Goal: Transaction & Acquisition: Book appointment/travel/reservation

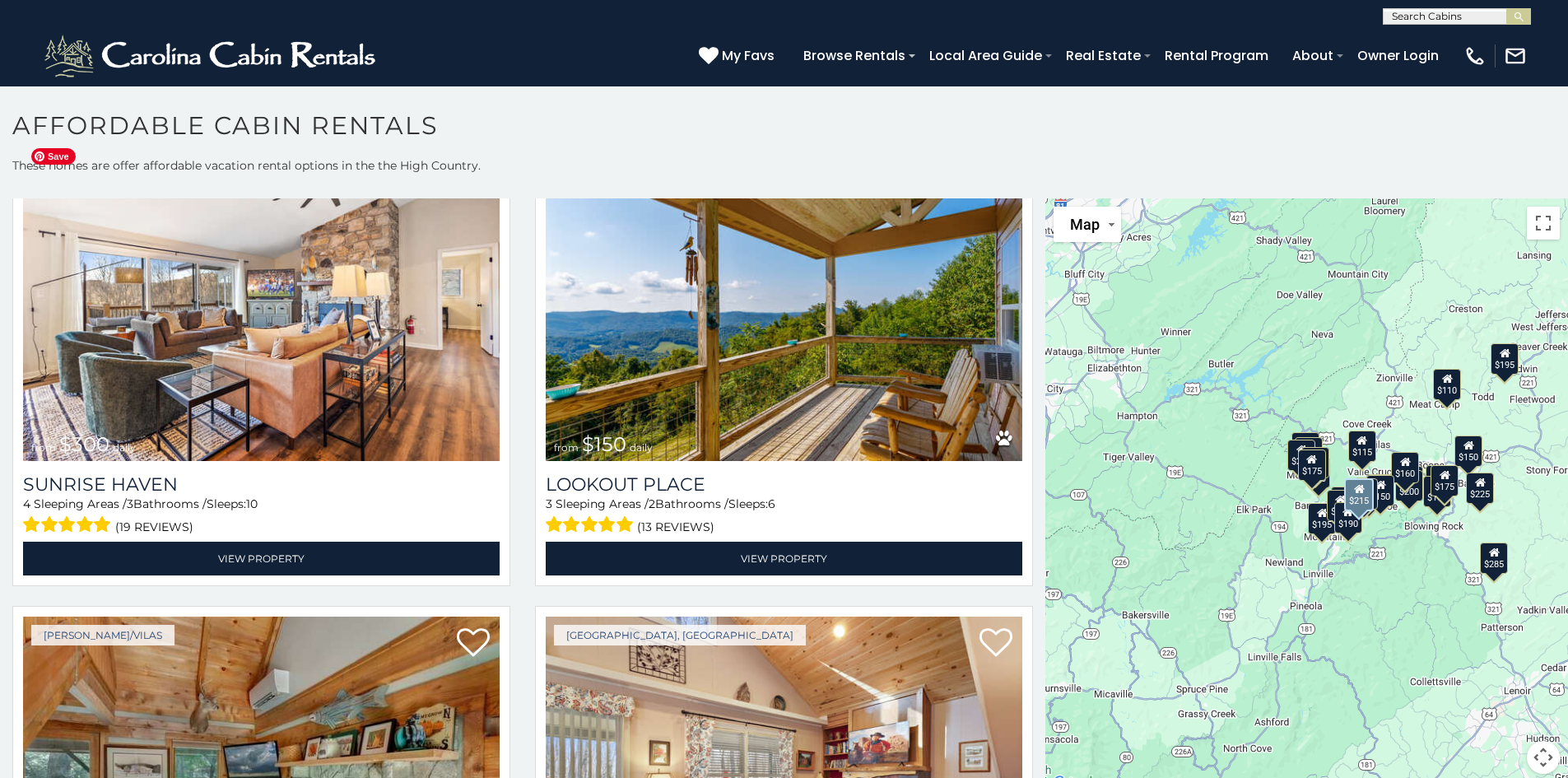
scroll to position [1071, 0]
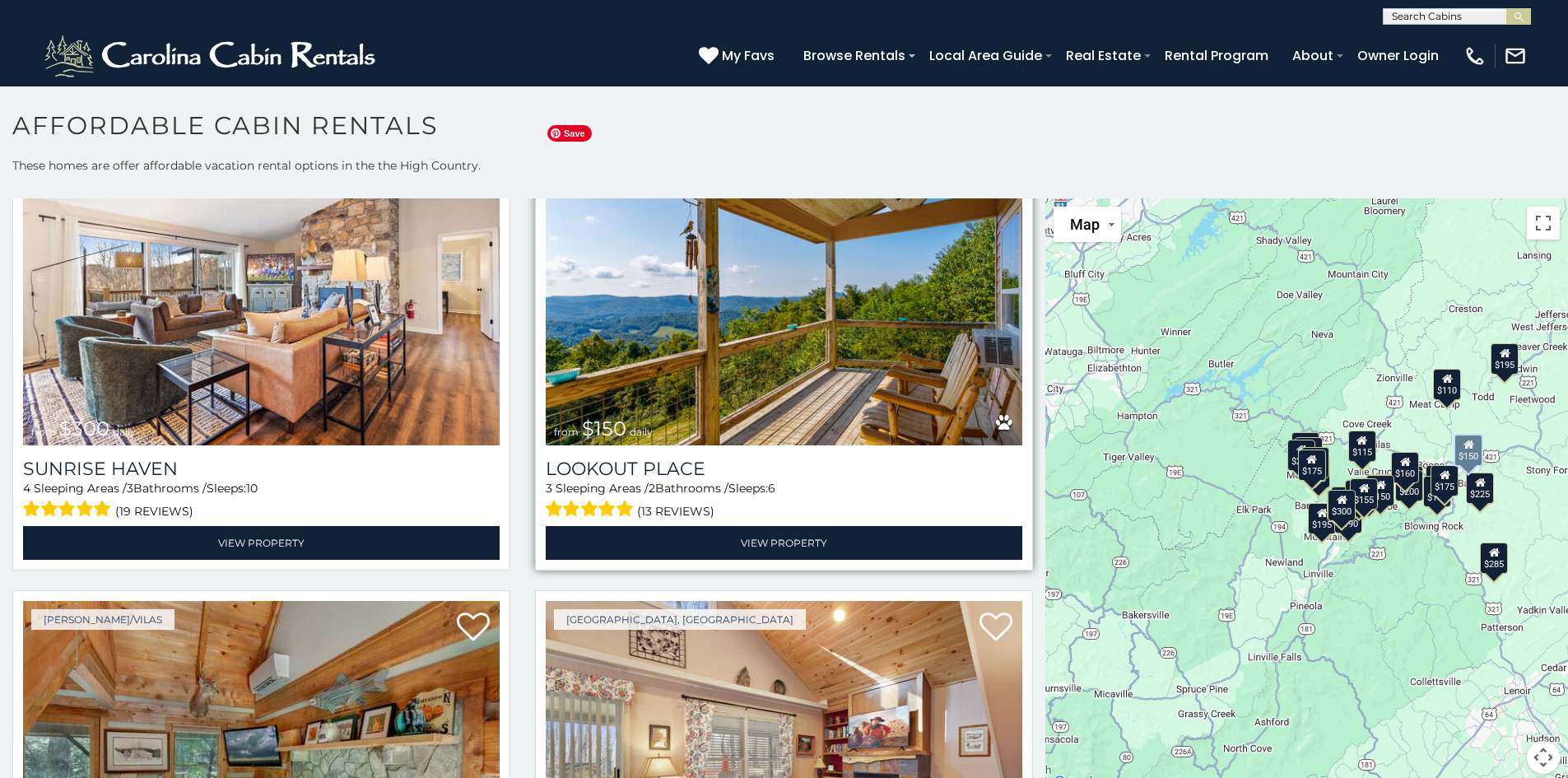
click at [833, 375] on img at bounding box center [784, 286] width 477 height 320
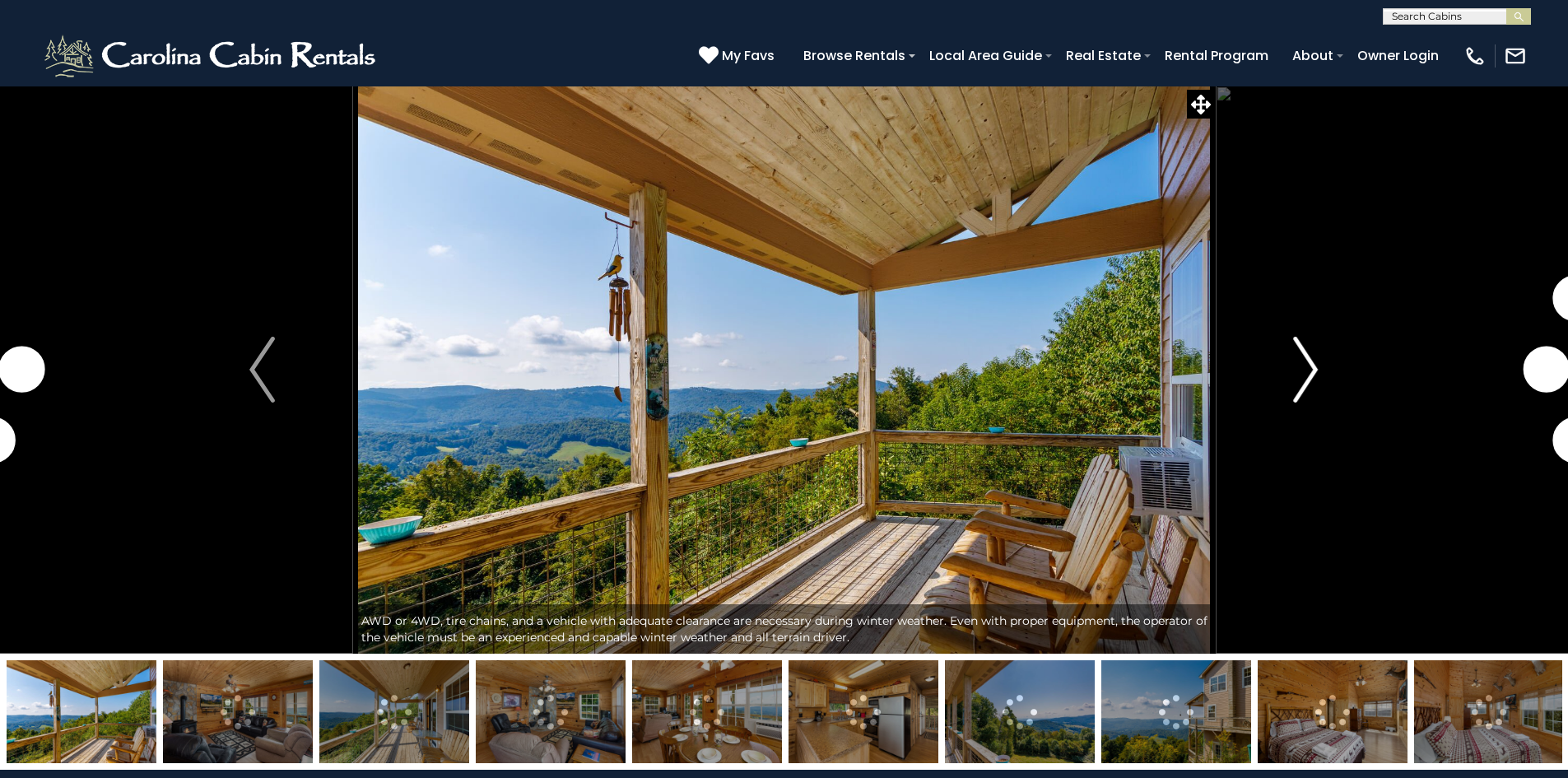
click at [1304, 384] on img "Next" at bounding box center [1306, 370] width 24 height 66
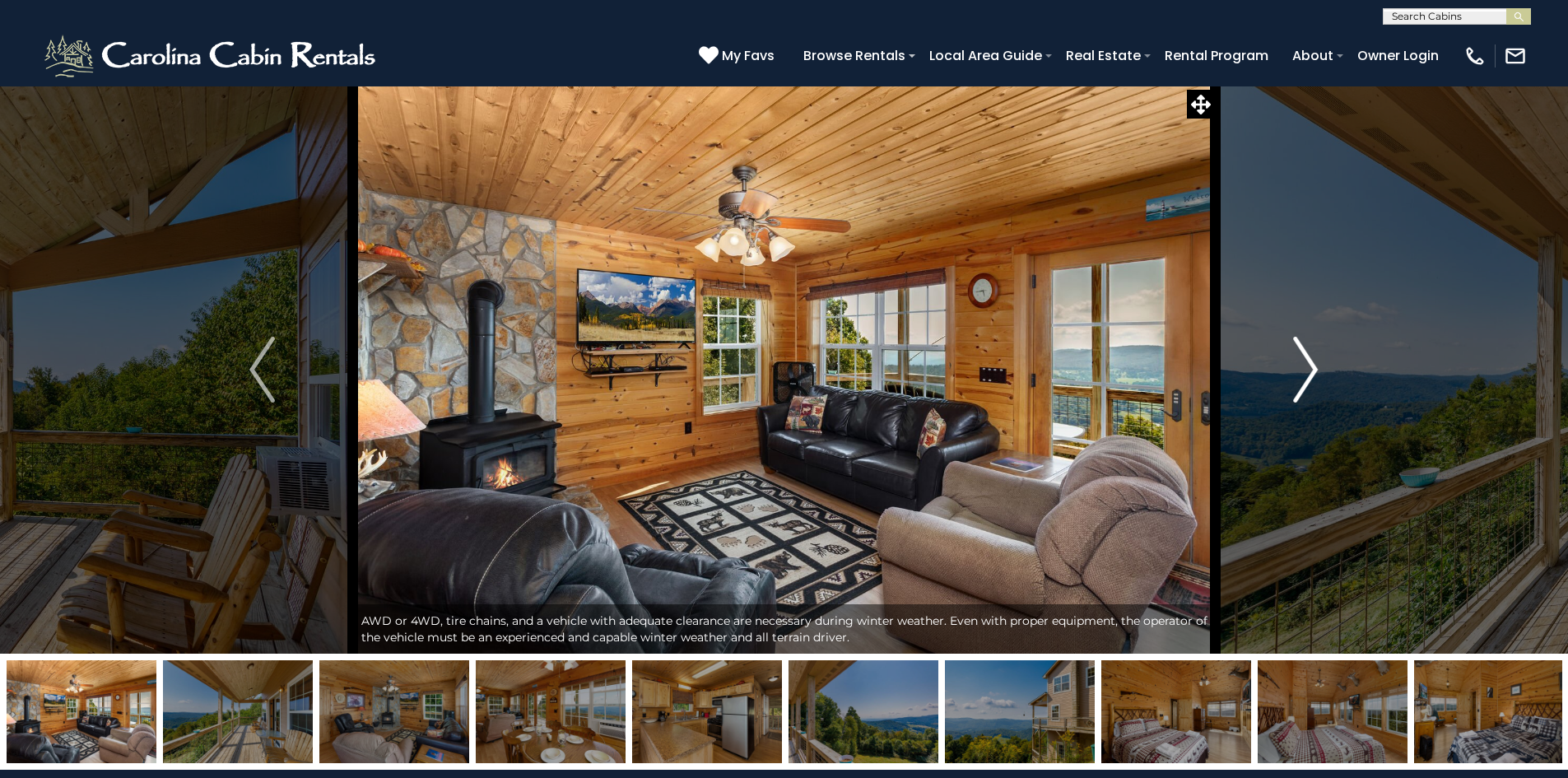
click at [1301, 355] on img "Next" at bounding box center [1306, 370] width 24 height 66
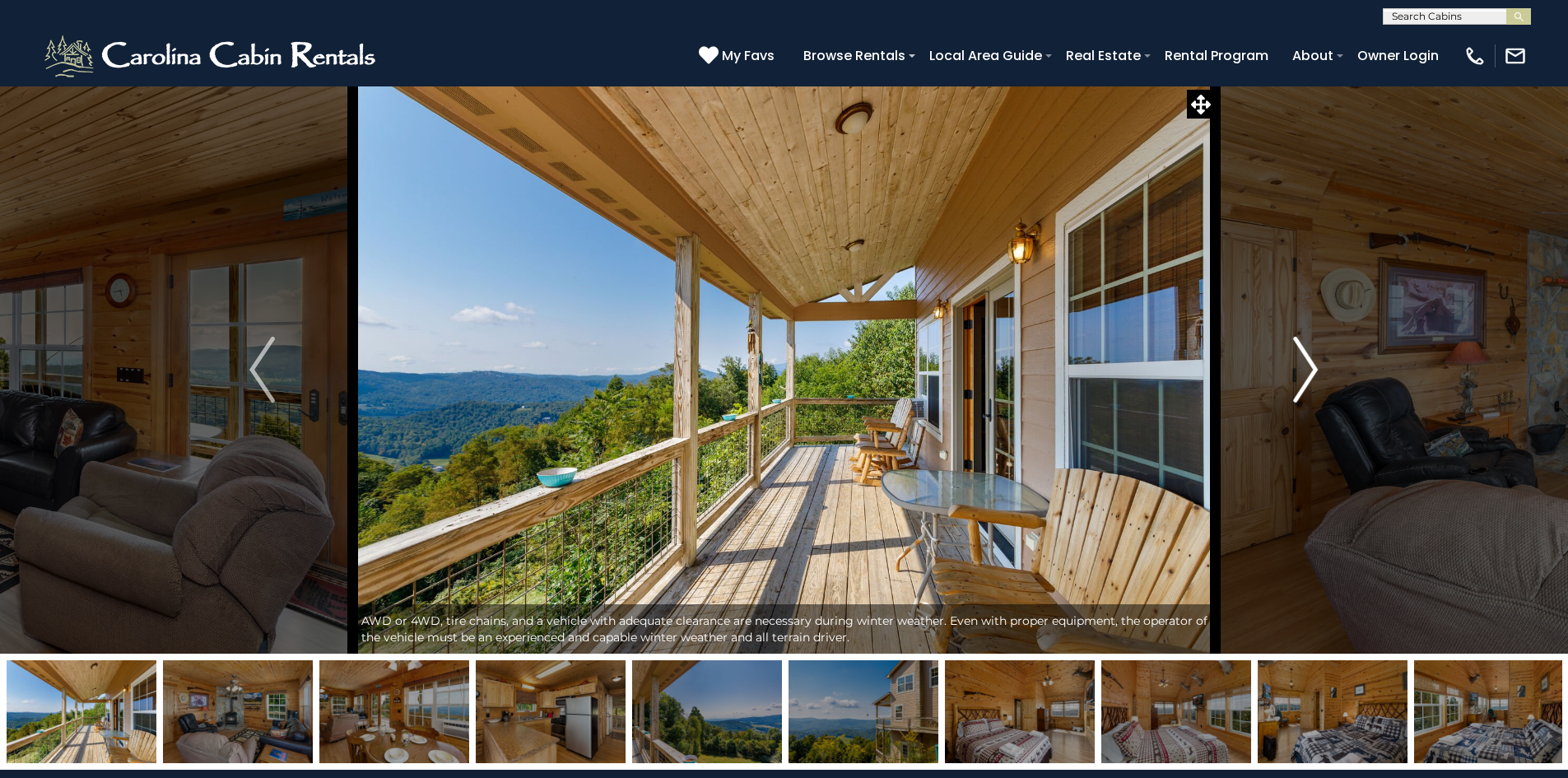
click at [1302, 353] on img "Next" at bounding box center [1306, 370] width 24 height 66
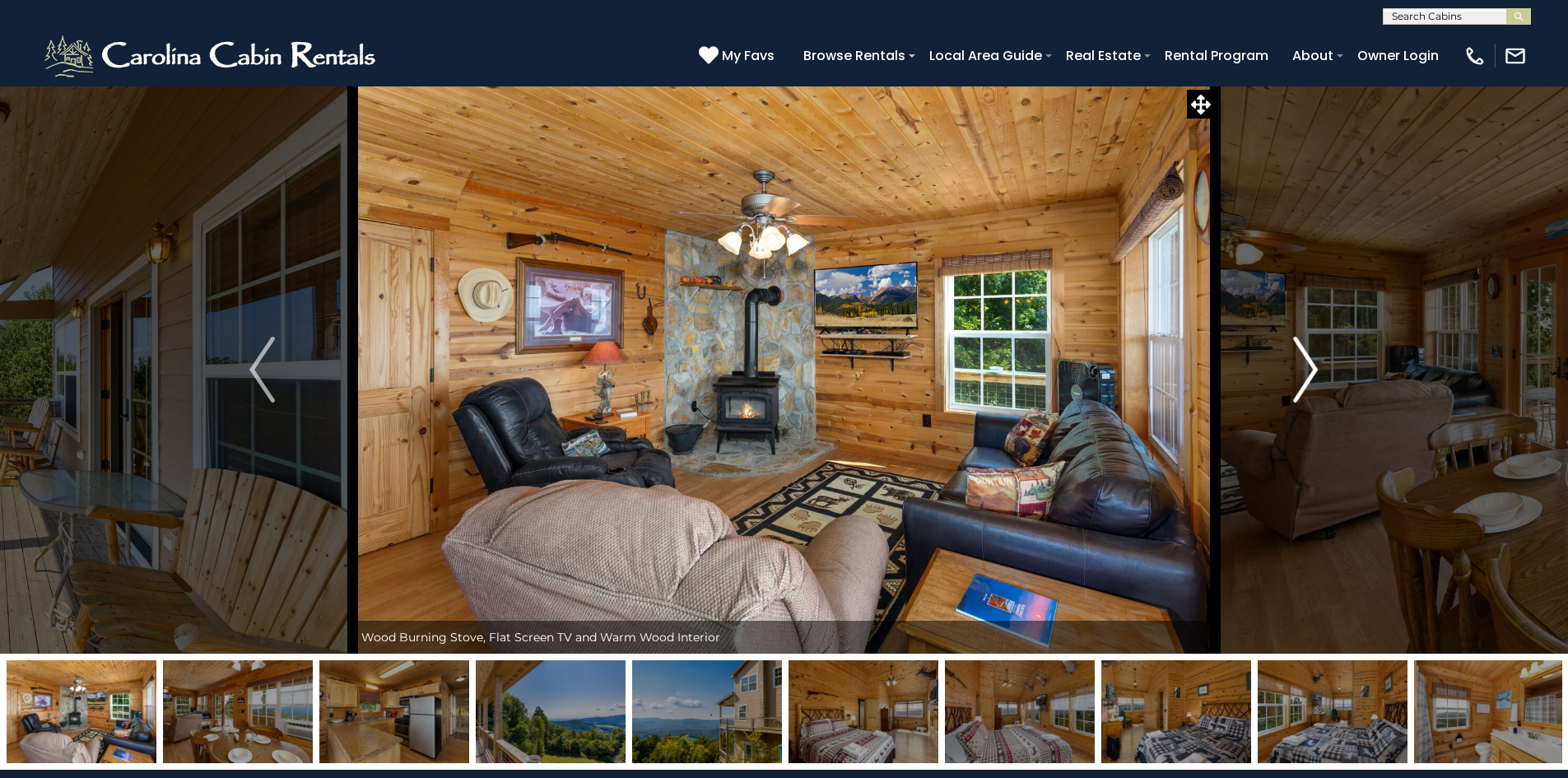
click at [1302, 353] on img "Next" at bounding box center [1306, 370] width 24 height 66
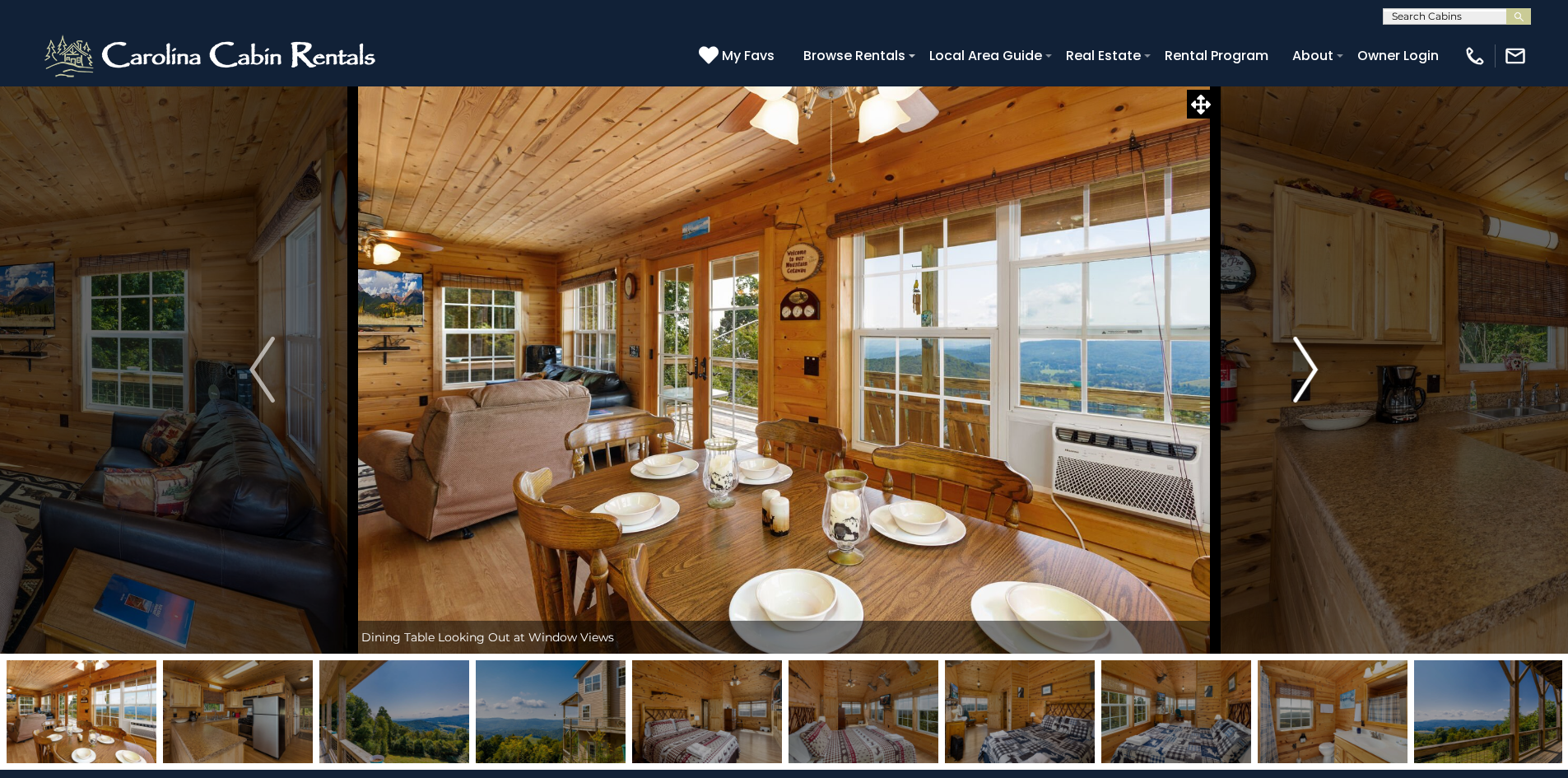
click at [1302, 353] on img "Next" at bounding box center [1306, 370] width 24 height 66
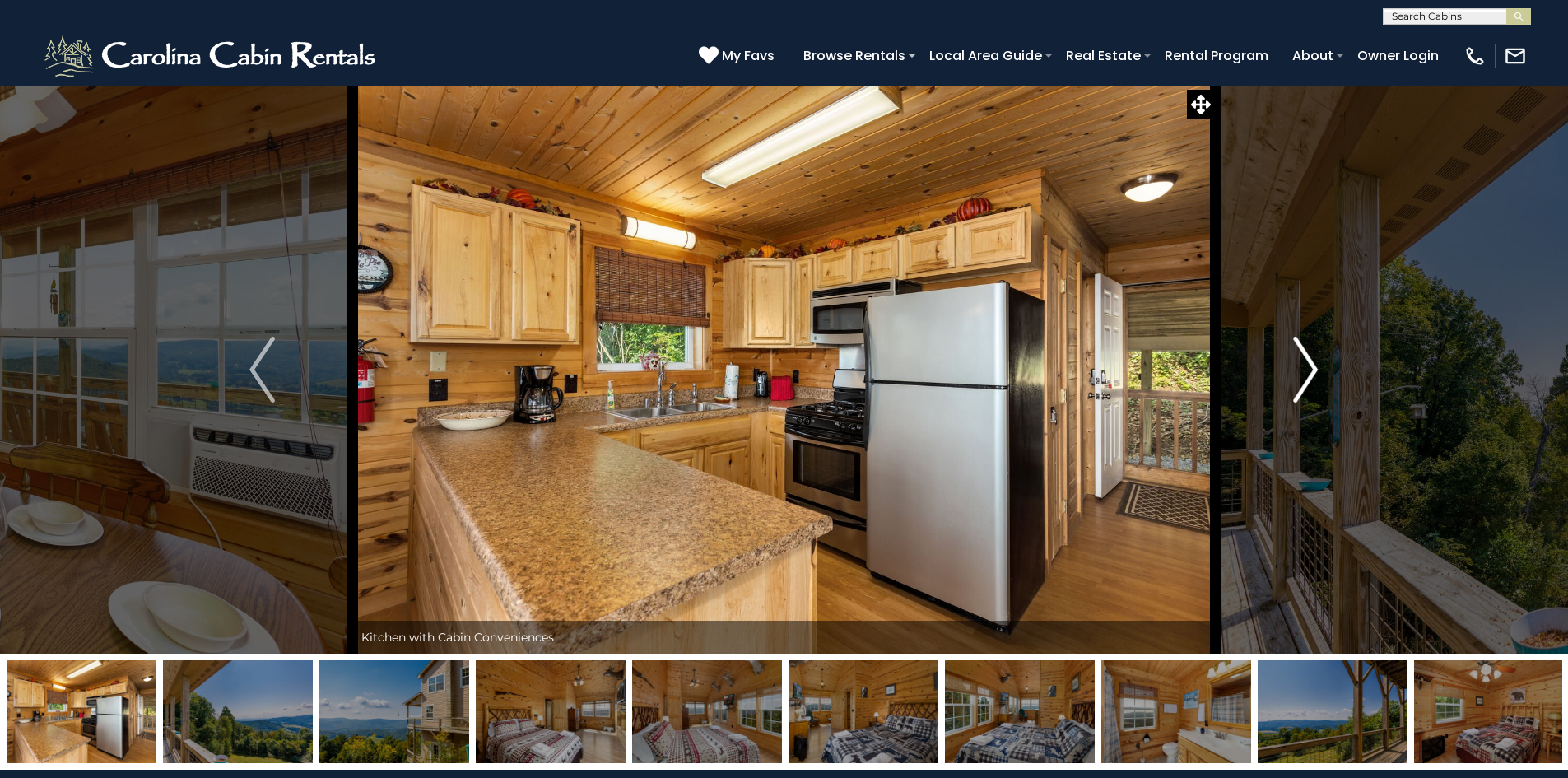
click at [1302, 353] on img "Next" at bounding box center [1306, 370] width 24 height 66
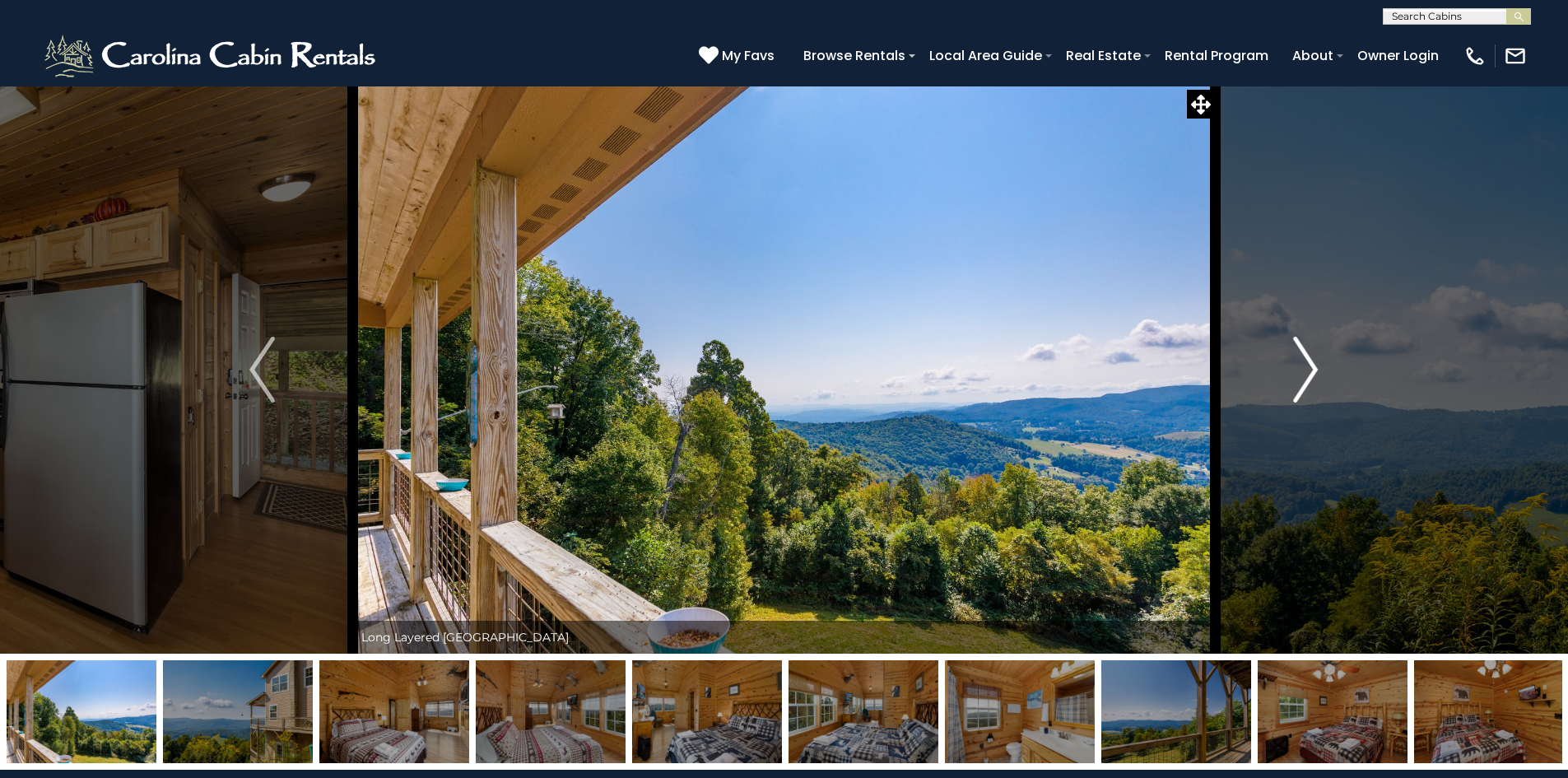
click at [1302, 353] on img "Next" at bounding box center [1306, 370] width 24 height 66
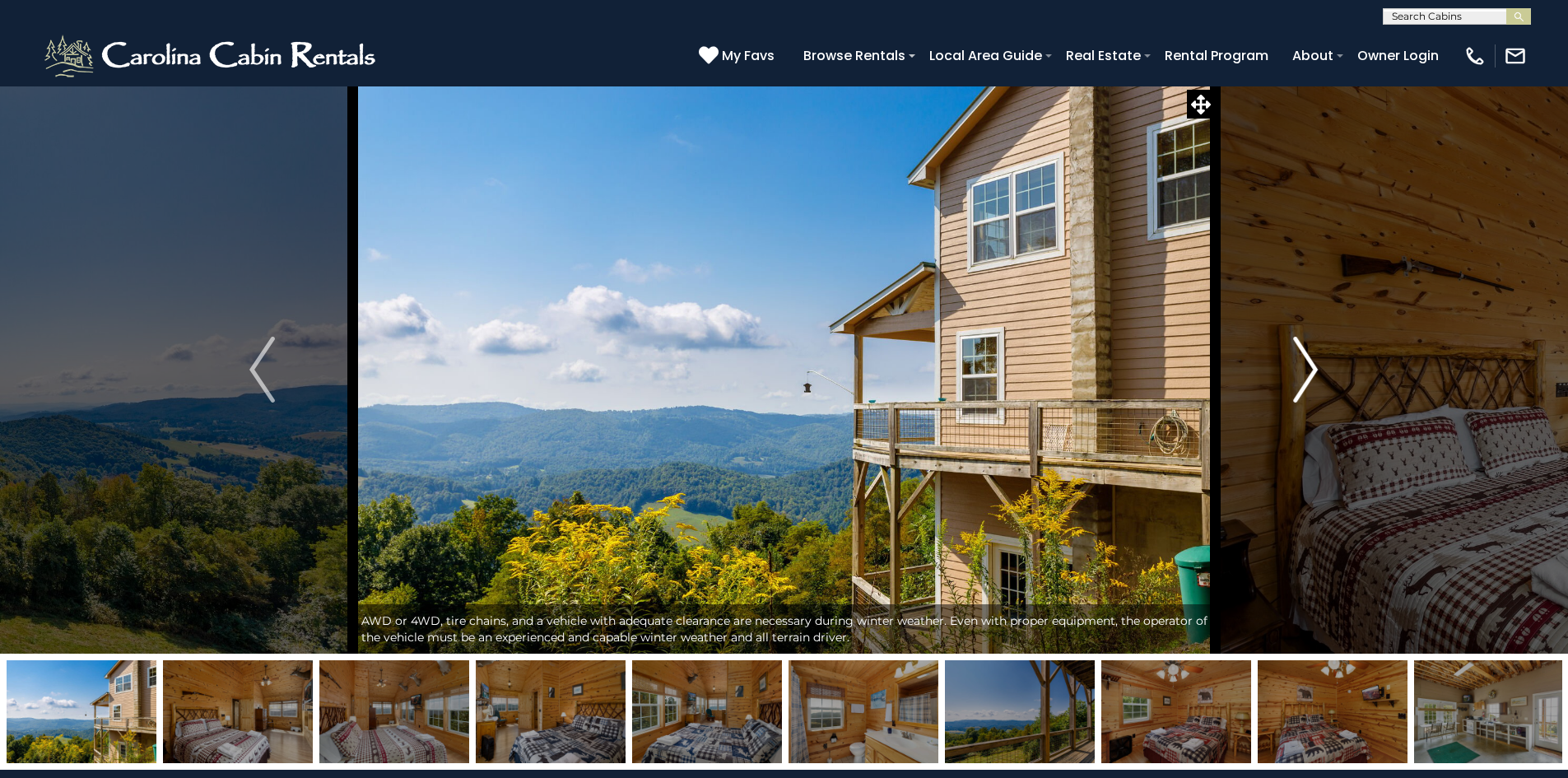
click at [1302, 353] on img "Next" at bounding box center [1306, 370] width 24 height 66
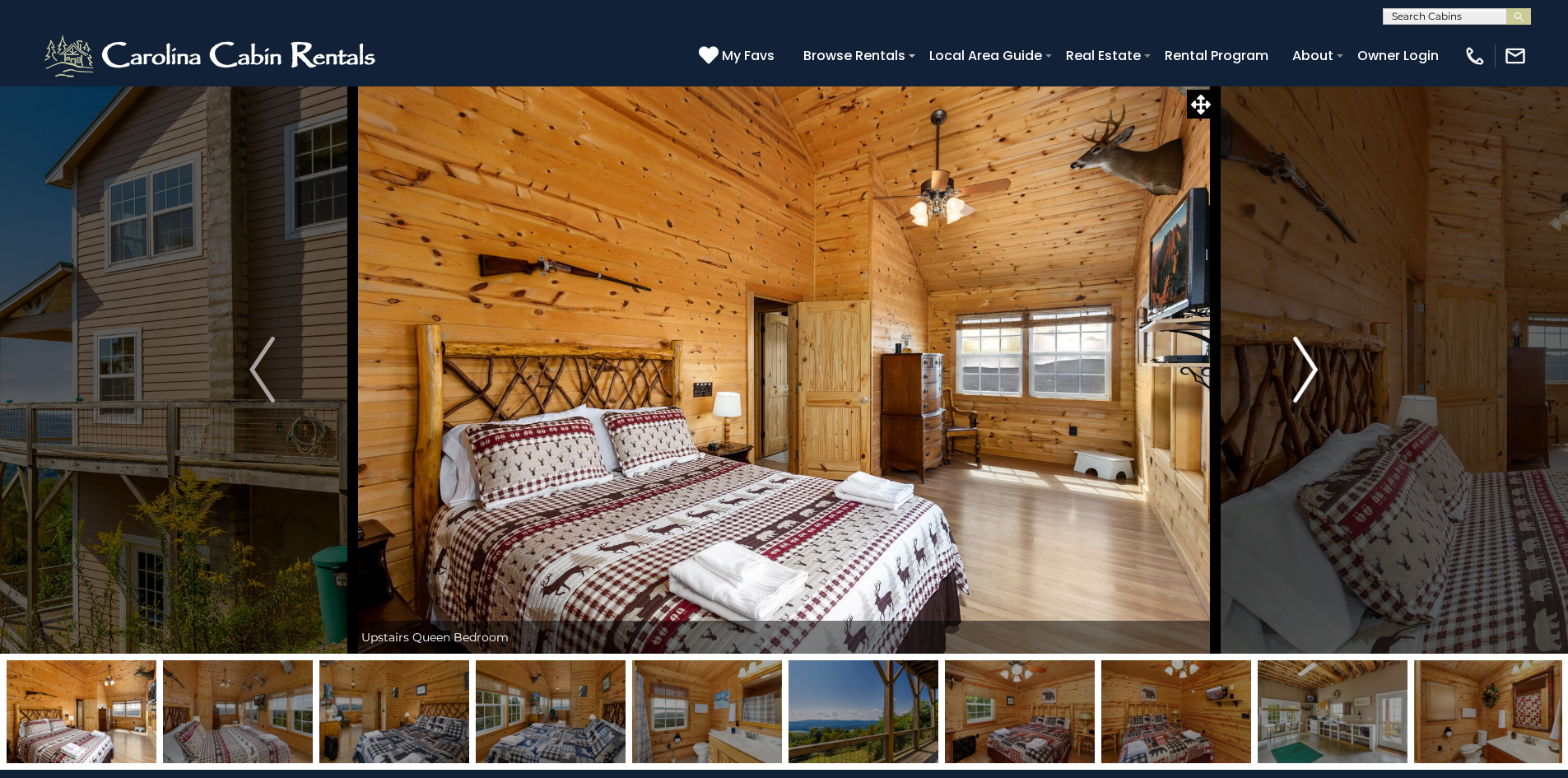
click at [1302, 353] on img "Next" at bounding box center [1306, 370] width 24 height 66
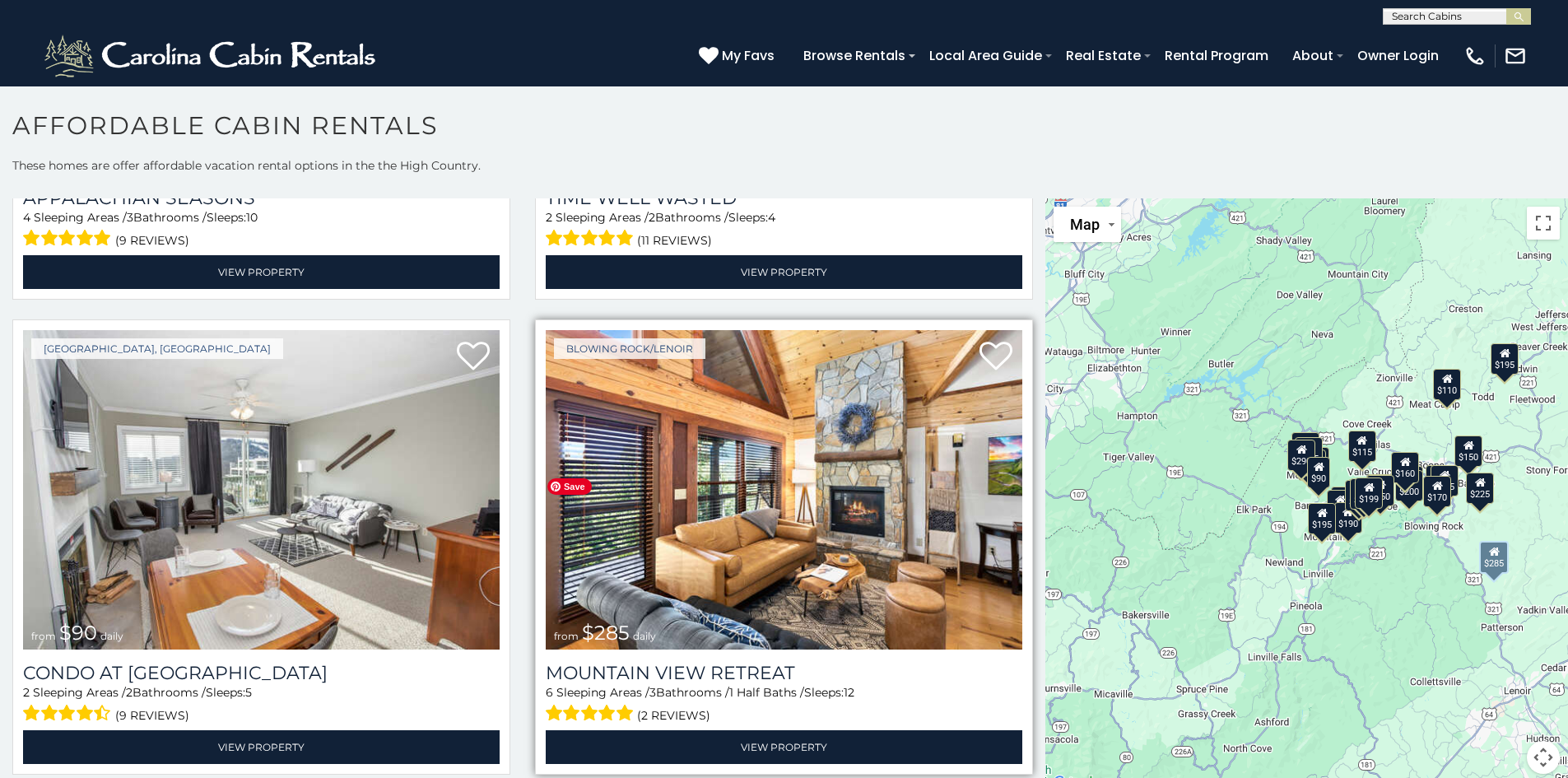
scroll to position [3787, 0]
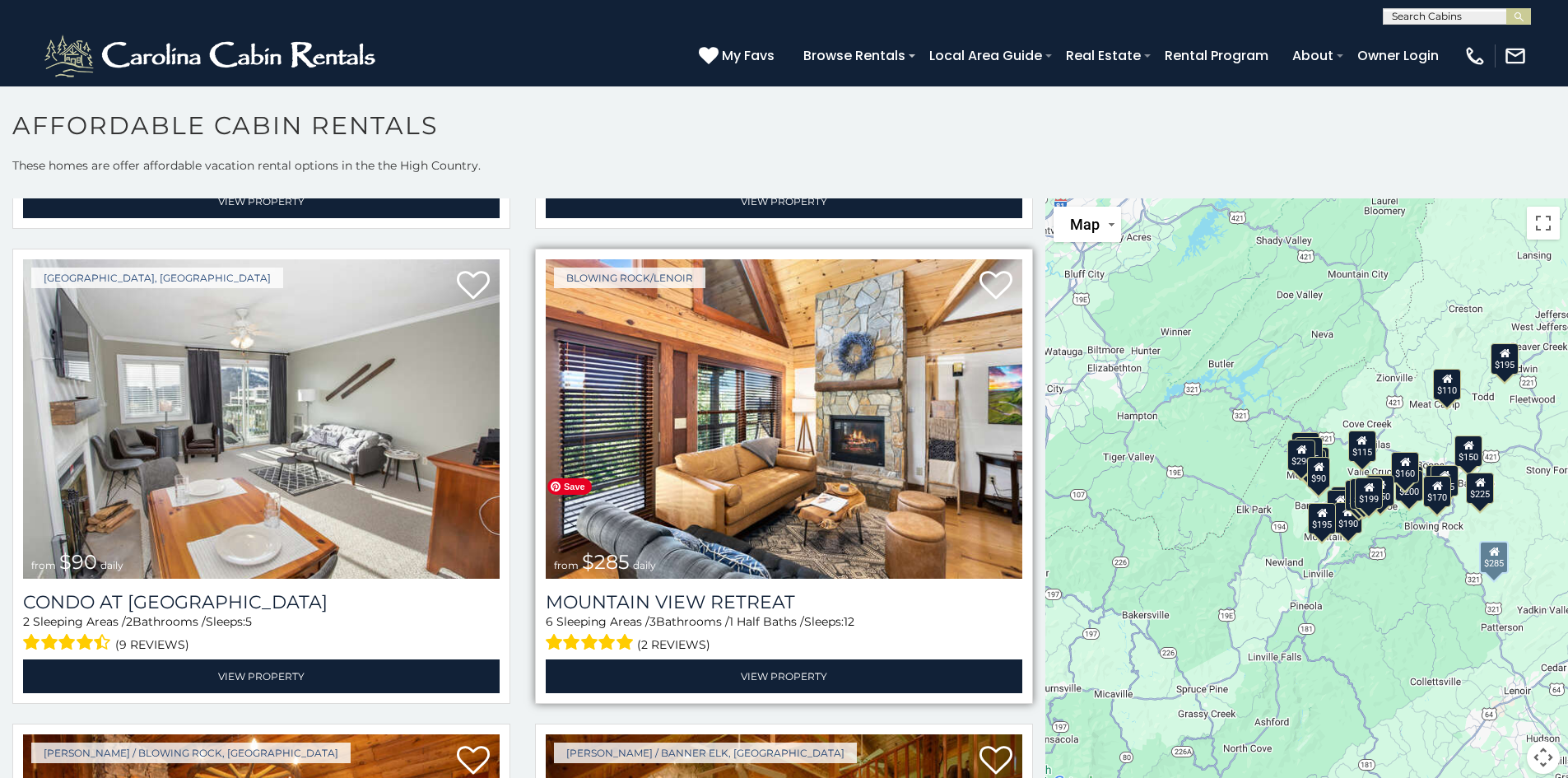
click at [724, 452] on img at bounding box center [784, 419] width 477 height 320
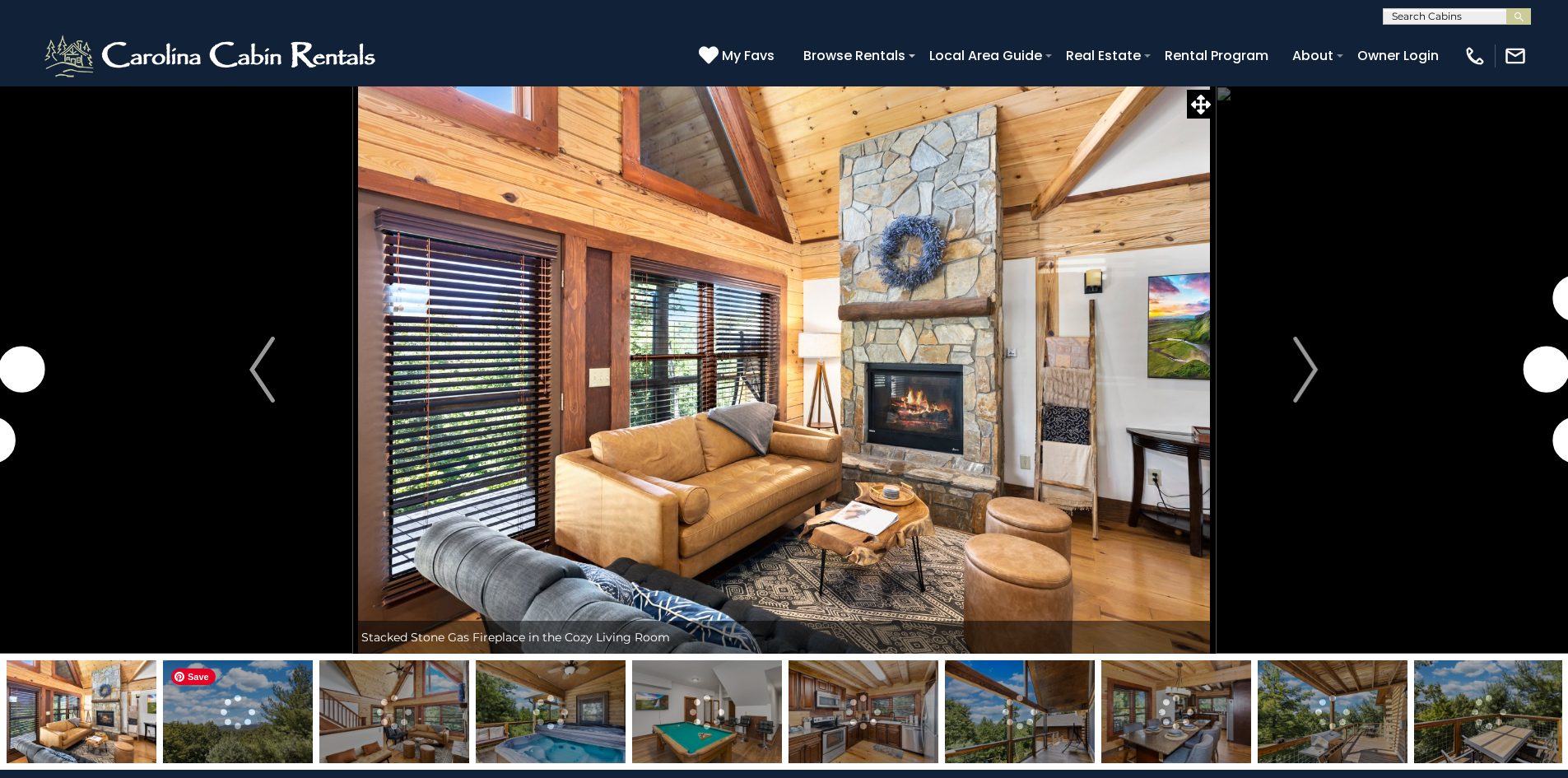
click at [235, 732] on img at bounding box center [238, 711] width 150 height 103
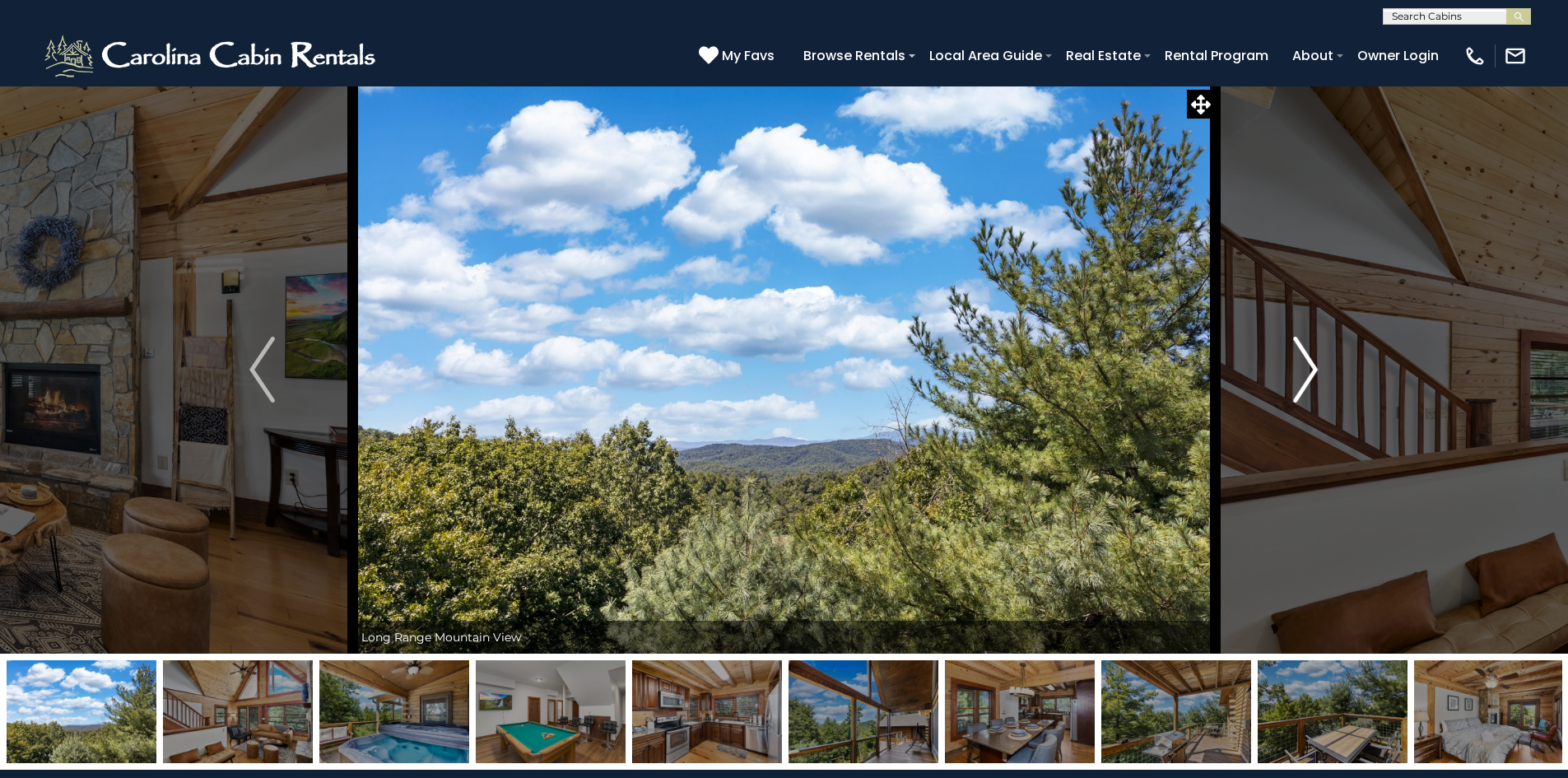
click at [1330, 406] on button "Next" at bounding box center [1305, 370] width 181 height 568
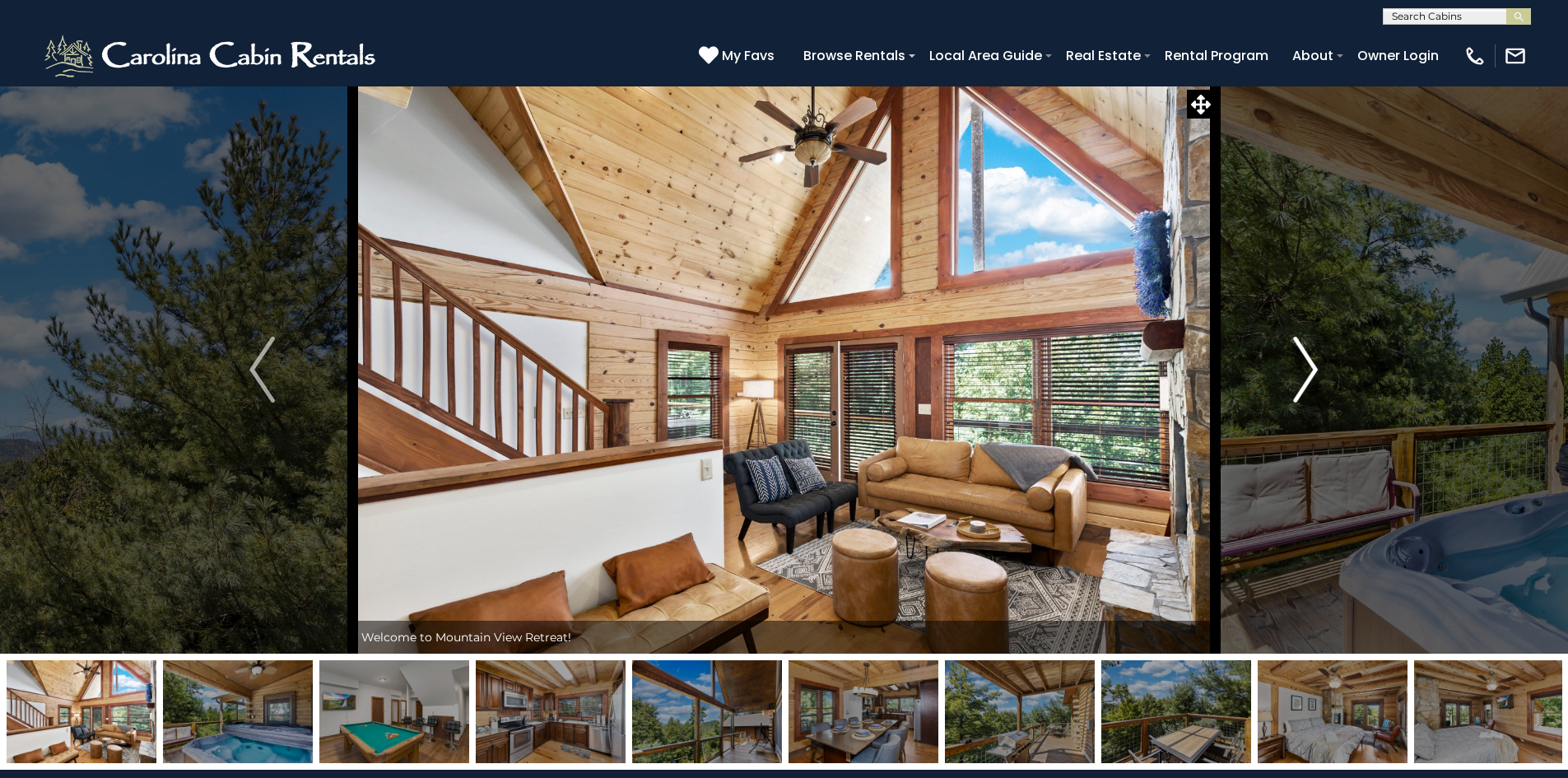
click at [1330, 406] on button "Next" at bounding box center [1305, 370] width 181 height 568
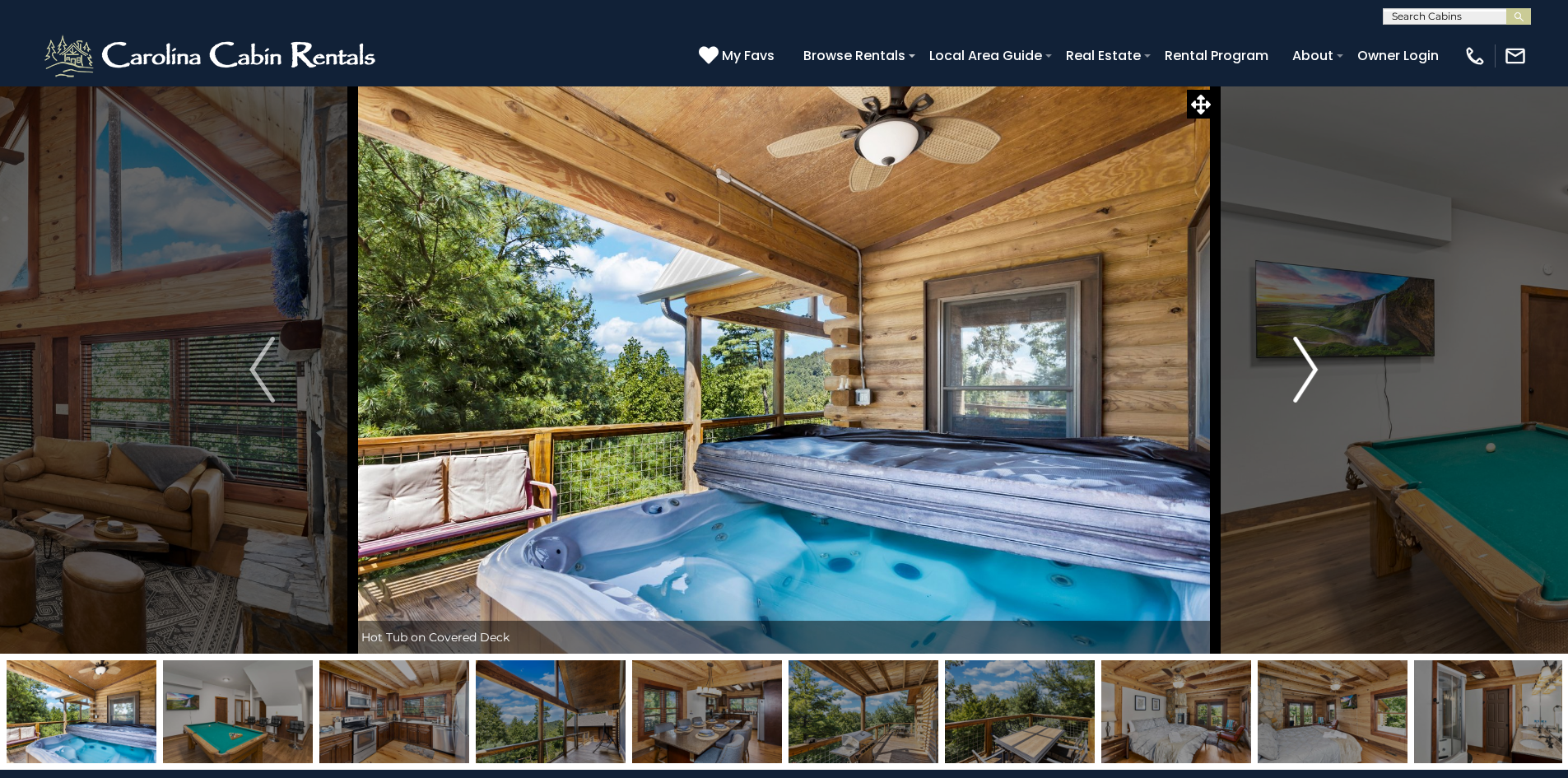
click at [1330, 406] on button "Next" at bounding box center [1305, 370] width 181 height 568
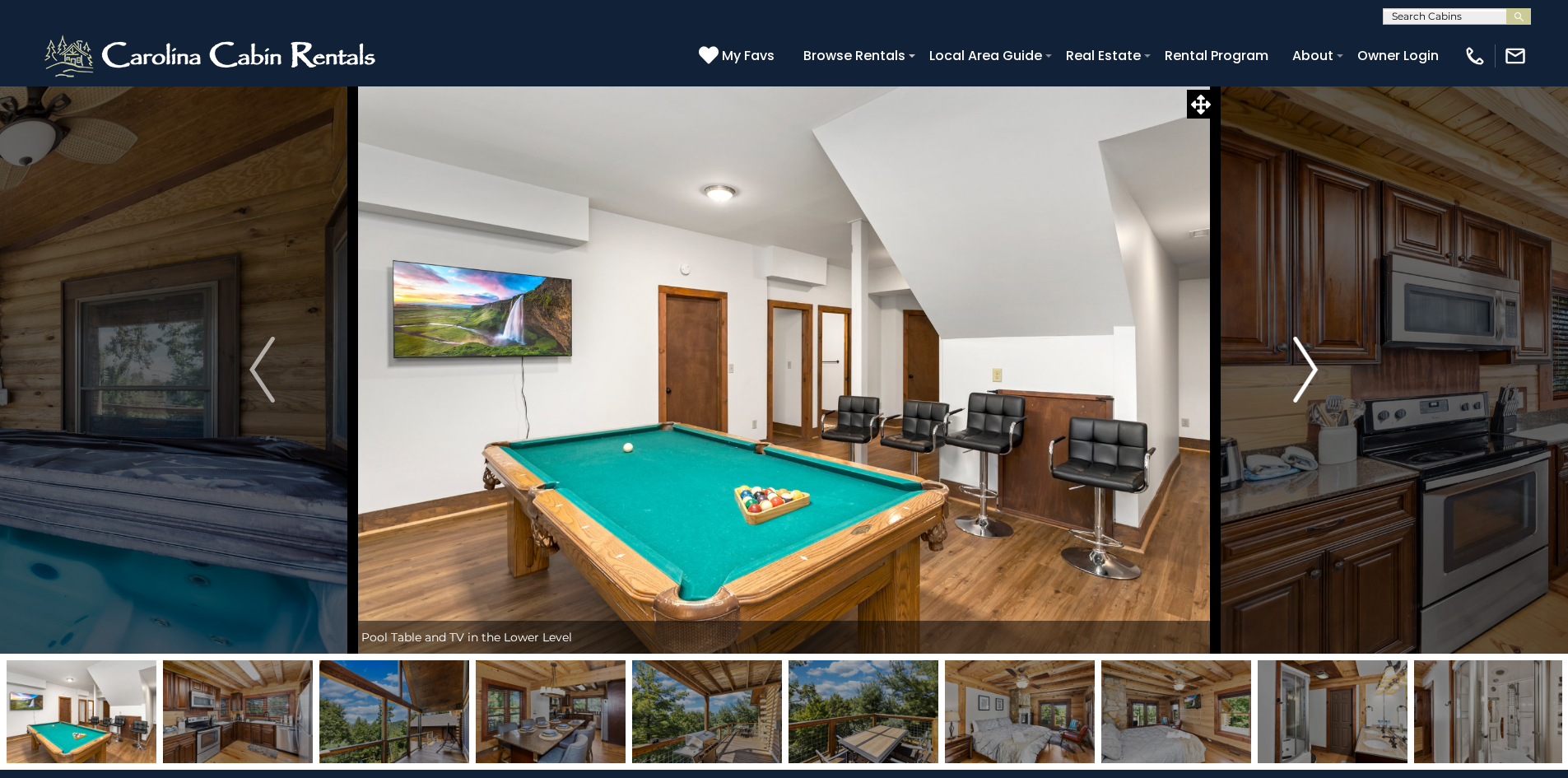
click at [1330, 406] on button "Next" at bounding box center [1305, 370] width 181 height 568
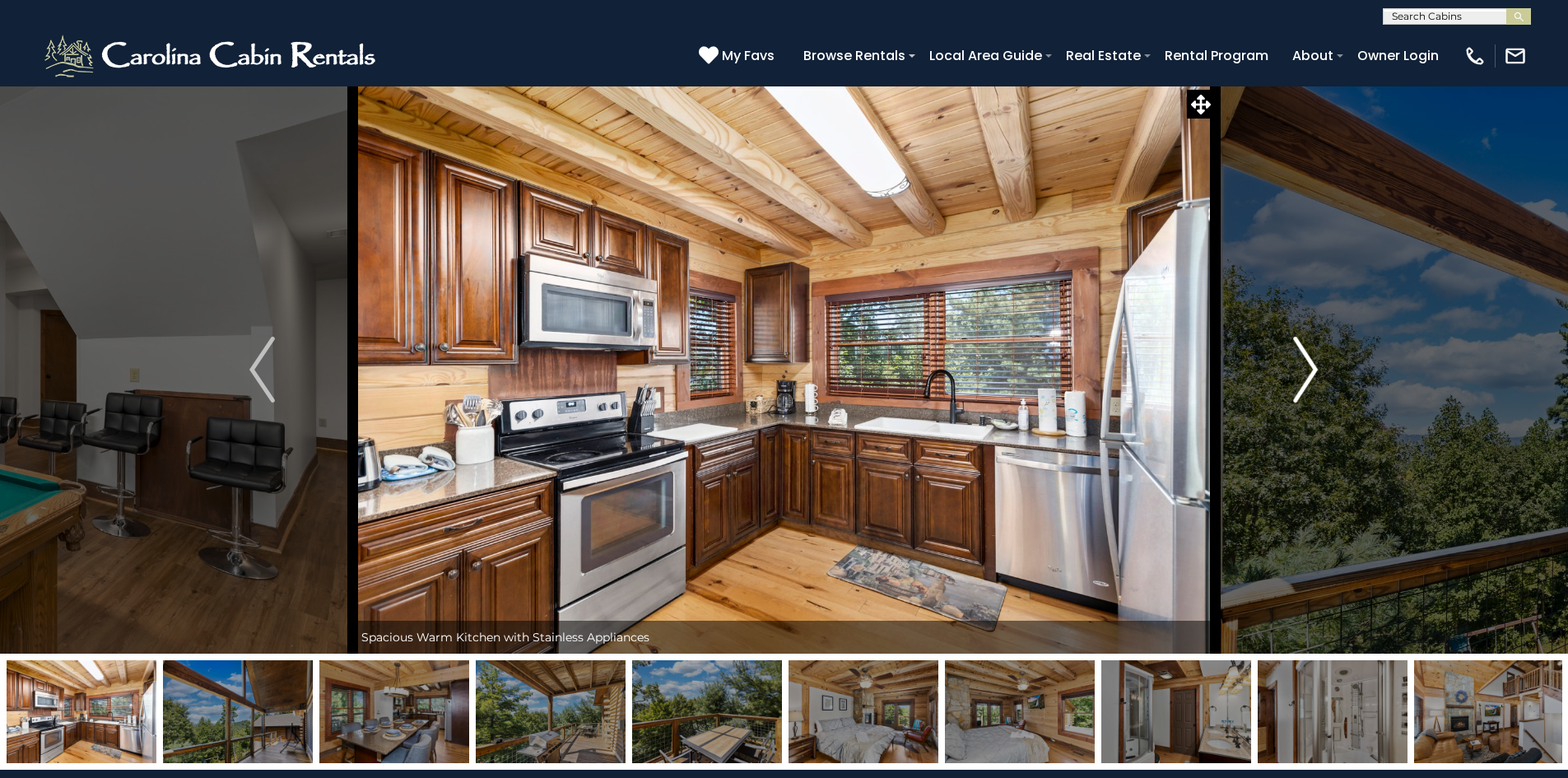
click at [1330, 406] on button "Next" at bounding box center [1305, 370] width 181 height 568
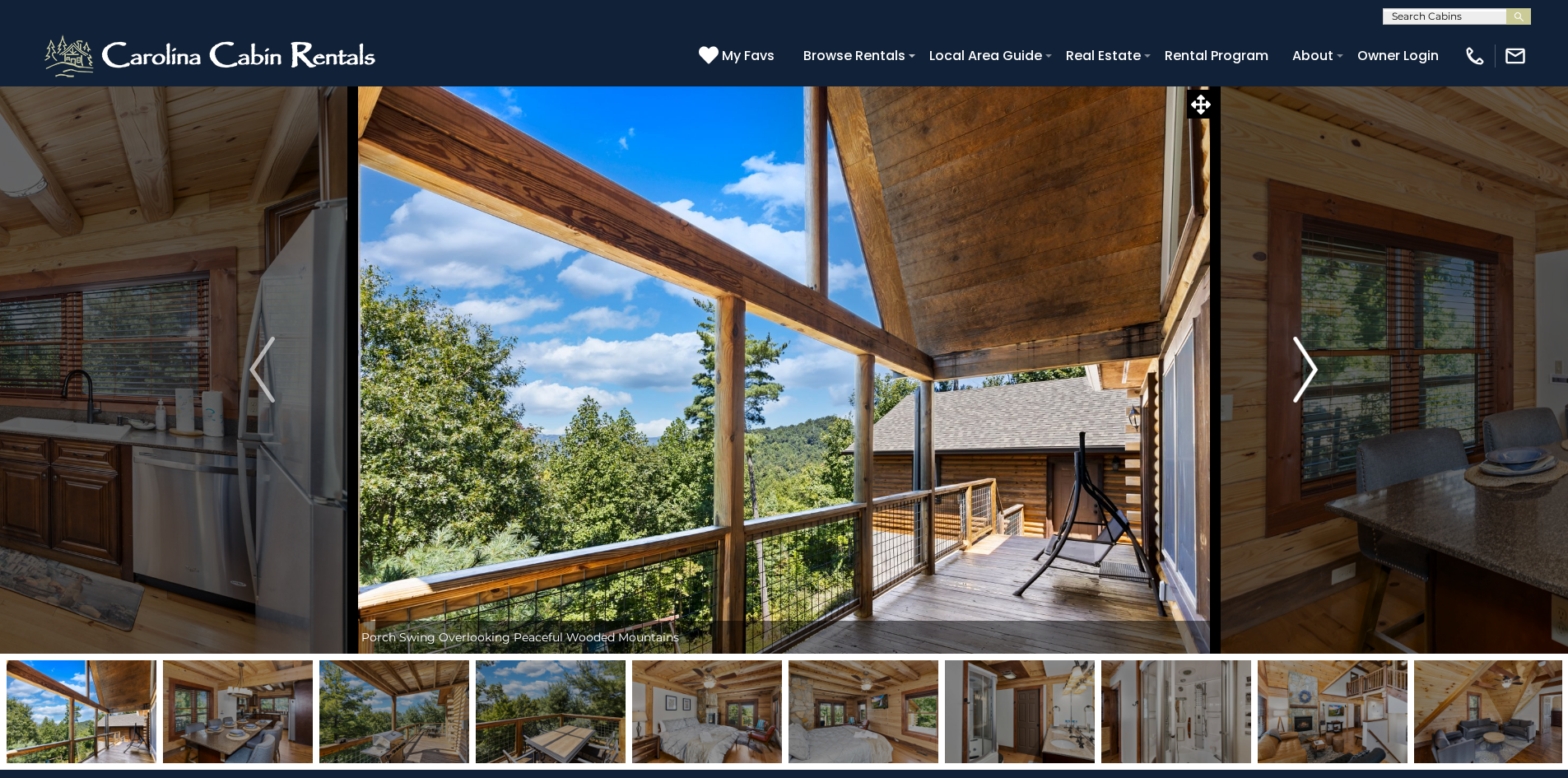
click at [1330, 406] on button "Next" at bounding box center [1305, 370] width 181 height 568
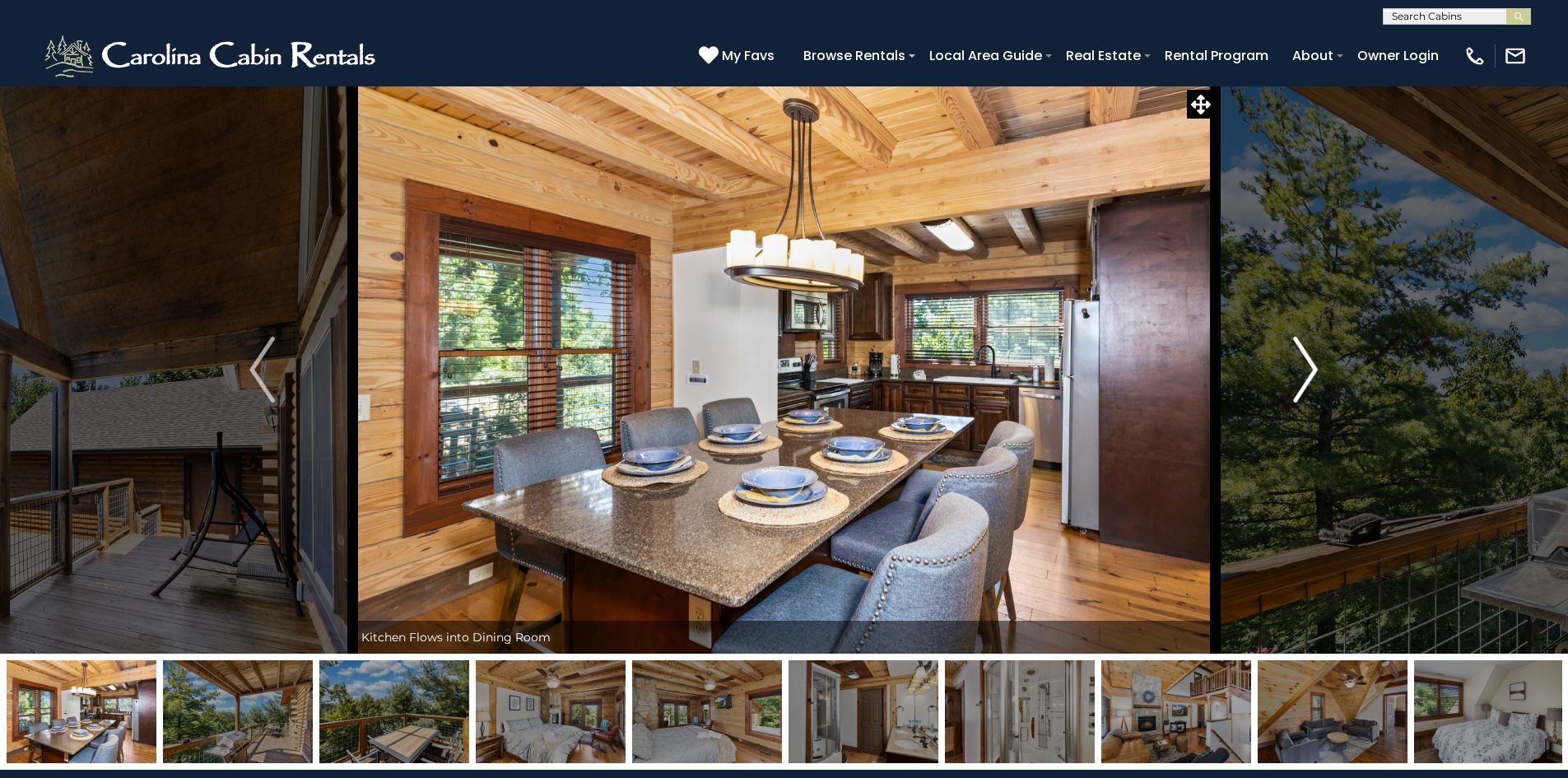
click at [1330, 406] on button "Next" at bounding box center [1305, 370] width 181 height 568
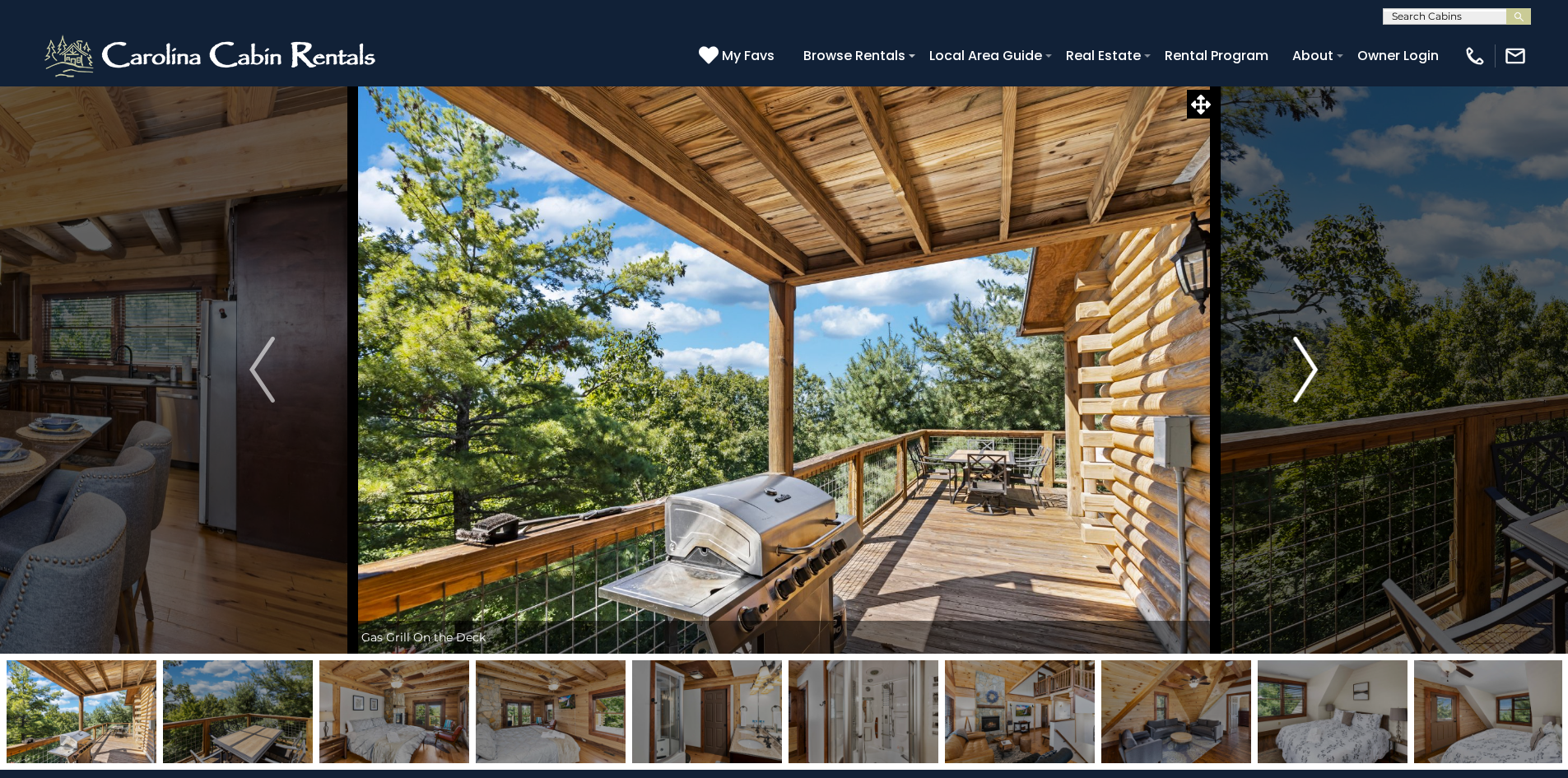
click at [1330, 406] on button "Next" at bounding box center [1305, 370] width 181 height 568
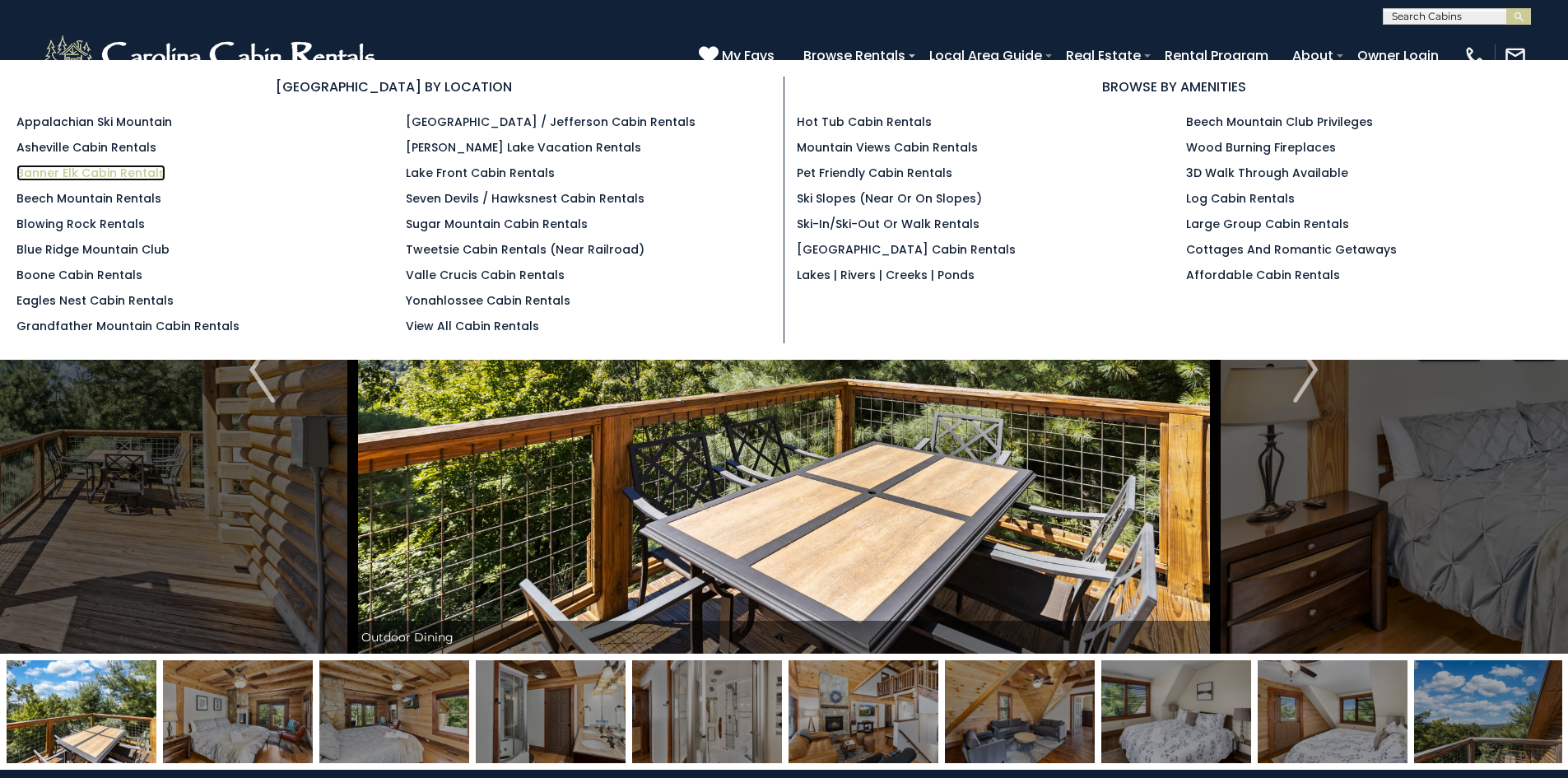
click at [52, 167] on link "Banner Elk Cabin Rentals" at bounding box center [91, 173] width 149 height 16
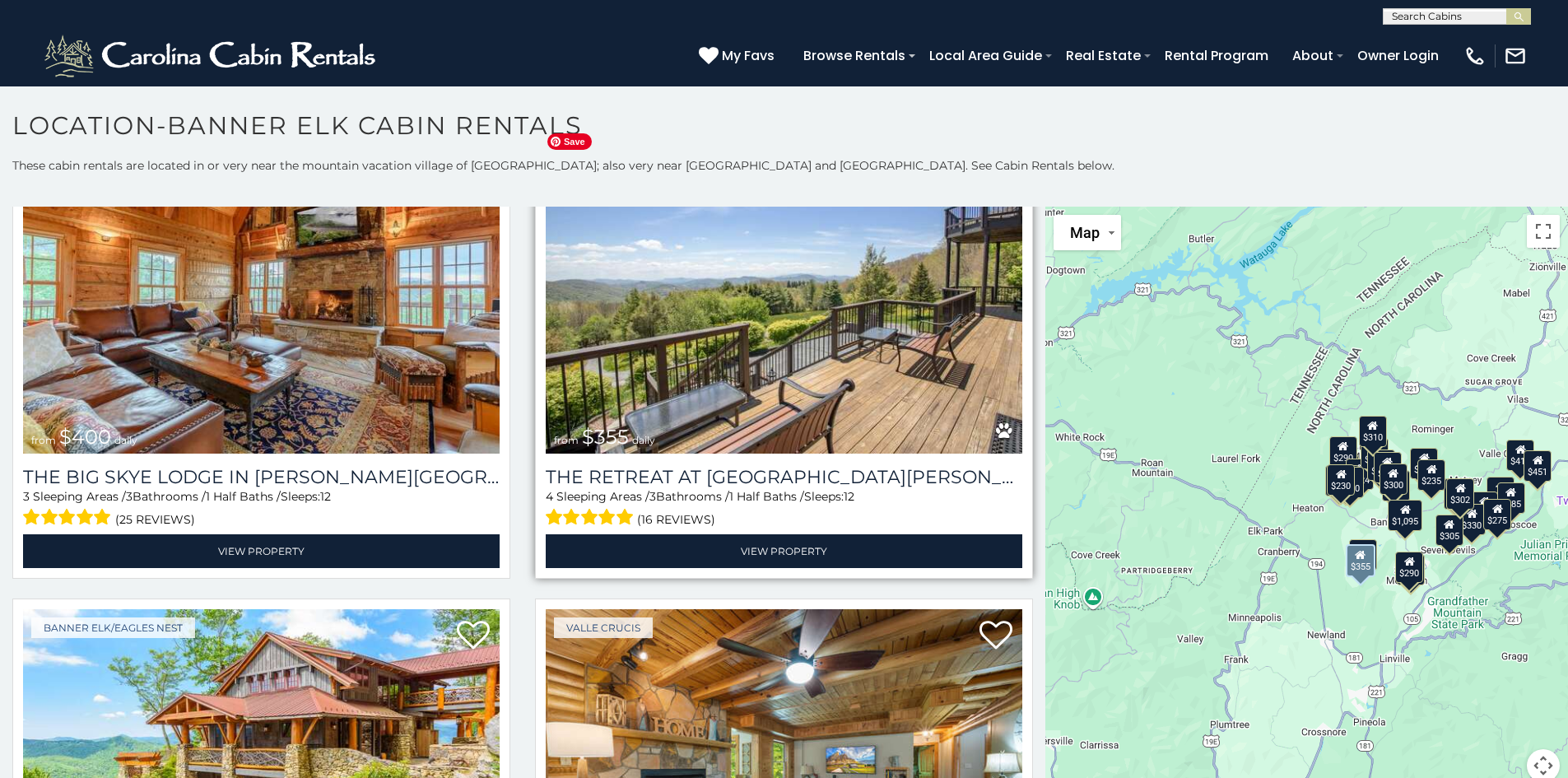
scroll to position [988, 0]
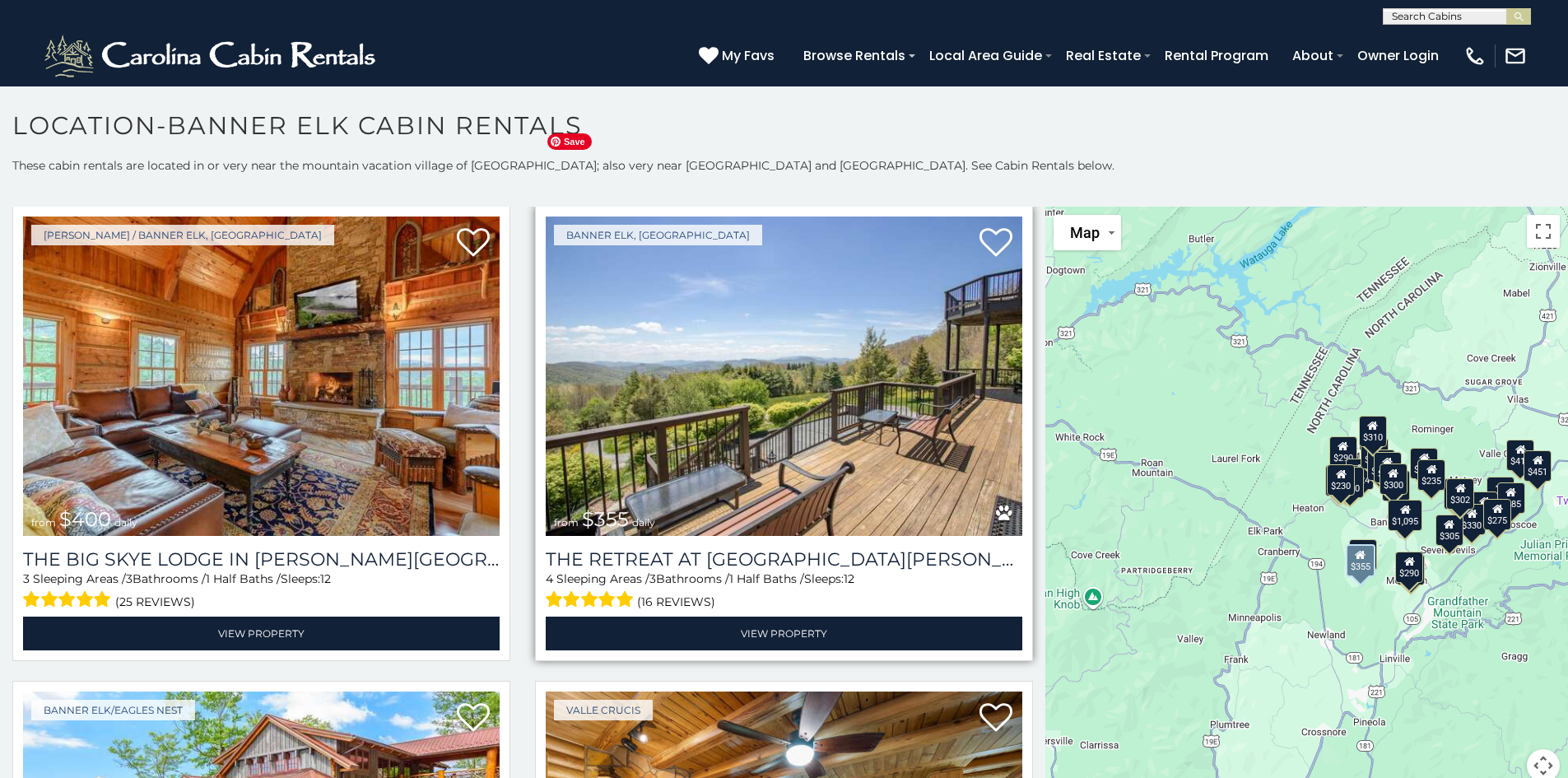
click at [844, 411] on img at bounding box center [784, 376] width 477 height 320
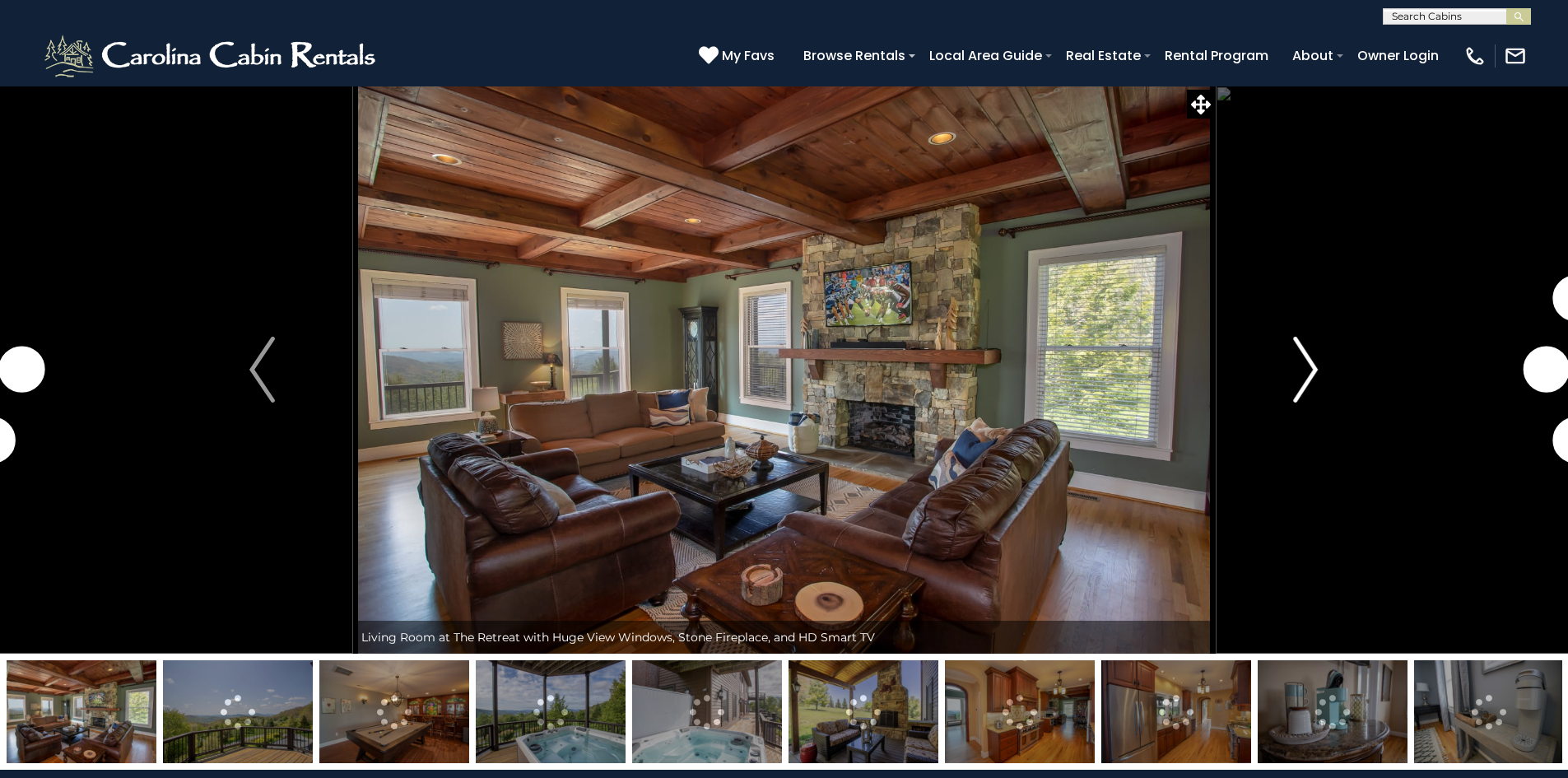
click at [1274, 373] on button "Next" at bounding box center [1305, 370] width 181 height 568
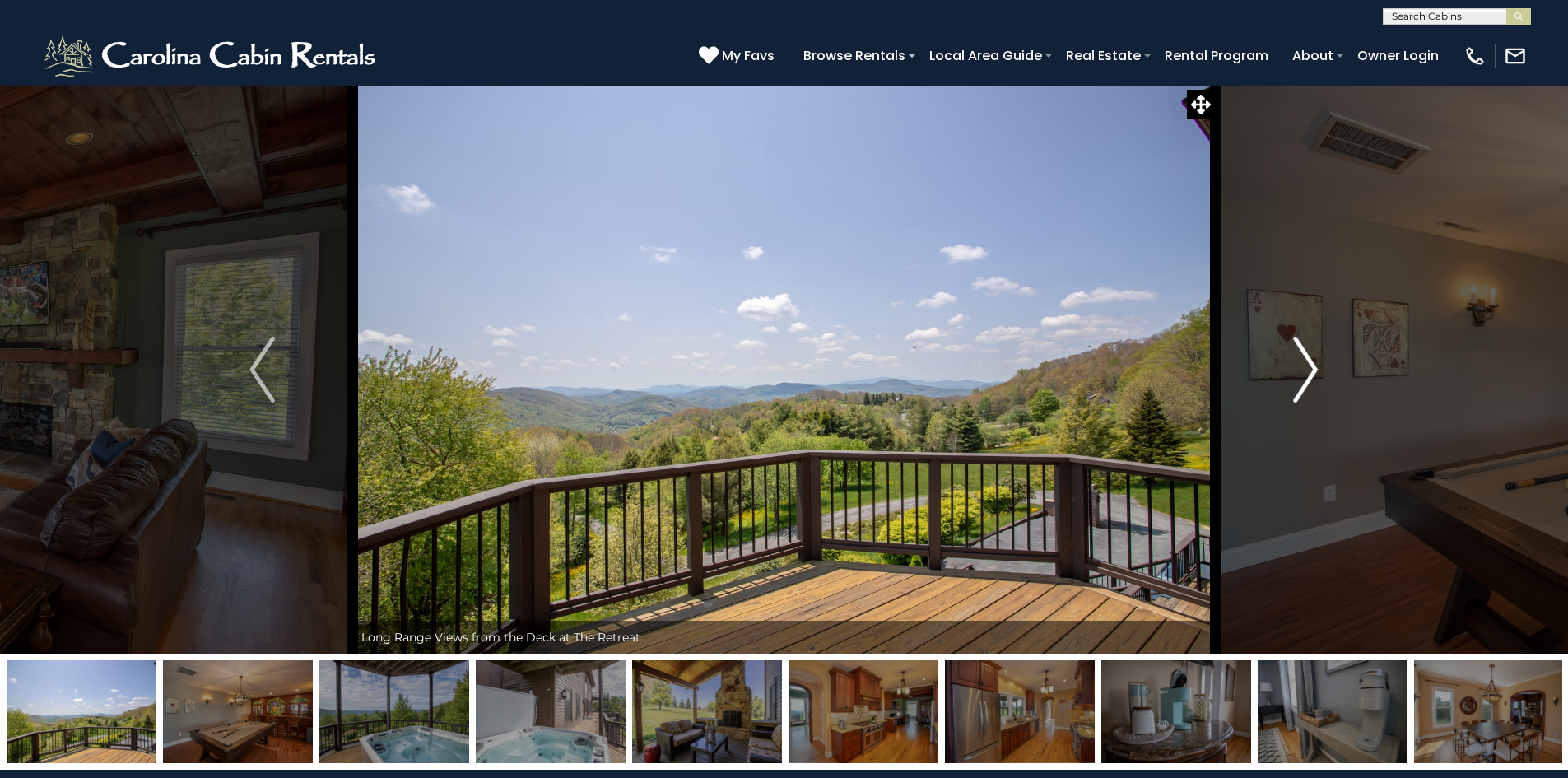
click at [1291, 366] on button "Next" at bounding box center [1305, 370] width 181 height 568
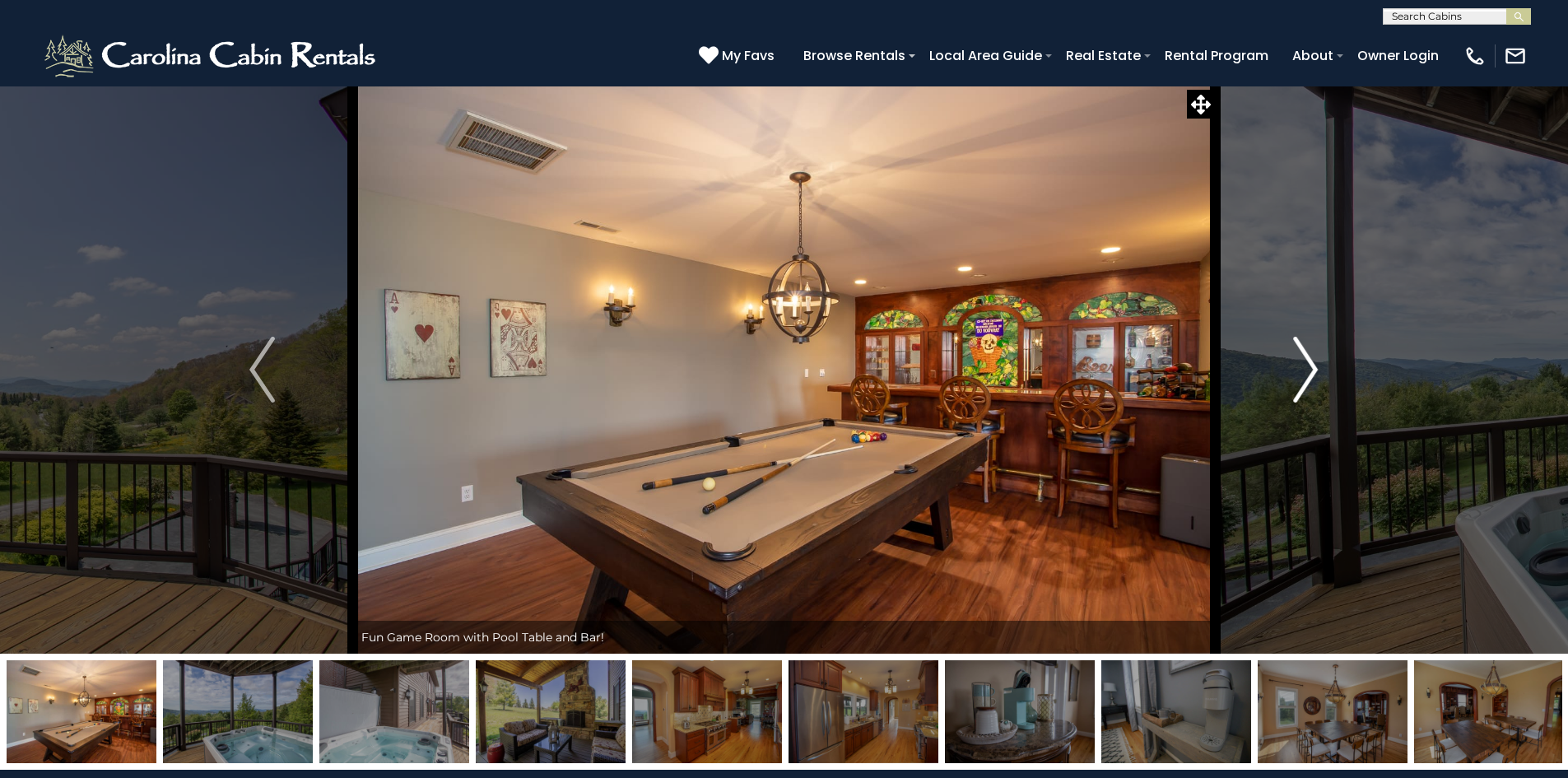
click at [1291, 366] on button "Next" at bounding box center [1305, 370] width 181 height 568
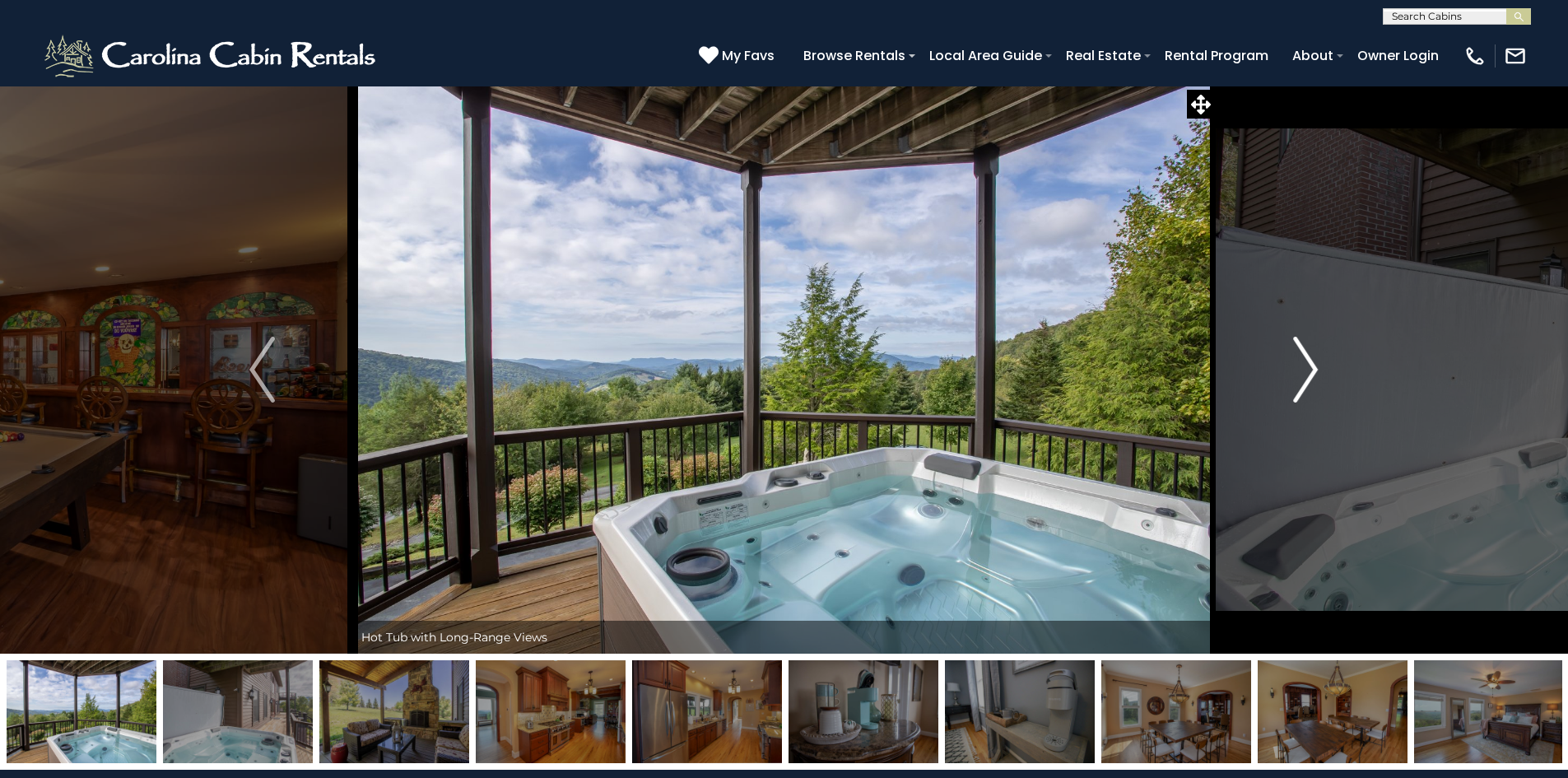
click at [1291, 366] on button "Next" at bounding box center [1305, 370] width 181 height 568
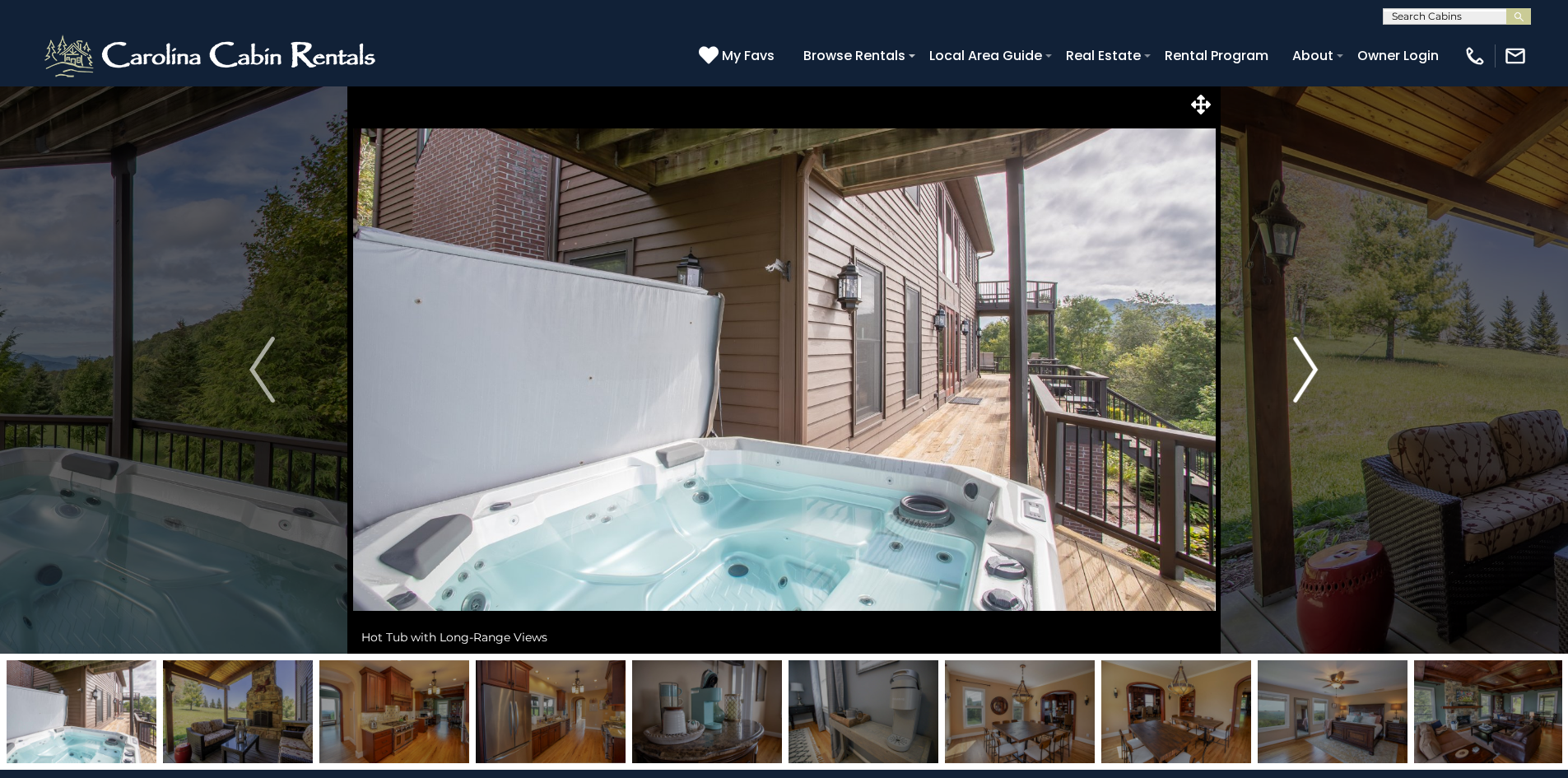
click at [1291, 366] on button "Next" at bounding box center [1305, 370] width 181 height 568
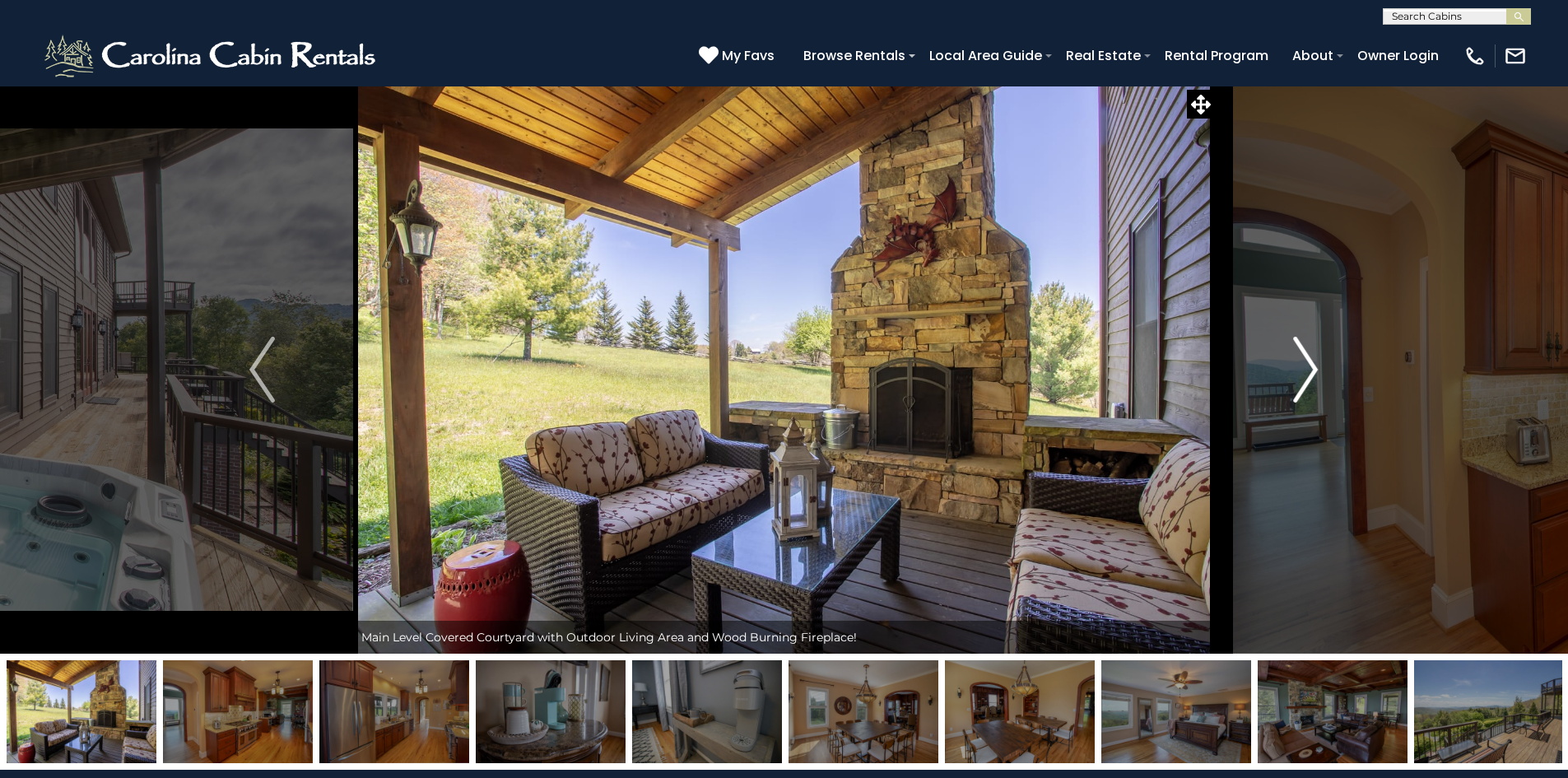
click at [1291, 366] on button "Next" at bounding box center [1305, 370] width 181 height 568
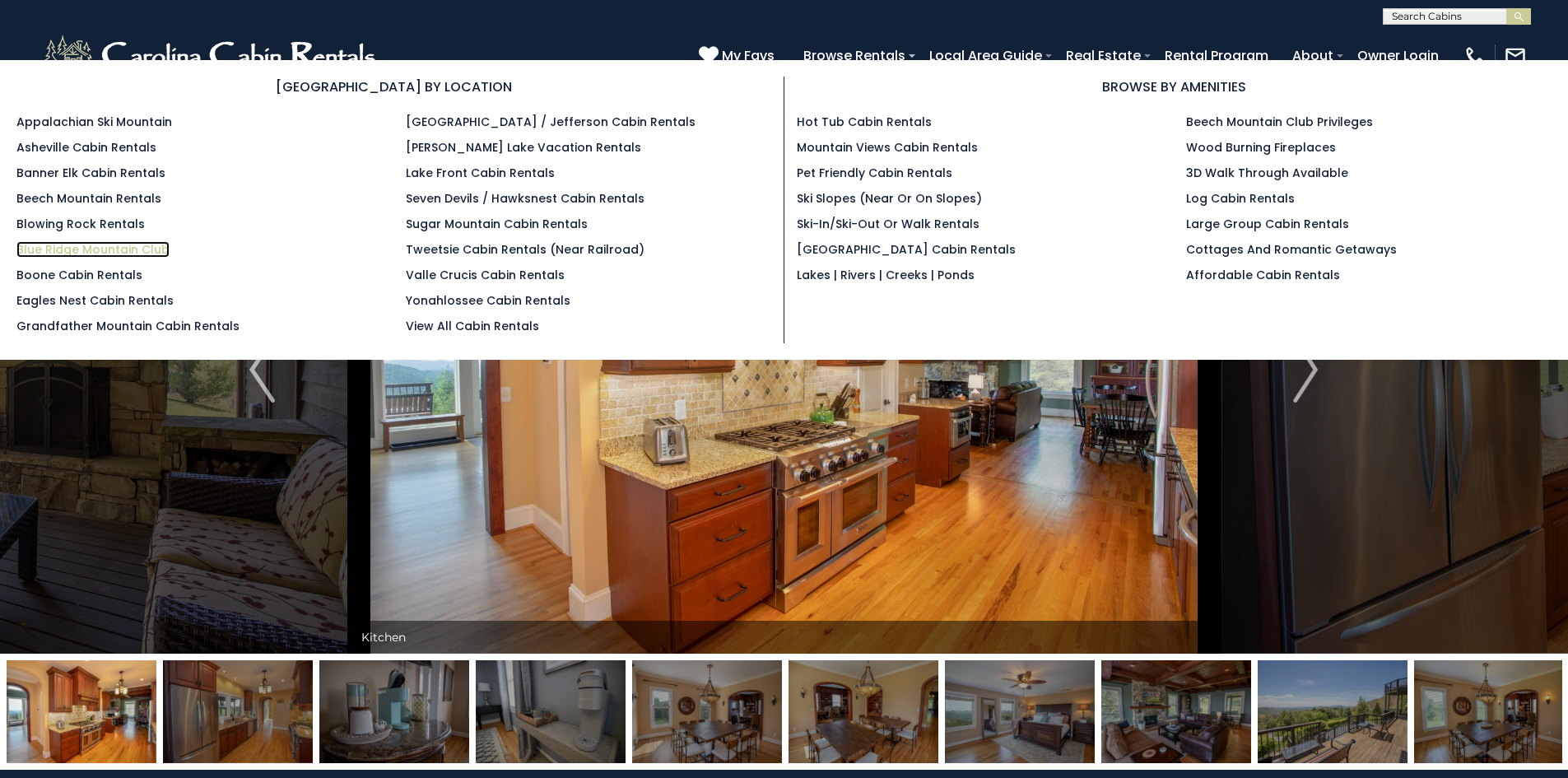
click at [67, 250] on link "Blue Ridge Mountain Club" at bounding box center [93, 249] width 153 height 16
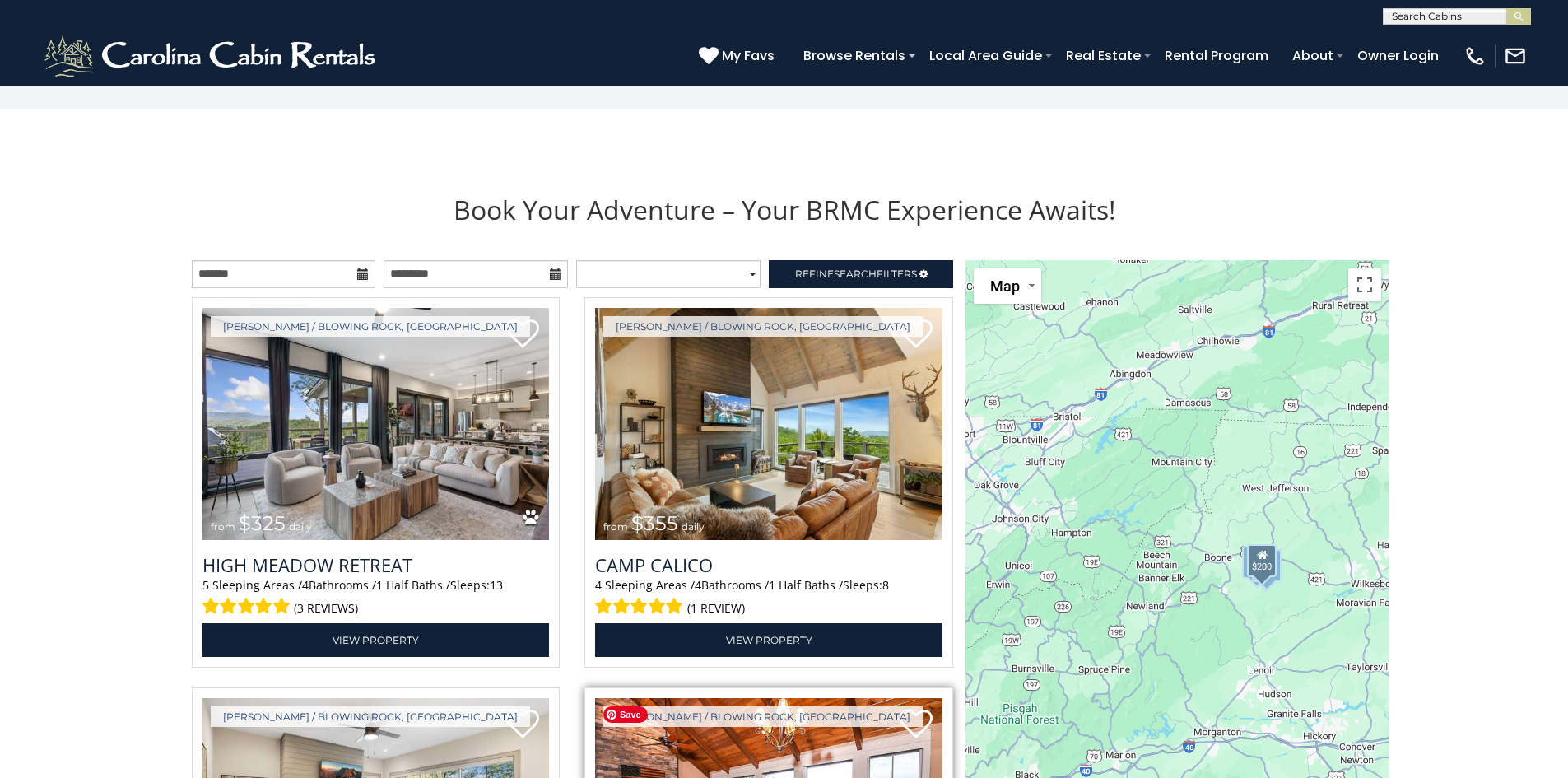
scroll to position [1729, 0]
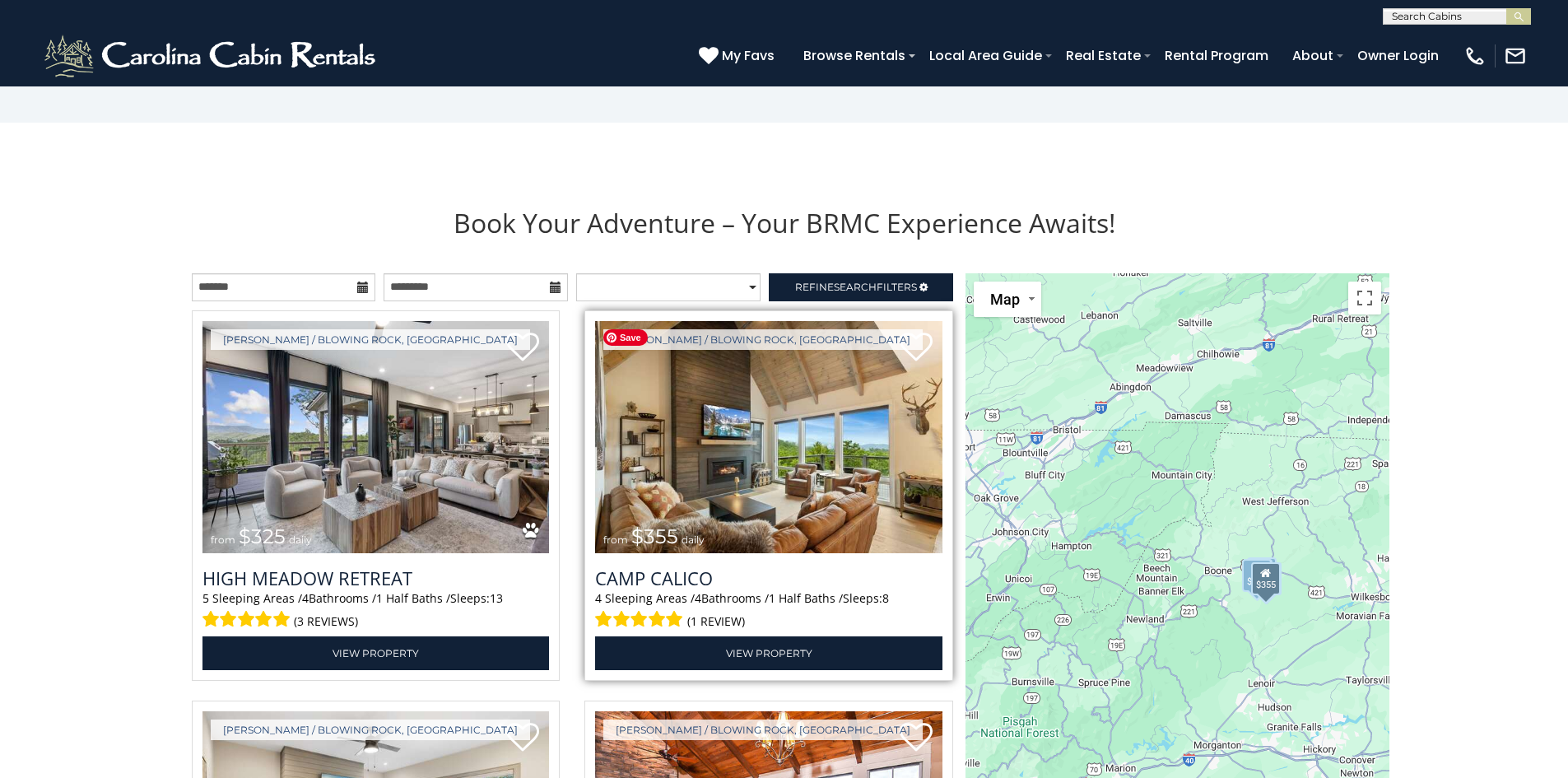
click at [741, 463] on img at bounding box center [769, 438] width 347 height 233
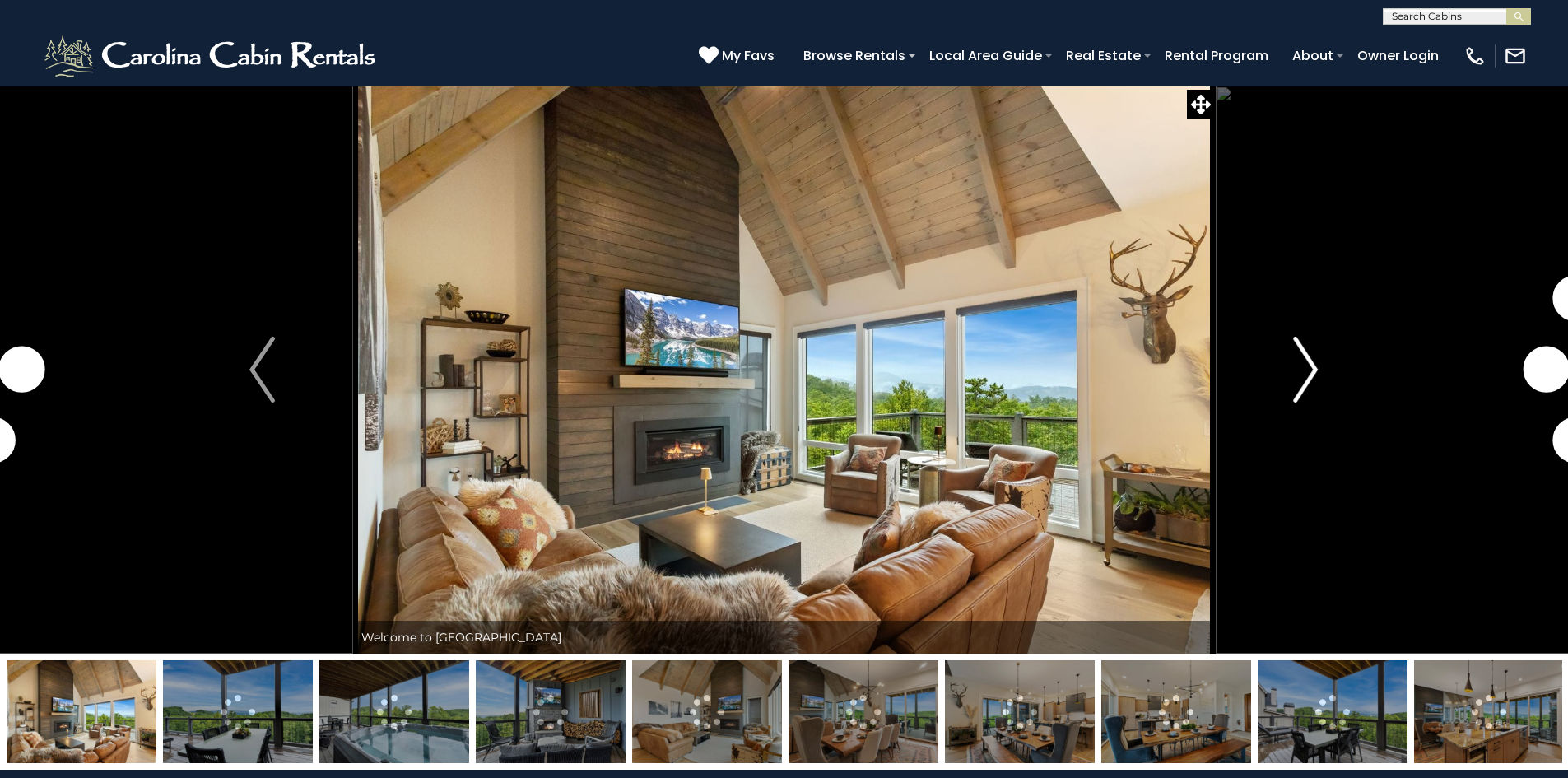
click at [1321, 366] on button "Next" at bounding box center [1305, 370] width 181 height 568
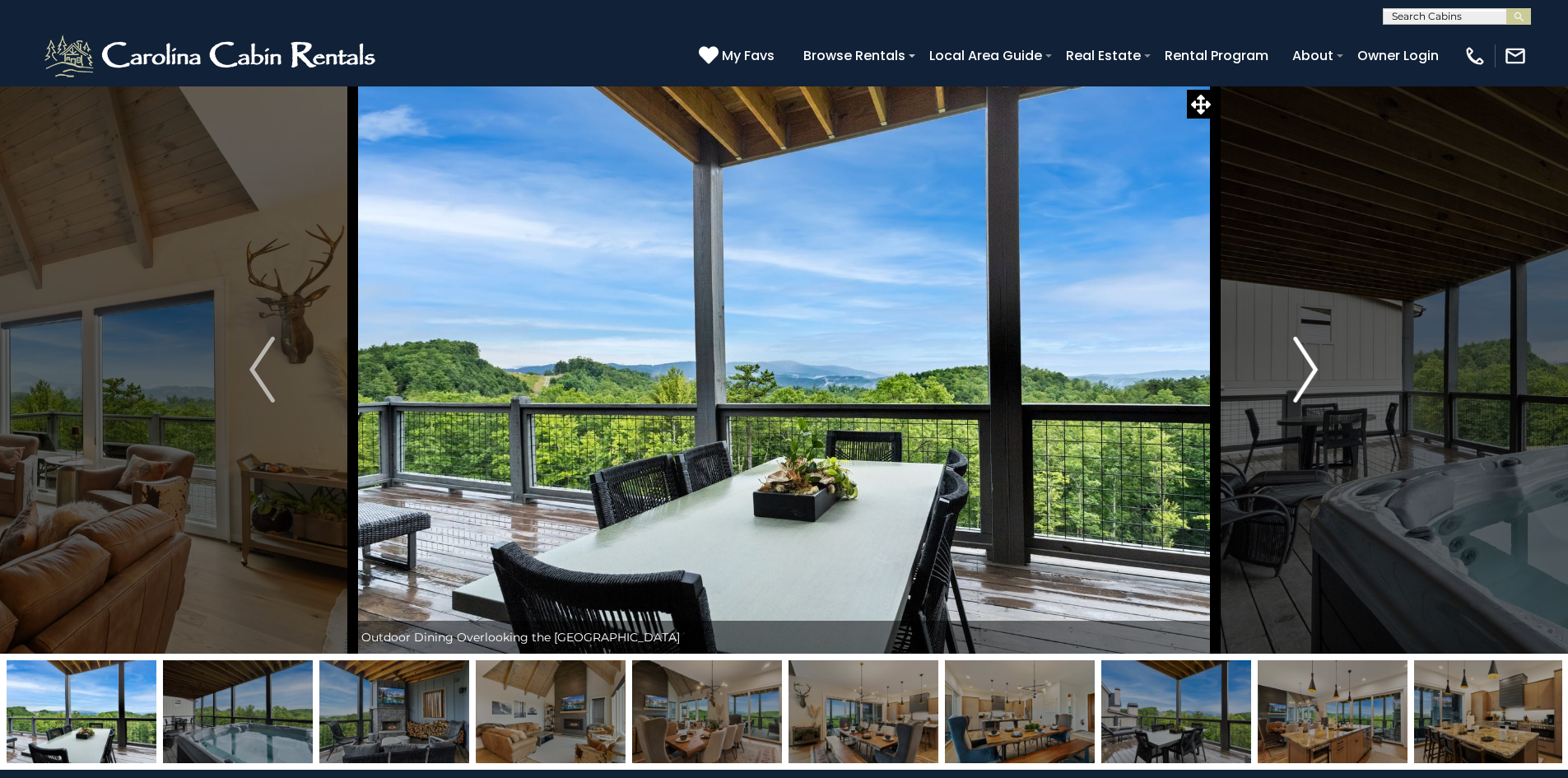
click at [1321, 366] on button "Next" at bounding box center [1305, 370] width 181 height 568
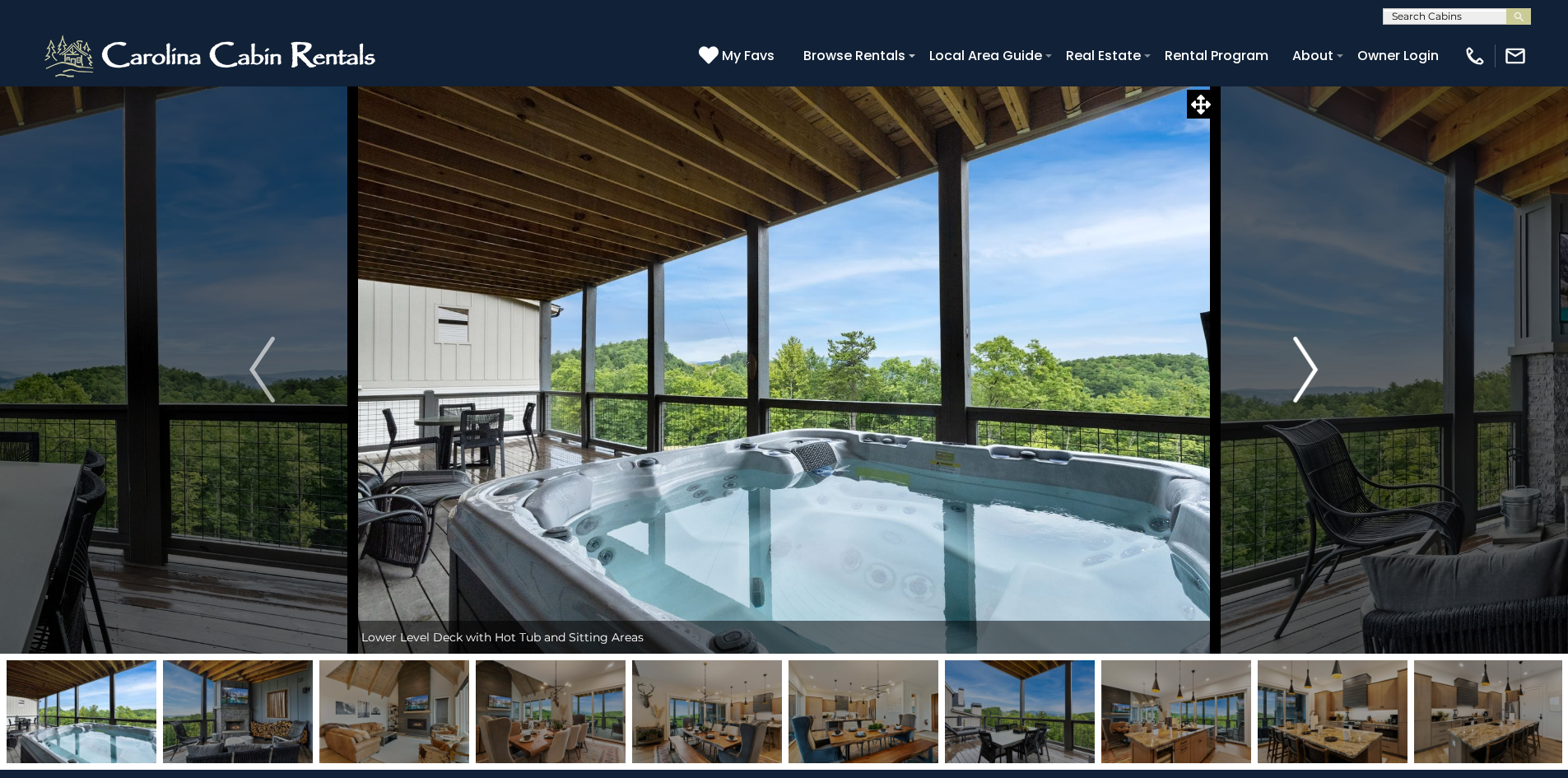
click at [1321, 366] on button "Next" at bounding box center [1305, 370] width 181 height 568
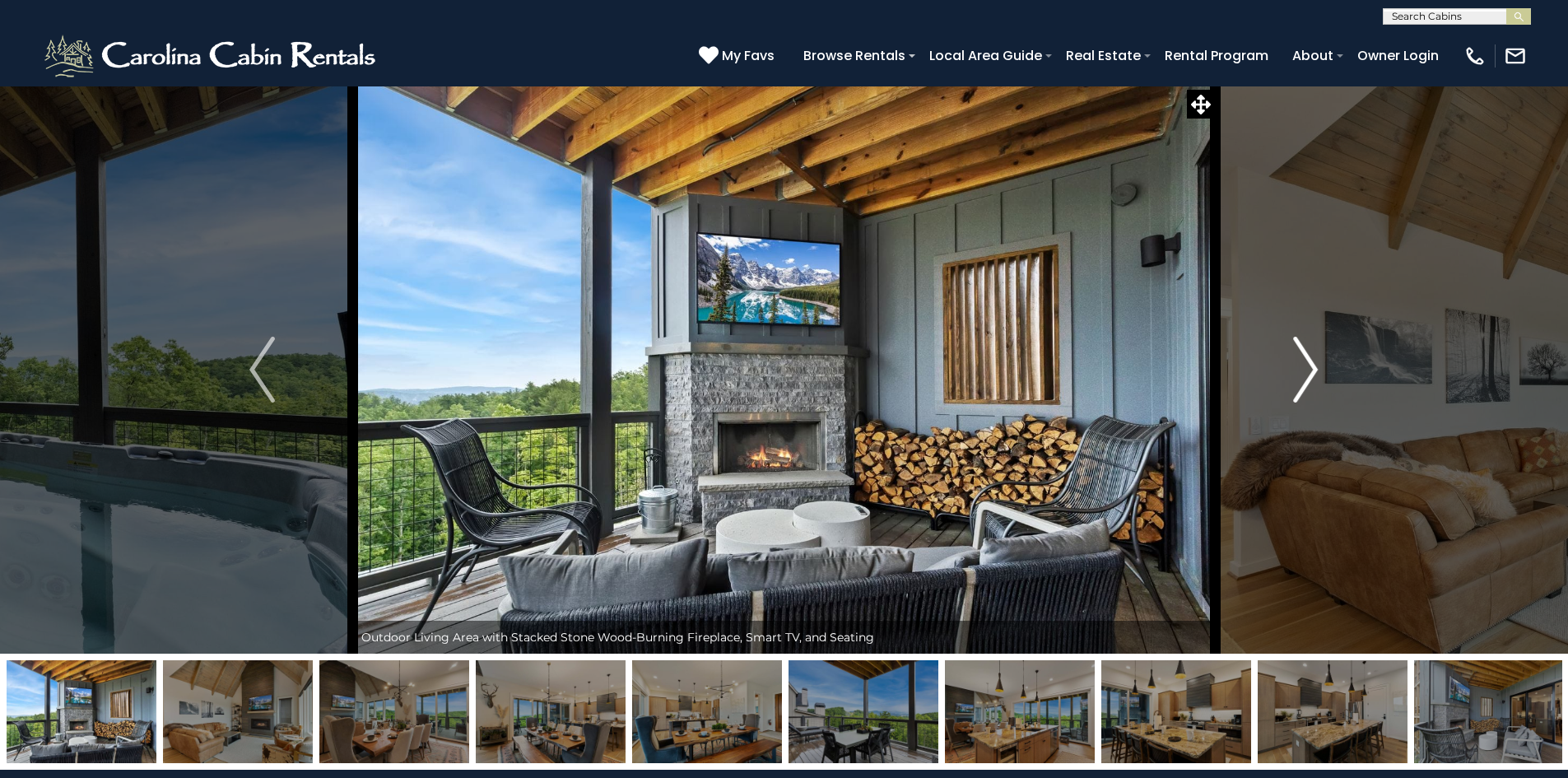
click at [1321, 366] on button "Next" at bounding box center [1305, 370] width 181 height 568
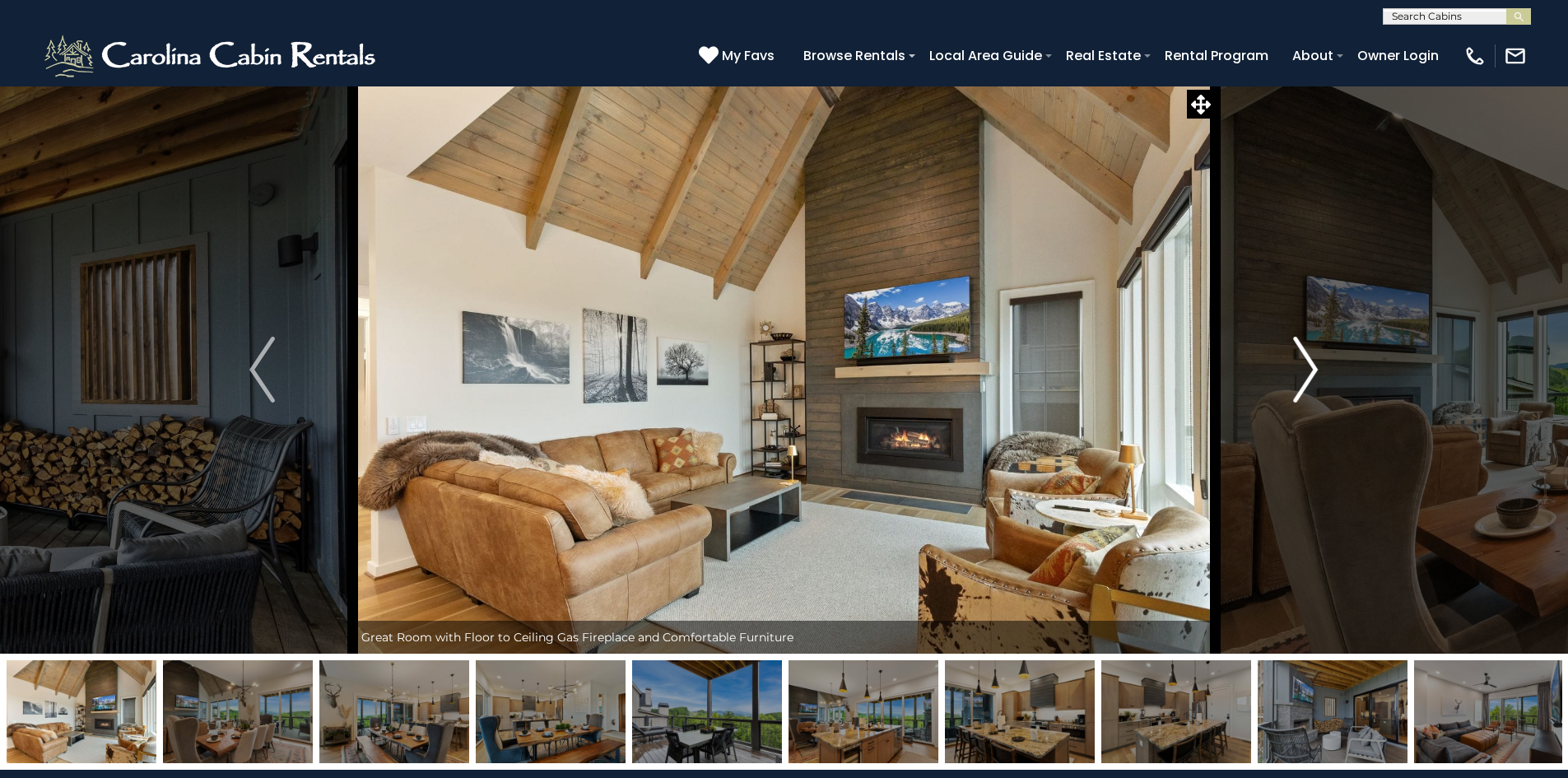
click at [1321, 366] on button "Next" at bounding box center [1305, 370] width 181 height 568
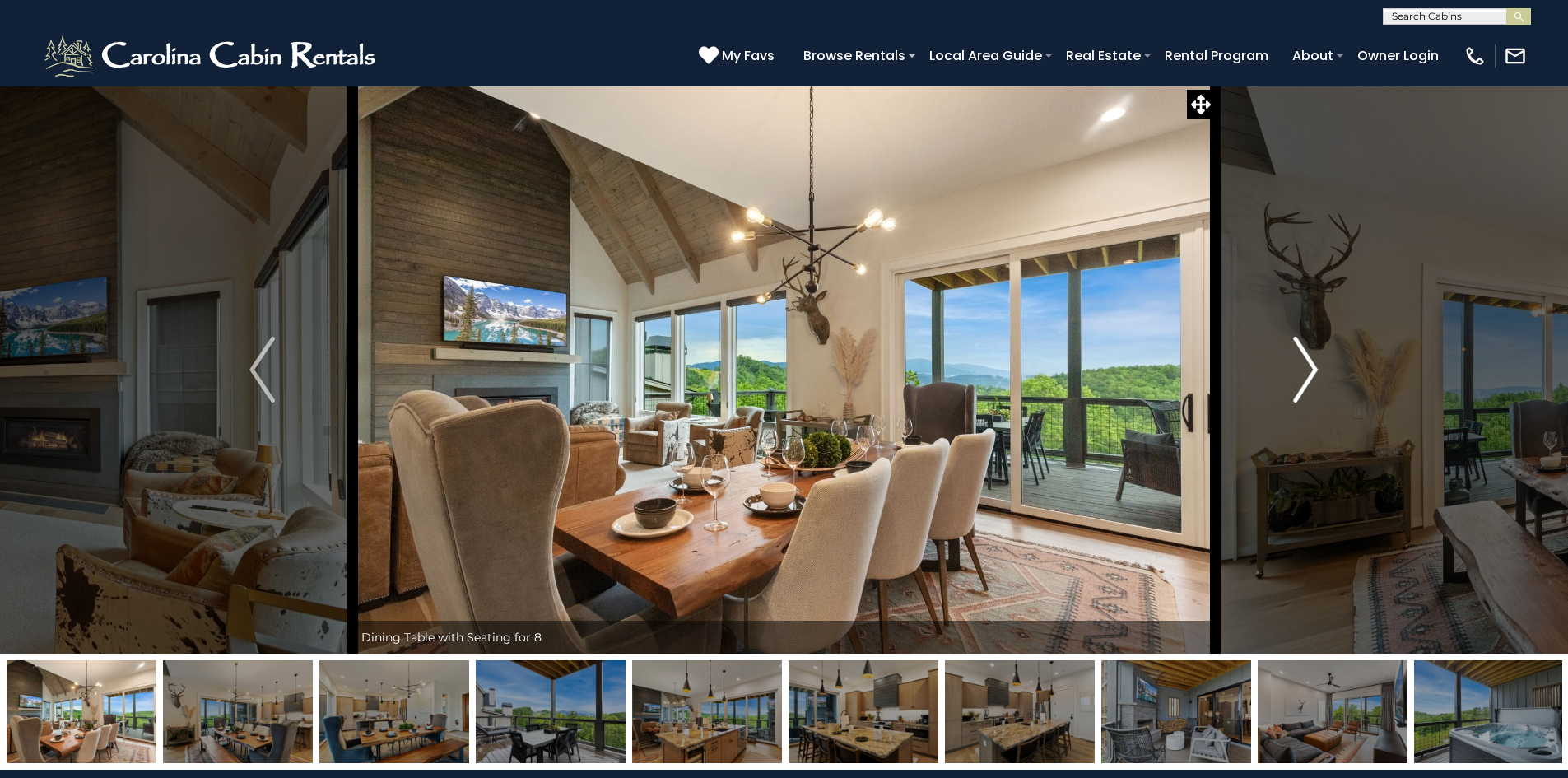
click at [1321, 366] on button "Next" at bounding box center [1305, 370] width 181 height 568
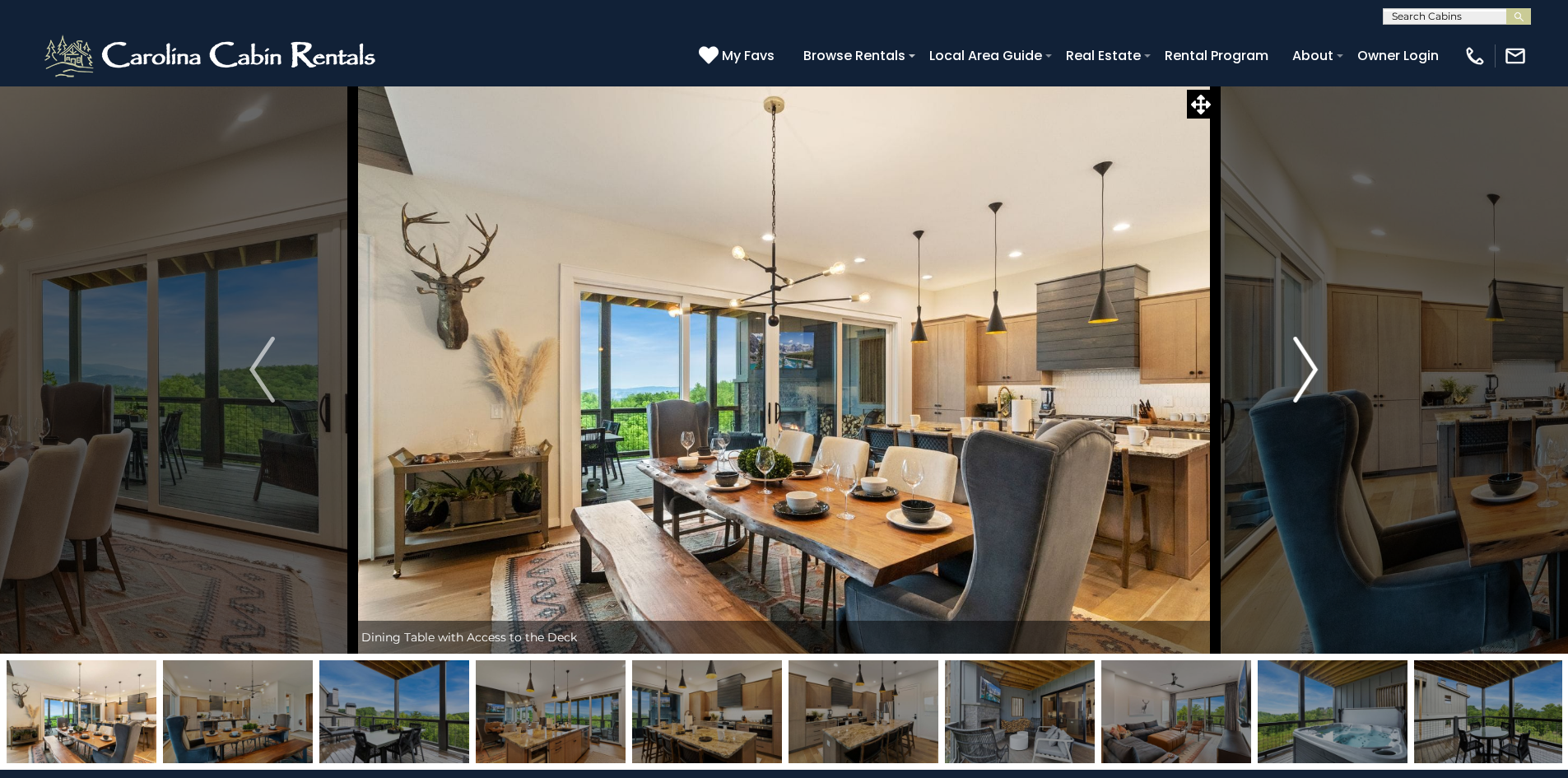
click at [1321, 366] on button "Next" at bounding box center [1305, 370] width 181 height 568
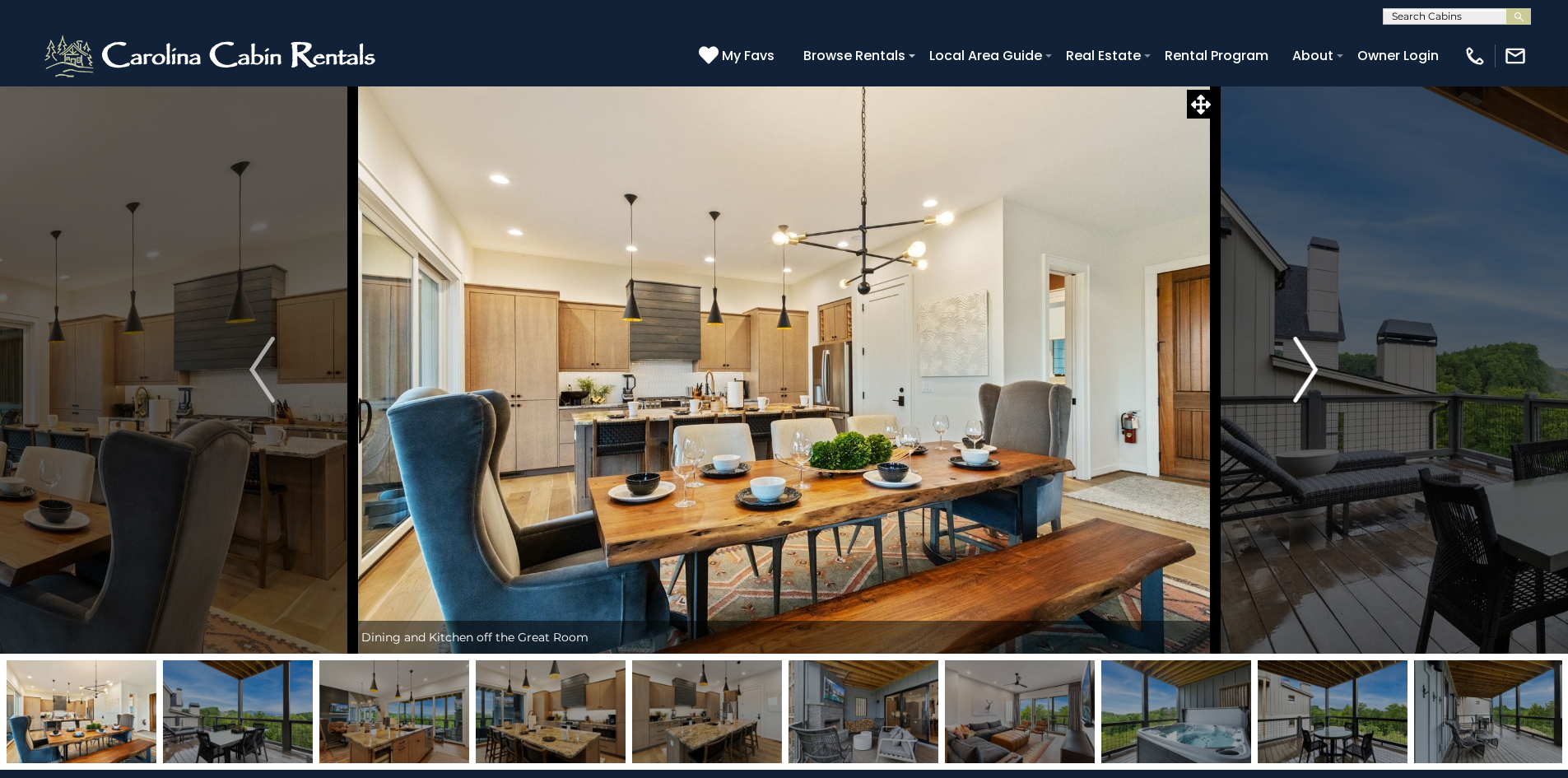
click at [1321, 366] on button "Next" at bounding box center [1305, 370] width 181 height 568
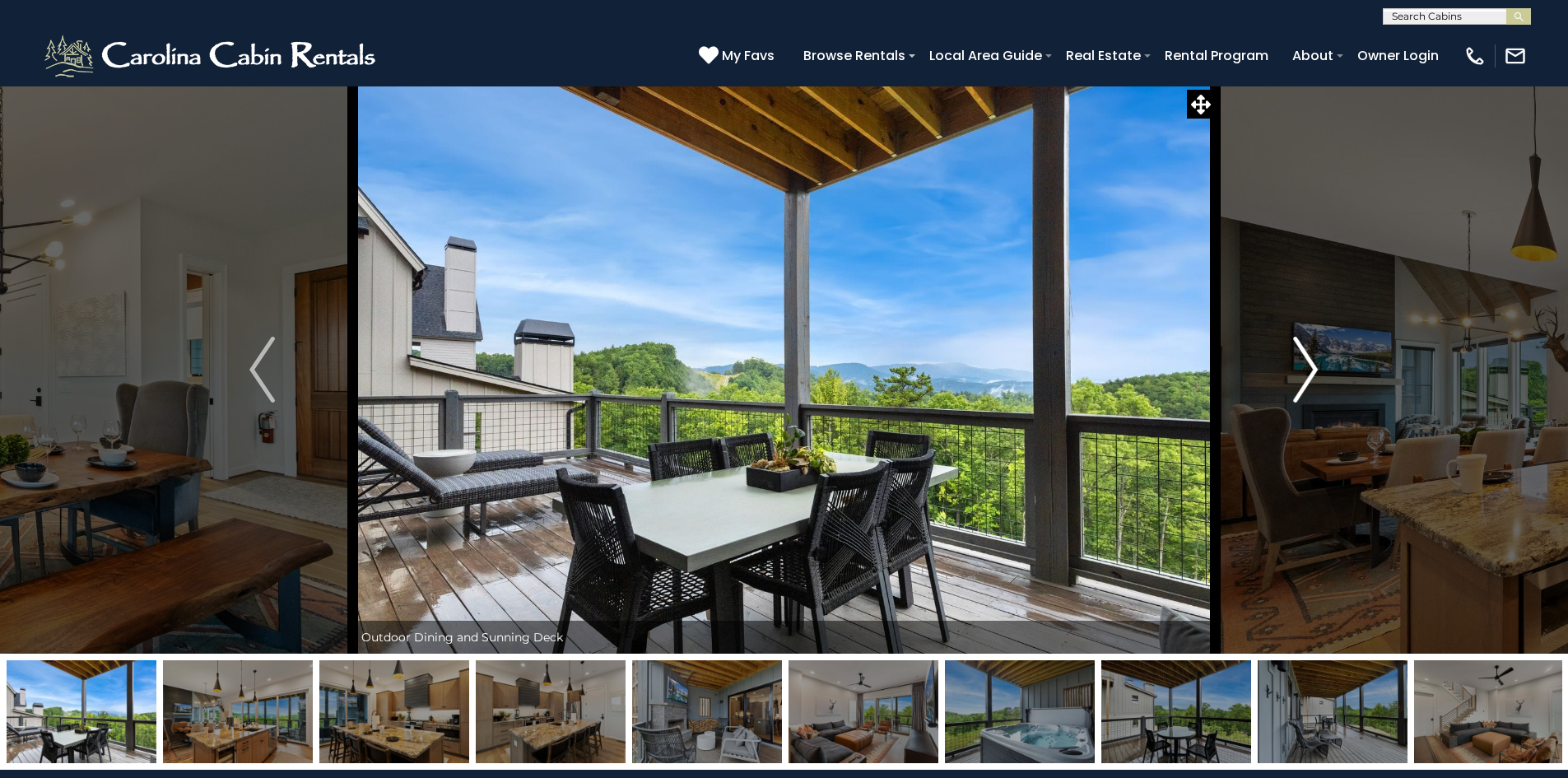
click at [1321, 366] on button "Next" at bounding box center [1305, 370] width 181 height 568
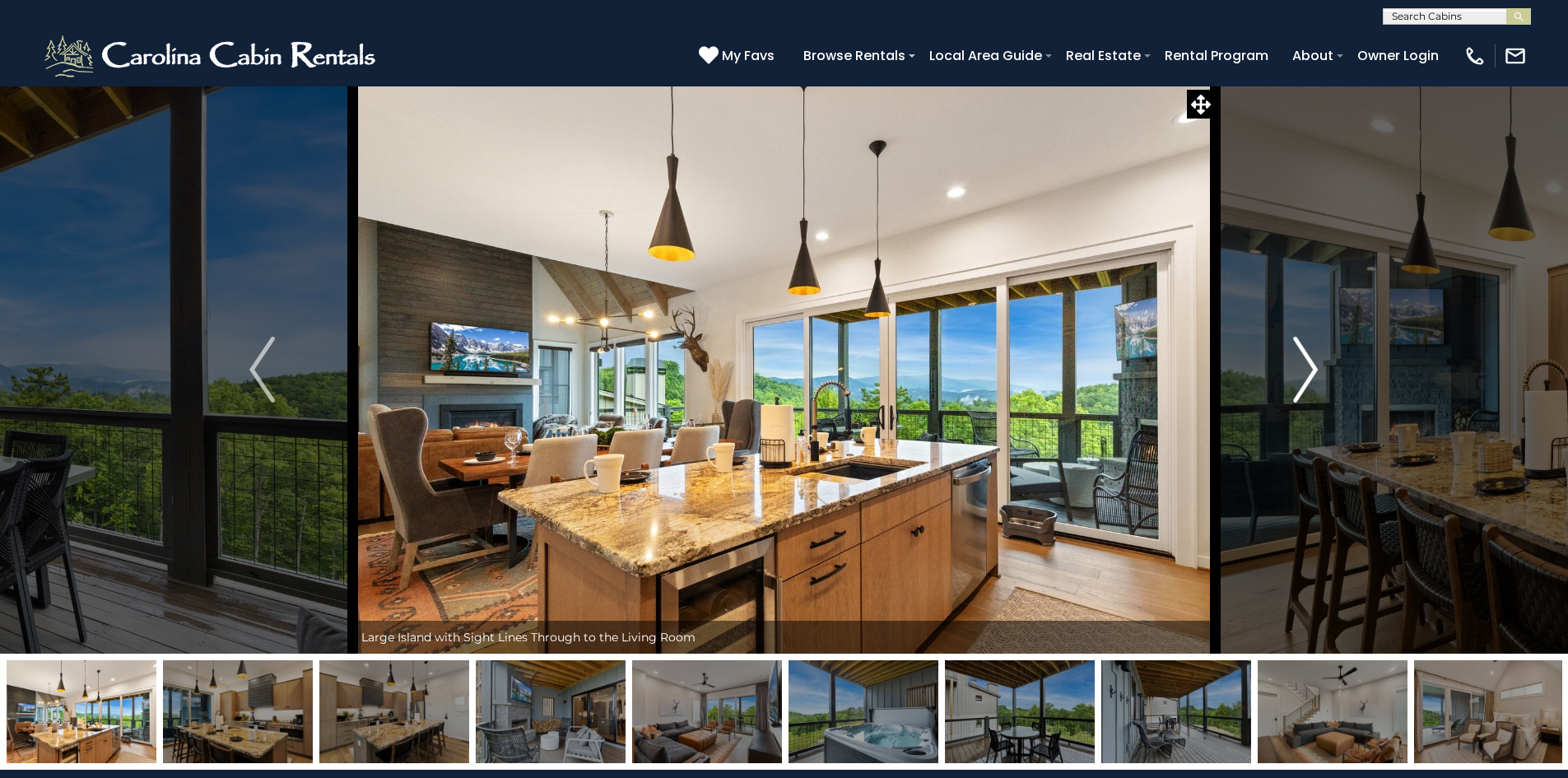
click at [1321, 366] on button "Next" at bounding box center [1305, 370] width 181 height 568
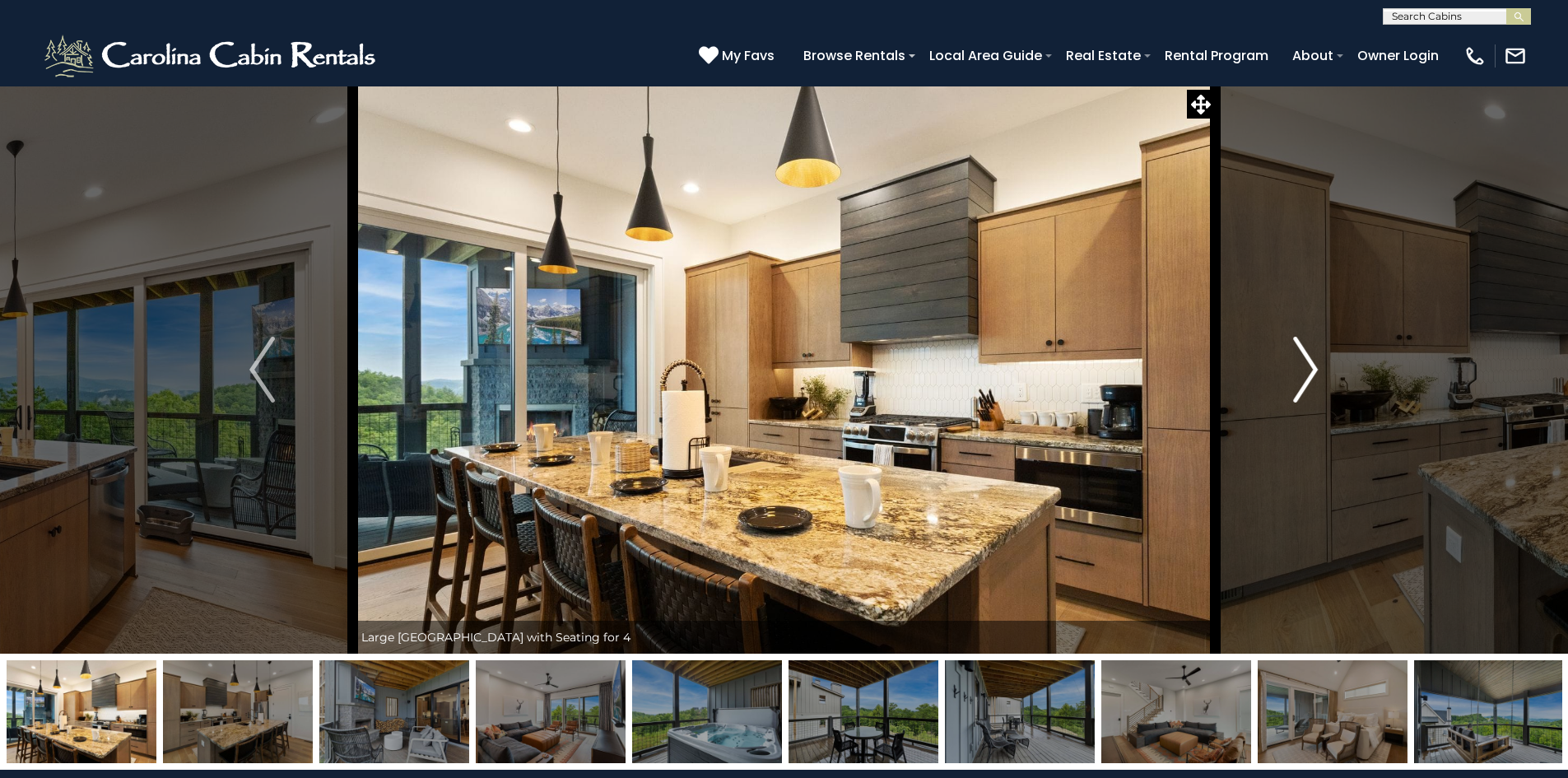
click at [1321, 366] on button "Next" at bounding box center [1305, 370] width 181 height 568
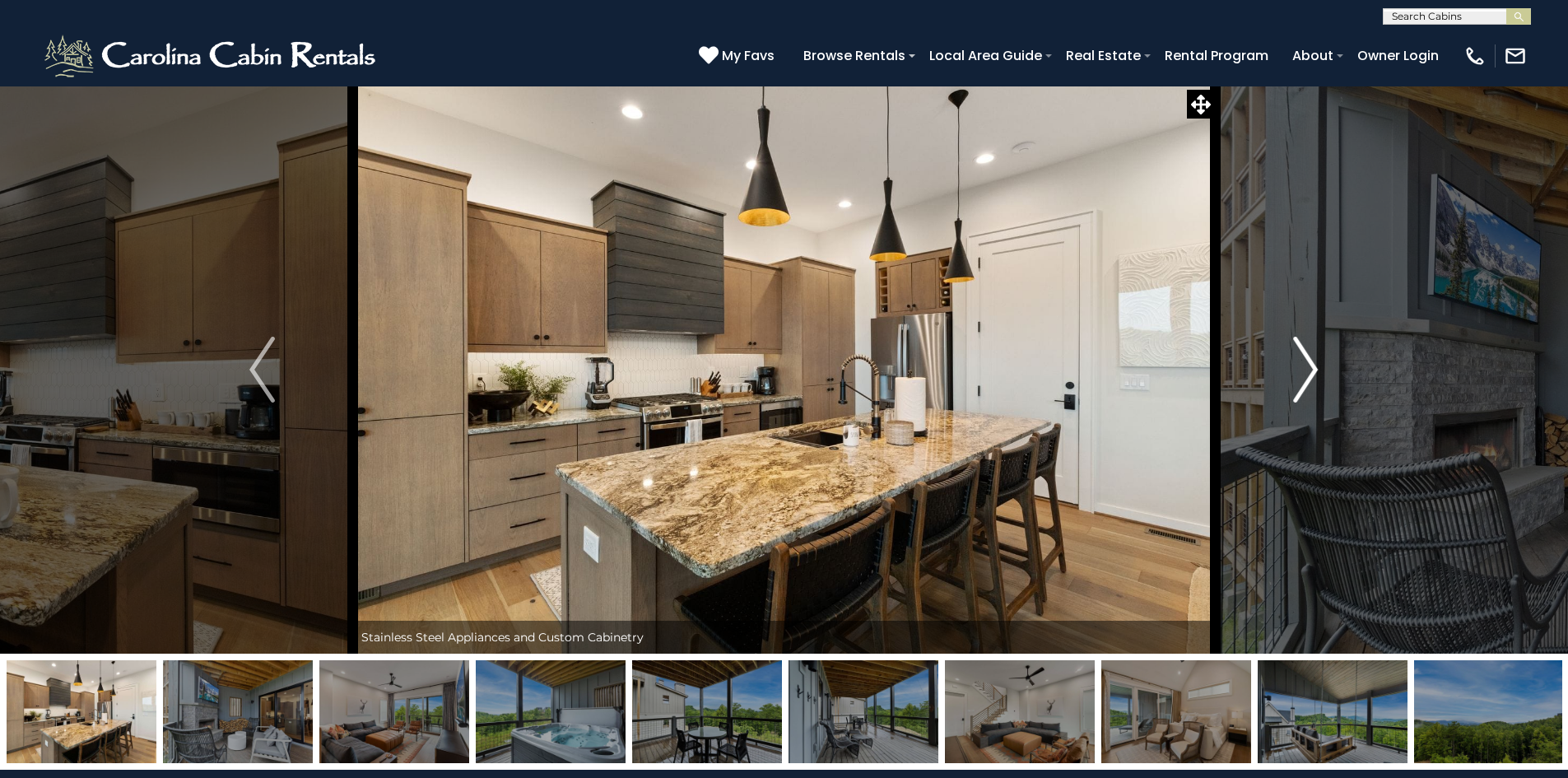
click at [1321, 366] on button "Next" at bounding box center [1305, 370] width 181 height 568
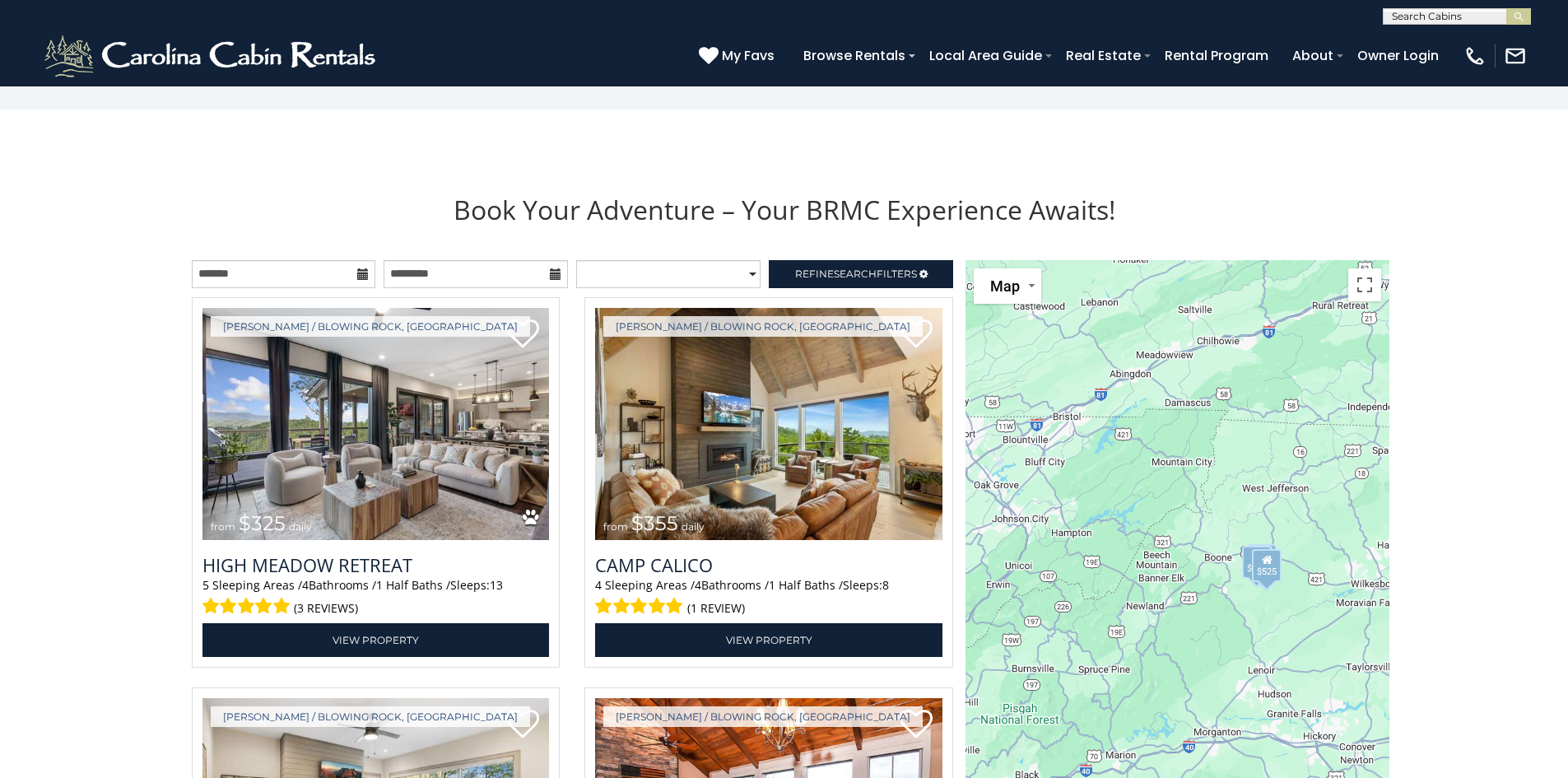
scroll to position [1894, 0]
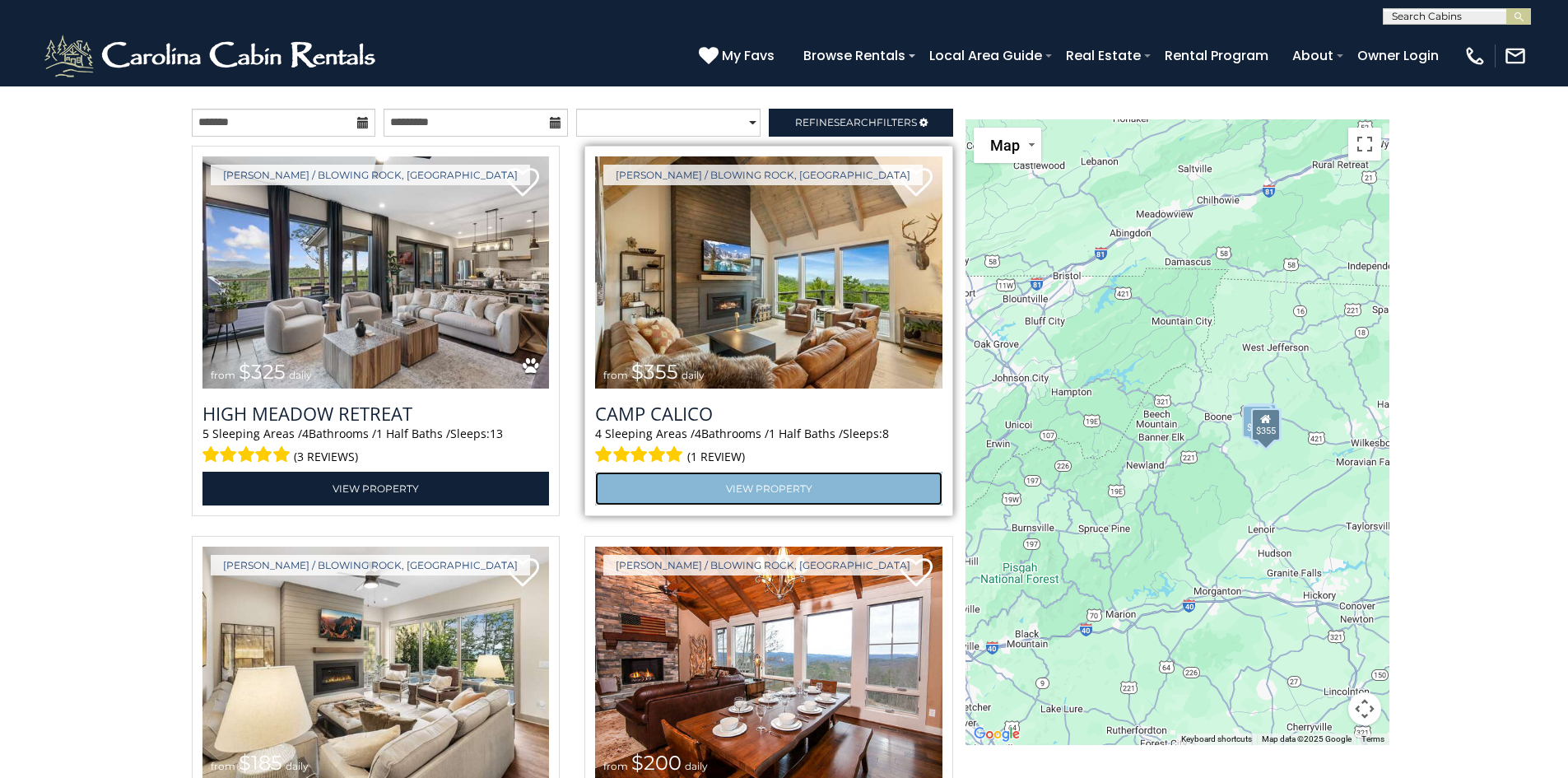
click at [786, 485] on link "View Property" at bounding box center [769, 488] width 347 height 34
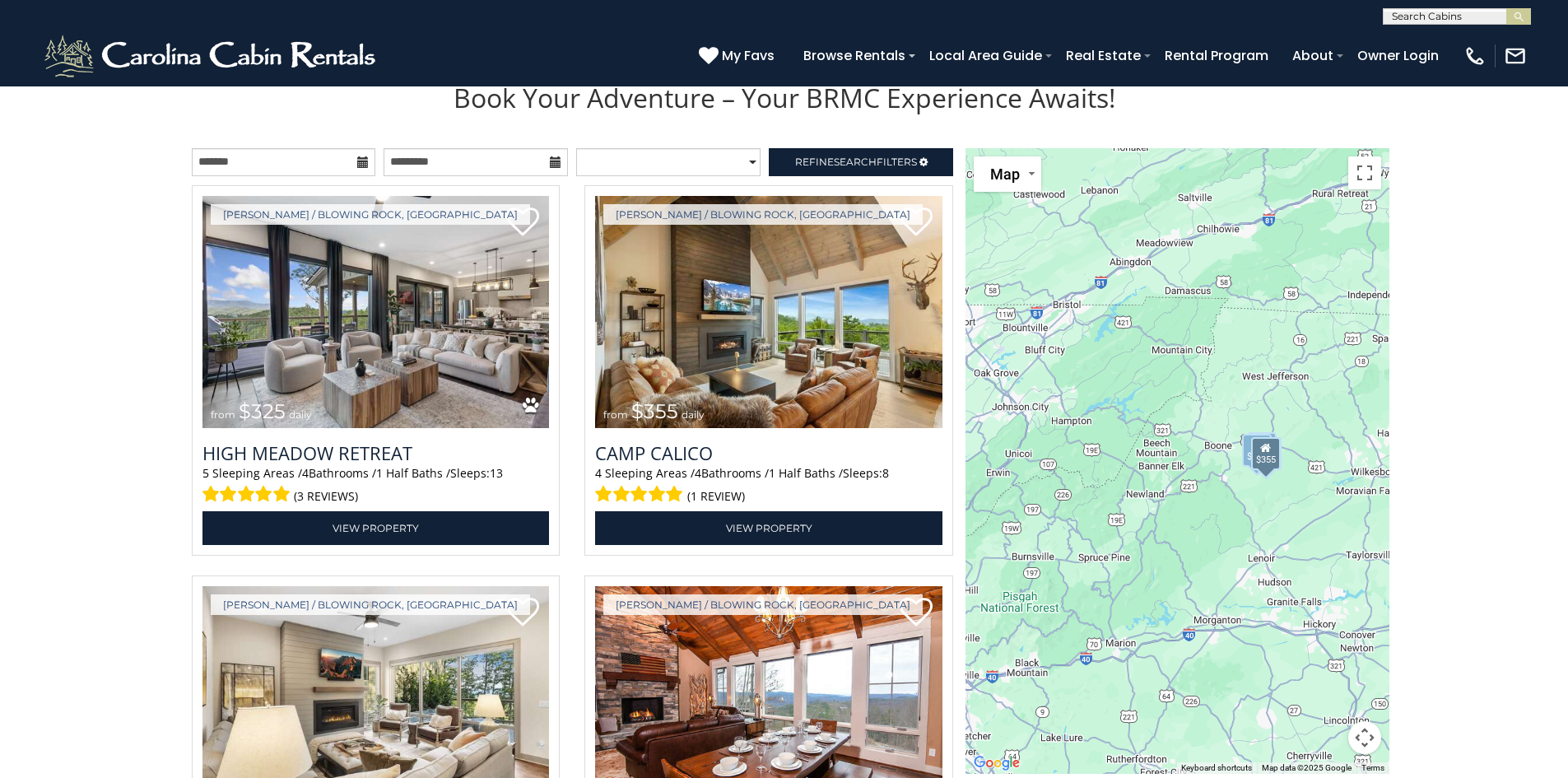
scroll to position [1894, 0]
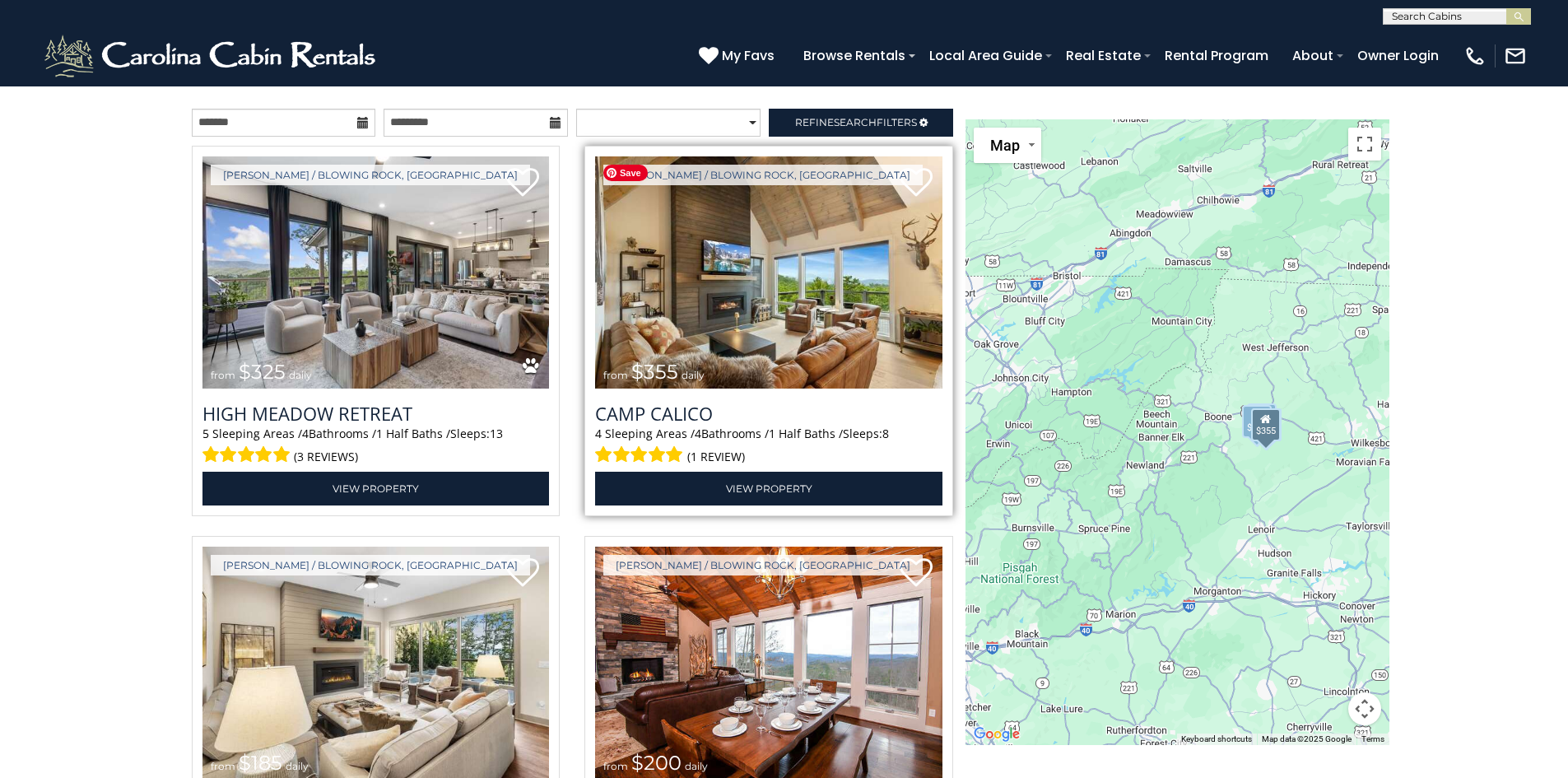
click at [715, 326] on img at bounding box center [769, 273] width 347 height 233
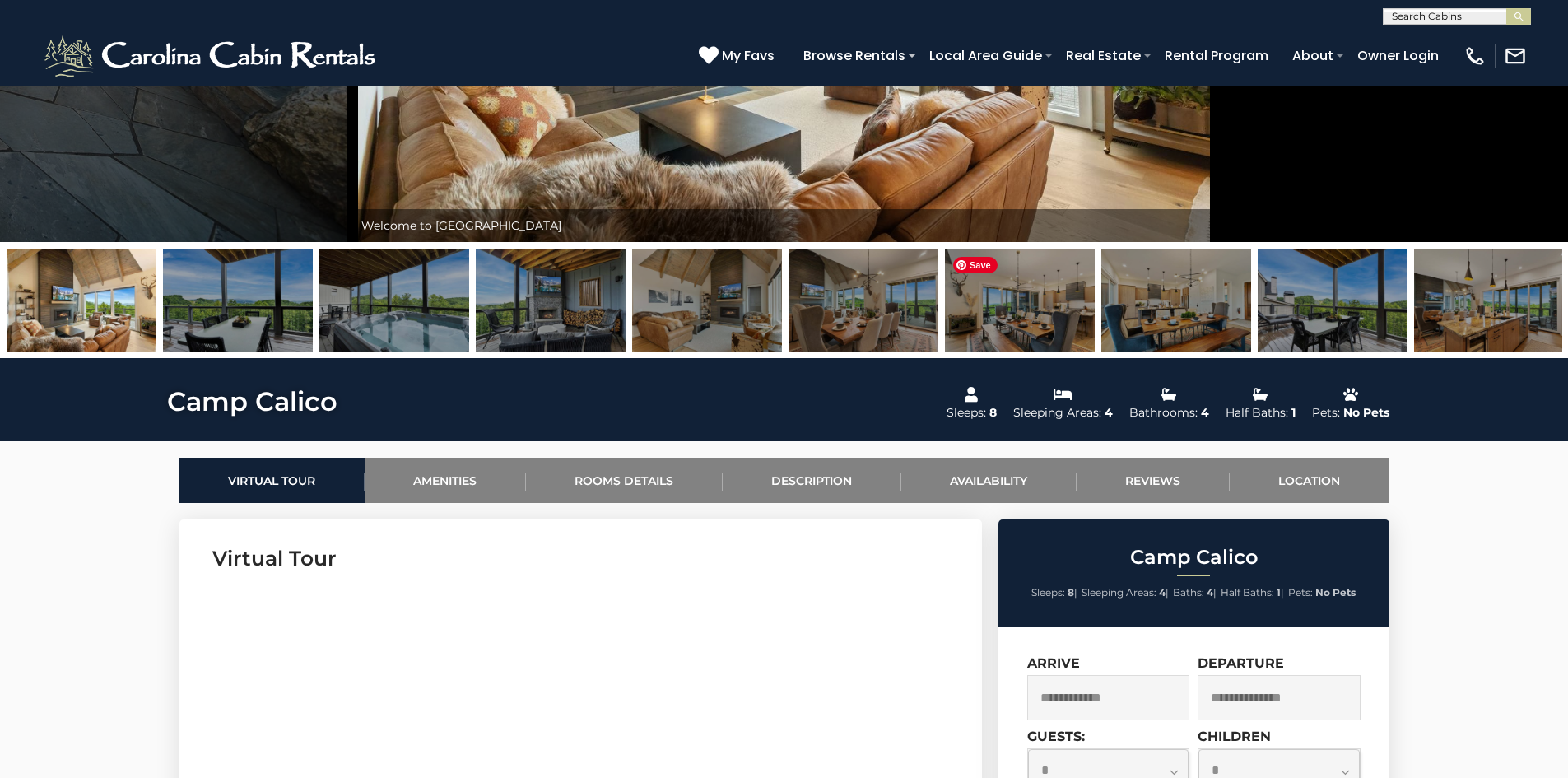
scroll to position [165, 0]
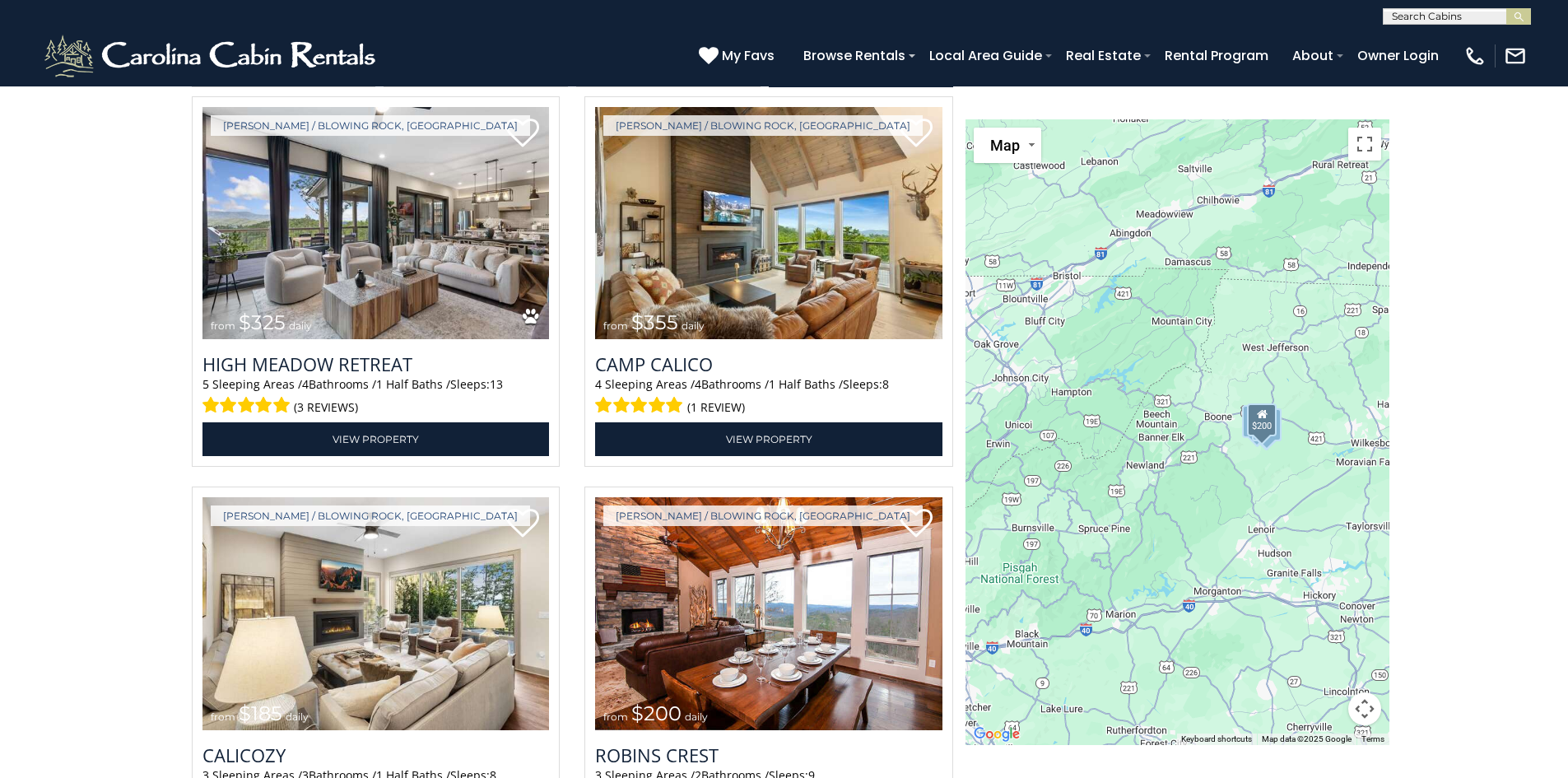
scroll to position [1811, 0]
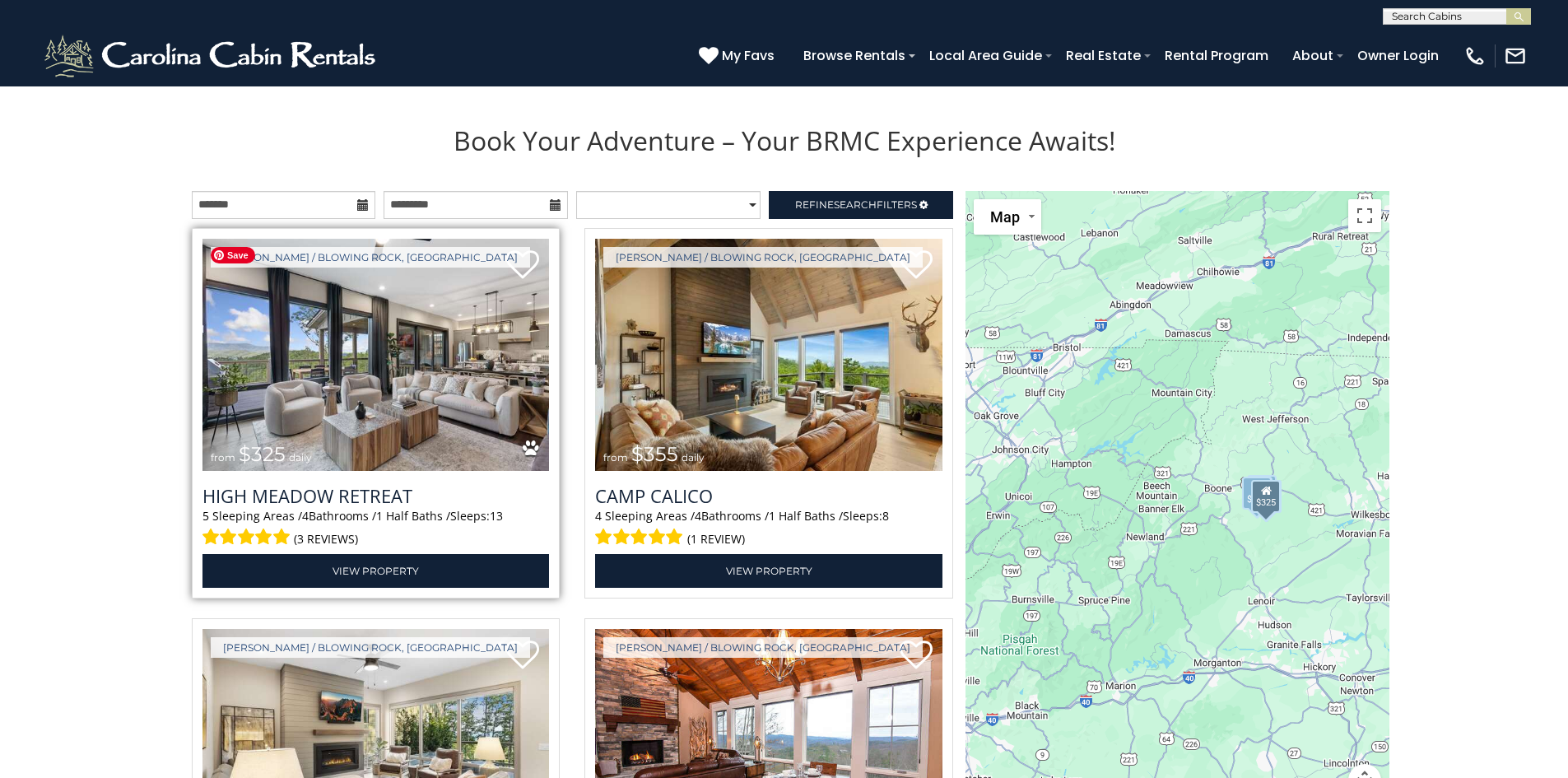
click at [373, 290] on img at bounding box center [376, 355] width 347 height 233
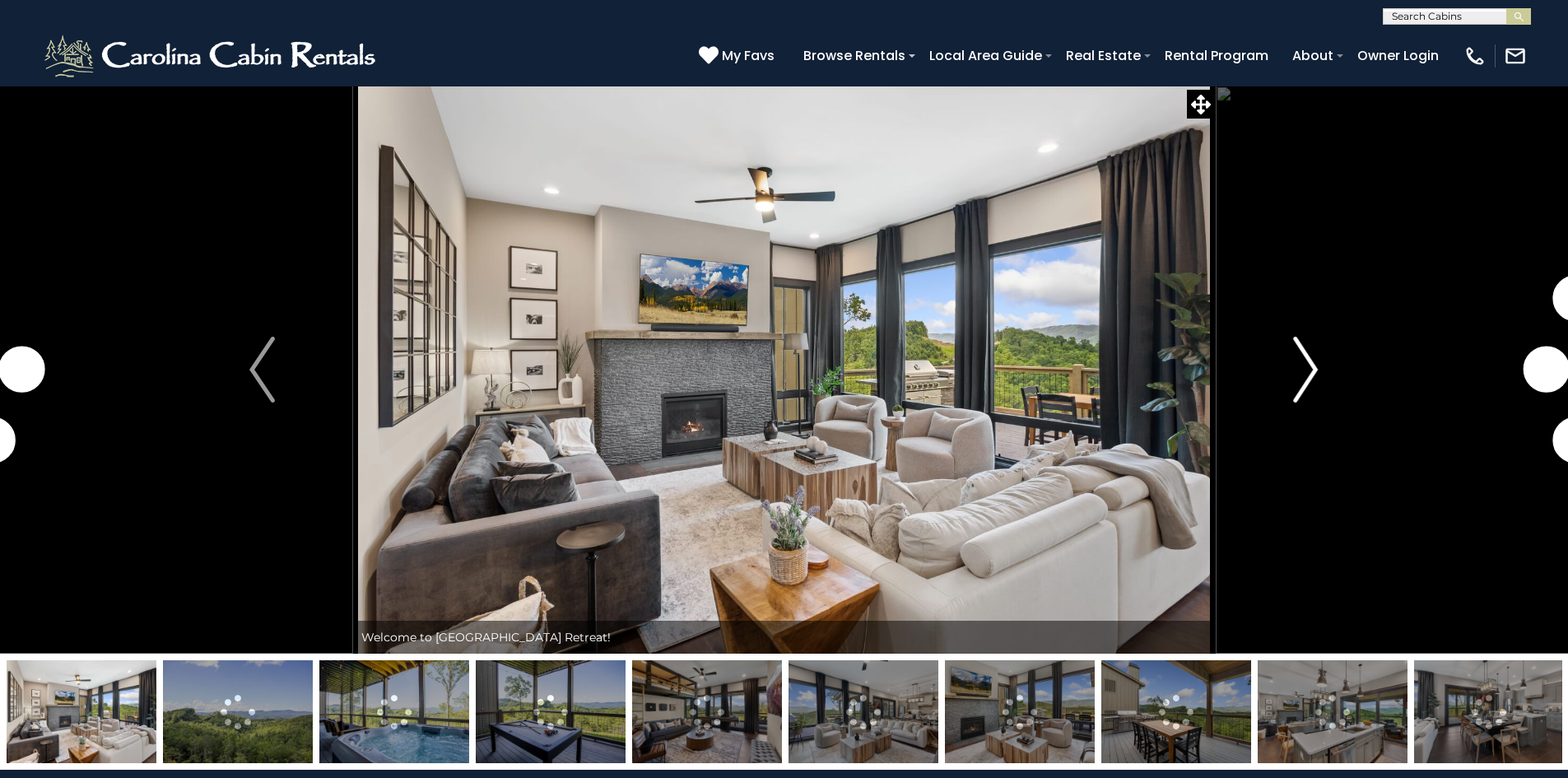
click at [1304, 381] on img "Next" at bounding box center [1306, 370] width 24 height 66
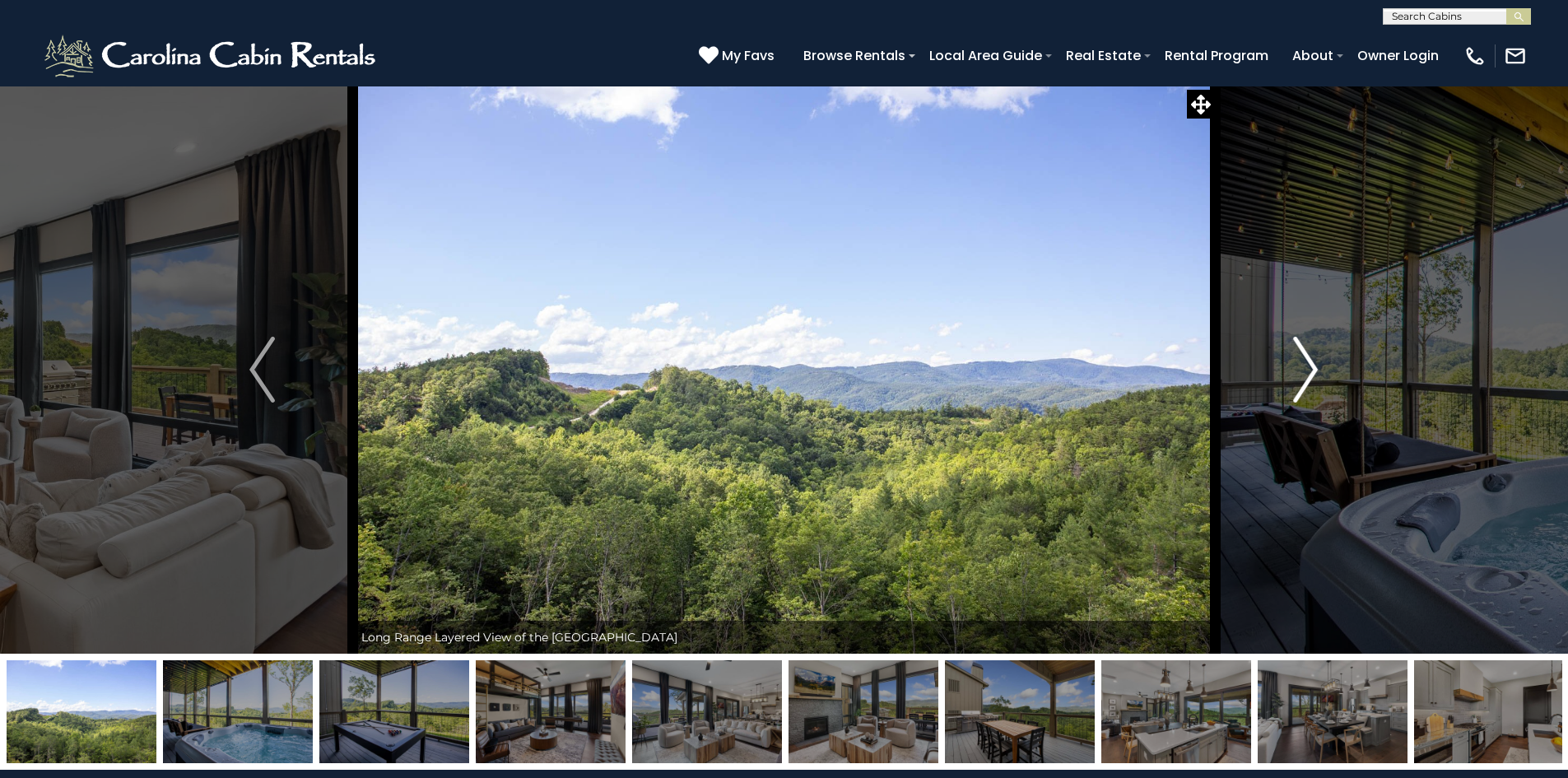
click at [1304, 381] on img "Next" at bounding box center [1306, 370] width 24 height 66
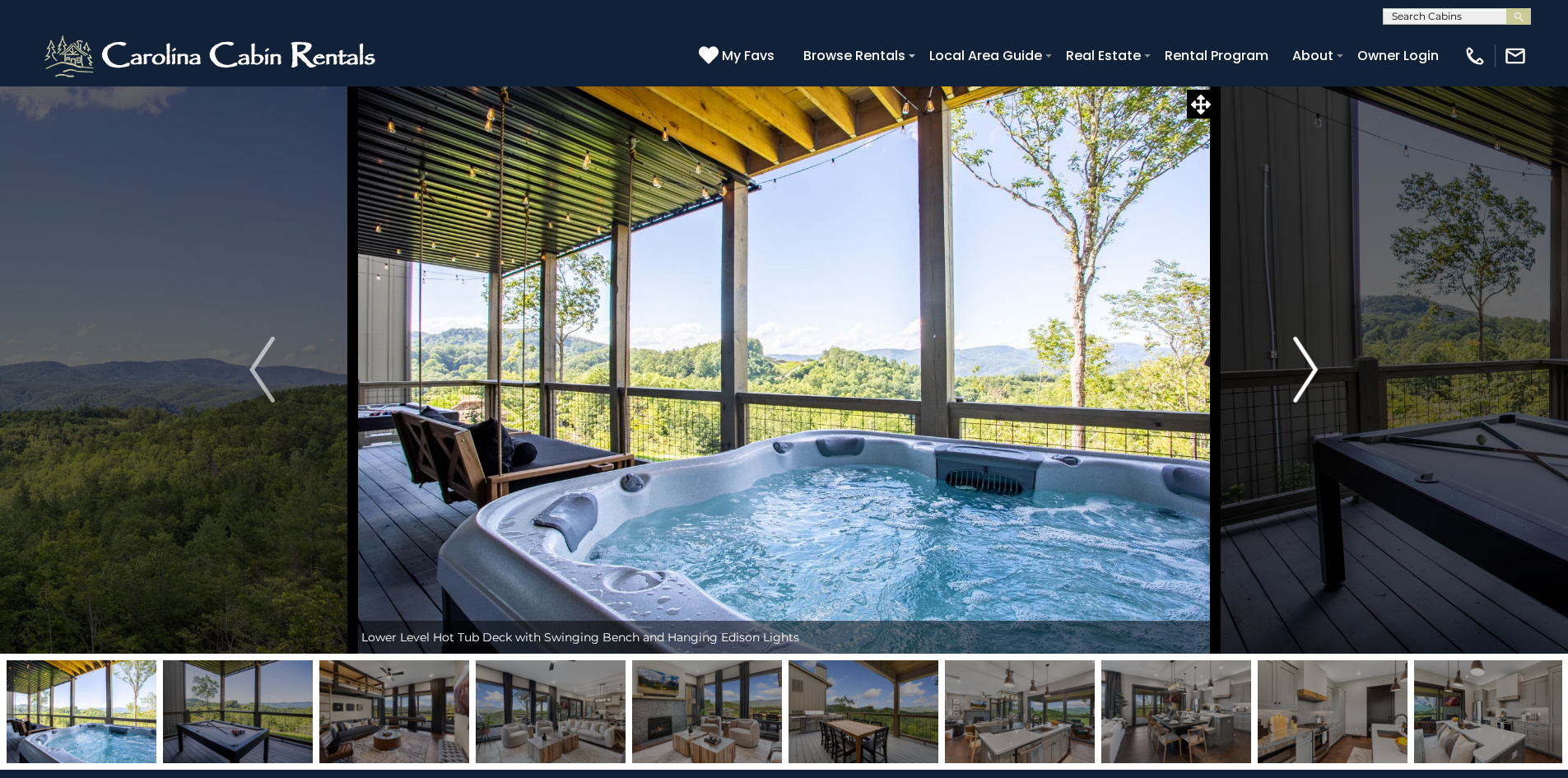
click at [1304, 381] on img "Next" at bounding box center [1306, 370] width 24 height 66
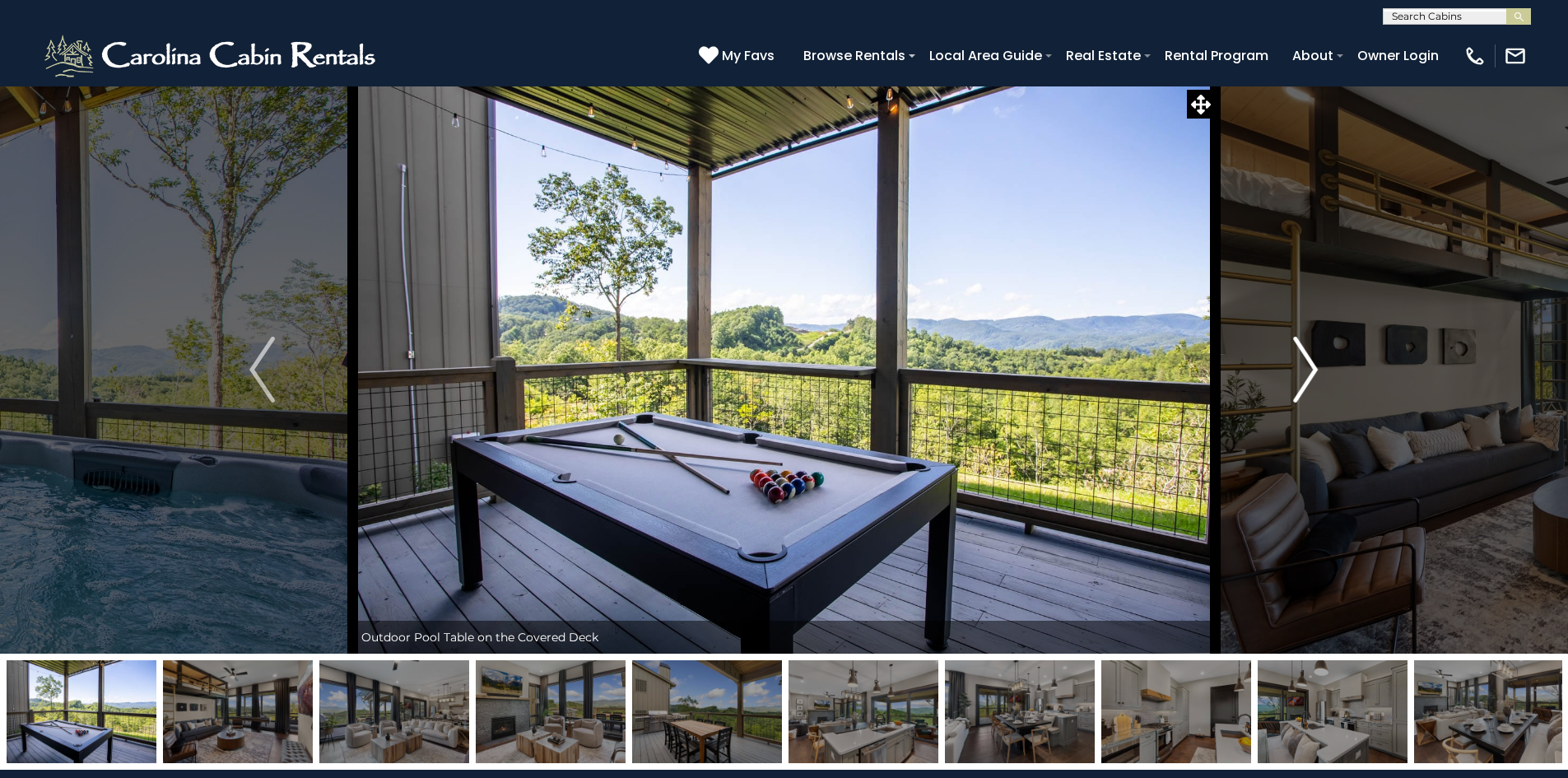
click at [1304, 381] on img "Next" at bounding box center [1306, 370] width 24 height 66
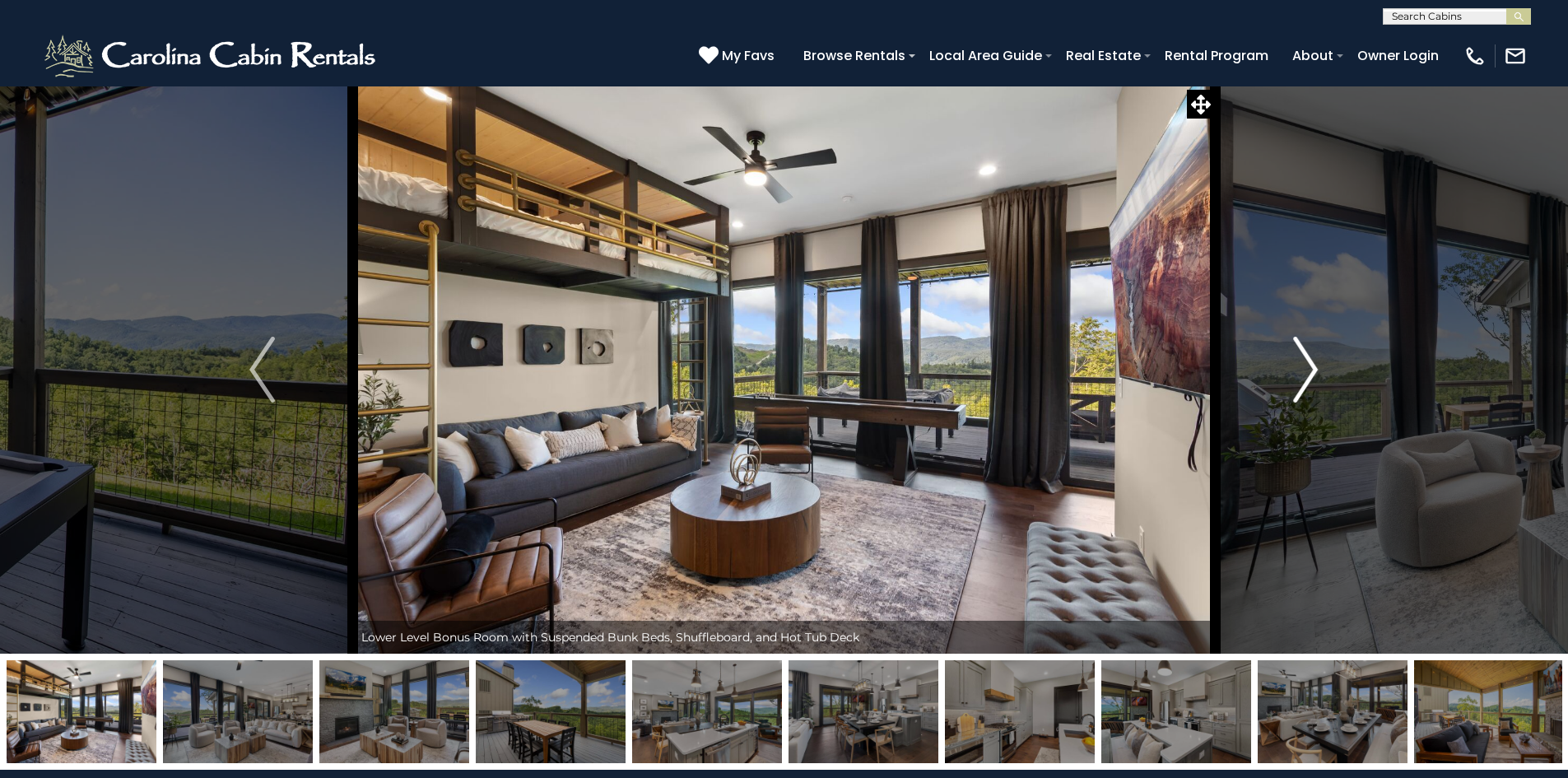
click at [1304, 381] on img "Next" at bounding box center [1306, 370] width 24 height 66
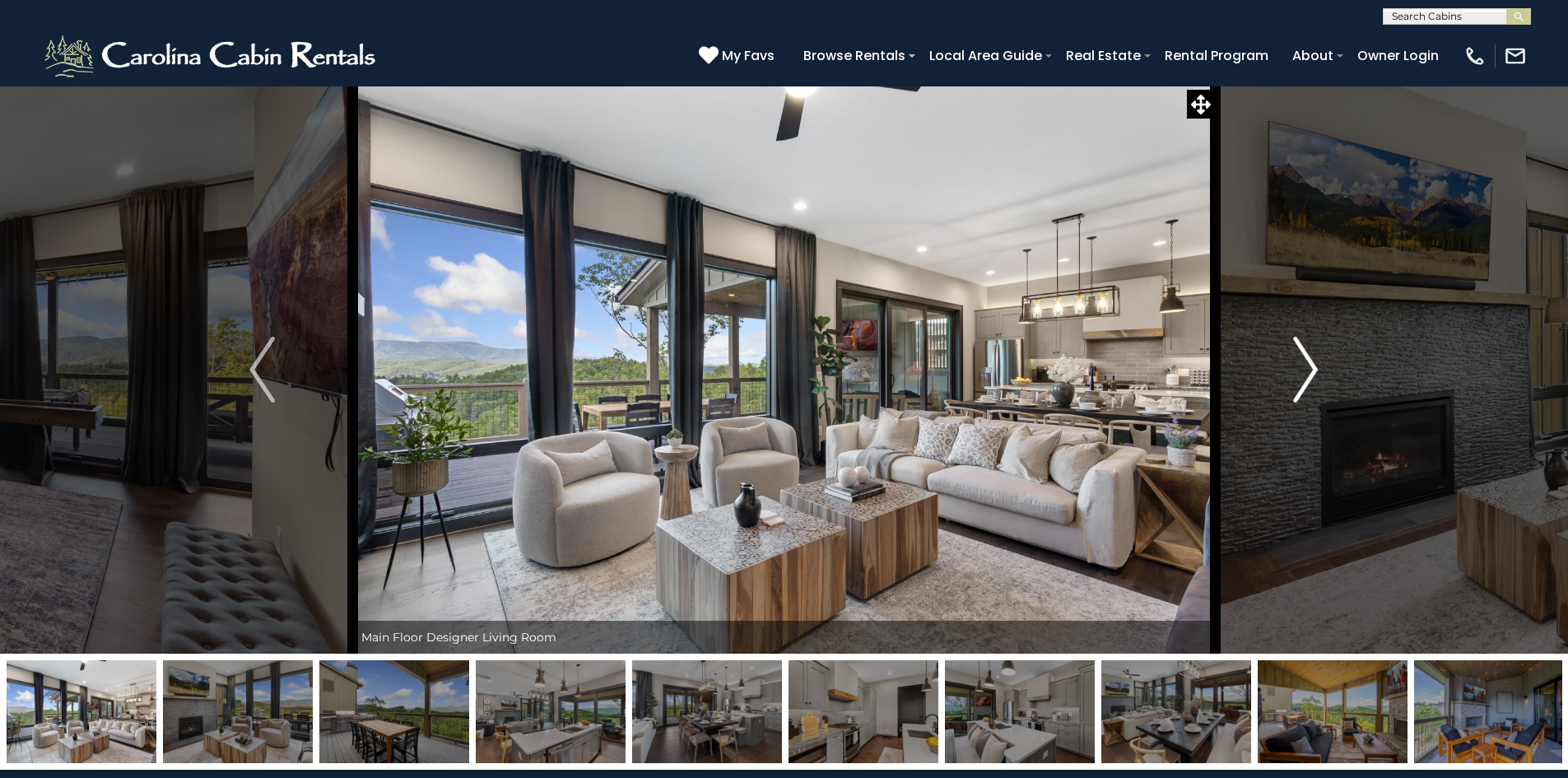
click at [1304, 381] on img "Next" at bounding box center [1306, 370] width 24 height 66
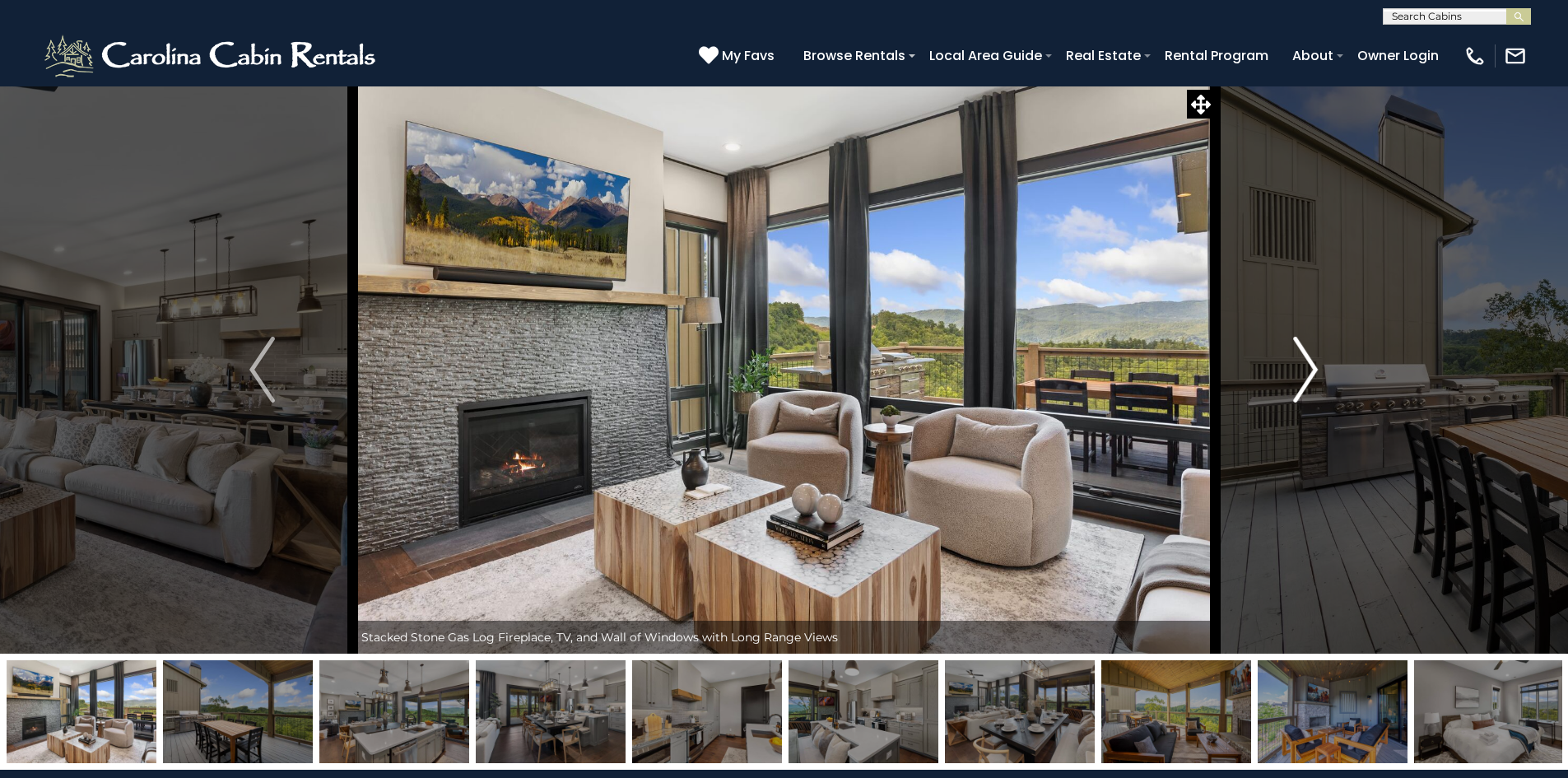
click at [1304, 381] on img "Next" at bounding box center [1306, 370] width 24 height 66
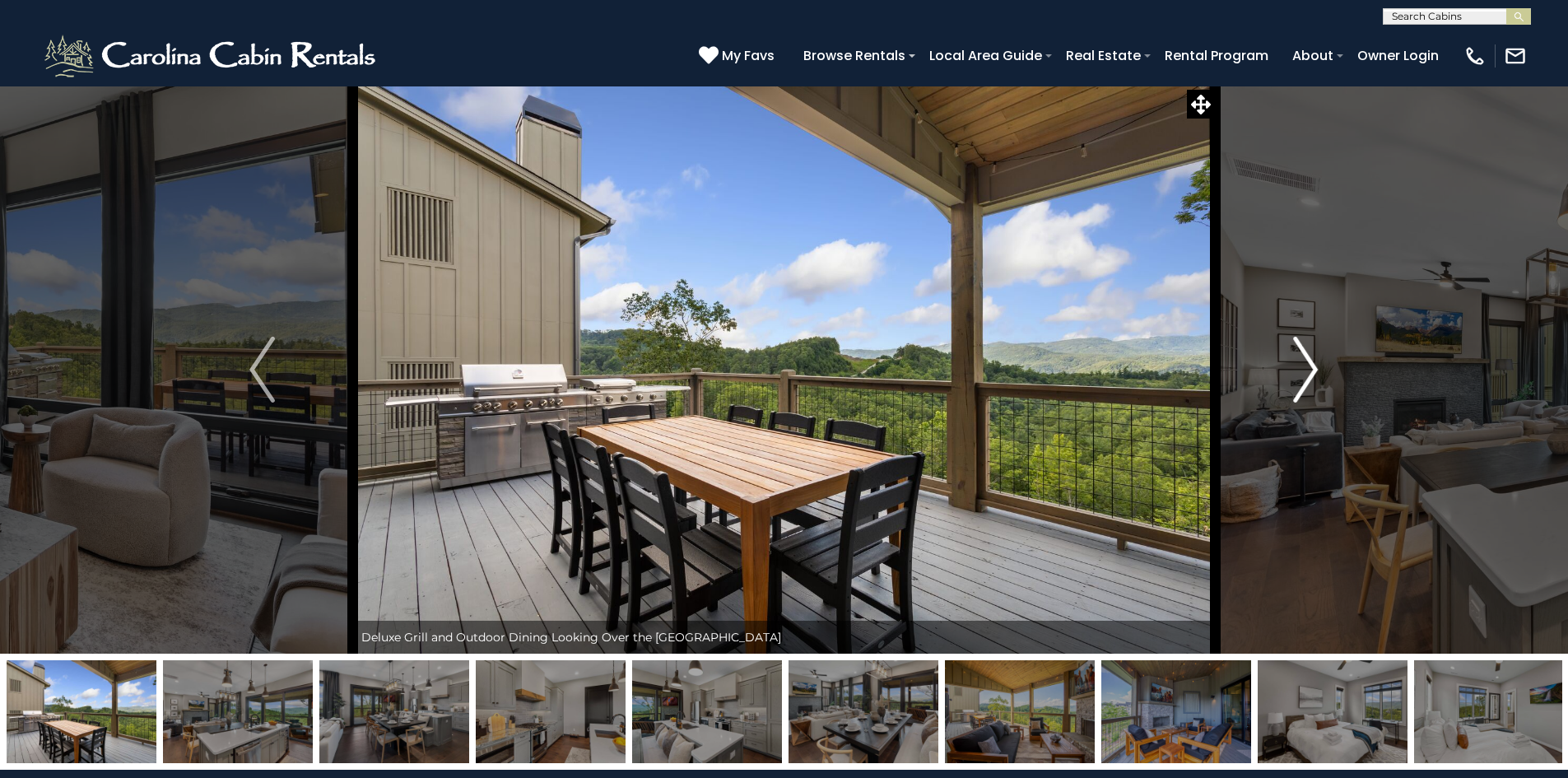
click at [1304, 381] on img "Next" at bounding box center [1306, 370] width 24 height 66
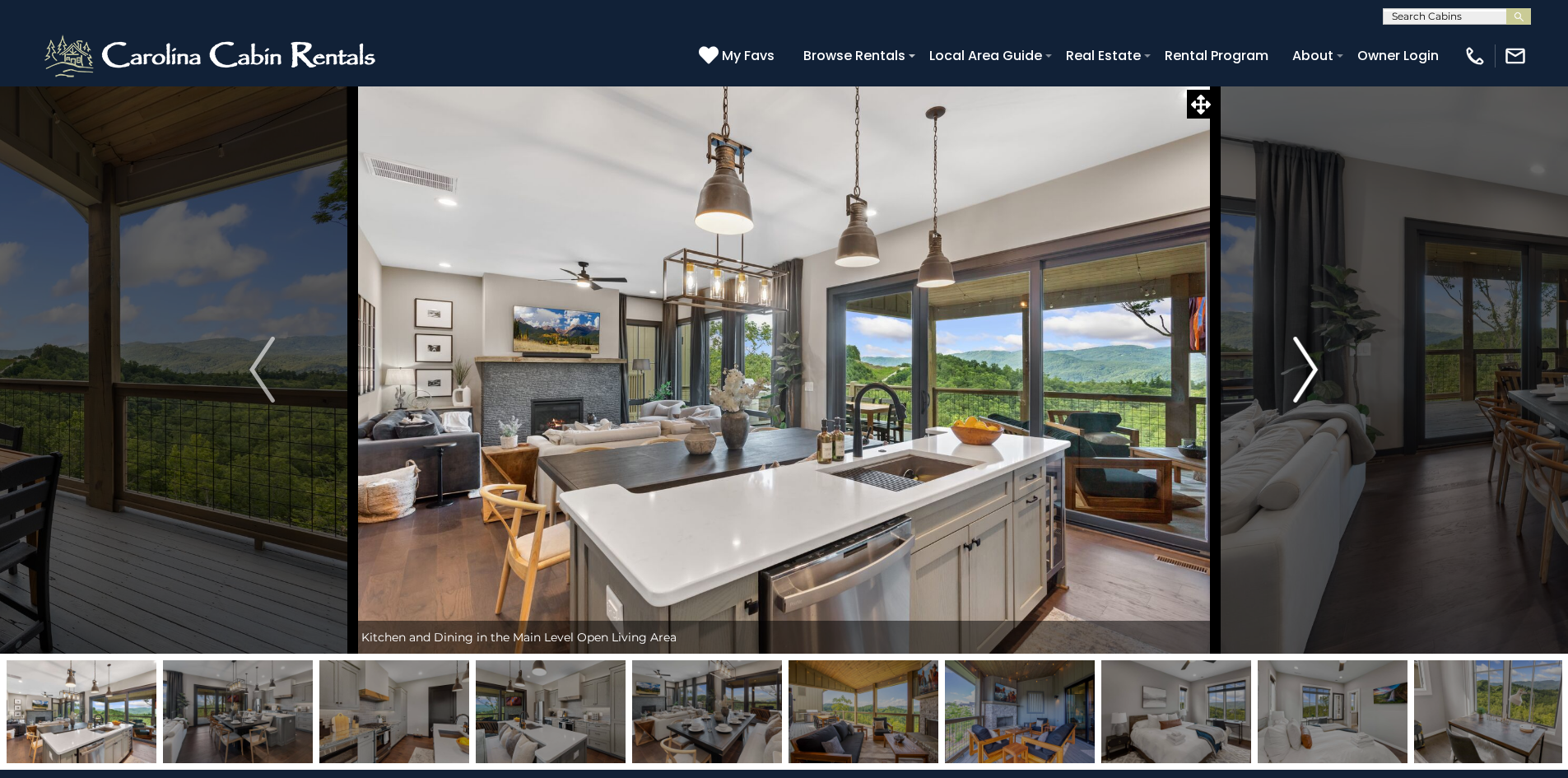
click at [1304, 381] on img "Next" at bounding box center [1306, 370] width 24 height 66
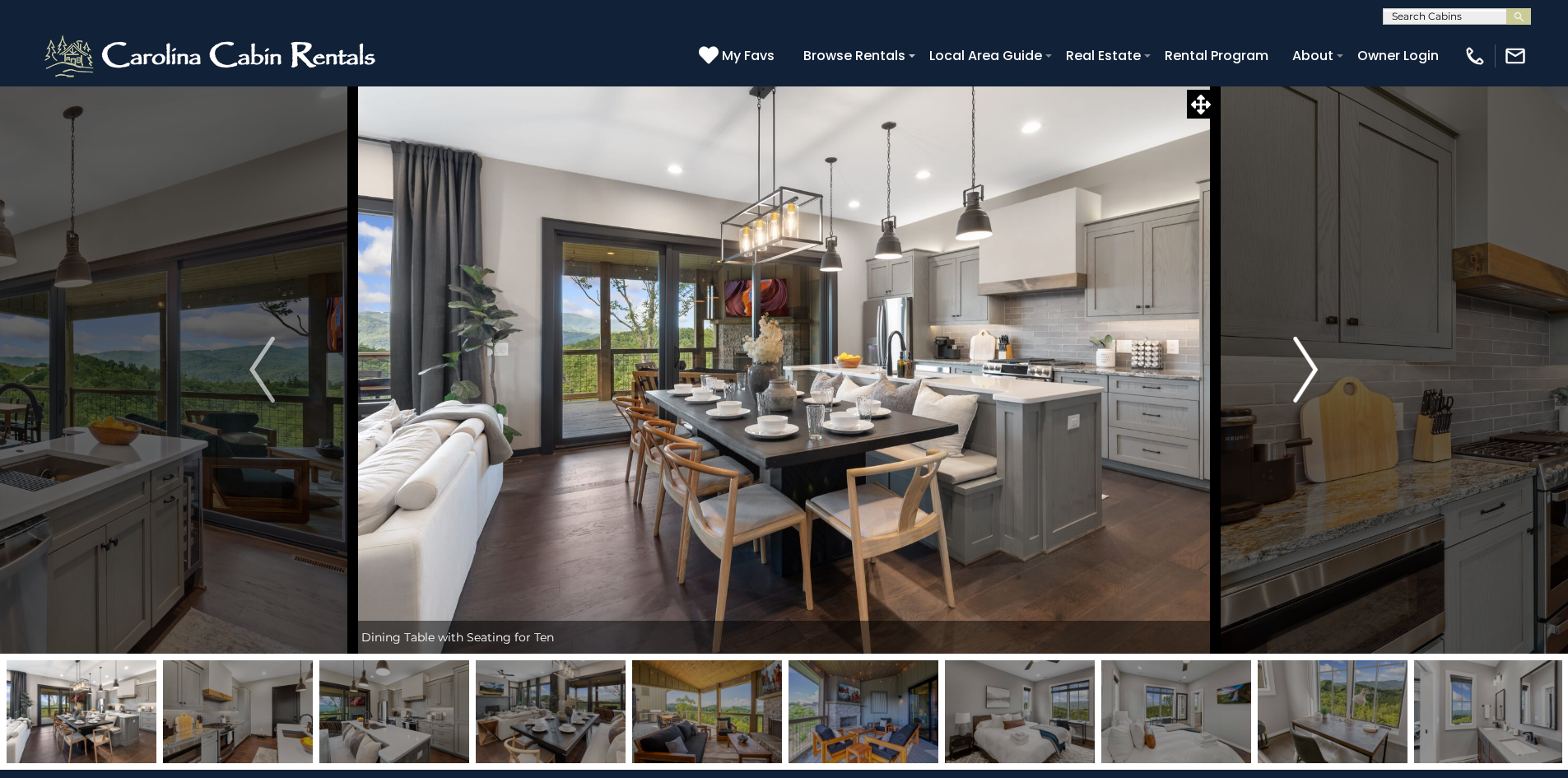
click at [1304, 381] on img "Next" at bounding box center [1306, 370] width 24 height 66
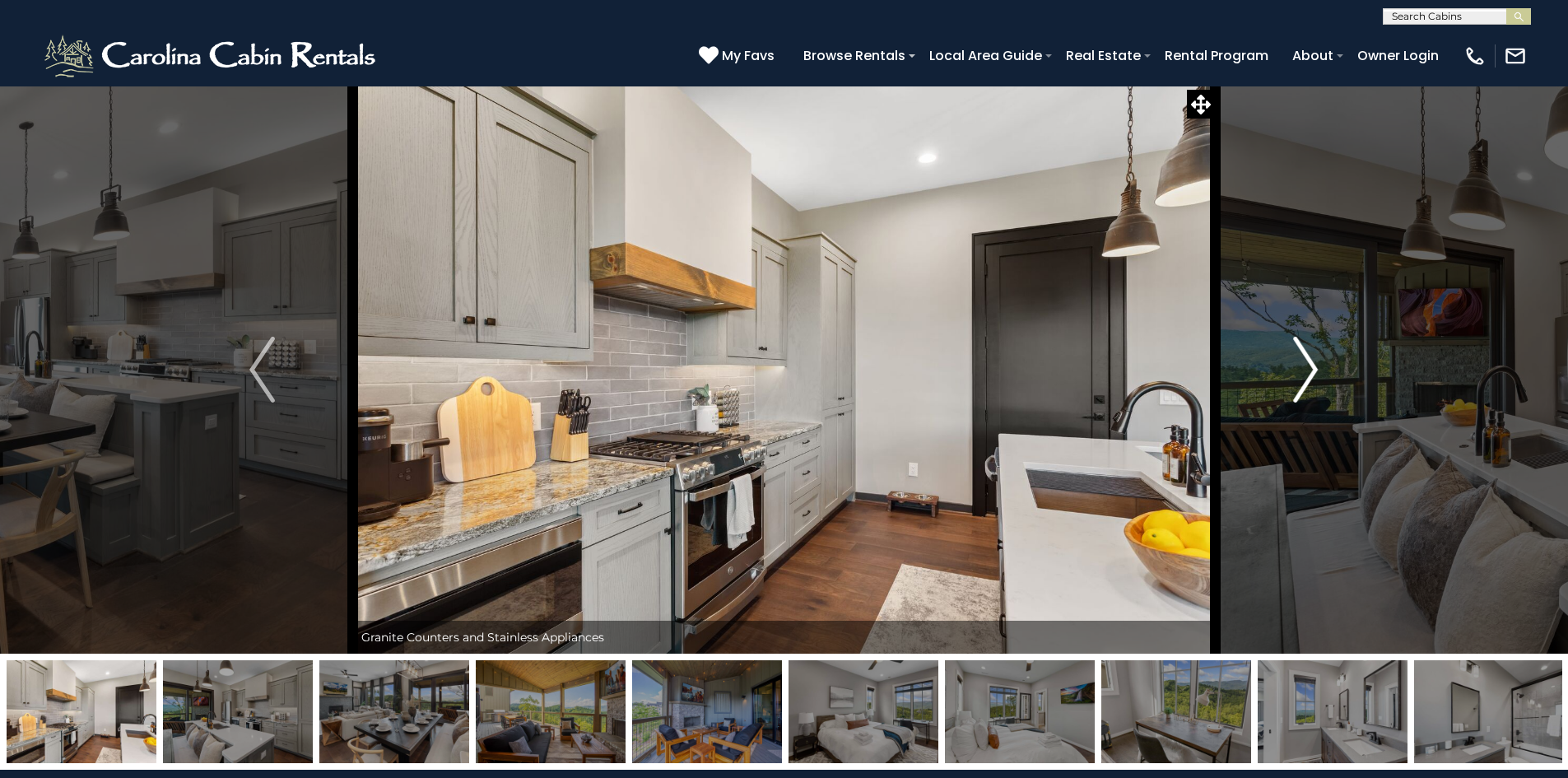
click at [1304, 381] on img "Next" at bounding box center [1306, 370] width 24 height 66
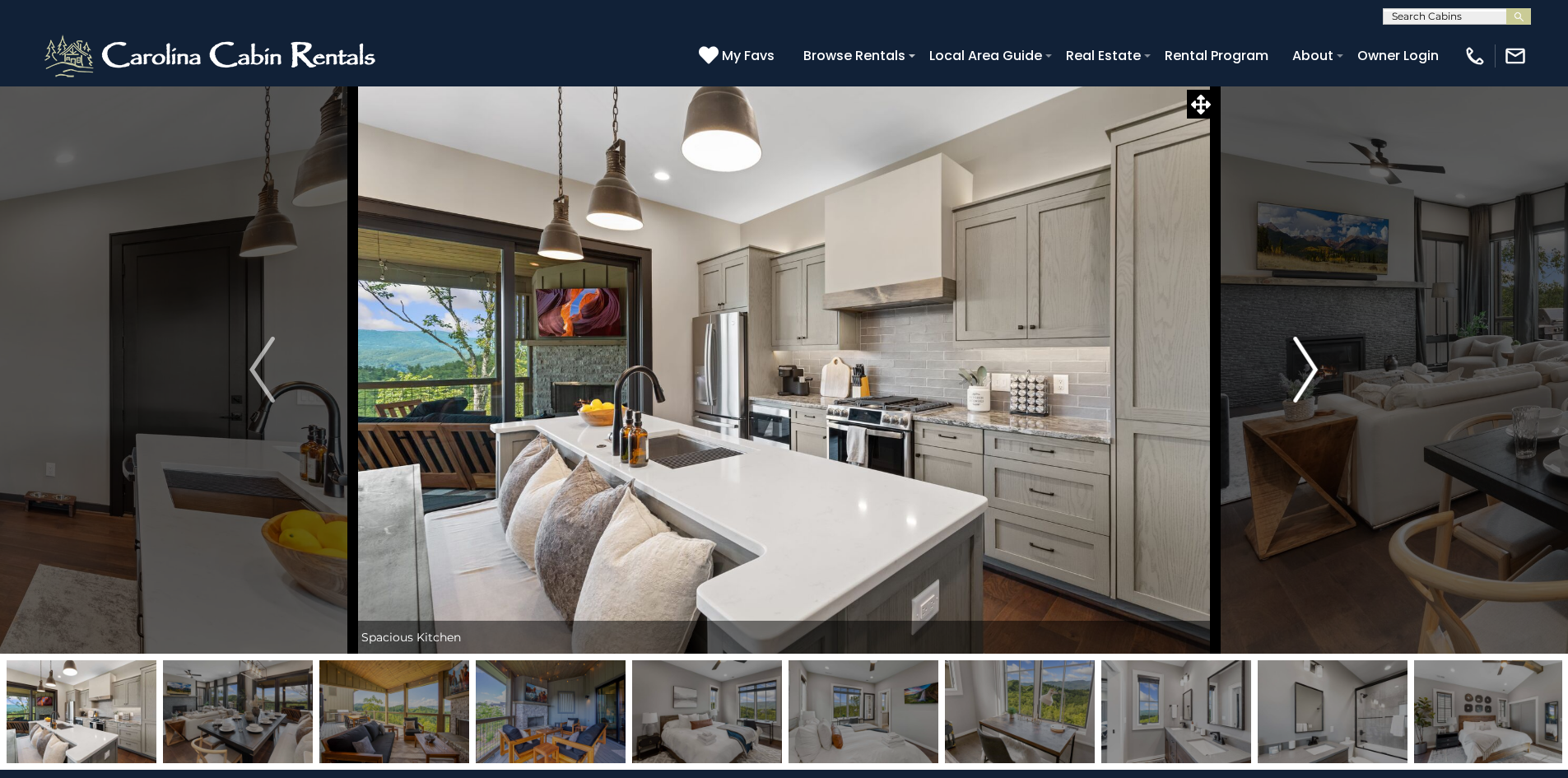
click at [1304, 381] on img "Next" at bounding box center [1306, 370] width 24 height 66
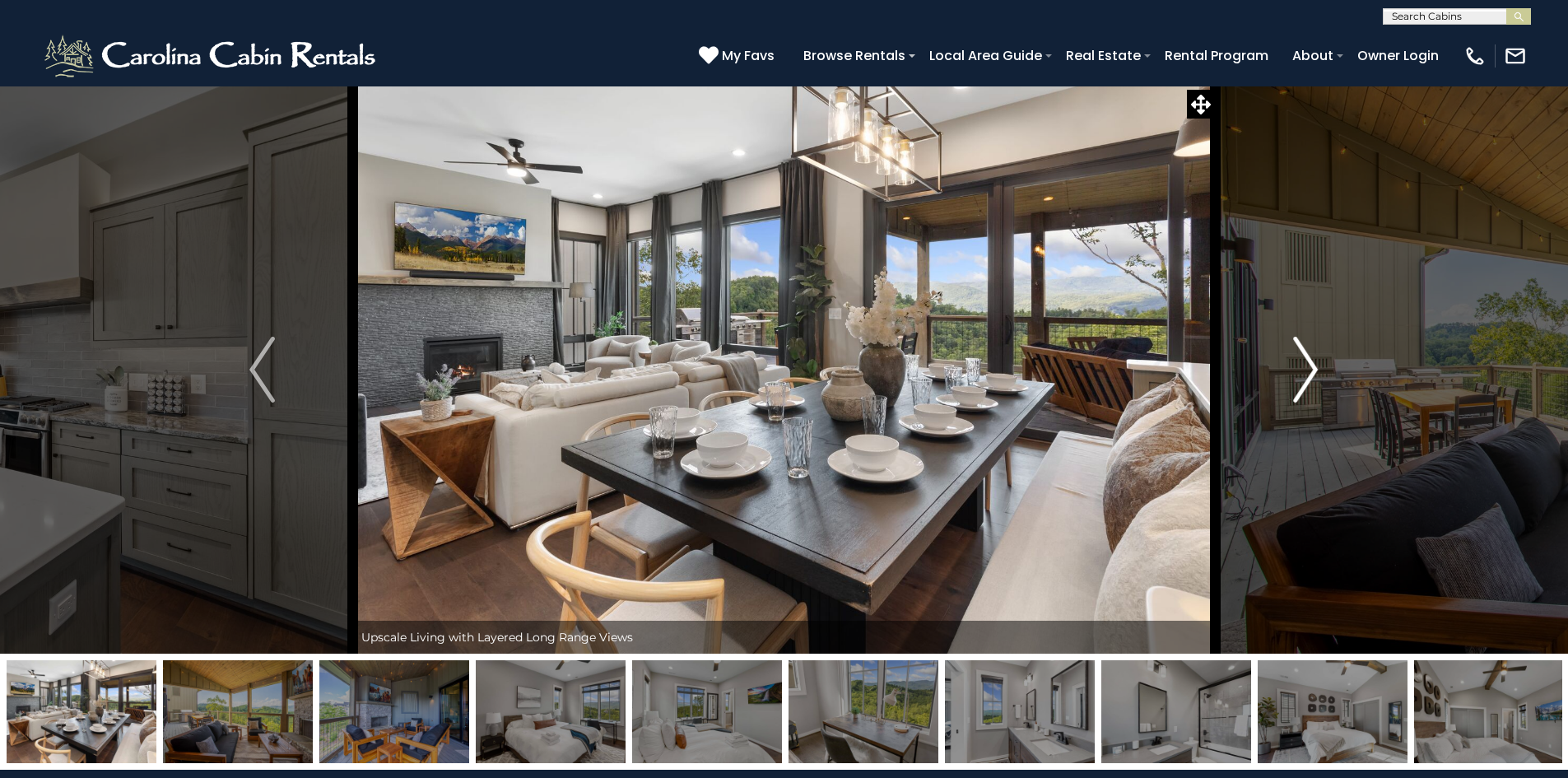
click at [1304, 381] on img "Next" at bounding box center [1306, 370] width 24 height 66
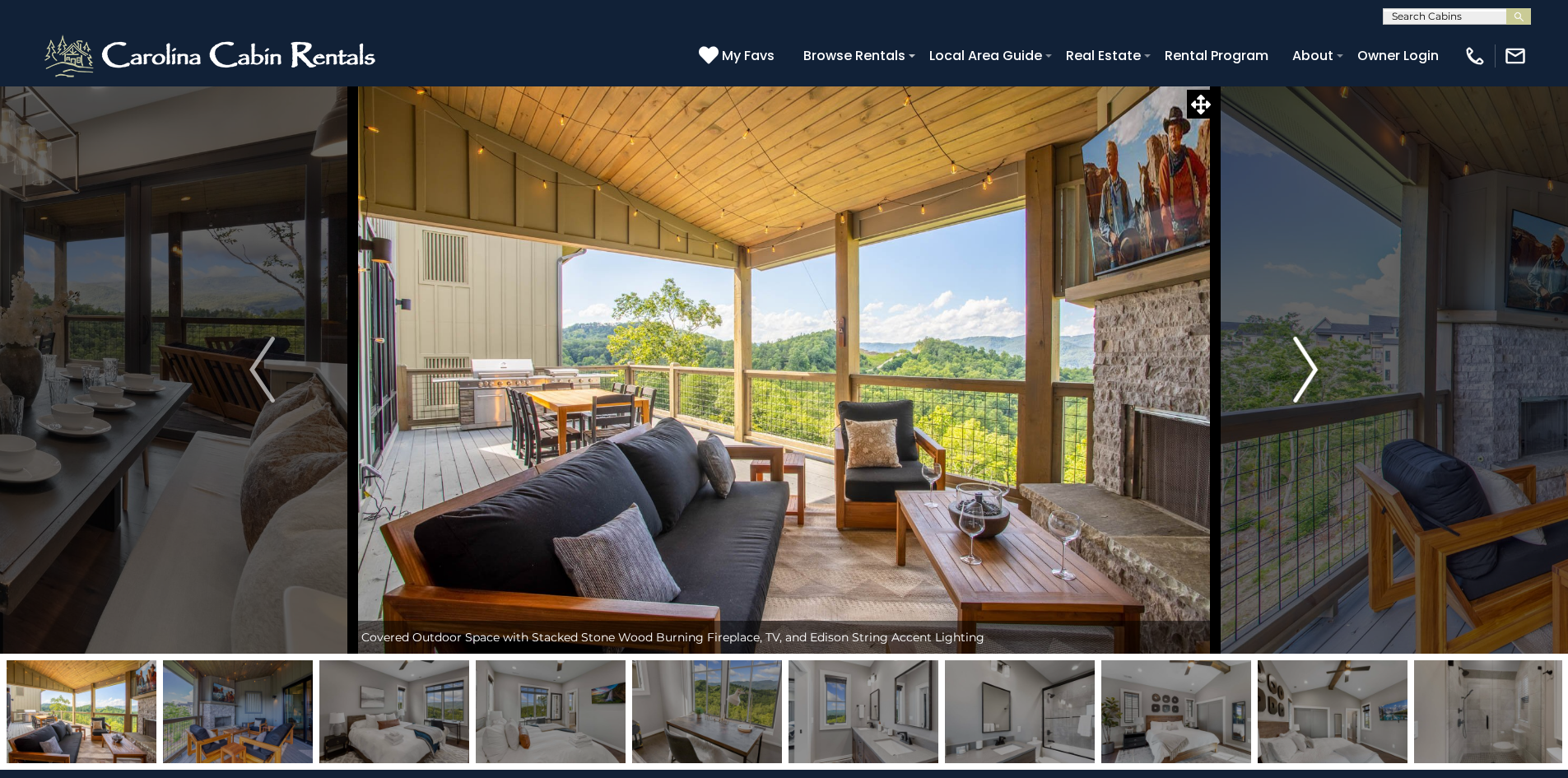
click at [1304, 381] on img "Next" at bounding box center [1306, 370] width 24 height 66
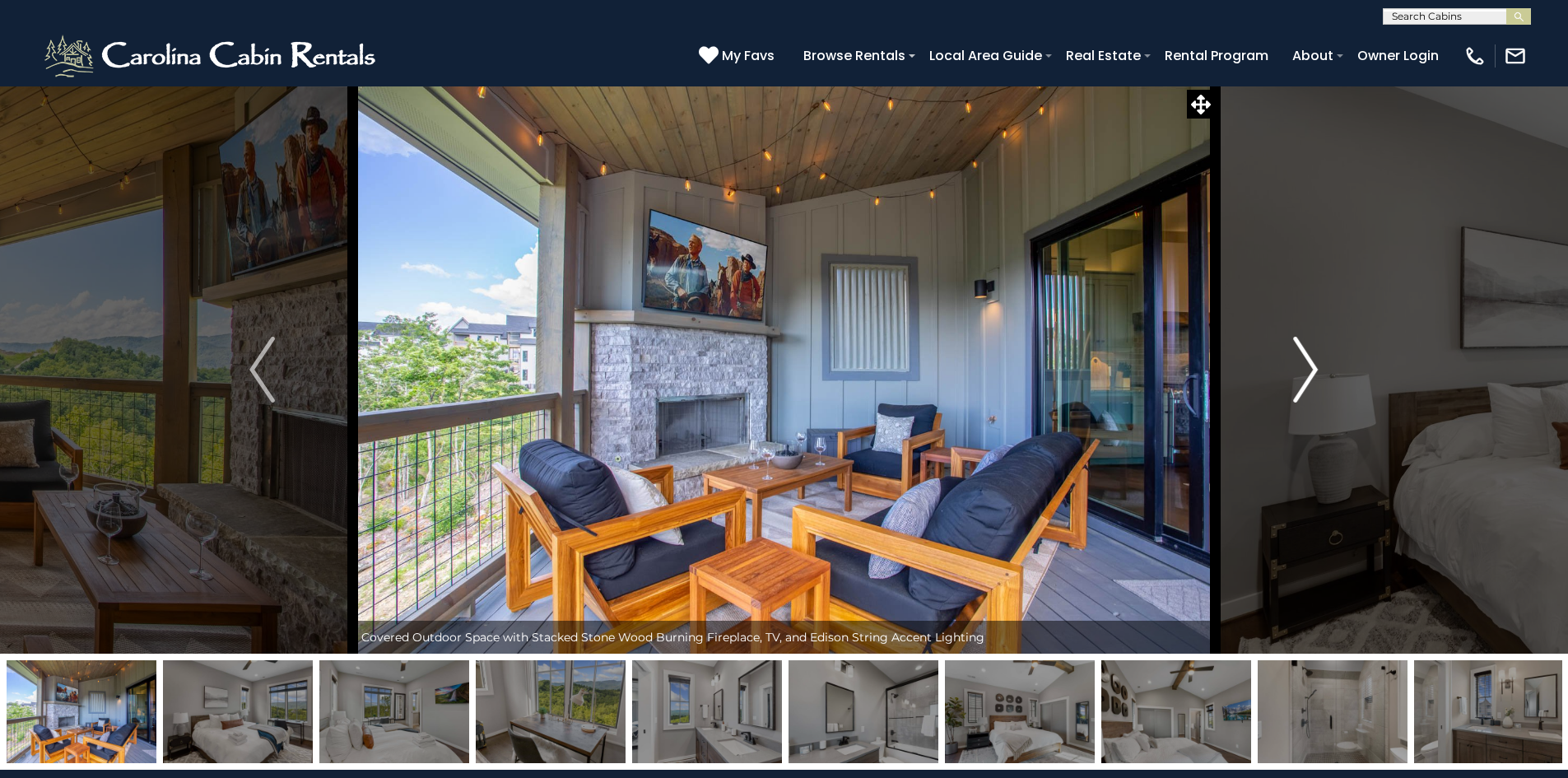
click at [1304, 381] on img "Next" at bounding box center [1306, 370] width 24 height 66
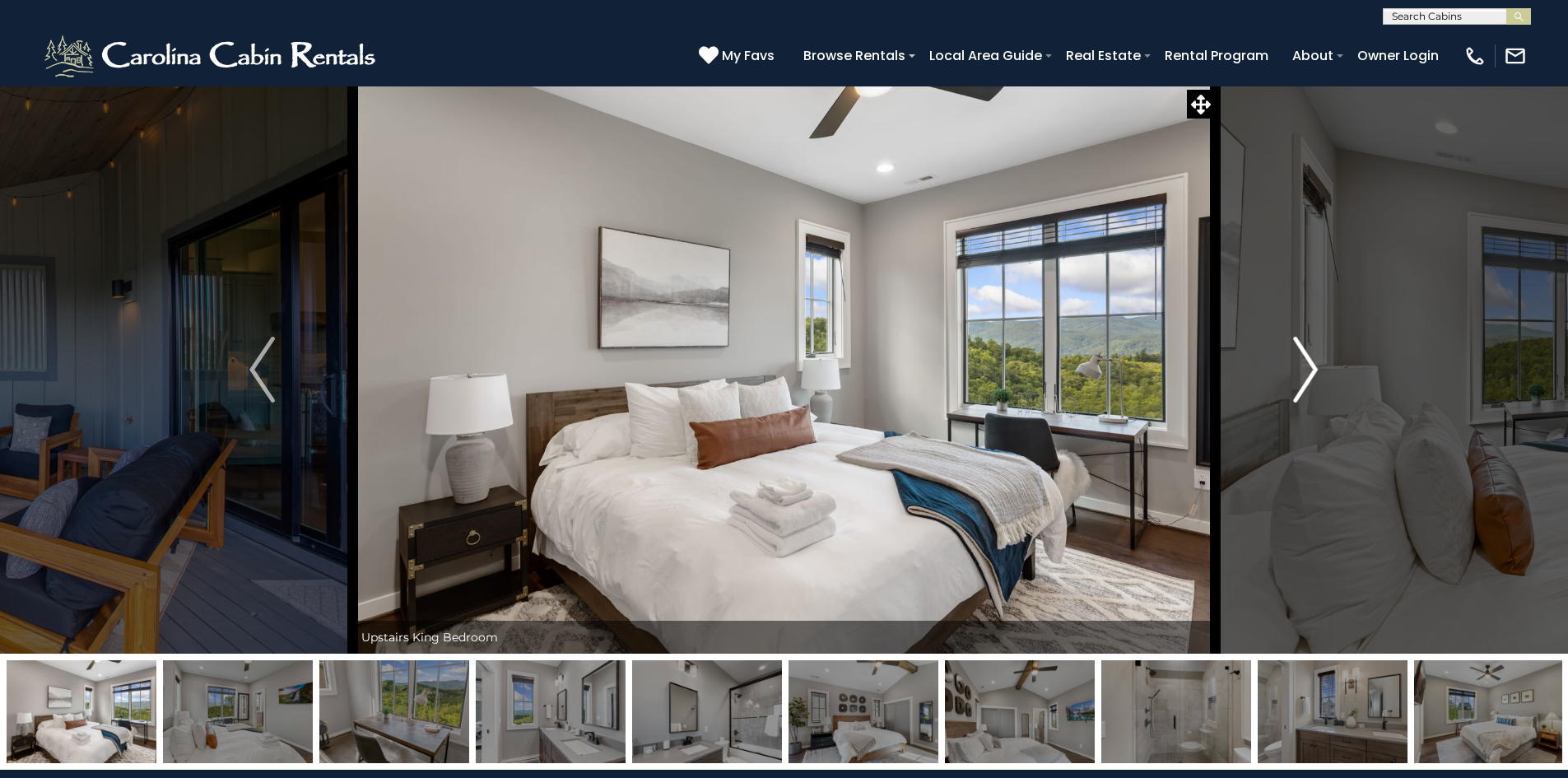
click at [1304, 381] on img "Next" at bounding box center [1306, 370] width 24 height 66
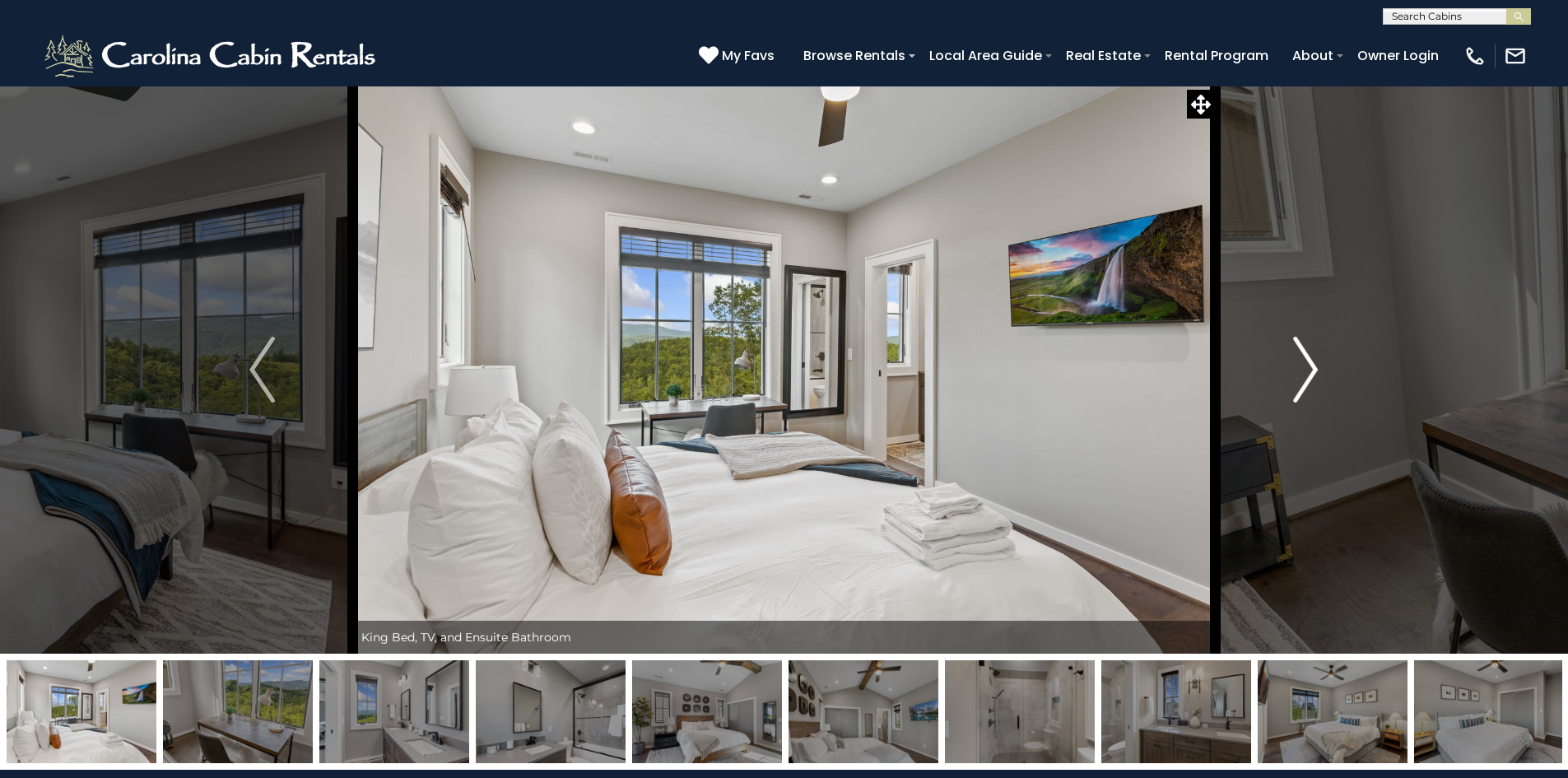
click at [1304, 381] on img "Next" at bounding box center [1306, 370] width 24 height 66
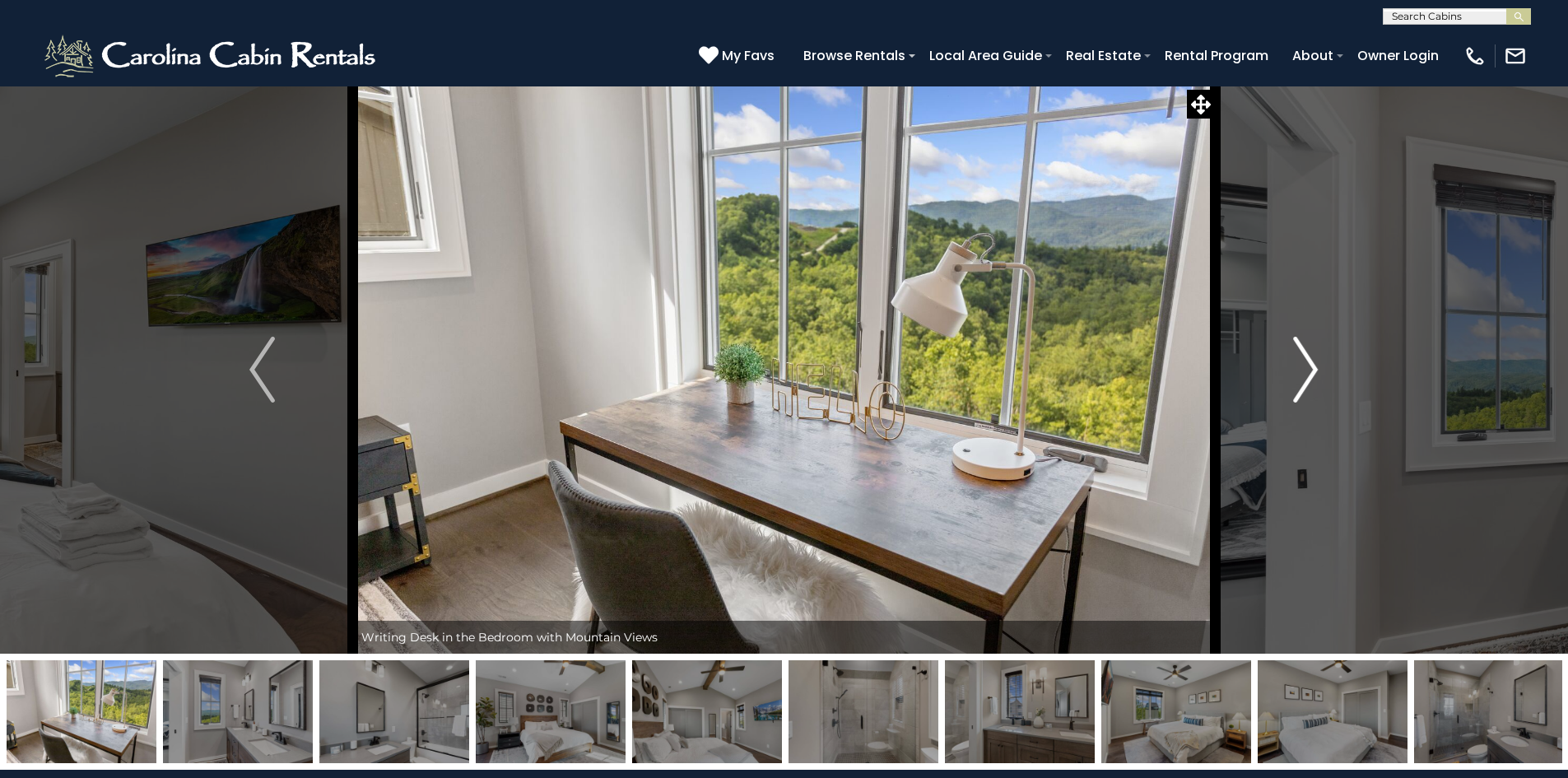
click at [1304, 381] on img "Next" at bounding box center [1306, 370] width 24 height 66
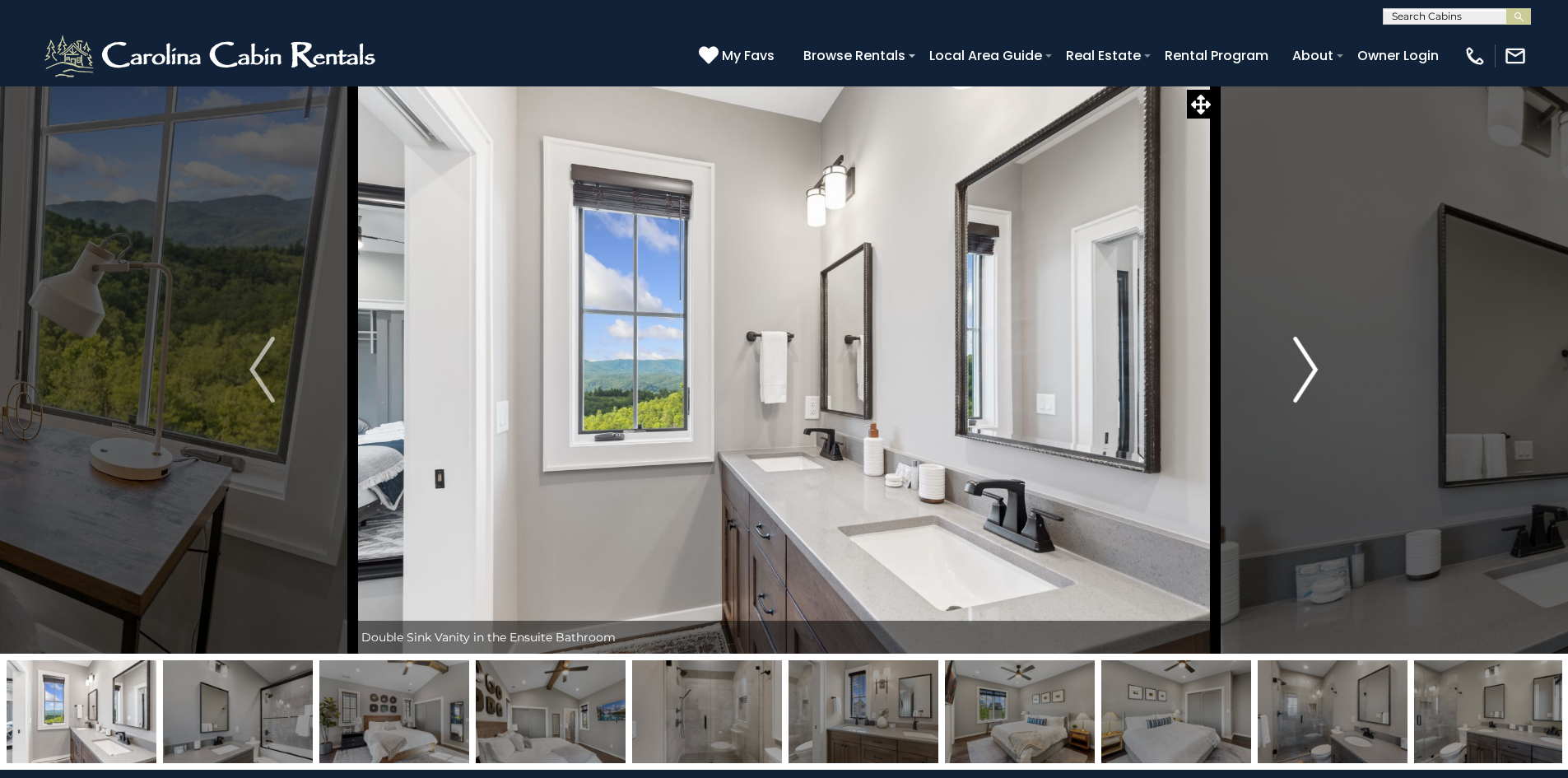
click at [1304, 381] on img "Next" at bounding box center [1306, 370] width 24 height 66
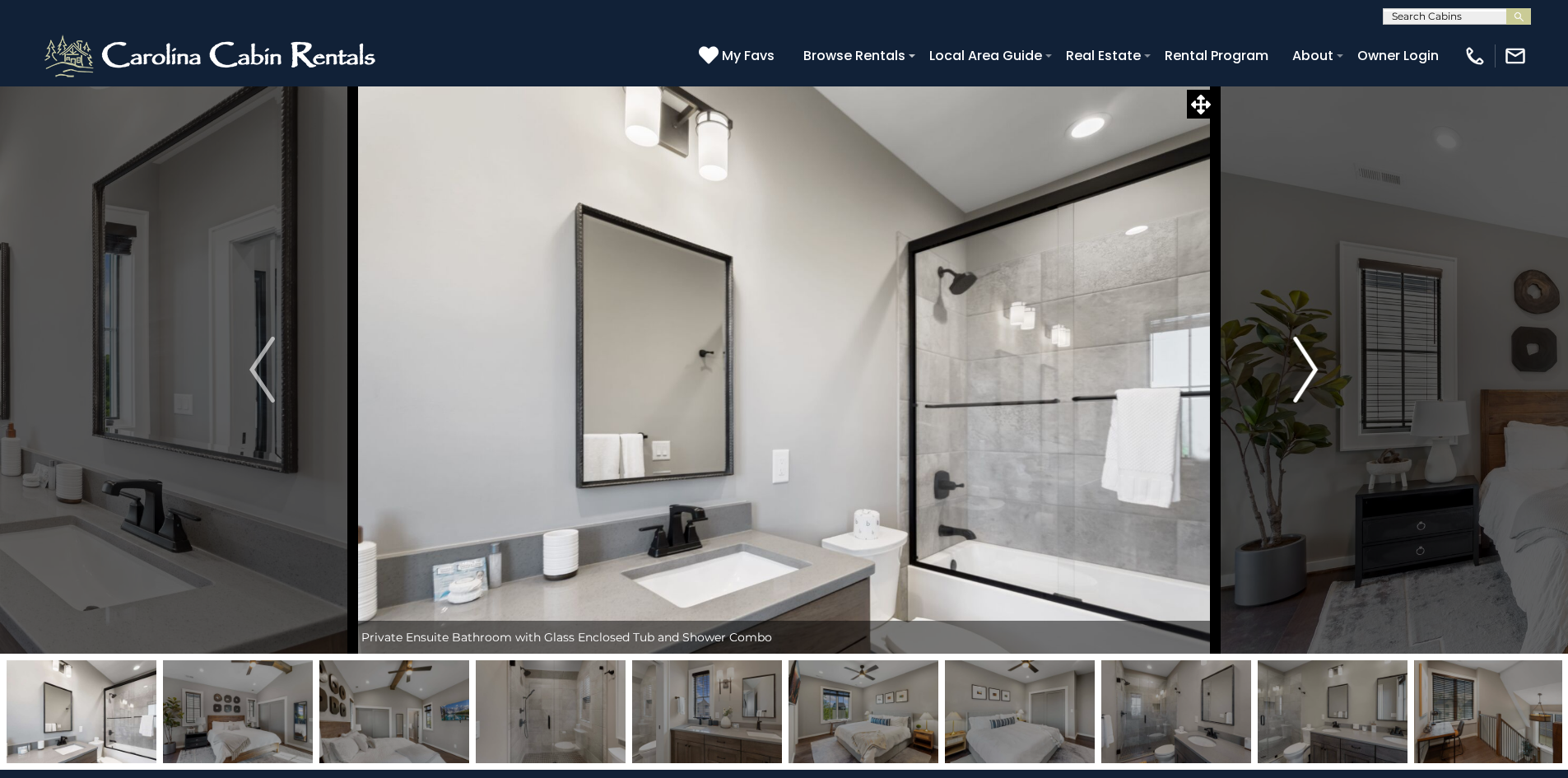
click at [1304, 381] on img "Next" at bounding box center [1306, 370] width 24 height 66
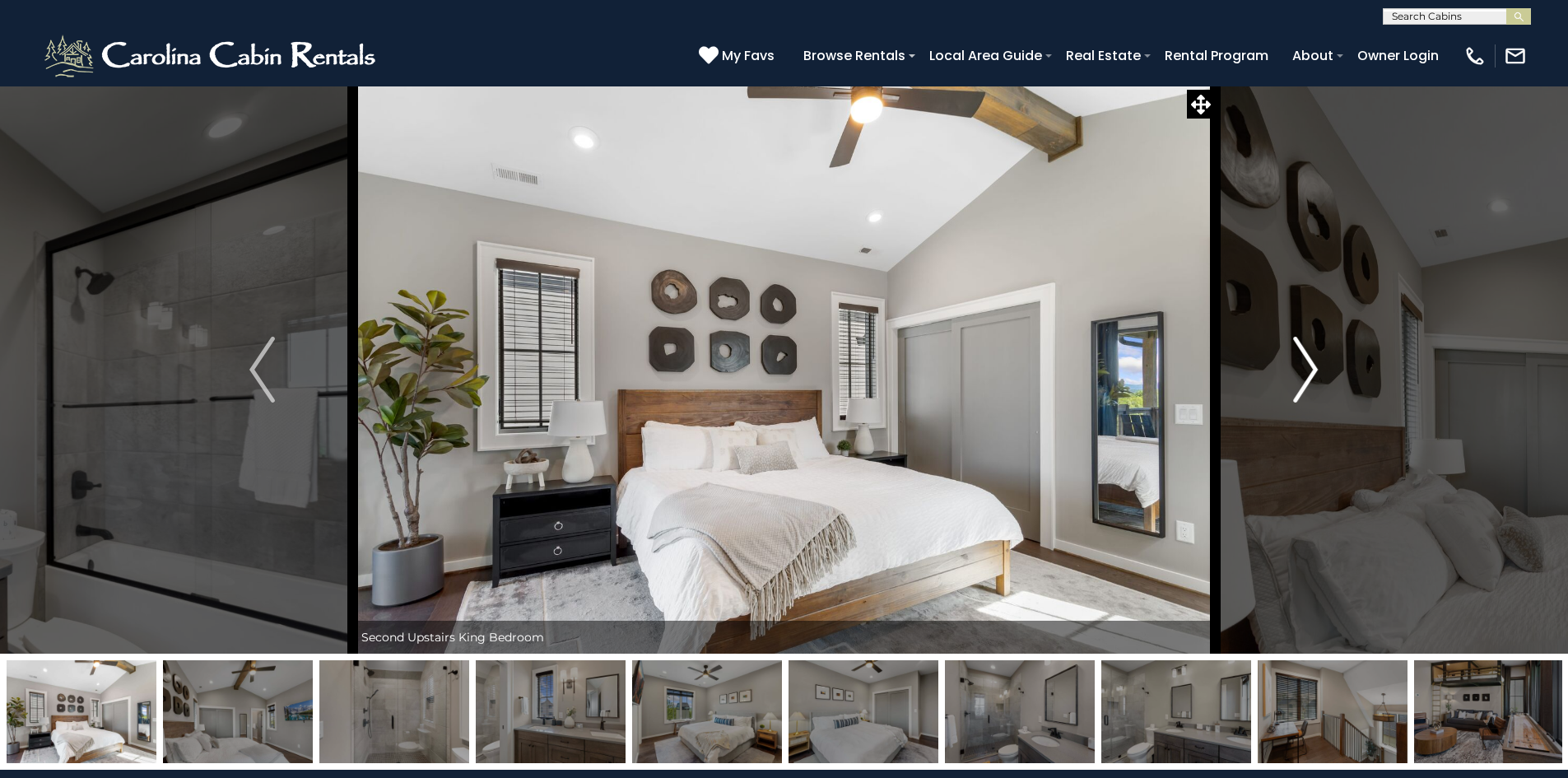
click at [1304, 381] on img "Next" at bounding box center [1306, 370] width 24 height 66
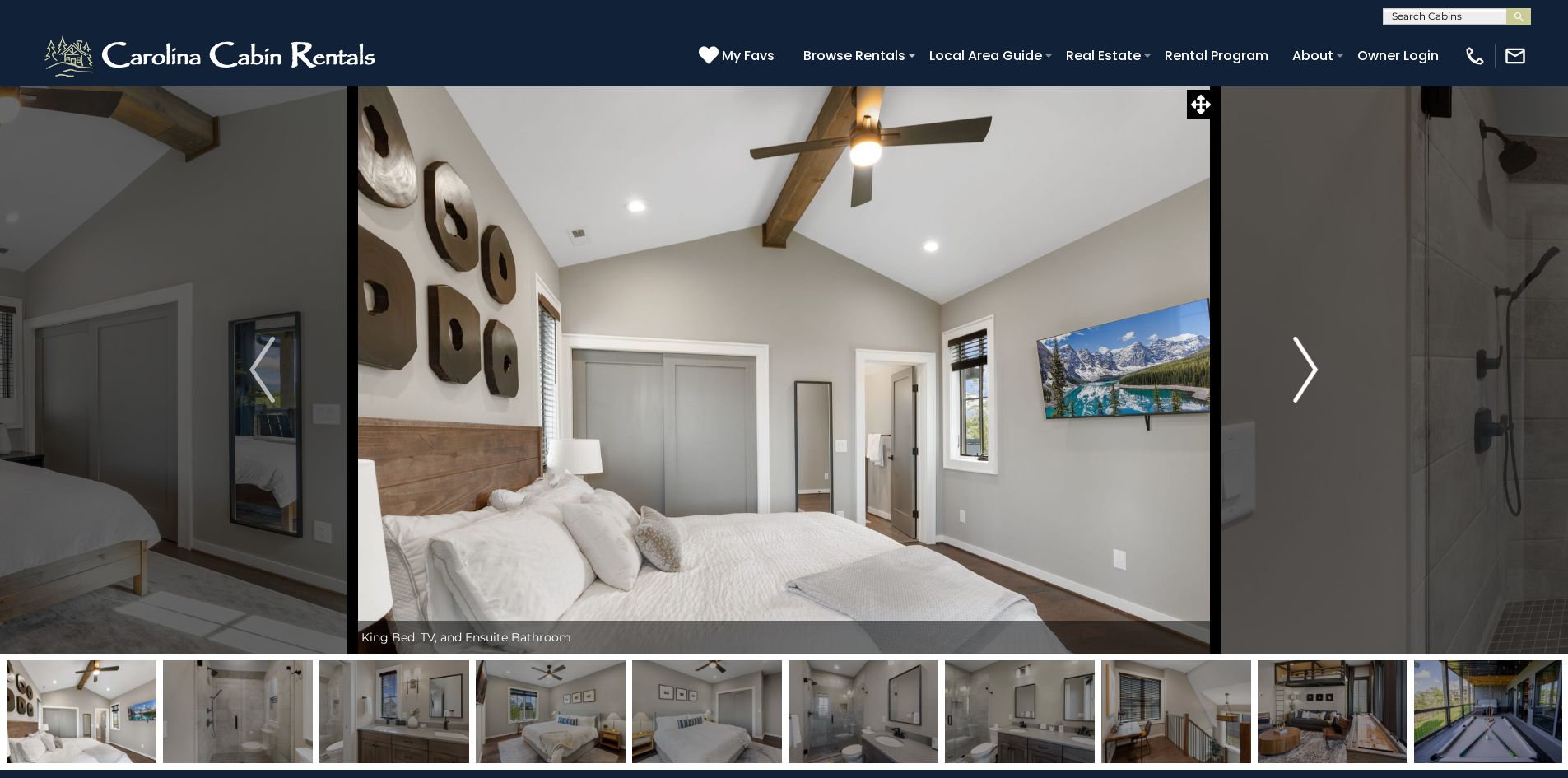
click at [1304, 381] on img "Next" at bounding box center [1306, 370] width 24 height 66
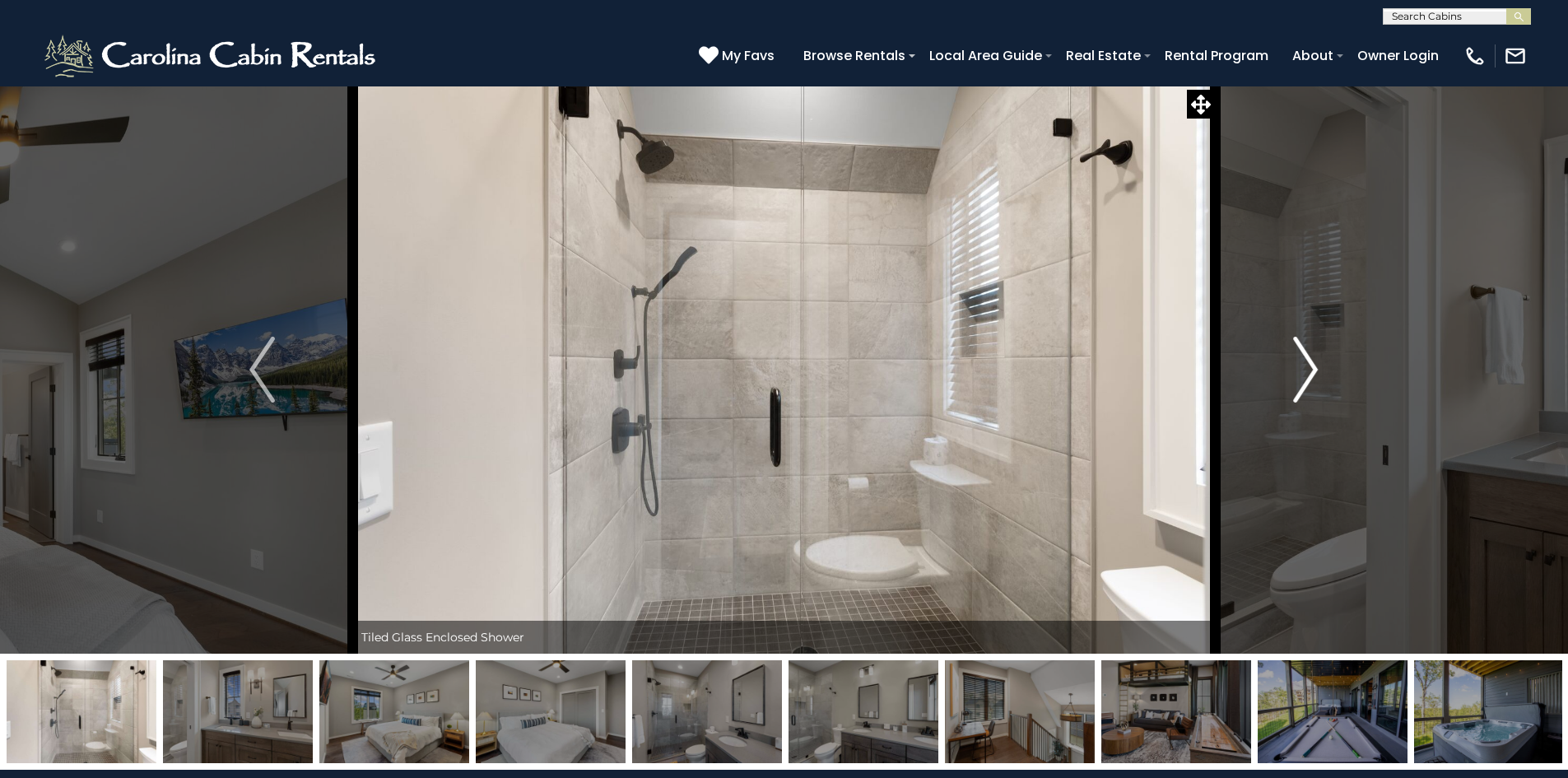
click at [1304, 381] on img "Next" at bounding box center [1306, 370] width 24 height 66
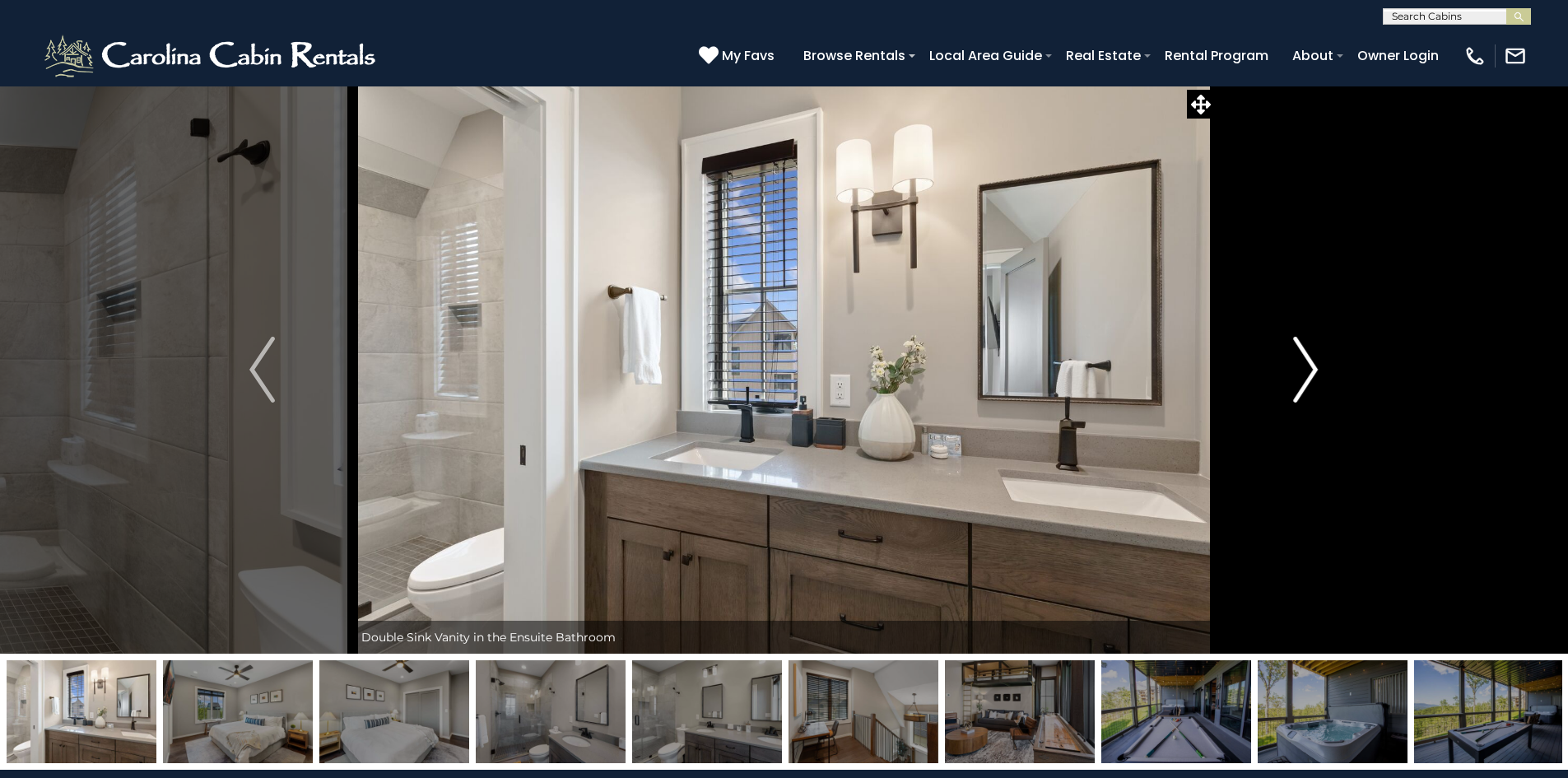
click at [1304, 381] on img "Next" at bounding box center [1306, 370] width 24 height 66
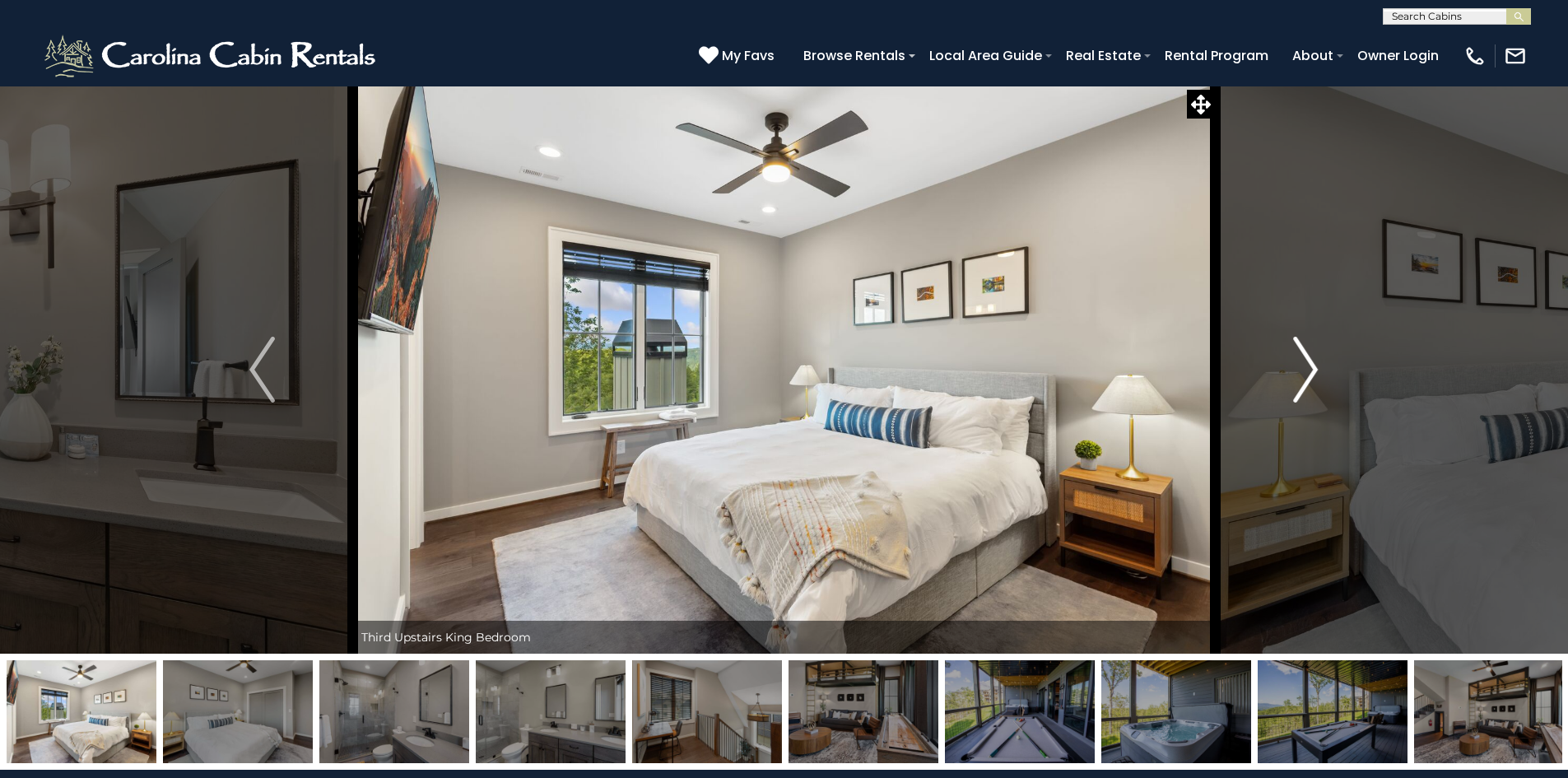
click at [1304, 381] on img "Next" at bounding box center [1306, 370] width 24 height 66
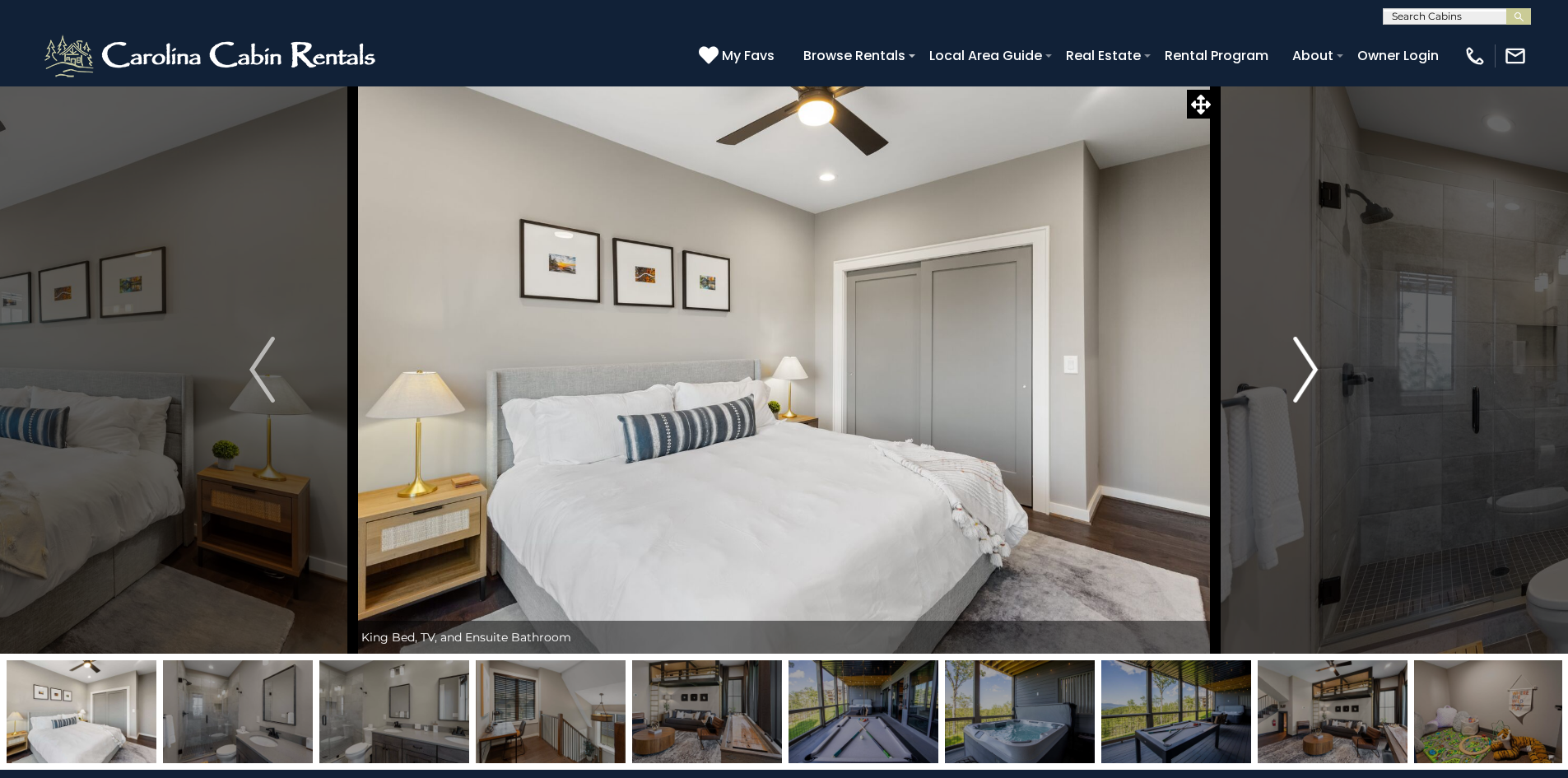
click at [1304, 381] on img "Next" at bounding box center [1306, 370] width 24 height 66
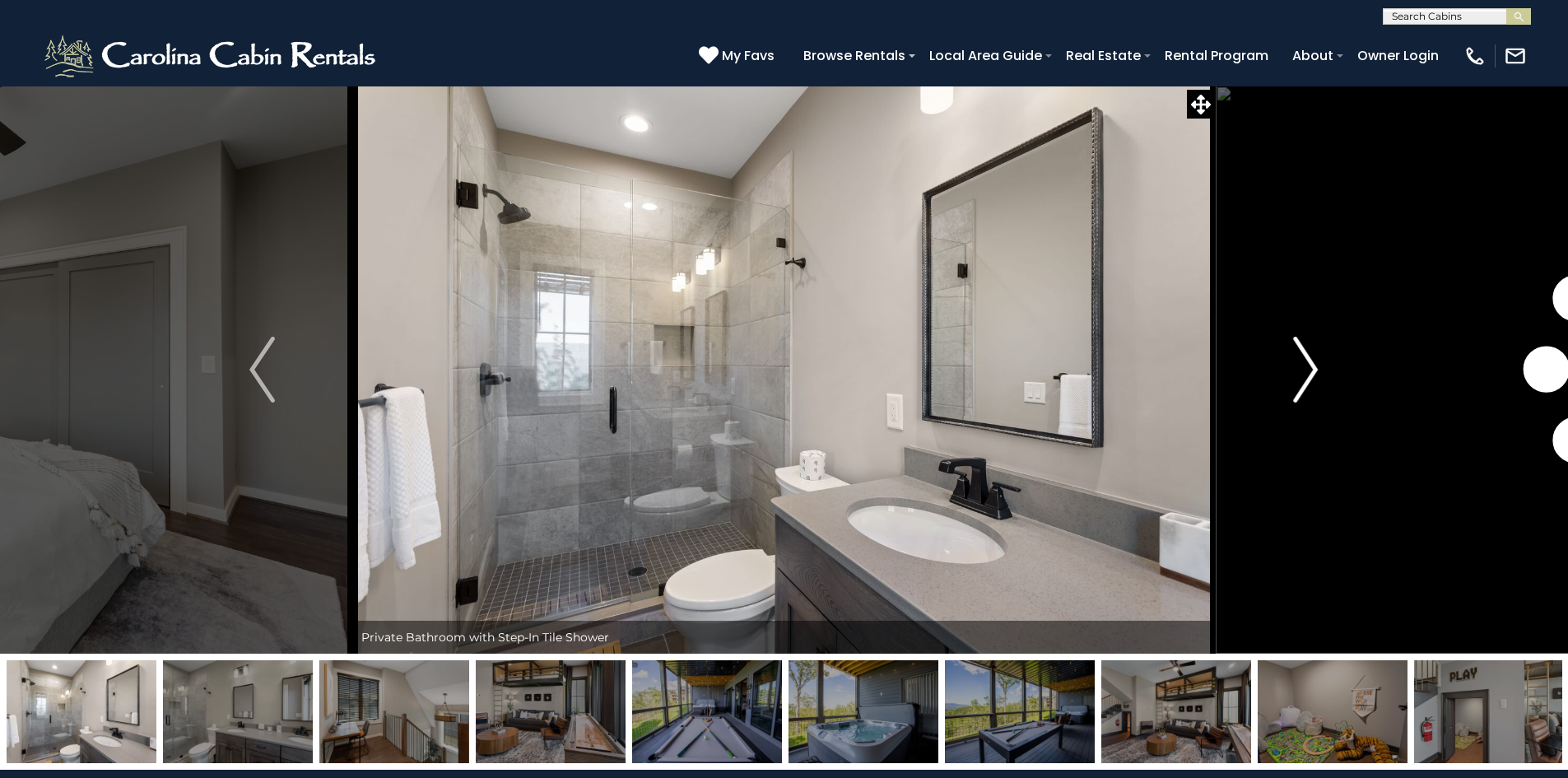
click at [1304, 381] on img "Next" at bounding box center [1306, 370] width 24 height 66
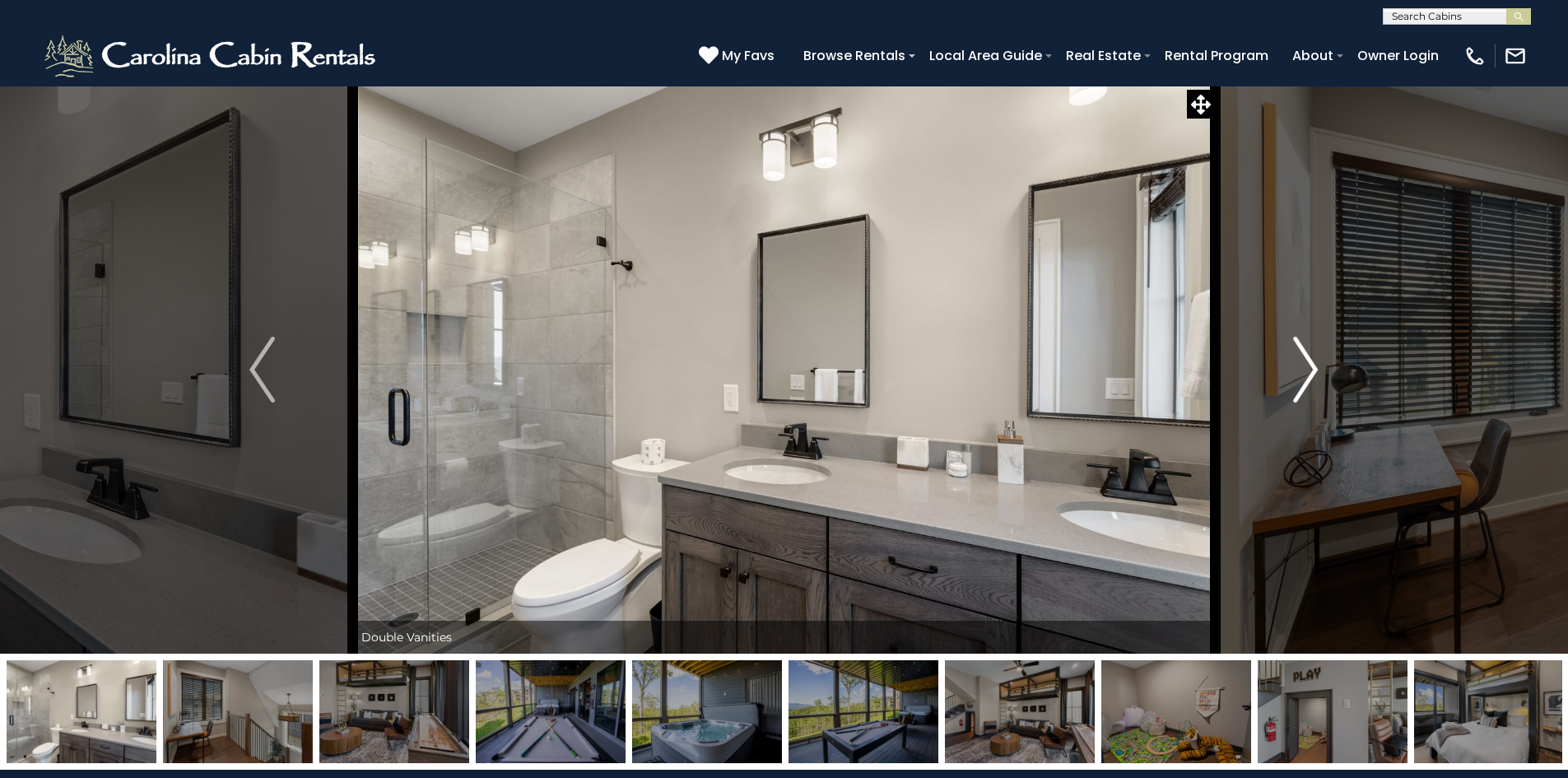
click at [1304, 381] on img "Next" at bounding box center [1306, 370] width 24 height 66
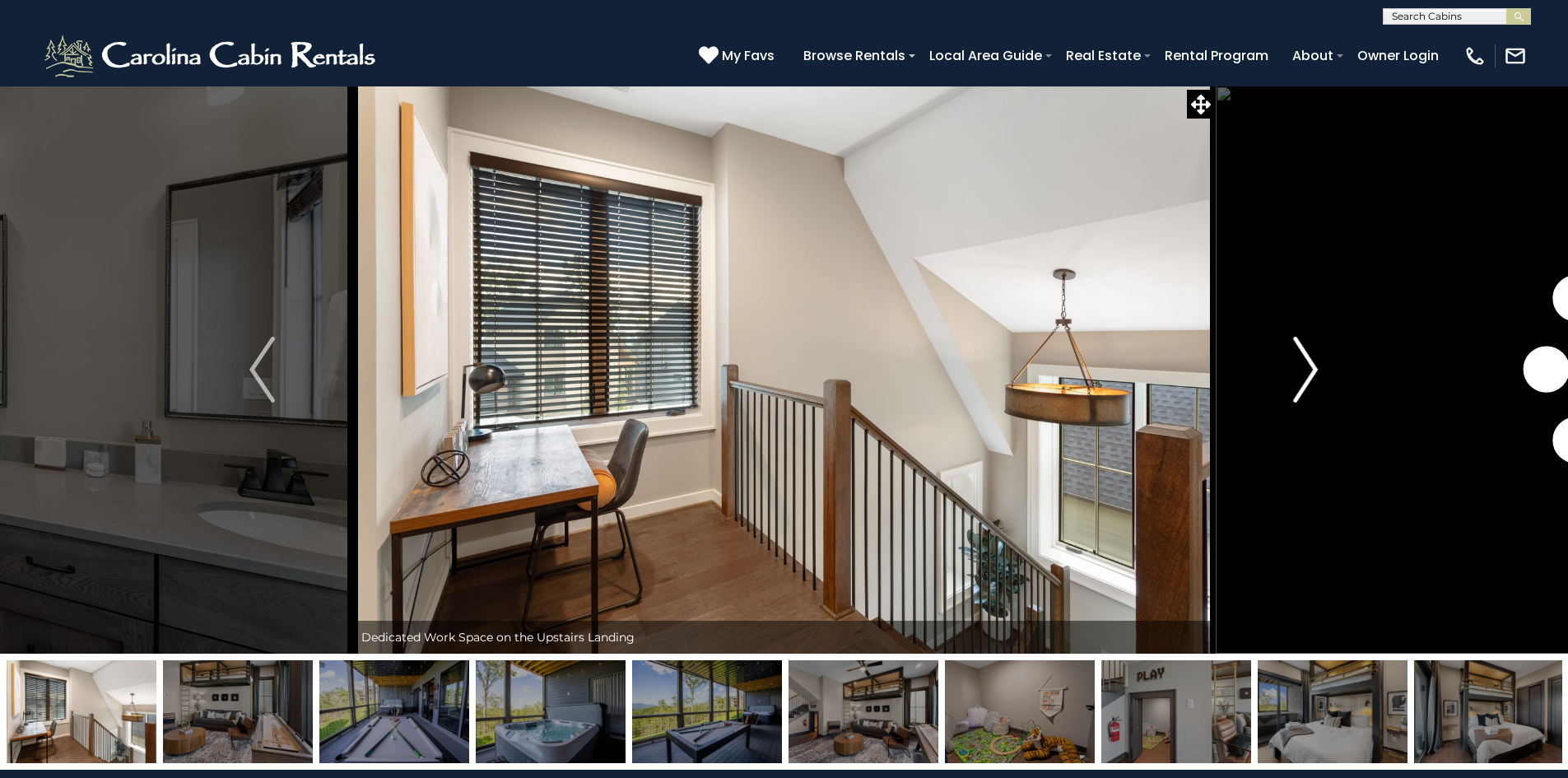
click at [1304, 381] on img "Next" at bounding box center [1306, 370] width 24 height 66
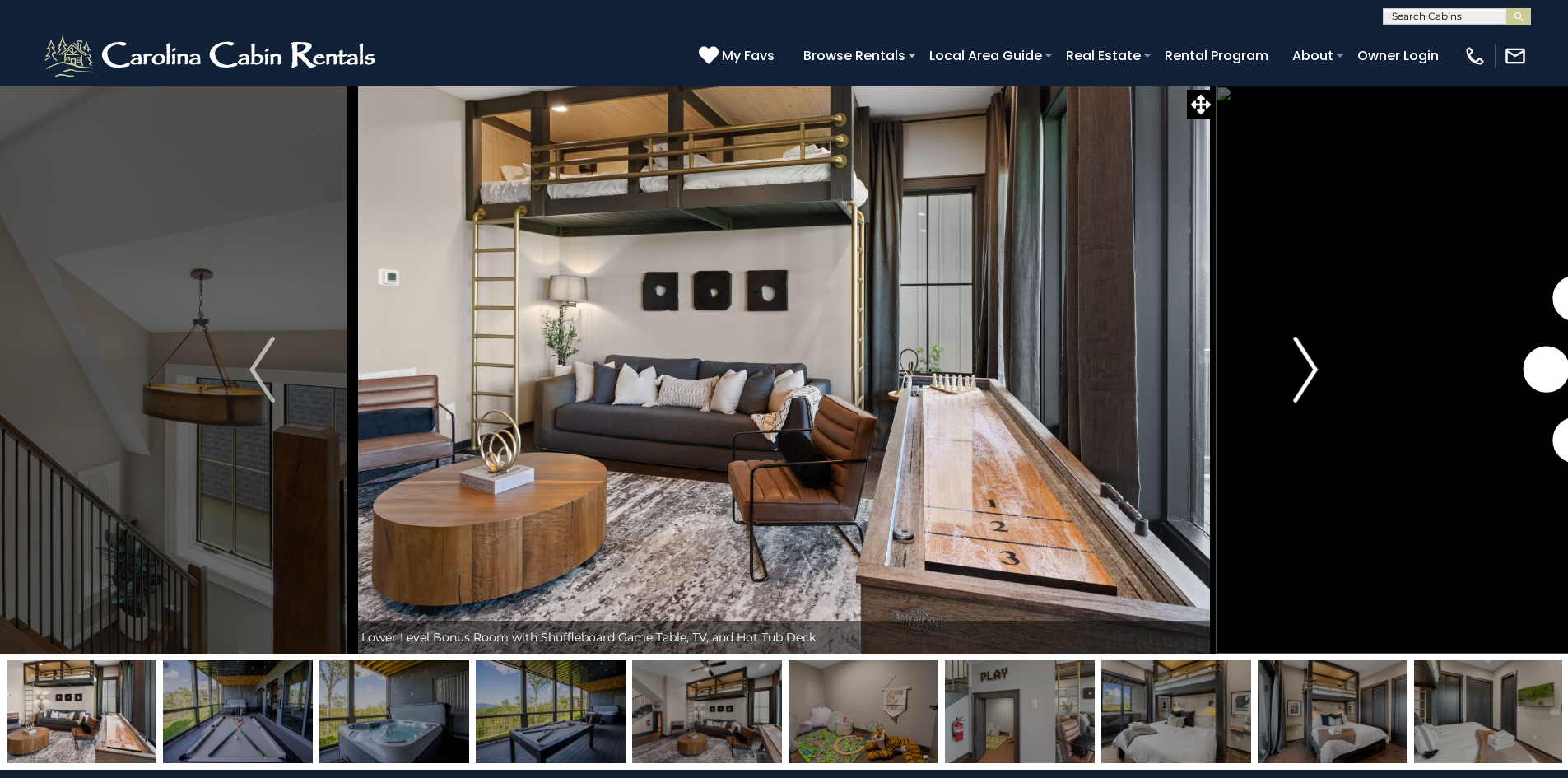
click at [1304, 381] on img "Next" at bounding box center [1306, 370] width 24 height 66
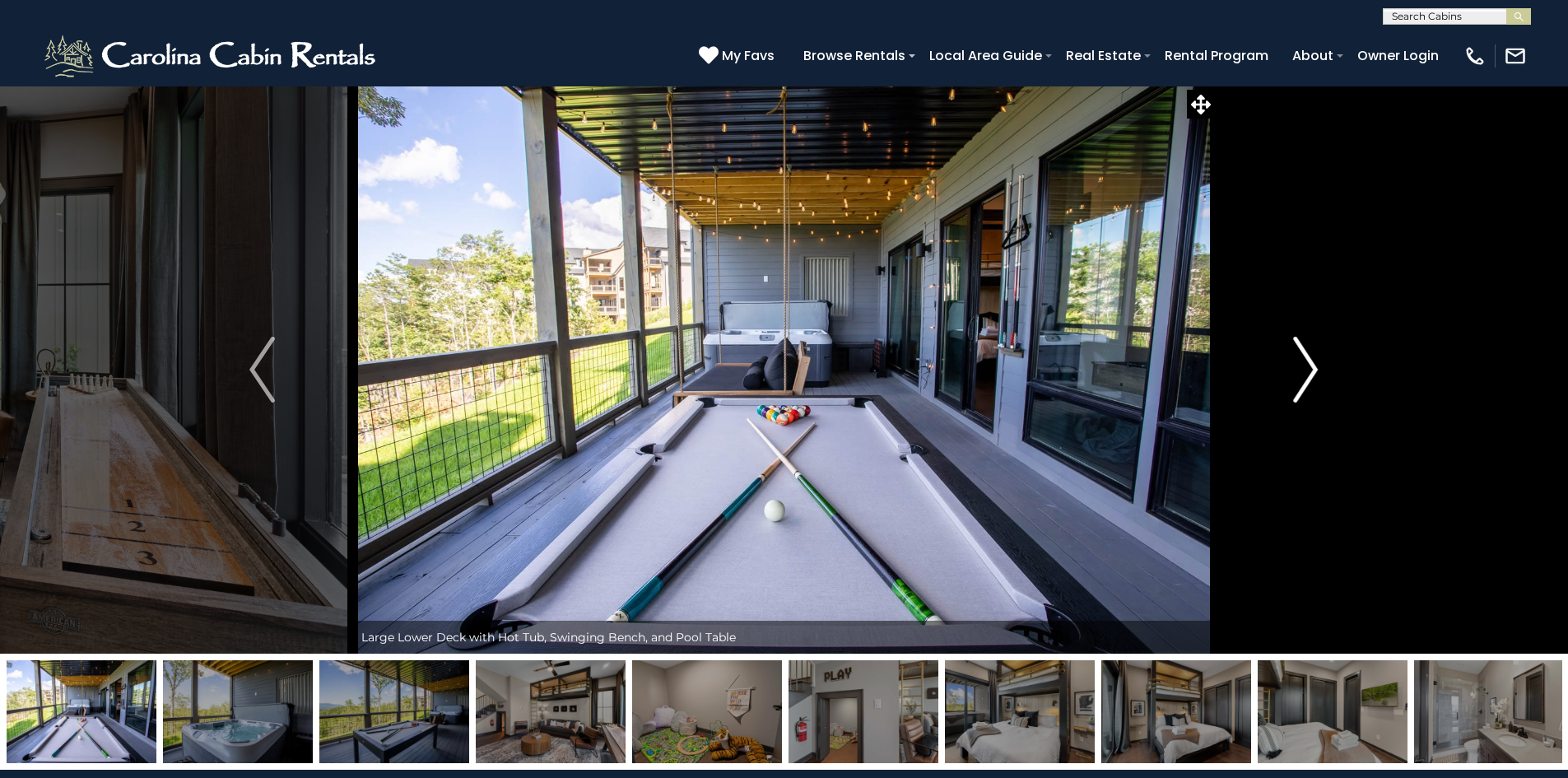
click at [1304, 381] on img "Next" at bounding box center [1306, 370] width 24 height 66
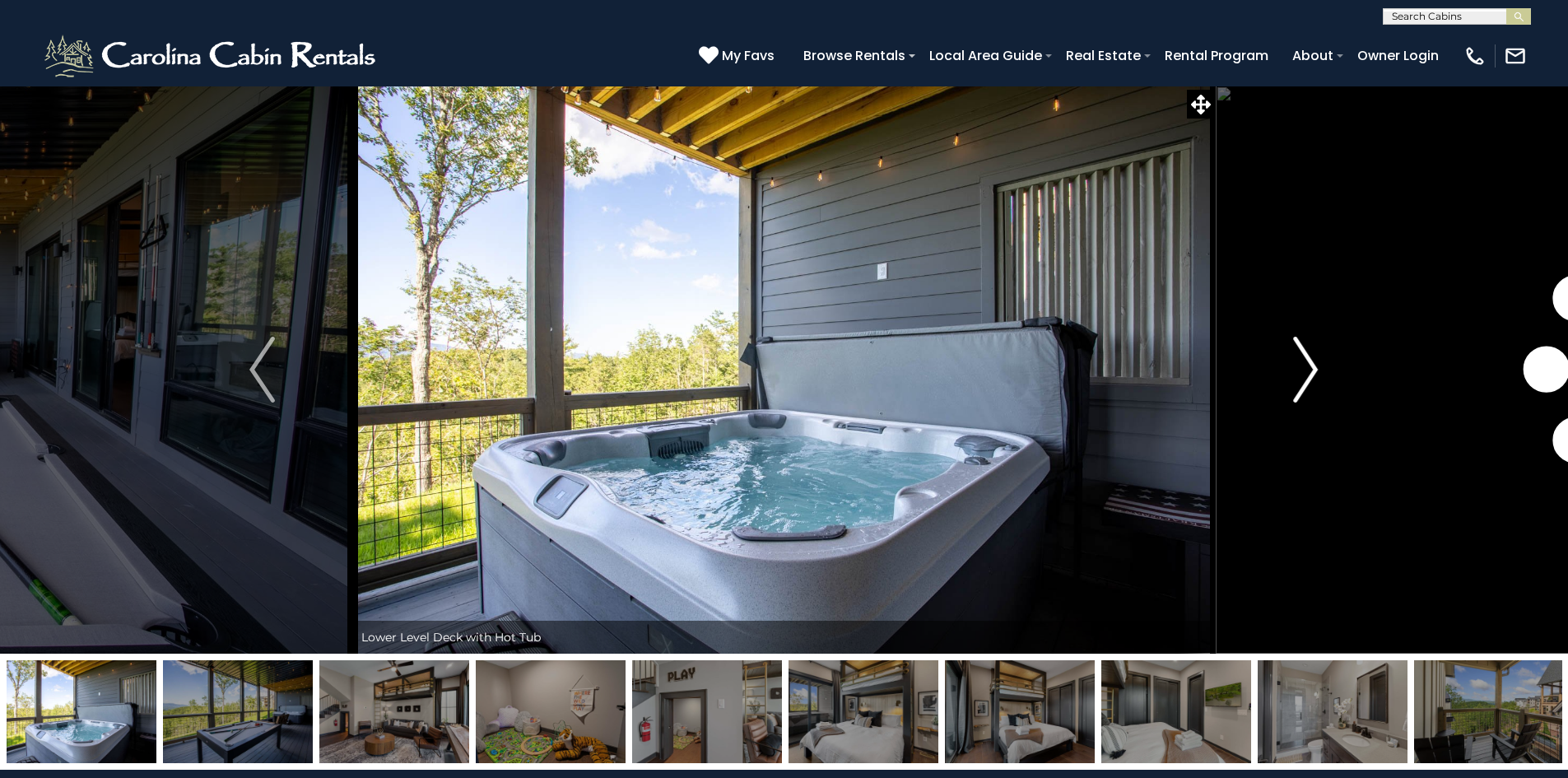
click at [1304, 381] on img "Next" at bounding box center [1306, 370] width 24 height 66
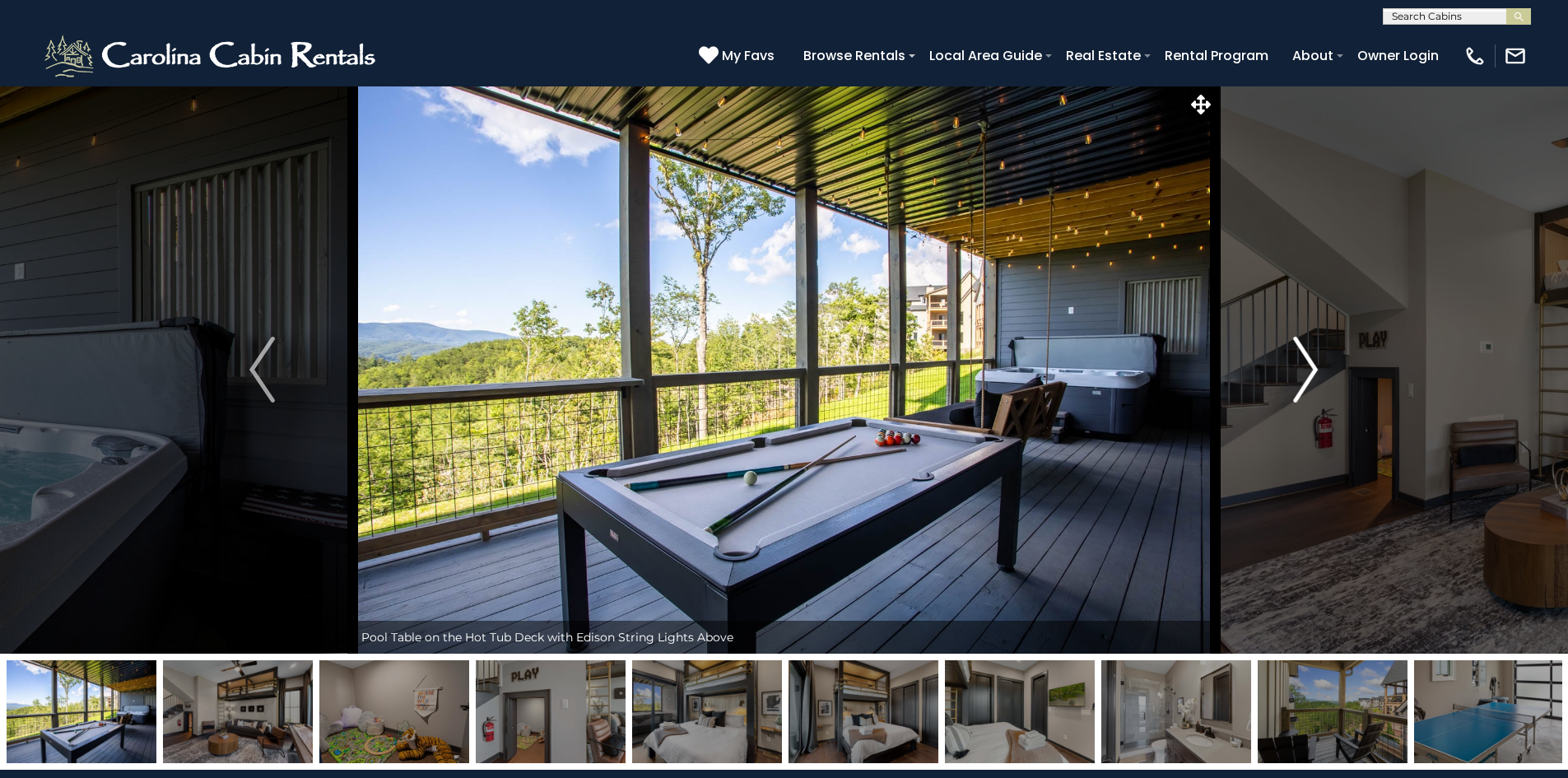
click at [1304, 380] on img "Next" at bounding box center [1306, 370] width 24 height 66
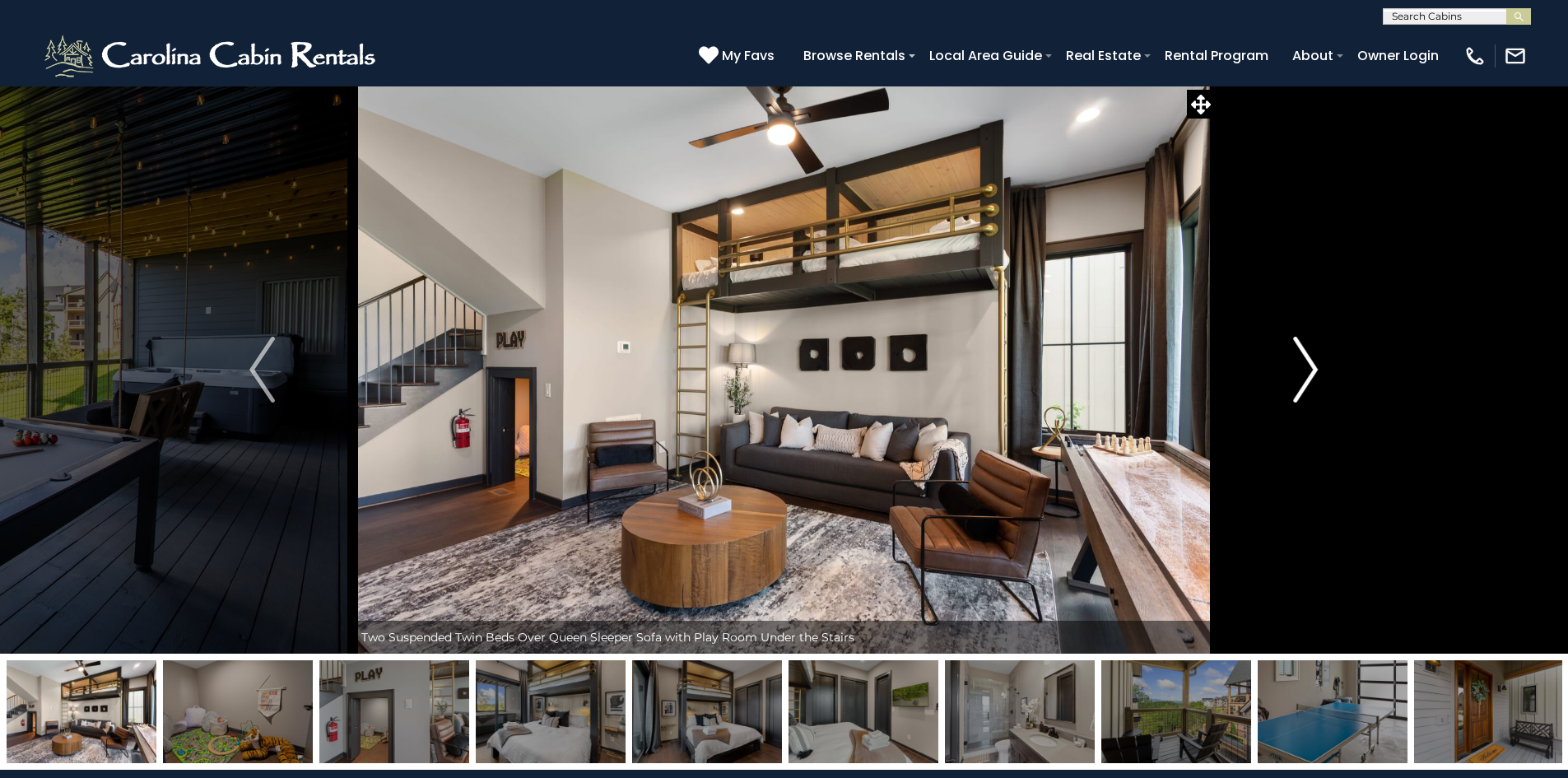
click at [1304, 380] on img "Next" at bounding box center [1306, 370] width 24 height 66
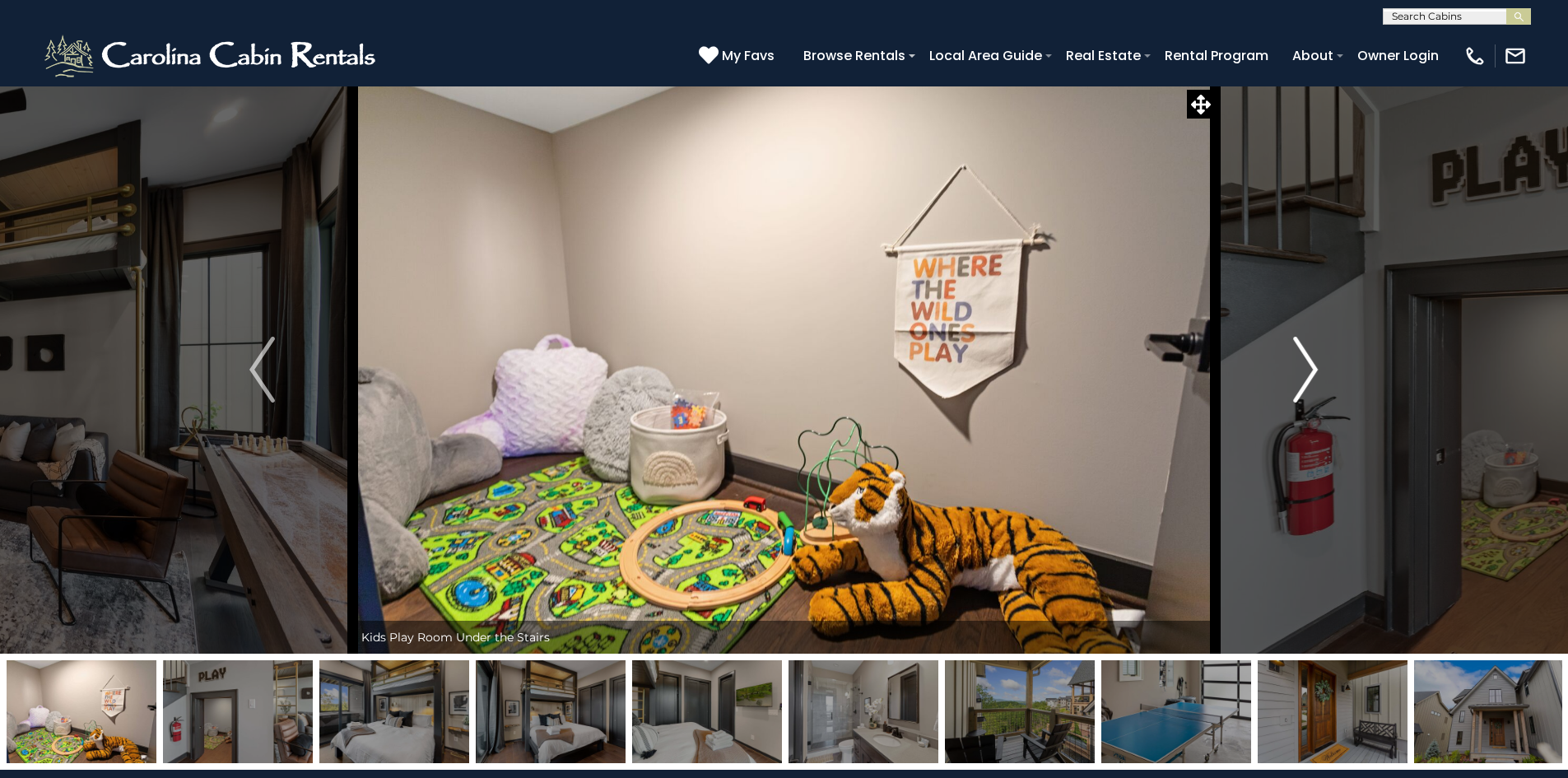
click at [1304, 380] on img "Next" at bounding box center [1306, 370] width 24 height 66
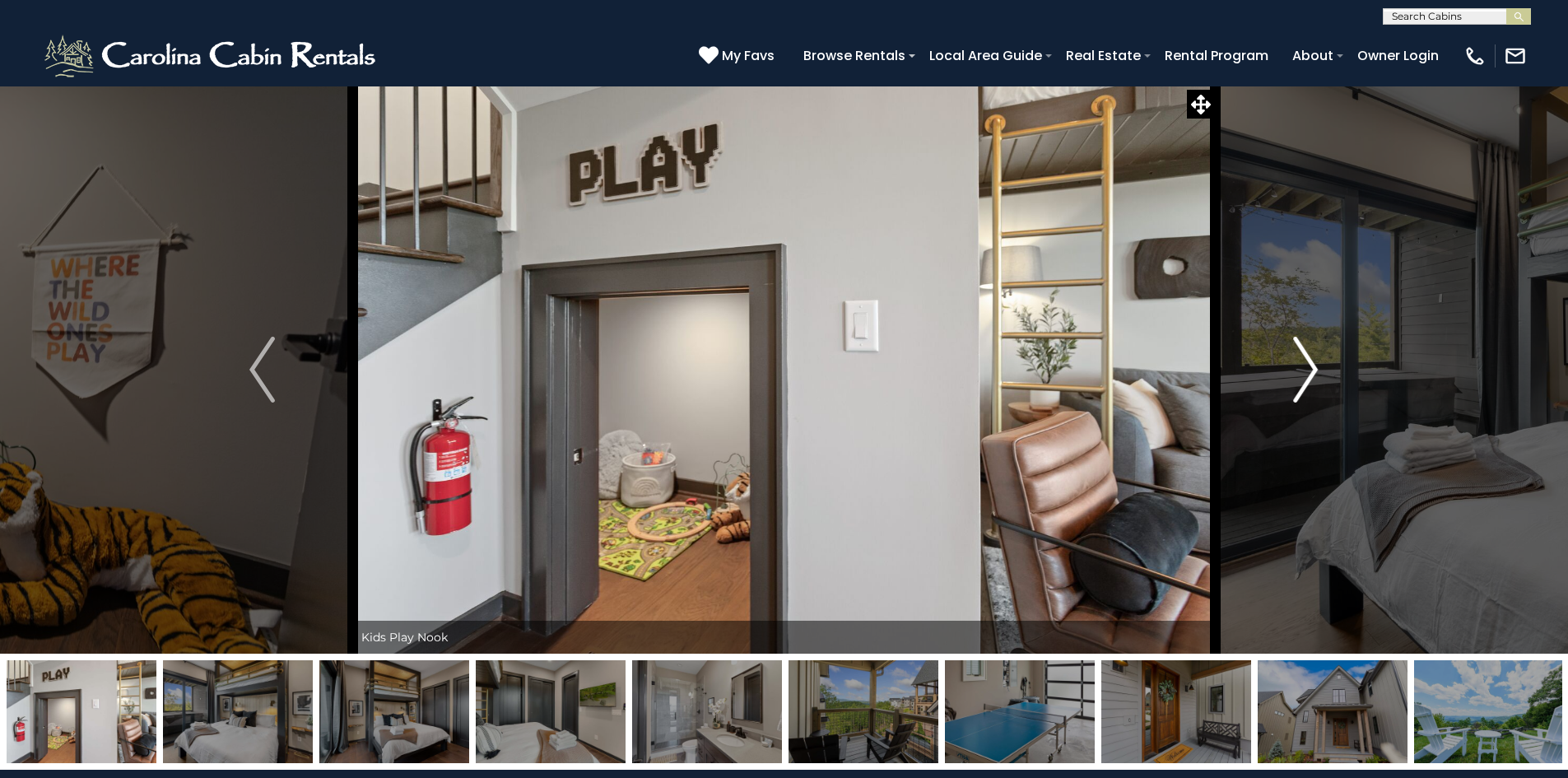
click at [1304, 380] on img "Next" at bounding box center [1306, 370] width 24 height 66
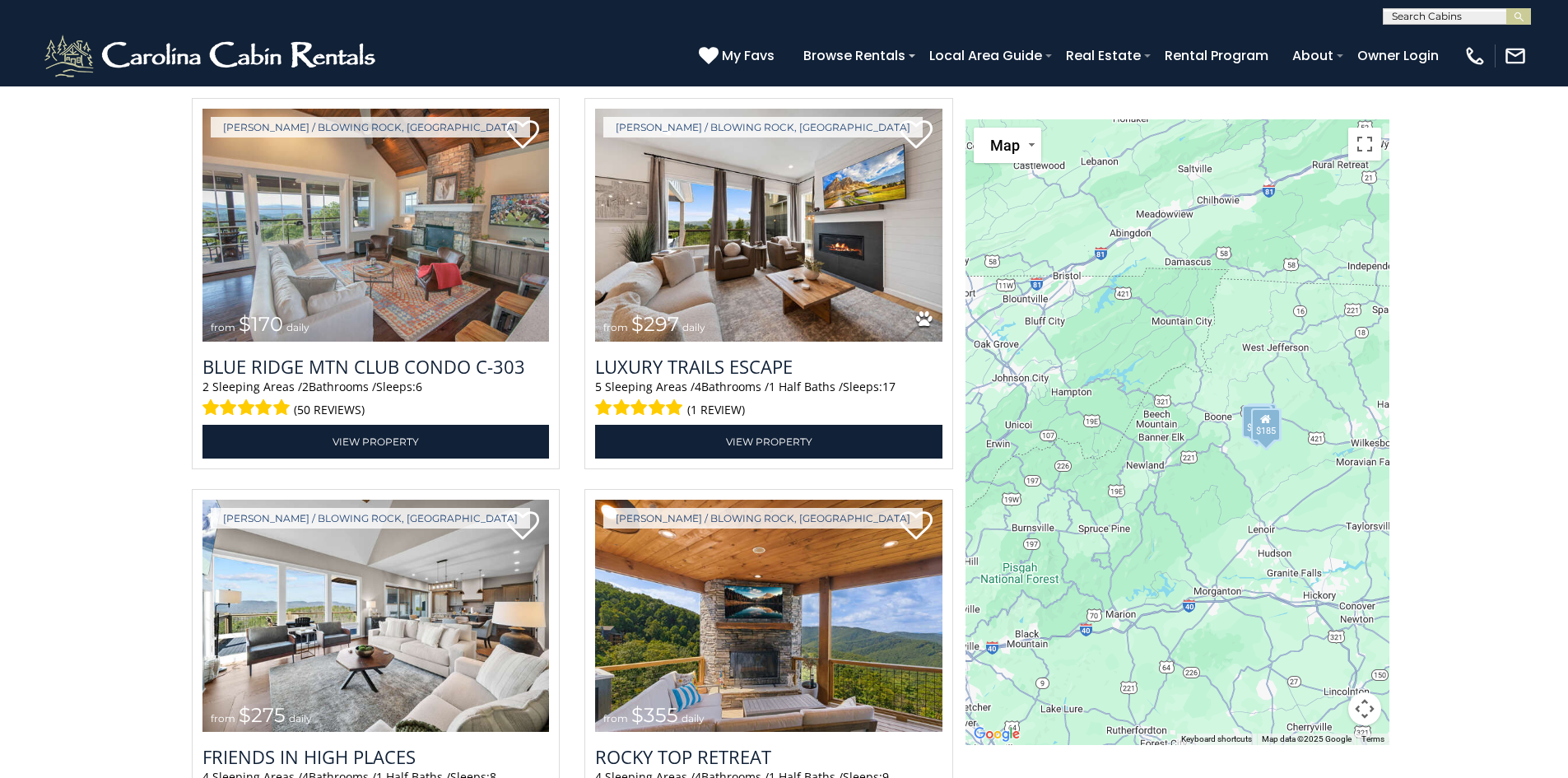
scroll to position [2882, 0]
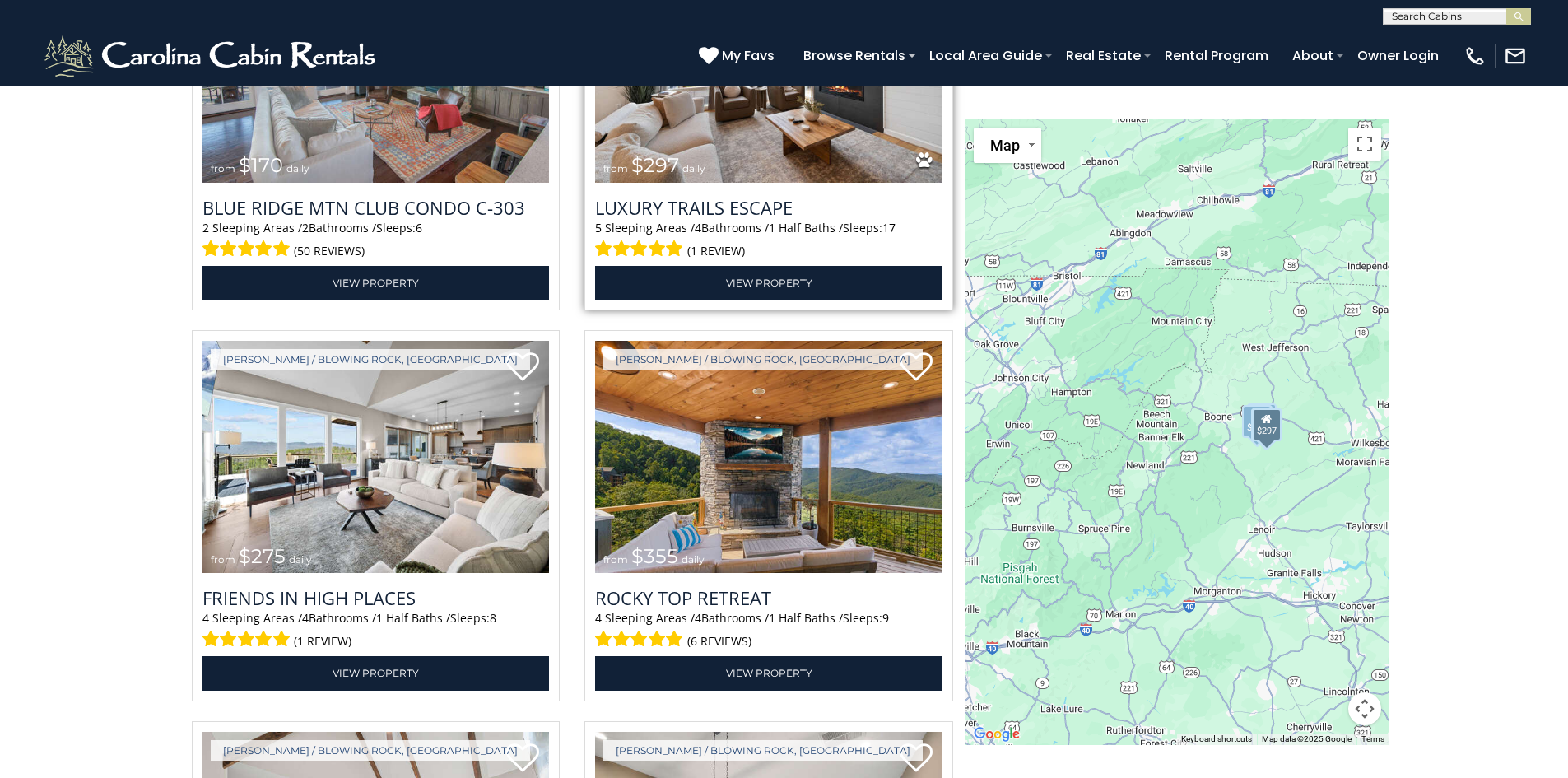
click at [880, 135] on img at bounding box center [769, 66] width 347 height 233
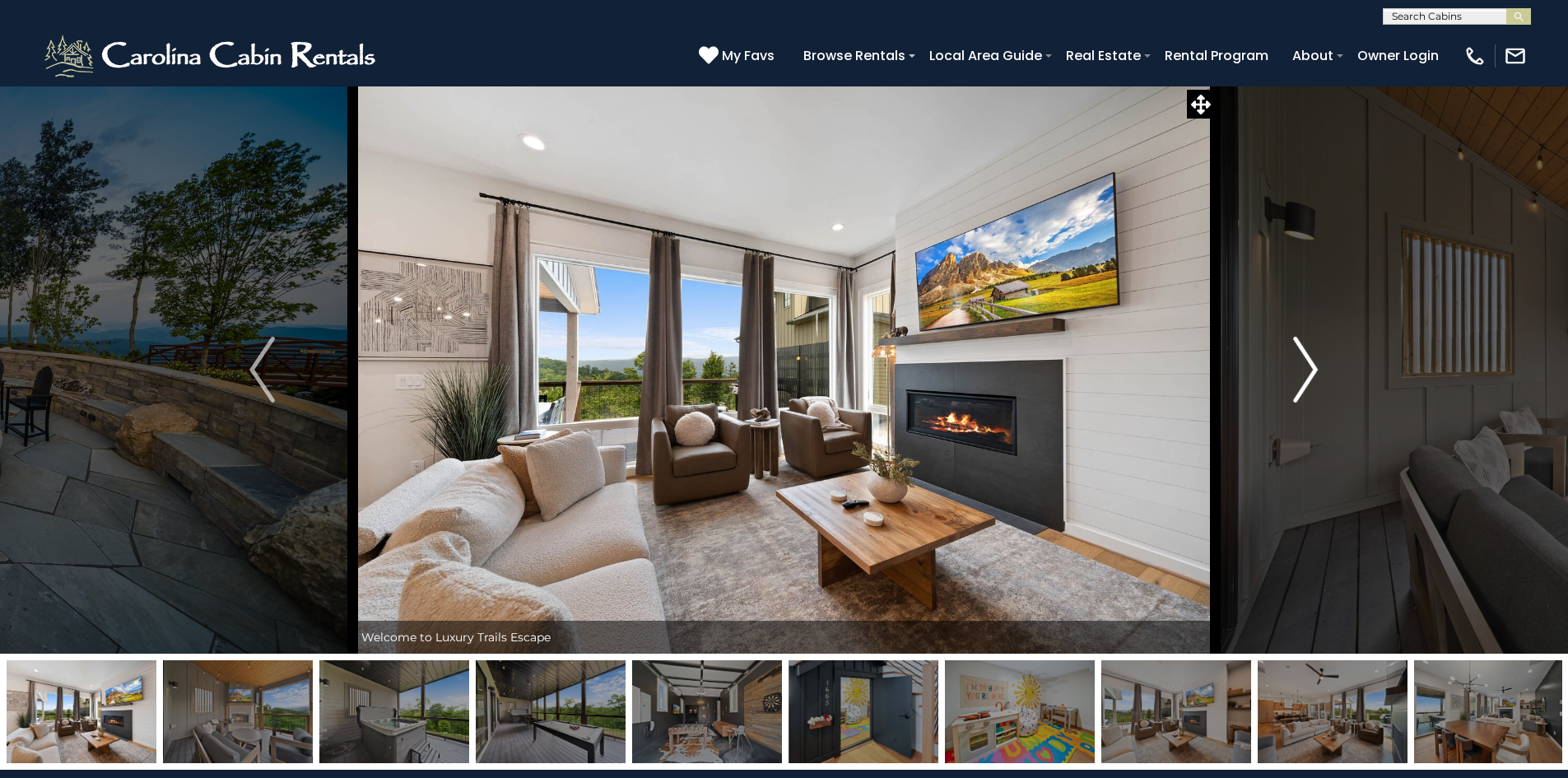
click at [1312, 386] on img "Next" at bounding box center [1306, 370] width 24 height 66
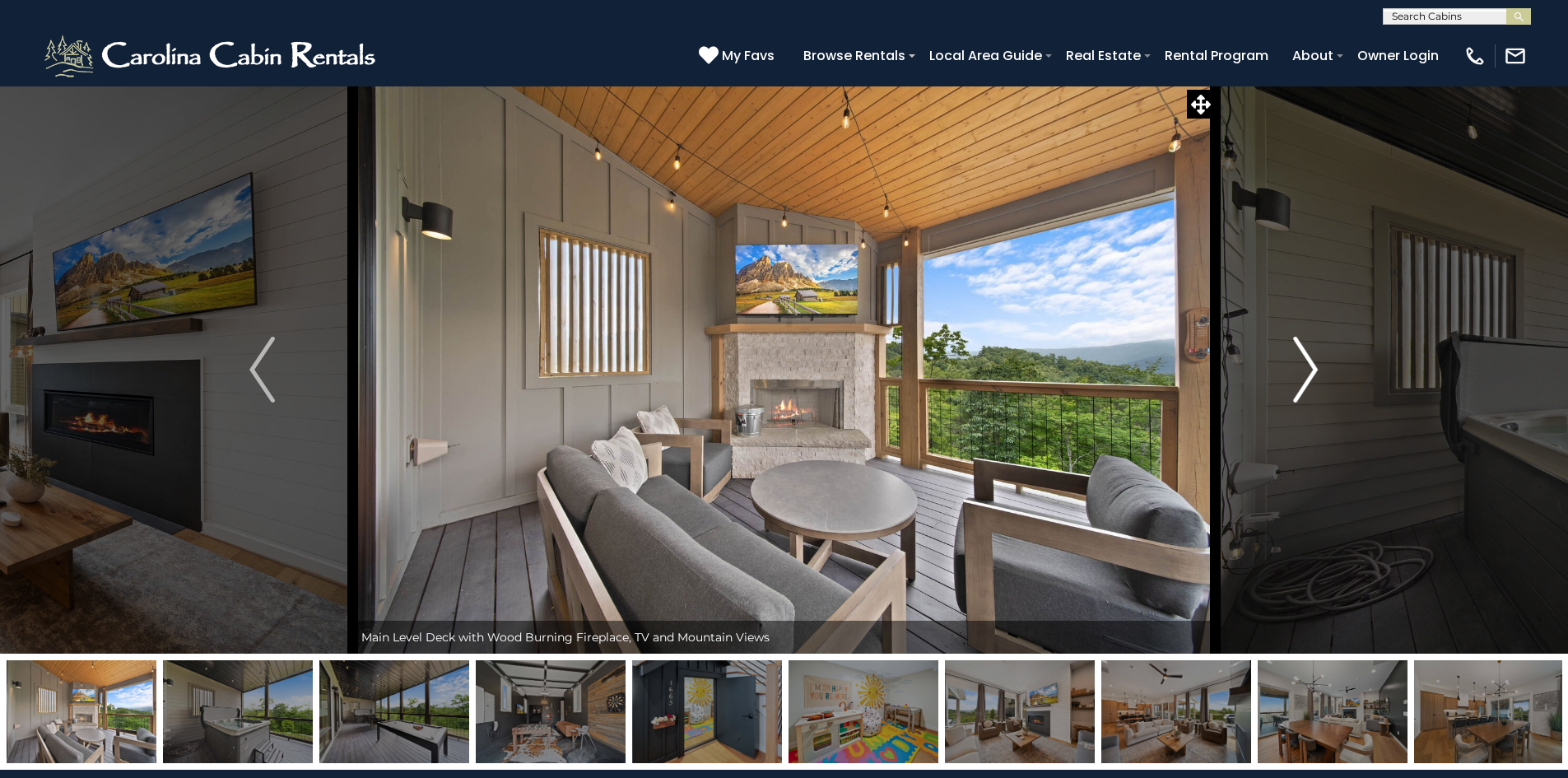
click at [1312, 386] on img "Next" at bounding box center [1306, 370] width 24 height 66
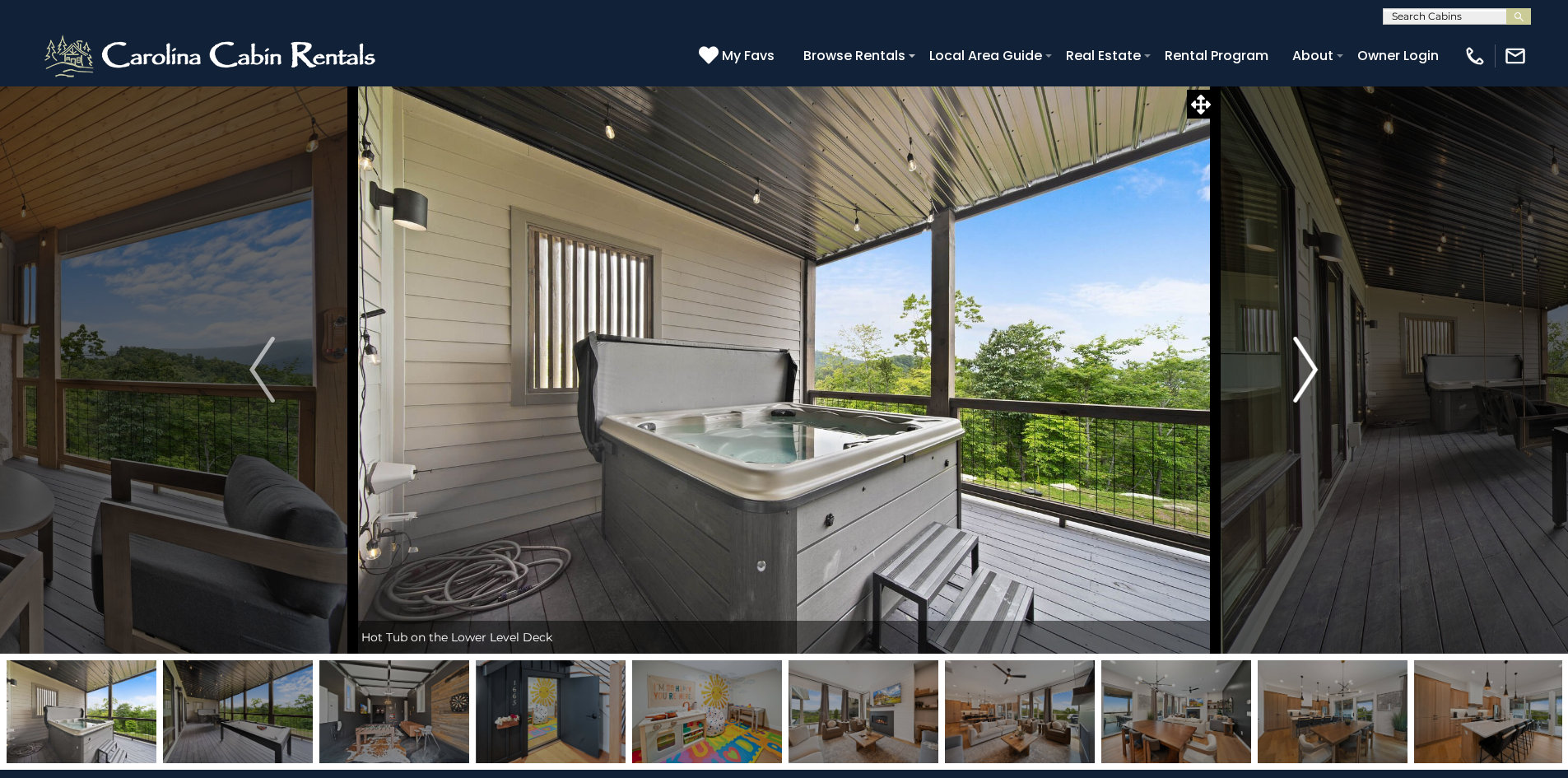
click at [1312, 386] on img "Next" at bounding box center [1306, 370] width 24 height 66
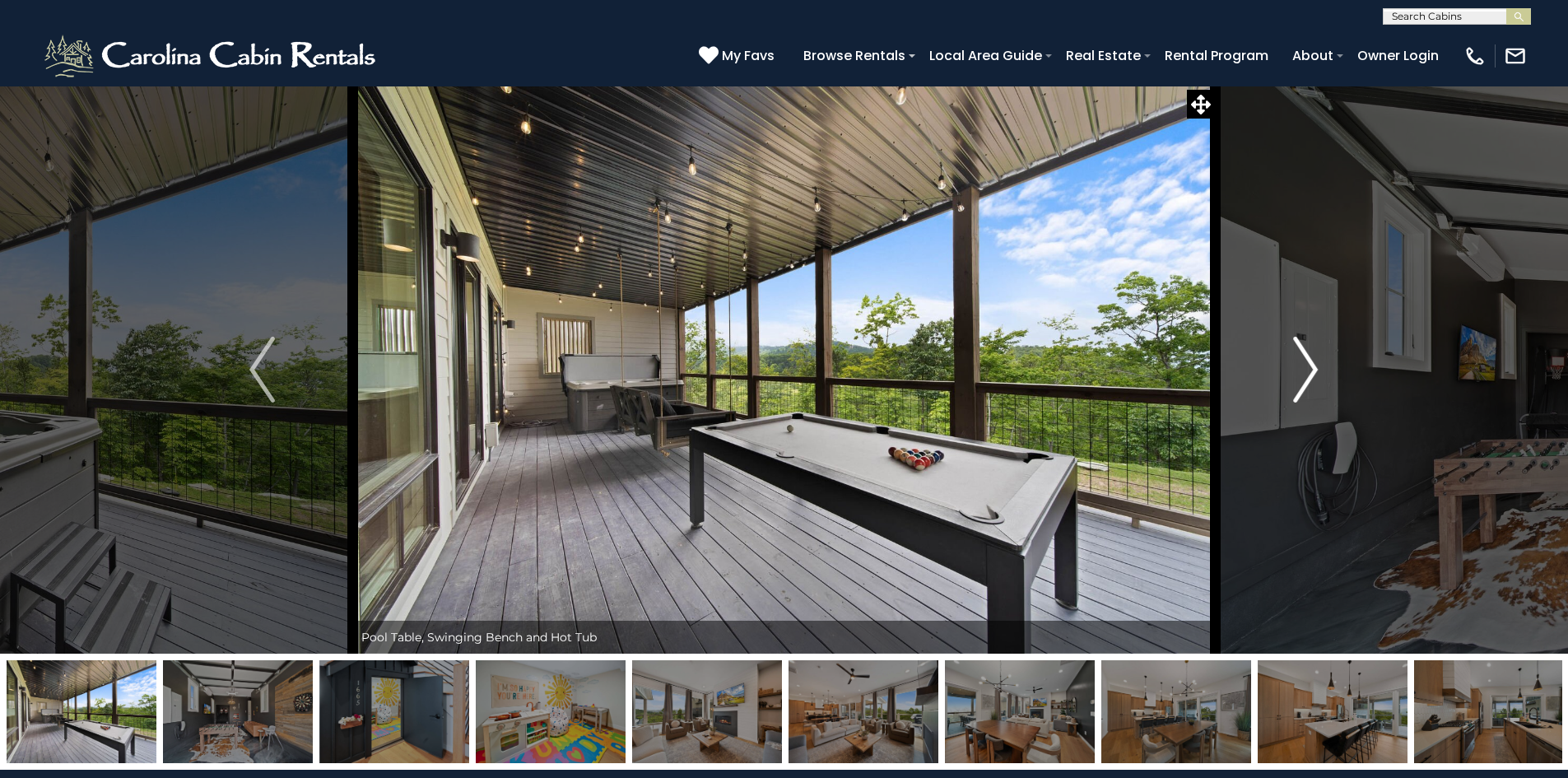
click at [1312, 386] on img "Next" at bounding box center [1306, 370] width 24 height 66
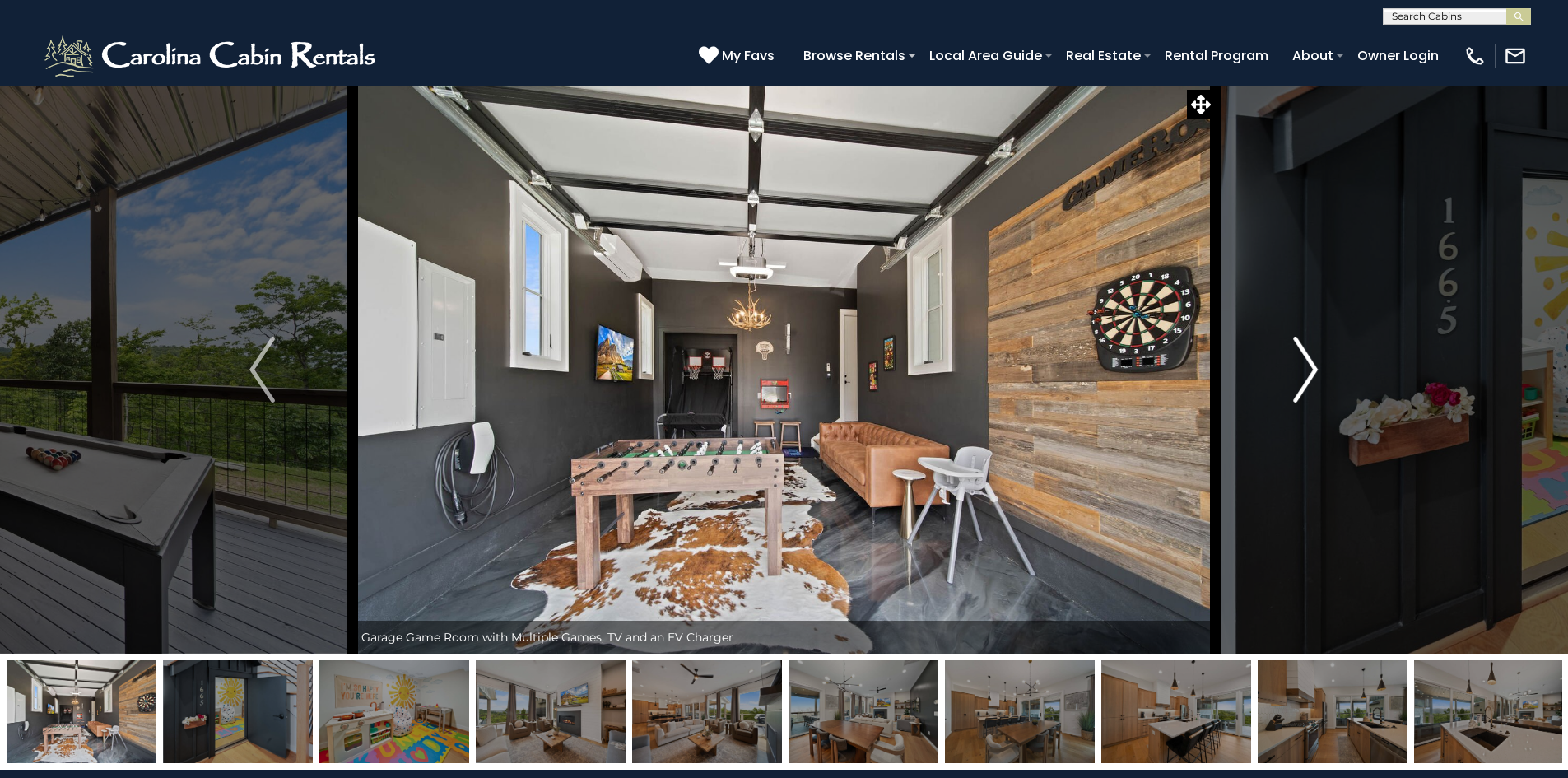
click at [1312, 386] on img "Next" at bounding box center [1306, 370] width 24 height 66
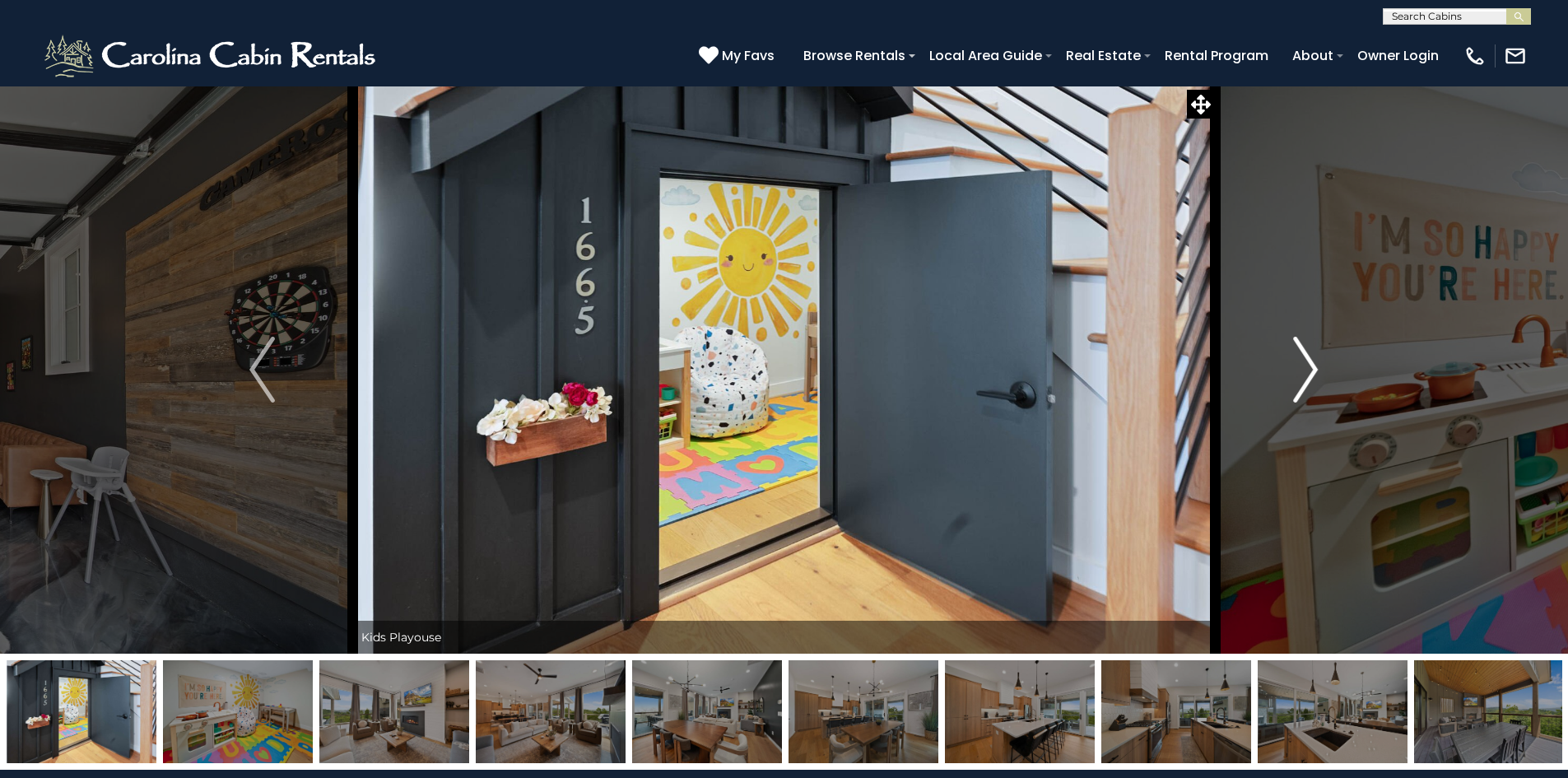
click at [1312, 386] on img "Next" at bounding box center [1306, 370] width 24 height 66
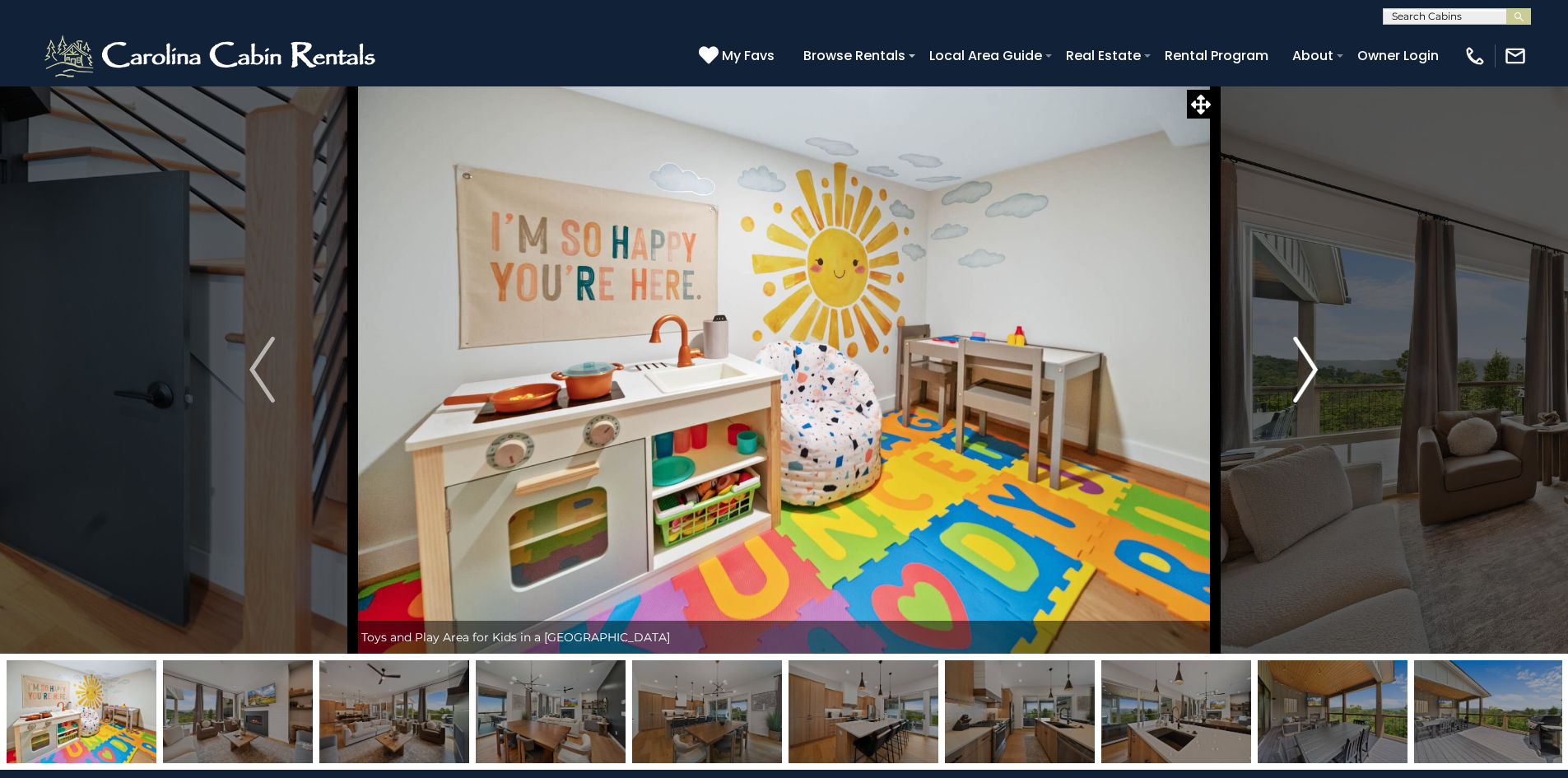
click at [1312, 386] on img "Next" at bounding box center [1306, 370] width 24 height 66
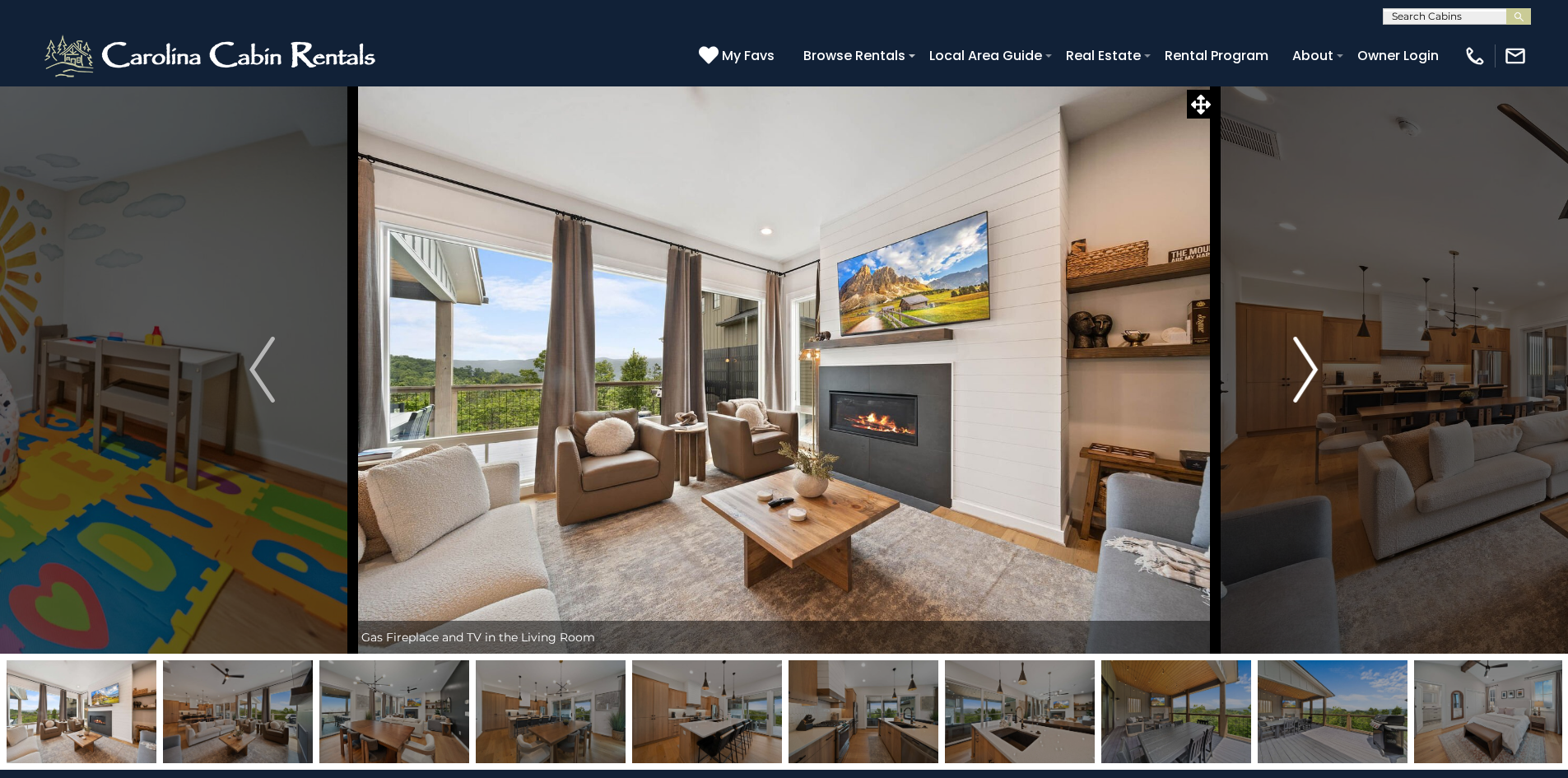
click at [1312, 386] on img "Next" at bounding box center [1306, 370] width 24 height 66
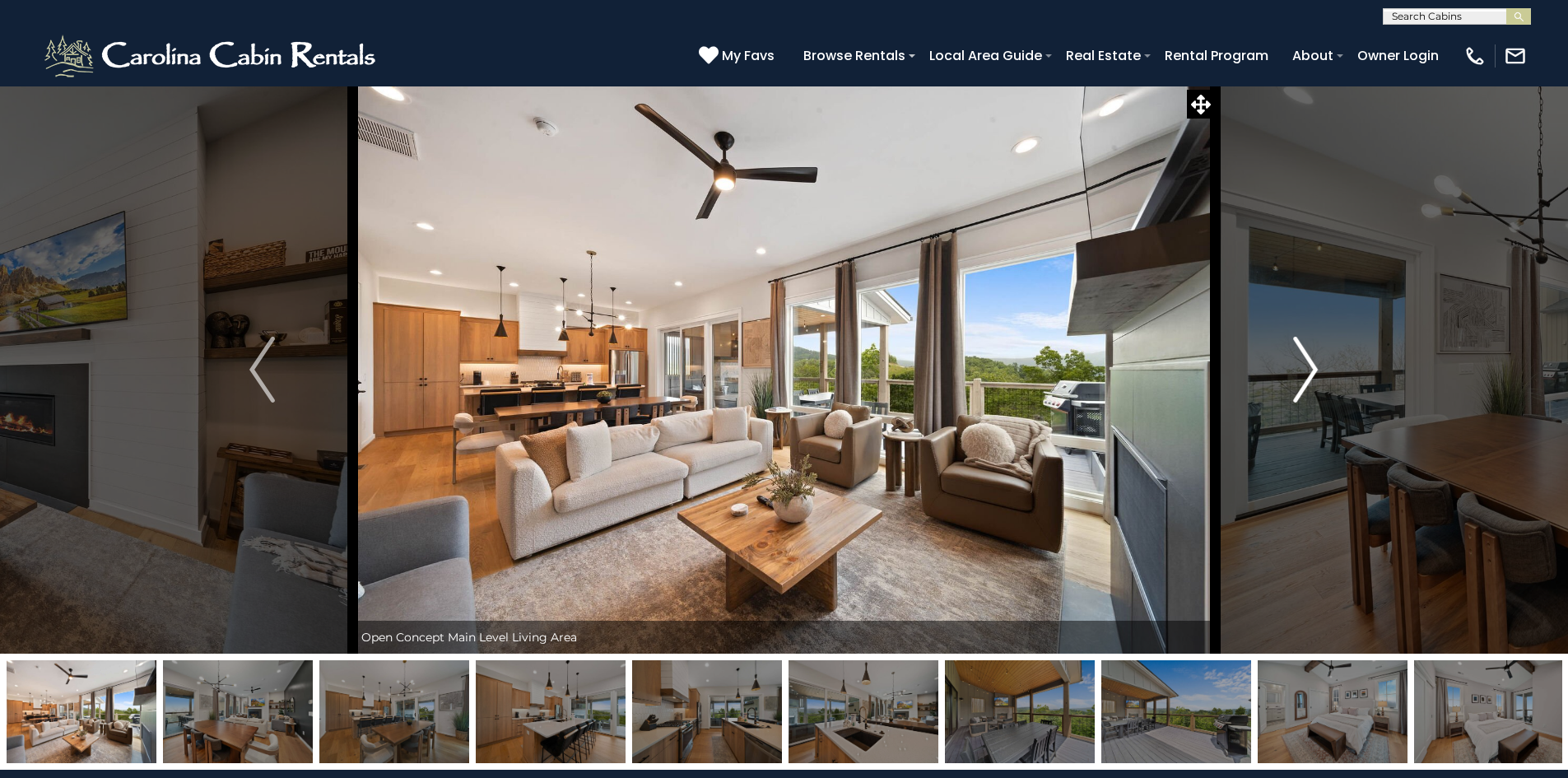
click at [1312, 386] on img "Next" at bounding box center [1306, 370] width 24 height 66
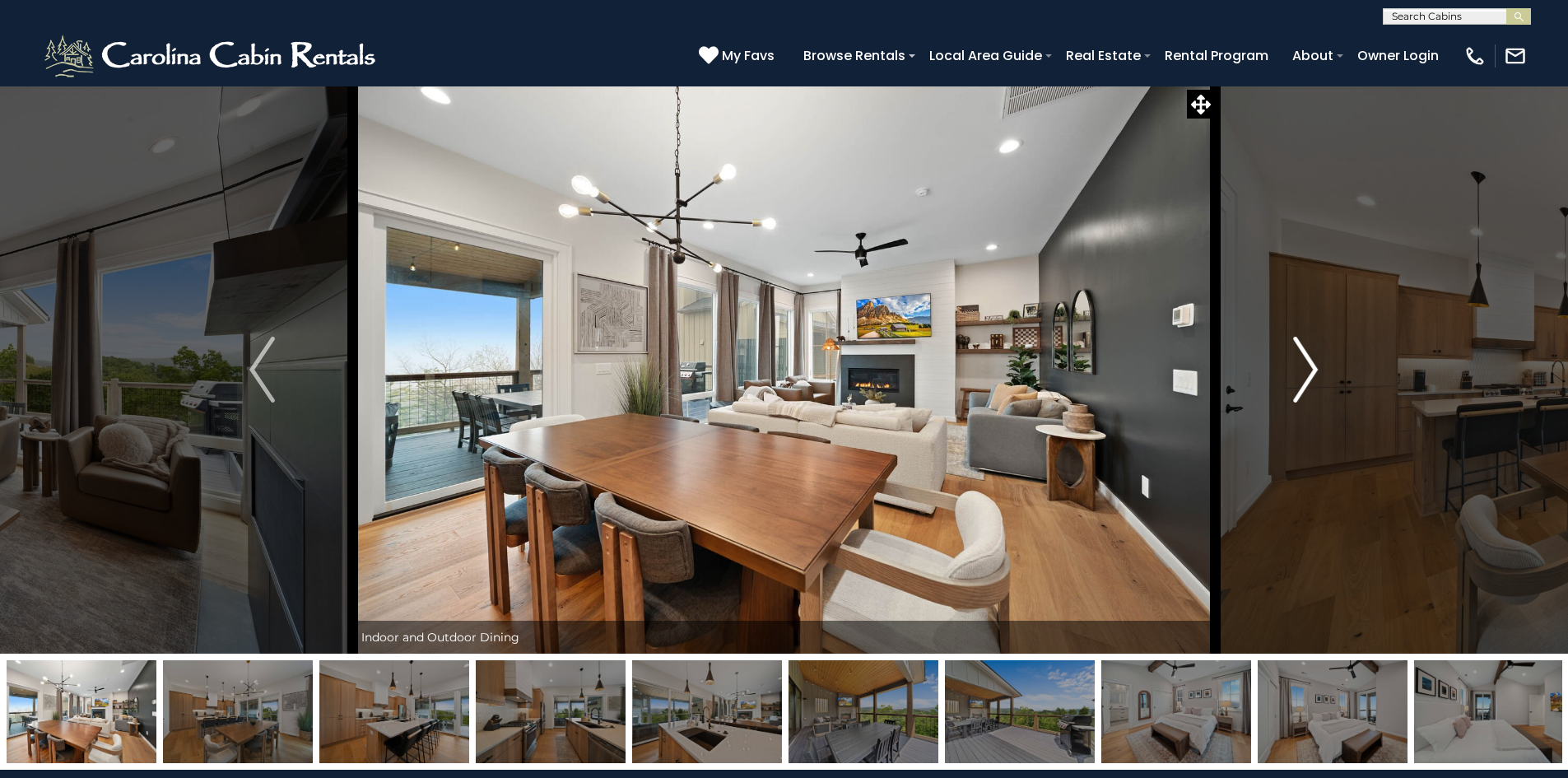
click at [1312, 386] on img "Next" at bounding box center [1306, 370] width 24 height 66
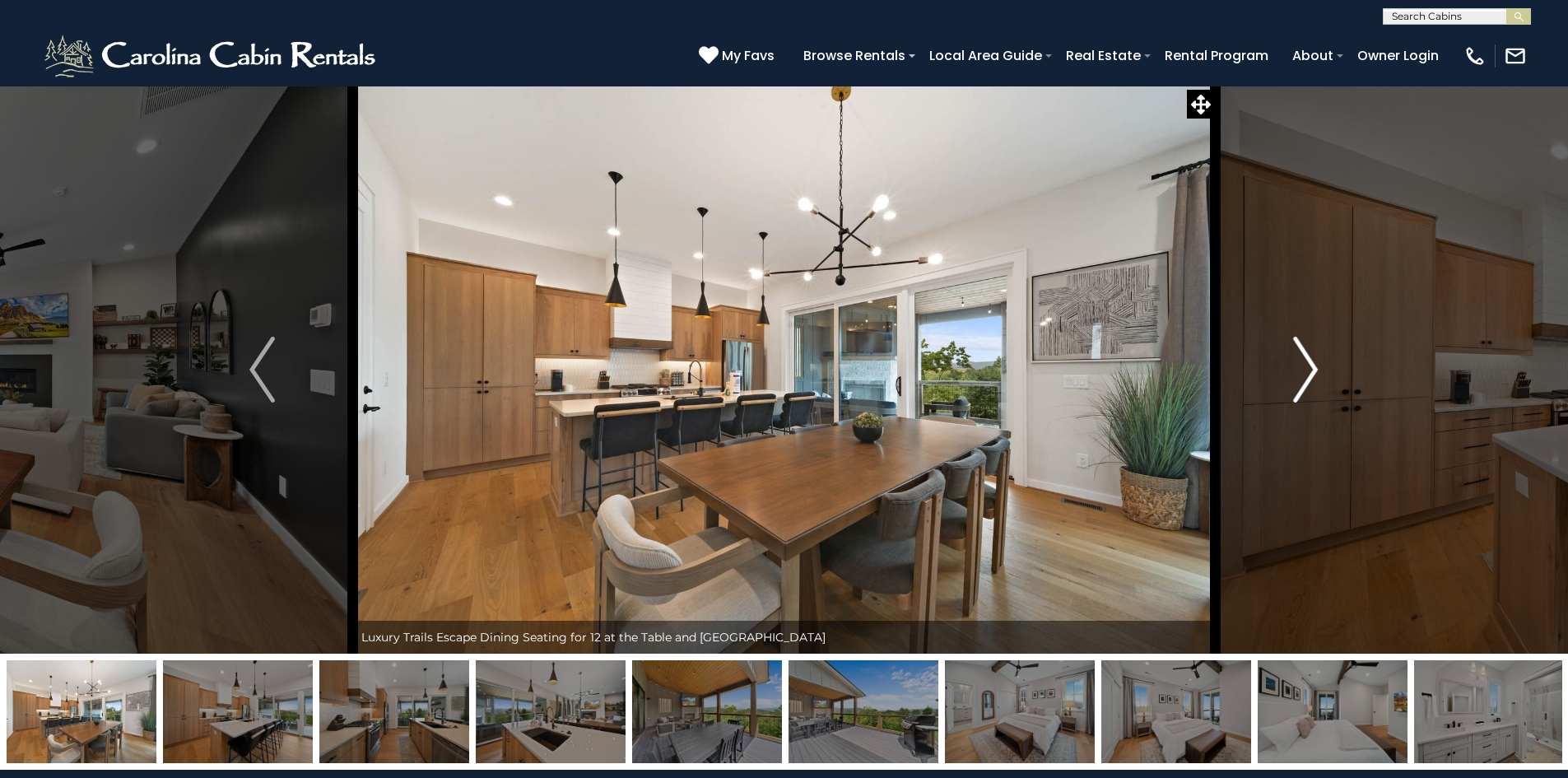
click at [1312, 386] on img "Next" at bounding box center [1306, 370] width 24 height 66
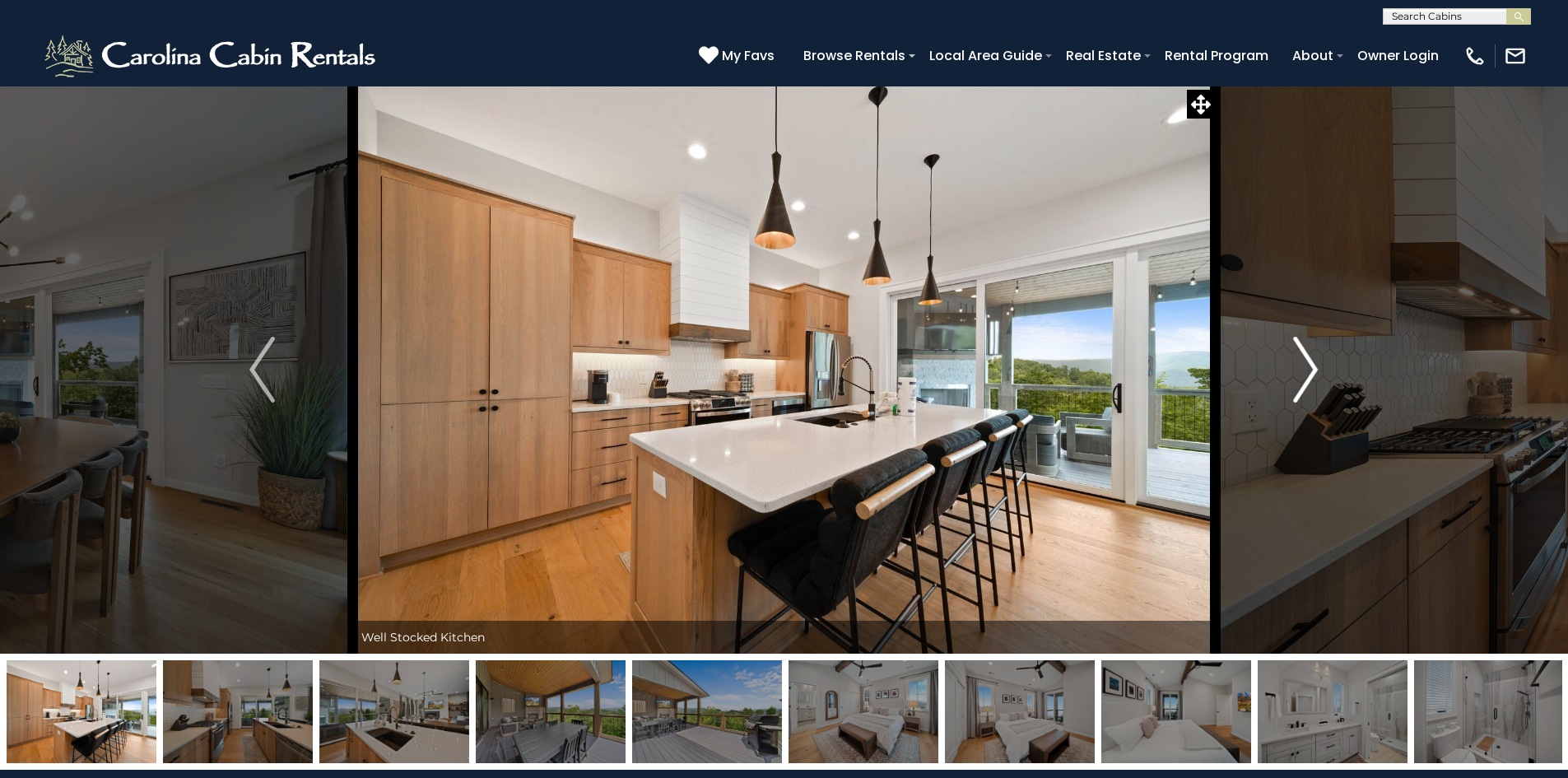
click at [1312, 386] on img "Next" at bounding box center [1306, 370] width 24 height 66
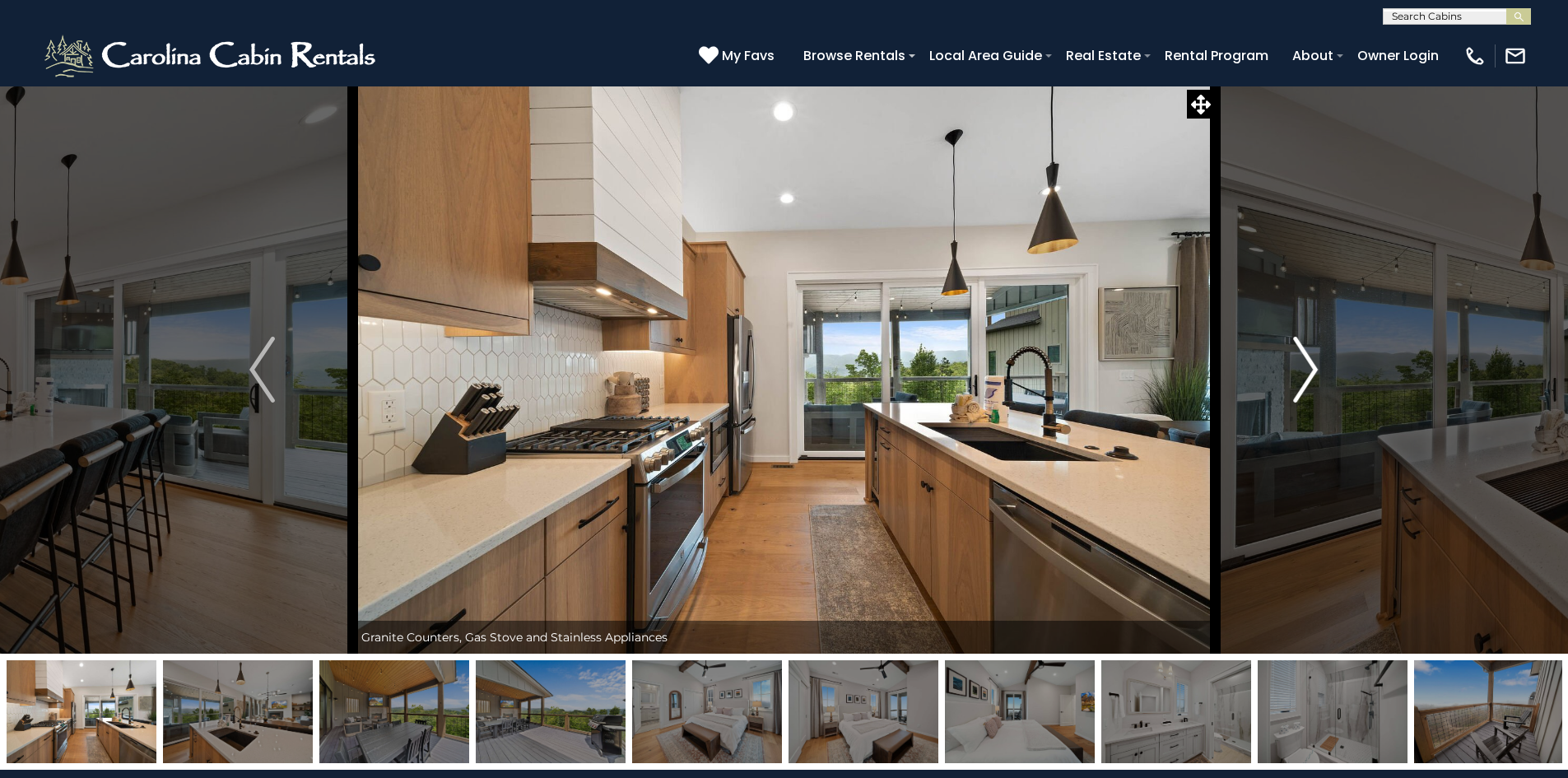
click at [1312, 386] on img "Next" at bounding box center [1306, 370] width 24 height 66
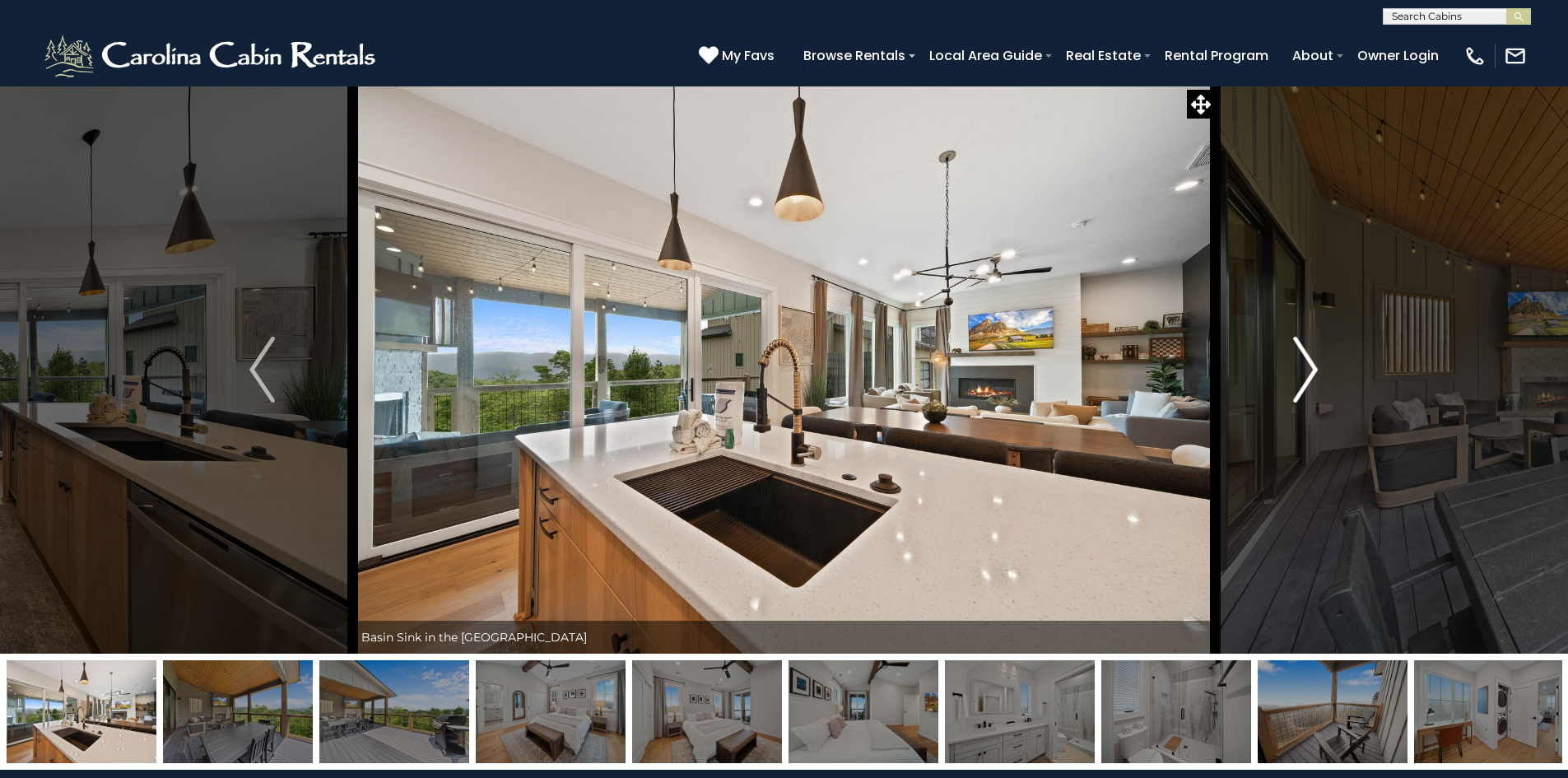
click at [1313, 366] on img "Next" at bounding box center [1306, 370] width 24 height 66
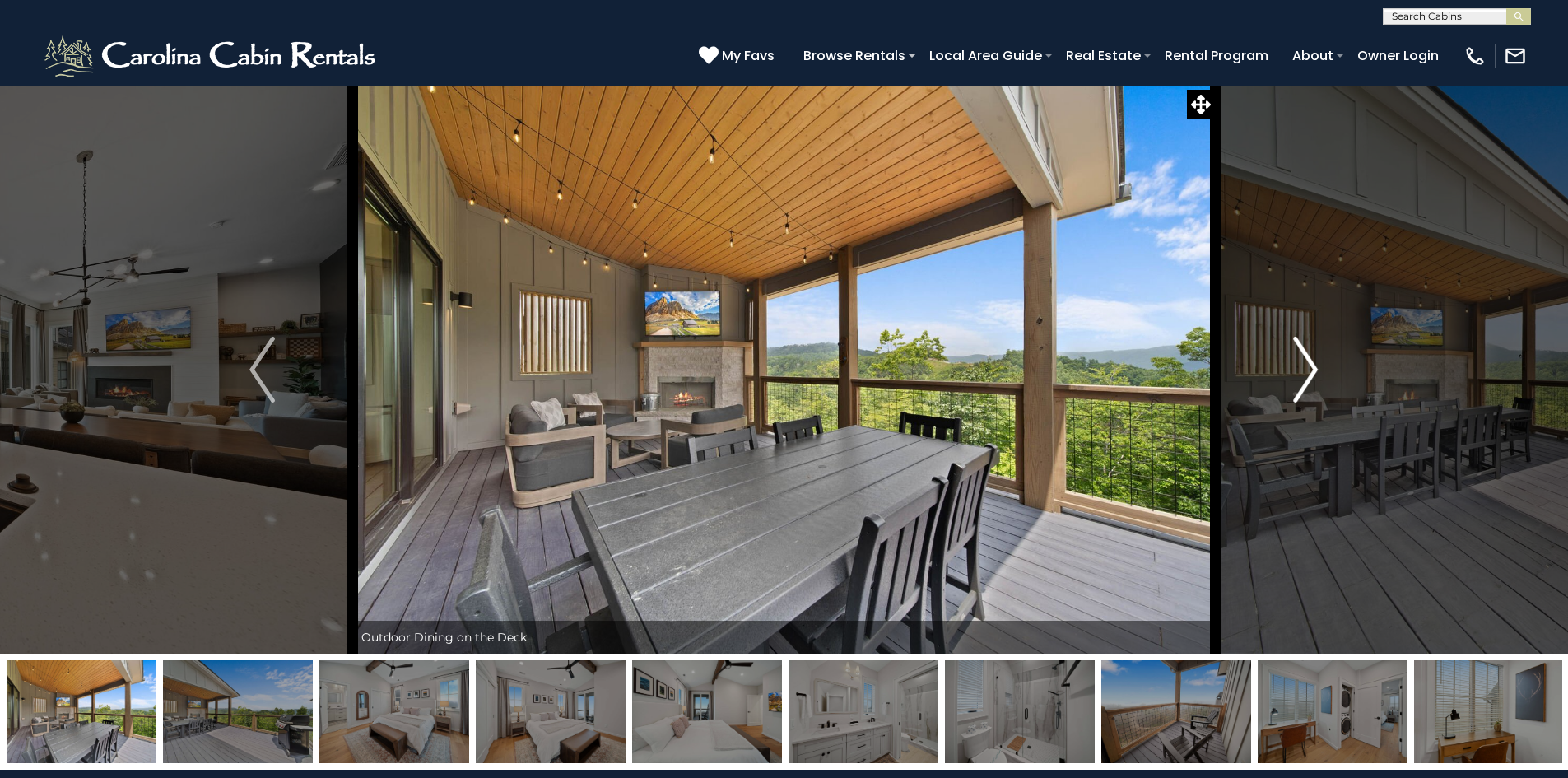
click at [1339, 370] on button "Next" at bounding box center [1305, 370] width 181 height 568
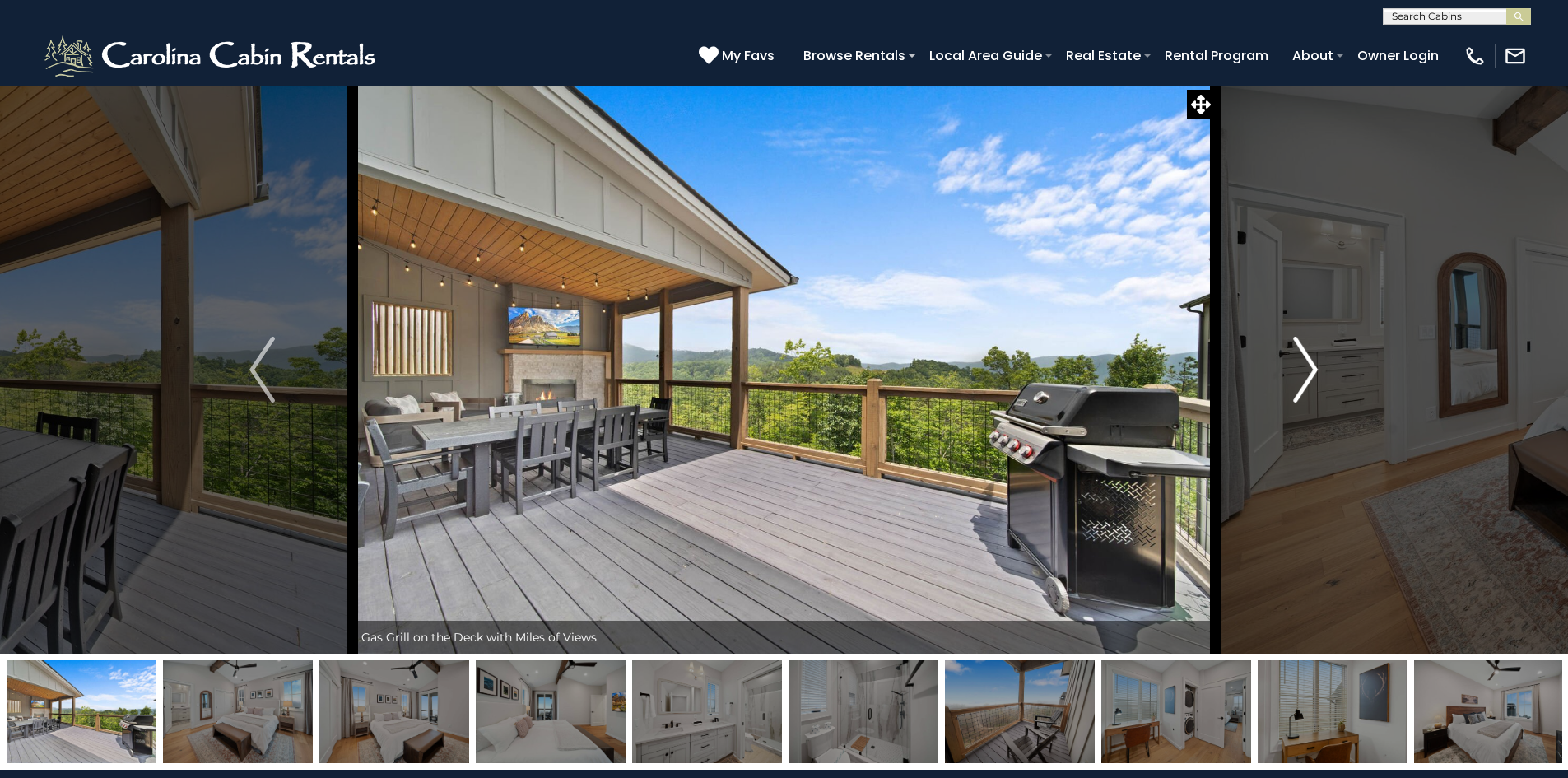
click at [1339, 370] on button "Next" at bounding box center [1305, 370] width 181 height 568
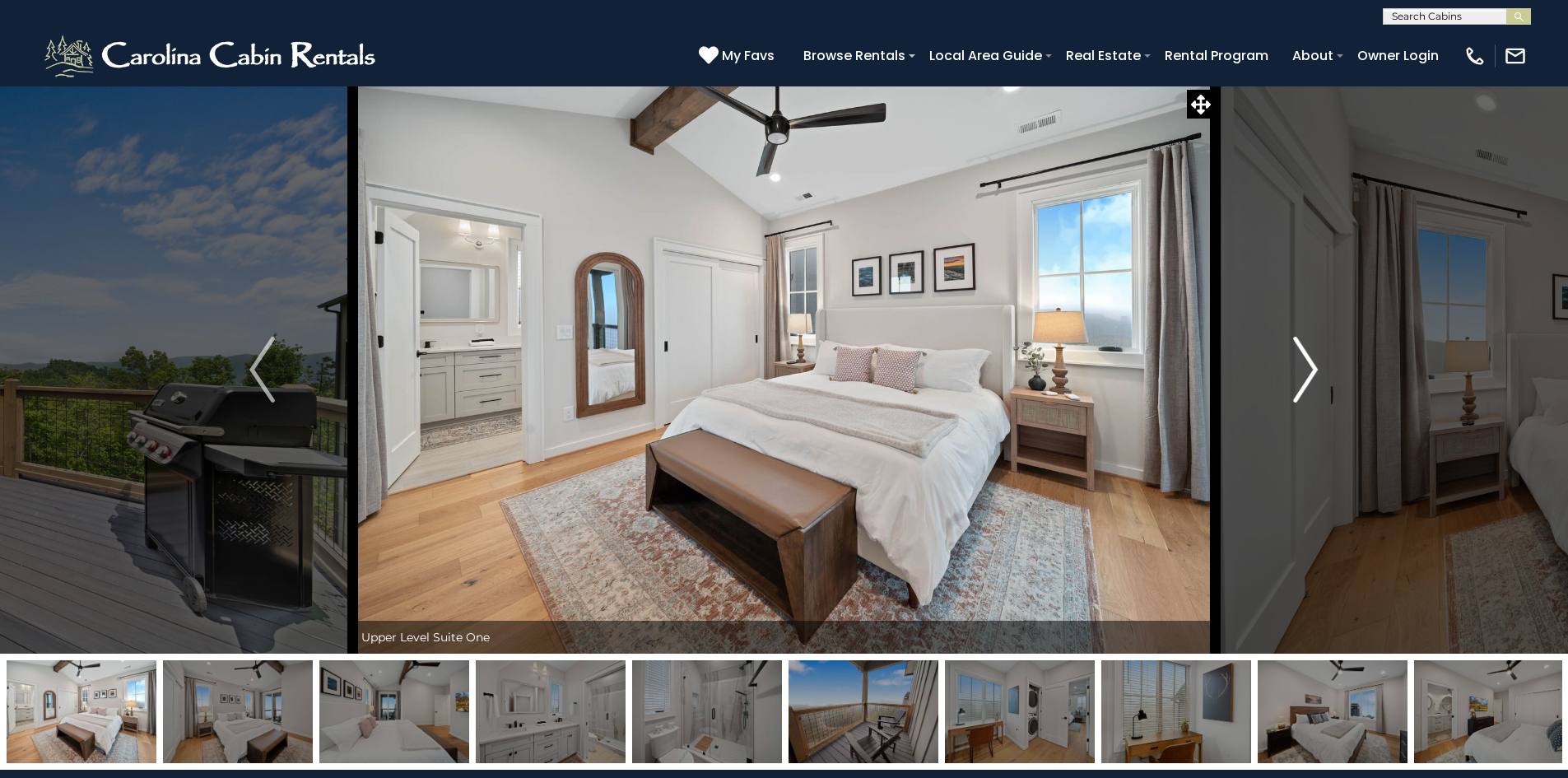
click at [1339, 370] on button "Next" at bounding box center [1305, 370] width 181 height 568
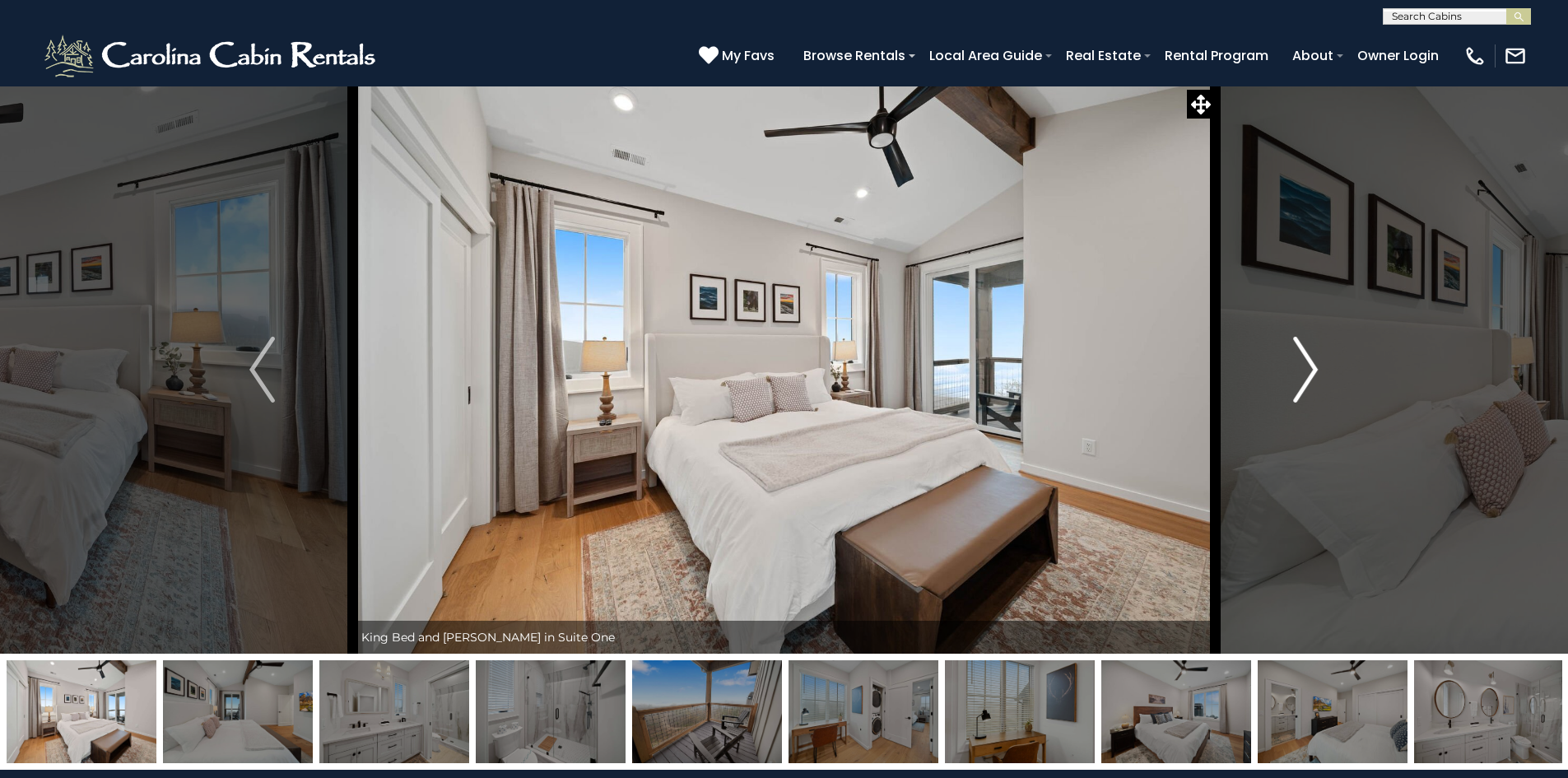
click at [1339, 370] on button "Next" at bounding box center [1305, 370] width 181 height 568
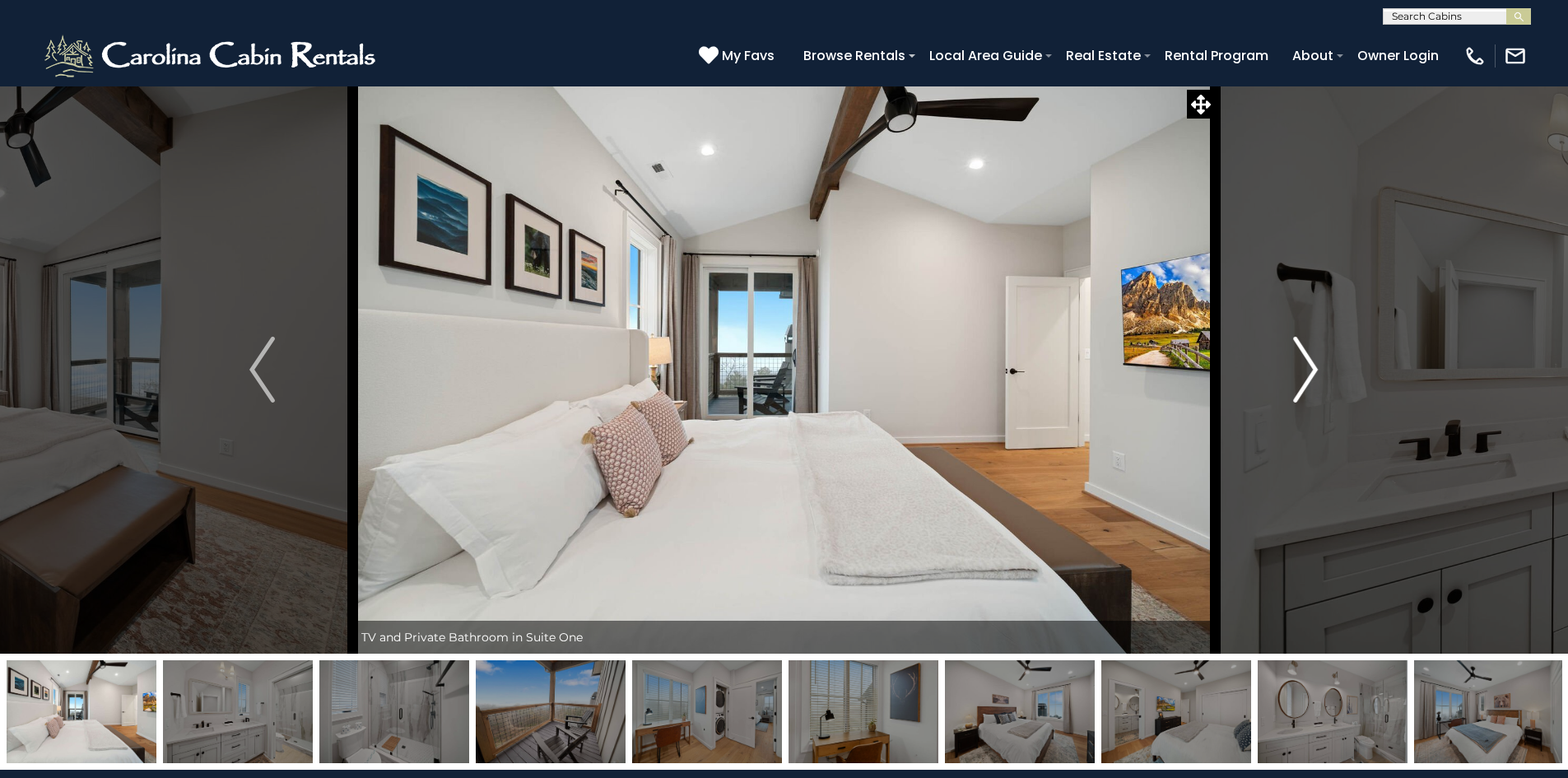
click at [1339, 370] on button "Next" at bounding box center [1305, 370] width 181 height 568
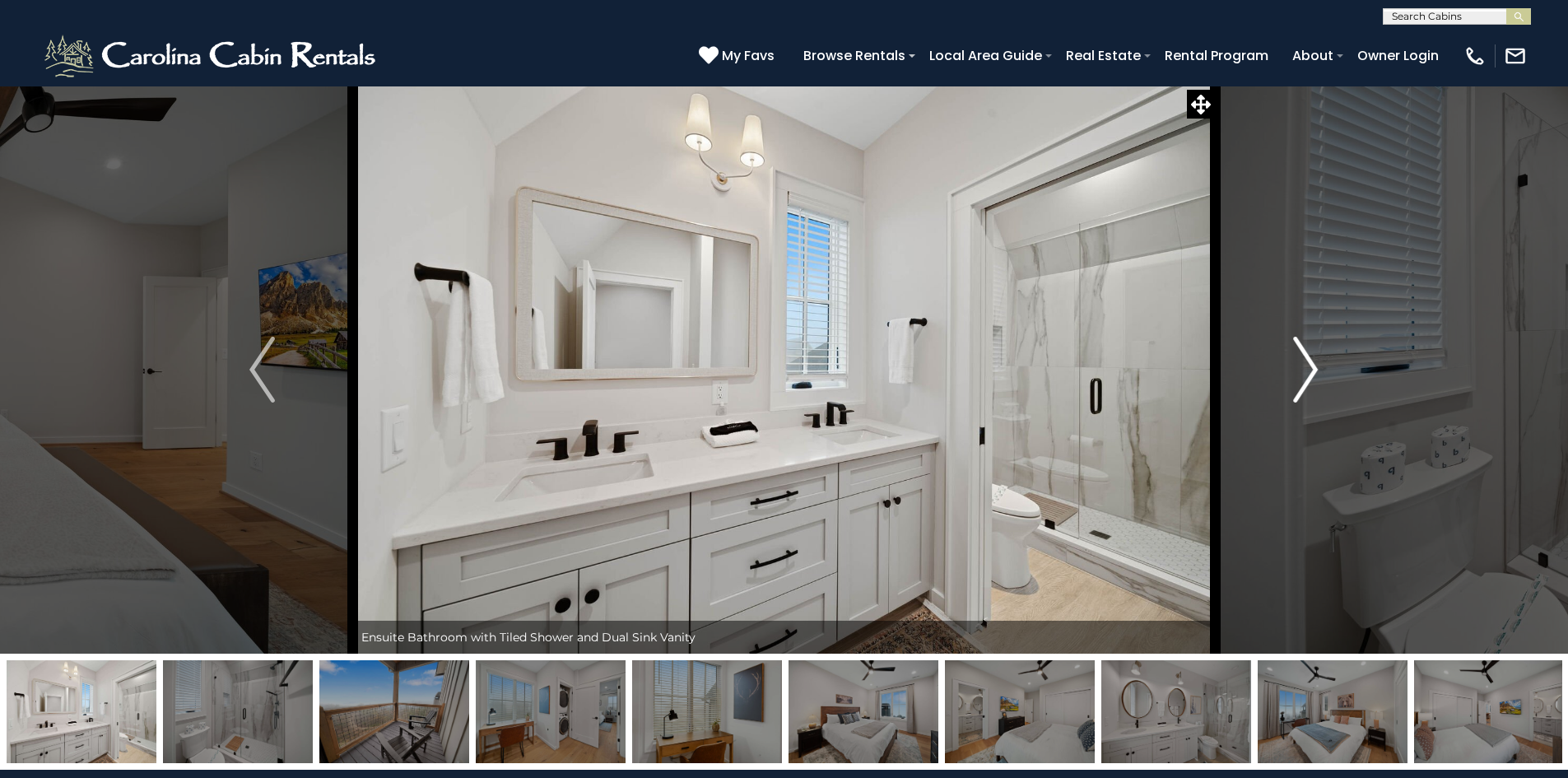
click at [1339, 370] on button "Next" at bounding box center [1305, 370] width 181 height 568
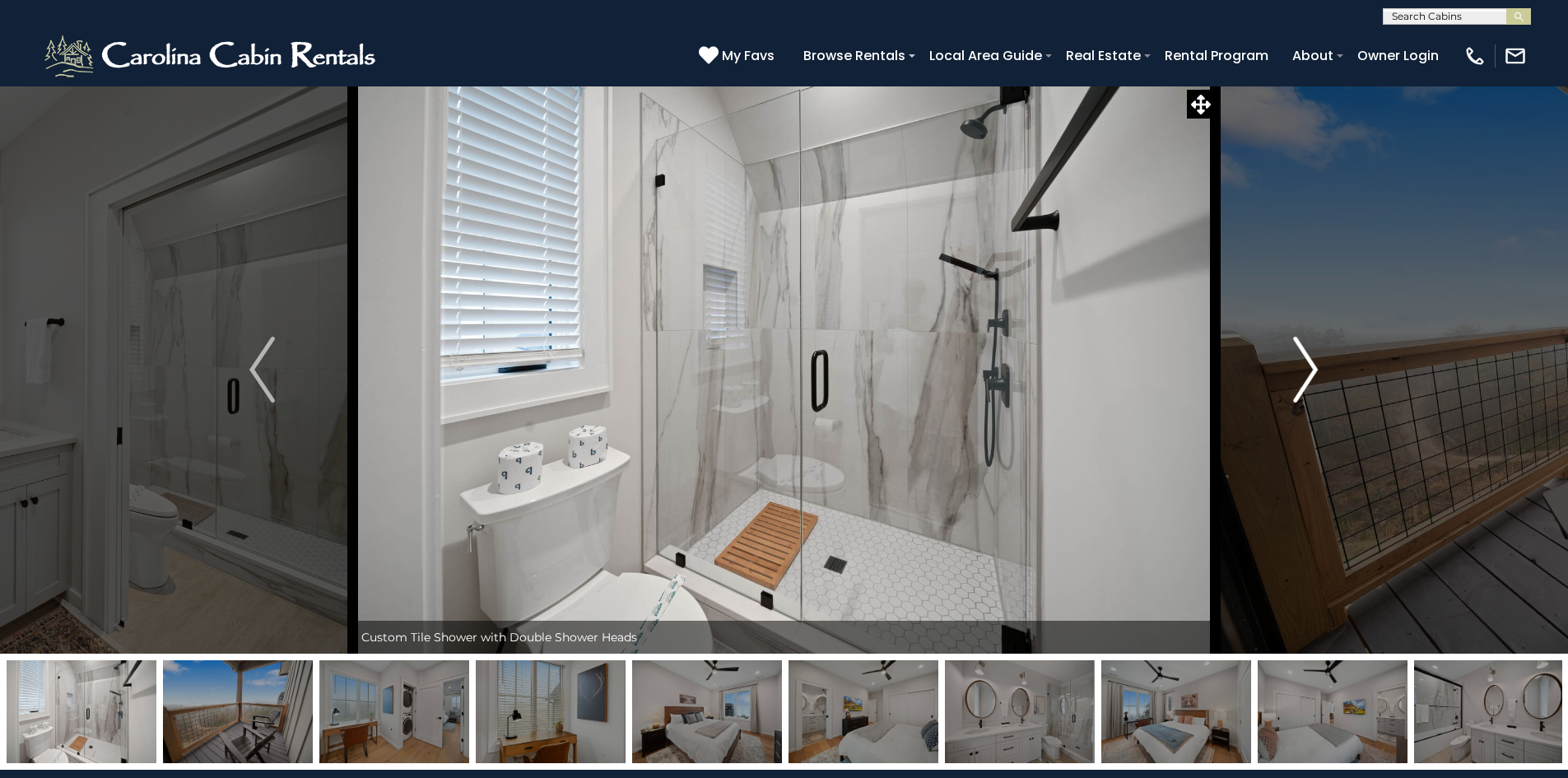
click at [1339, 370] on button "Next" at bounding box center [1305, 370] width 181 height 568
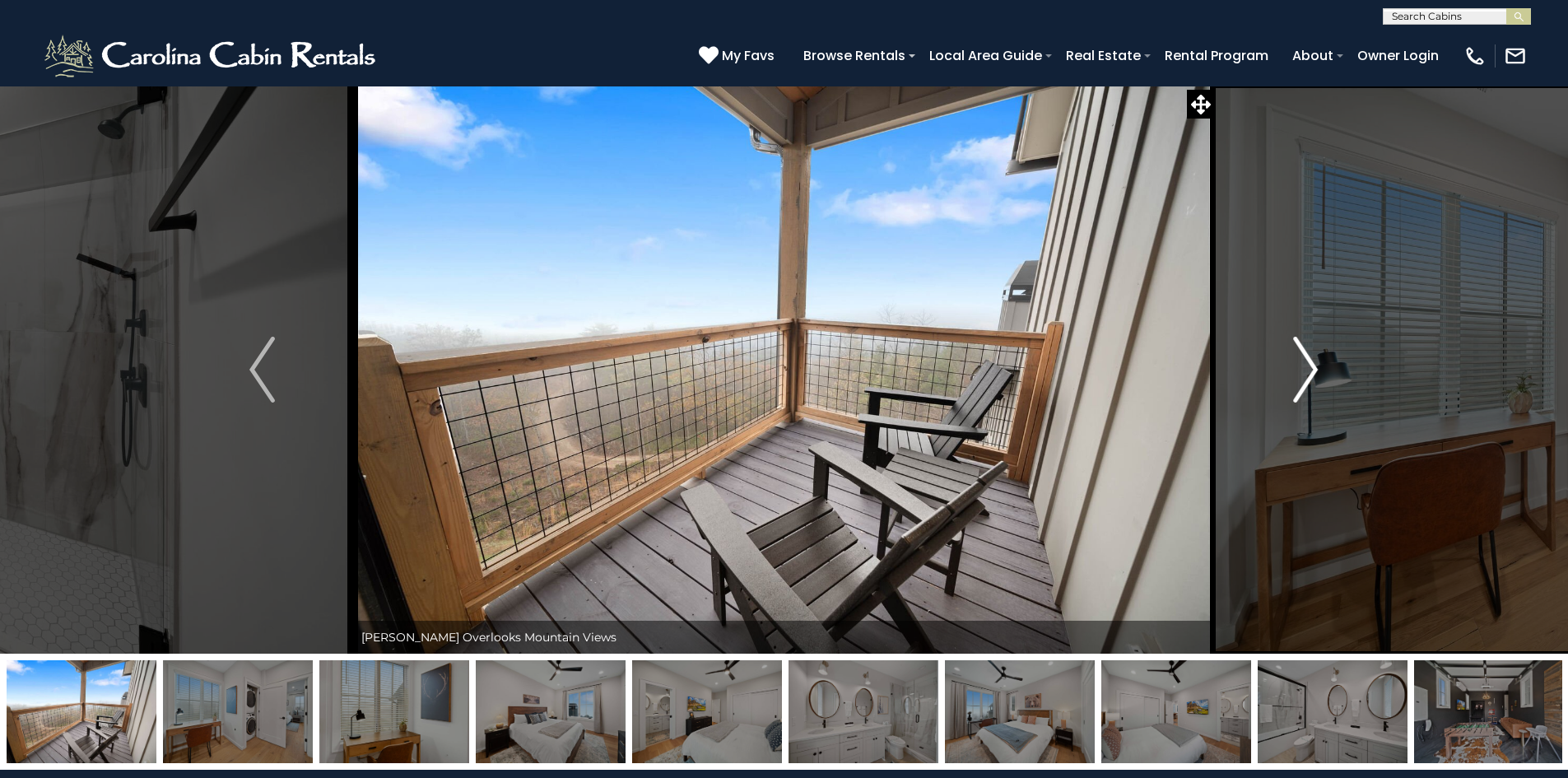
click at [1339, 370] on button "Next" at bounding box center [1305, 370] width 181 height 568
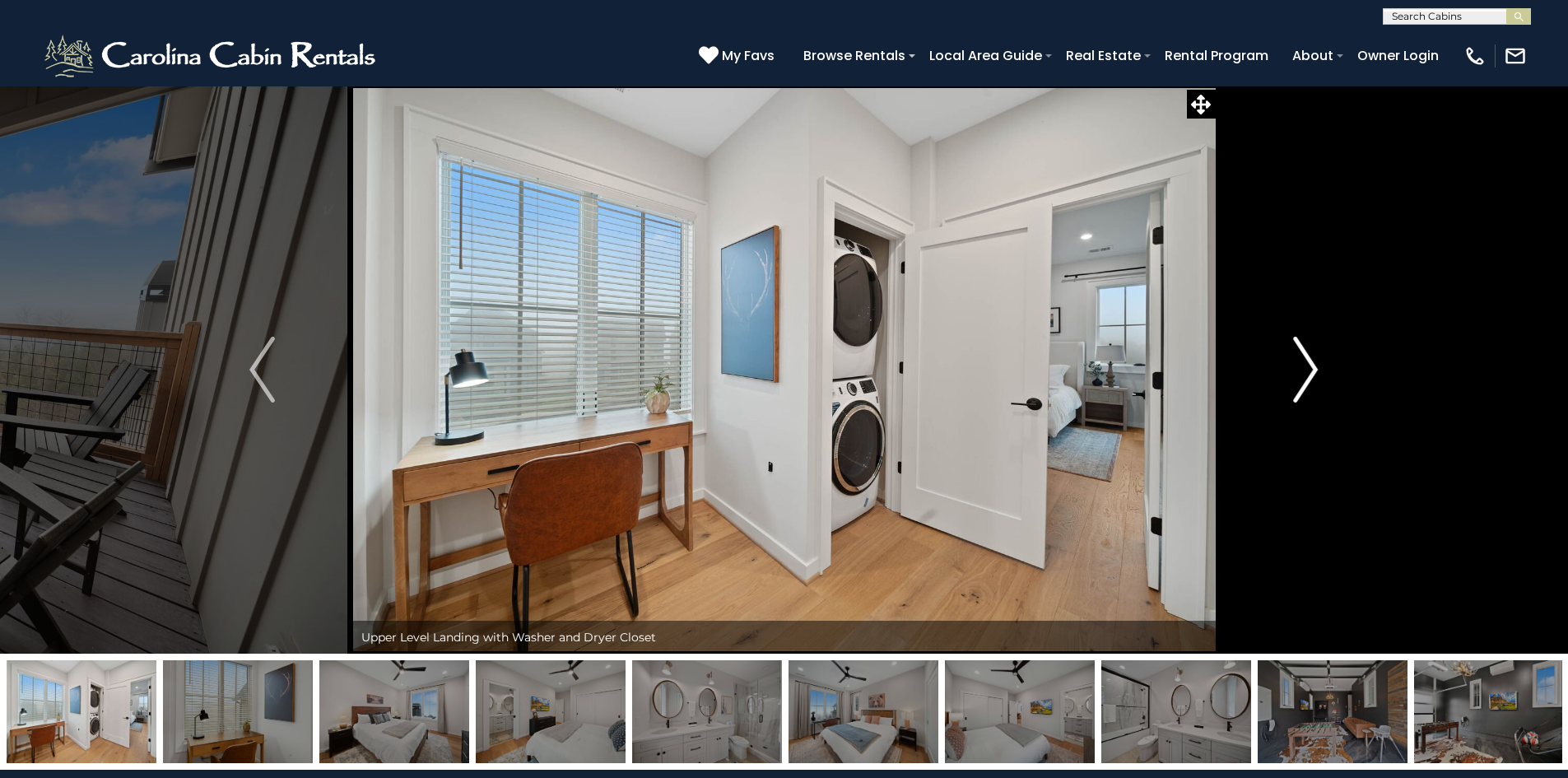
click at [1339, 370] on button "Next" at bounding box center [1305, 370] width 181 height 568
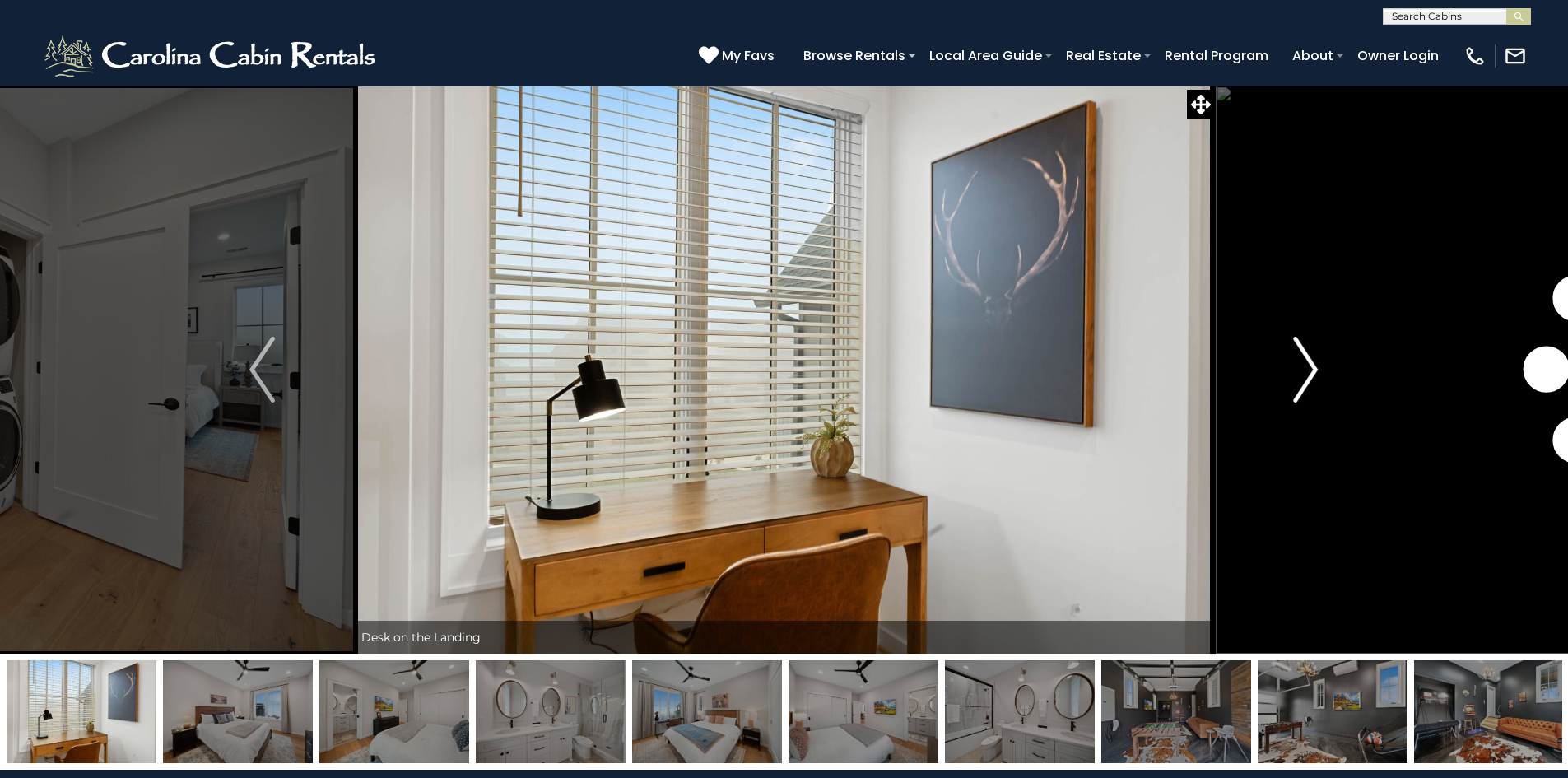
click at [1339, 370] on button "Next" at bounding box center [1305, 370] width 181 height 568
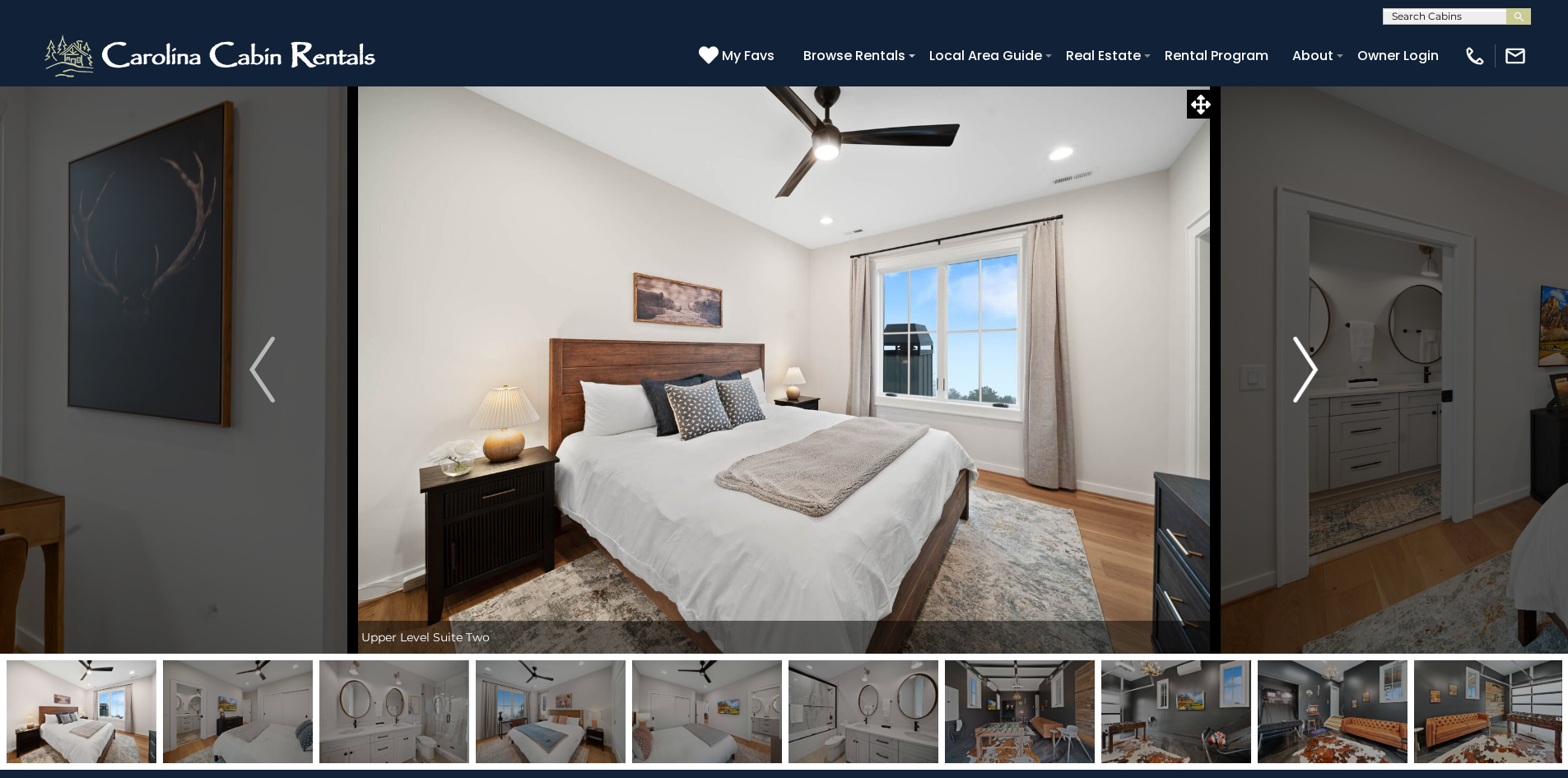
click at [1339, 370] on button "Next" at bounding box center [1305, 370] width 181 height 568
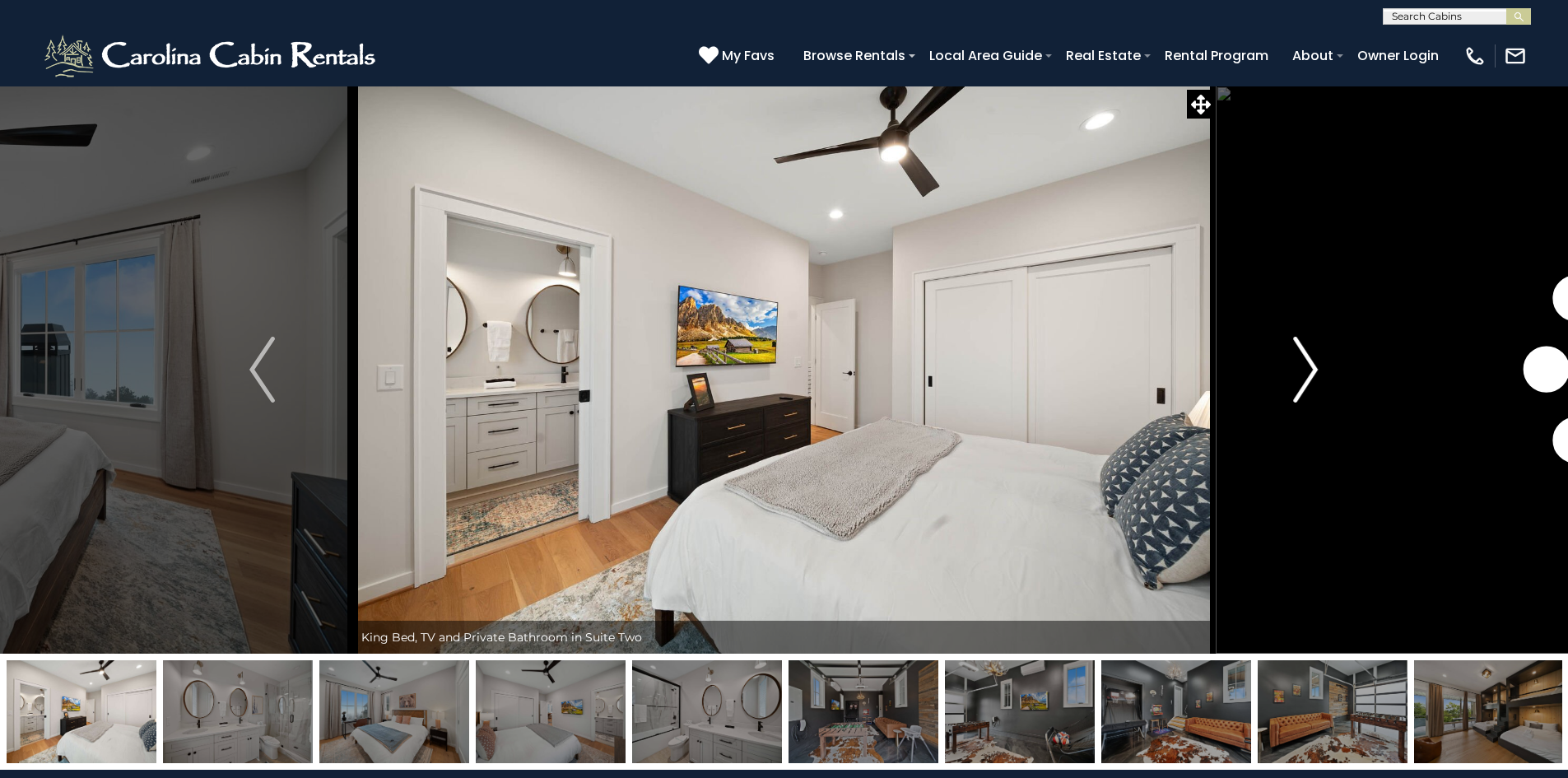
click at [1339, 370] on button "Next" at bounding box center [1305, 370] width 181 height 568
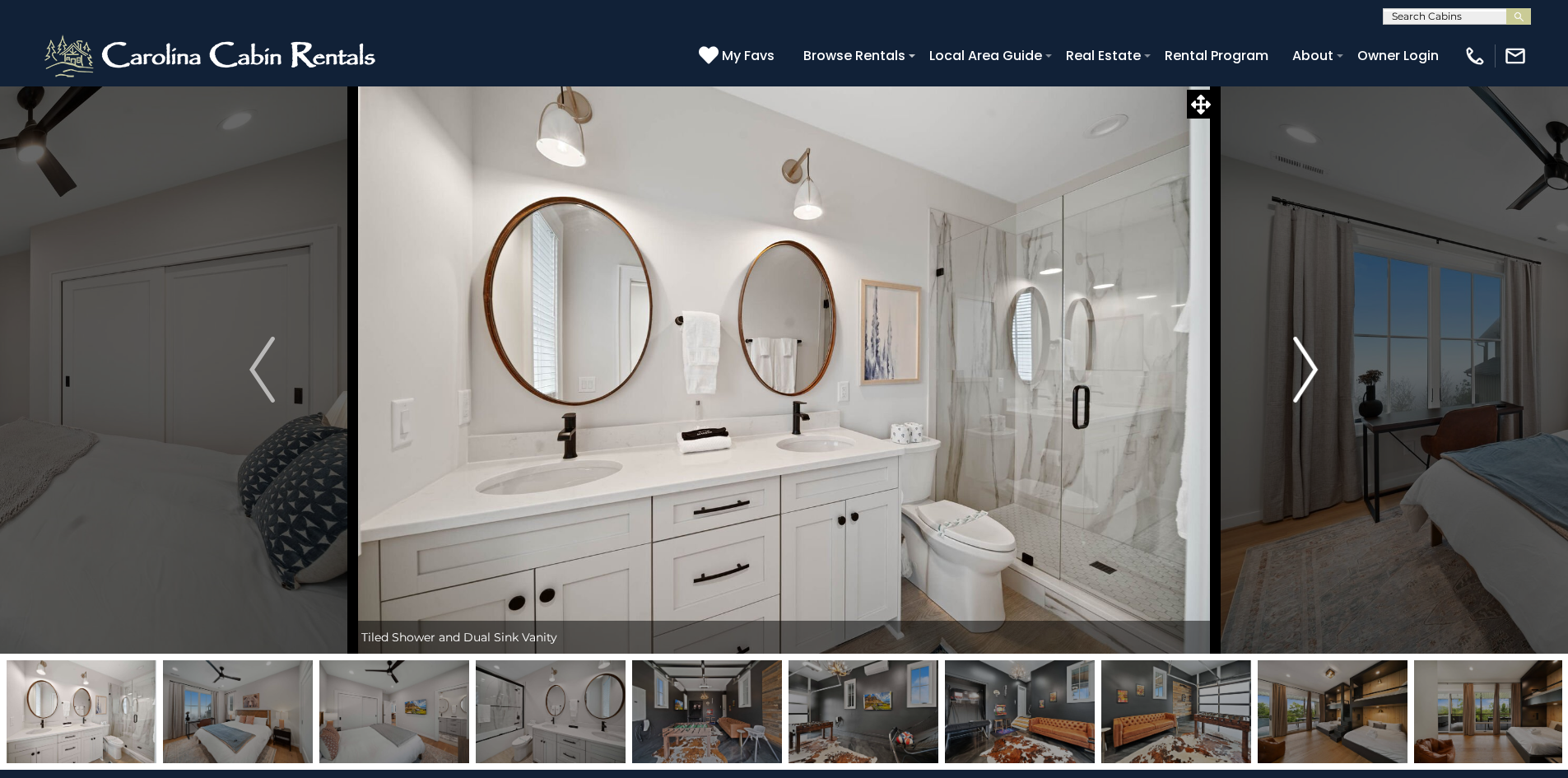
click at [1339, 370] on button "Next" at bounding box center [1305, 370] width 181 height 568
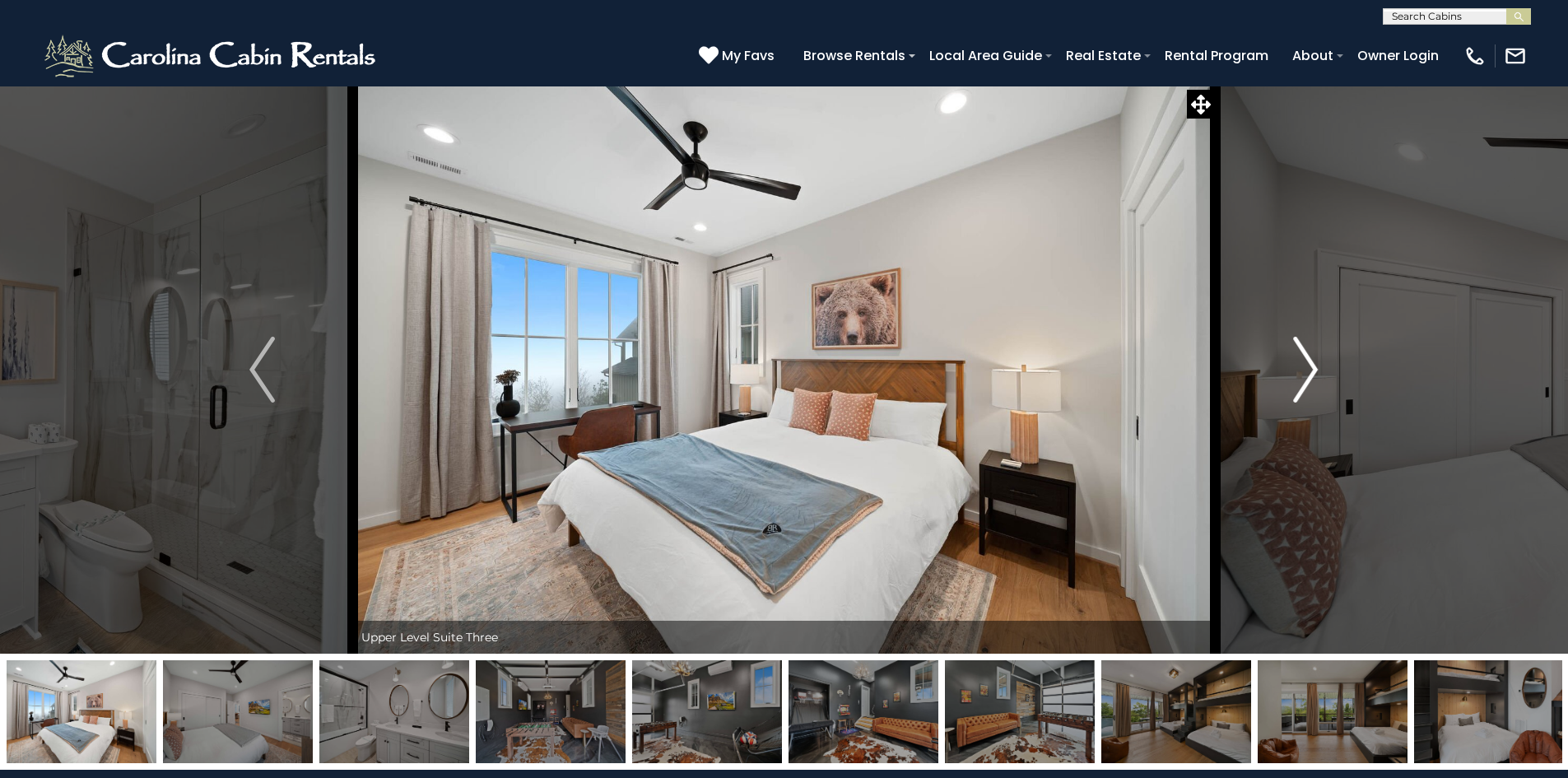
click at [1339, 370] on button "Next" at bounding box center [1305, 370] width 181 height 568
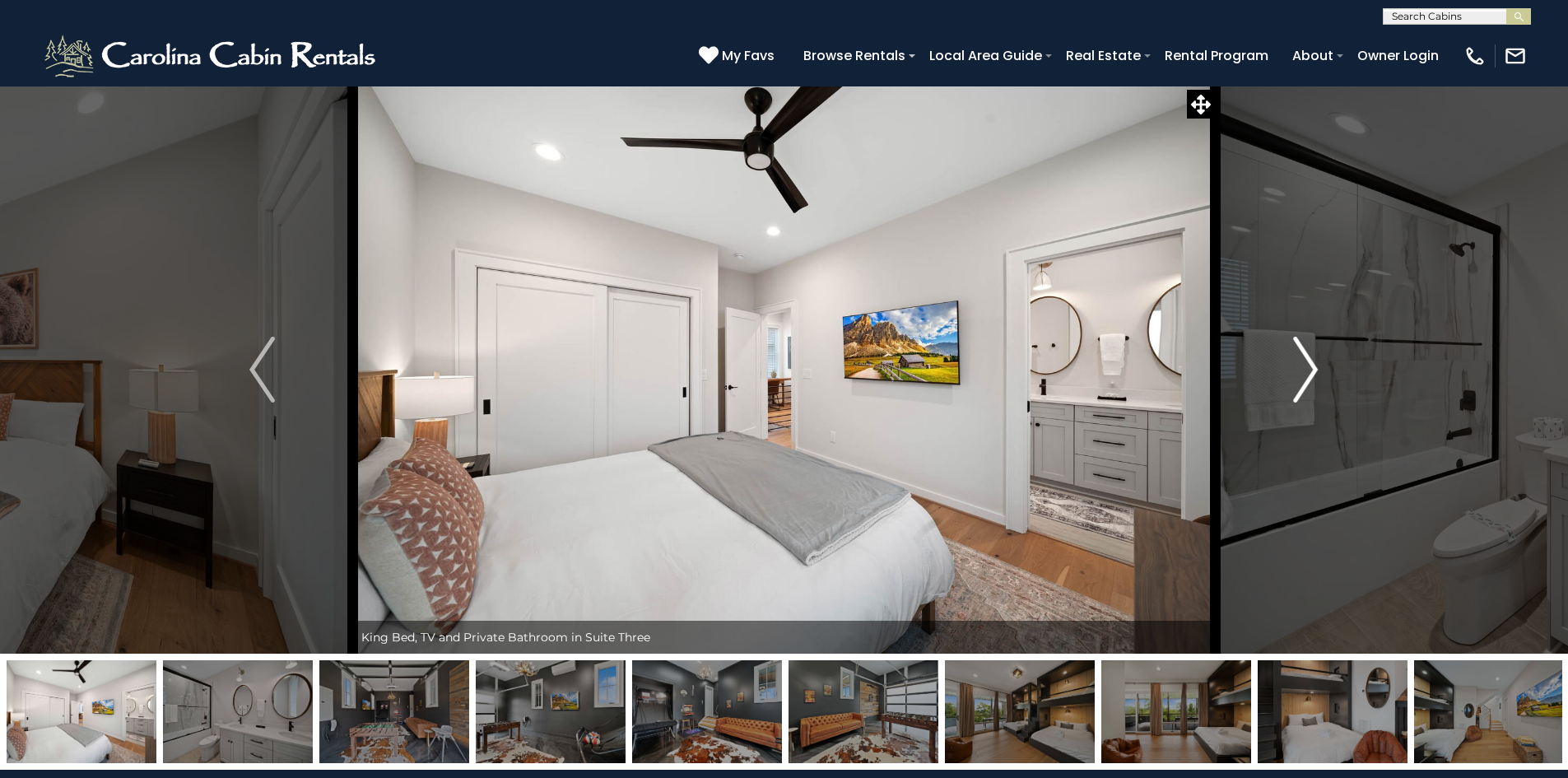
click at [1339, 370] on button "Next" at bounding box center [1305, 370] width 181 height 568
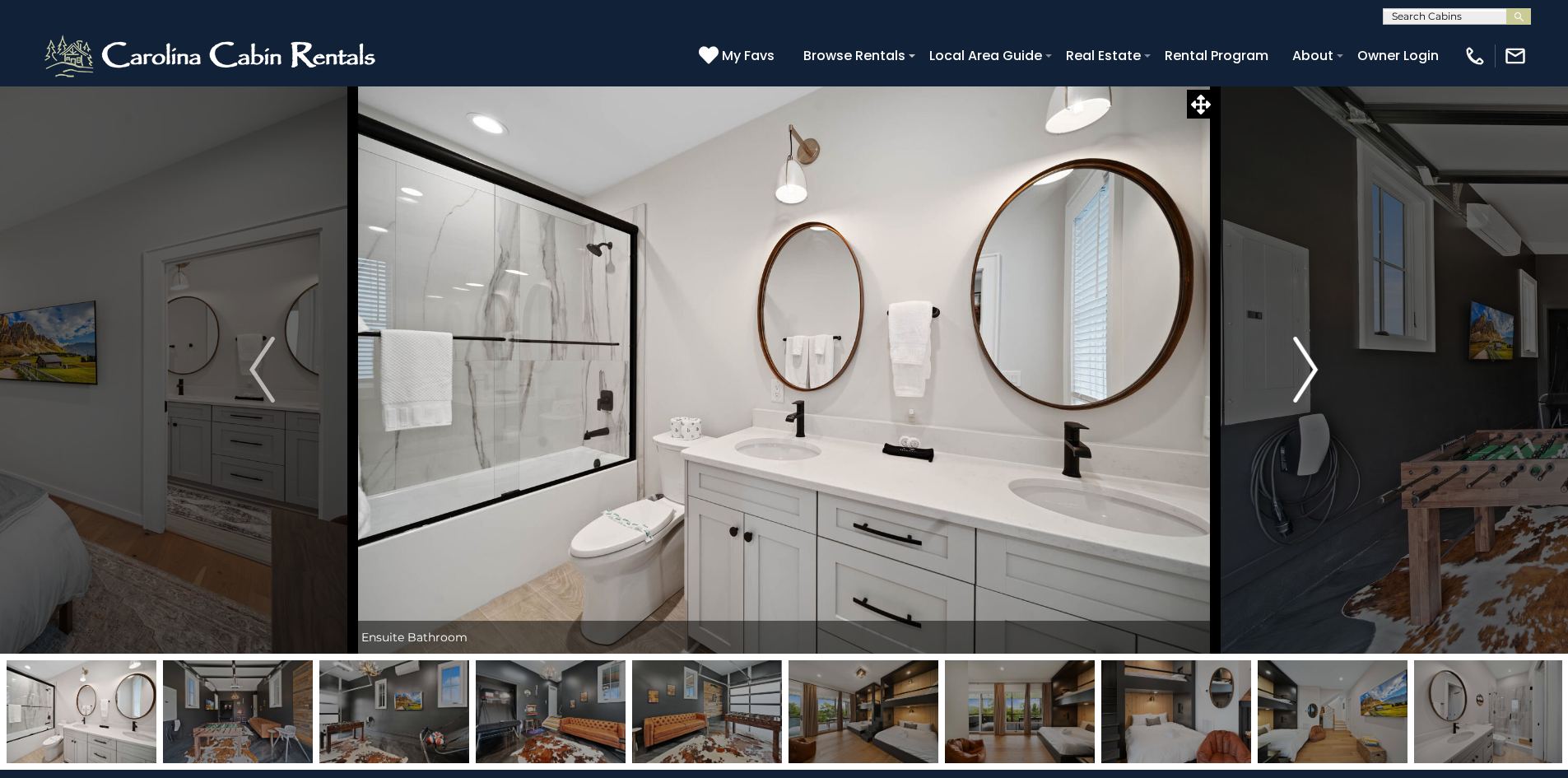
click at [1339, 370] on button "Next" at bounding box center [1305, 370] width 181 height 568
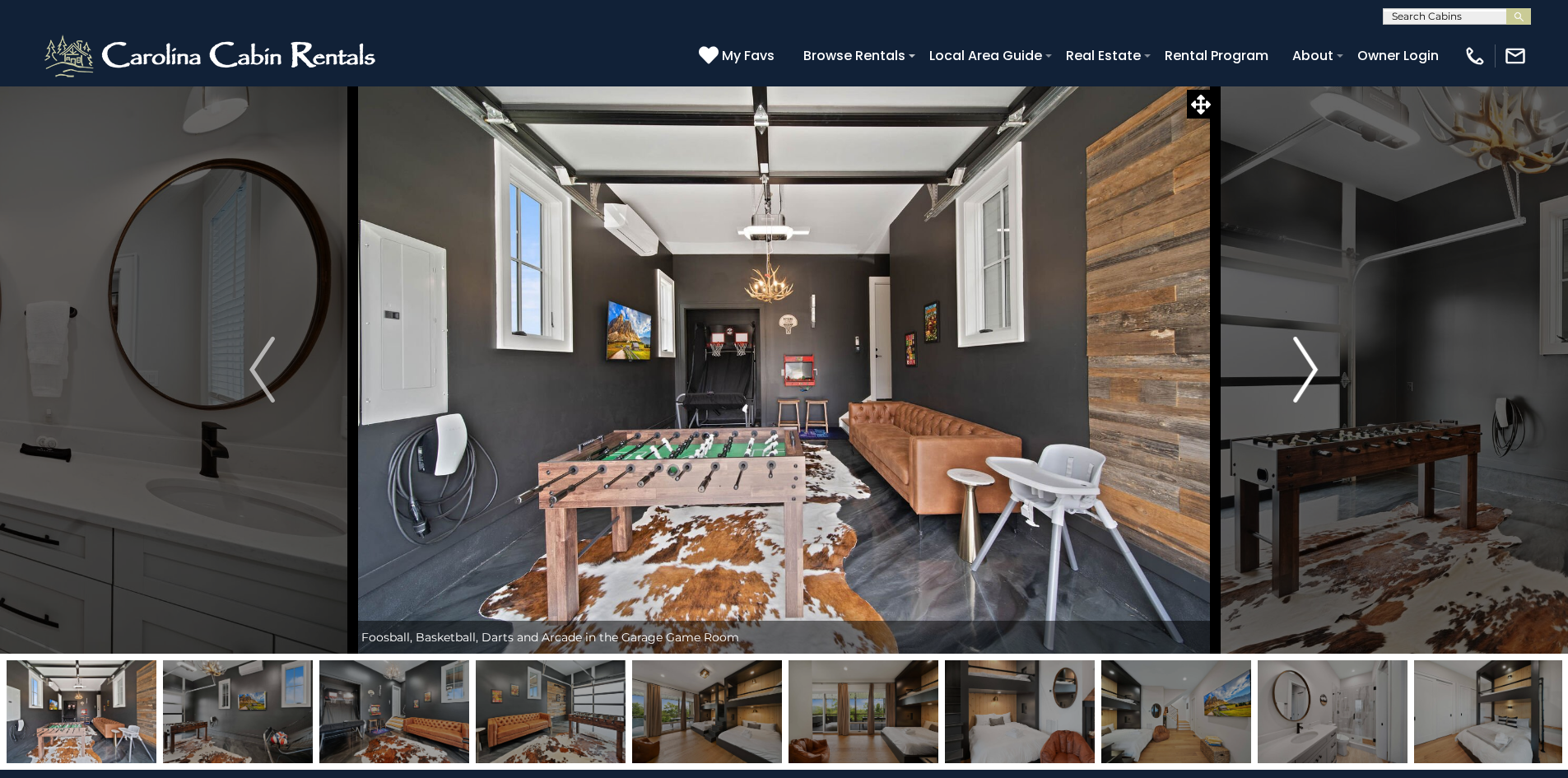
click at [1320, 370] on button "Next" at bounding box center [1305, 370] width 181 height 568
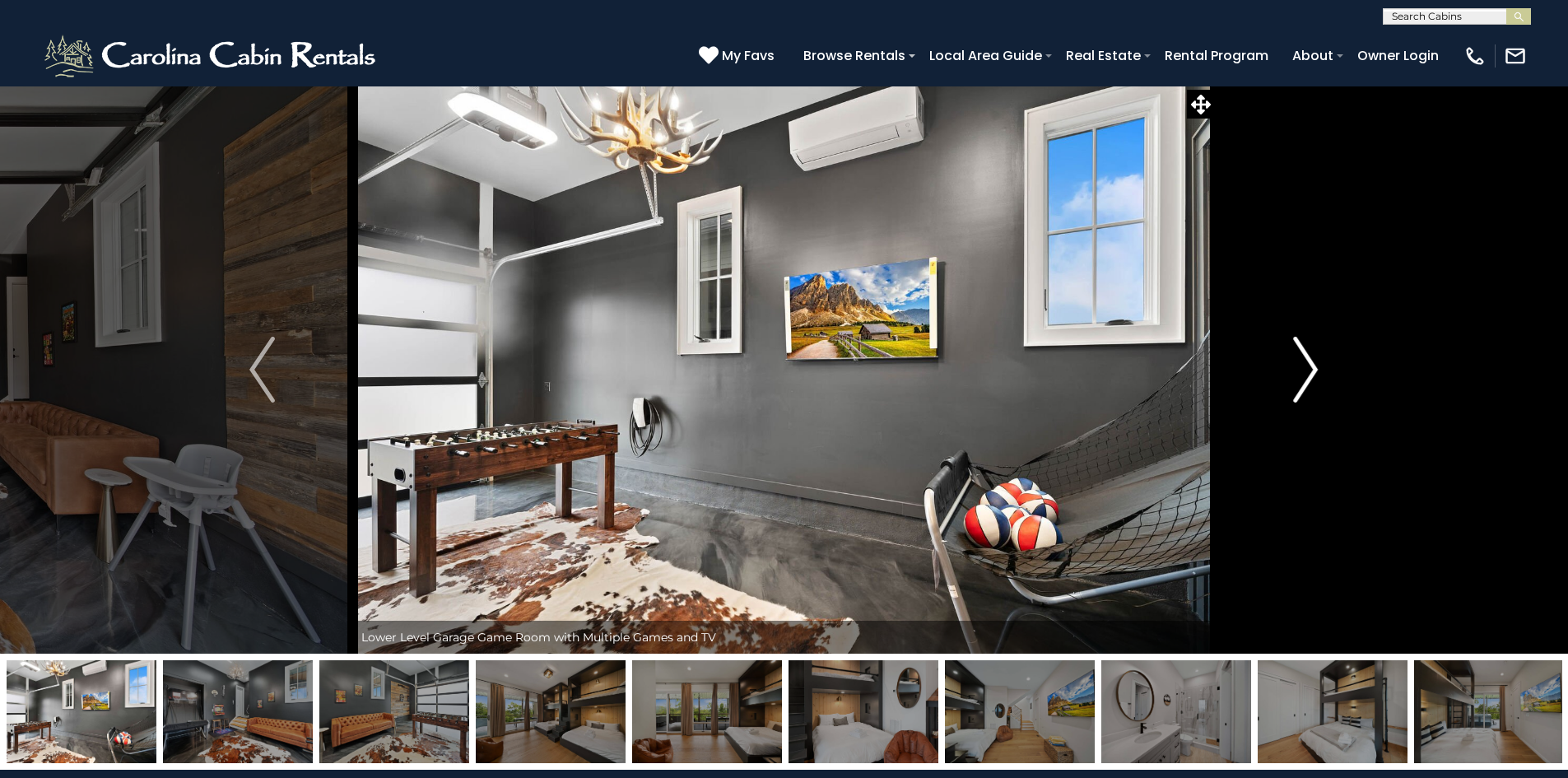
click at [1320, 370] on button "Next" at bounding box center [1305, 370] width 181 height 568
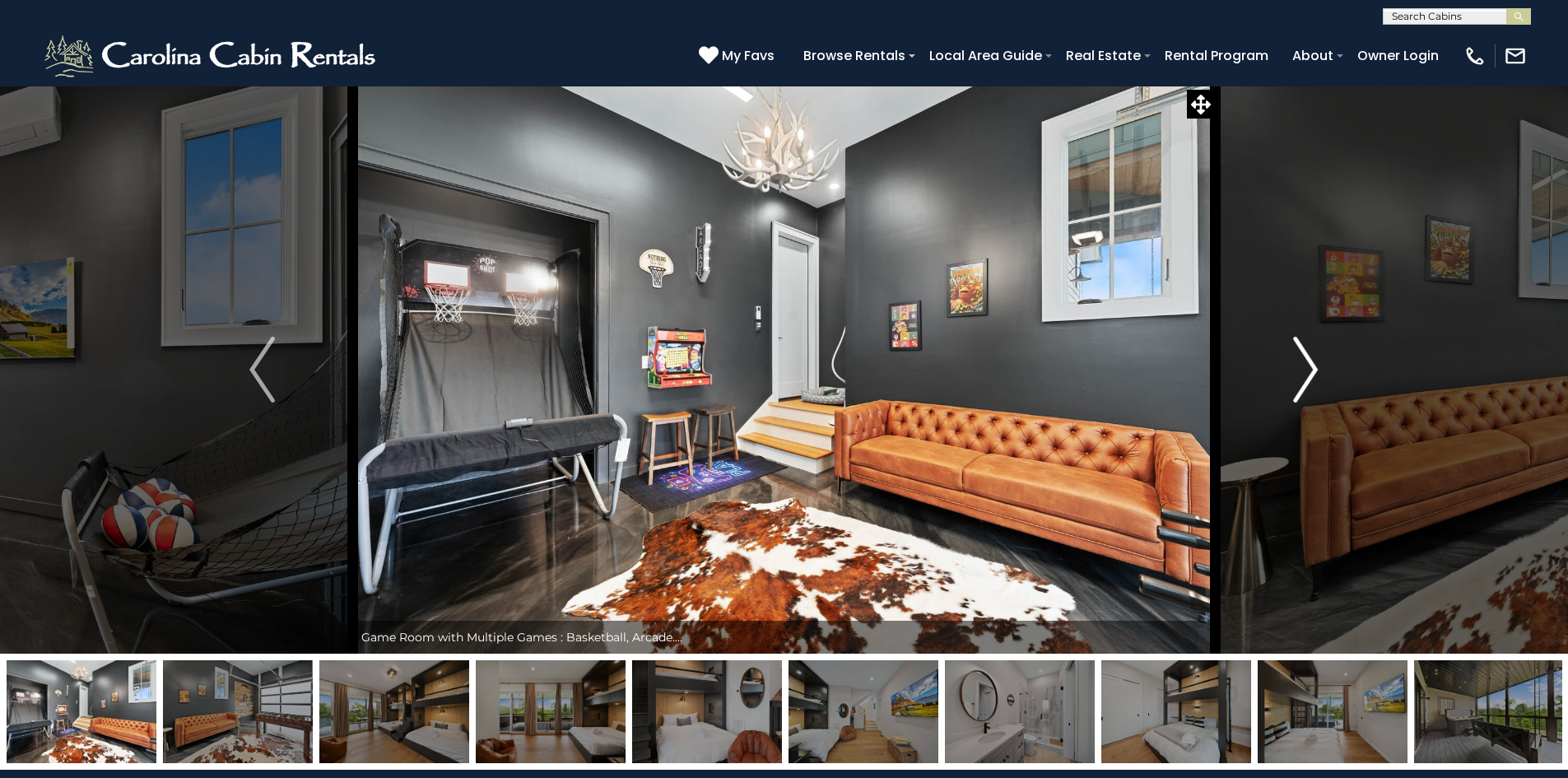
click at [1320, 370] on button "Next" at bounding box center [1305, 370] width 181 height 568
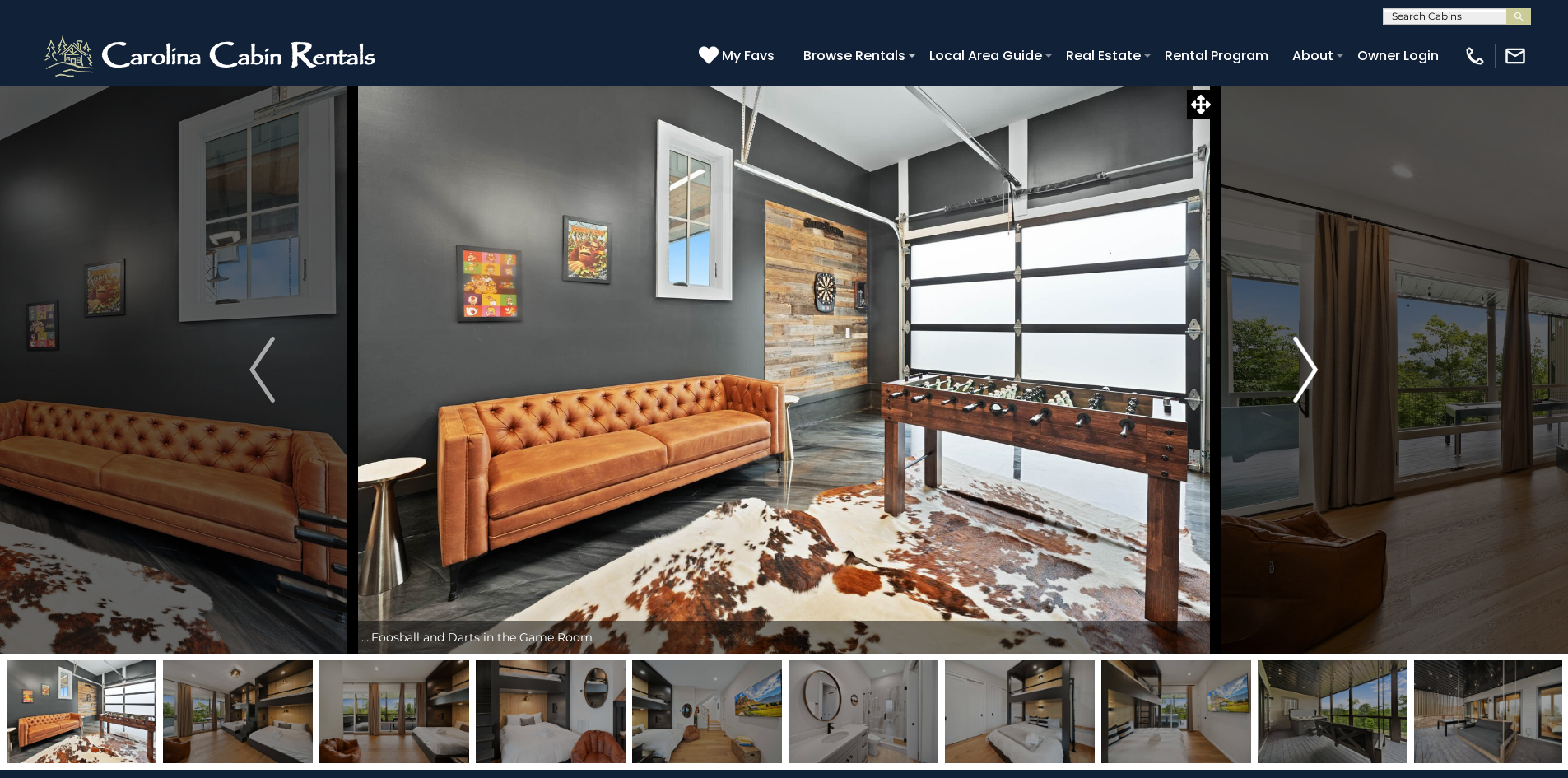
click at [1320, 370] on button "Next" at bounding box center [1305, 370] width 181 height 568
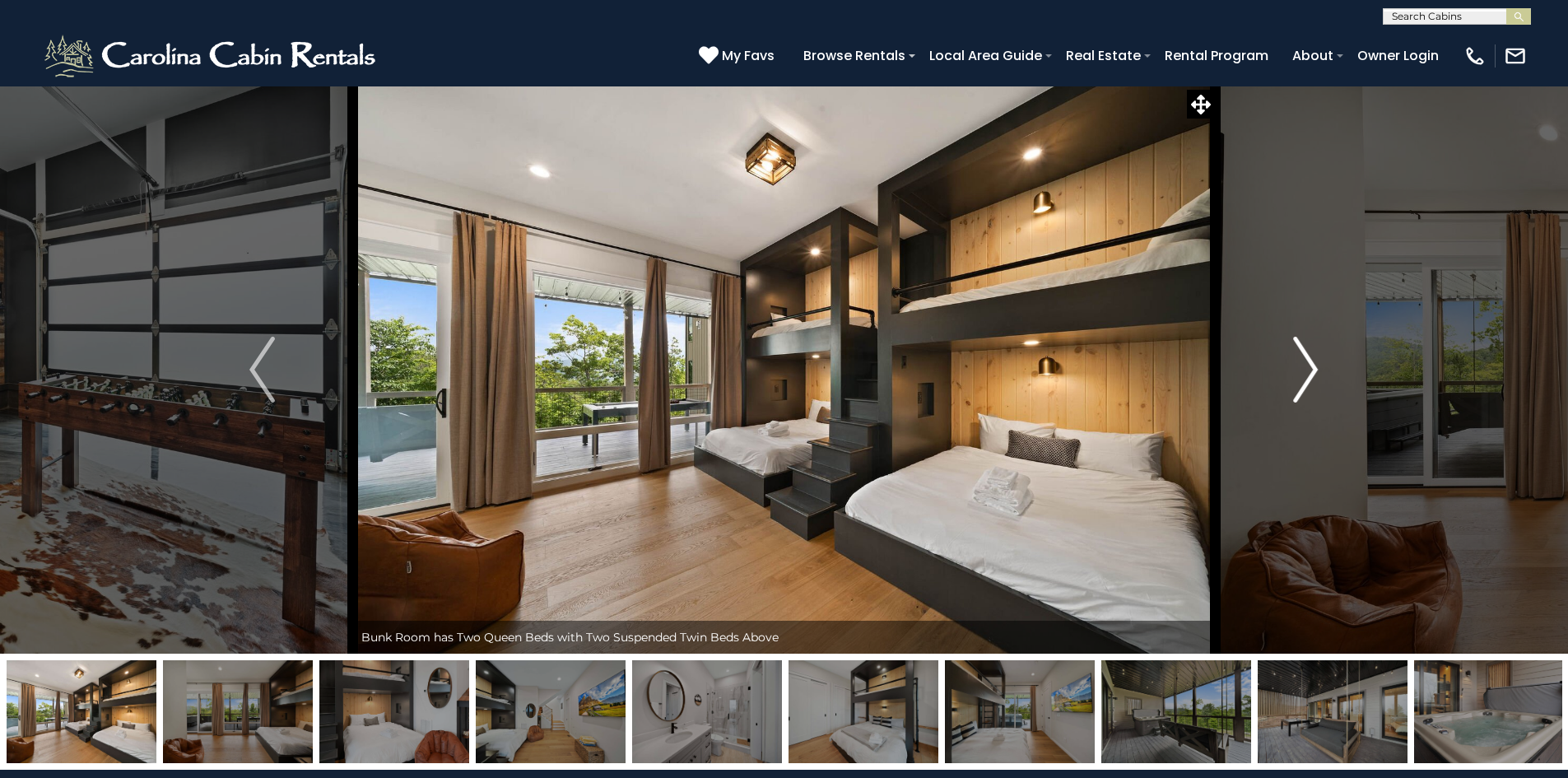
click at [1320, 370] on button "Next" at bounding box center [1305, 370] width 181 height 568
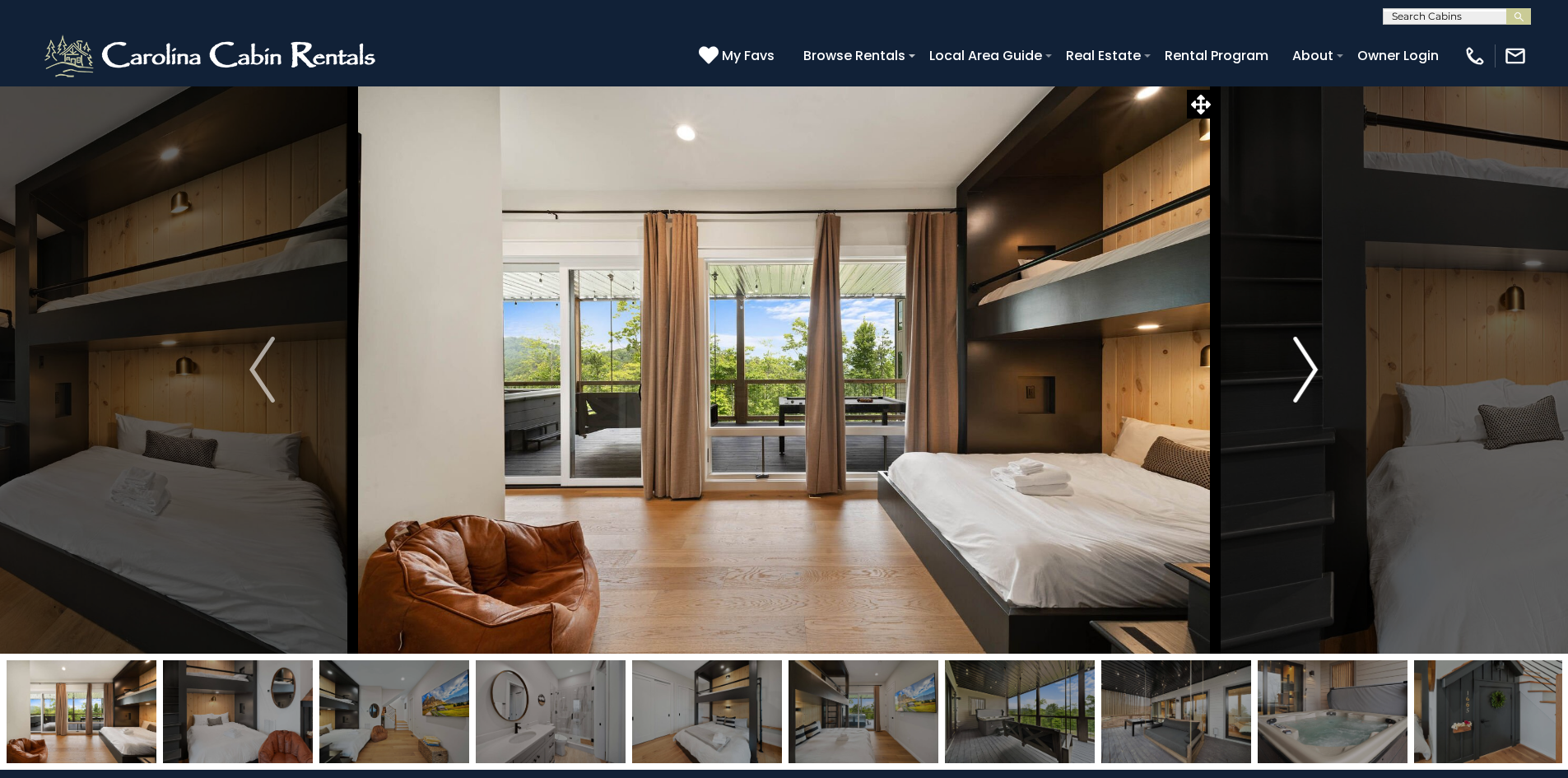
click at [1320, 370] on button "Next" at bounding box center [1305, 370] width 181 height 568
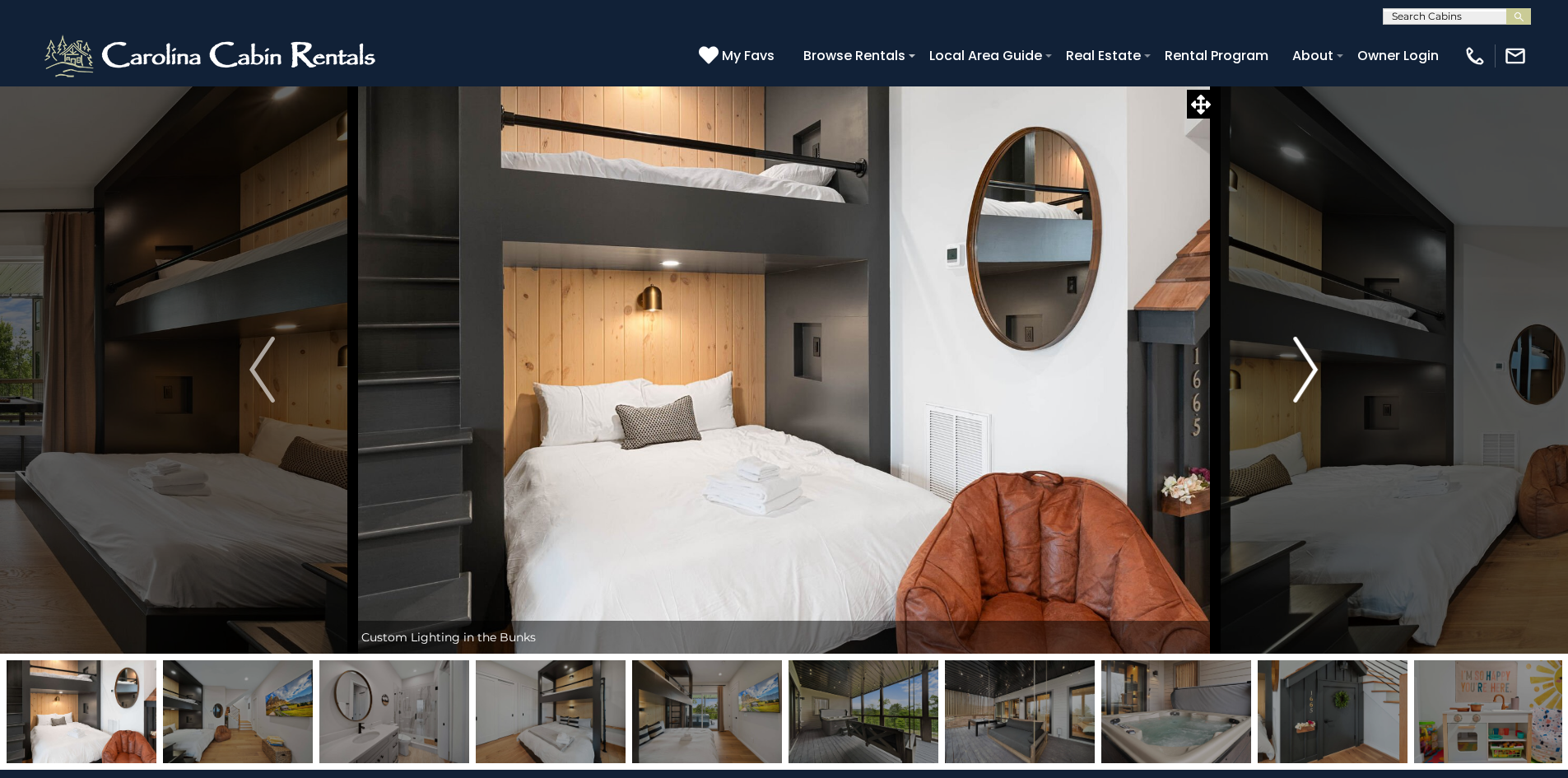
click at [1320, 369] on button "Next" at bounding box center [1305, 370] width 181 height 568
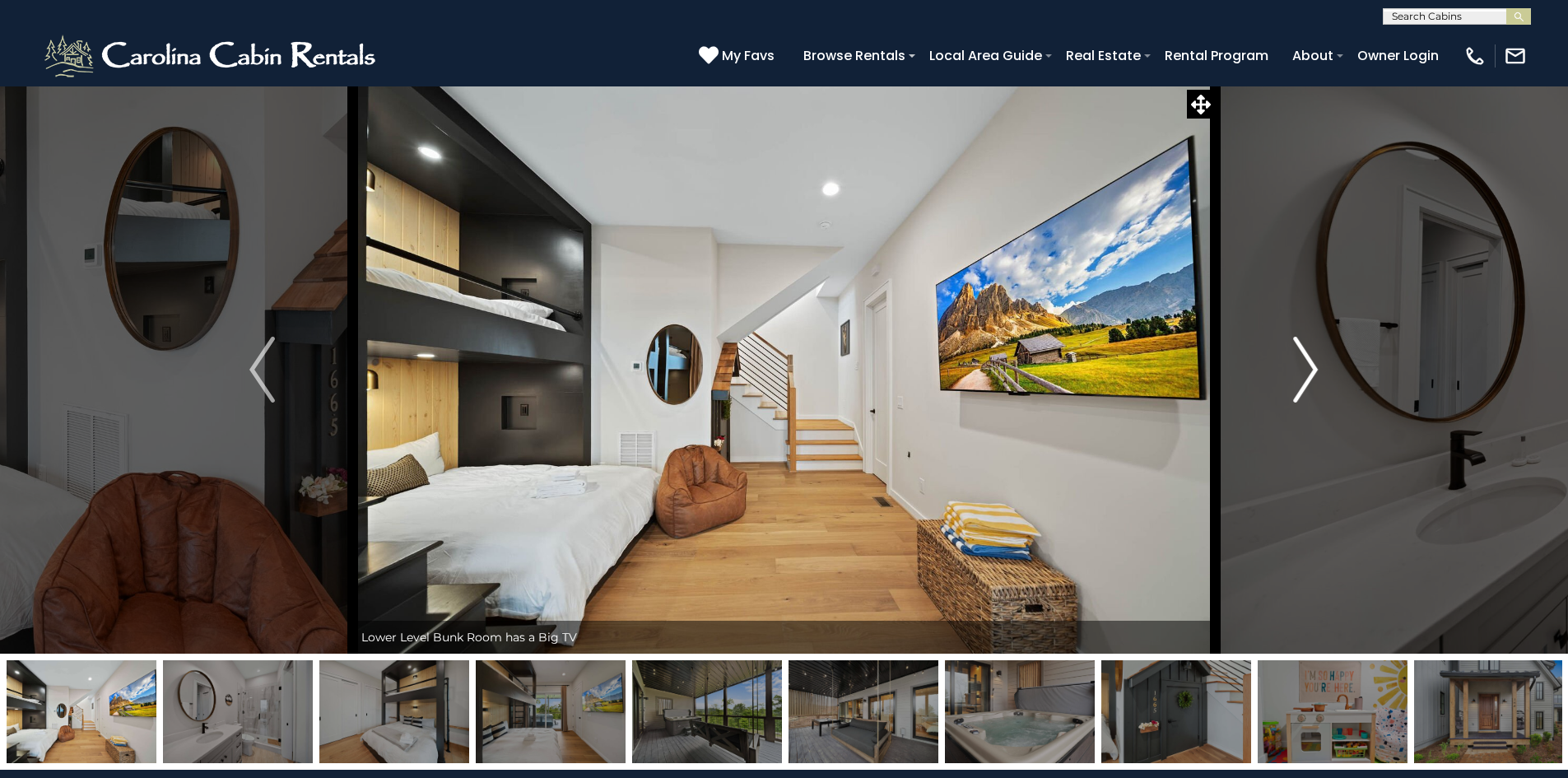
click at [1320, 369] on button "Next" at bounding box center [1305, 370] width 181 height 568
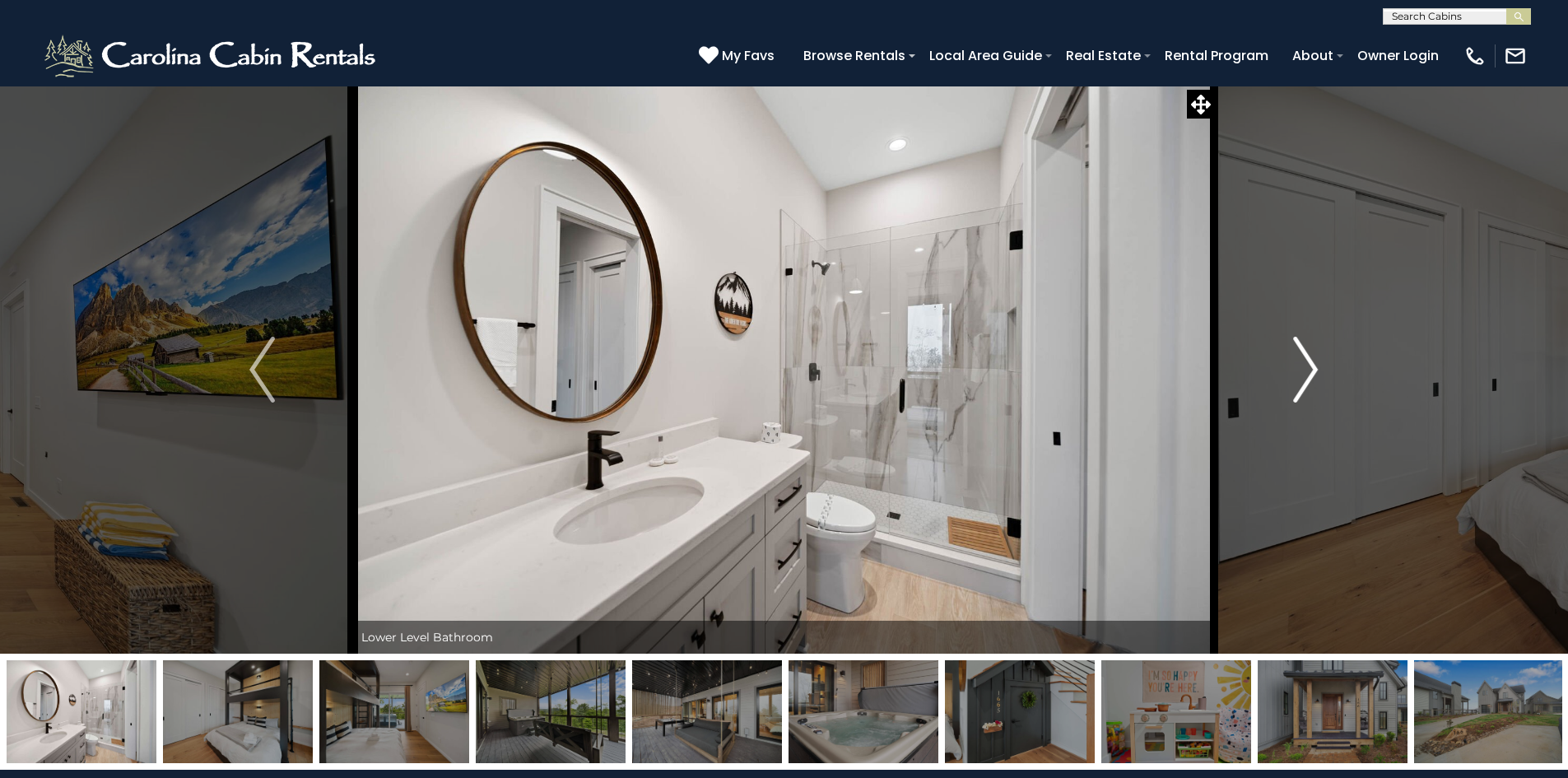
click at [1320, 369] on button "Next" at bounding box center [1305, 370] width 181 height 568
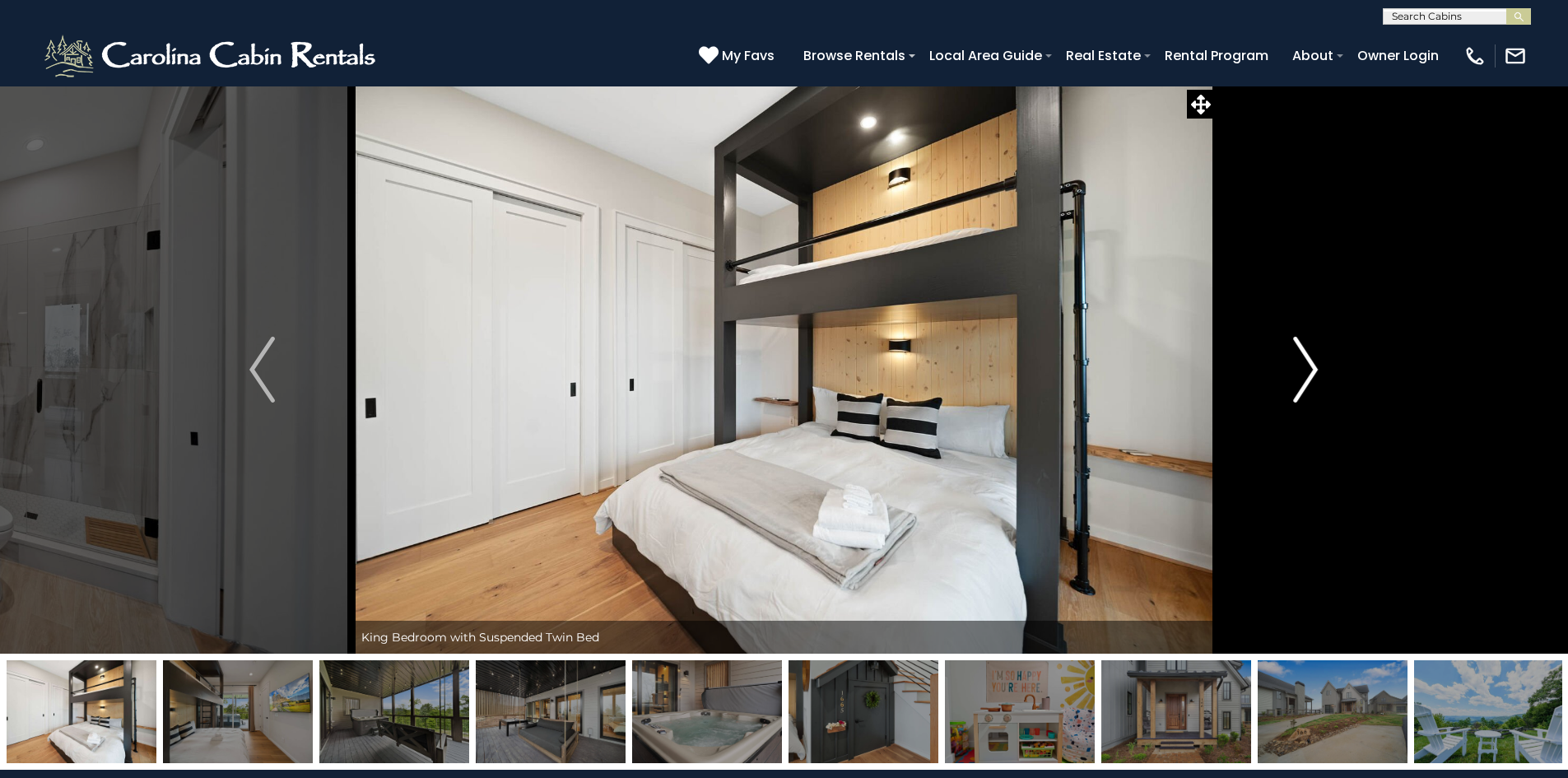
click at [1320, 369] on button "Next" at bounding box center [1305, 370] width 181 height 568
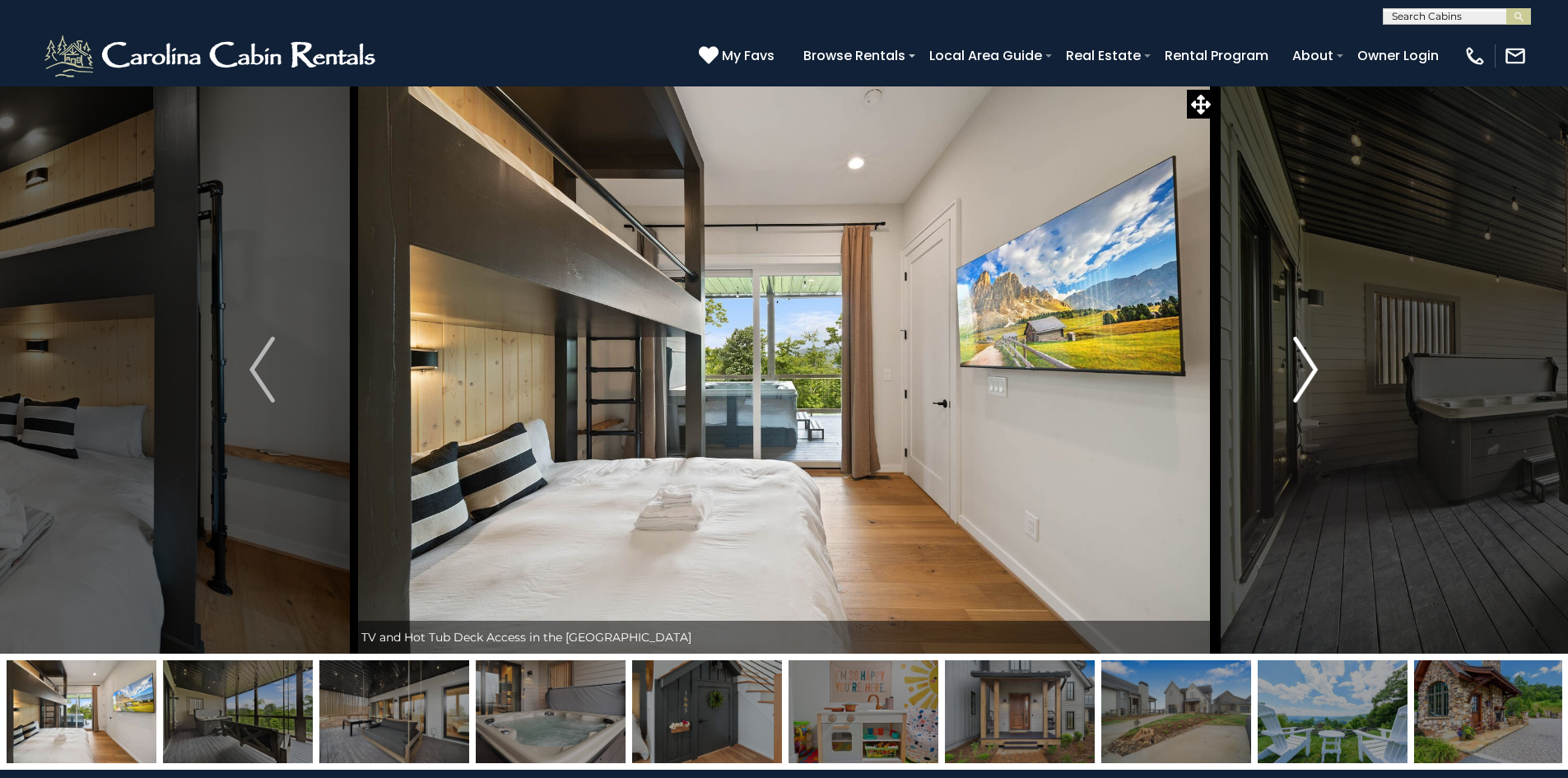
click at [1320, 369] on button "Next" at bounding box center [1305, 370] width 181 height 568
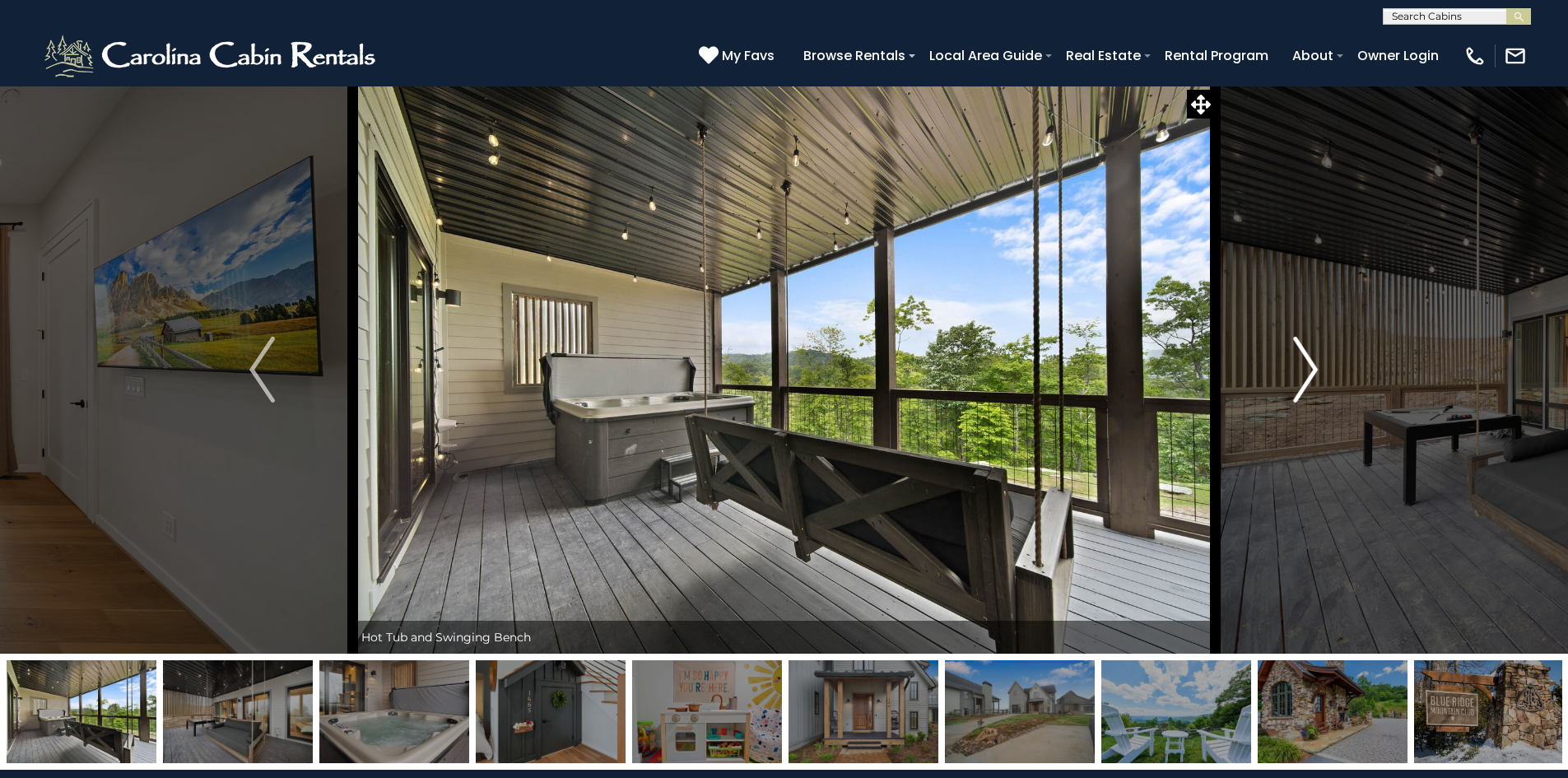
click at [1320, 369] on button "Next" at bounding box center [1305, 370] width 181 height 568
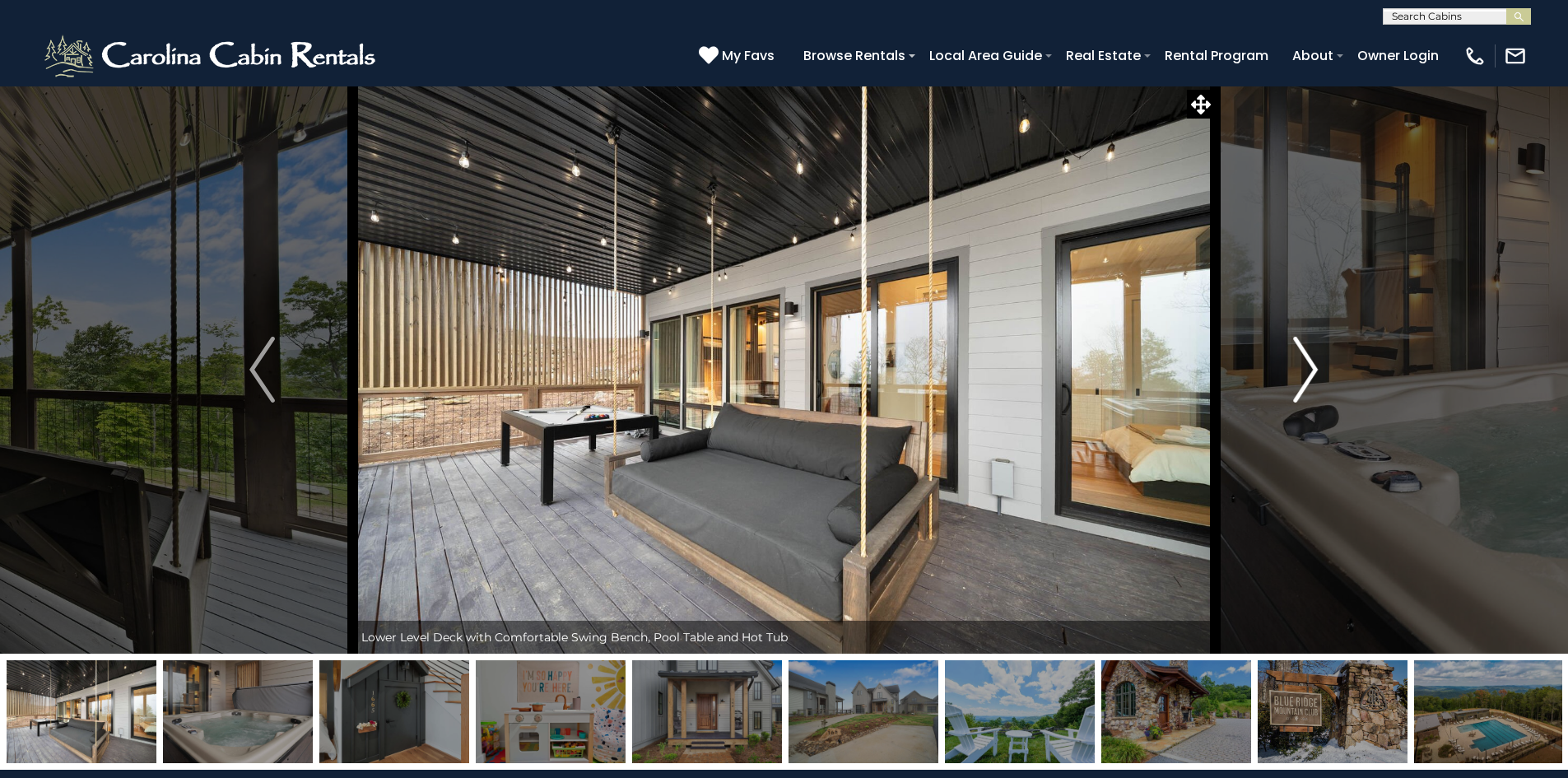
click at [1320, 369] on button "Next" at bounding box center [1305, 370] width 181 height 568
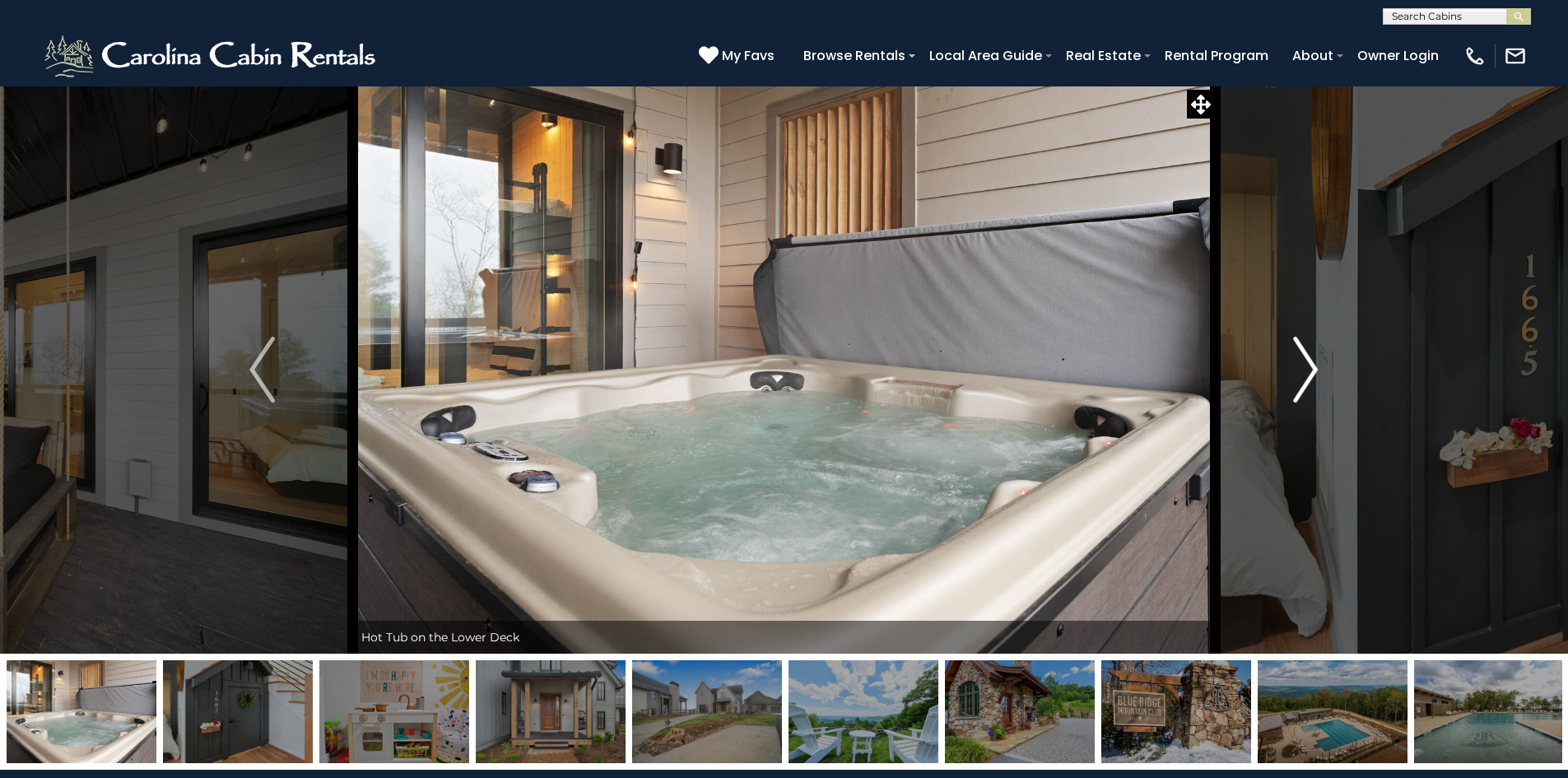
click at [1320, 369] on button "Next" at bounding box center [1305, 370] width 181 height 568
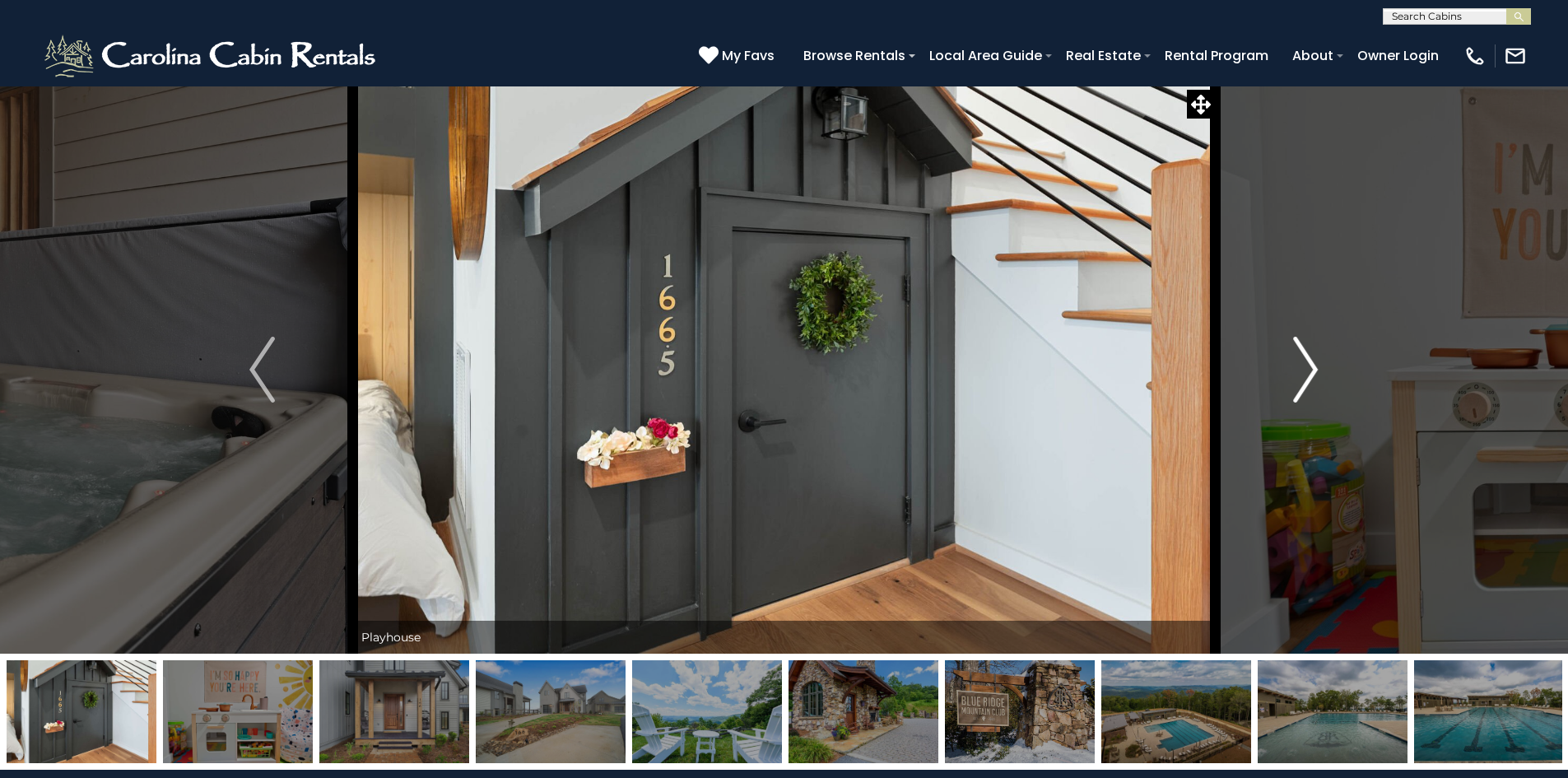
click at [1320, 369] on button "Next" at bounding box center [1305, 370] width 181 height 568
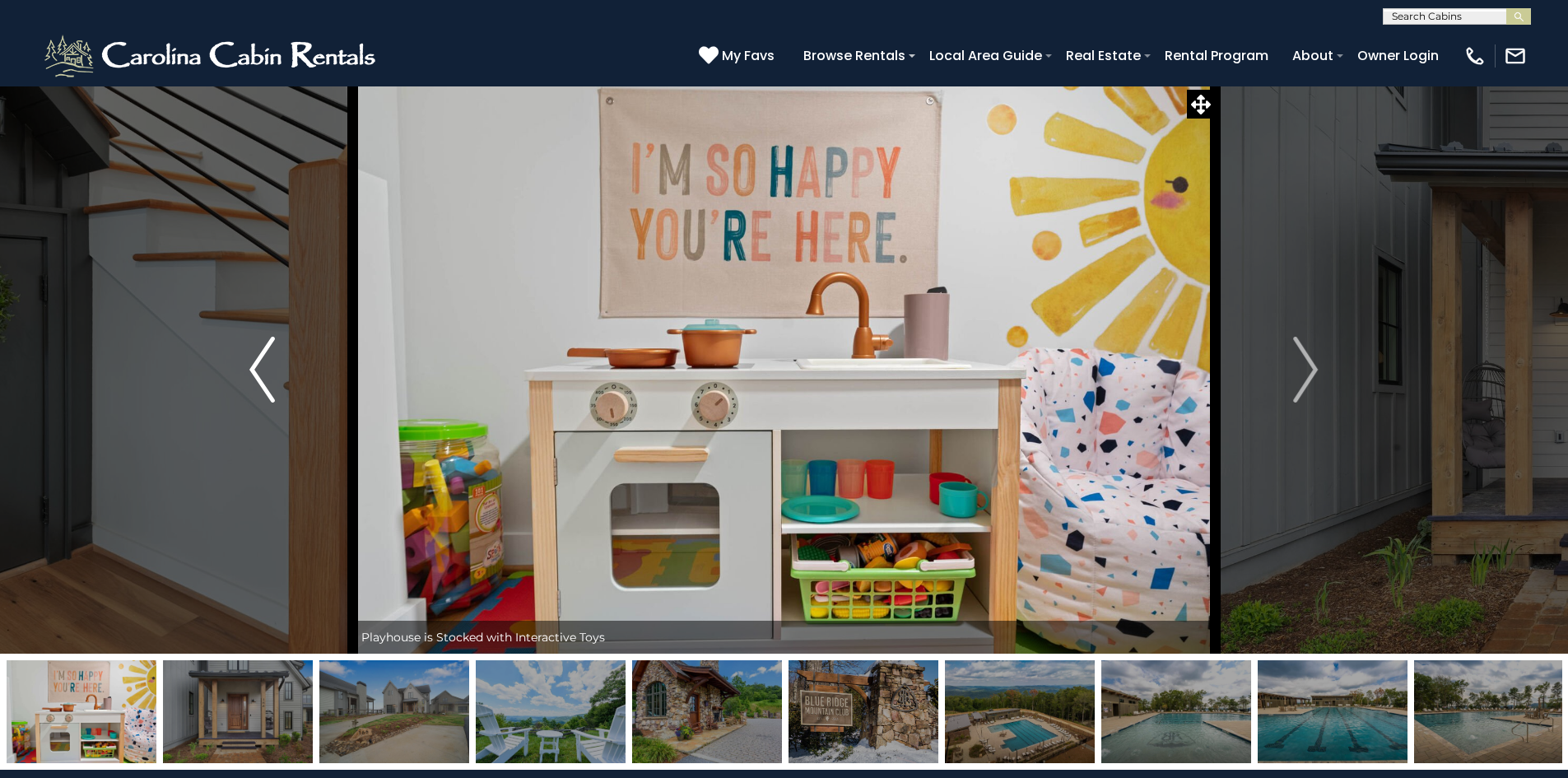
click at [244, 372] on button "Previous" at bounding box center [261, 370] width 181 height 568
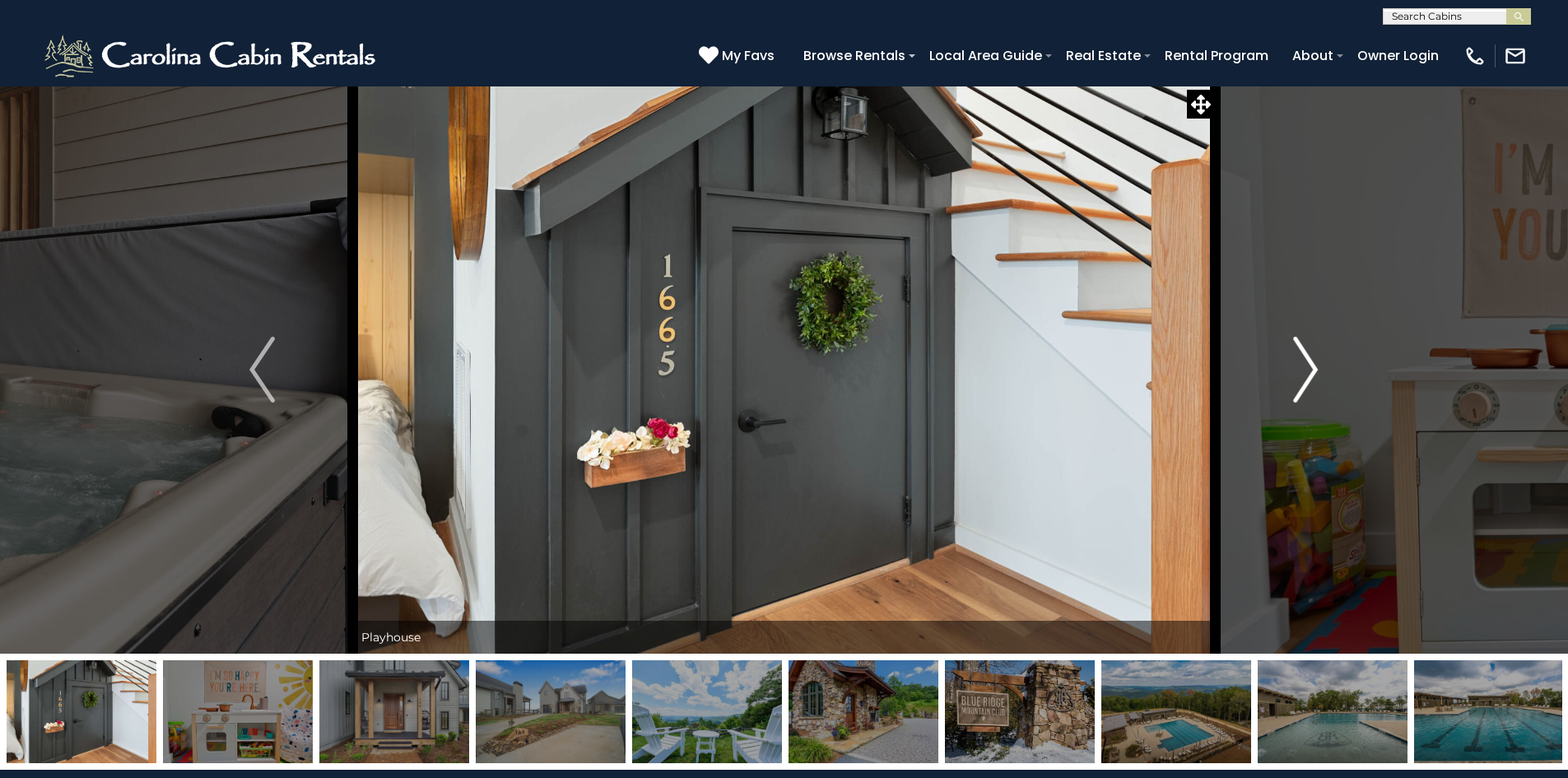
click at [1288, 376] on button "Next" at bounding box center [1305, 370] width 181 height 568
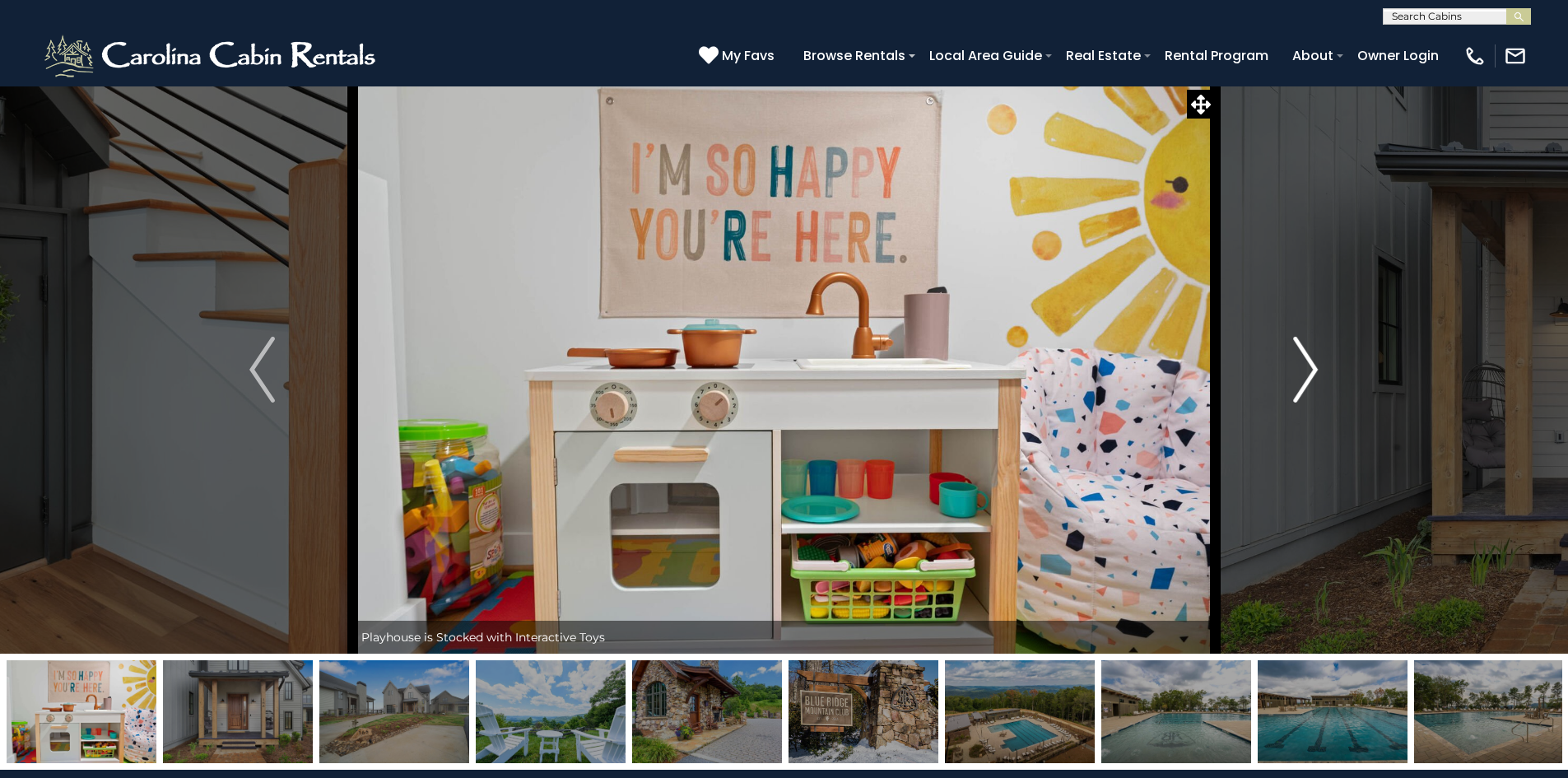
click at [1288, 377] on button "Next" at bounding box center [1305, 370] width 181 height 568
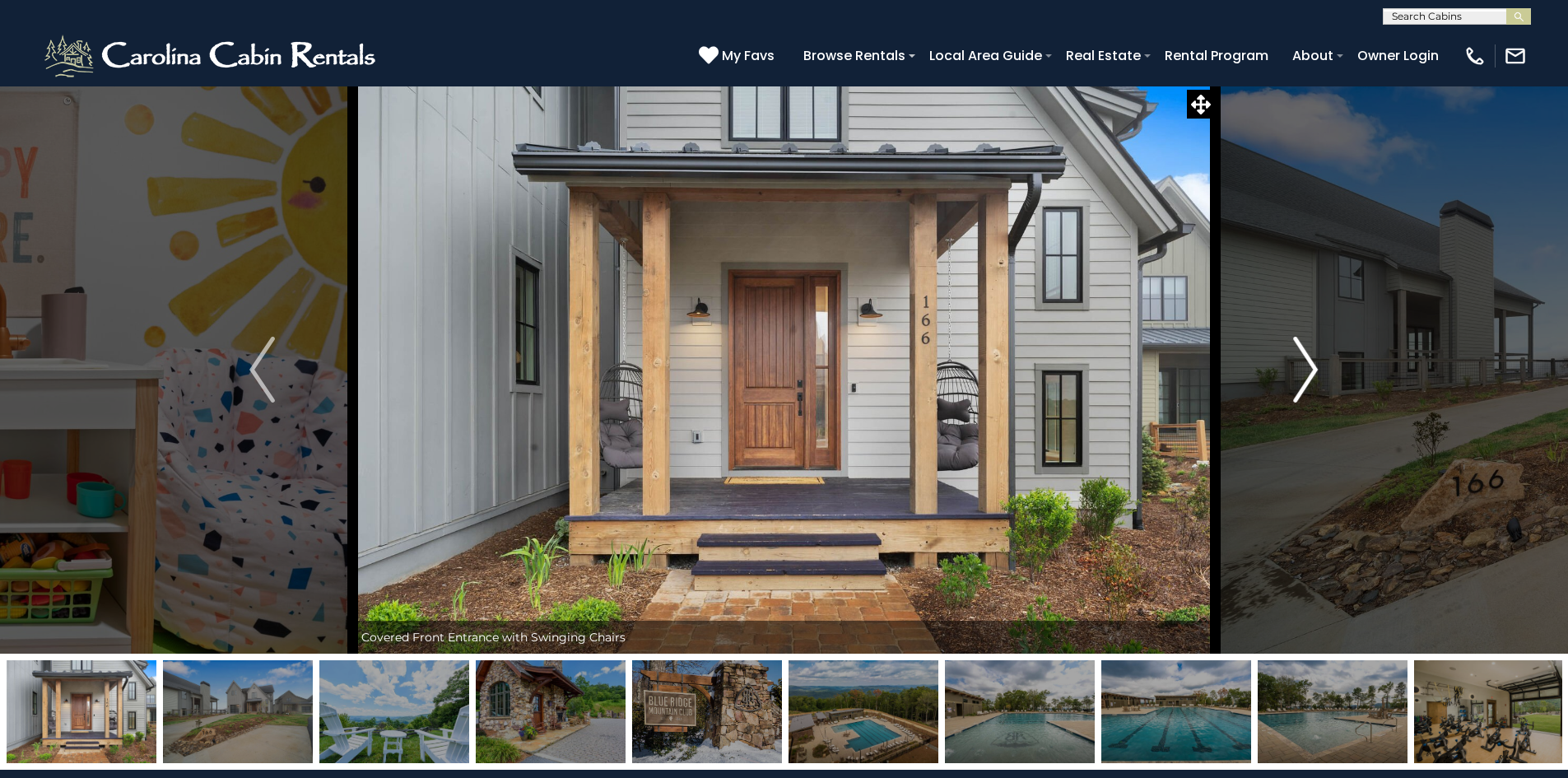
click at [1288, 377] on button "Next" at bounding box center [1305, 370] width 181 height 568
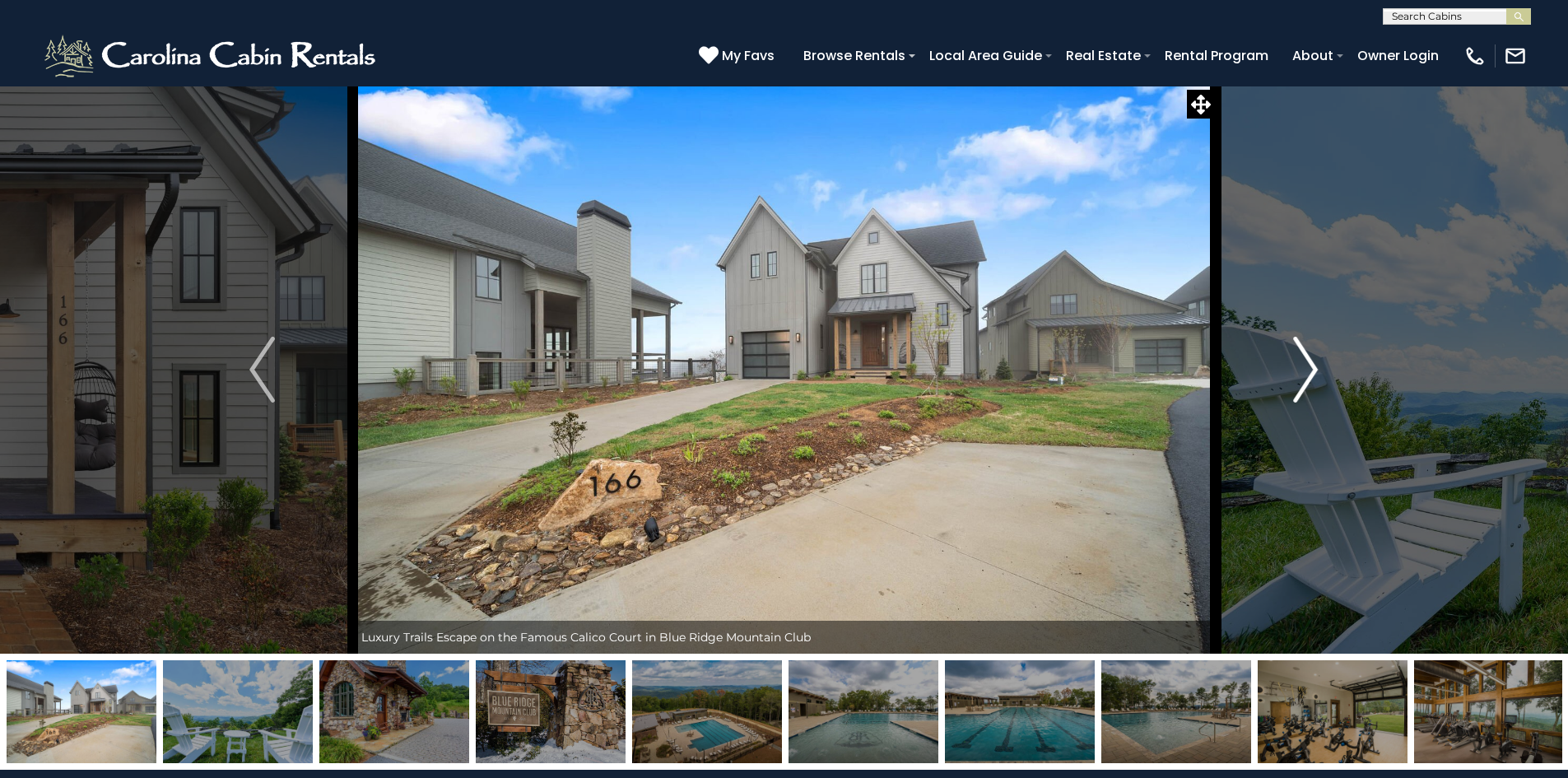
click at [1307, 363] on img "Next" at bounding box center [1306, 370] width 24 height 66
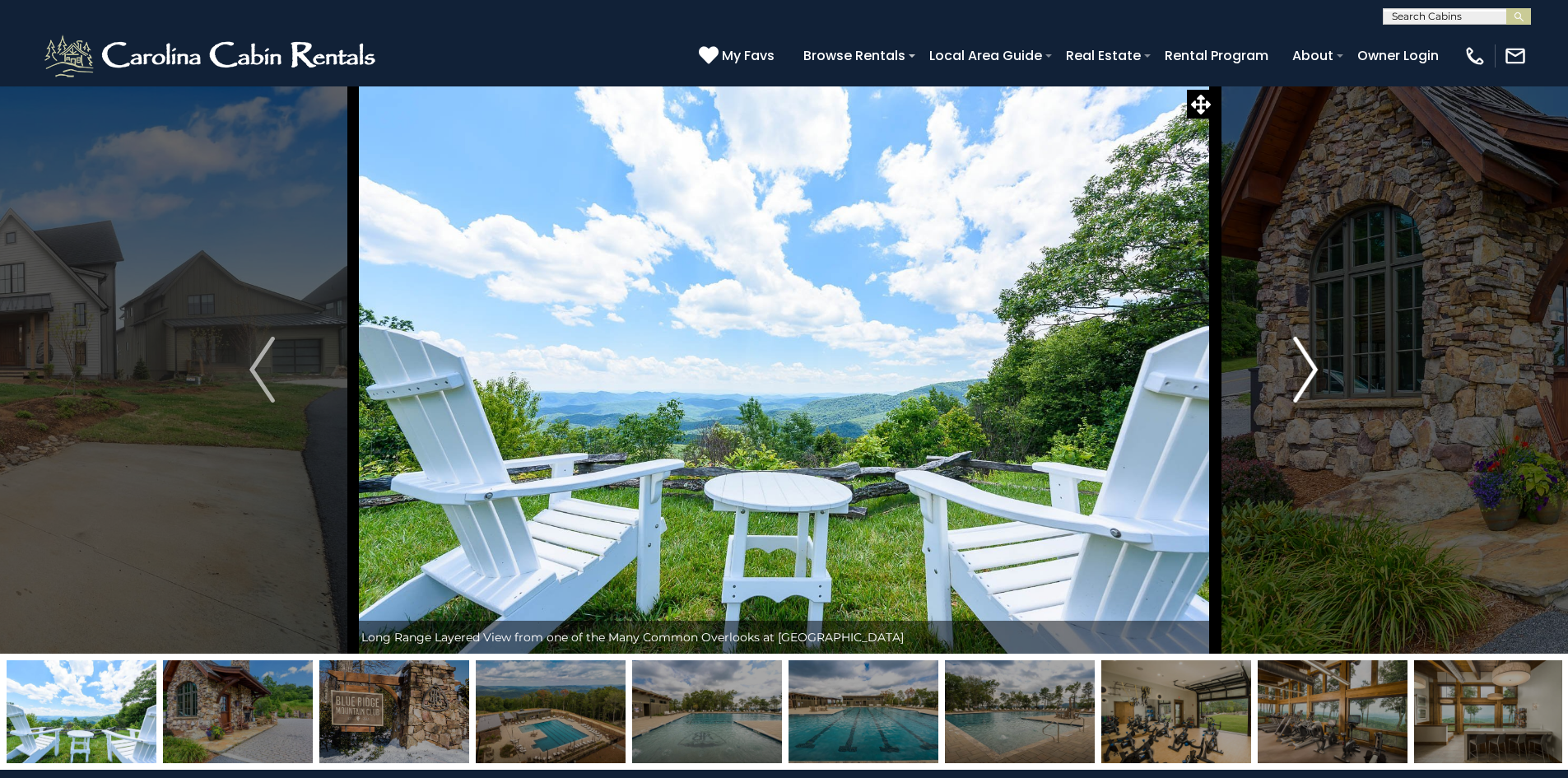
click at [1307, 363] on img "Next" at bounding box center [1306, 370] width 24 height 66
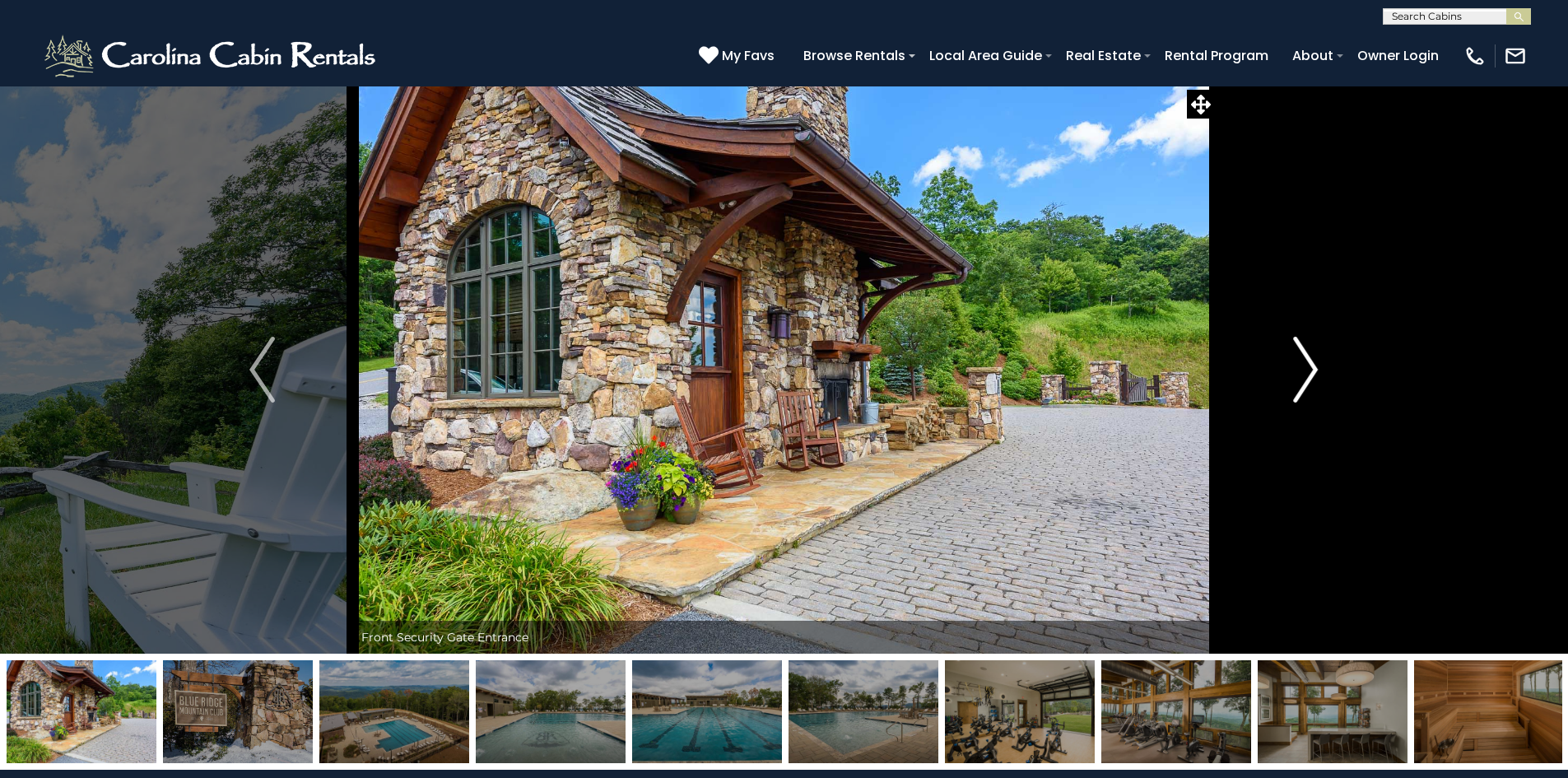
click at [1307, 363] on img "Next" at bounding box center [1306, 370] width 24 height 66
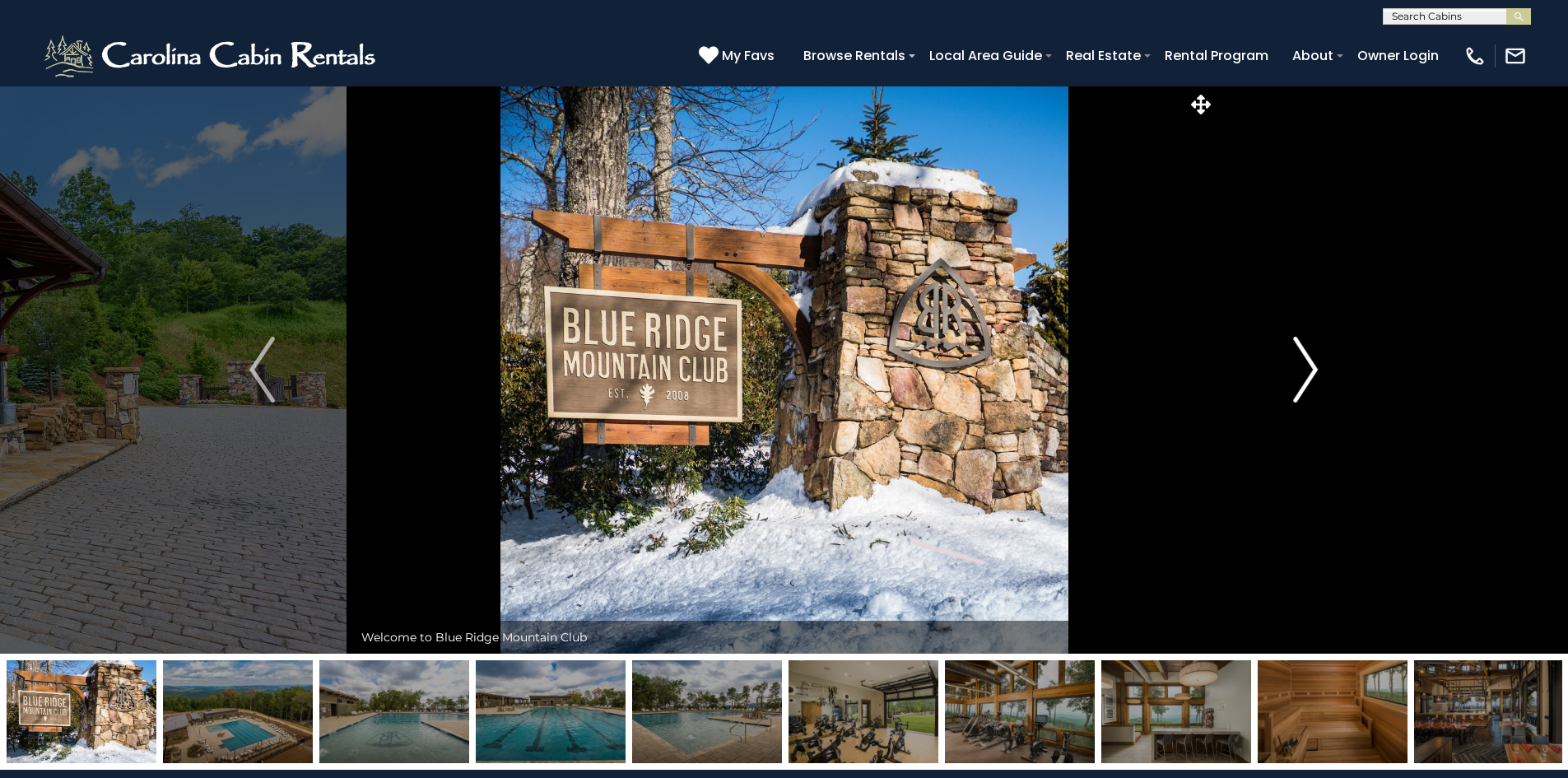
click at [1307, 363] on img "Next" at bounding box center [1306, 370] width 24 height 66
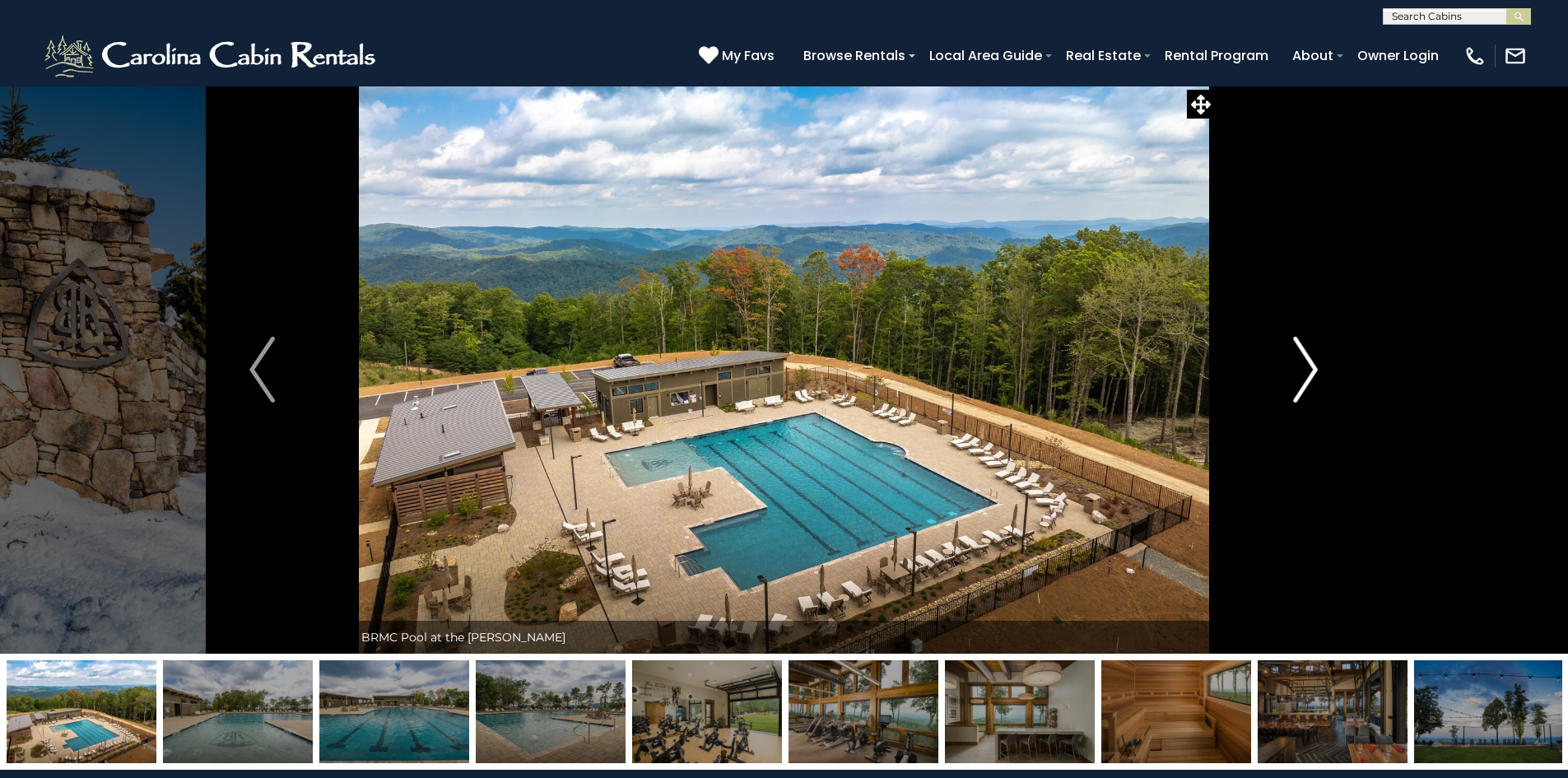
click at [1307, 364] on img "Next" at bounding box center [1306, 370] width 24 height 66
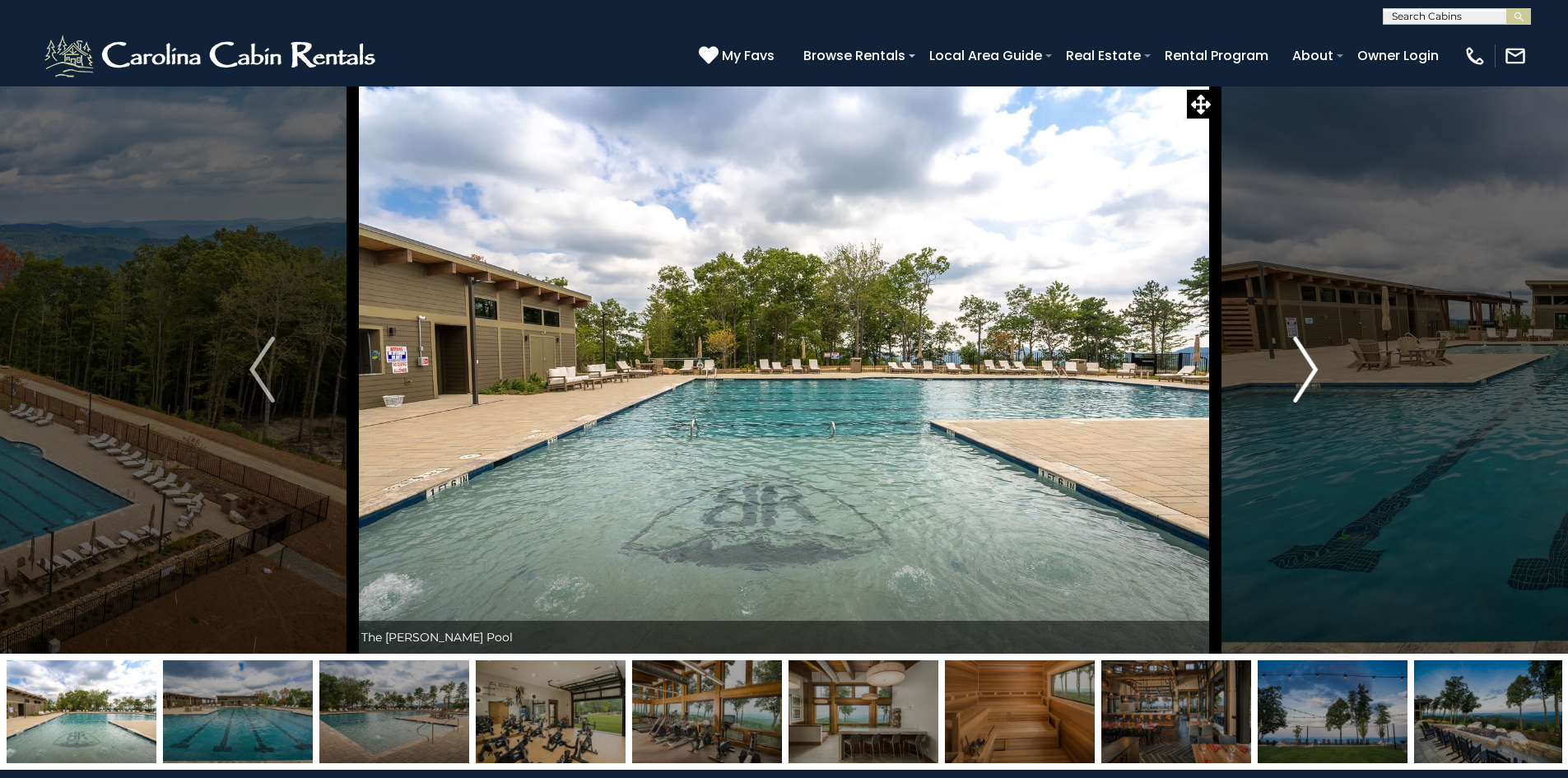
click at [1307, 364] on img "Next" at bounding box center [1306, 370] width 24 height 66
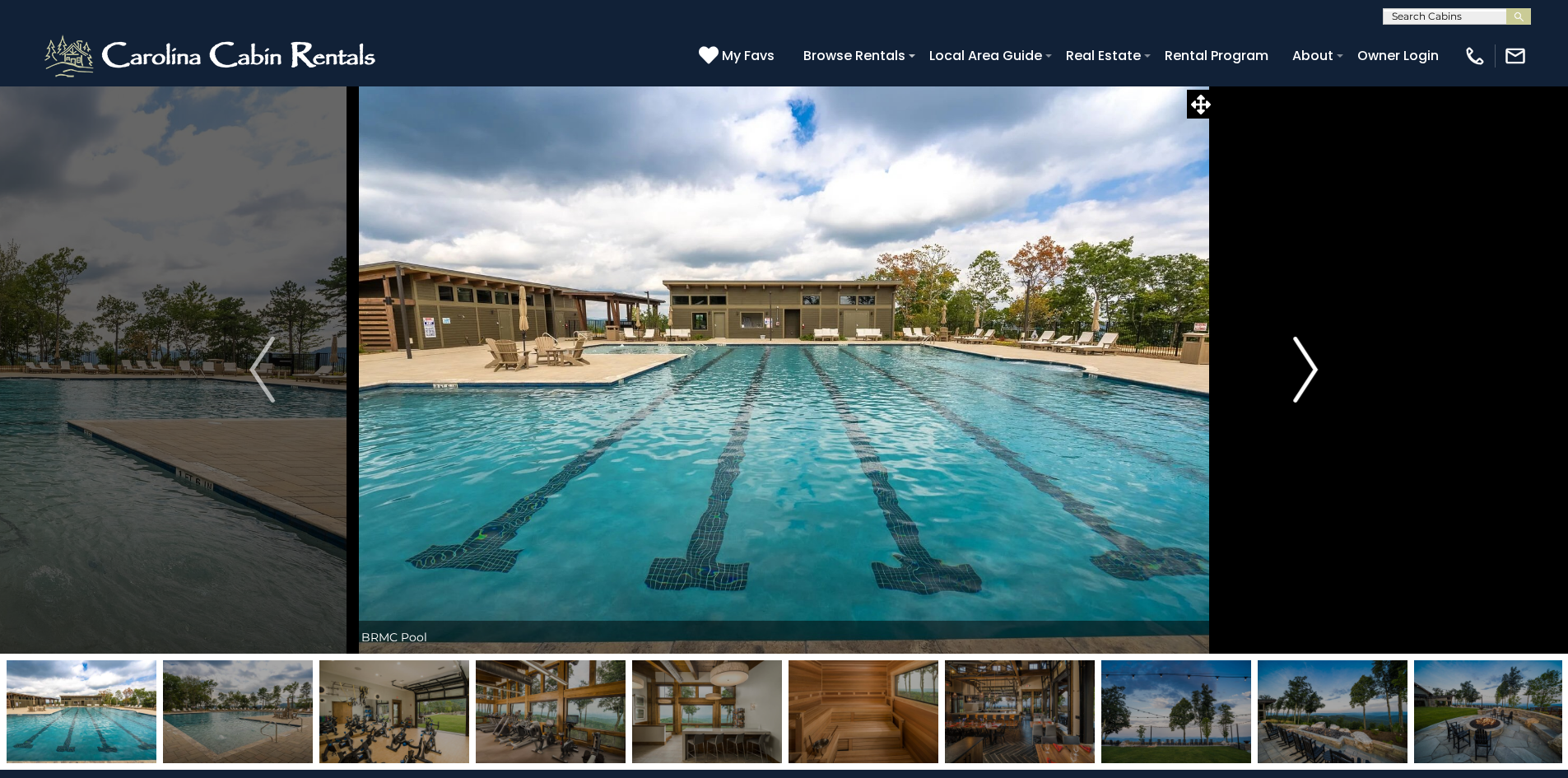
click at [1307, 364] on img "Next" at bounding box center [1306, 370] width 24 height 66
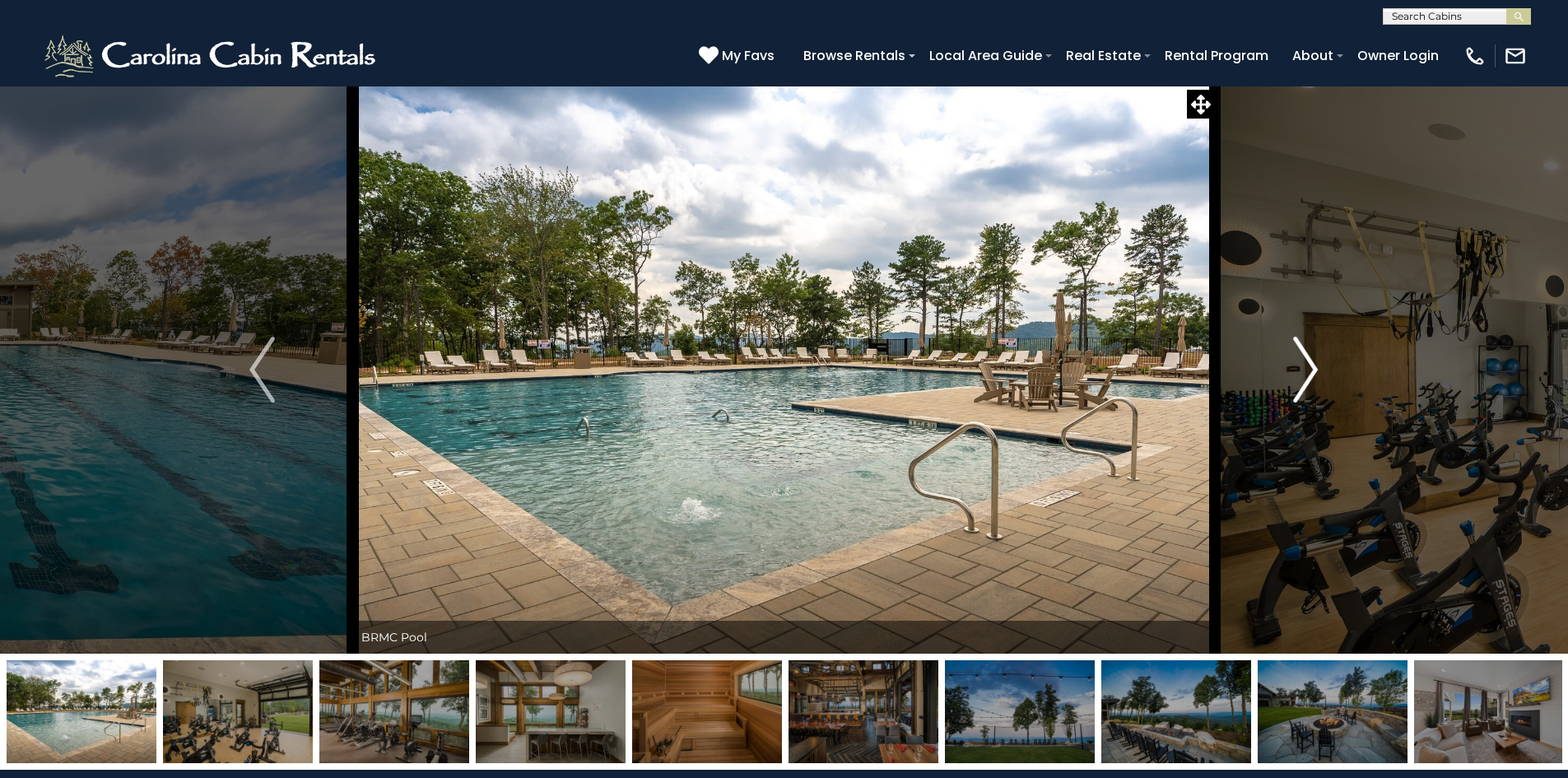
click at [1307, 364] on img "Next" at bounding box center [1306, 370] width 24 height 66
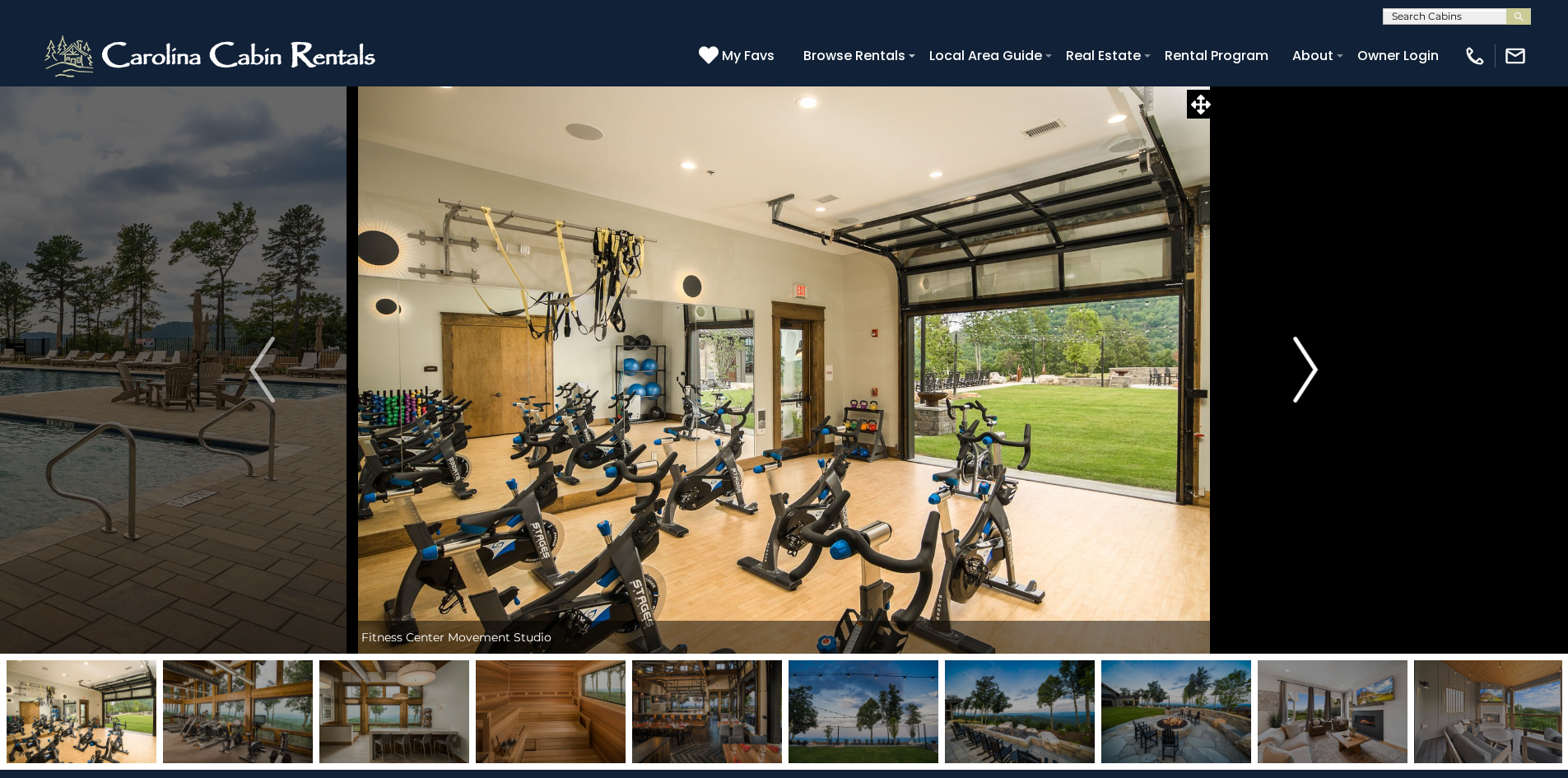
click at [1307, 364] on img "Next" at bounding box center [1306, 370] width 24 height 66
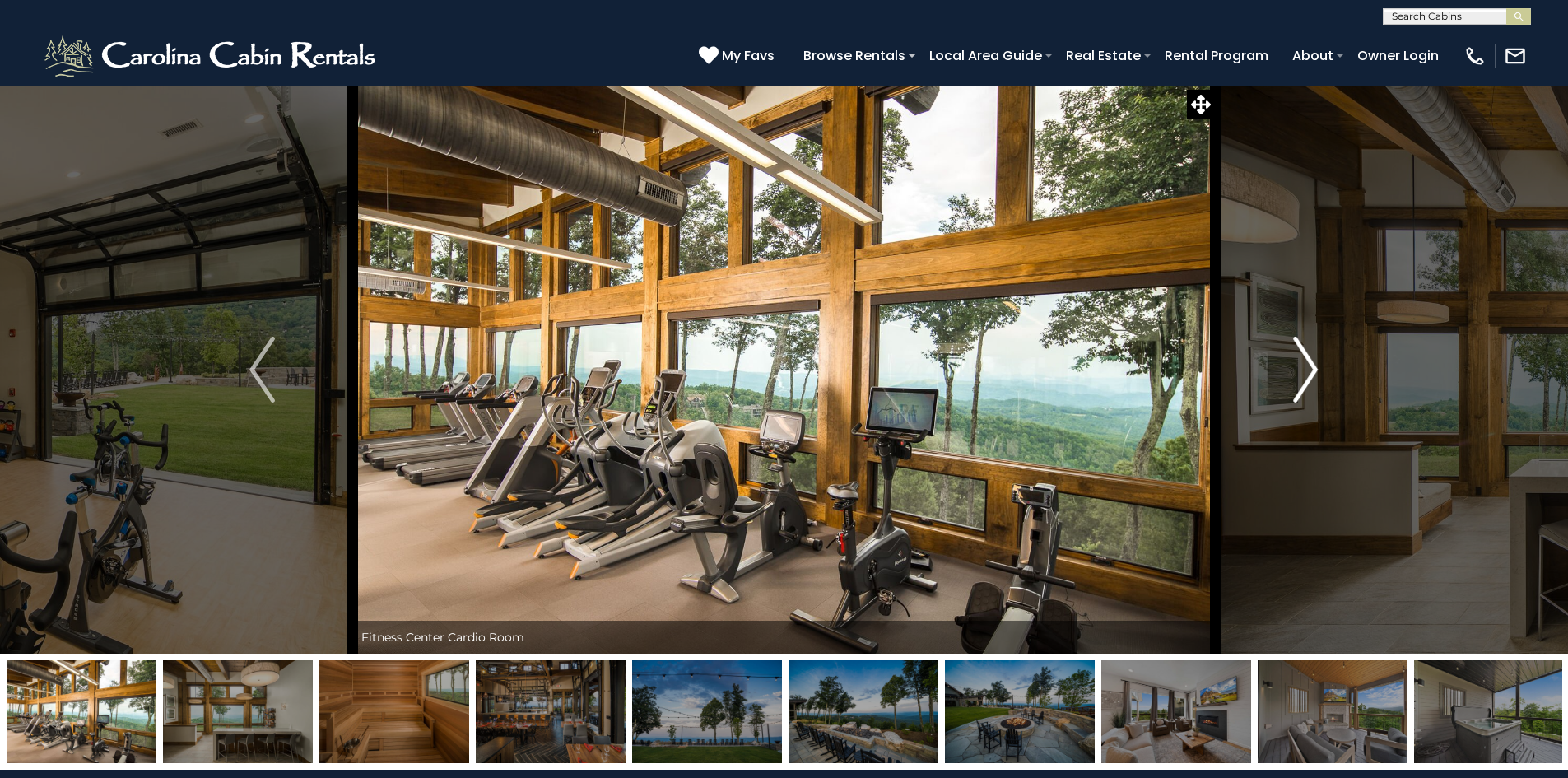
click at [1307, 364] on img "Next" at bounding box center [1306, 370] width 24 height 66
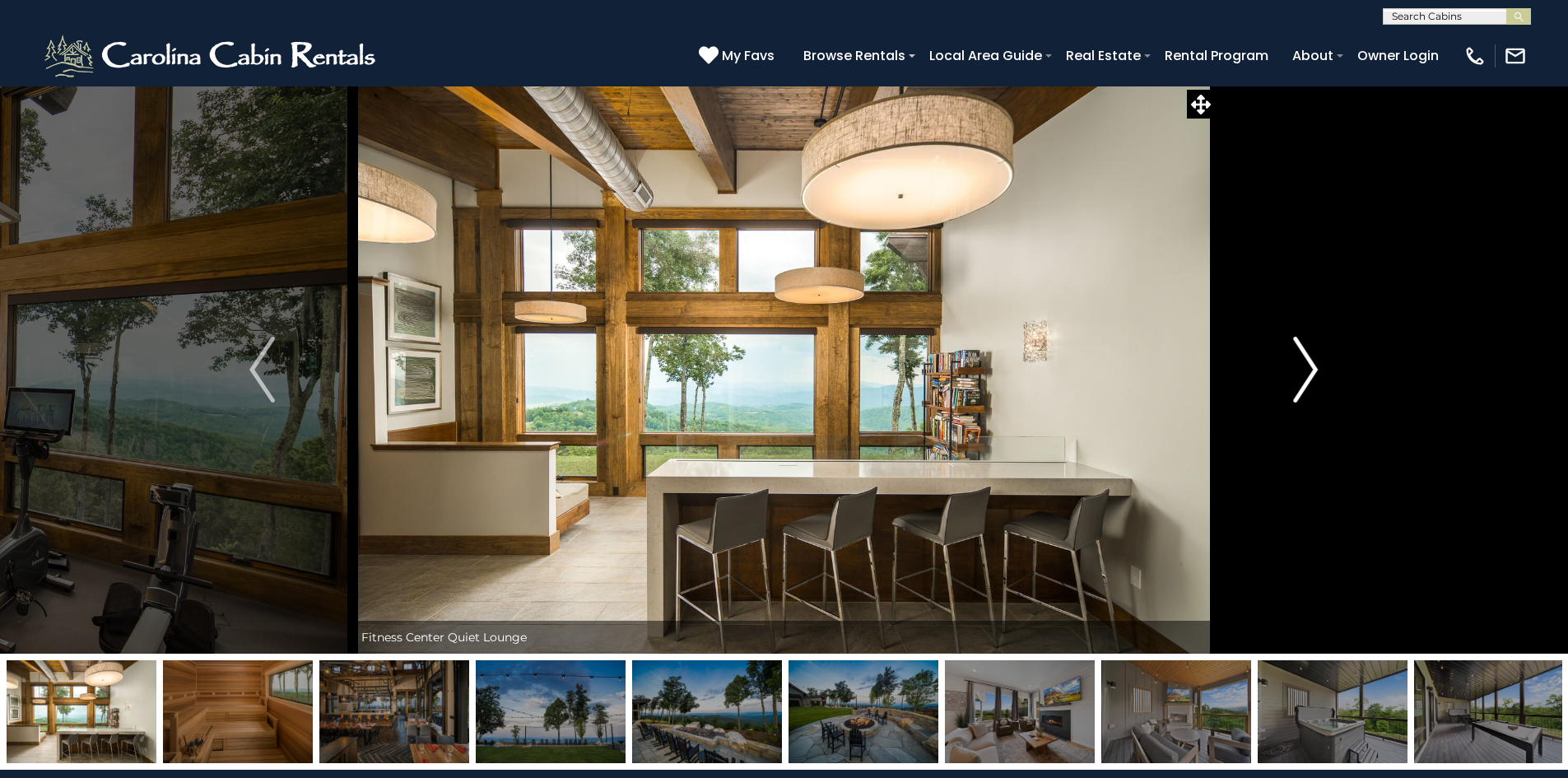
click at [1307, 364] on img "Next" at bounding box center [1306, 370] width 24 height 66
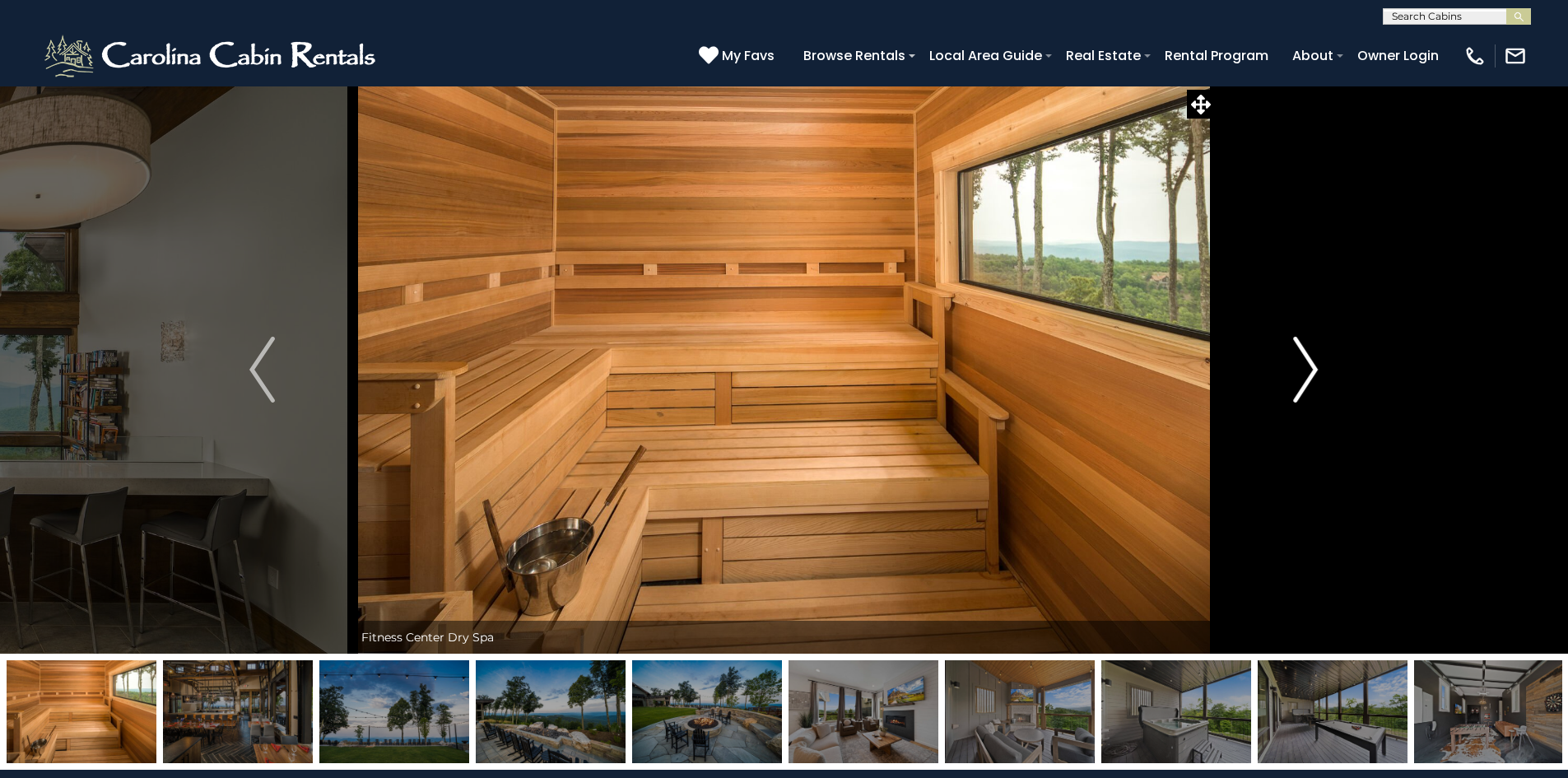
click at [1307, 364] on img "Next" at bounding box center [1306, 370] width 24 height 66
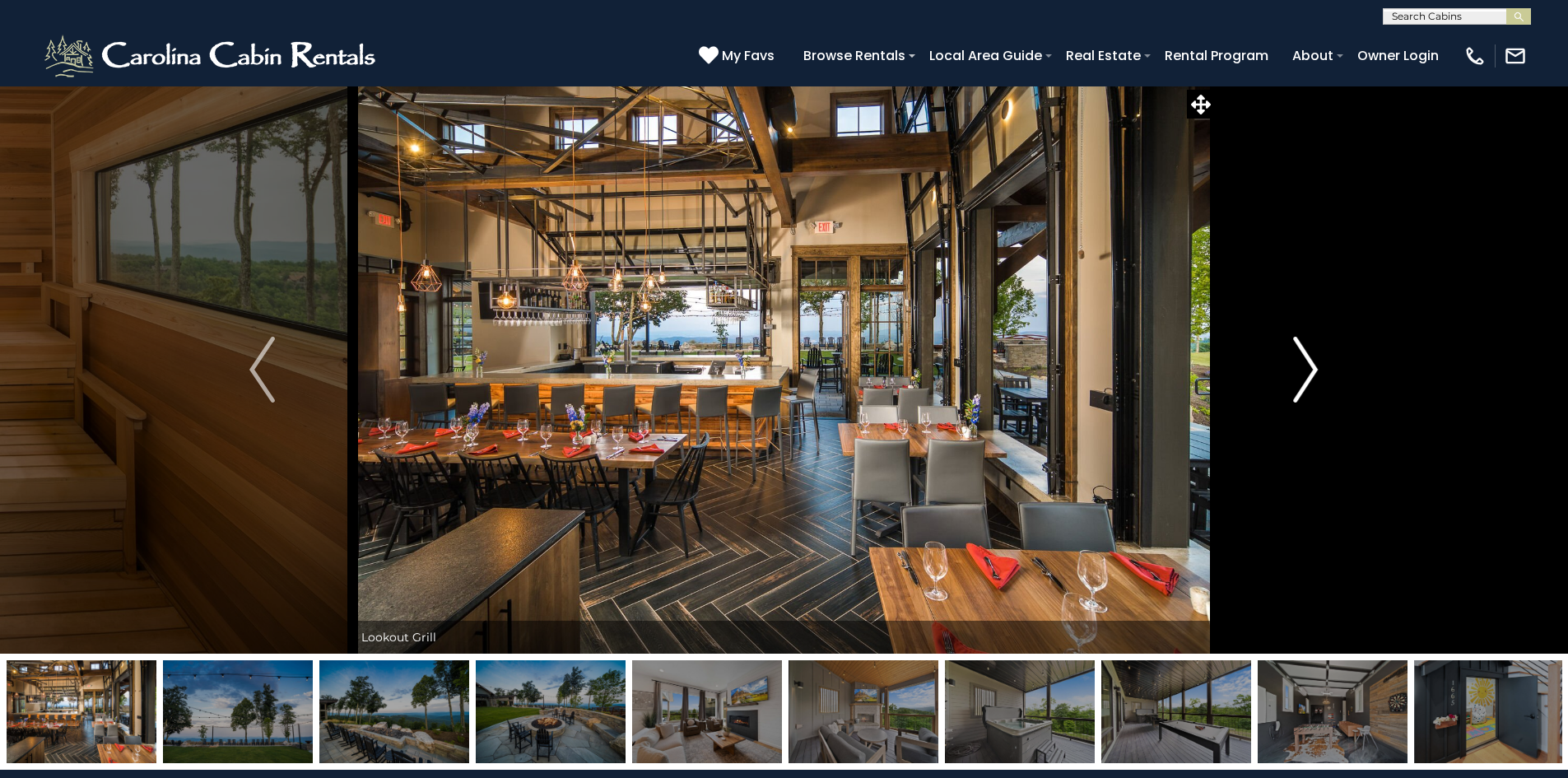
click at [1295, 373] on img "Next" at bounding box center [1306, 370] width 24 height 66
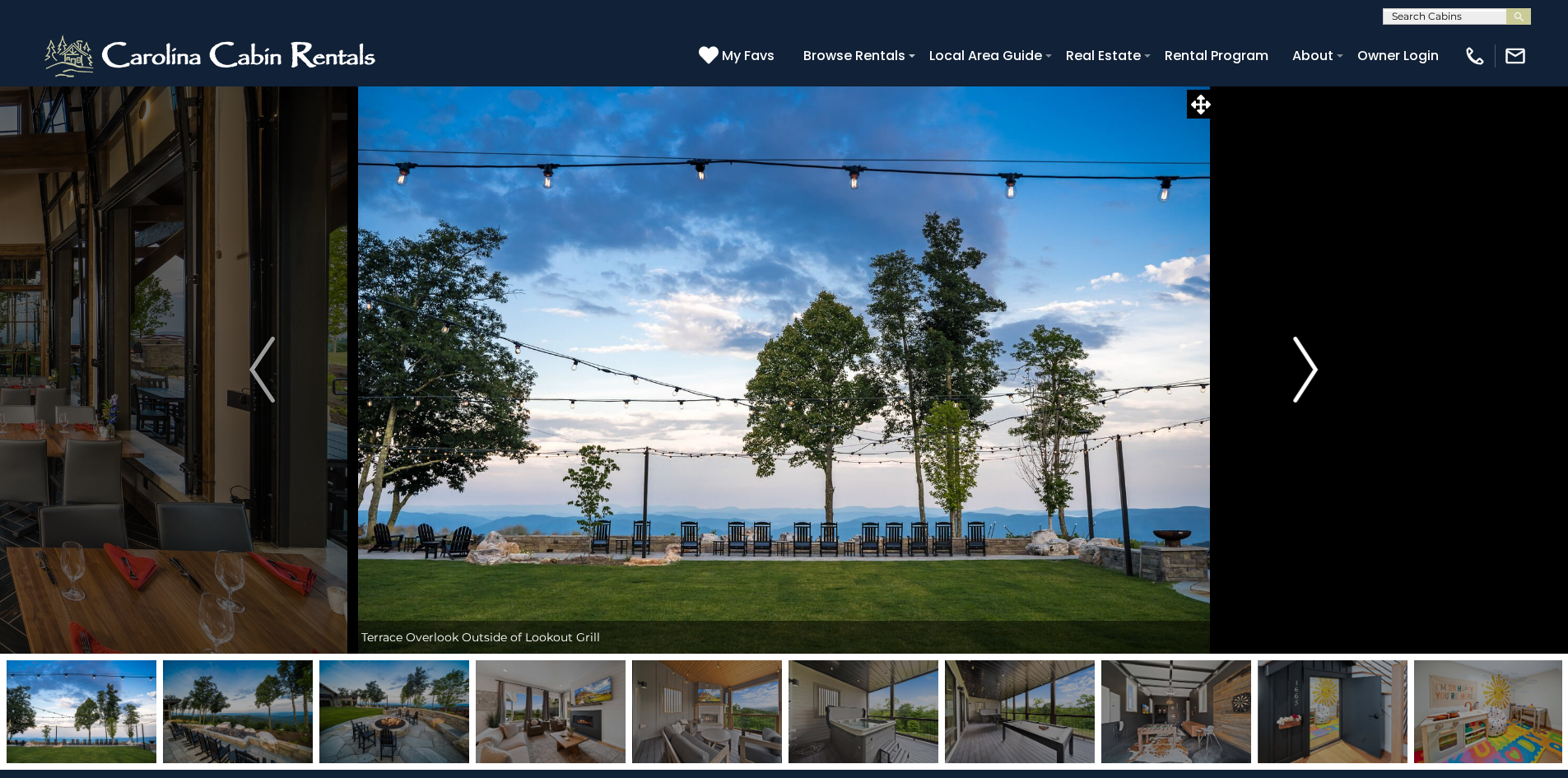
click at [1295, 373] on img "Next" at bounding box center [1306, 370] width 24 height 66
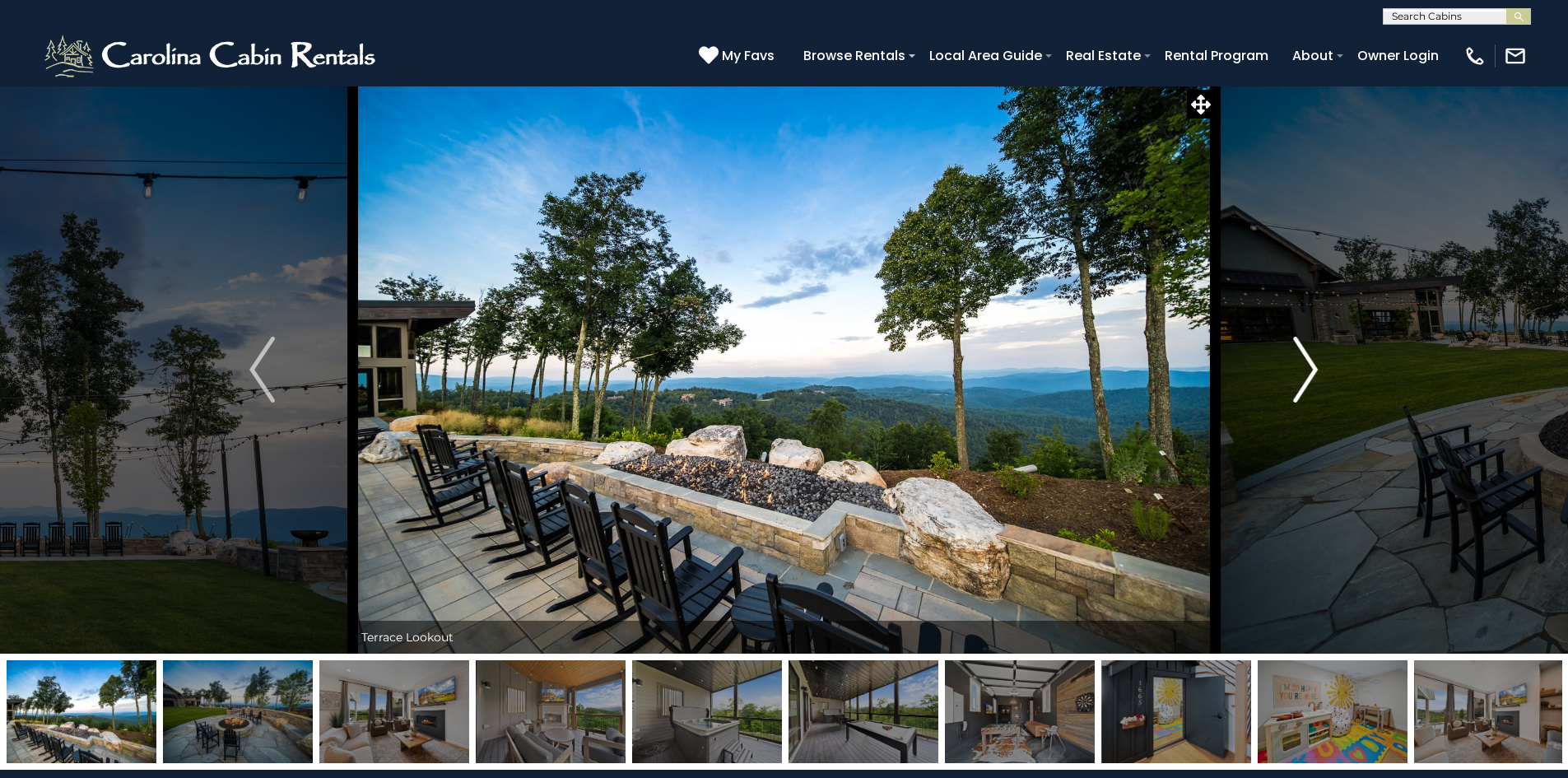
click at [1295, 373] on img "Next" at bounding box center [1306, 370] width 24 height 66
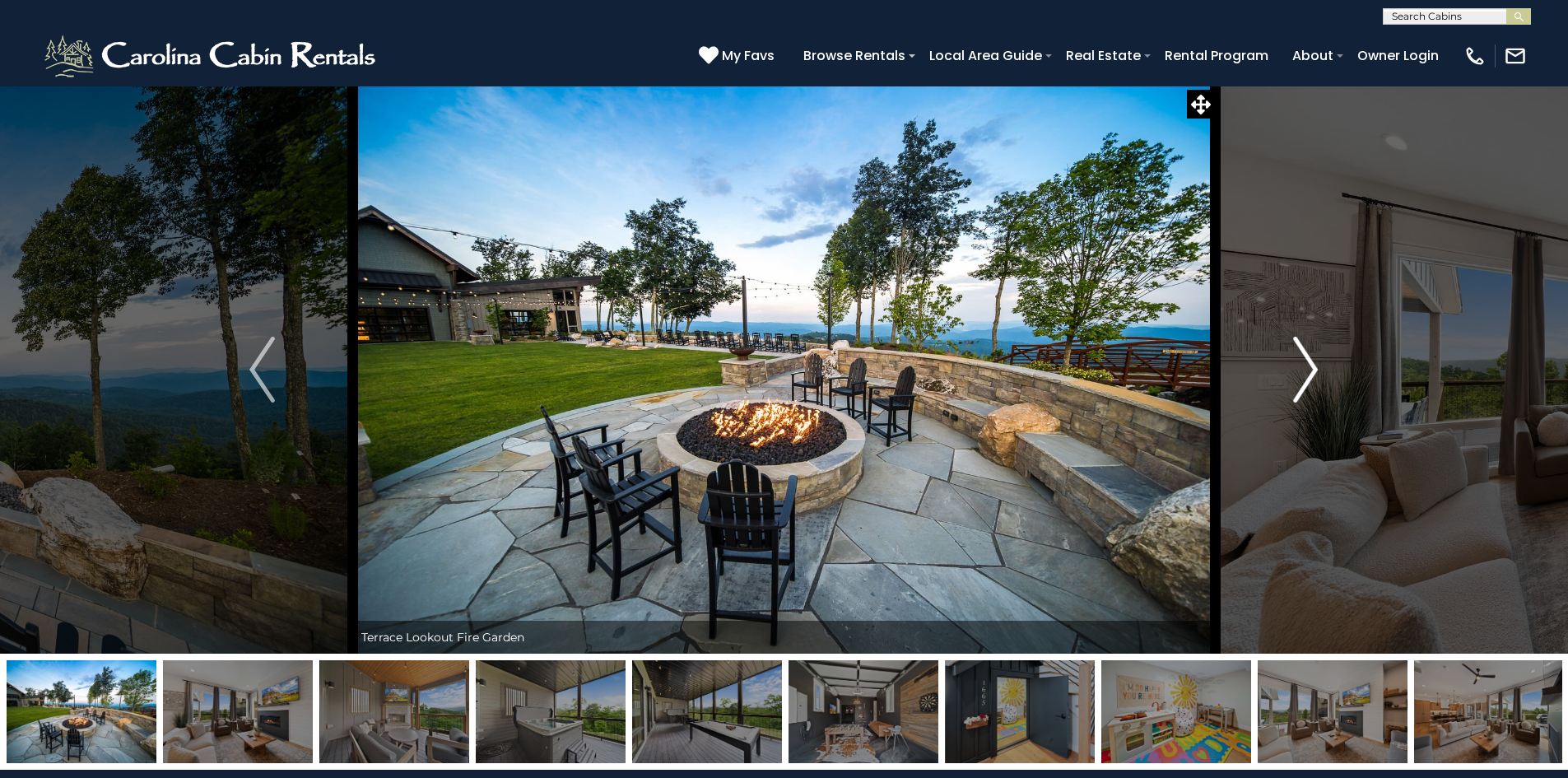
click at [1295, 373] on img "Next" at bounding box center [1306, 370] width 24 height 66
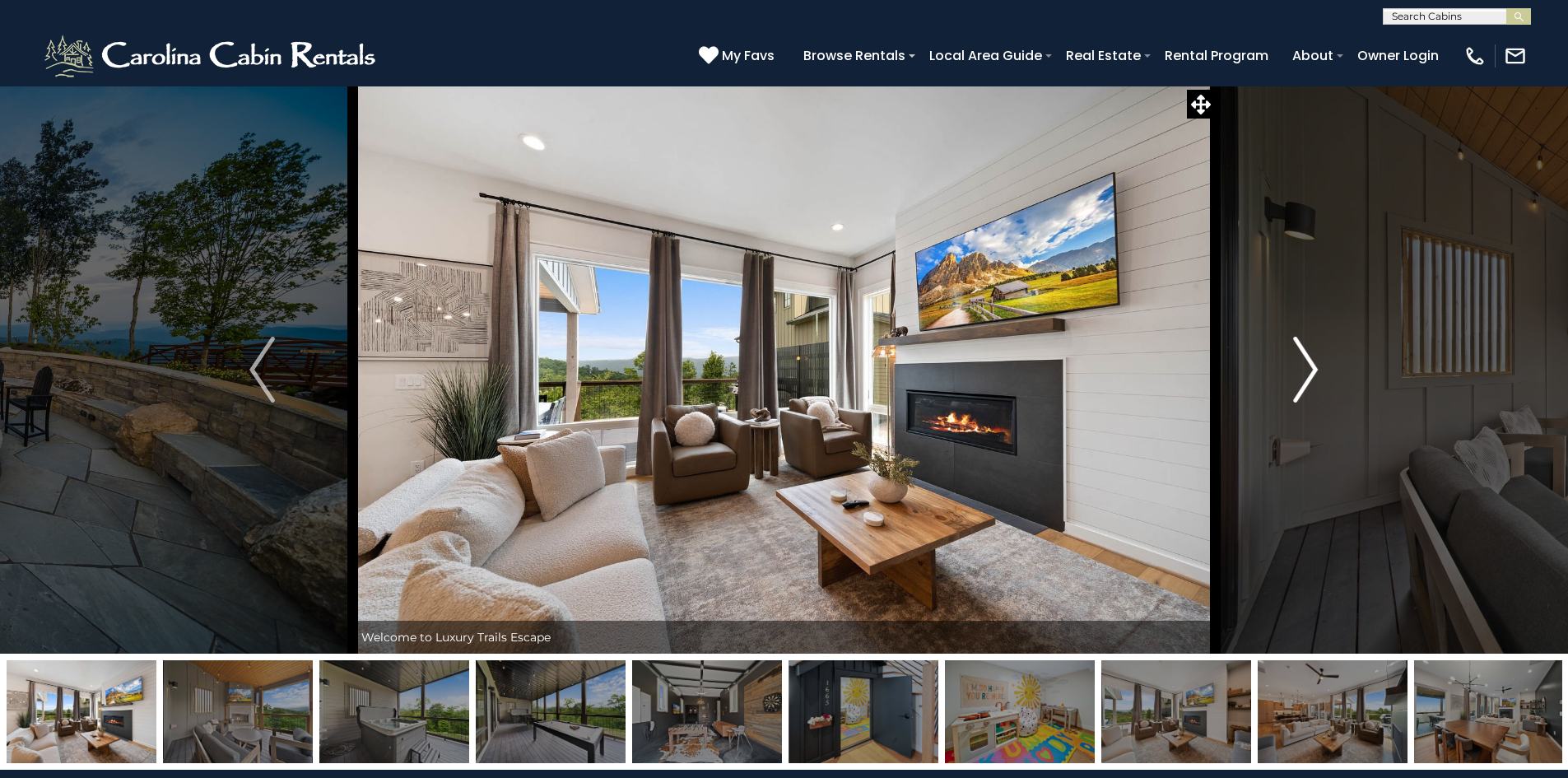
click at [1295, 373] on img "Next" at bounding box center [1306, 370] width 24 height 66
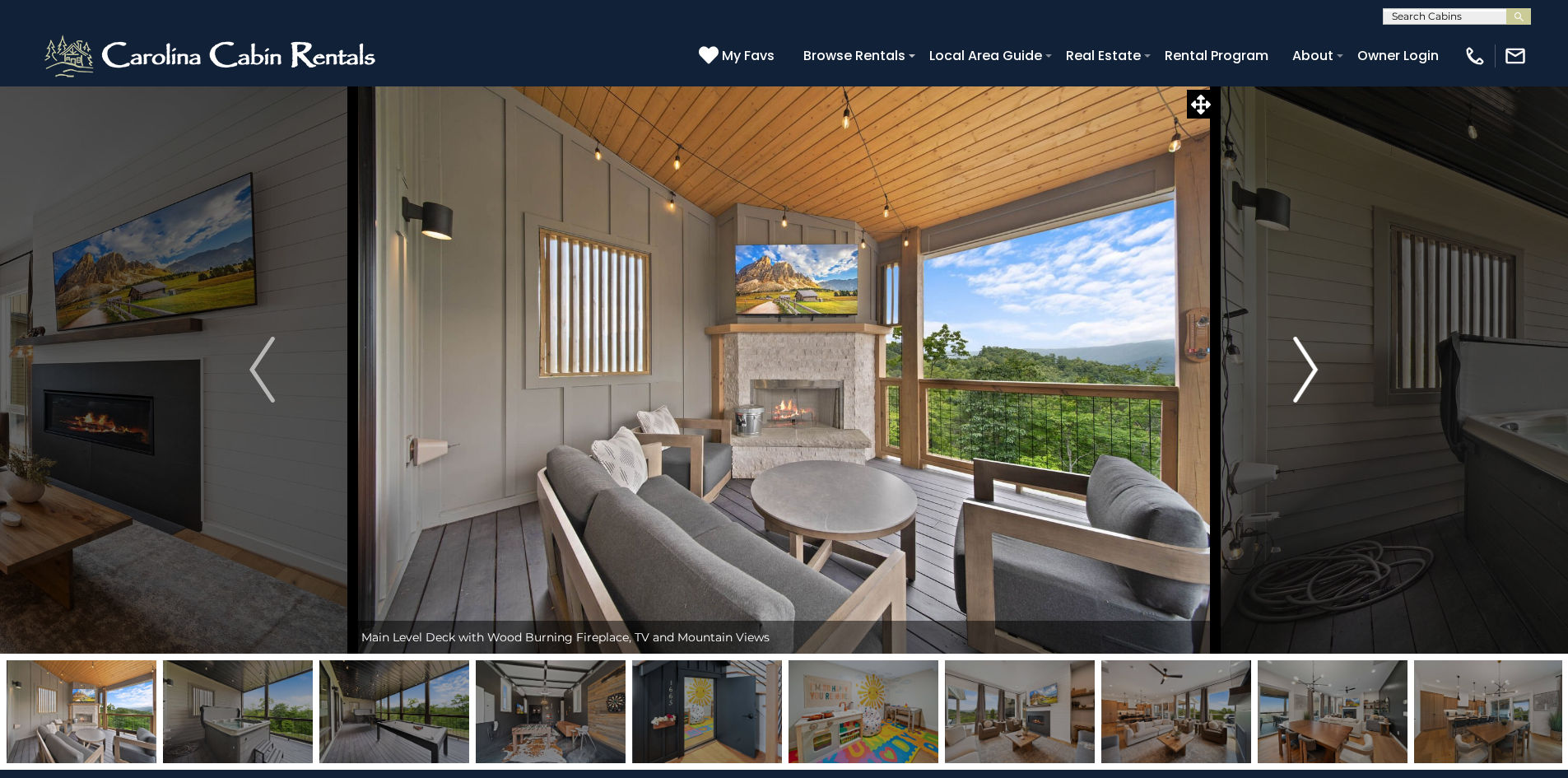
click at [1295, 373] on img "Next" at bounding box center [1306, 370] width 24 height 66
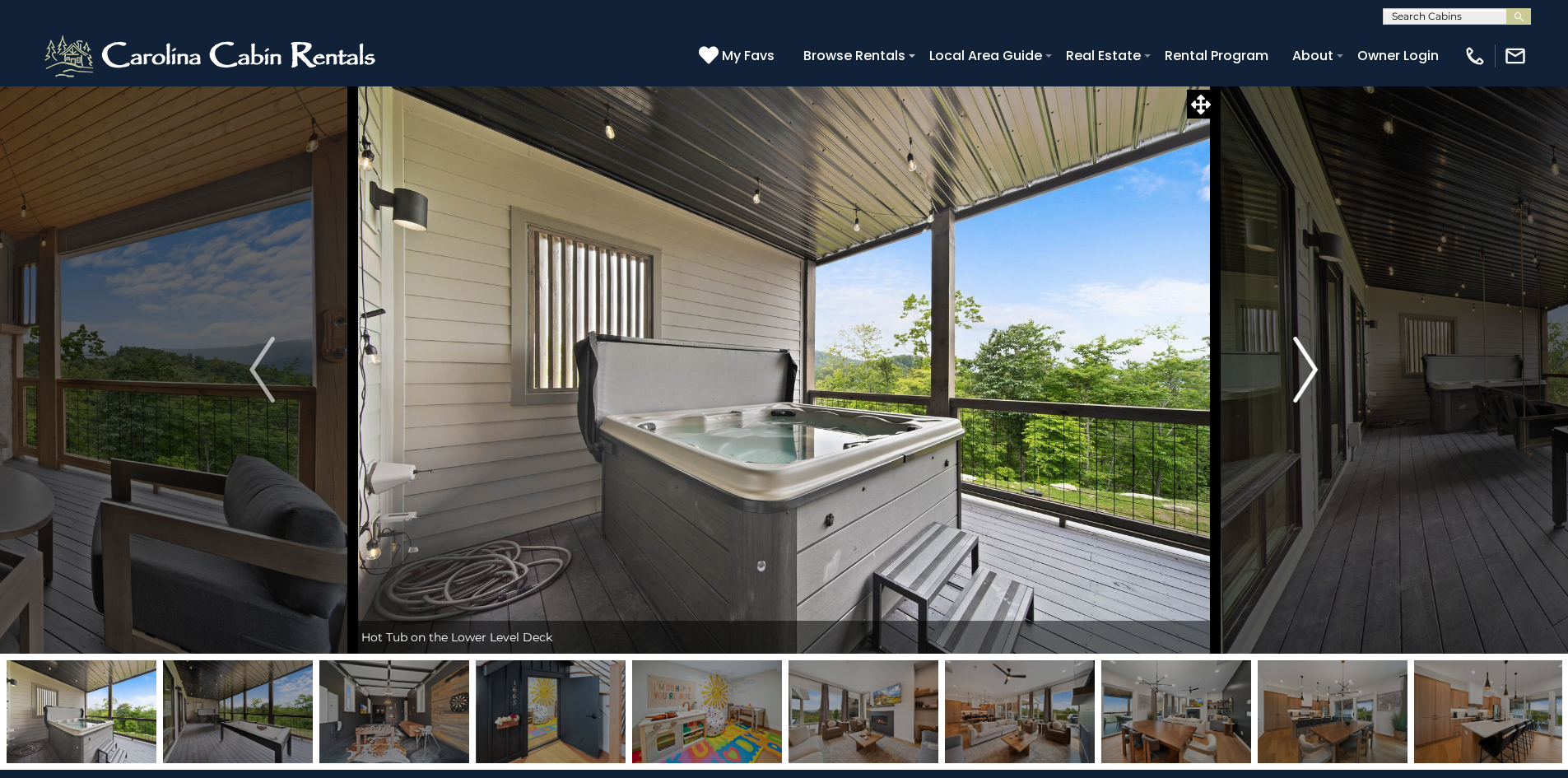
click at [1295, 373] on img "Next" at bounding box center [1306, 370] width 24 height 66
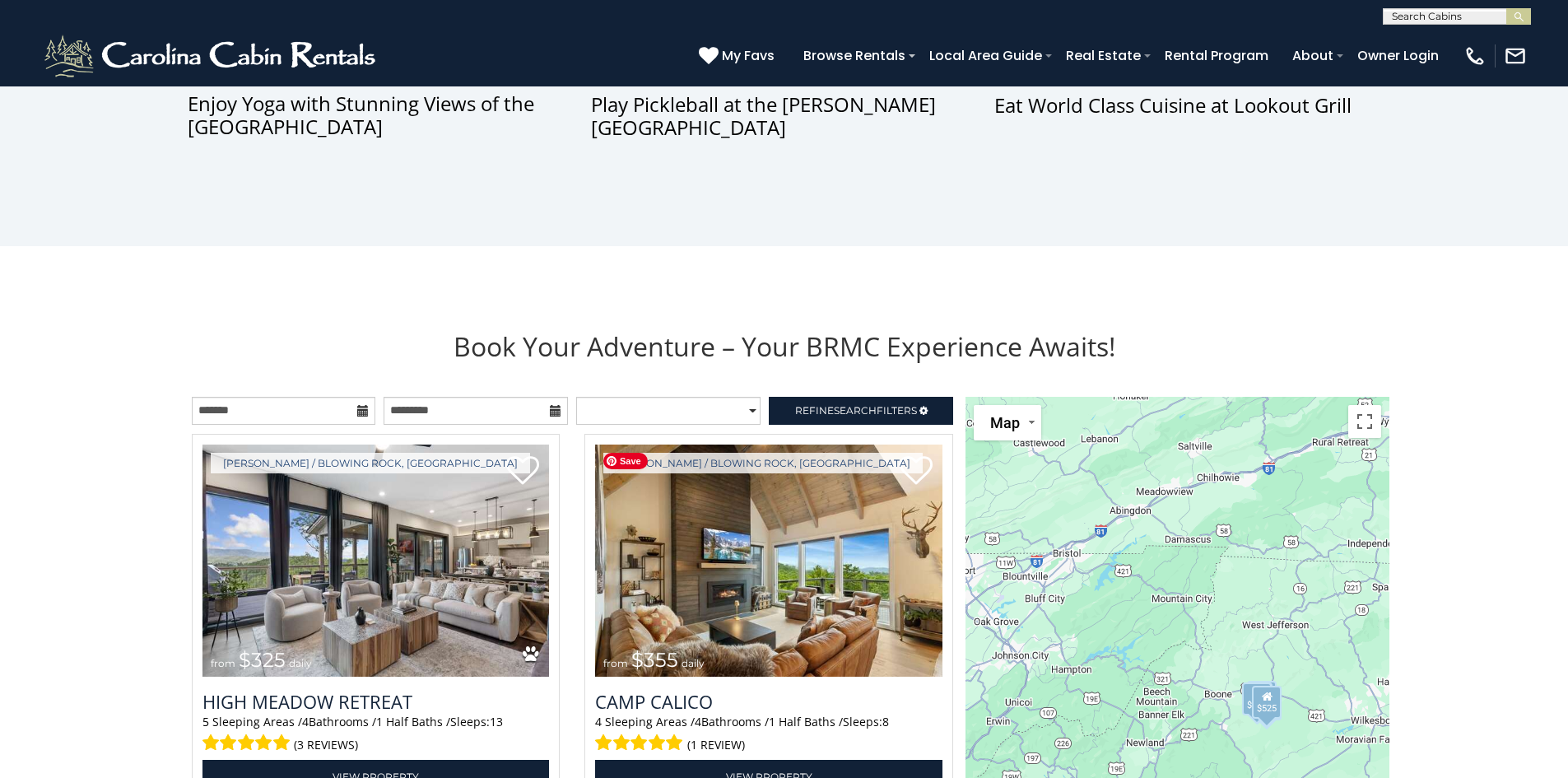
scroll to position [1602, 0]
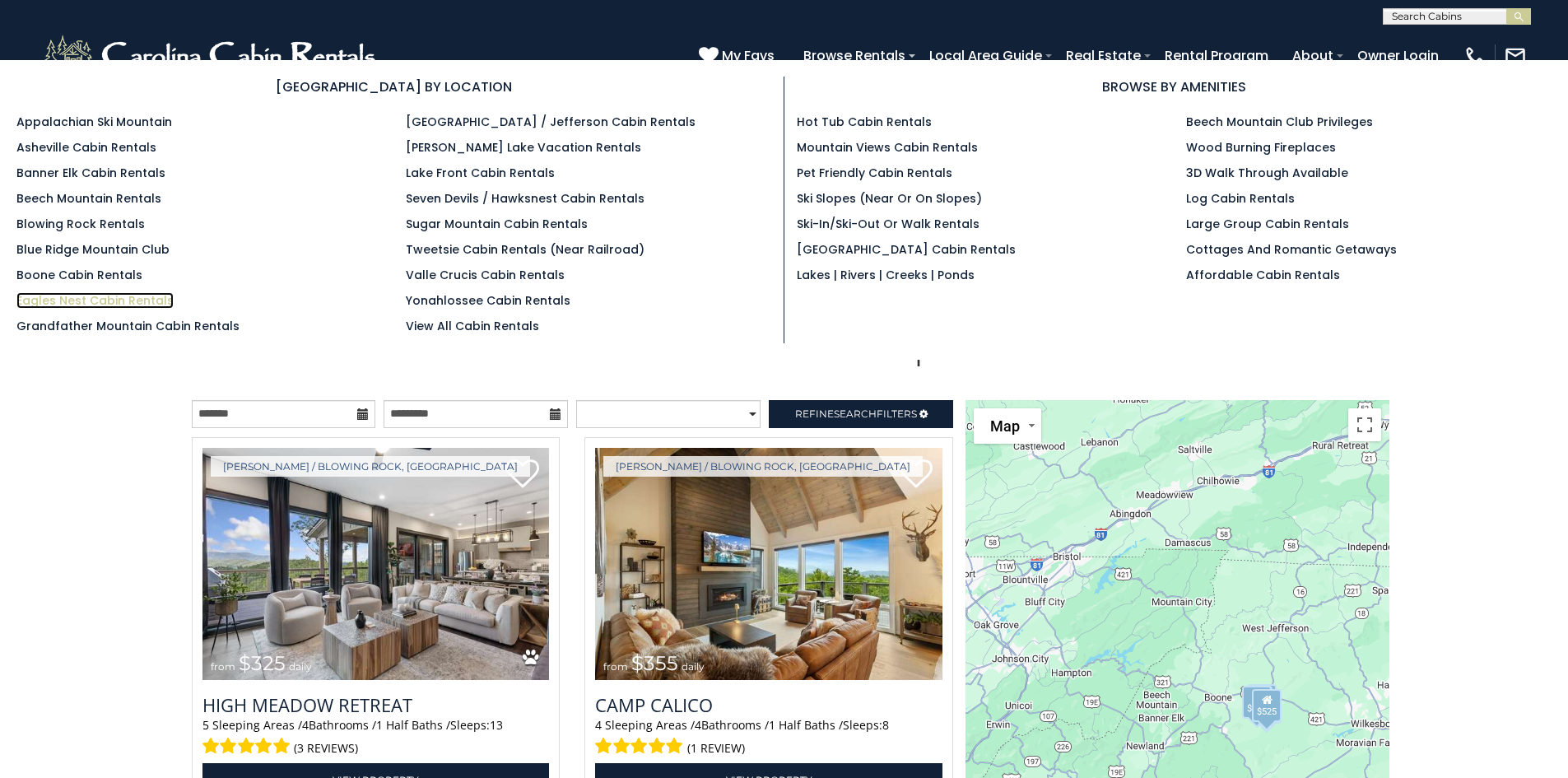
click at [77, 298] on link "Eagles Nest Cabin Rentals" at bounding box center [95, 300] width 157 height 16
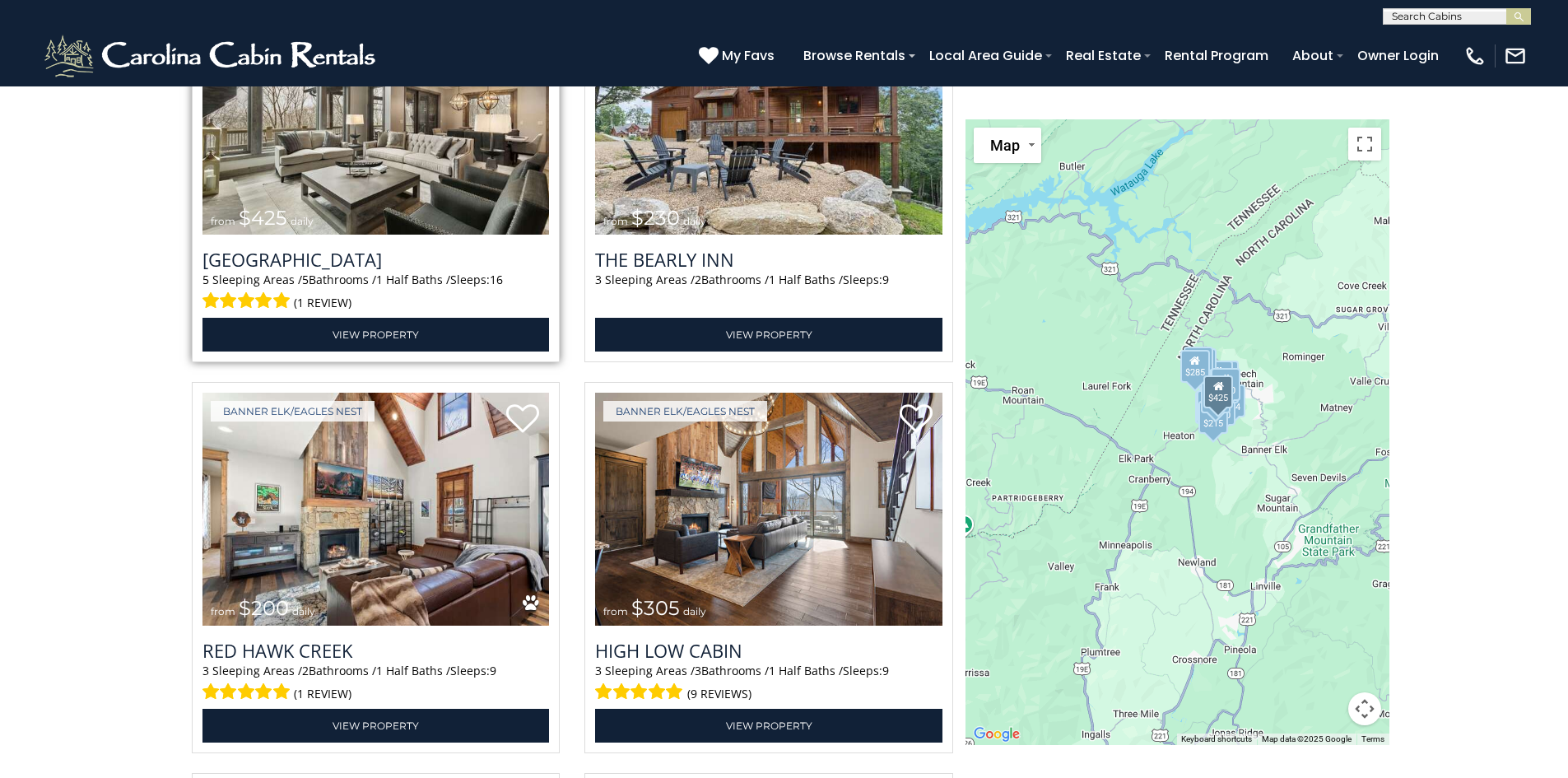
scroll to position [2552, 0]
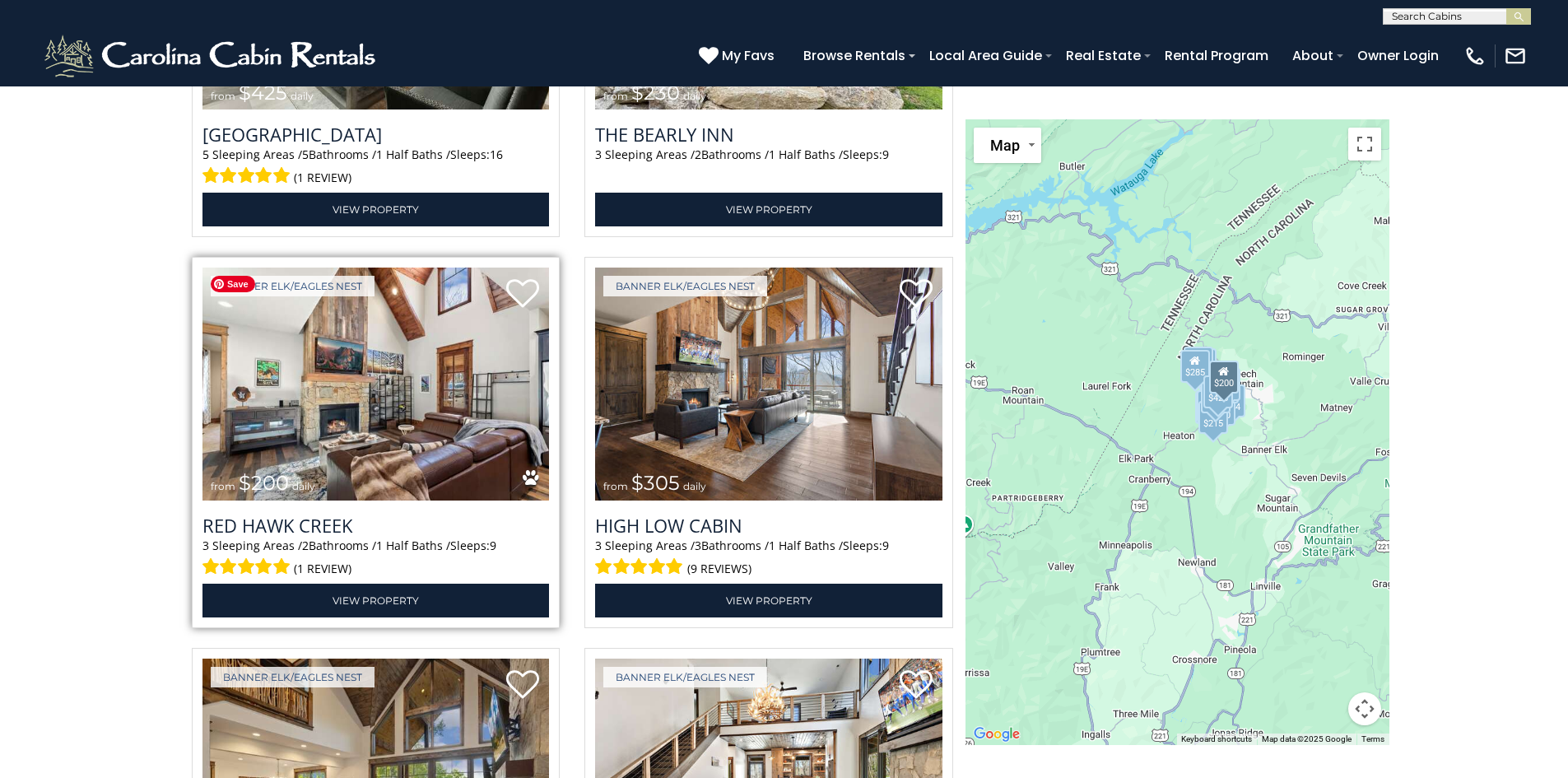
click at [468, 443] on img at bounding box center [376, 384] width 347 height 233
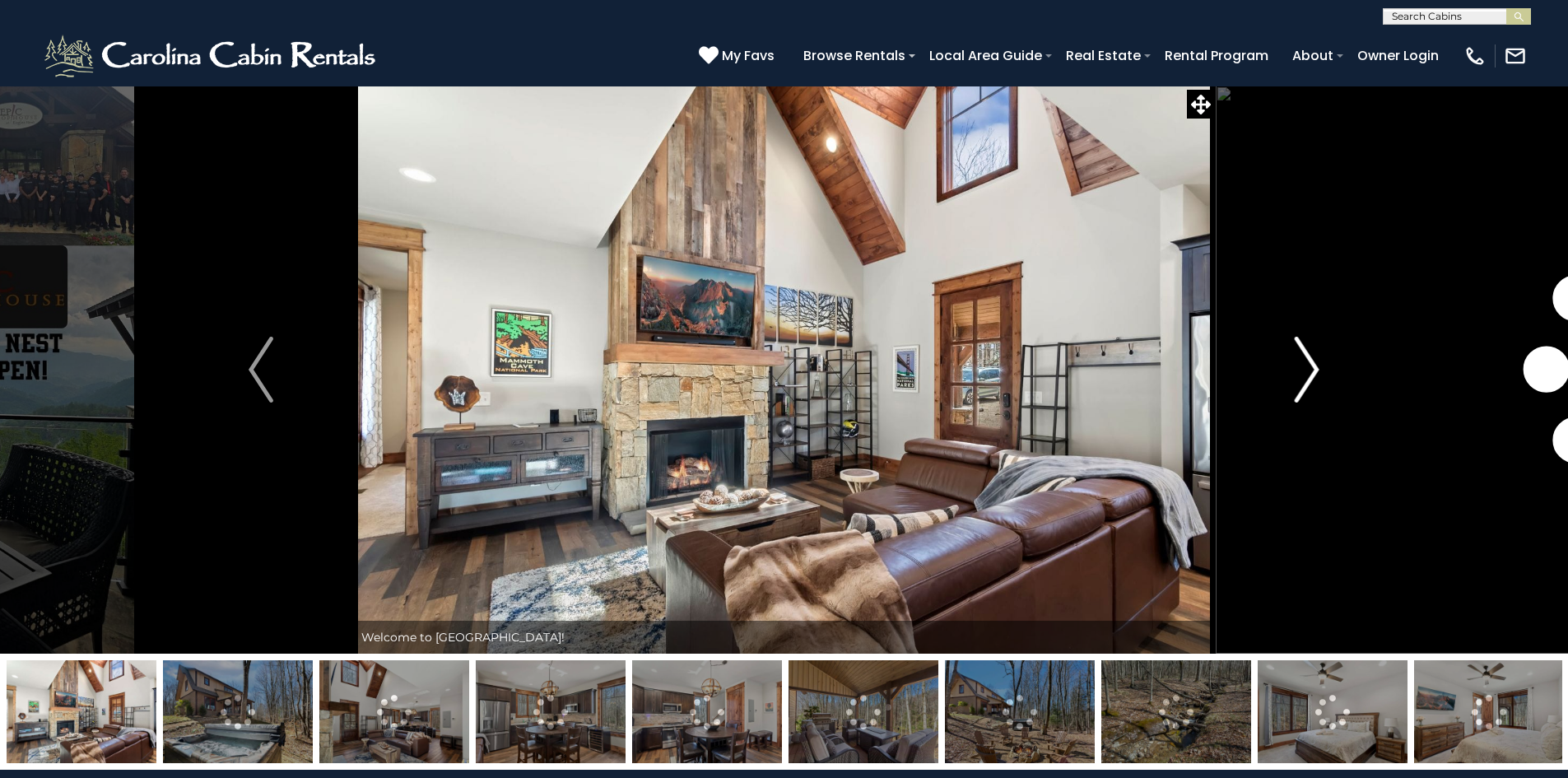
click at [1299, 389] on img "Next" at bounding box center [1307, 370] width 24 height 66
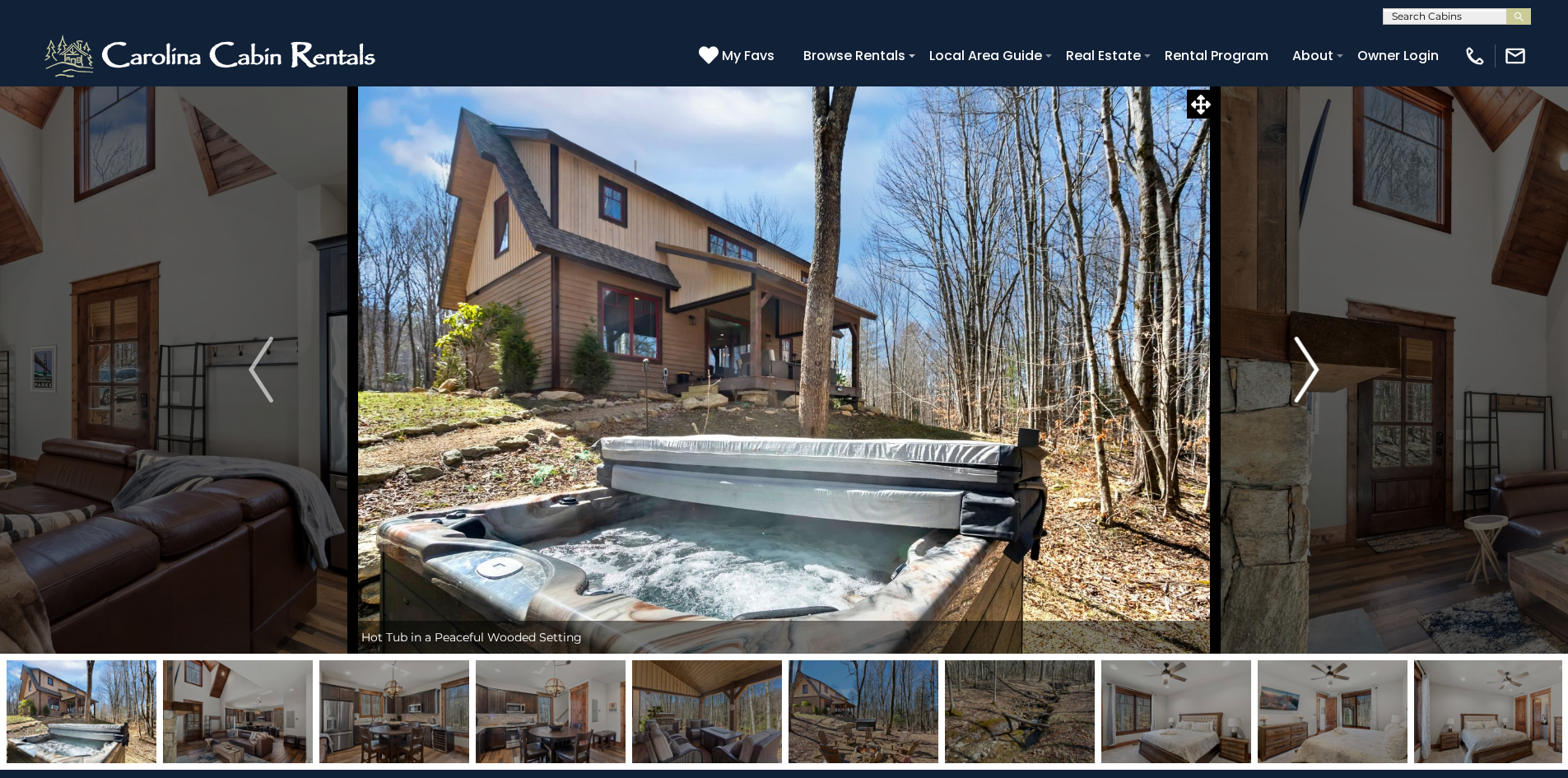
click at [1299, 389] on img "Next" at bounding box center [1307, 370] width 24 height 66
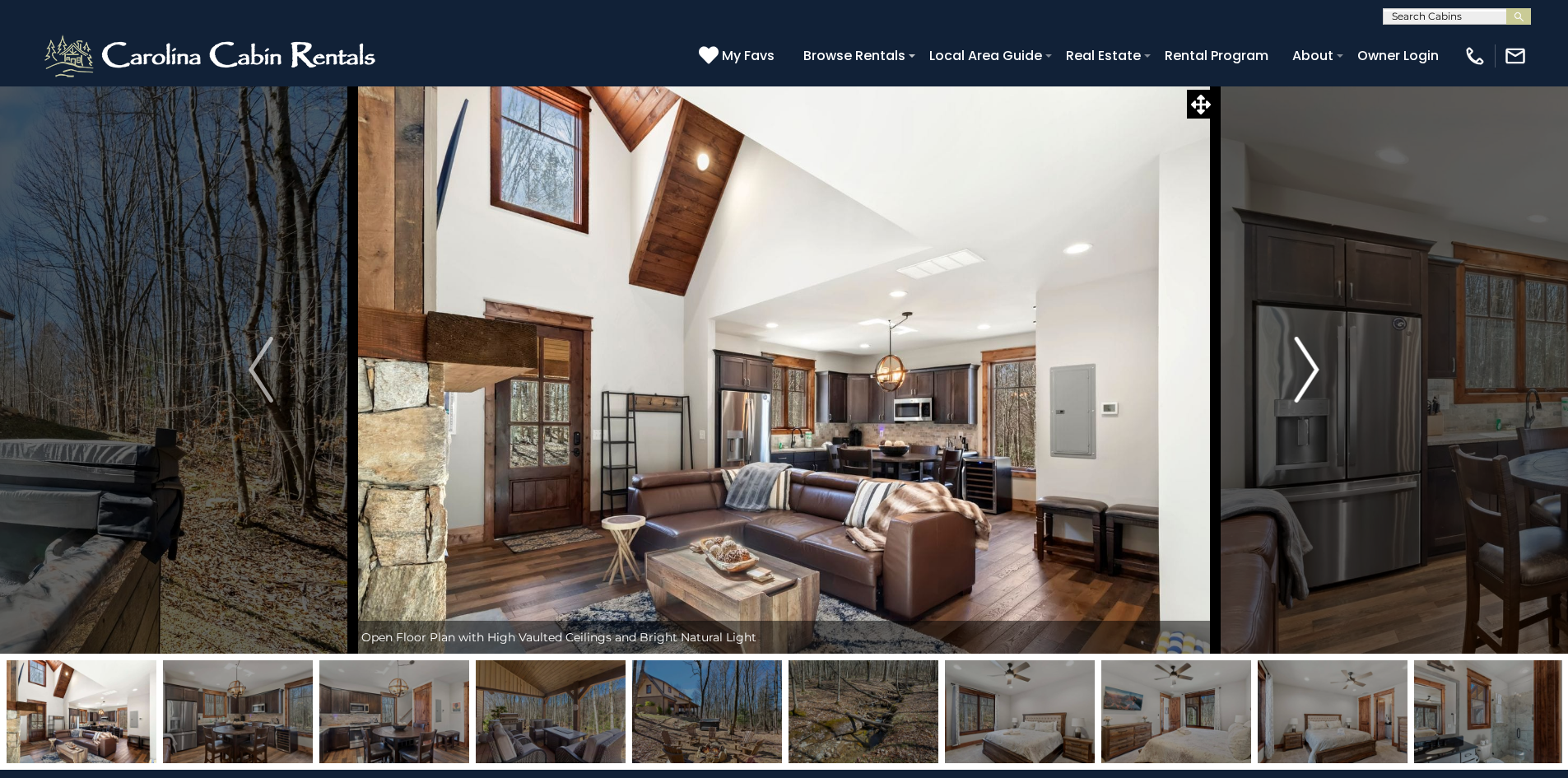
click at [1299, 389] on img "Next" at bounding box center [1307, 370] width 24 height 66
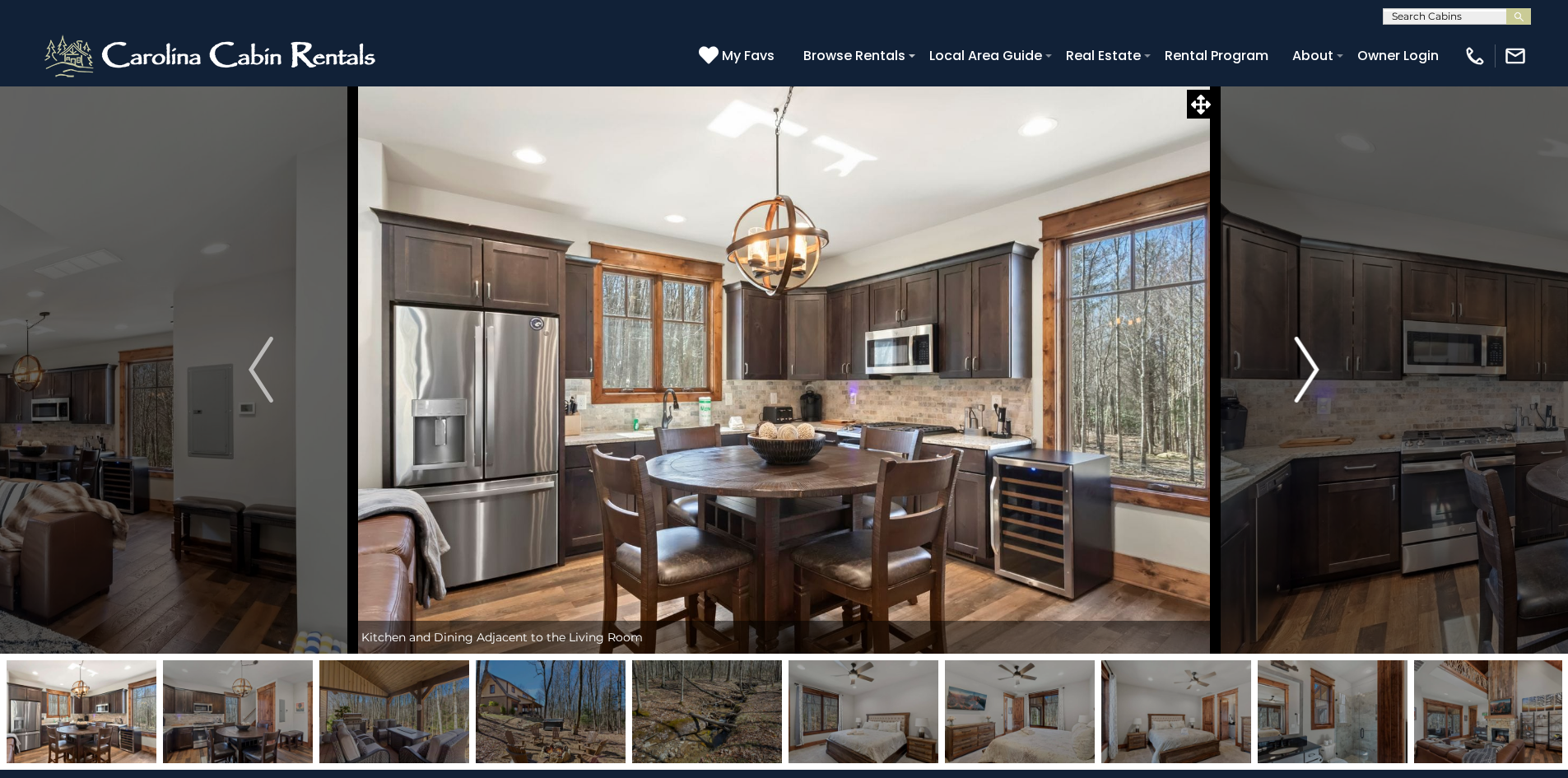
click at [1299, 389] on img "Next" at bounding box center [1307, 370] width 24 height 66
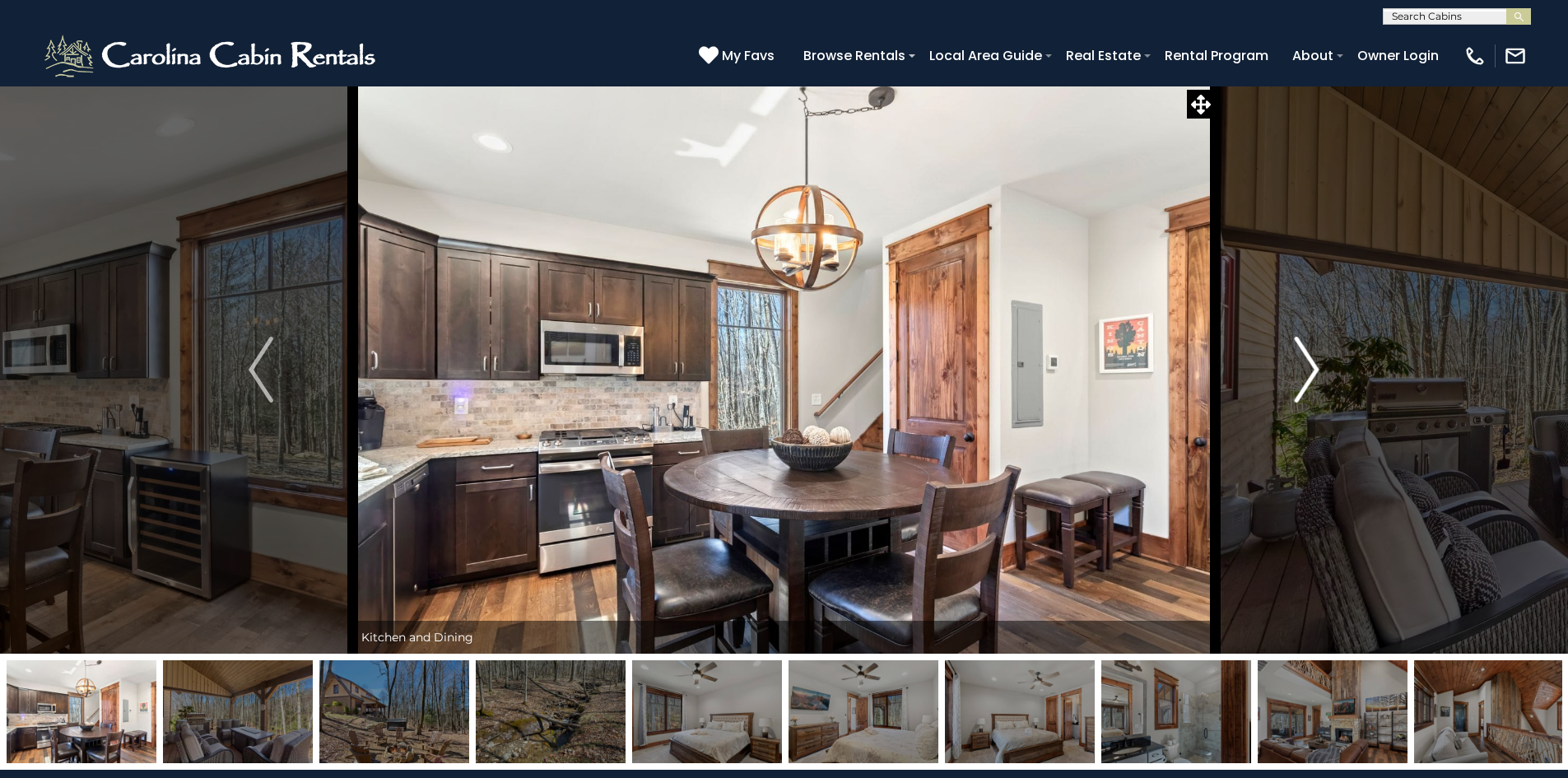
click at [1299, 389] on img "Next" at bounding box center [1307, 370] width 24 height 66
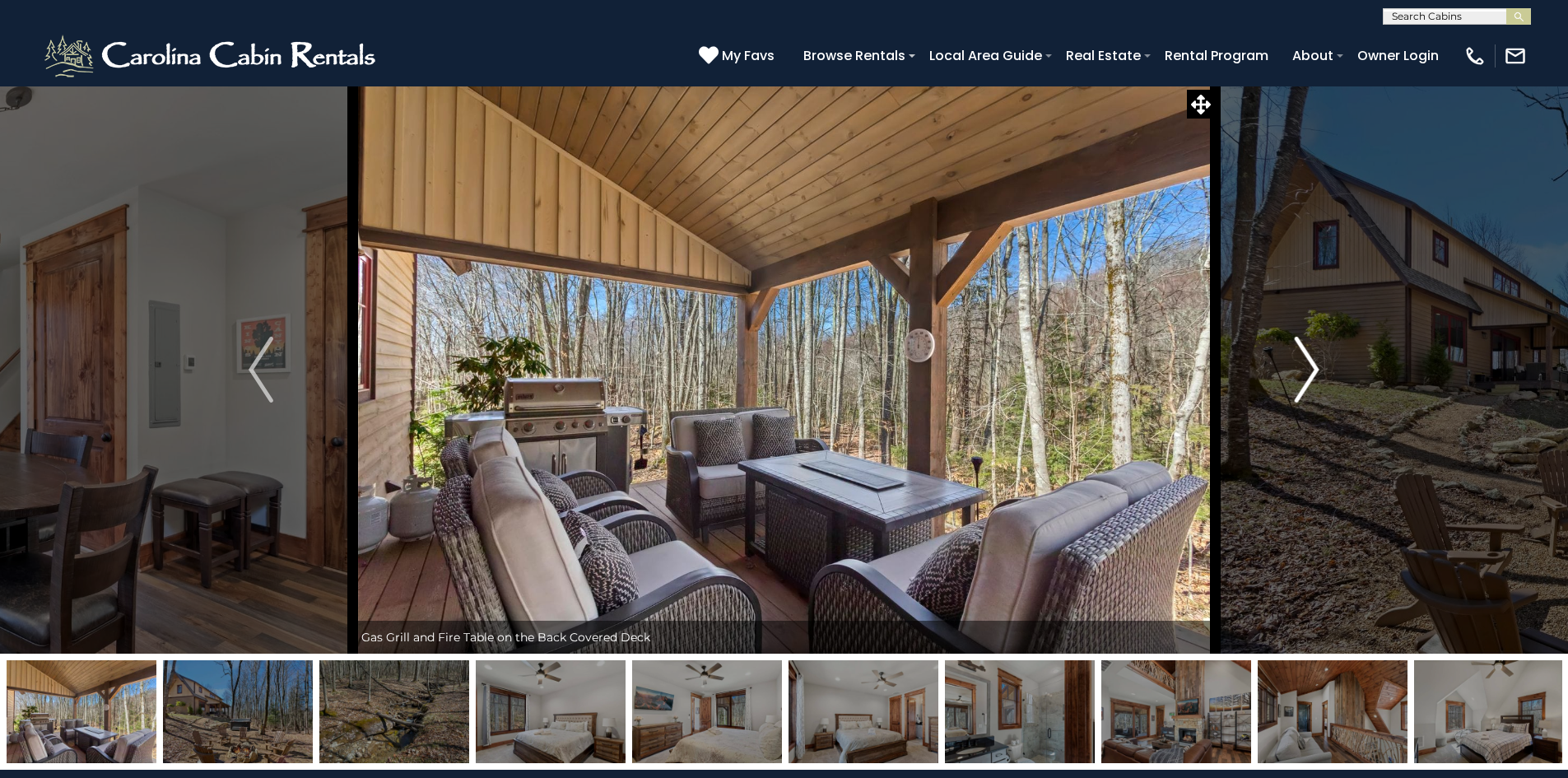
click at [1299, 389] on img "Next" at bounding box center [1307, 370] width 24 height 66
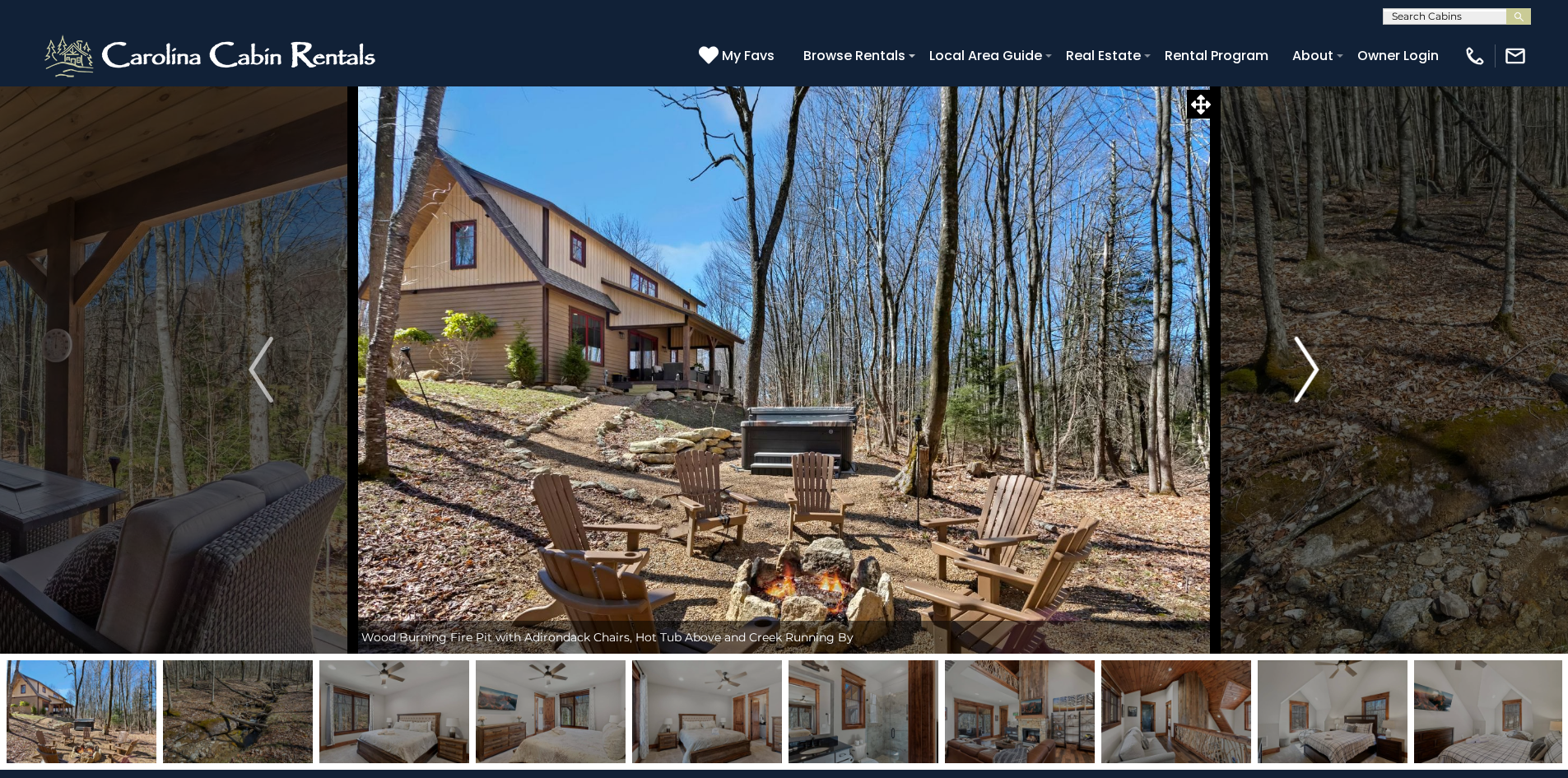
click at [1299, 389] on img "Next" at bounding box center [1307, 370] width 24 height 66
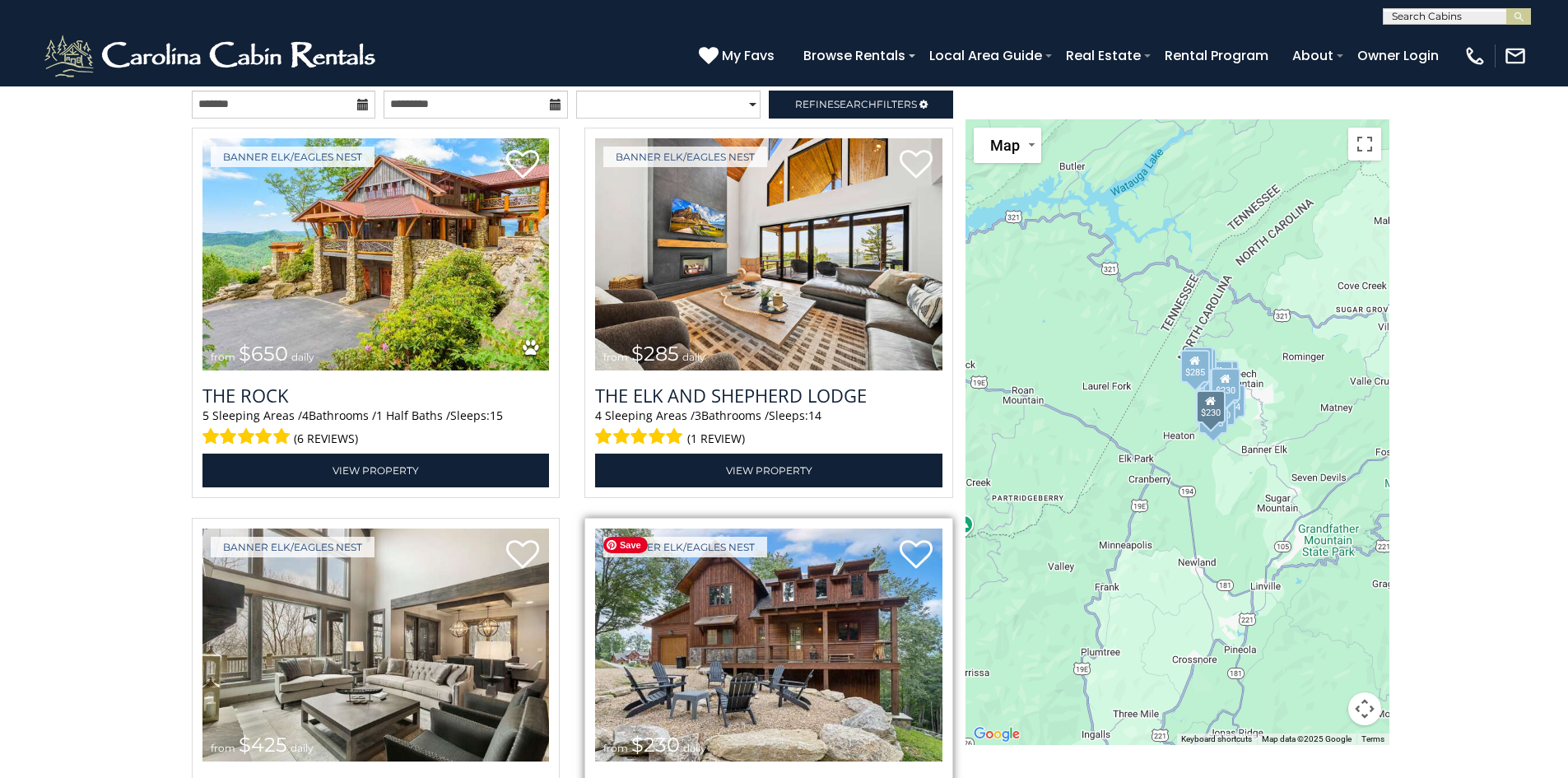
scroll to position [1894, 0]
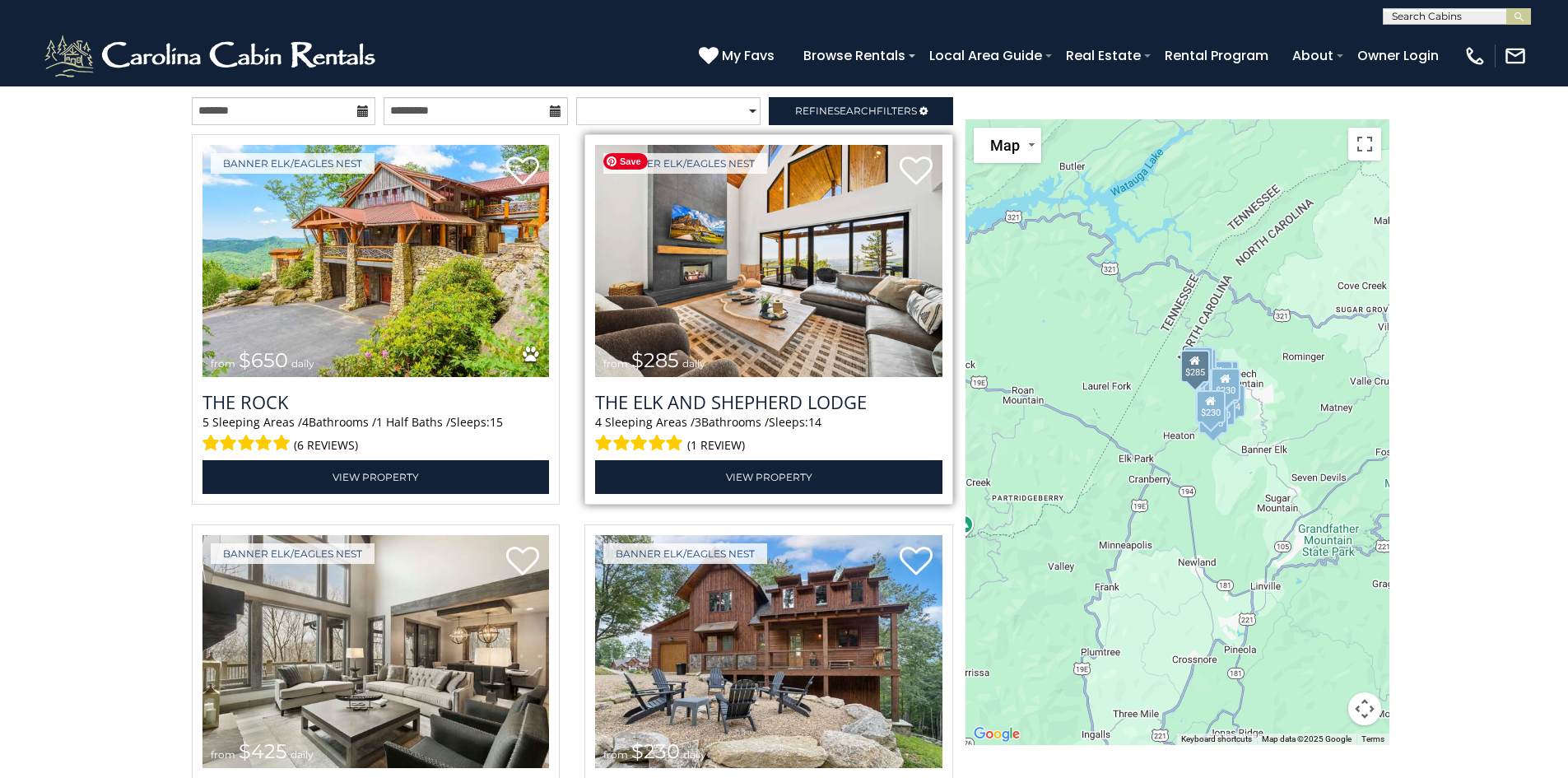
click at [806, 308] on img at bounding box center [769, 261] width 347 height 233
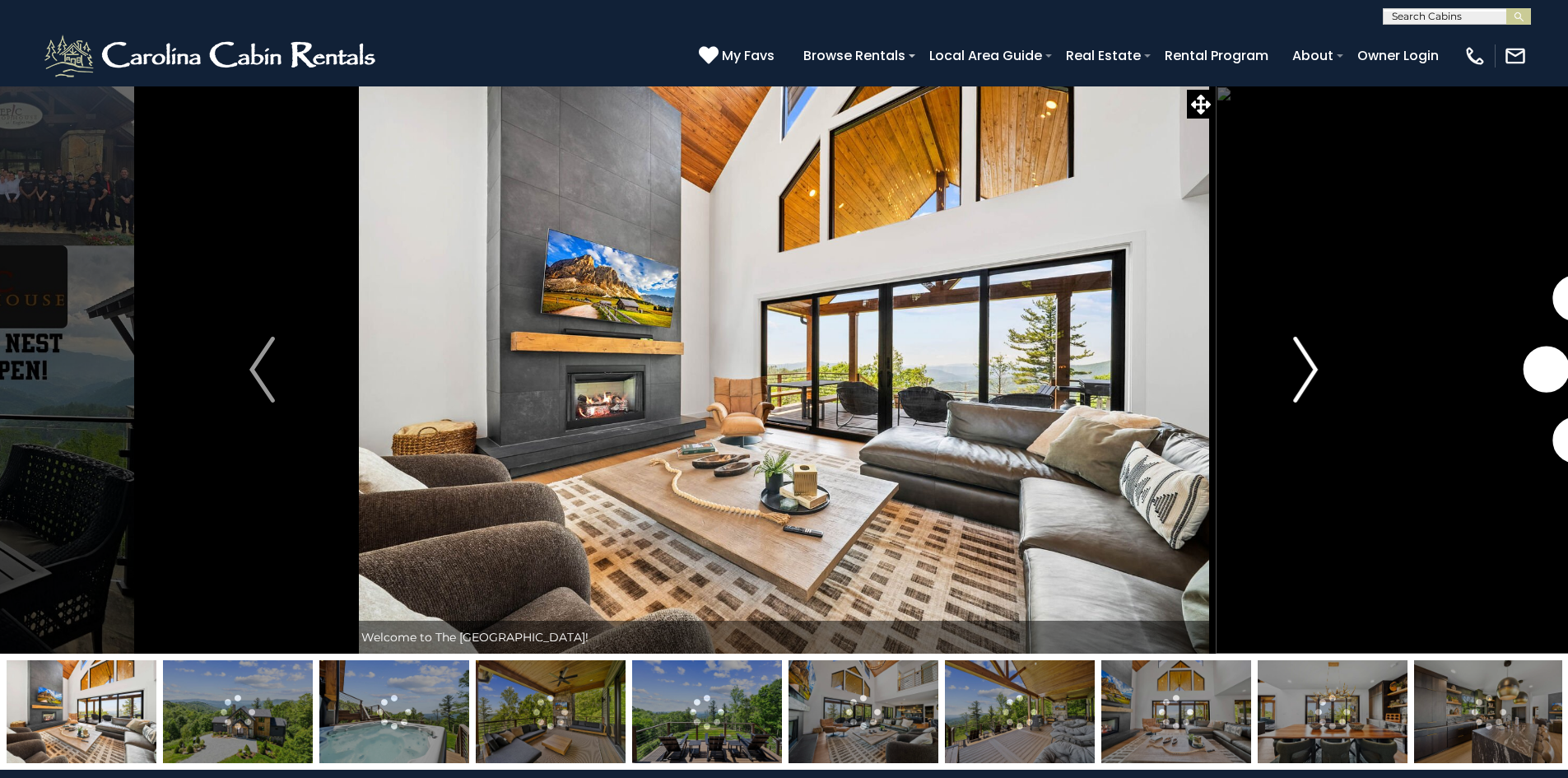
click at [1302, 364] on img "Next" at bounding box center [1306, 370] width 24 height 66
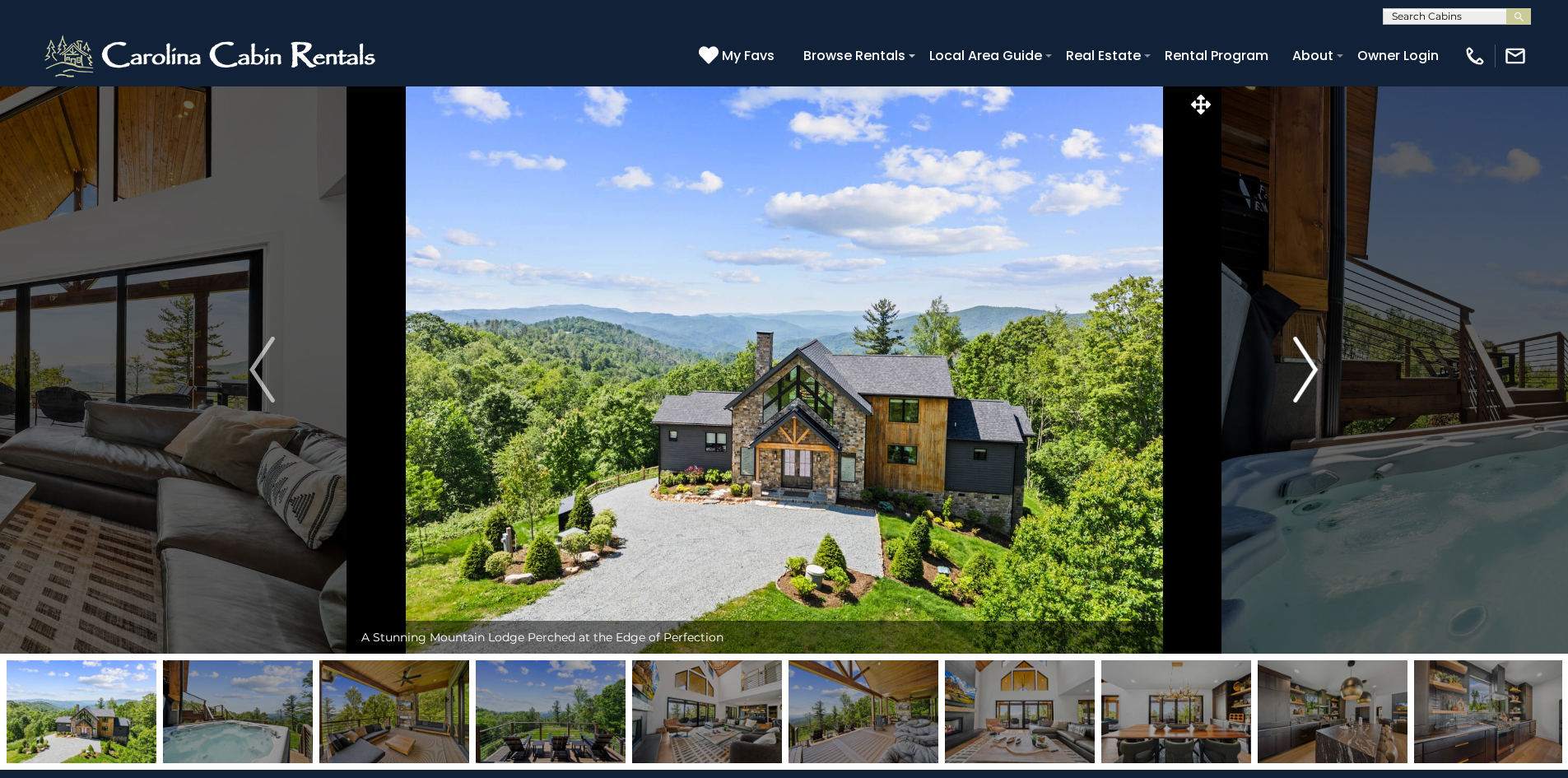
click at [1302, 364] on img "Next" at bounding box center [1306, 370] width 24 height 66
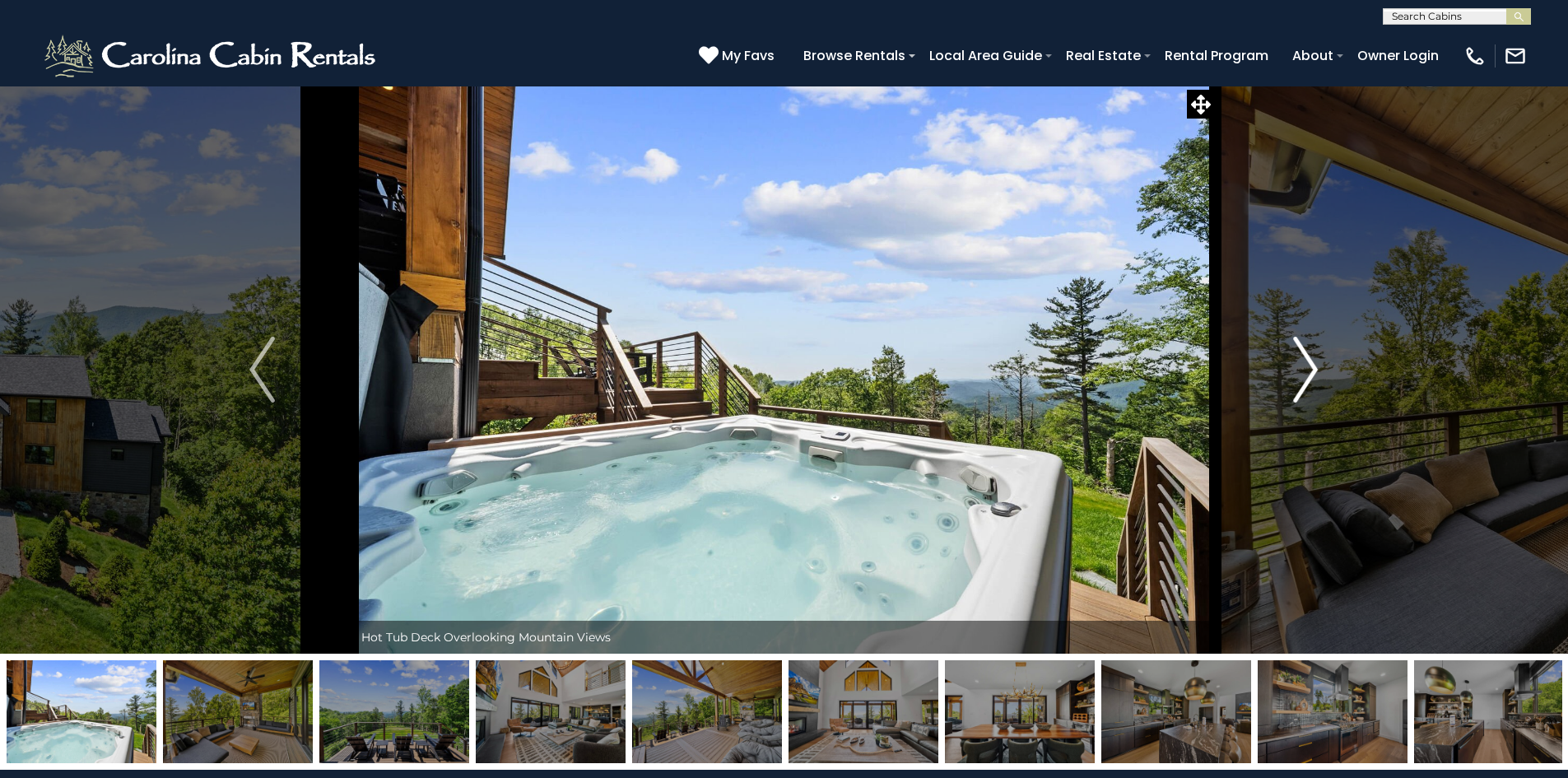
click at [1302, 364] on img "Next" at bounding box center [1306, 370] width 24 height 66
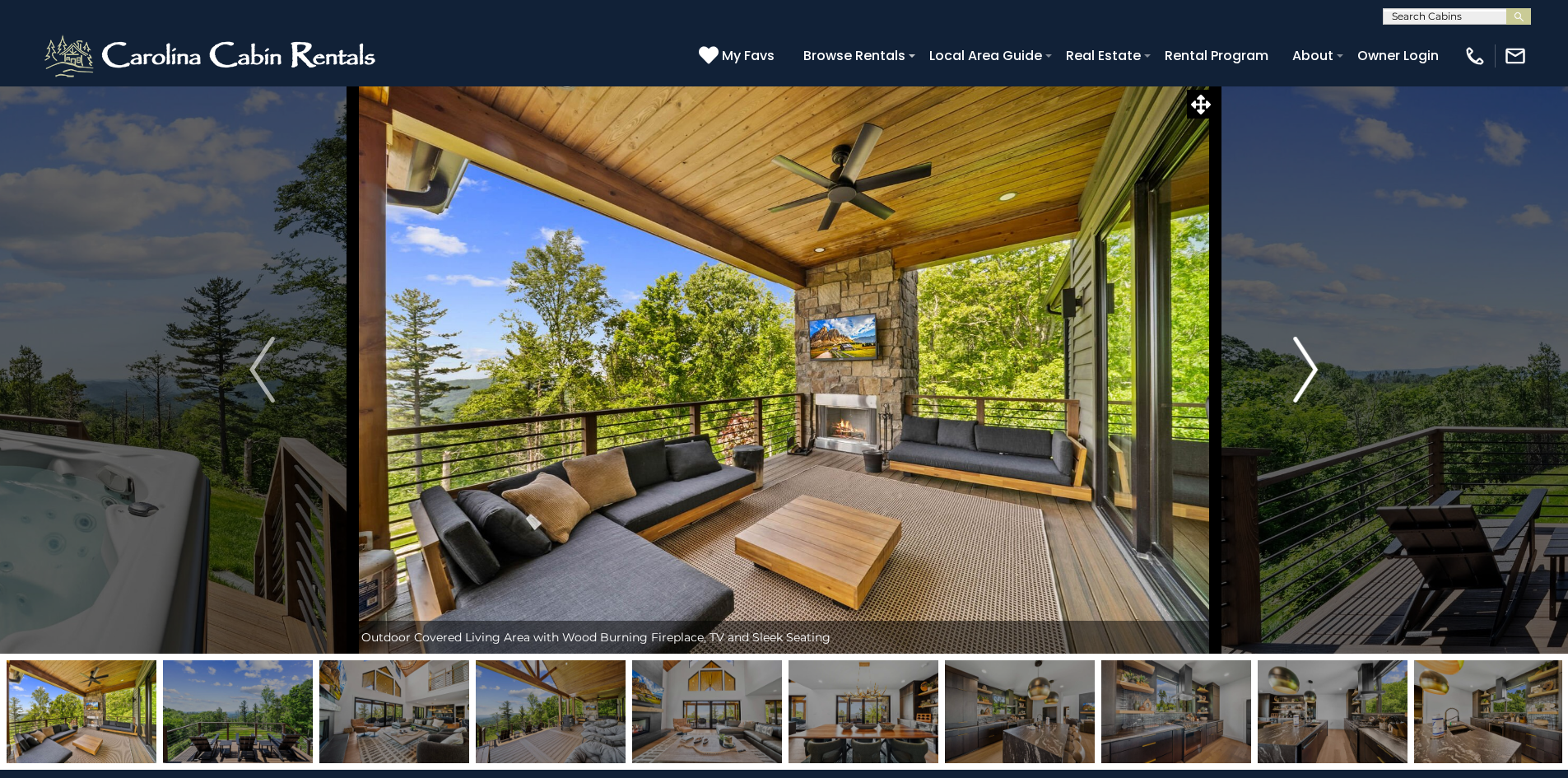
click at [1302, 364] on img "Next" at bounding box center [1306, 370] width 24 height 66
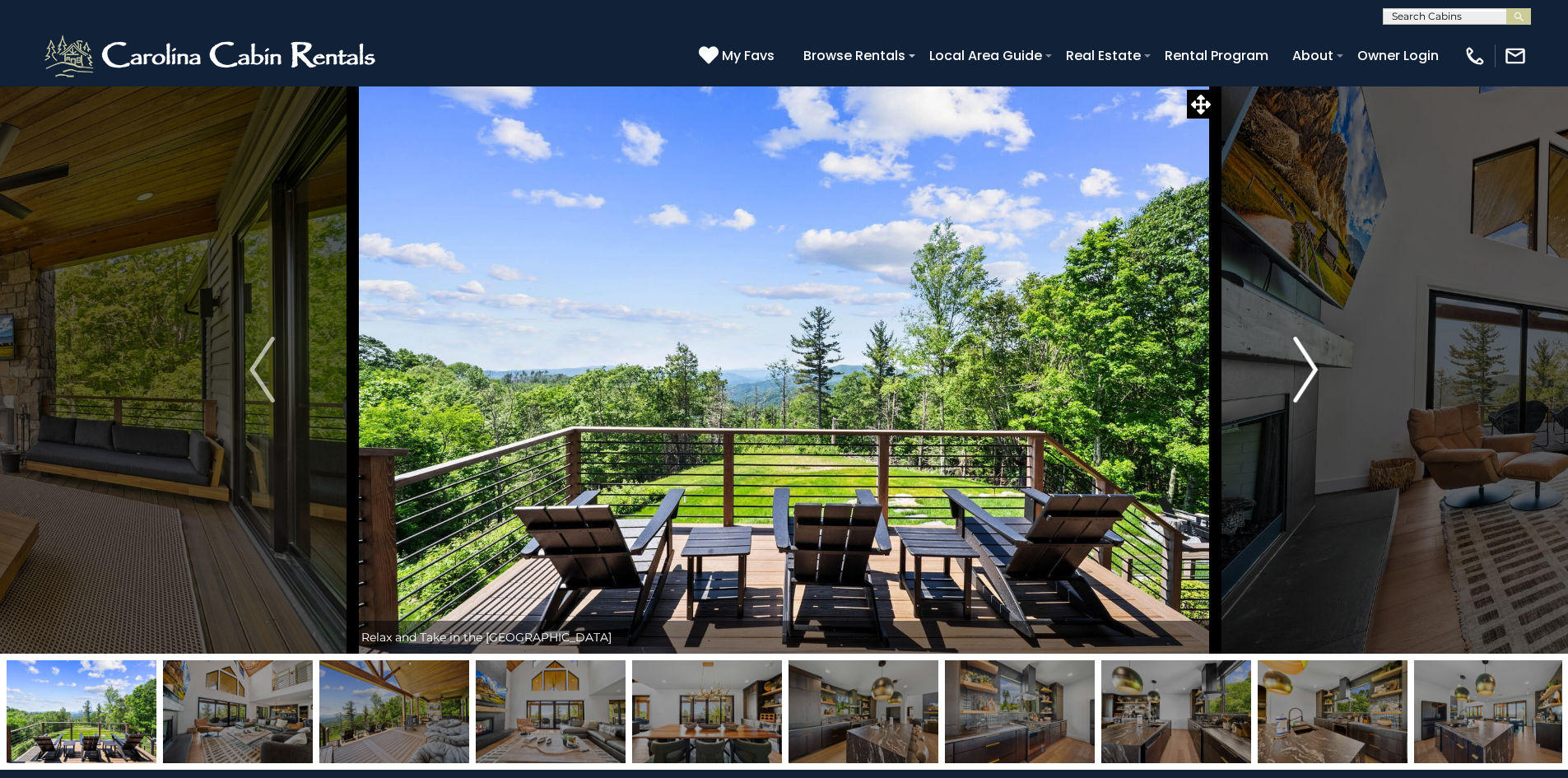
click at [1302, 364] on img "Next" at bounding box center [1306, 370] width 24 height 66
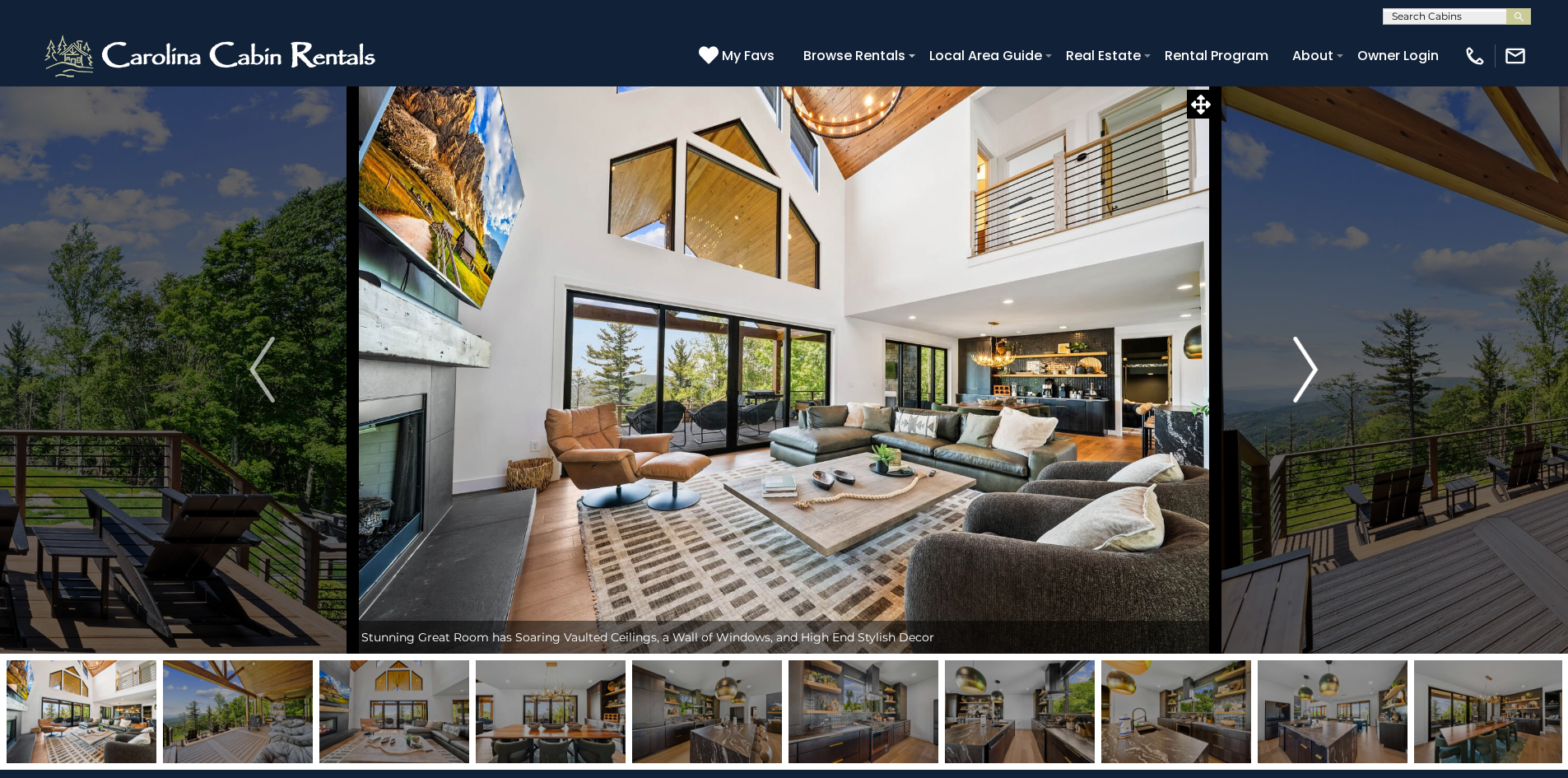
click at [1302, 364] on img "Next" at bounding box center [1306, 370] width 24 height 66
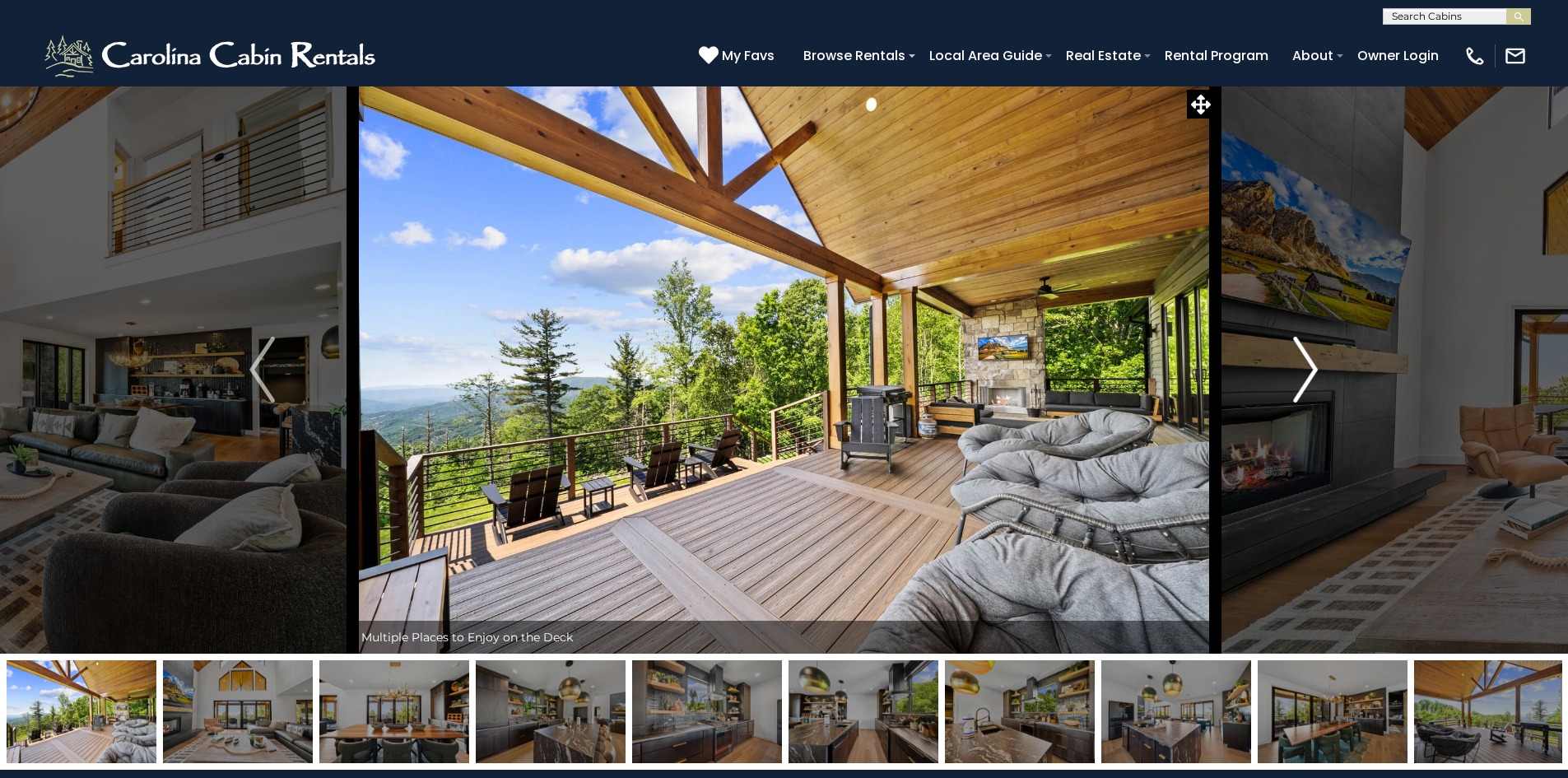
click at [1302, 364] on img "Next" at bounding box center [1306, 370] width 24 height 66
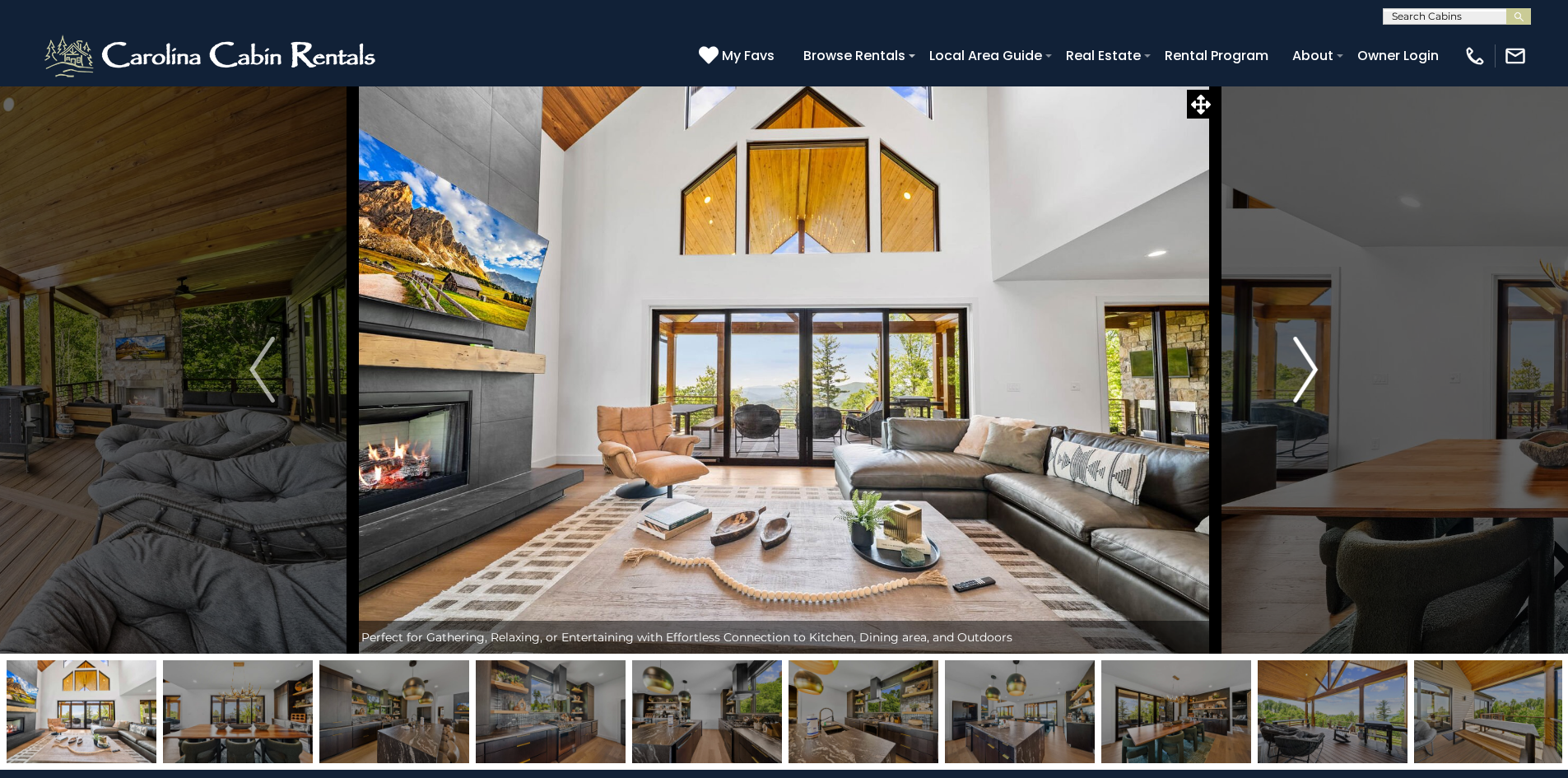
click at [1302, 364] on img "Next" at bounding box center [1306, 370] width 24 height 66
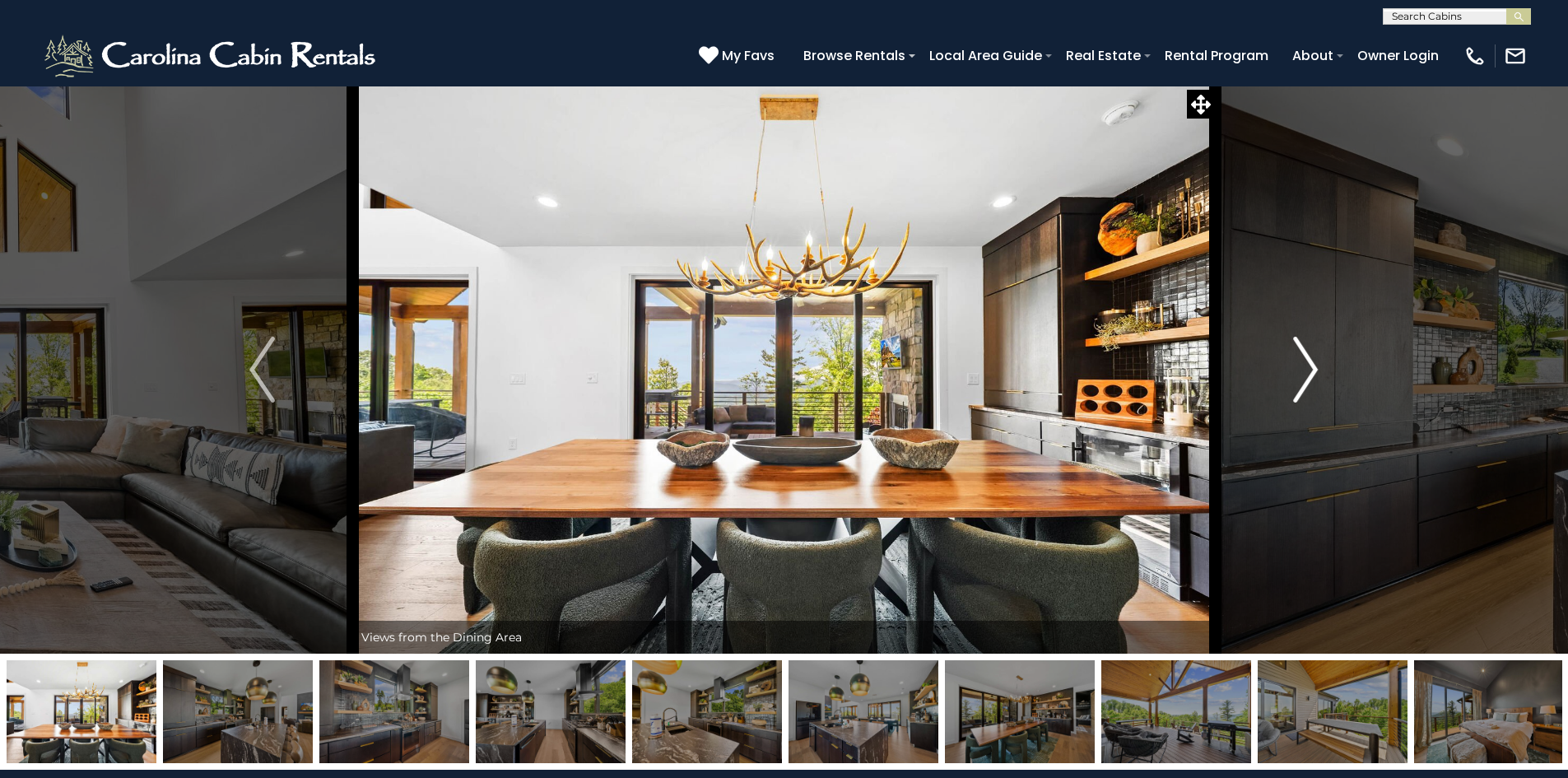
click at [1302, 364] on img "Next" at bounding box center [1306, 370] width 24 height 66
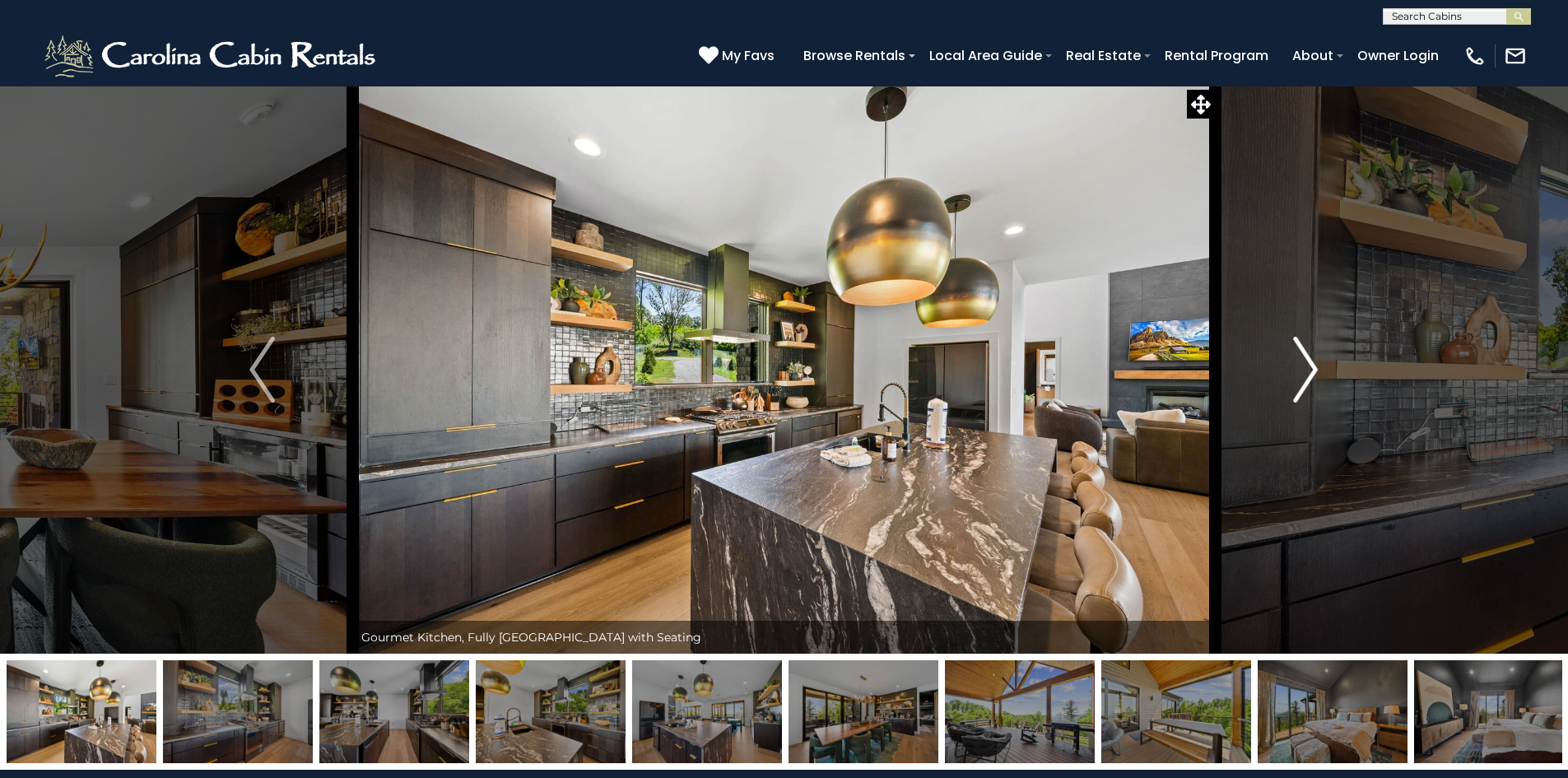
click at [1302, 364] on img "Next" at bounding box center [1306, 370] width 24 height 66
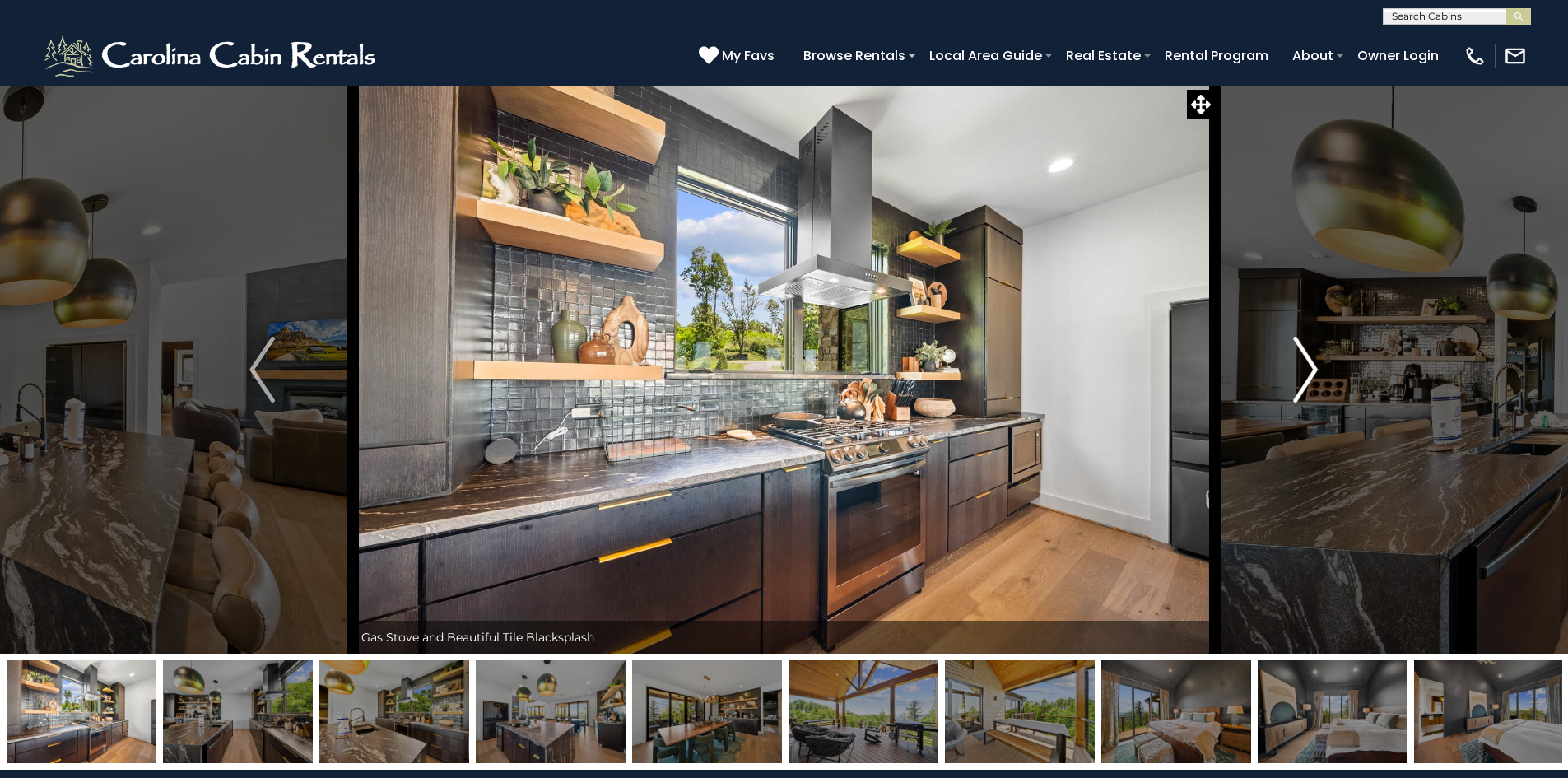
click at [1302, 364] on img "Next" at bounding box center [1306, 370] width 24 height 66
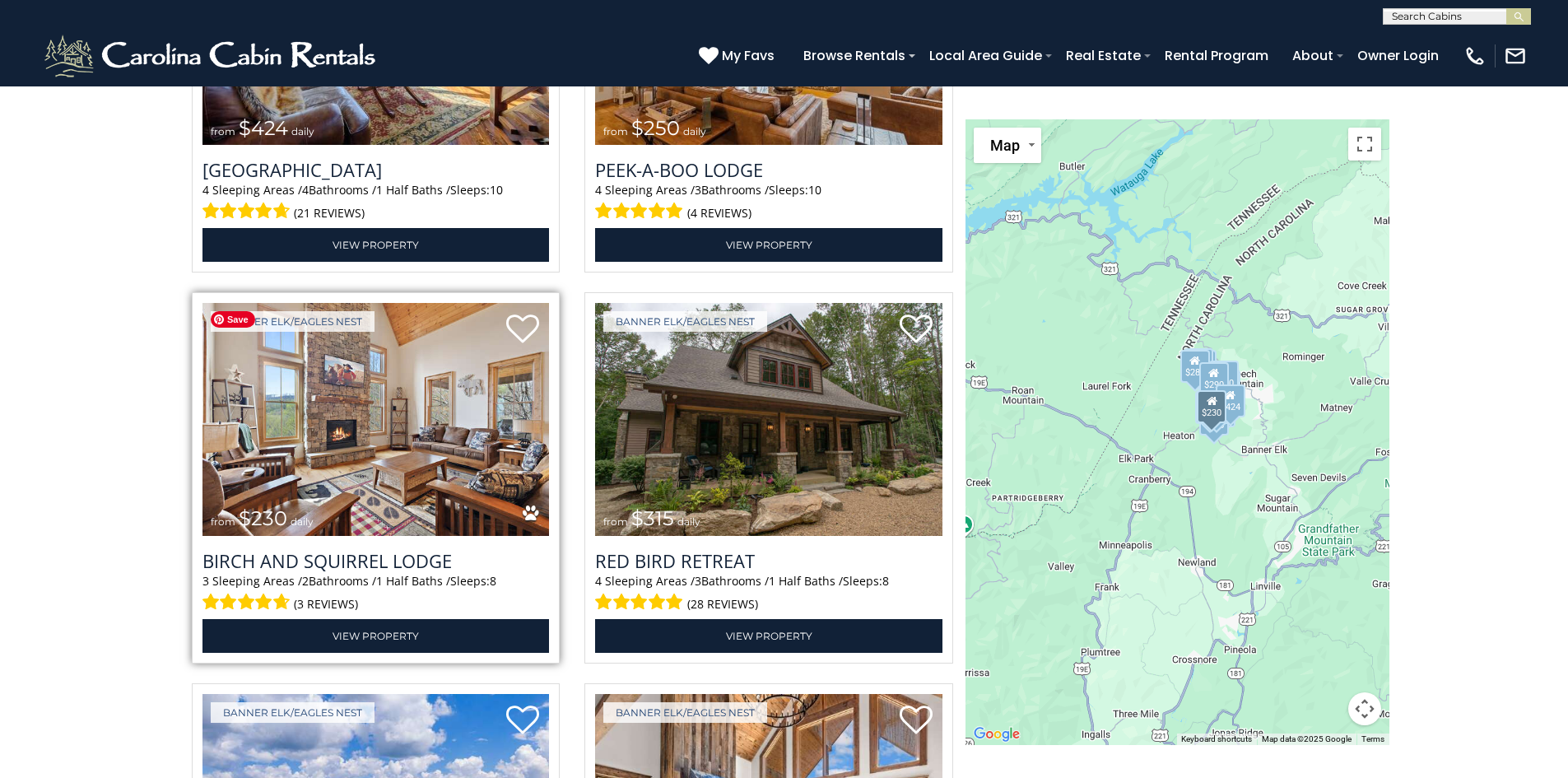
scroll to position [4019, 0]
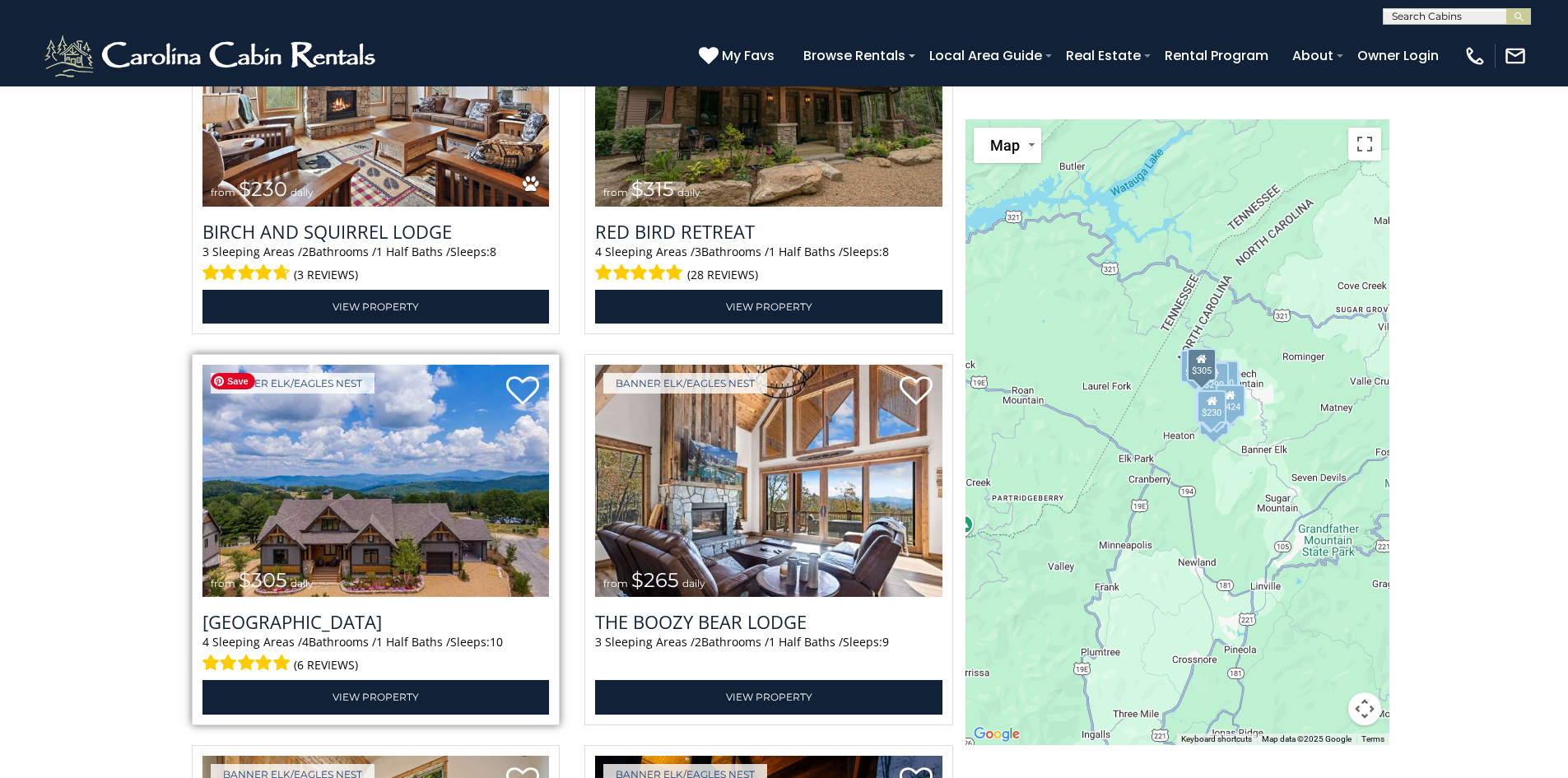
click at [382, 568] on img at bounding box center [376, 481] width 347 height 233
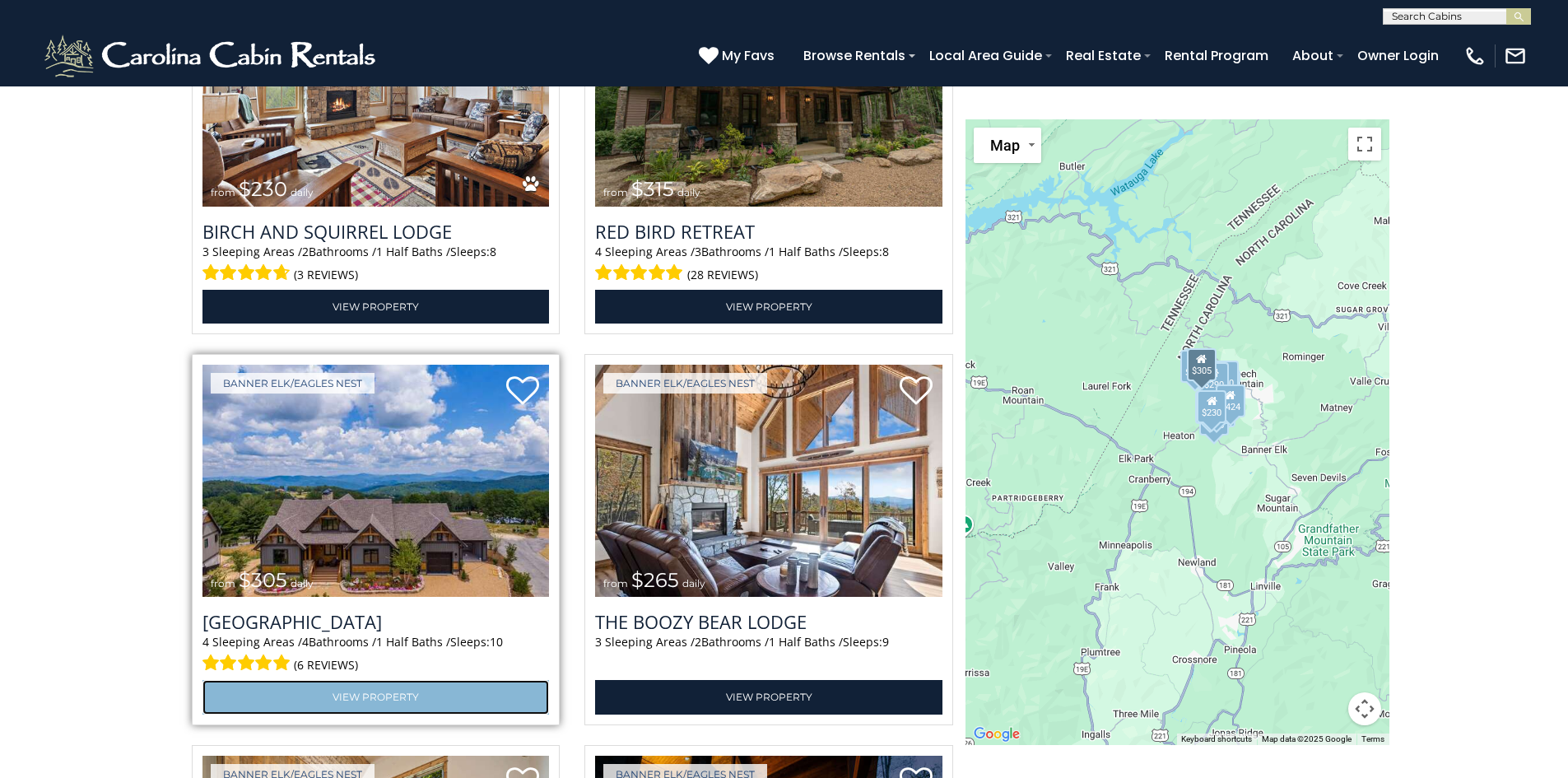
click at [365, 691] on link "View Property" at bounding box center [376, 696] width 347 height 34
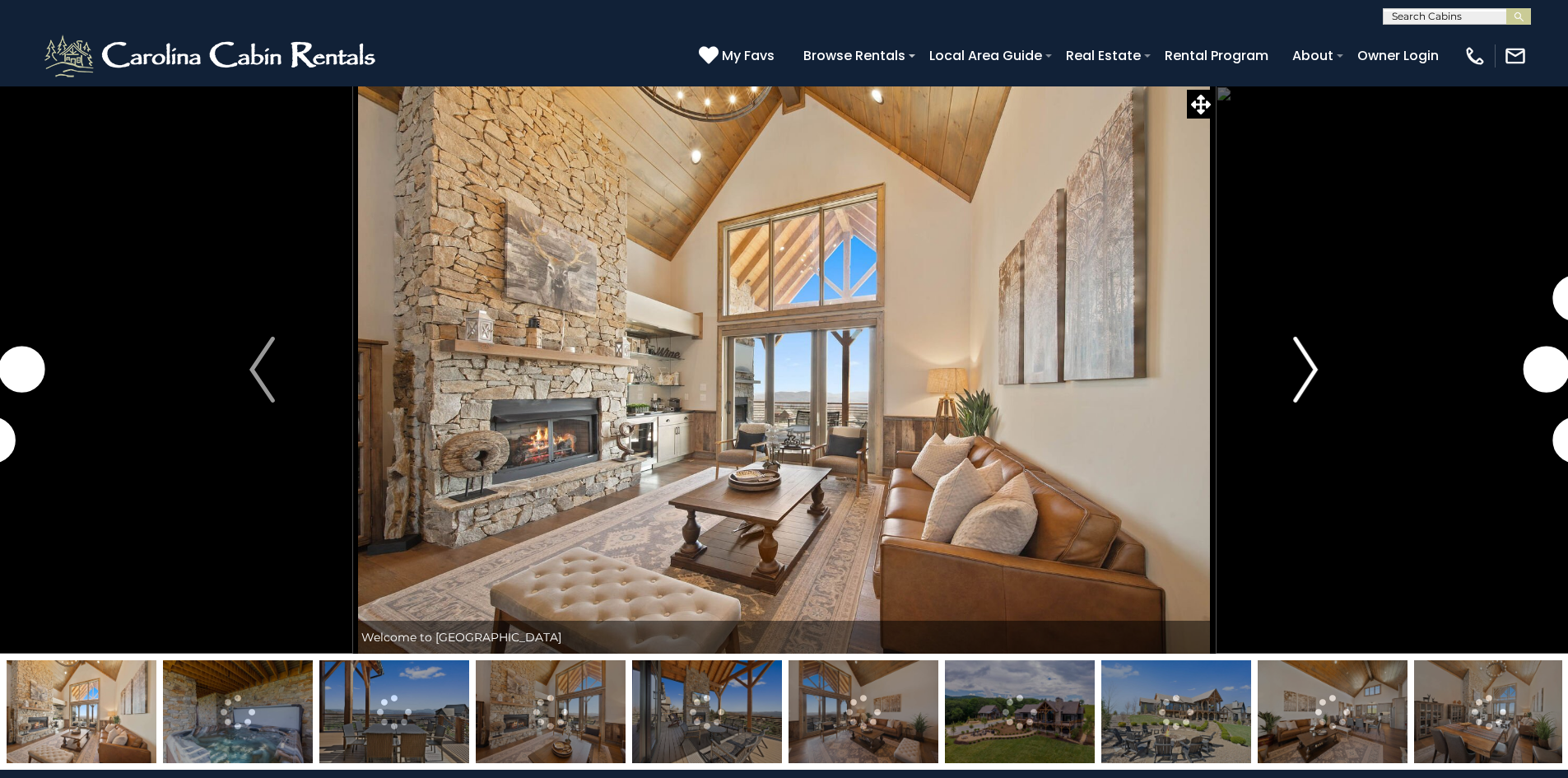
click at [1295, 375] on img "Next" at bounding box center [1306, 370] width 24 height 66
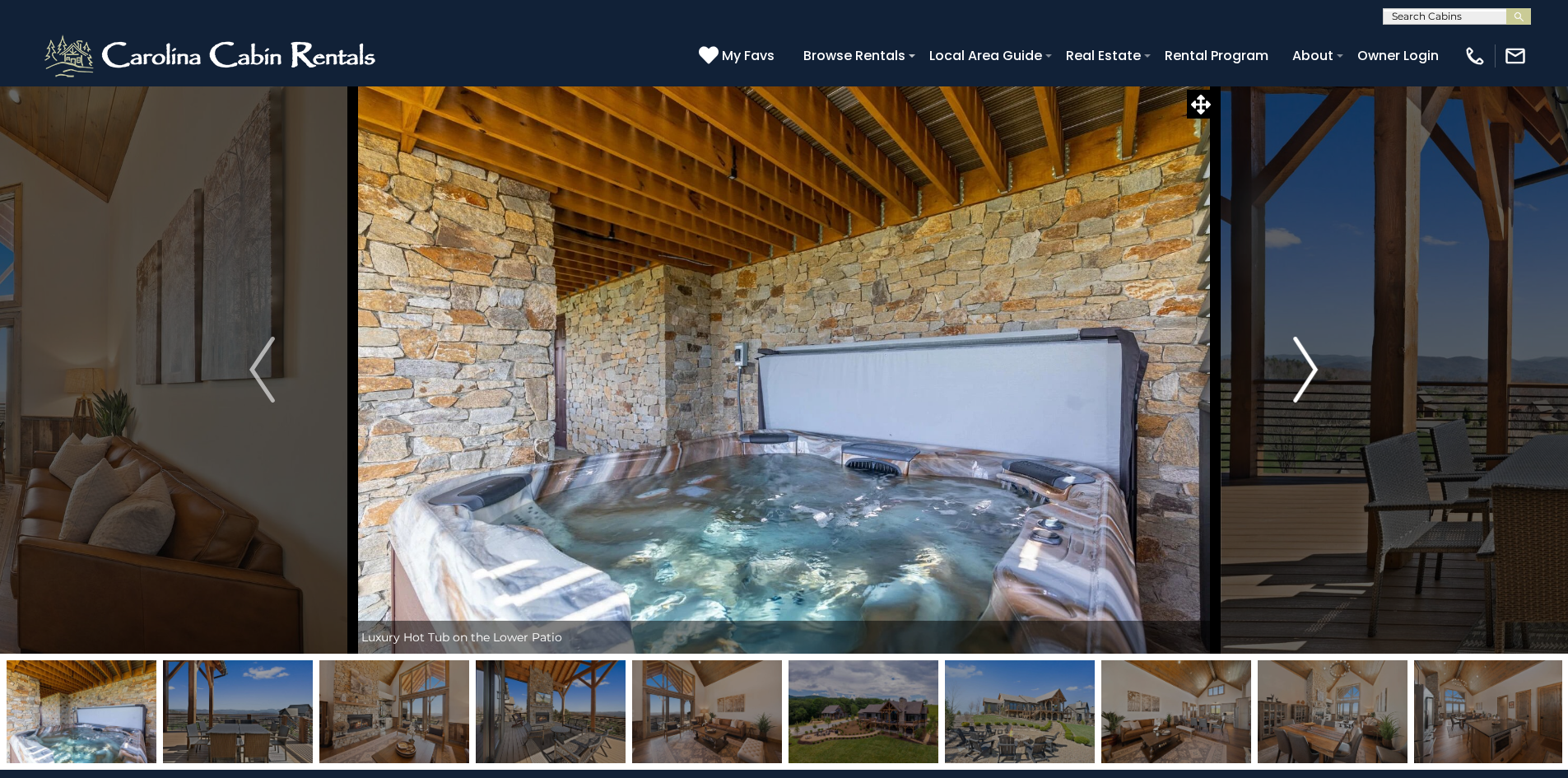
click at [1295, 375] on img "Next" at bounding box center [1306, 370] width 24 height 66
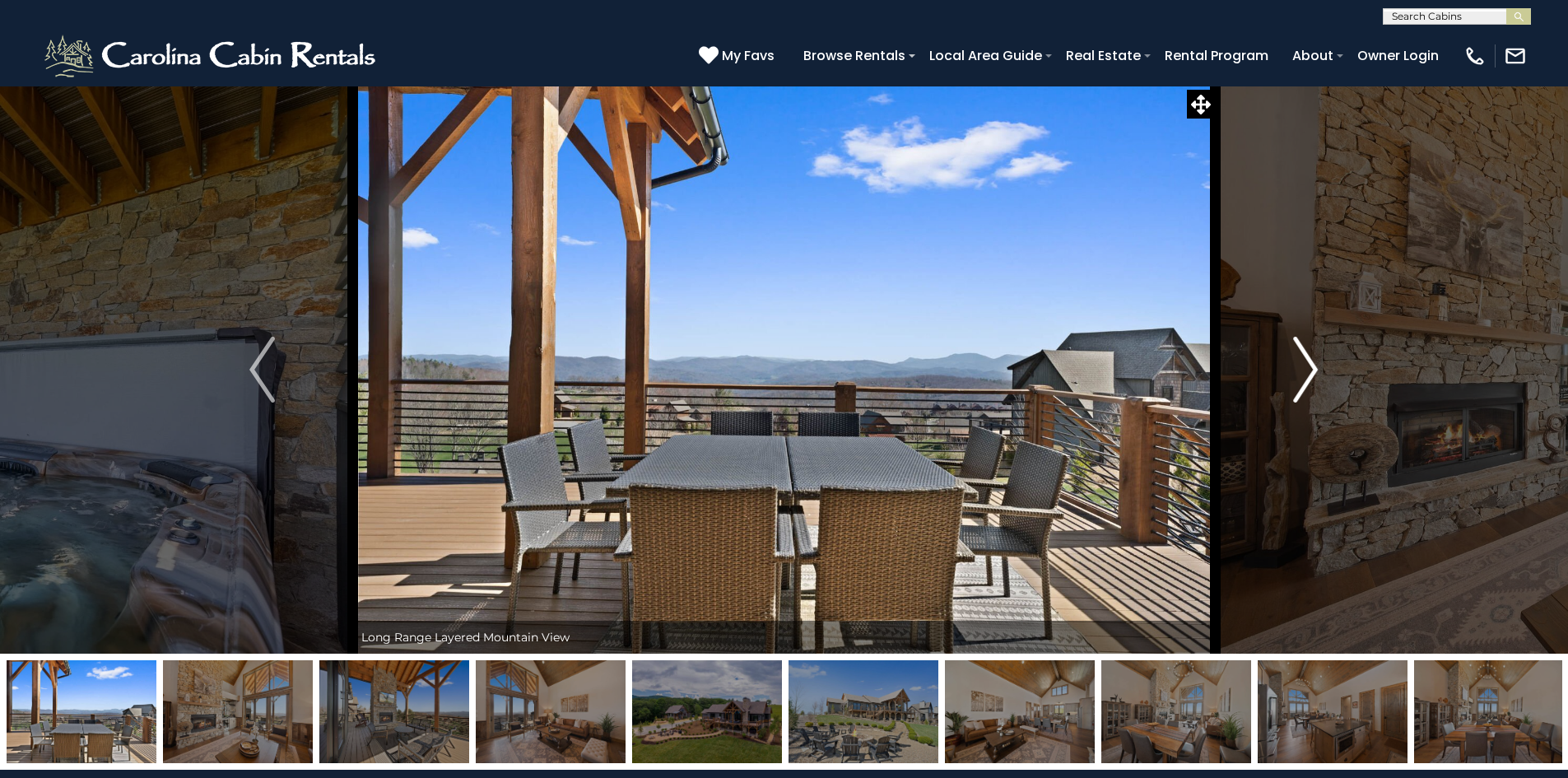
click at [1295, 375] on img "Next" at bounding box center [1306, 370] width 24 height 66
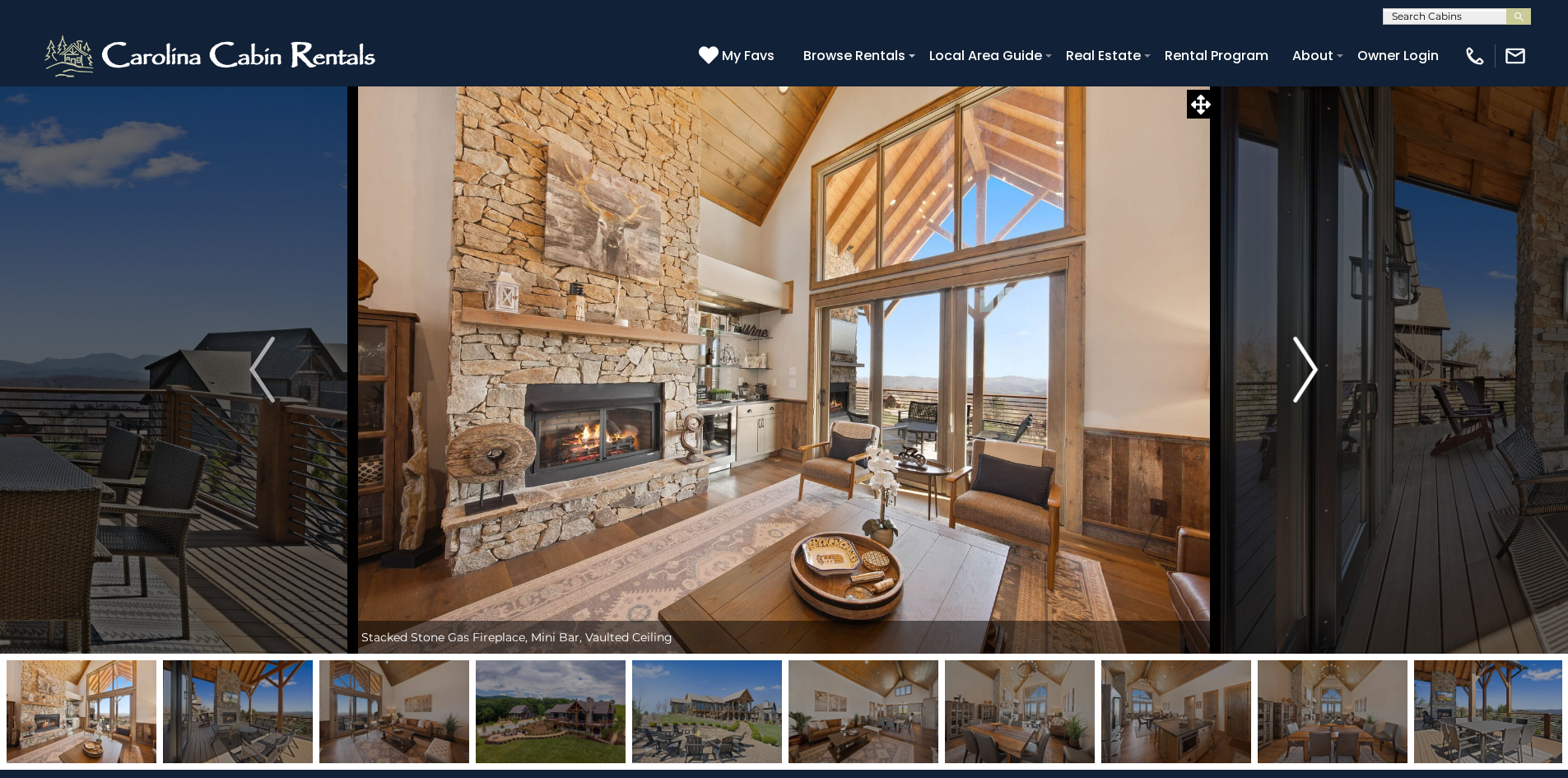
click at [1295, 375] on img "Next" at bounding box center [1306, 370] width 24 height 66
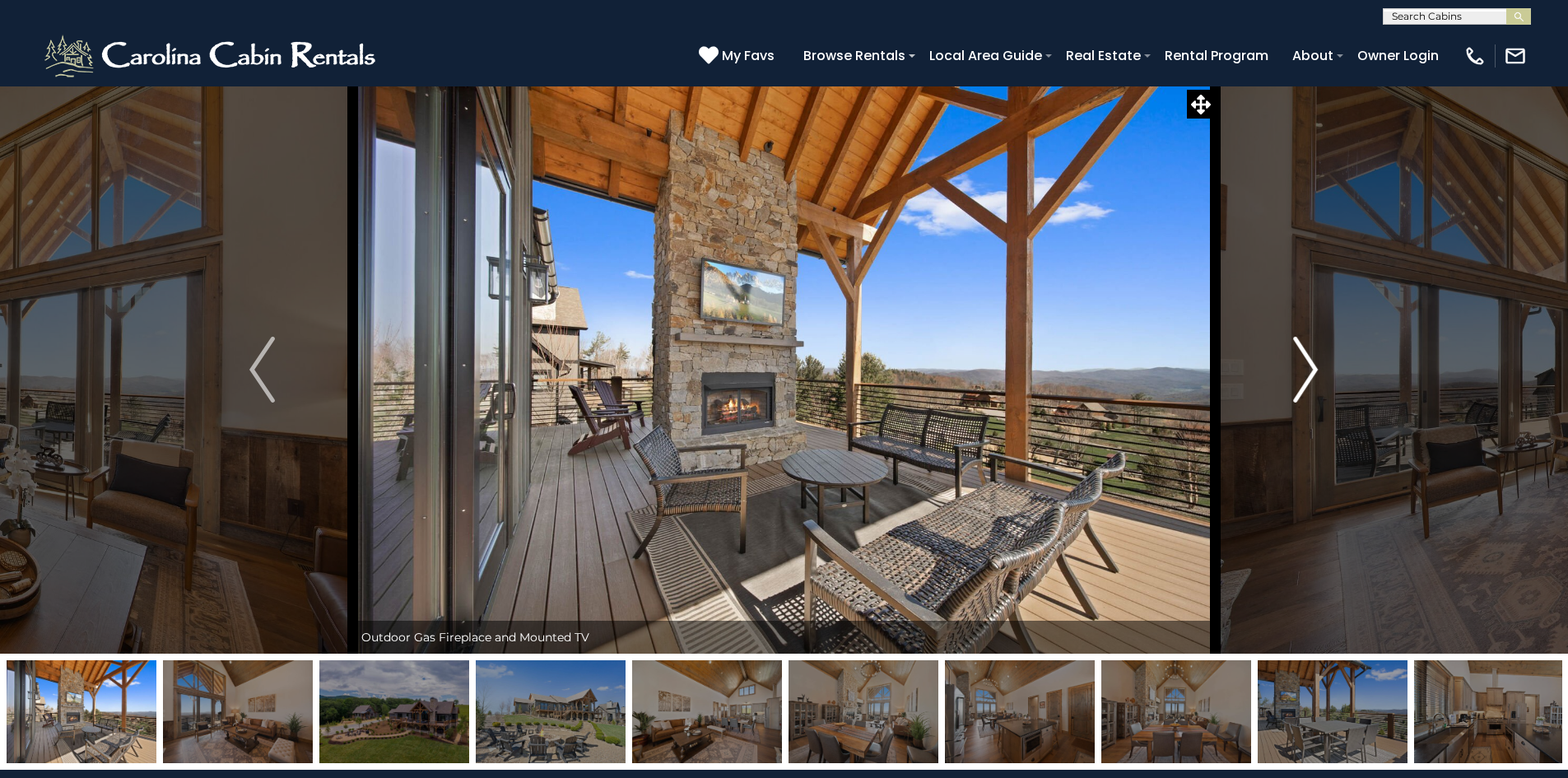
click at [1295, 375] on img "Next" at bounding box center [1306, 370] width 24 height 66
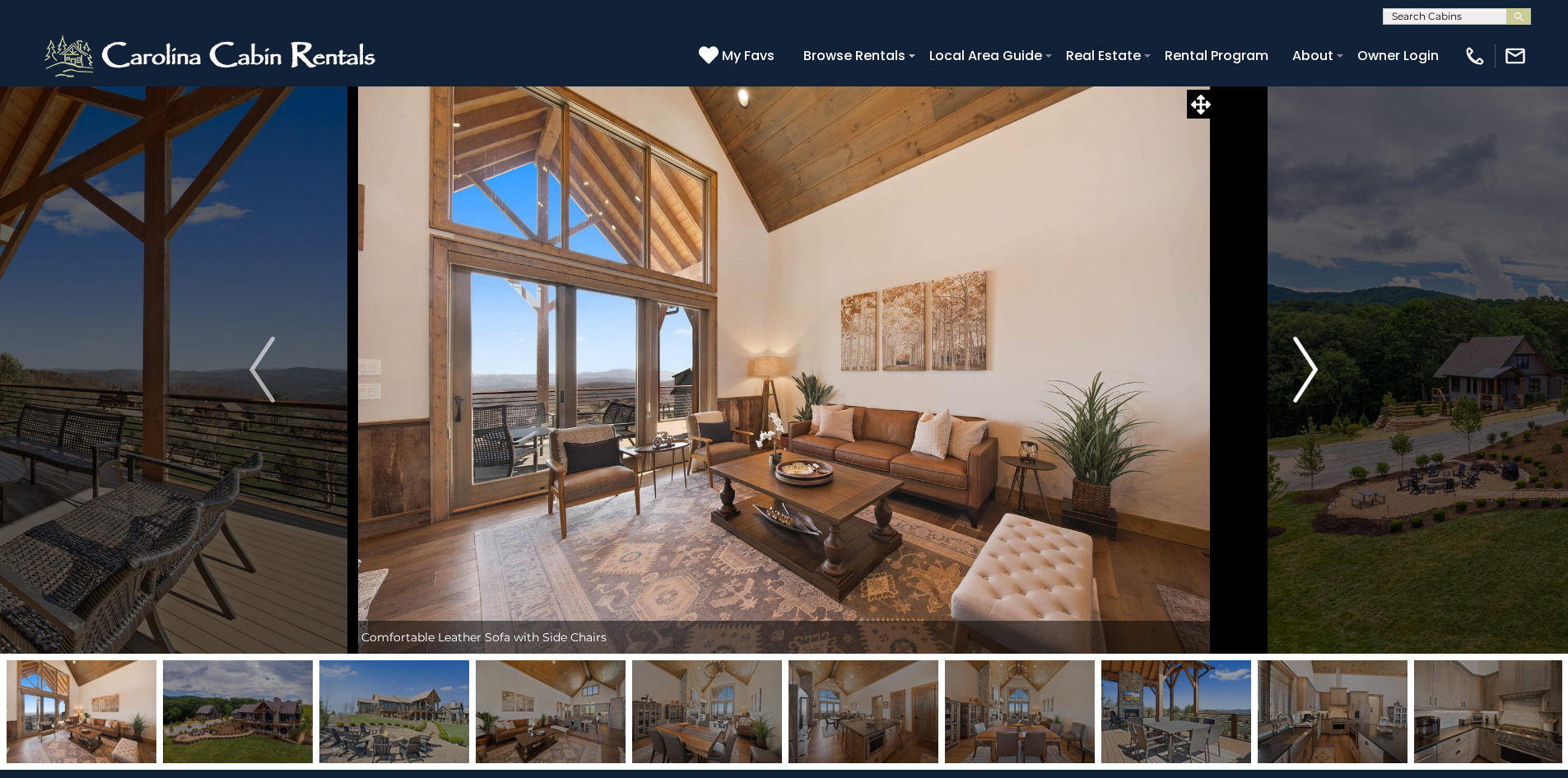
click at [1295, 375] on img "Next" at bounding box center [1306, 370] width 24 height 66
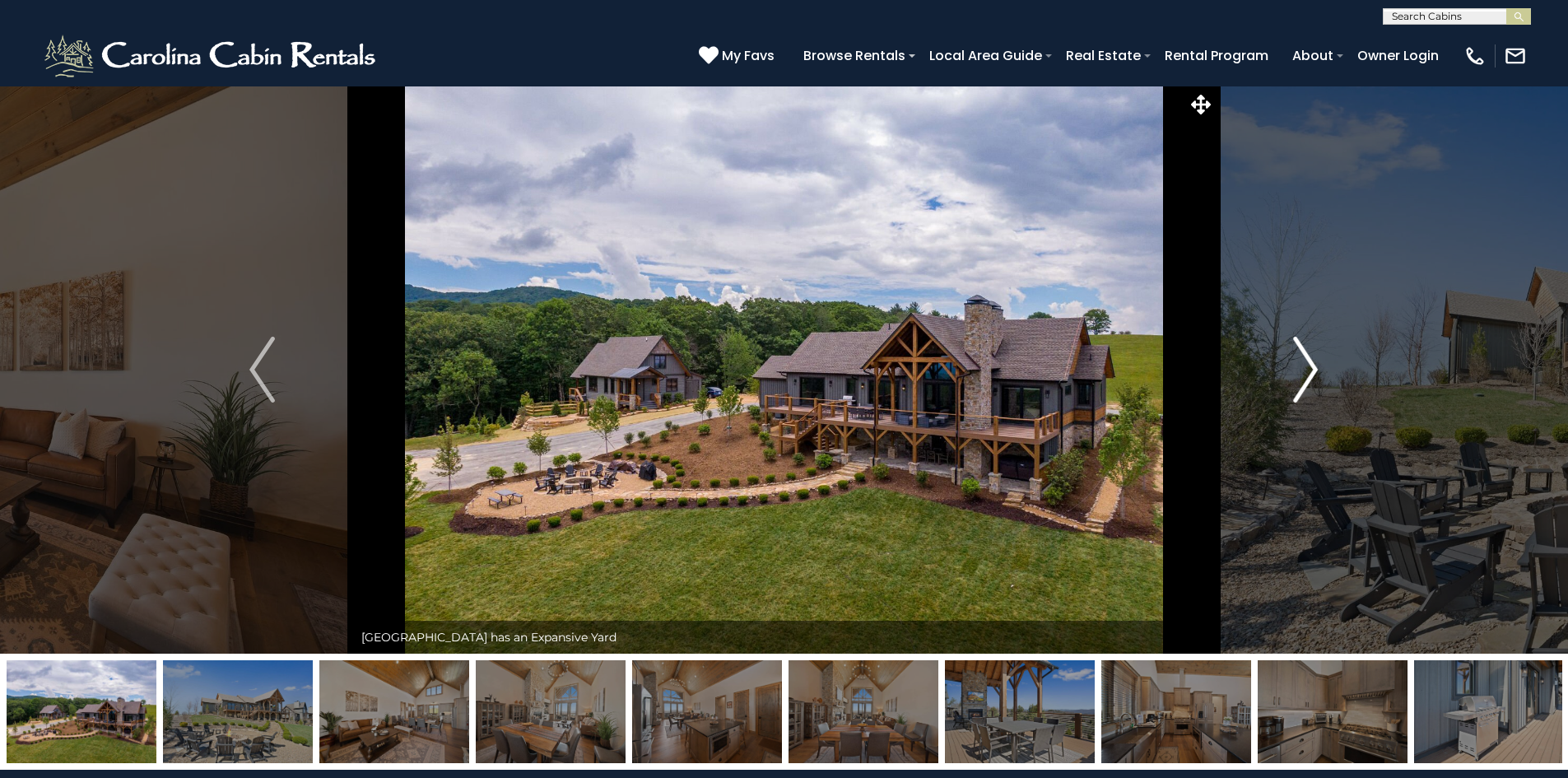
click at [1295, 375] on img "Next" at bounding box center [1306, 370] width 24 height 66
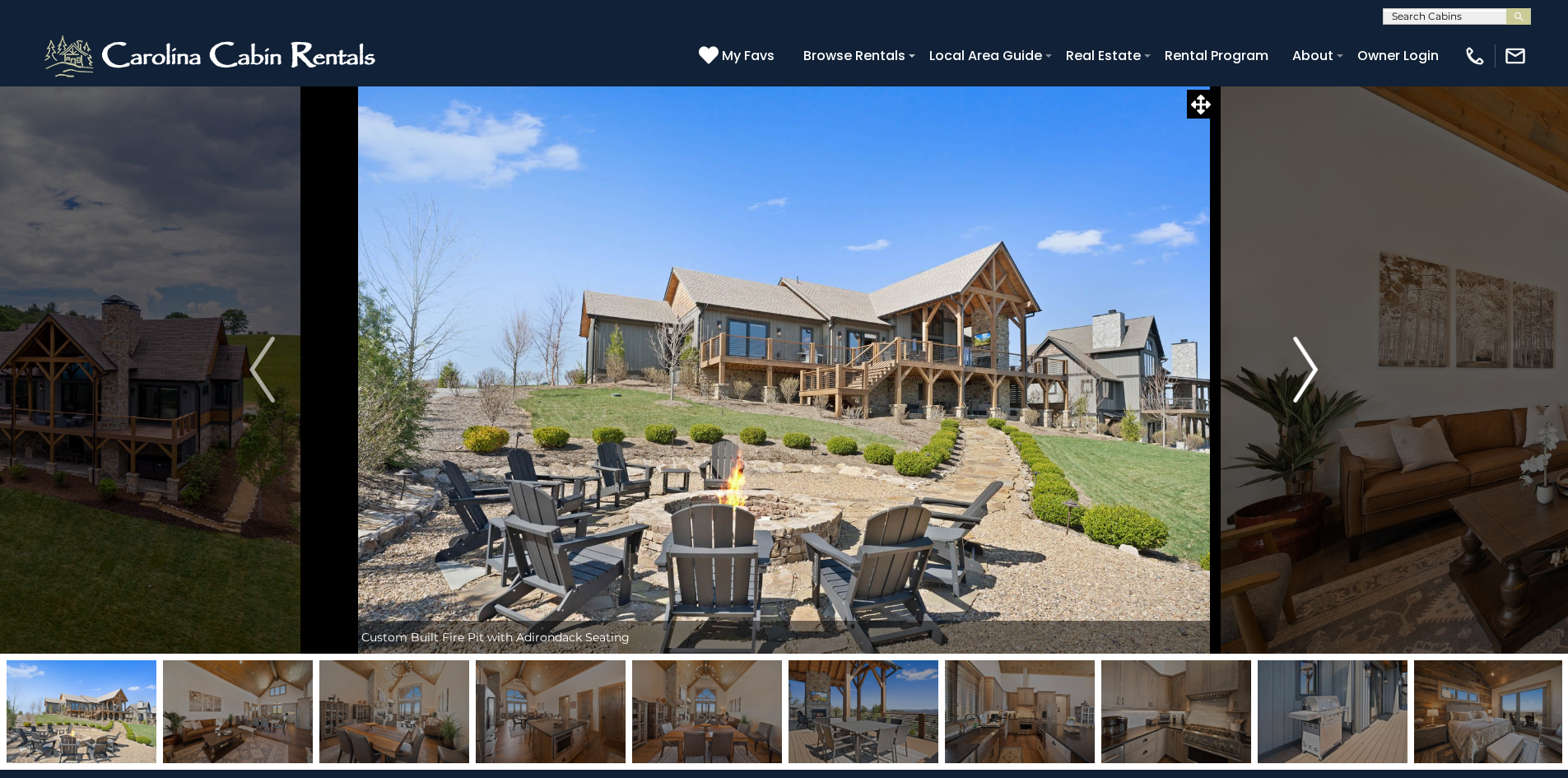
click at [1295, 375] on img "Next" at bounding box center [1306, 370] width 24 height 66
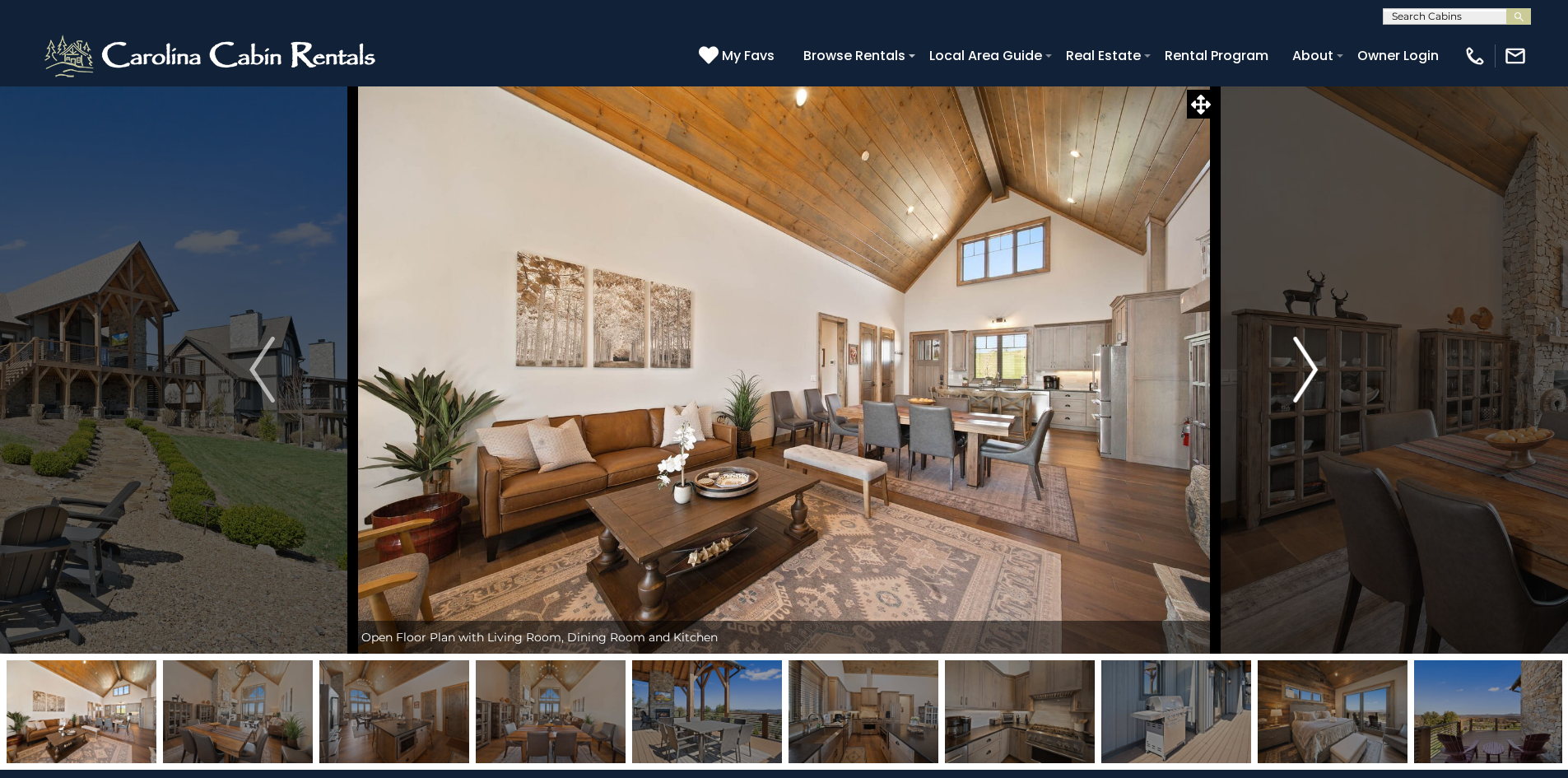
click at [1295, 375] on img "Next" at bounding box center [1306, 370] width 24 height 66
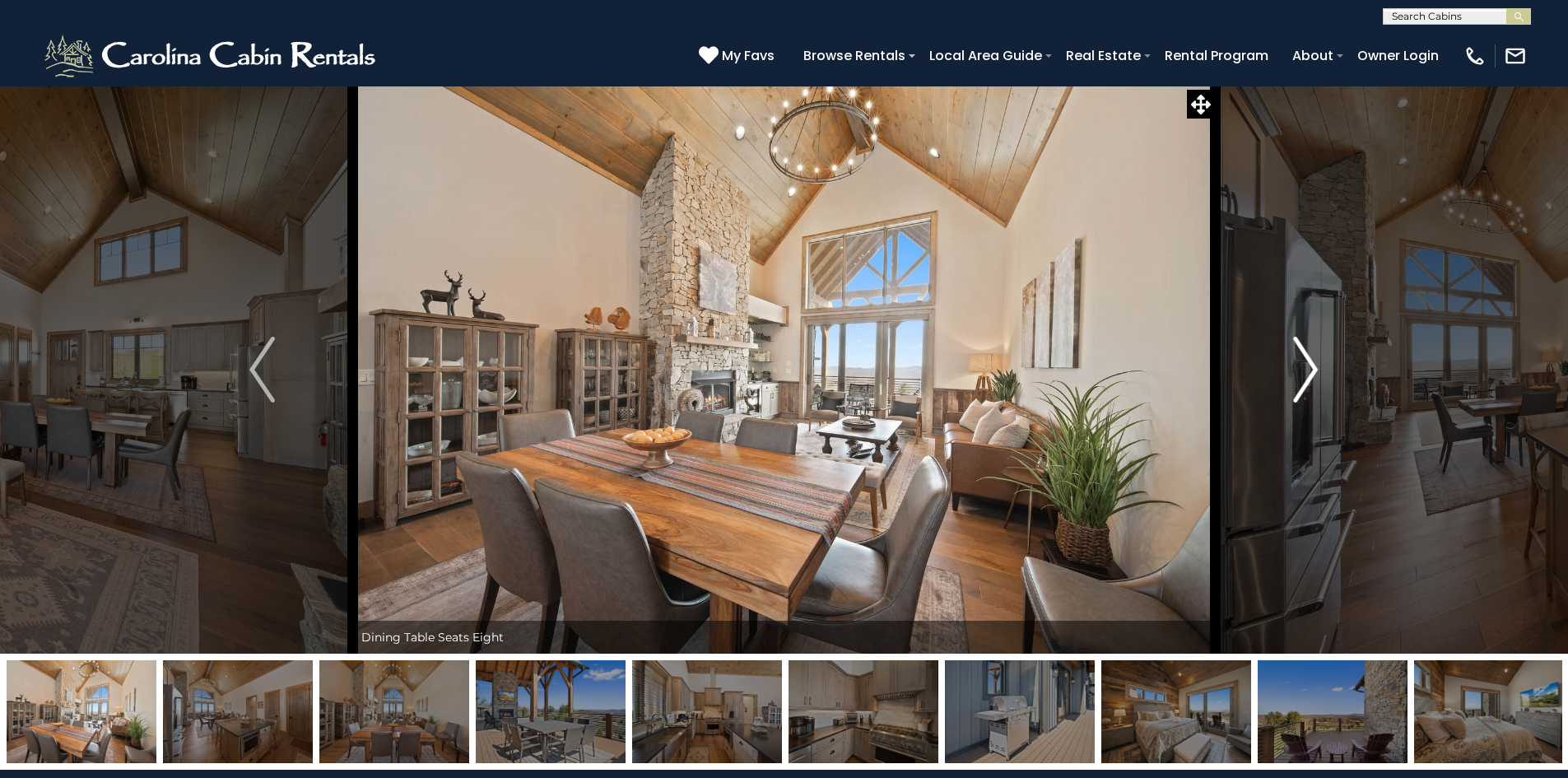
click at [1295, 375] on img "Next" at bounding box center [1306, 370] width 24 height 66
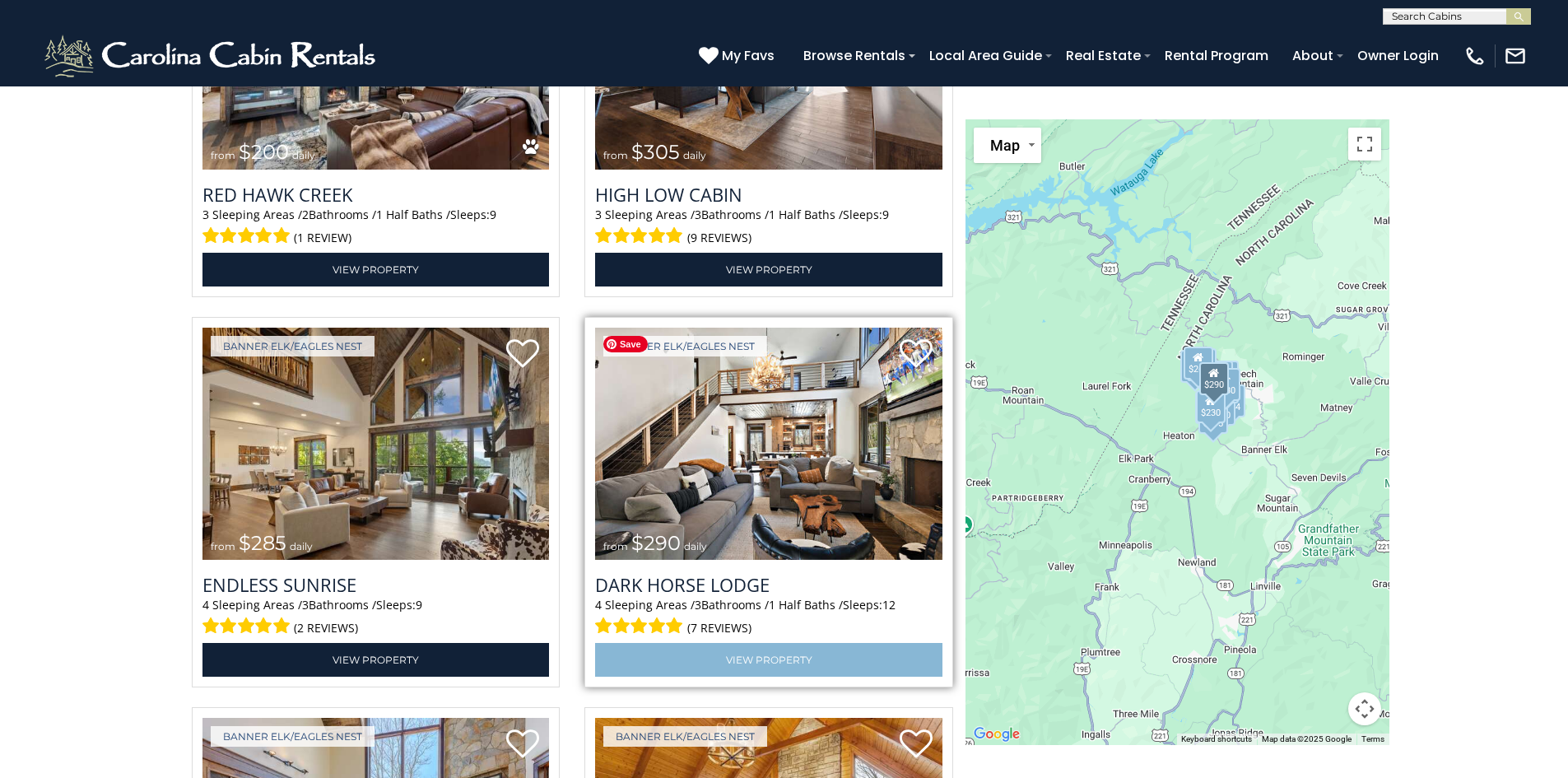
scroll to position [2964, 0]
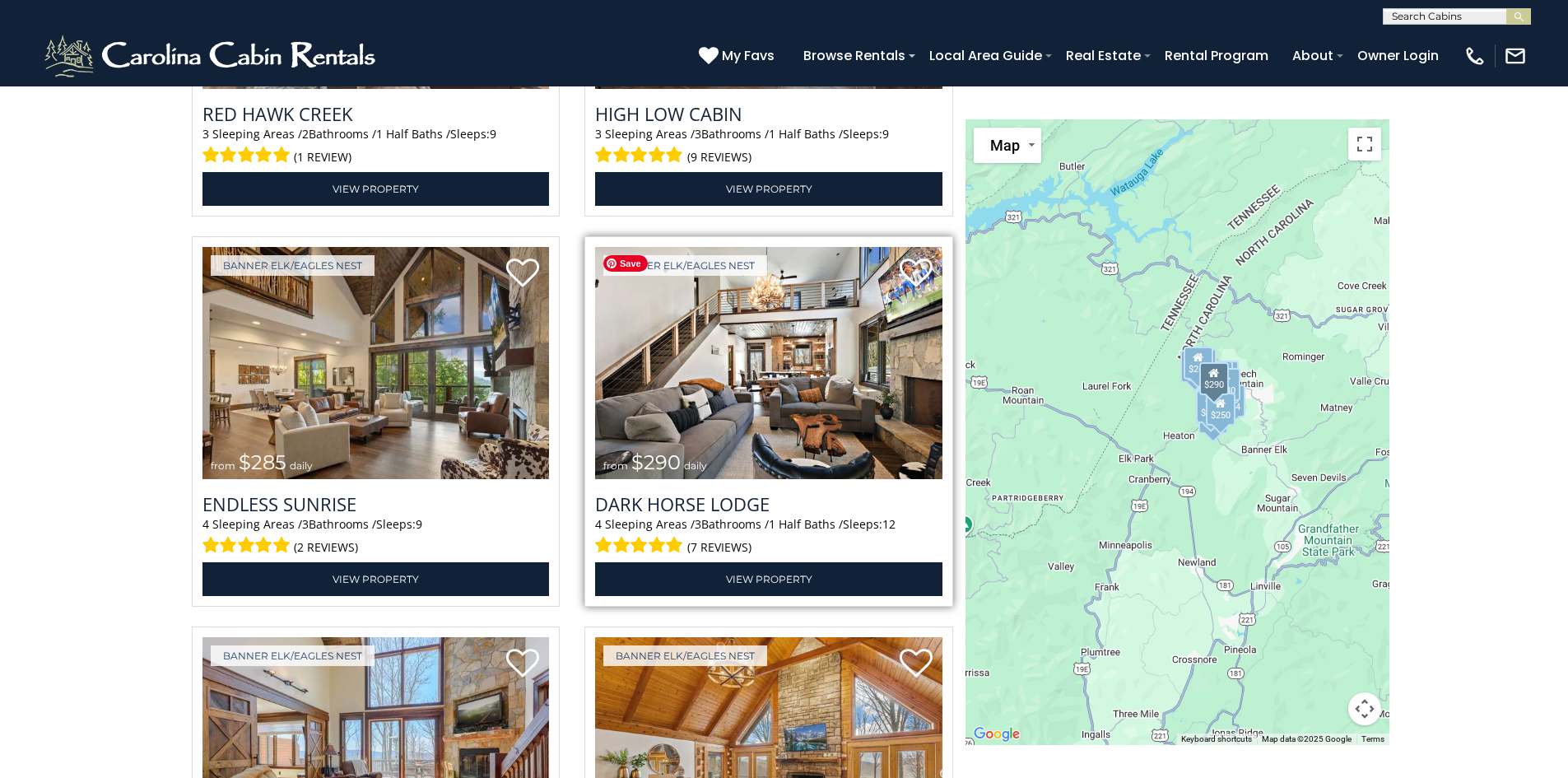
click at [748, 391] on img at bounding box center [769, 363] width 347 height 233
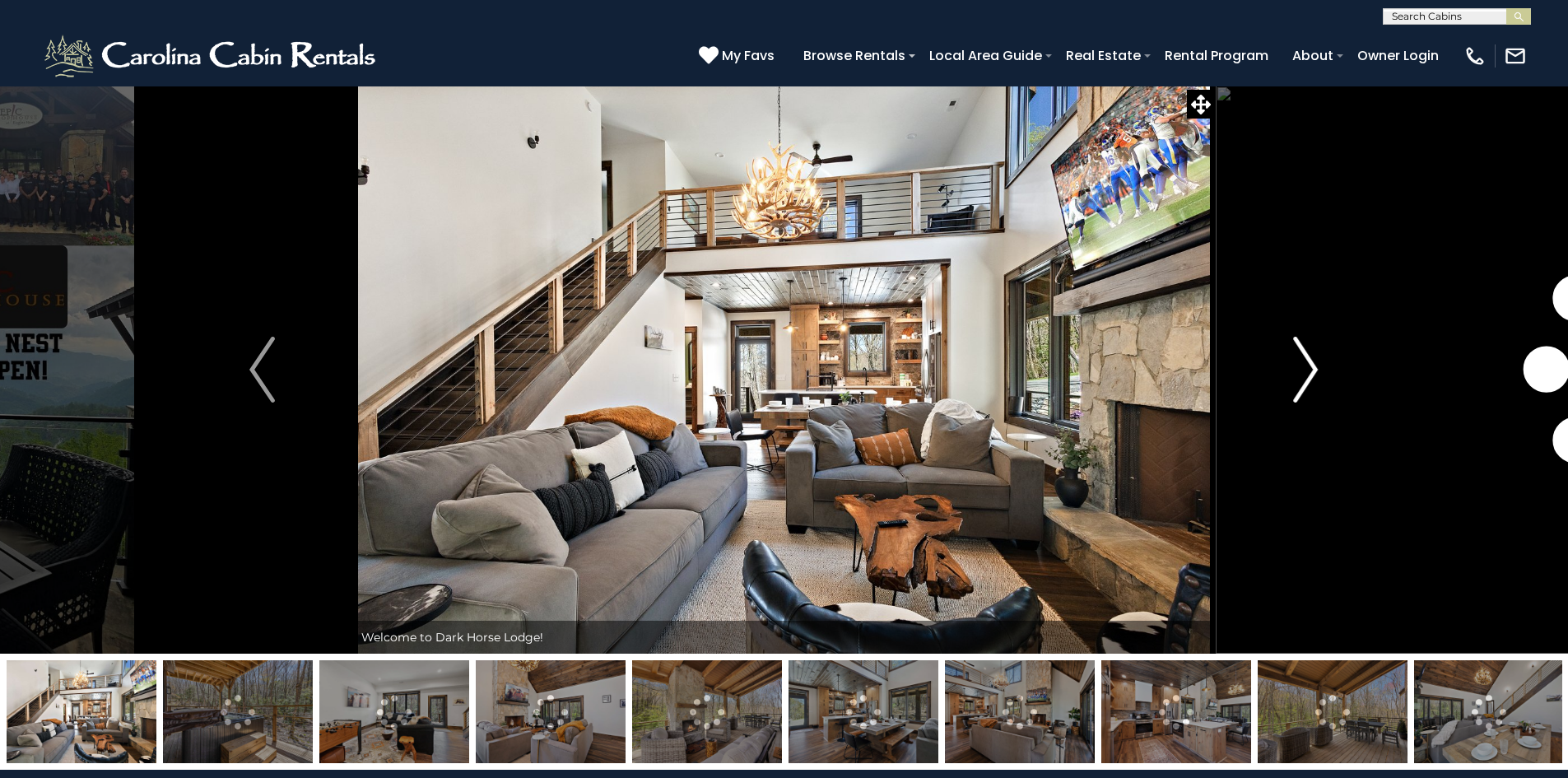
click at [1298, 385] on img "Next" at bounding box center [1306, 370] width 24 height 66
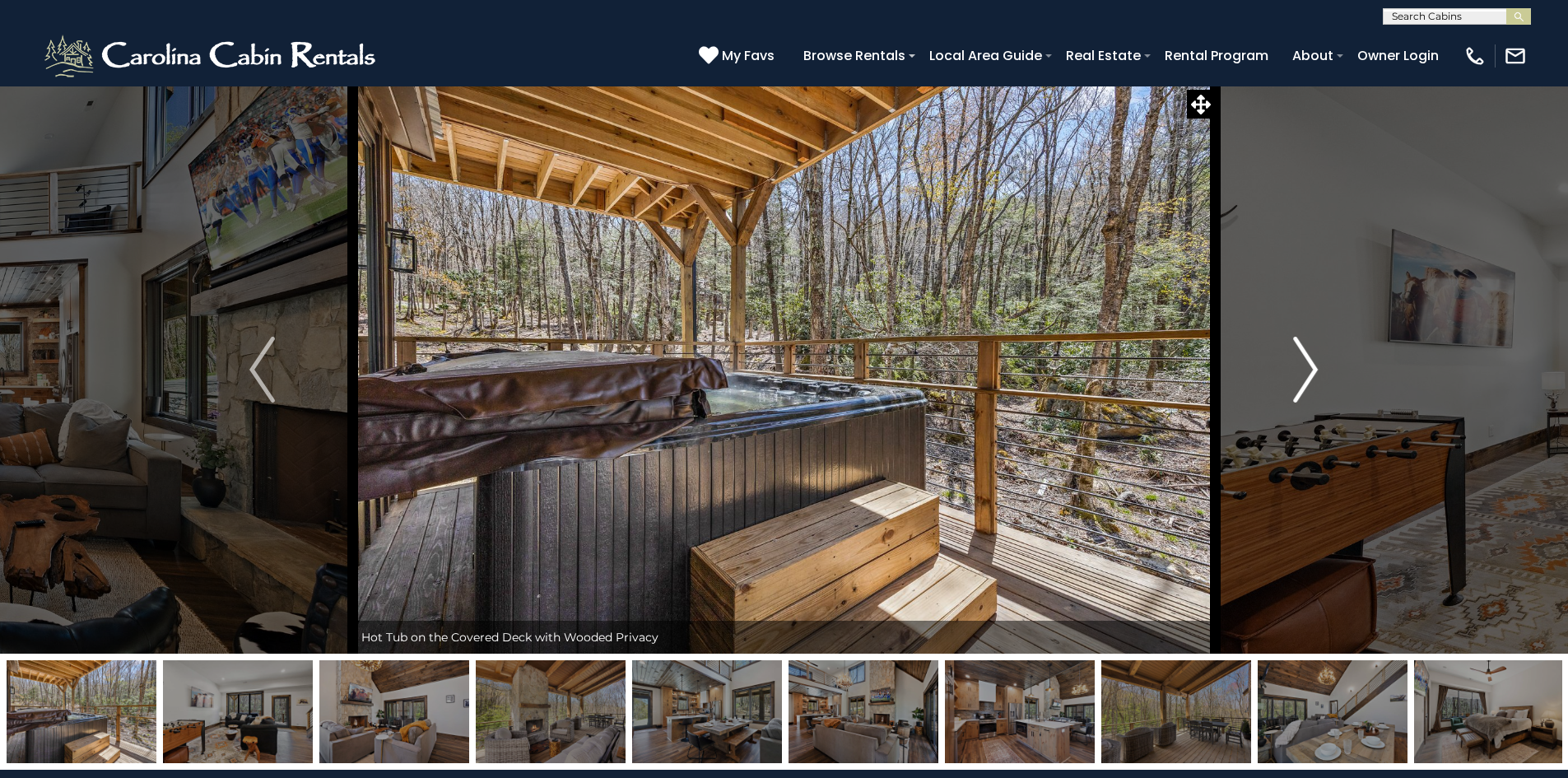
click at [1298, 385] on img "Next" at bounding box center [1306, 370] width 24 height 66
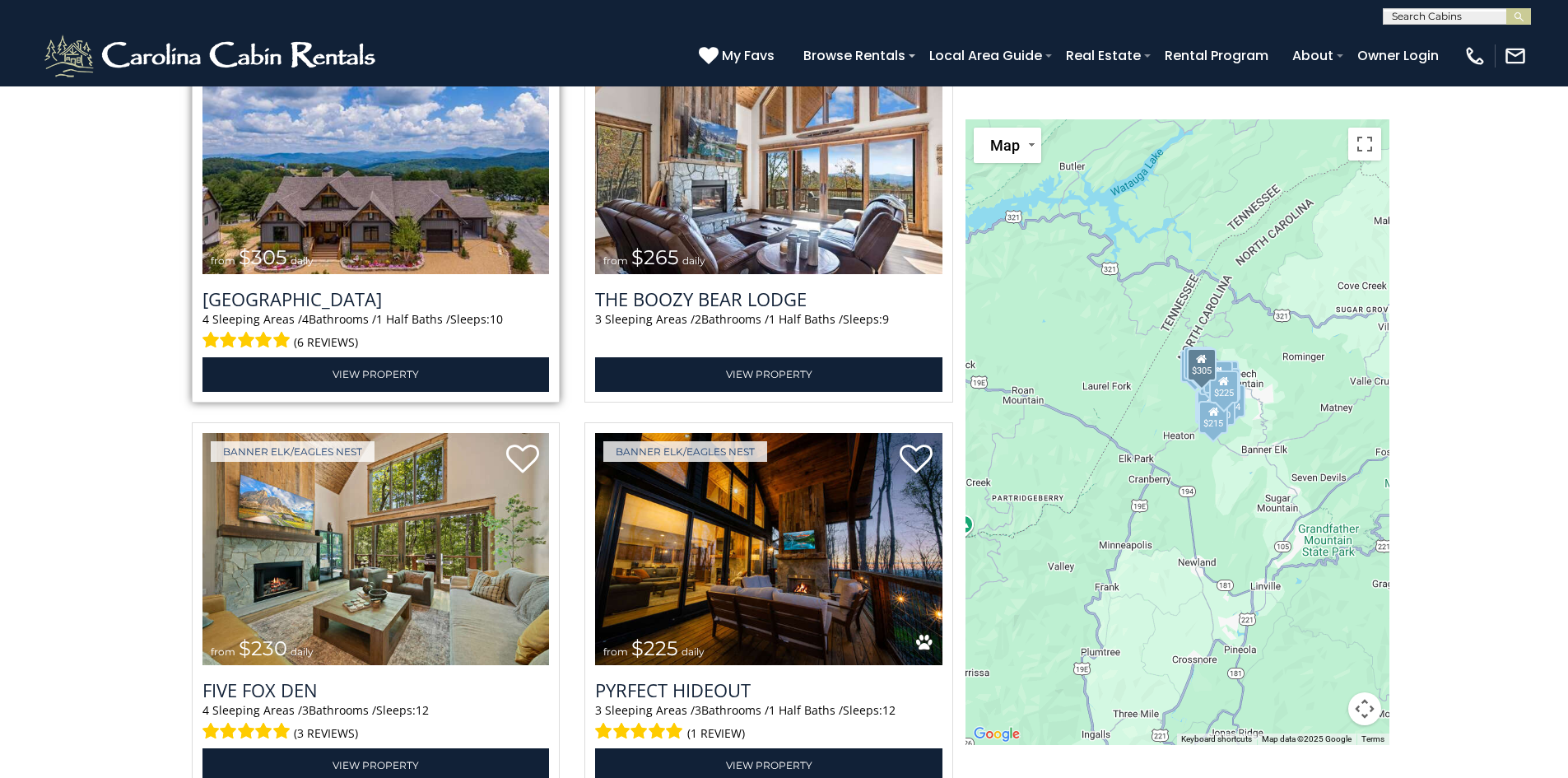
scroll to position [4281, 0]
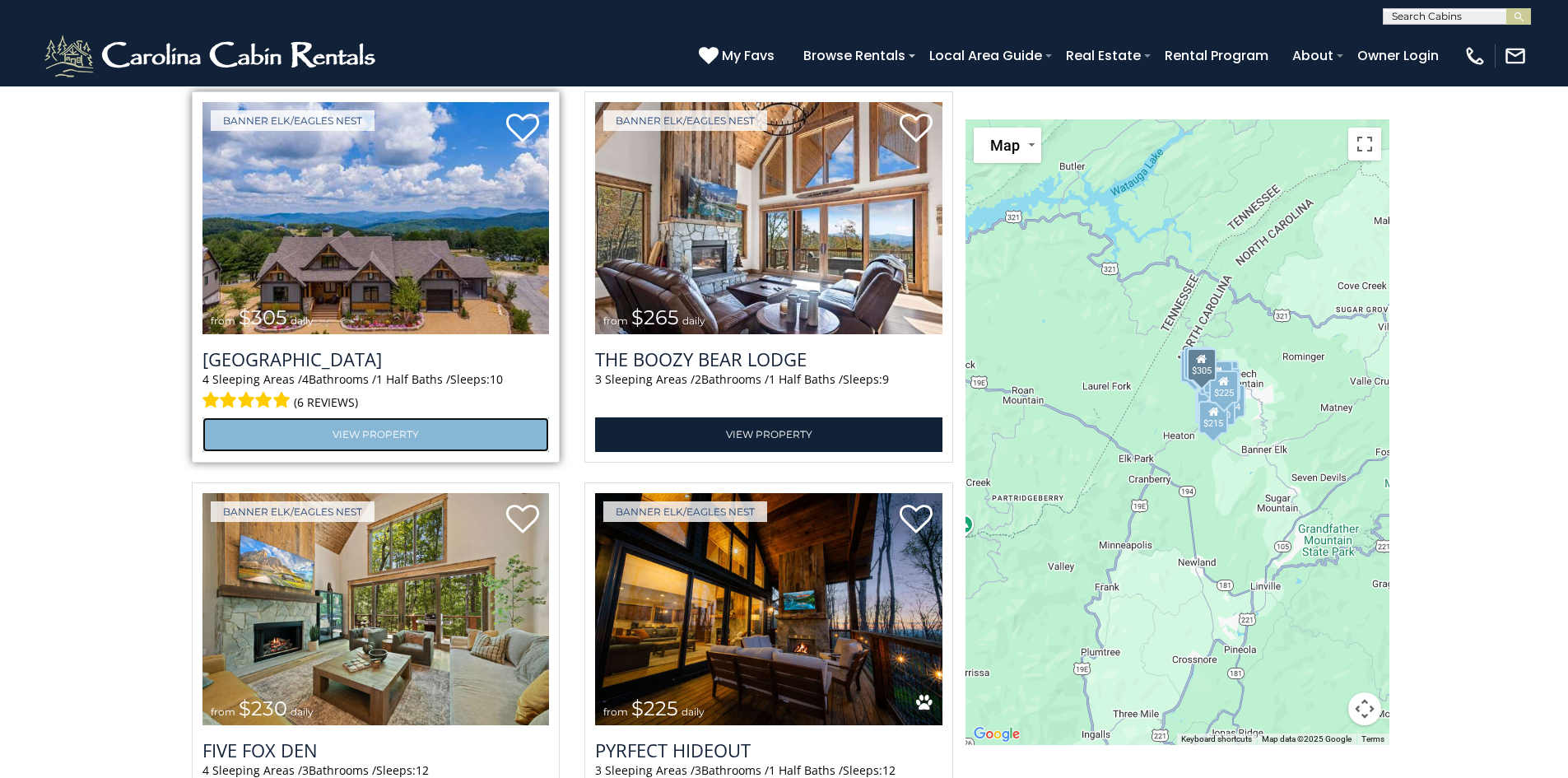
click at [306, 427] on link "View Property" at bounding box center [376, 434] width 347 height 34
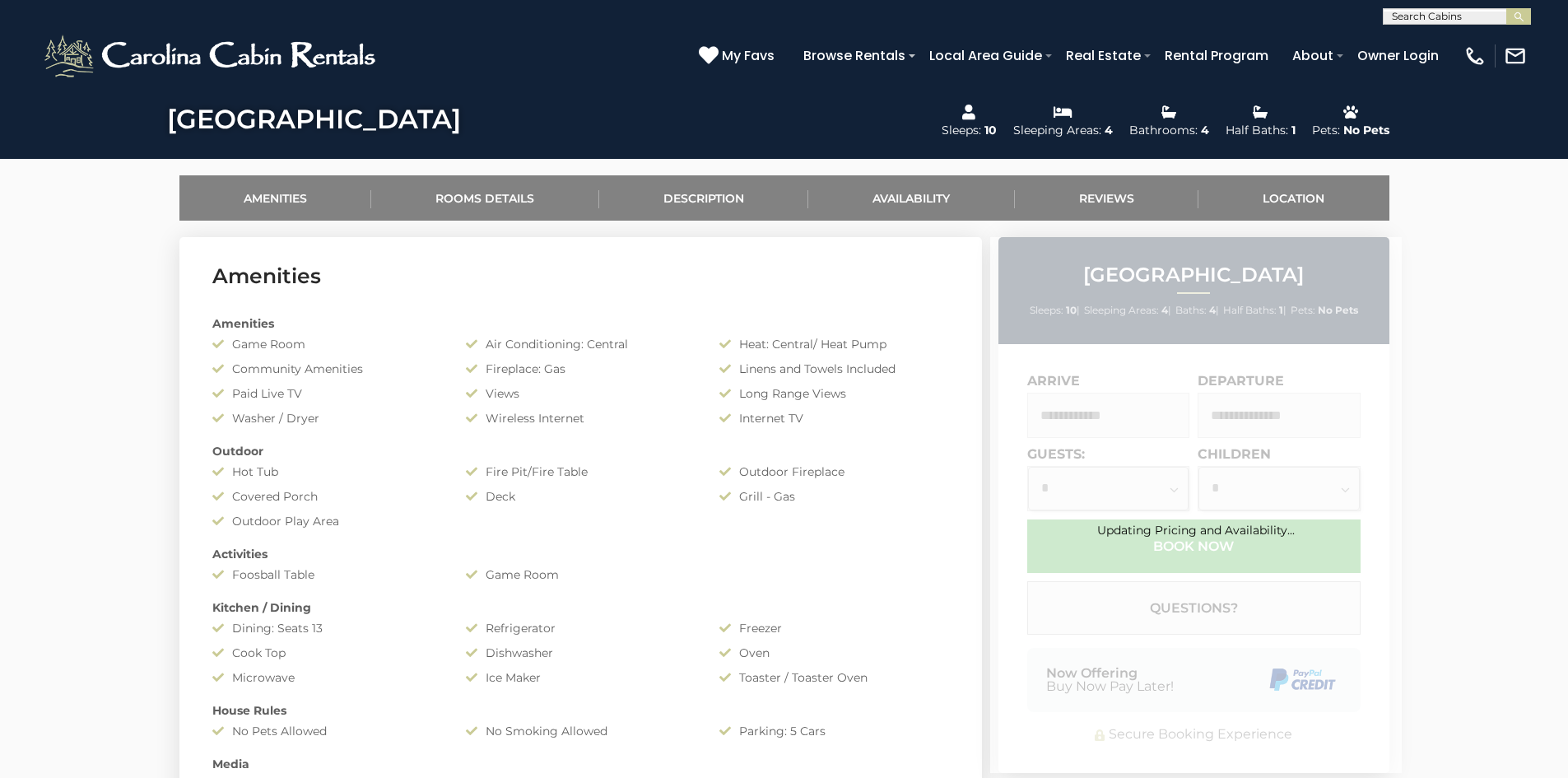
scroll to position [823, 0]
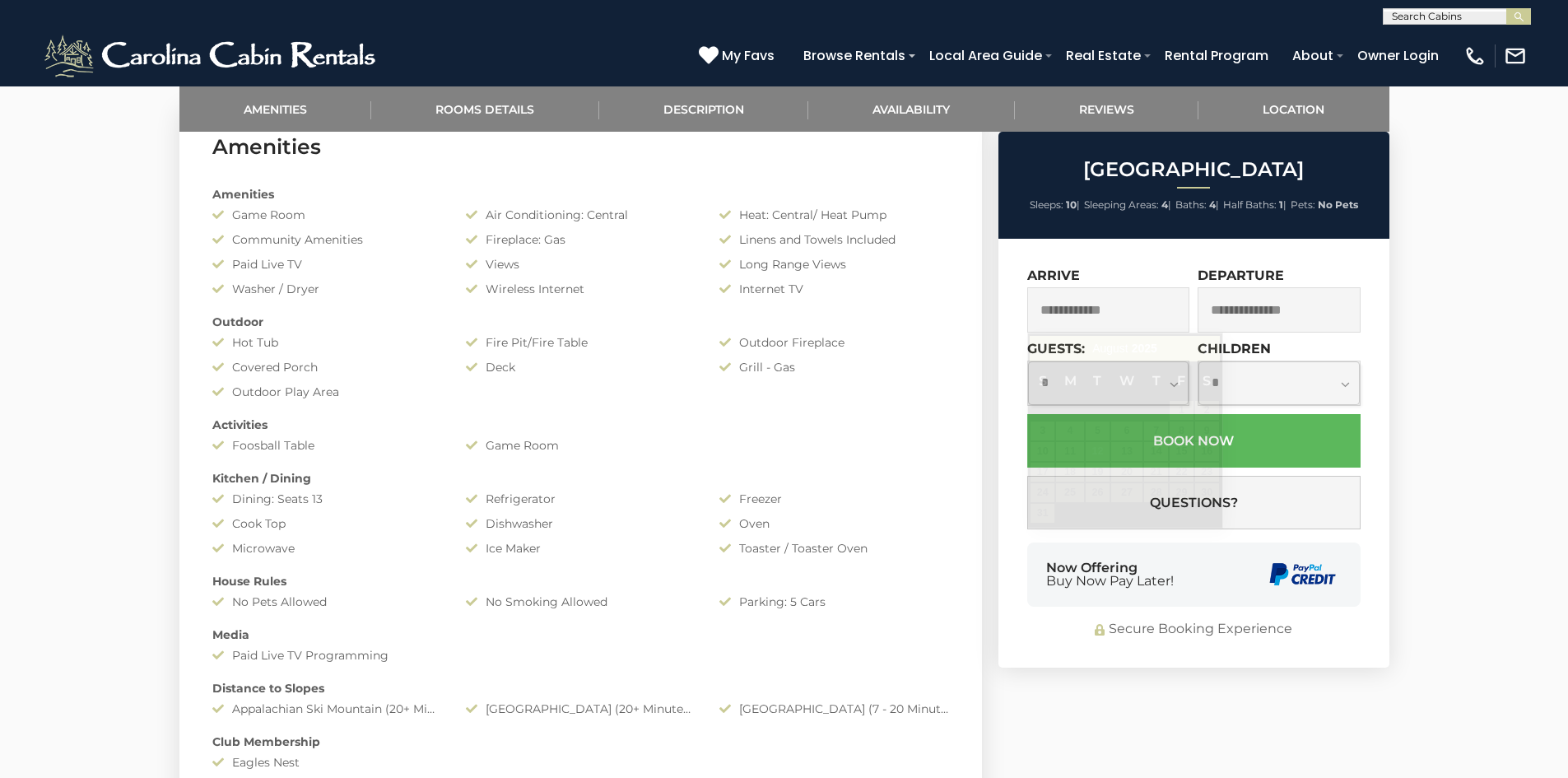
click at [1087, 320] on input "text" at bounding box center [1109, 310] width 163 height 45
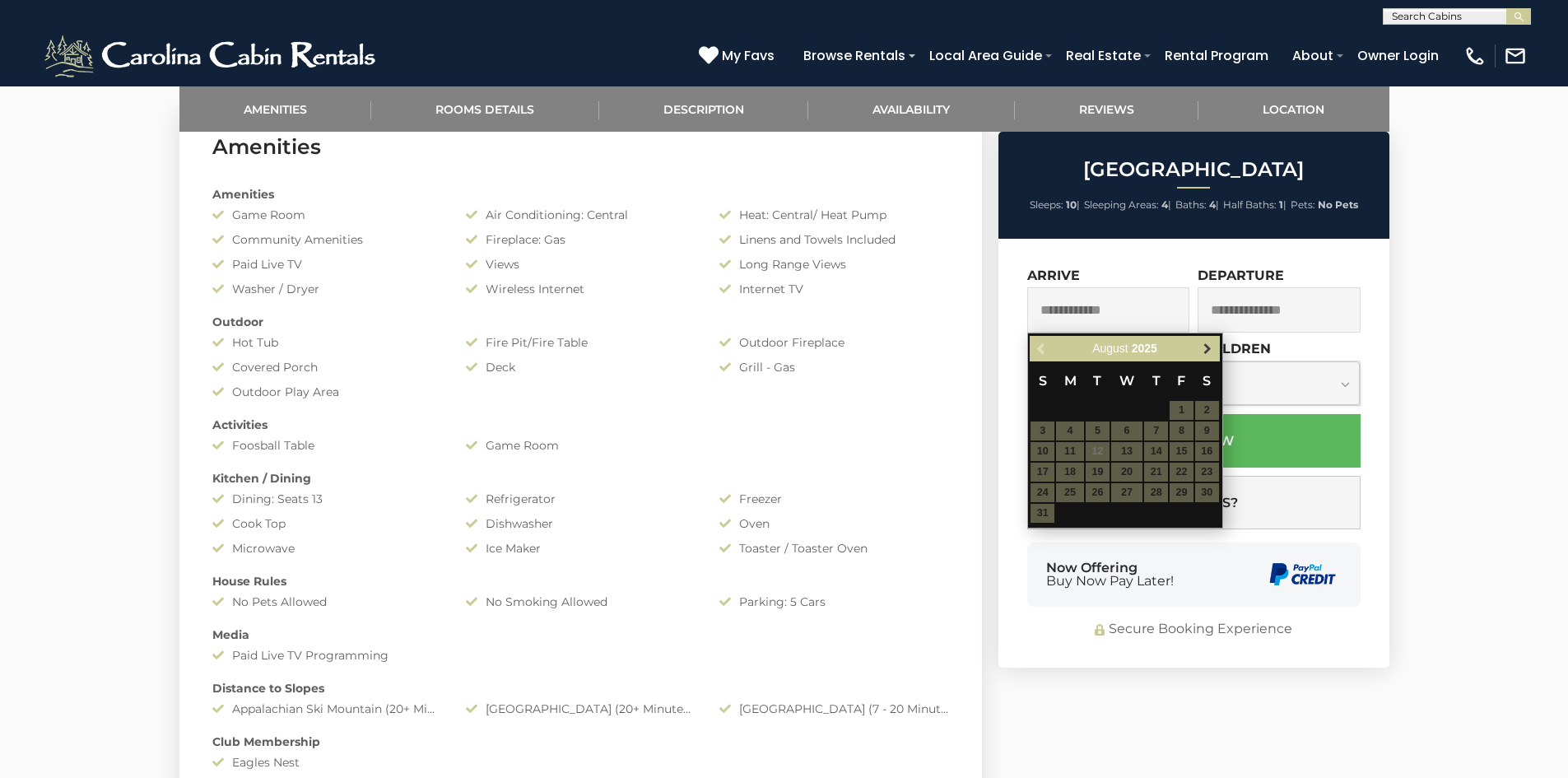
click at [1211, 346] on span "Next" at bounding box center [1207, 348] width 13 height 13
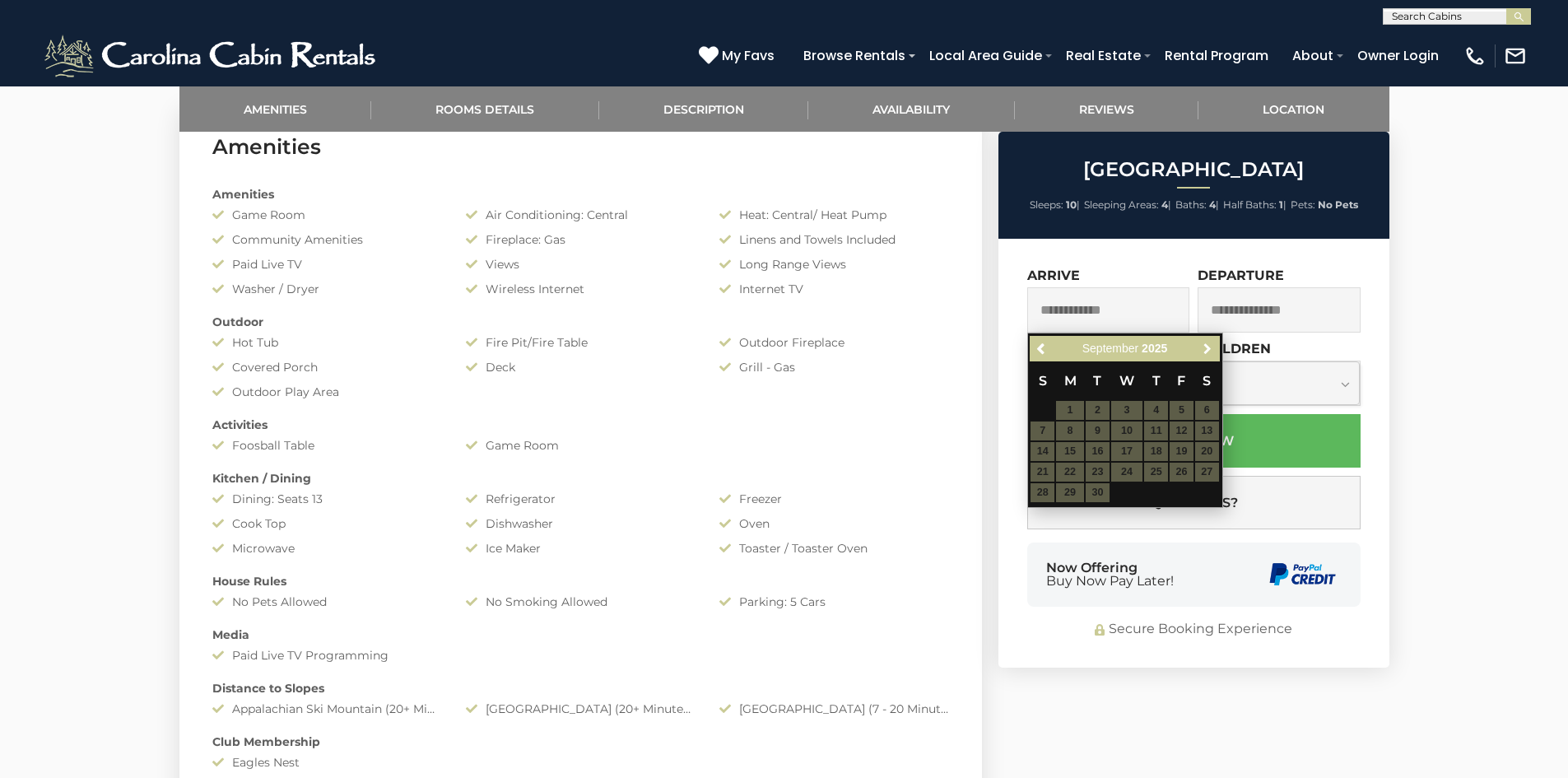
click at [1211, 346] on span "Next" at bounding box center [1207, 348] width 13 height 13
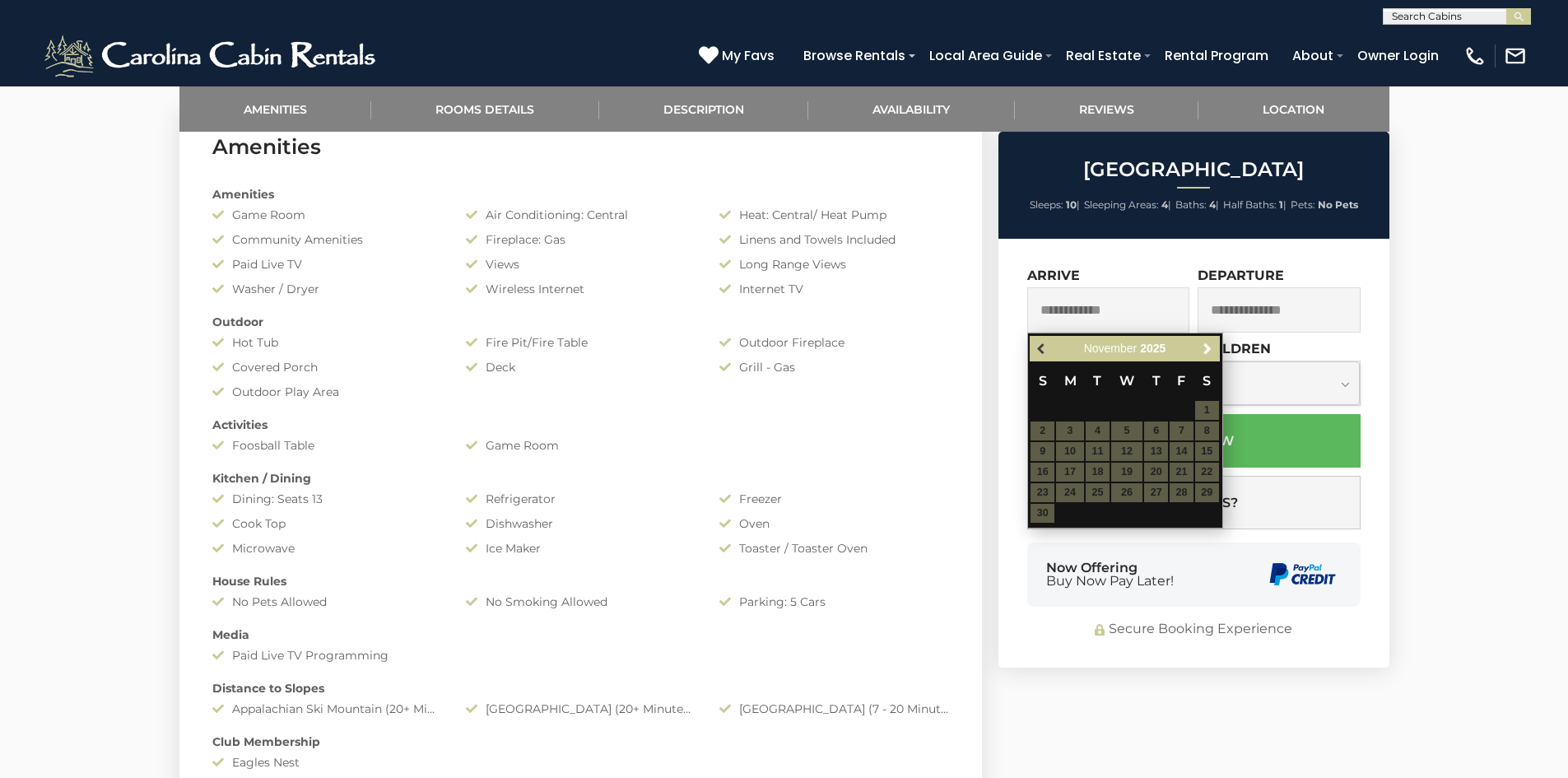
click at [1044, 348] on span "Previous" at bounding box center [1042, 348] width 13 height 13
click at [1154, 449] on table "S M T W T F S 1 2 3 4 5 6 7 8 9 10 11 12 13 14 15 16 17 18 19 20 21 22 23 24 25…" at bounding box center [1124, 432] width 189 height 142
click at [1202, 342] on span "Next" at bounding box center [1207, 348] width 13 height 13
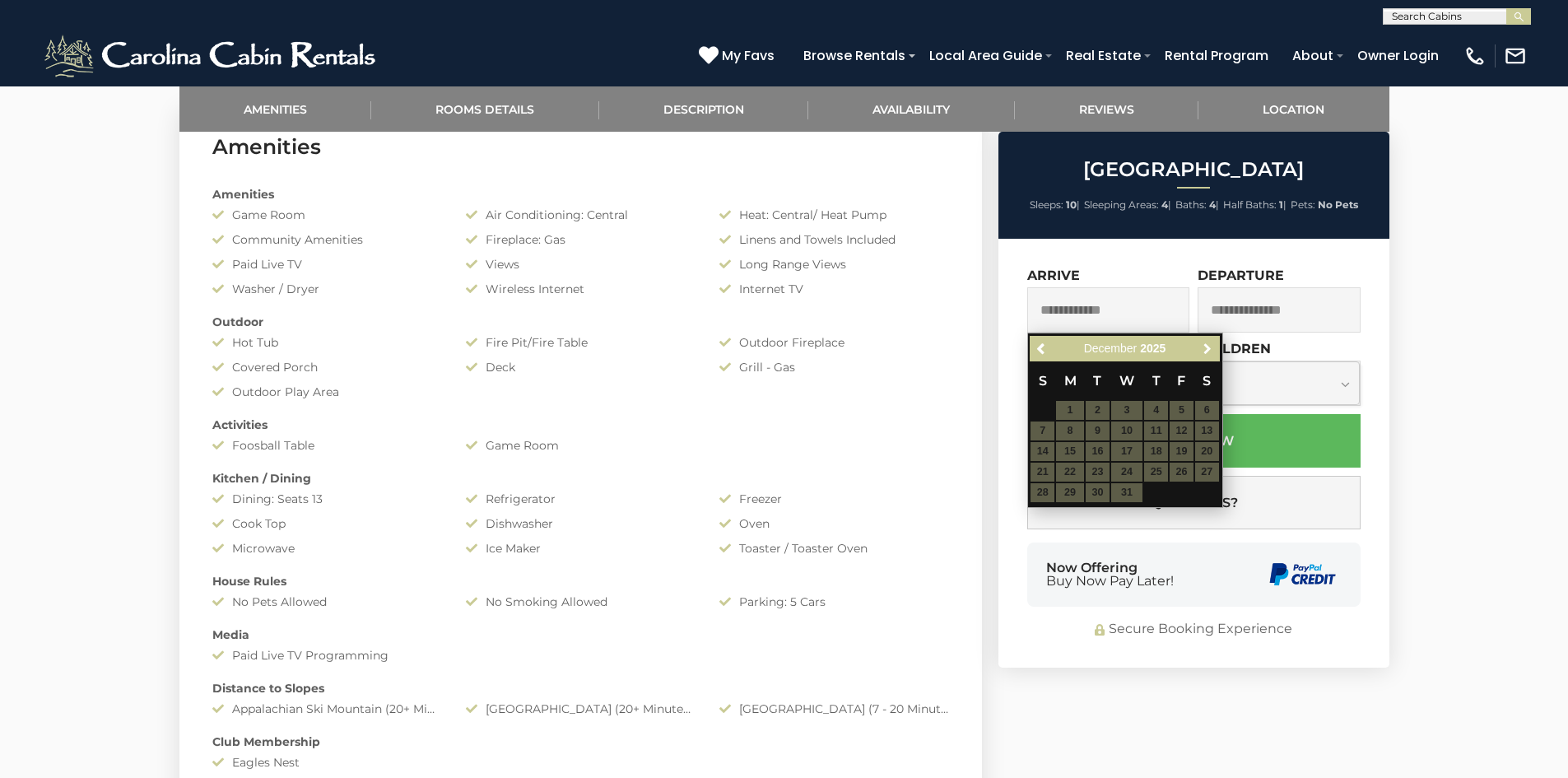
click at [1202, 342] on span "Next" at bounding box center [1207, 348] width 13 height 13
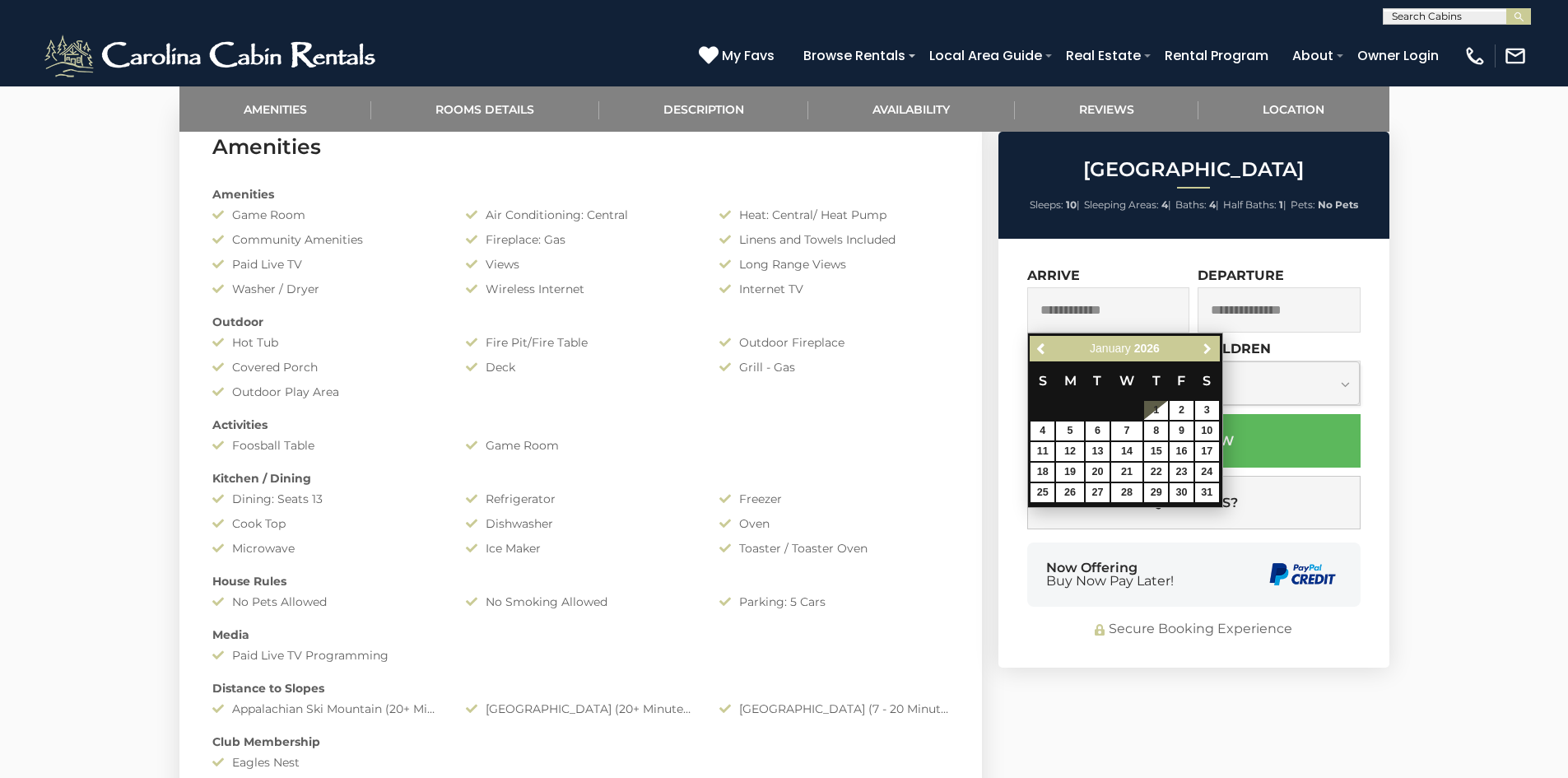
click at [1202, 342] on span "Next" at bounding box center [1207, 348] width 13 height 13
click at [1035, 347] on link "Previous" at bounding box center [1042, 349] width 21 height 21
click at [1036, 346] on span "Previous" at bounding box center [1042, 348] width 13 height 13
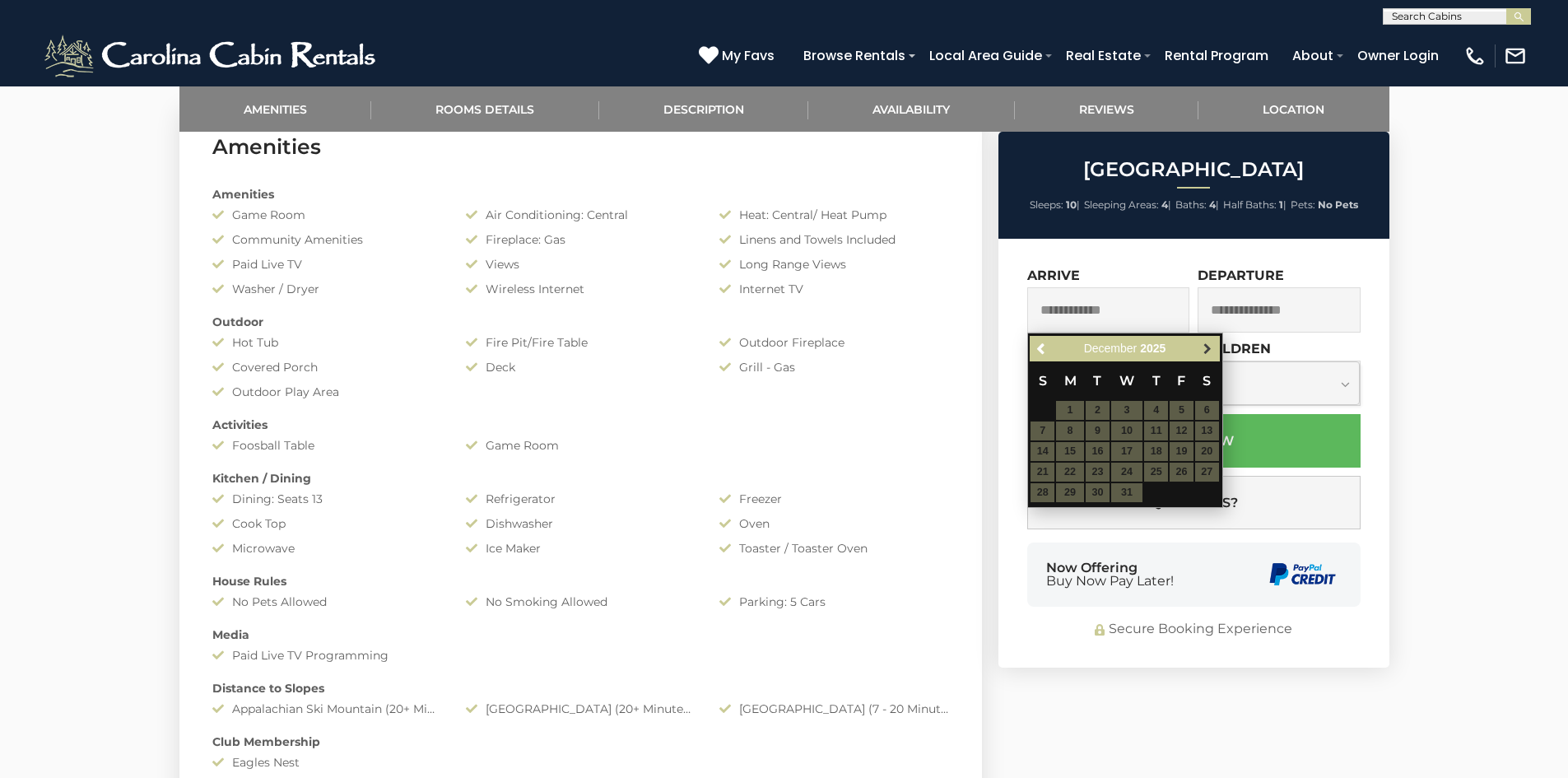
click at [1209, 347] on span "Next" at bounding box center [1207, 348] width 13 height 13
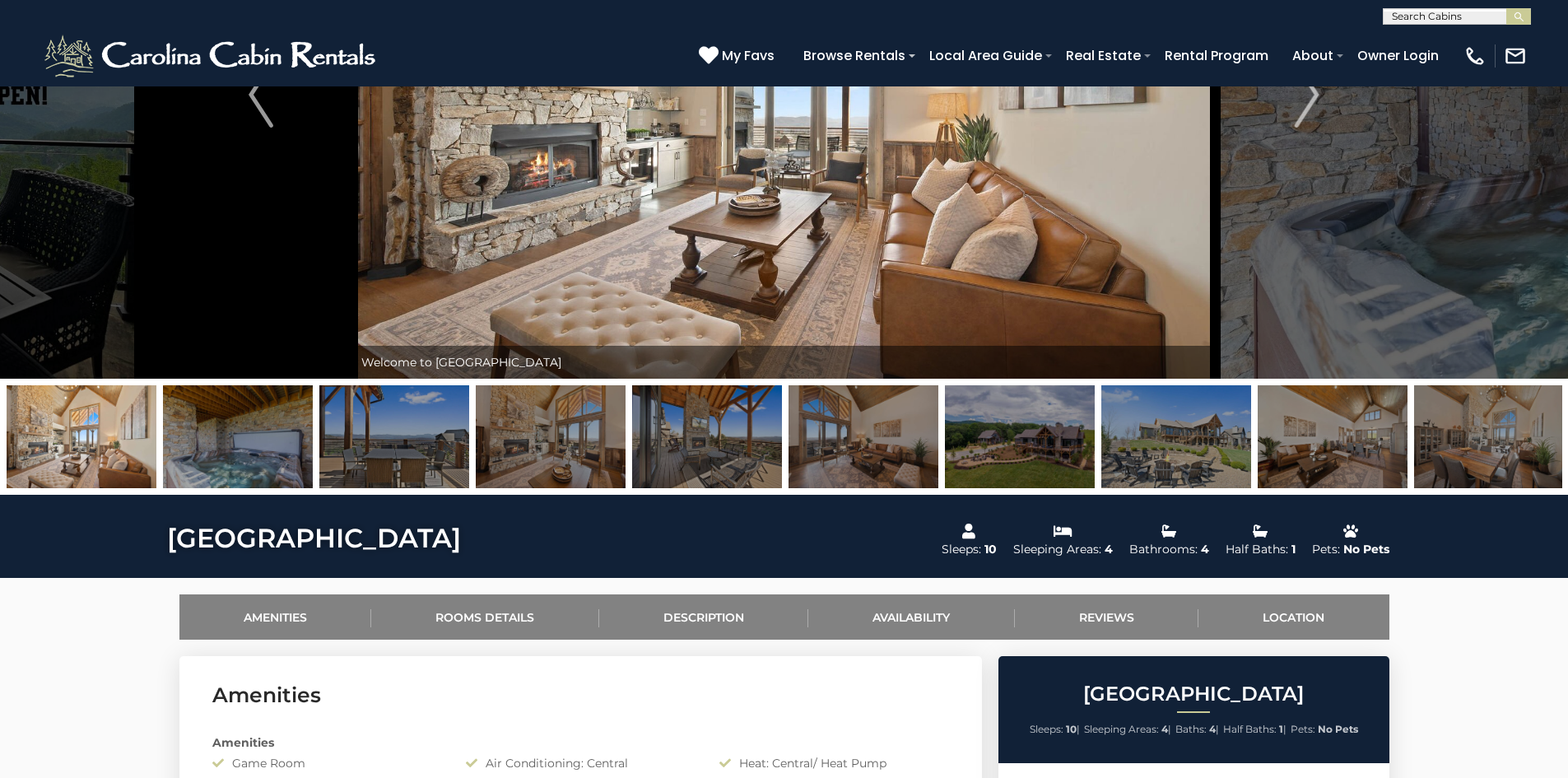
scroll to position [247, 0]
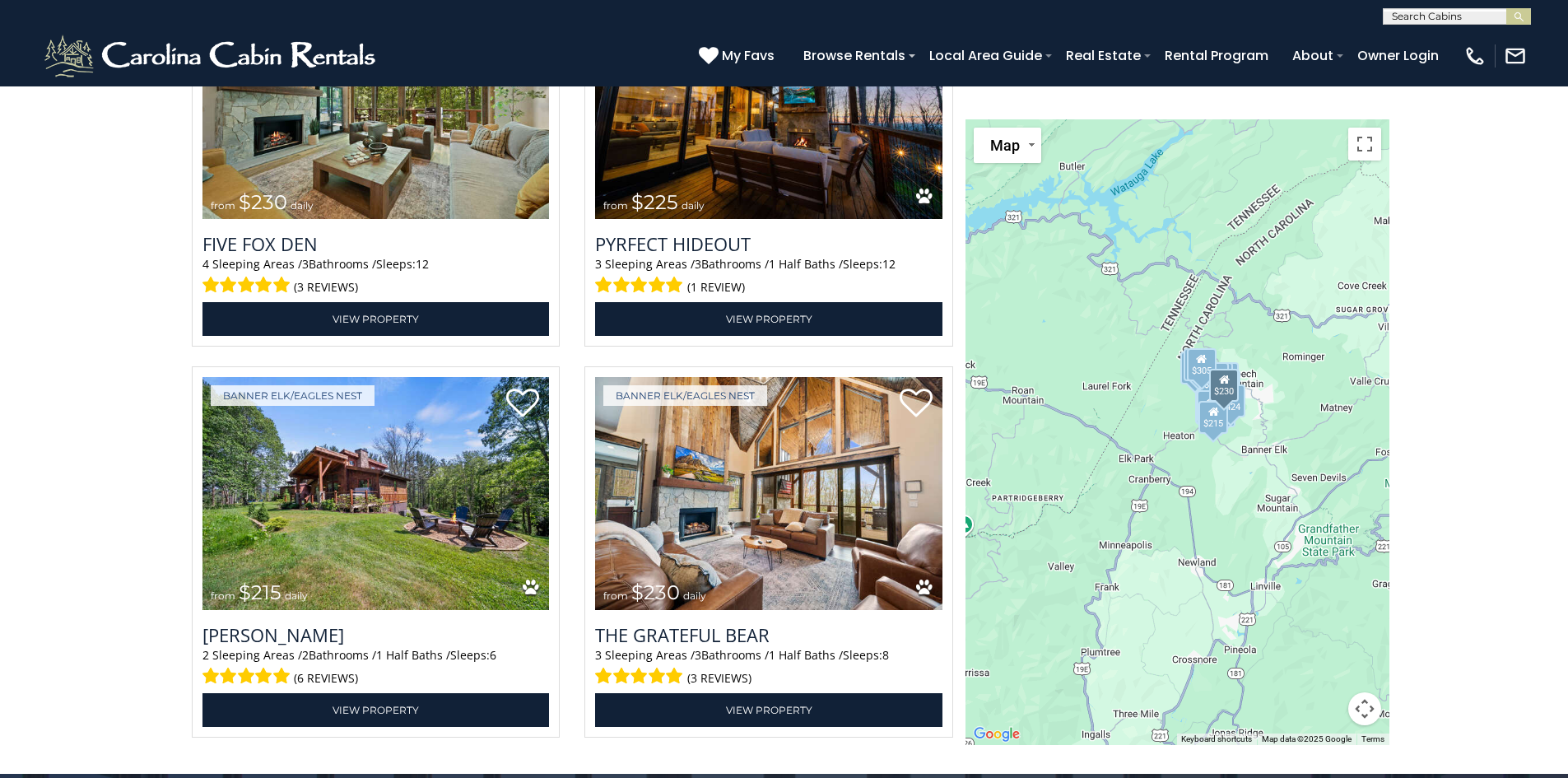
scroll to position [4857, 0]
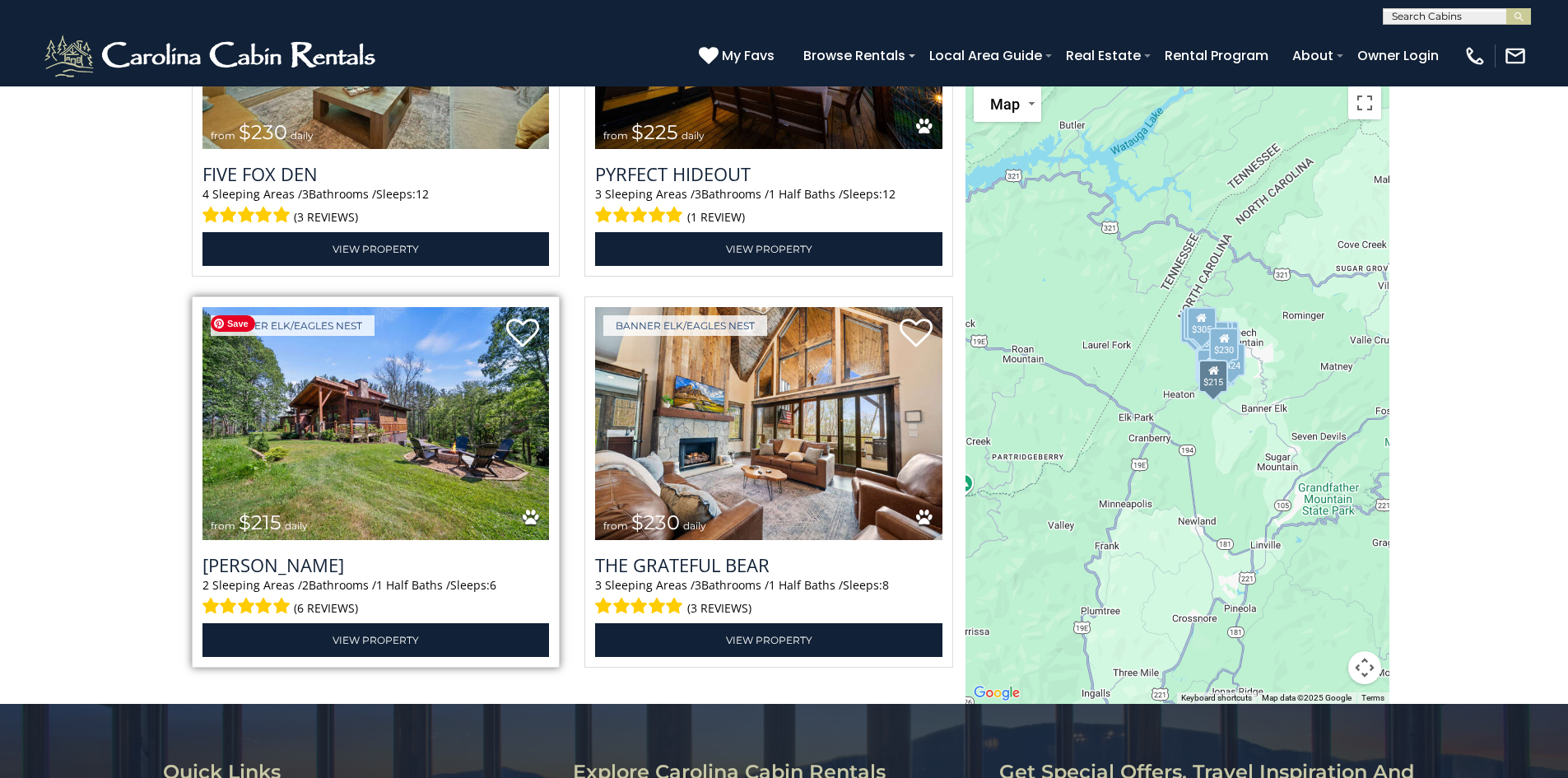
click at [453, 476] on img at bounding box center [376, 424] width 347 height 233
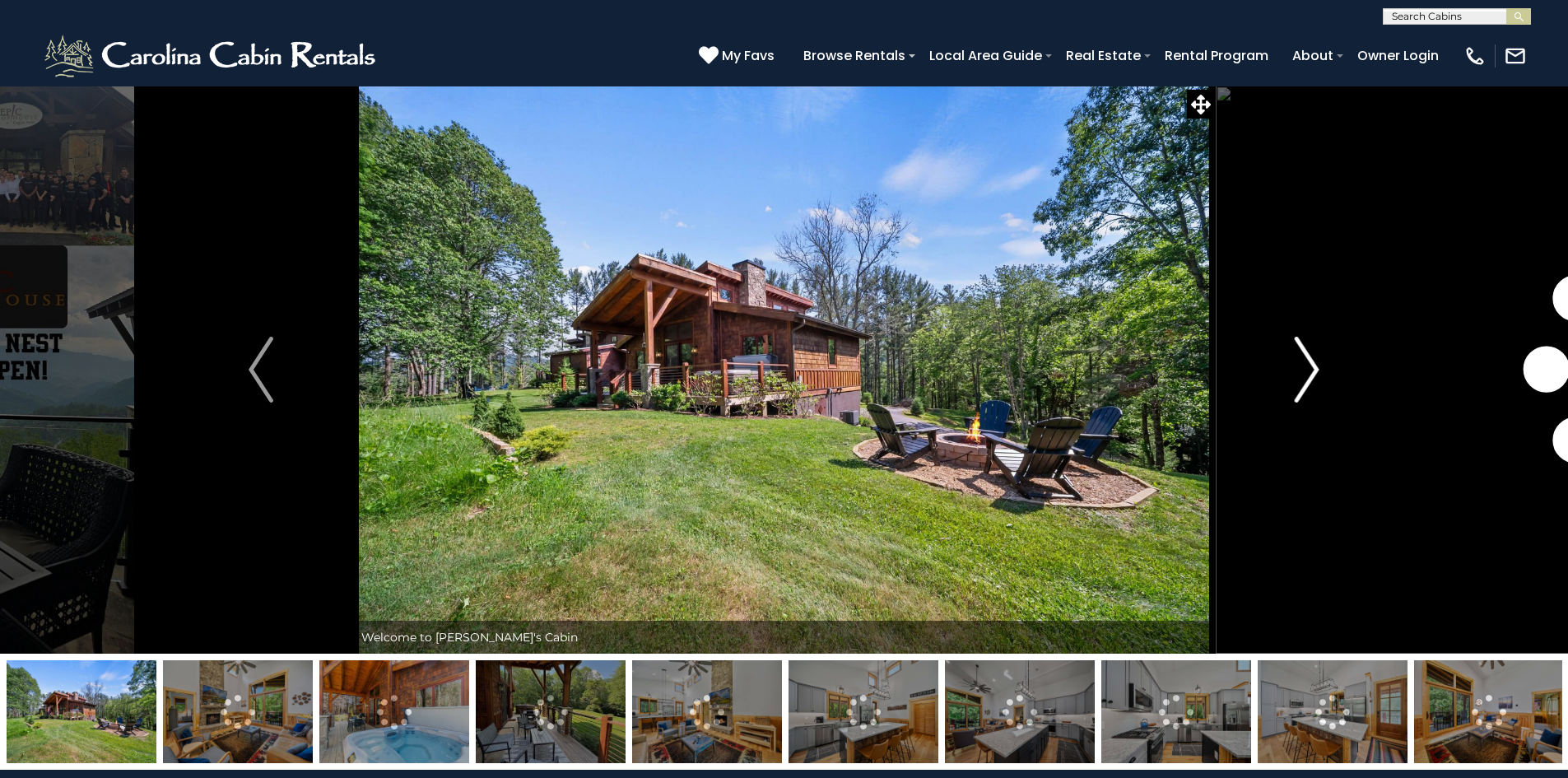
click at [1255, 394] on button "Next" at bounding box center [1306, 370] width 183 height 568
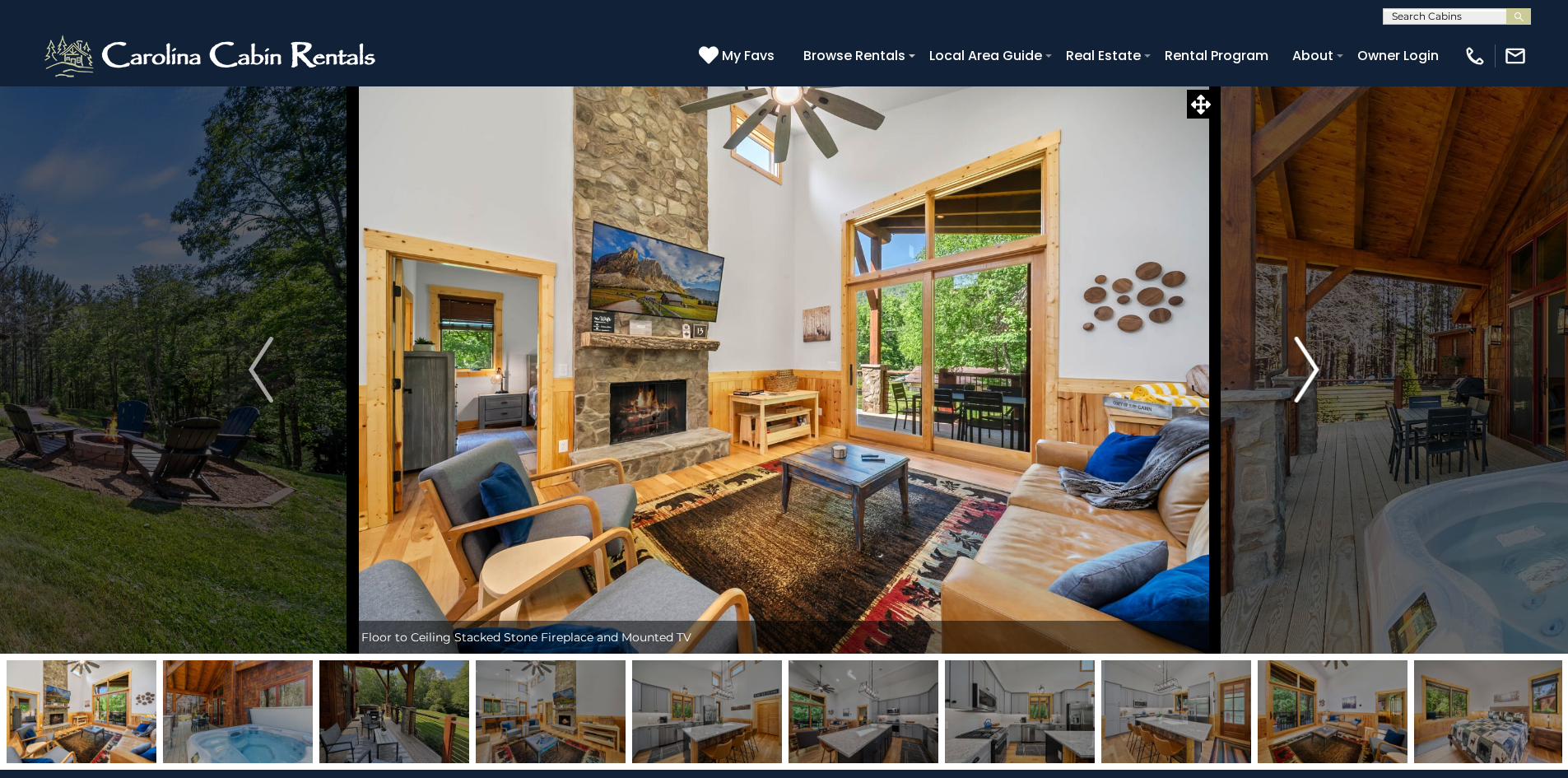
click at [1301, 383] on img "Next" at bounding box center [1307, 370] width 24 height 66
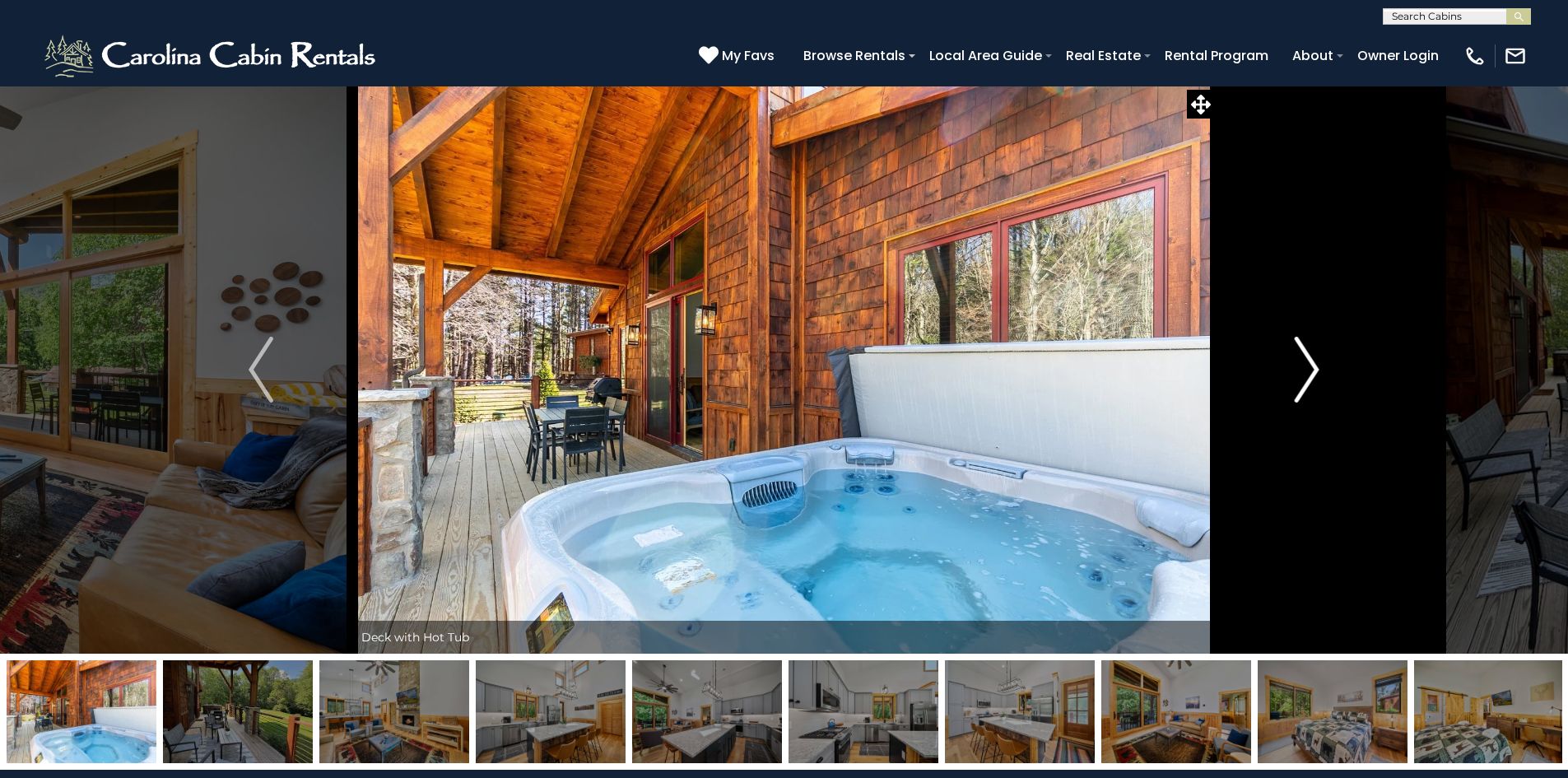
click at [1301, 383] on img "Next" at bounding box center [1307, 370] width 24 height 66
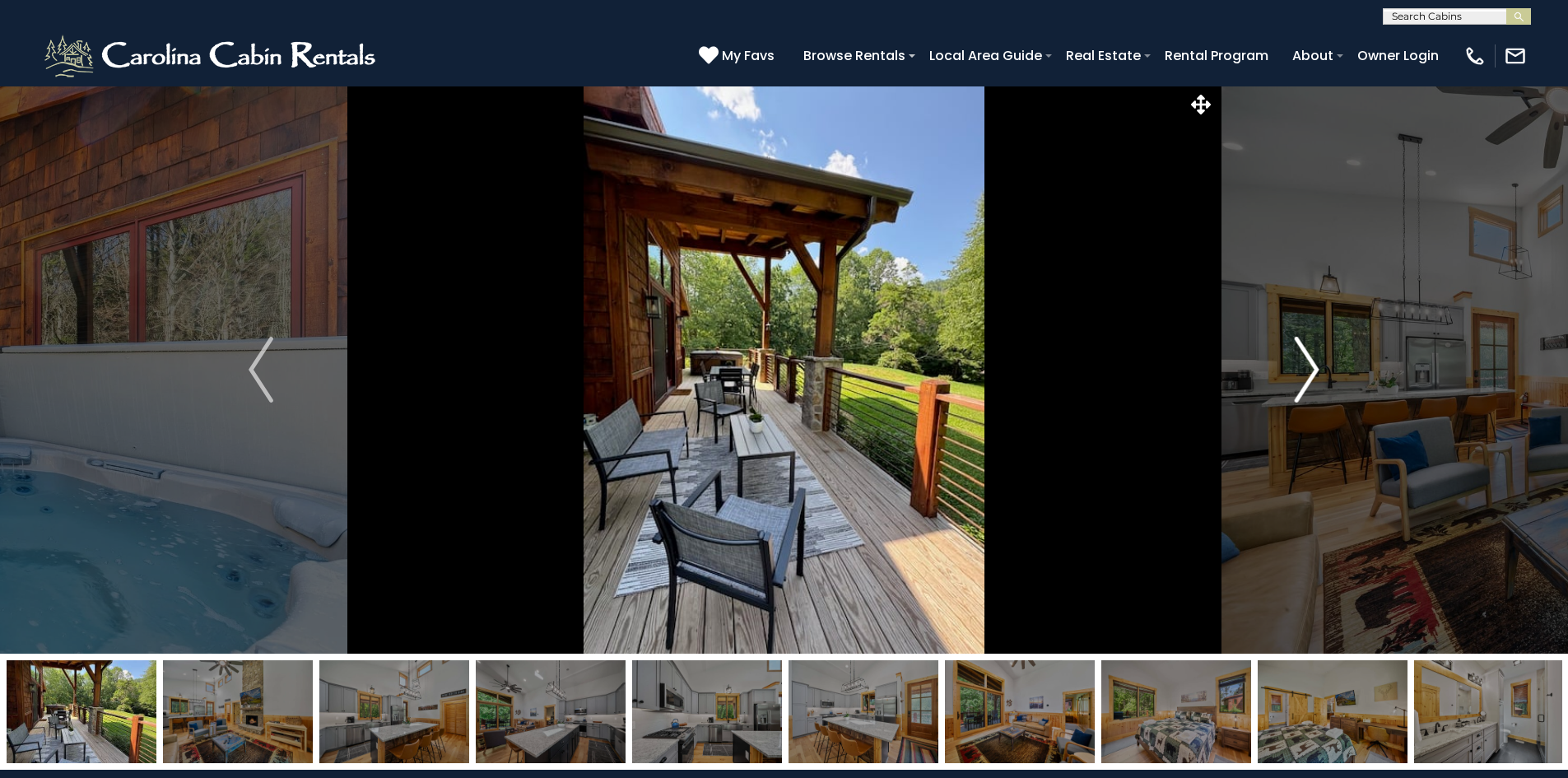
click at [1301, 383] on img "Next" at bounding box center [1307, 370] width 24 height 66
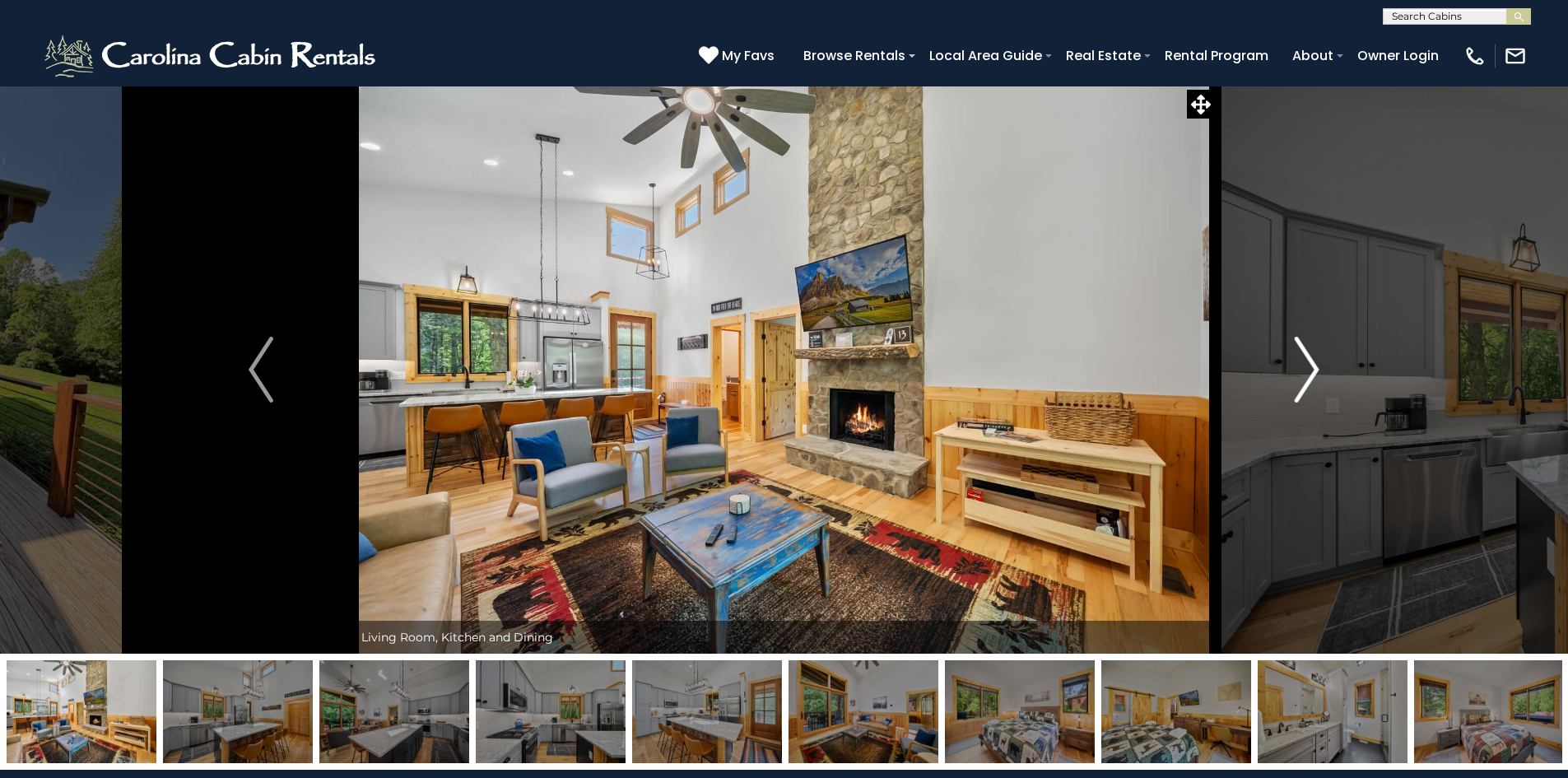
click at [1301, 383] on img "Next" at bounding box center [1307, 370] width 24 height 66
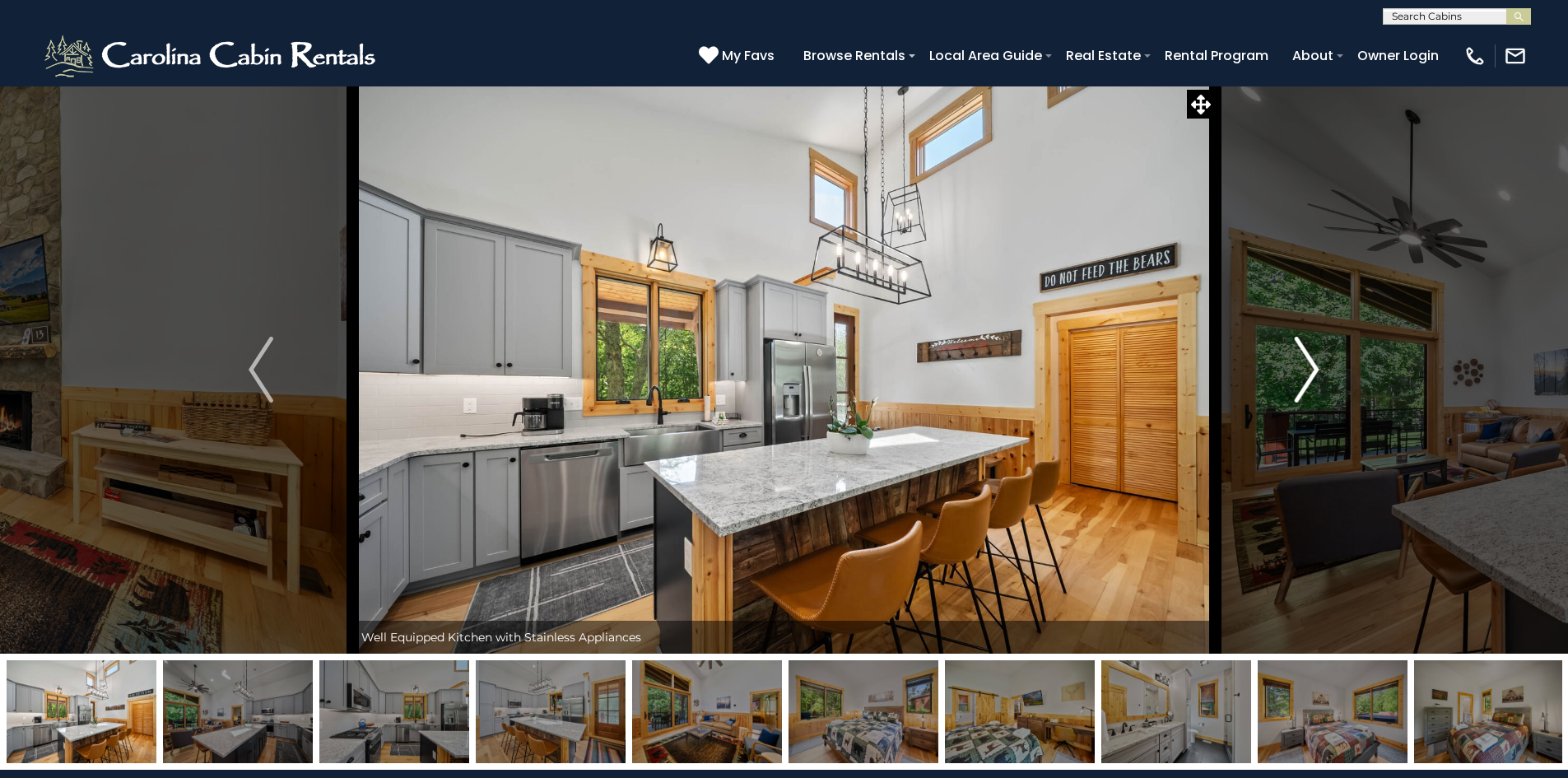
click at [1301, 383] on img "Next" at bounding box center [1307, 370] width 24 height 66
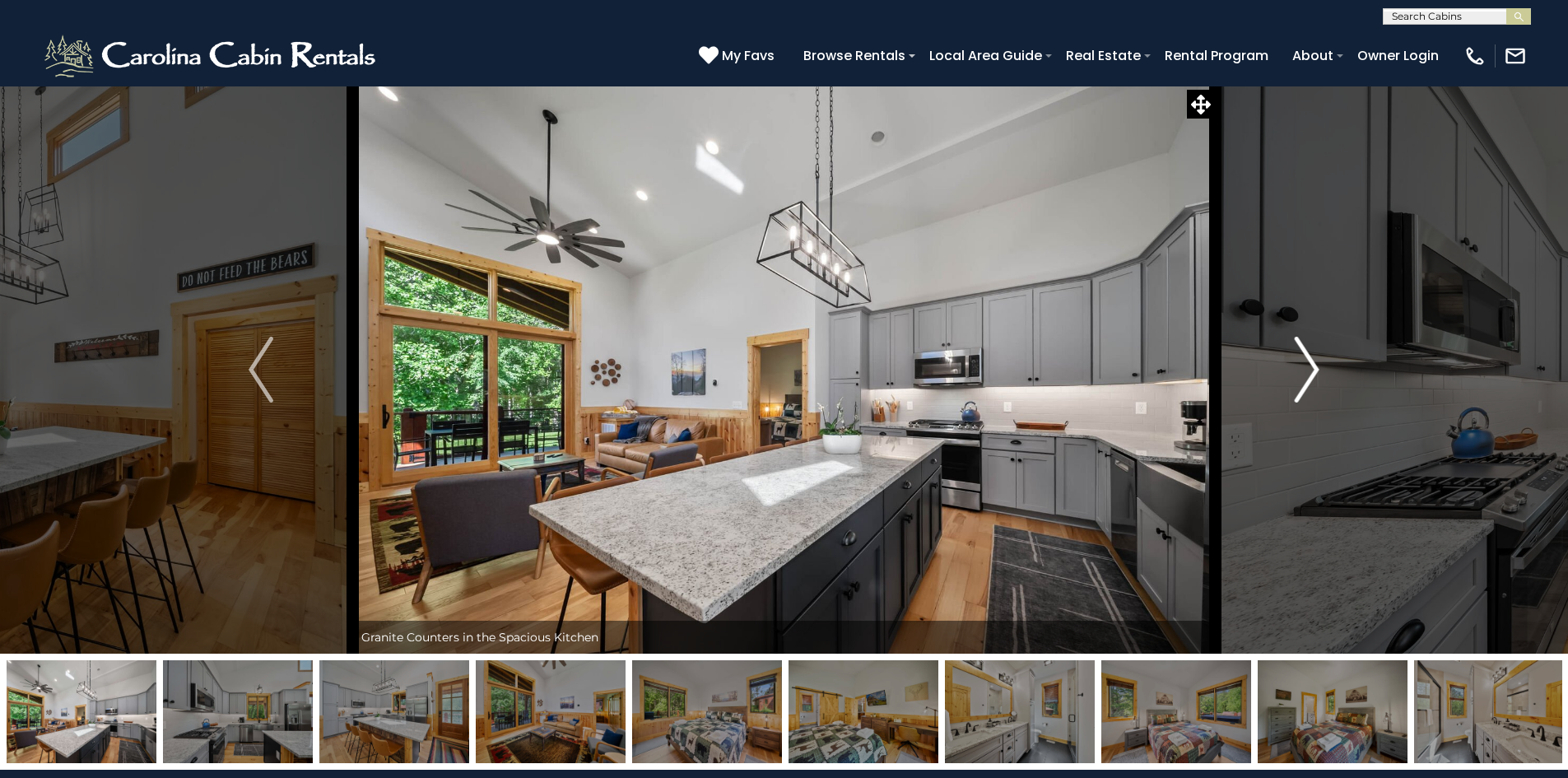
click at [1301, 383] on img "Next" at bounding box center [1307, 370] width 24 height 66
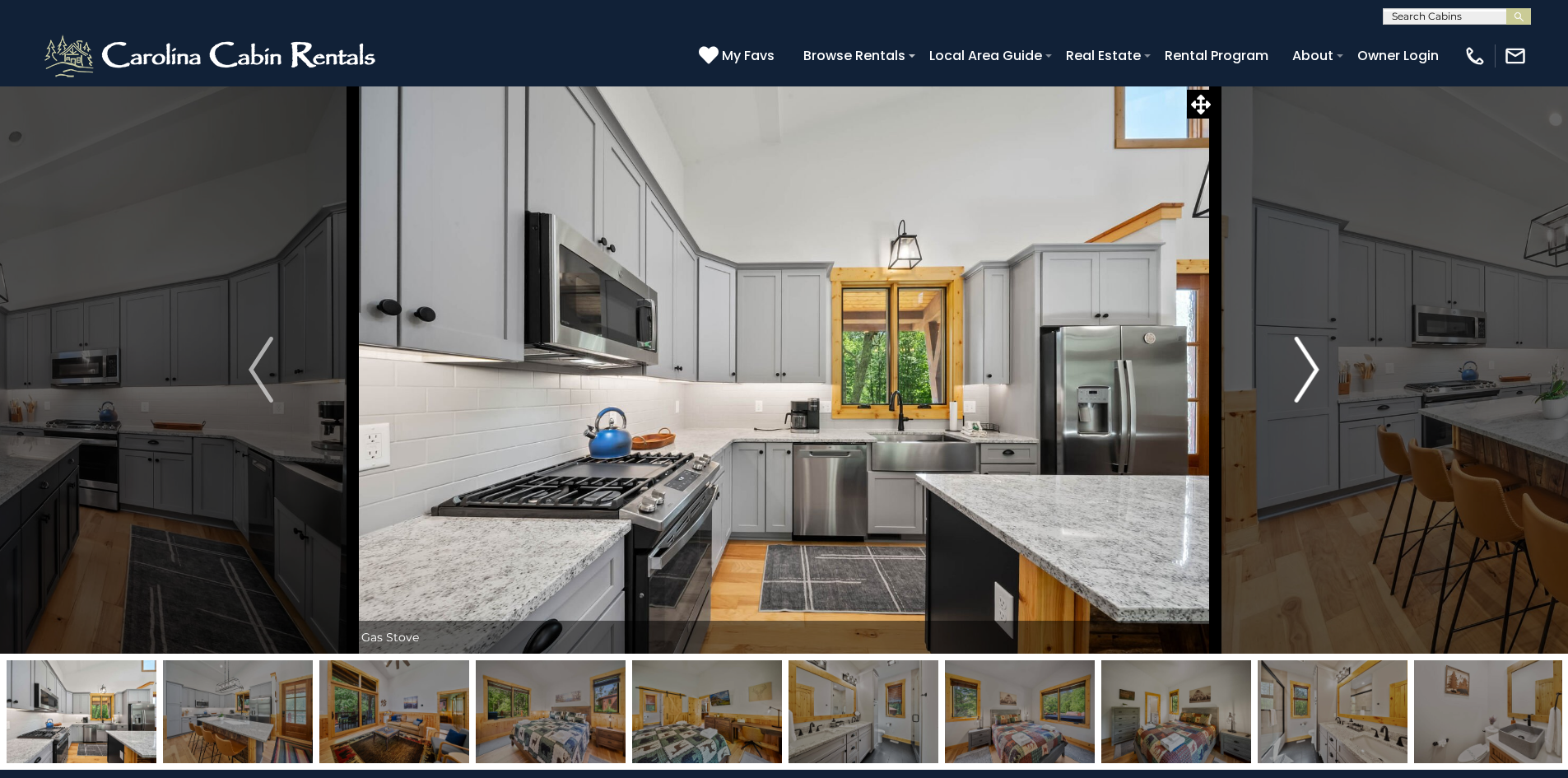
click at [1301, 383] on img "Next" at bounding box center [1307, 370] width 24 height 66
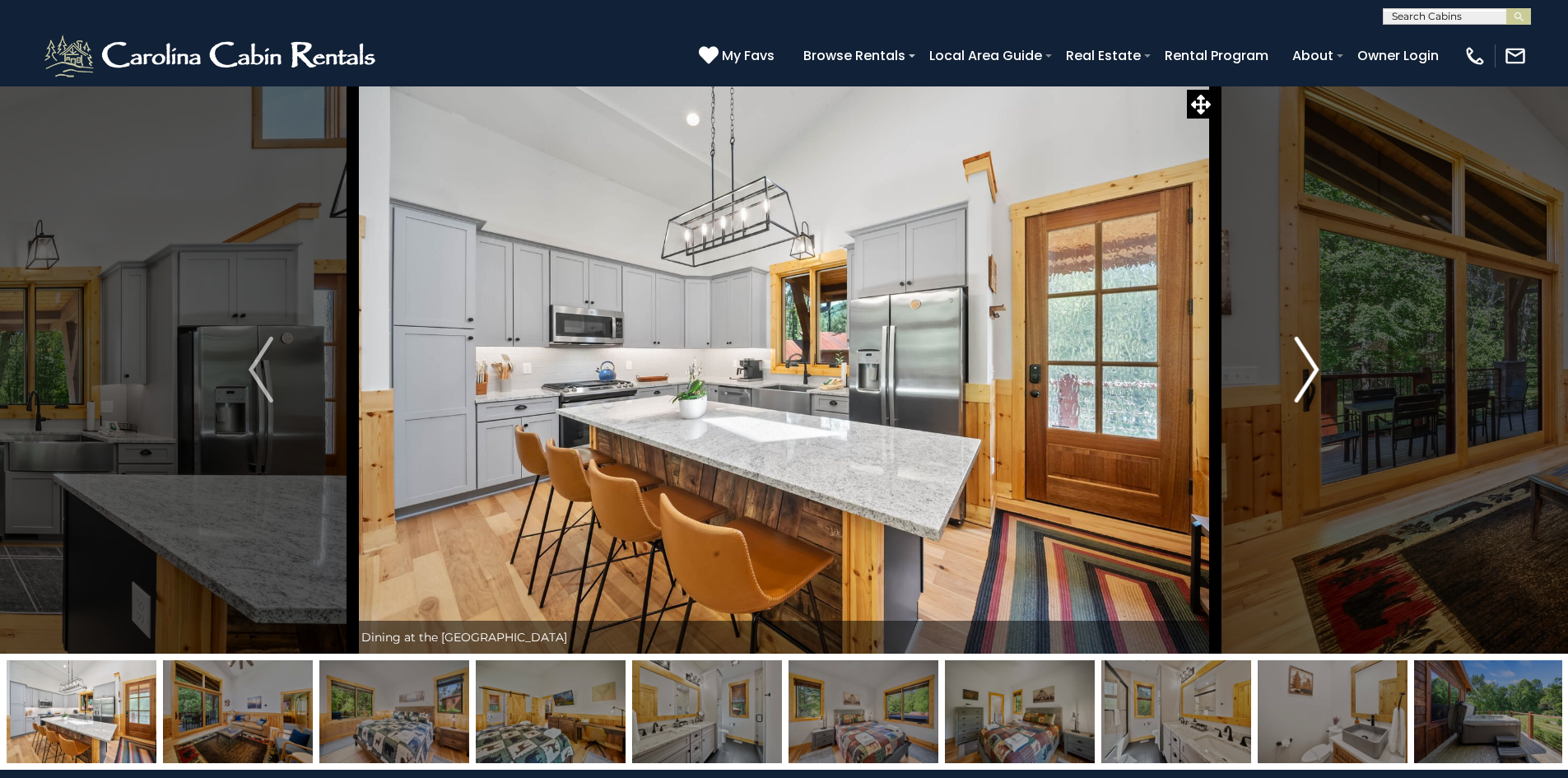
click at [1301, 383] on img "Next" at bounding box center [1307, 370] width 24 height 66
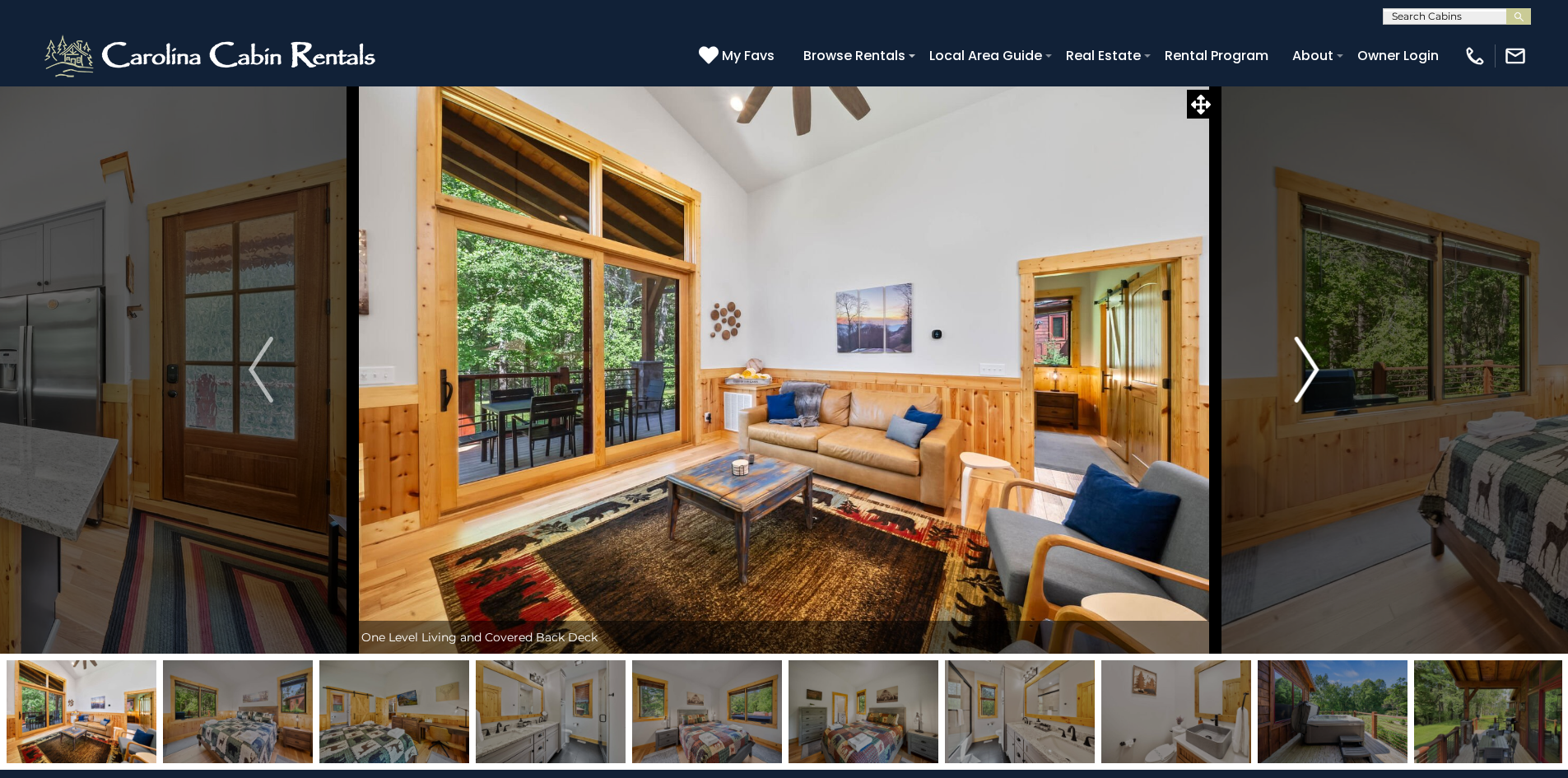
click at [1301, 383] on img "Next" at bounding box center [1307, 370] width 24 height 66
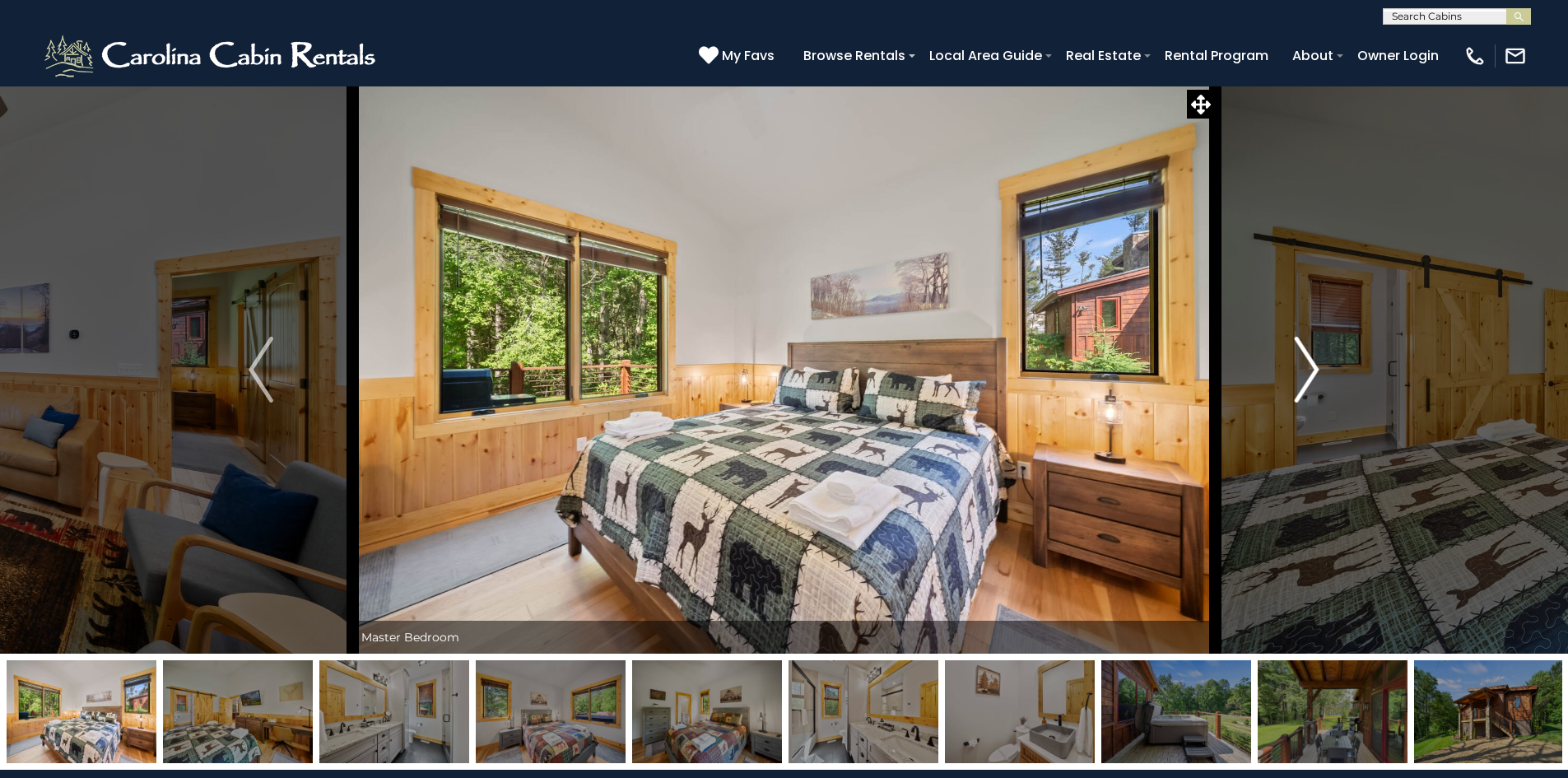
click at [1301, 383] on img "Next" at bounding box center [1307, 370] width 24 height 66
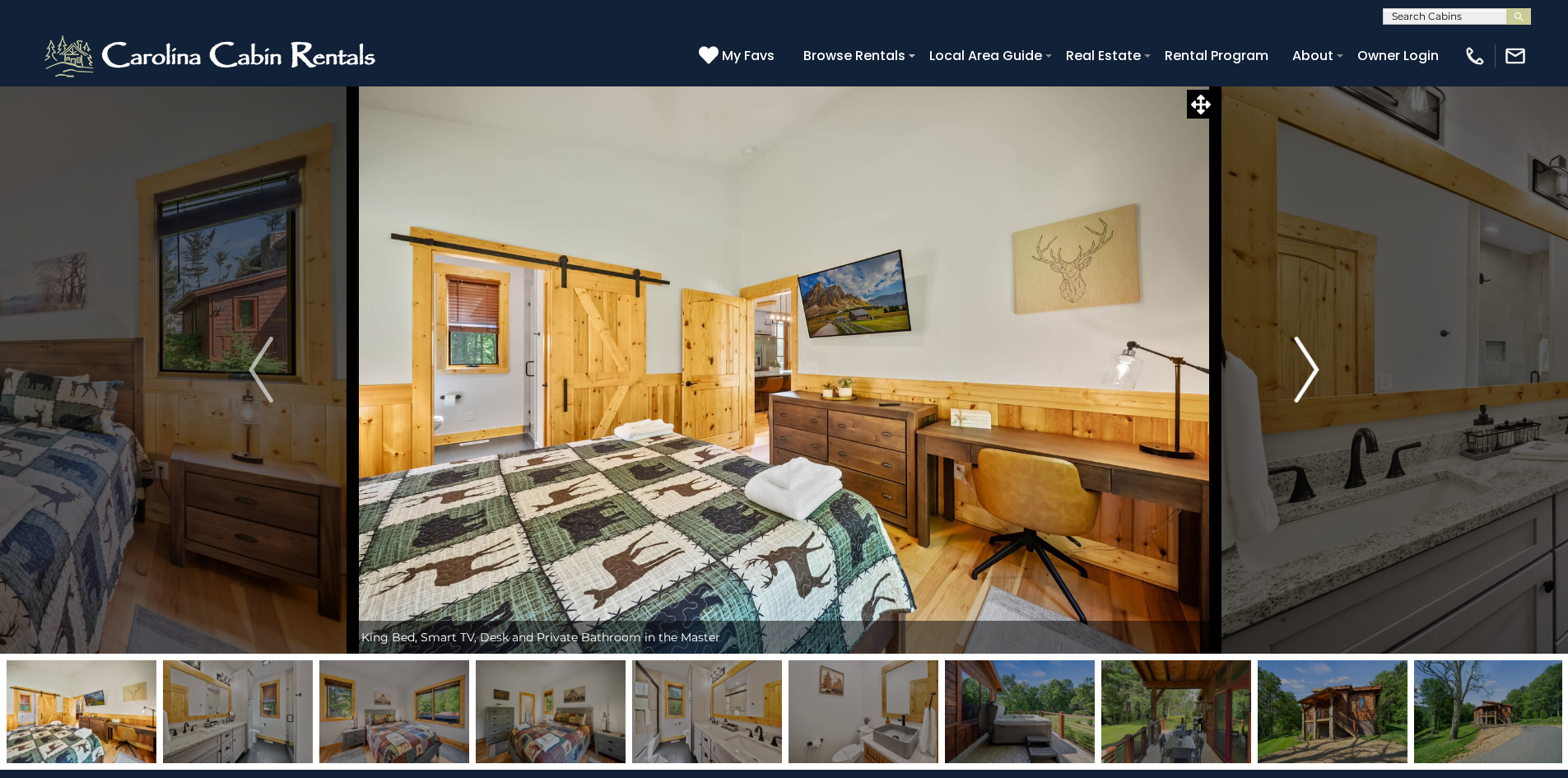
click at [1301, 383] on img "Next" at bounding box center [1307, 370] width 24 height 66
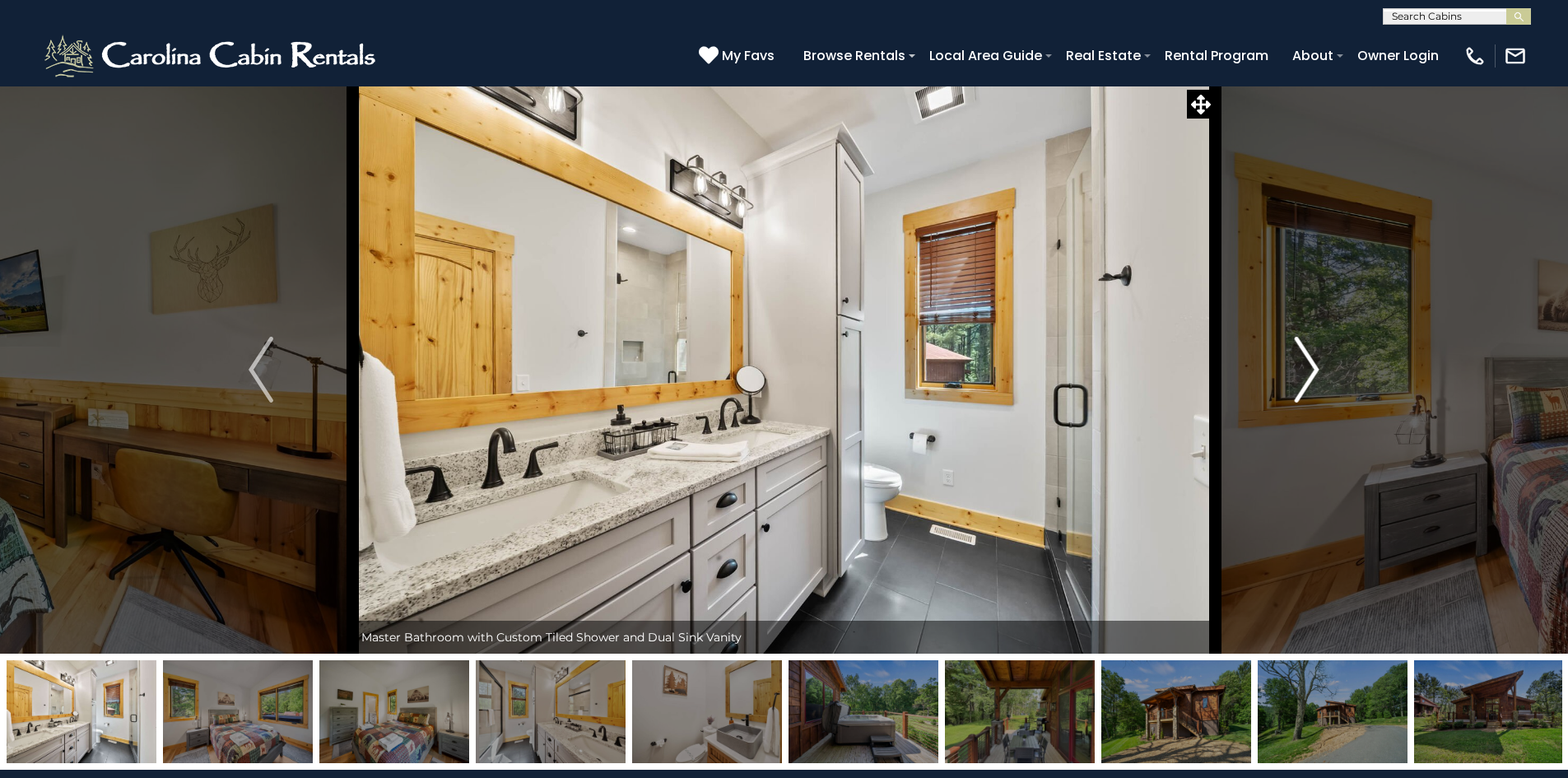
click at [1301, 383] on img "Next" at bounding box center [1307, 370] width 24 height 66
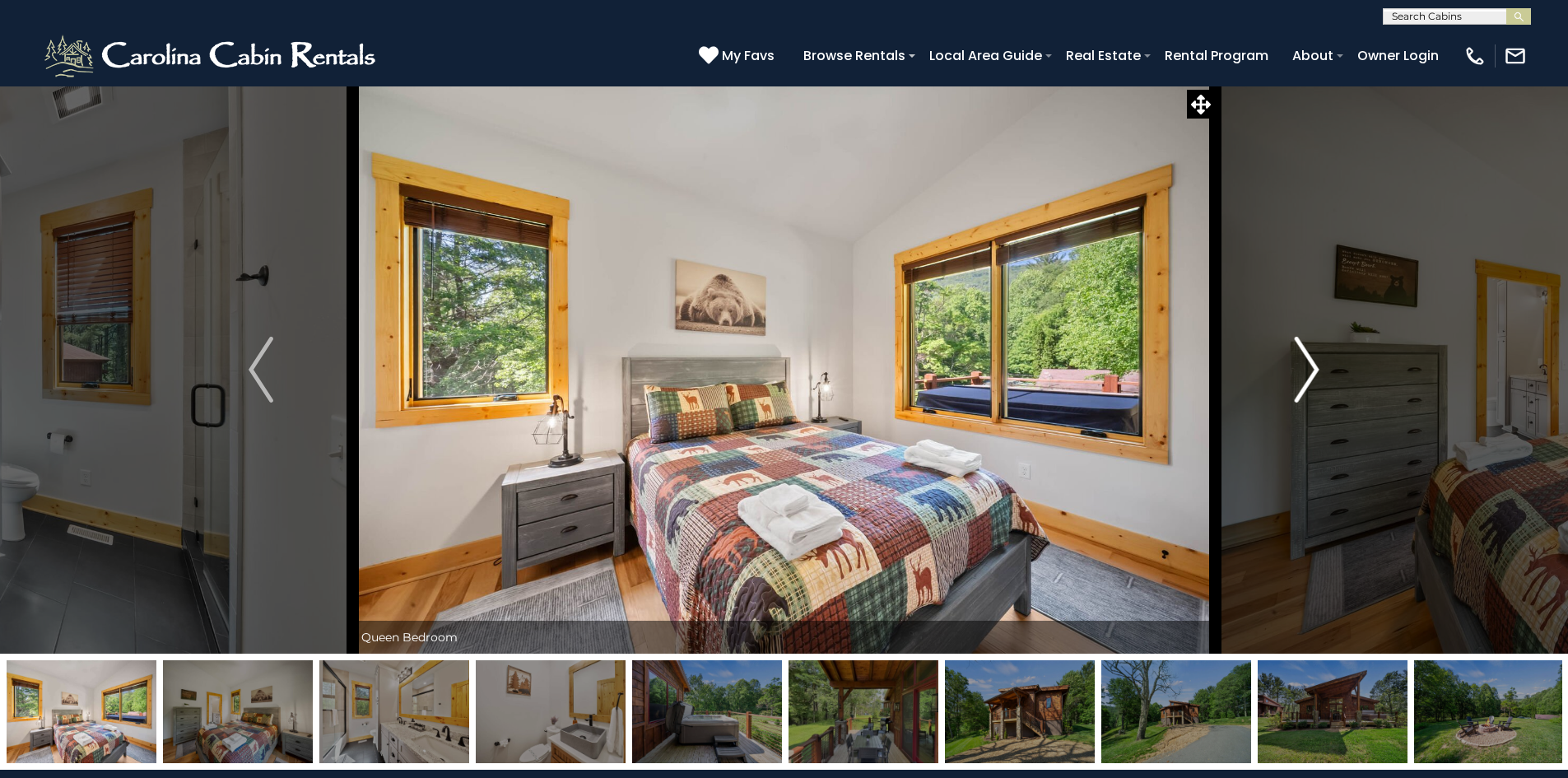
click at [1301, 383] on img "Next" at bounding box center [1307, 370] width 24 height 66
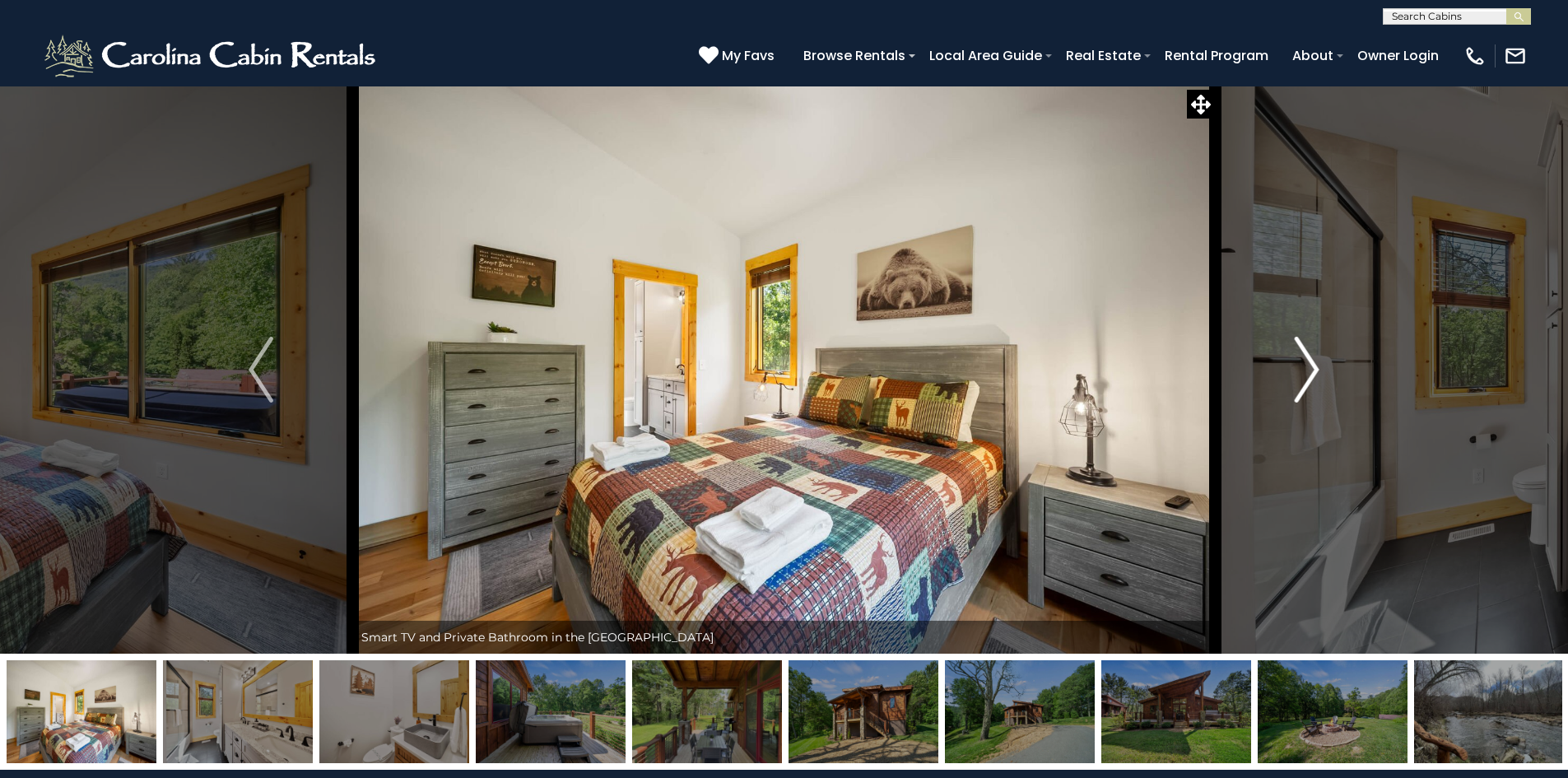
click at [1301, 383] on img "Next" at bounding box center [1307, 370] width 24 height 66
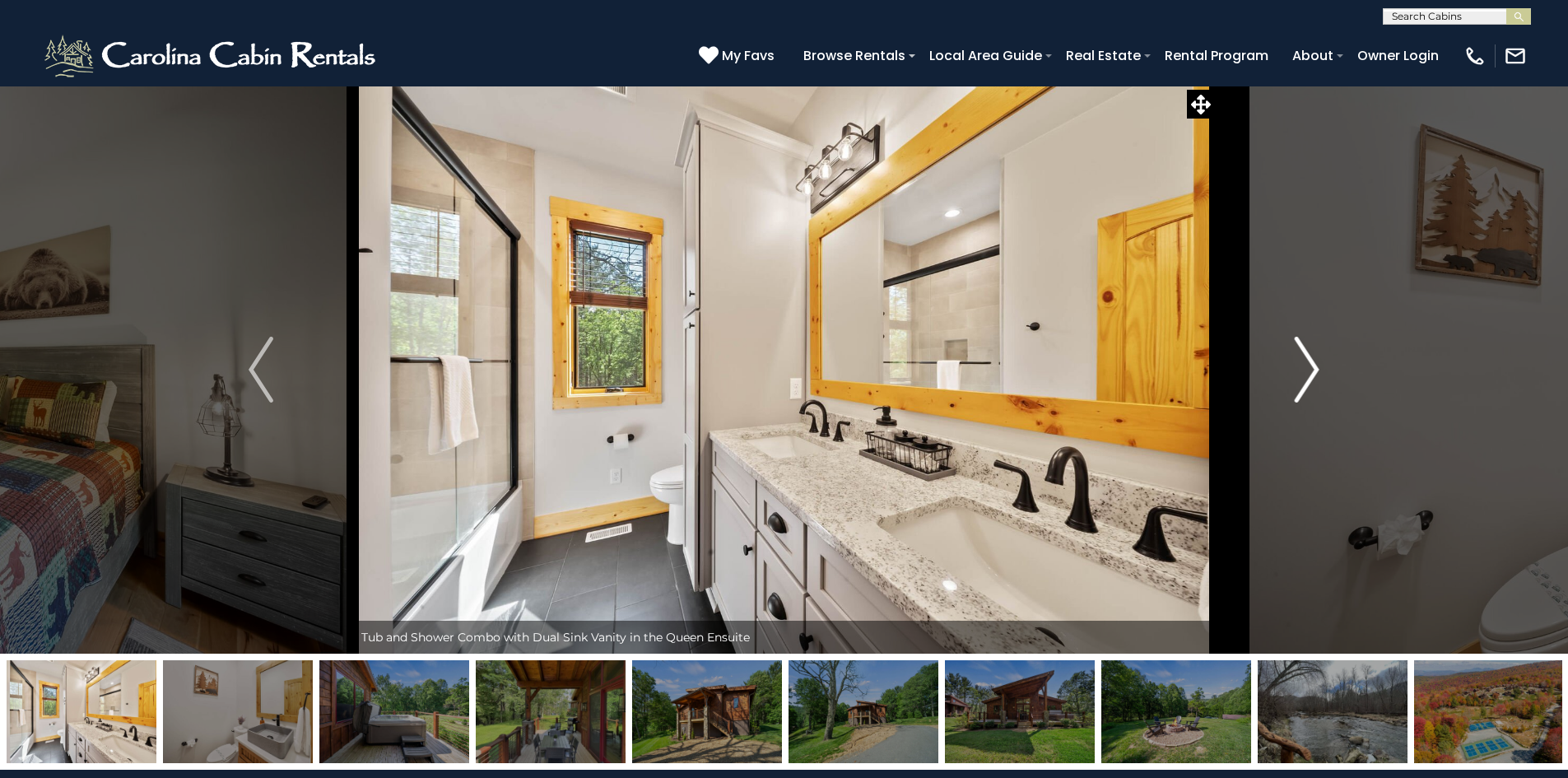
click at [1301, 383] on img "Next" at bounding box center [1307, 370] width 24 height 66
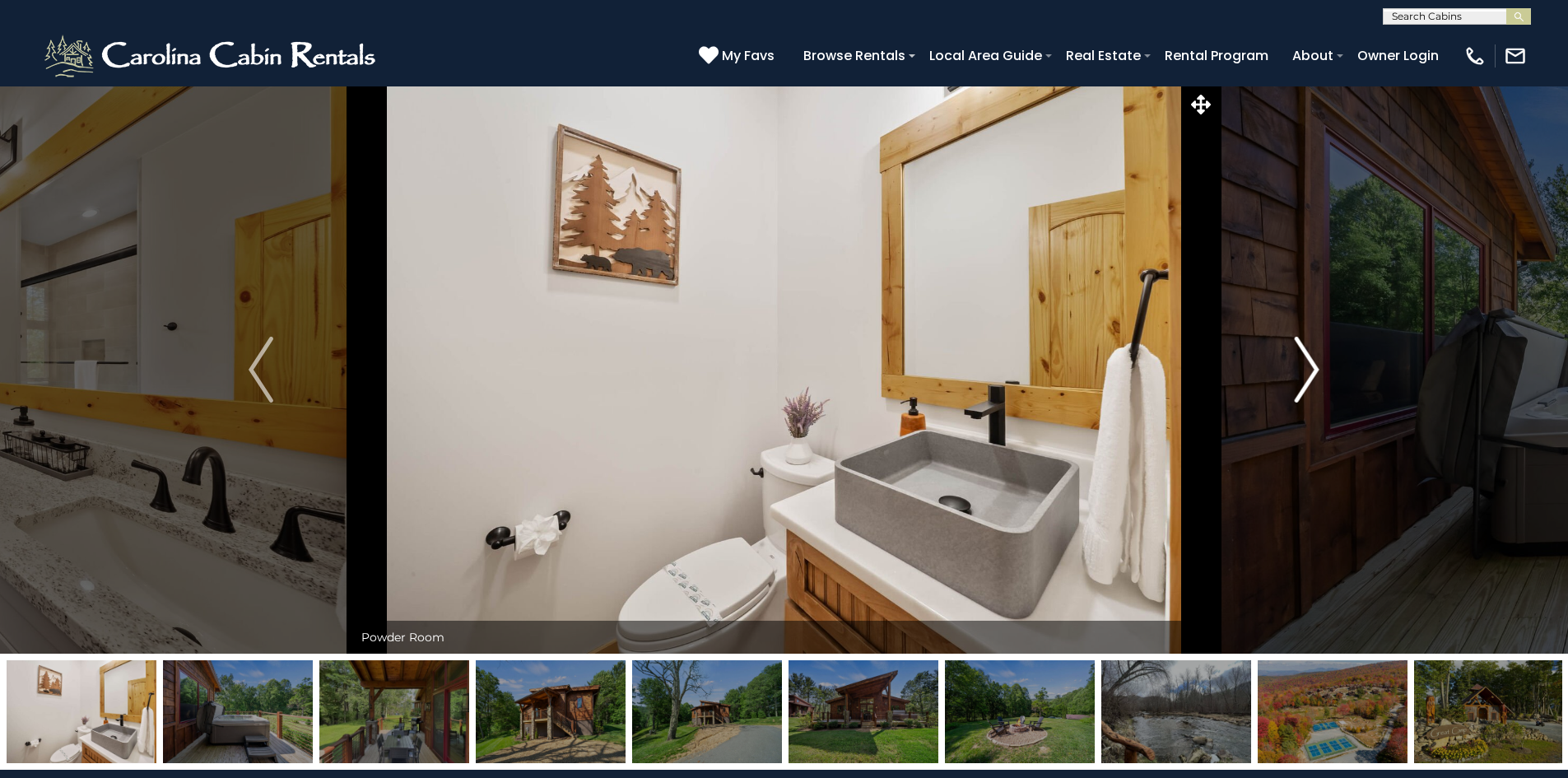
click at [1301, 383] on img "Next" at bounding box center [1307, 370] width 24 height 66
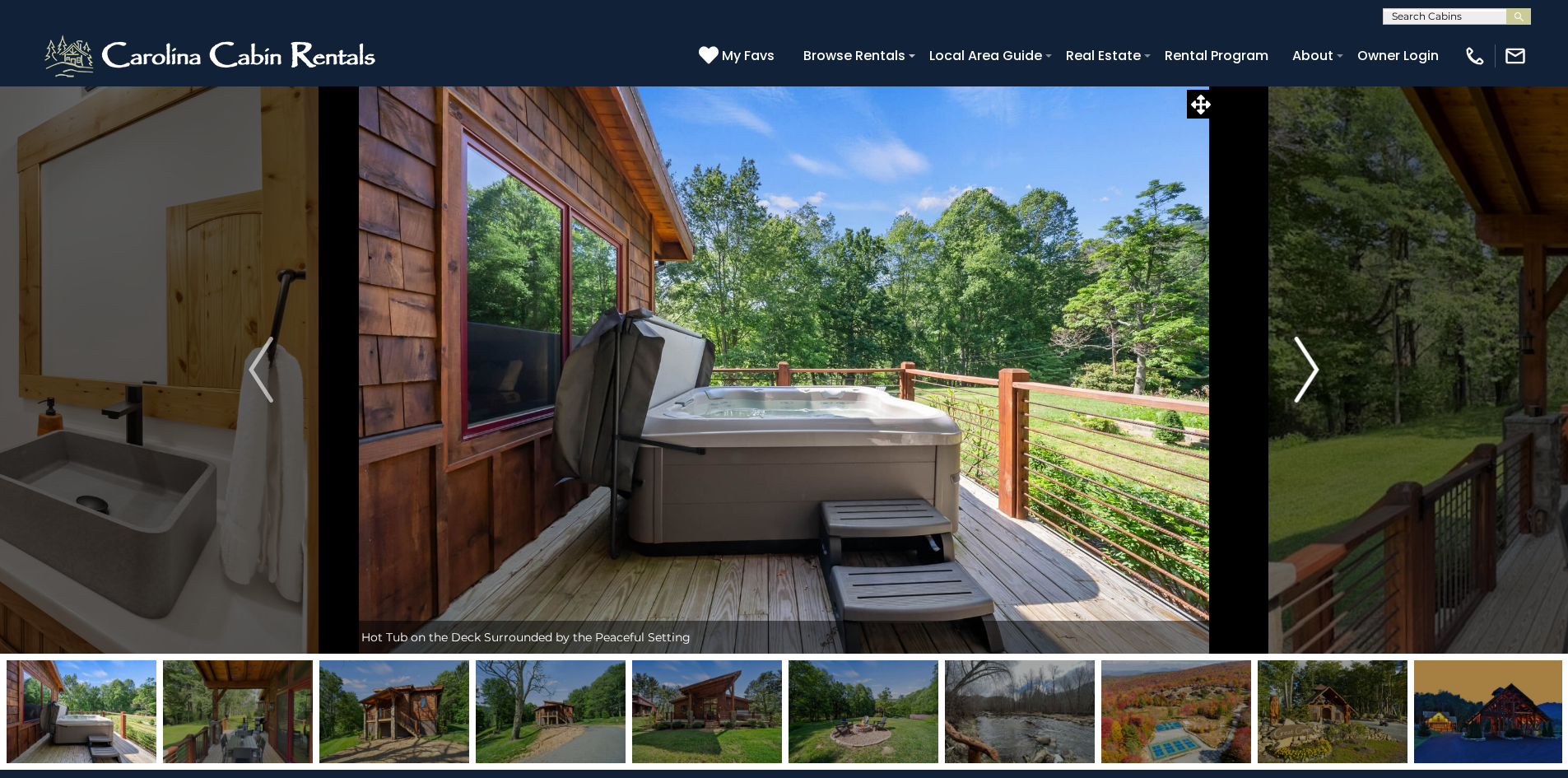
click at [1301, 383] on img "Next" at bounding box center [1307, 370] width 24 height 66
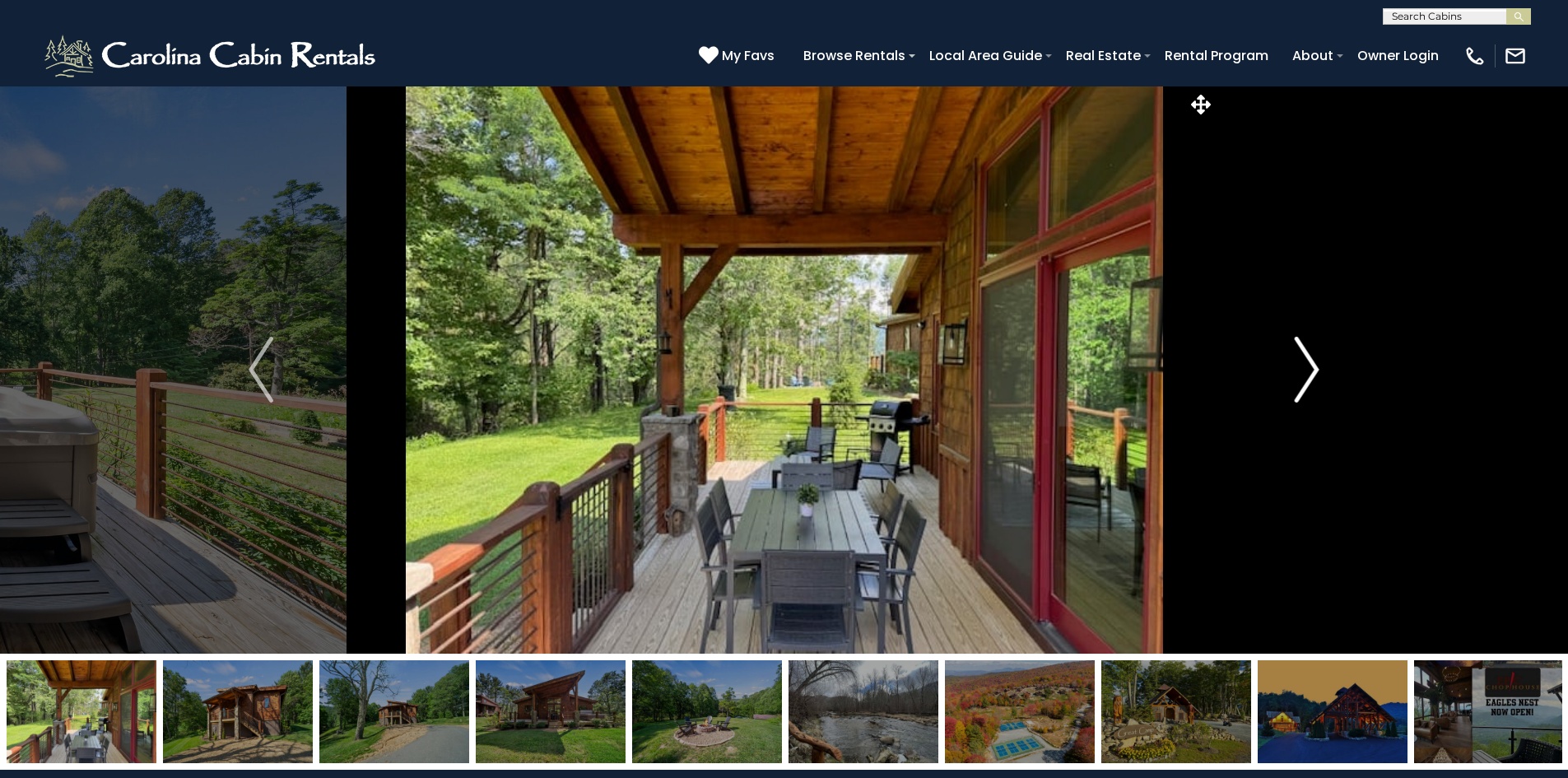
click at [1301, 383] on img "Next" at bounding box center [1307, 370] width 24 height 66
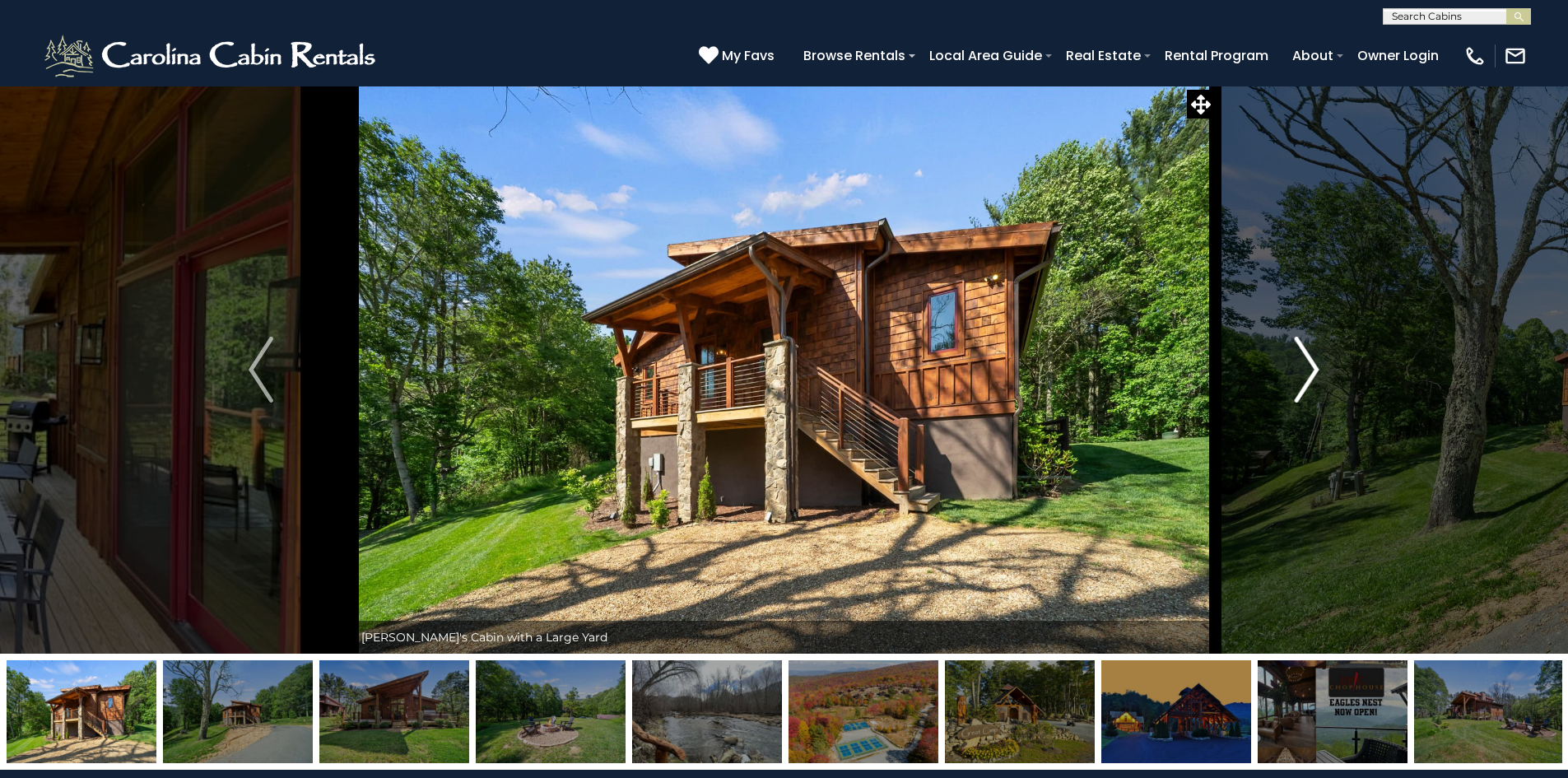
click at [1301, 383] on img "Next" at bounding box center [1307, 370] width 24 height 66
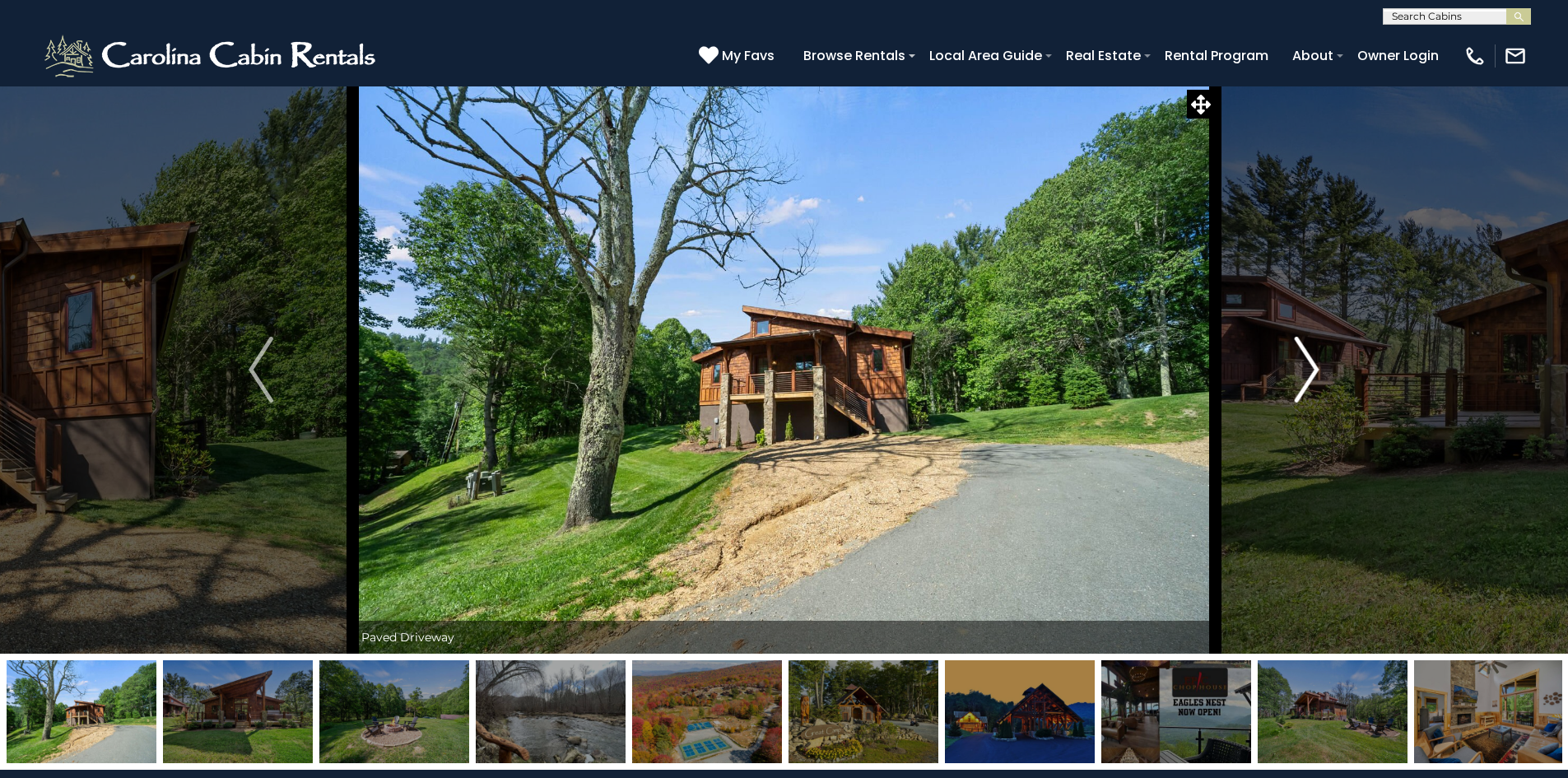
click at [1301, 383] on img "Next" at bounding box center [1307, 370] width 24 height 66
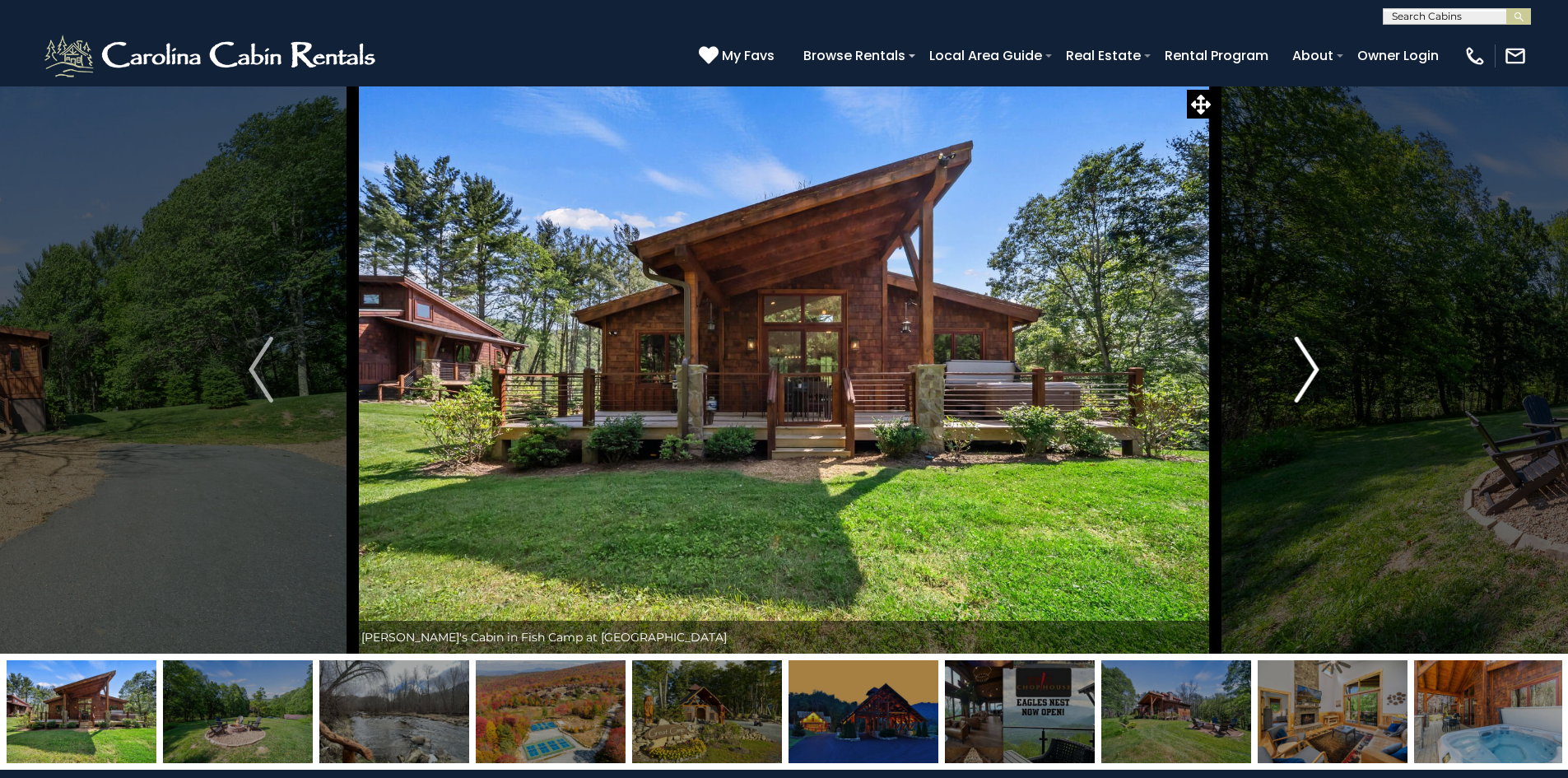
click at [1301, 383] on img "Next" at bounding box center [1307, 370] width 24 height 66
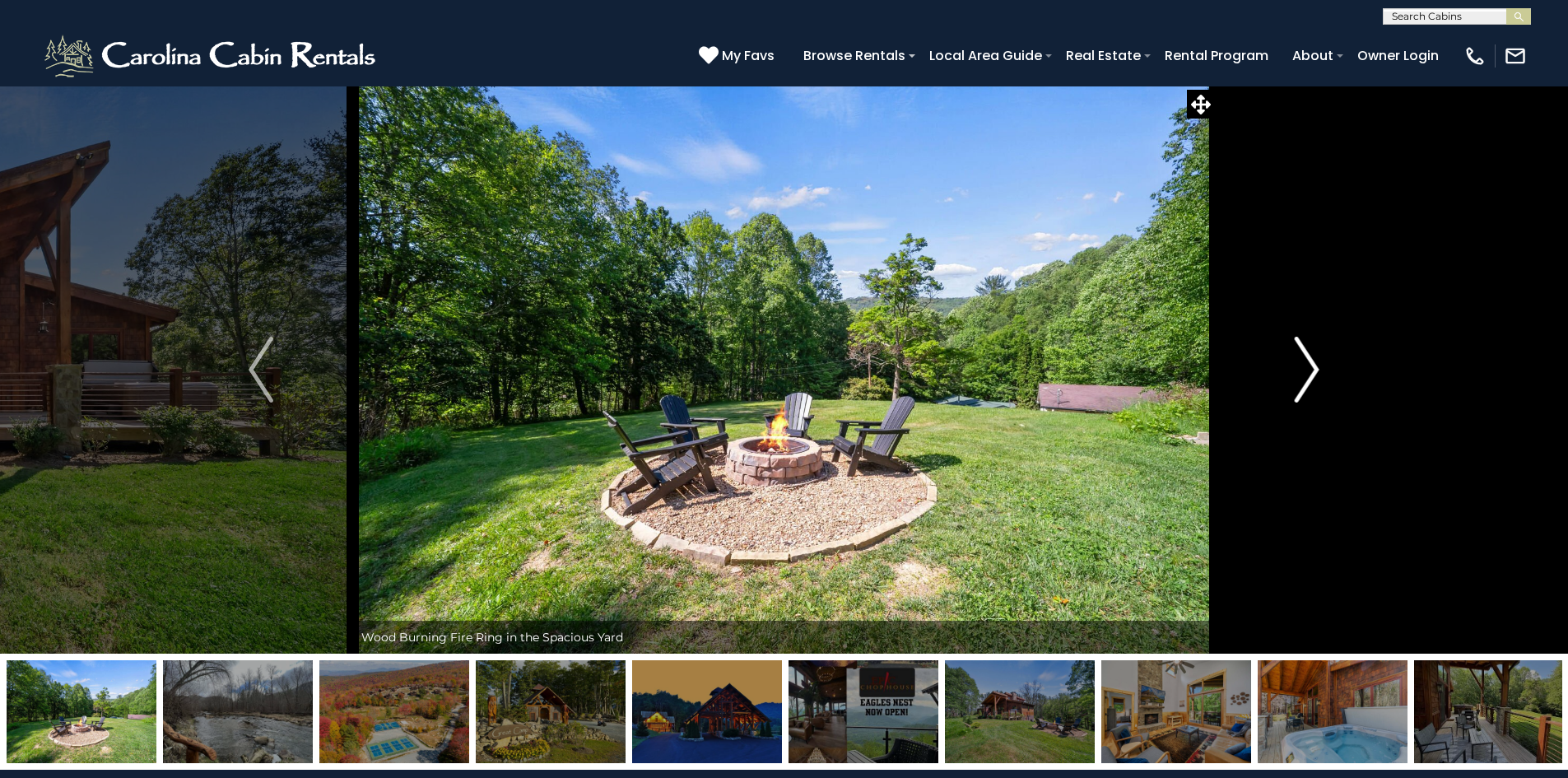
click at [1301, 383] on img "Next" at bounding box center [1307, 370] width 24 height 66
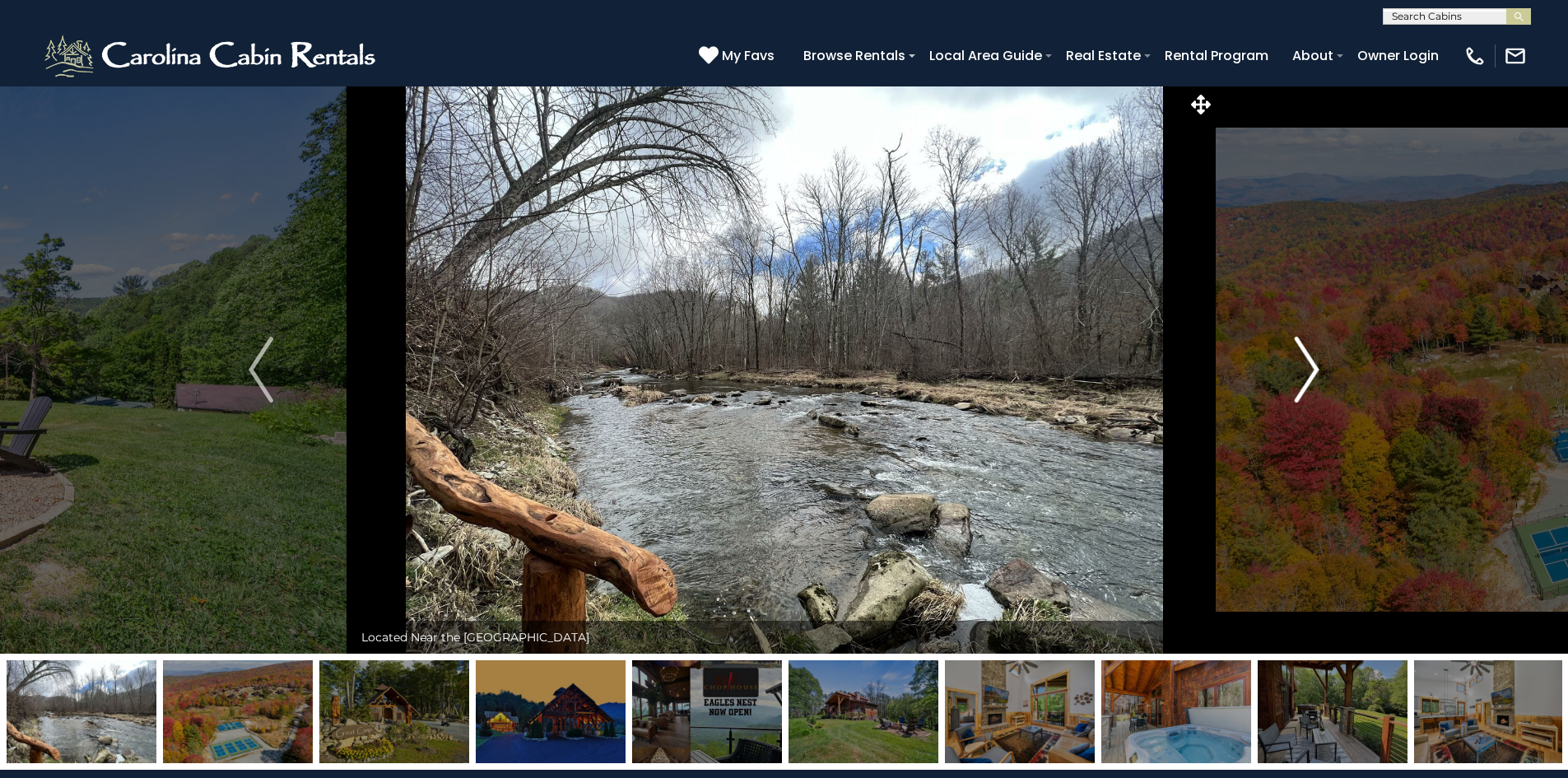
click at [1301, 383] on img "Next" at bounding box center [1307, 370] width 24 height 66
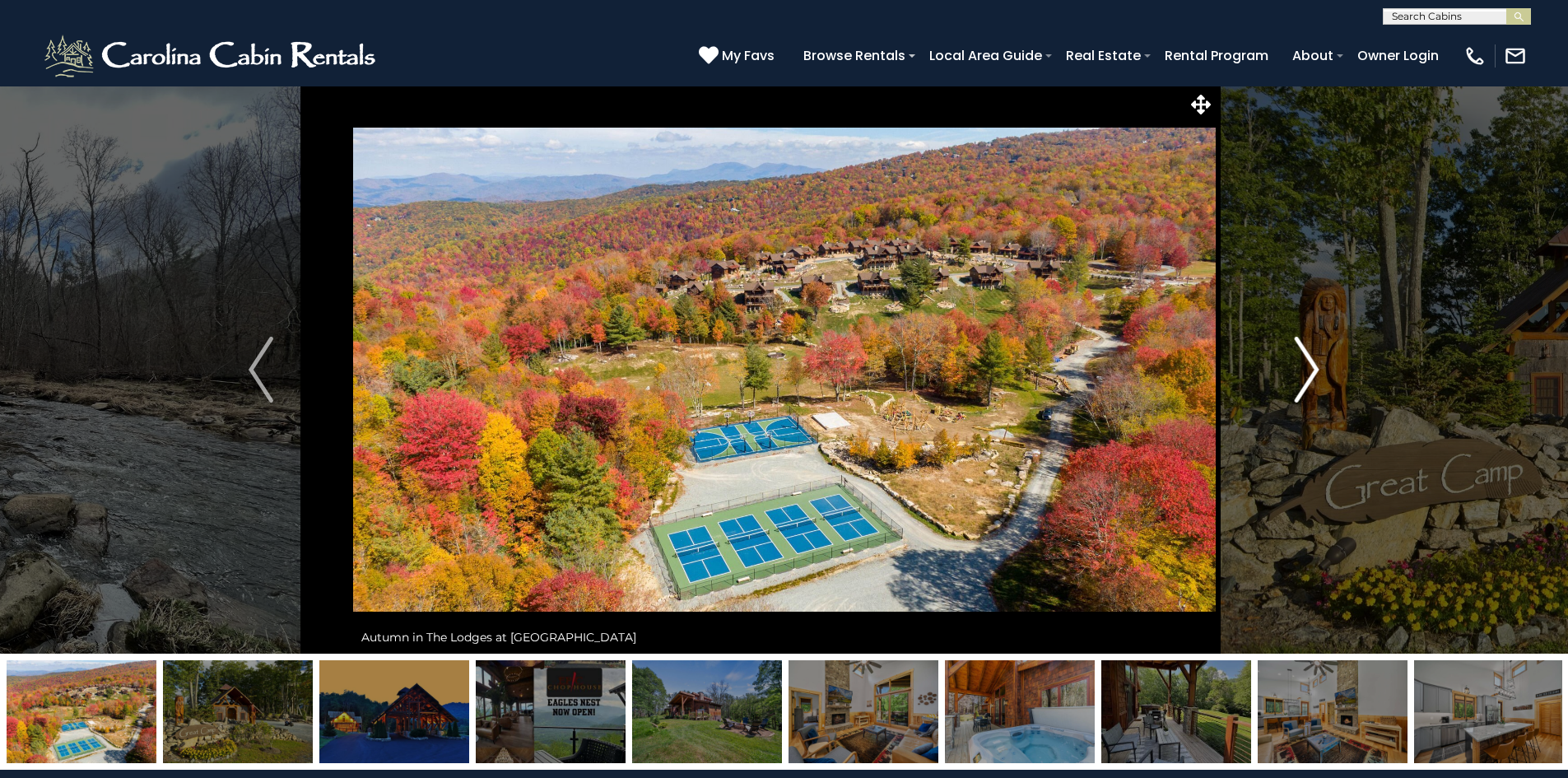
click at [1301, 383] on img "Next" at bounding box center [1307, 370] width 24 height 66
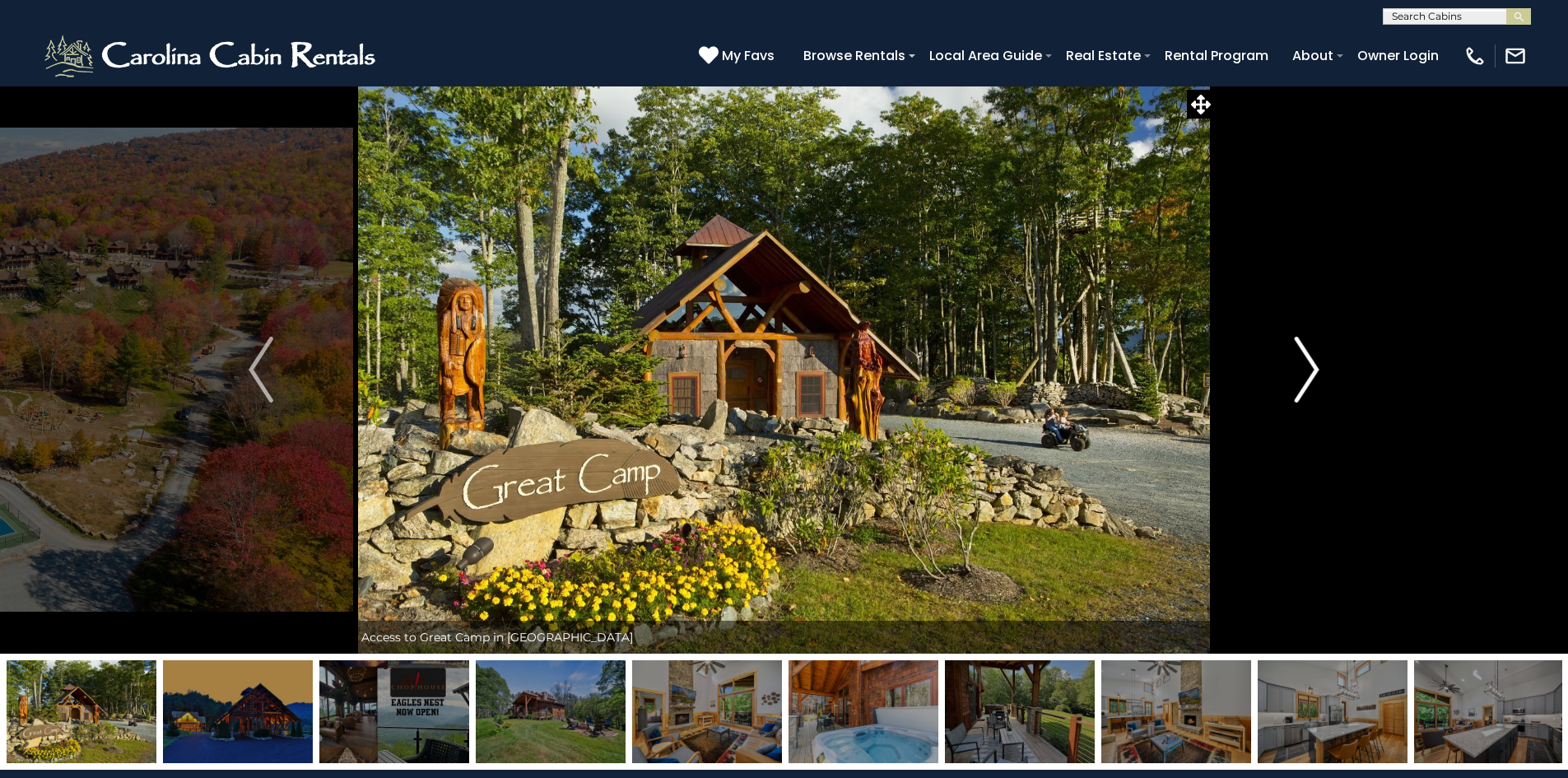
click at [1301, 383] on img "Next" at bounding box center [1307, 370] width 24 height 66
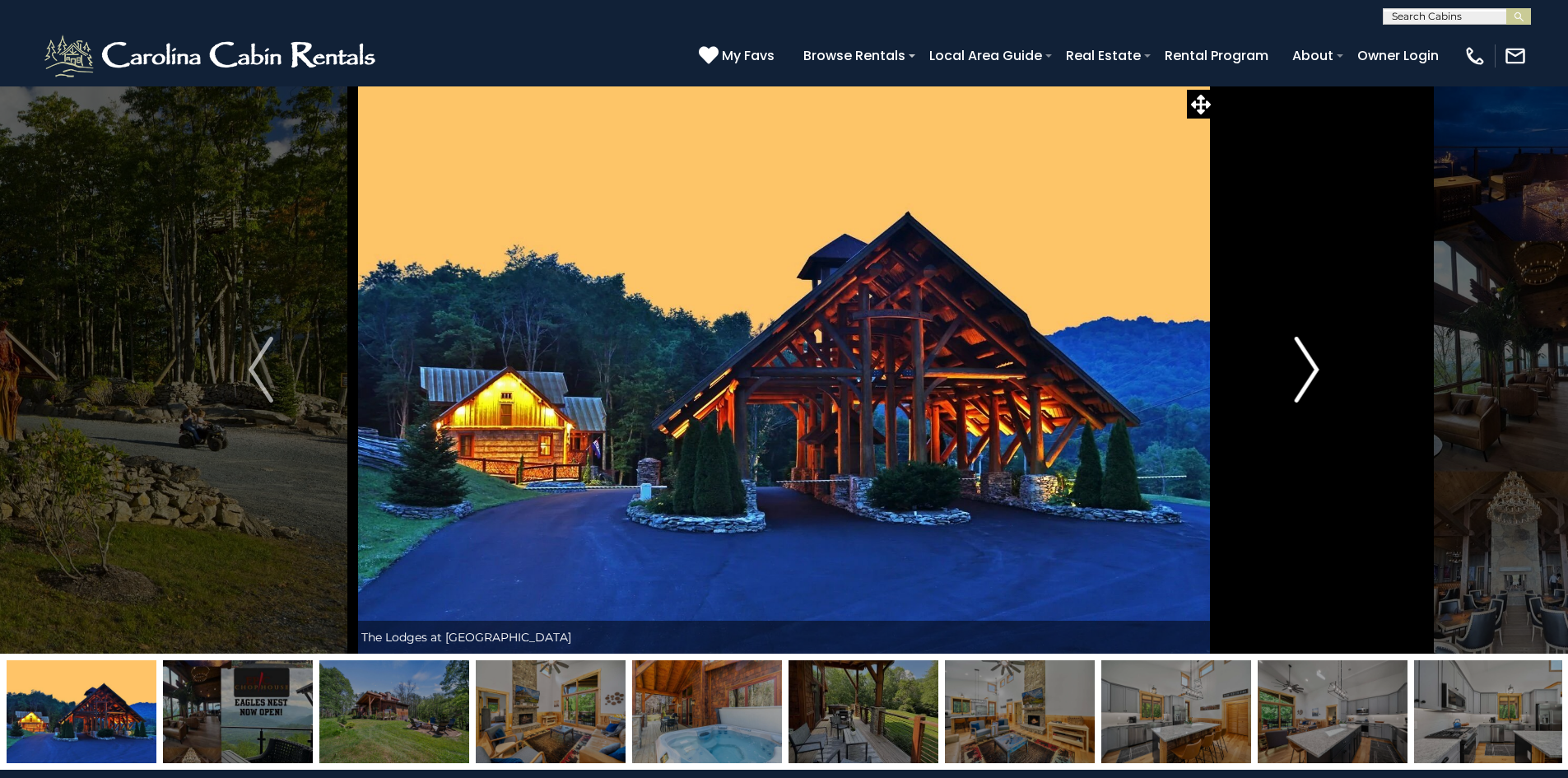
click at [1301, 383] on img "Next" at bounding box center [1307, 370] width 24 height 66
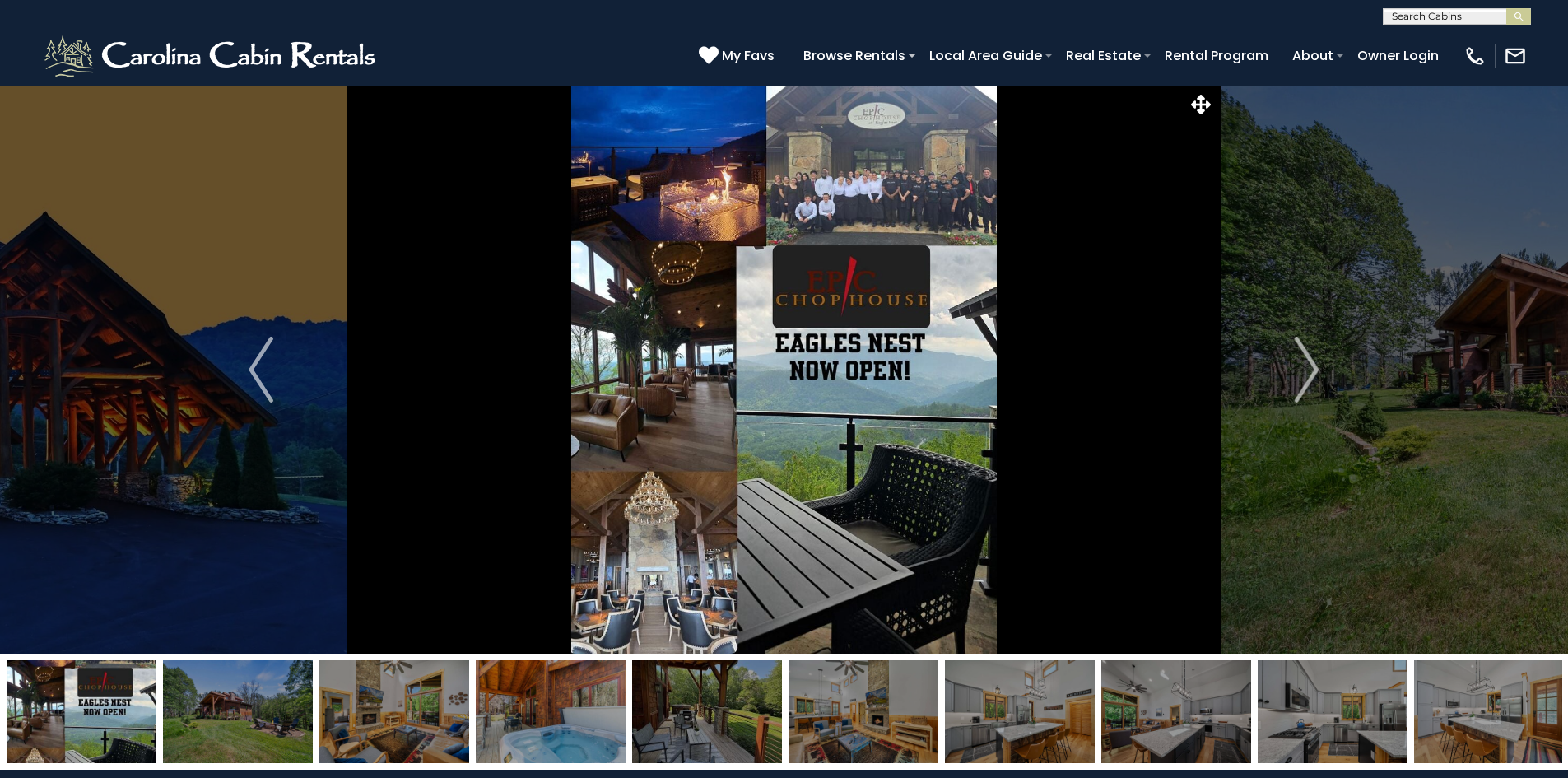
drag, startPoint x: 13, startPoint y: 2, endPoint x: 805, endPoint y: 242, distance: 827.6
click at [807, 249] on img at bounding box center [785, 370] width 863 height 568
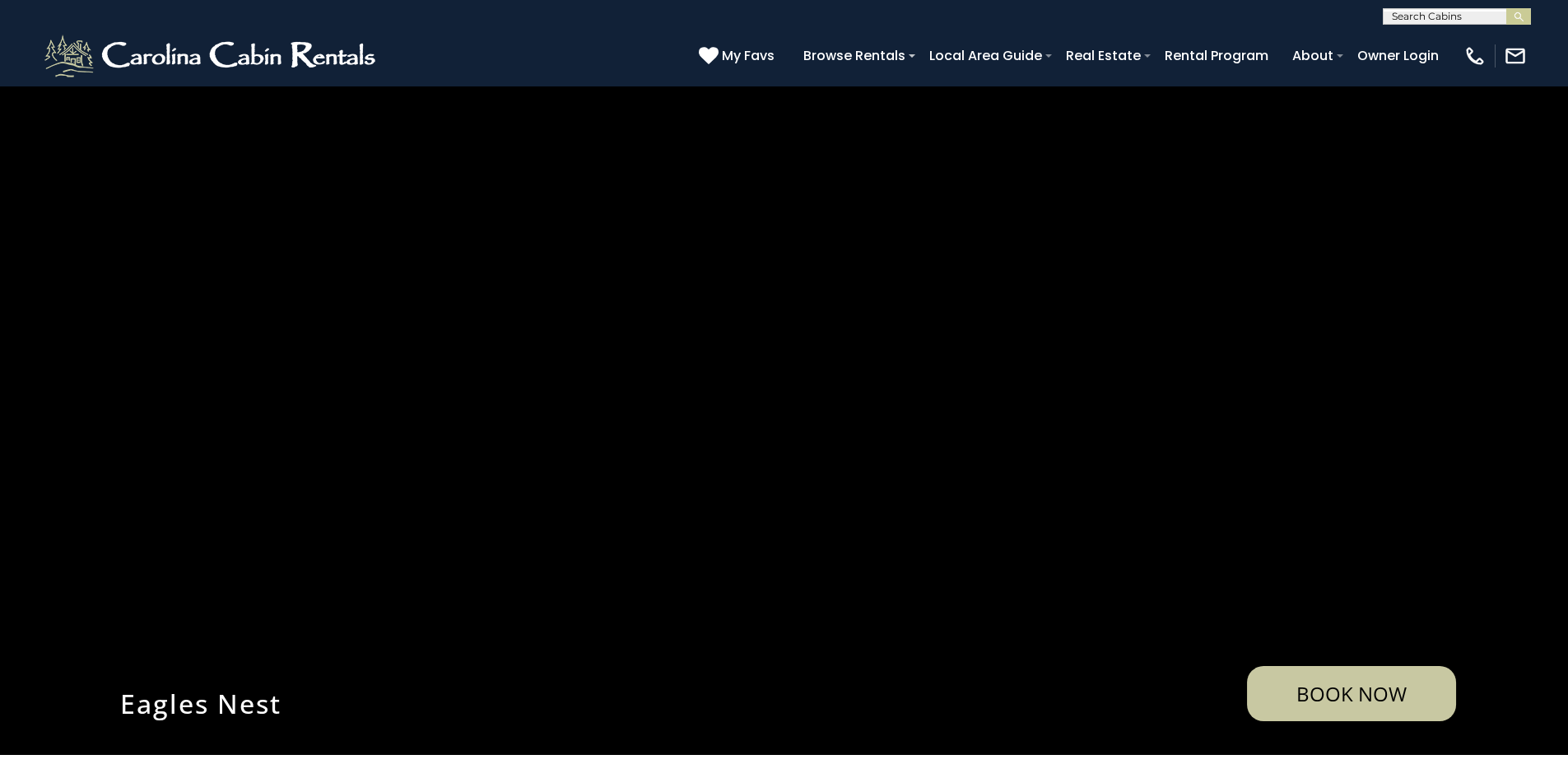
scroll to position [4857, 0]
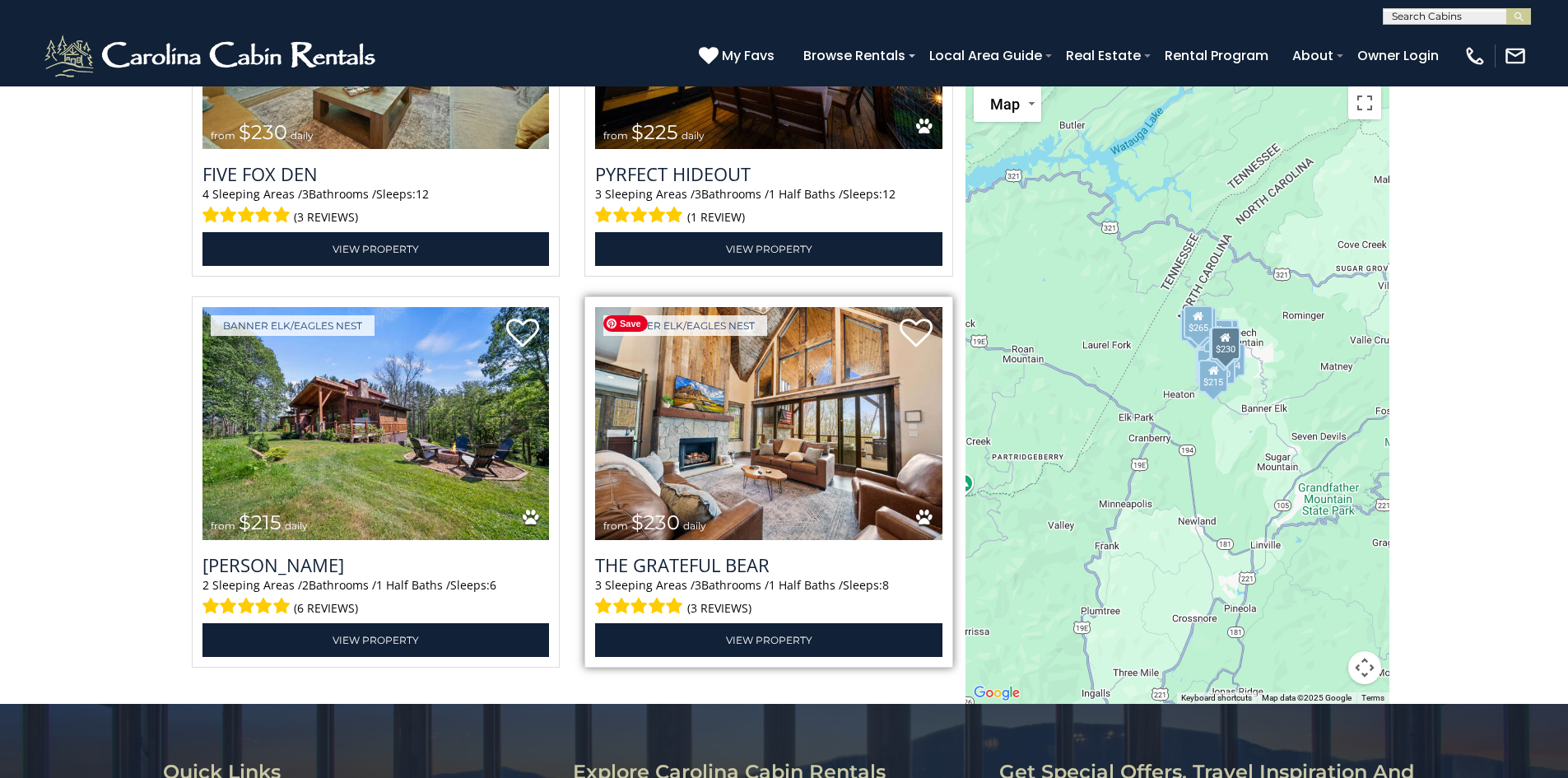
click at [824, 438] on img at bounding box center [769, 424] width 347 height 233
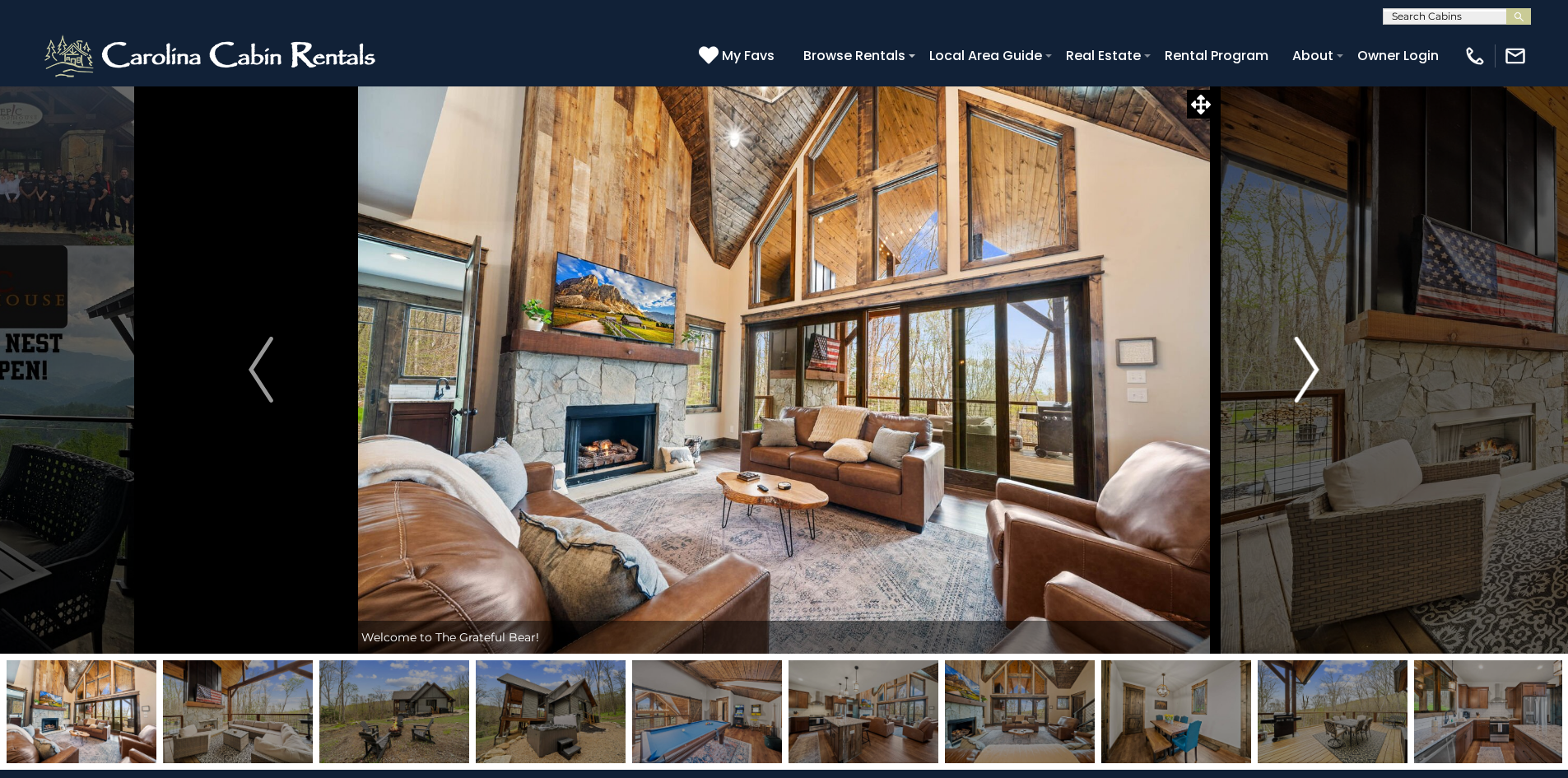
click at [1313, 375] on img "Next" at bounding box center [1307, 370] width 24 height 66
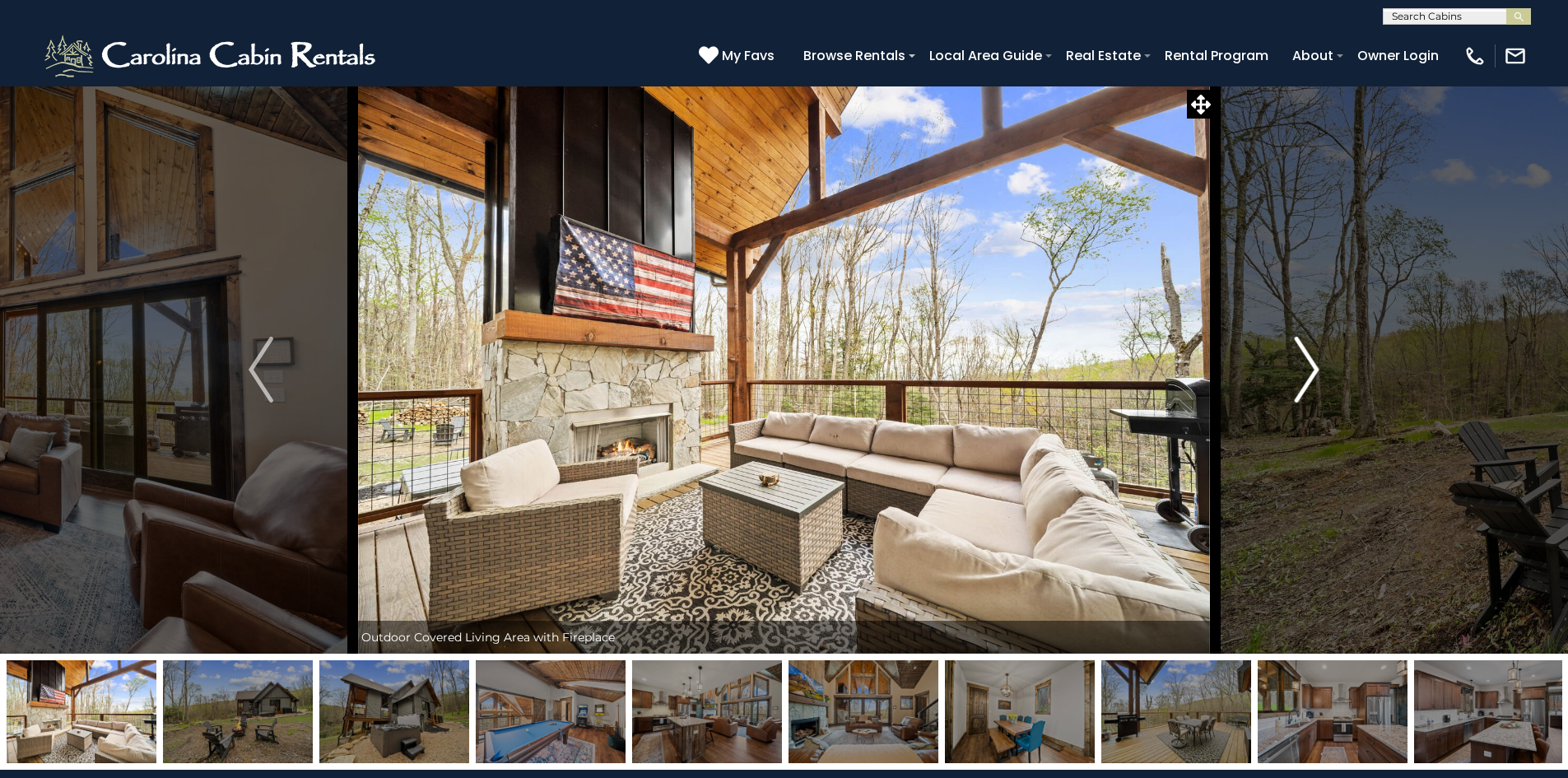
click at [1314, 375] on img "Next" at bounding box center [1307, 370] width 24 height 66
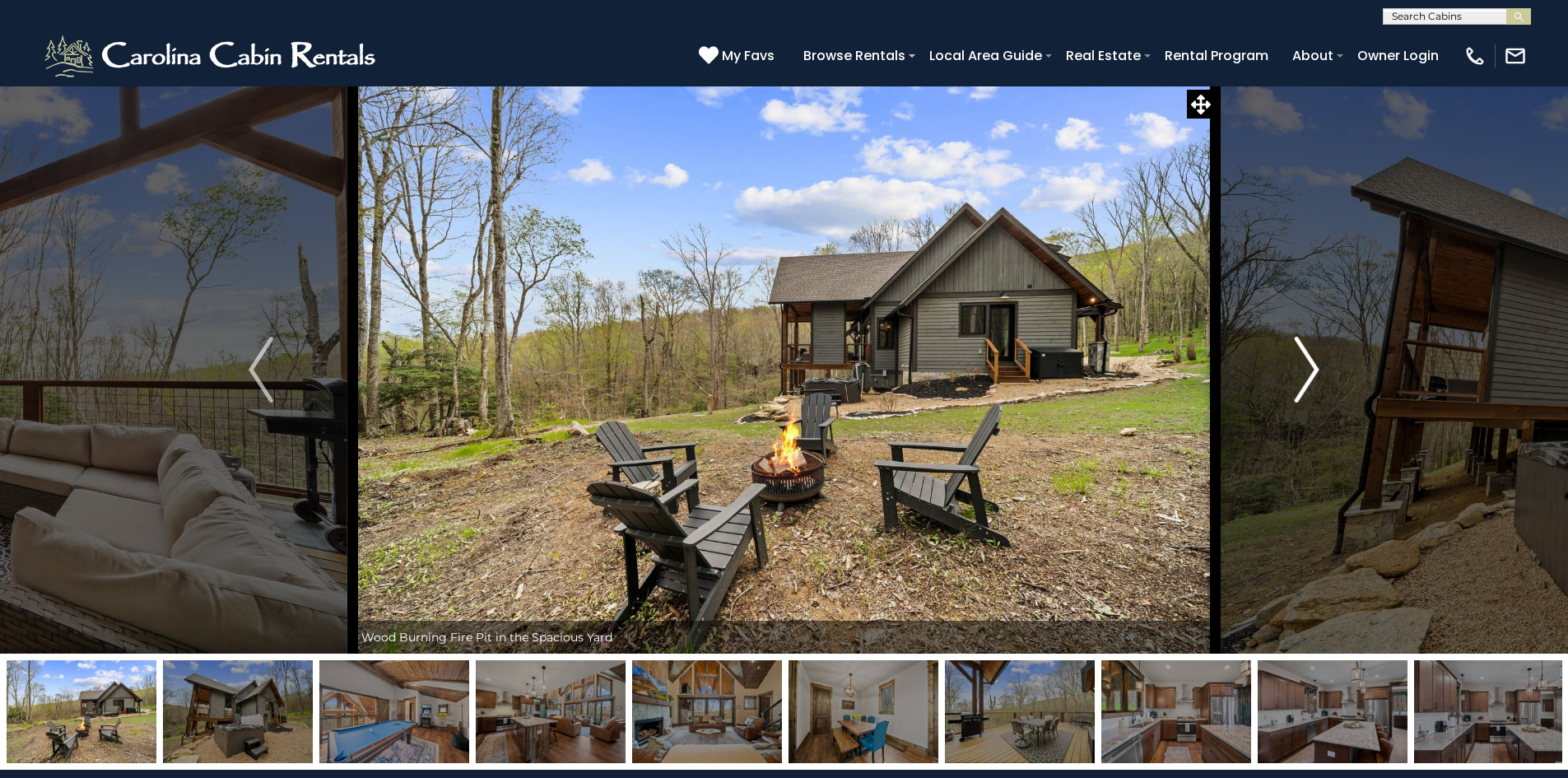
click at [1314, 375] on img "Next" at bounding box center [1307, 370] width 24 height 66
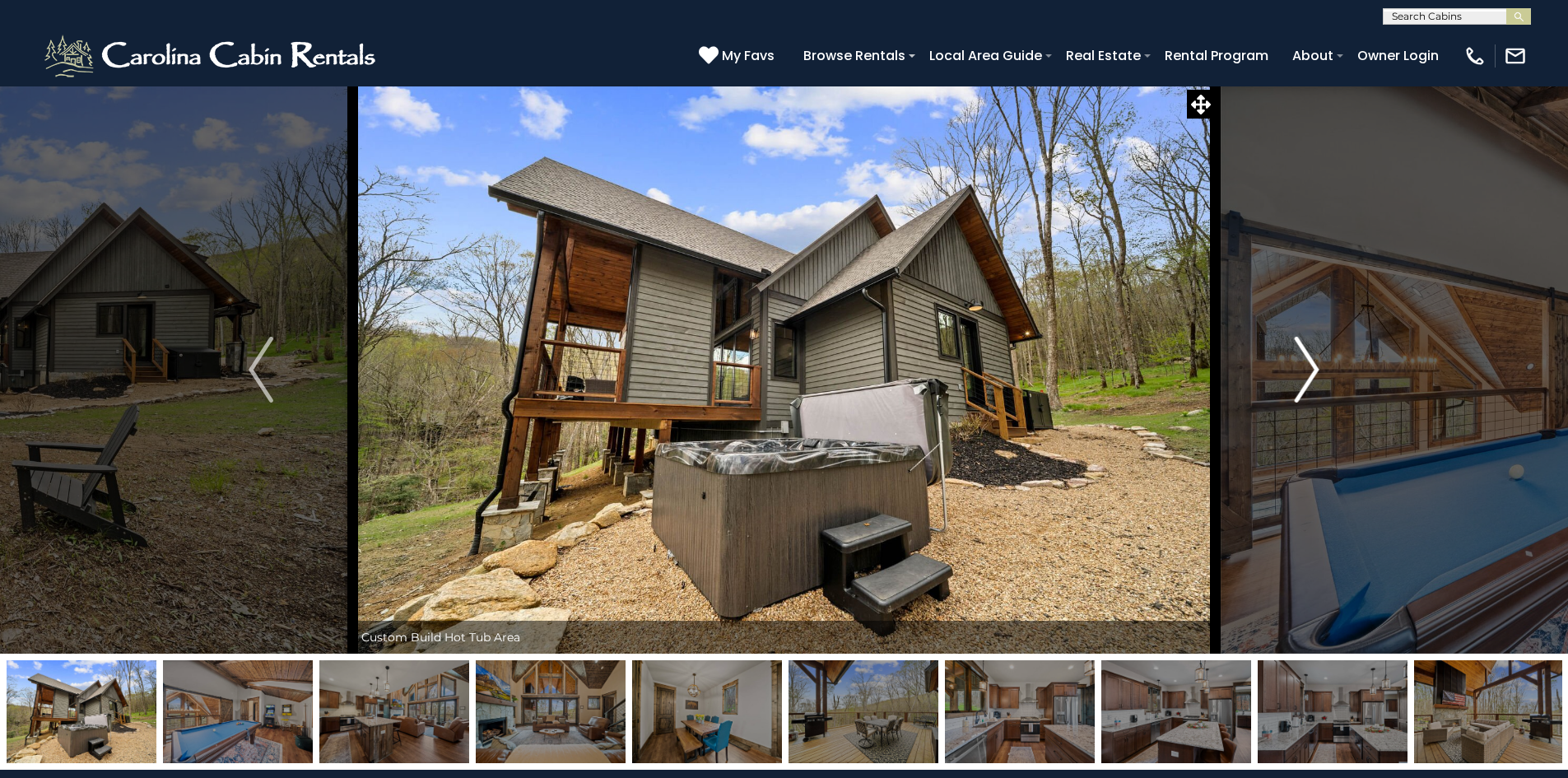
click at [1314, 375] on img "Next" at bounding box center [1307, 370] width 24 height 66
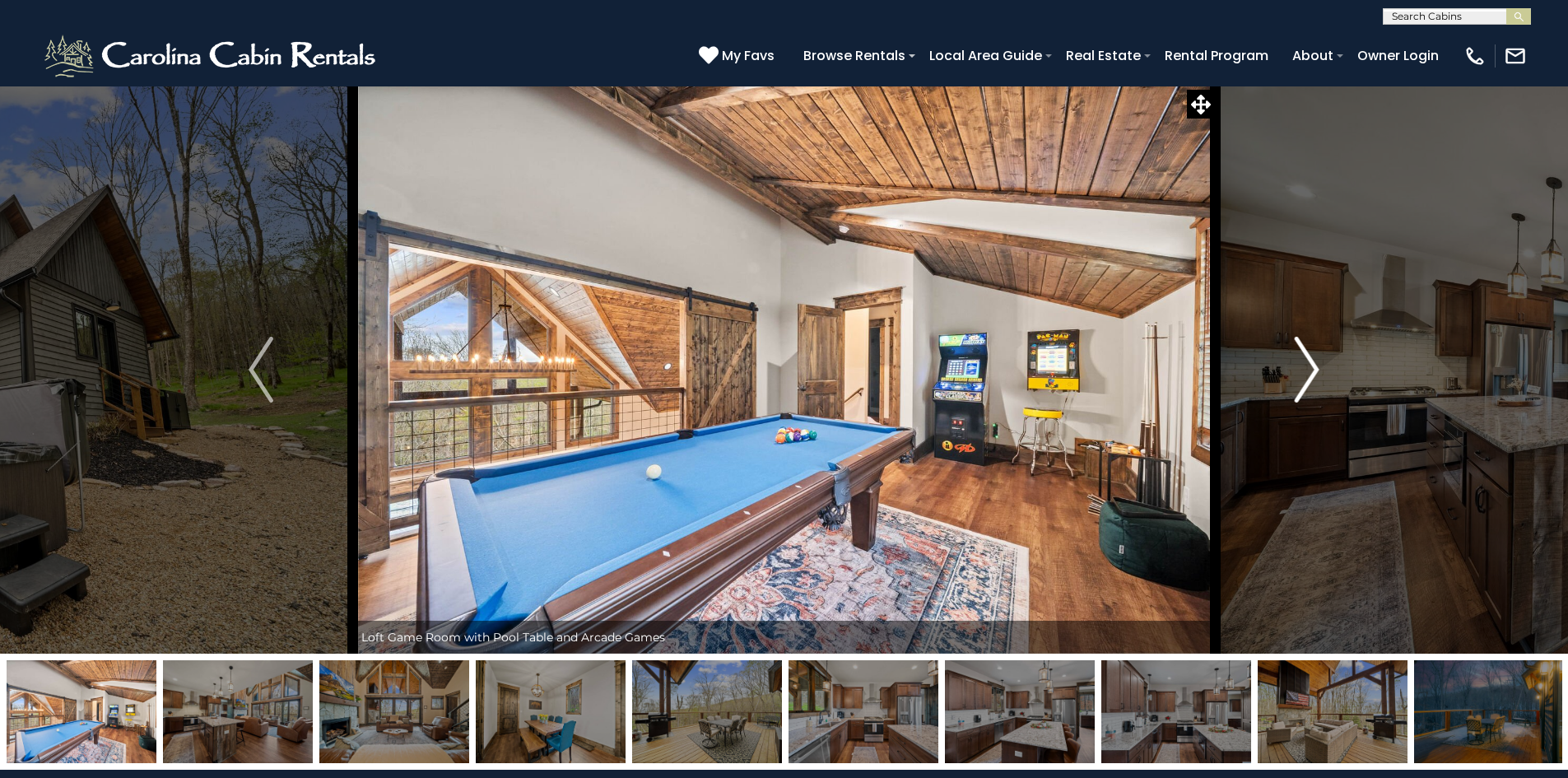
click at [1314, 375] on img "Next" at bounding box center [1307, 370] width 24 height 66
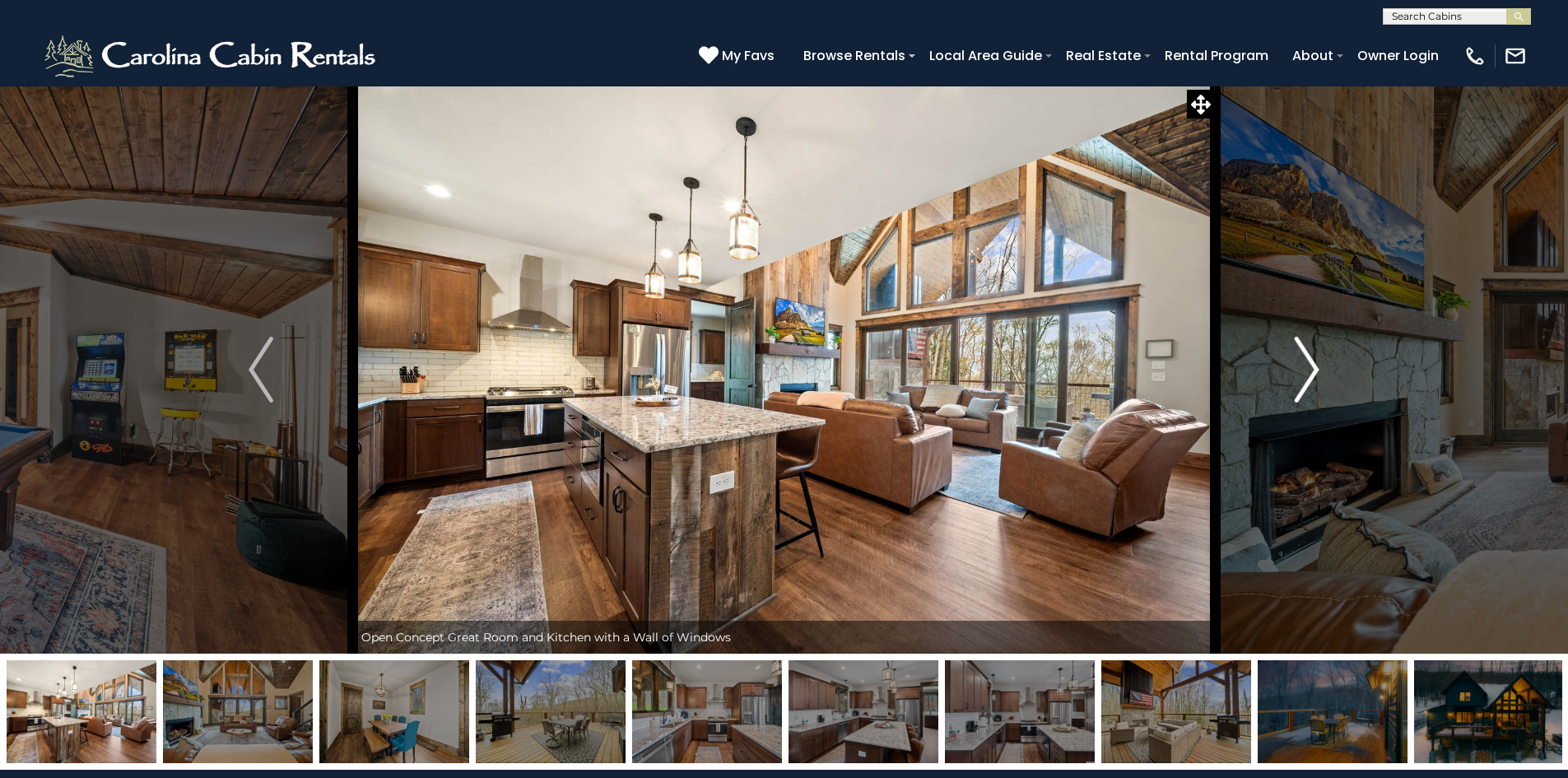
click at [1314, 375] on img "Next" at bounding box center [1307, 370] width 24 height 66
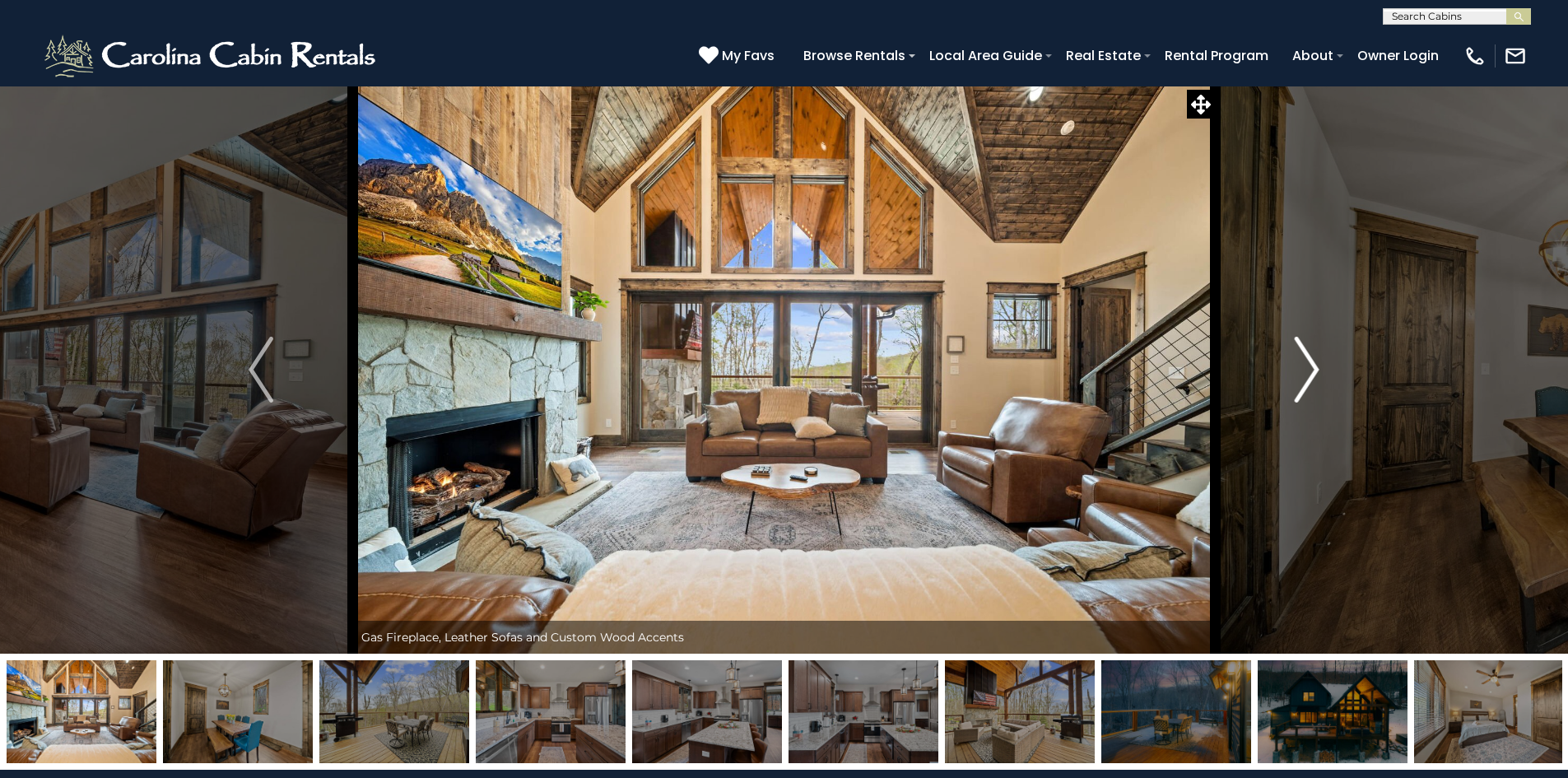
click at [1314, 375] on img "Next" at bounding box center [1307, 370] width 24 height 66
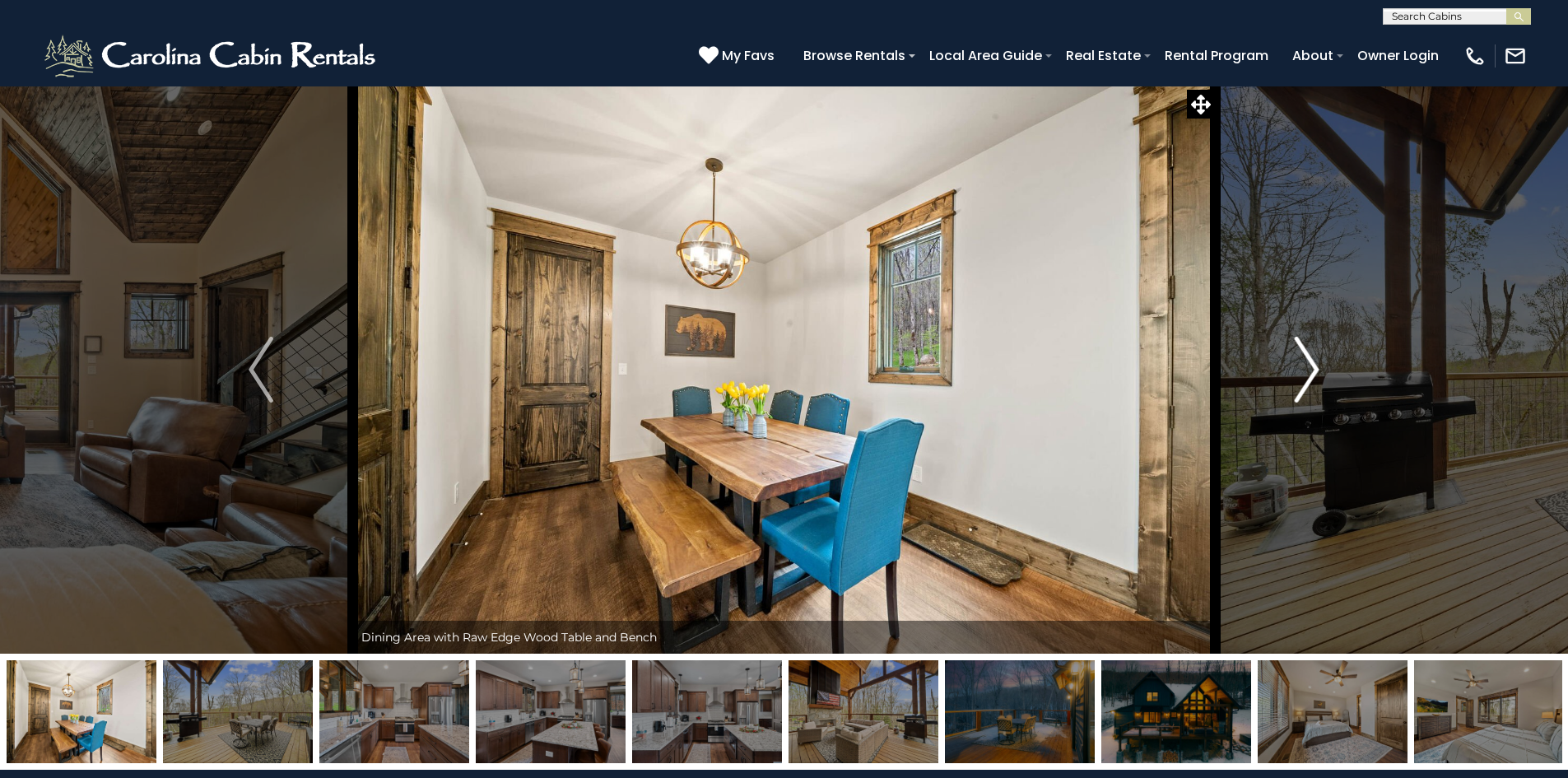
click at [1314, 375] on img "Next" at bounding box center [1307, 370] width 24 height 66
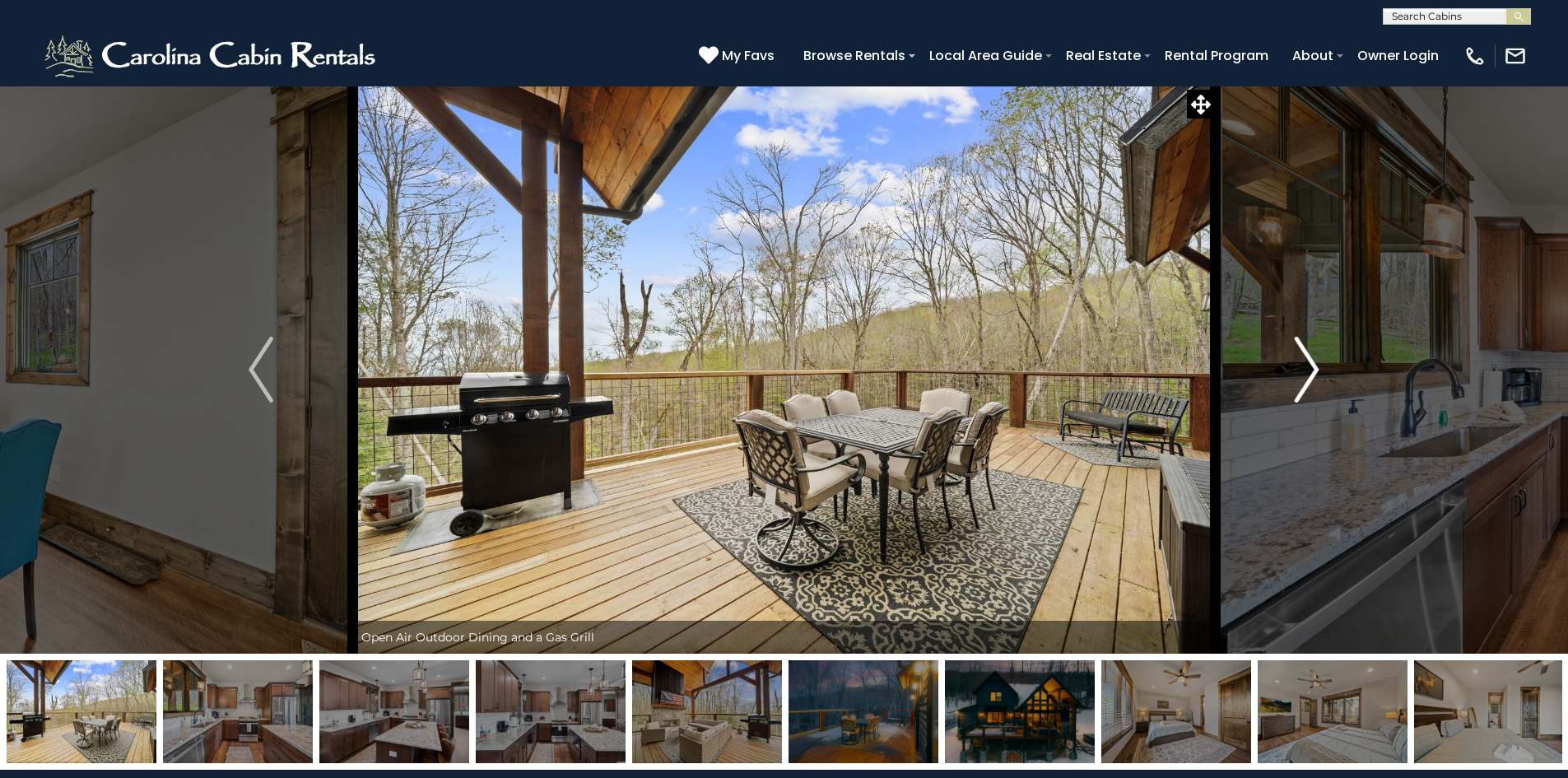
click at [1314, 375] on img "Next" at bounding box center [1307, 370] width 24 height 66
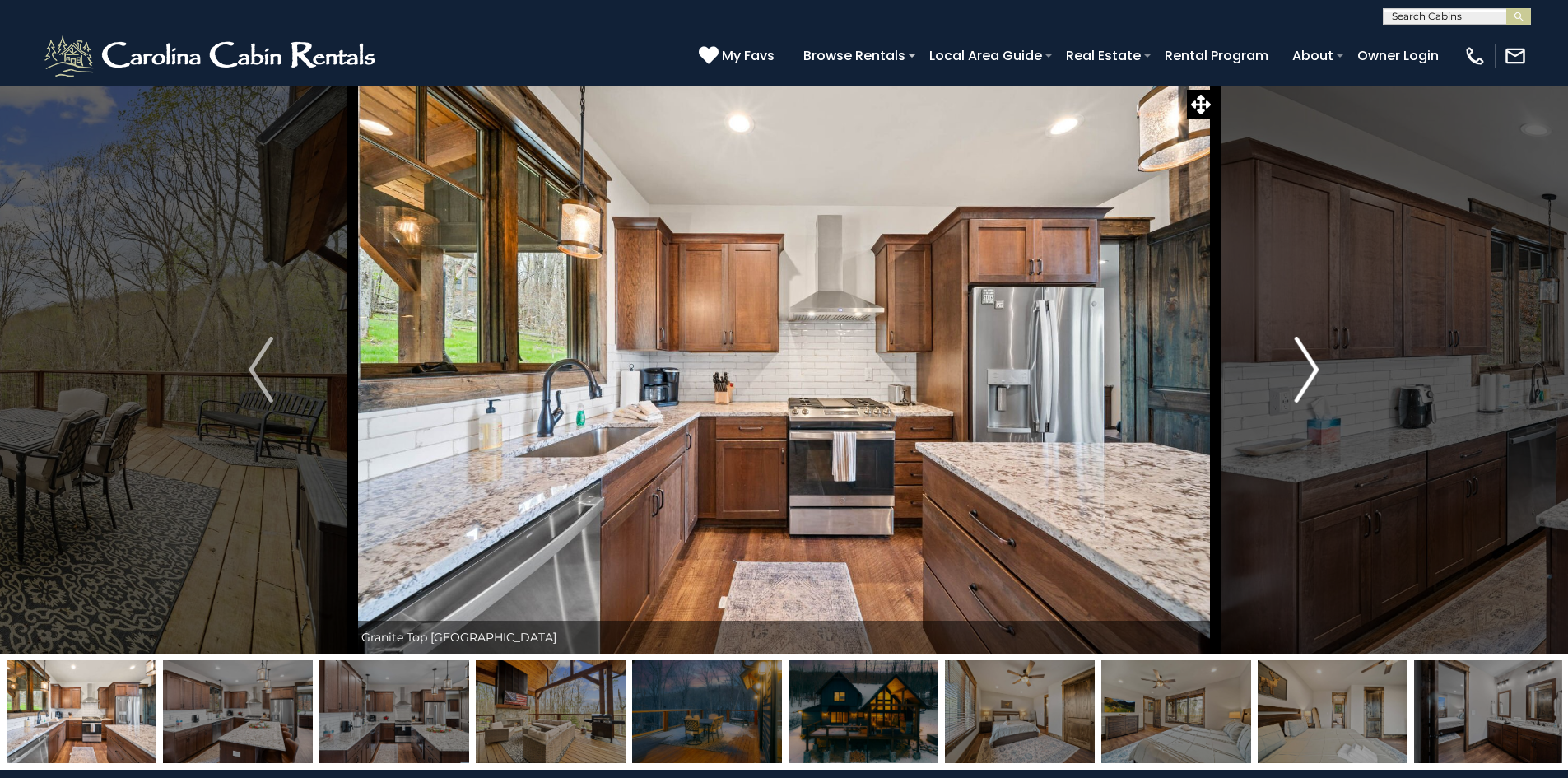
click at [1314, 375] on img "Next" at bounding box center [1307, 370] width 24 height 66
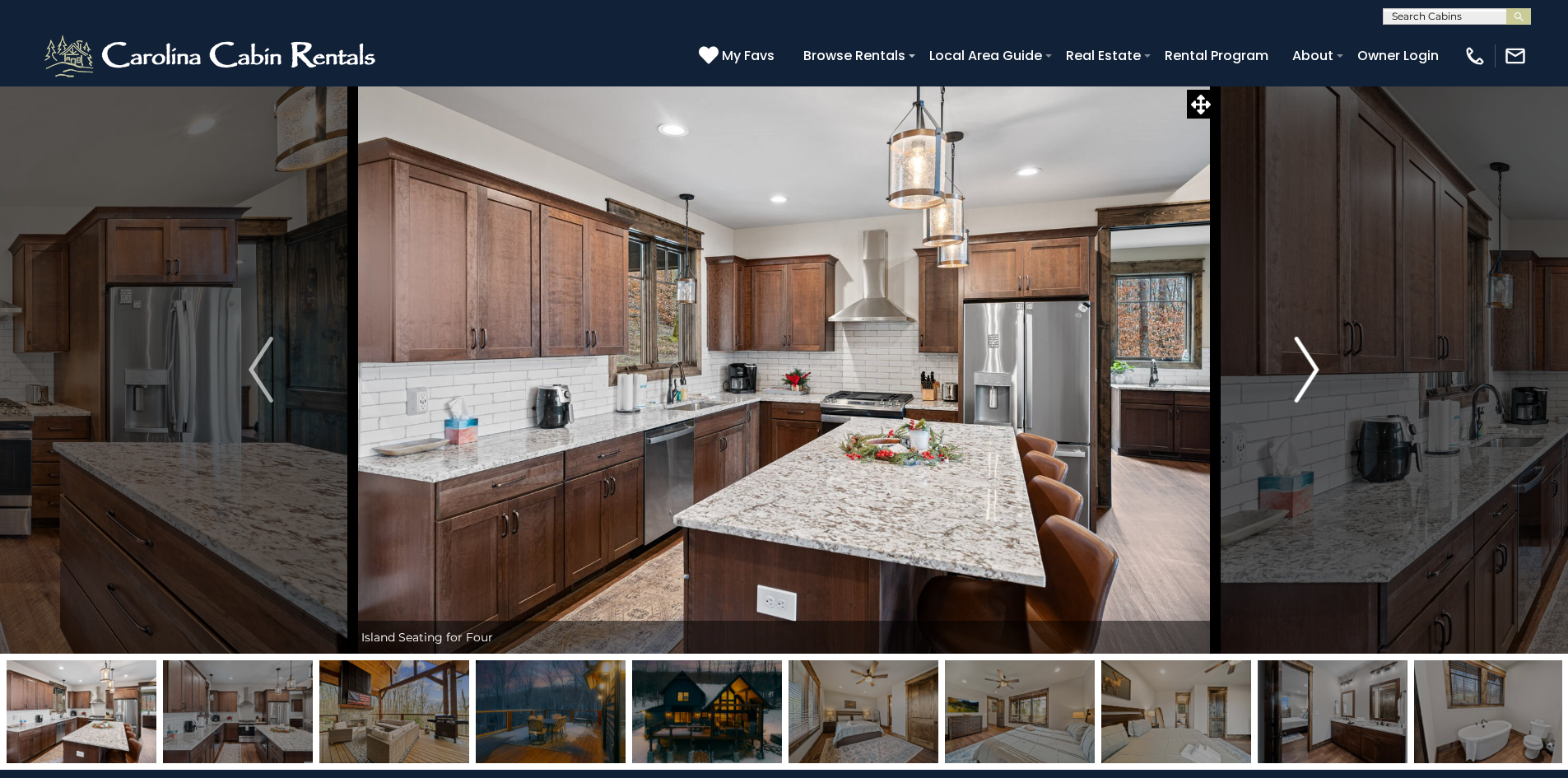
click at [1314, 375] on img "Next" at bounding box center [1307, 370] width 24 height 66
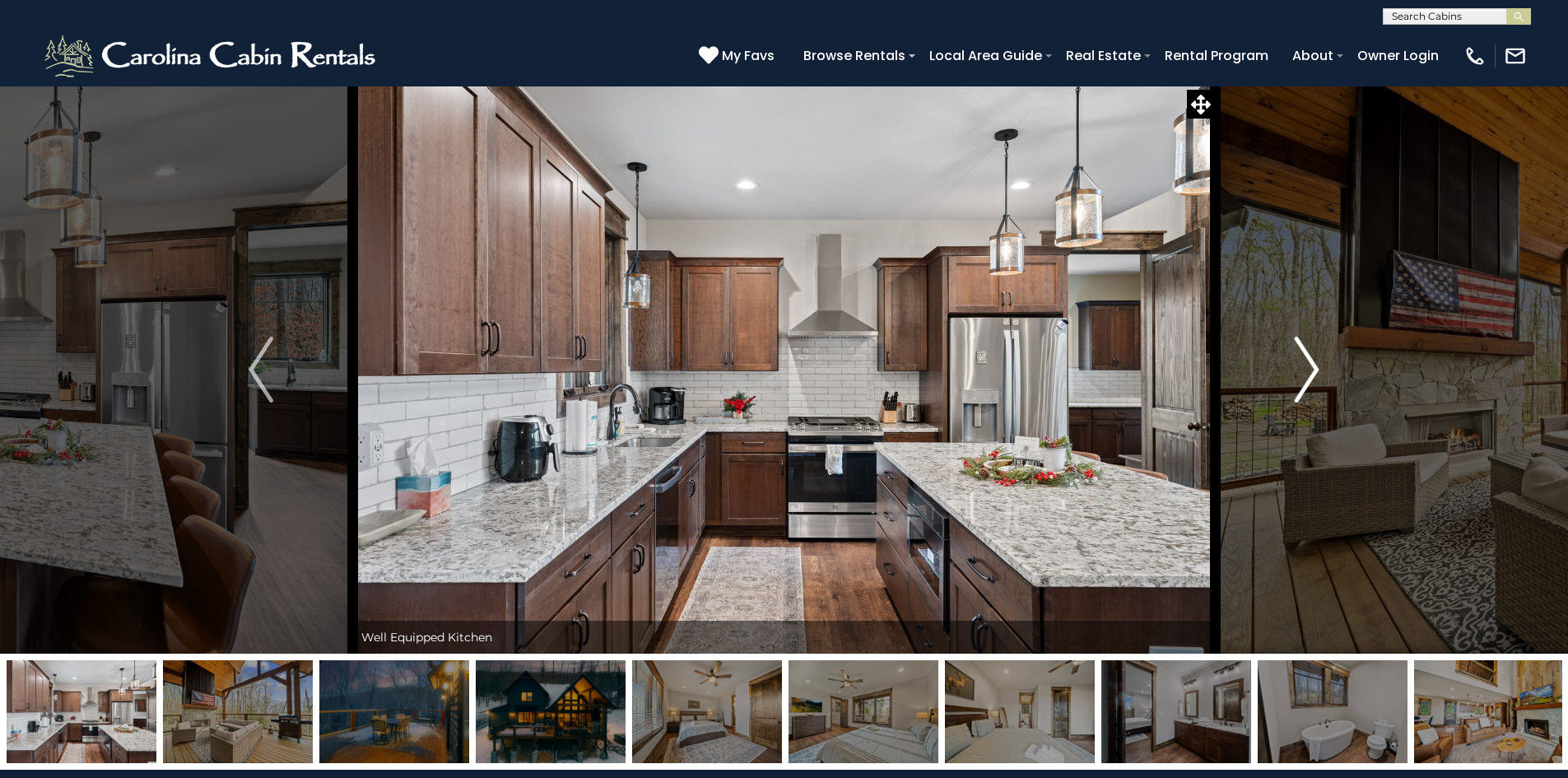
click at [1314, 375] on img "Next" at bounding box center [1307, 370] width 24 height 66
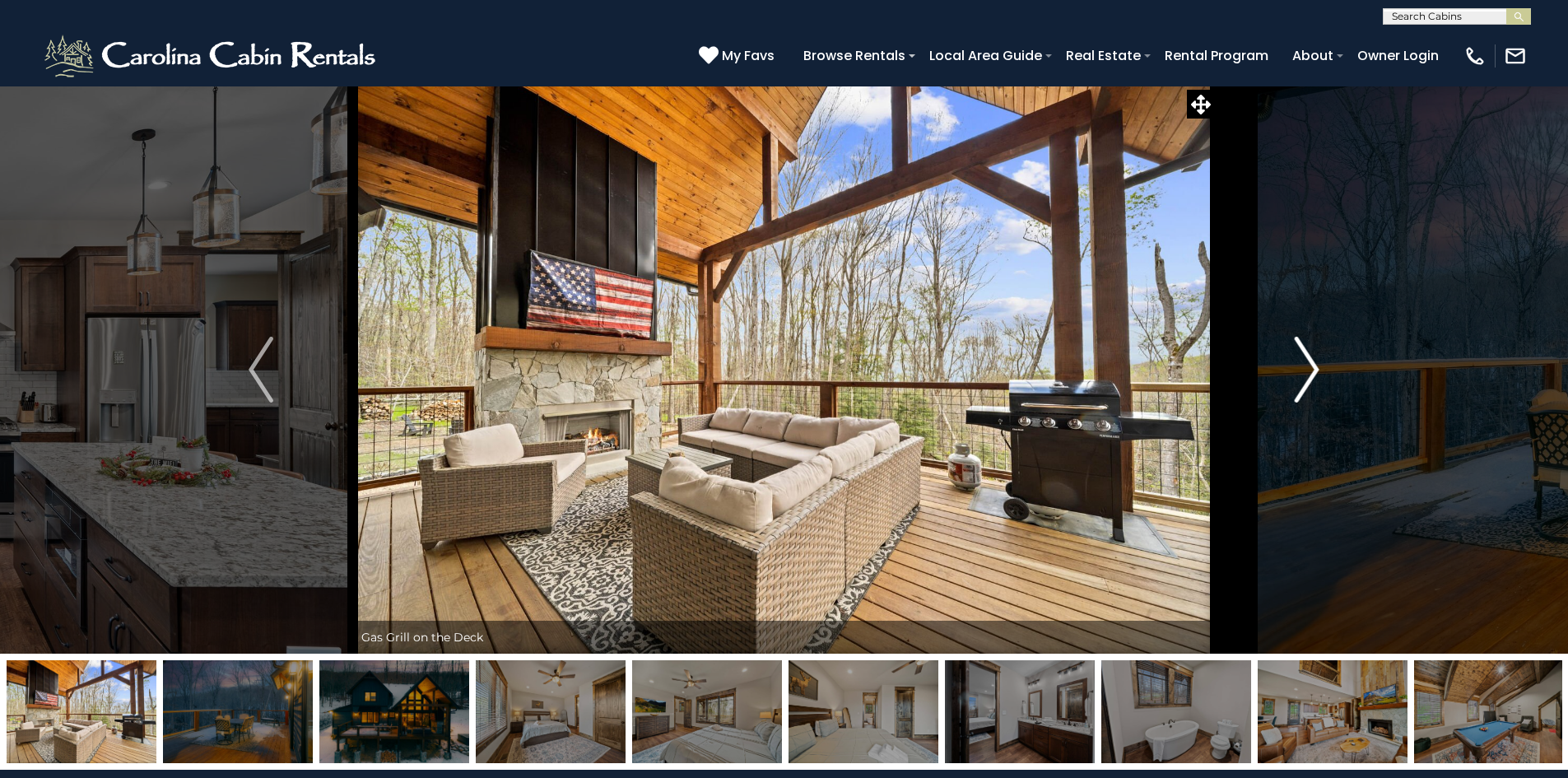
click at [1314, 375] on img "Next" at bounding box center [1307, 370] width 24 height 66
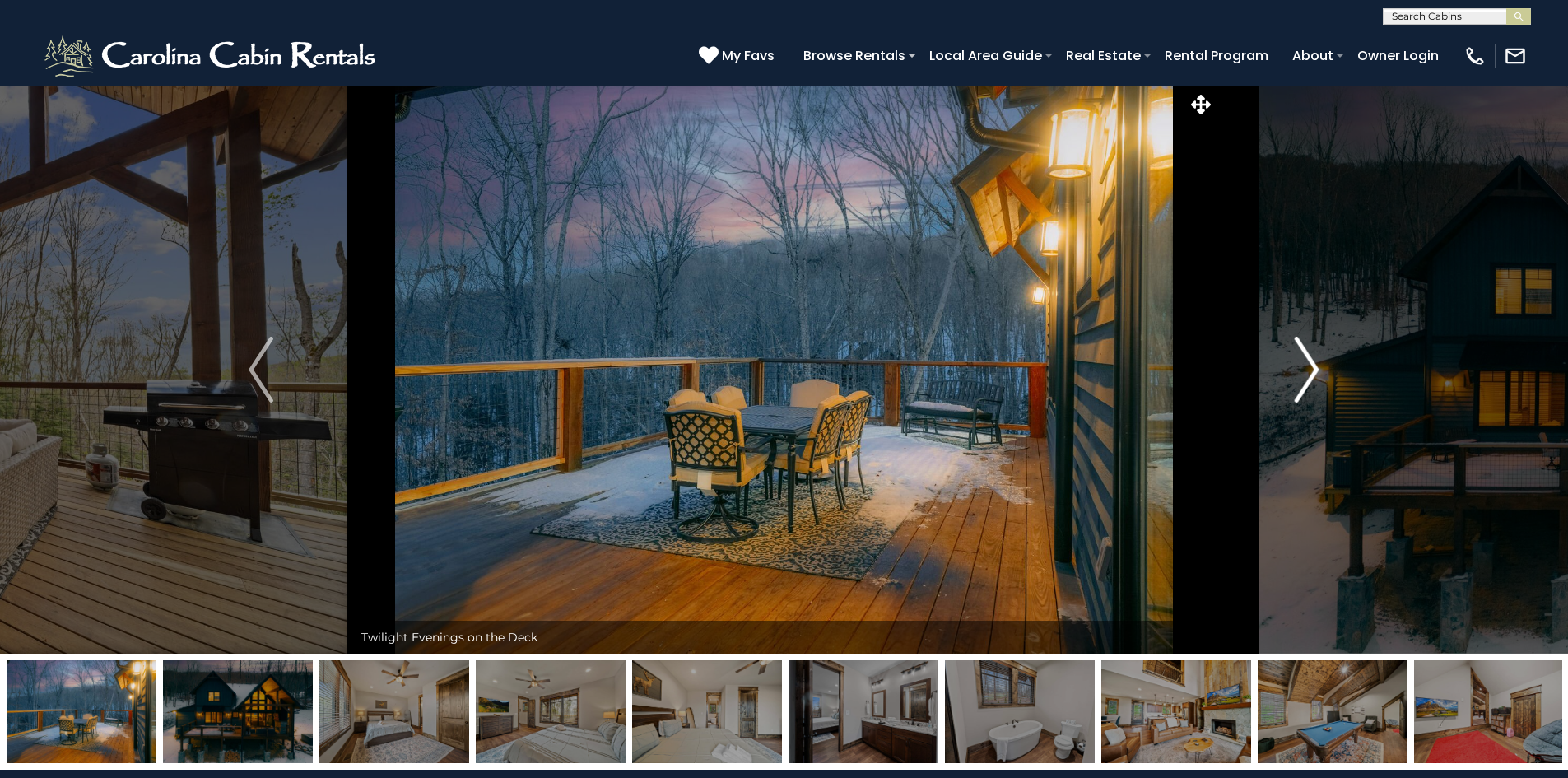
click at [1314, 375] on img "Next" at bounding box center [1307, 370] width 24 height 66
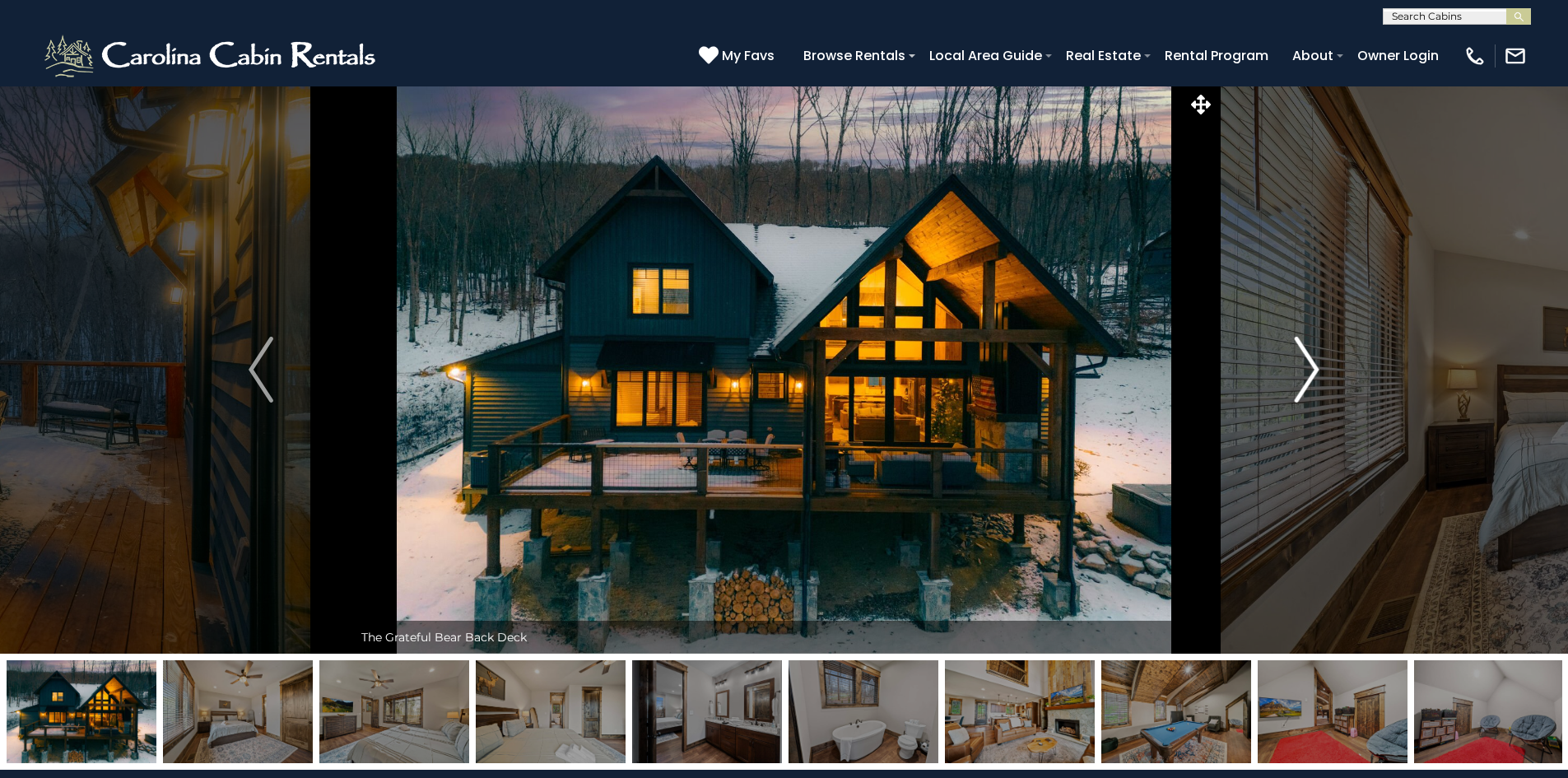
click at [1314, 375] on img "Next" at bounding box center [1307, 370] width 24 height 66
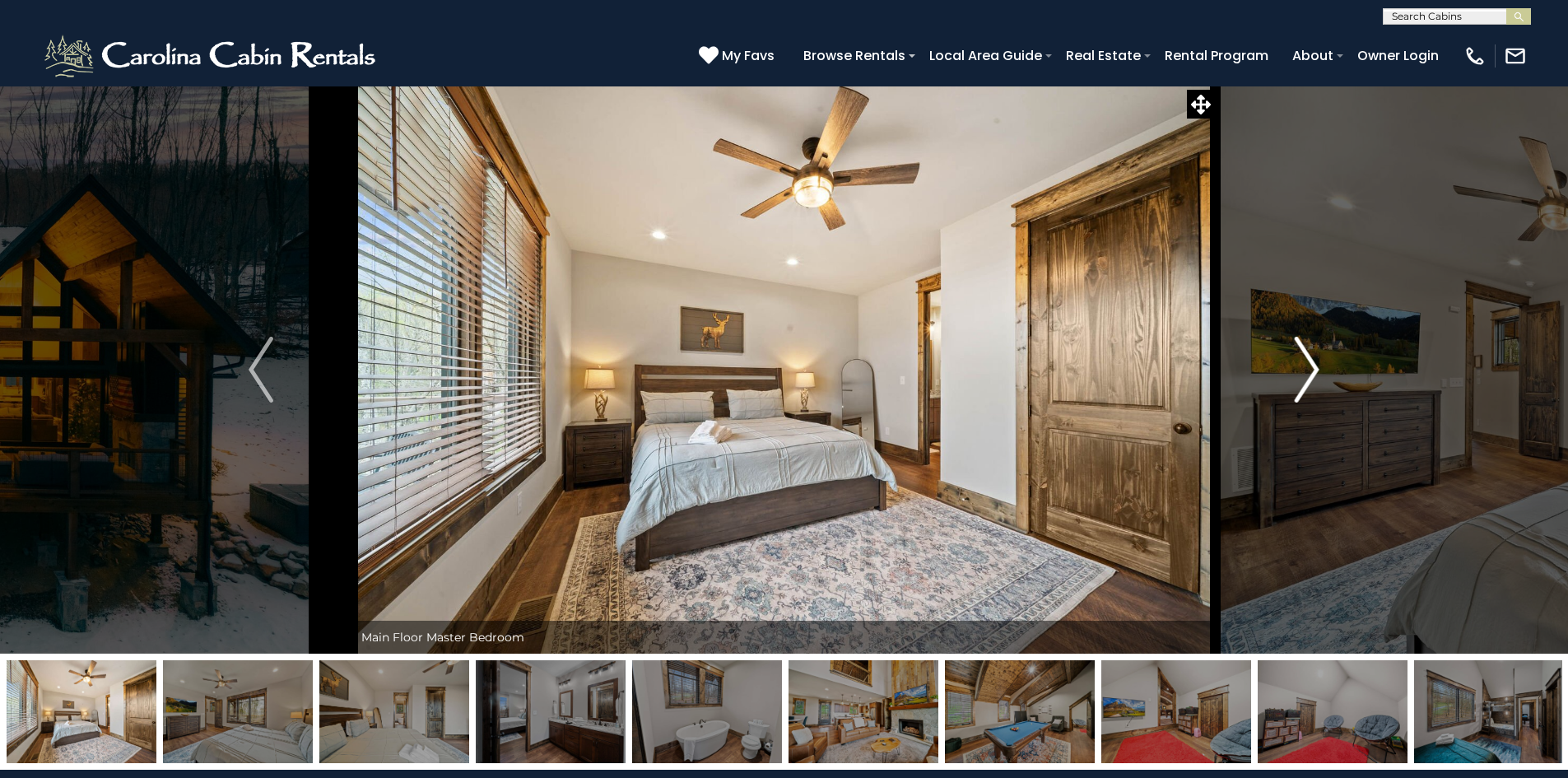
click at [1314, 375] on img "Next" at bounding box center [1307, 370] width 24 height 66
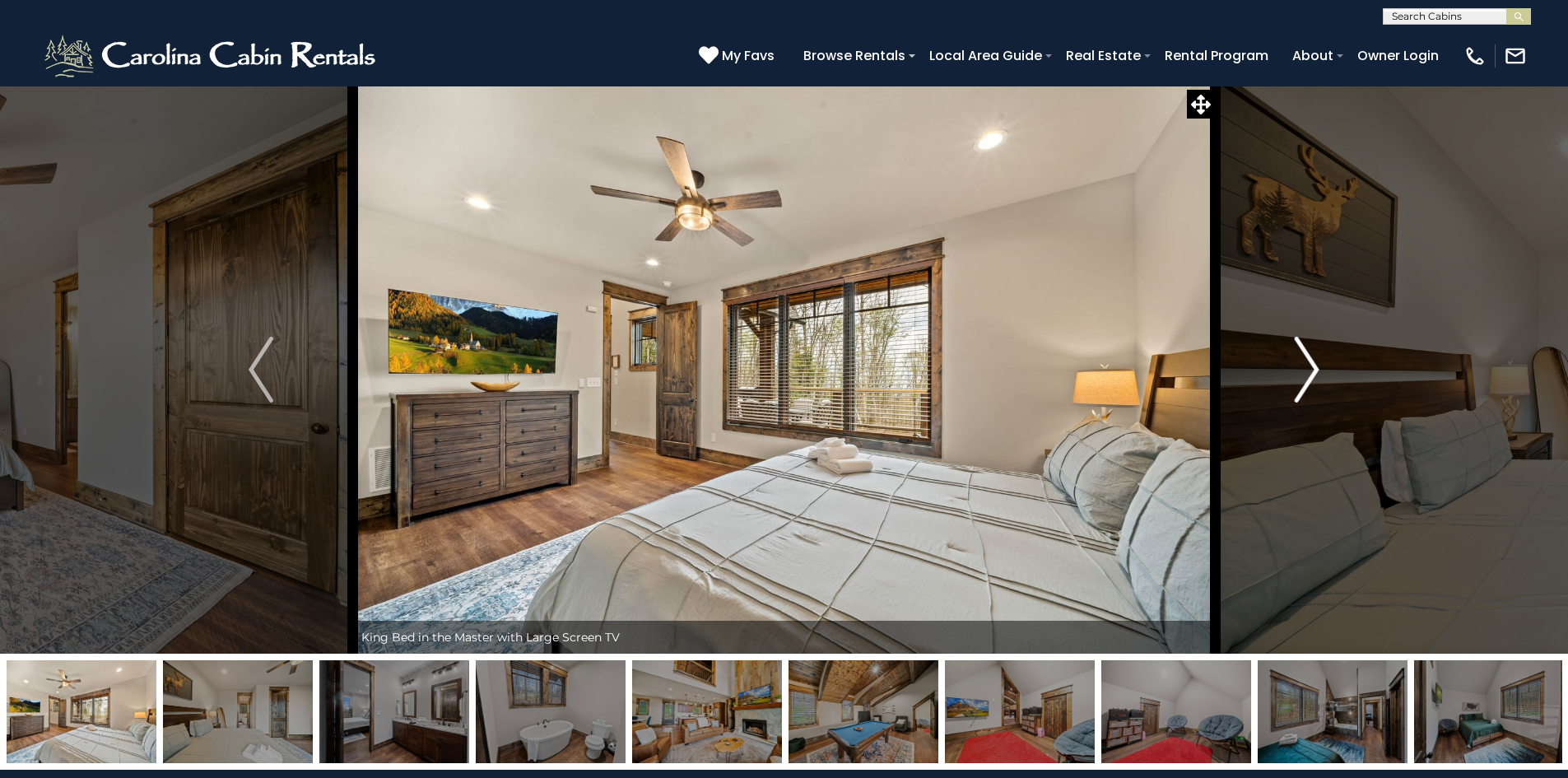
click at [1314, 375] on img "Next" at bounding box center [1307, 370] width 24 height 66
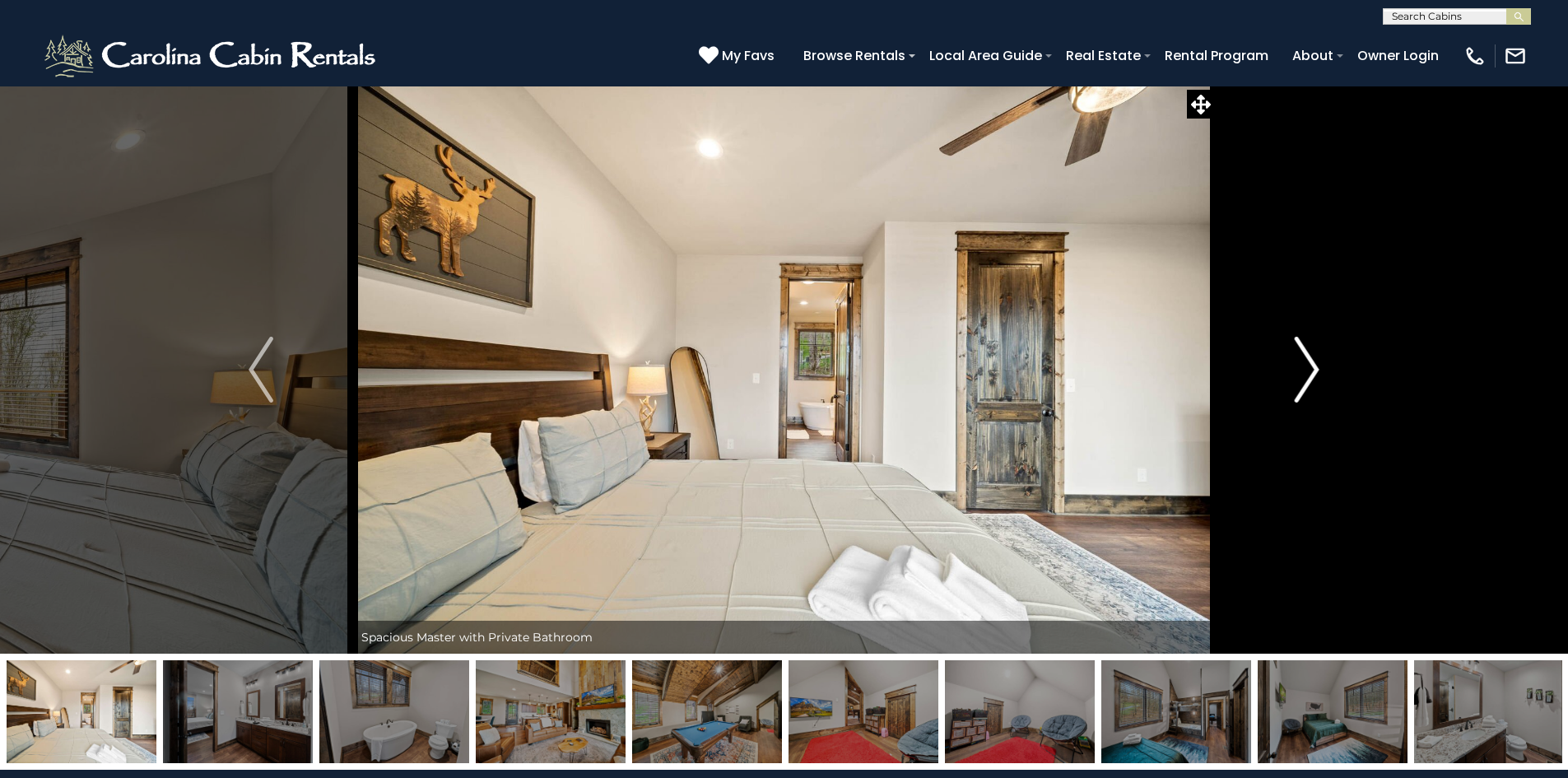
click at [1314, 375] on img "Next" at bounding box center [1307, 370] width 24 height 66
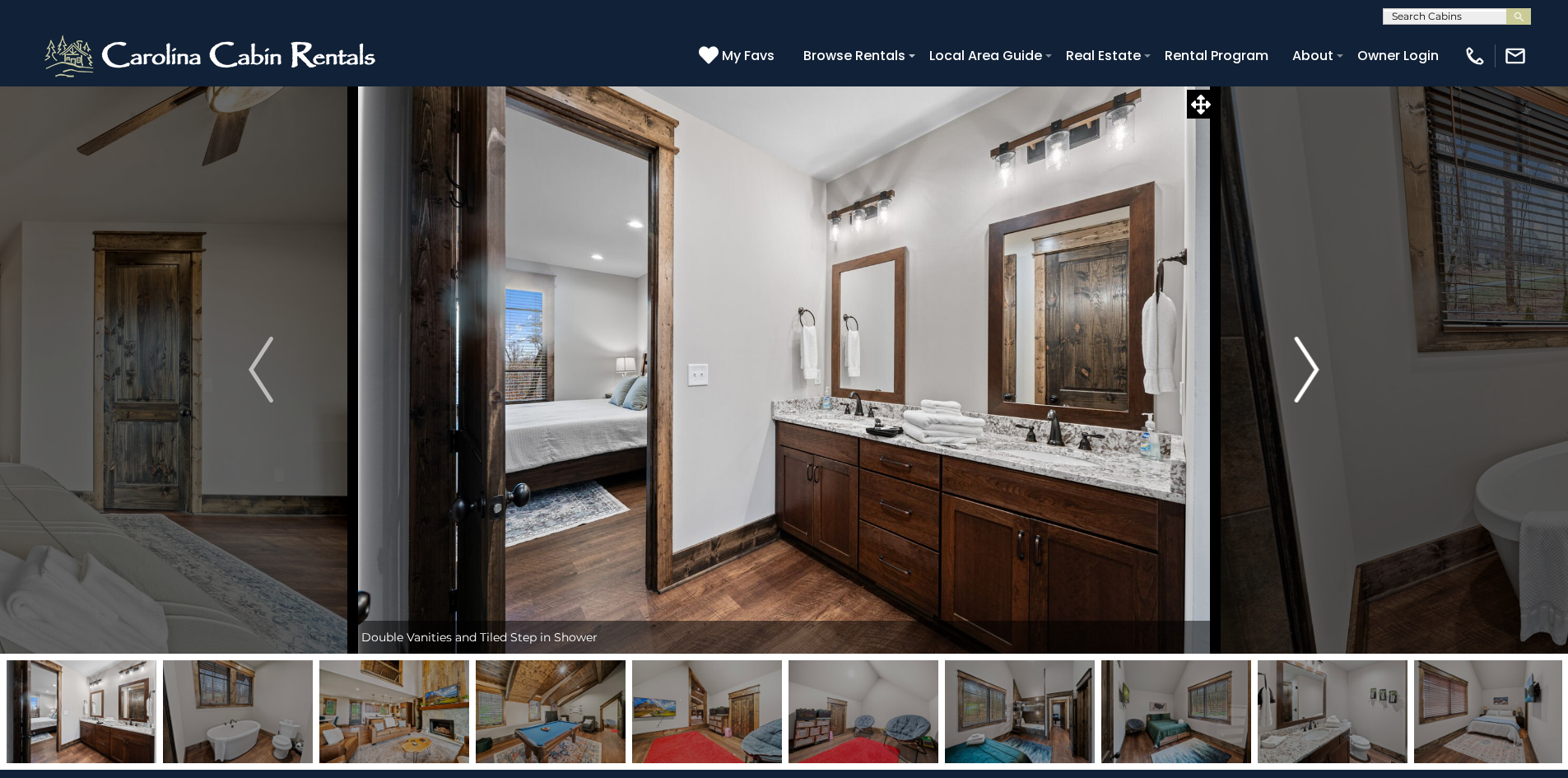
click at [1314, 375] on img "Next" at bounding box center [1307, 370] width 24 height 66
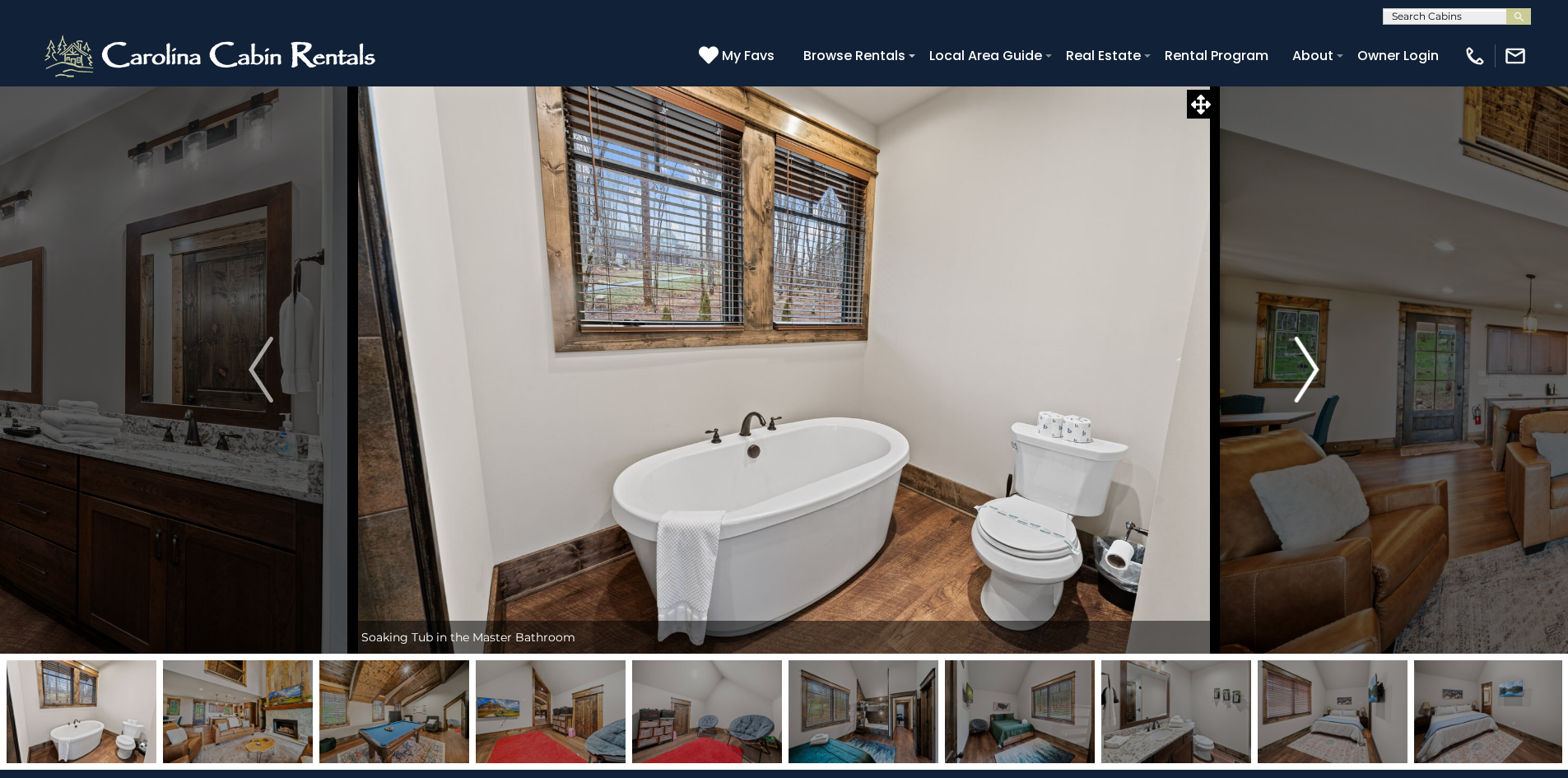
click at [1314, 375] on img "Next" at bounding box center [1307, 370] width 24 height 66
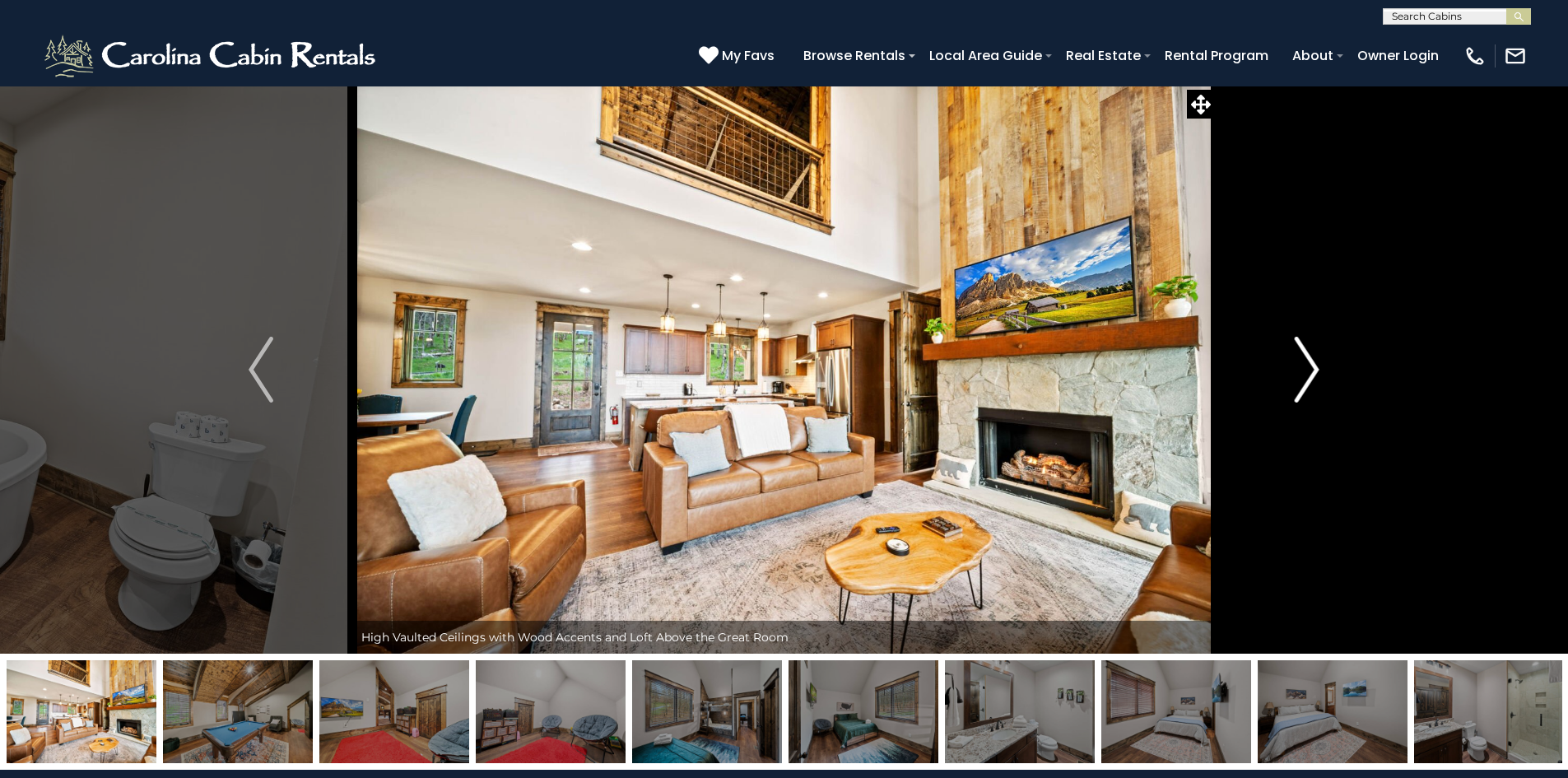
click at [1314, 375] on img "Next" at bounding box center [1307, 370] width 24 height 66
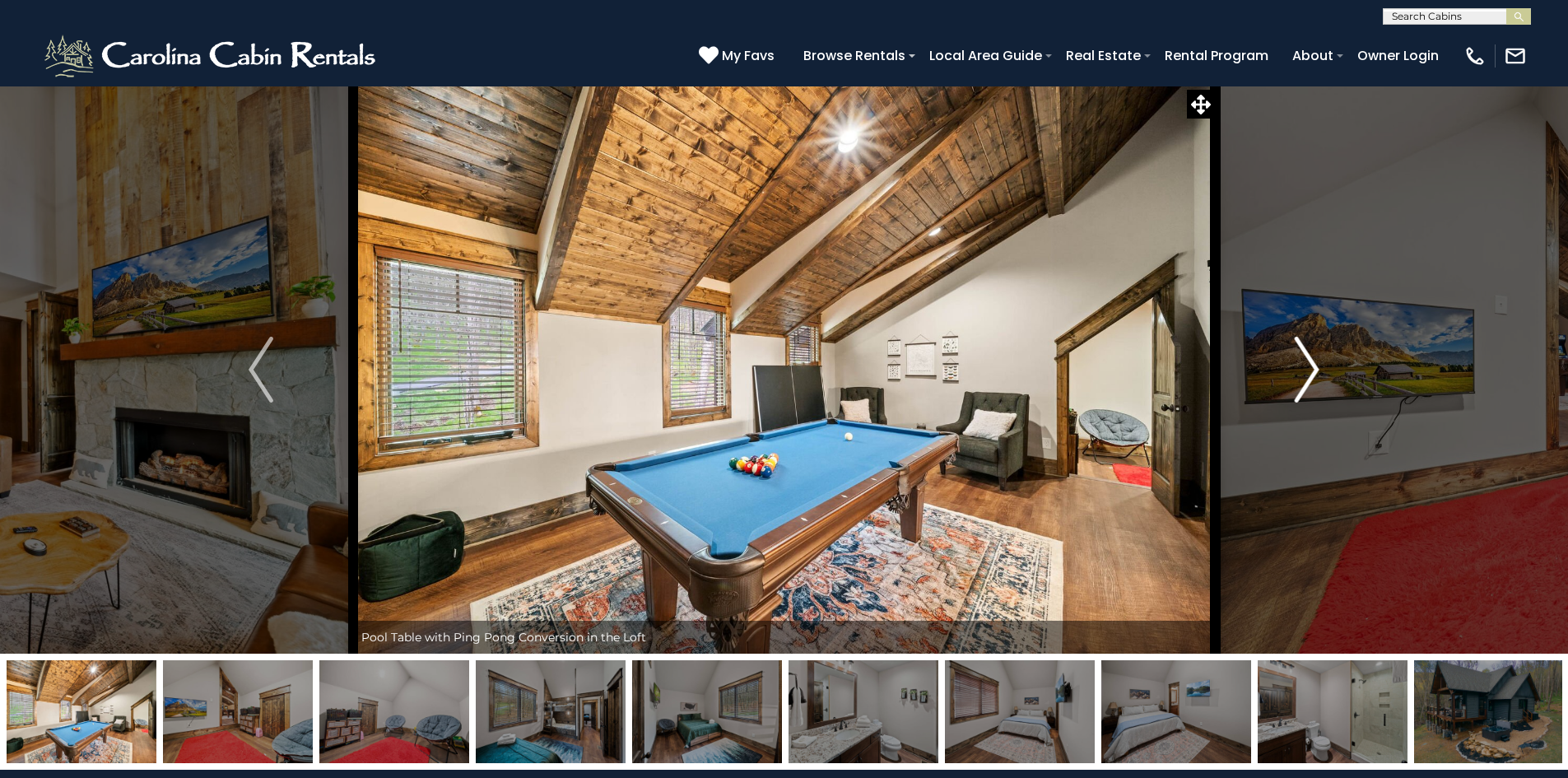
click at [1314, 375] on img "Next" at bounding box center [1307, 370] width 24 height 66
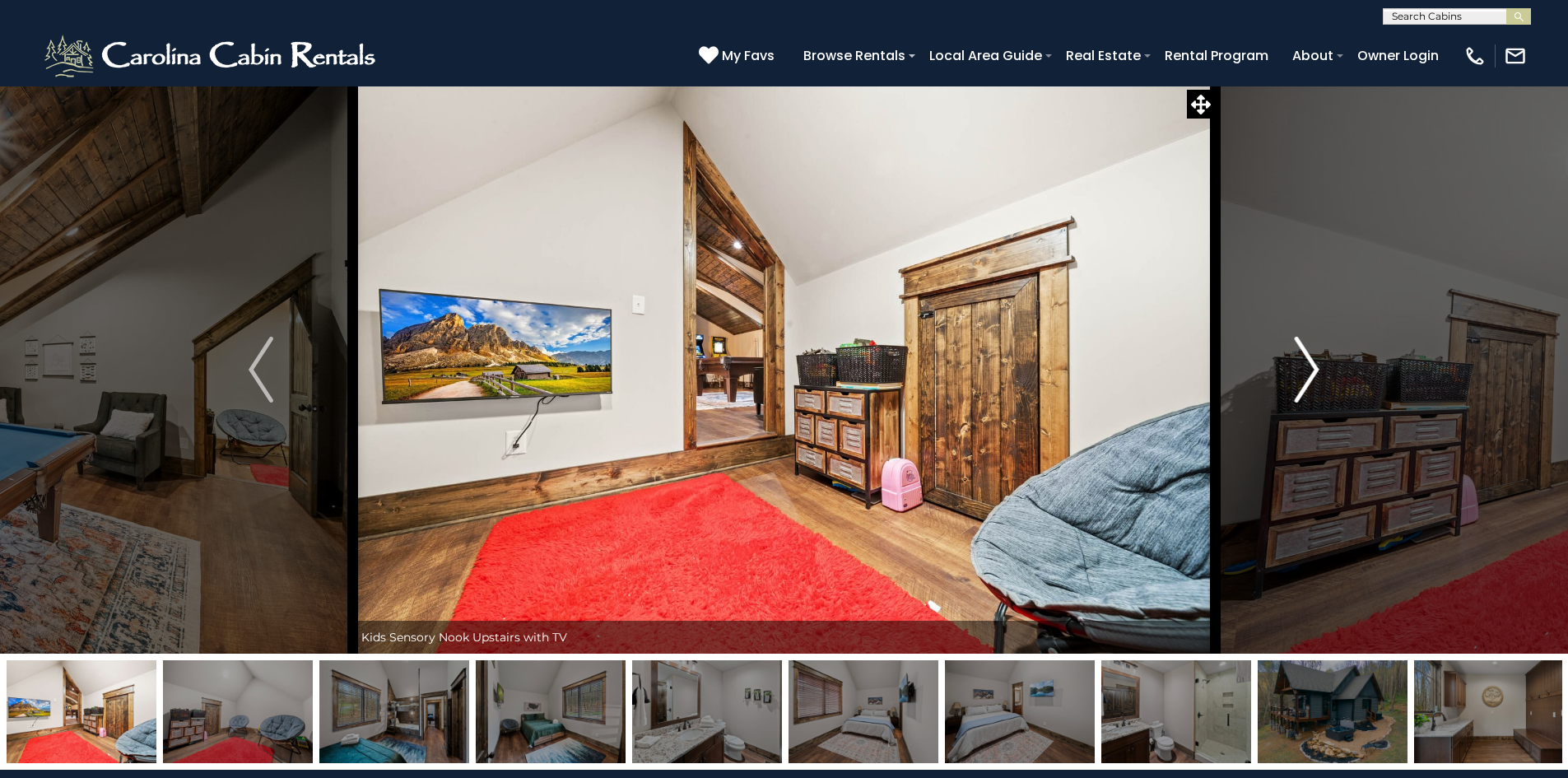
click at [1314, 375] on img "Next" at bounding box center [1307, 370] width 24 height 66
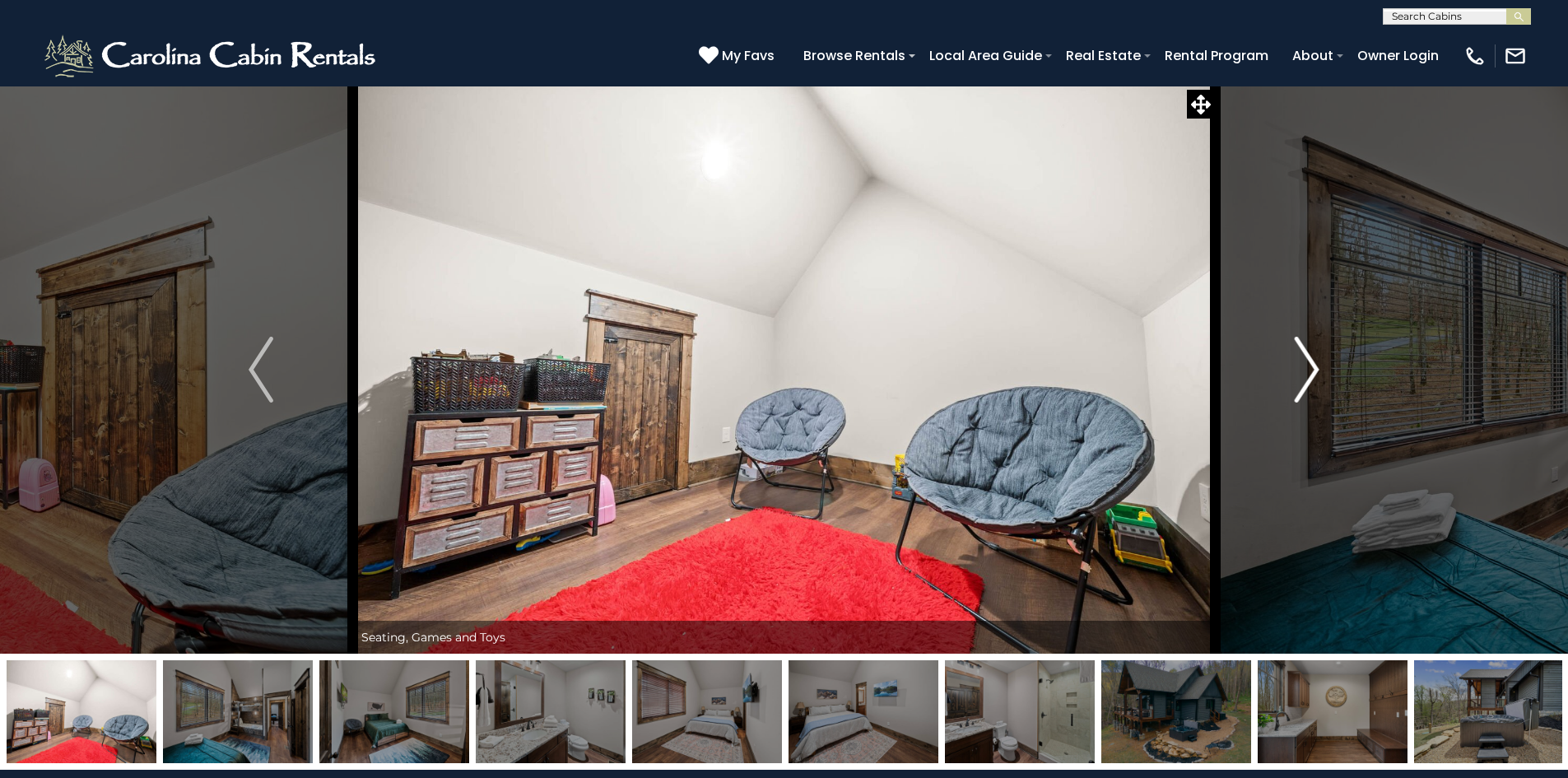
click at [1314, 375] on img "Next" at bounding box center [1307, 370] width 24 height 66
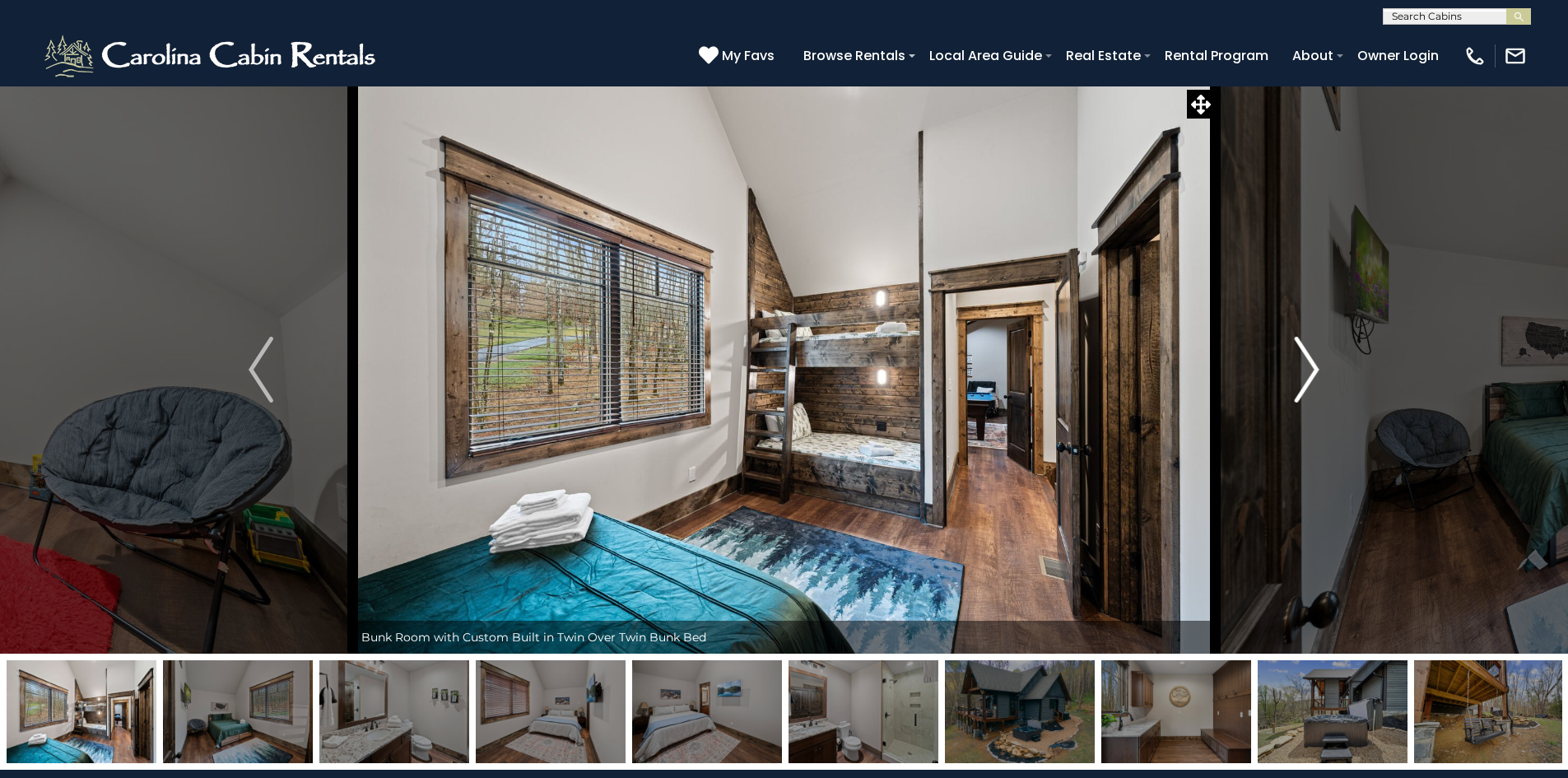
click at [1314, 375] on img "Next" at bounding box center [1307, 370] width 24 height 66
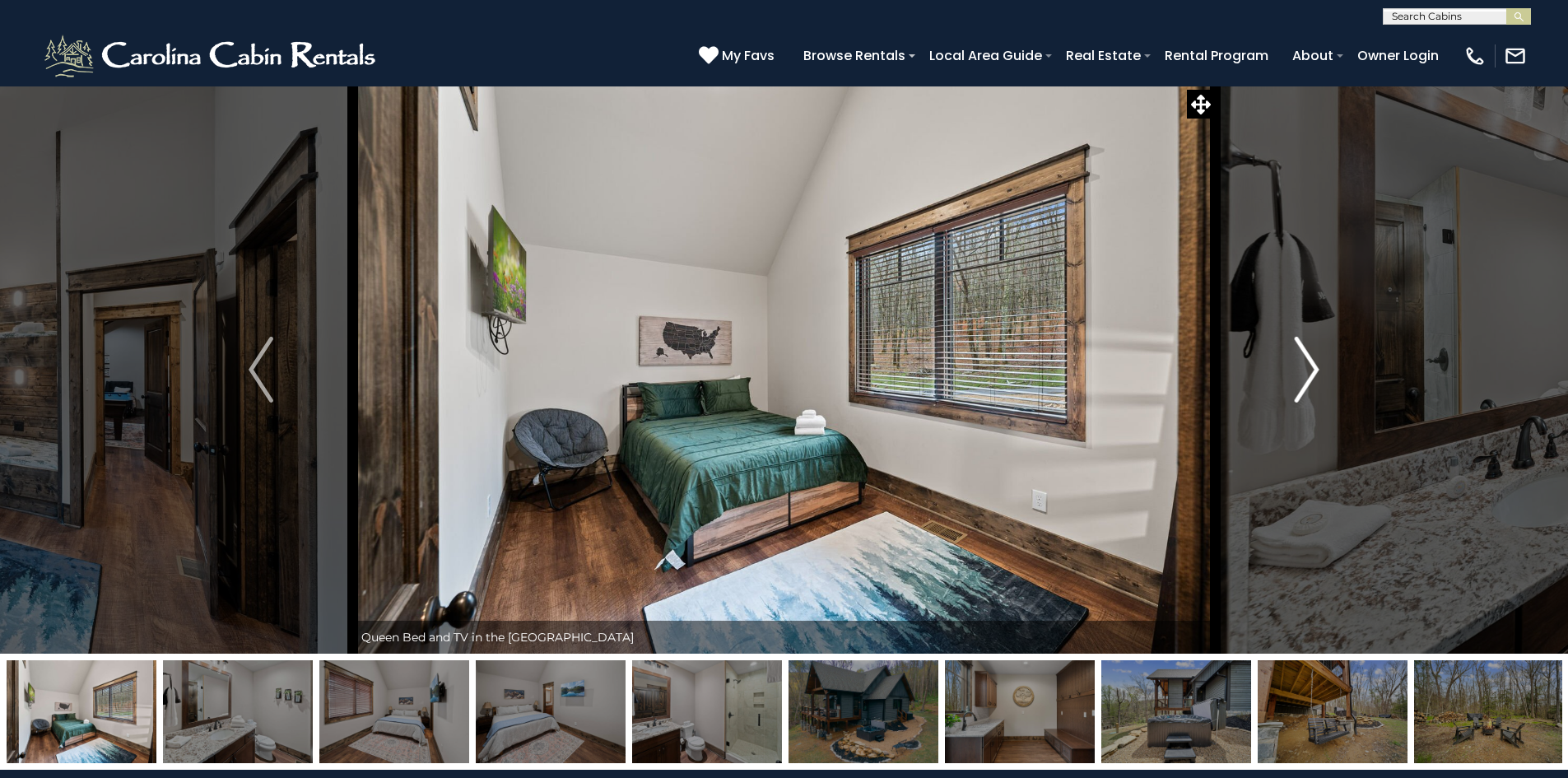
click at [1314, 375] on img "Next" at bounding box center [1307, 370] width 24 height 66
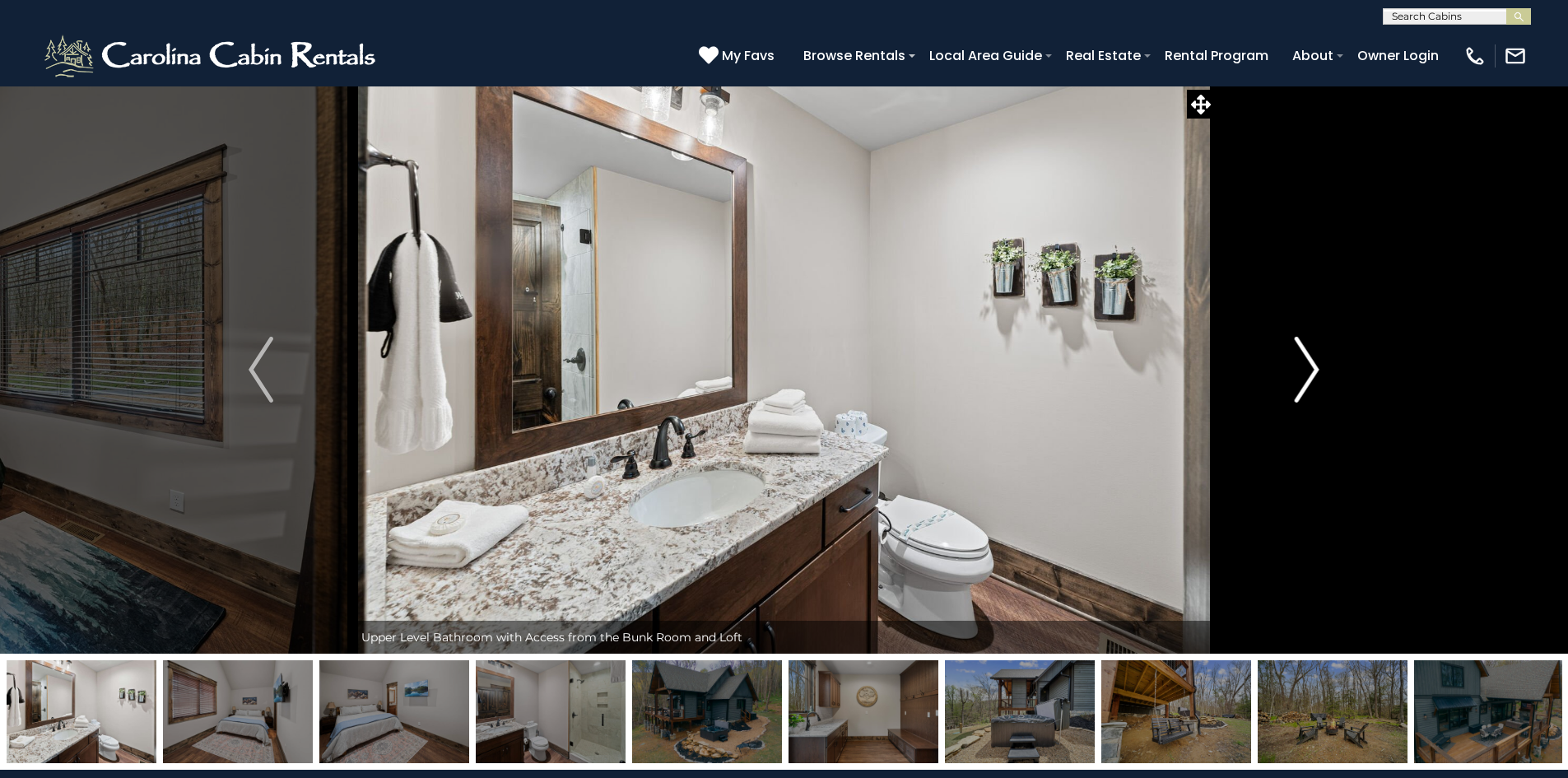
click at [1314, 375] on img "Next" at bounding box center [1307, 370] width 24 height 66
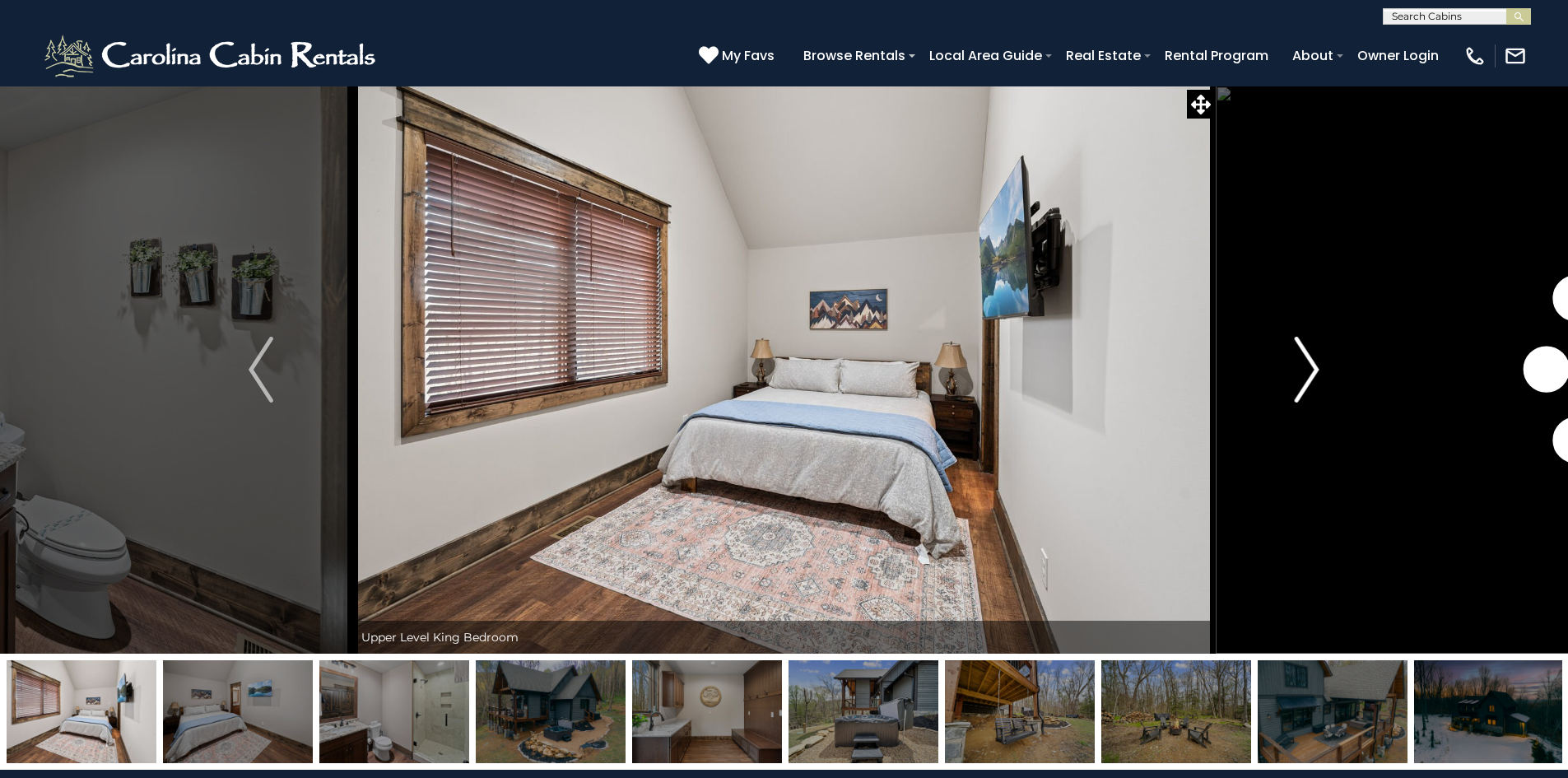
click at [1314, 375] on img "Next" at bounding box center [1307, 370] width 24 height 66
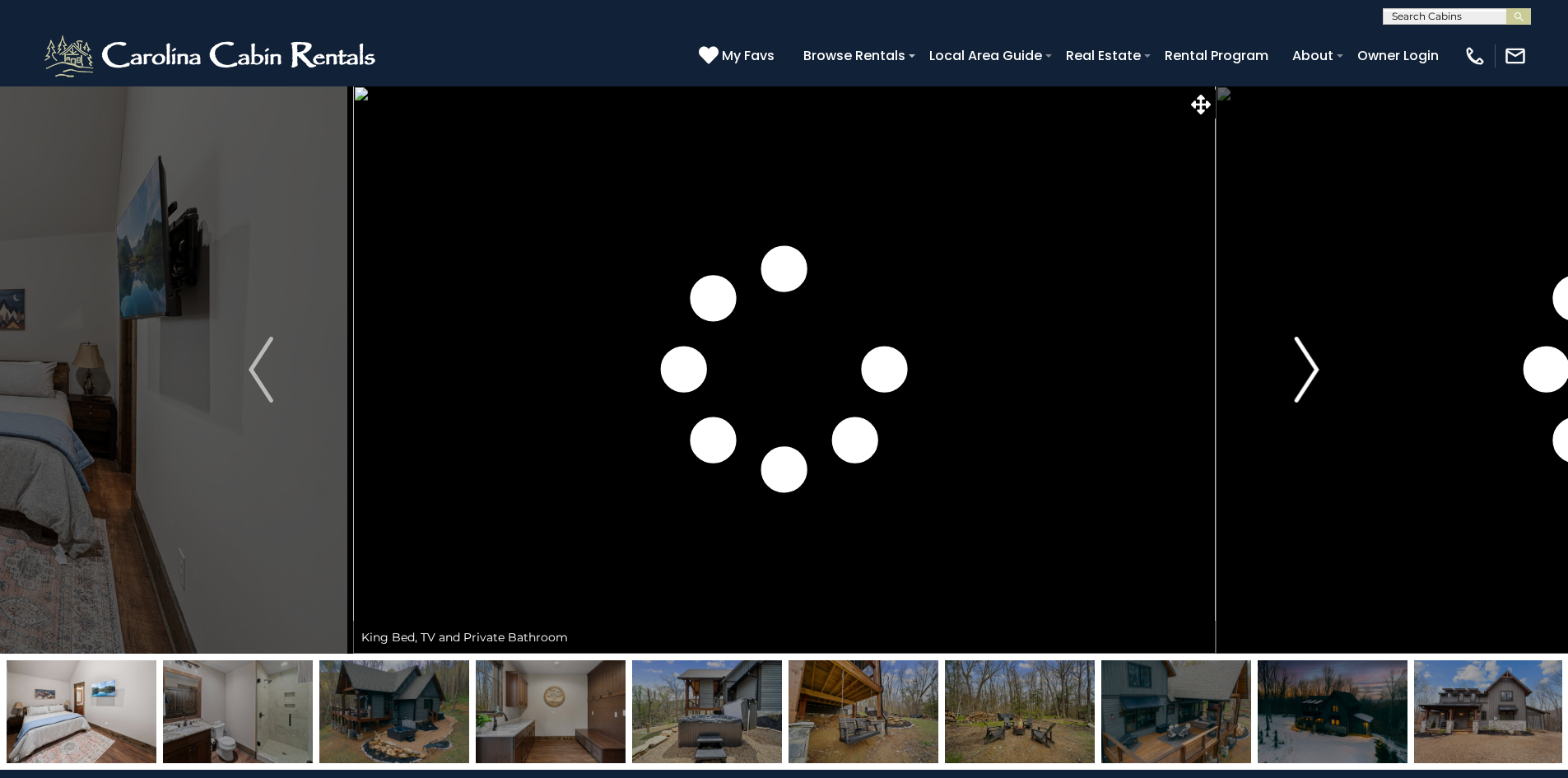
click at [1314, 375] on img "Next" at bounding box center [1307, 370] width 24 height 66
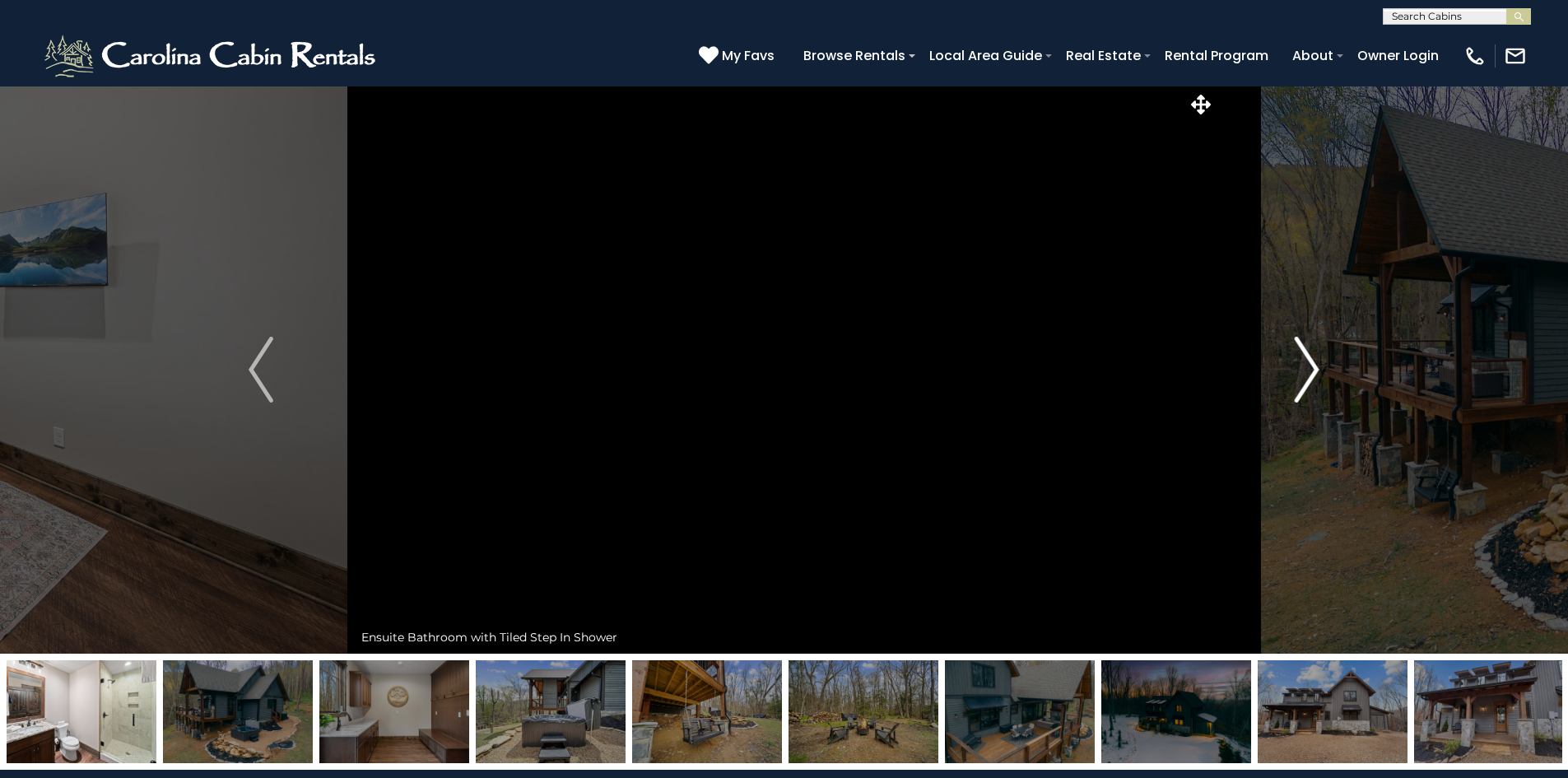
click at [1314, 375] on img "Next" at bounding box center [1307, 370] width 24 height 66
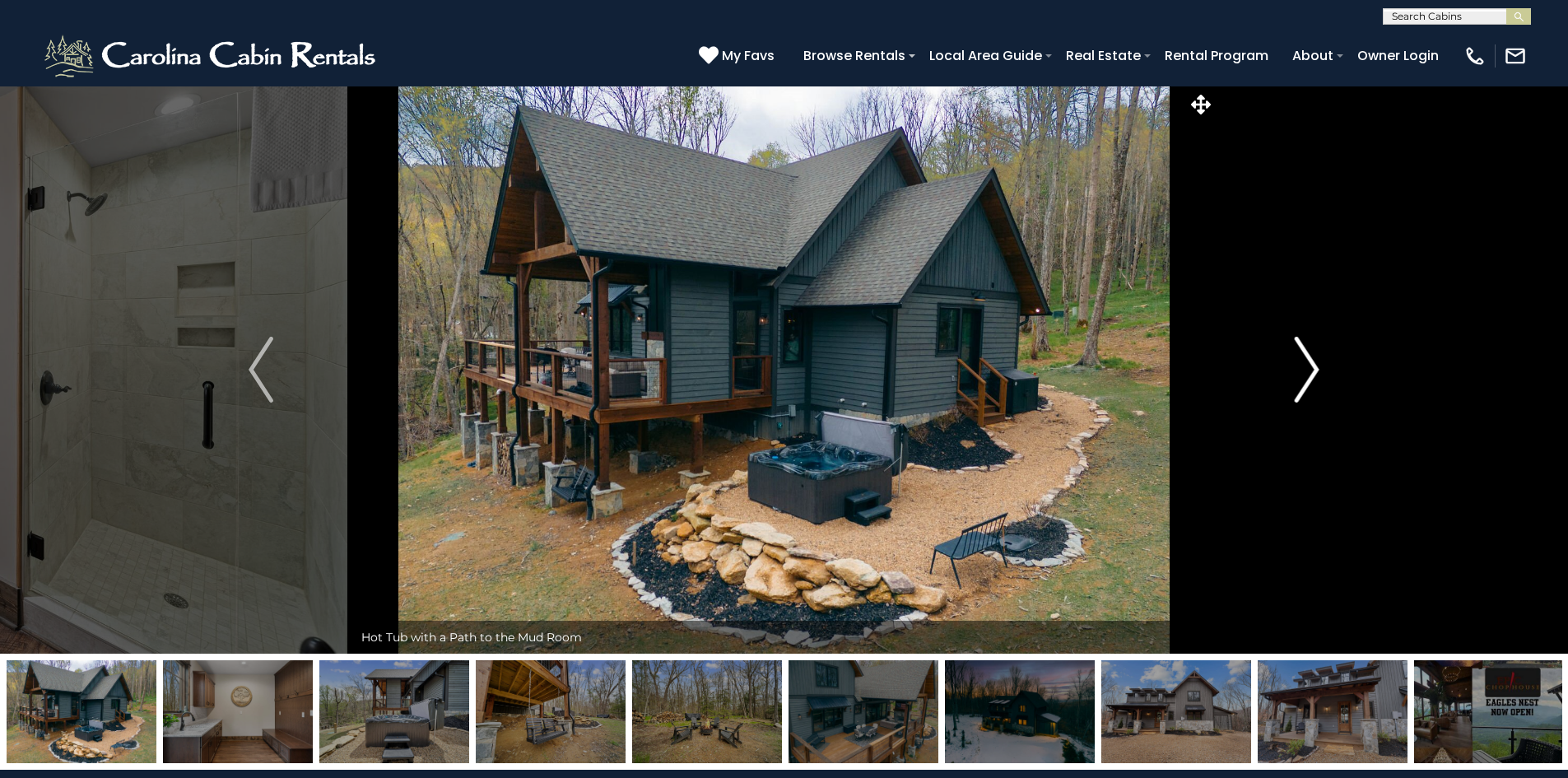
click at [1314, 375] on img "Next" at bounding box center [1307, 370] width 24 height 66
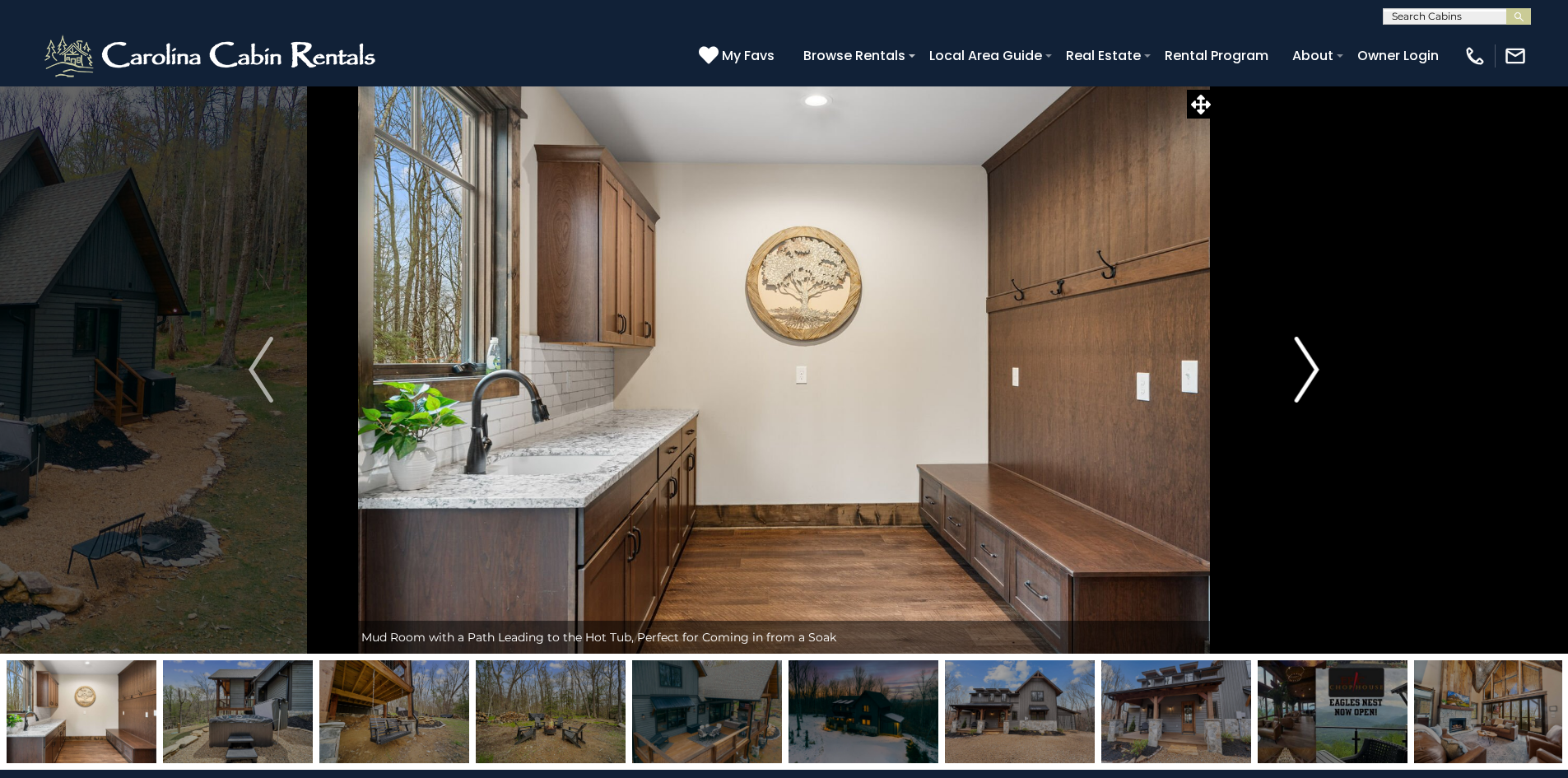
click at [1314, 375] on img "Next" at bounding box center [1307, 370] width 24 height 66
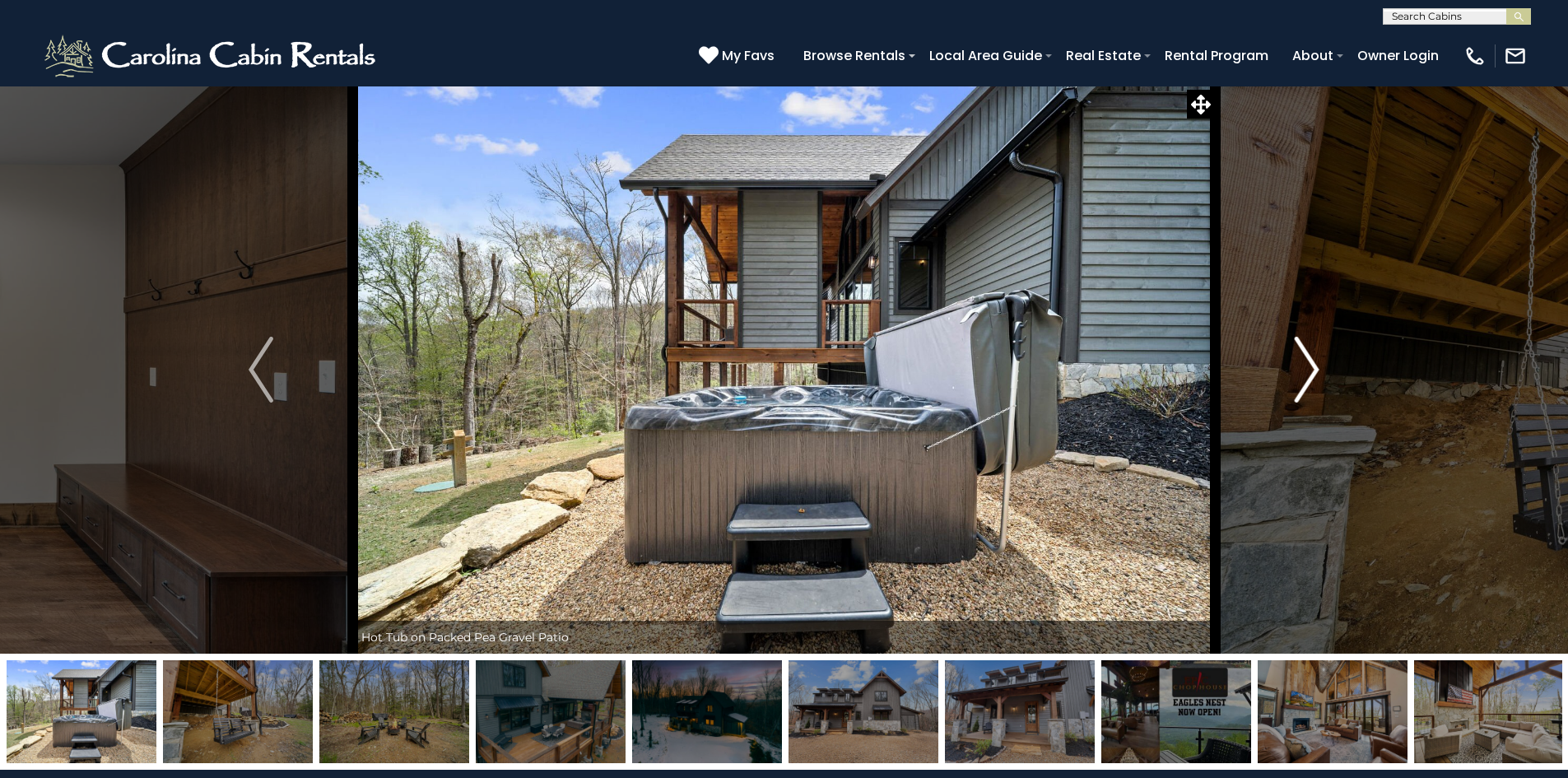
click at [1314, 375] on img "Next" at bounding box center [1307, 370] width 24 height 66
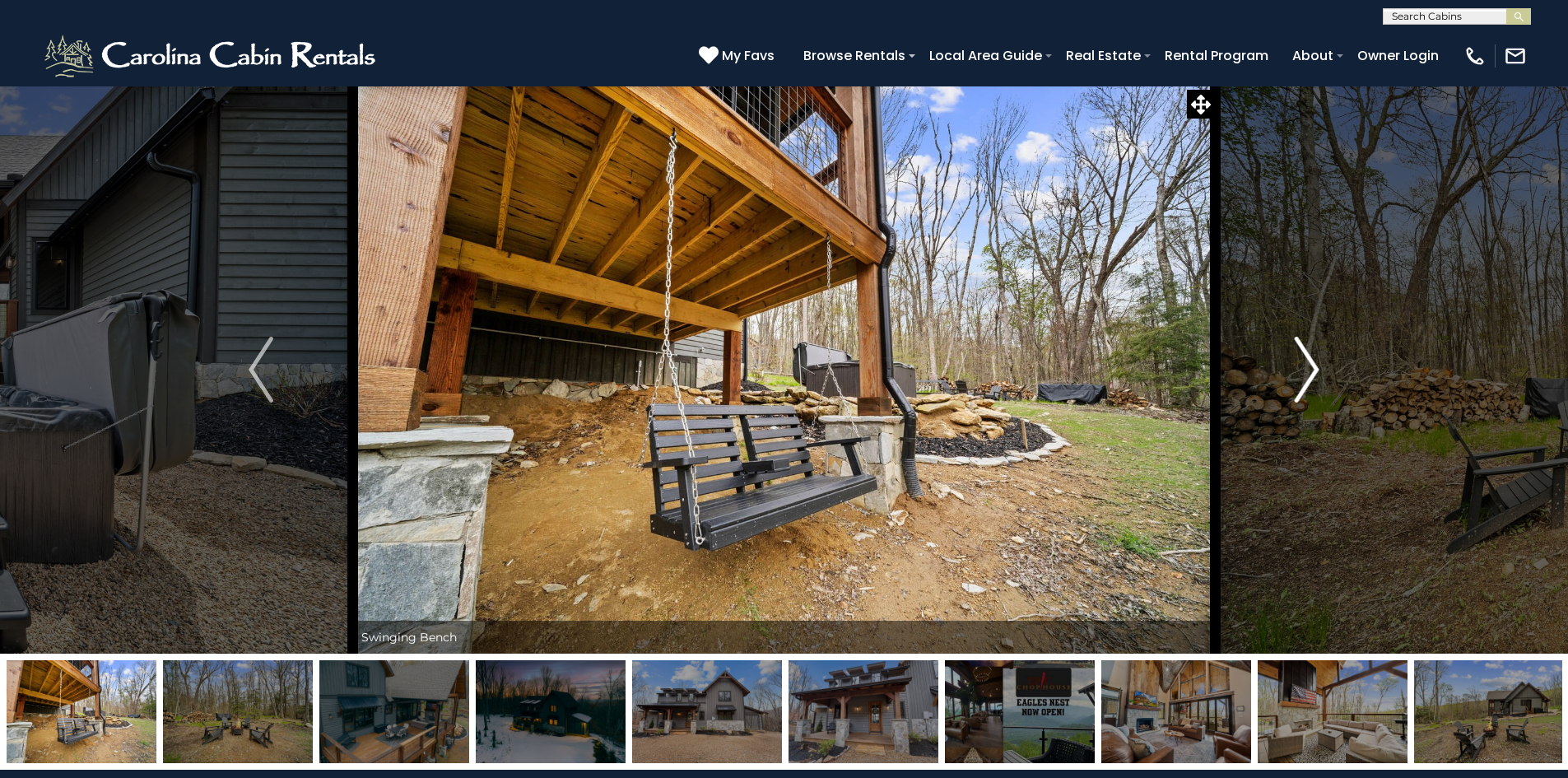
click at [1314, 375] on img "Next" at bounding box center [1307, 370] width 24 height 66
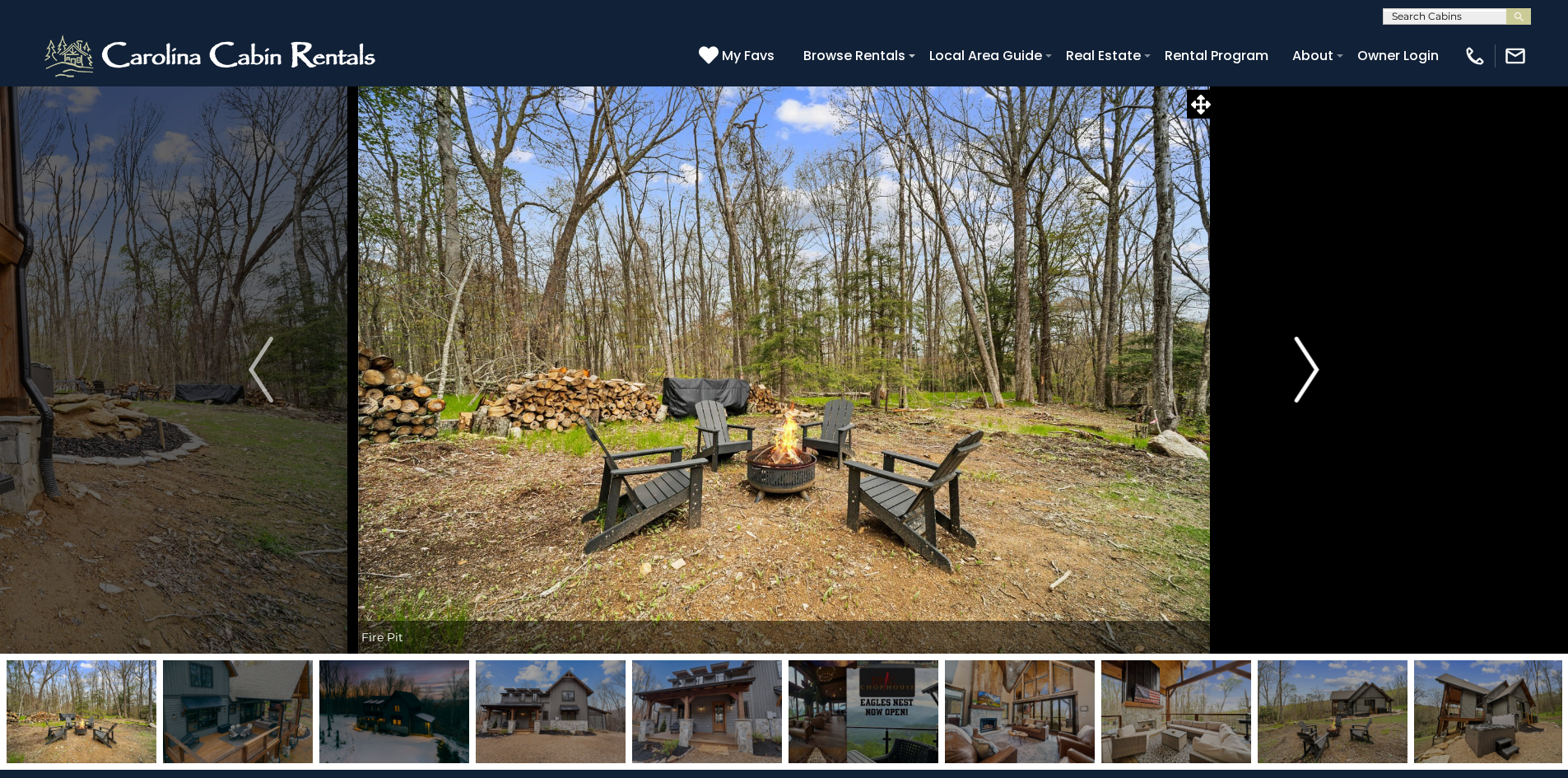
click at [1314, 375] on img "Next" at bounding box center [1307, 370] width 24 height 66
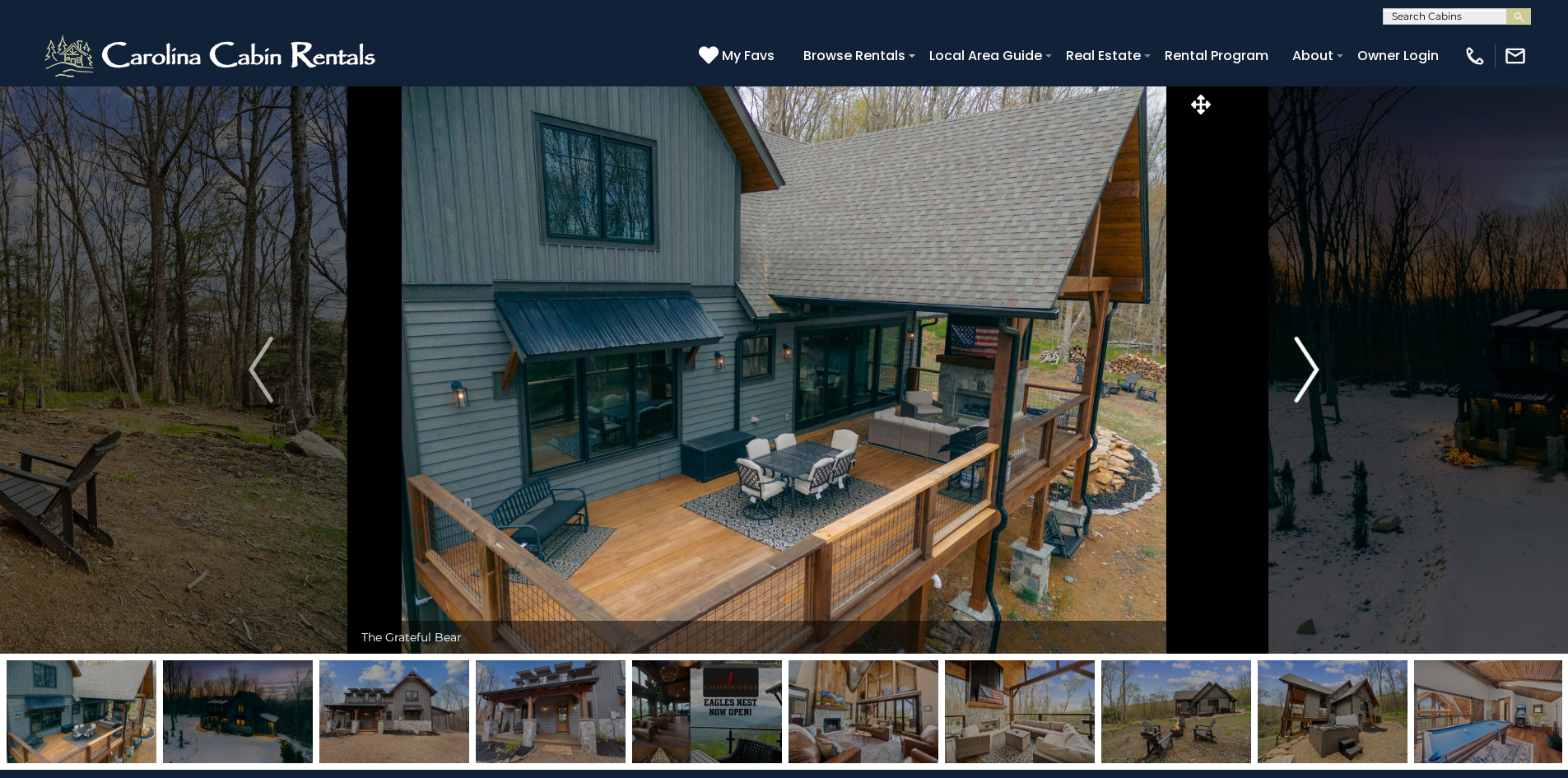
click at [1314, 375] on img "Next" at bounding box center [1307, 370] width 24 height 66
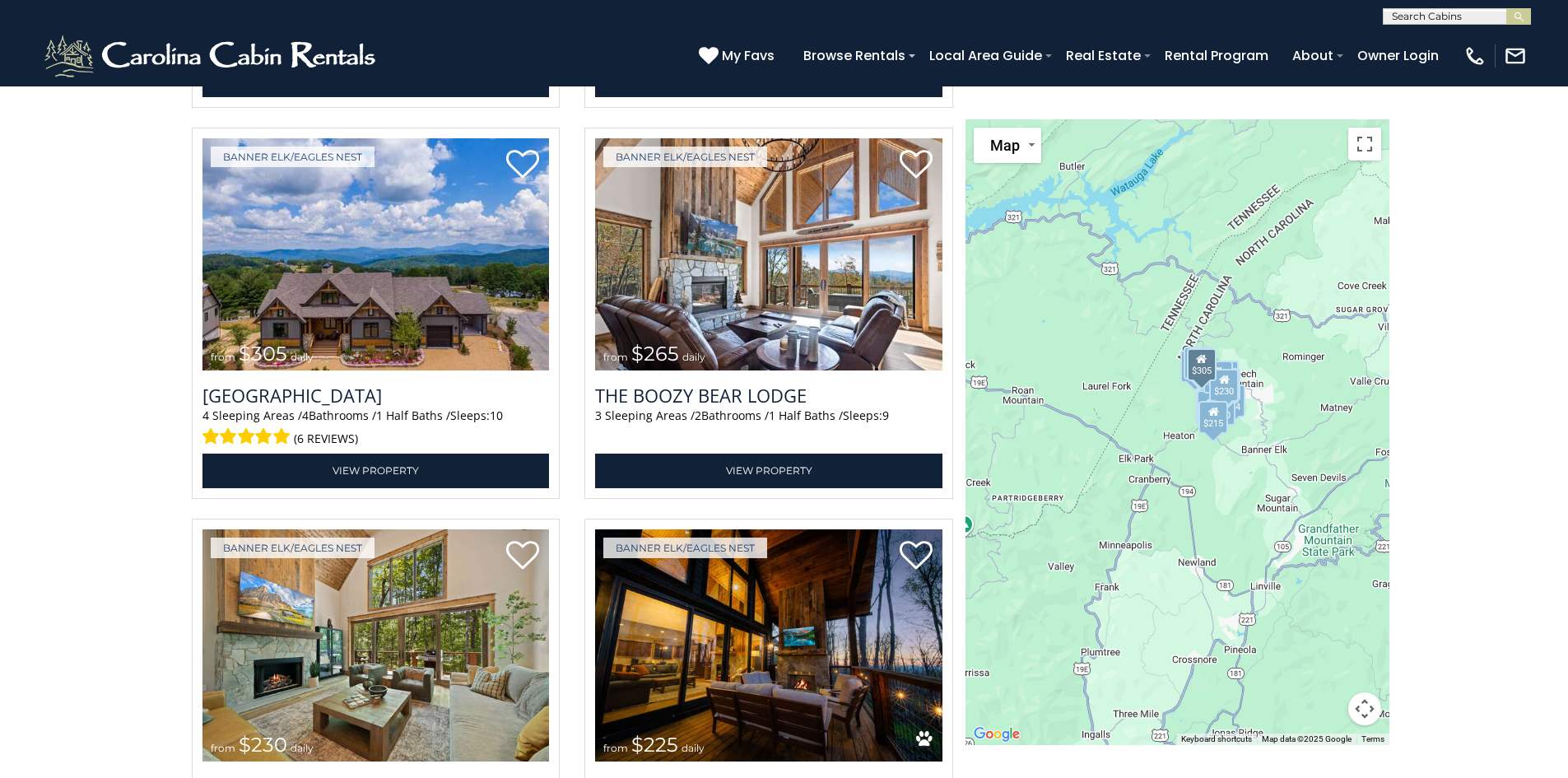
scroll to position [4199, 0]
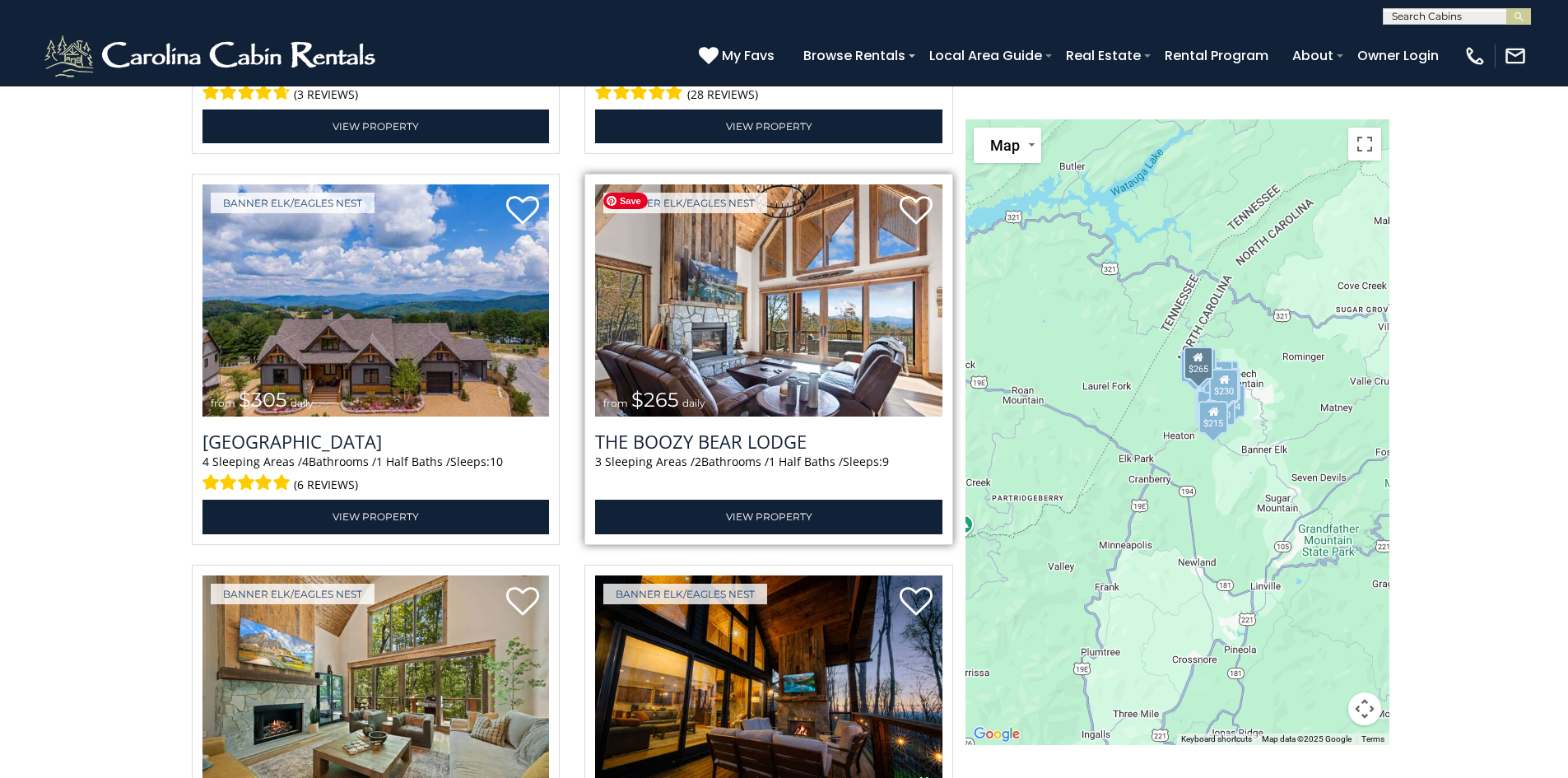
click at [867, 343] on img at bounding box center [769, 300] width 347 height 233
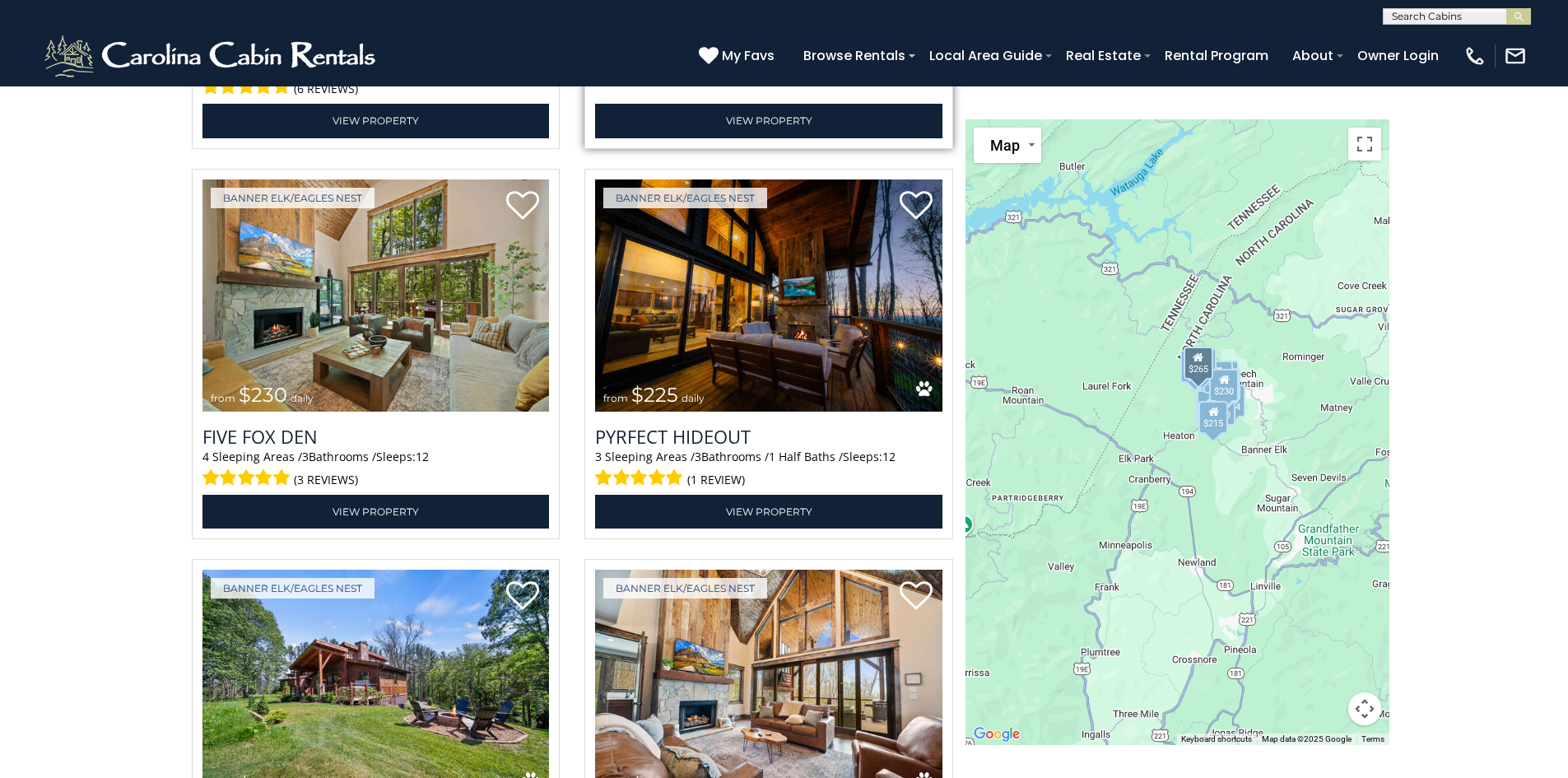
scroll to position [4611, 0]
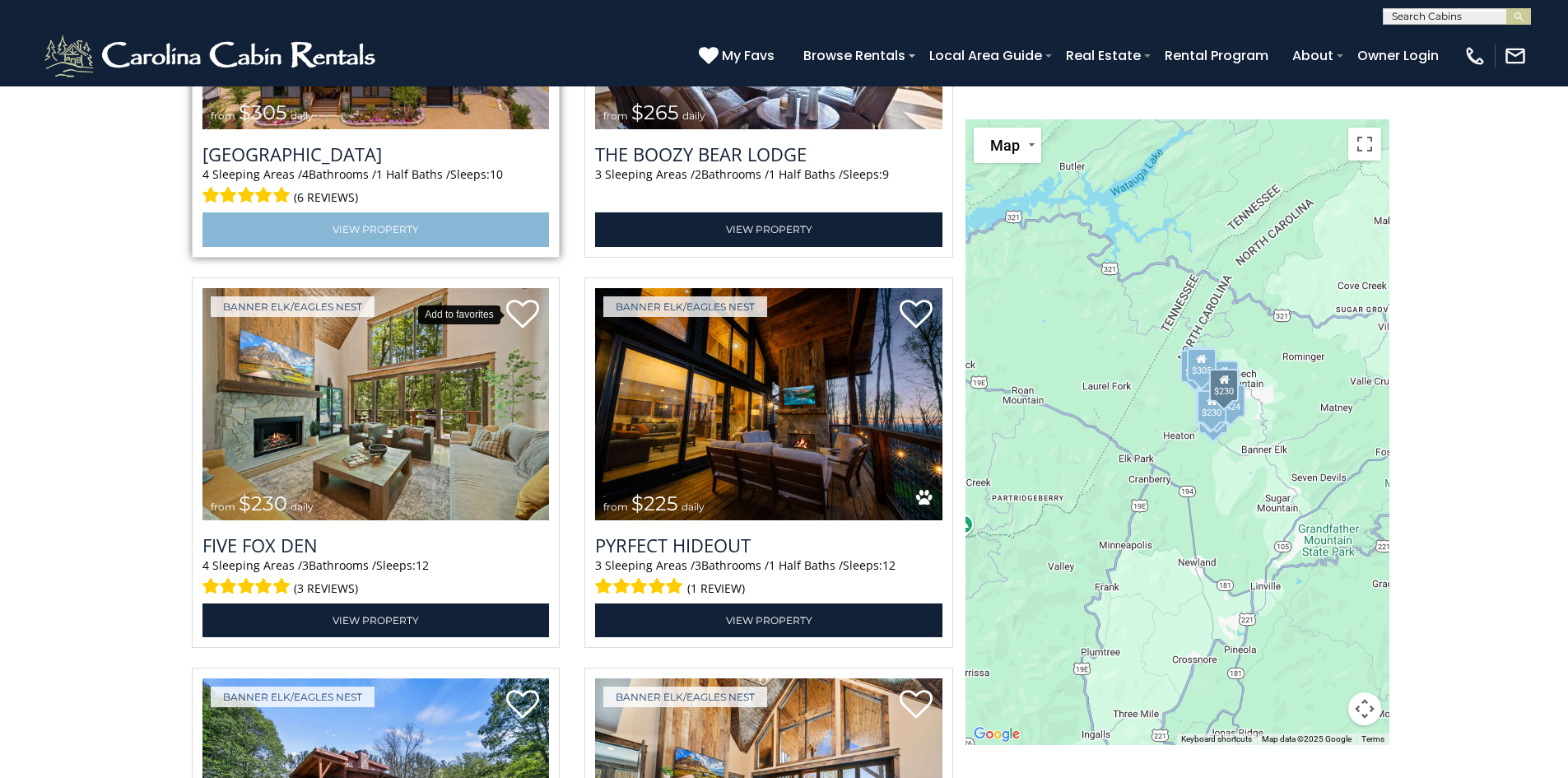
scroll to position [4489, 0]
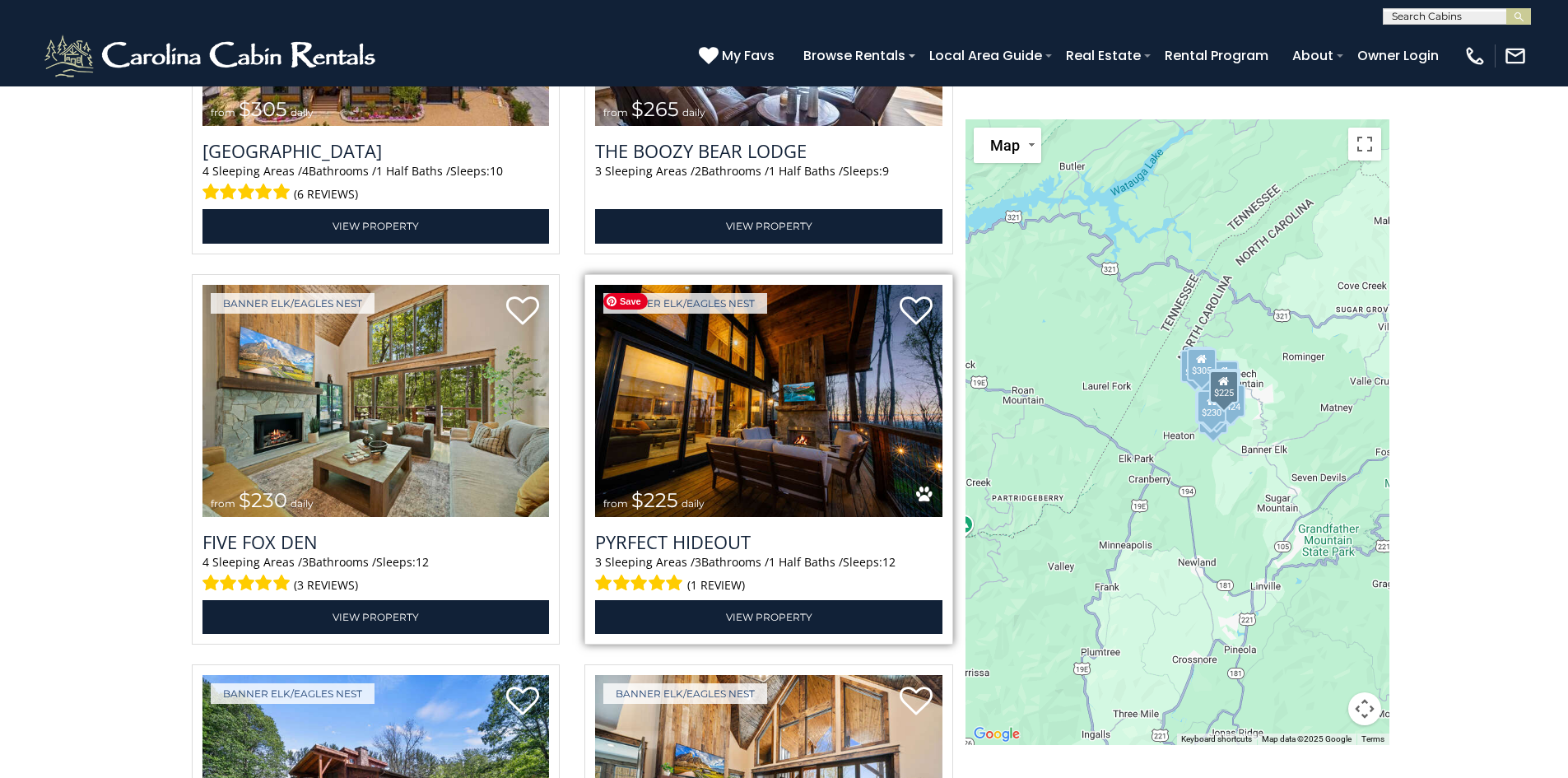
click at [818, 434] on img at bounding box center [769, 401] width 347 height 233
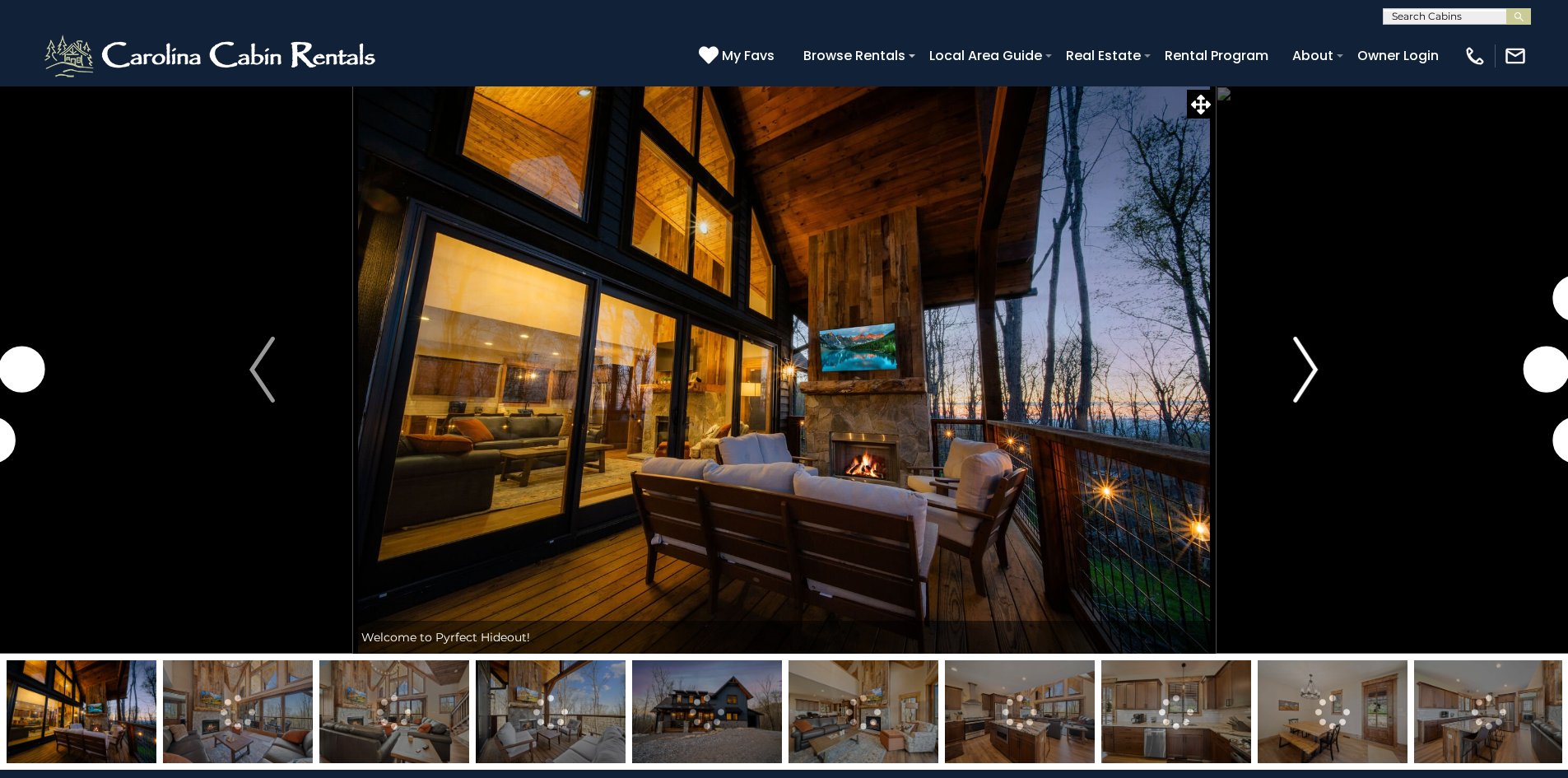
click at [1326, 401] on button "Next" at bounding box center [1305, 370] width 181 height 568
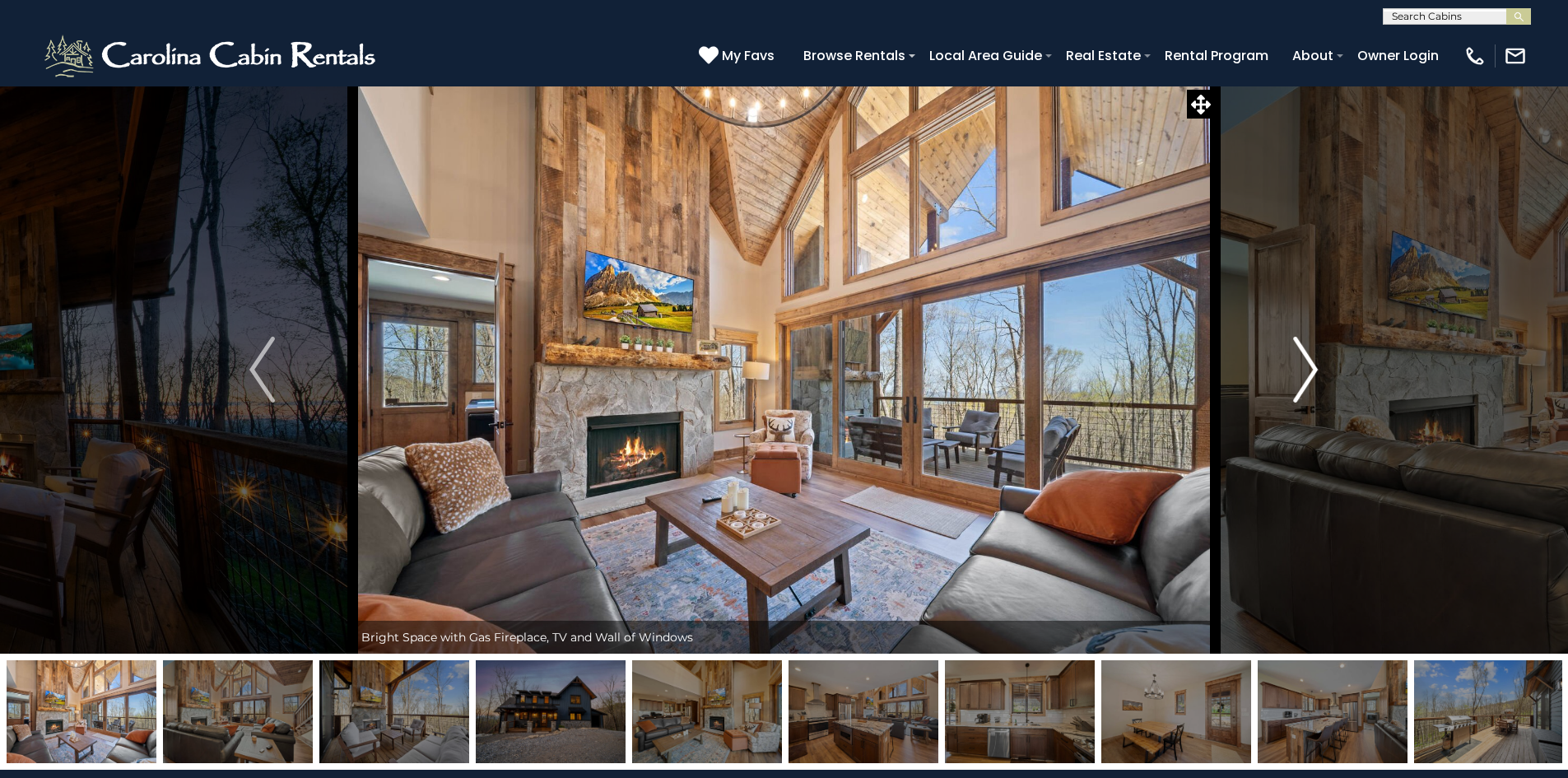
click at [1326, 399] on button "Next" at bounding box center [1305, 370] width 181 height 568
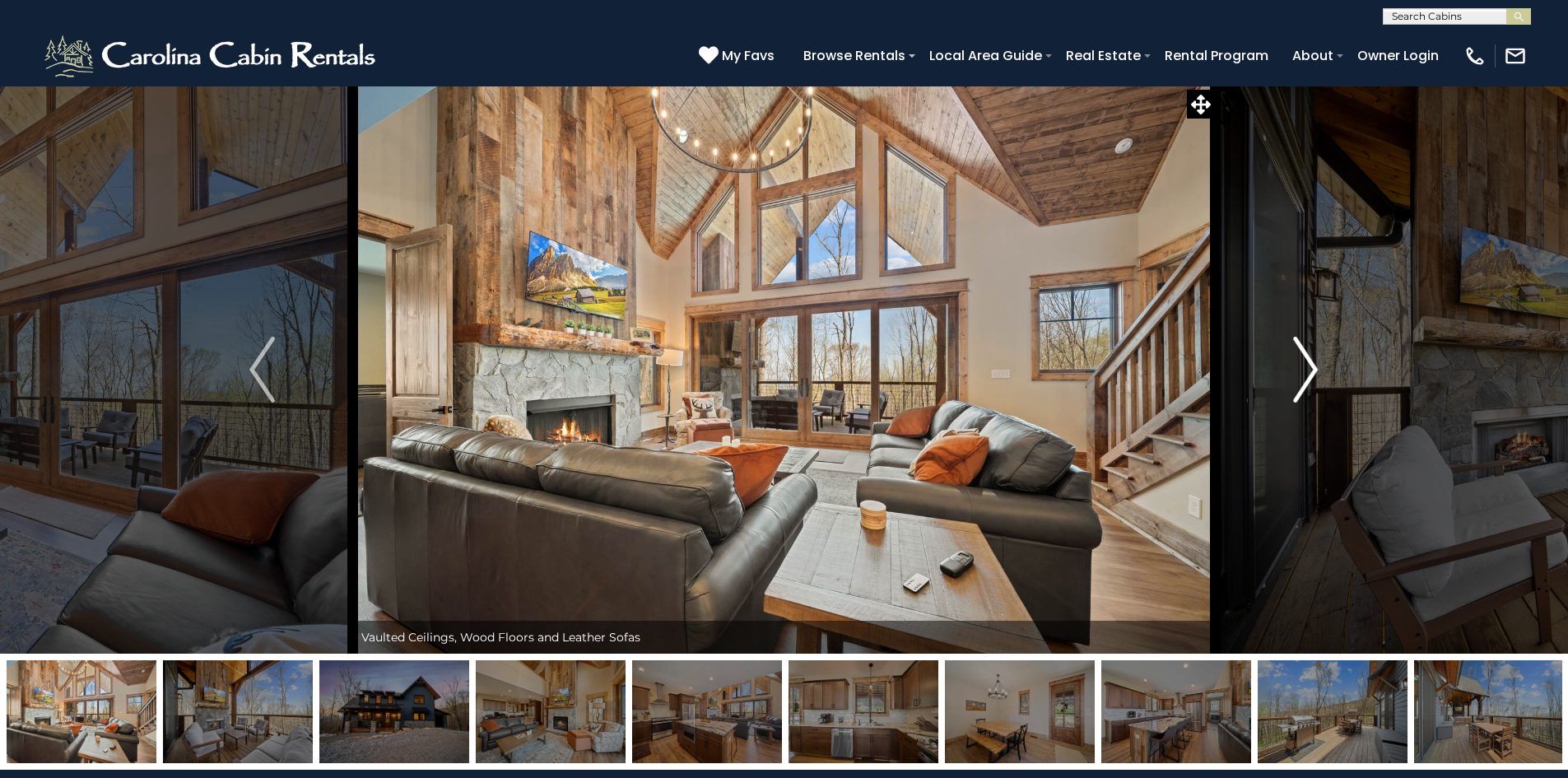
click at [1324, 413] on button "Next" at bounding box center [1305, 370] width 181 height 568
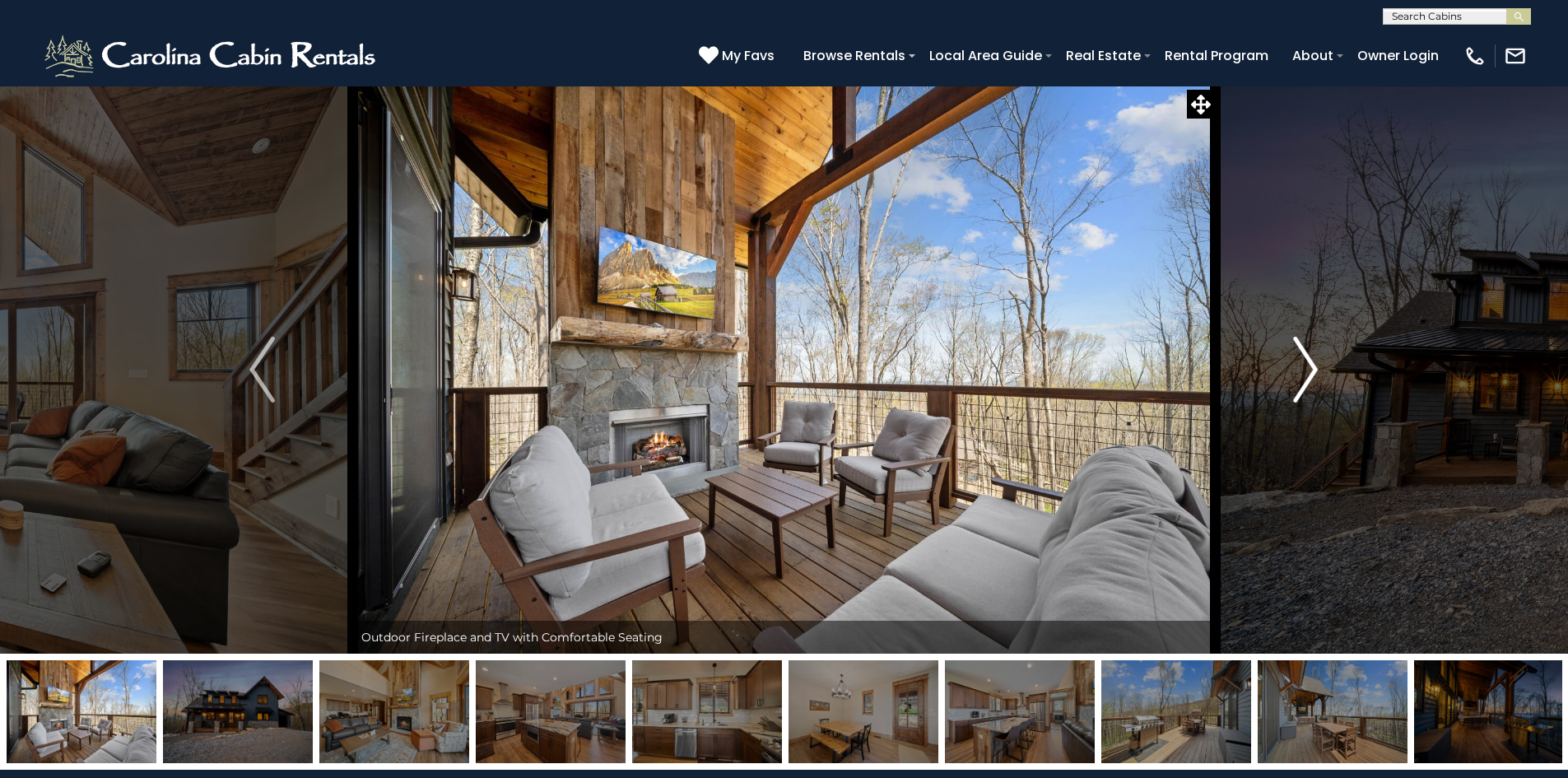
click at [1324, 413] on button "Next" at bounding box center [1305, 370] width 181 height 568
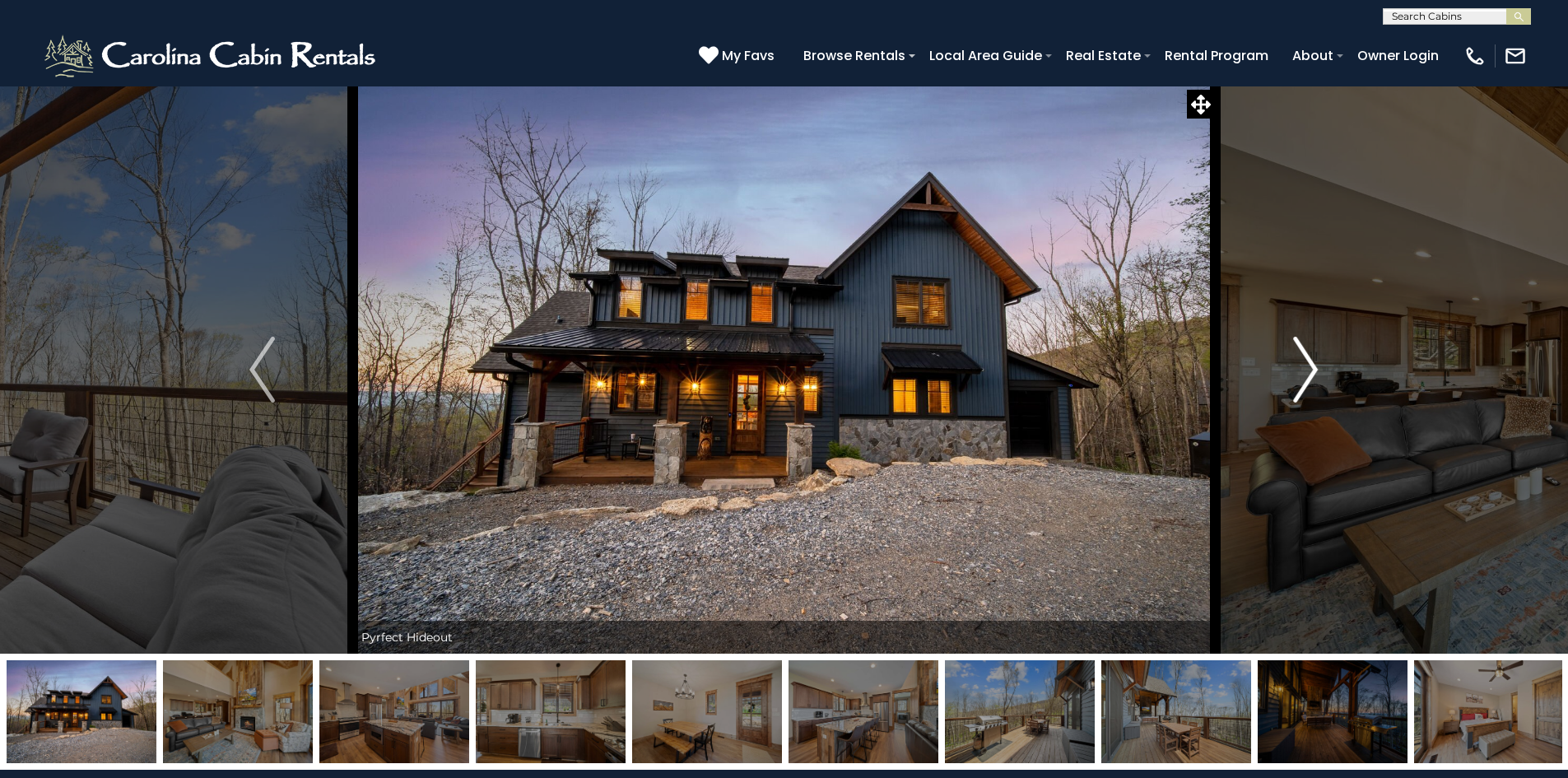
click at [1324, 413] on button "Next" at bounding box center [1305, 370] width 181 height 568
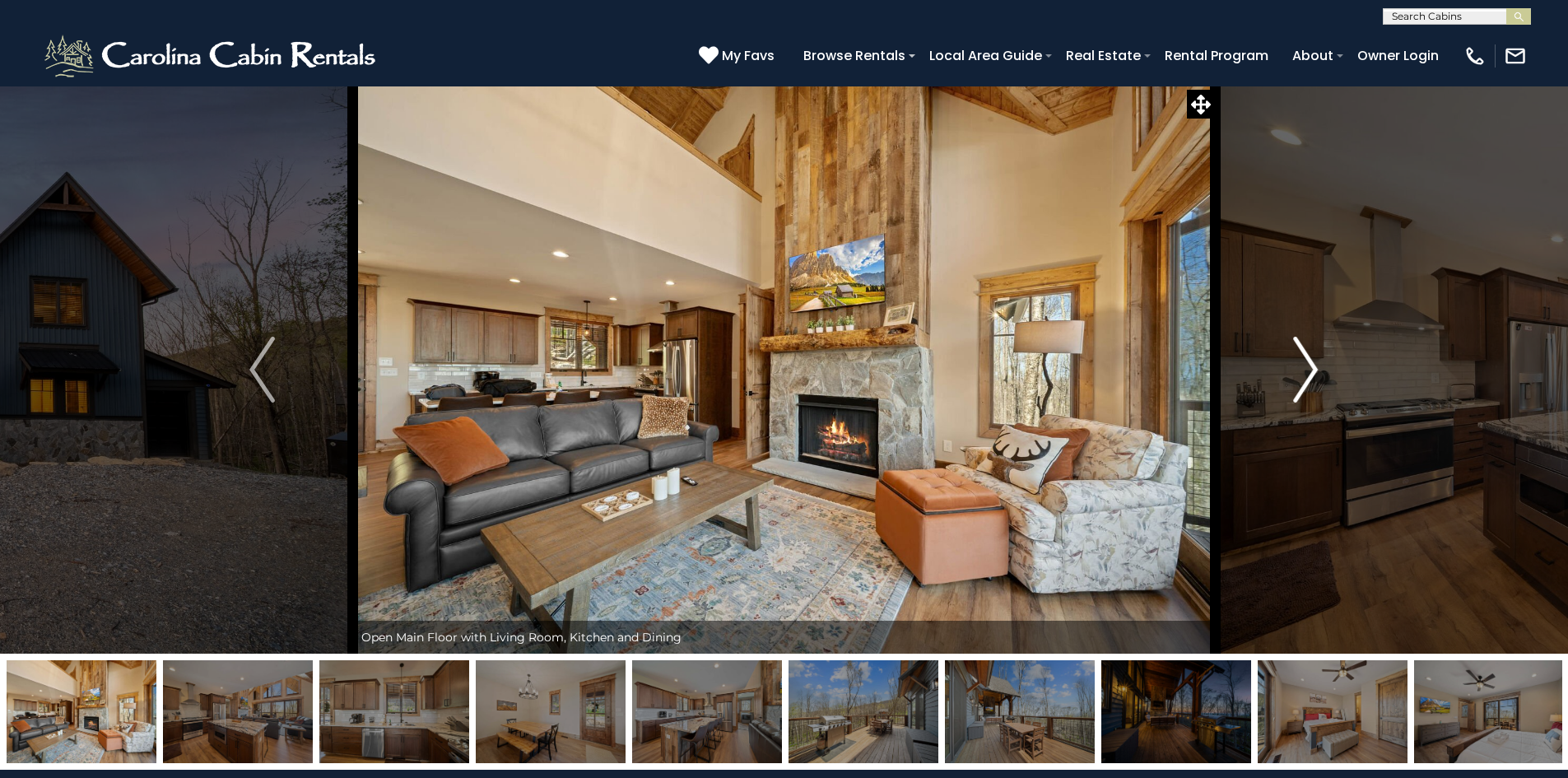
click at [1324, 413] on button "Next" at bounding box center [1305, 370] width 181 height 568
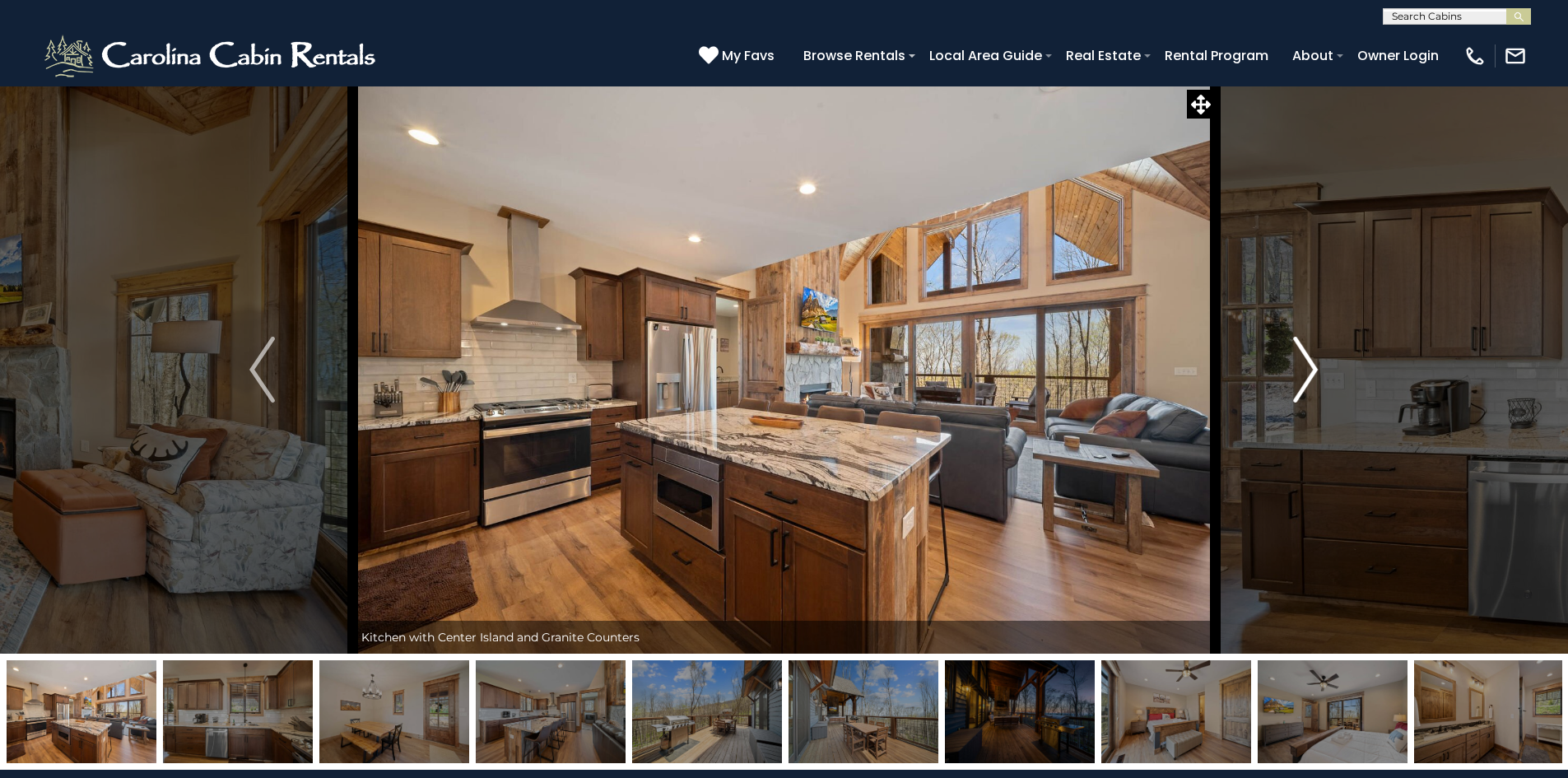
click at [1324, 413] on button "Next" at bounding box center [1305, 370] width 181 height 568
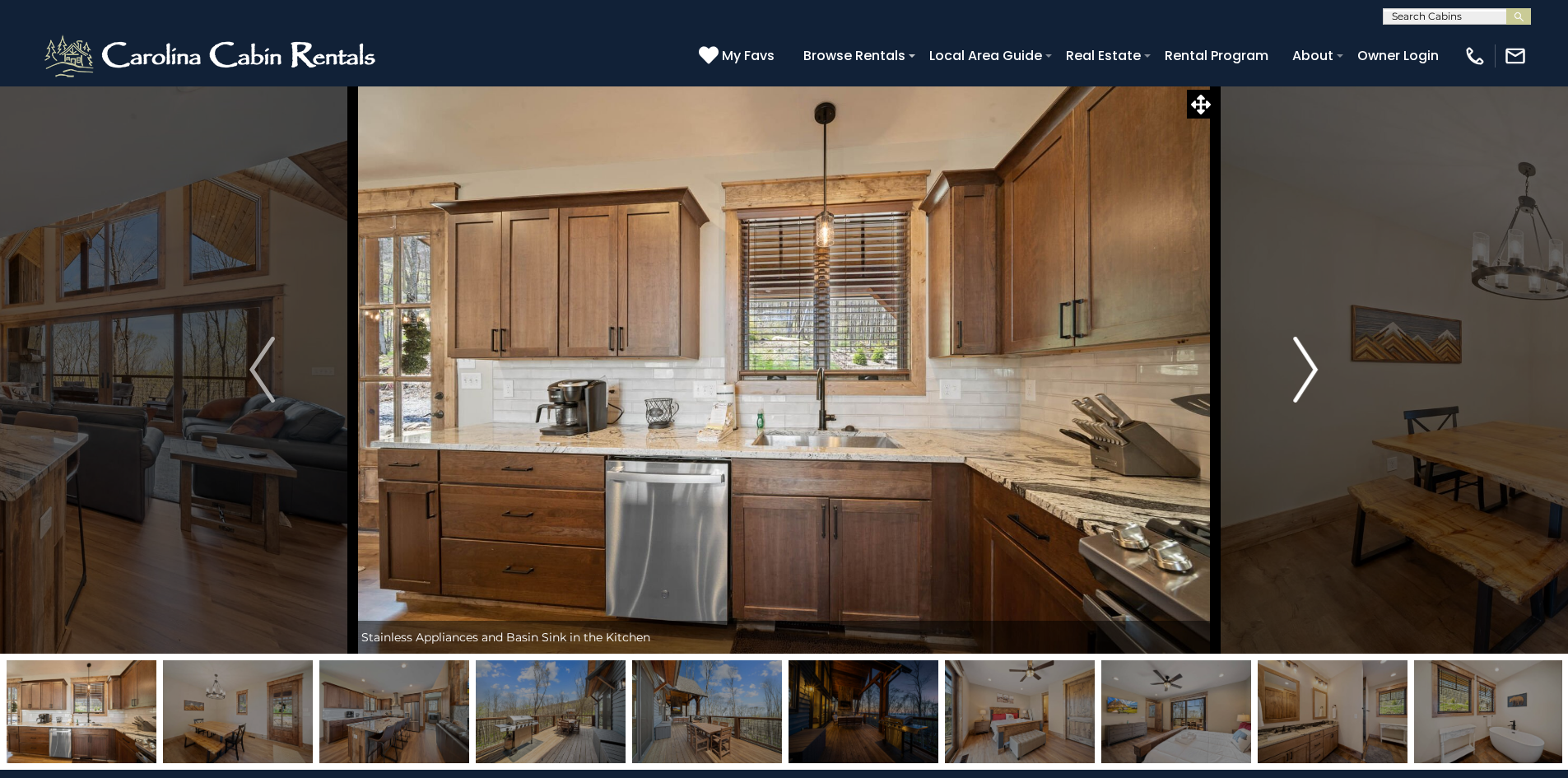
click at [1324, 413] on button "Next" at bounding box center [1305, 370] width 181 height 568
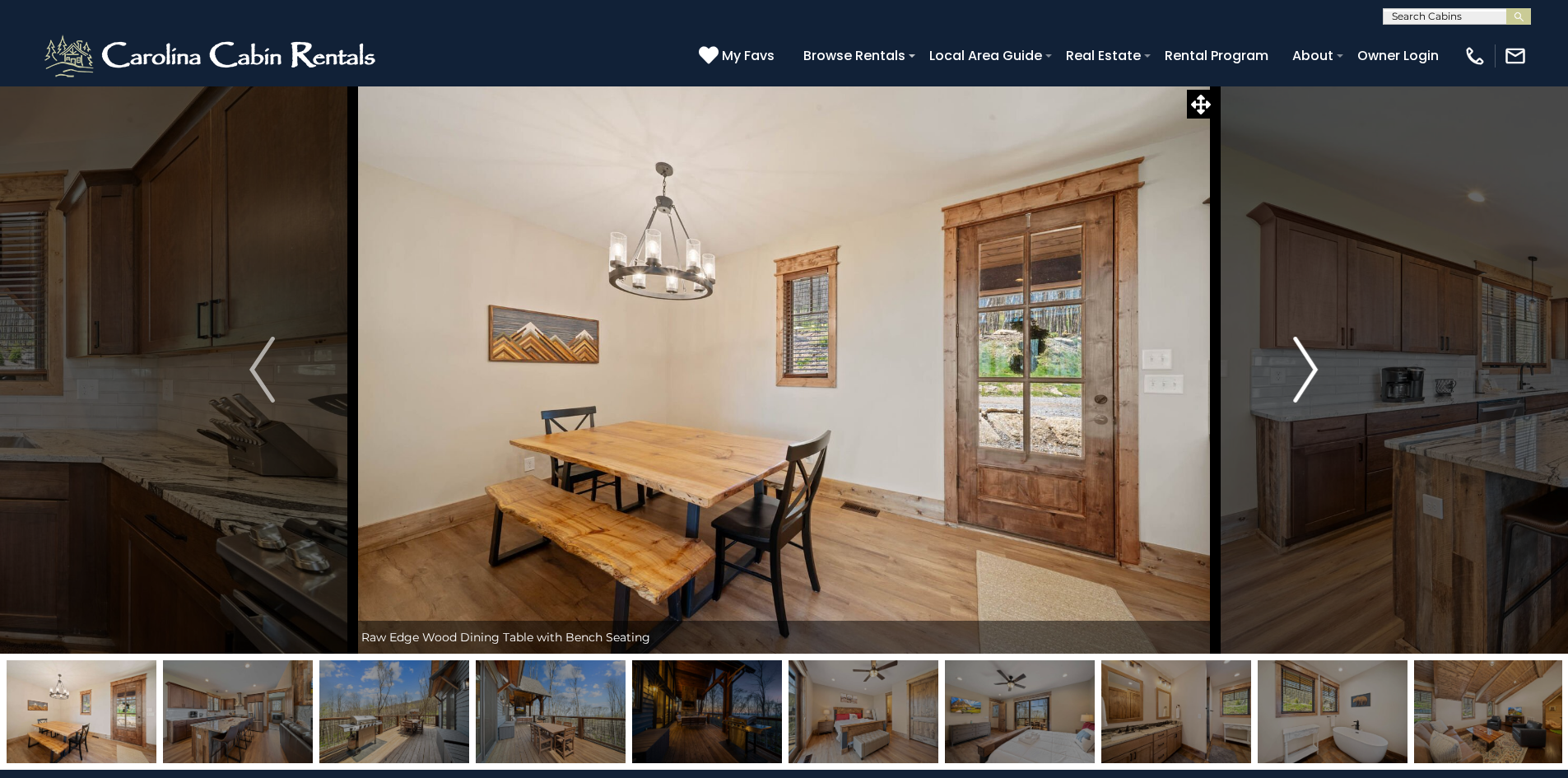
click at [1324, 413] on button "Next" at bounding box center [1305, 370] width 181 height 568
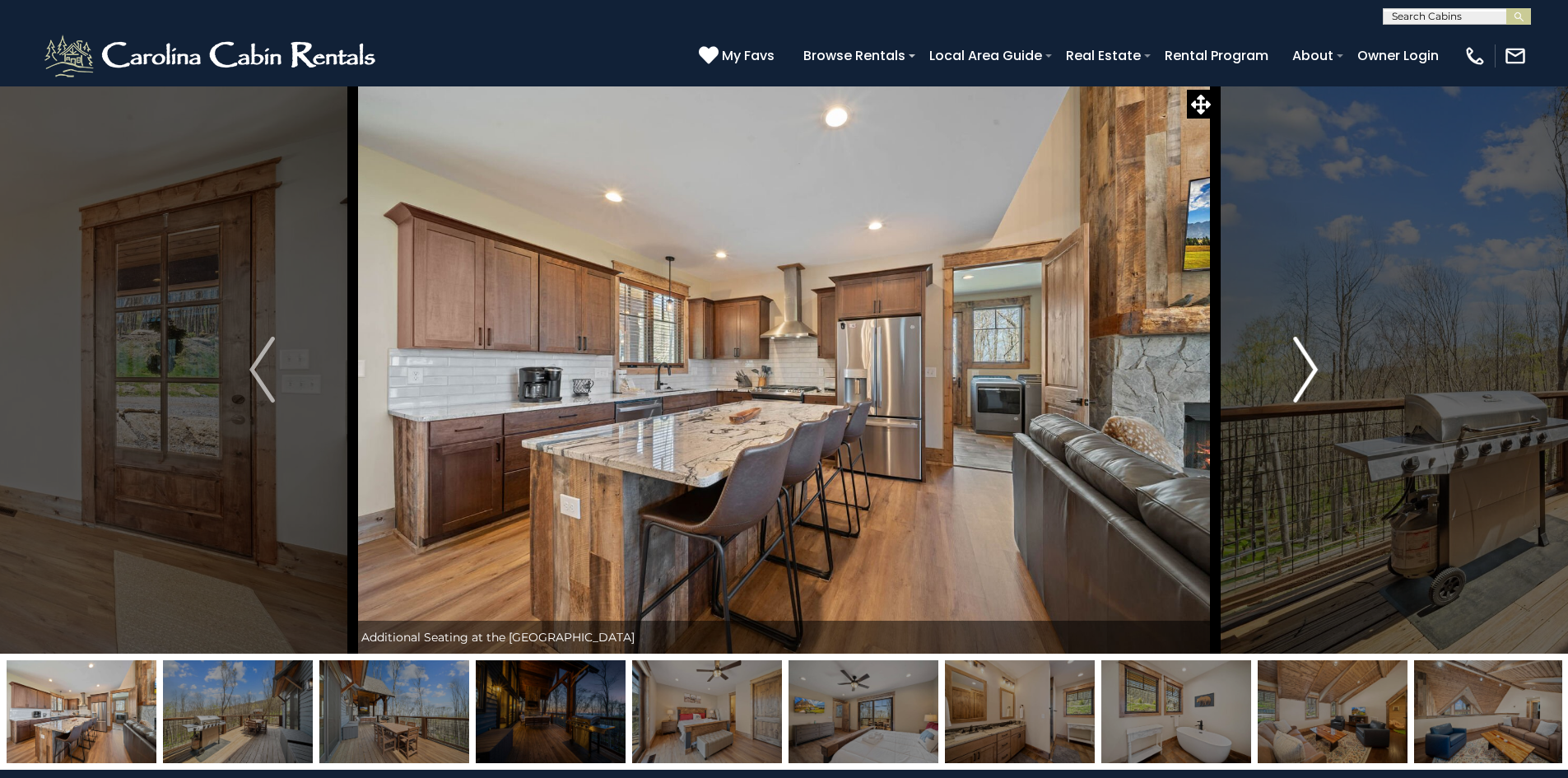
click at [1324, 413] on button "Next" at bounding box center [1305, 370] width 181 height 568
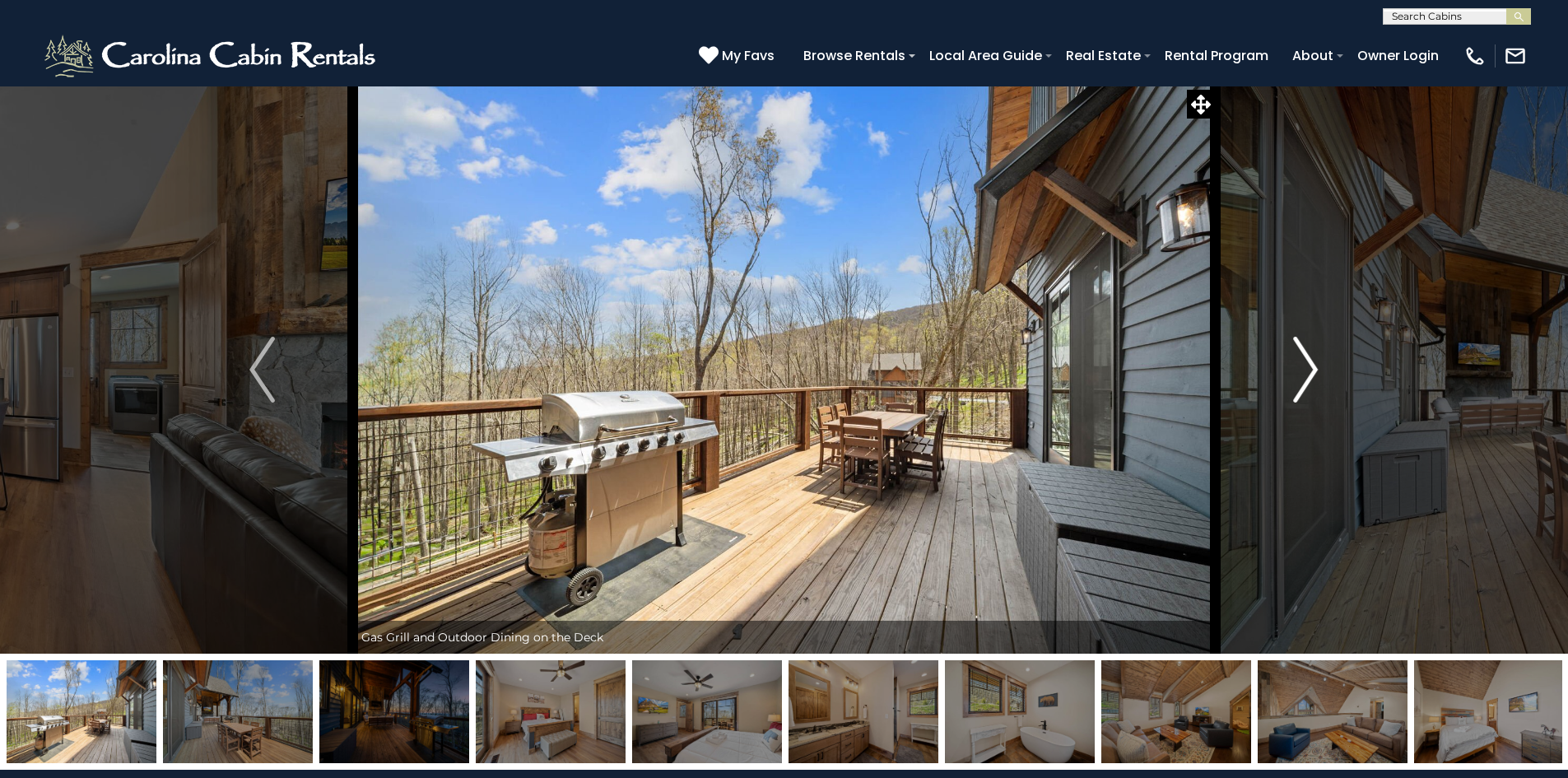
click at [1324, 413] on button "Next" at bounding box center [1305, 370] width 181 height 568
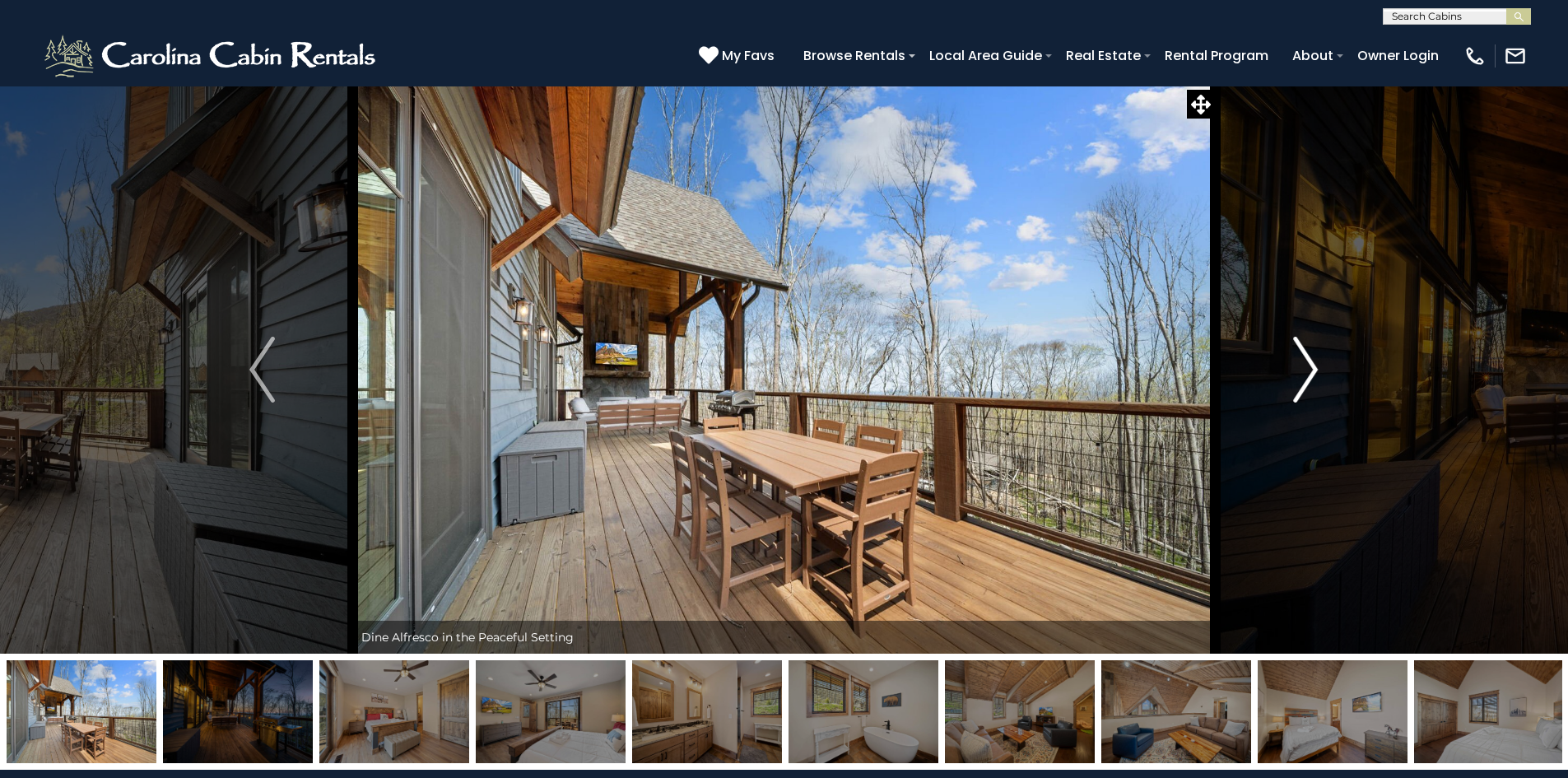
click at [1324, 413] on button "Next" at bounding box center [1305, 370] width 181 height 568
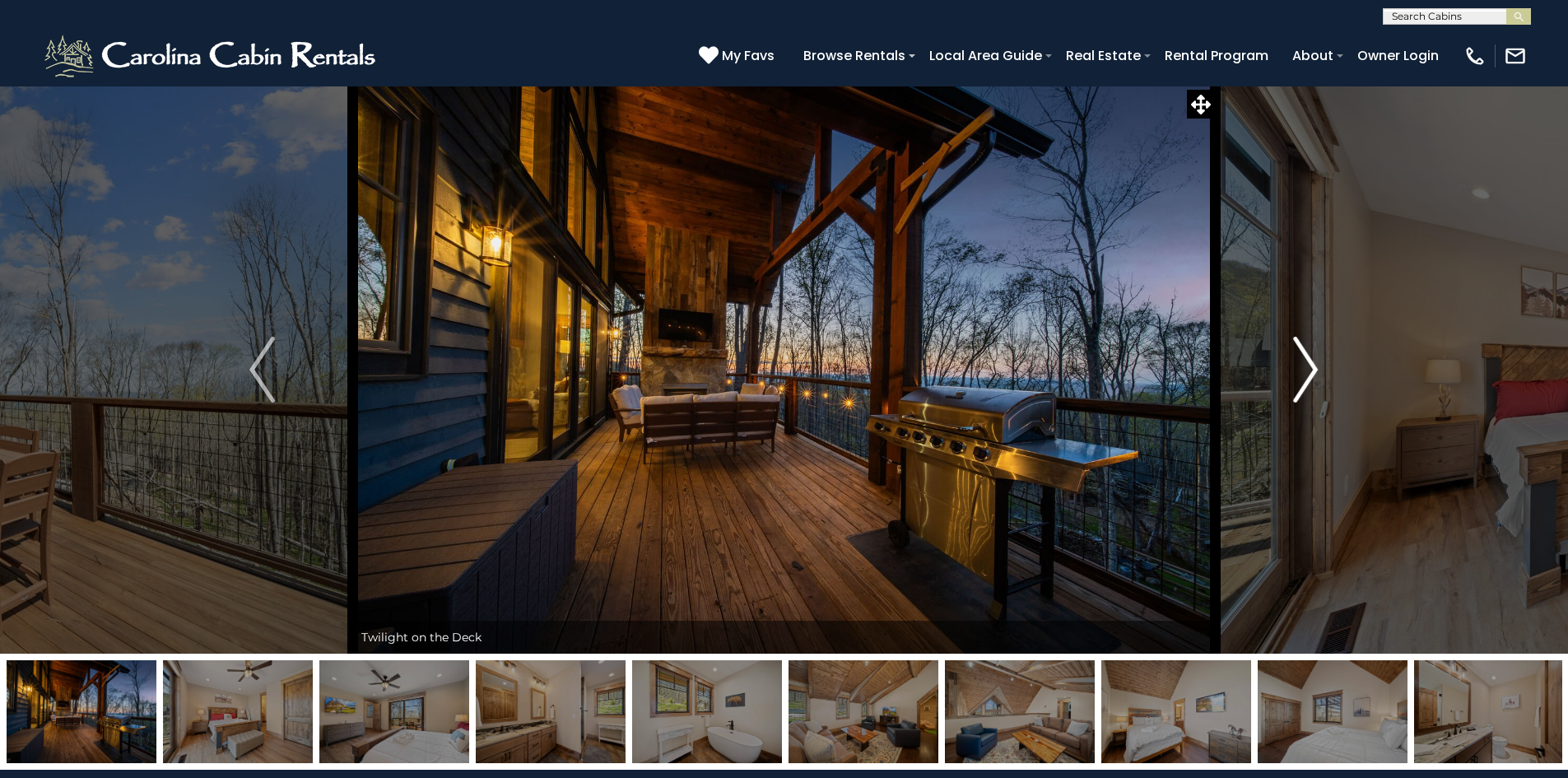
click at [1324, 413] on button "Next" at bounding box center [1305, 370] width 181 height 568
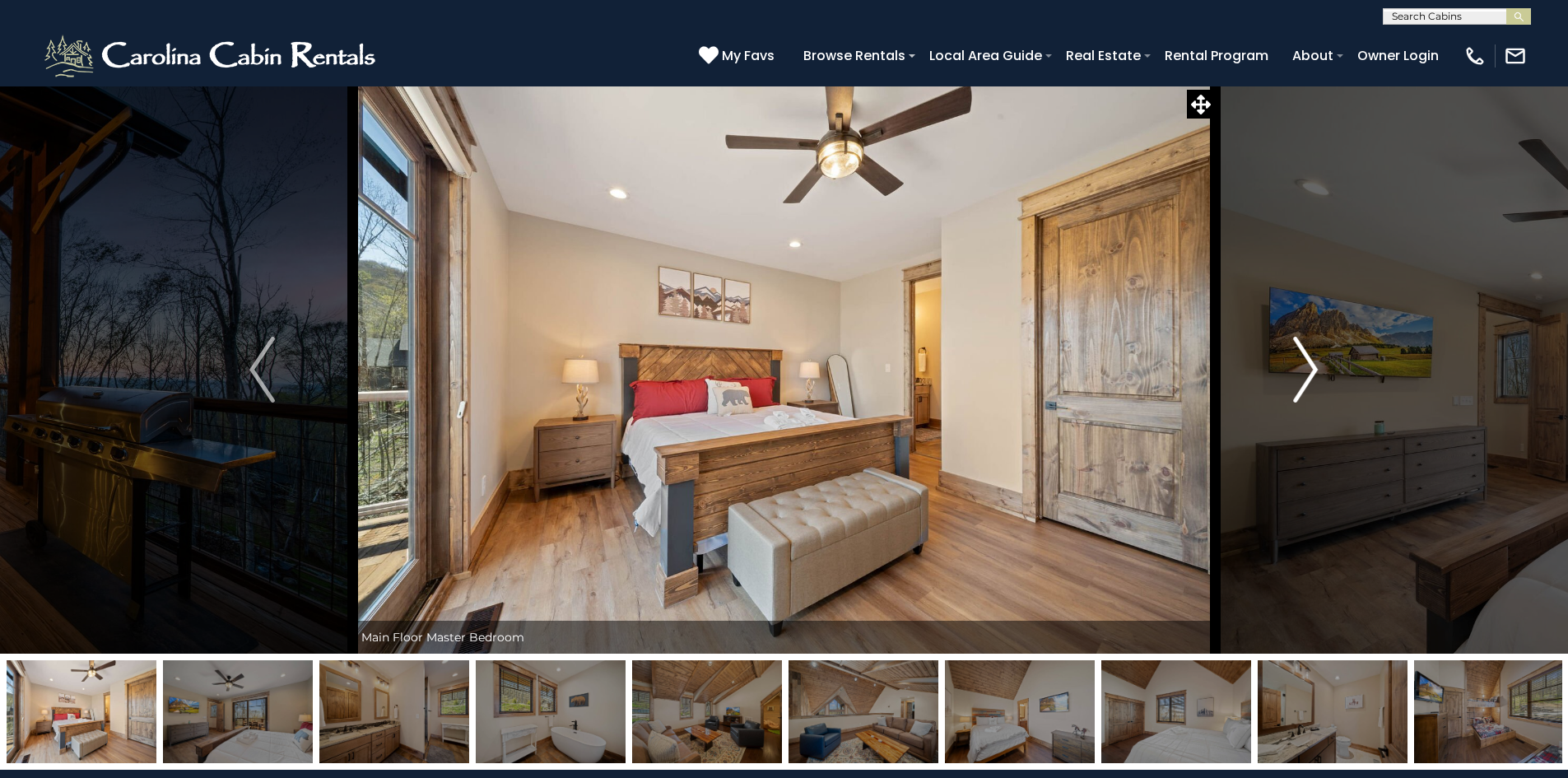
click at [1324, 413] on button "Next" at bounding box center [1305, 370] width 181 height 568
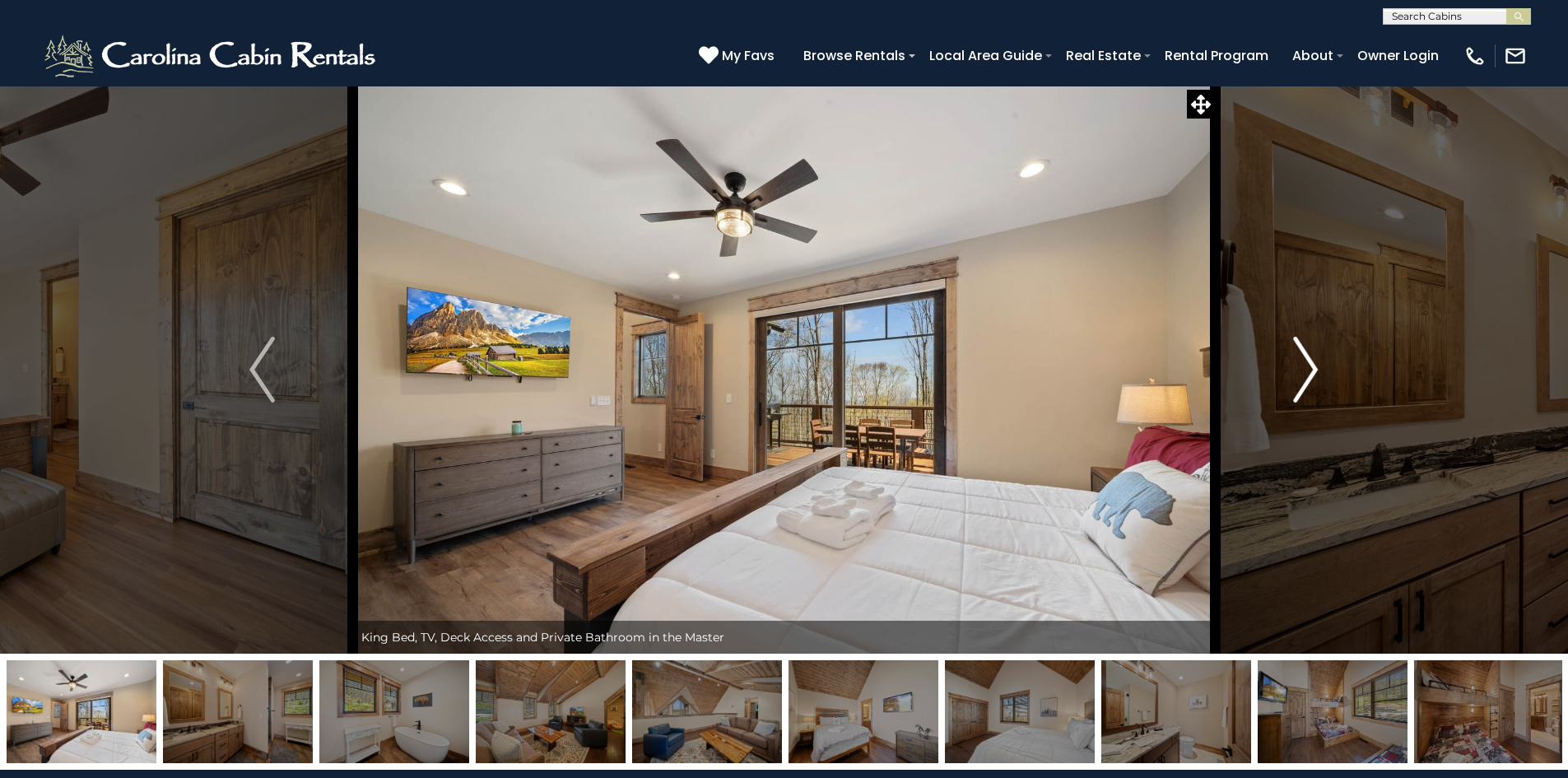
click at [1324, 413] on button "Next" at bounding box center [1305, 370] width 181 height 568
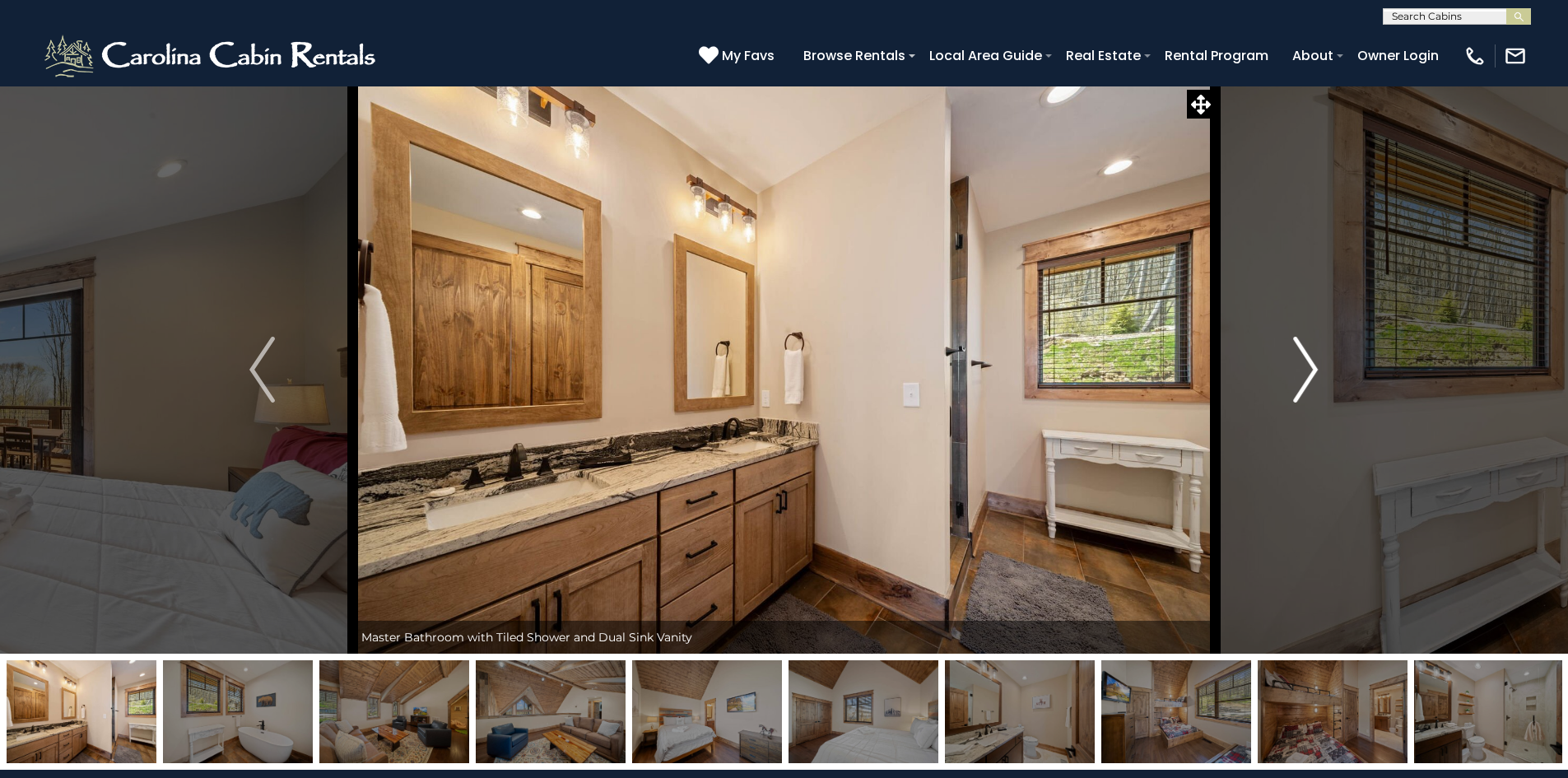
click at [1324, 413] on button "Next" at bounding box center [1305, 370] width 181 height 568
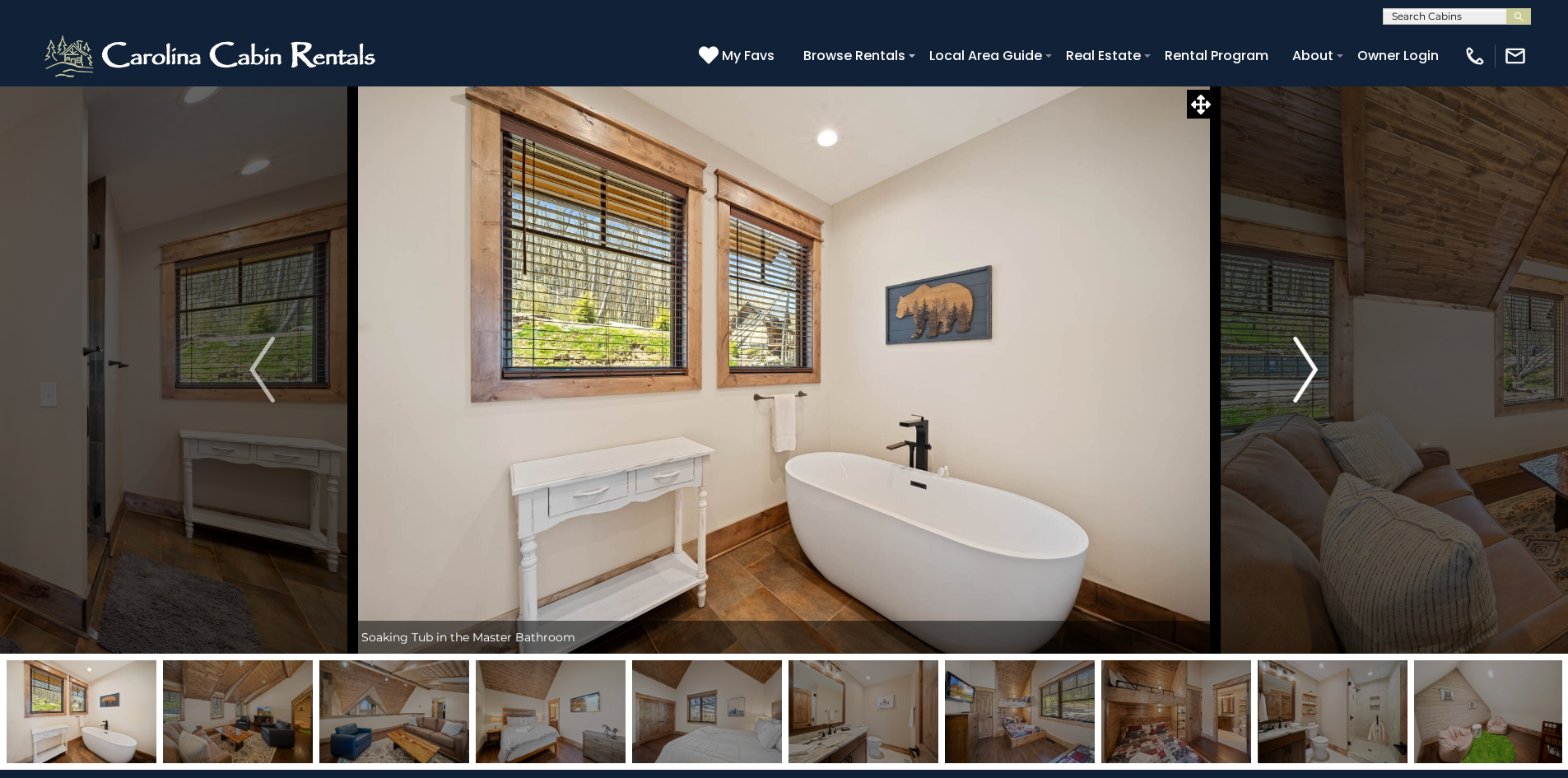
click at [1324, 413] on button "Next" at bounding box center [1305, 370] width 181 height 568
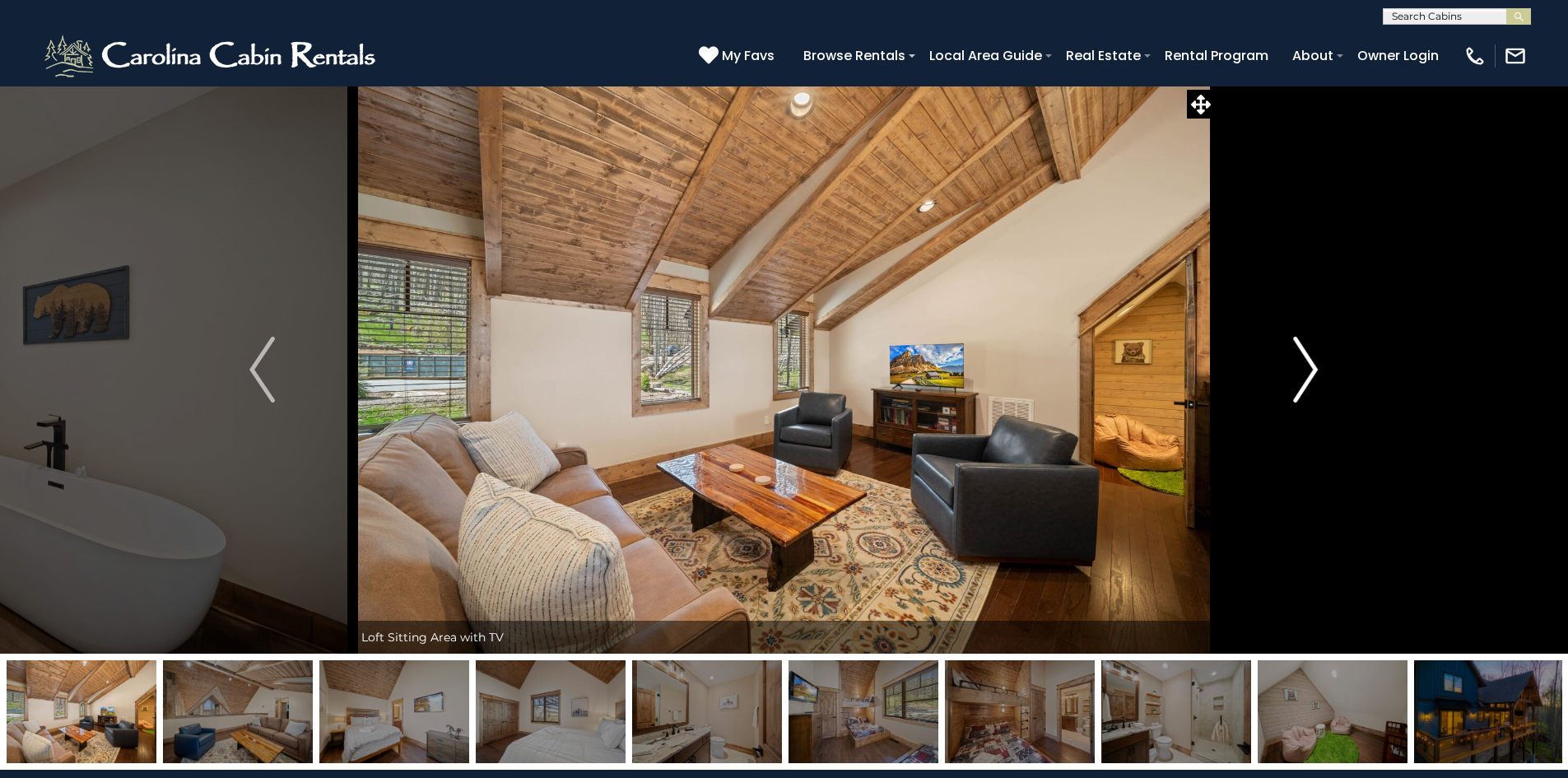
click at [1324, 413] on button "Next" at bounding box center [1305, 370] width 181 height 568
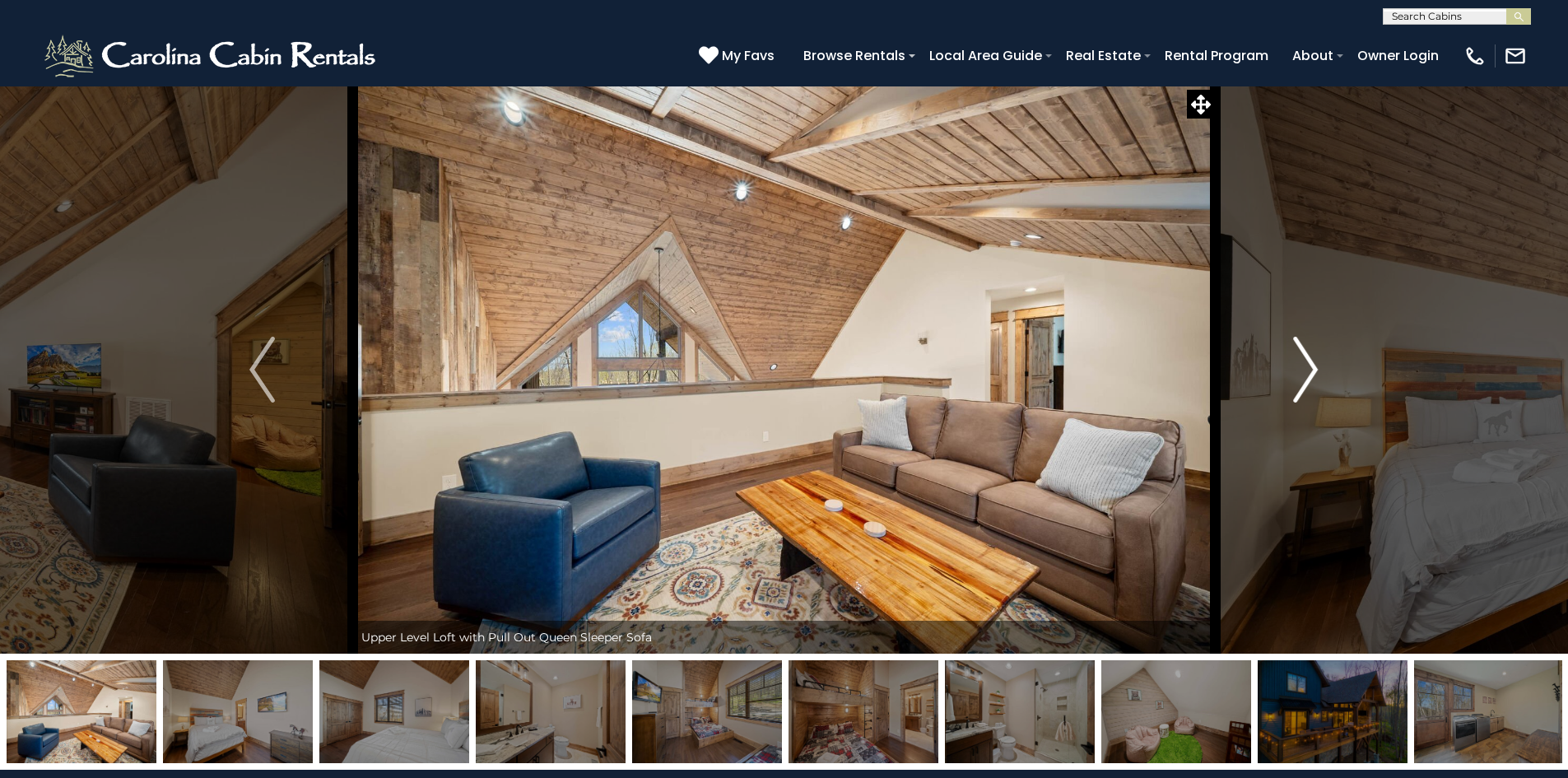
click at [1324, 413] on button "Next" at bounding box center [1305, 370] width 181 height 568
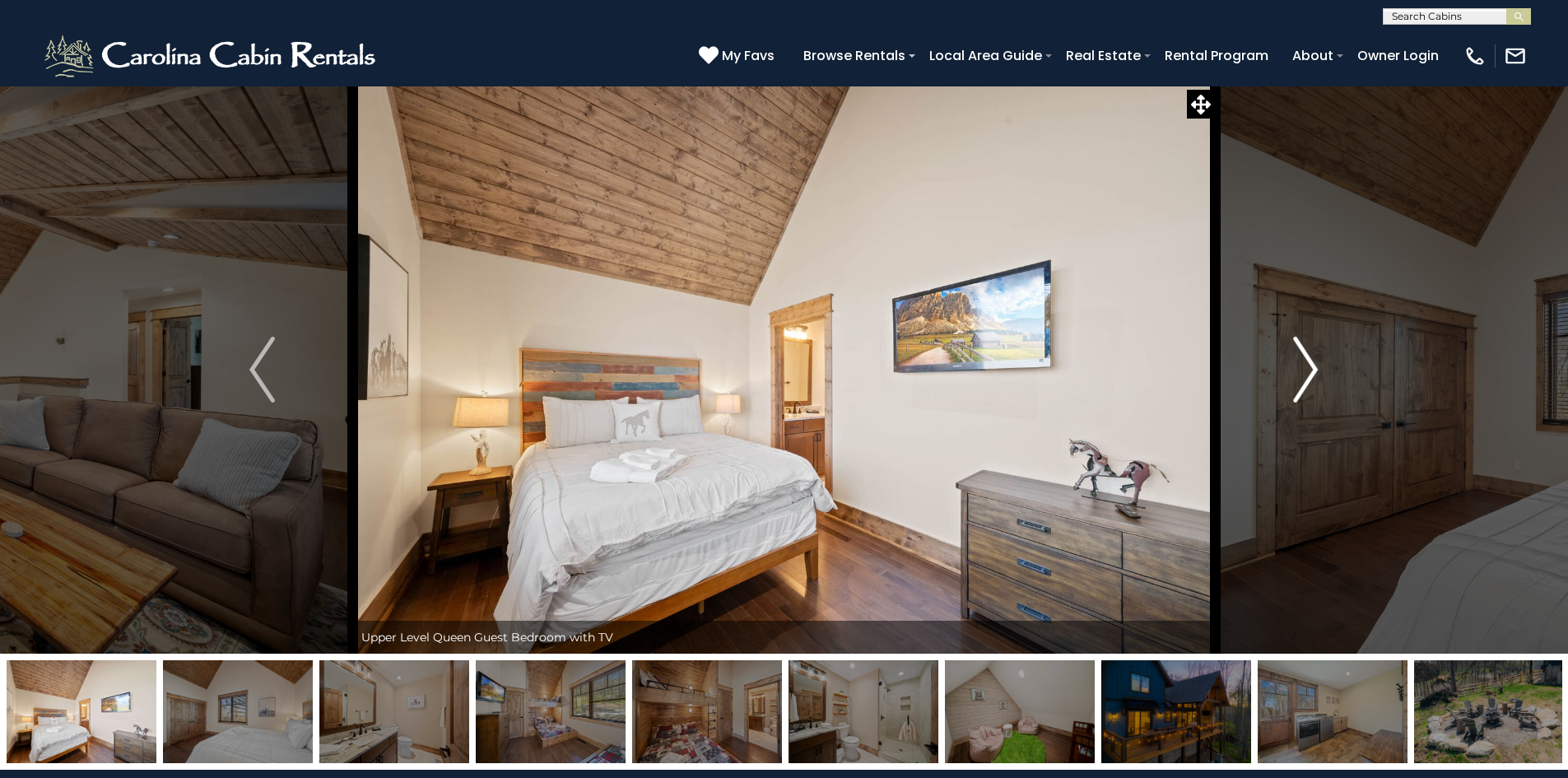
click at [1324, 413] on button "Next" at bounding box center [1305, 370] width 181 height 568
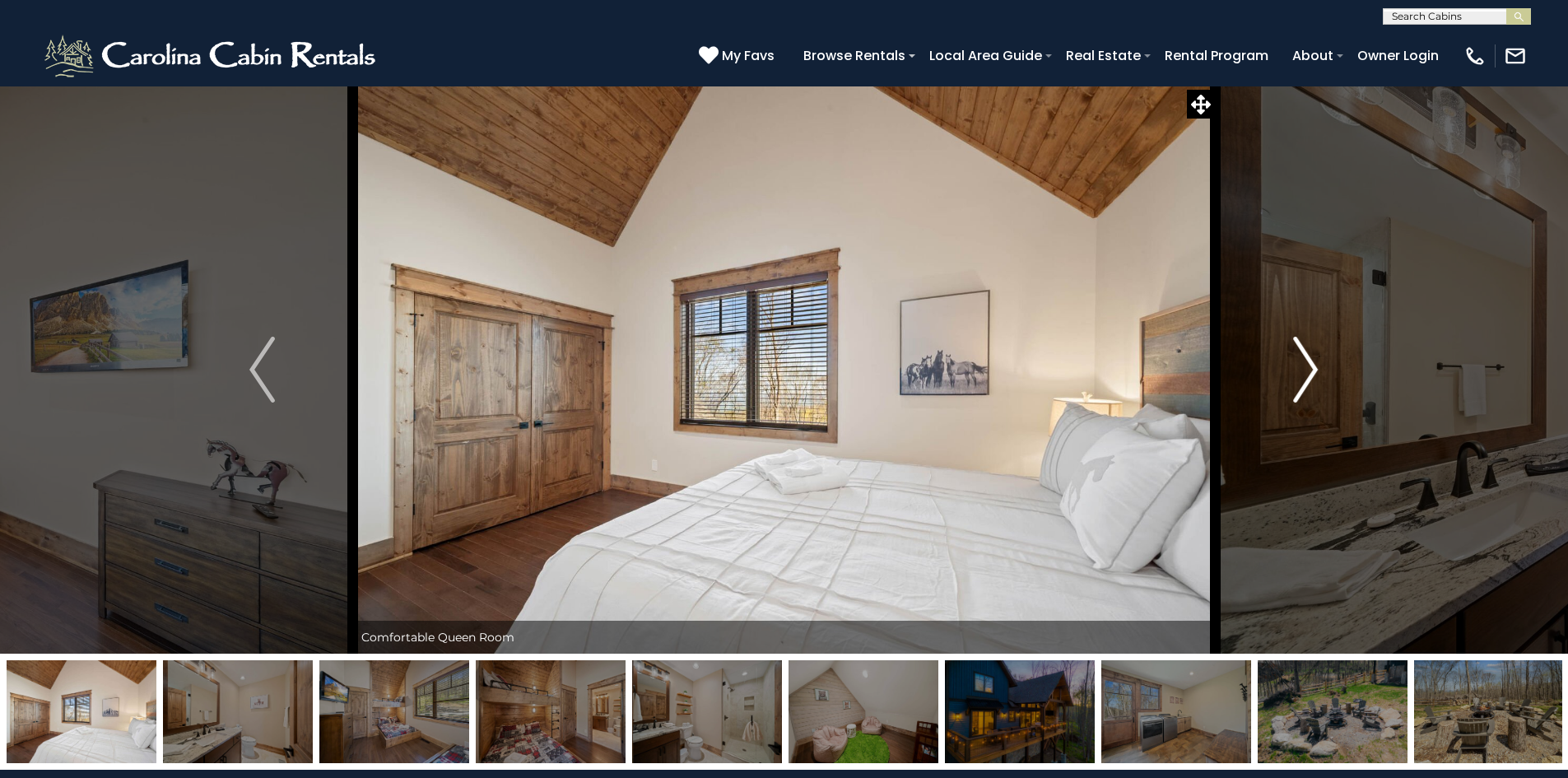
click at [1324, 413] on button "Next" at bounding box center [1305, 370] width 181 height 568
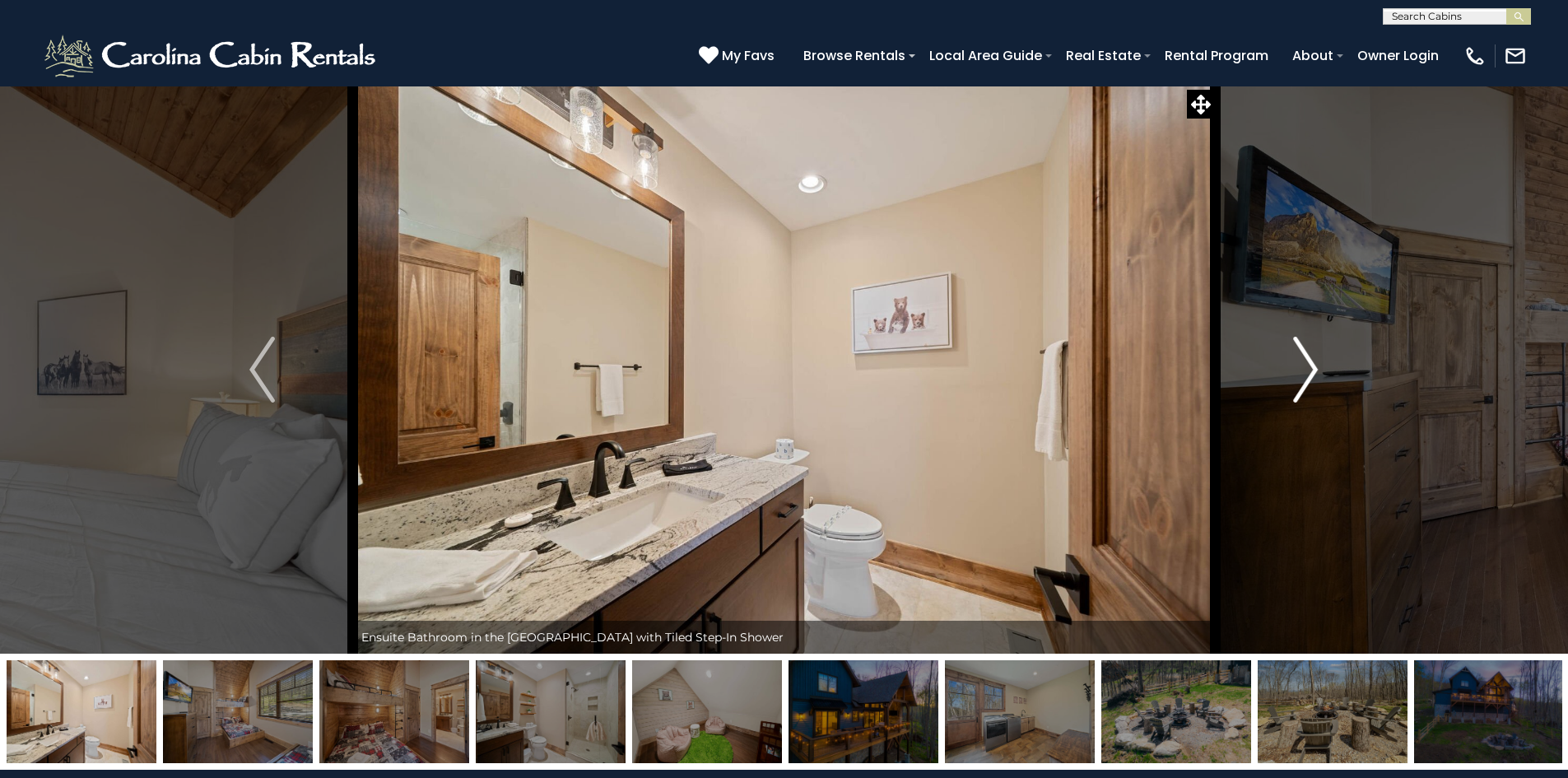
click at [1324, 413] on button "Next" at bounding box center [1305, 370] width 181 height 568
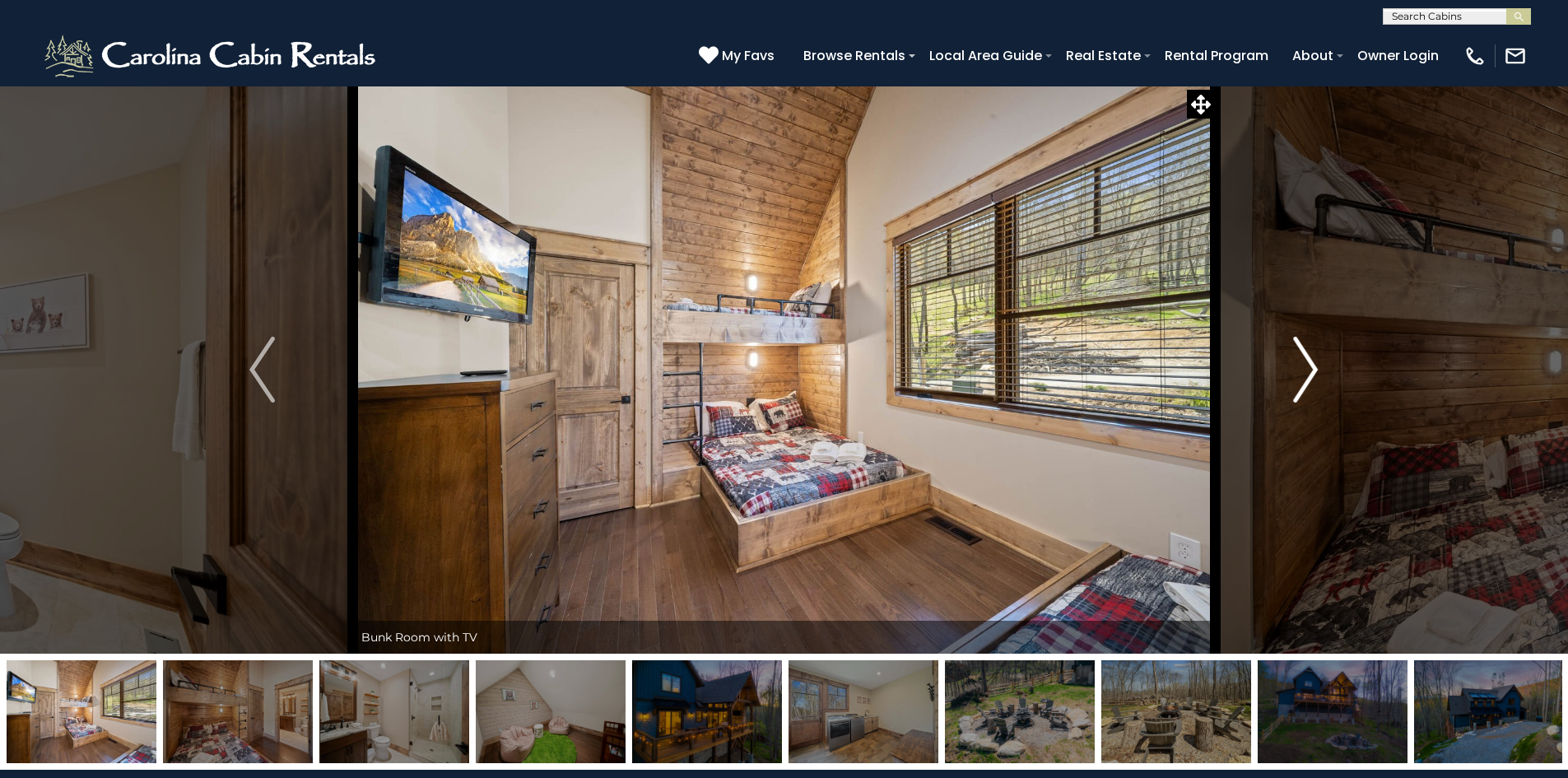
click at [1324, 413] on button "Next" at bounding box center [1305, 370] width 181 height 568
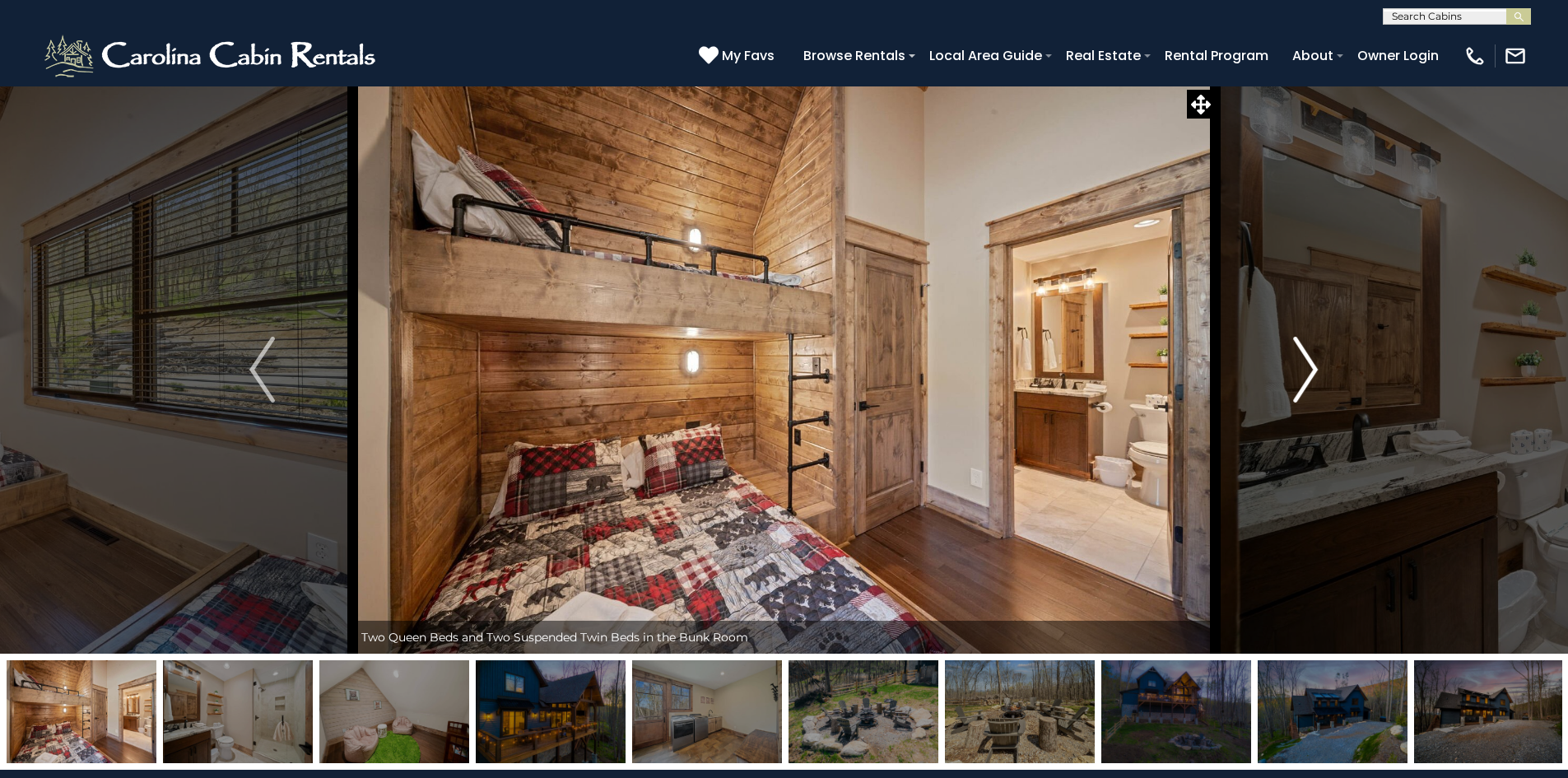
click at [1324, 413] on button "Next" at bounding box center [1305, 370] width 181 height 568
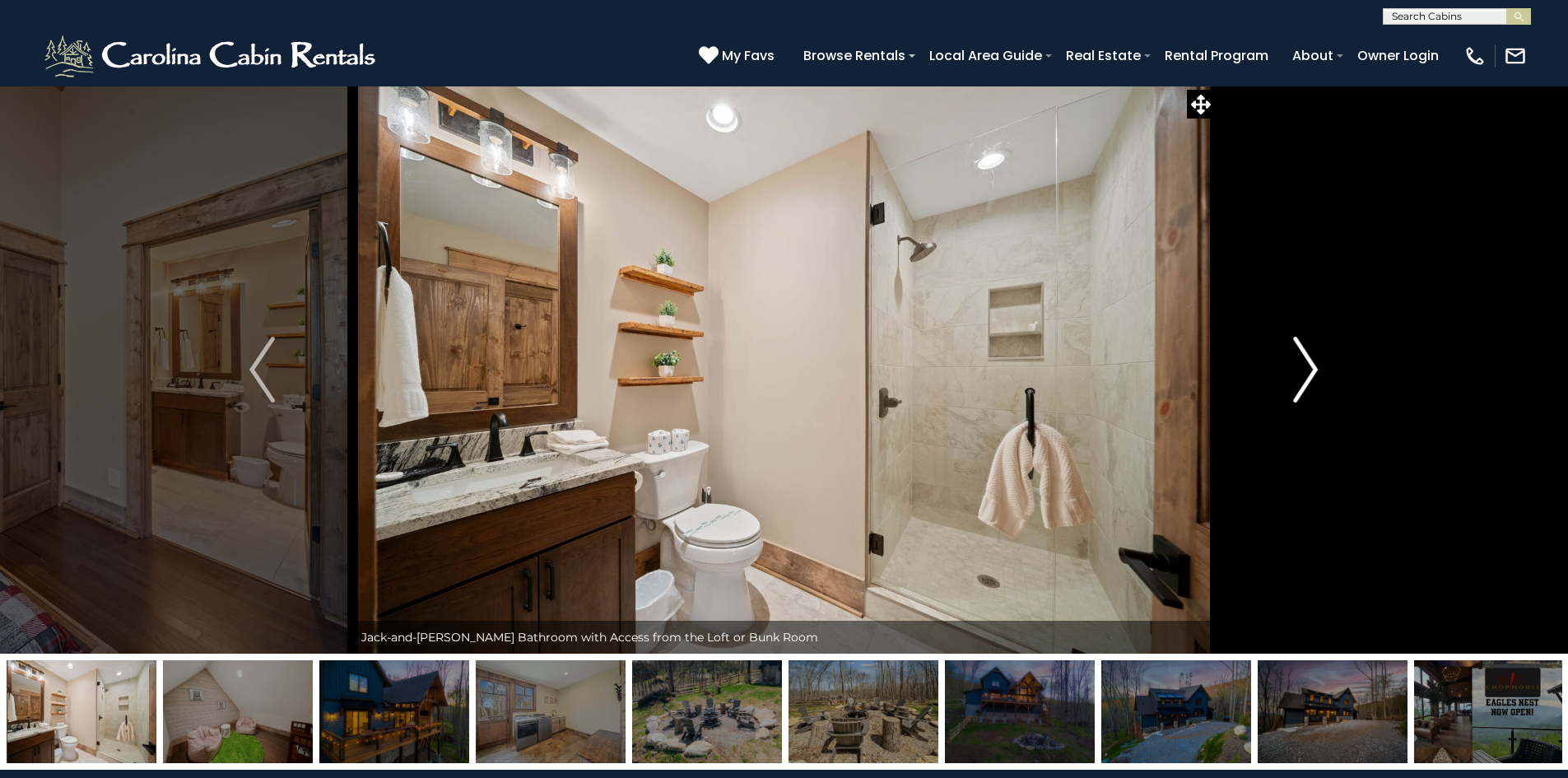
click at [1324, 413] on button "Next" at bounding box center [1305, 370] width 181 height 568
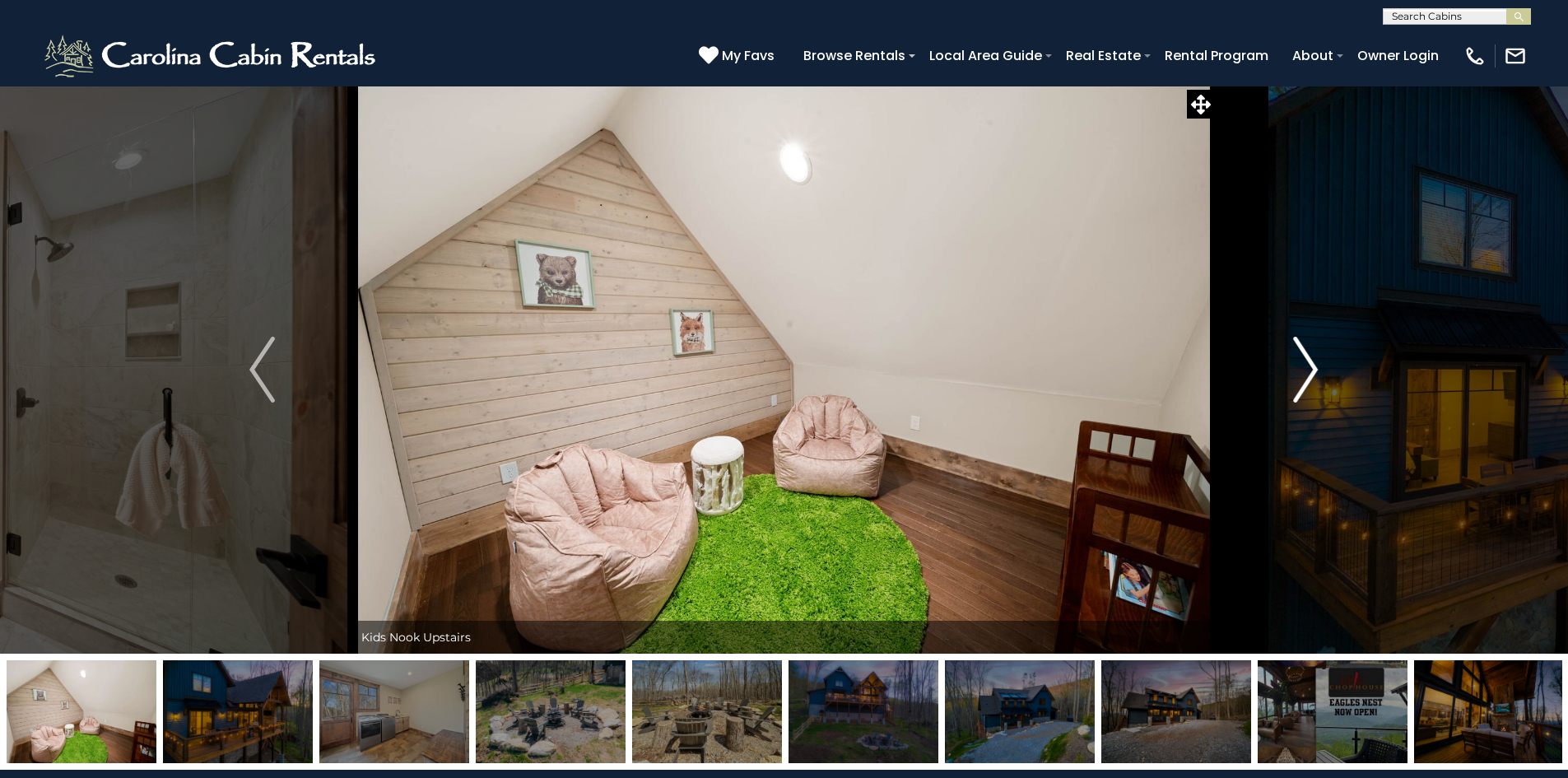
click at [1324, 413] on button "Next" at bounding box center [1305, 370] width 181 height 568
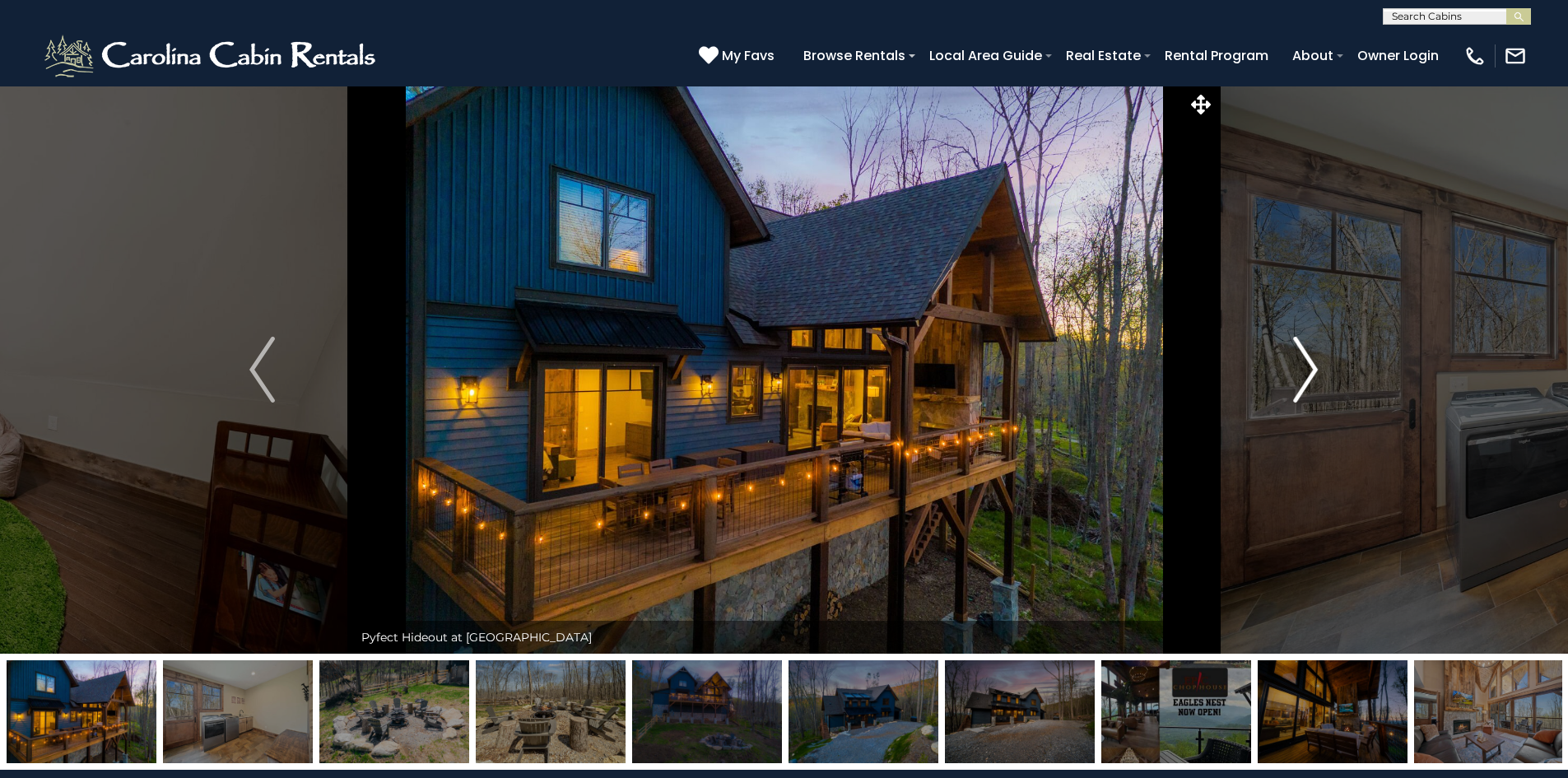
click at [1324, 413] on button "Next" at bounding box center [1305, 370] width 181 height 568
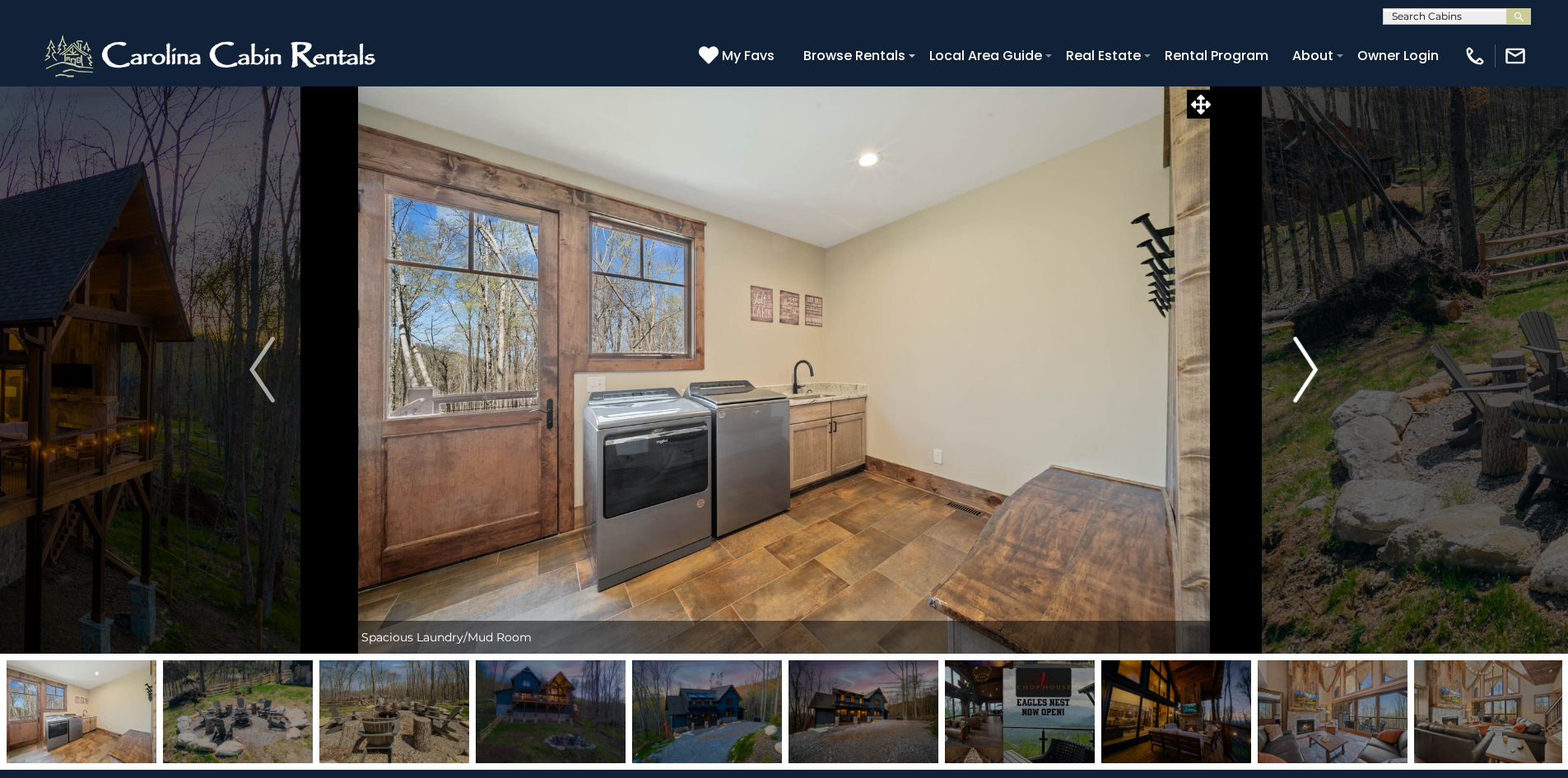
click at [1324, 413] on button "Next" at bounding box center [1305, 370] width 181 height 568
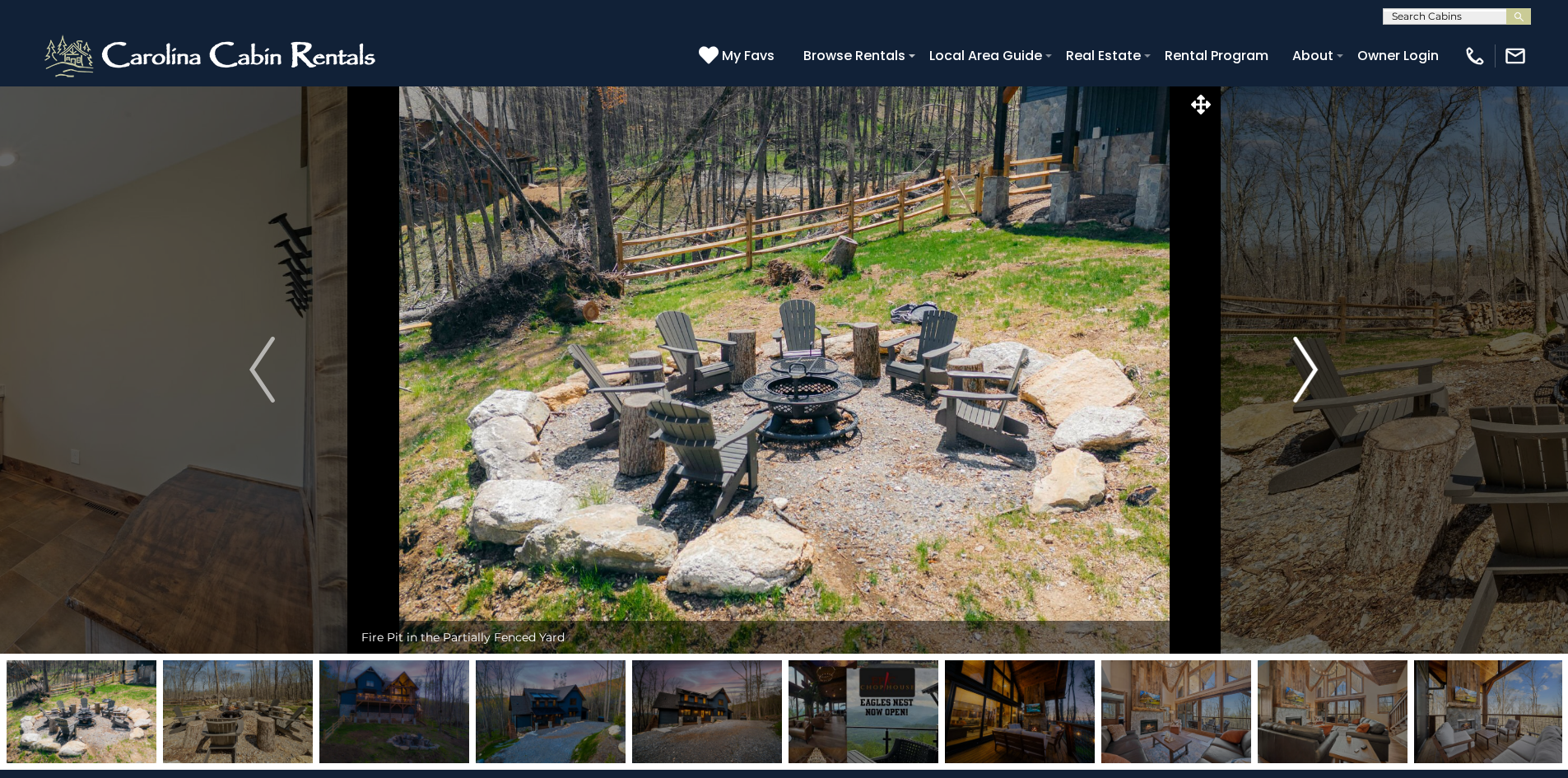
click at [1324, 413] on button "Next" at bounding box center [1305, 370] width 181 height 568
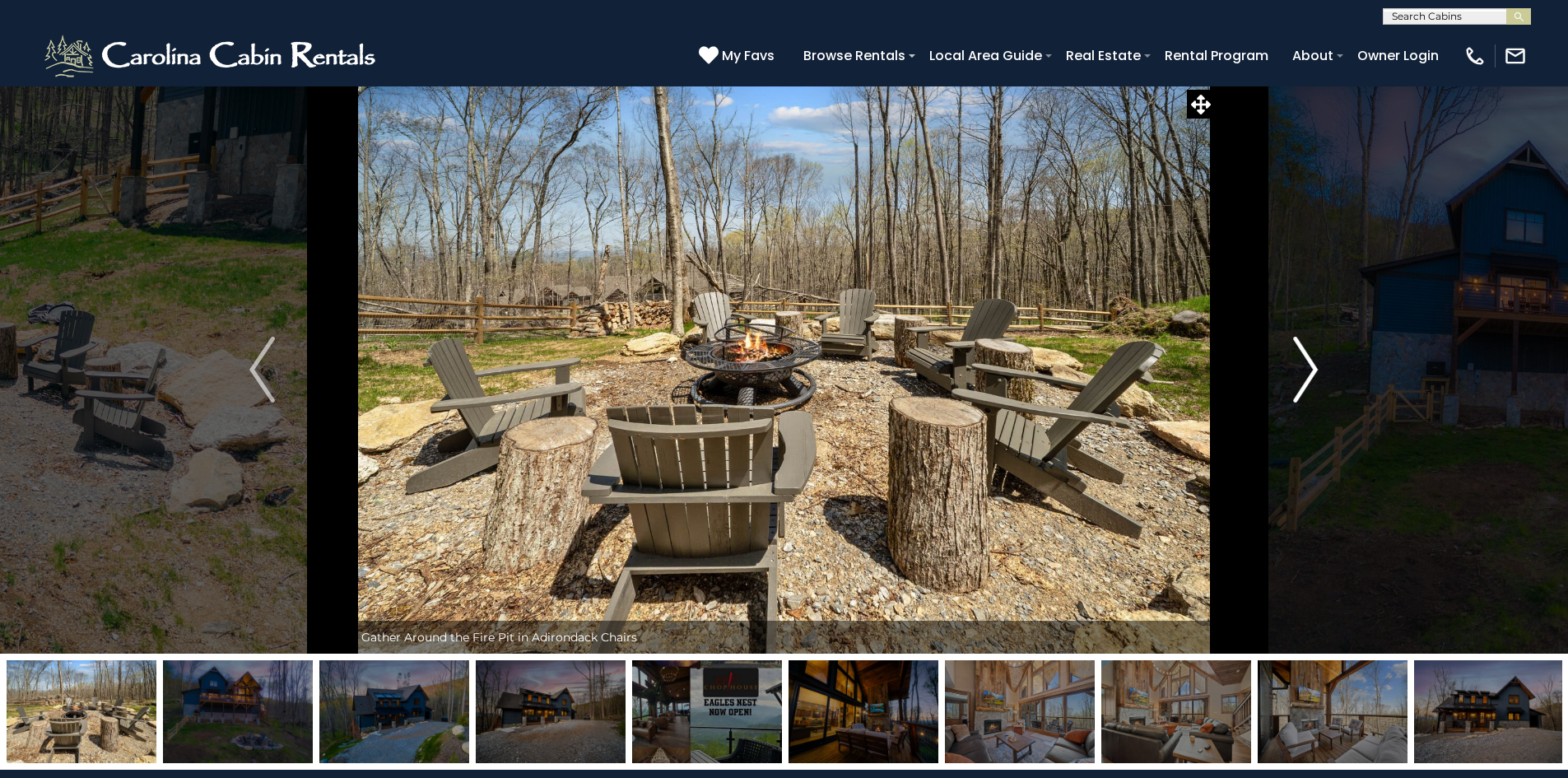
click at [1324, 413] on button "Next" at bounding box center [1305, 370] width 181 height 568
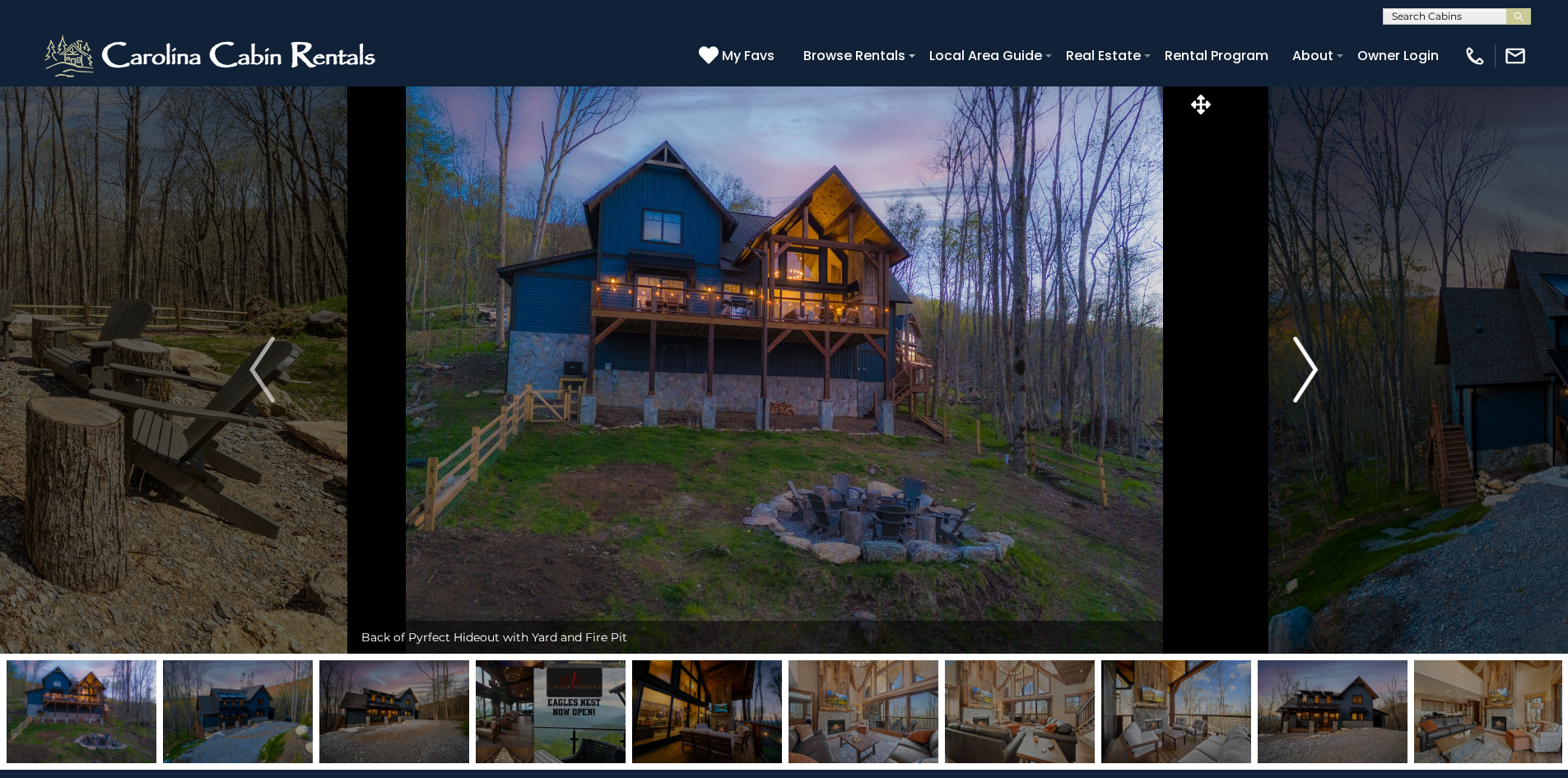
click at [1324, 413] on button "Next" at bounding box center [1305, 370] width 181 height 568
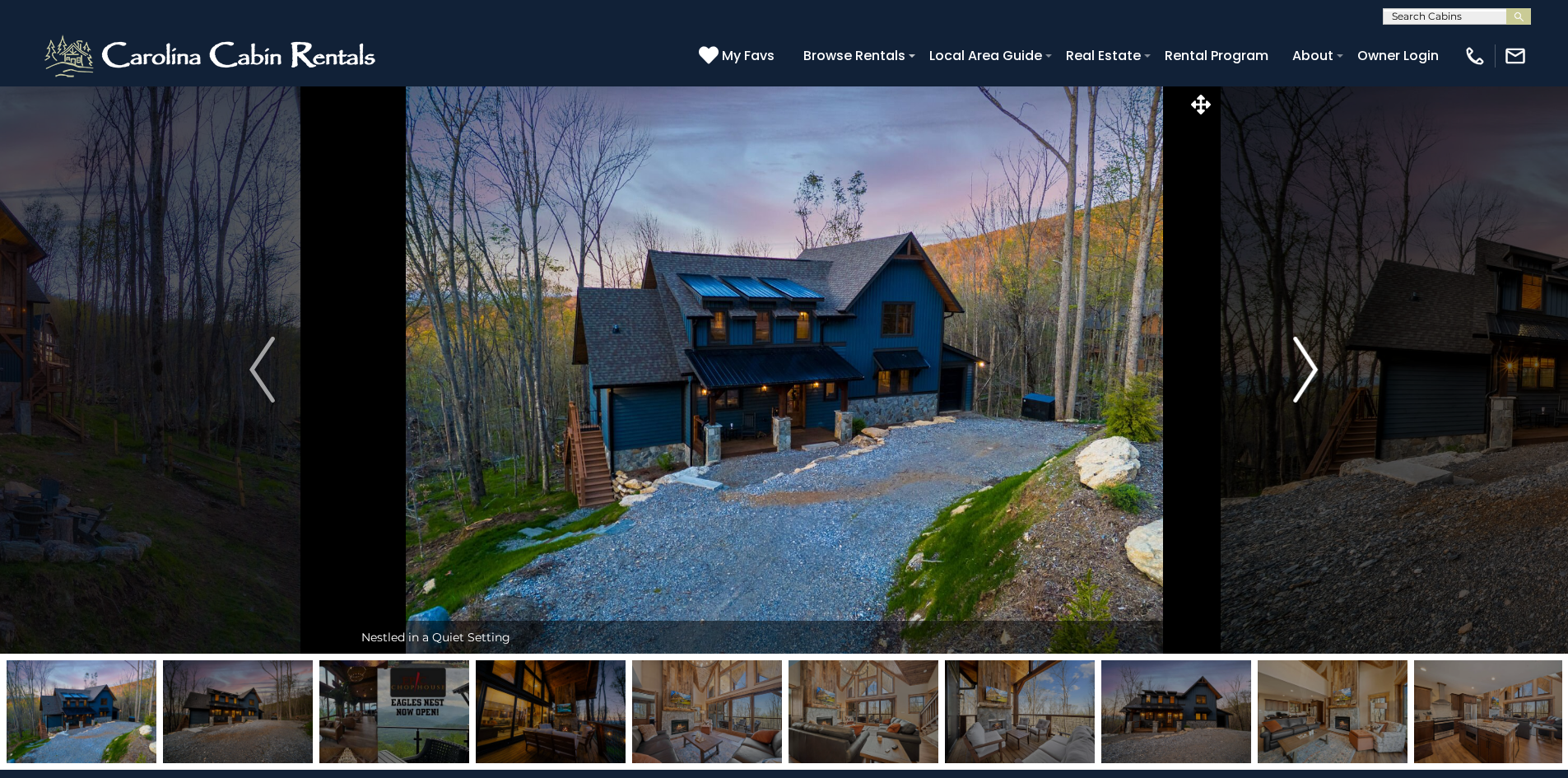
click at [1324, 413] on button "Next" at bounding box center [1305, 370] width 181 height 568
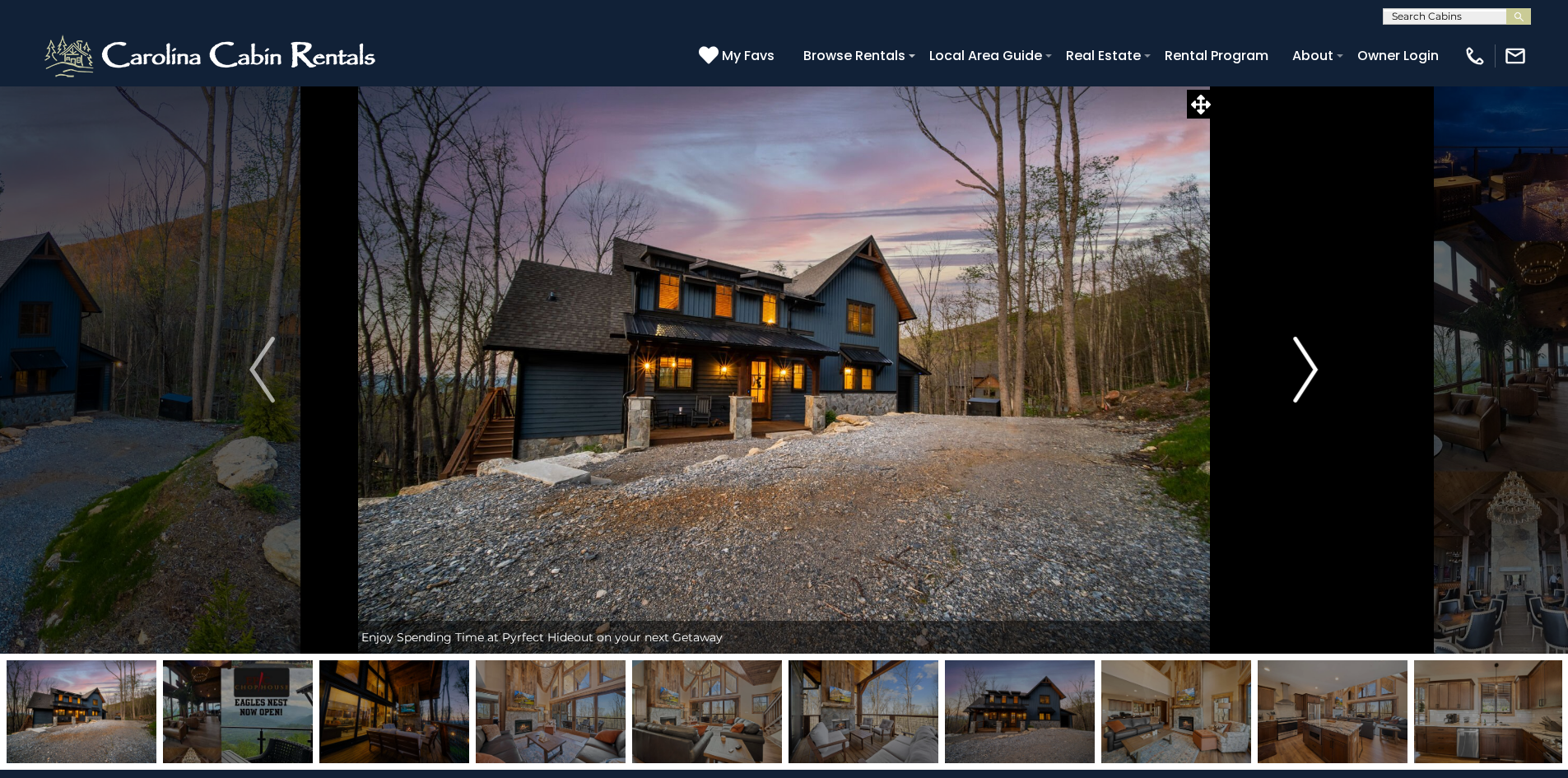
click at [1324, 413] on button "Next" at bounding box center [1305, 370] width 181 height 568
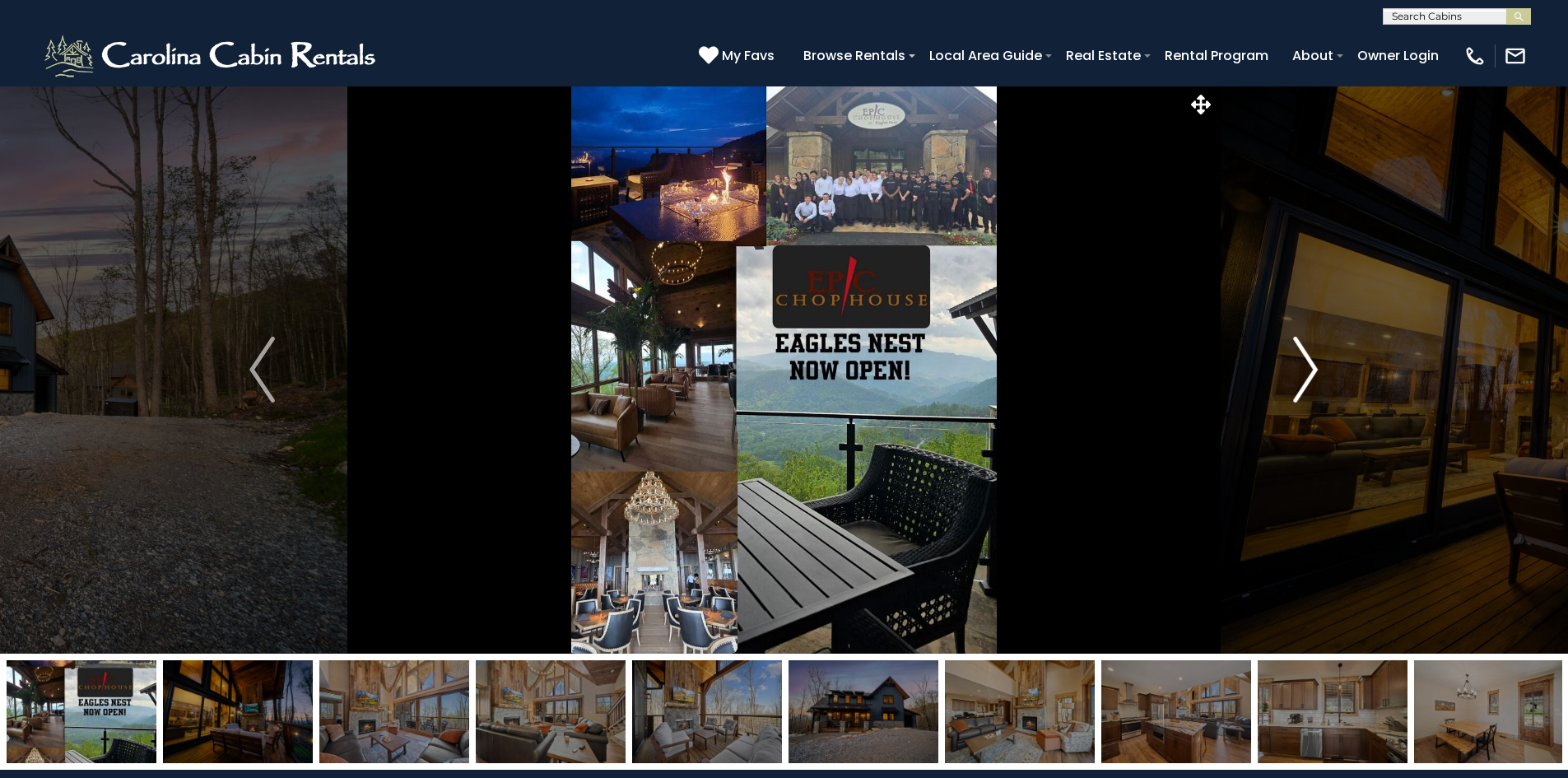
click at [1324, 413] on button "Next" at bounding box center [1305, 370] width 181 height 568
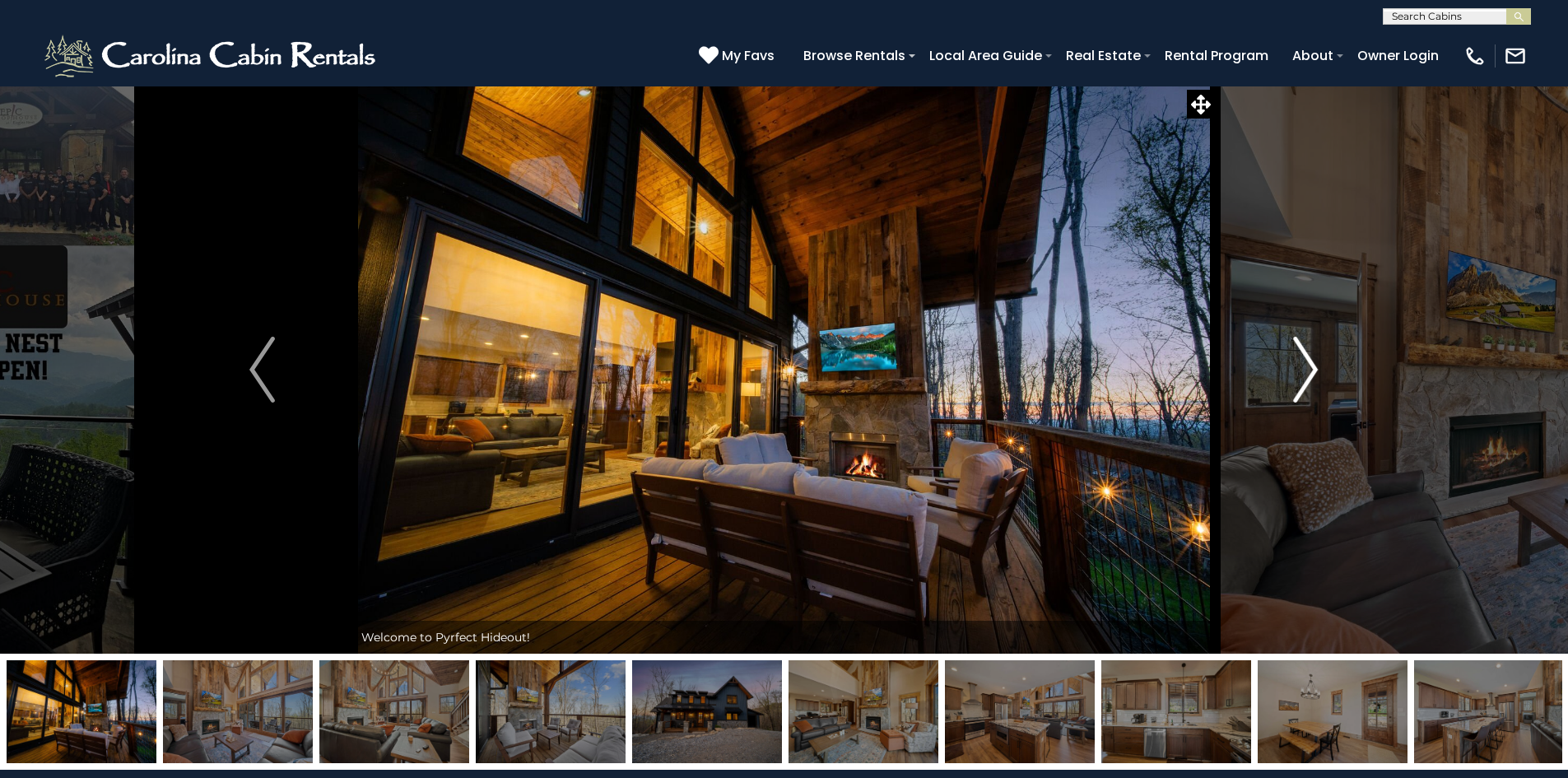
click at [1324, 413] on button "Next" at bounding box center [1305, 370] width 181 height 568
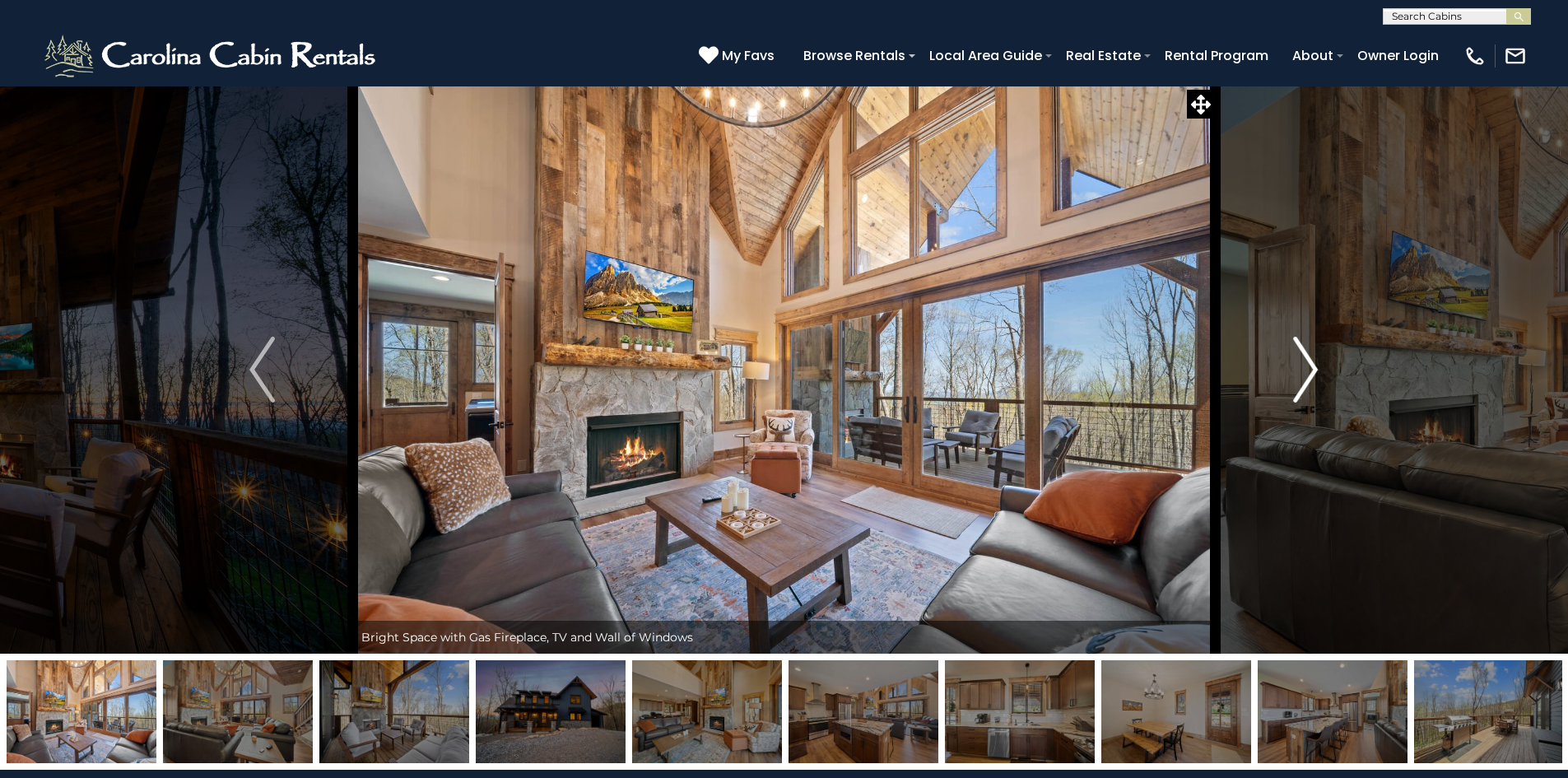
click at [1316, 376] on img "Next" at bounding box center [1306, 370] width 24 height 66
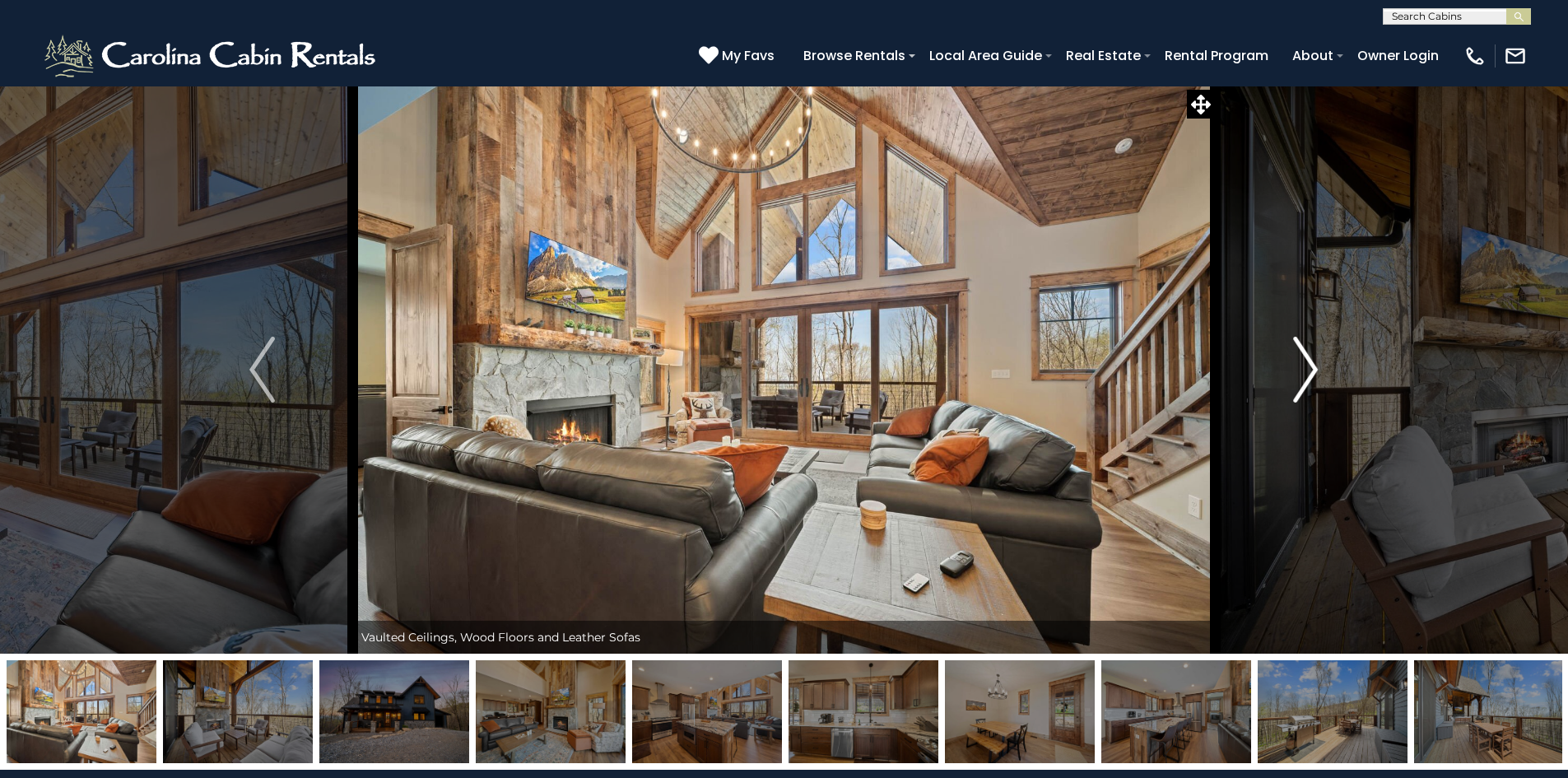
click at [1316, 376] on img "Next" at bounding box center [1306, 370] width 24 height 66
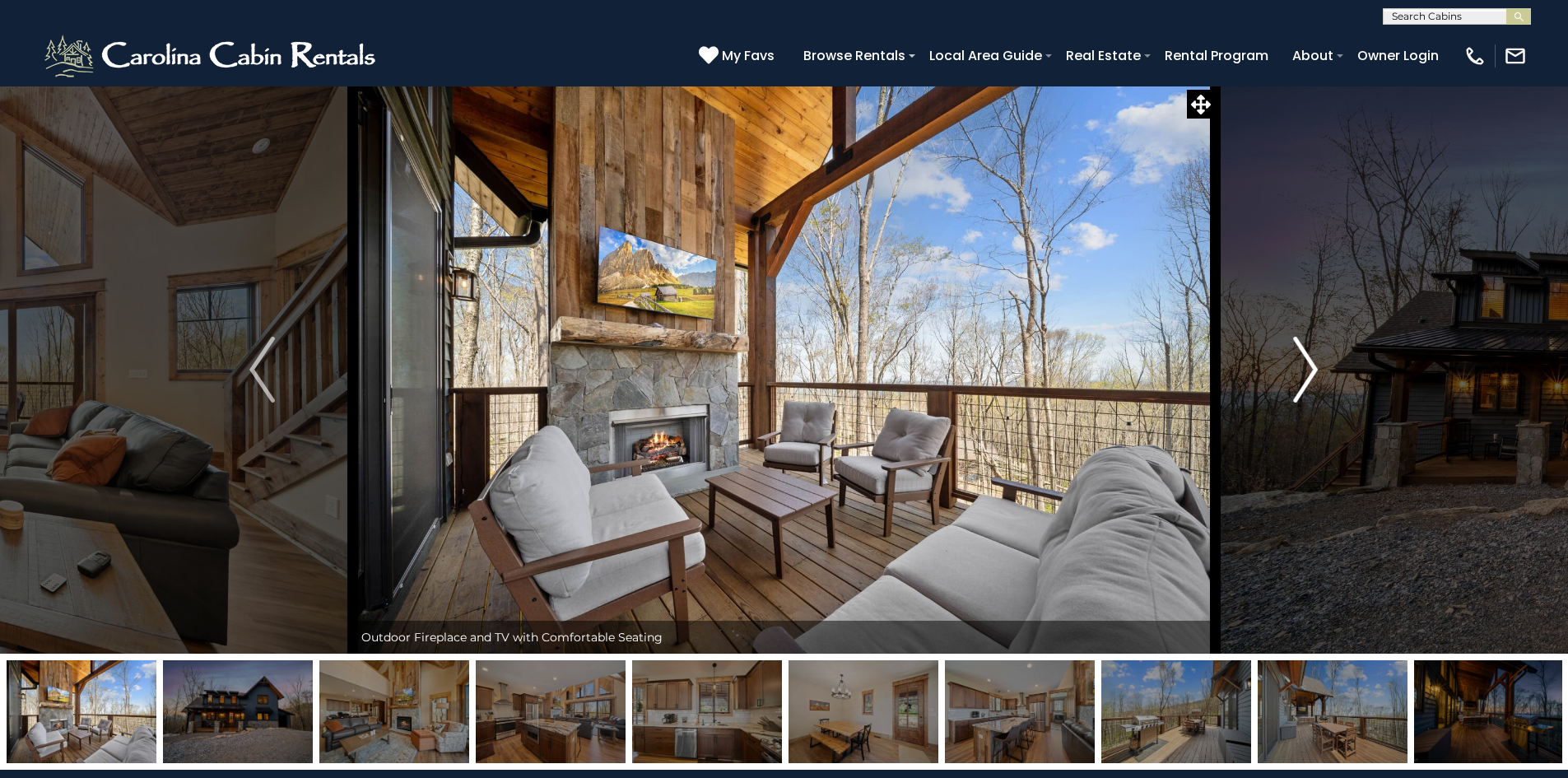
click at [1316, 376] on img "Next" at bounding box center [1306, 370] width 24 height 66
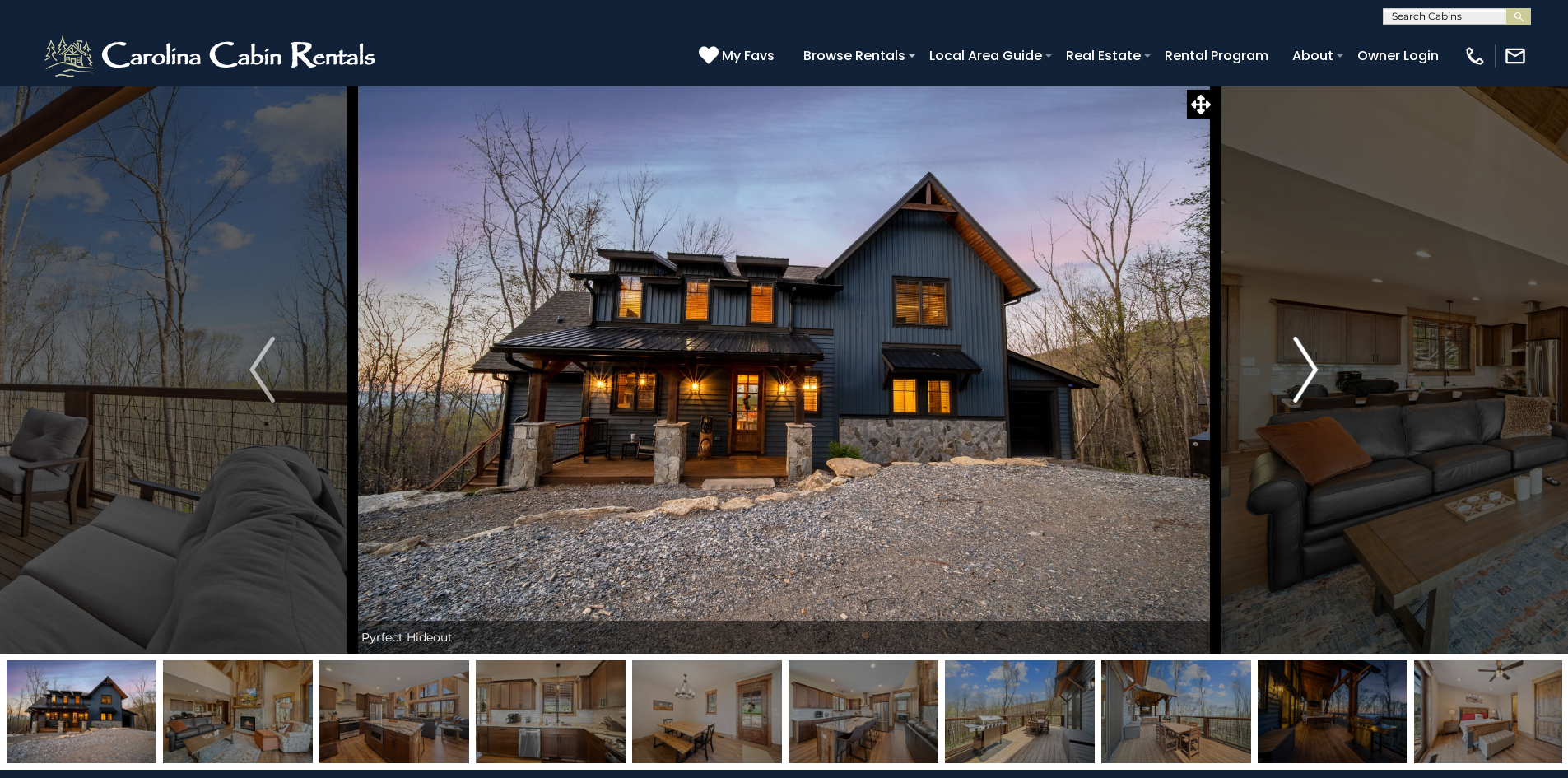
click at [1316, 376] on img "Next" at bounding box center [1306, 370] width 24 height 66
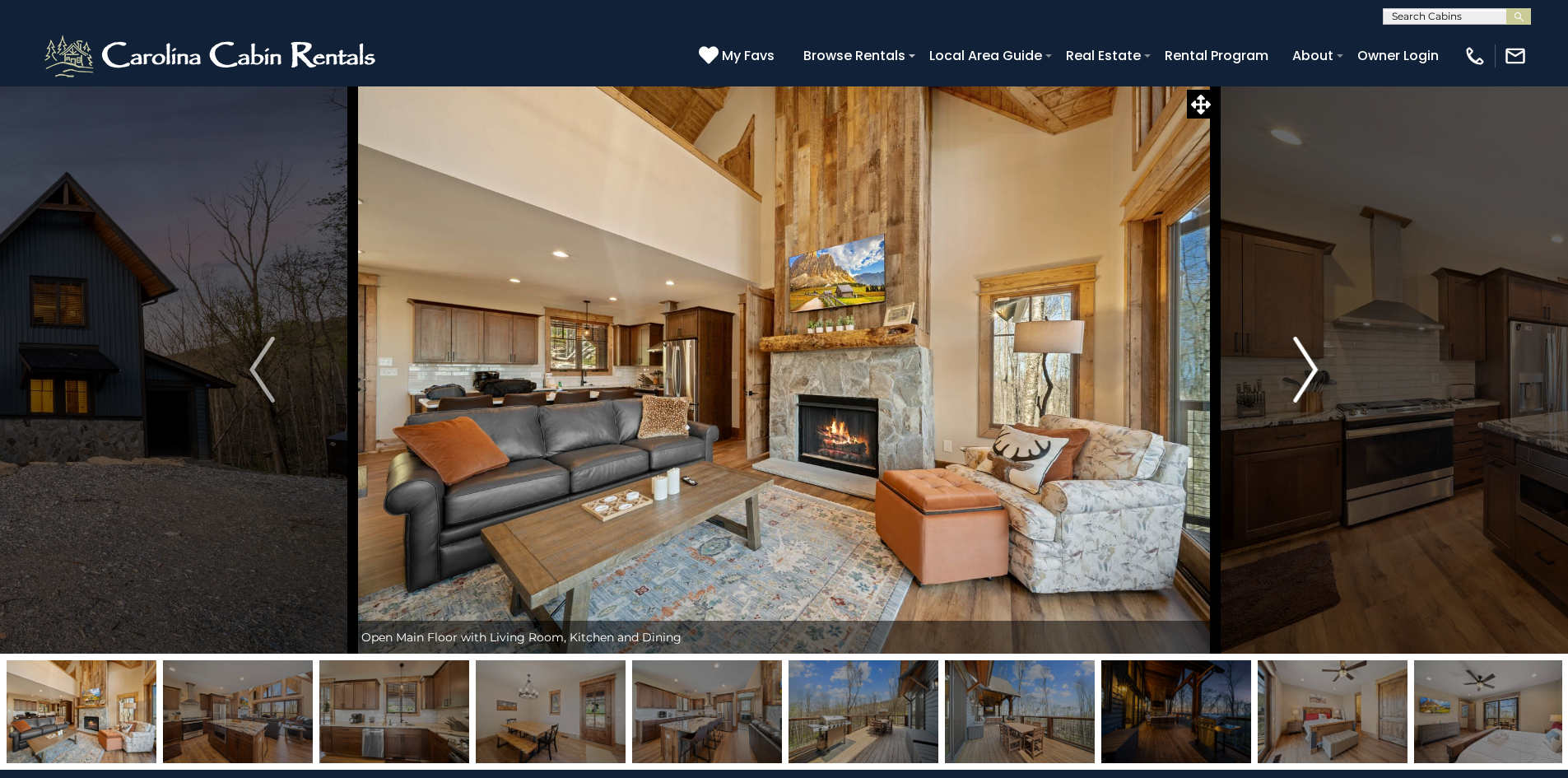
click at [1316, 376] on img "Next" at bounding box center [1306, 370] width 24 height 66
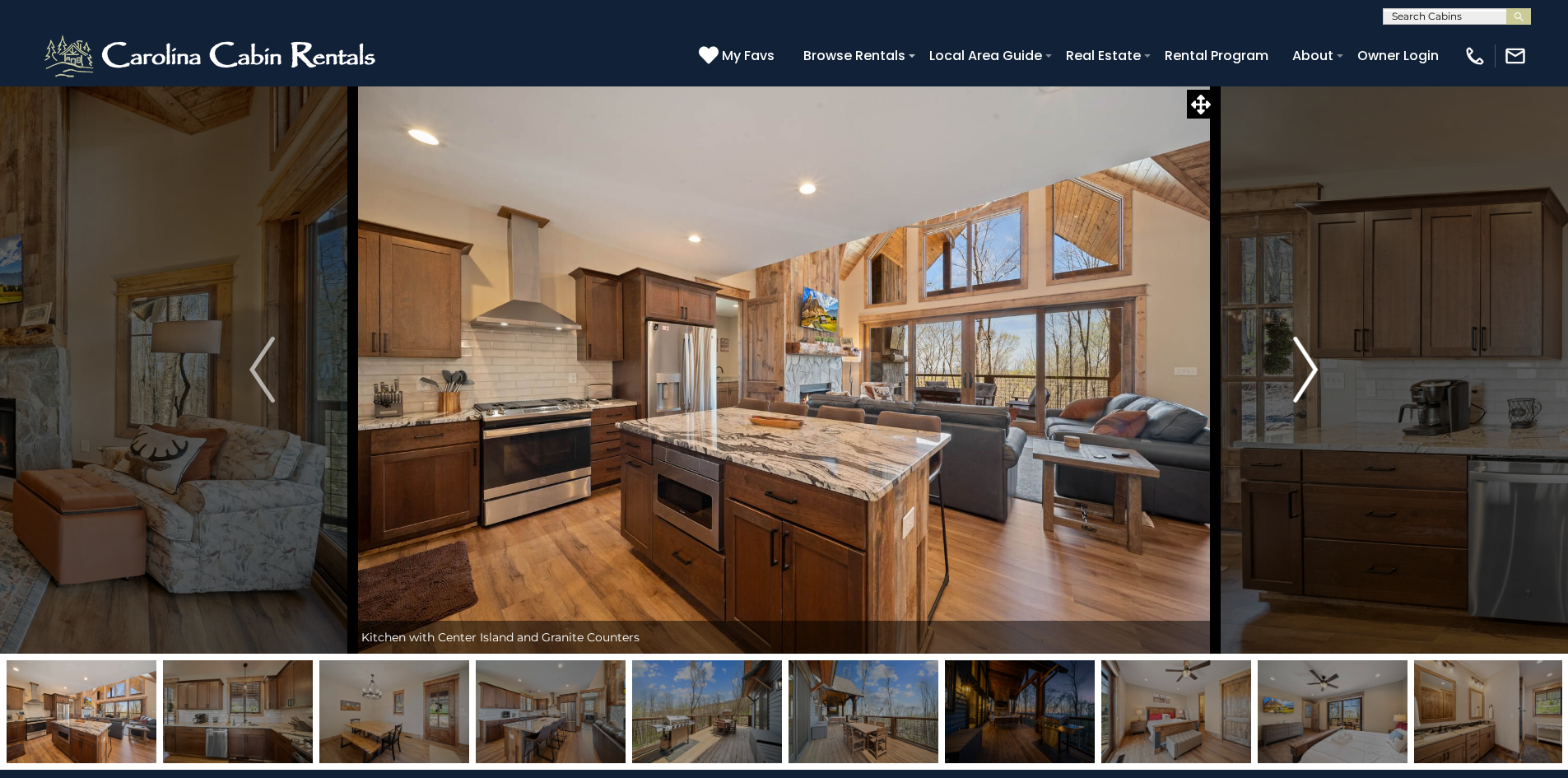
click at [1316, 376] on img "Next" at bounding box center [1306, 370] width 24 height 66
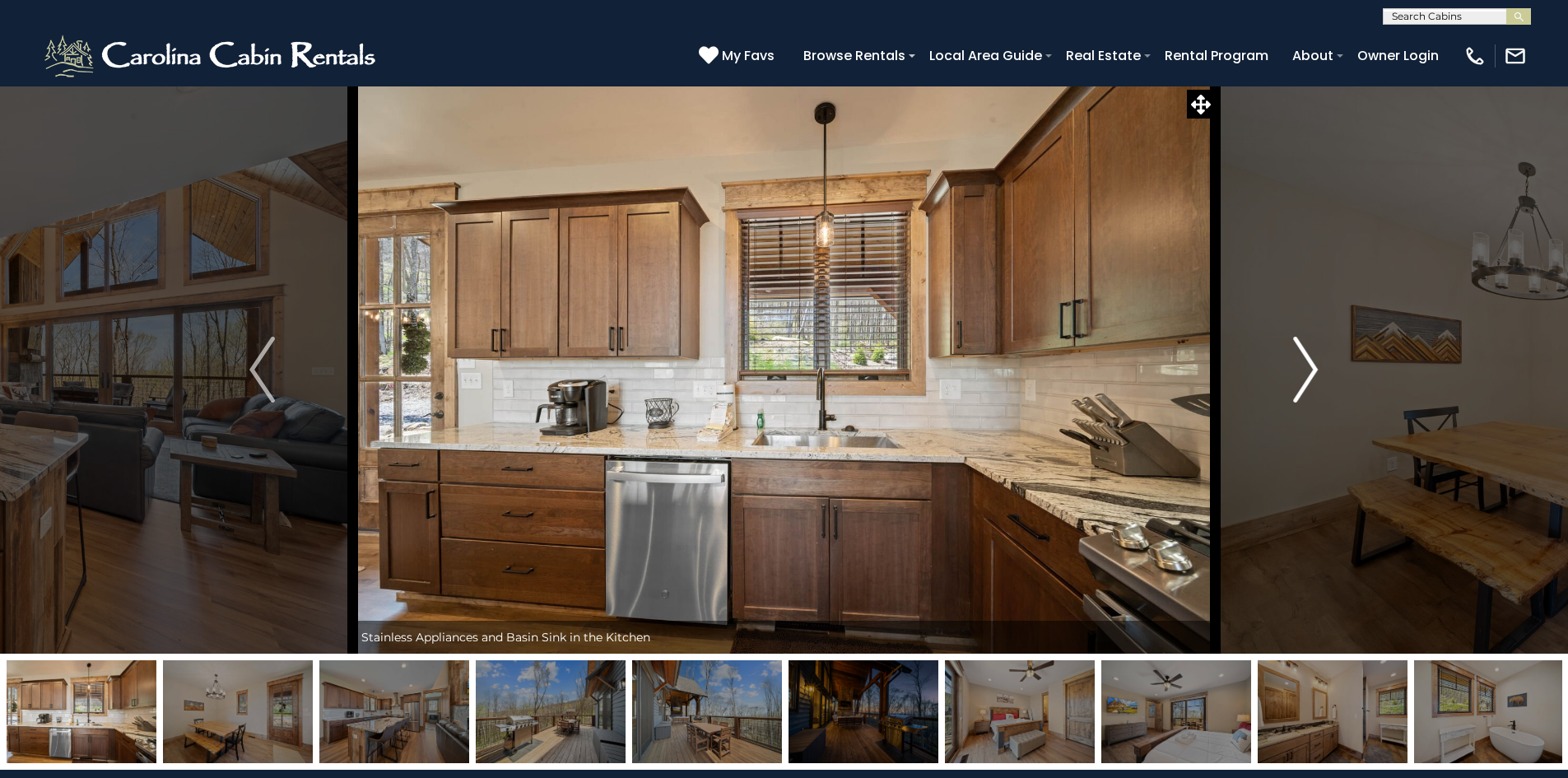
click at [1316, 376] on img "Next" at bounding box center [1306, 370] width 24 height 66
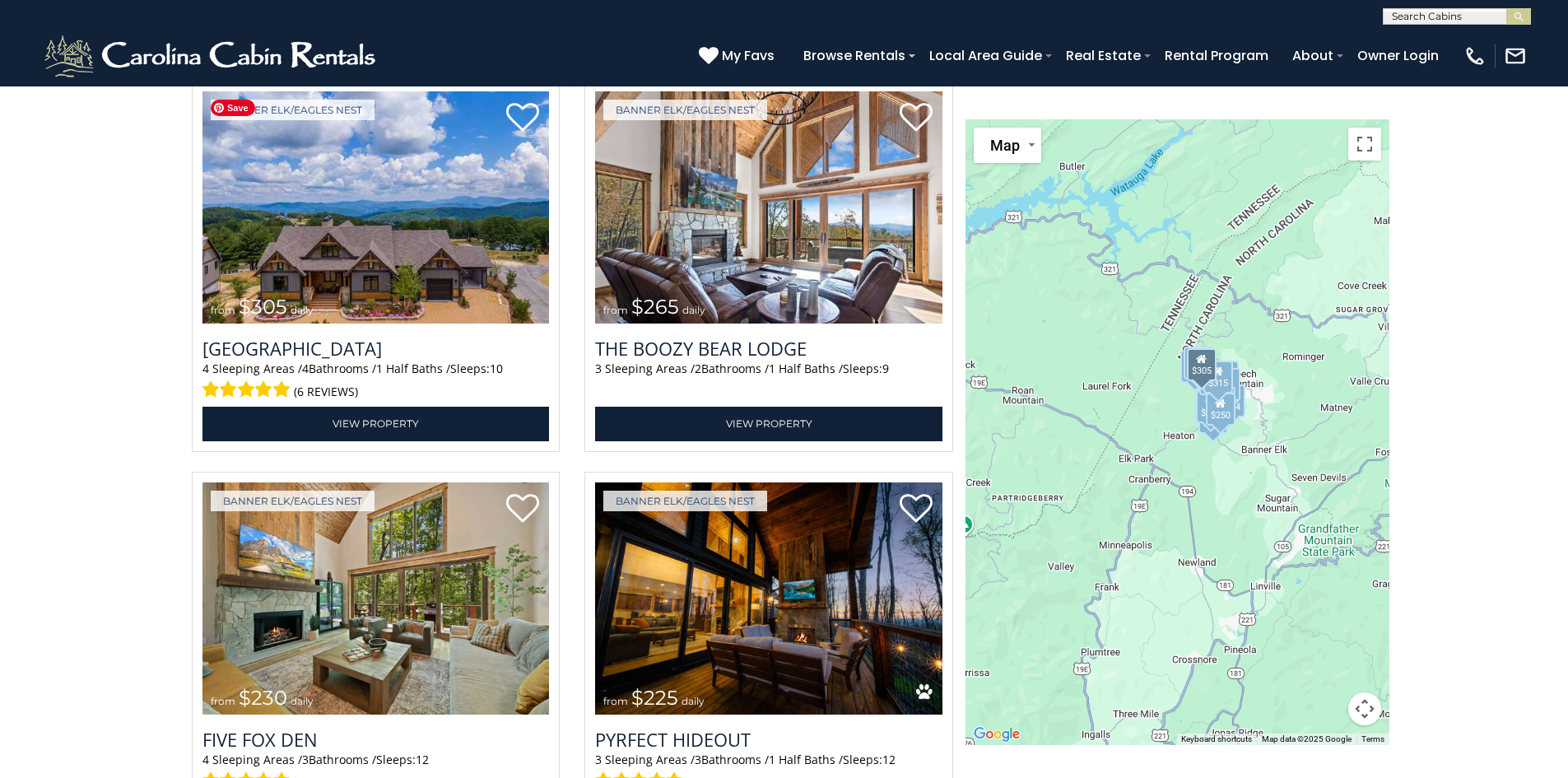
scroll to position [4325, 0]
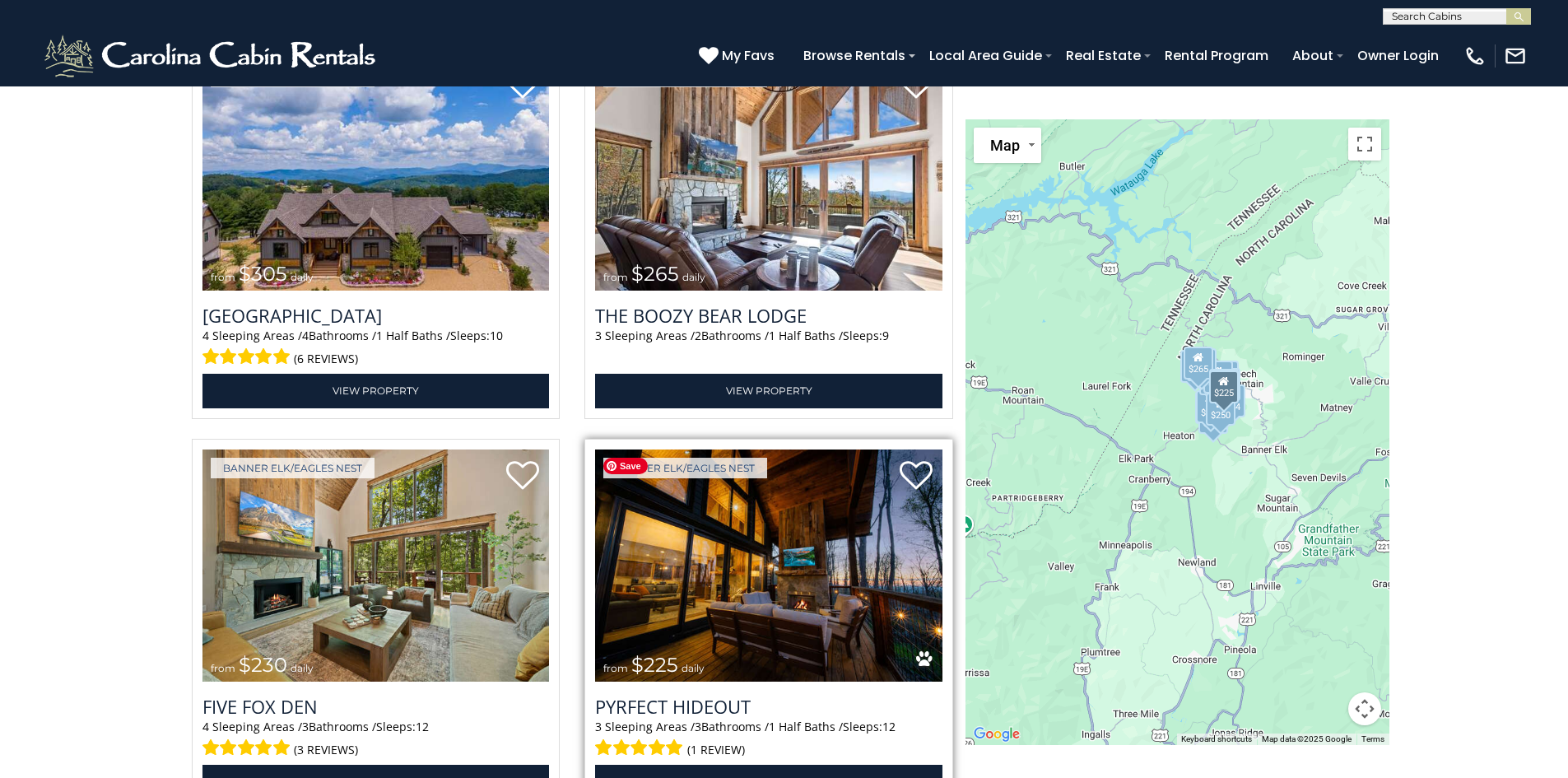
click at [814, 626] on img at bounding box center [769, 566] width 347 height 233
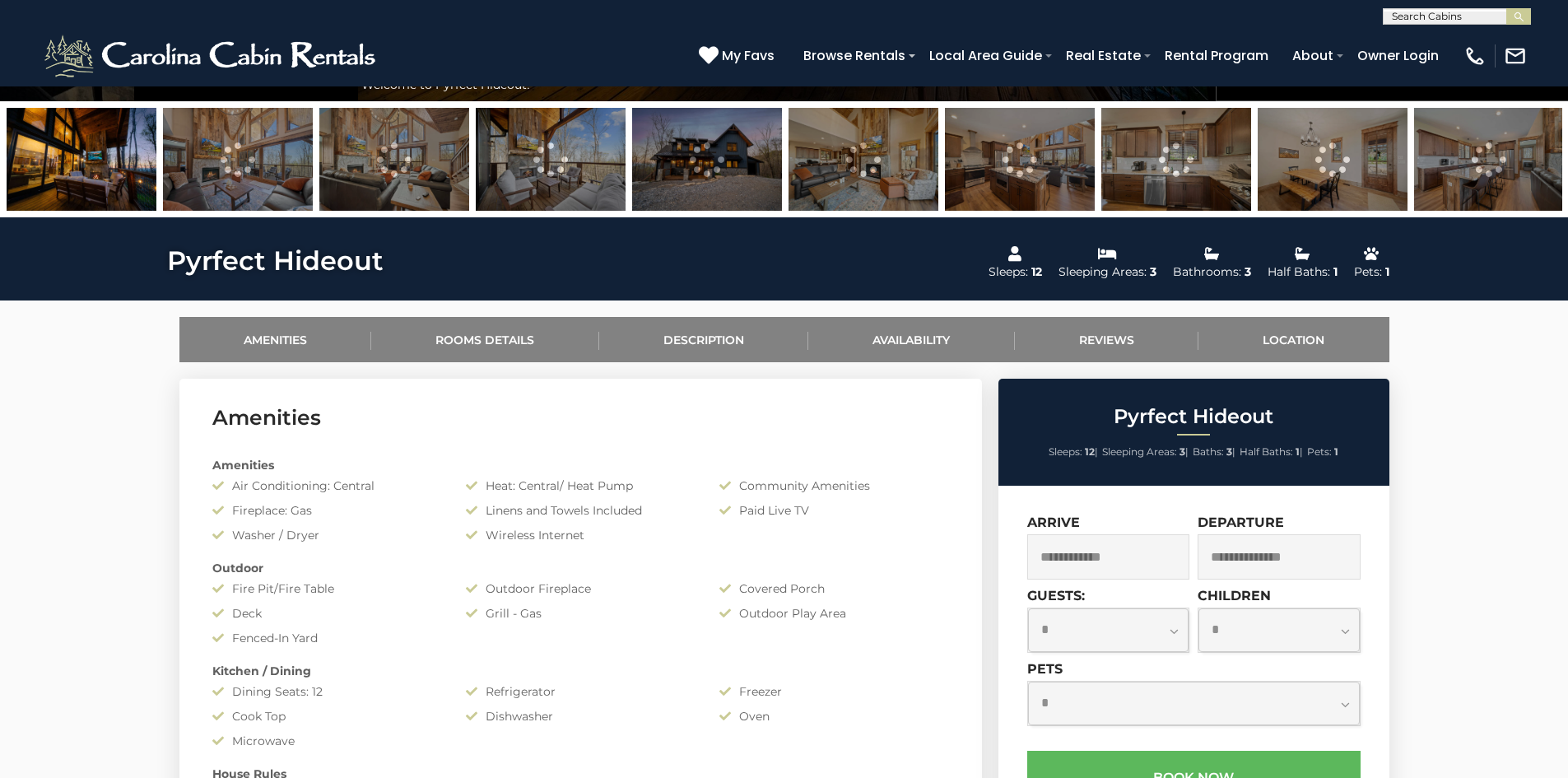
scroll to position [577, 0]
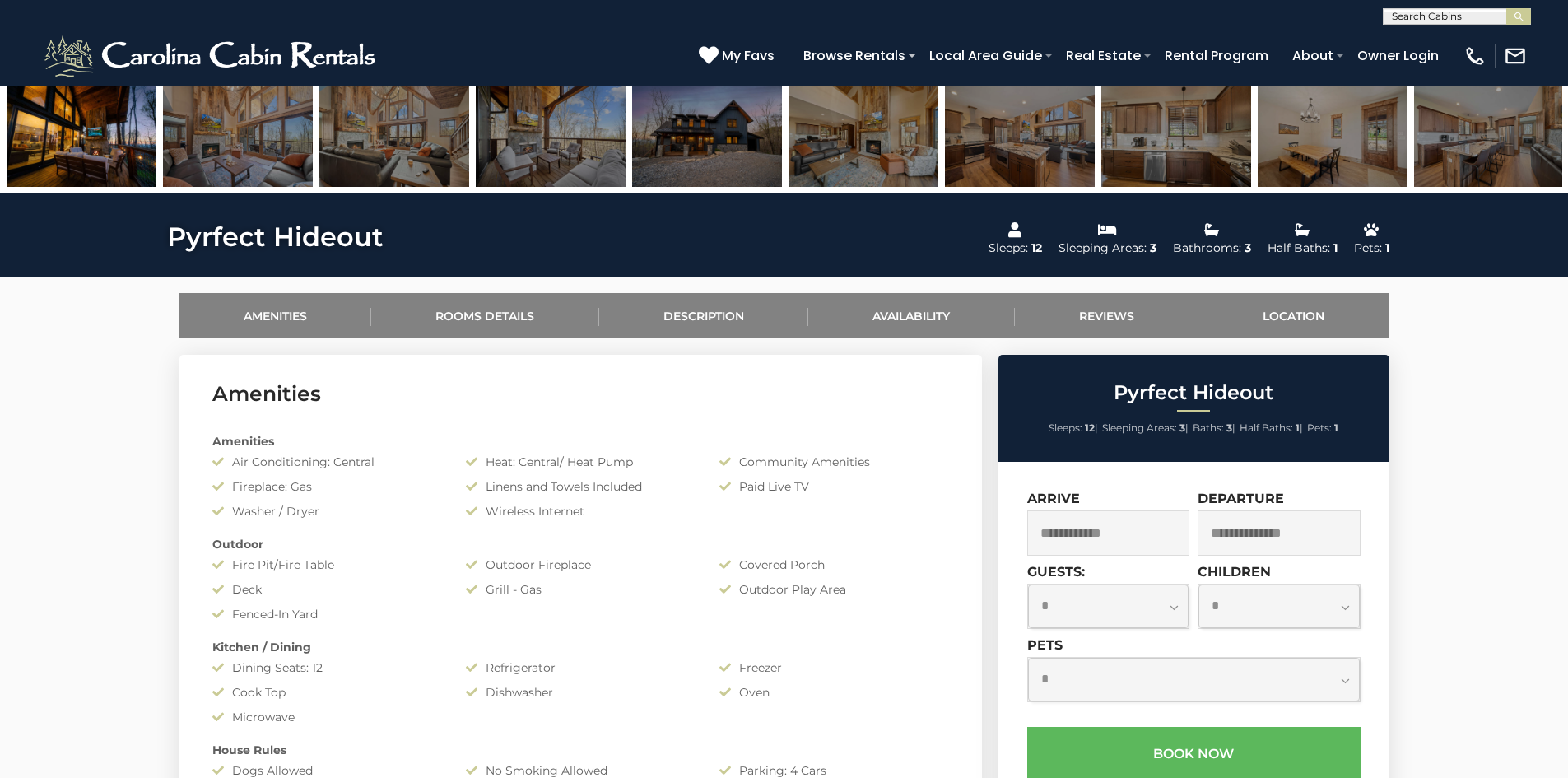
click at [1133, 603] on select "**********" at bounding box center [1109, 606] width 161 height 43
click at [1173, 606] on select "**********" at bounding box center [1109, 606] width 161 height 43
click at [1102, 591] on select "**********" at bounding box center [1109, 606] width 161 height 43
select select "*"
click at [1028, 584] on select "**********" at bounding box center [1109, 606] width 161 height 43
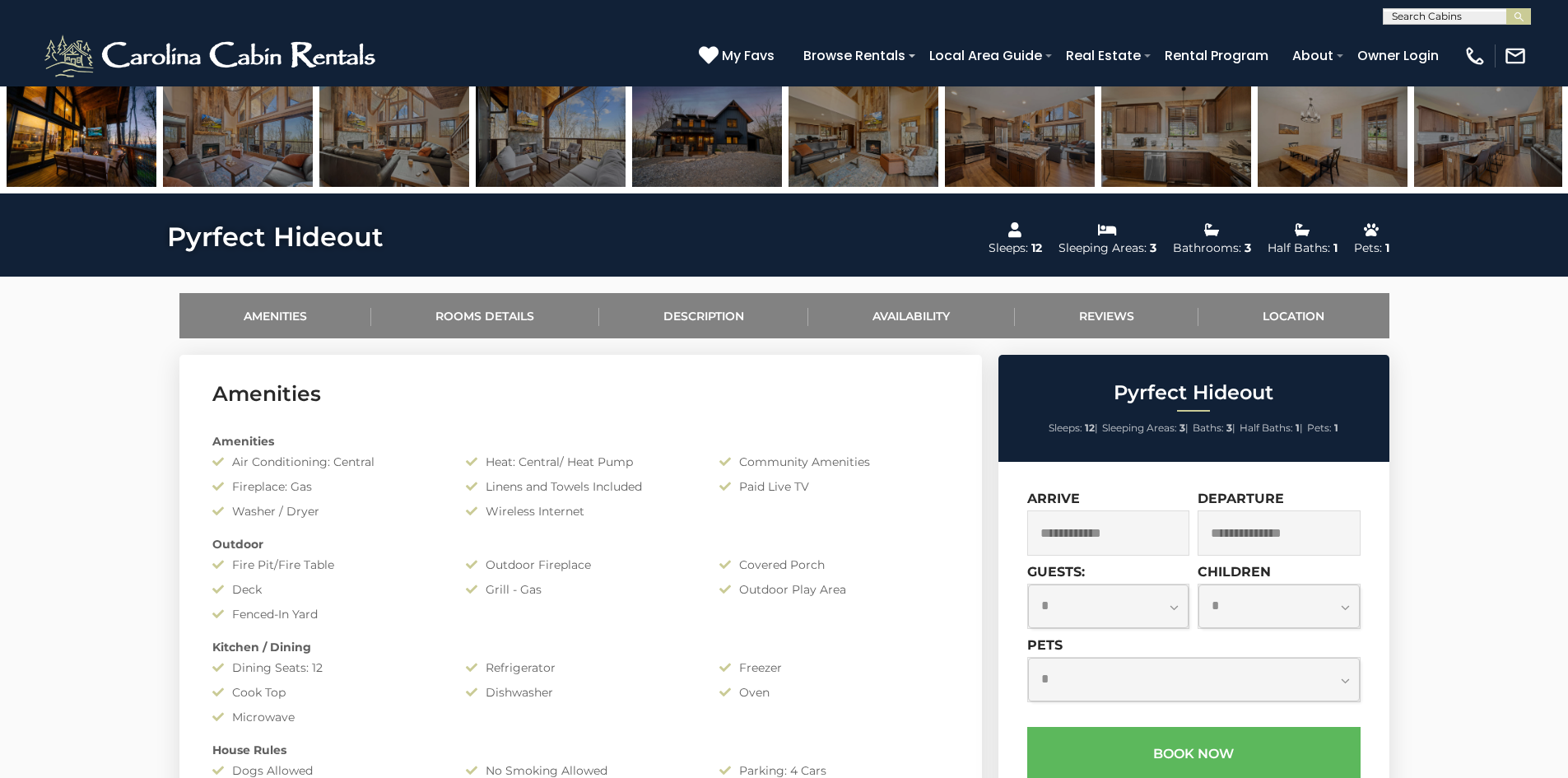
click at [1112, 676] on select "**********" at bounding box center [1194, 680] width 332 height 43
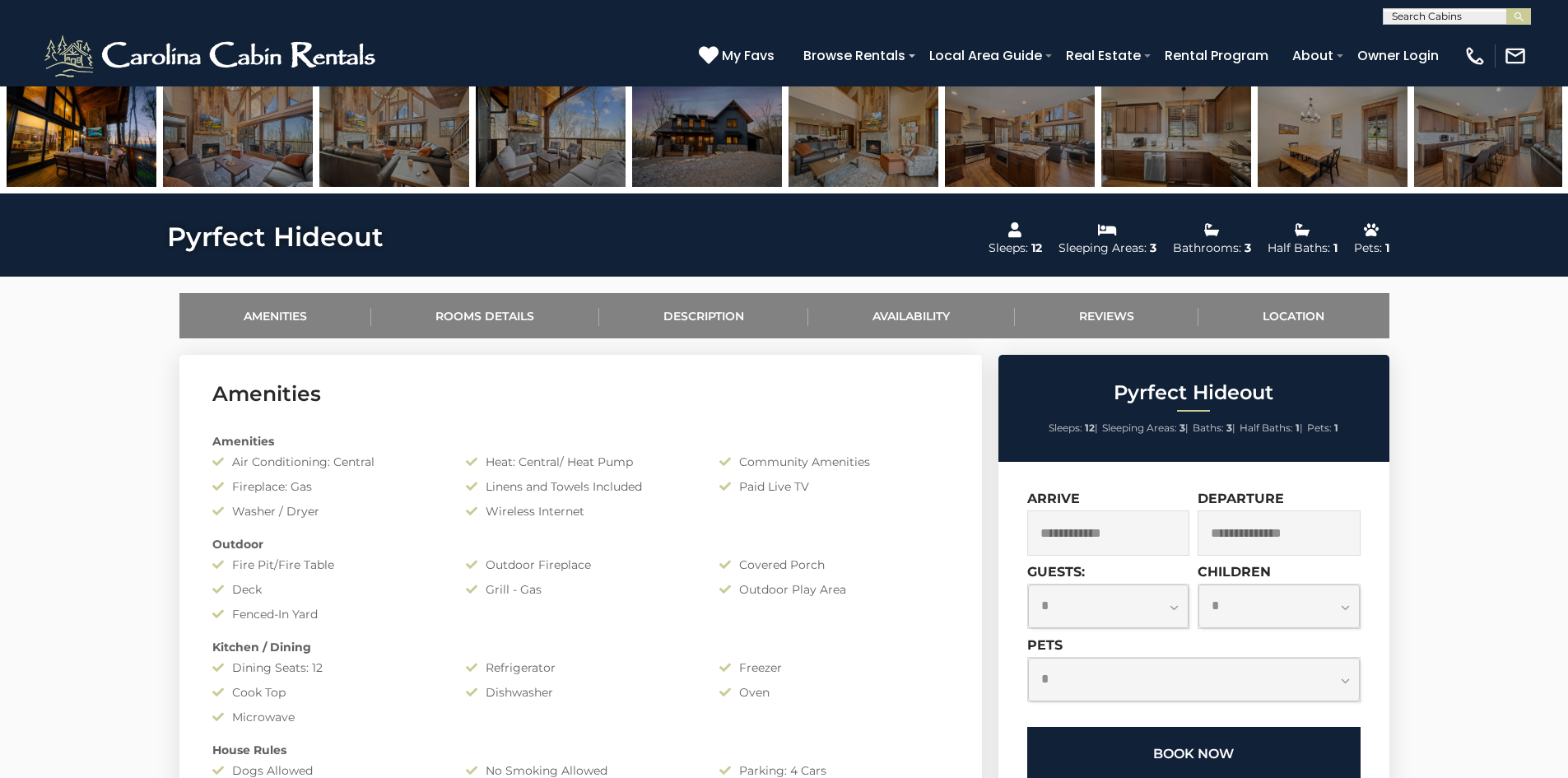
select select "*"
click at [1028, 658] on select "**********" at bounding box center [1194, 680] width 332 height 43
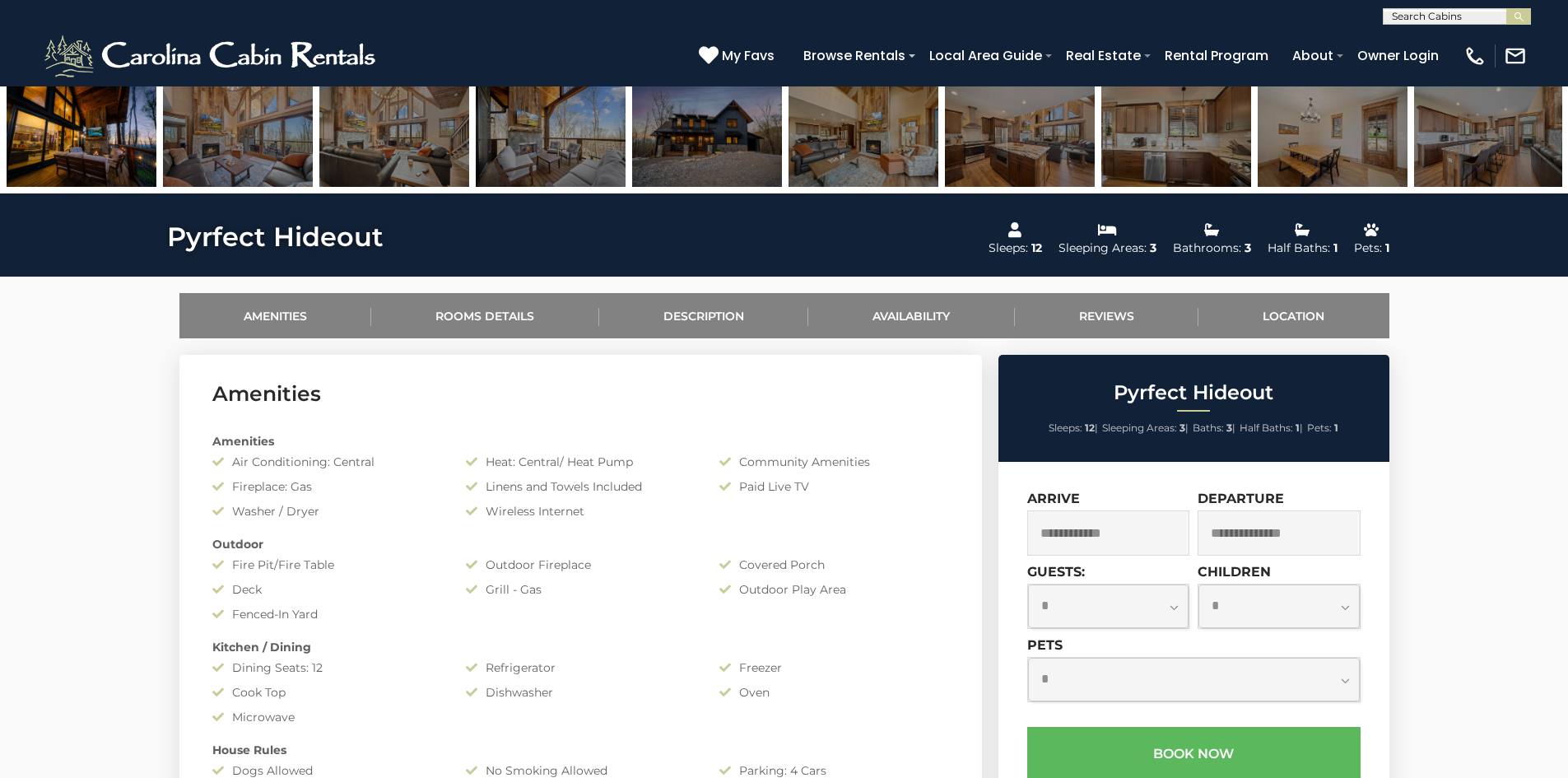
click at [1109, 517] on input "text" at bounding box center [1109, 533] width 163 height 45
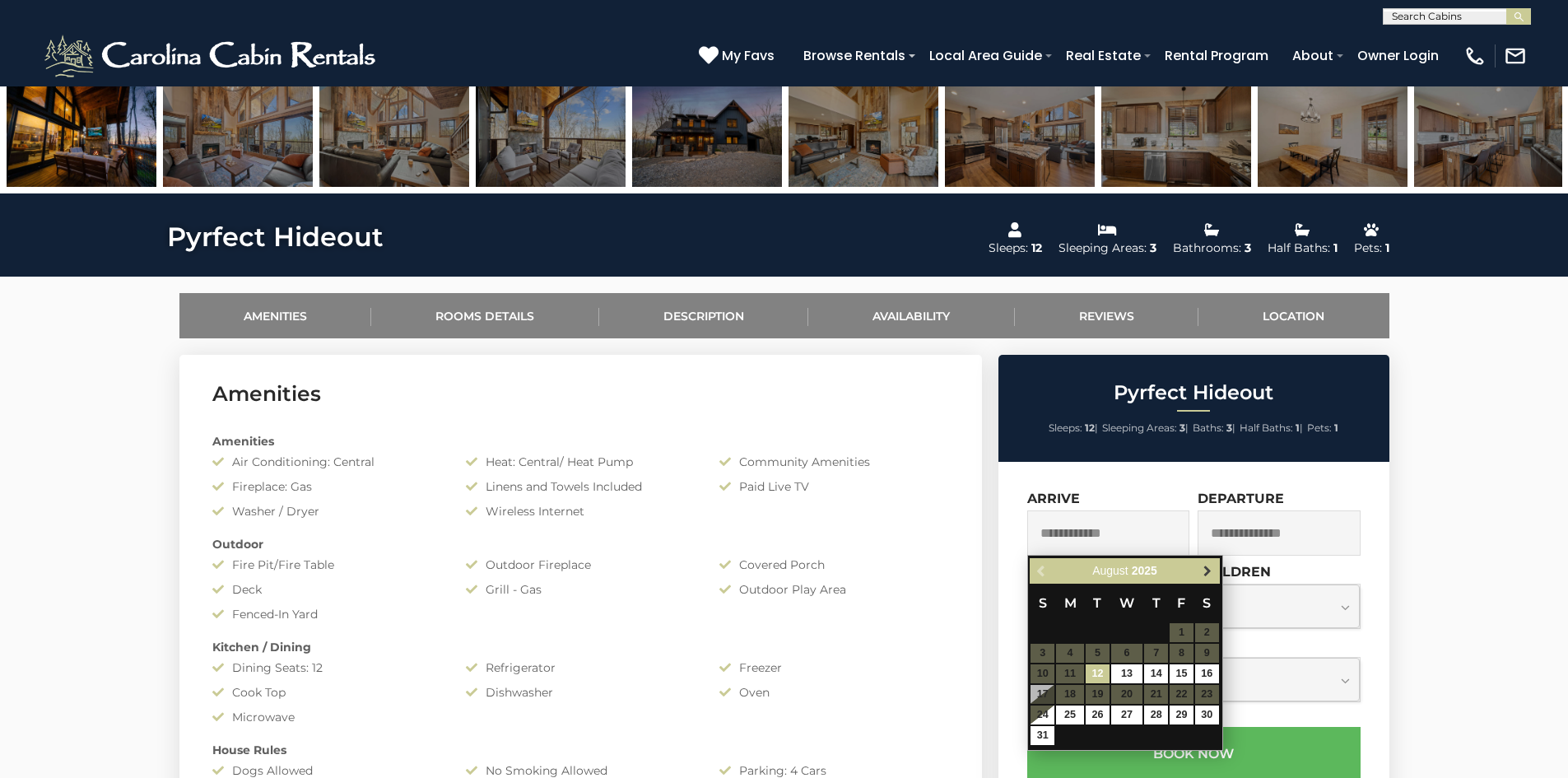
click at [1211, 563] on link "Next" at bounding box center [1209, 571] width 21 height 21
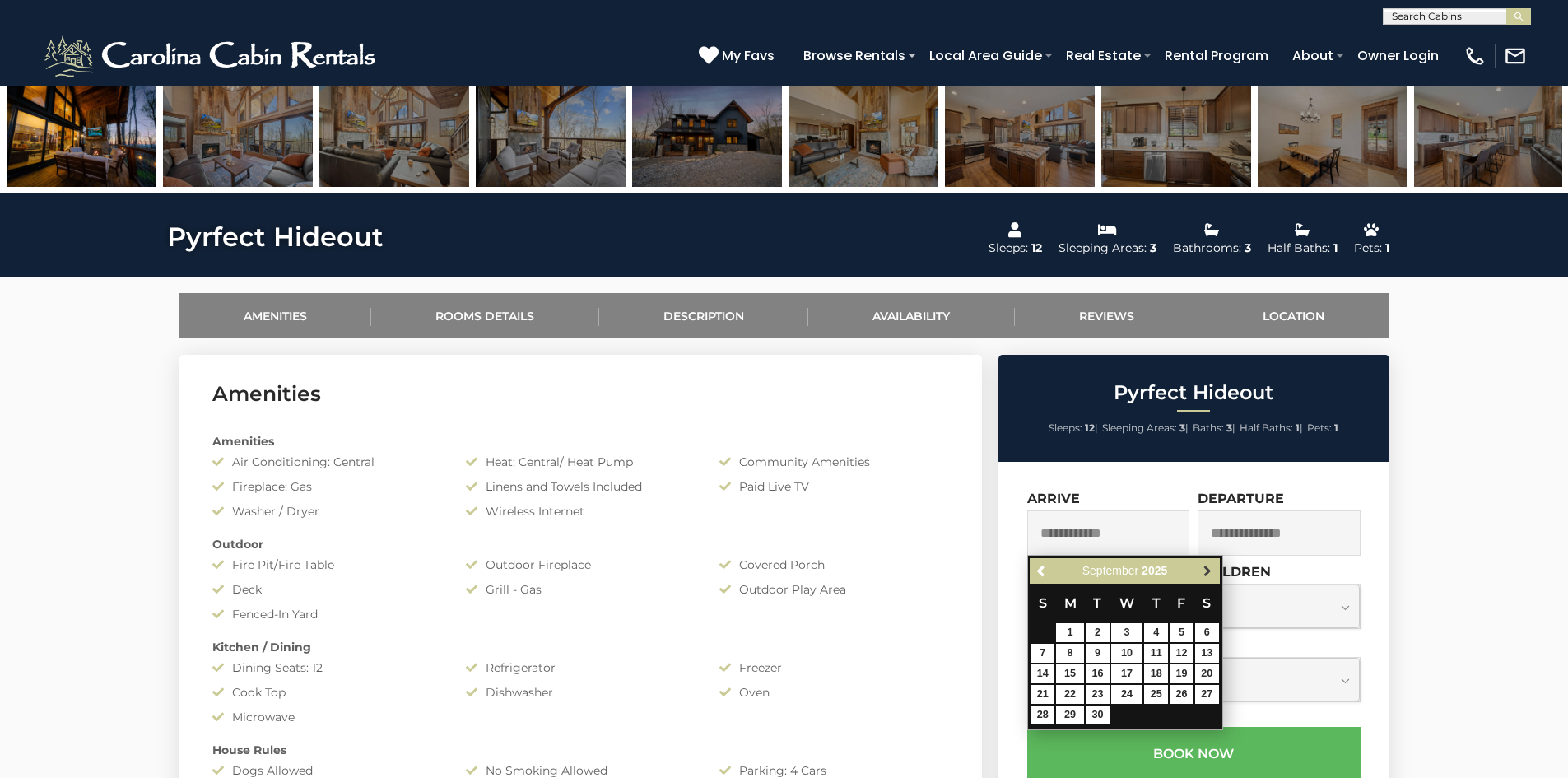
click at [1211, 564] on link "Next" at bounding box center [1209, 571] width 21 height 21
click at [1129, 714] on link "29" at bounding box center [1127, 715] width 31 height 19
type input "**********"
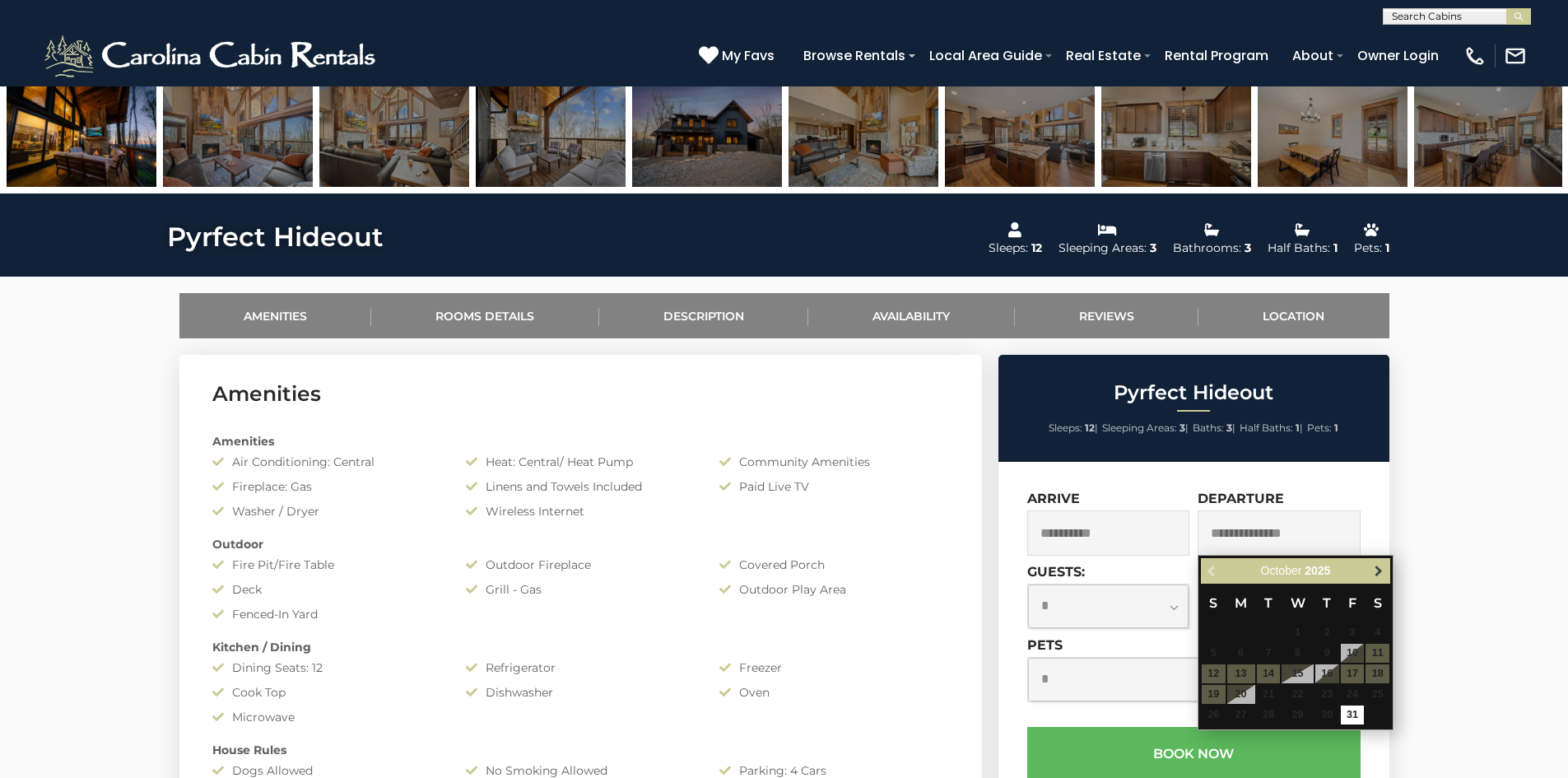
click at [1376, 569] on span "Next" at bounding box center [1379, 570] width 13 height 13
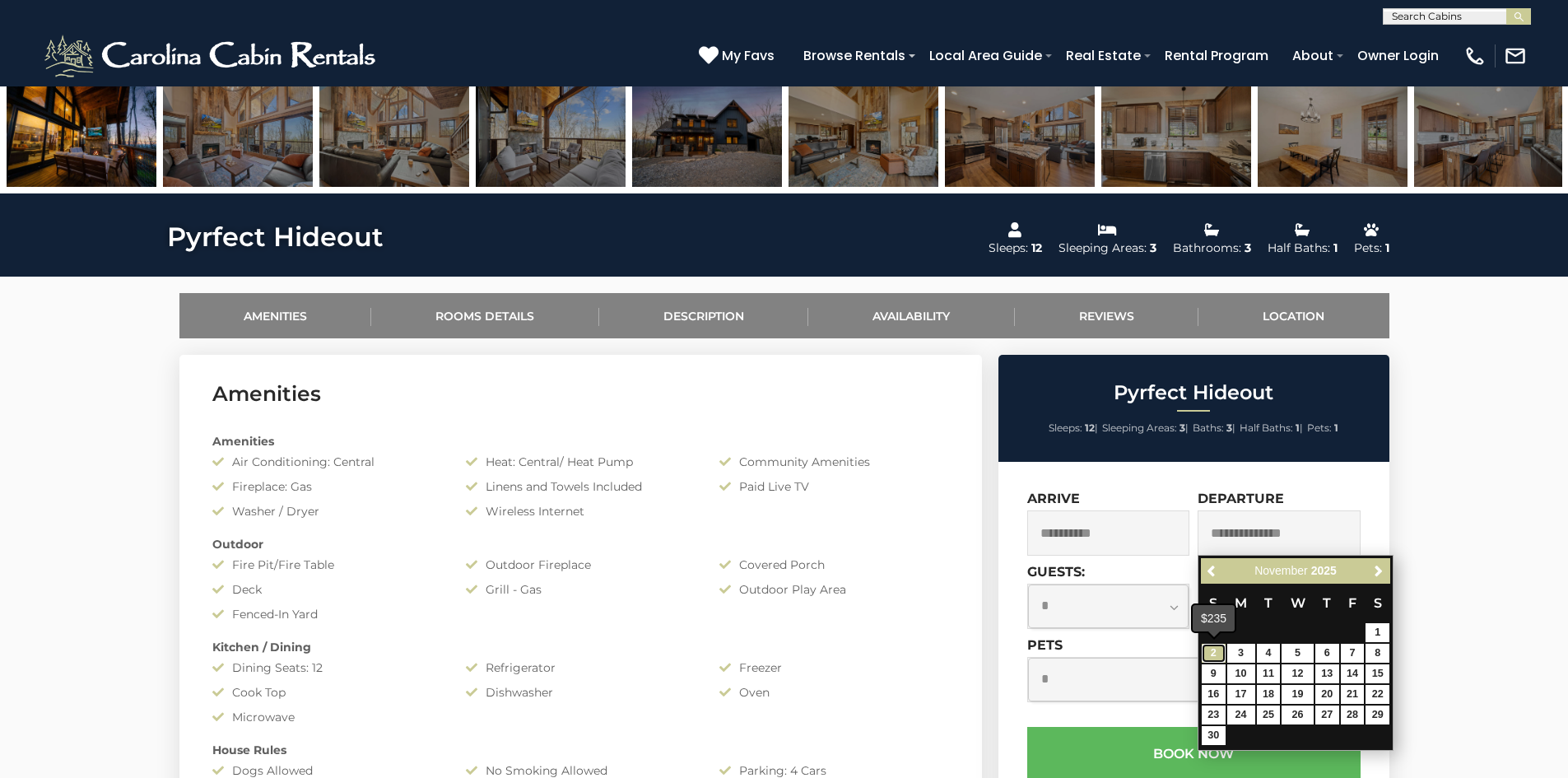
click at [1208, 650] on link "2" at bounding box center [1213, 653] width 23 height 19
type input "**********"
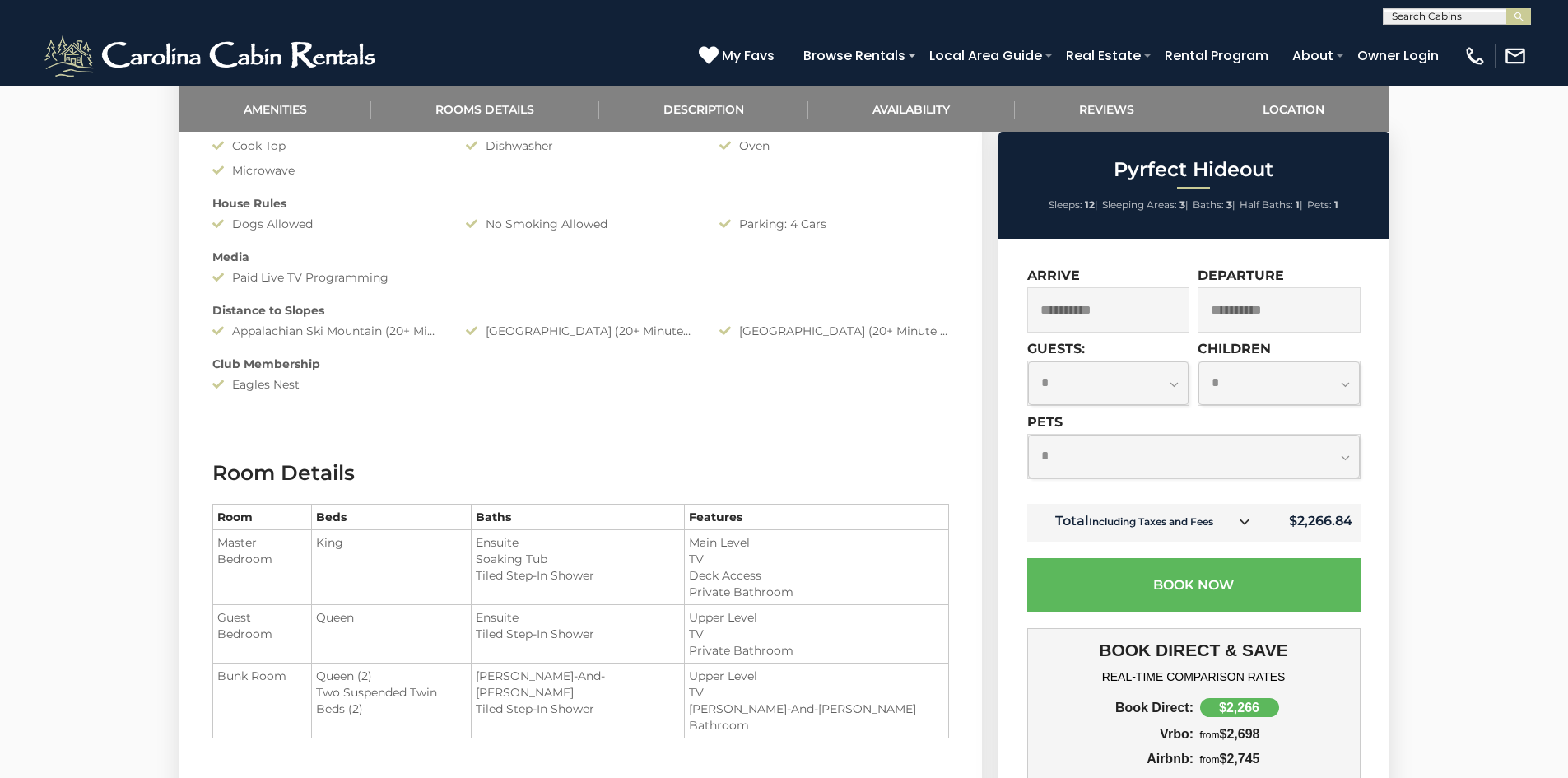
scroll to position [988, 0]
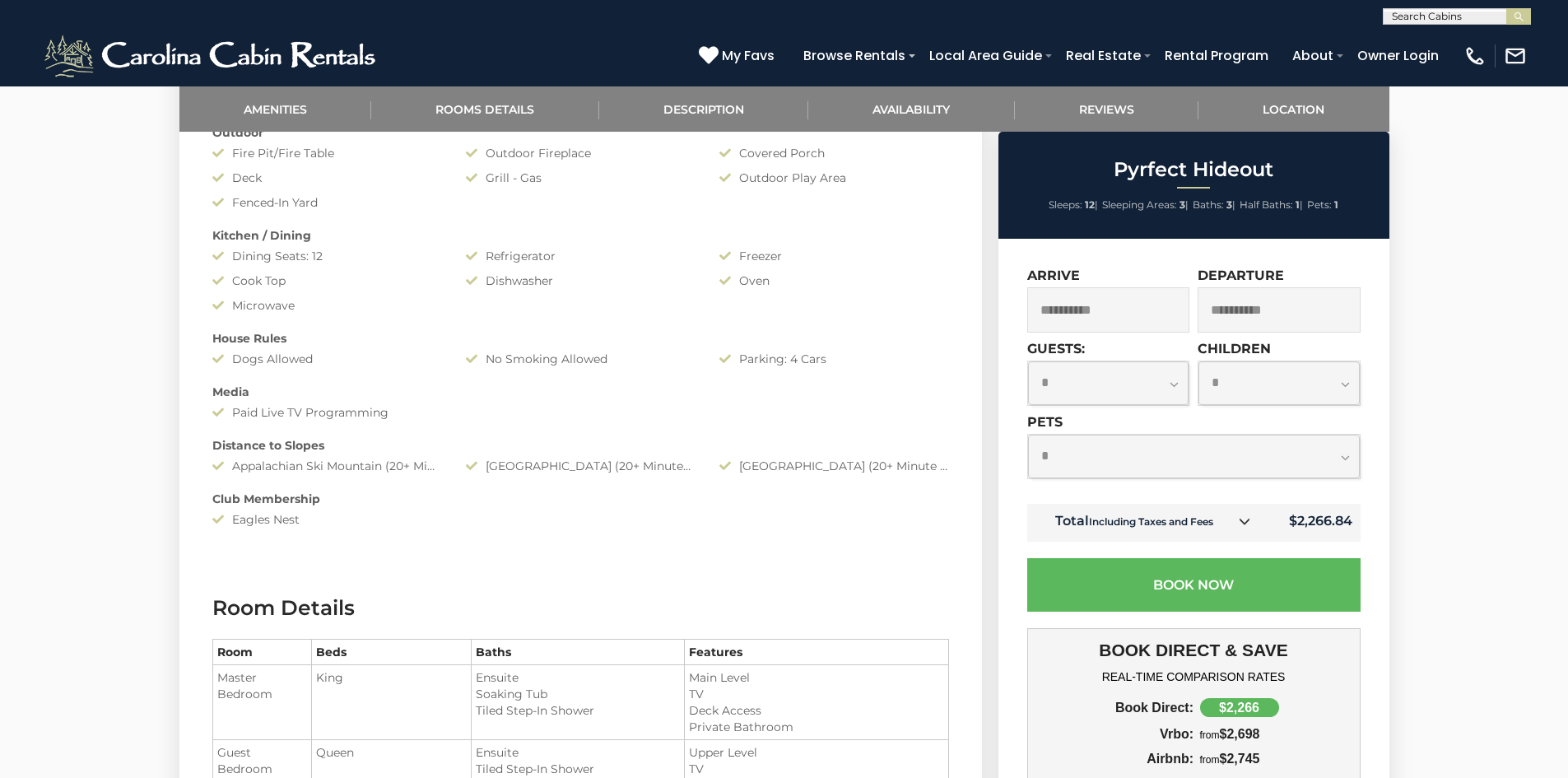
click at [1134, 310] on input "**********" at bounding box center [1109, 310] width 163 height 45
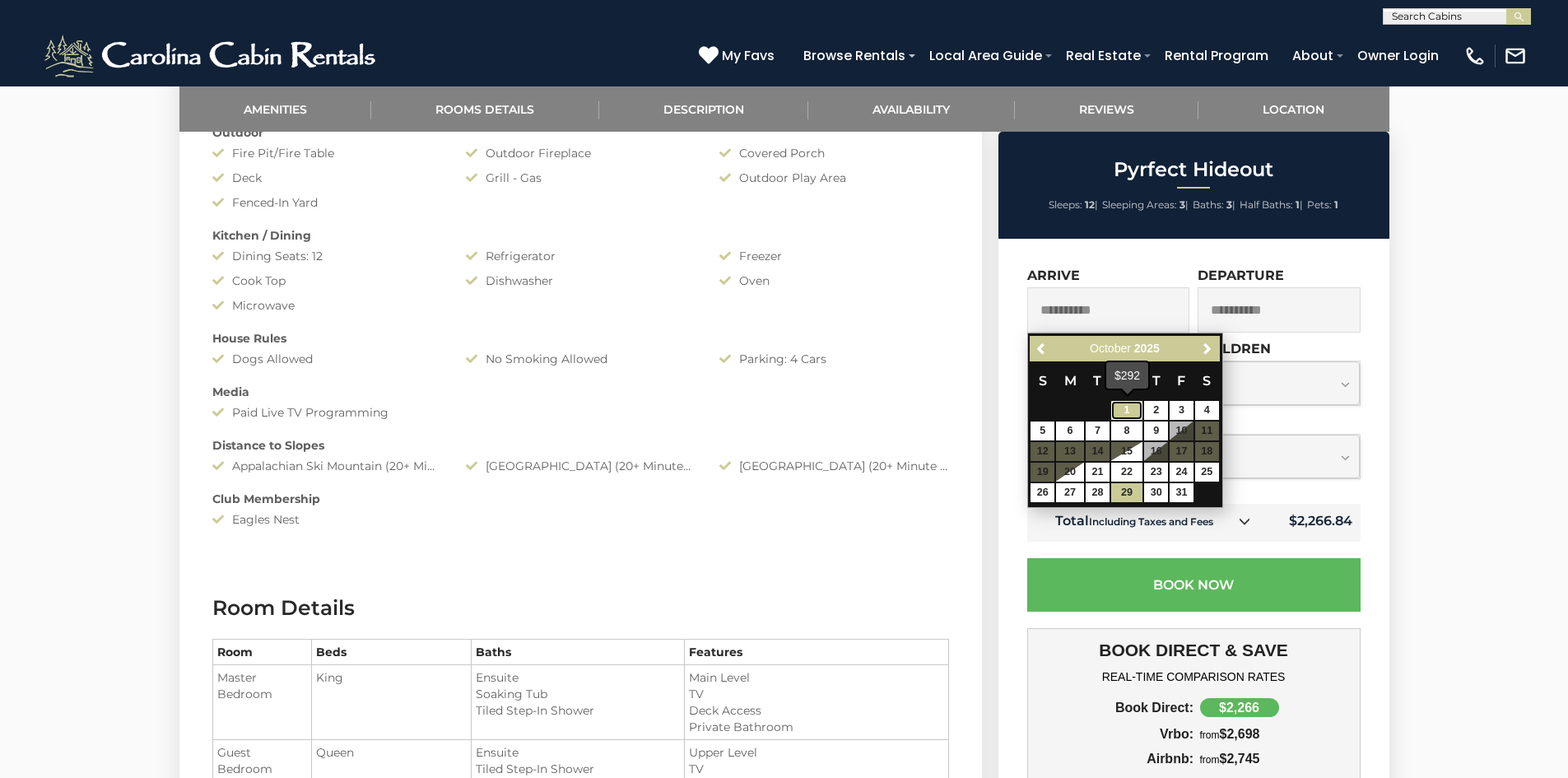
click at [1127, 410] on link "1" at bounding box center [1127, 411] width 31 height 19
type input "**********"
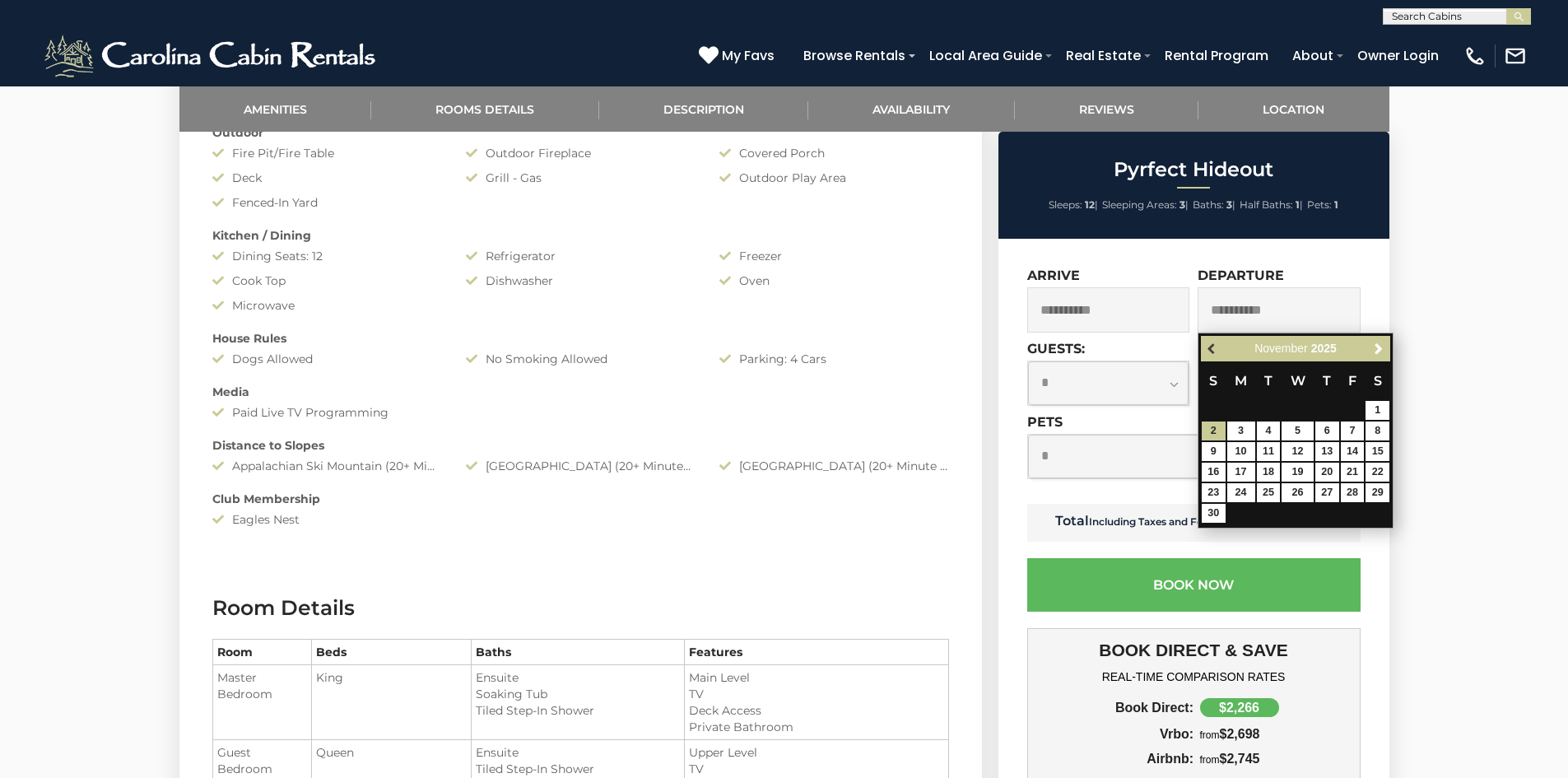
click at [1205, 348] on link "Previous" at bounding box center [1213, 349] width 21 height 21
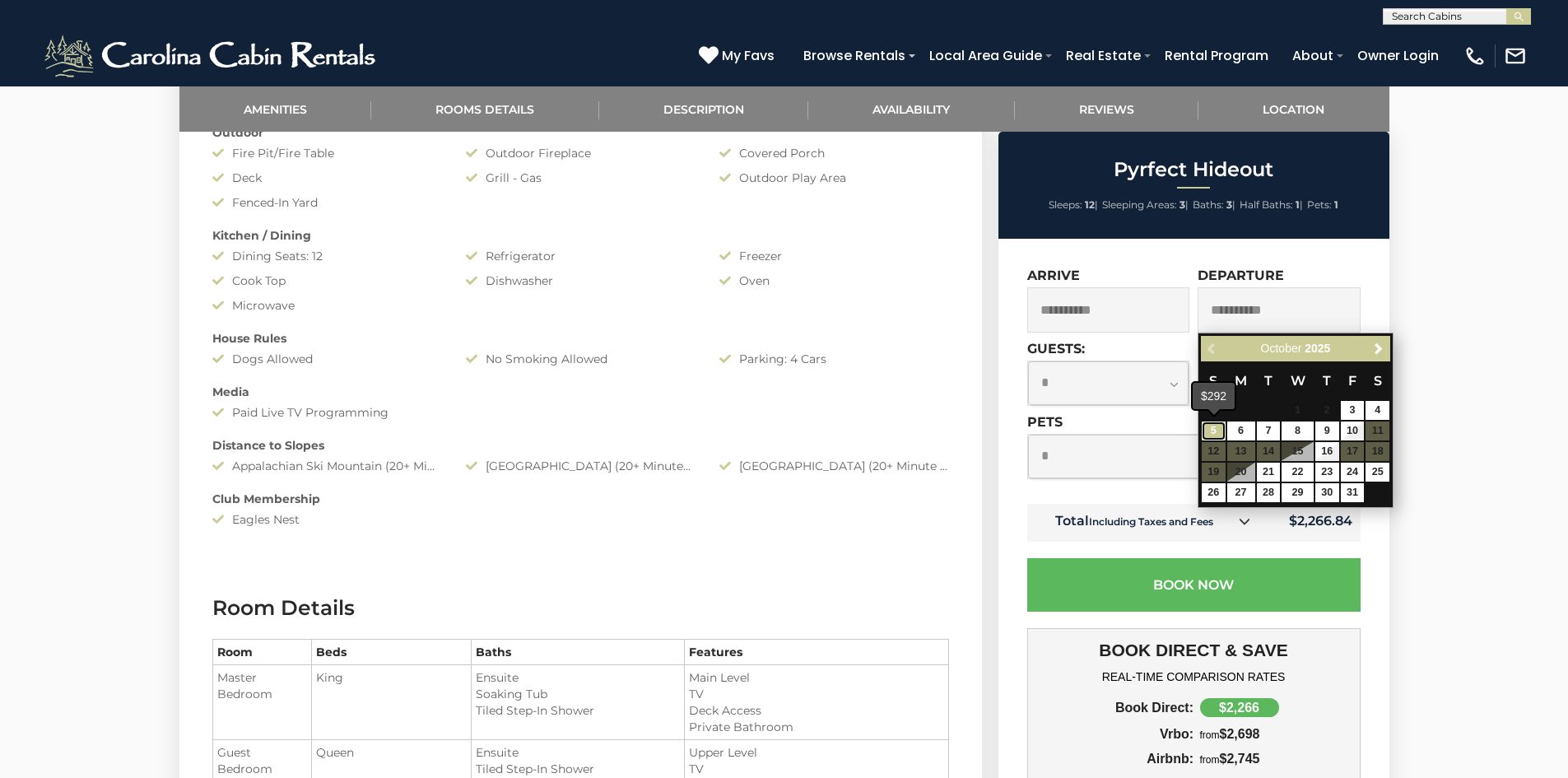
click at [1216, 431] on link "5" at bounding box center [1213, 431] width 23 height 19
type input "**********"
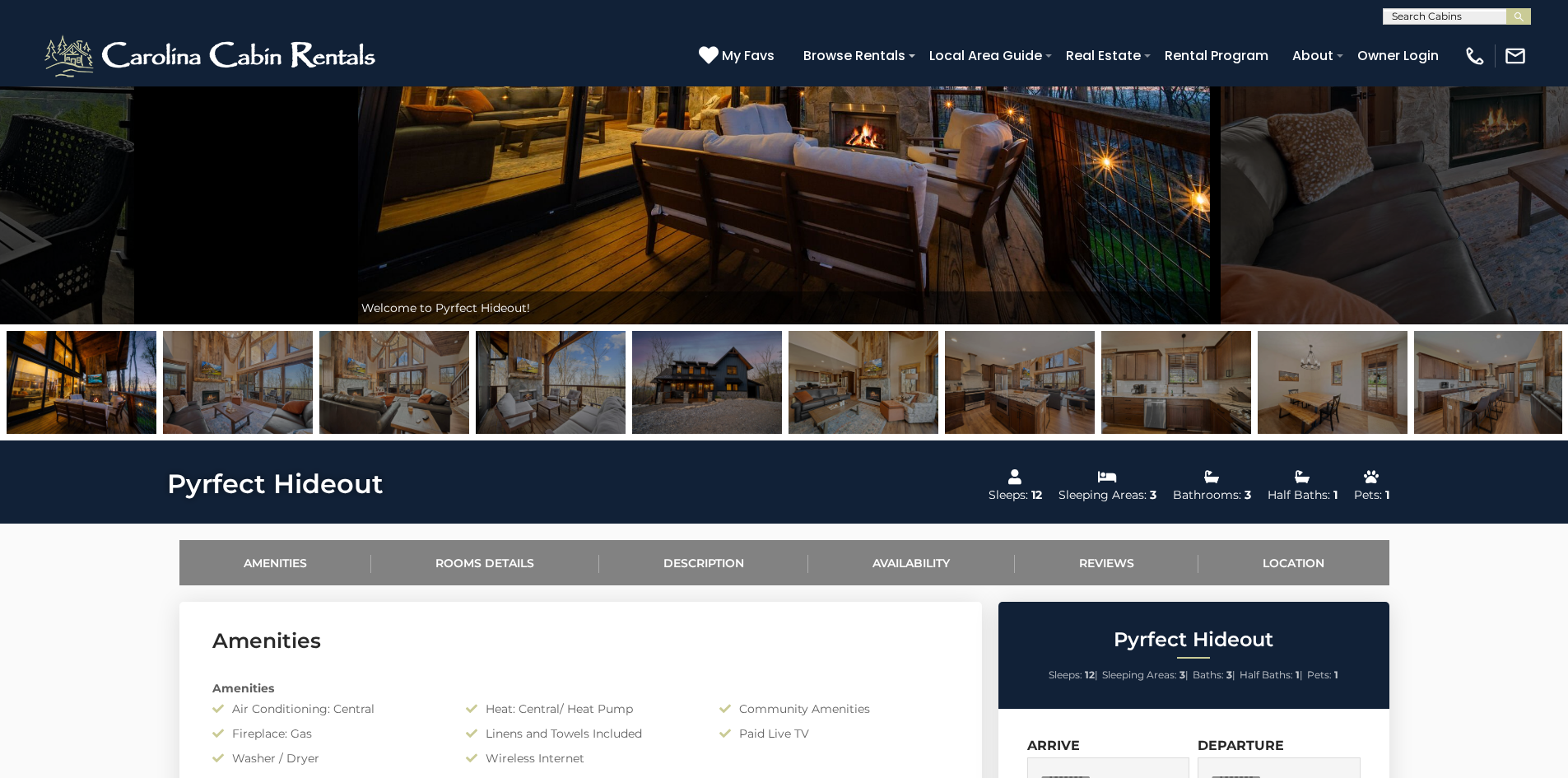
scroll to position [0, 0]
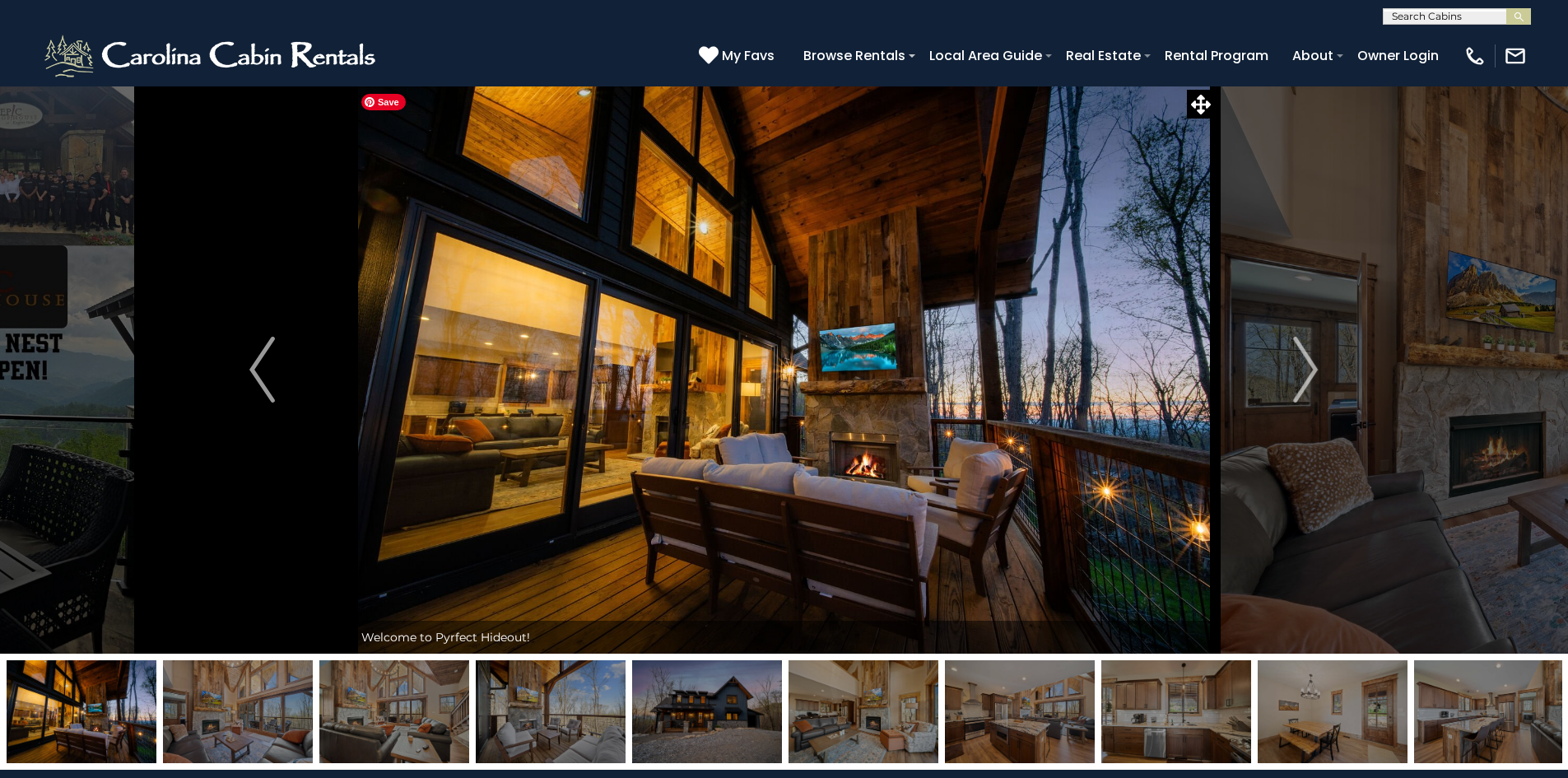
click at [675, 568] on img at bounding box center [785, 370] width 863 height 568
click at [1301, 361] on img "Next" at bounding box center [1306, 370] width 24 height 66
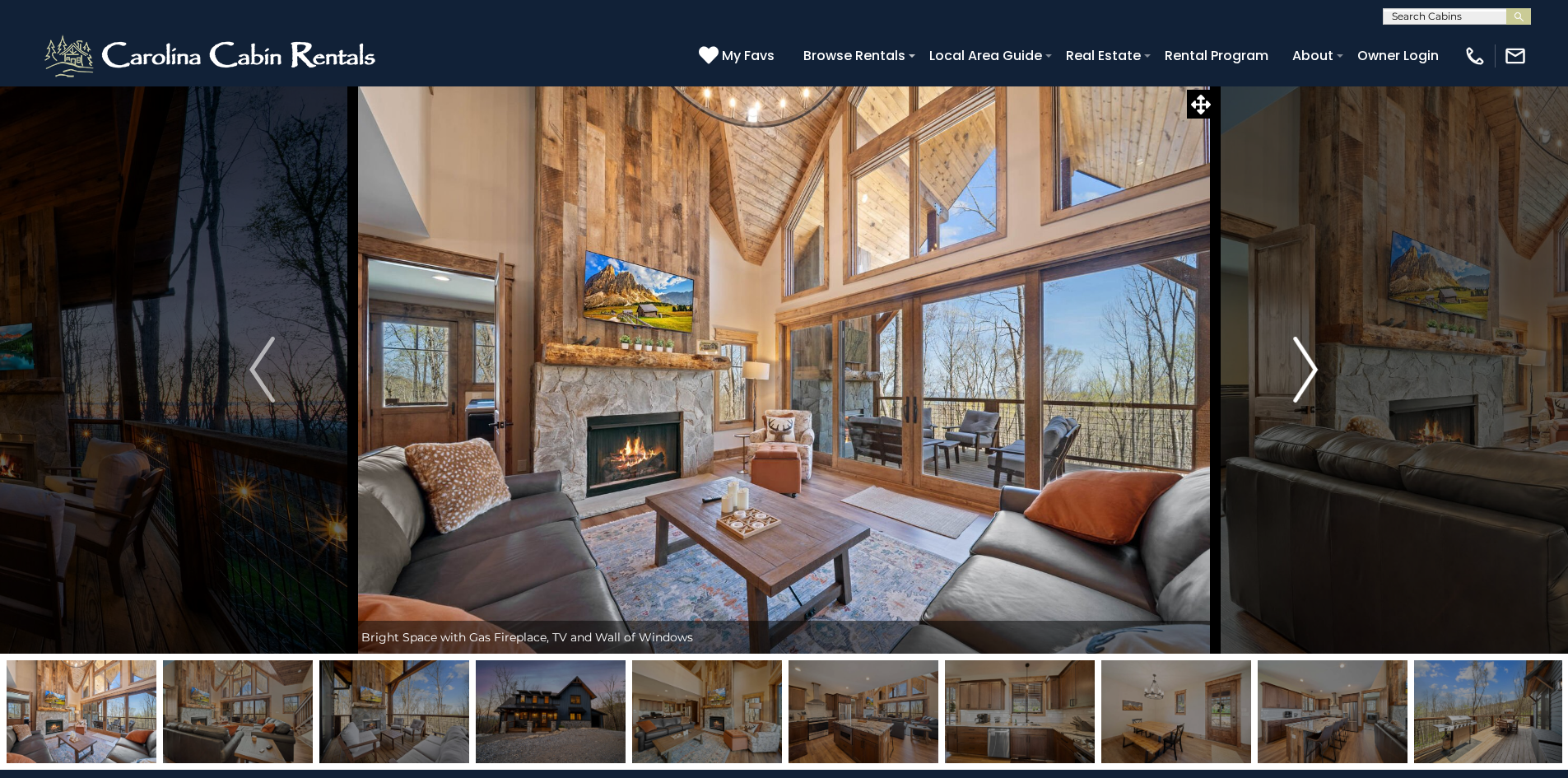
click at [1284, 367] on button "Next" at bounding box center [1305, 370] width 181 height 568
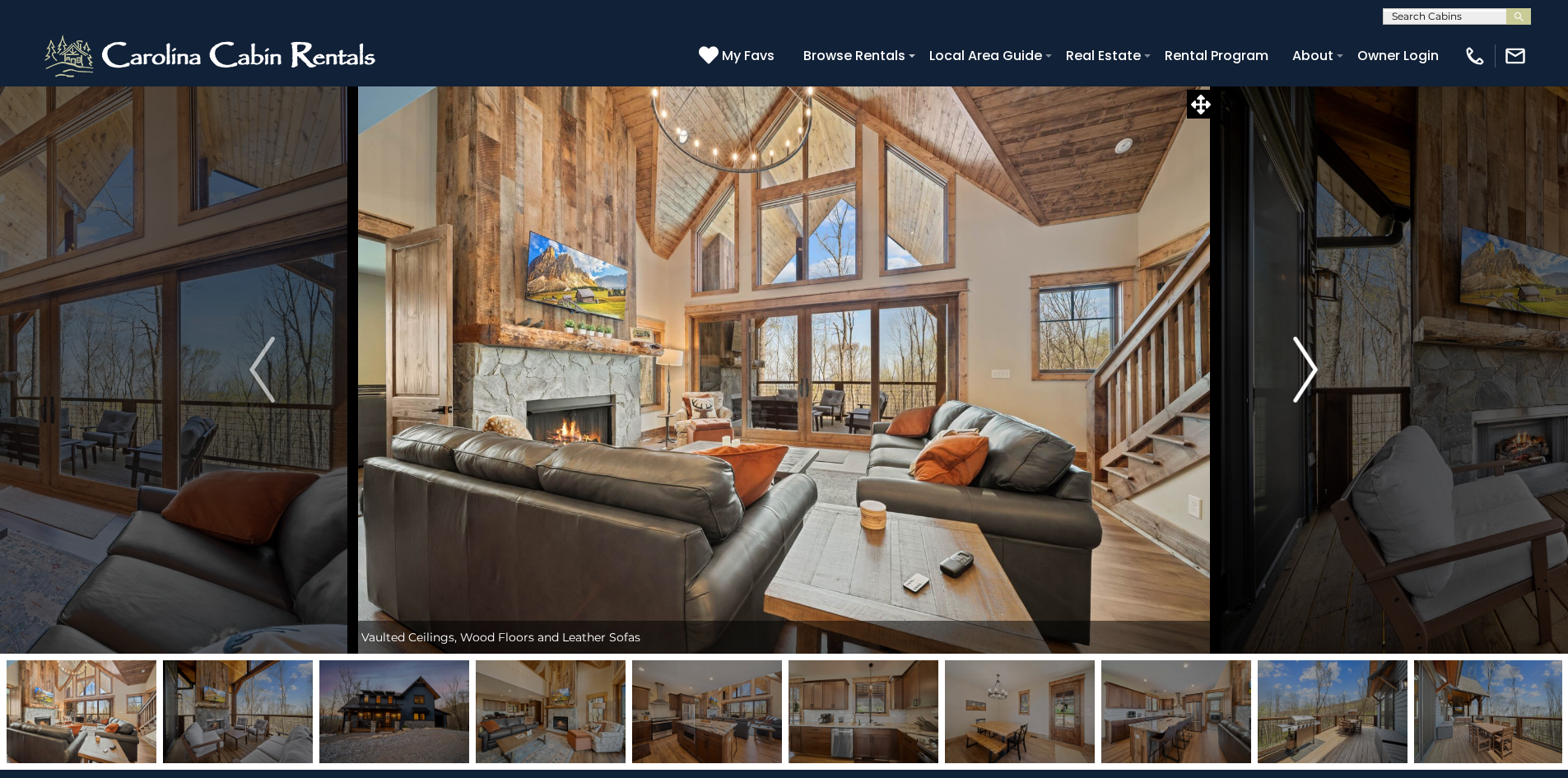
click at [1284, 367] on button "Next" at bounding box center [1305, 370] width 181 height 568
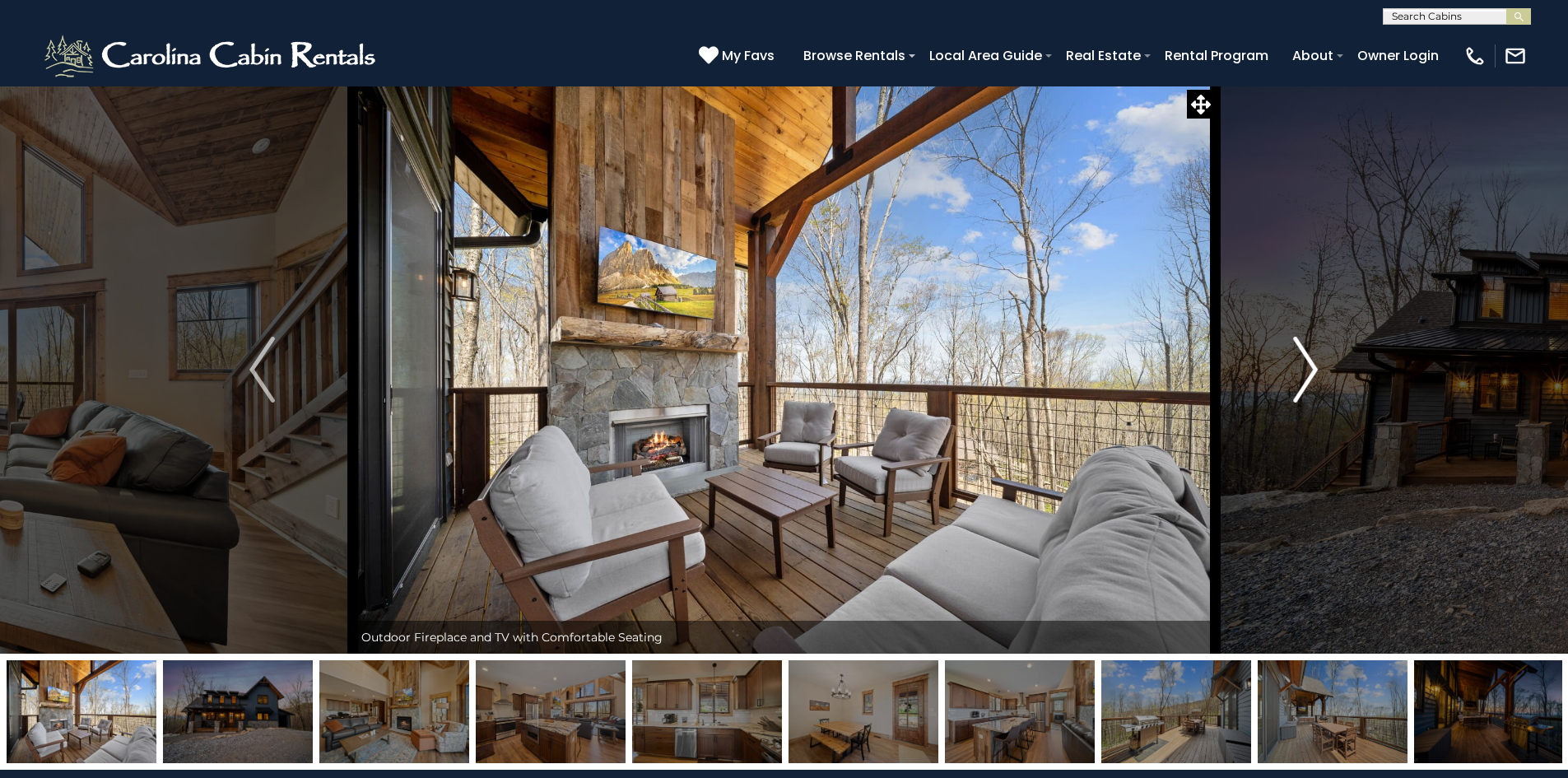
click at [1284, 367] on button "Next" at bounding box center [1305, 370] width 181 height 568
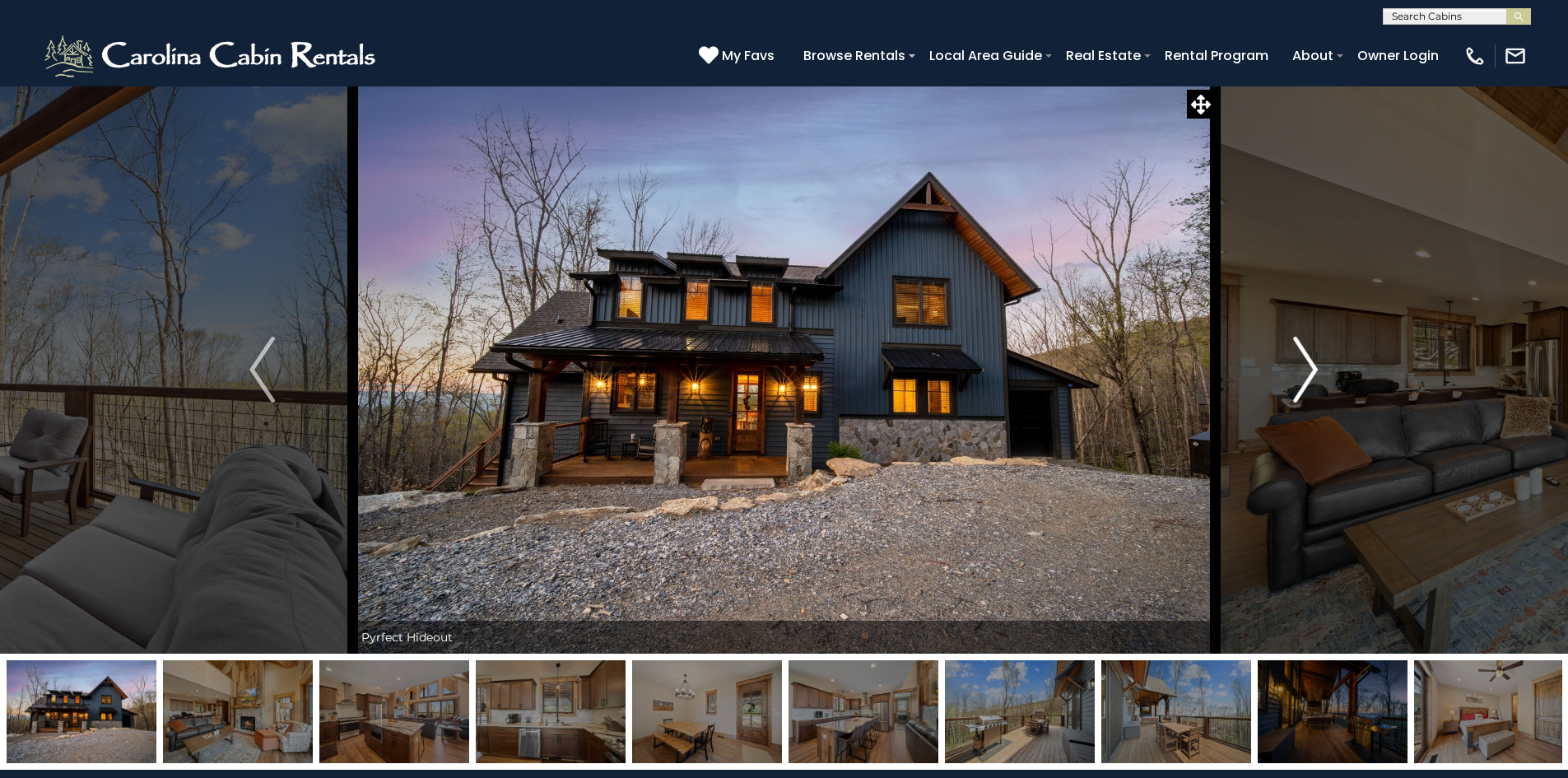
click at [1284, 367] on button "Next" at bounding box center [1305, 370] width 181 height 568
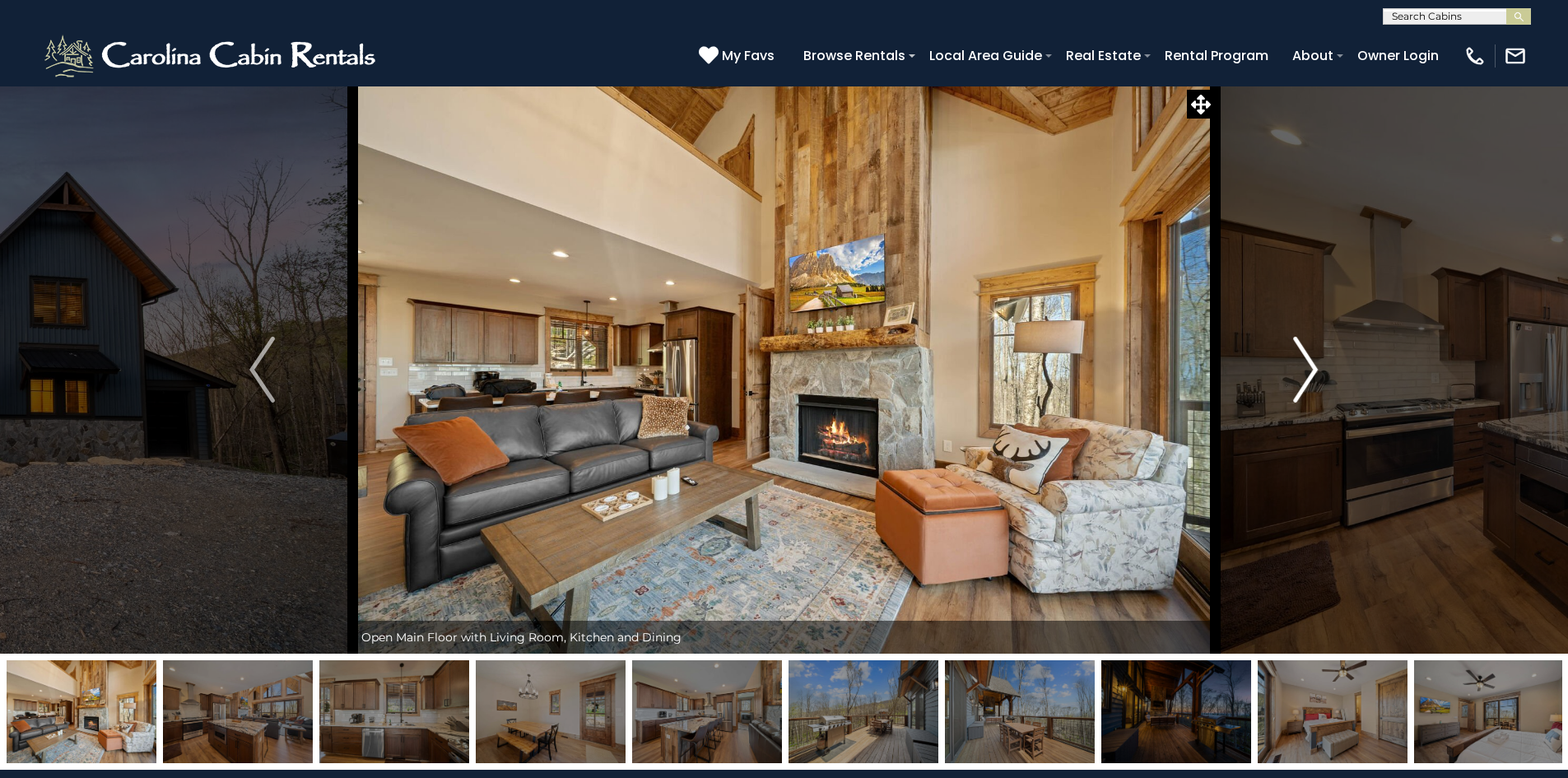
click at [1284, 367] on button "Next" at bounding box center [1305, 370] width 181 height 568
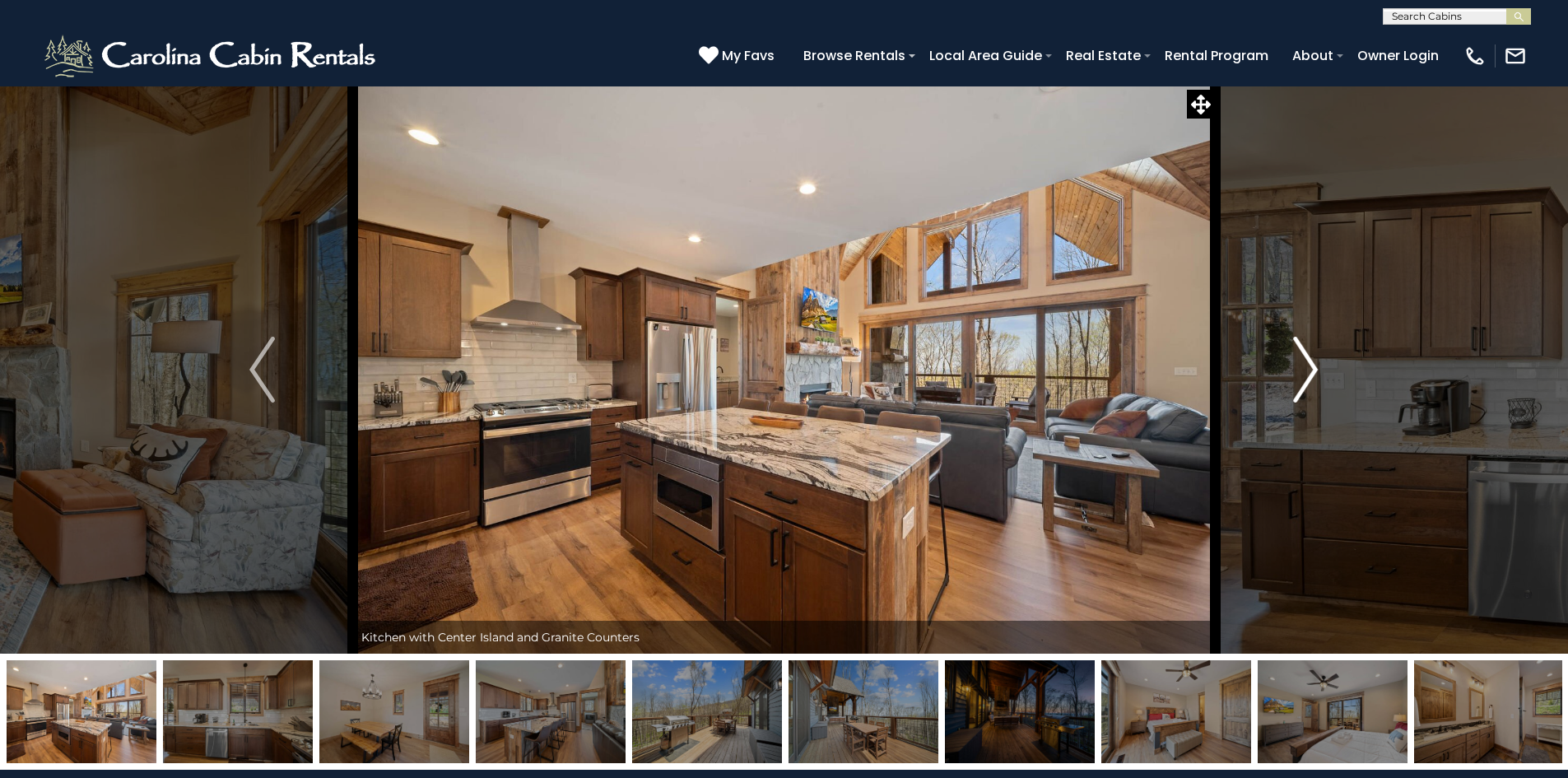
click at [1284, 367] on button "Next" at bounding box center [1305, 370] width 181 height 568
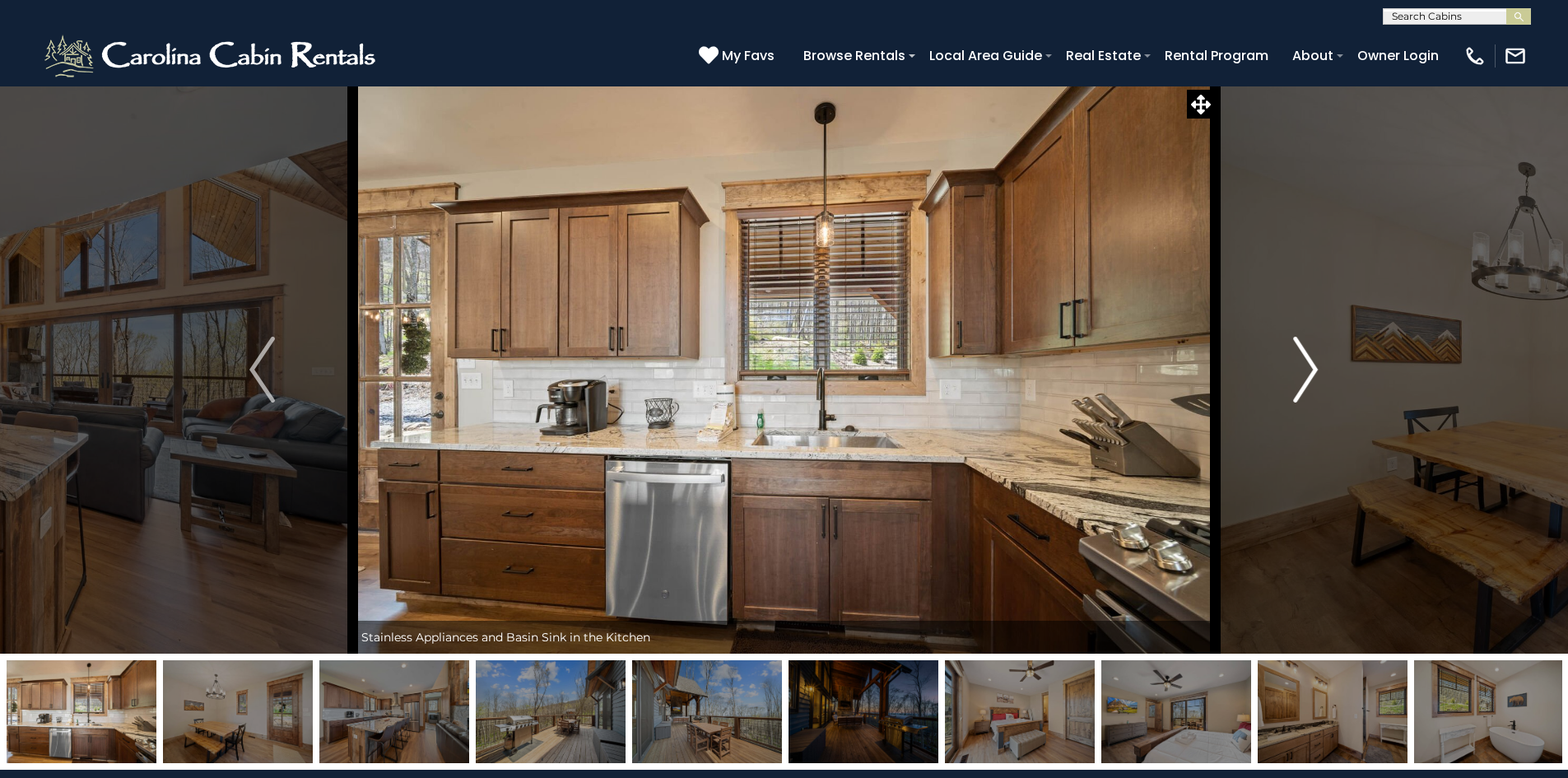
click at [1284, 367] on button "Next" at bounding box center [1305, 370] width 181 height 568
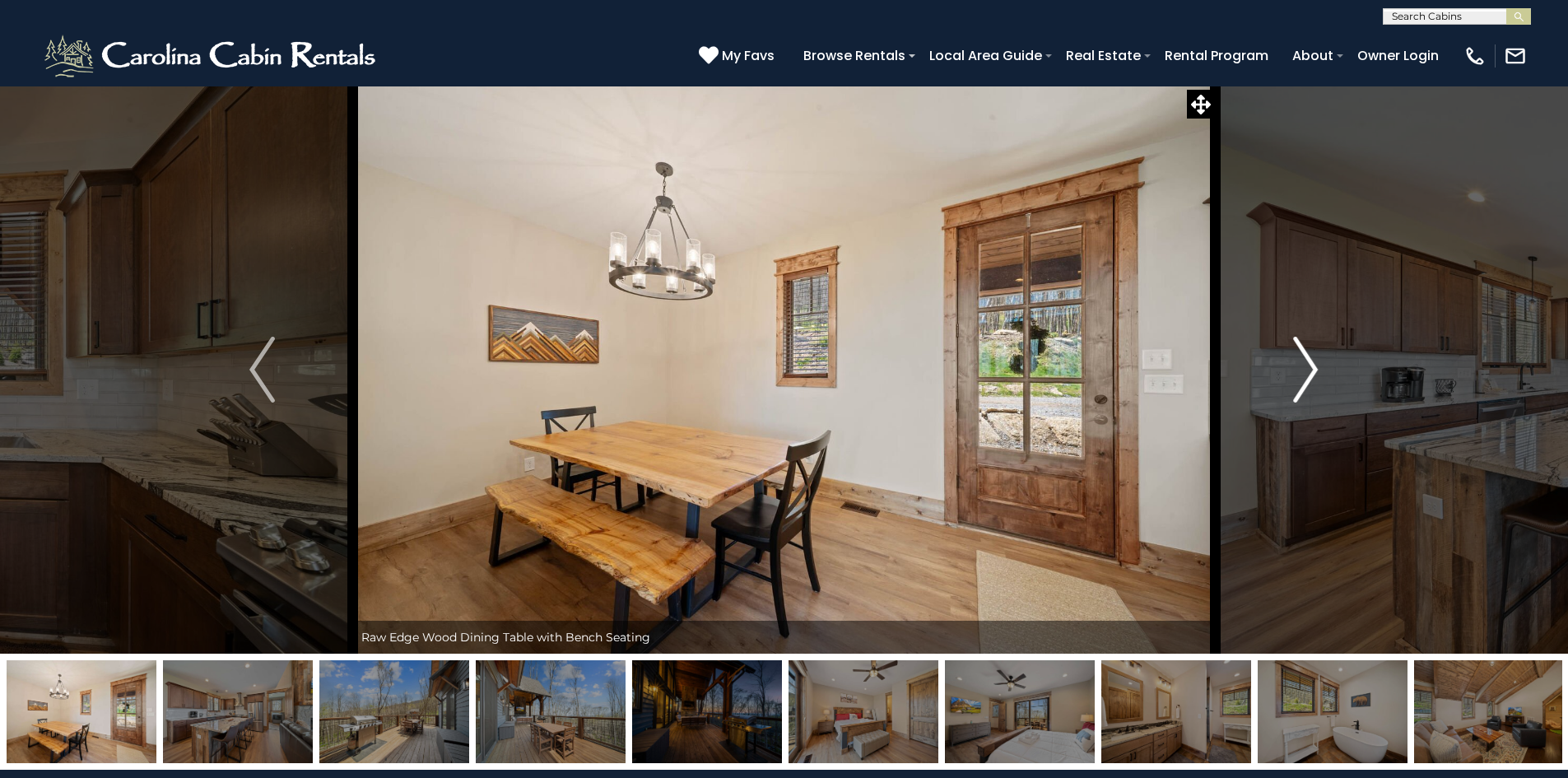
click at [1284, 367] on button "Next" at bounding box center [1305, 370] width 181 height 568
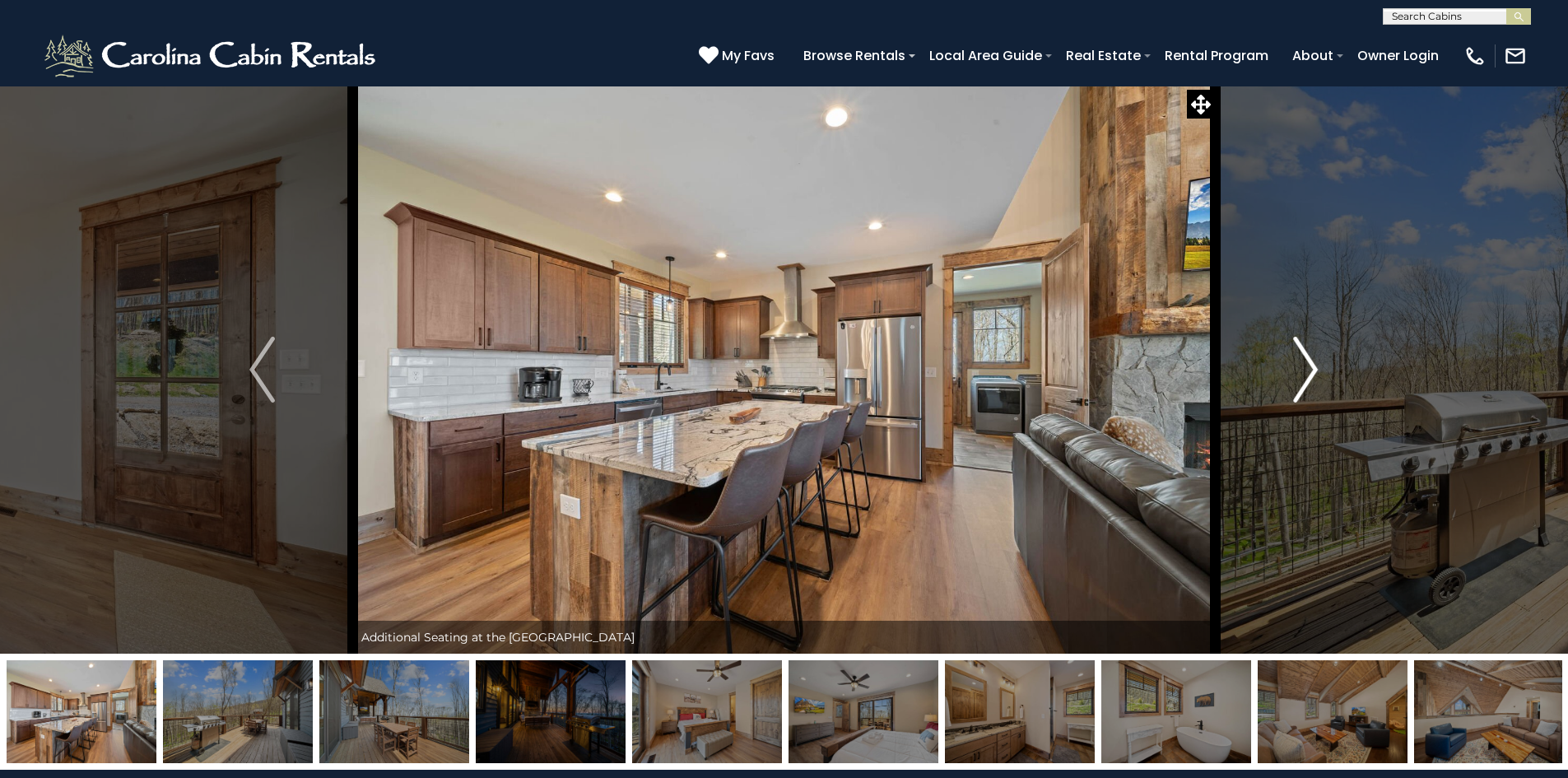
click at [1284, 367] on button "Next" at bounding box center [1305, 370] width 181 height 568
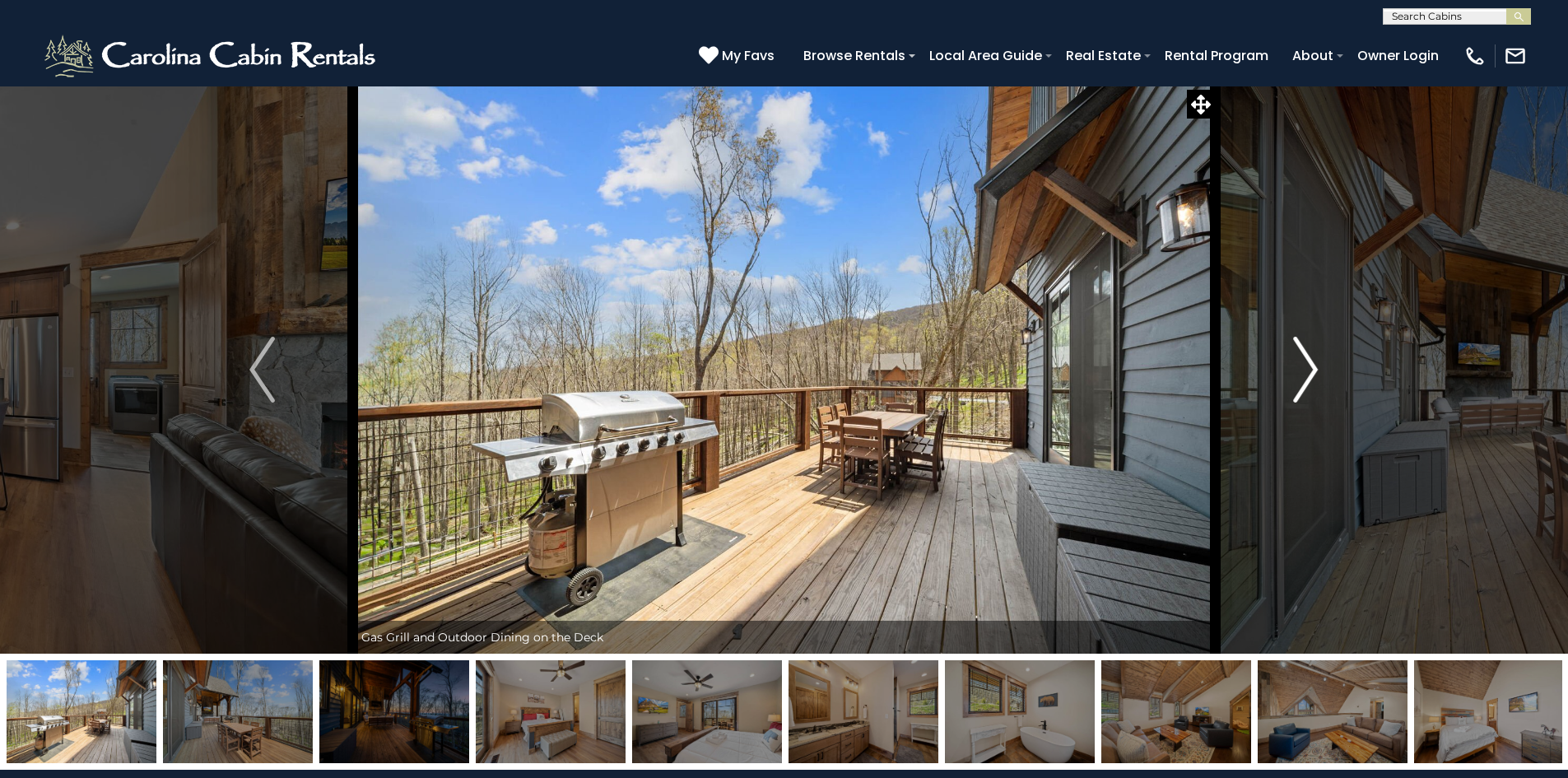
click at [1284, 367] on button "Next" at bounding box center [1305, 370] width 181 height 568
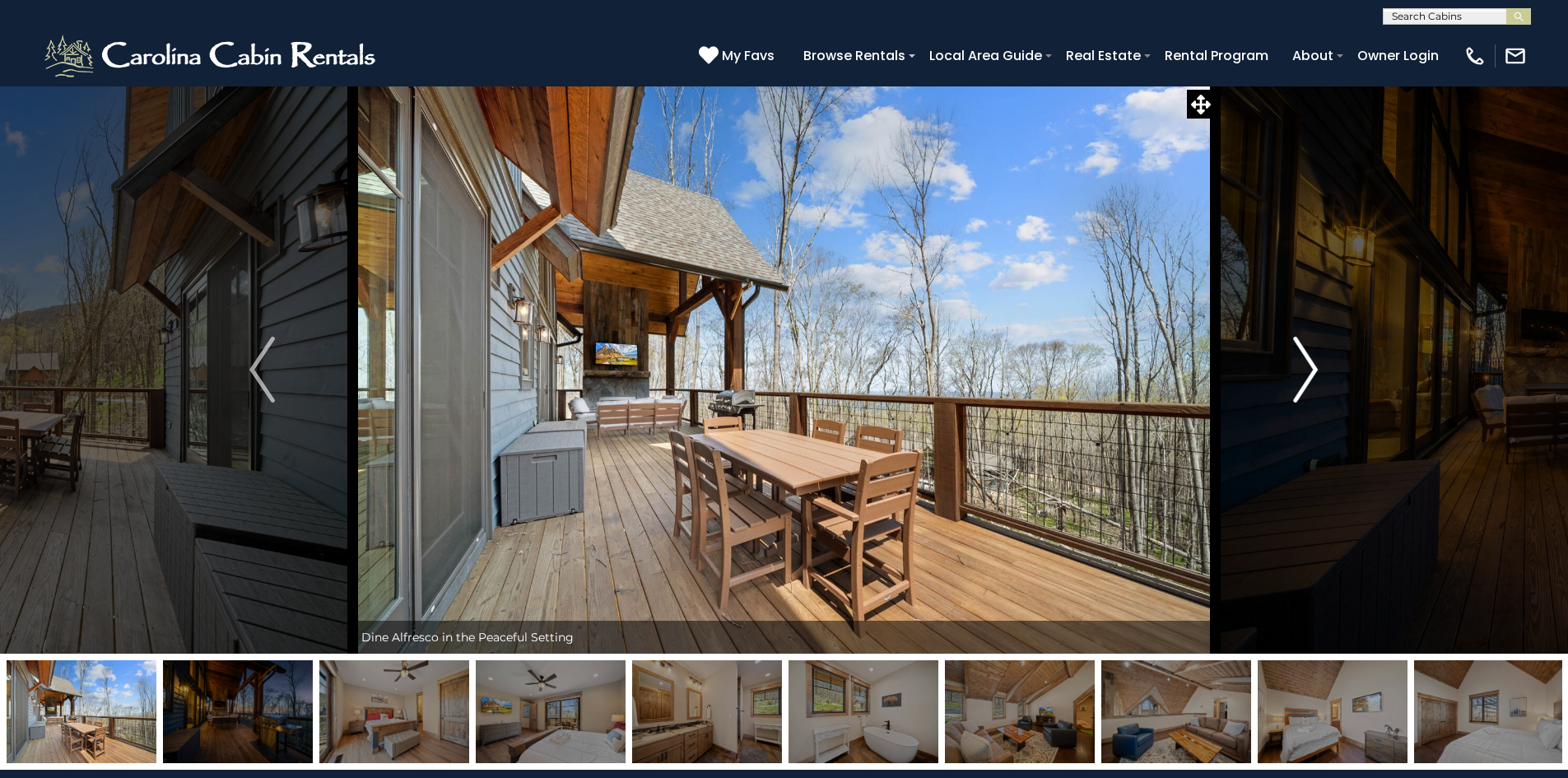
click at [1284, 367] on button "Next" at bounding box center [1305, 370] width 181 height 568
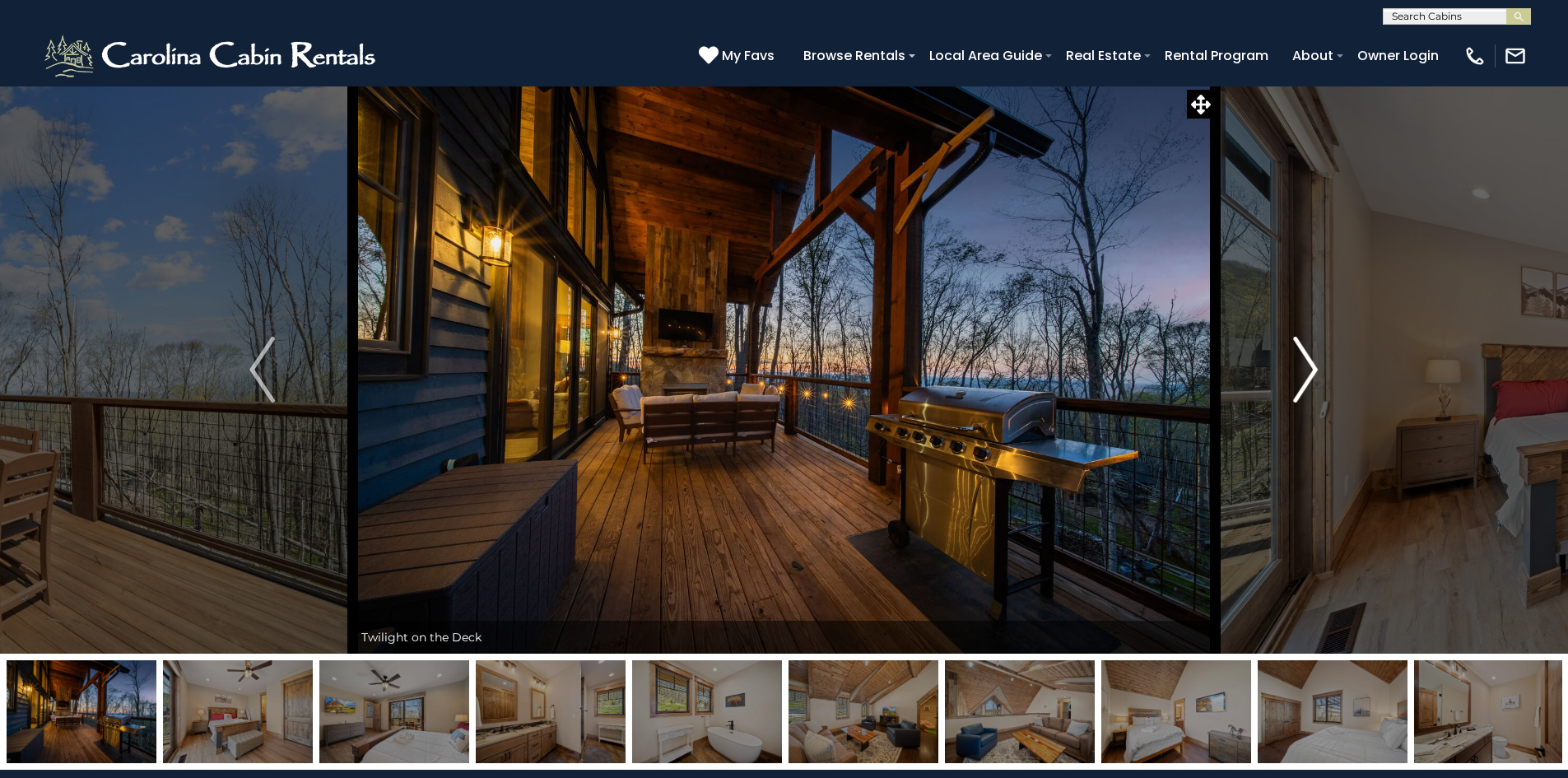
click at [1284, 367] on button "Next" at bounding box center [1305, 370] width 181 height 568
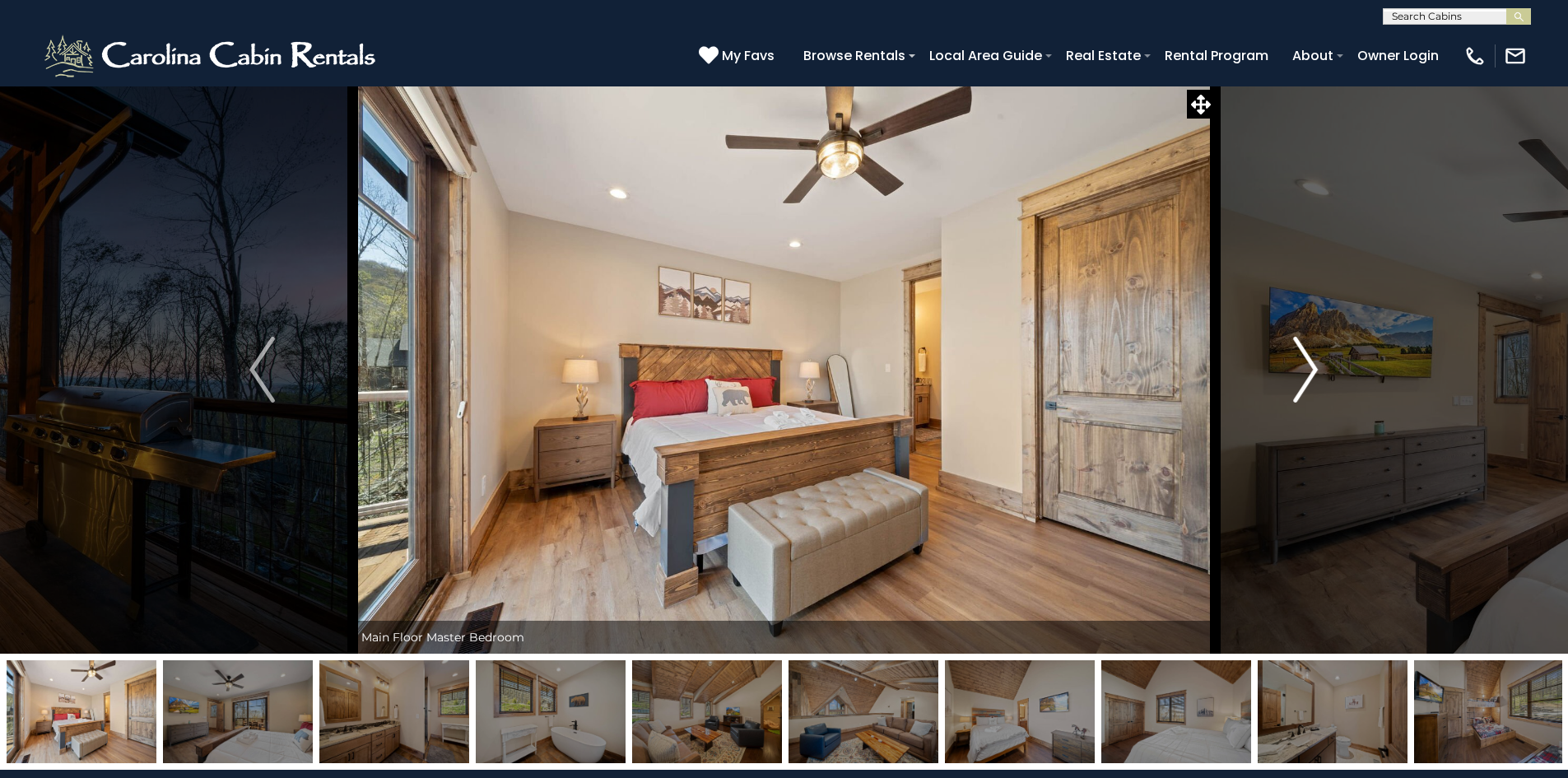
click at [1284, 367] on button "Next" at bounding box center [1305, 370] width 181 height 568
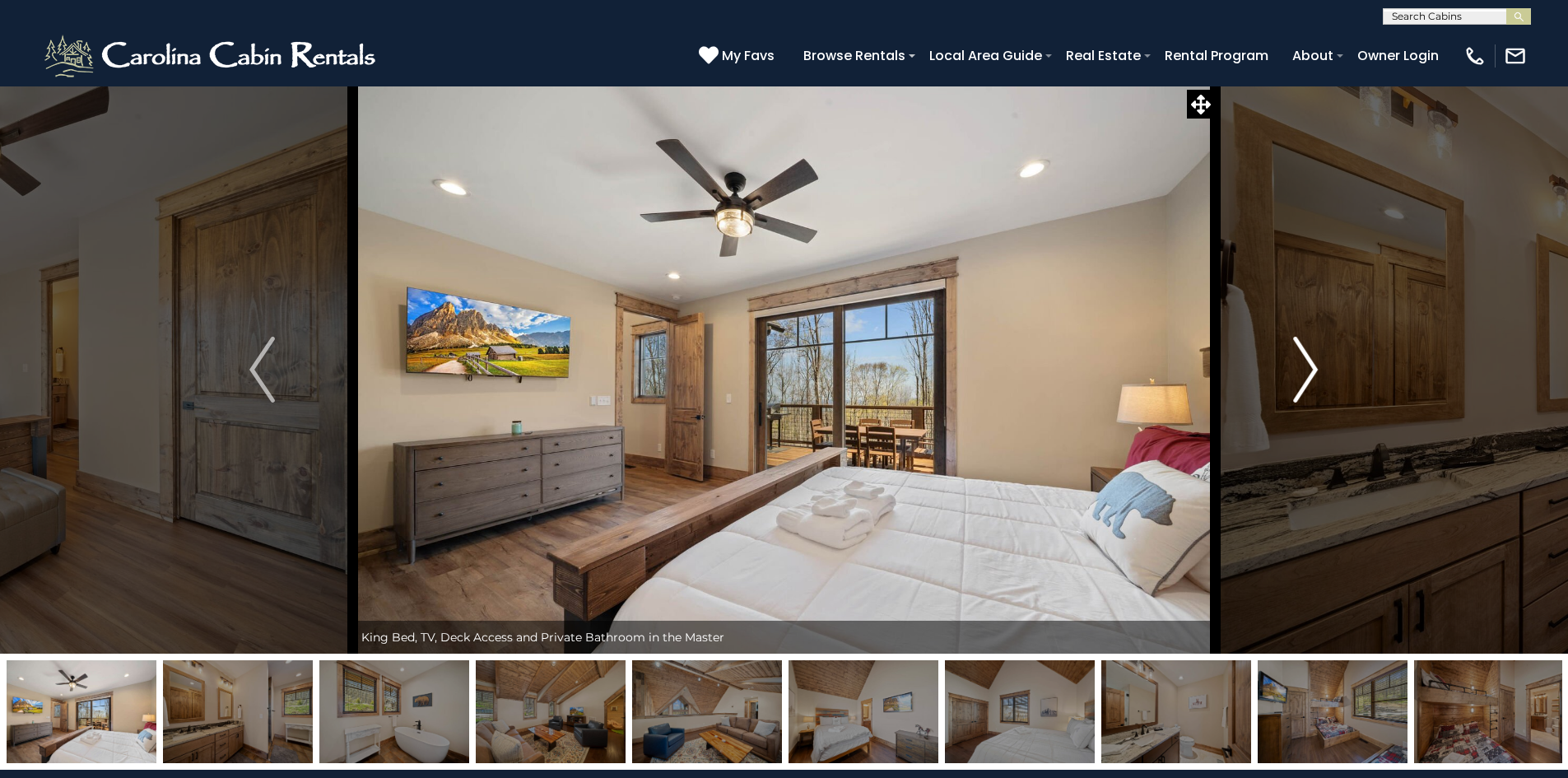
click at [1284, 367] on button "Next" at bounding box center [1305, 370] width 181 height 568
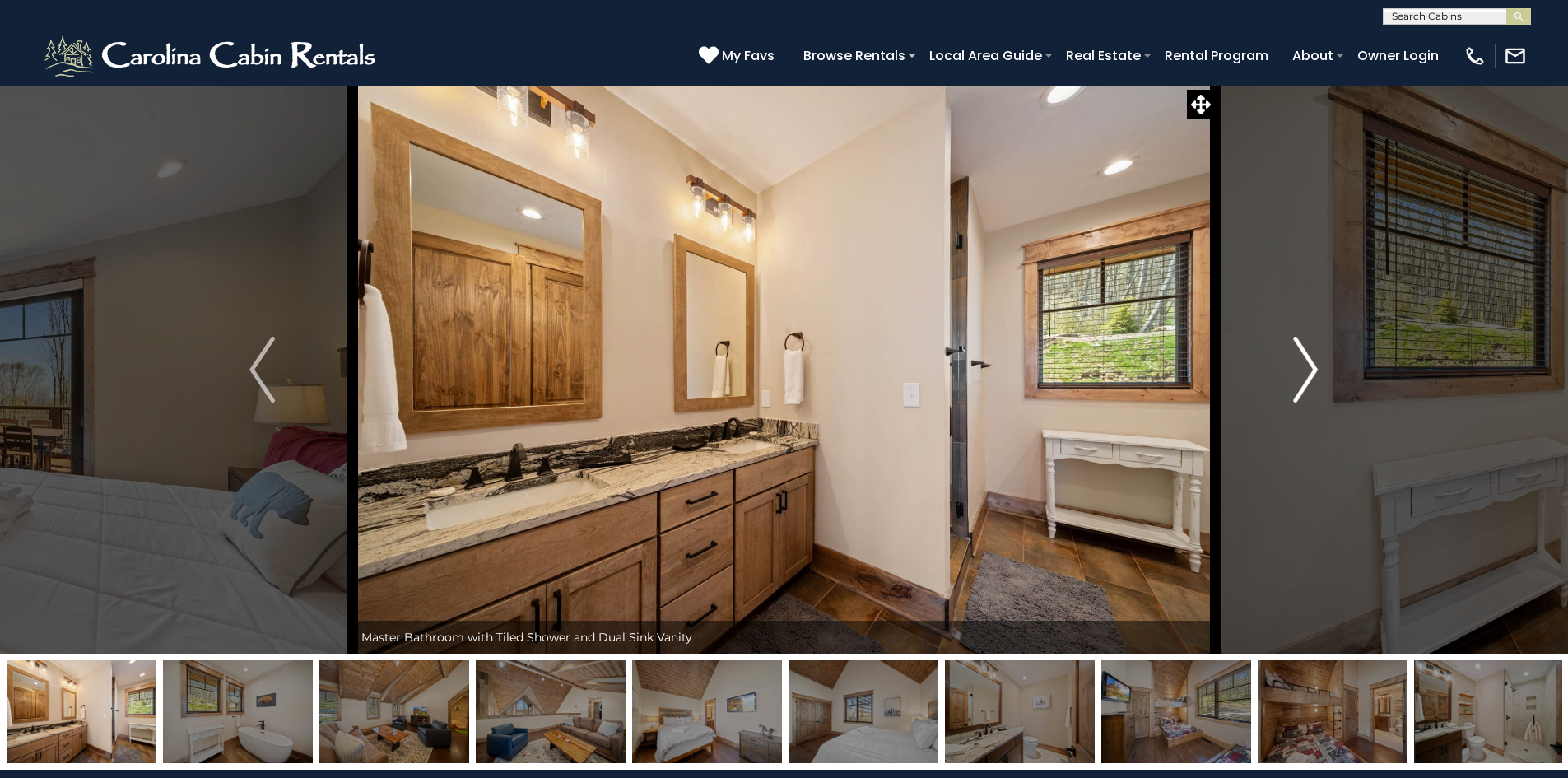
click at [1284, 367] on button "Next" at bounding box center [1305, 370] width 181 height 568
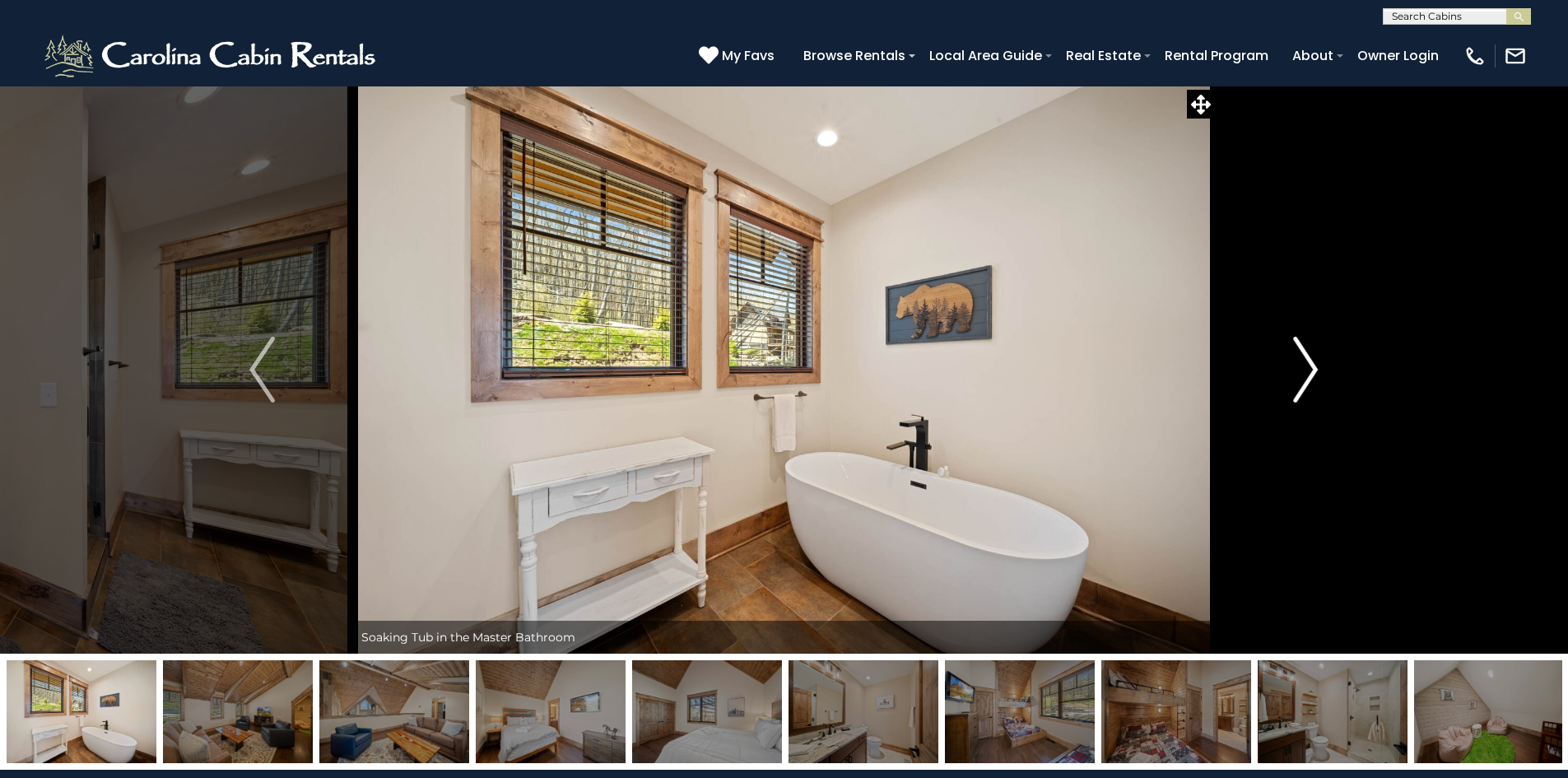
click at [1284, 367] on button "Next" at bounding box center [1305, 370] width 181 height 568
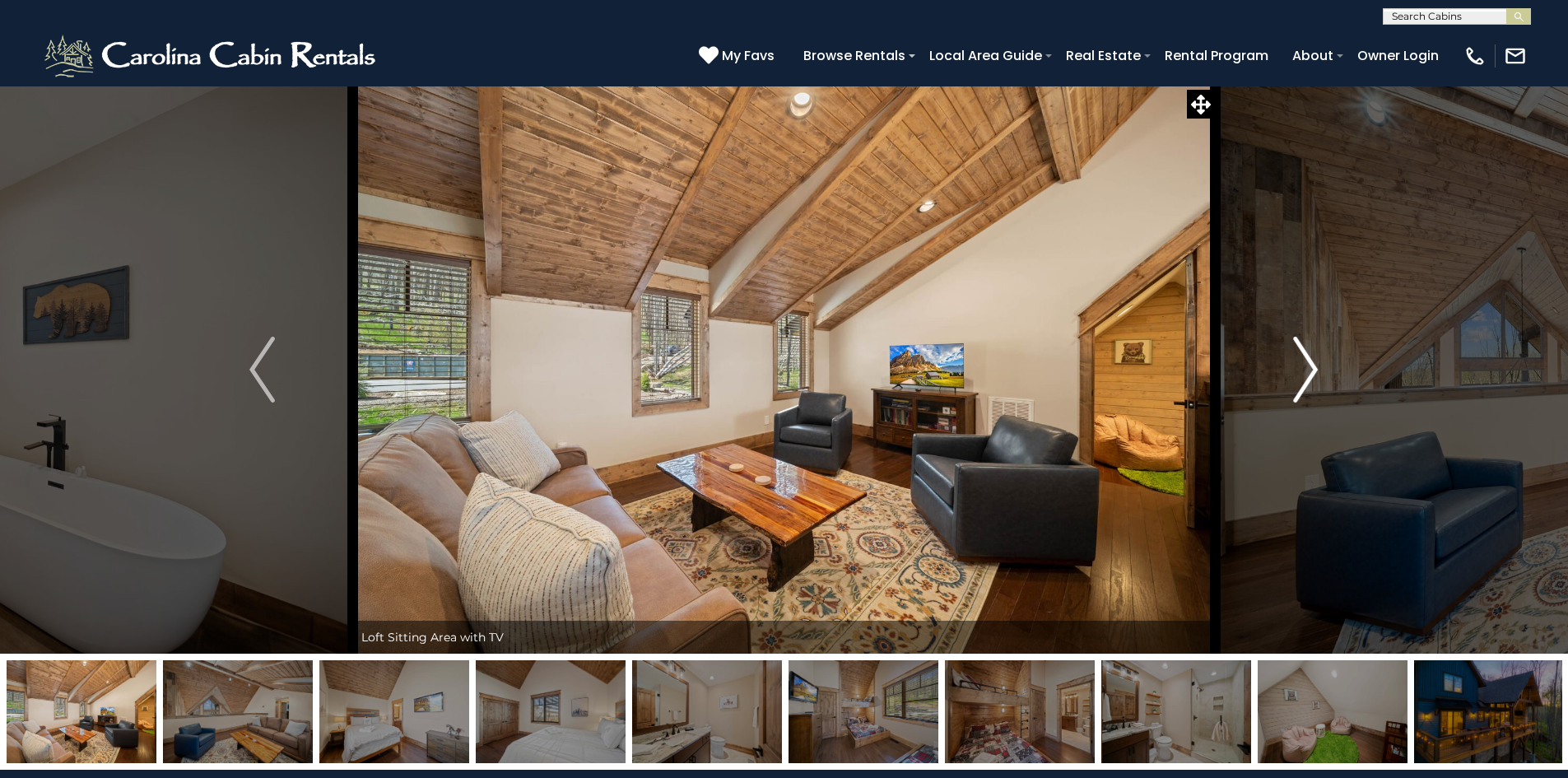
click at [1284, 367] on button "Next" at bounding box center [1305, 370] width 181 height 568
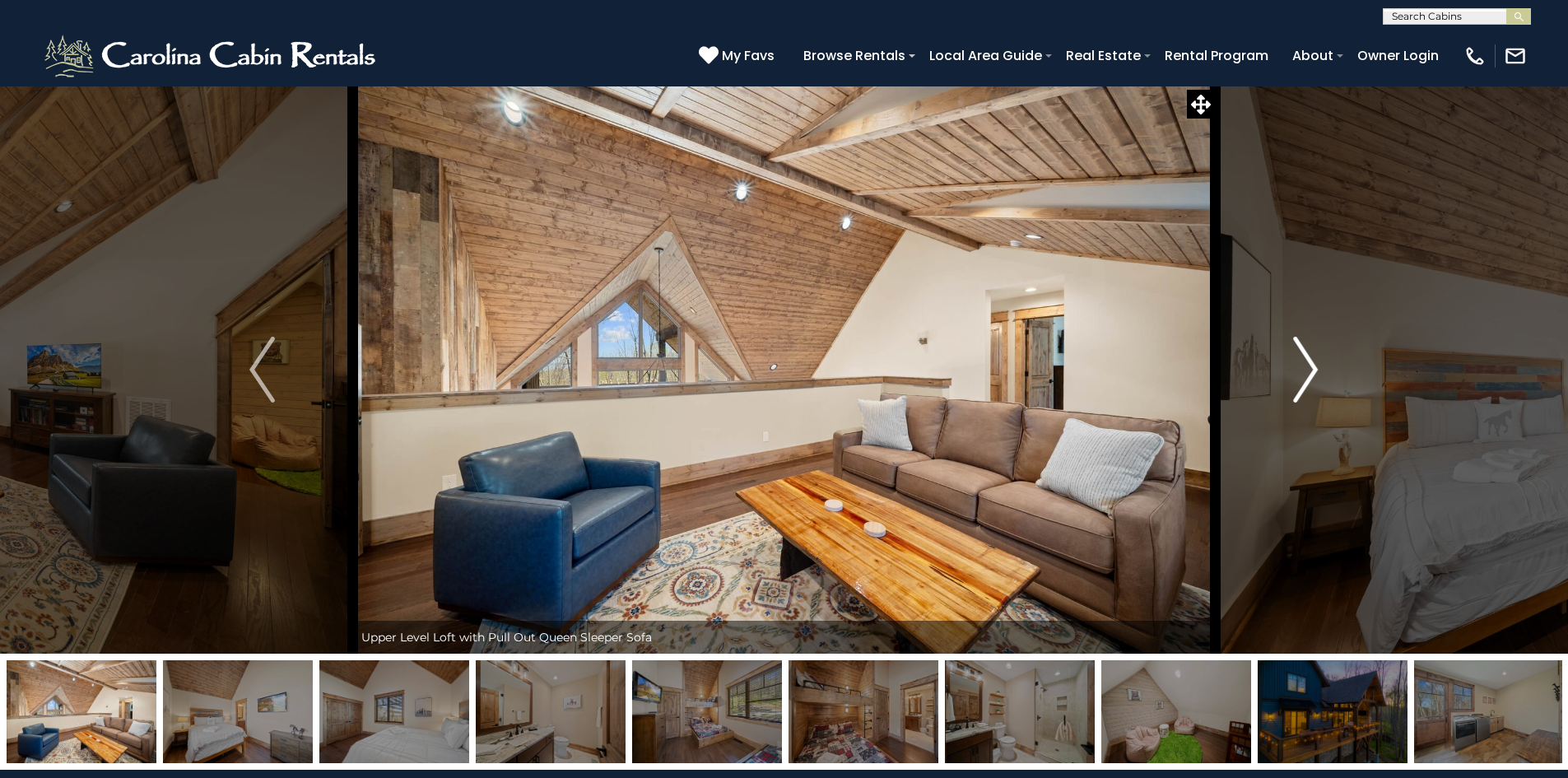
click at [1284, 367] on button "Next" at bounding box center [1305, 370] width 181 height 568
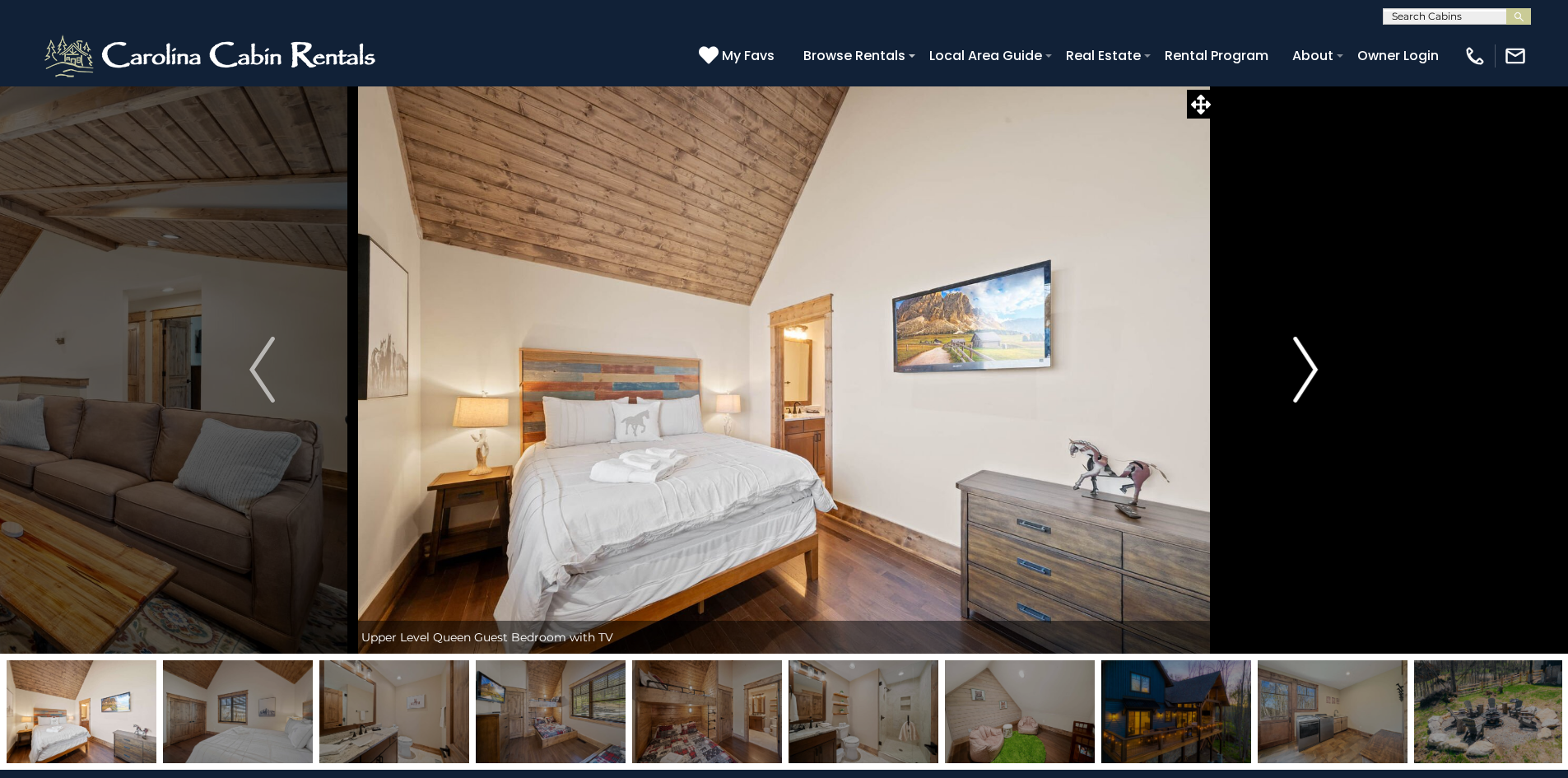
click at [1284, 367] on button "Next" at bounding box center [1305, 370] width 181 height 568
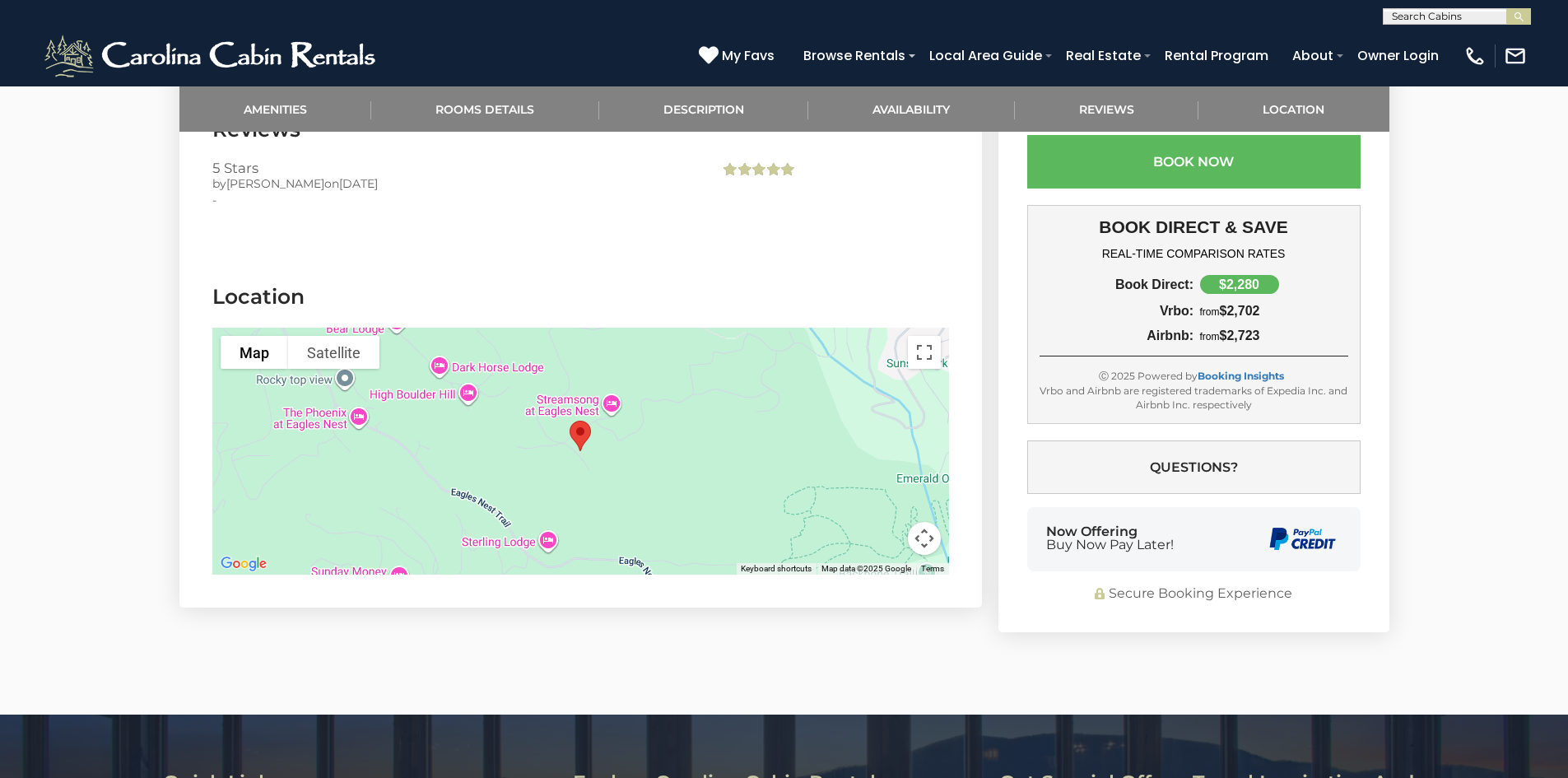
scroll to position [3787, 0]
click at [912, 337] on button "Toggle fullscreen view" at bounding box center [925, 353] width 33 height 33
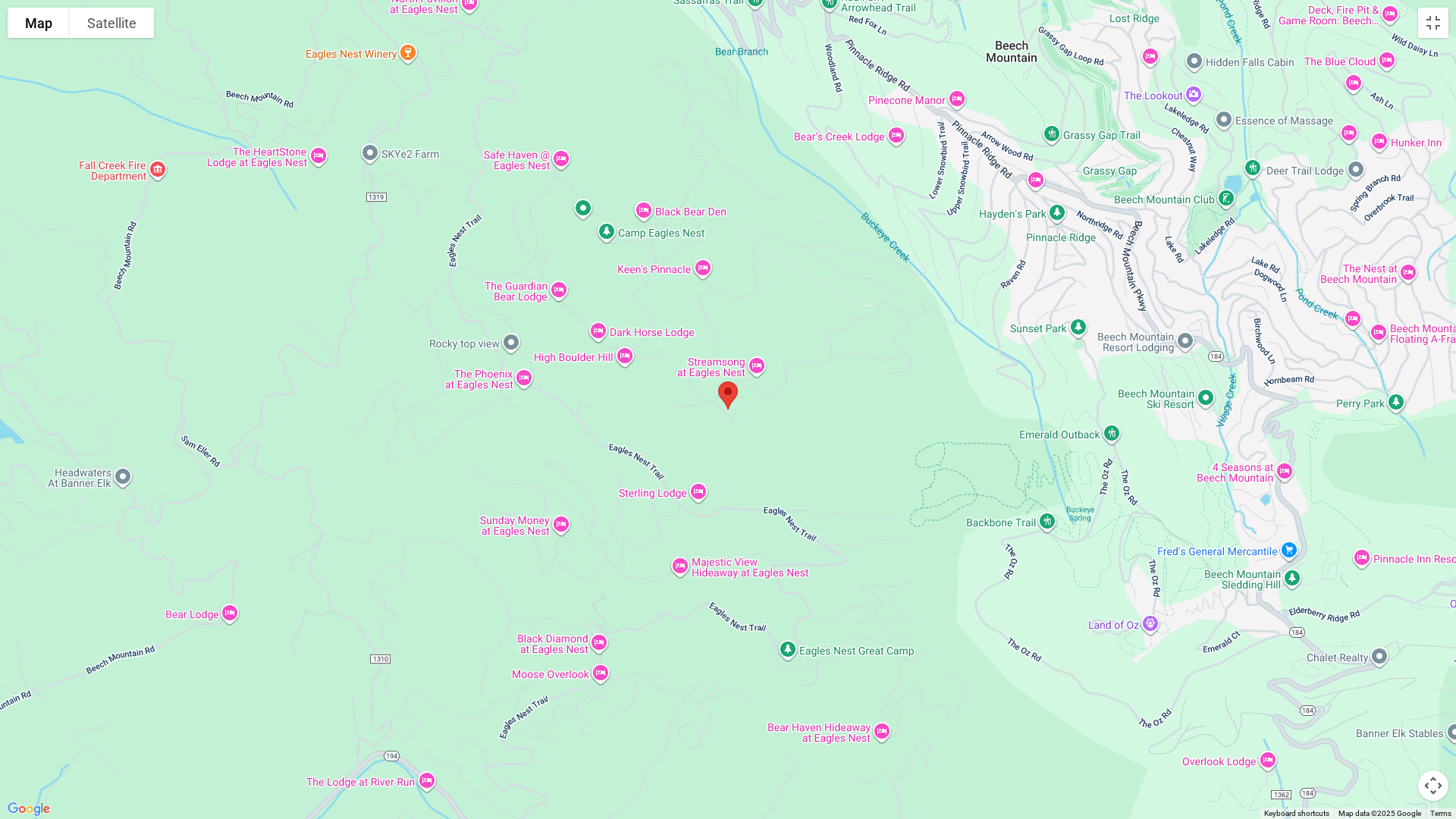
click at [738, 407] on img "Pyrfect Hideout" at bounding box center [728, 395] width 32 height 40
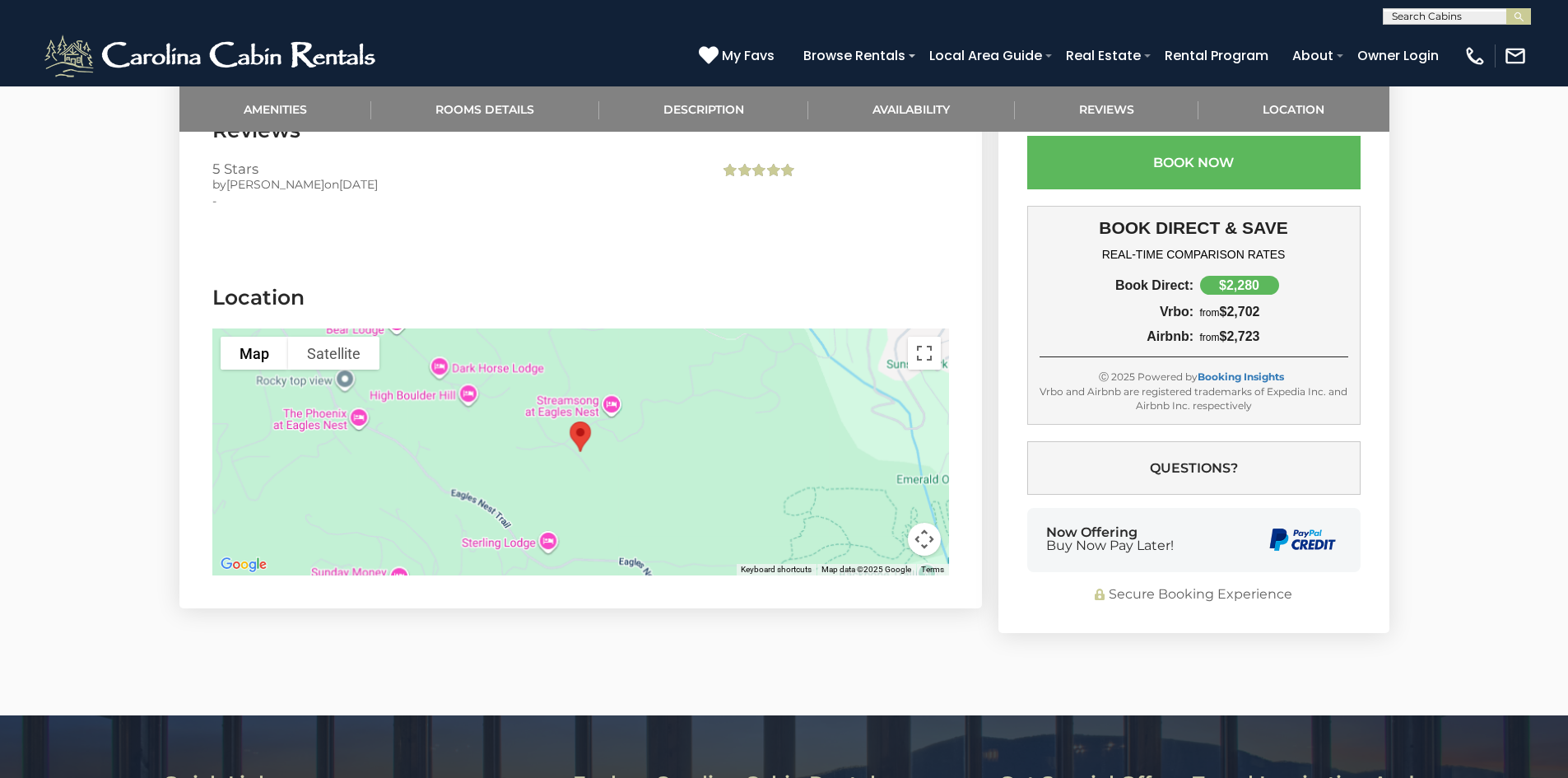
drag, startPoint x: 451, startPoint y: 485, endPoint x: 557, endPoint y: 491, distance: 106.2
click at [561, 501] on div at bounding box center [581, 452] width 737 height 247
drag, startPoint x: 929, startPoint y: 329, endPoint x: 929, endPoint y: 400, distance: 71.0
click at [929, 337] on button "Toggle fullscreen view" at bounding box center [925, 353] width 33 height 33
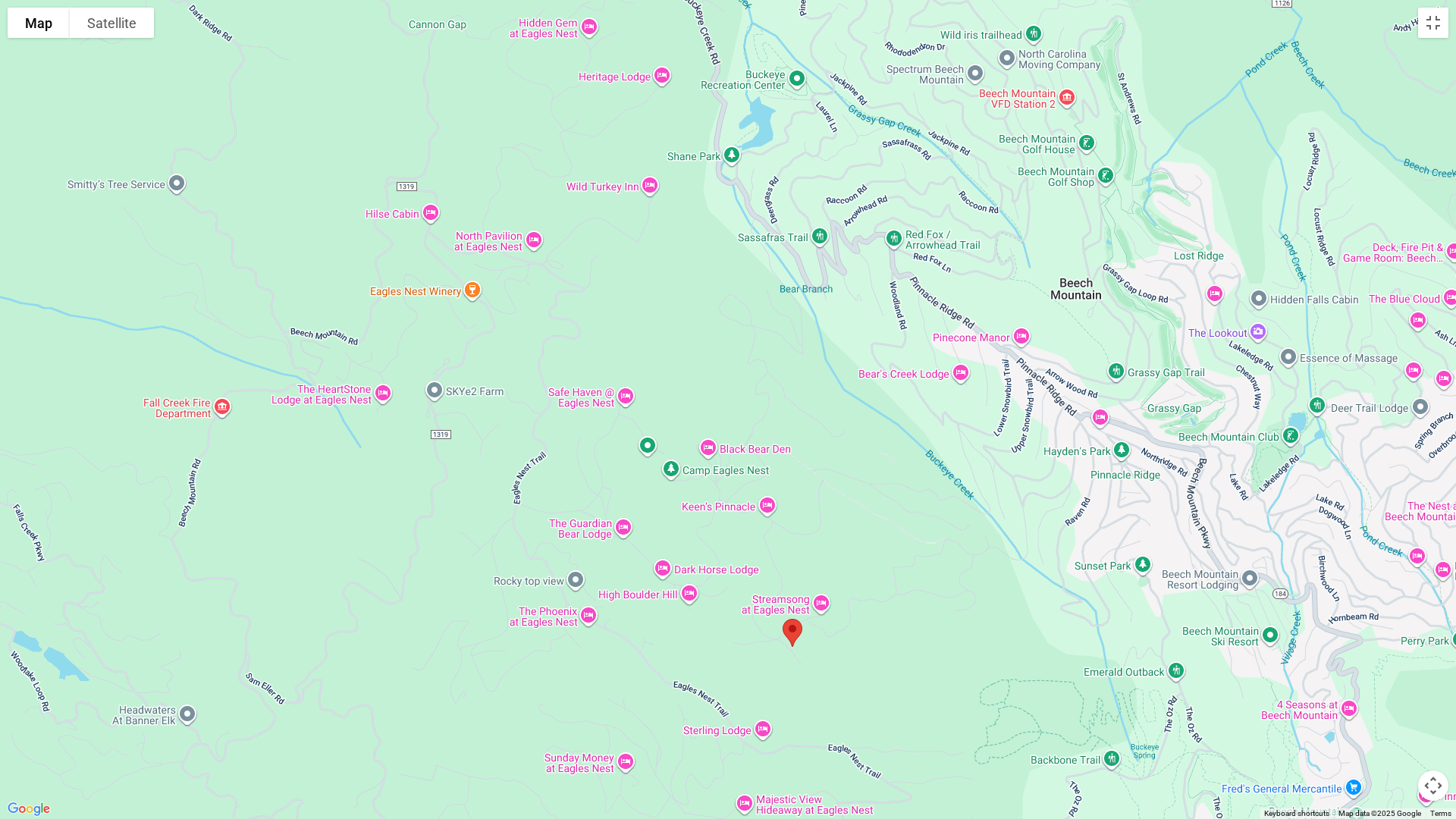
drag, startPoint x: 216, startPoint y: 369, endPoint x: 281, endPoint y: 605, distance: 244.8
click at [281, 605] on div at bounding box center [728, 410] width 1456 height 819
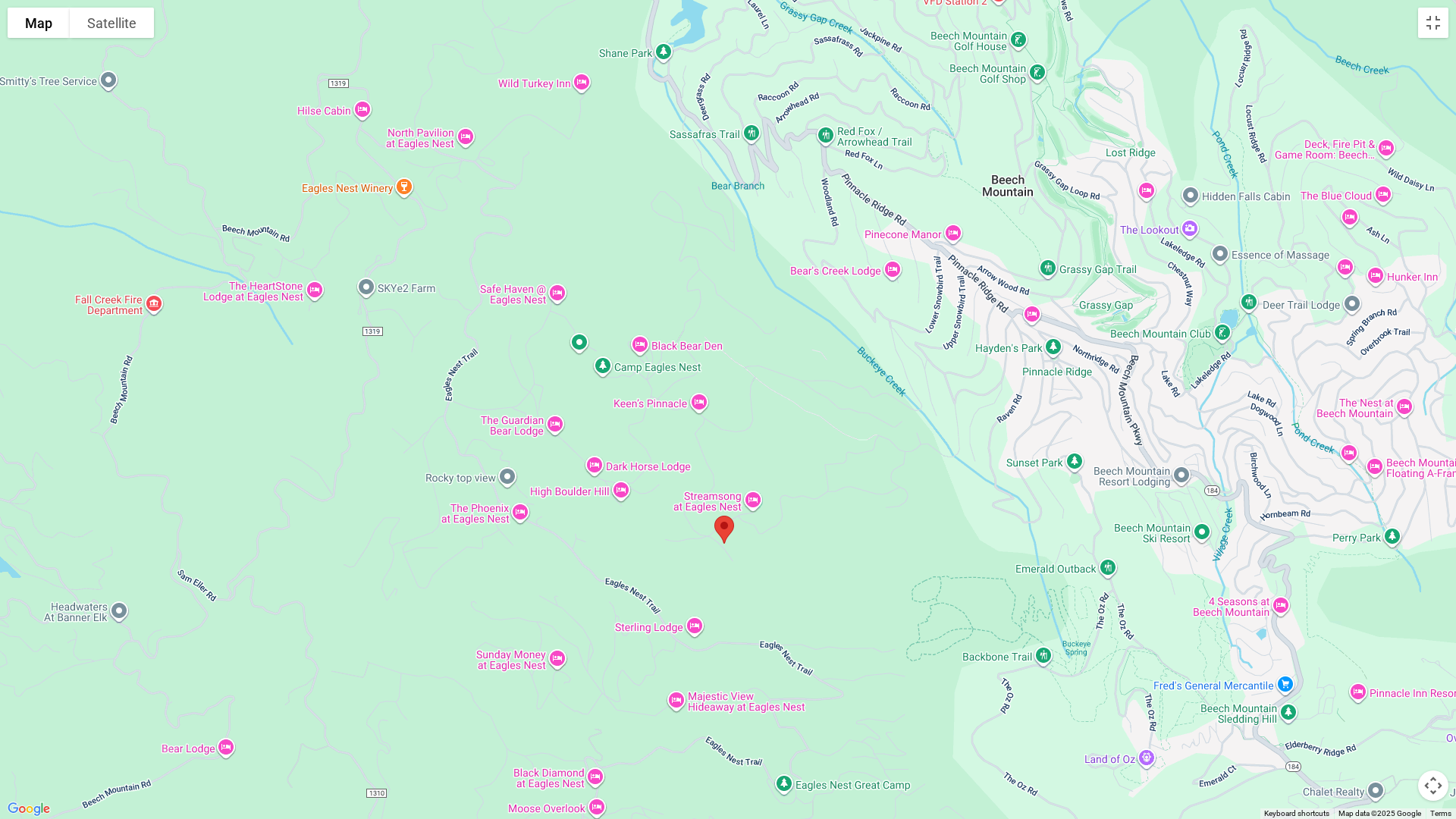
drag, startPoint x: 514, startPoint y: 431, endPoint x: 439, endPoint y: 322, distance: 132.3
click at [439, 322] on div at bounding box center [728, 410] width 1456 height 819
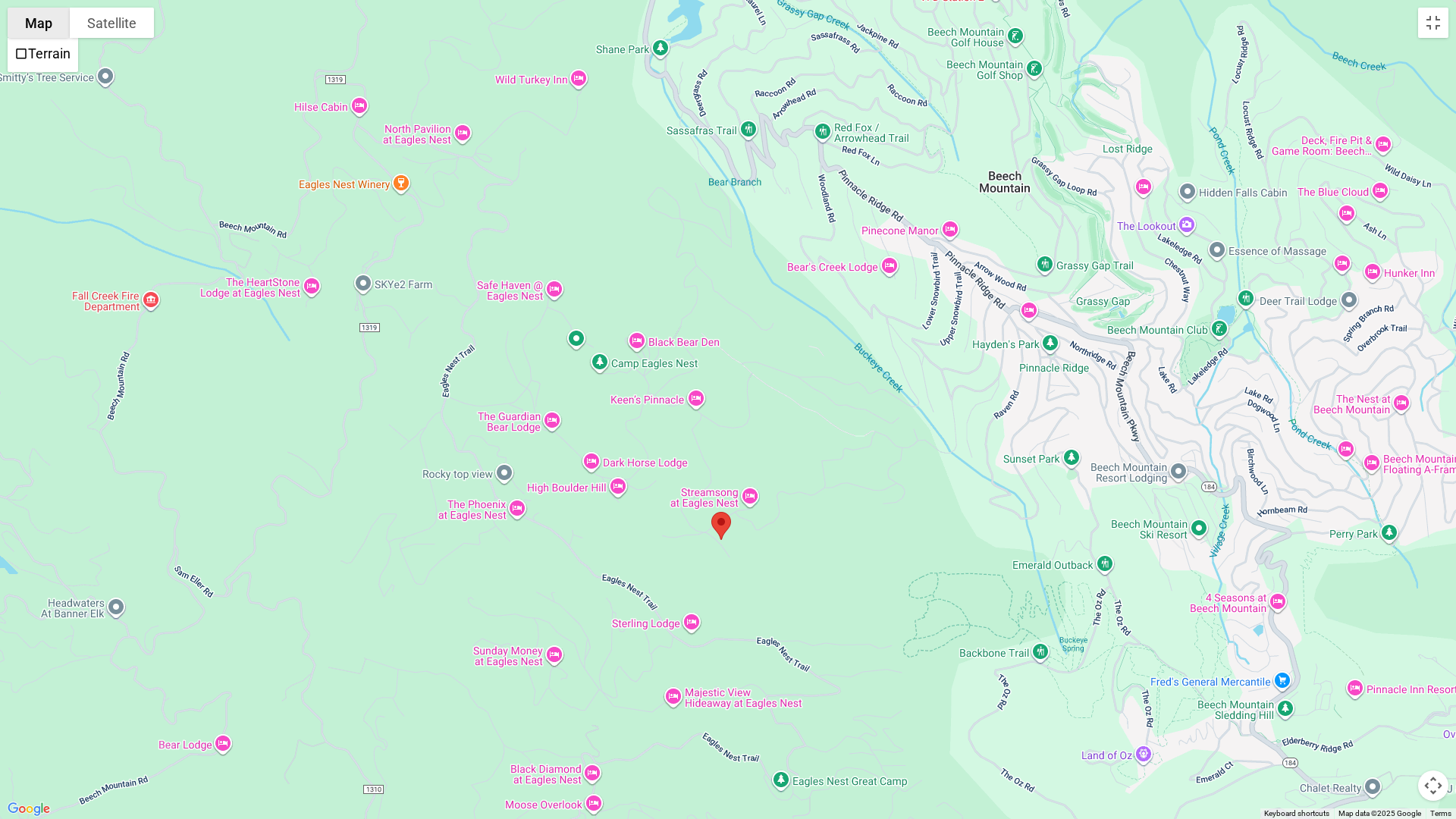
click at [36, 20] on button "Map" at bounding box center [38, 22] width 62 height 30
click at [90, 22] on button "Satellite" at bounding box center [111, 22] width 84 height 30
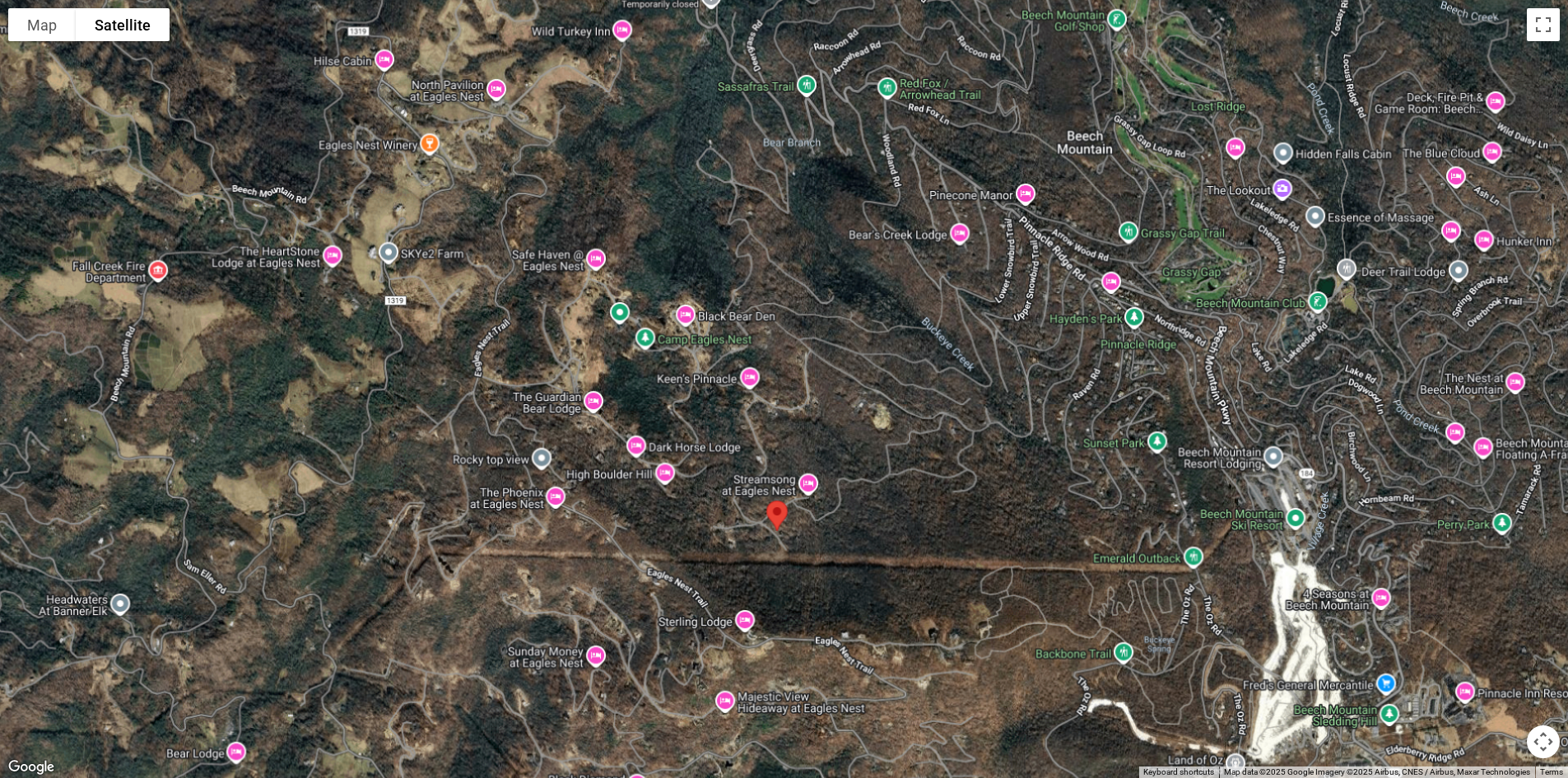
scroll to position [3477, 0]
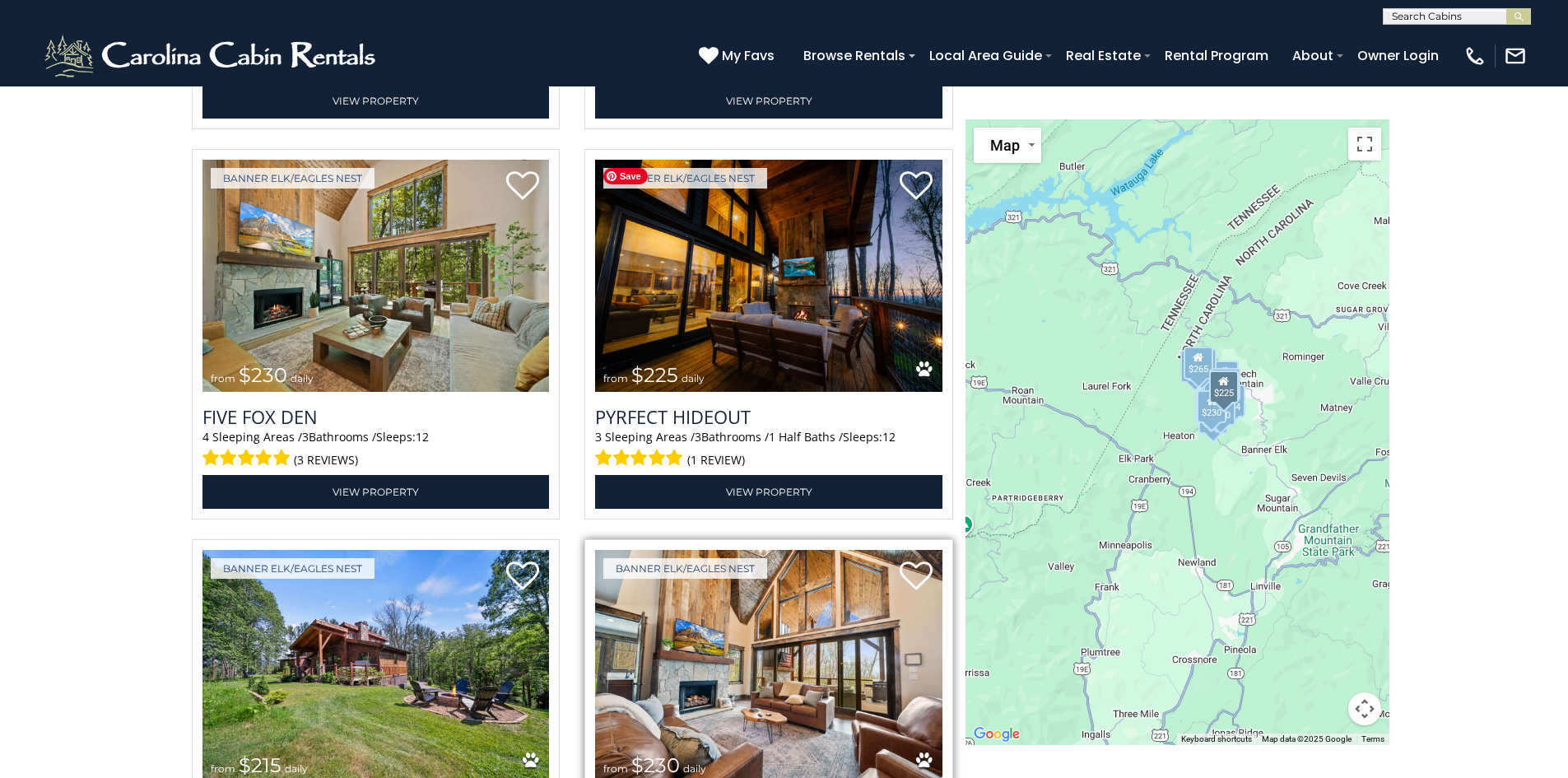
scroll to position [4882, 0]
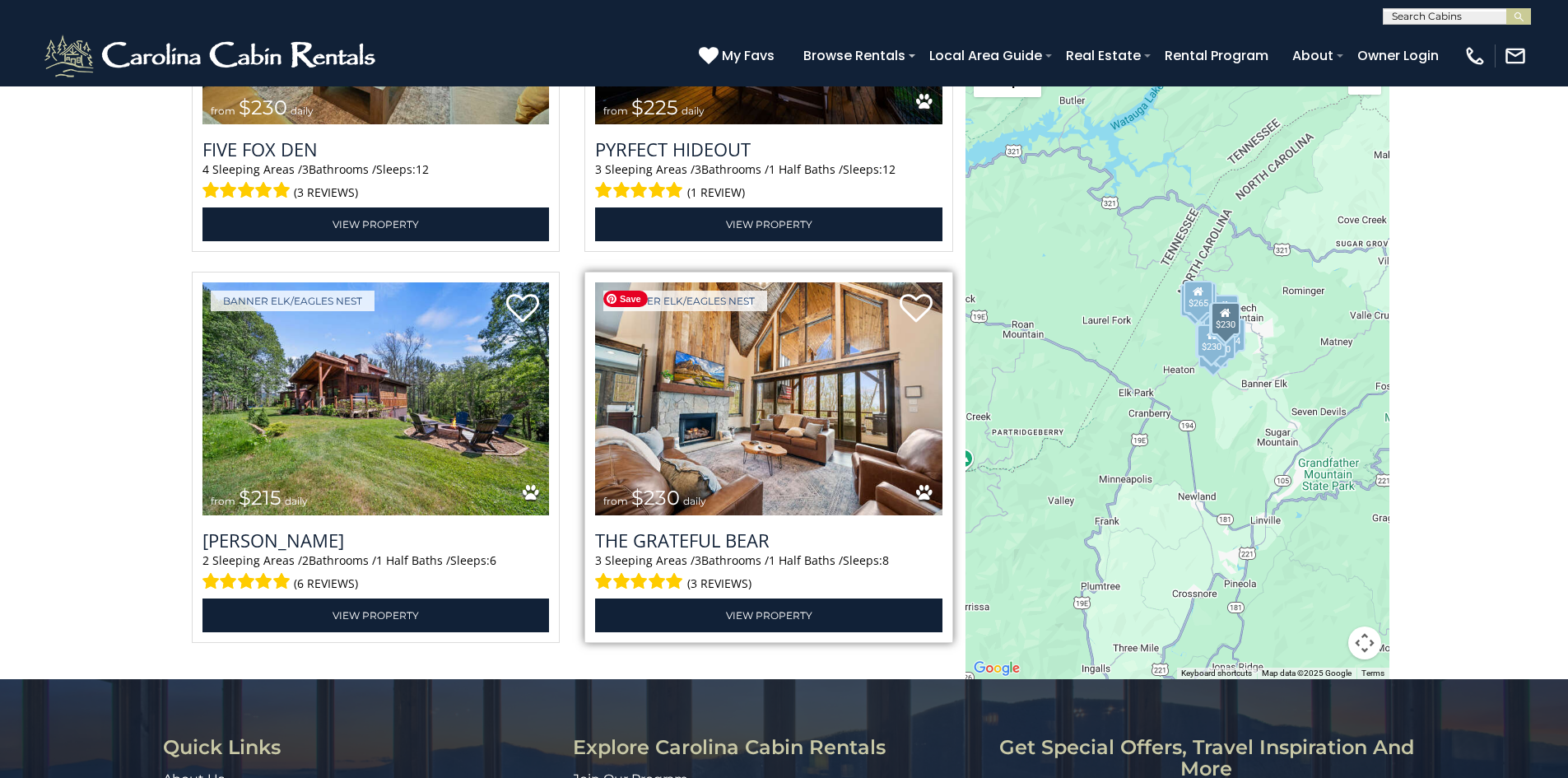
click at [733, 410] on img at bounding box center [769, 399] width 347 height 233
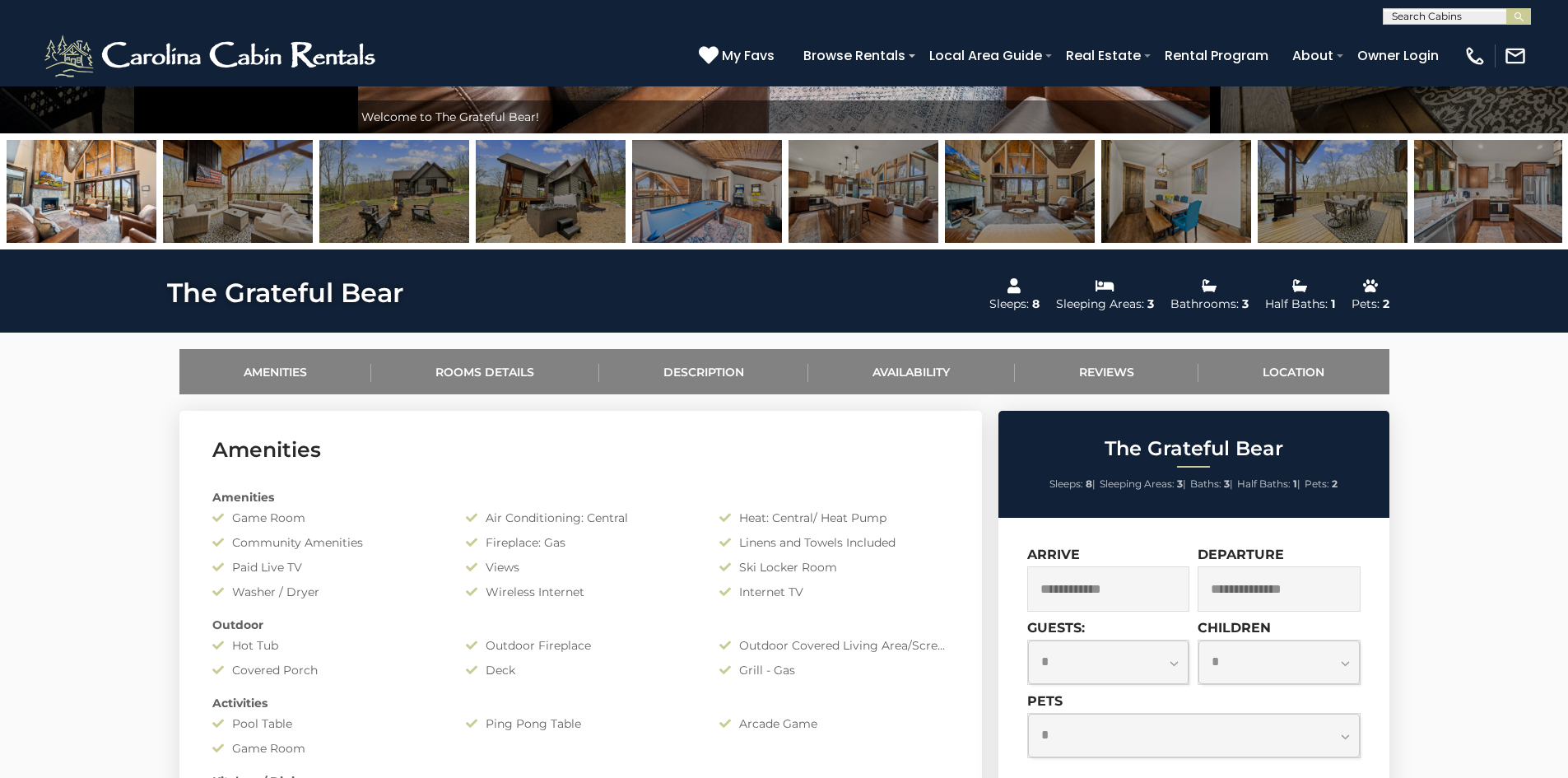
scroll to position [329, 0]
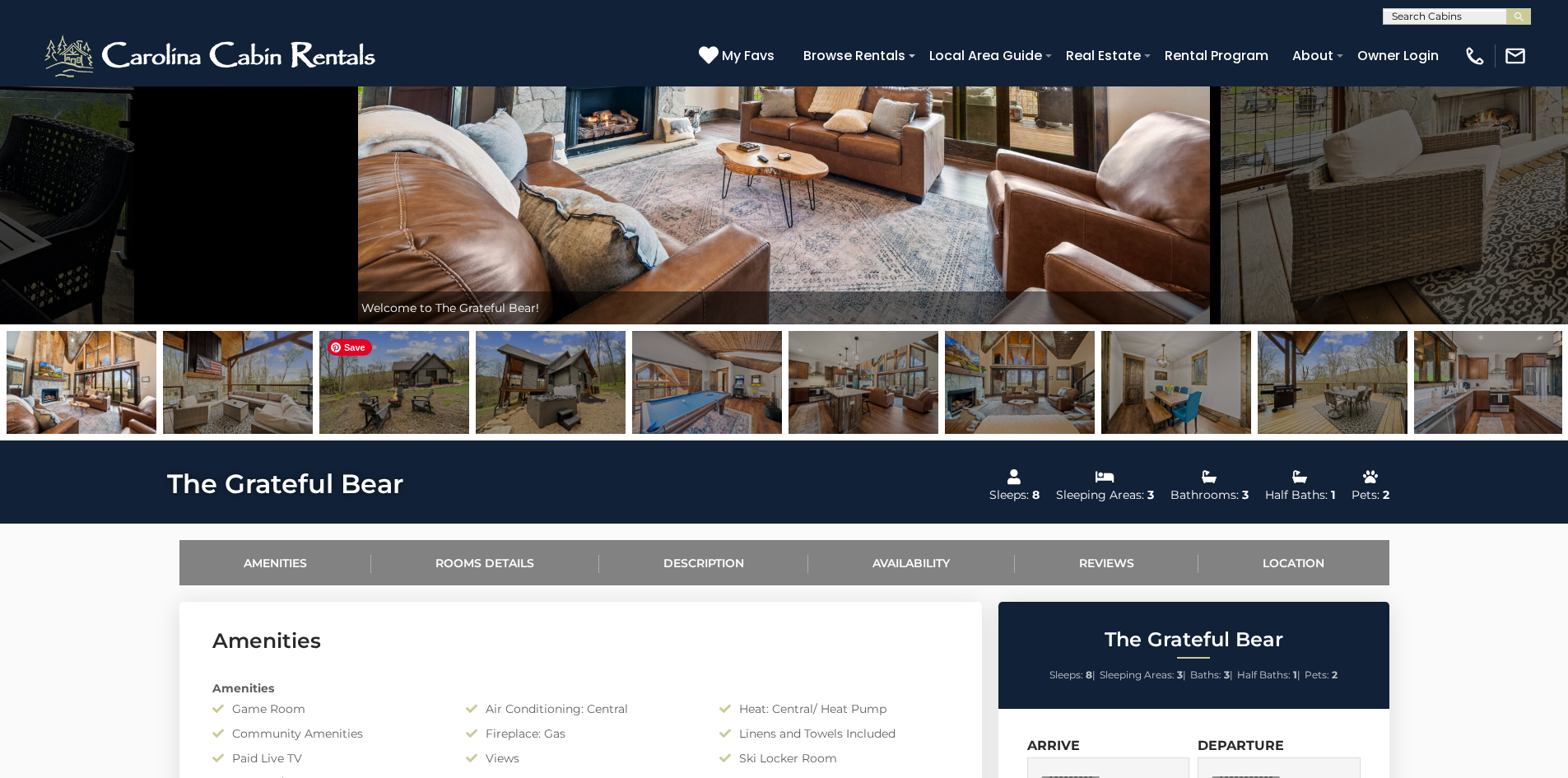
click at [455, 393] on img at bounding box center [394, 382] width 150 height 103
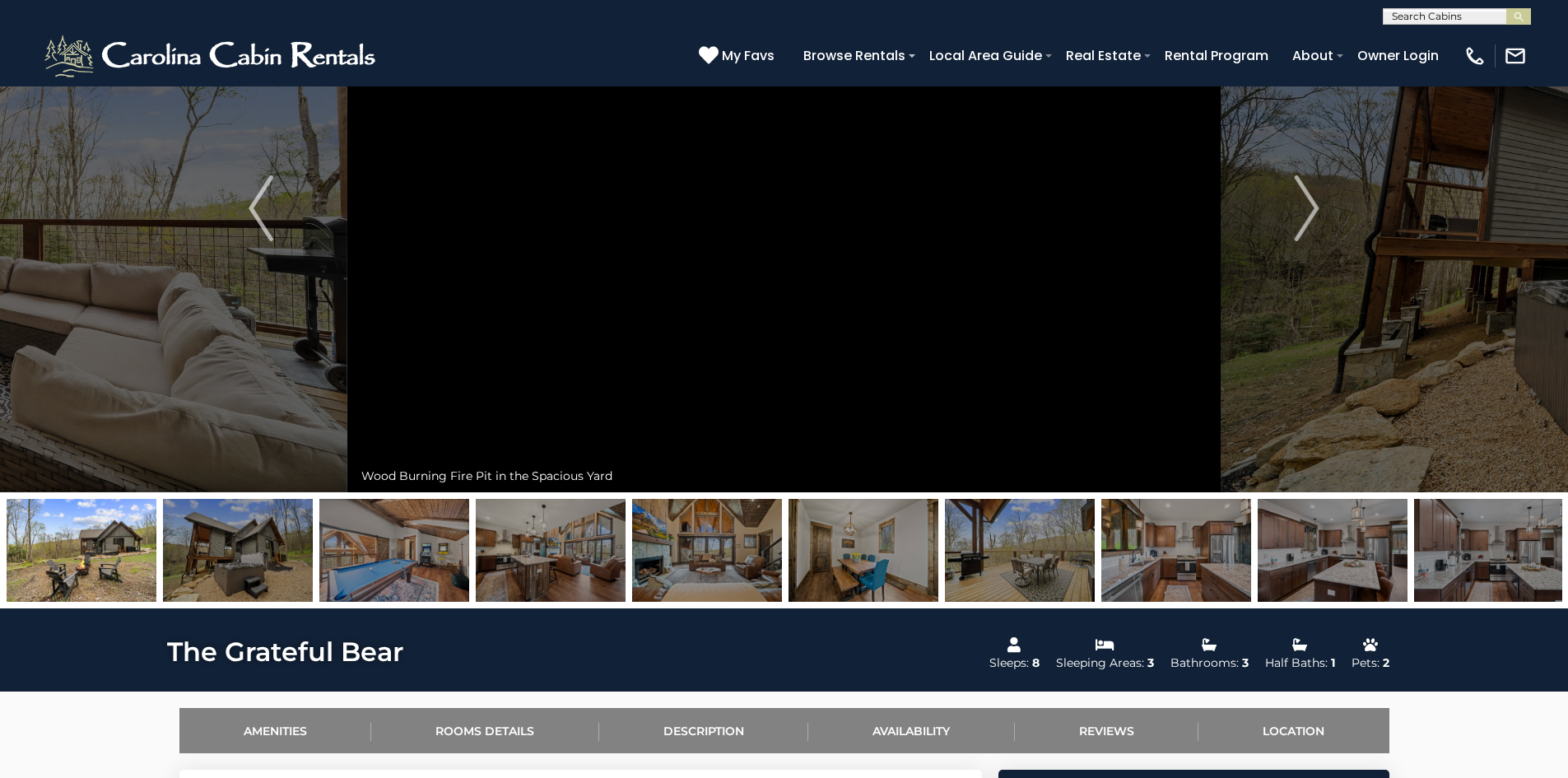
scroll to position [0, 0]
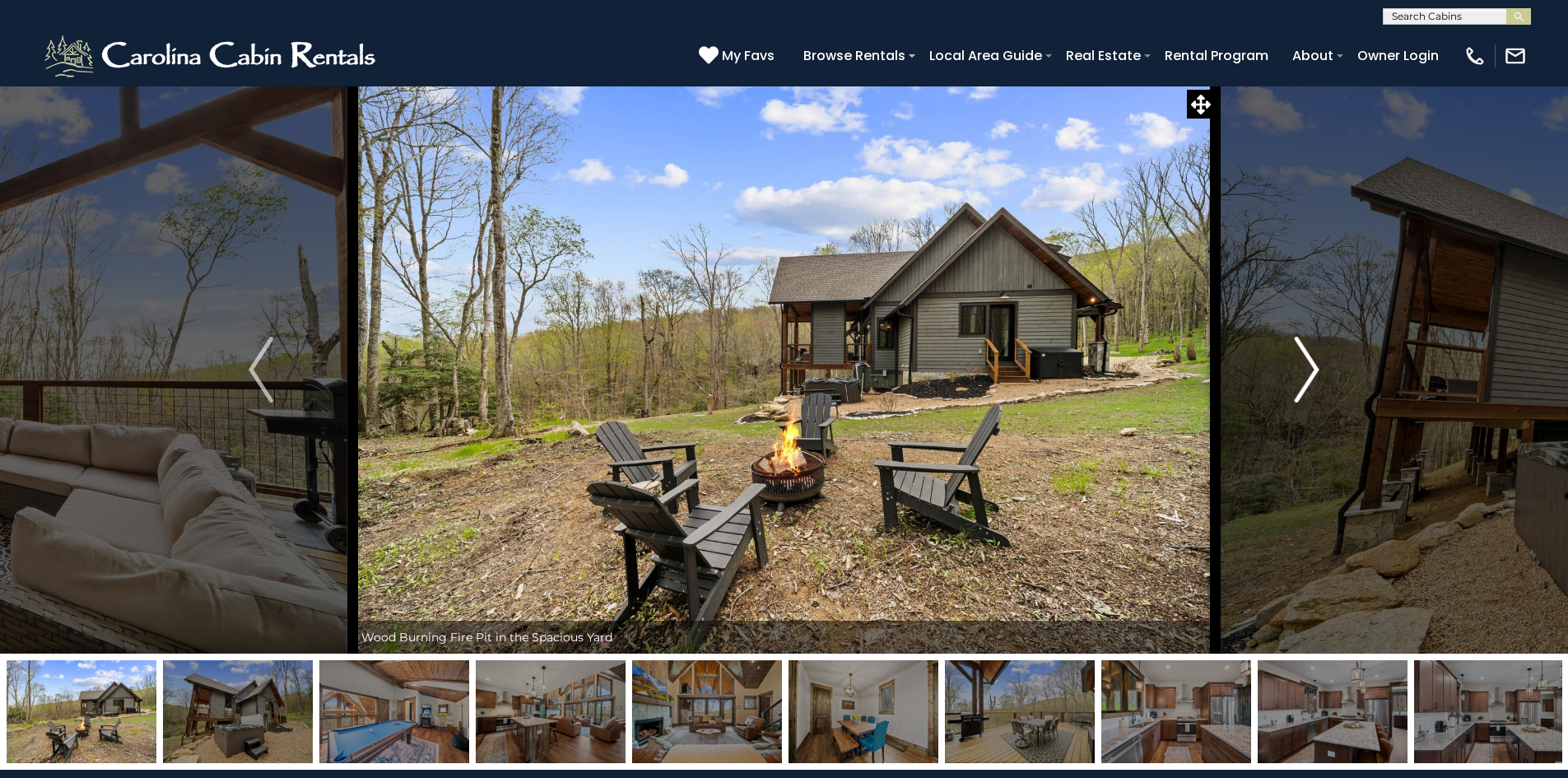
click at [1269, 359] on button "Next" at bounding box center [1306, 370] width 183 height 568
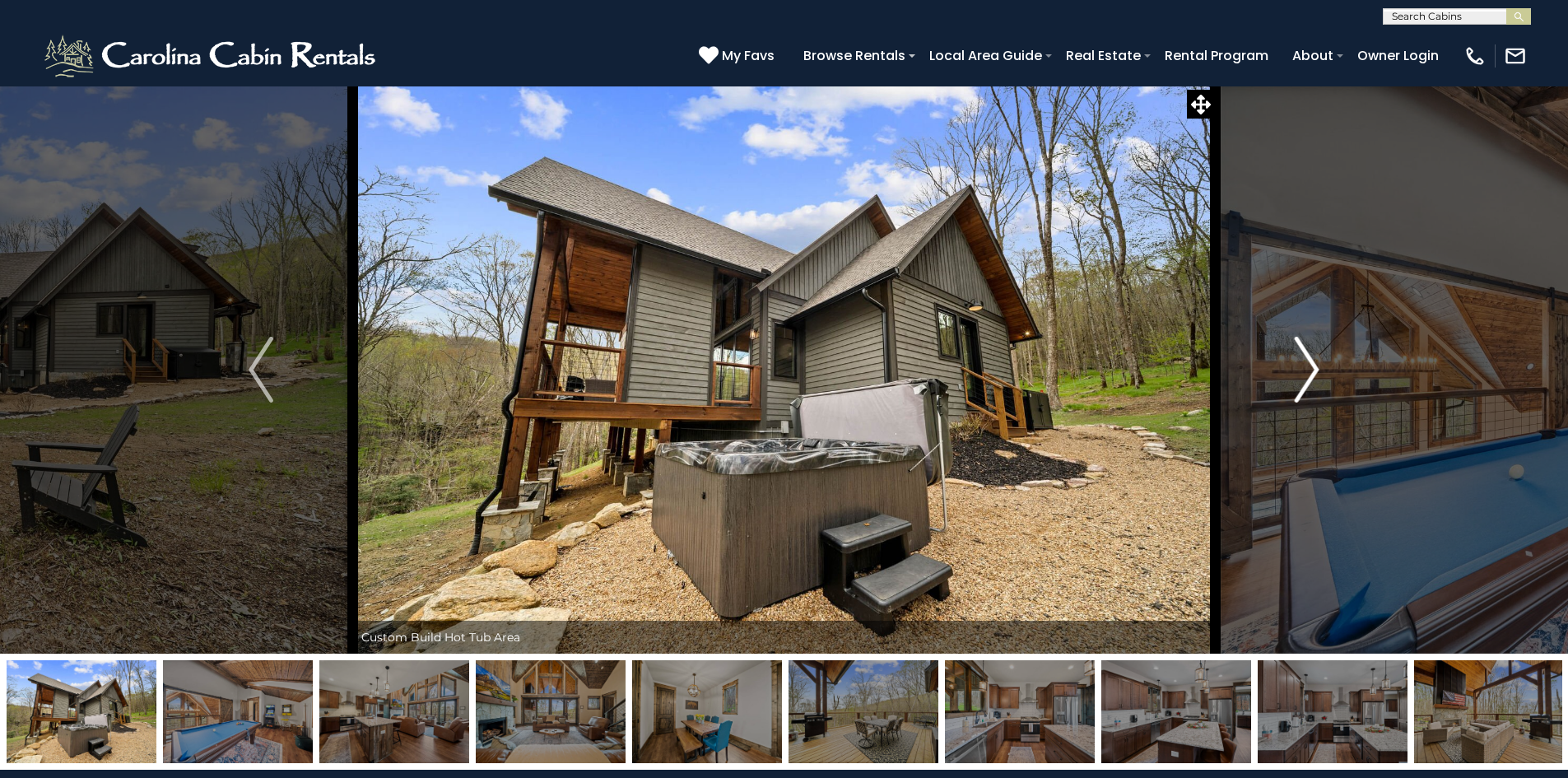
click at [1269, 359] on button "Next" at bounding box center [1306, 370] width 183 height 568
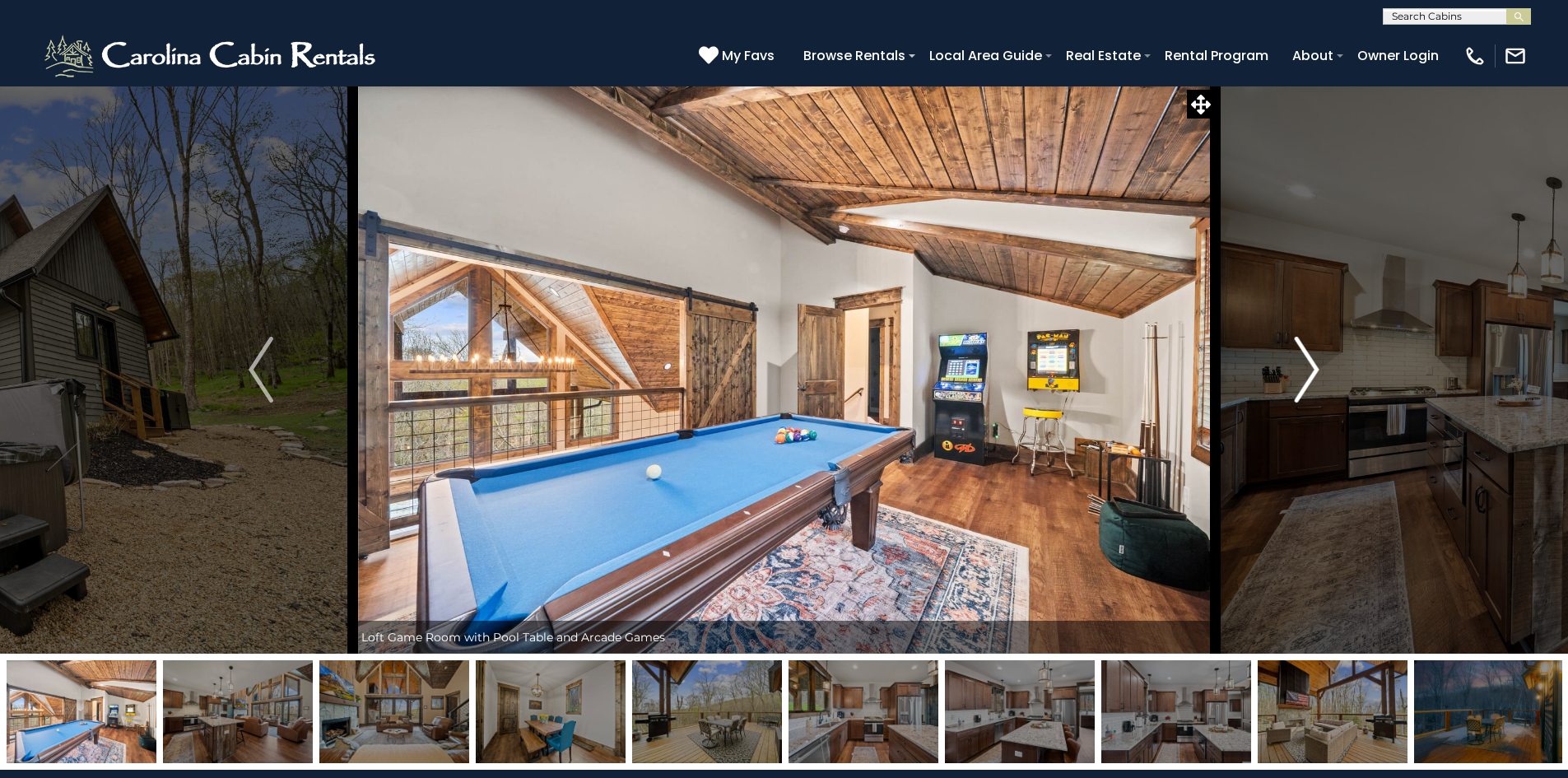
click at [1269, 359] on button "Next" at bounding box center [1306, 370] width 183 height 568
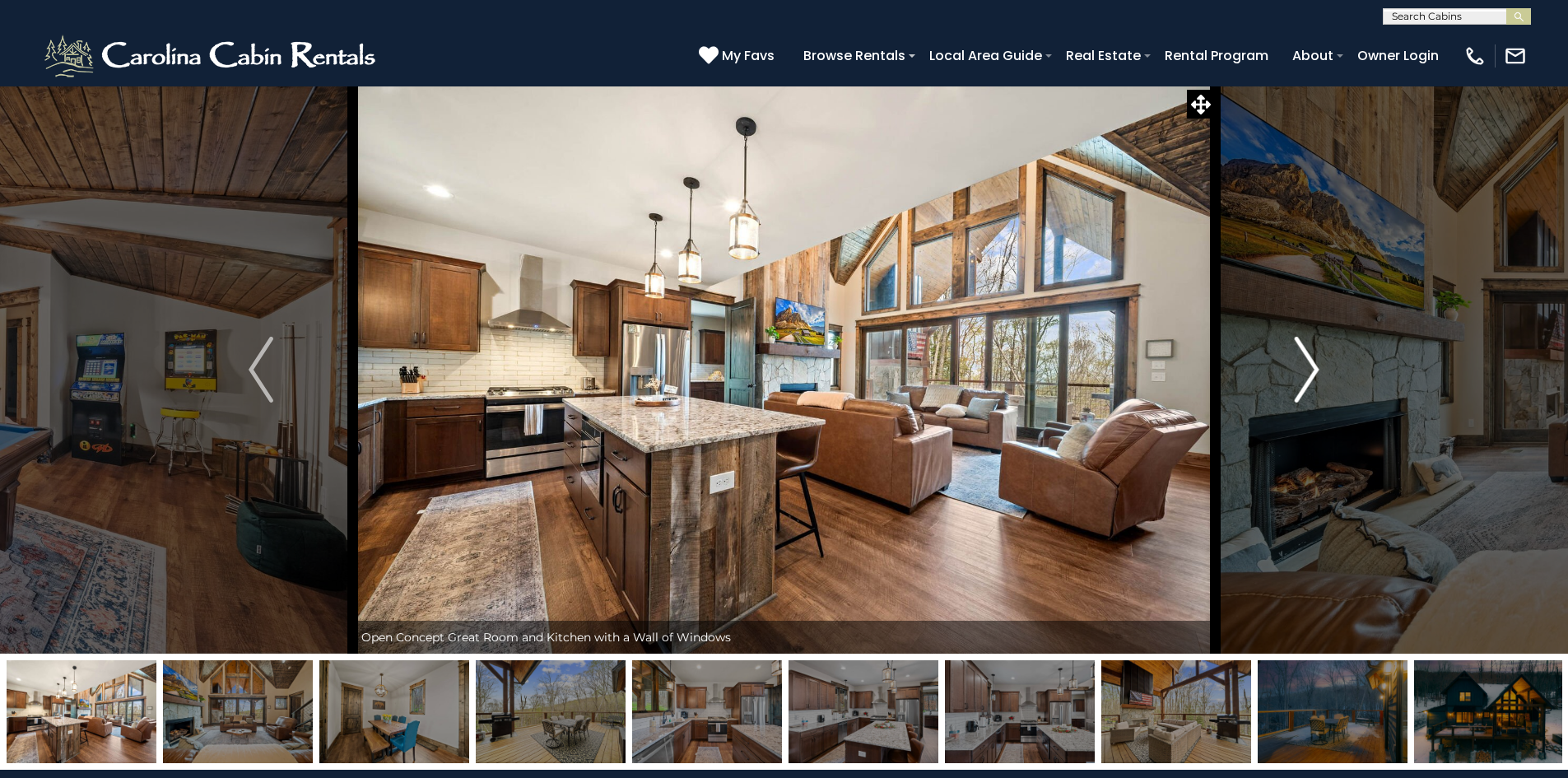
click at [1269, 359] on button "Next" at bounding box center [1306, 370] width 183 height 568
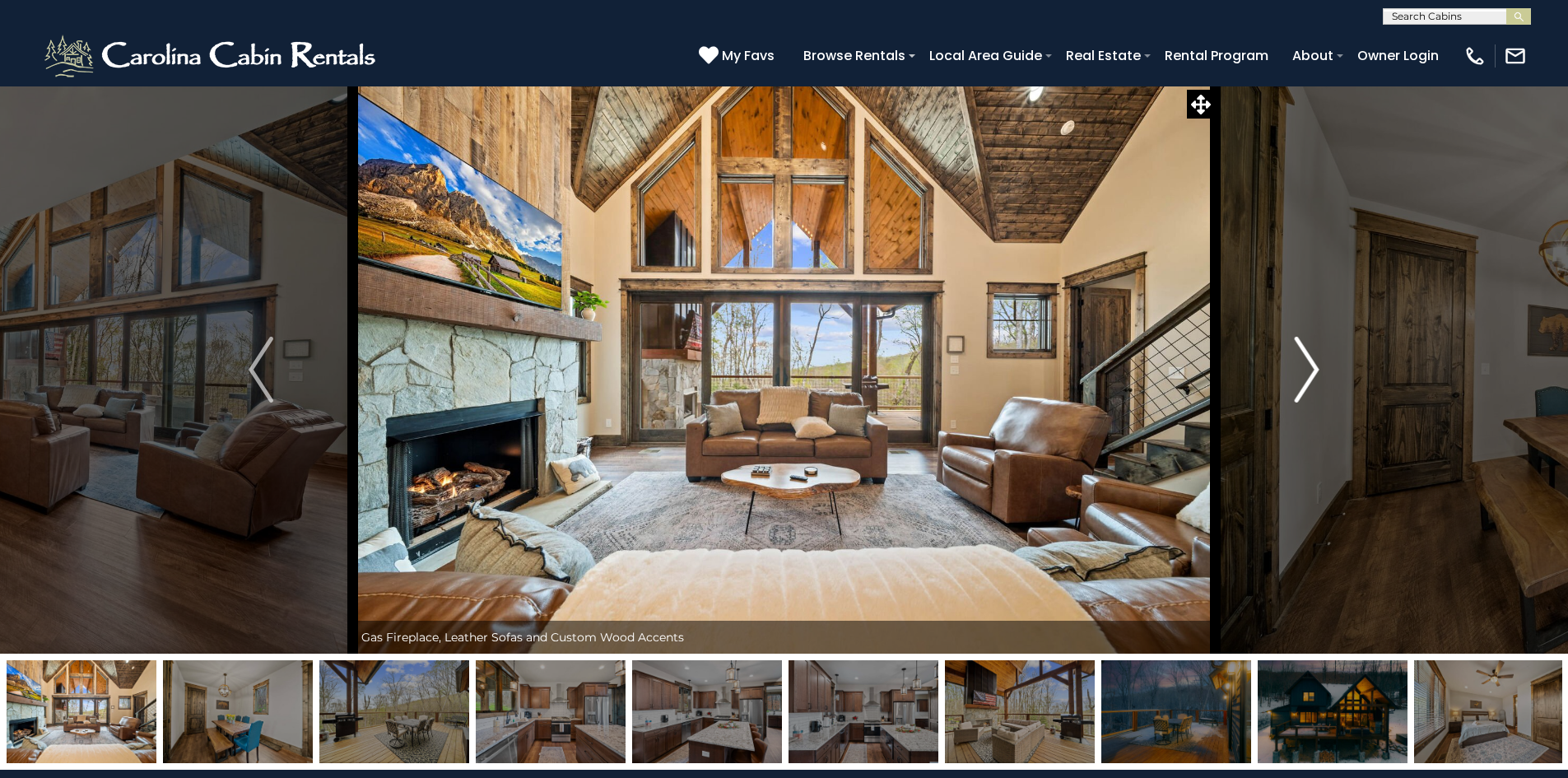
click at [1269, 359] on button "Next" at bounding box center [1306, 370] width 183 height 568
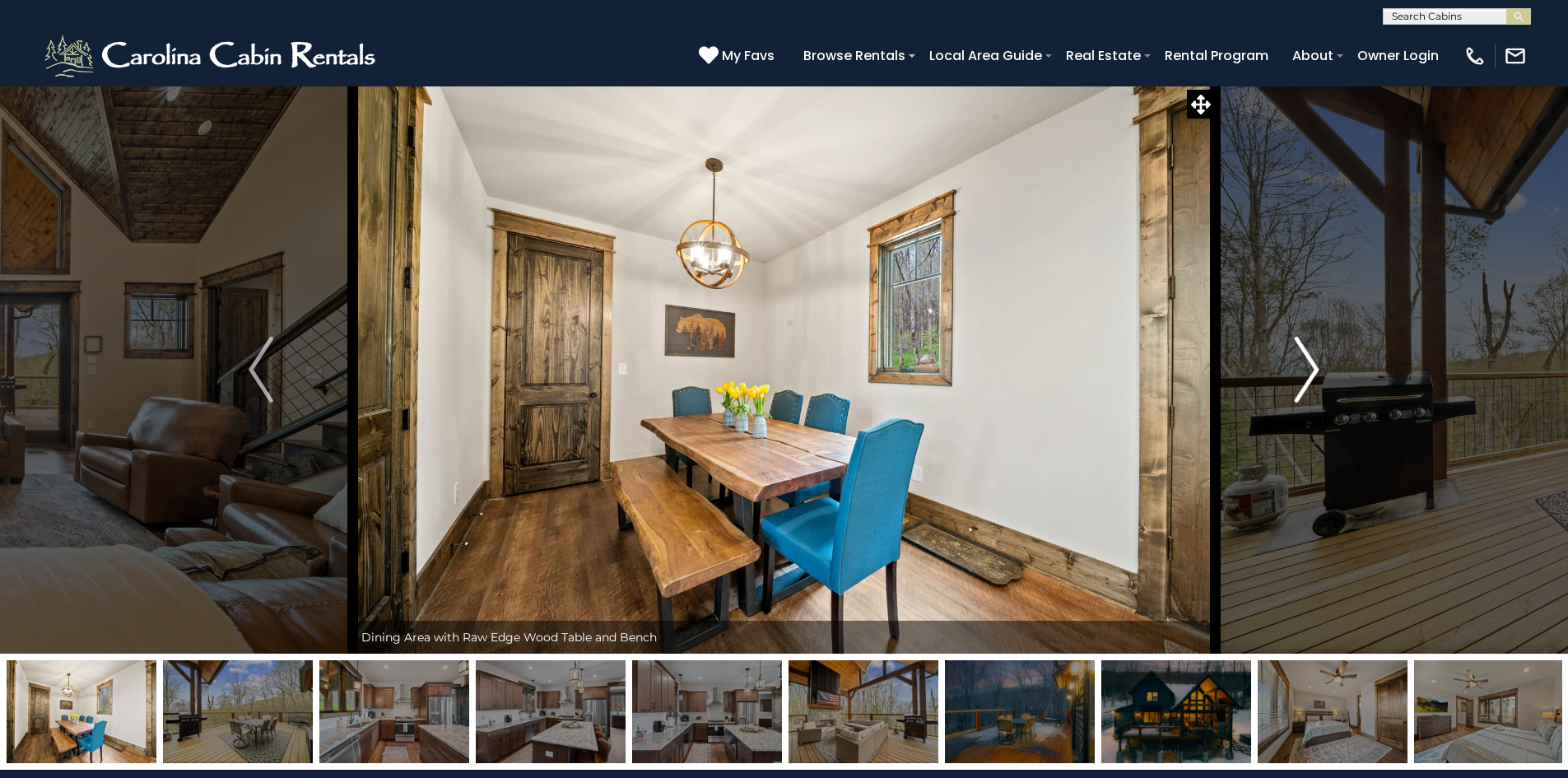
click at [1269, 359] on button "Next" at bounding box center [1306, 370] width 183 height 568
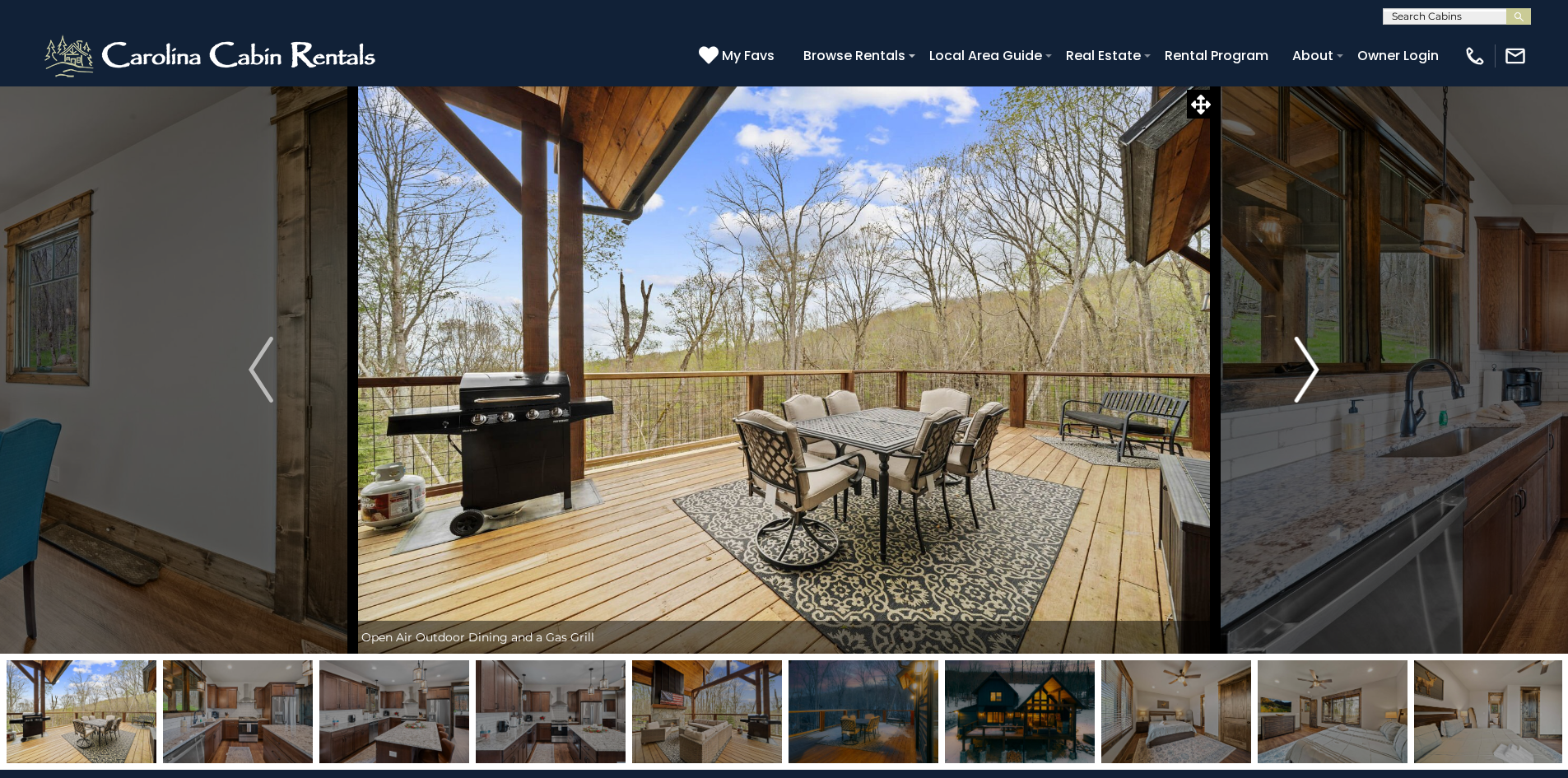
click at [1269, 359] on button "Next" at bounding box center [1306, 370] width 183 height 568
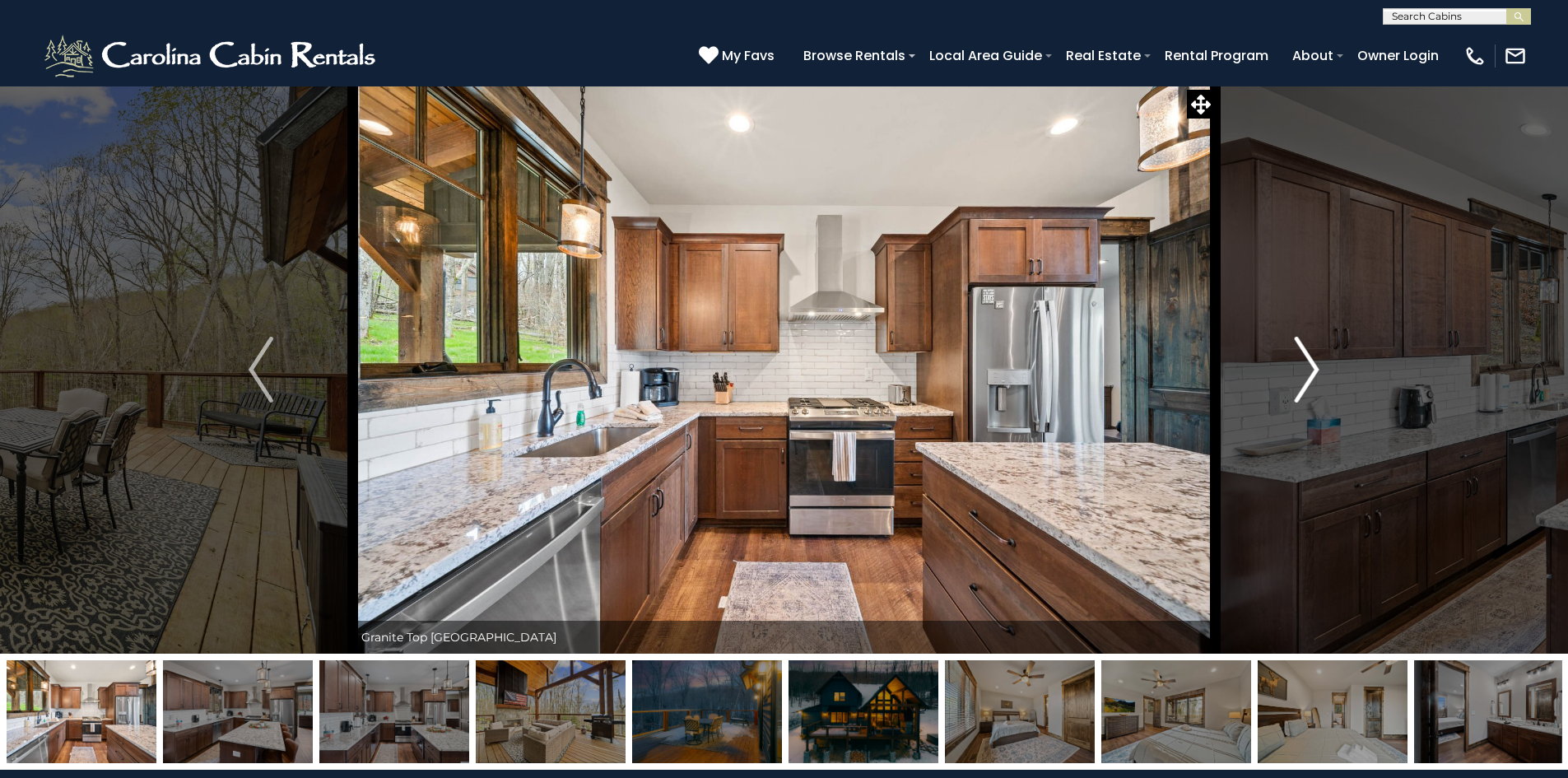
click at [1269, 359] on button "Next" at bounding box center [1306, 370] width 183 height 568
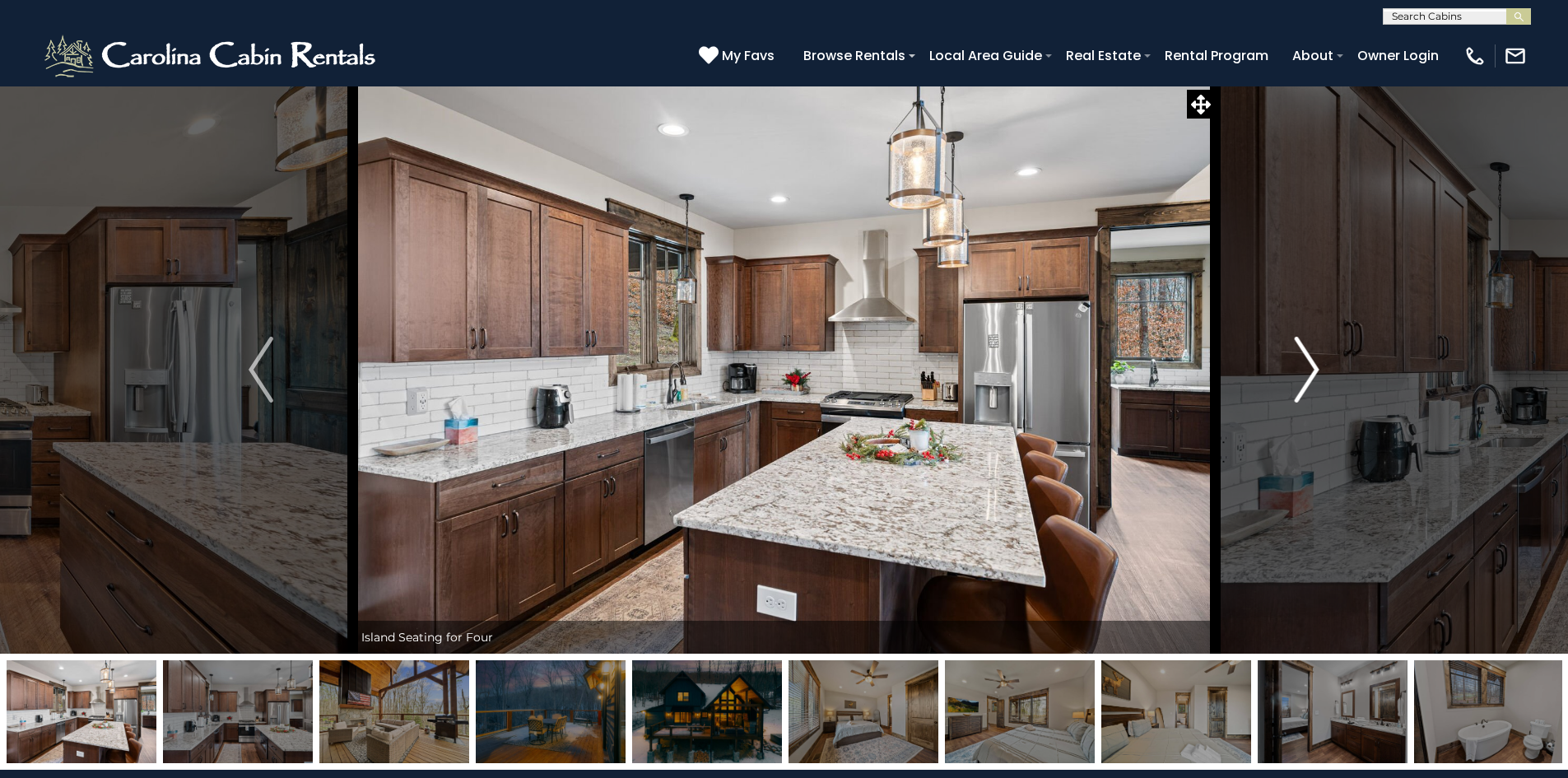
click at [1315, 383] on img "Next" at bounding box center [1307, 370] width 24 height 66
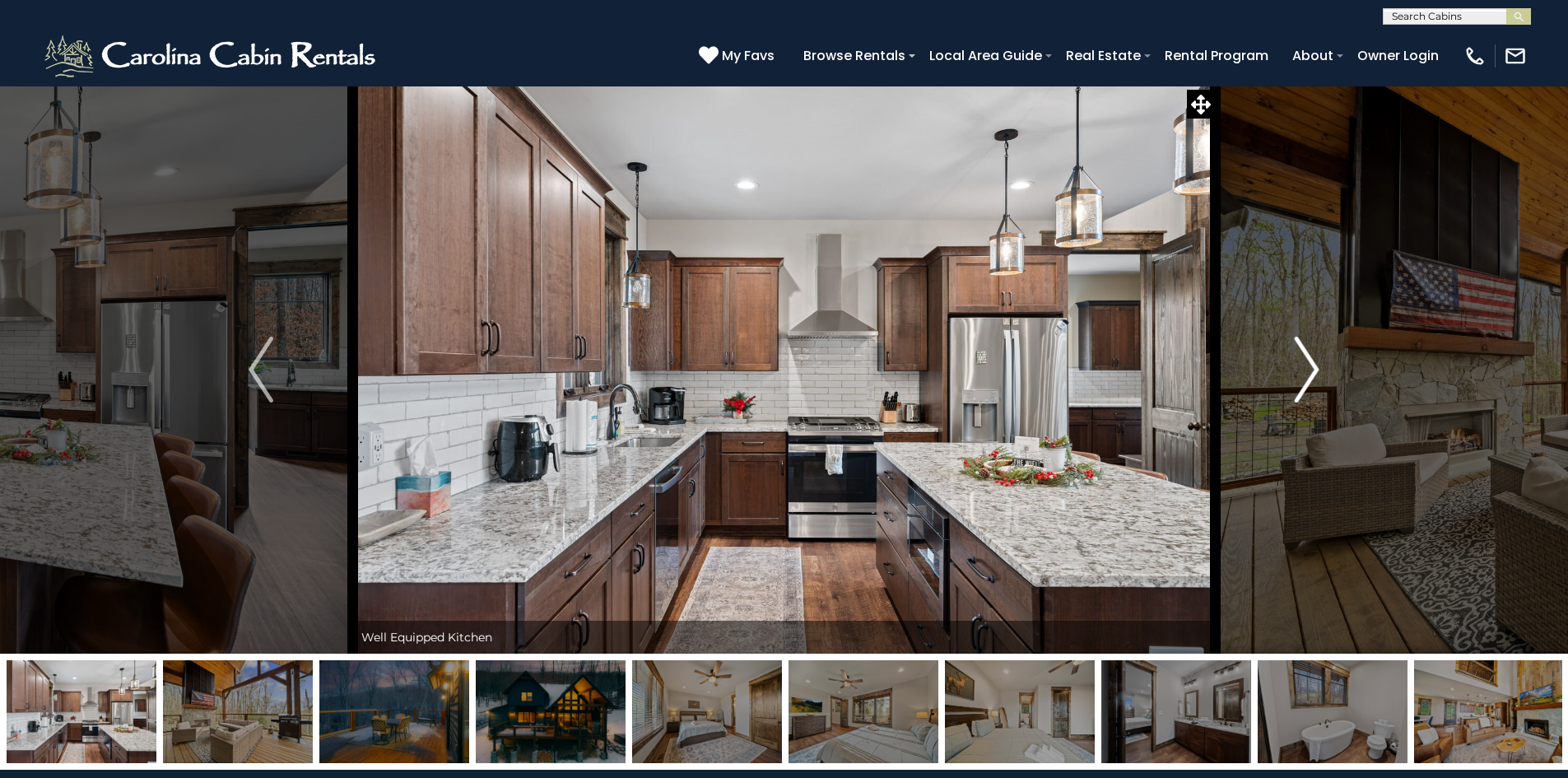
click at [1319, 382] on img "Next" at bounding box center [1307, 370] width 24 height 66
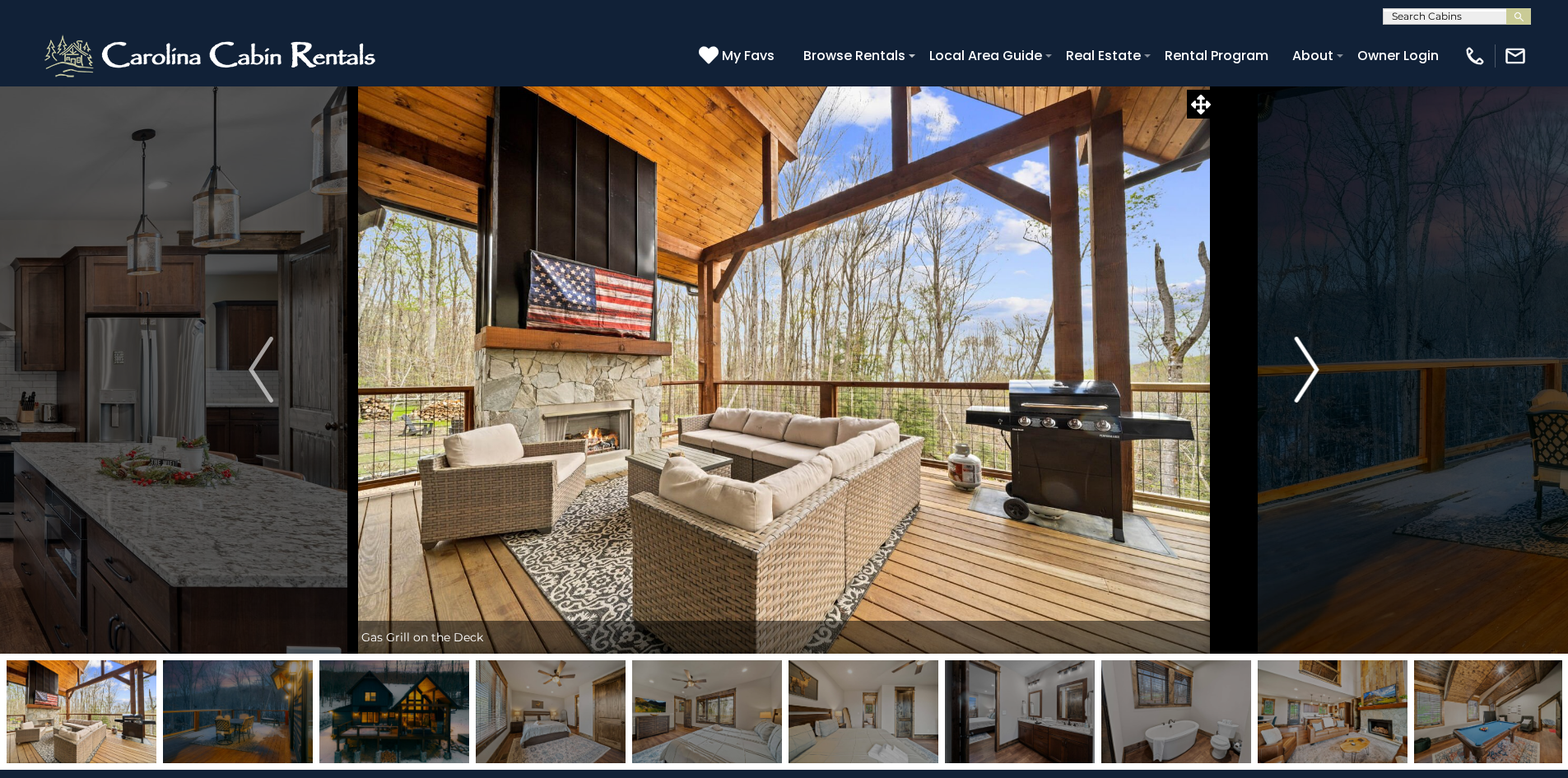
click at [1319, 382] on img "Next" at bounding box center [1307, 370] width 24 height 66
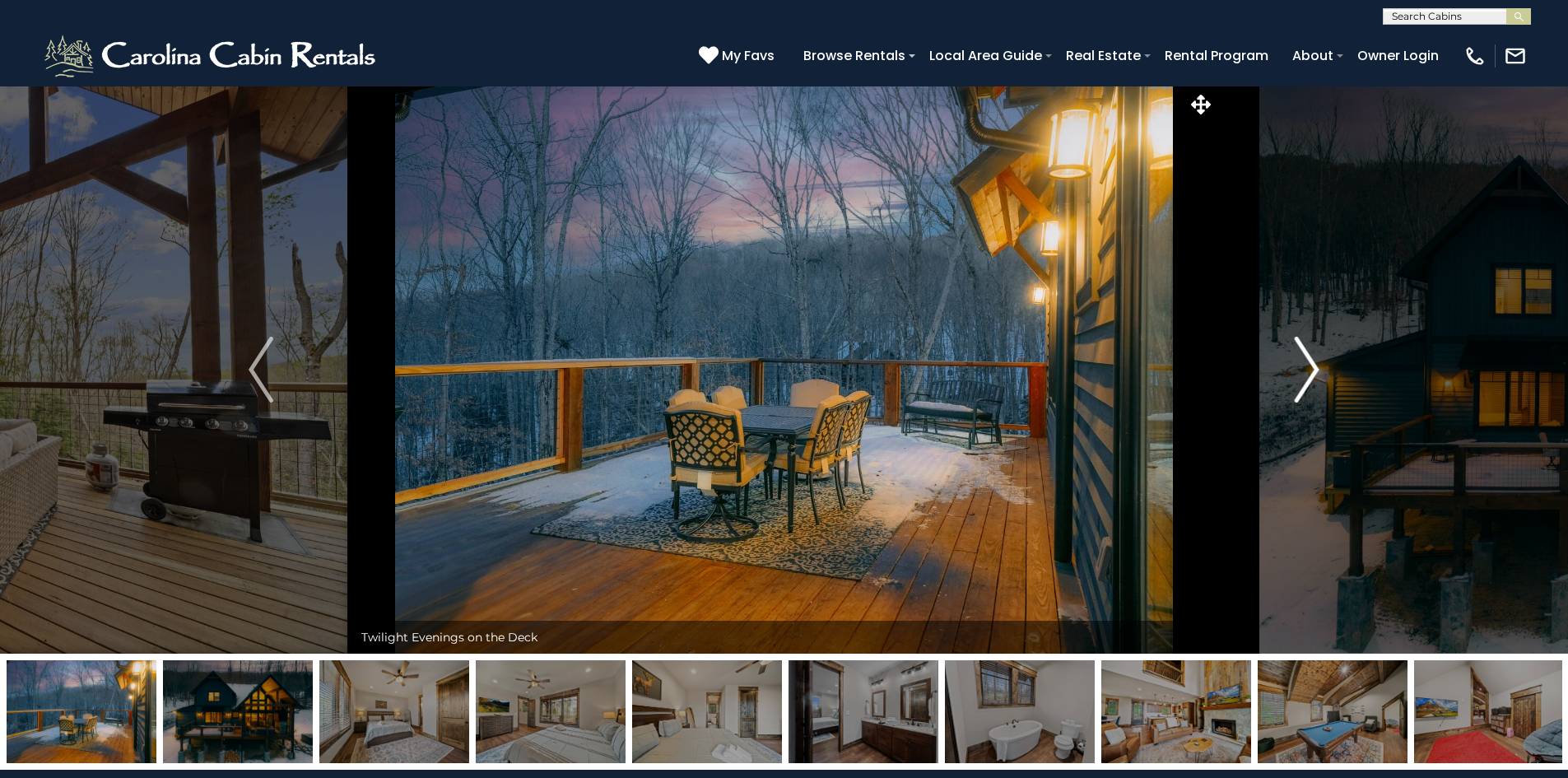
click at [1319, 382] on img "Next" at bounding box center [1307, 370] width 24 height 66
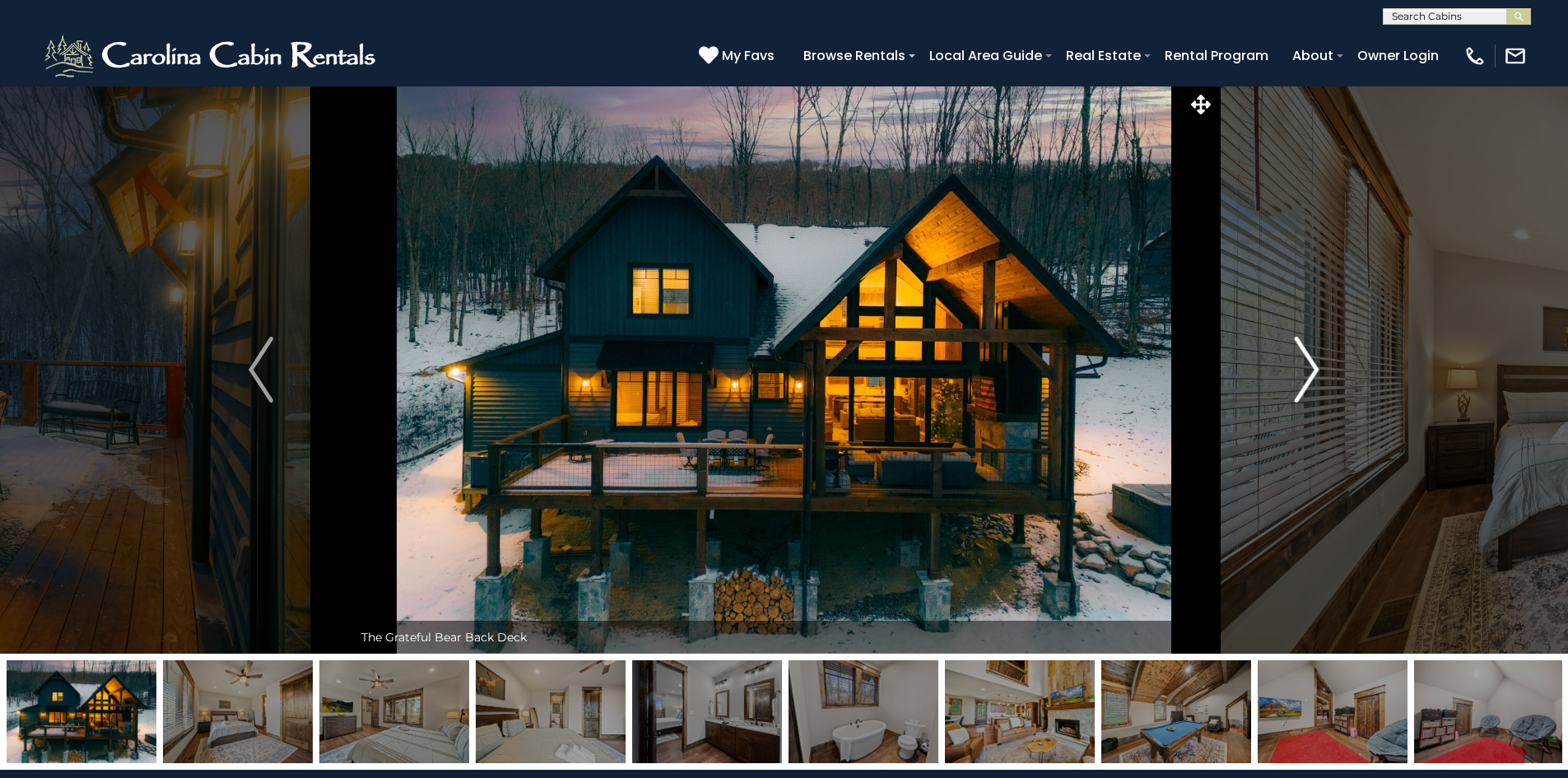
click at [1319, 382] on img "Next" at bounding box center [1307, 370] width 24 height 66
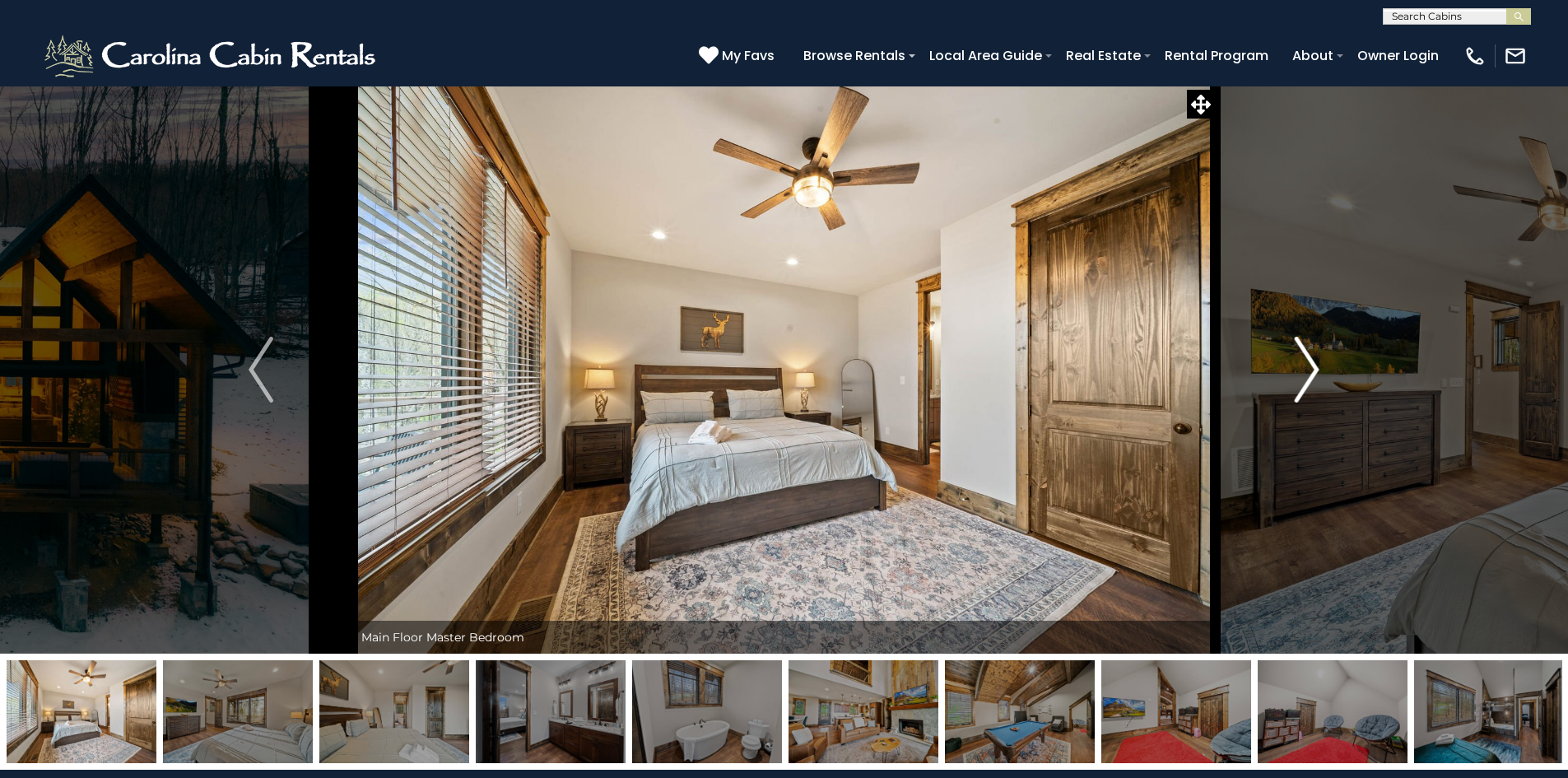
click at [1319, 382] on img "Next" at bounding box center [1307, 370] width 24 height 66
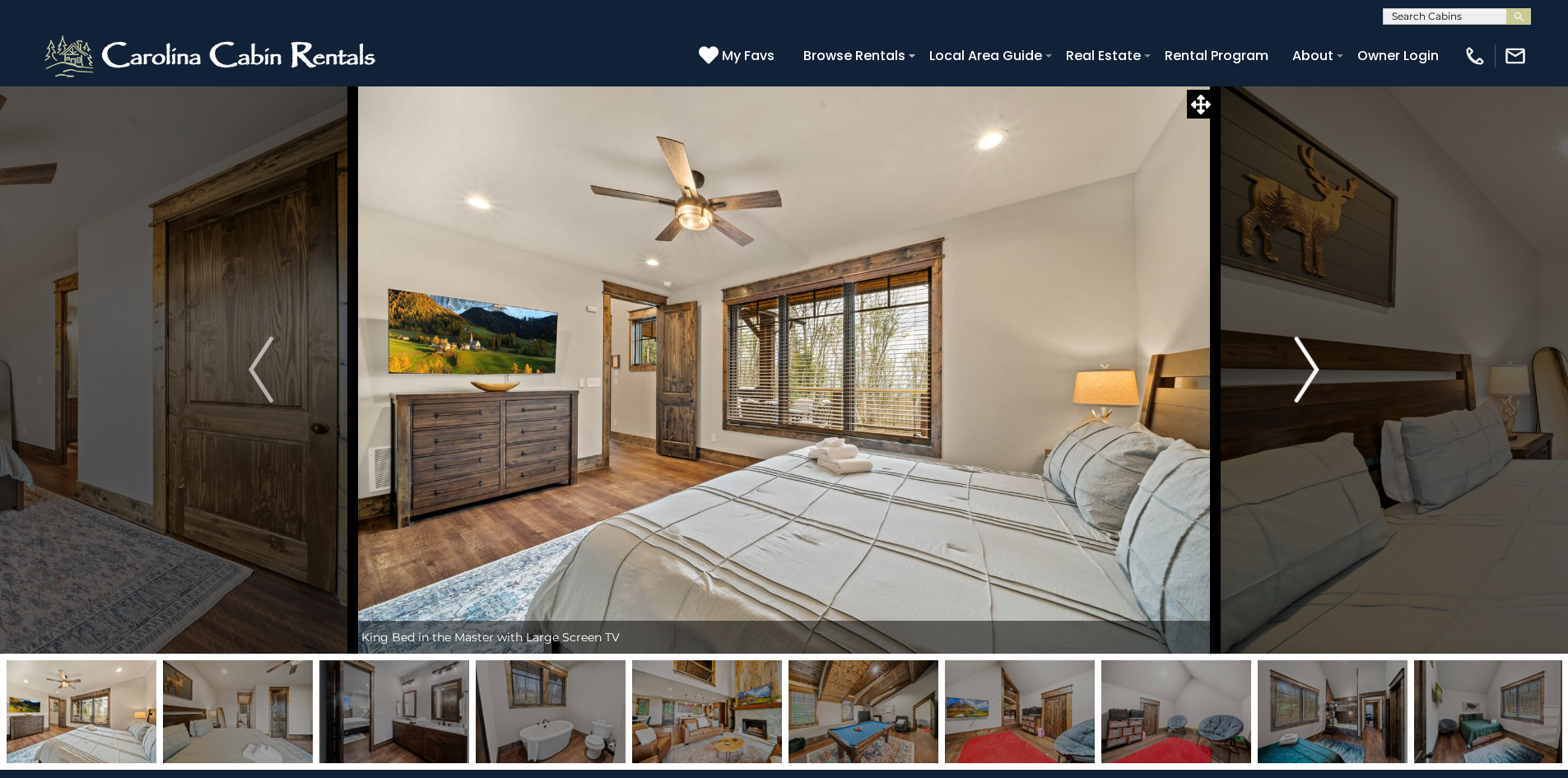
click at [1319, 382] on img "Next" at bounding box center [1307, 370] width 24 height 66
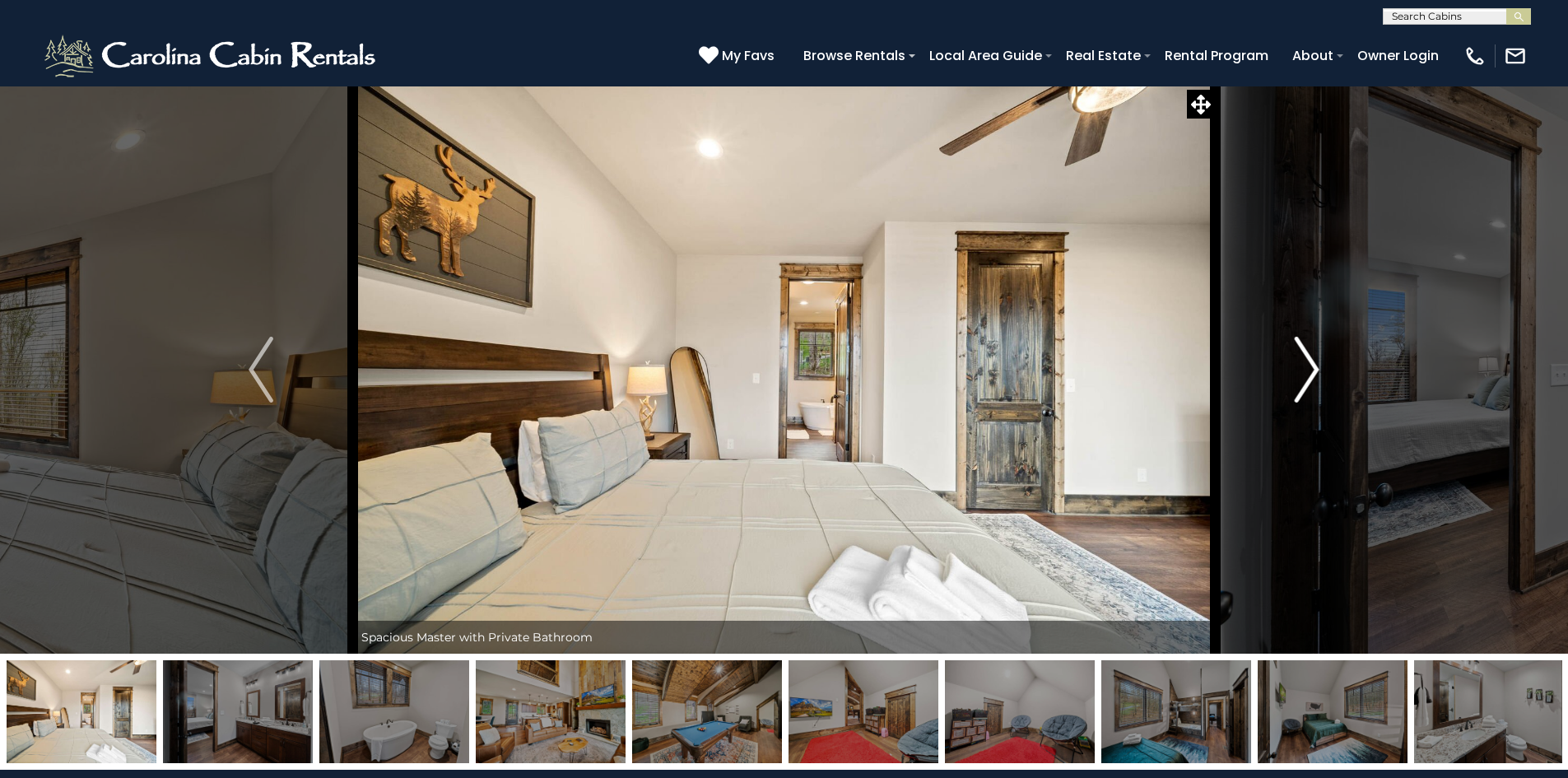
click at [1319, 382] on img "Next" at bounding box center [1307, 370] width 24 height 66
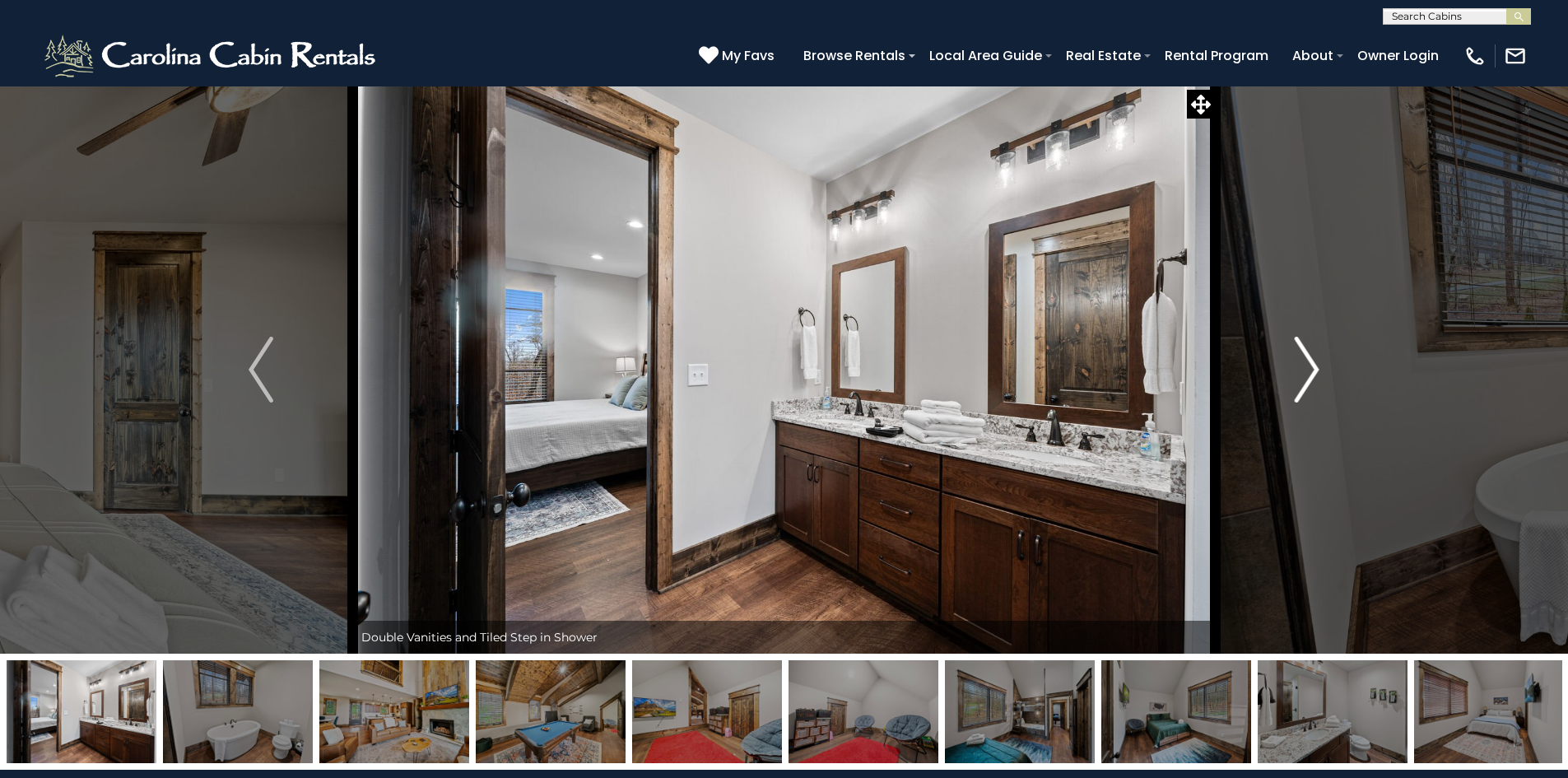
click at [1319, 382] on img "Next" at bounding box center [1307, 370] width 24 height 66
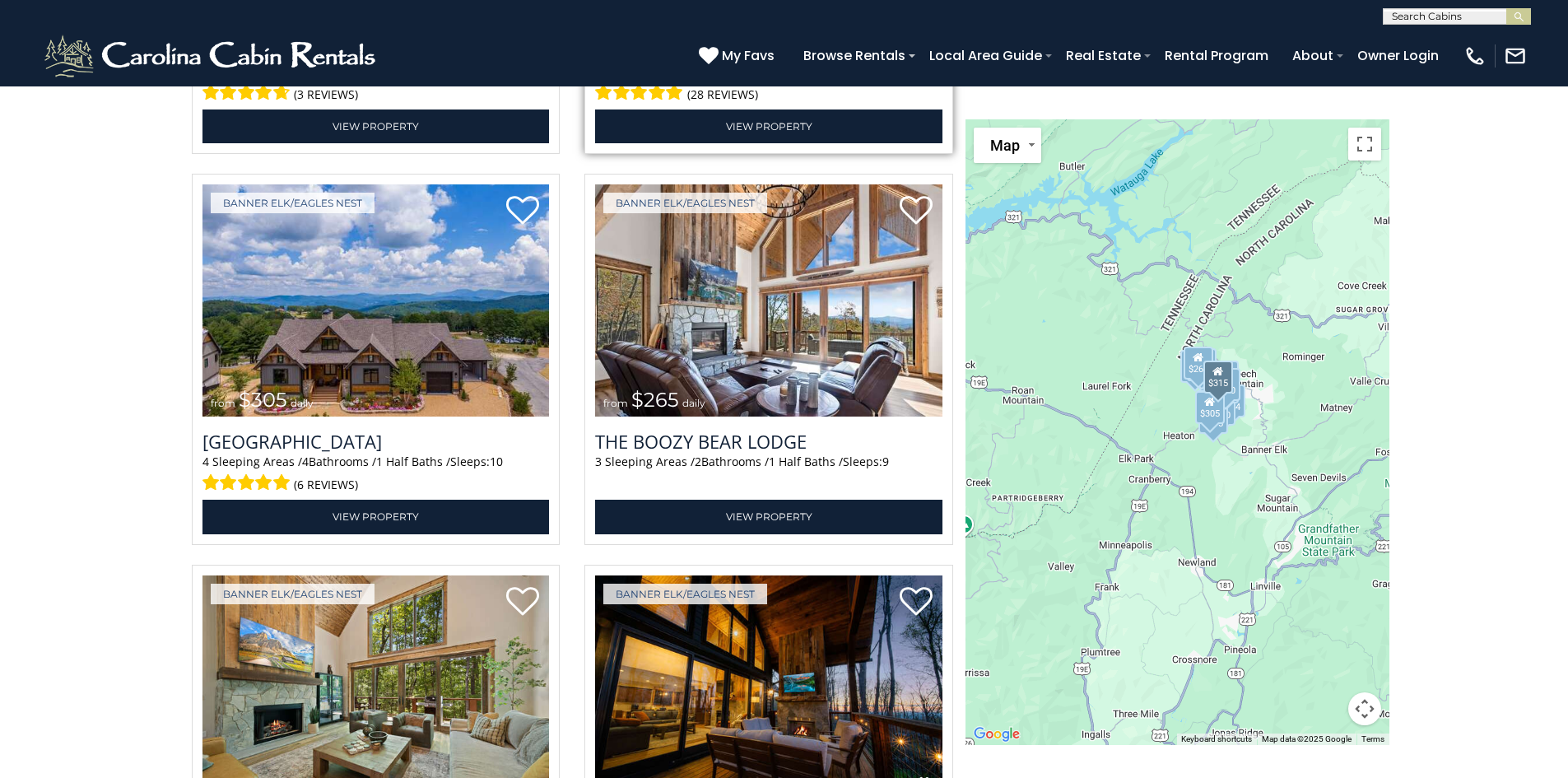
scroll to position [4611, 0]
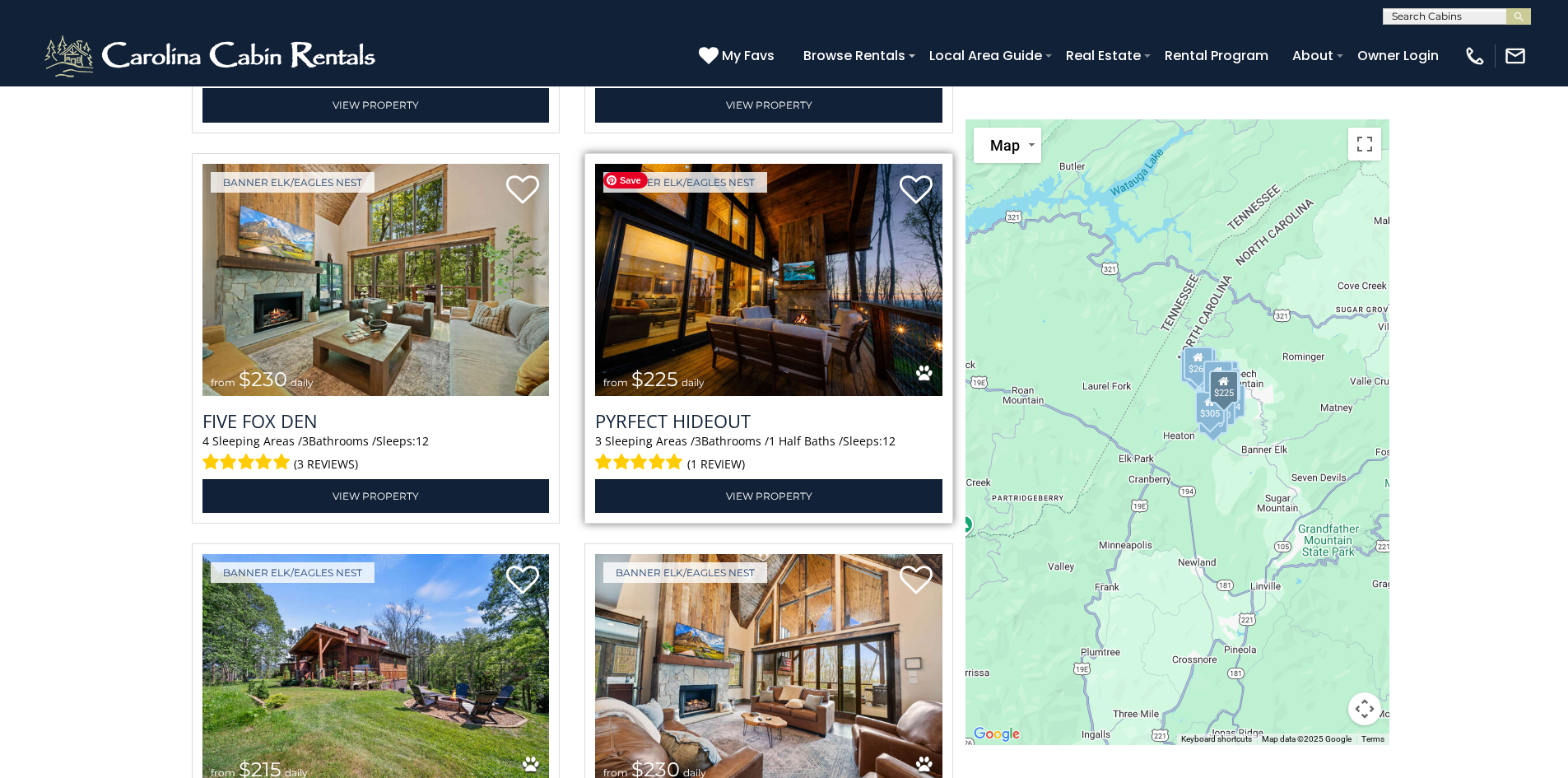
click at [735, 325] on img at bounding box center [769, 280] width 347 height 233
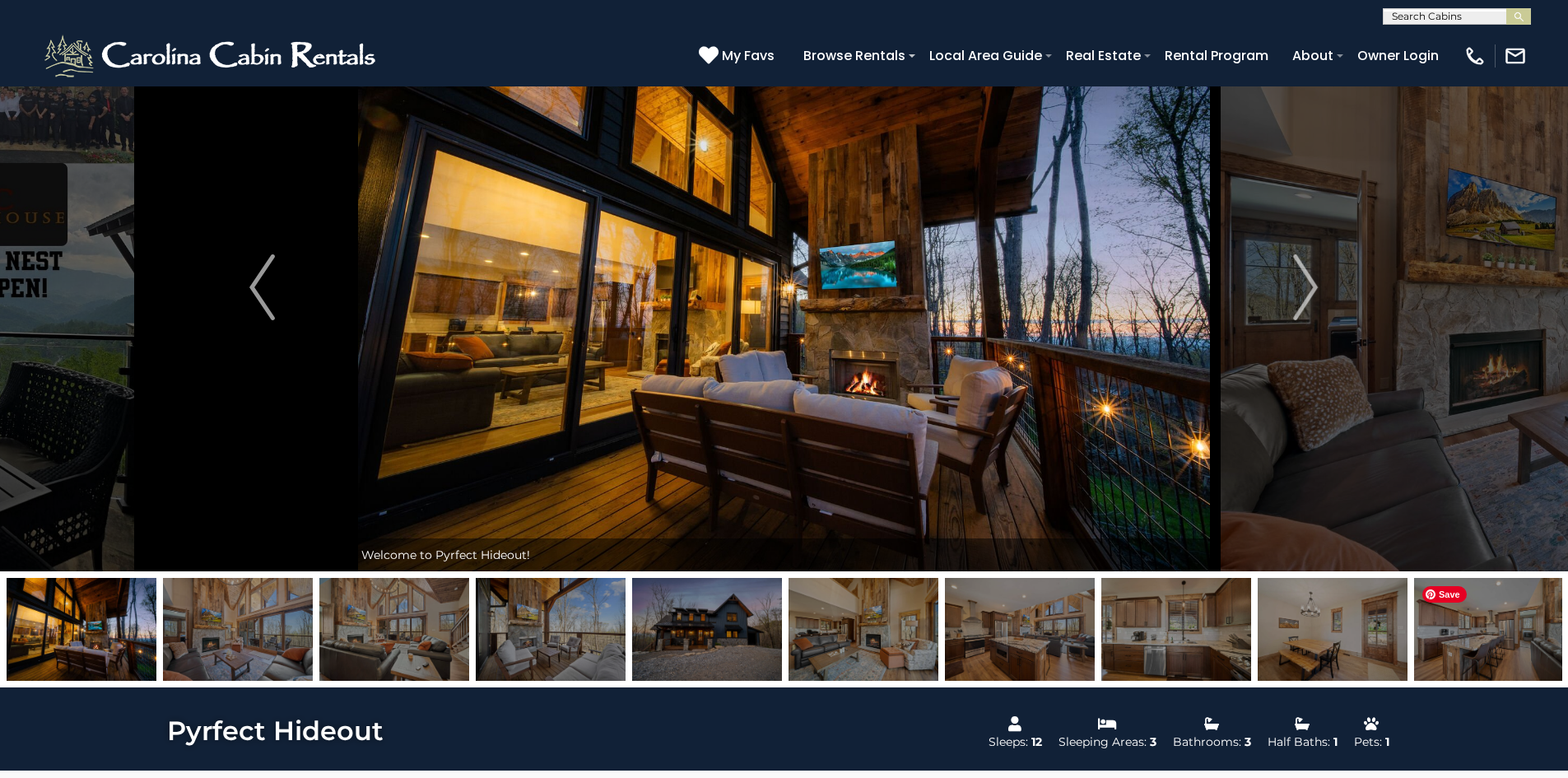
click at [1453, 620] on img at bounding box center [1489, 630] width 150 height 103
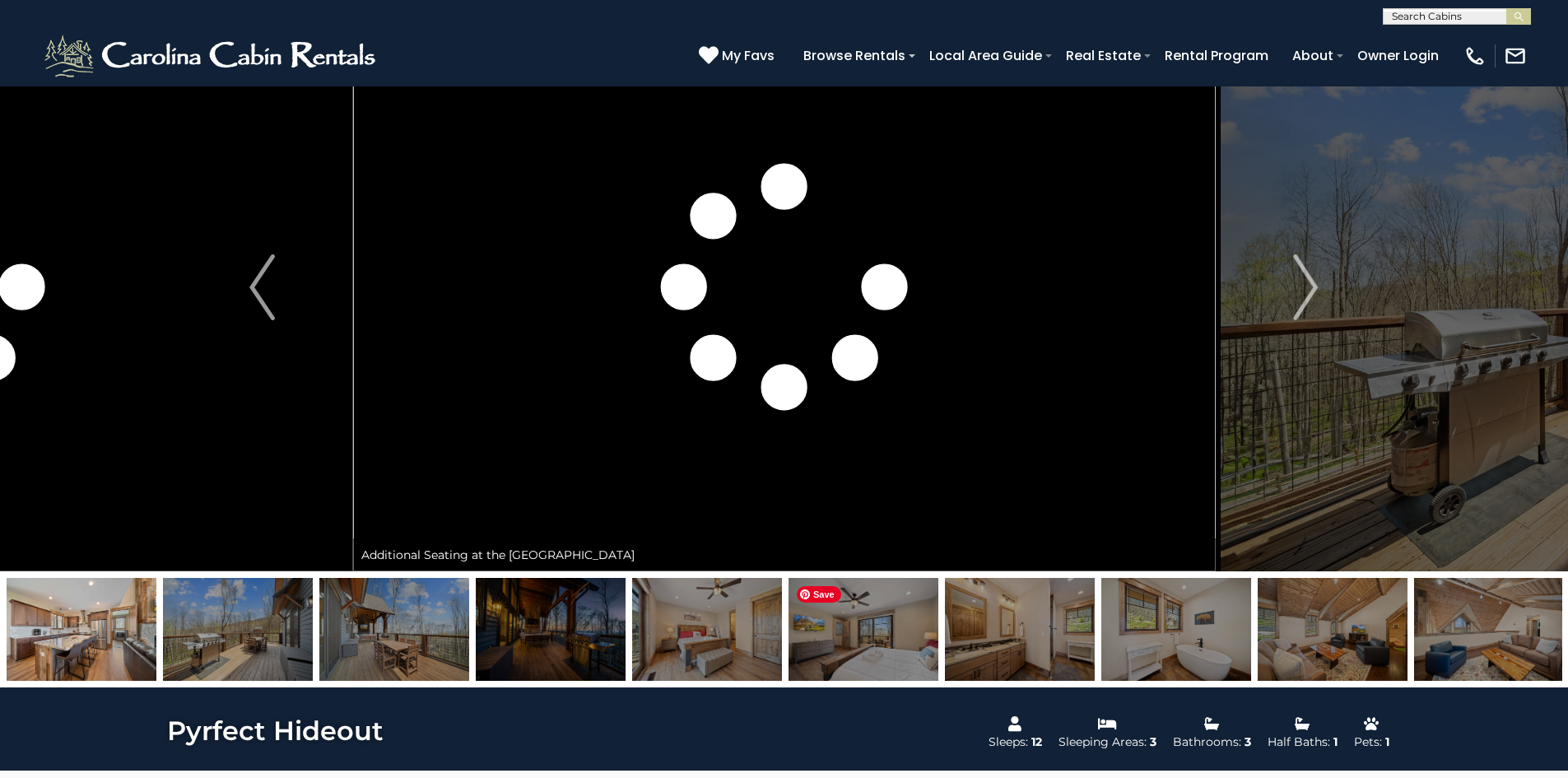
click at [918, 643] on img at bounding box center [863, 630] width 150 height 103
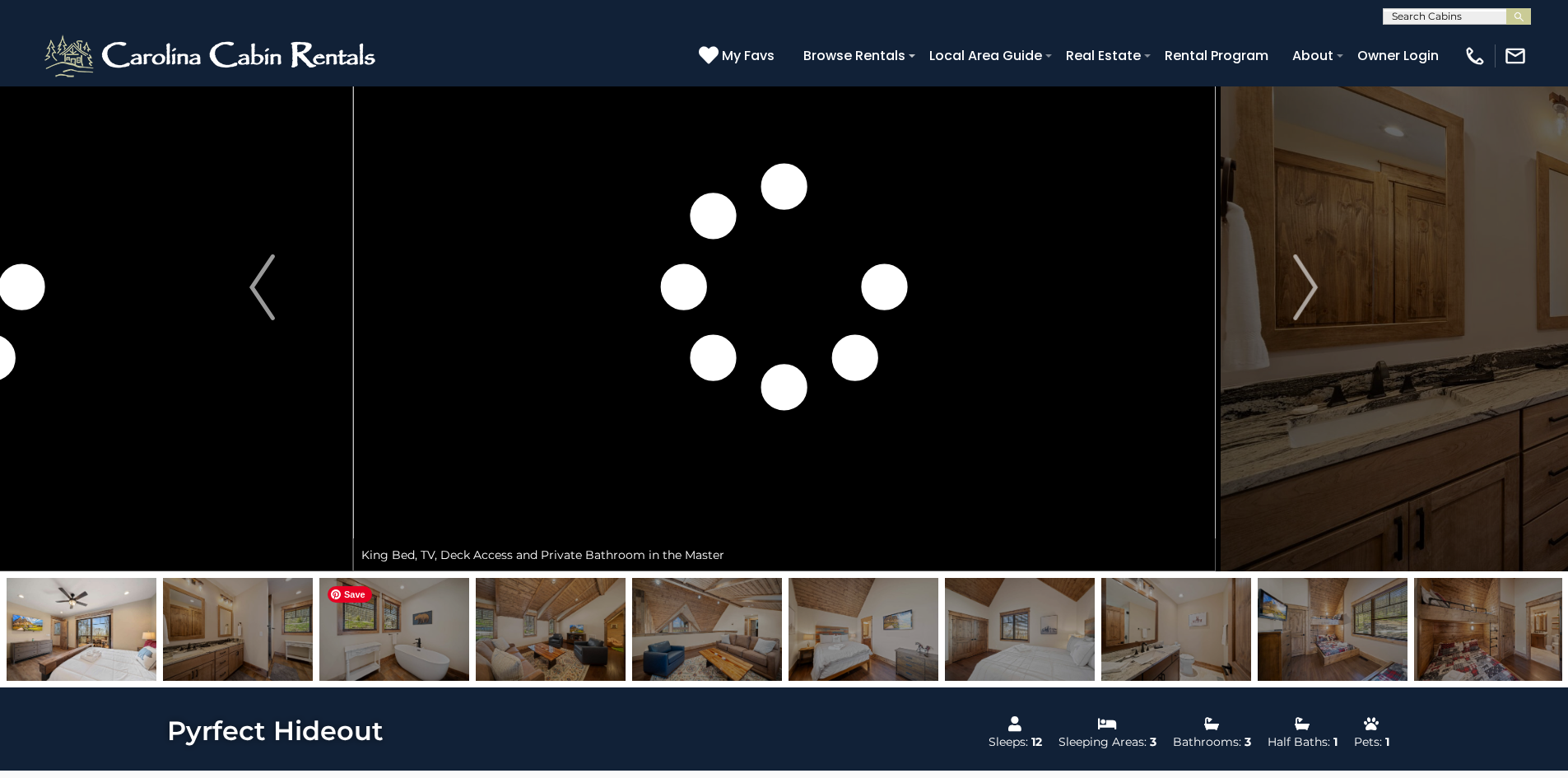
click at [373, 664] on img at bounding box center [394, 630] width 150 height 103
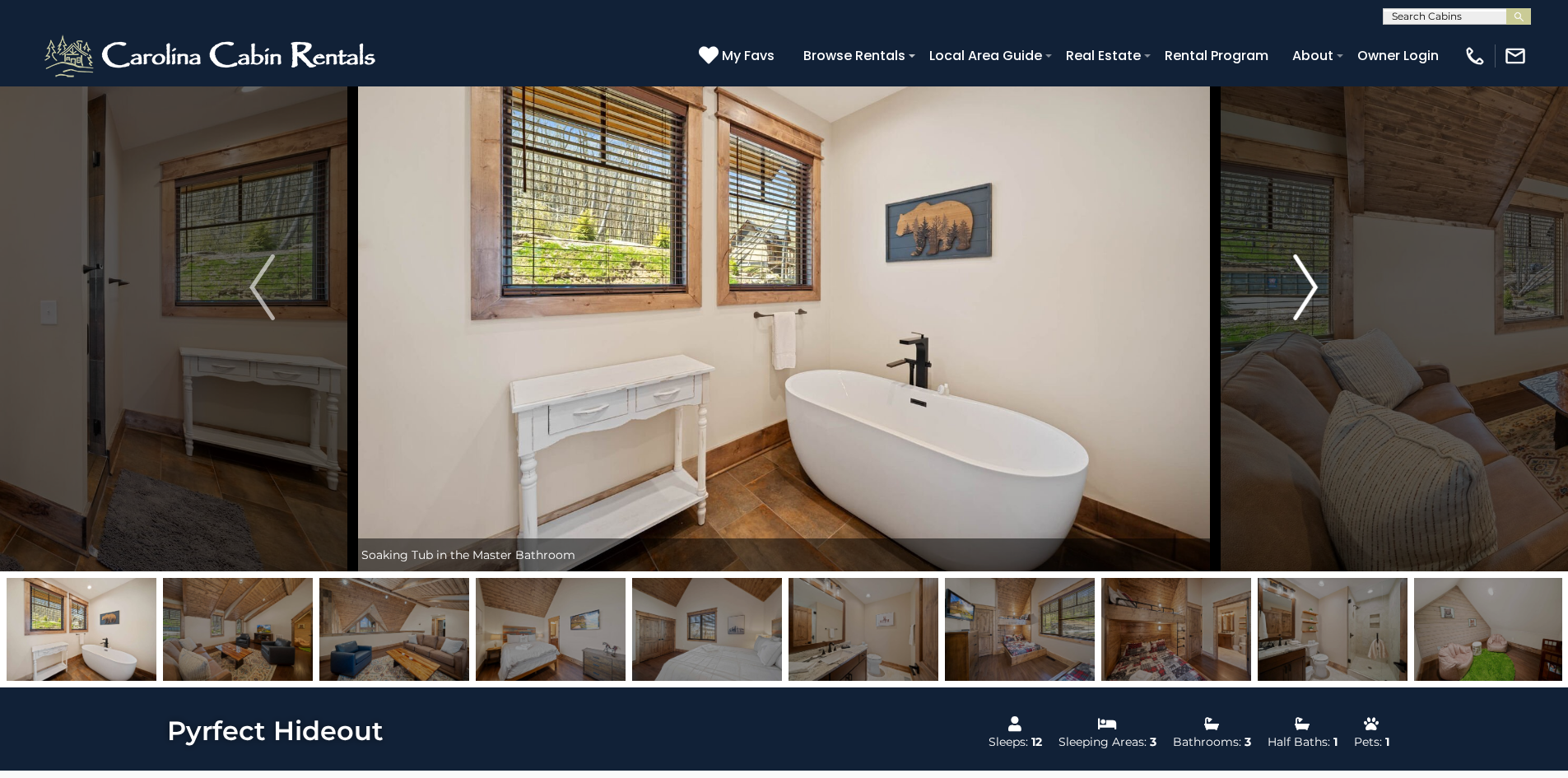
click at [1315, 300] on img "Next" at bounding box center [1306, 287] width 24 height 66
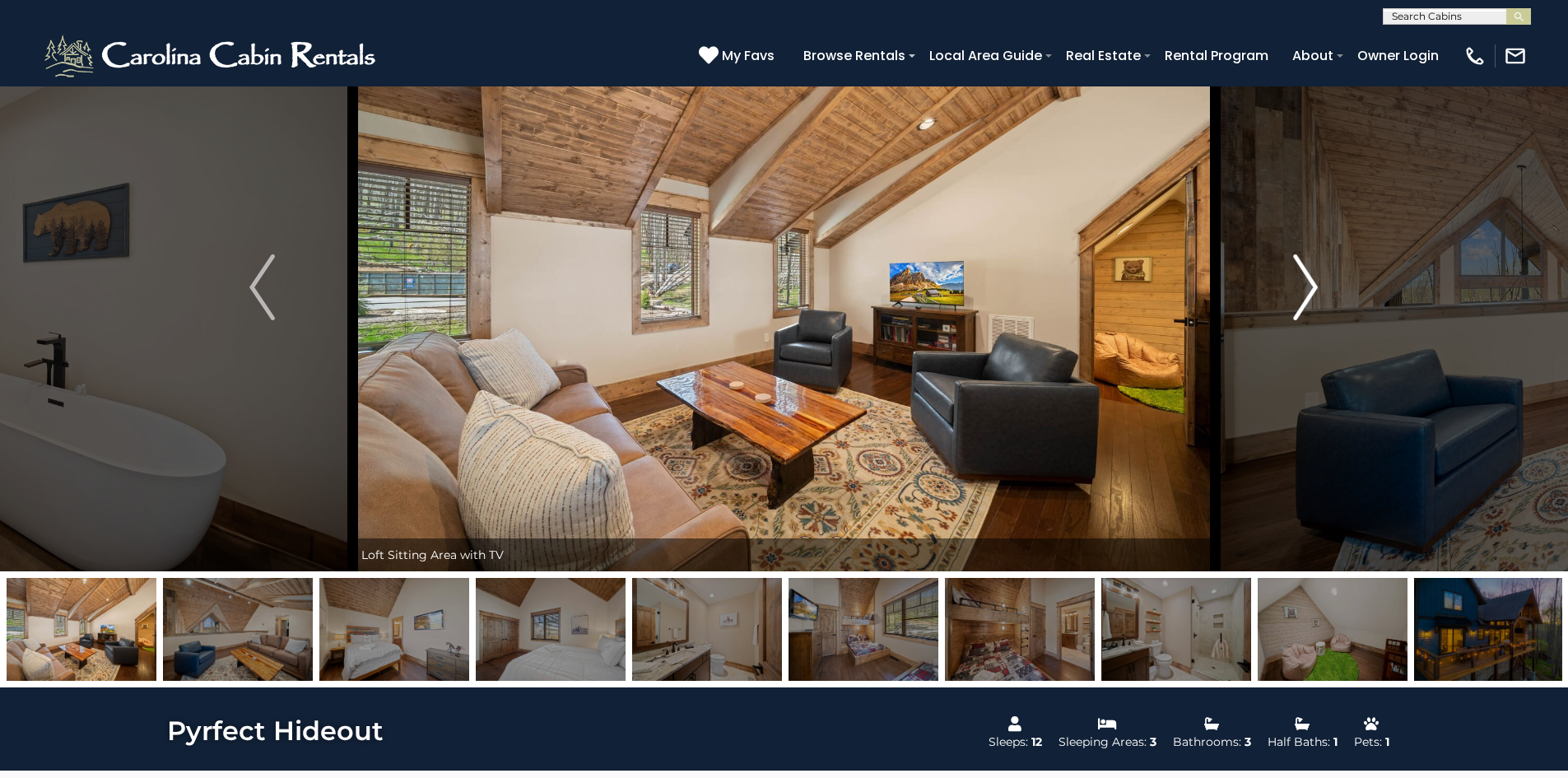
click at [1301, 309] on img "Next" at bounding box center [1306, 287] width 24 height 66
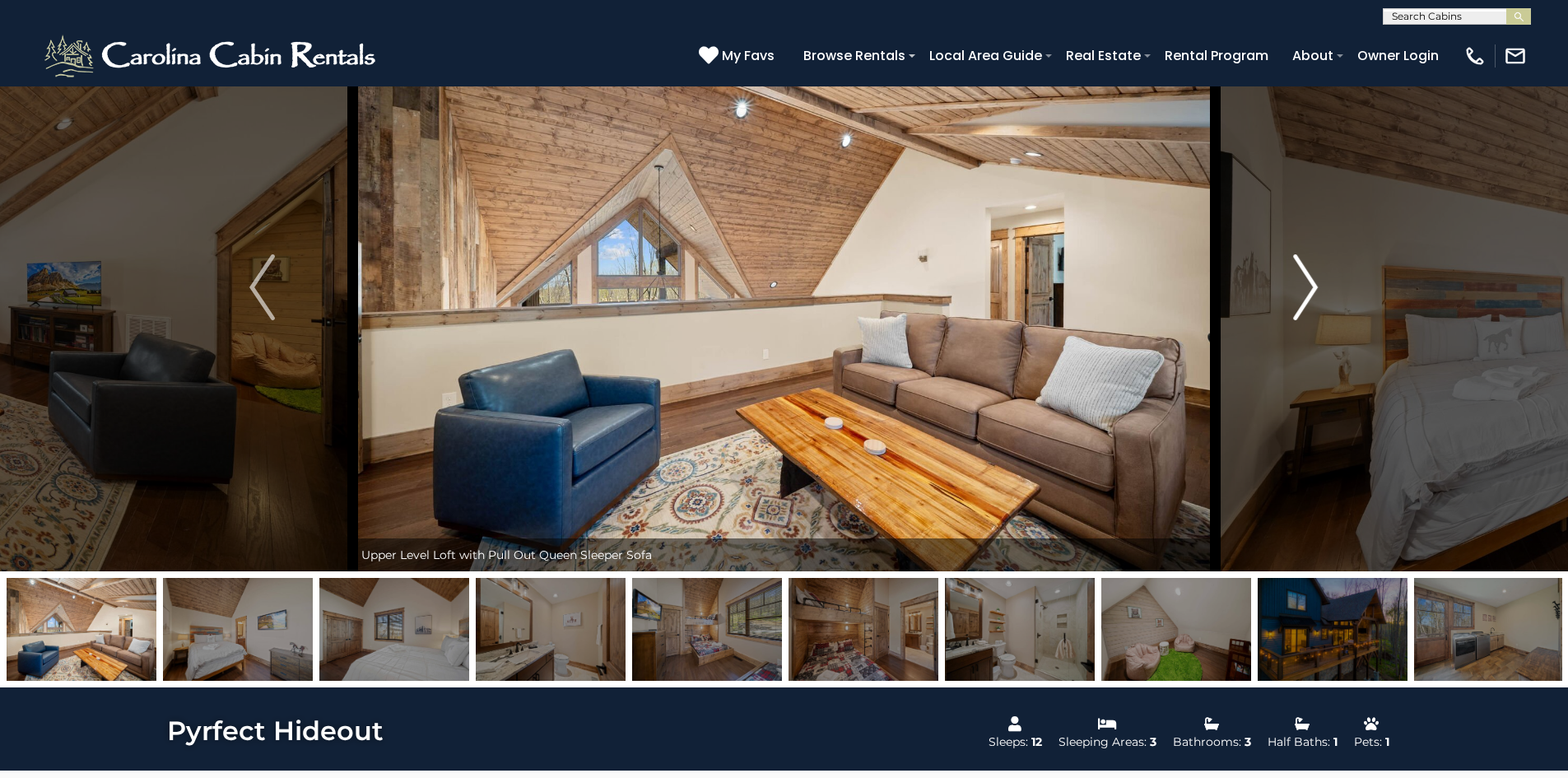
click at [1281, 308] on button "Next" at bounding box center [1305, 287] width 181 height 568
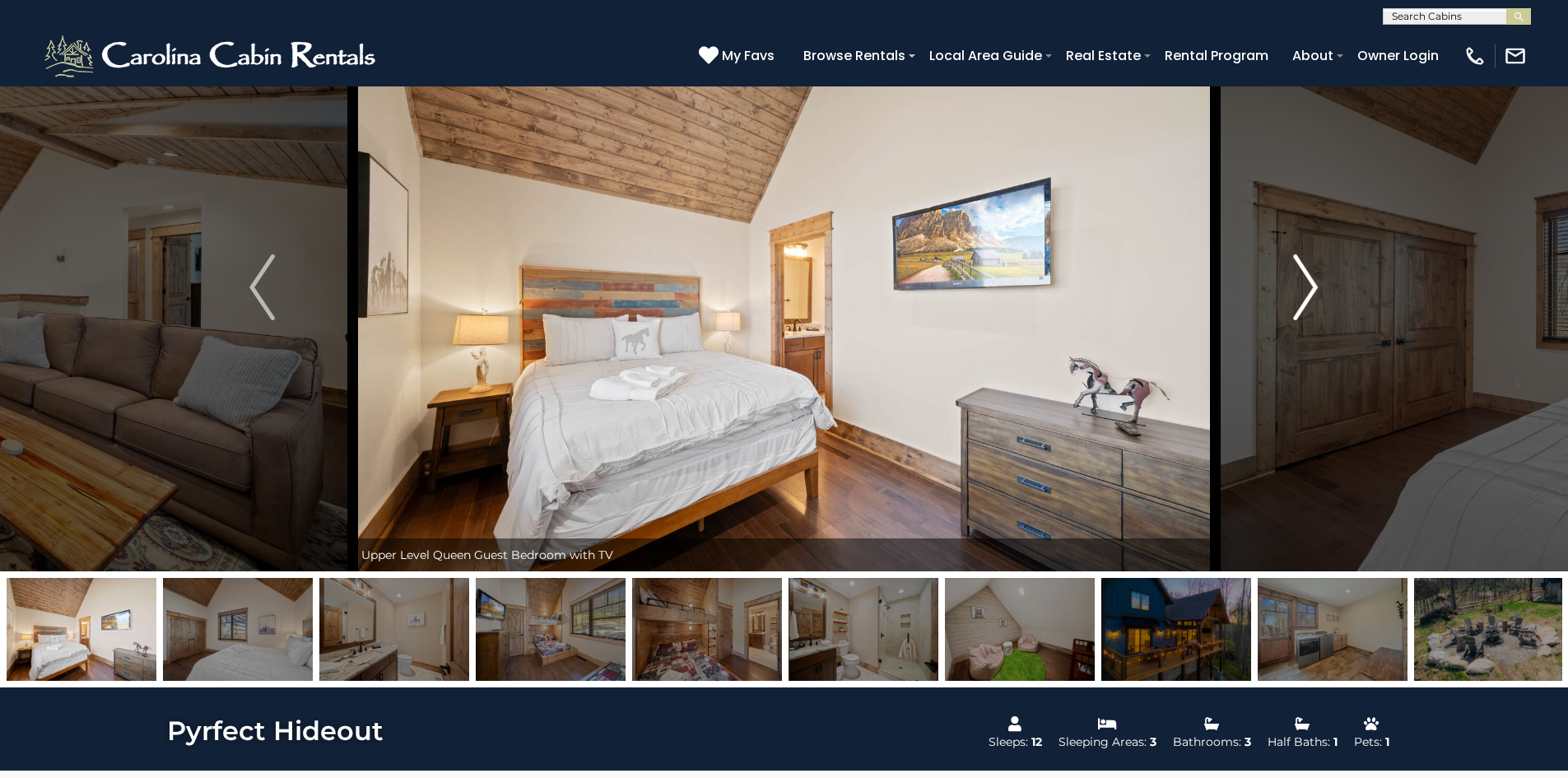
click at [1281, 308] on button "Next" at bounding box center [1305, 287] width 181 height 568
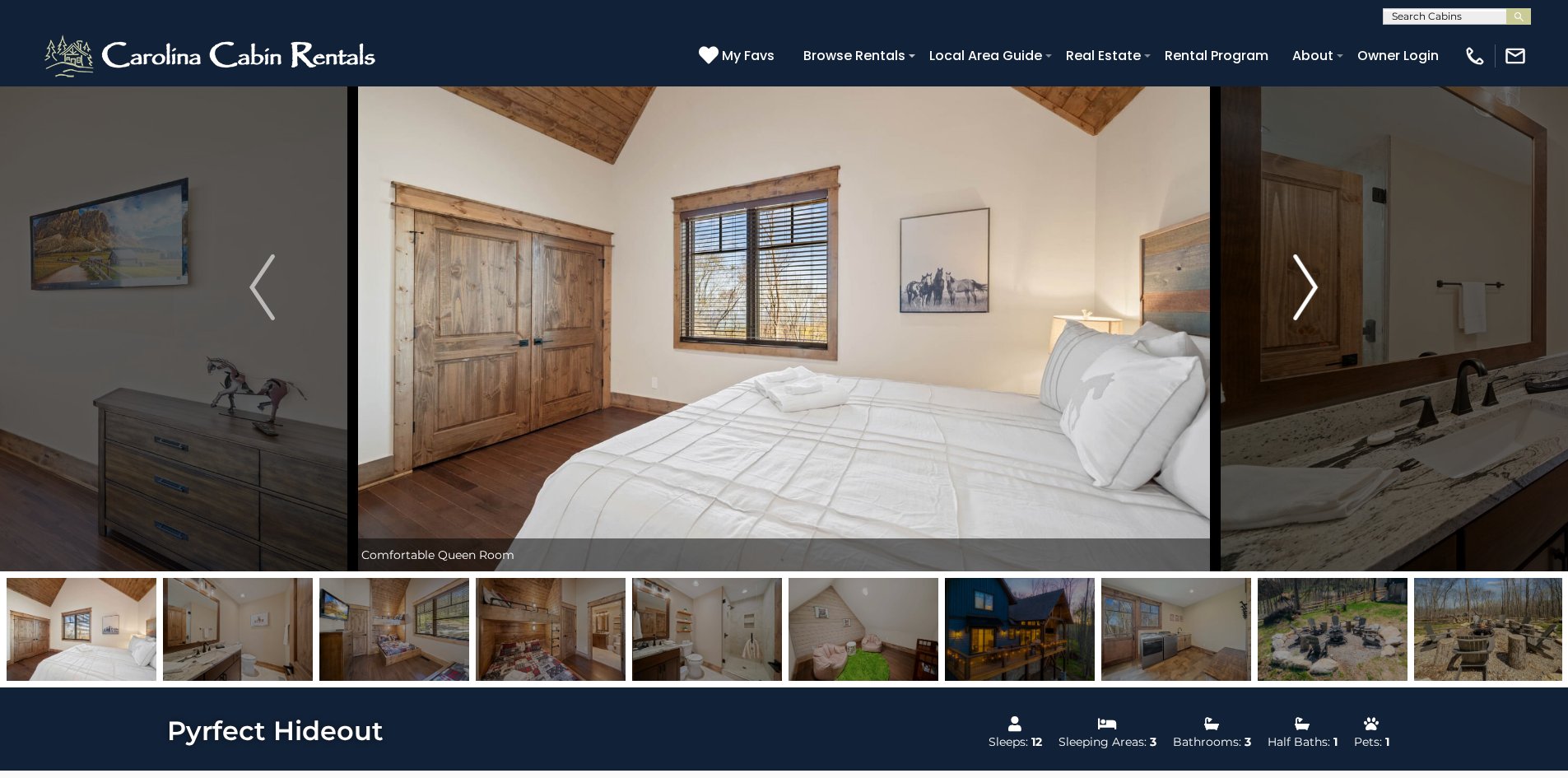
click at [1281, 308] on button "Next" at bounding box center [1305, 287] width 181 height 568
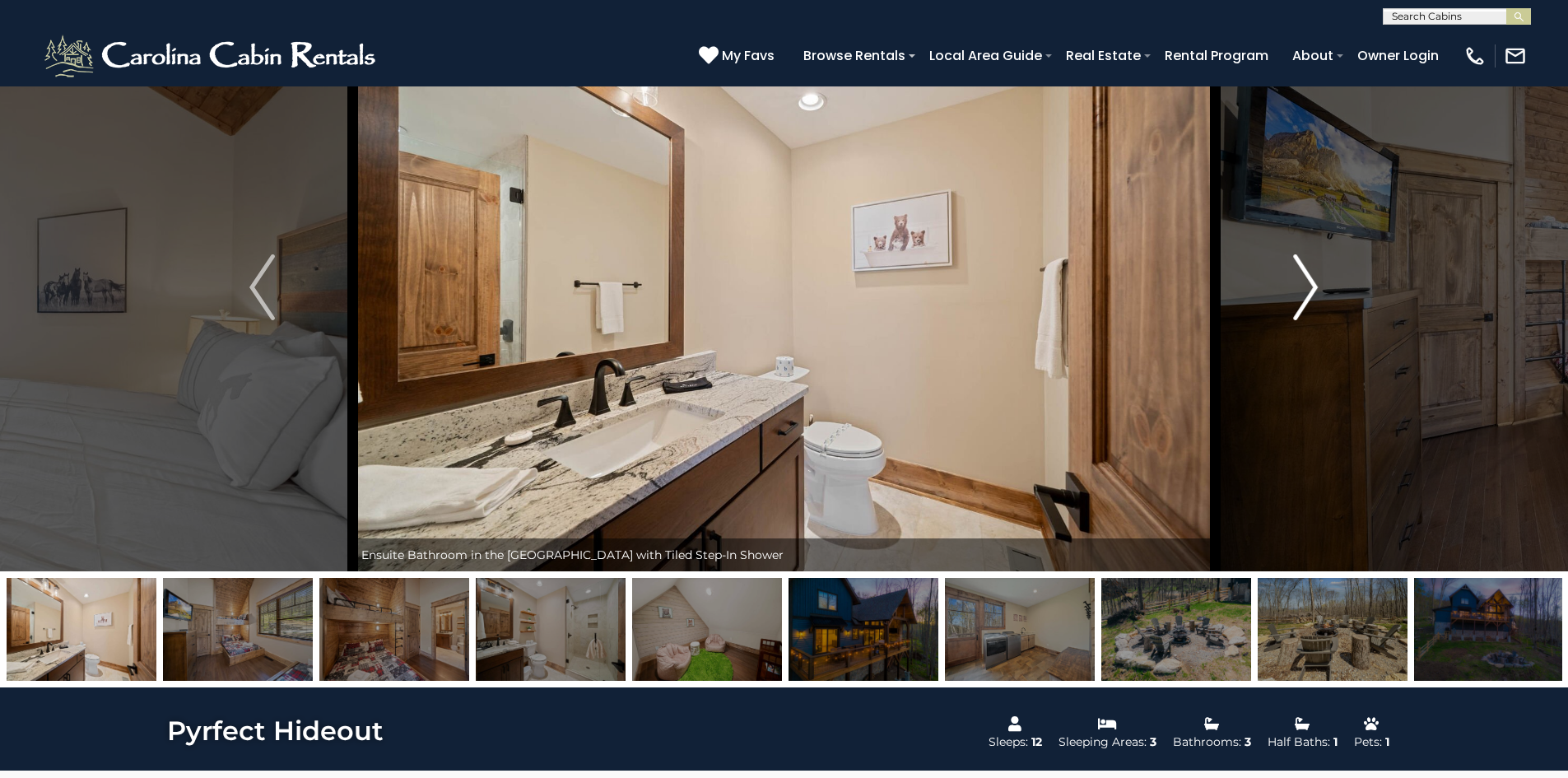
click at [1281, 308] on button "Next" at bounding box center [1305, 287] width 181 height 568
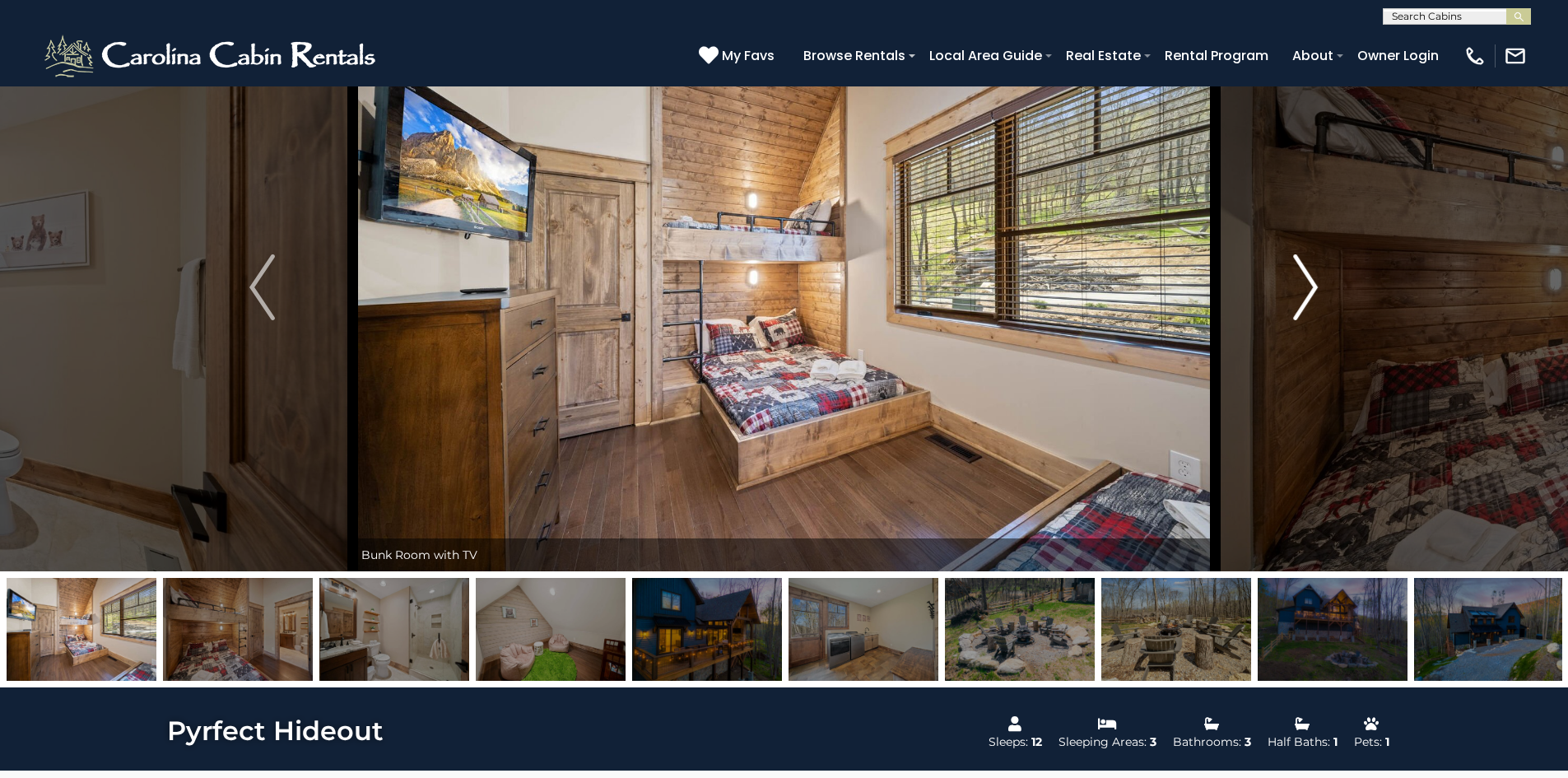
click at [1281, 308] on button "Next" at bounding box center [1305, 287] width 181 height 568
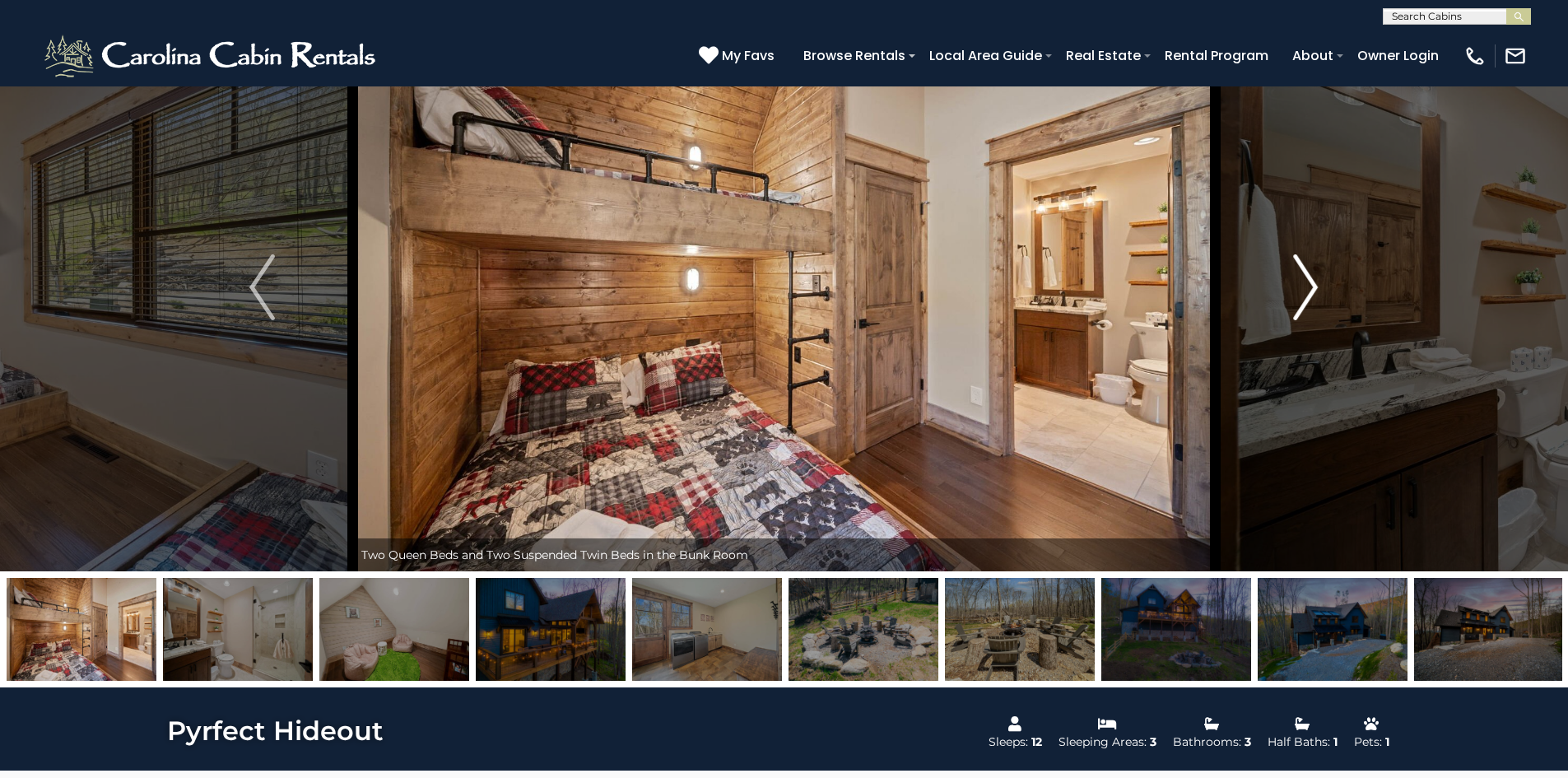
click at [1281, 308] on button "Next" at bounding box center [1305, 287] width 181 height 568
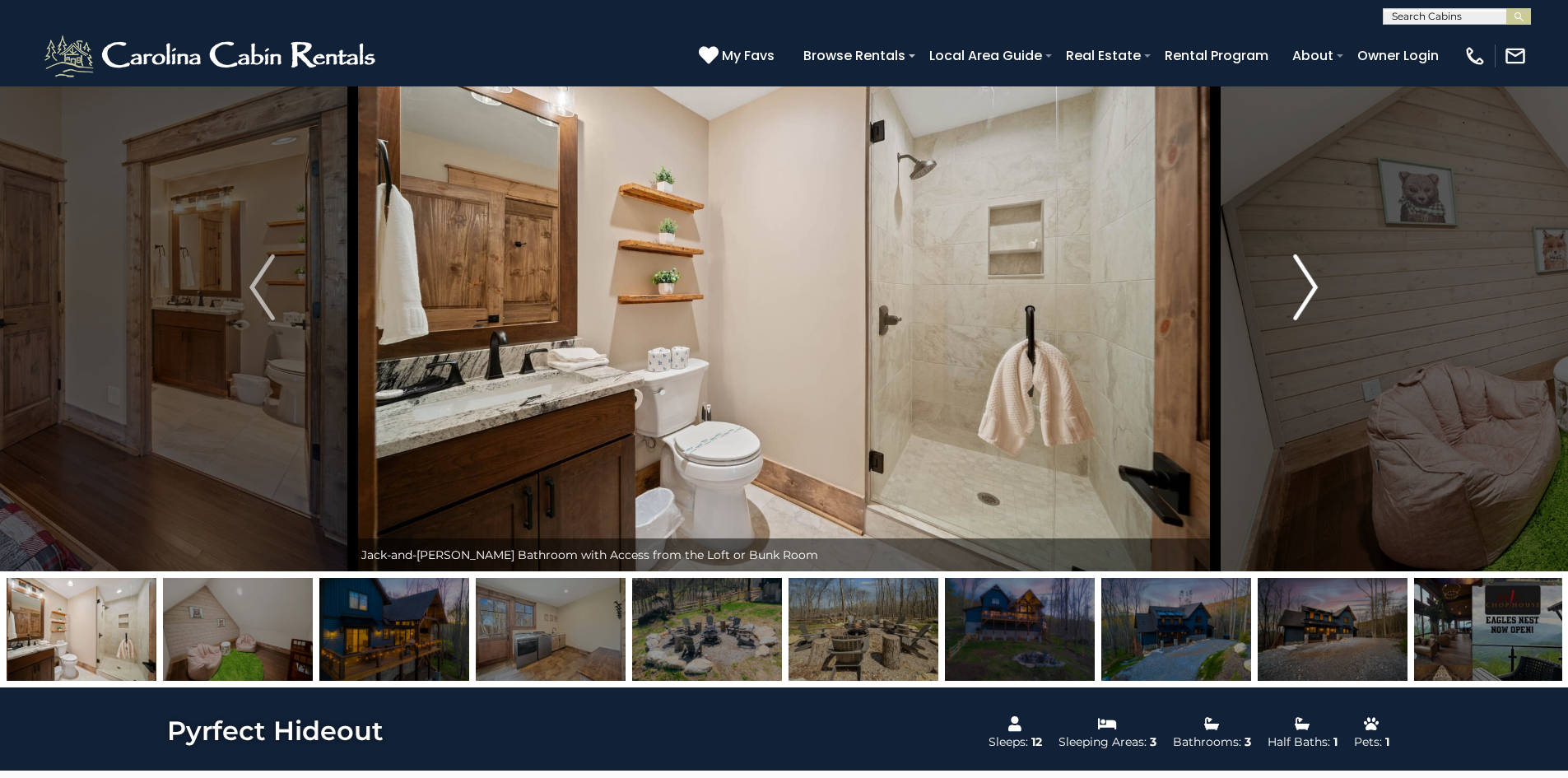
click at [1281, 308] on button "Next" at bounding box center [1305, 287] width 181 height 568
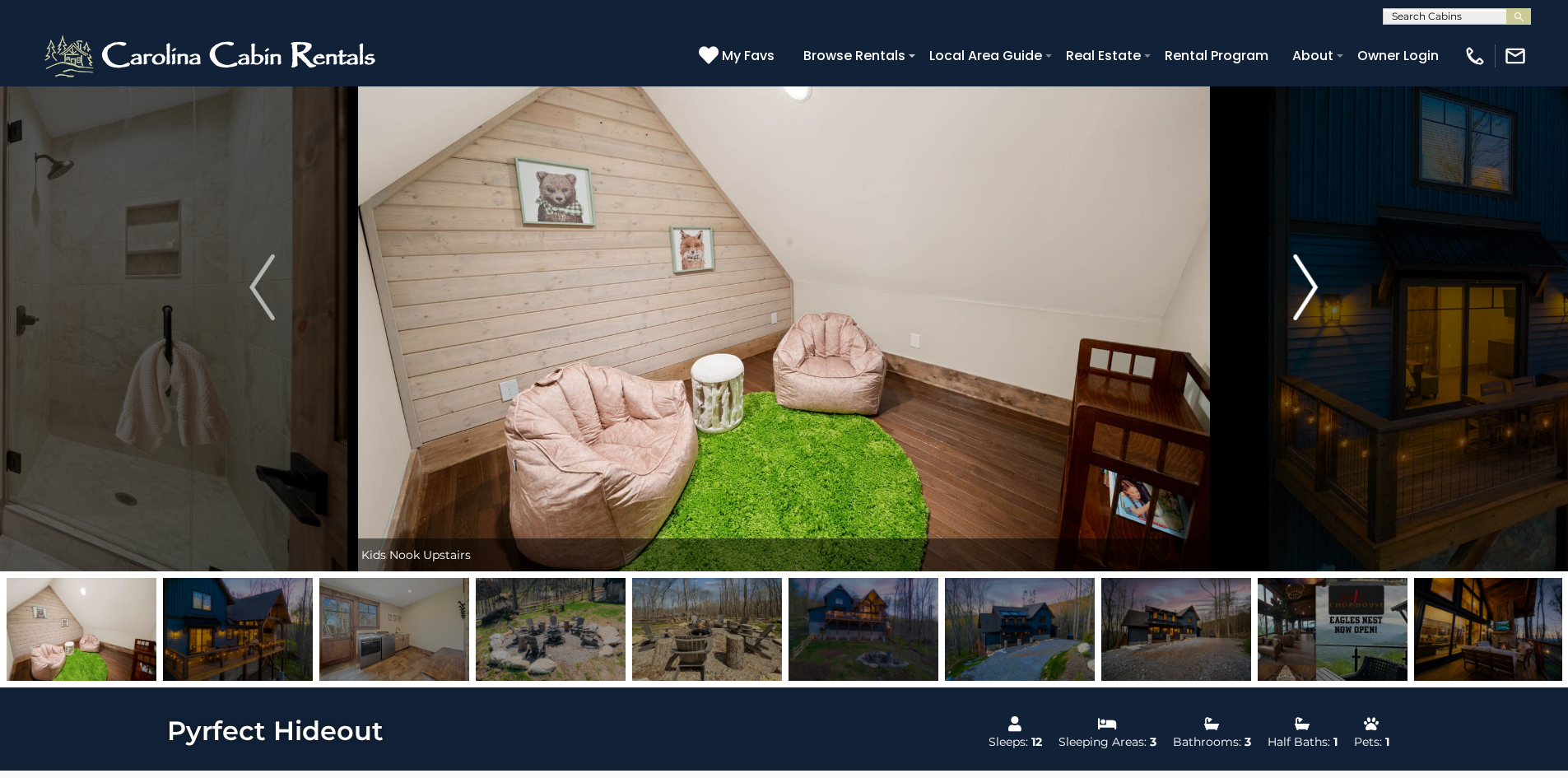
click at [1281, 308] on button "Next" at bounding box center [1305, 287] width 181 height 568
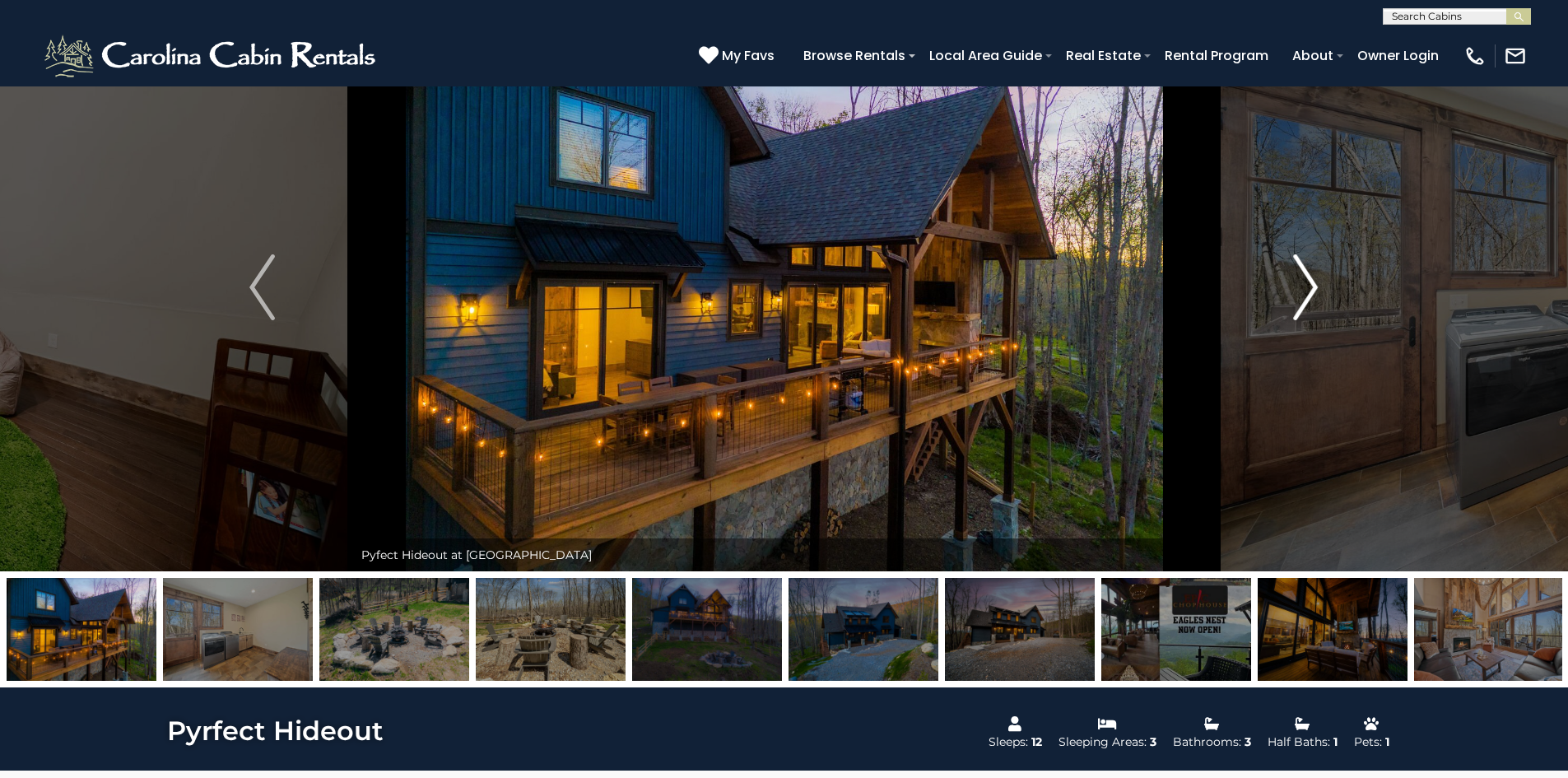
click at [1281, 308] on button "Next" at bounding box center [1305, 287] width 181 height 568
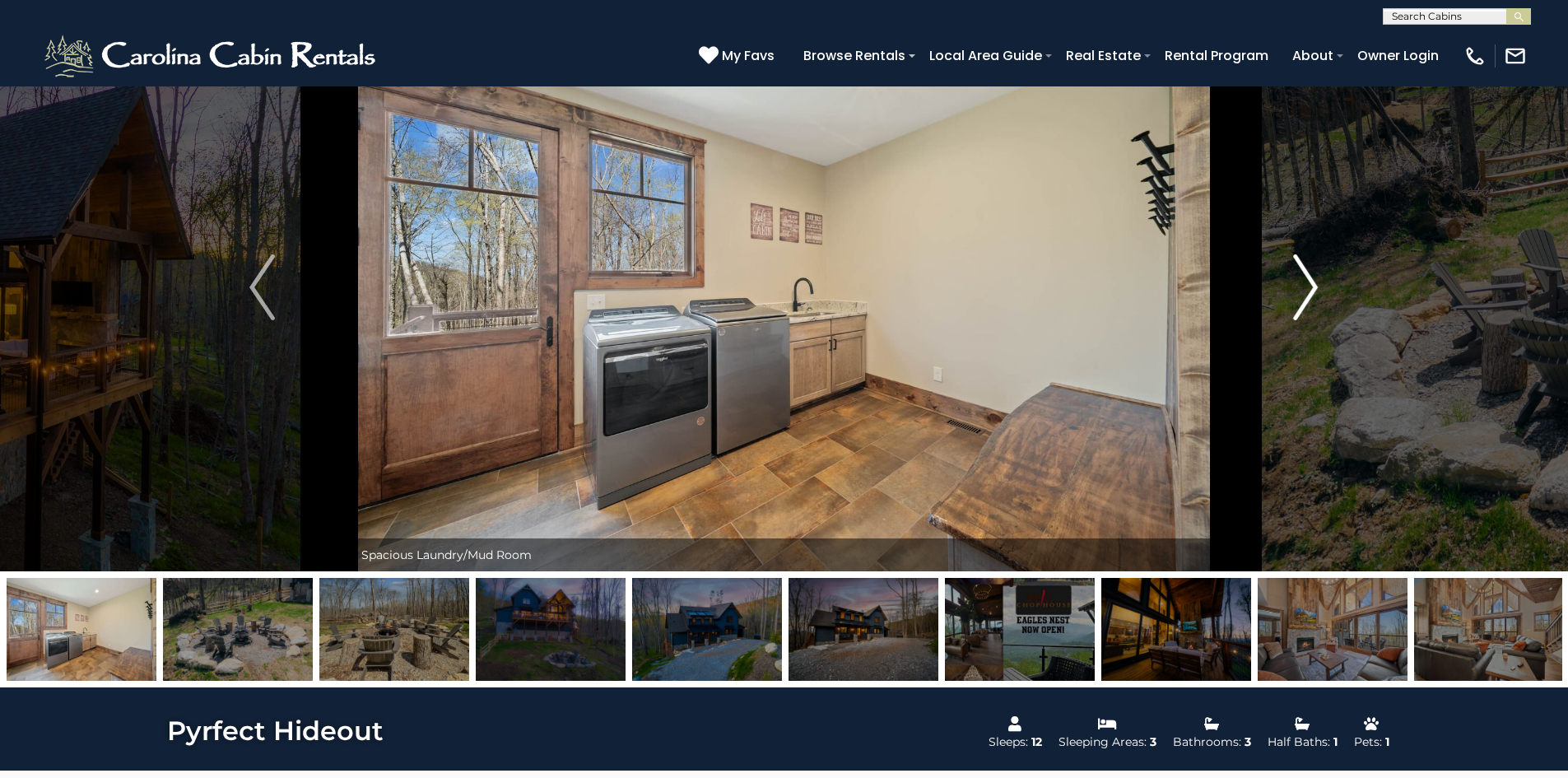
click at [1281, 308] on button "Next" at bounding box center [1305, 287] width 181 height 568
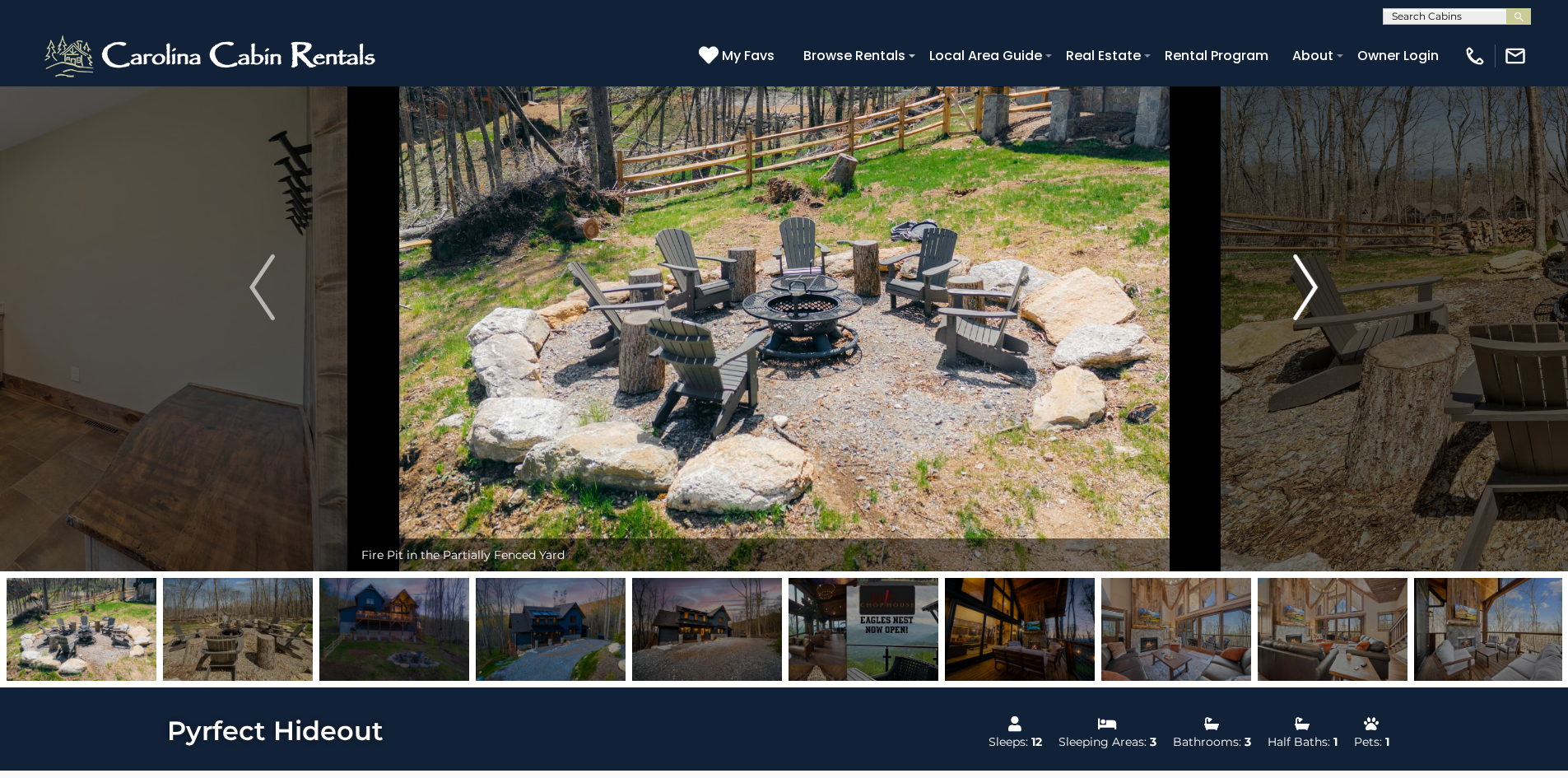
click at [1281, 308] on button "Next" at bounding box center [1305, 287] width 181 height 568
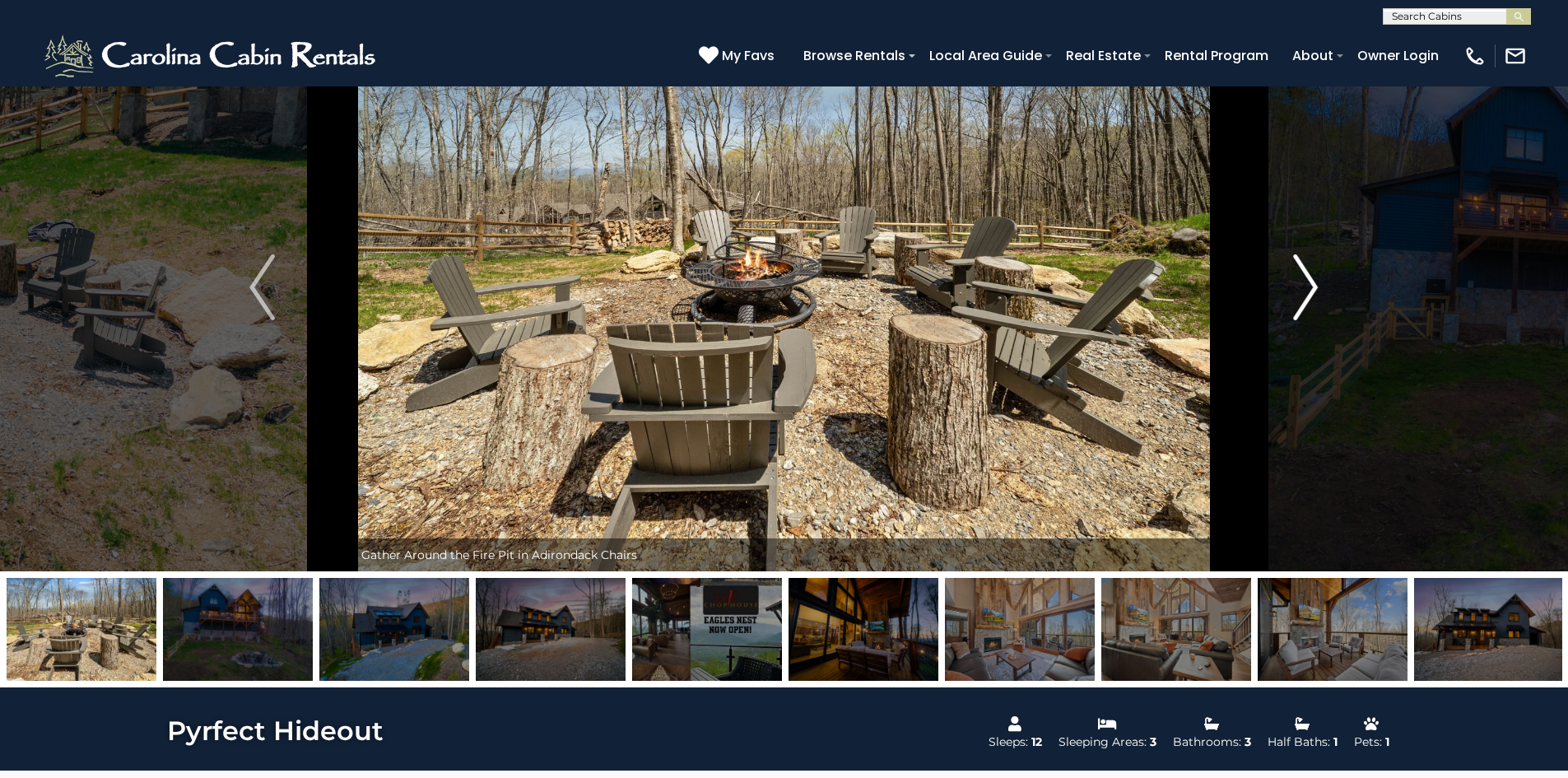
click at [1281, 308] on button "Next" at bounding box center [1305, 287] width 181 height 568
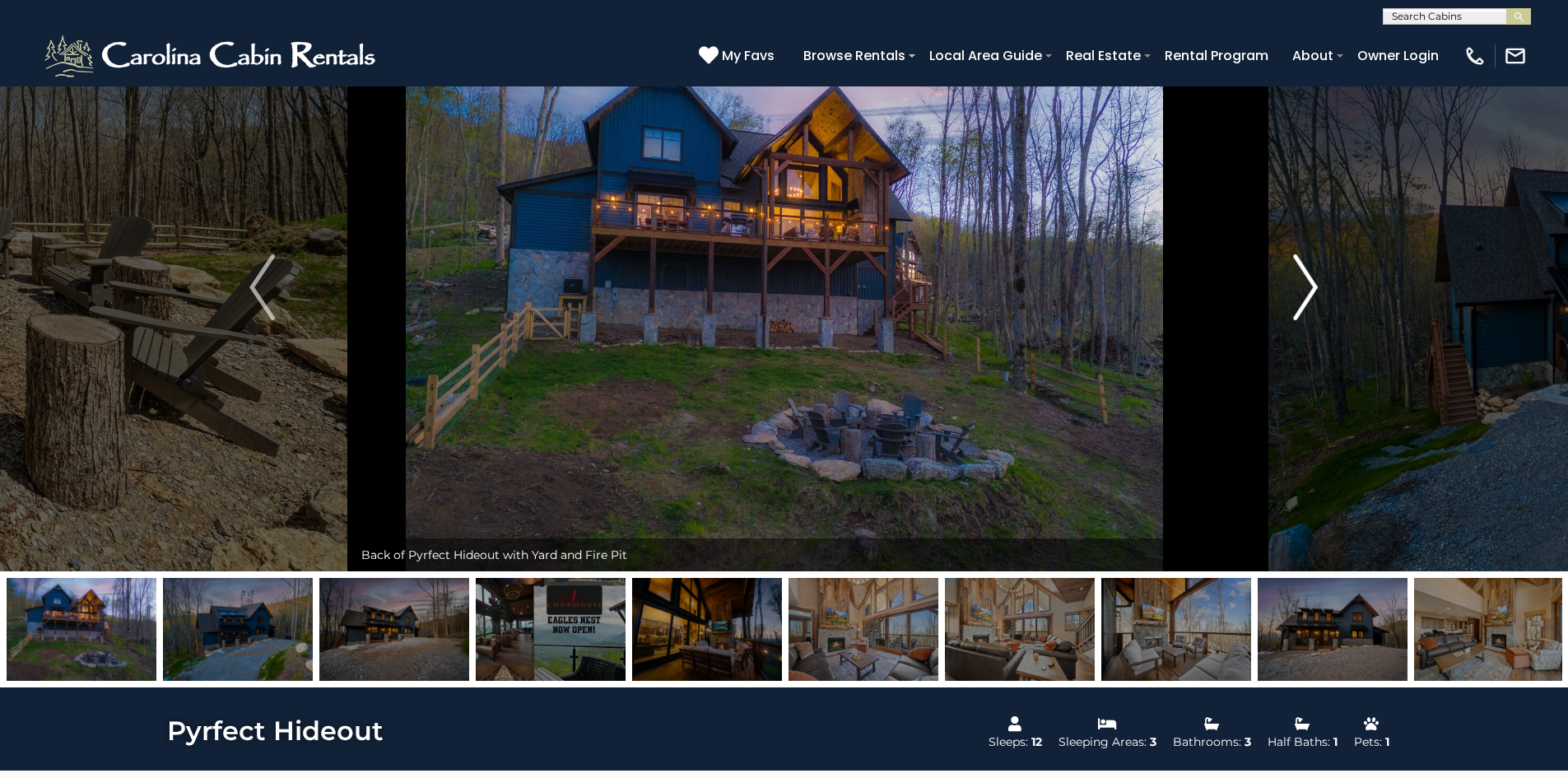
click at [1281, 308] on button "Next" at bounding box center [1305, 287] width 181 height 568
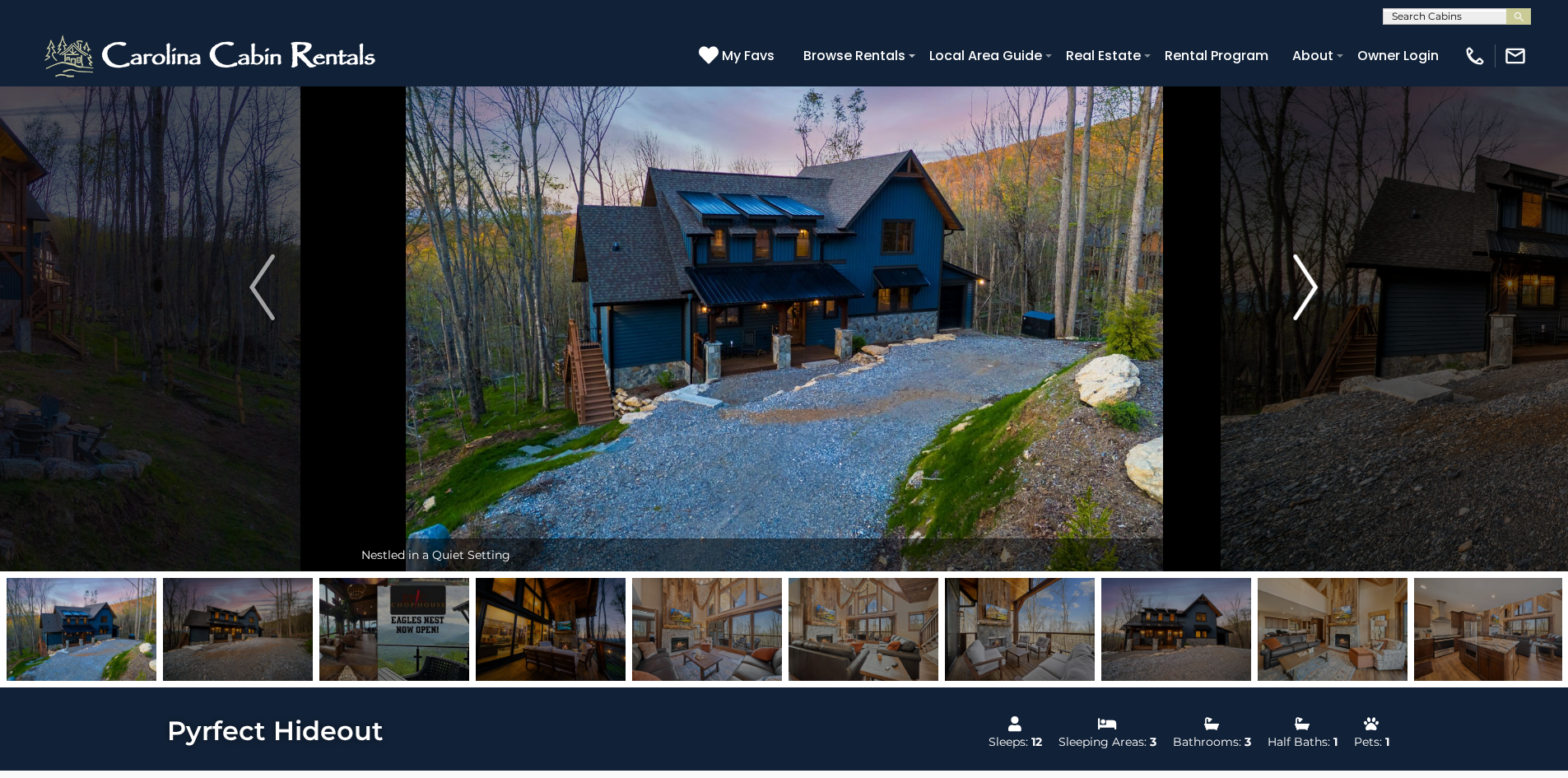
click at [1281, 308] on button "Next" at bounding box center [1305, 287] width 181 height 568
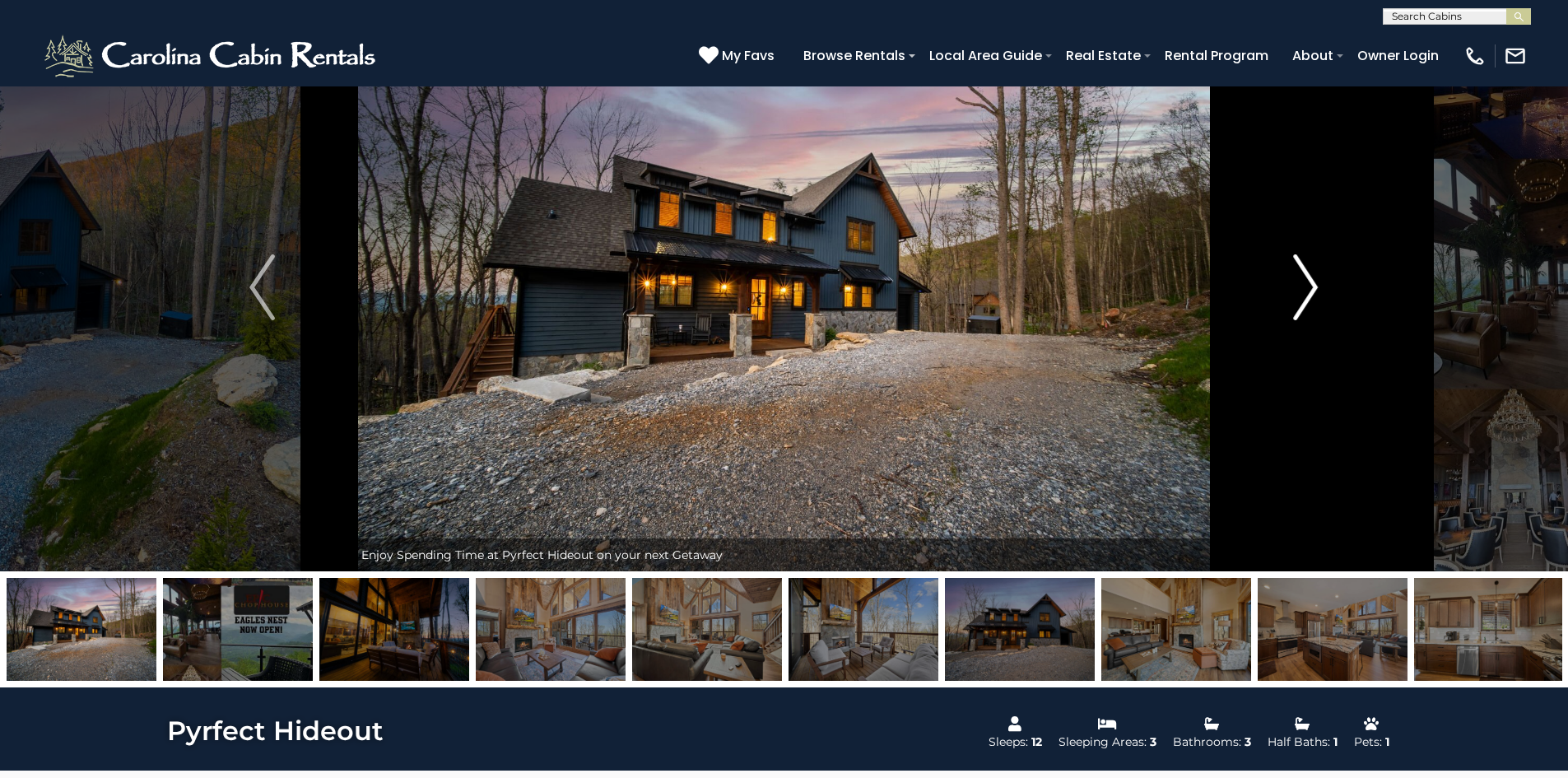
click at [1281, 308] on button "Next" at bounding box center [1305, 287] width 181 height 568
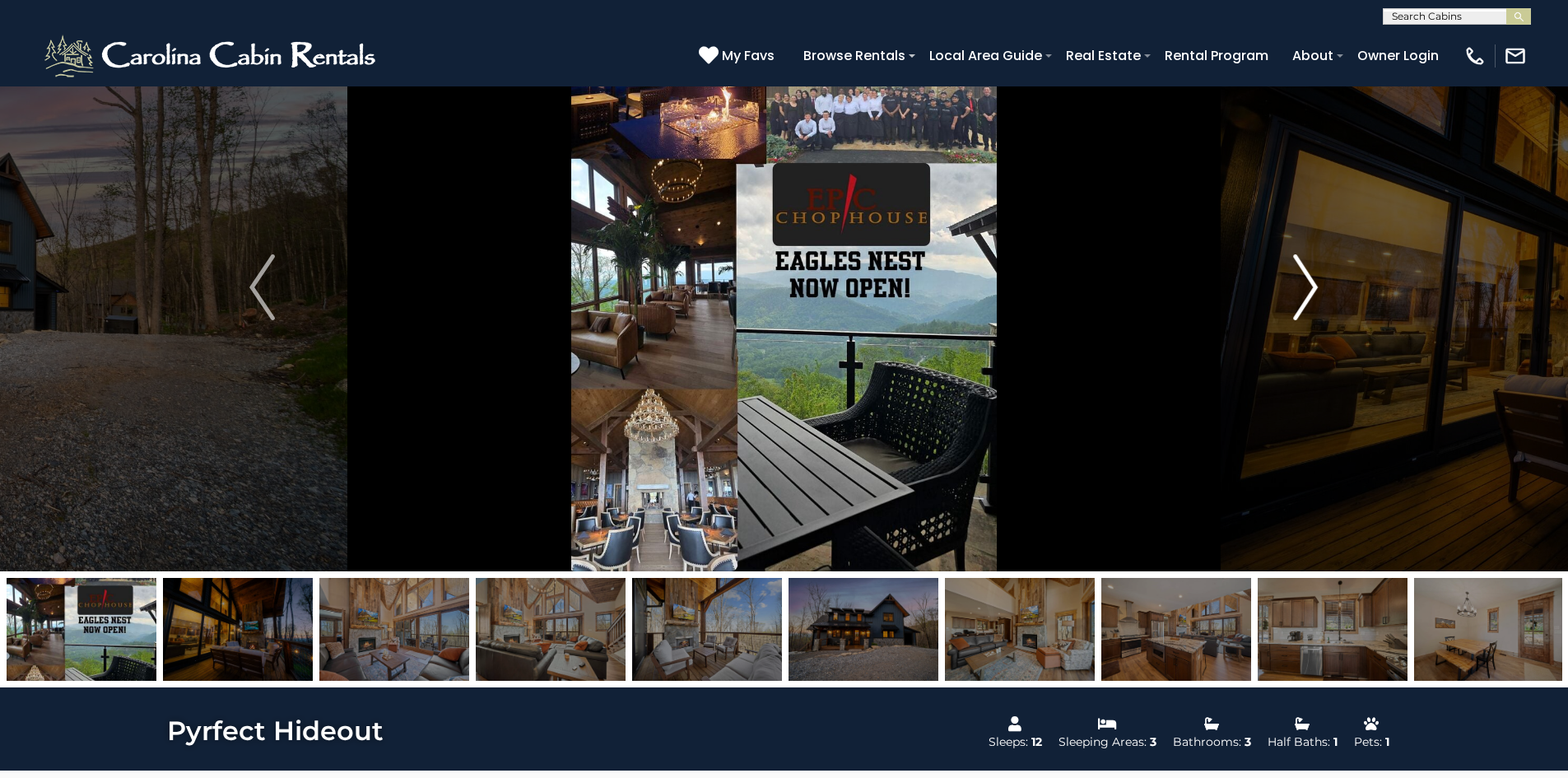
click at [1281, 308] on button "Next" at bounding box center [1305, 287] width 181 height 568
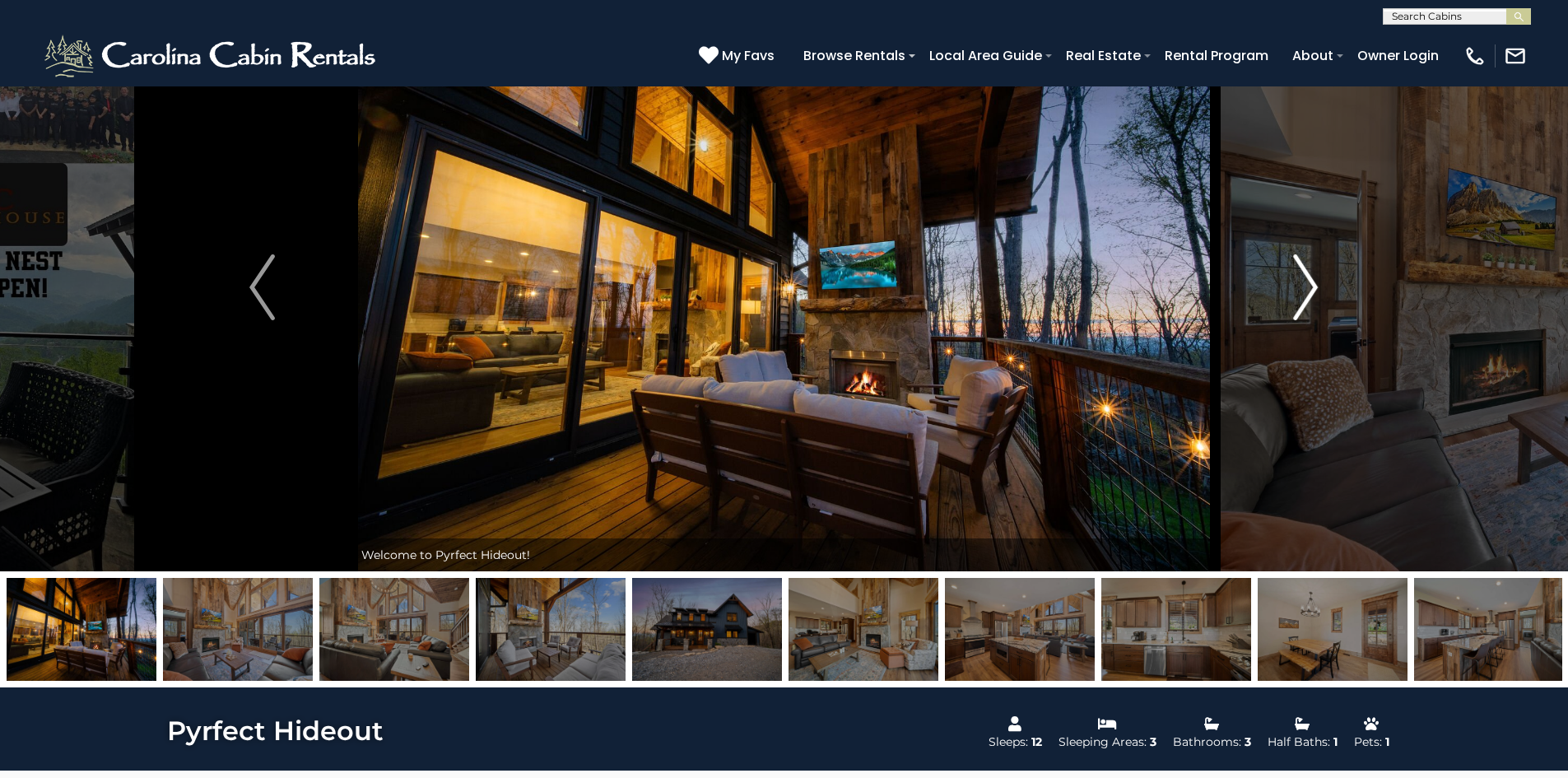
click at [1310, 281] on img "Next" at bounding box center [1306, 287] width 24 height 66
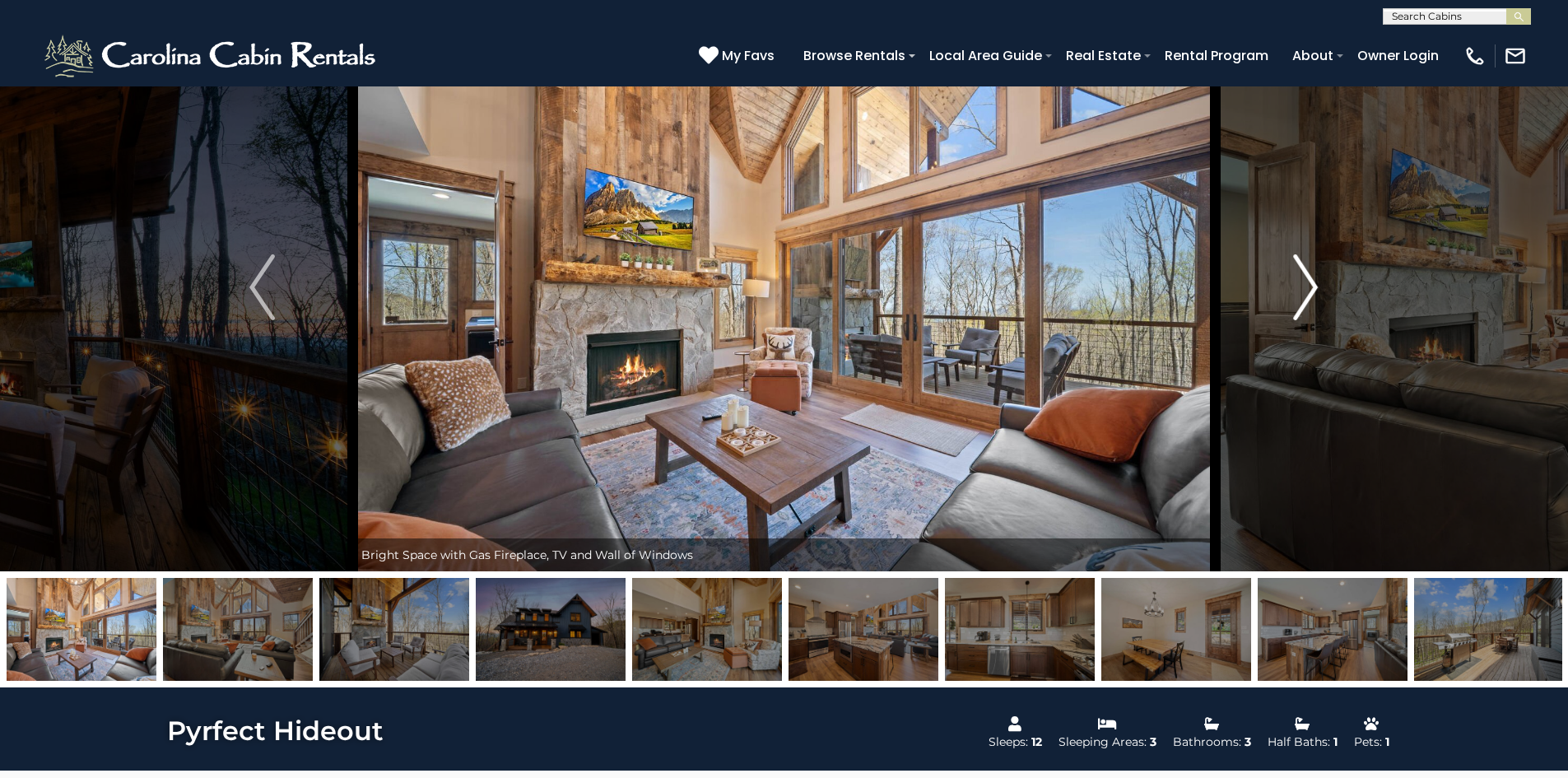
click at [1310, 281] on img "Next" at bounding box center [1306, 287] width 24 height 66
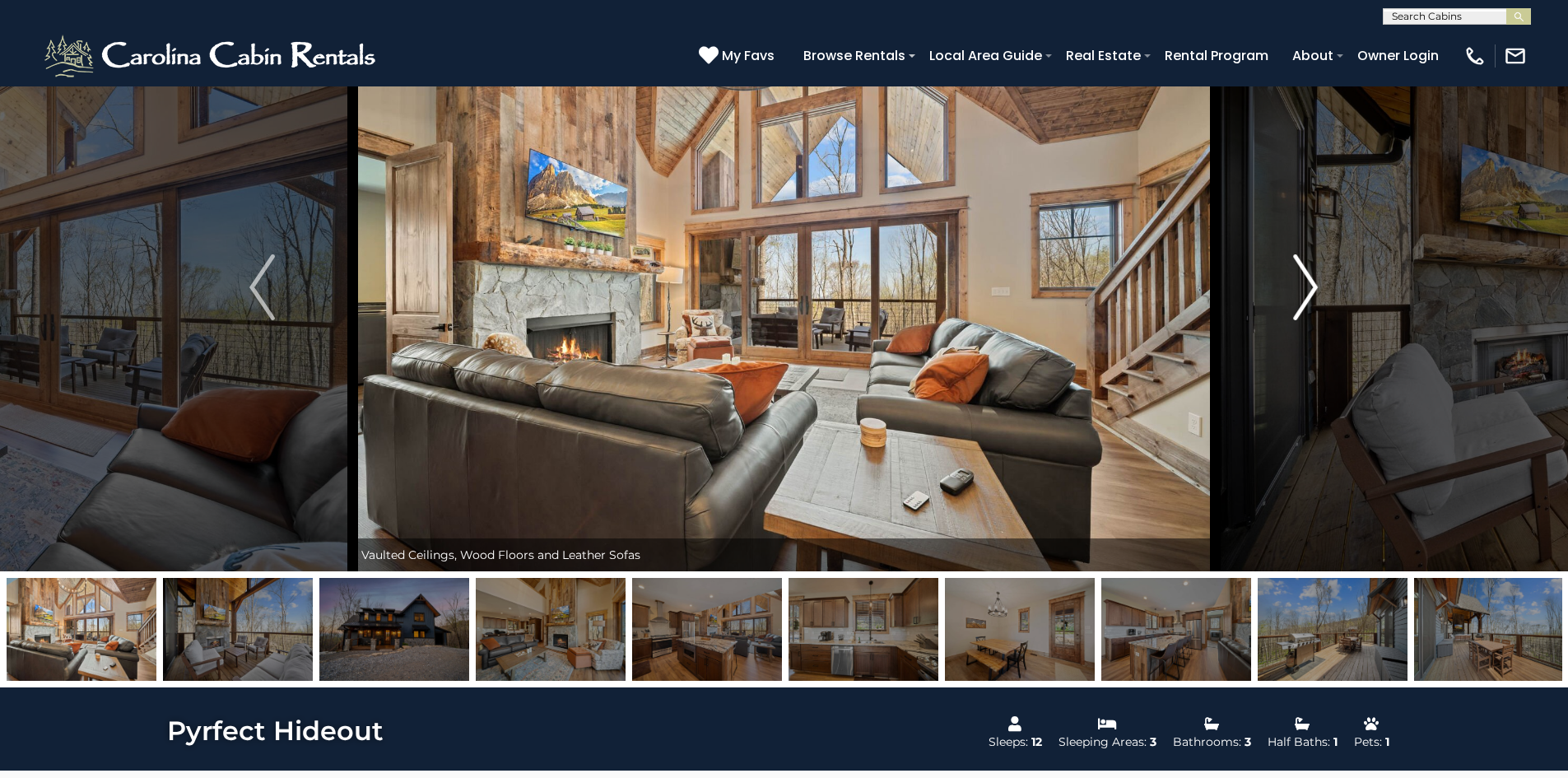
click at [1310, 281] on img "Next" at bounding box center [1306, 287] width 24 height 66
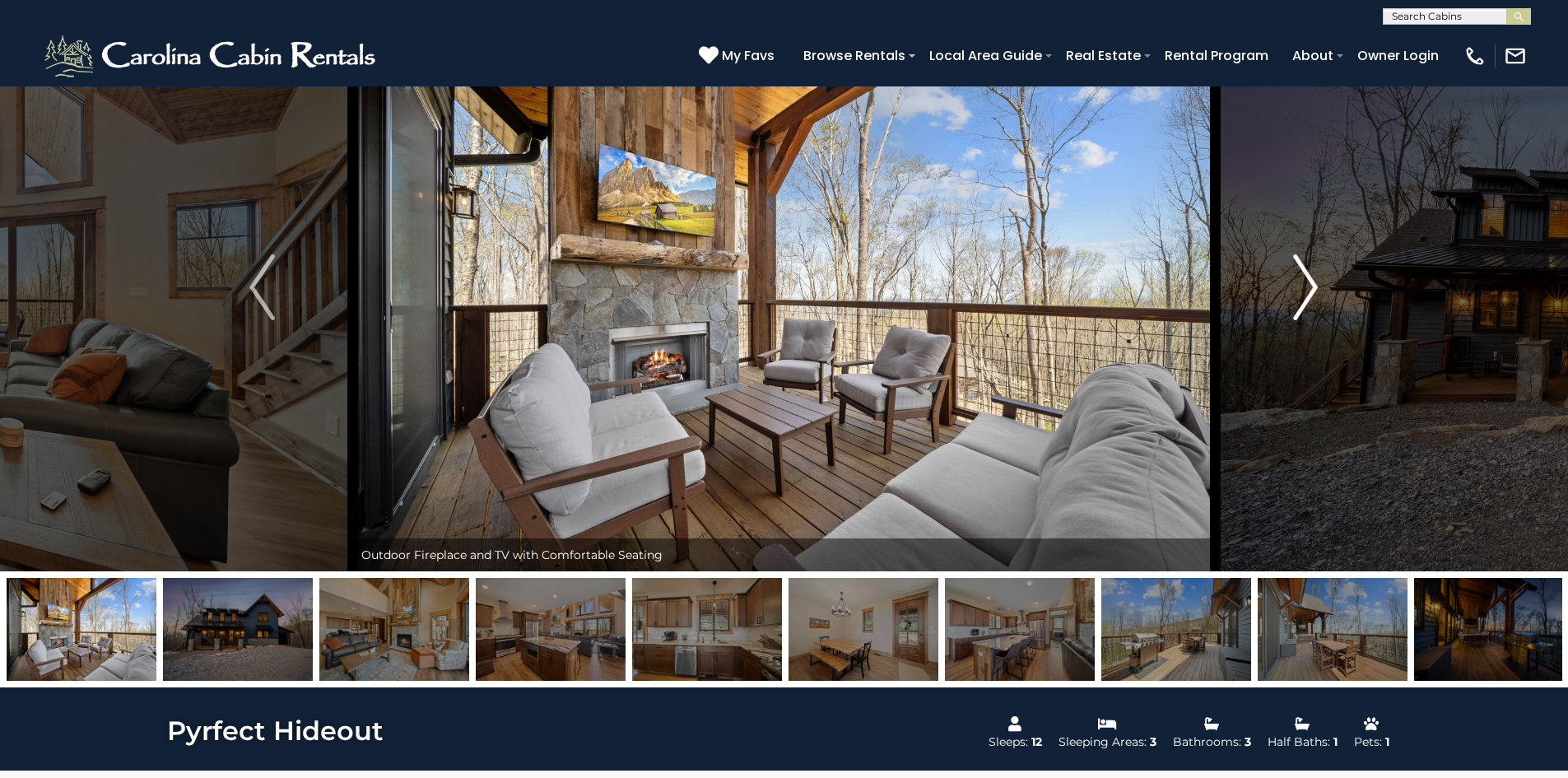
click at [1310, 281] on img "Next" at bounding box center [1306, 287] width 24 height 66
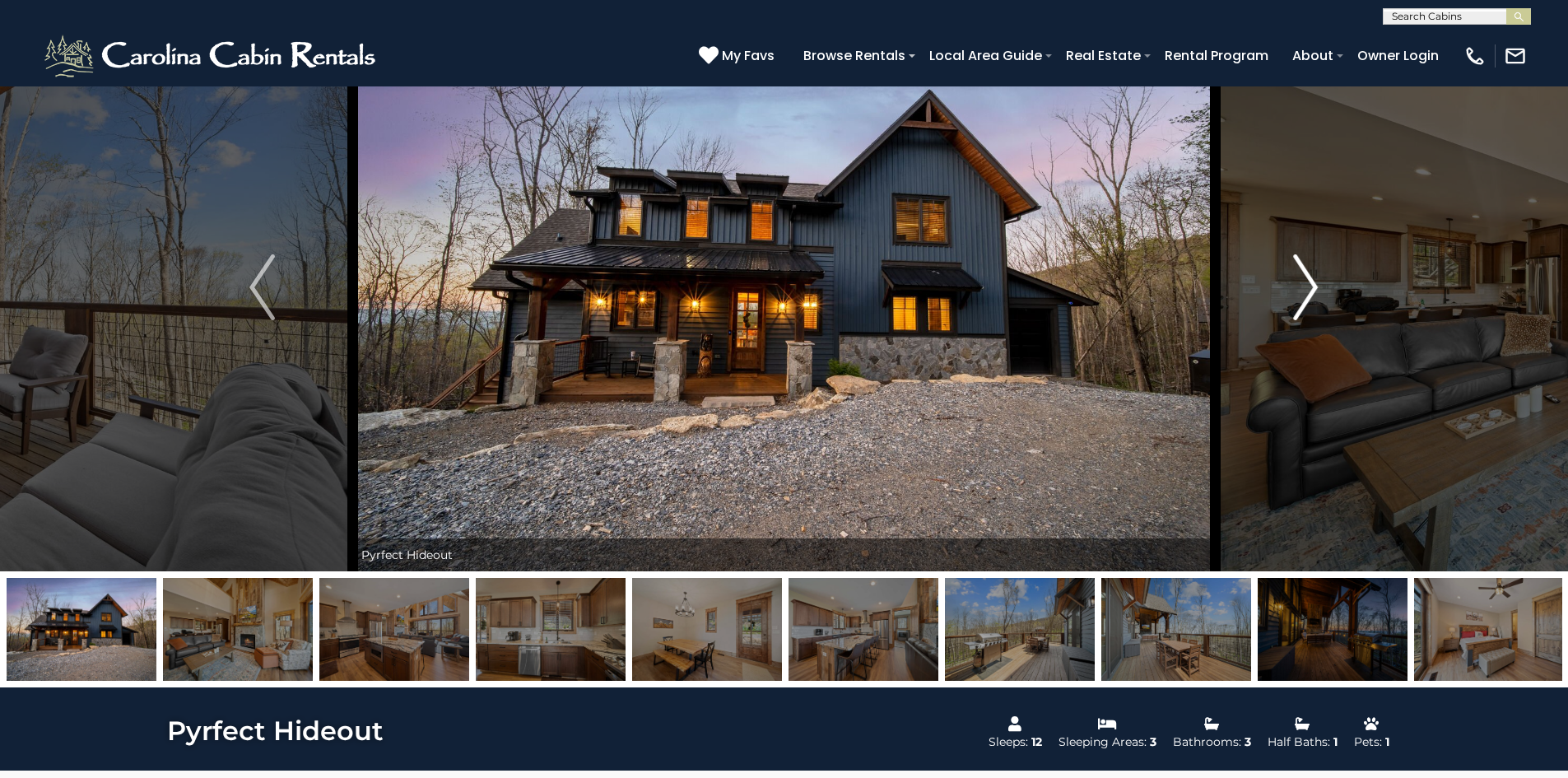
click at [1310, 281] on img "Next" at bounding box center [1306, 287] width 24 height 66
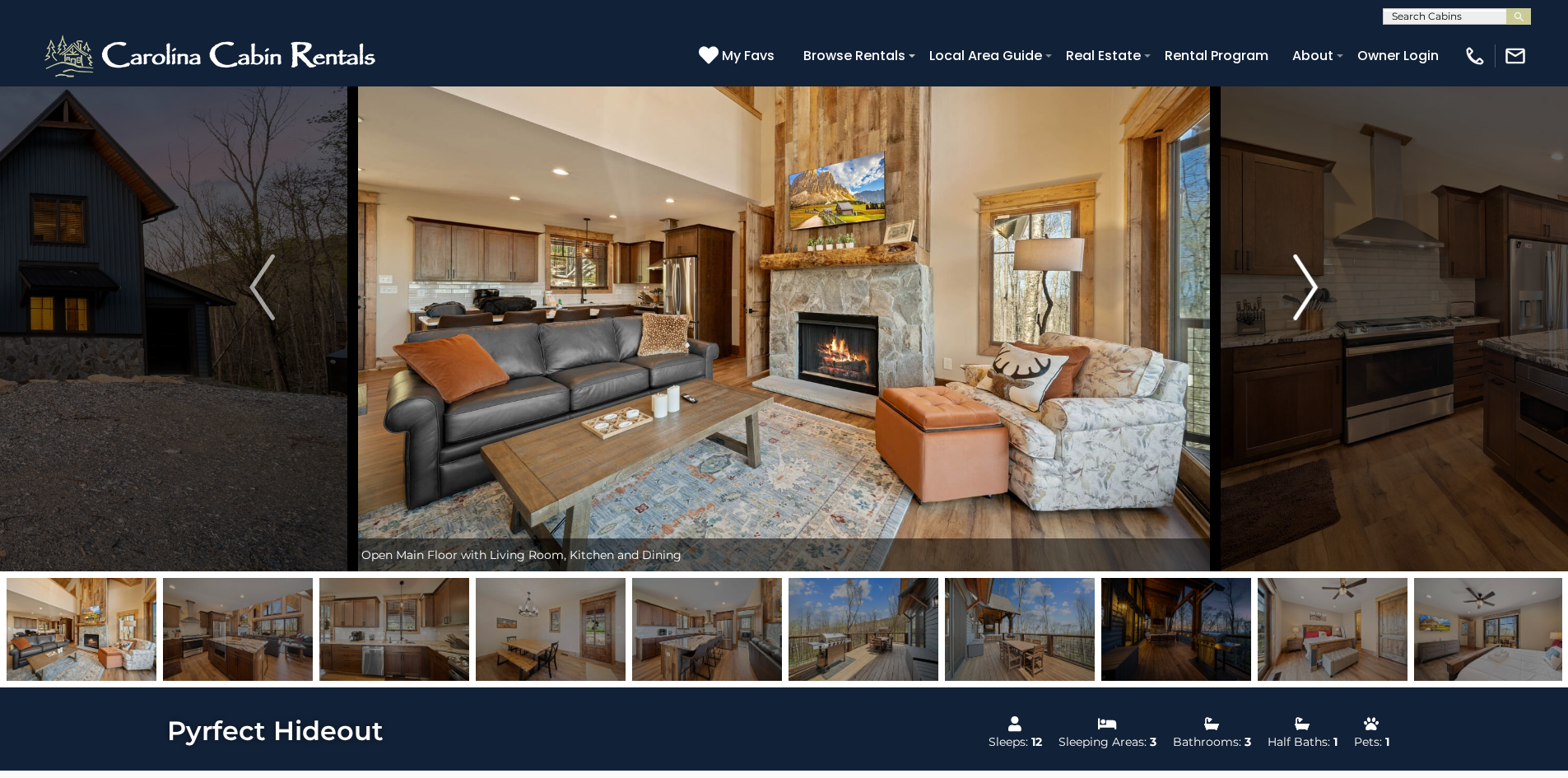
click at [1310, 281] on img "Next" at bounding box center [1306, 287] width 24 height 66
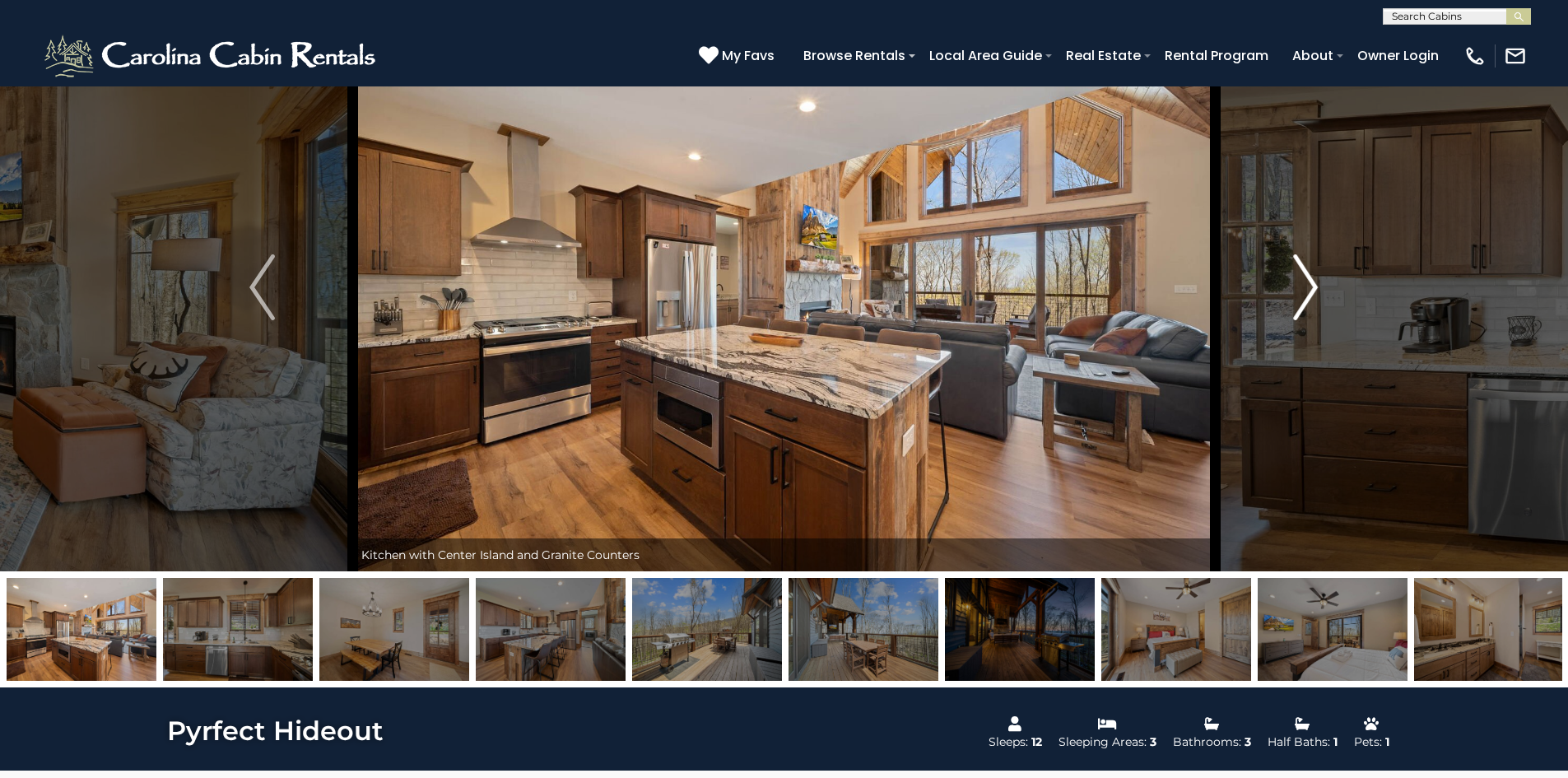
click at [1310, 281] on img "Next" at bounding box center [1306, 287] width 24 height 66
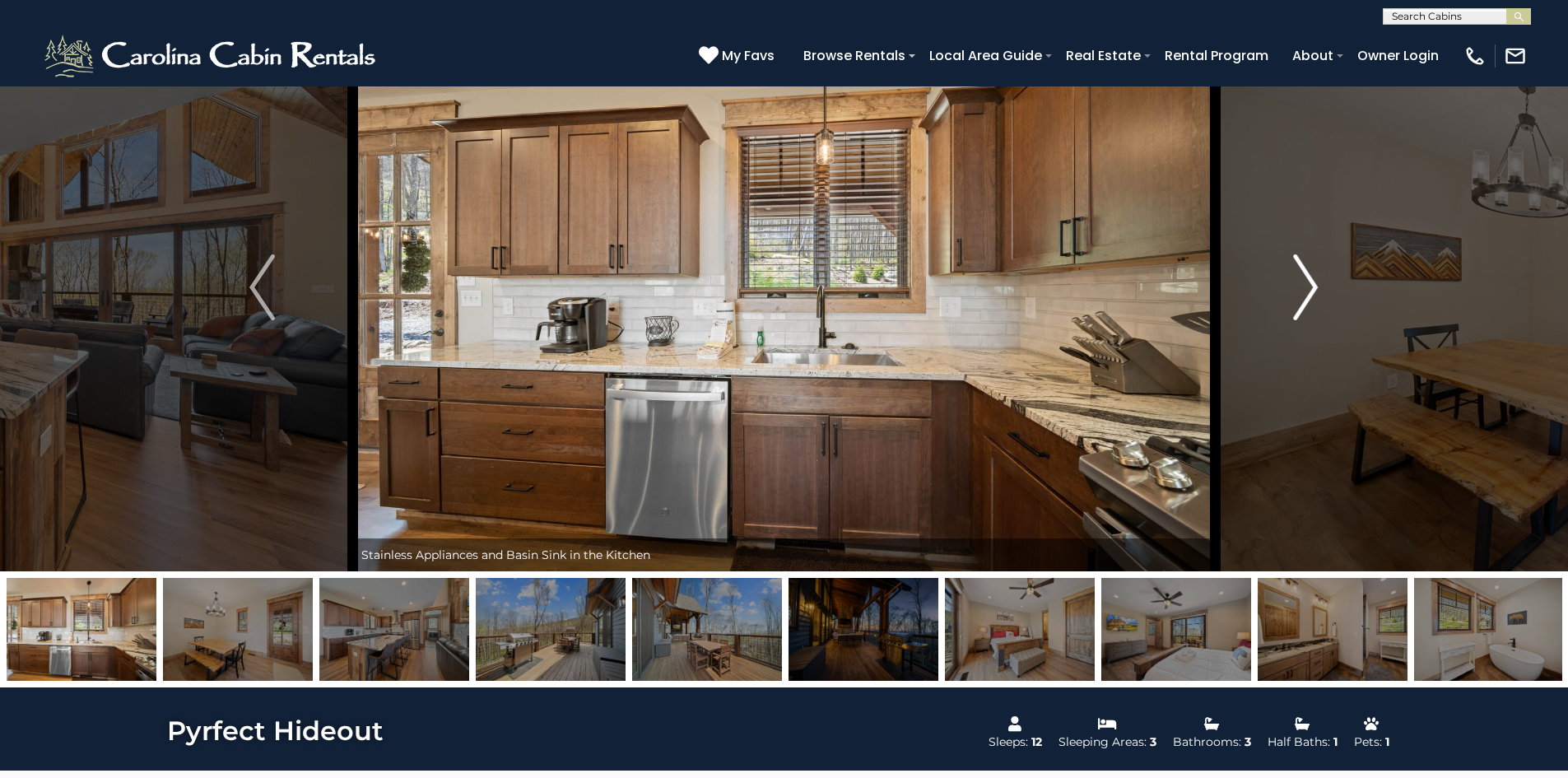
click at [1310, 281] on img "Next" at bounding box center [1306, 287] width 24 height 66
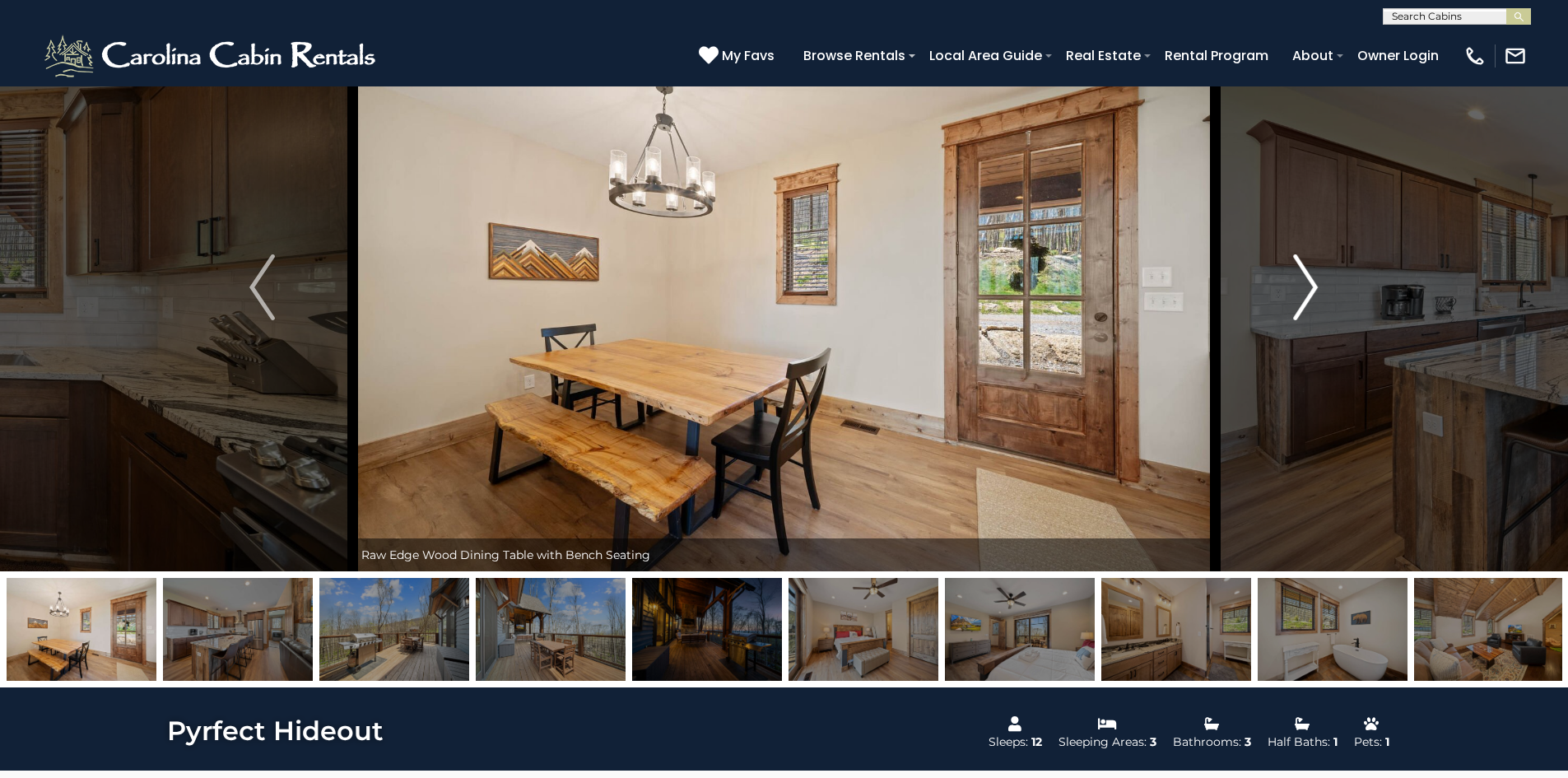
click at [1310, 281] on img "Next" at bounding box center [1306, 287] width 24 height 66
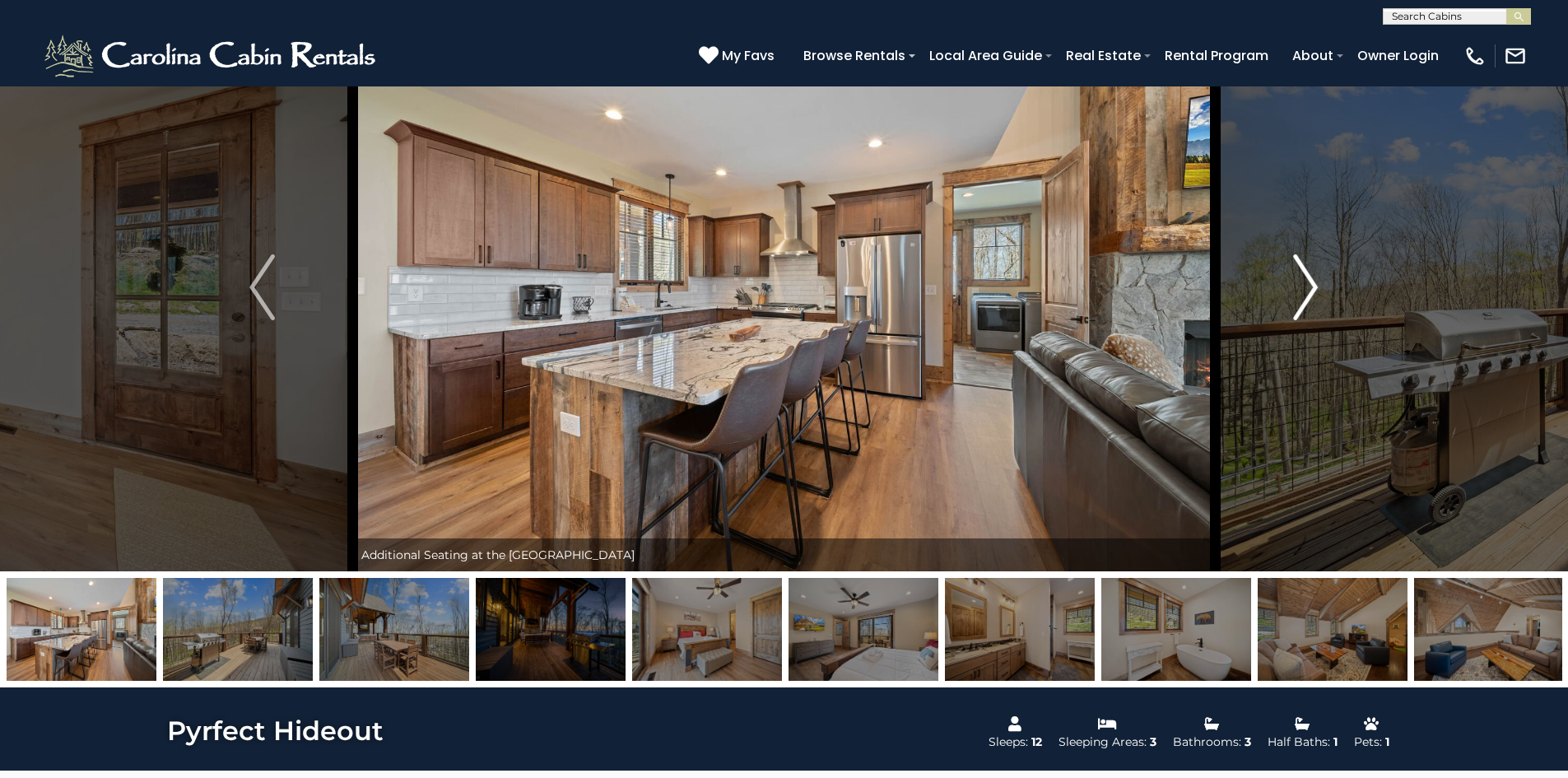
click at [1310, 281] on img "Next" at bounding box center [1306, 287] width 24 height 66
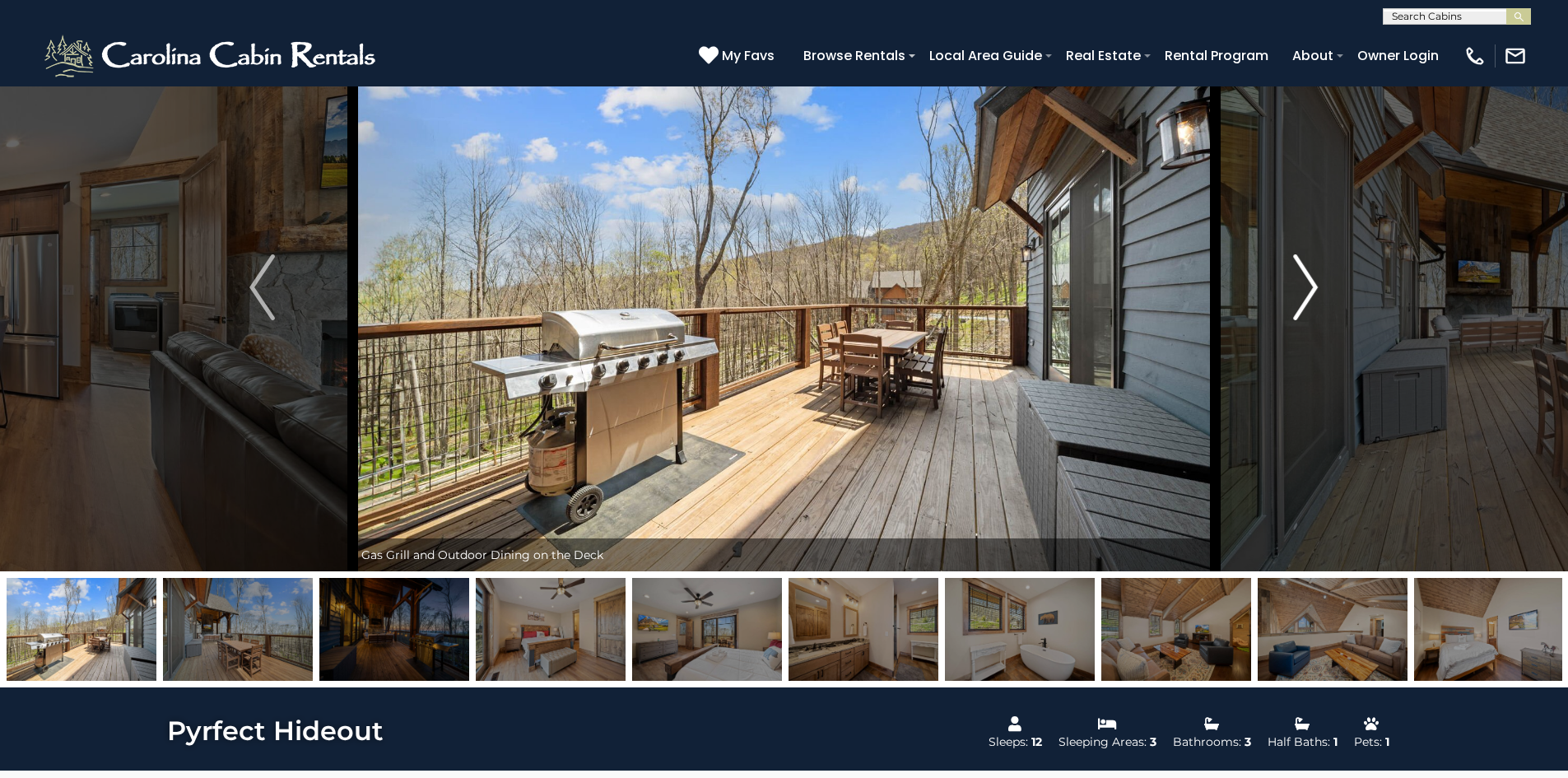
click at [1310, 281] on img "Next" at bounding box center [1306, 287] width 24 height 66
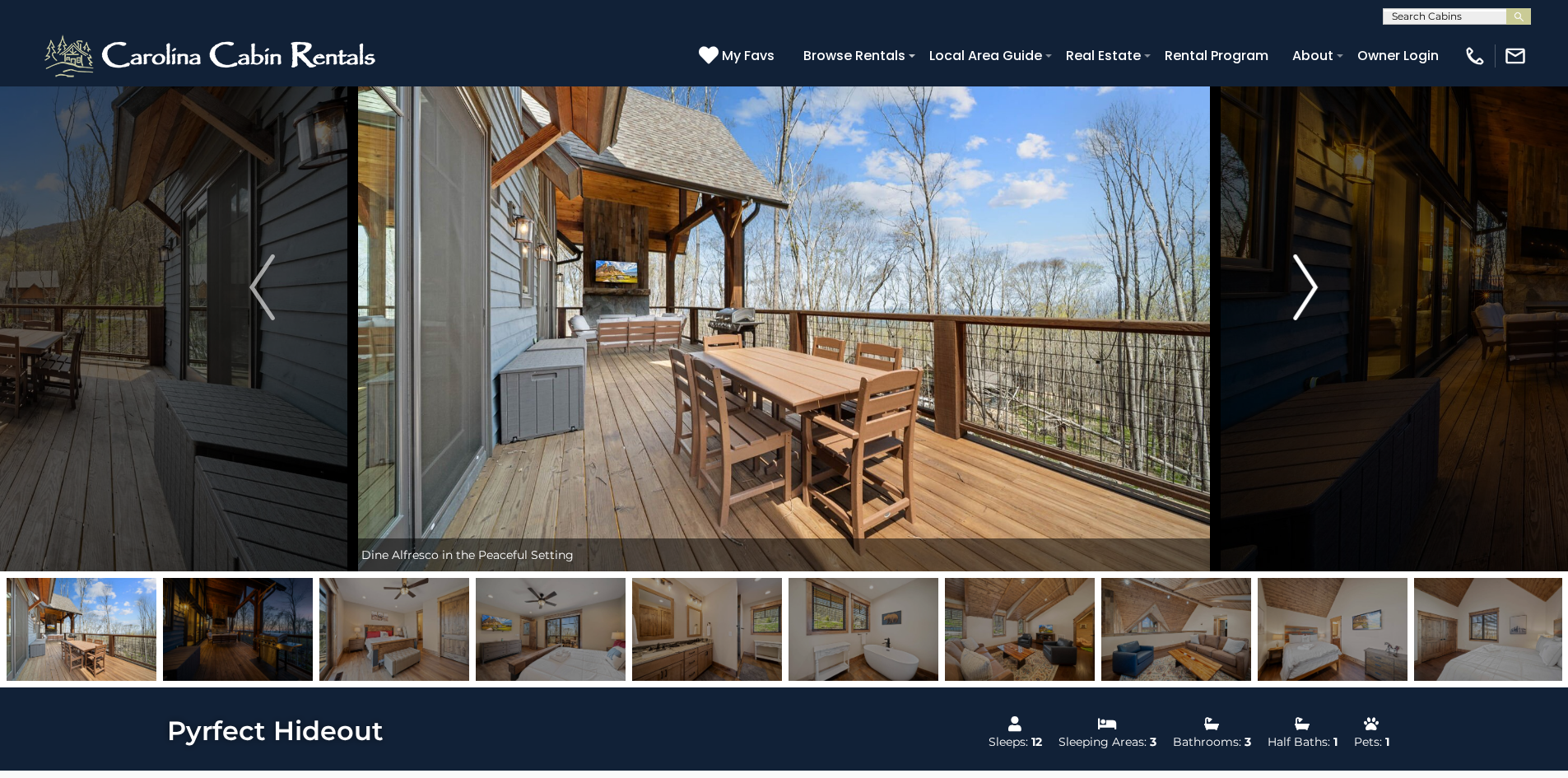
click at [1310, 281] on img "Next" at bounding box center [1306, 287] width 24 height 66
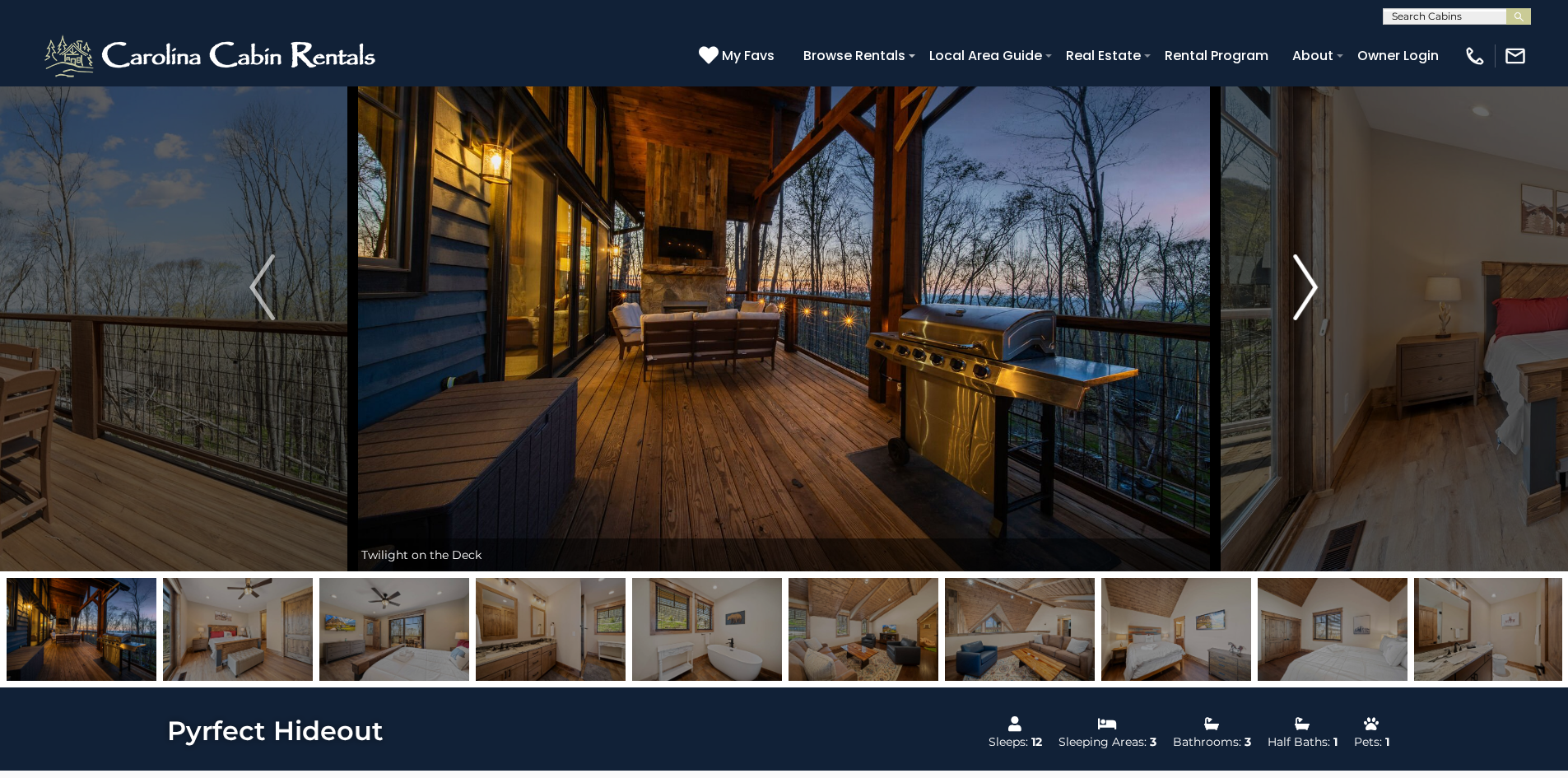
click at [1310, 281] on img "Next" at bounding box center [1306, 287] width 24 height 66
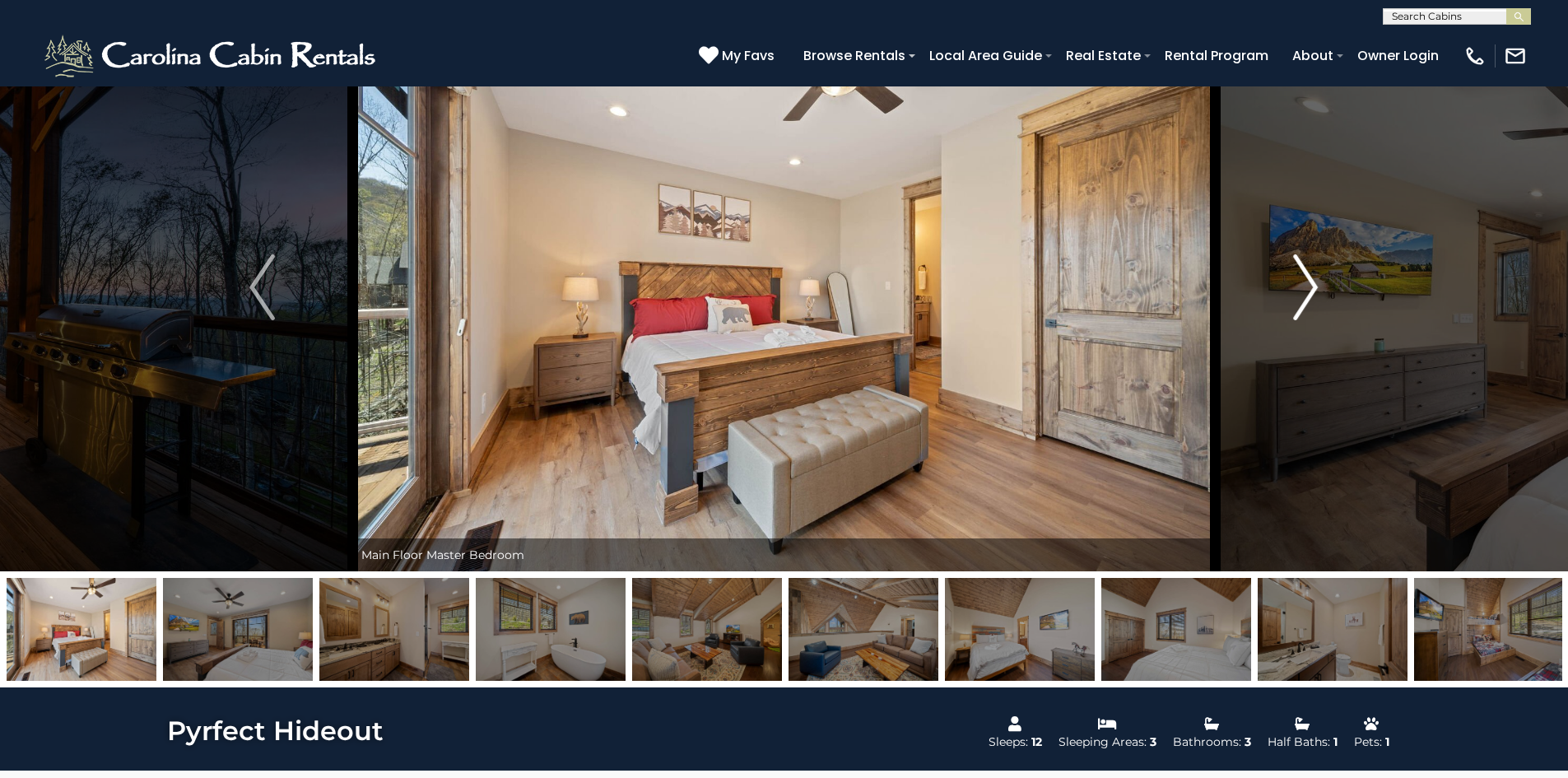
click at [1310, 281] on img "Next" at bounding box center [1306, 287] width 24 height 66
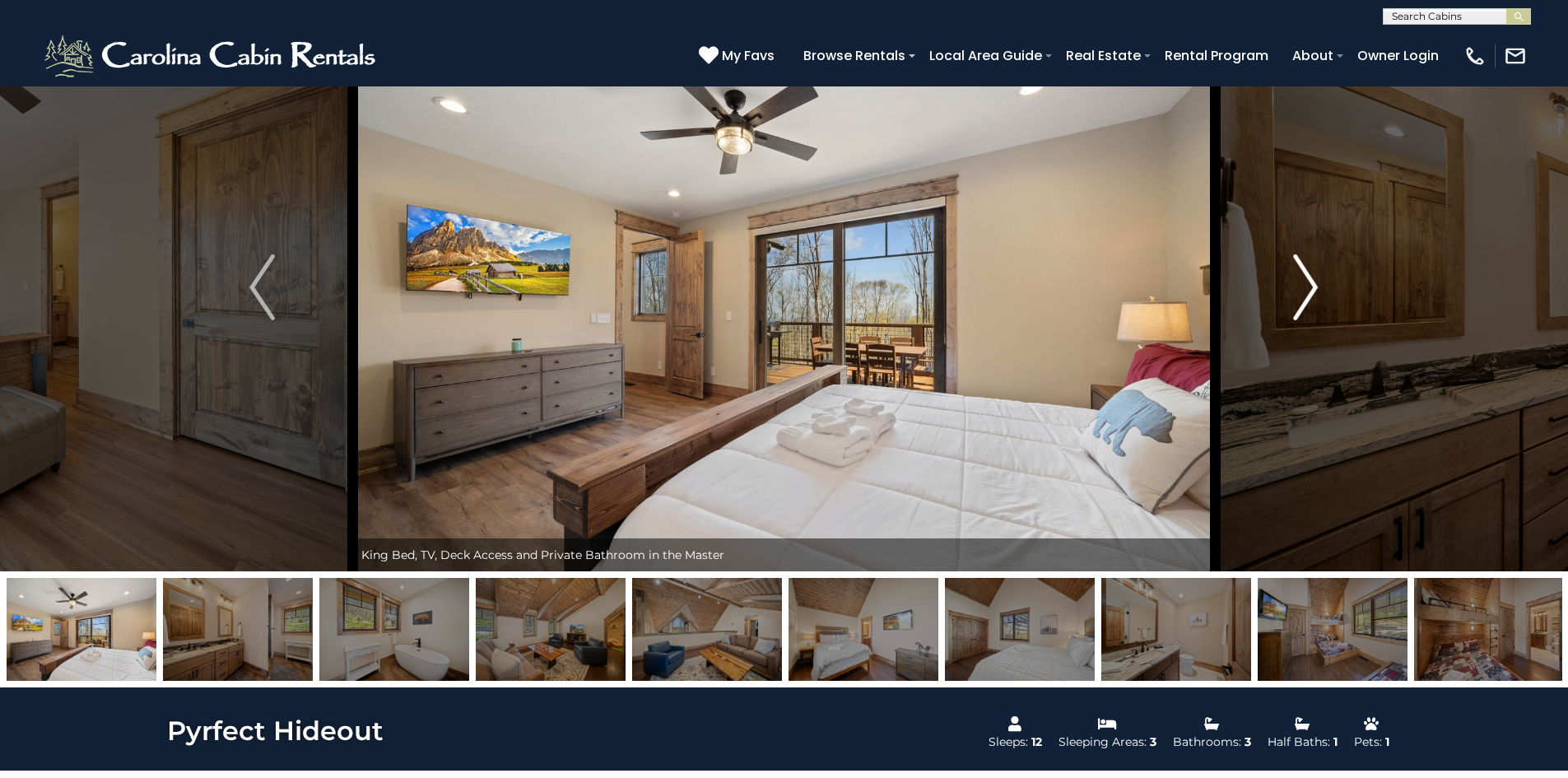
click at [1310, 281] on img "Next" at bounding box center [1306, 287] width 24 height 66
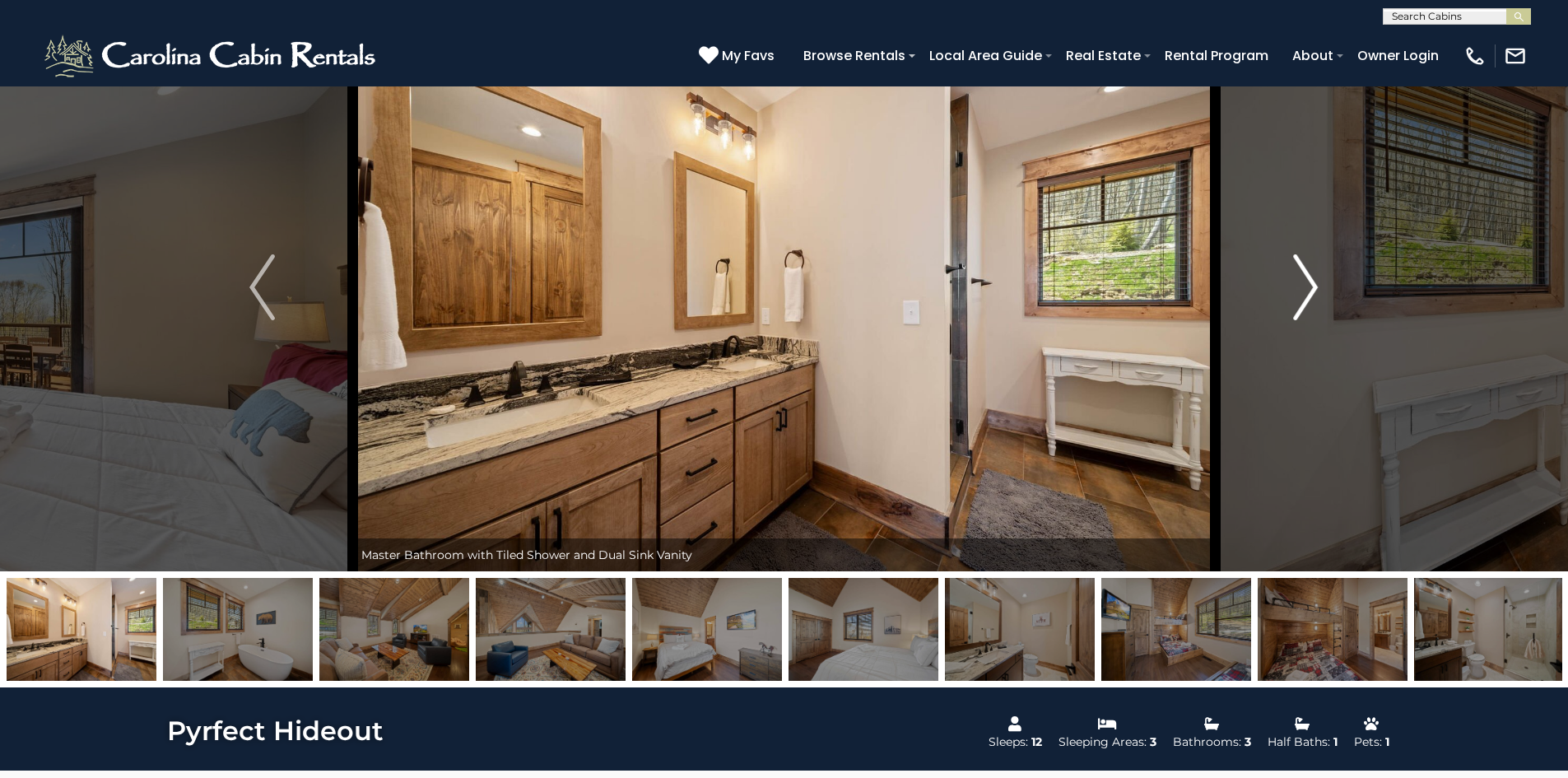
click at [1310, 281] on img "Next" at bounding box center [1306, 287] width 24 height 66
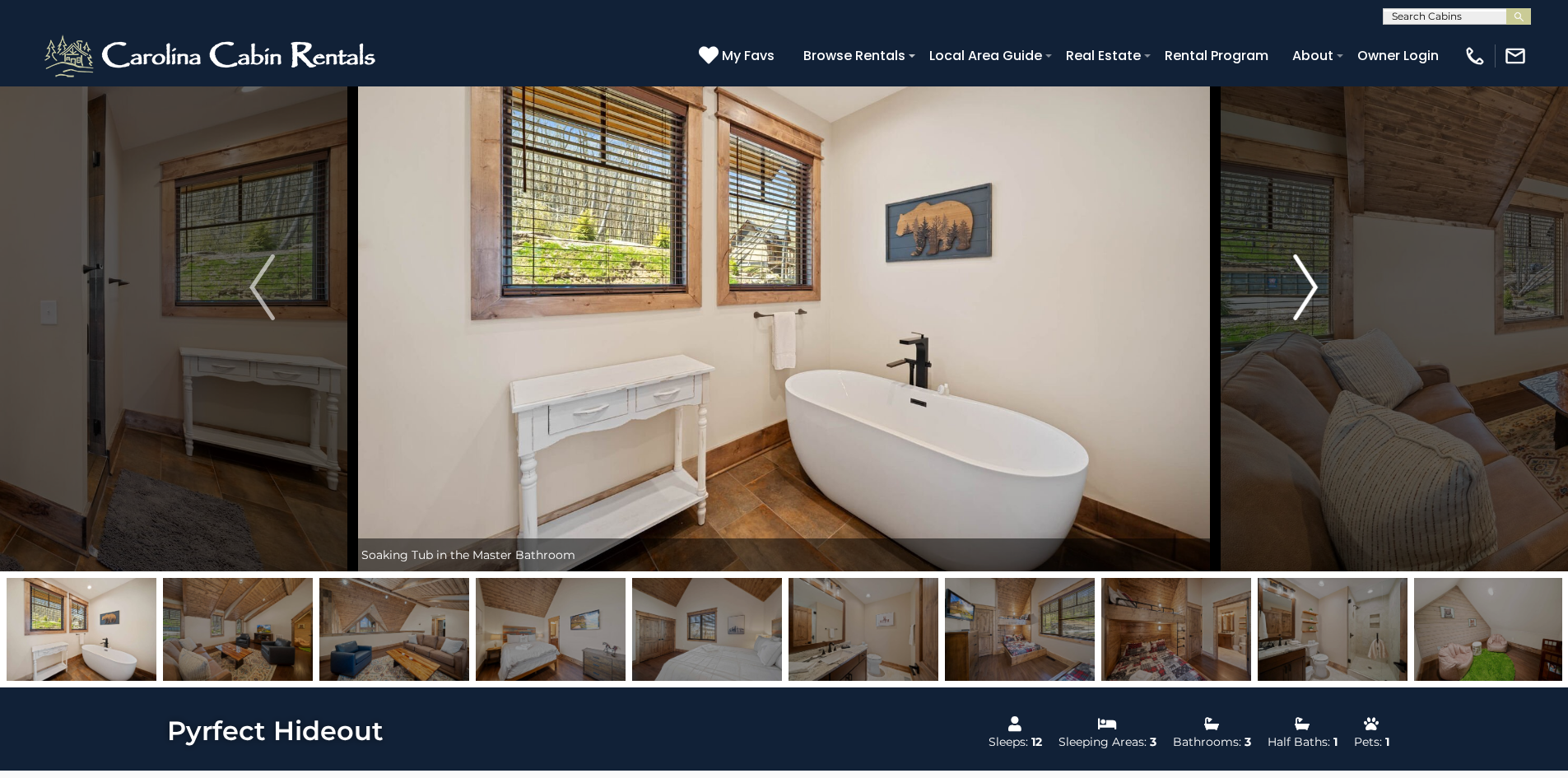
click at [1326, 267] on button "Next" at bounding box center [1305, 287] width 181 height 568
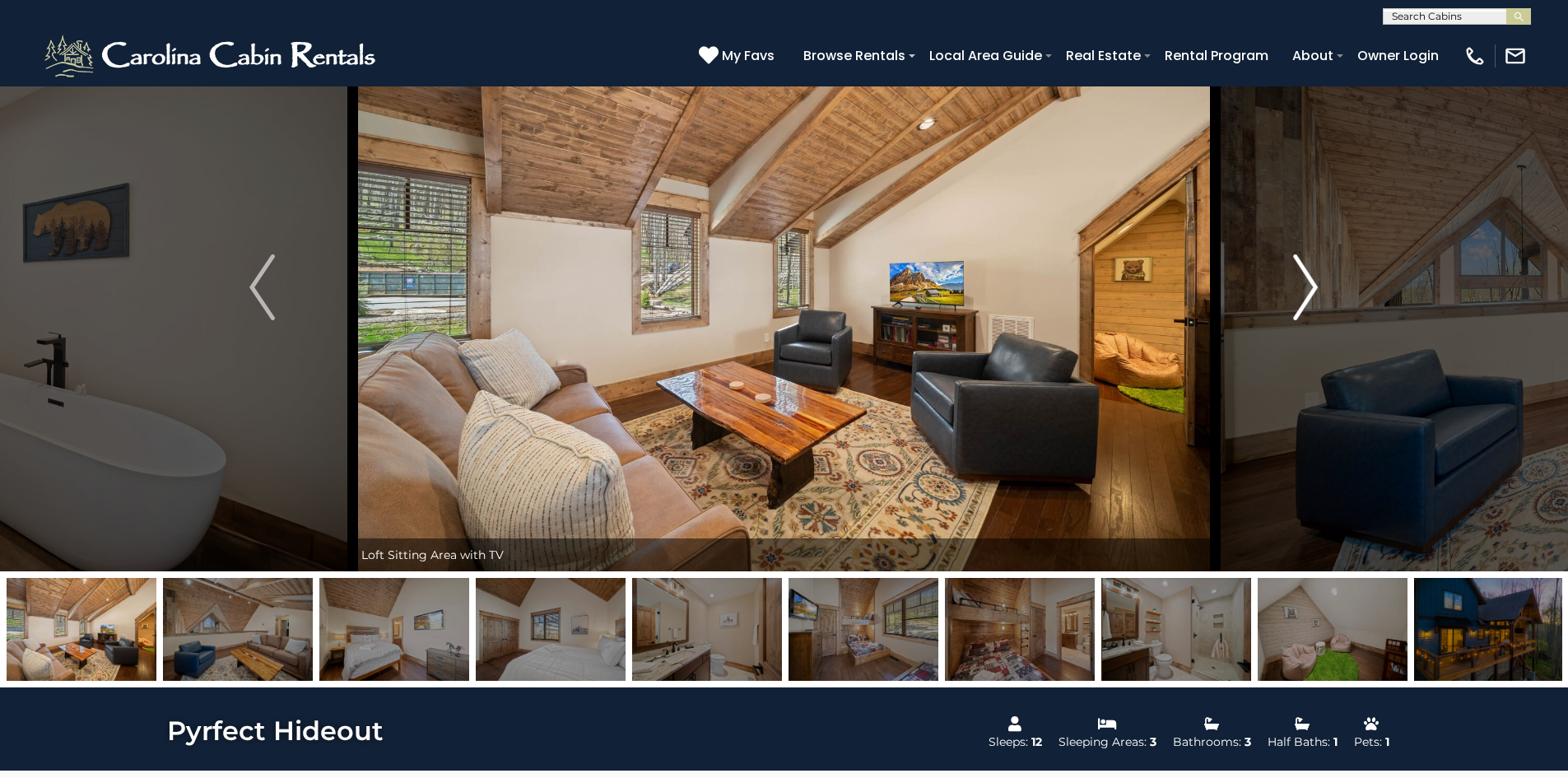
click at [1326, 267] on button "Next" at bounding box center [1305, 287] width 181 height 568
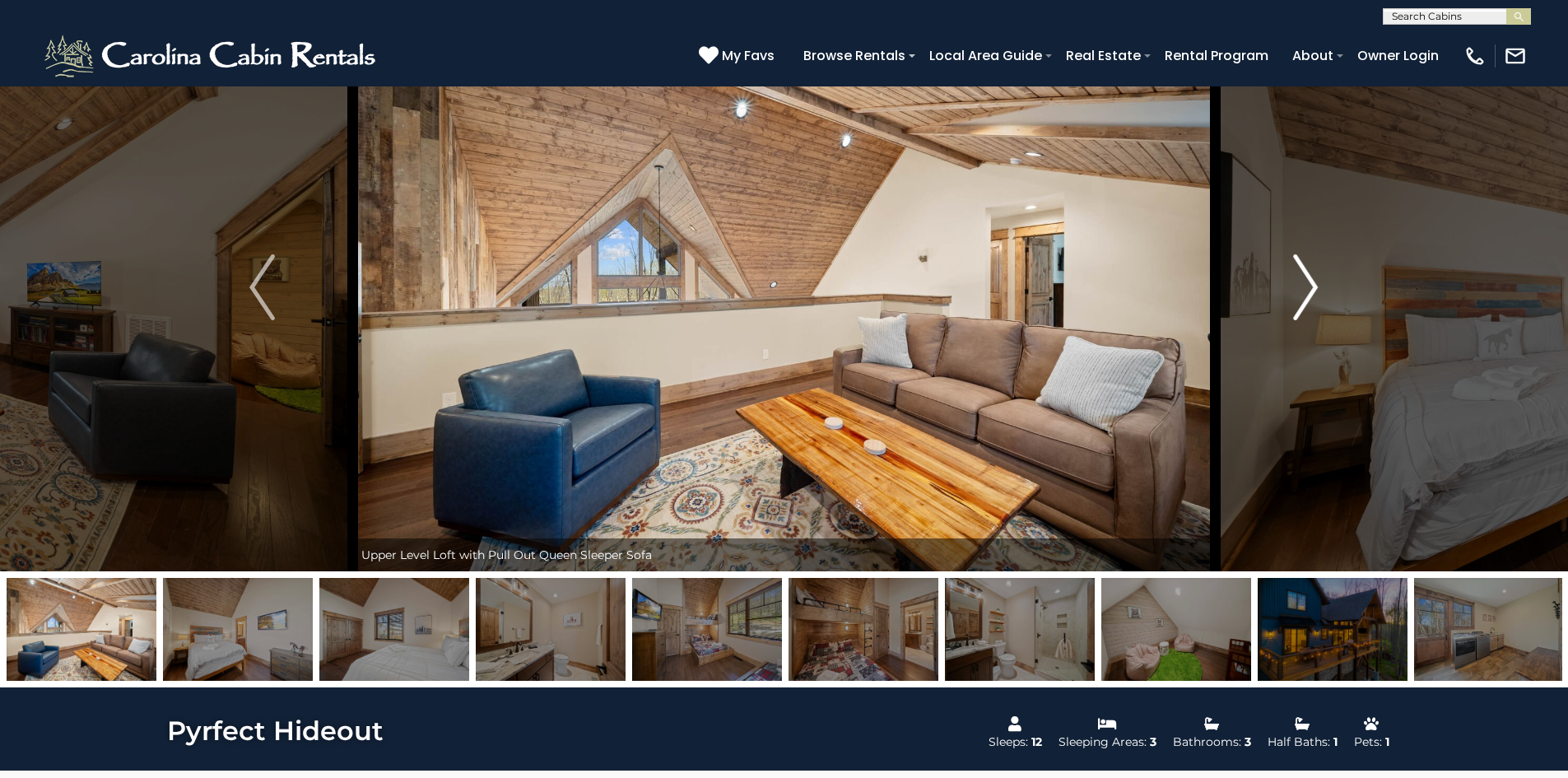
click at [1326, 267] on button "Next" at bounding box center [1305, 287] width 181 height 568
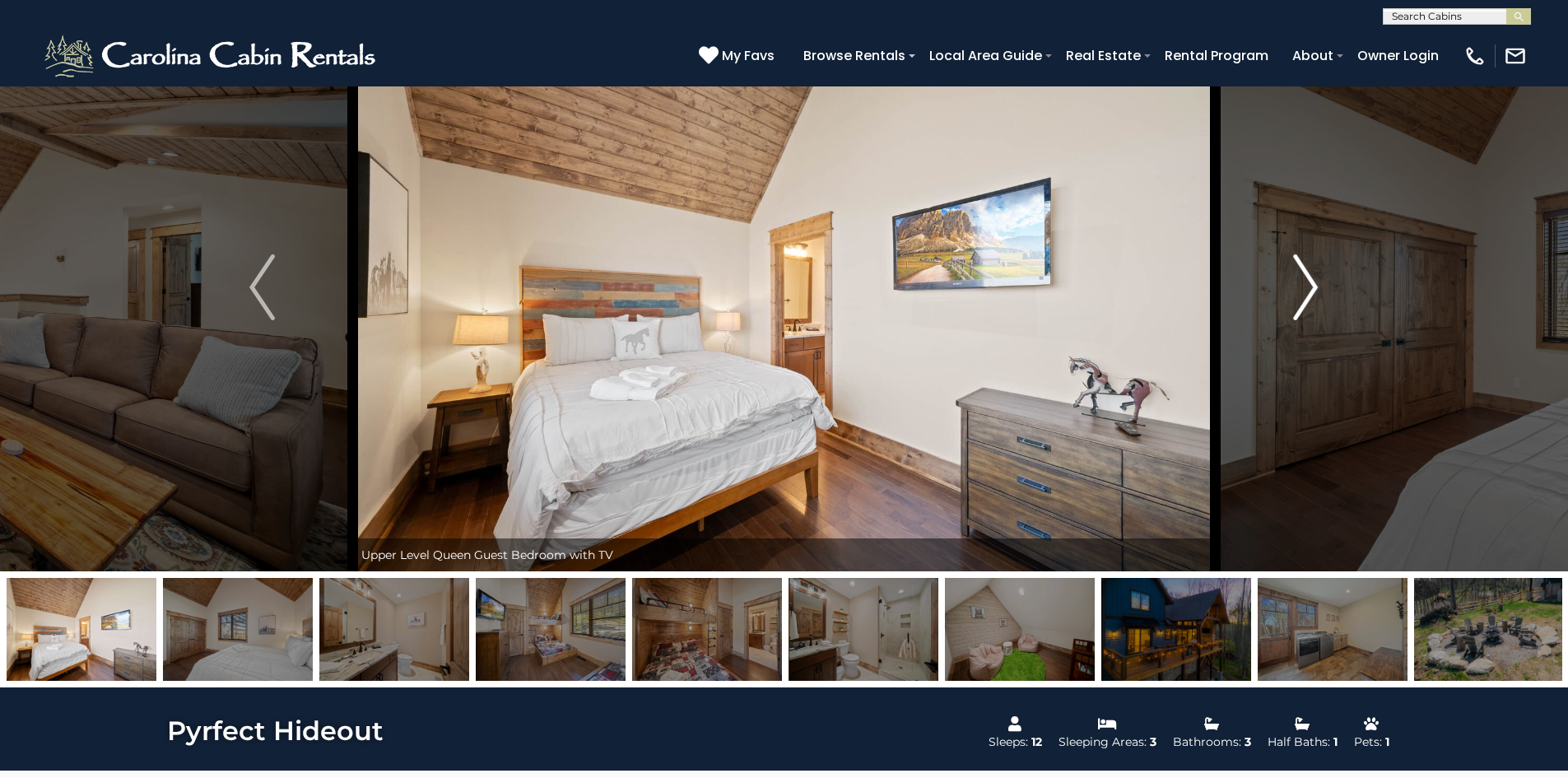
click at [1326, 267] on button "Next" at bounding box center [1305, 287] width 181 height 568
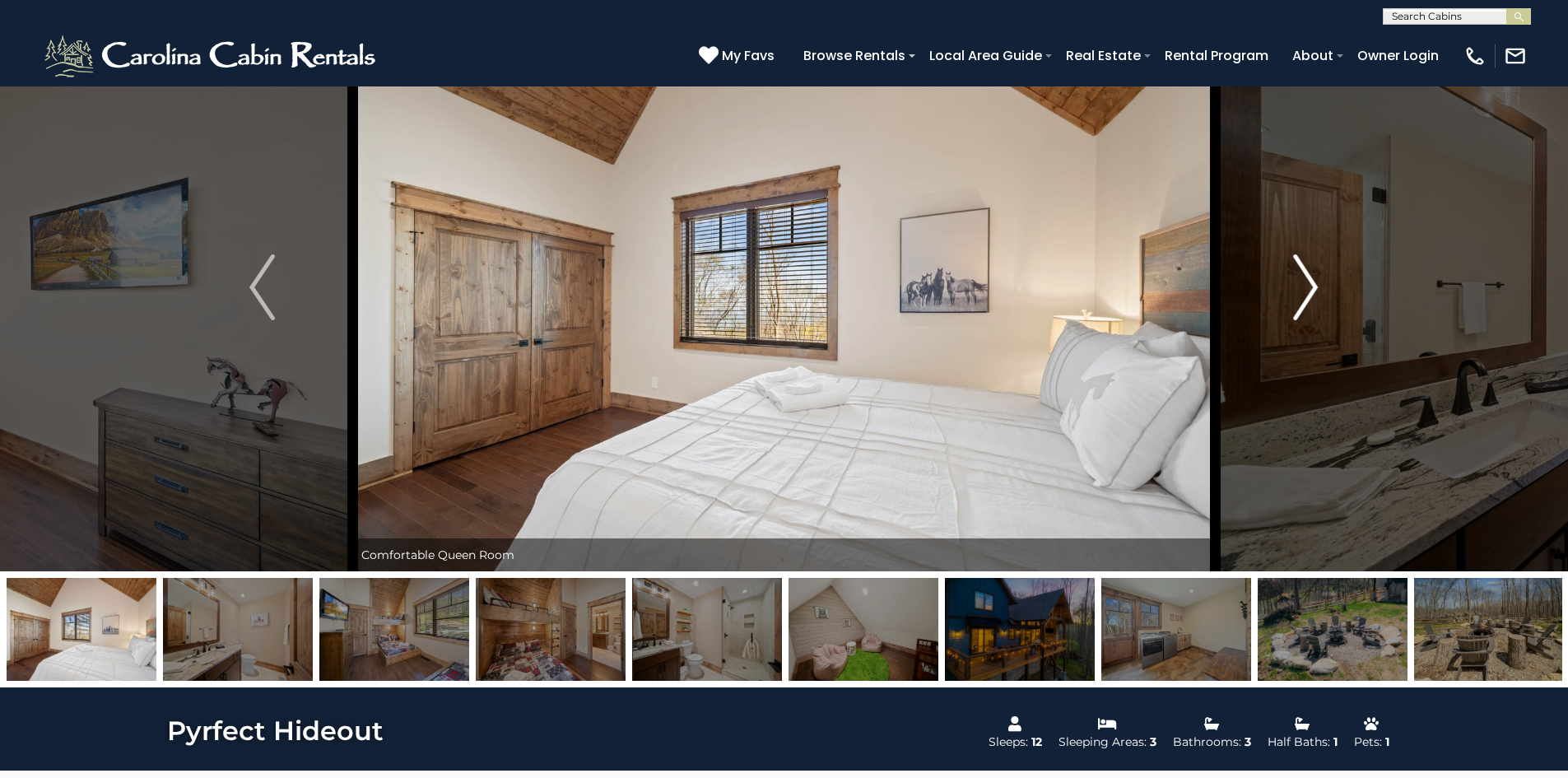
click at [1326, 267] on button "Next" at bounding box center [1305, 287] width 181 height 568
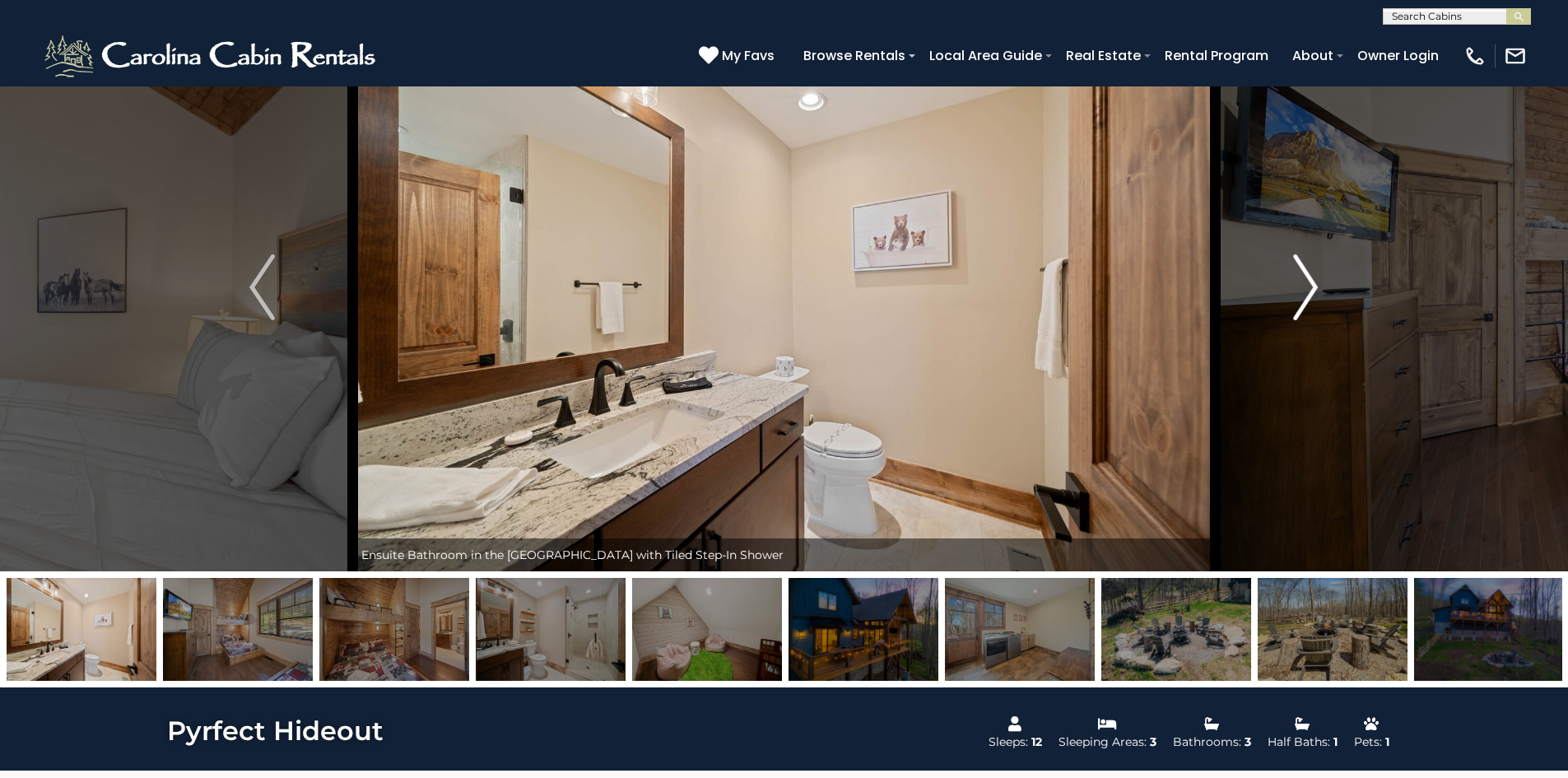
click at [1326, 267] on button "Next" at bounding box center [1305, 287] width 181 height 568
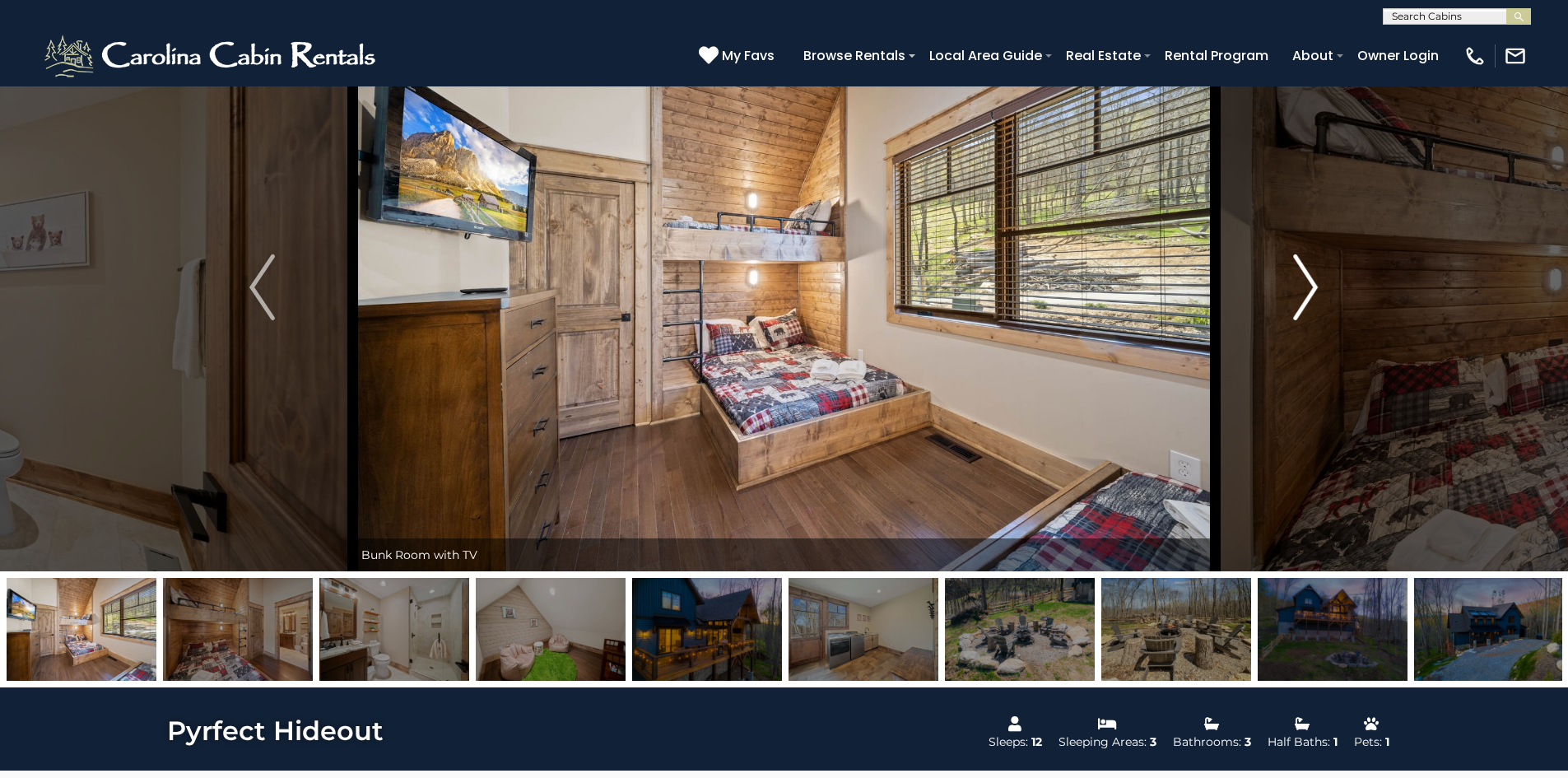
click at [1326, 267] on button "Next" at bounding box center [1305, 287] width 181 height 568
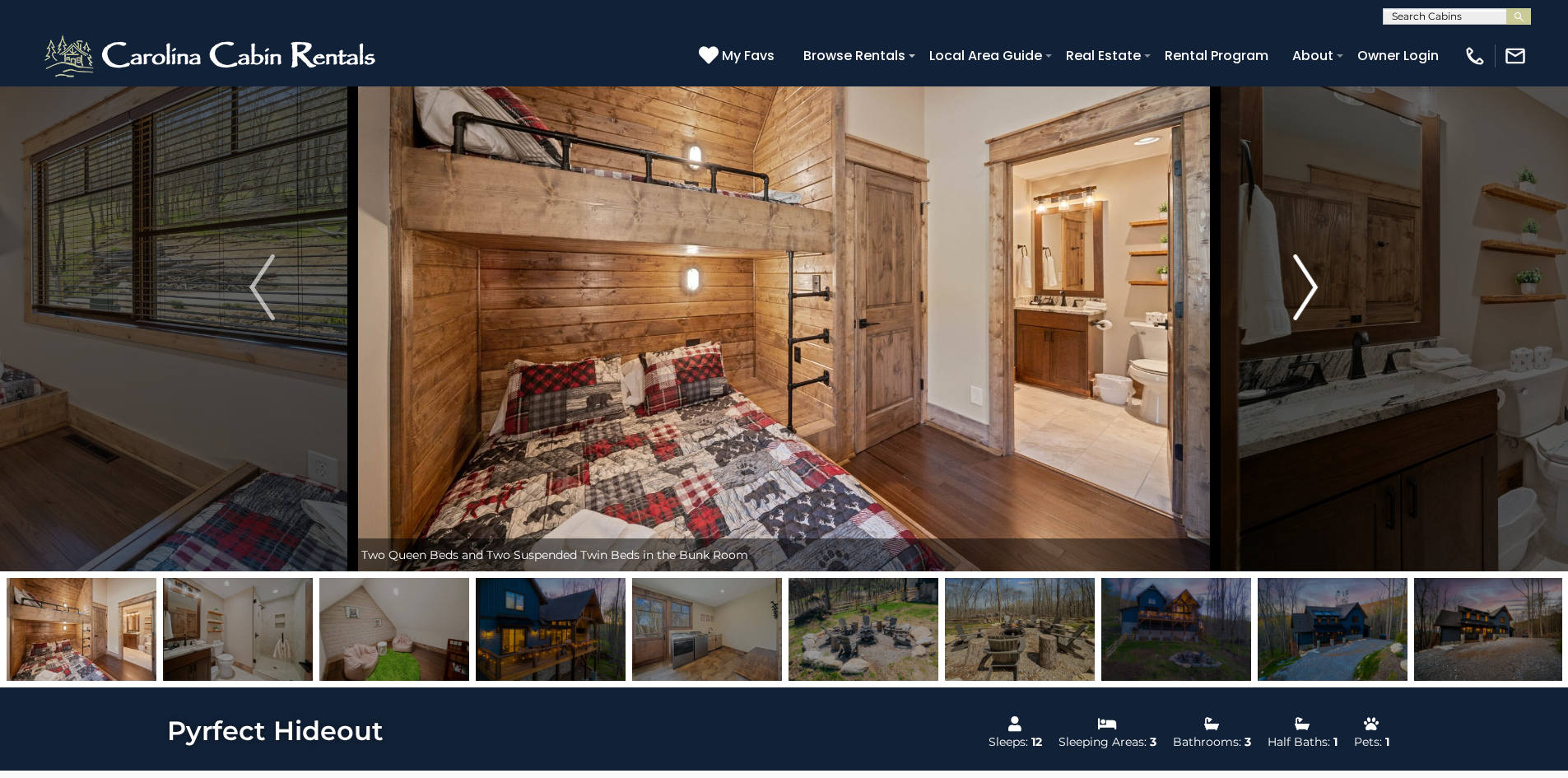
click at [1326, 267] on button "Next" at bounding box center [1305, 287] width 181 height 568
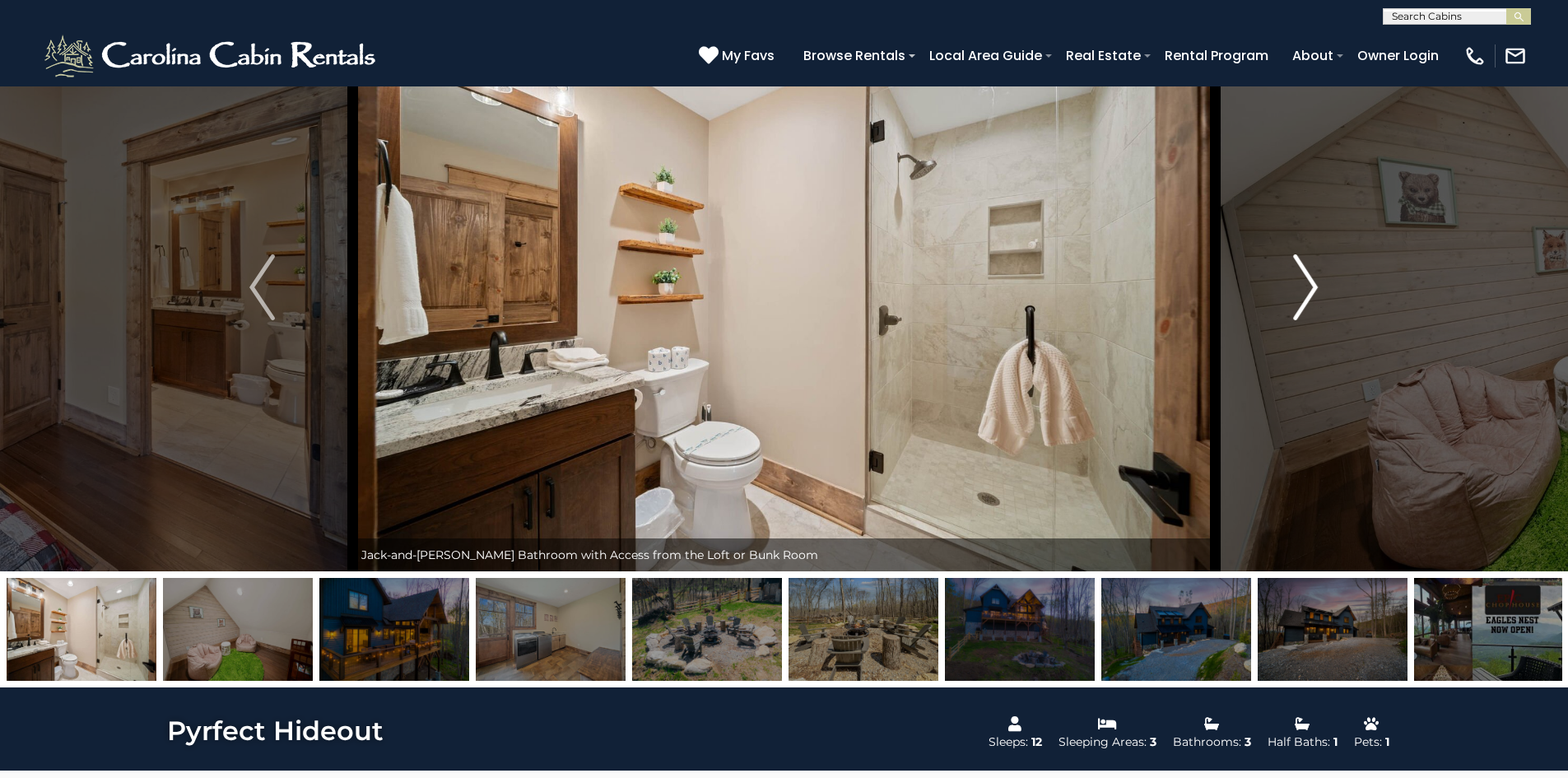
click at [1326, 267] on button "Next" at bounding box center [1305, 287] width 181 height 568
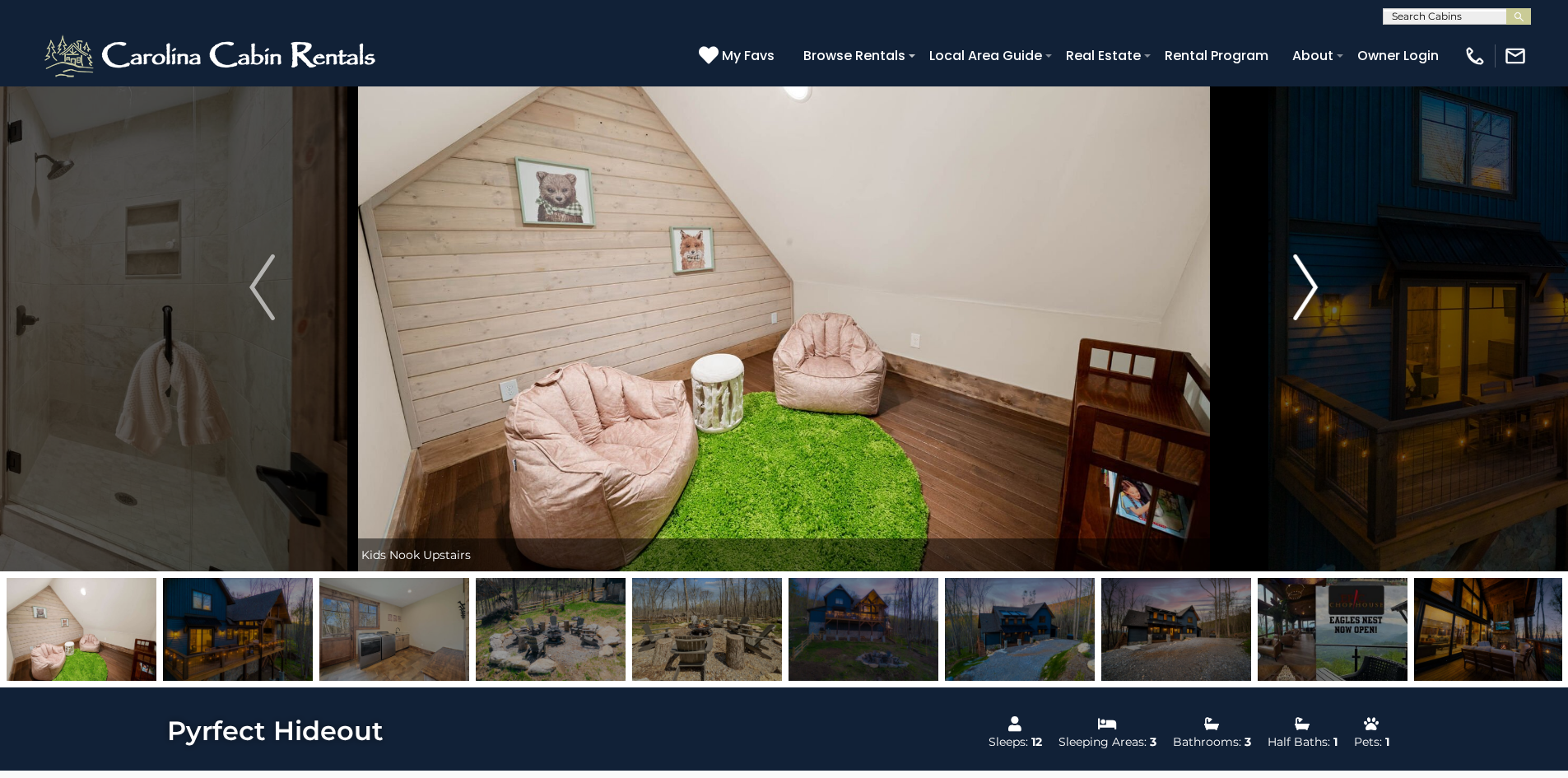
click at [1326, 267] on button "Next" at bounding box center [1305, 287] width 181 height 568
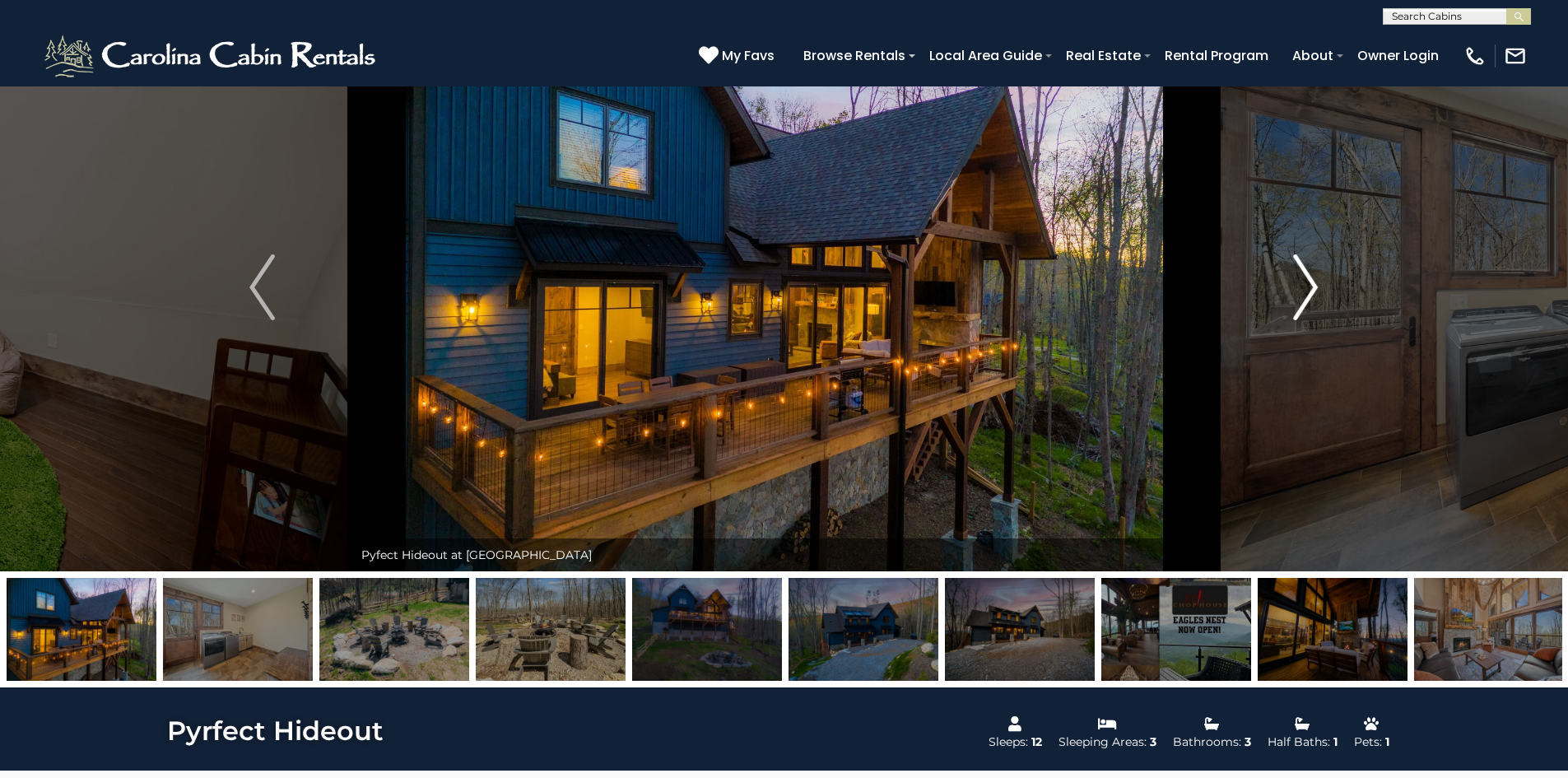
click at [1326, 267] on button "Next" at bounding box center [1305, 287] width 181 height 568
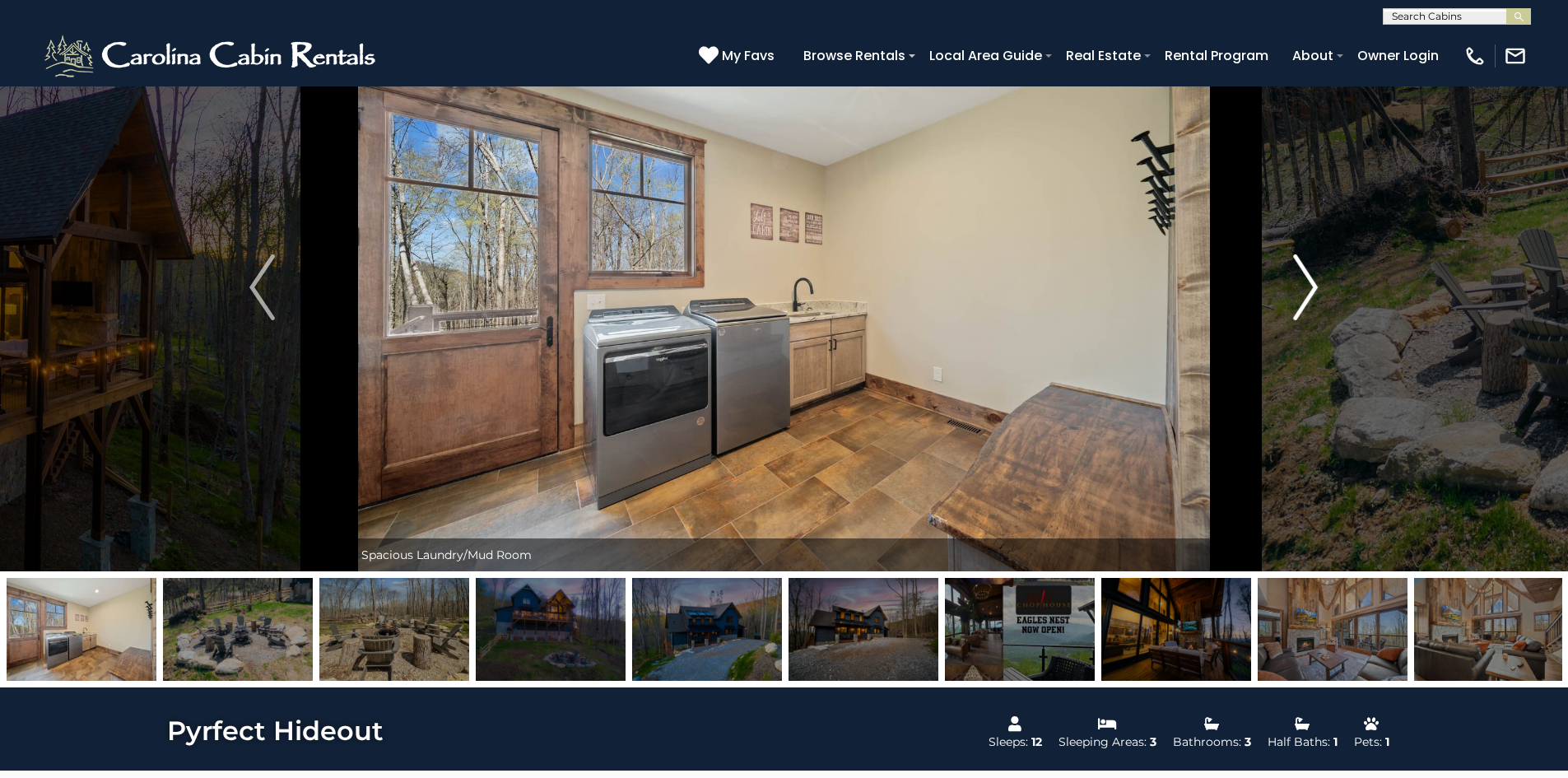
click at [1326, 267] on button "Next" at bounding box center [1305, 287] width 181 height 568
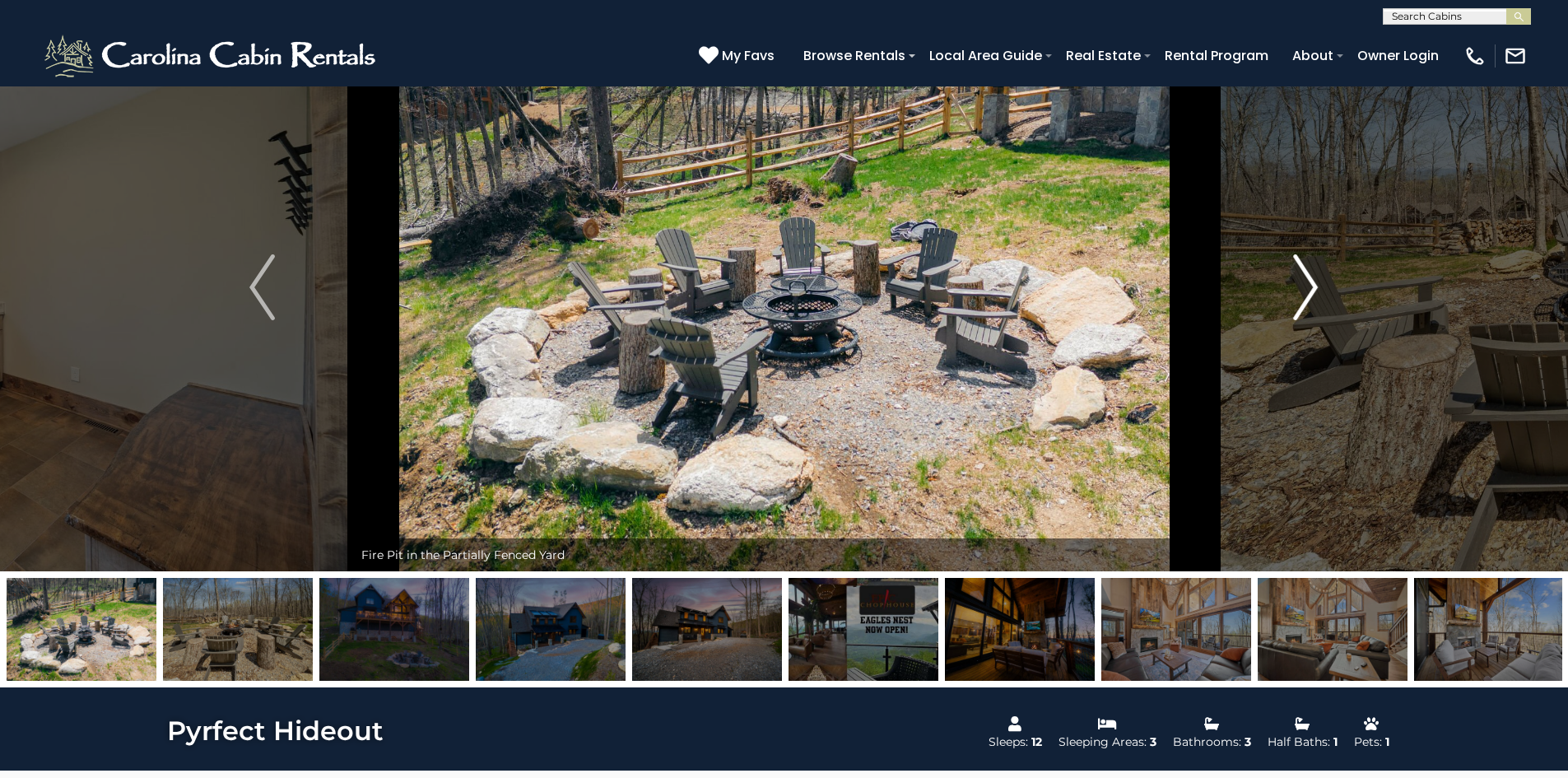
click at [1326, 267] on button "Next" at bounding box center [1305, 287] width 181 height 568
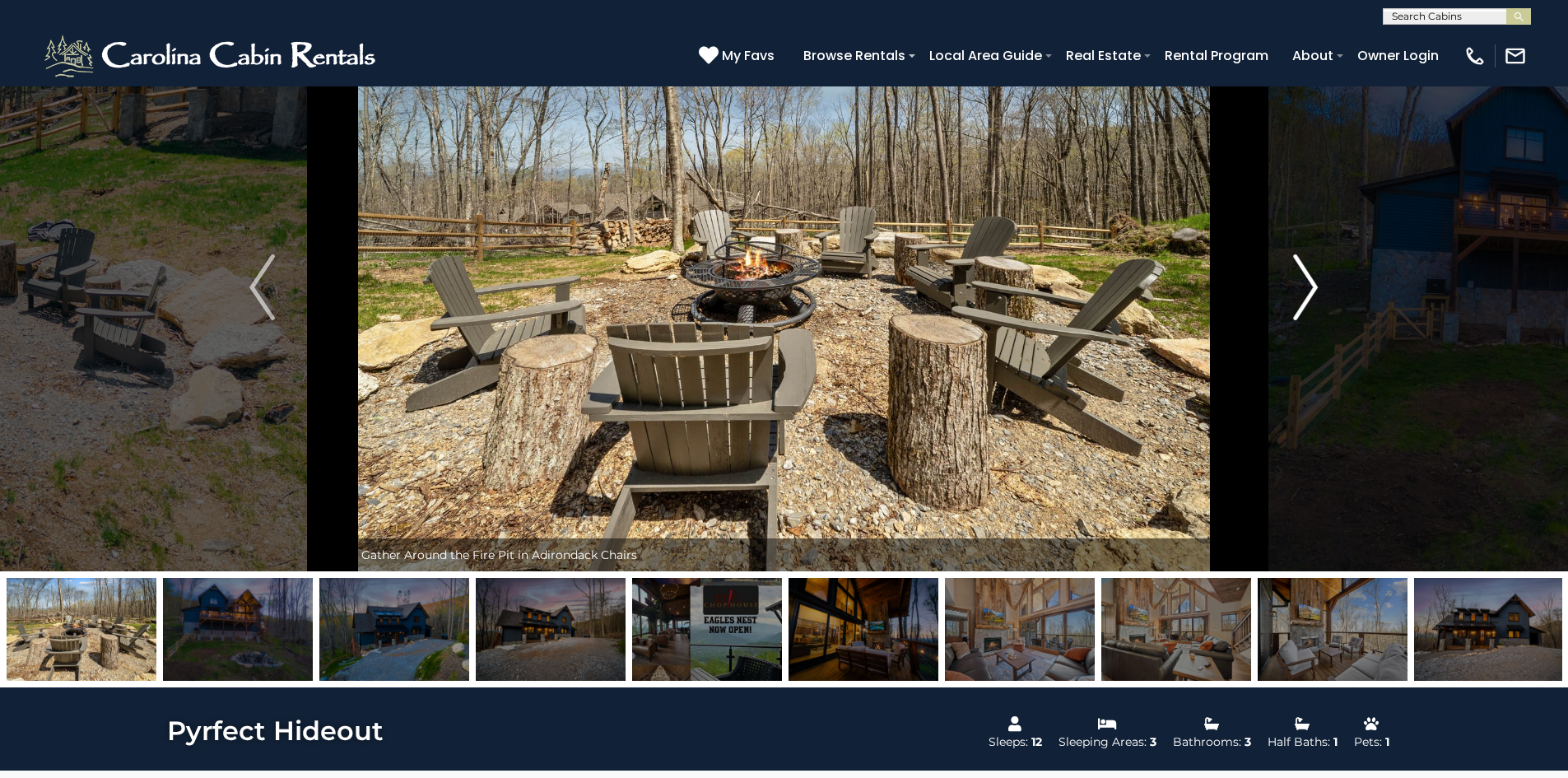
click at [1326, 267] on button "Next" at bounding box center [1305, 287] width 181 height 568
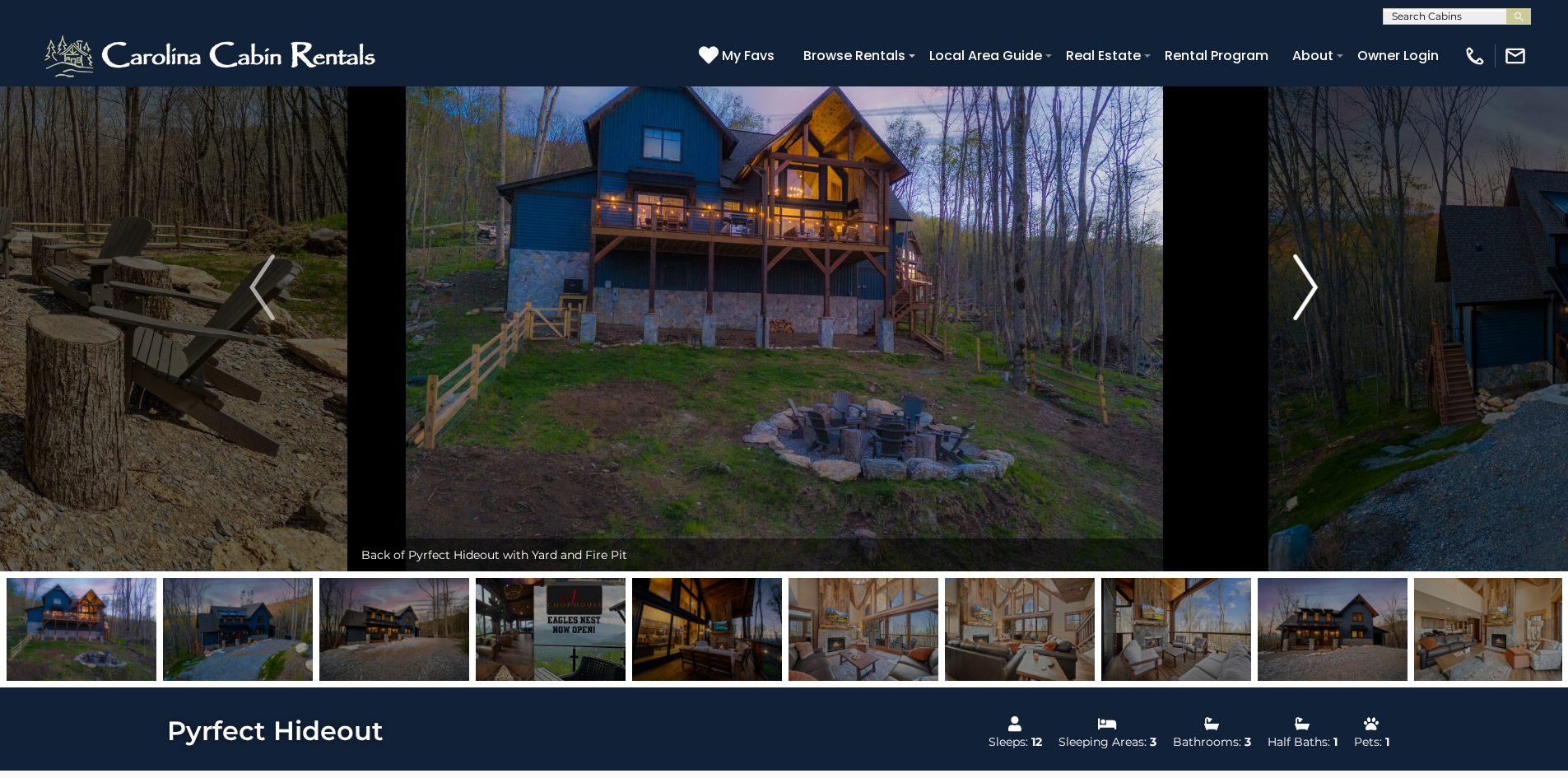
click at [1308, 281] on img "Next" at bounding box center [1306, 287] width 24 height 66
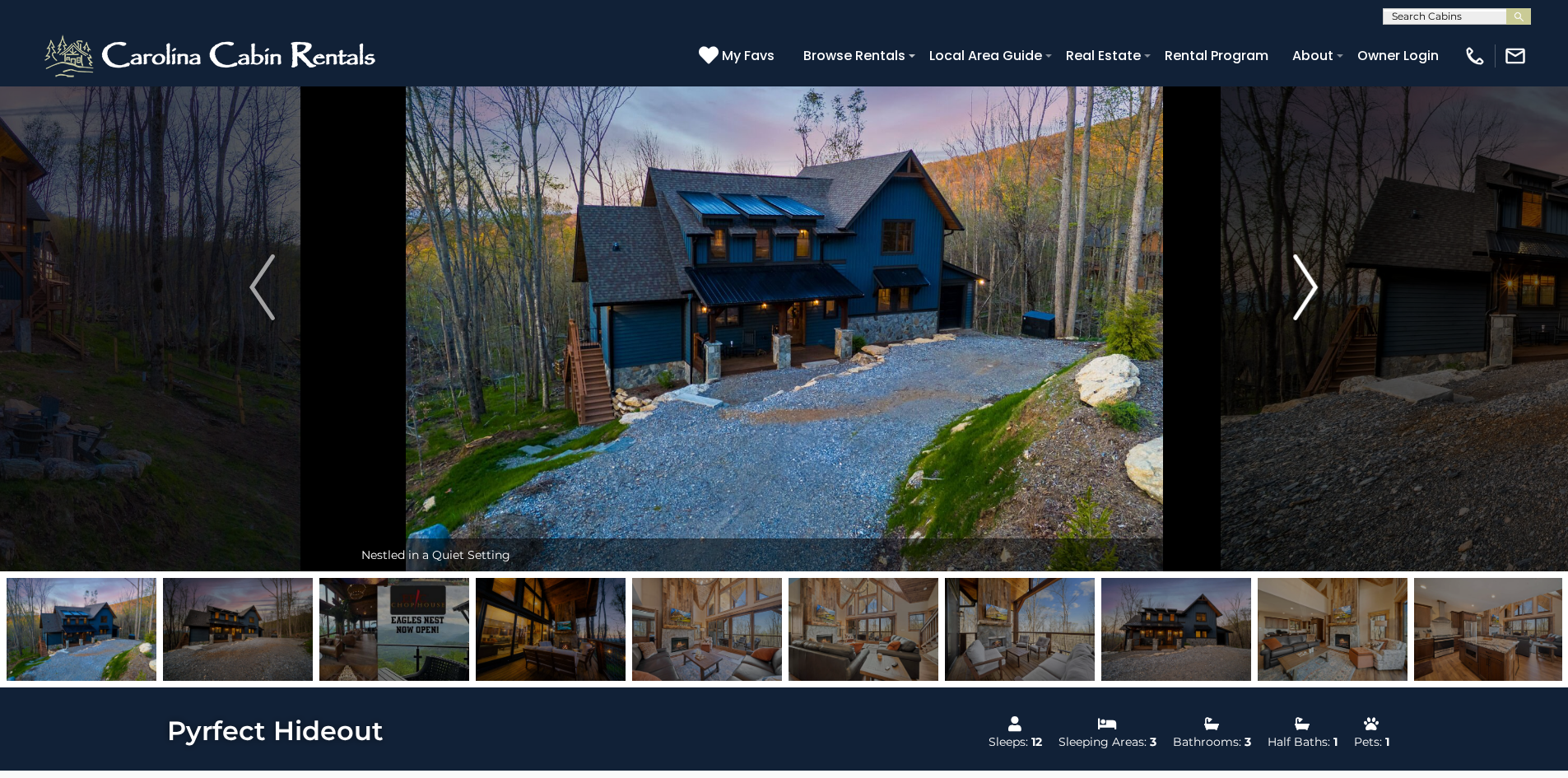
click at [1315, 285] on img "Next" at bounding box center [1306, 287] width 24 height 66
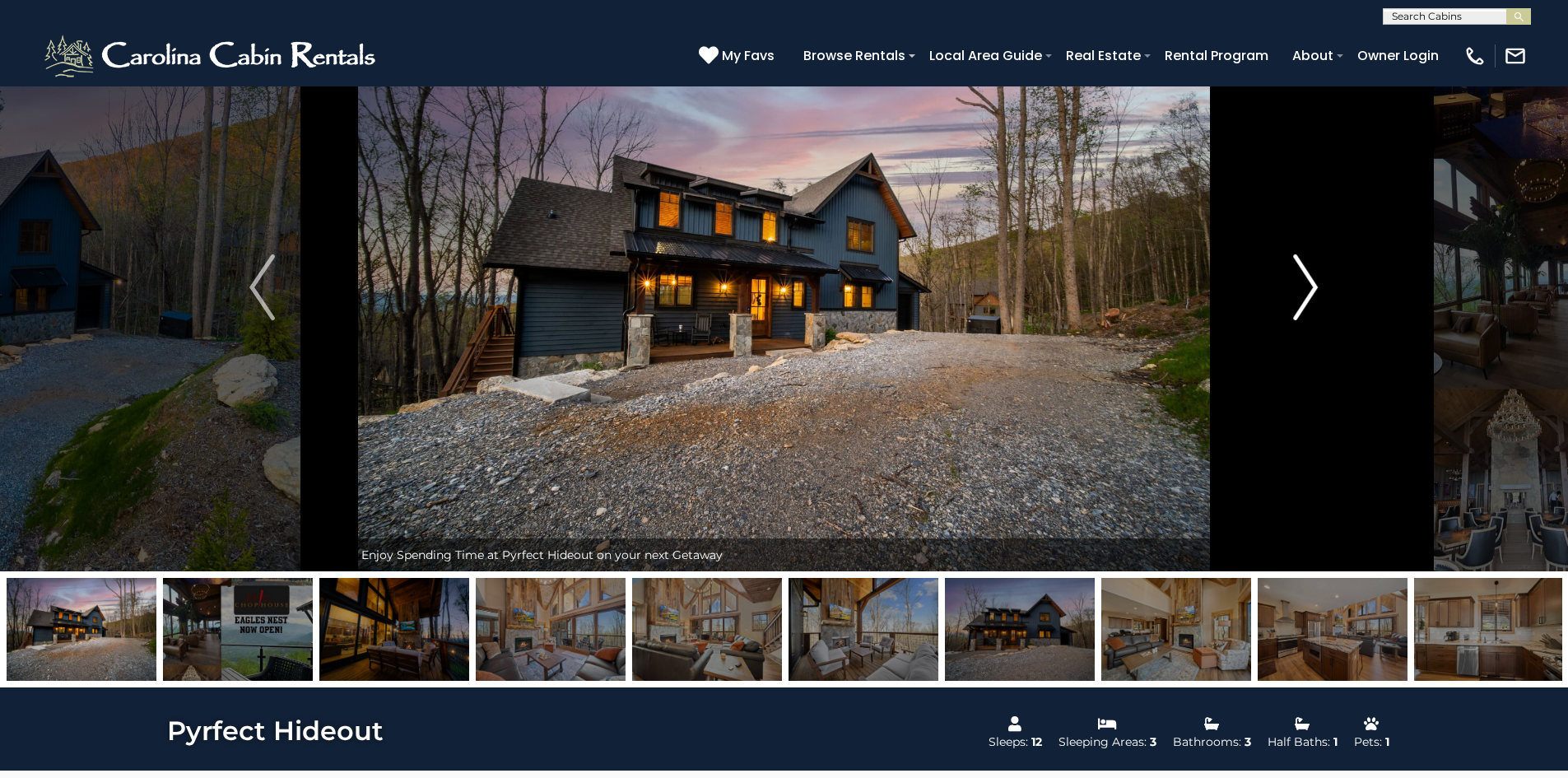
click at [1310, 290] on img "Next" at bounding box center [1306, 287] width 24 height 66
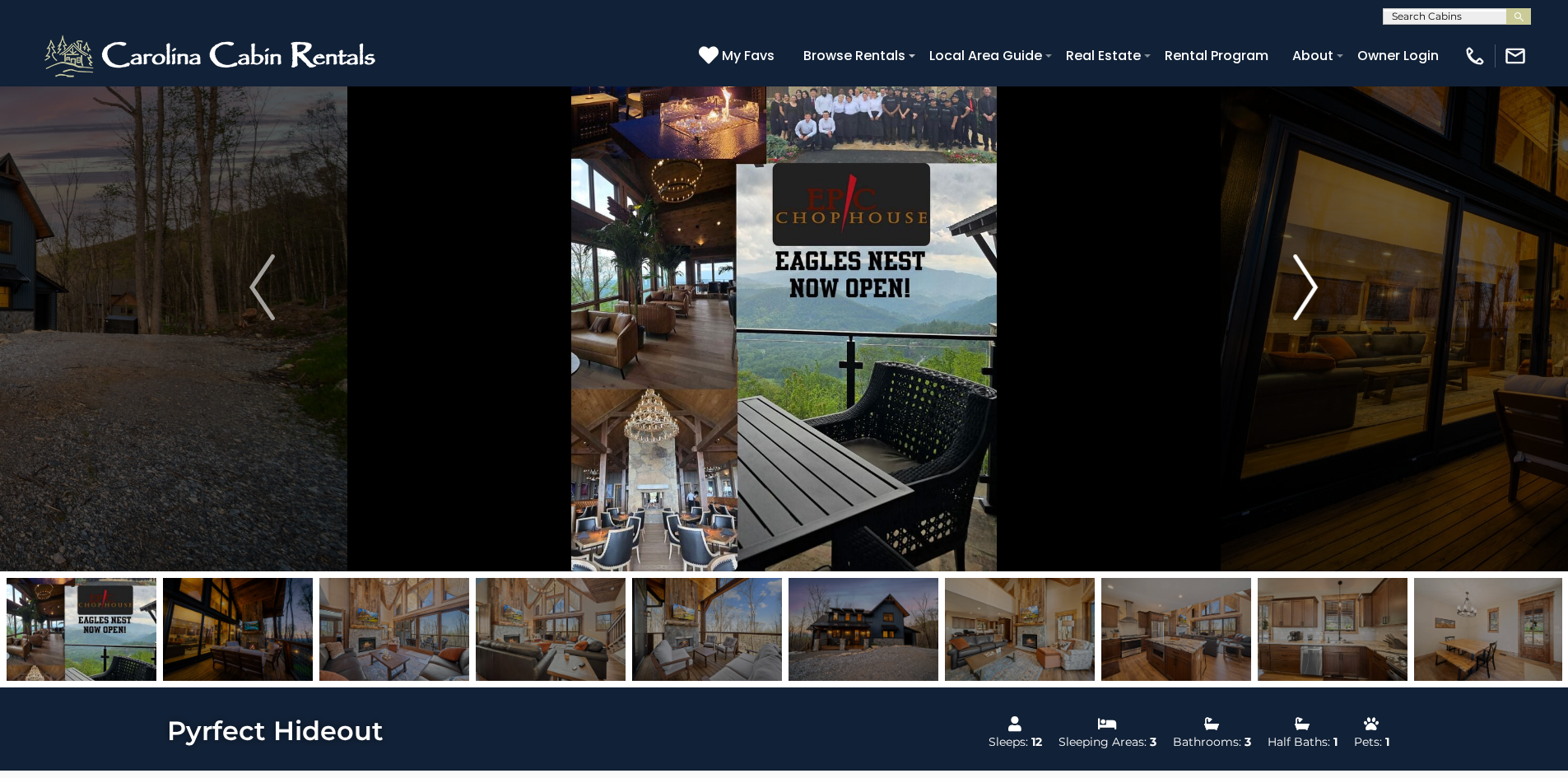
click at [1310, 290] on img "Next" at bounding box center [1306, 287] width 24 height 66
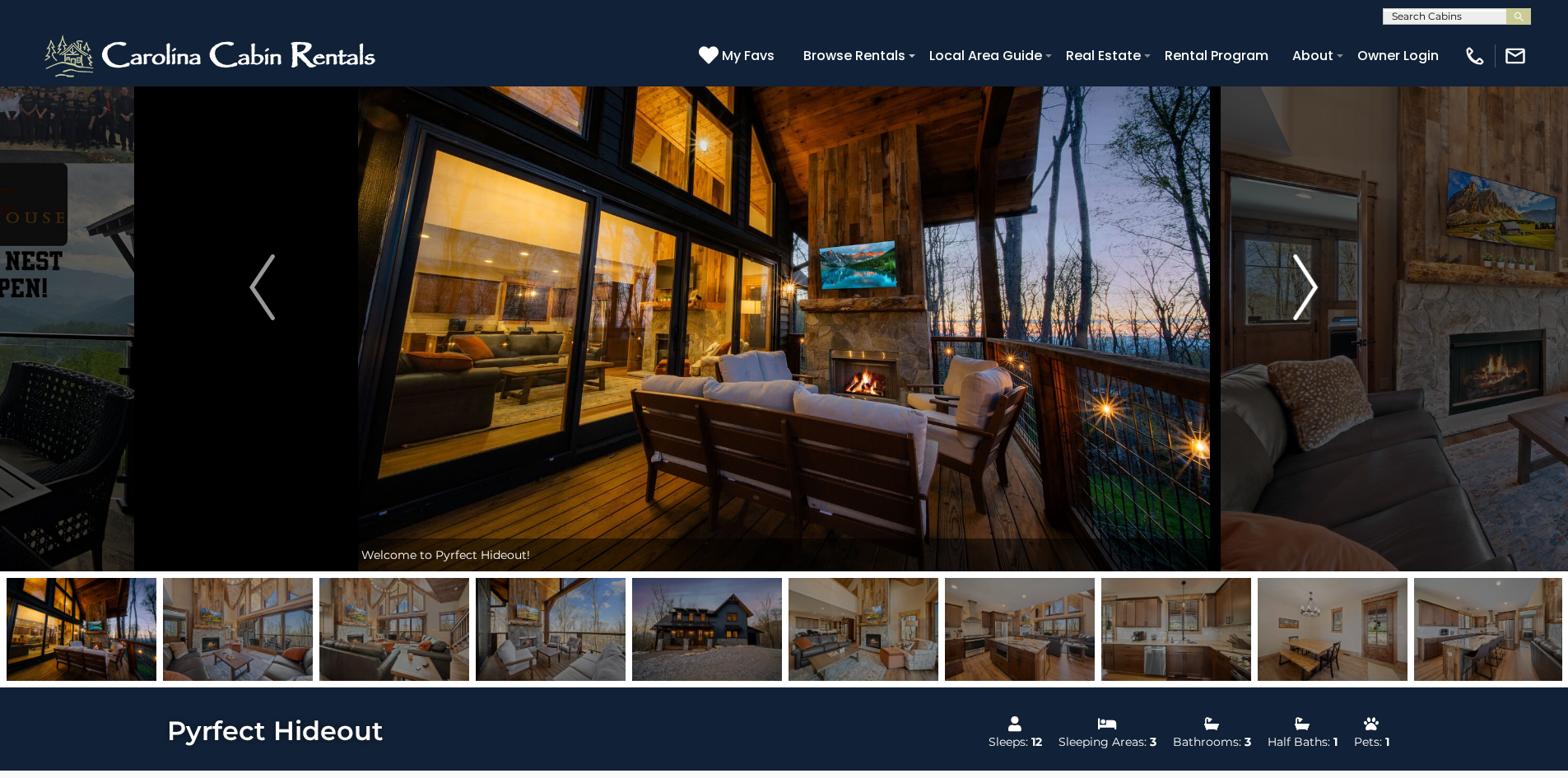
click at [1310, 290] on img "Next" at bounding box center [1306, 287] width 24 height 66
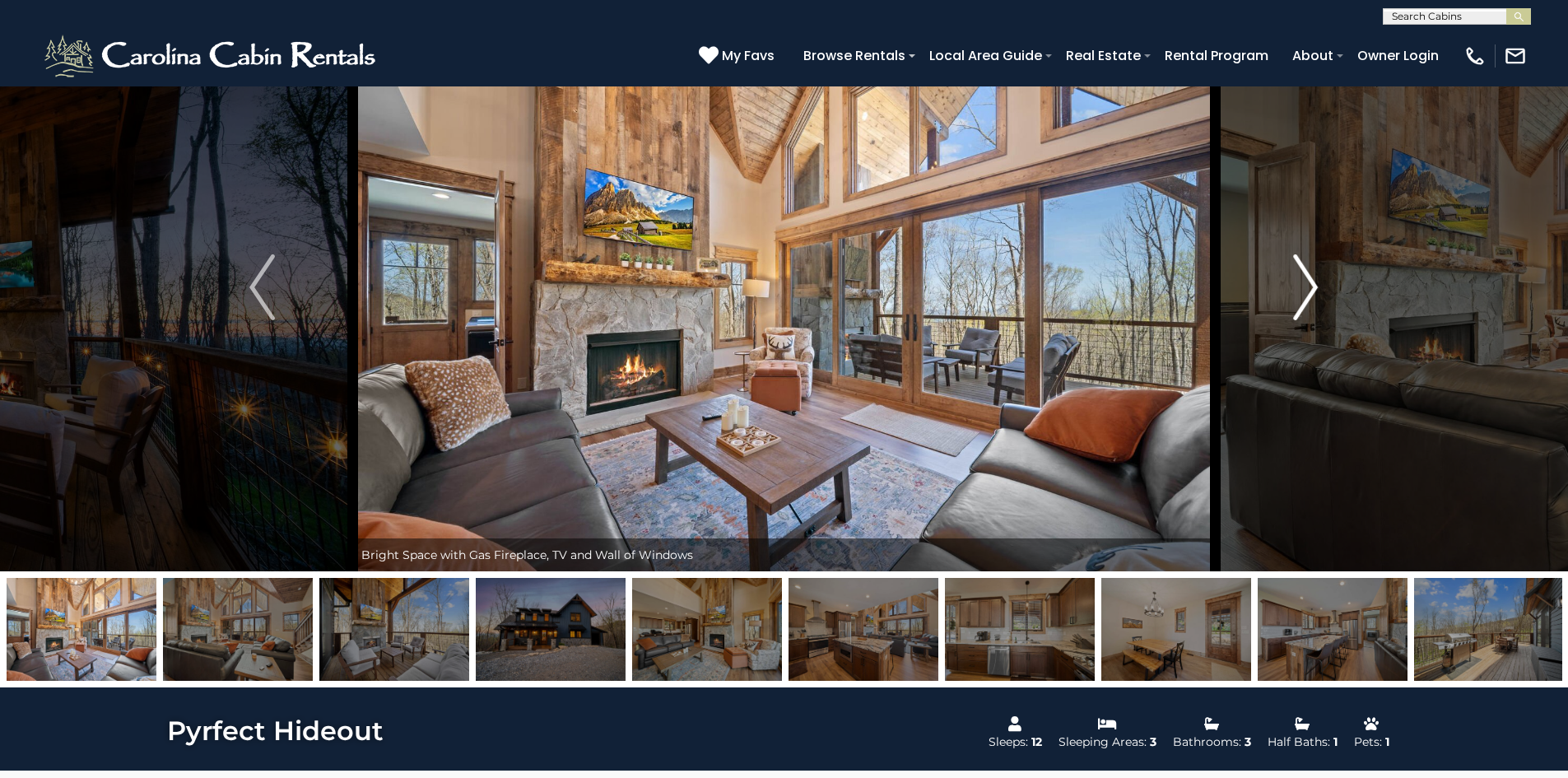
click at [1309, 289] on img "Next" at bounding box center [1306, 287] width 24 height 66
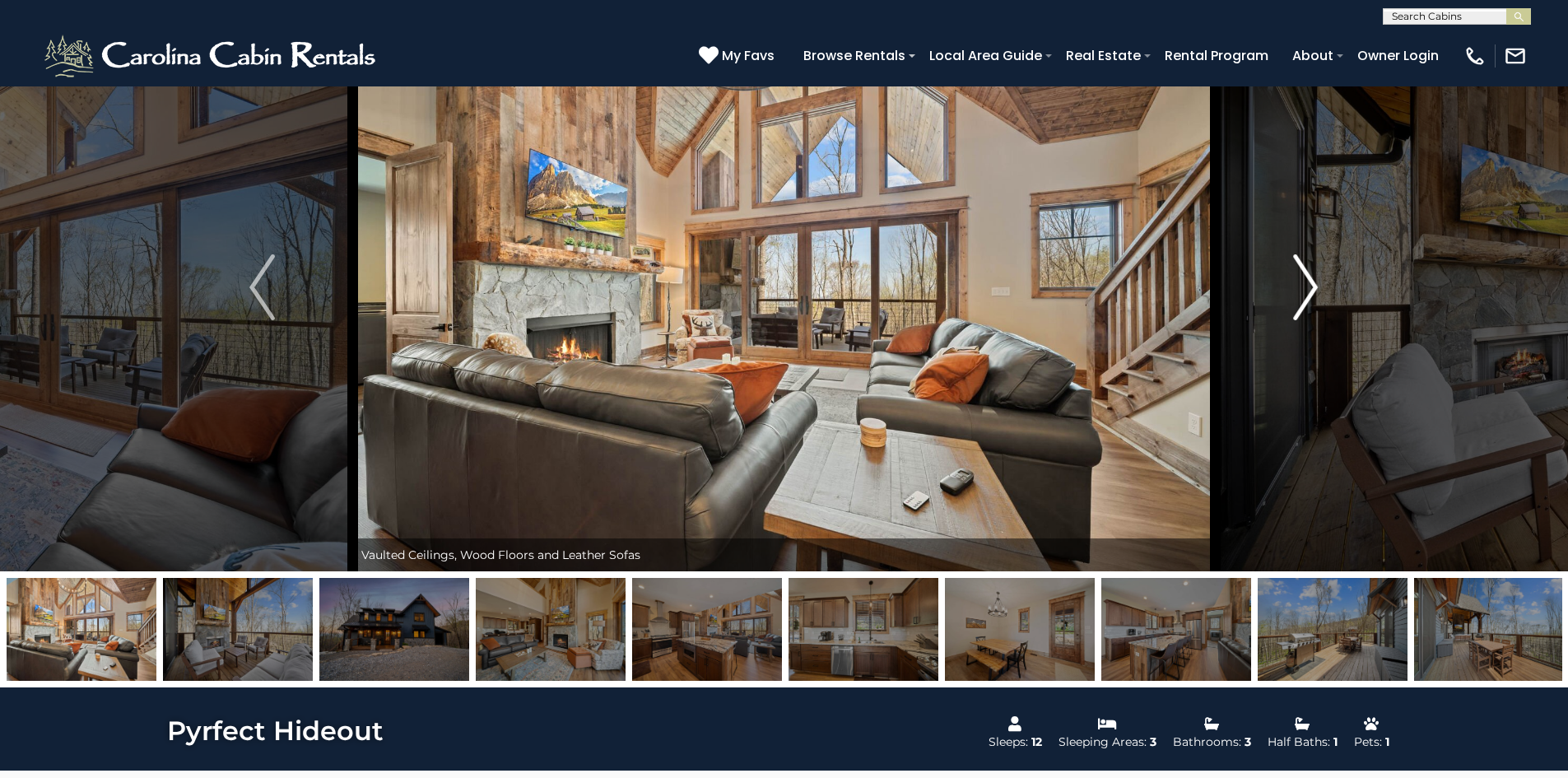
click at [1309, 288] on img "Next" at bounding box center [1306, 287] width 24 height 66
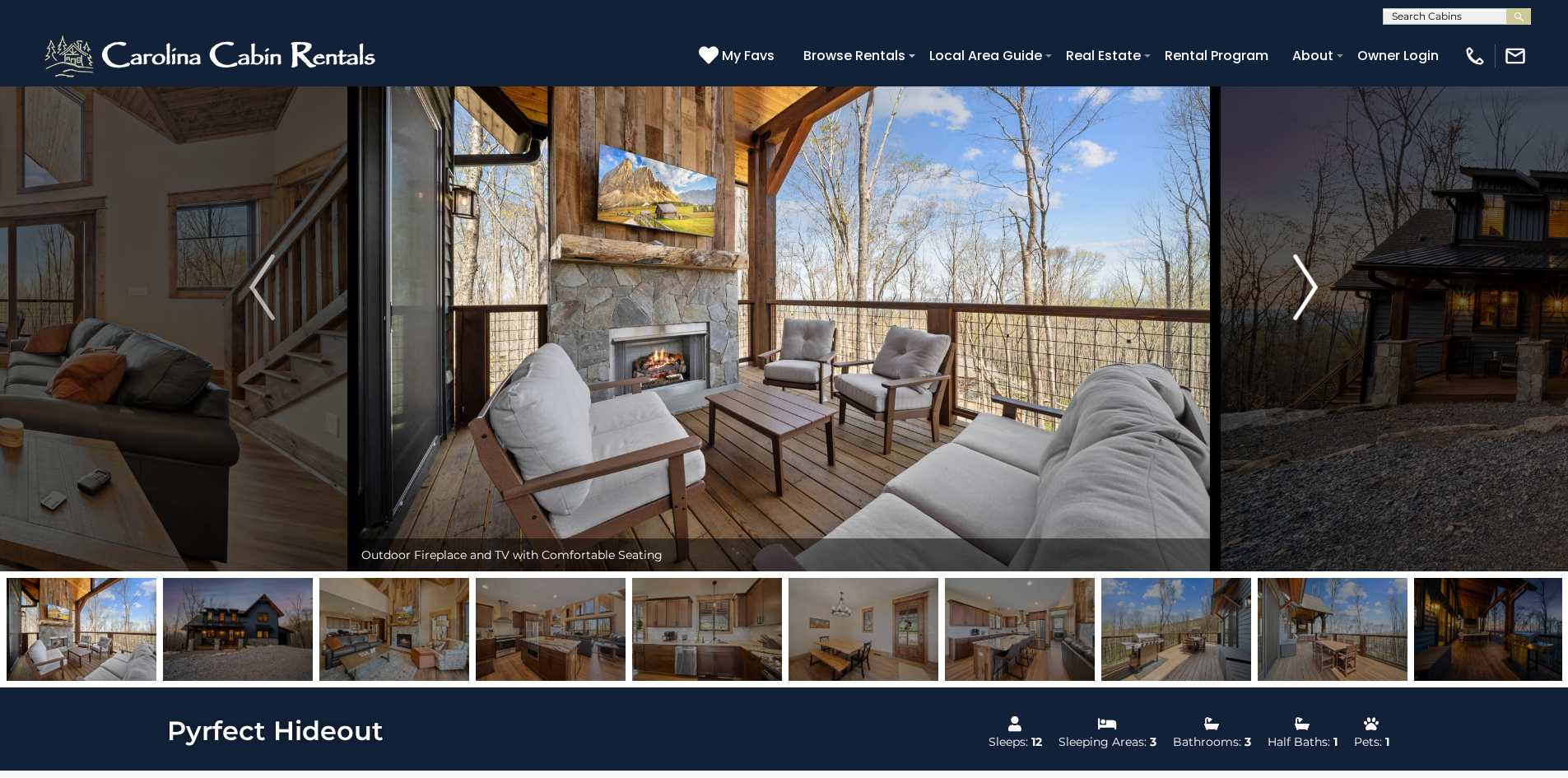
click at [1309, 288] on img "Next" at bounding box center [1306, 287] width 24 height 66
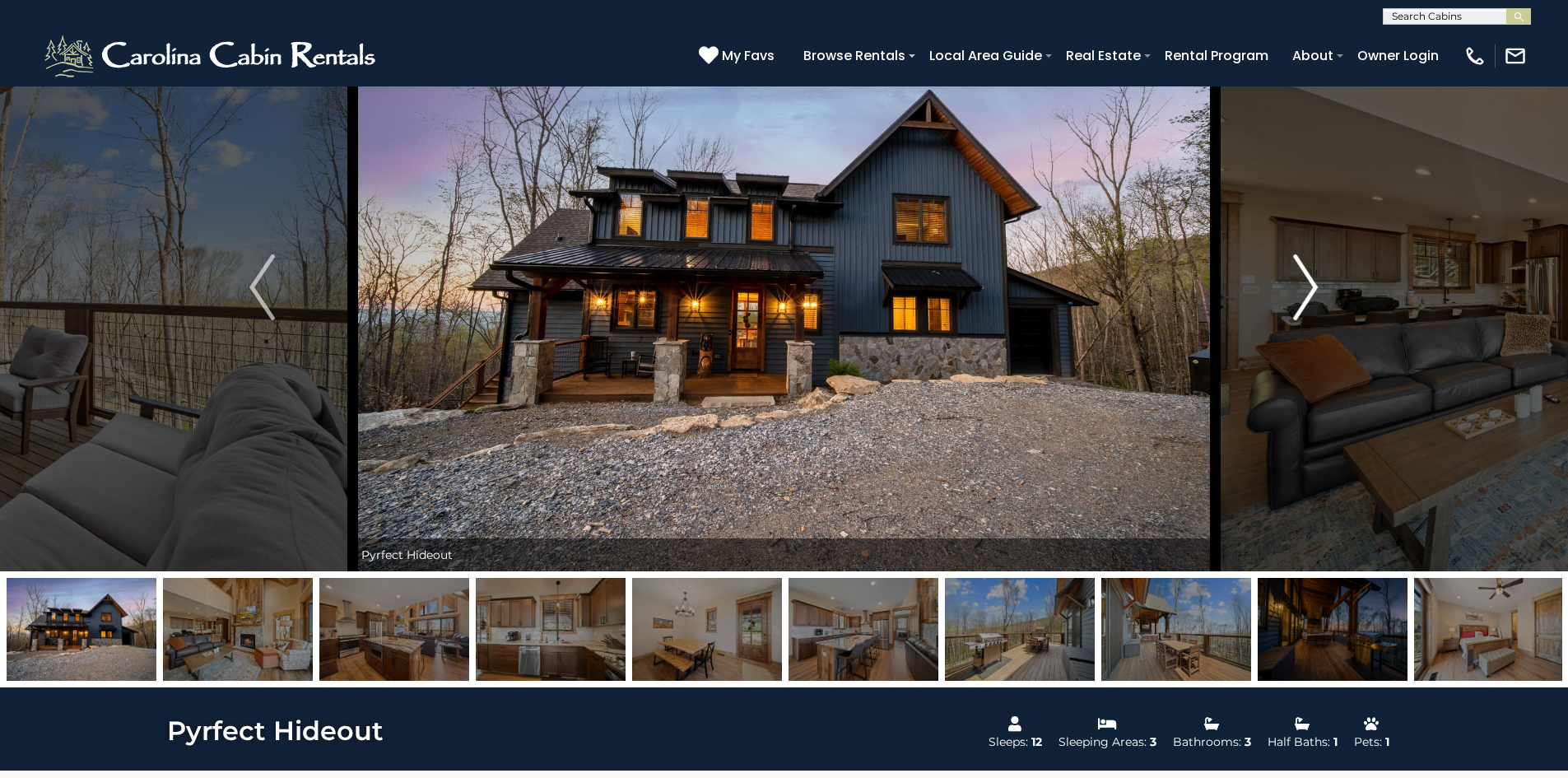
click at [1308, 288] on img "Next" at bounding box center [1306, 287] width 24 height 66
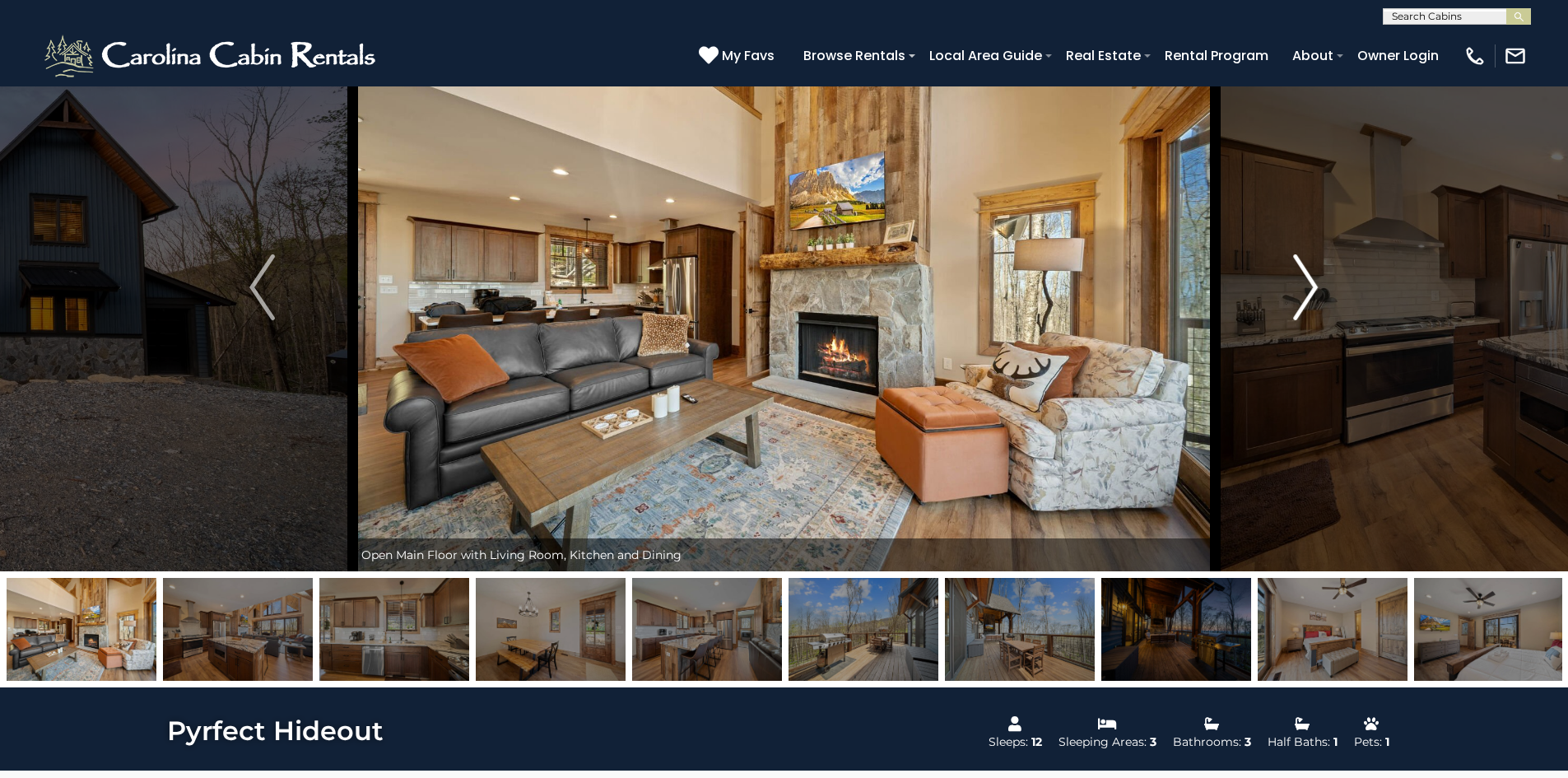
click at [1308, 288] on img "Next" at bounding box center [1306, 287] width 24 height 66
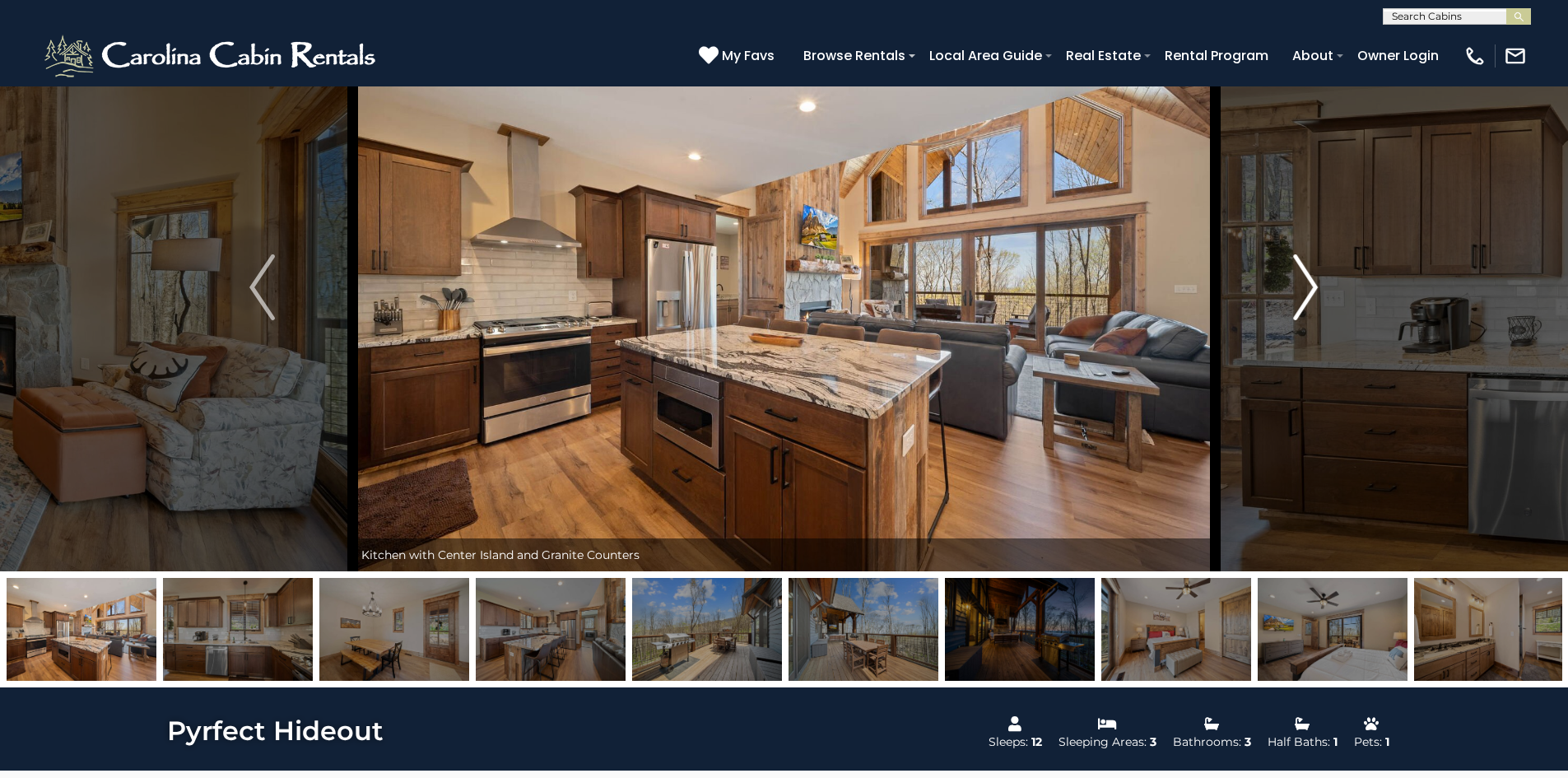
click at [1306, 287] on img "Next" at bounding box center [1306, 287] width 24 height 66
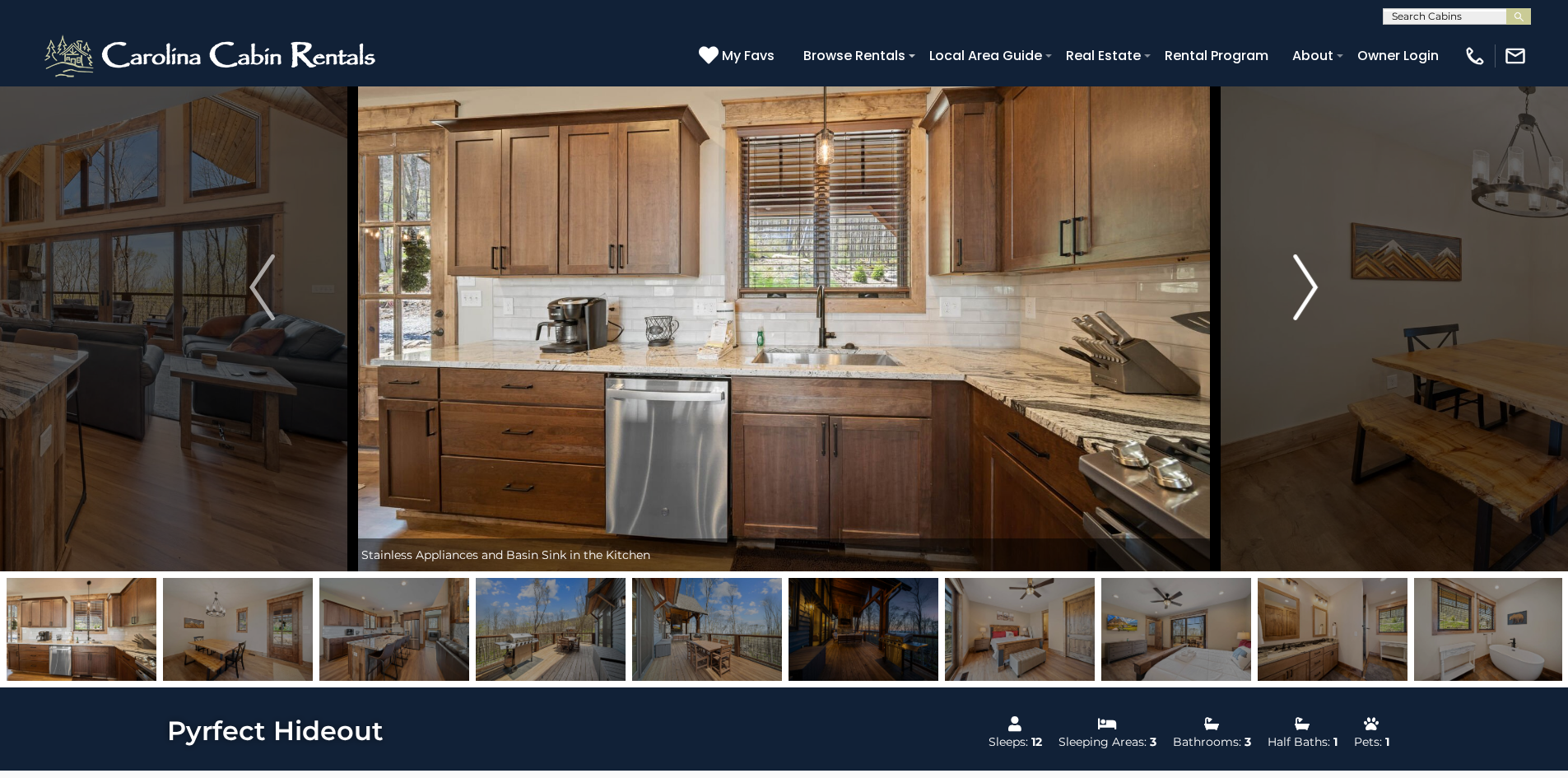
click at [1306, 287] on img "Next" at bounding box center [1306, 287] width 24 height 66
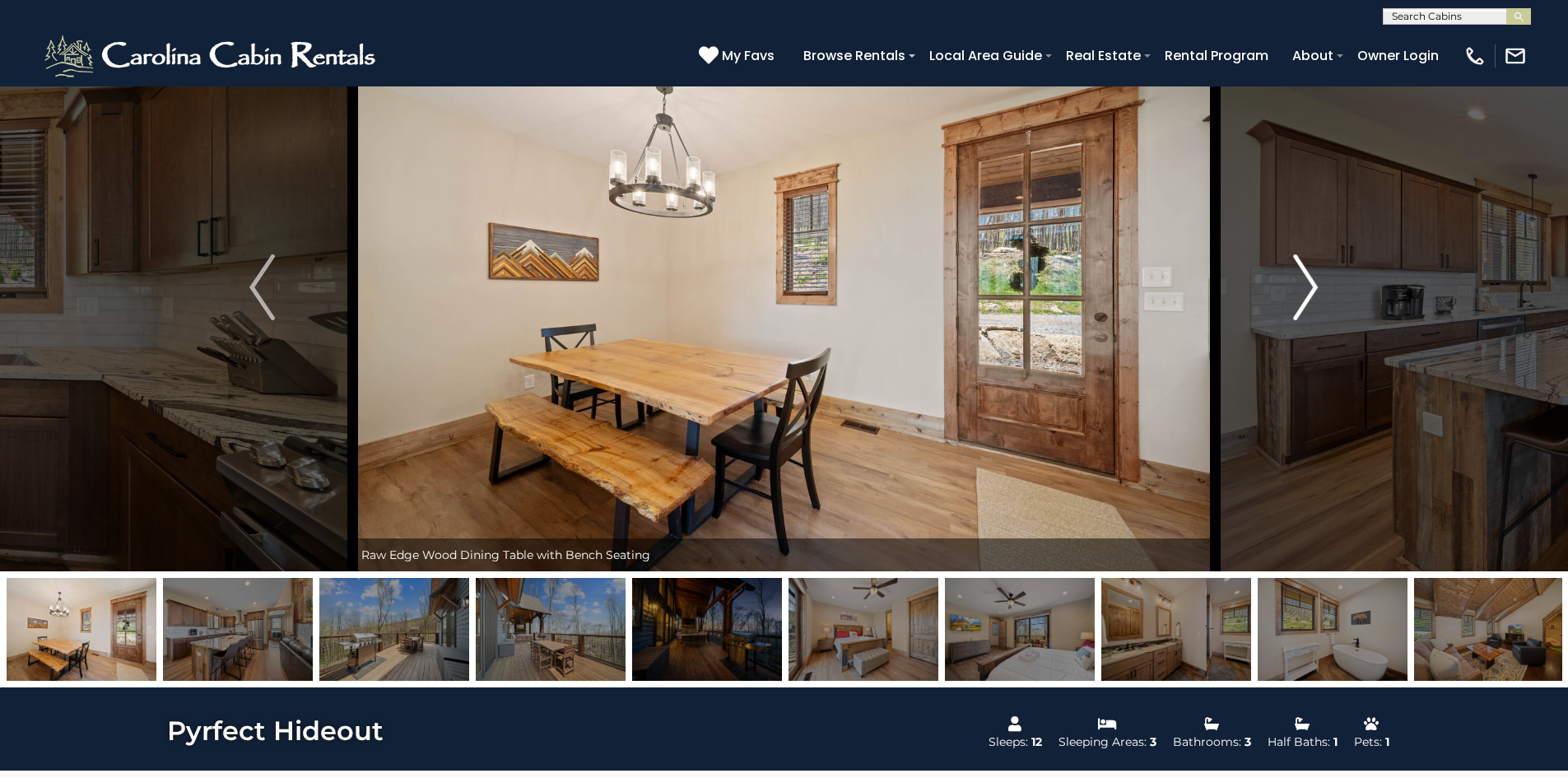
click at [1304, 287] on img "Next" at bounding box center [1306, 287] width 24 height 66
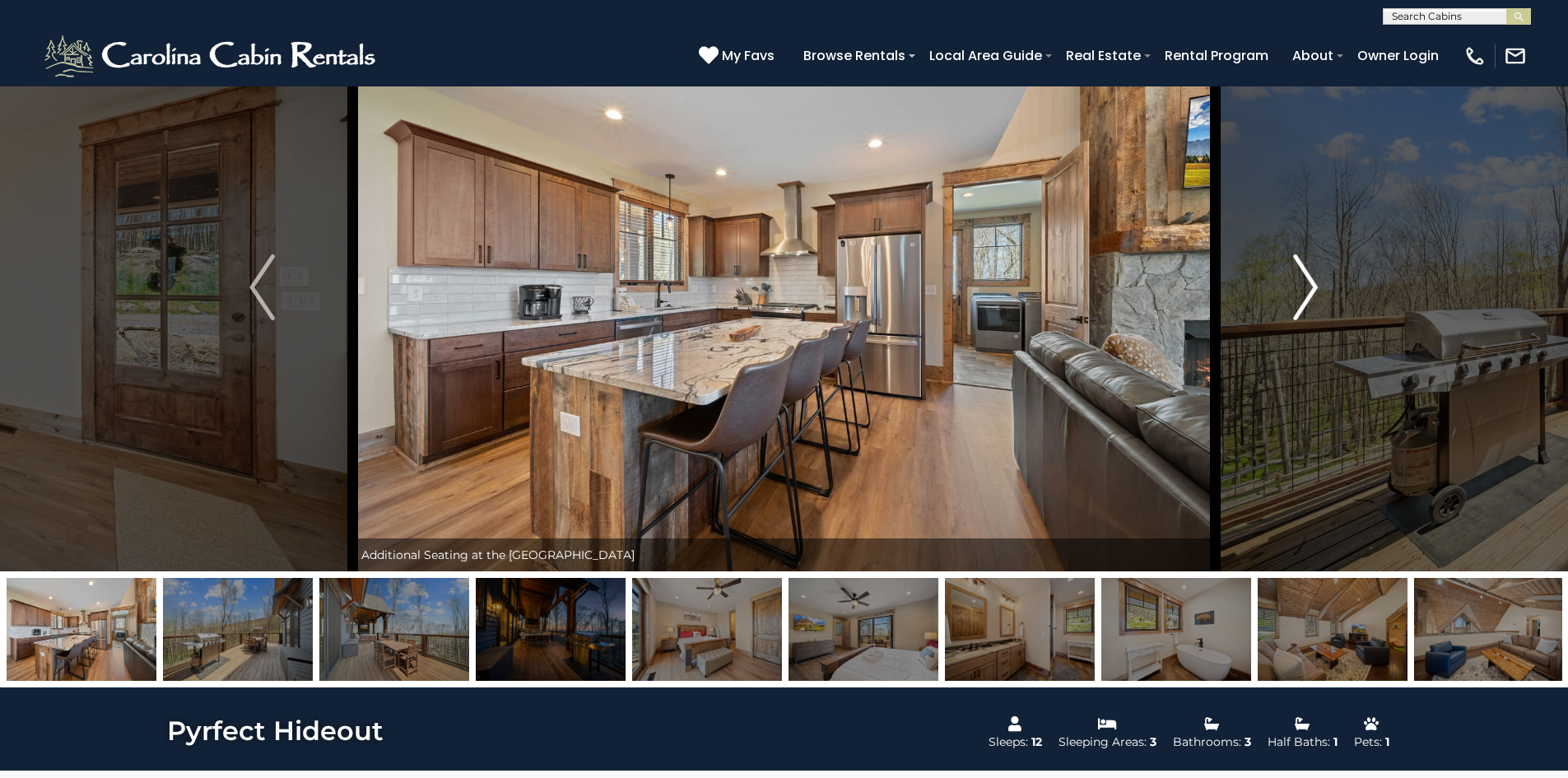
click at [1302, 286] on img "Next" at bounding box center [1306, 287] width 24 height 66
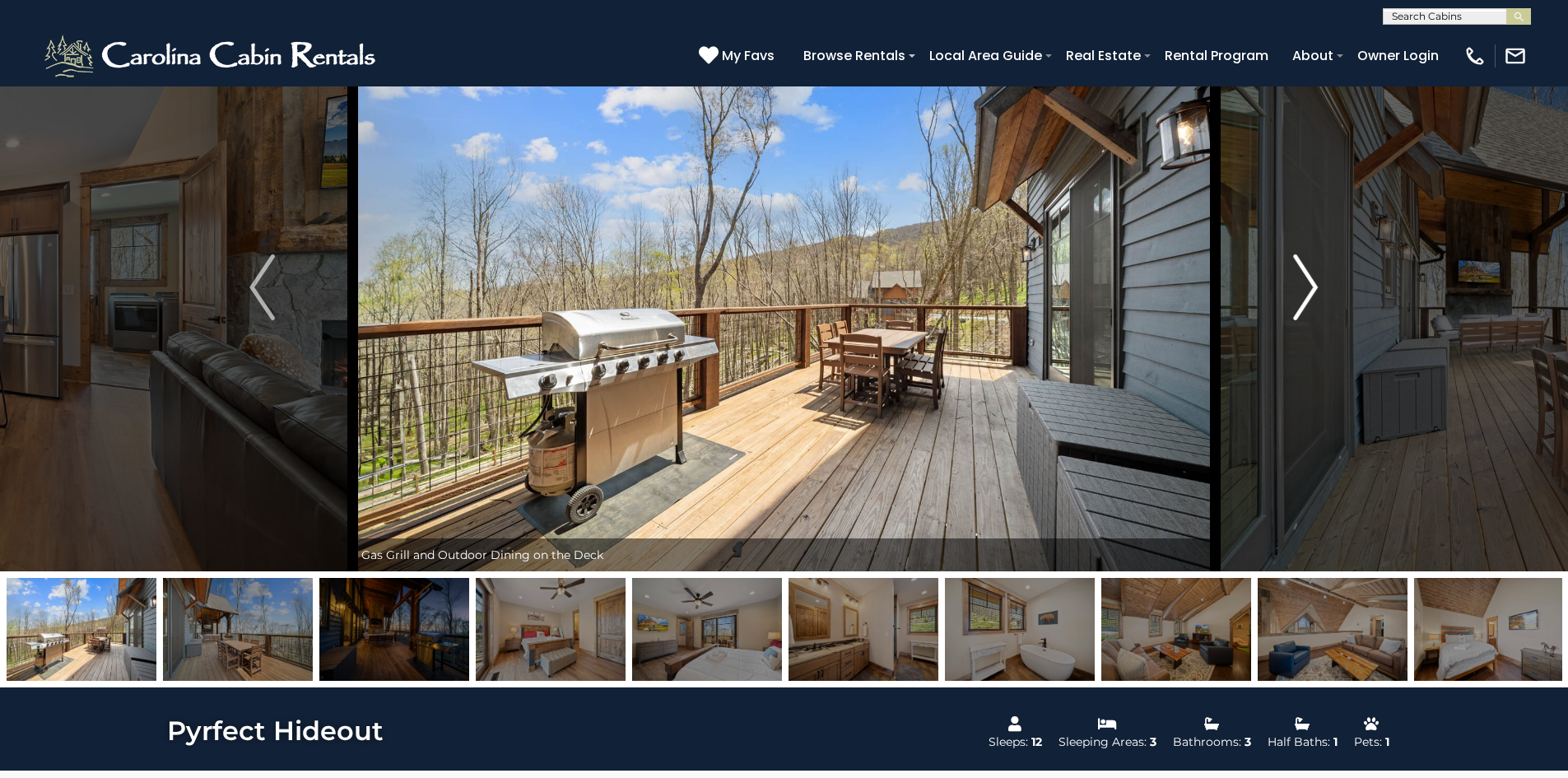
click at [1302, 286] on img "Next" at bounding box center [1306, 287] width 24 height 66
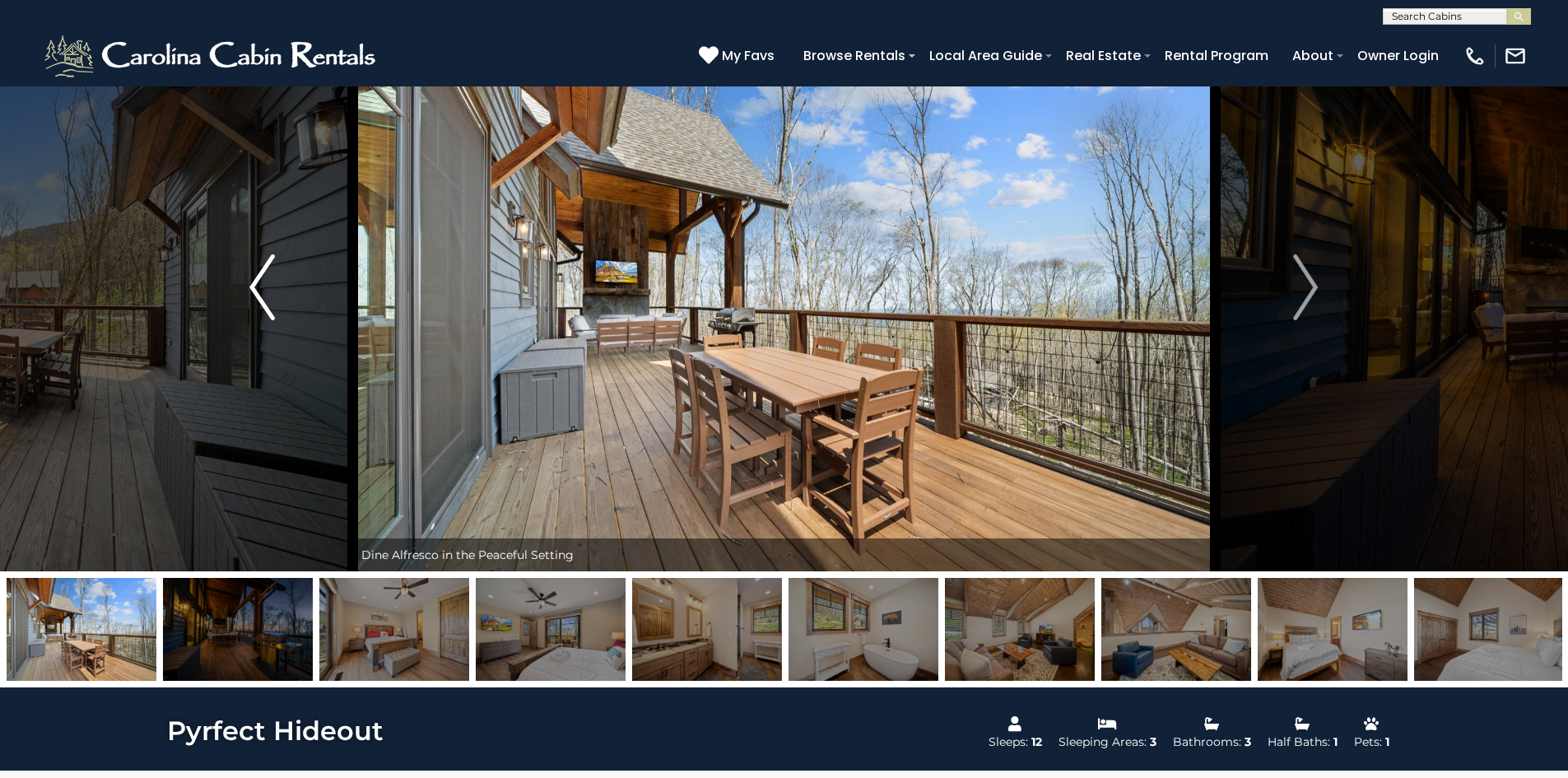
click at [247, 292] on button "Previous" at bounding box center [261, 287] width 181 height 568
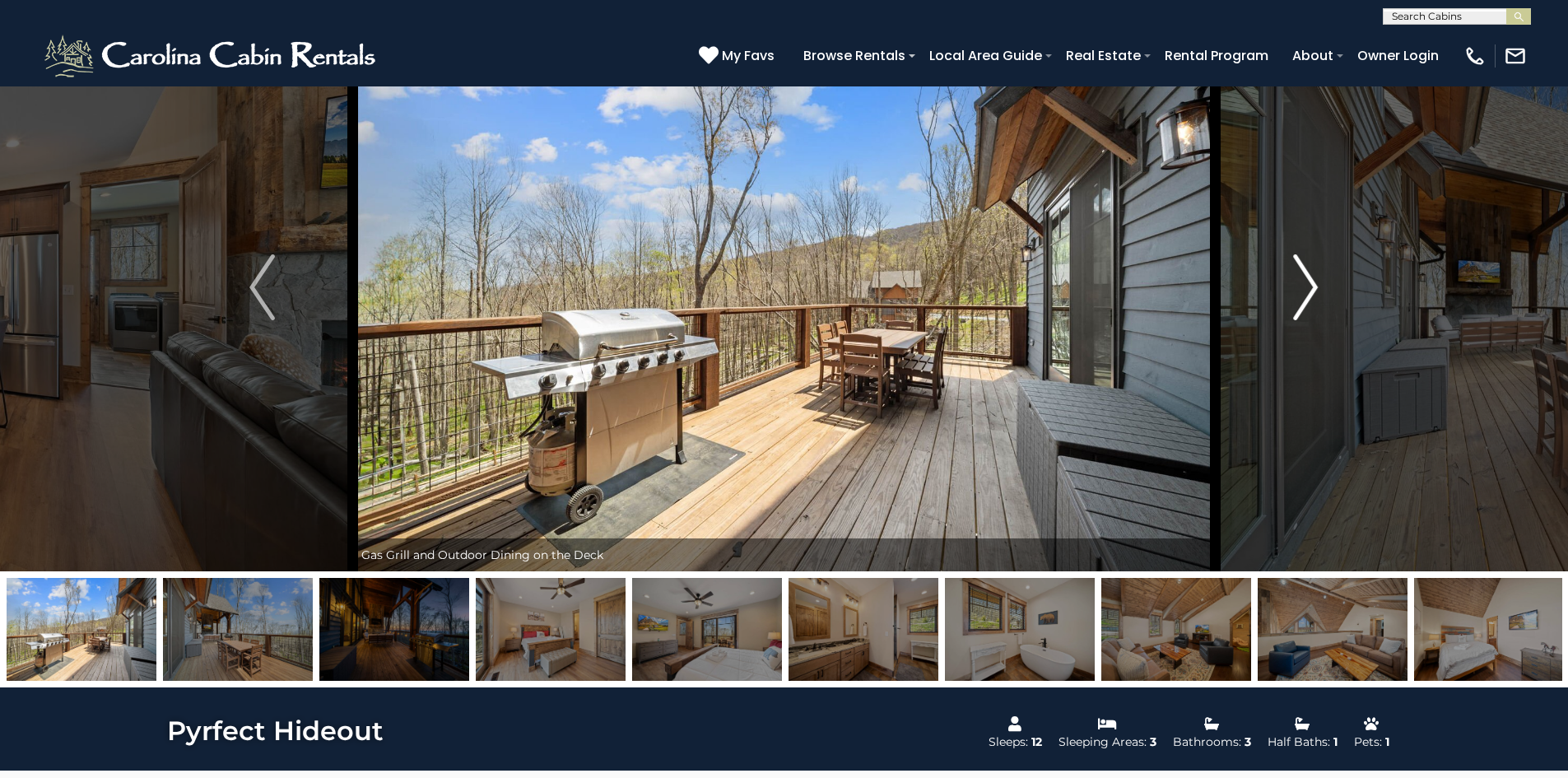
click at [1314, 302] on img "Next" at bounding box center [1306, 287] width 24 height 66
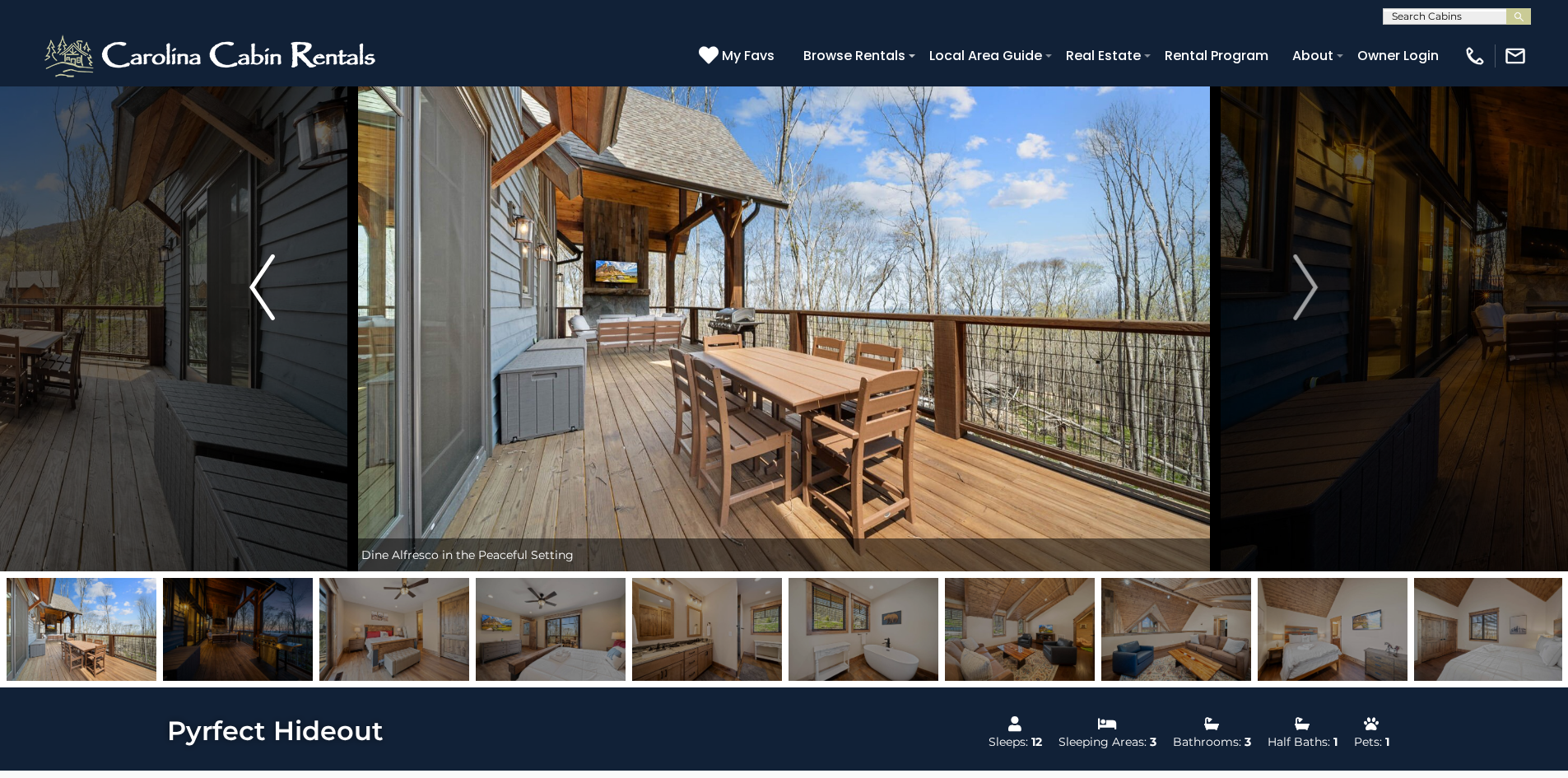
click at [320, 258] on button "Previous" at bounding box center [261, 287] width 181 height 568
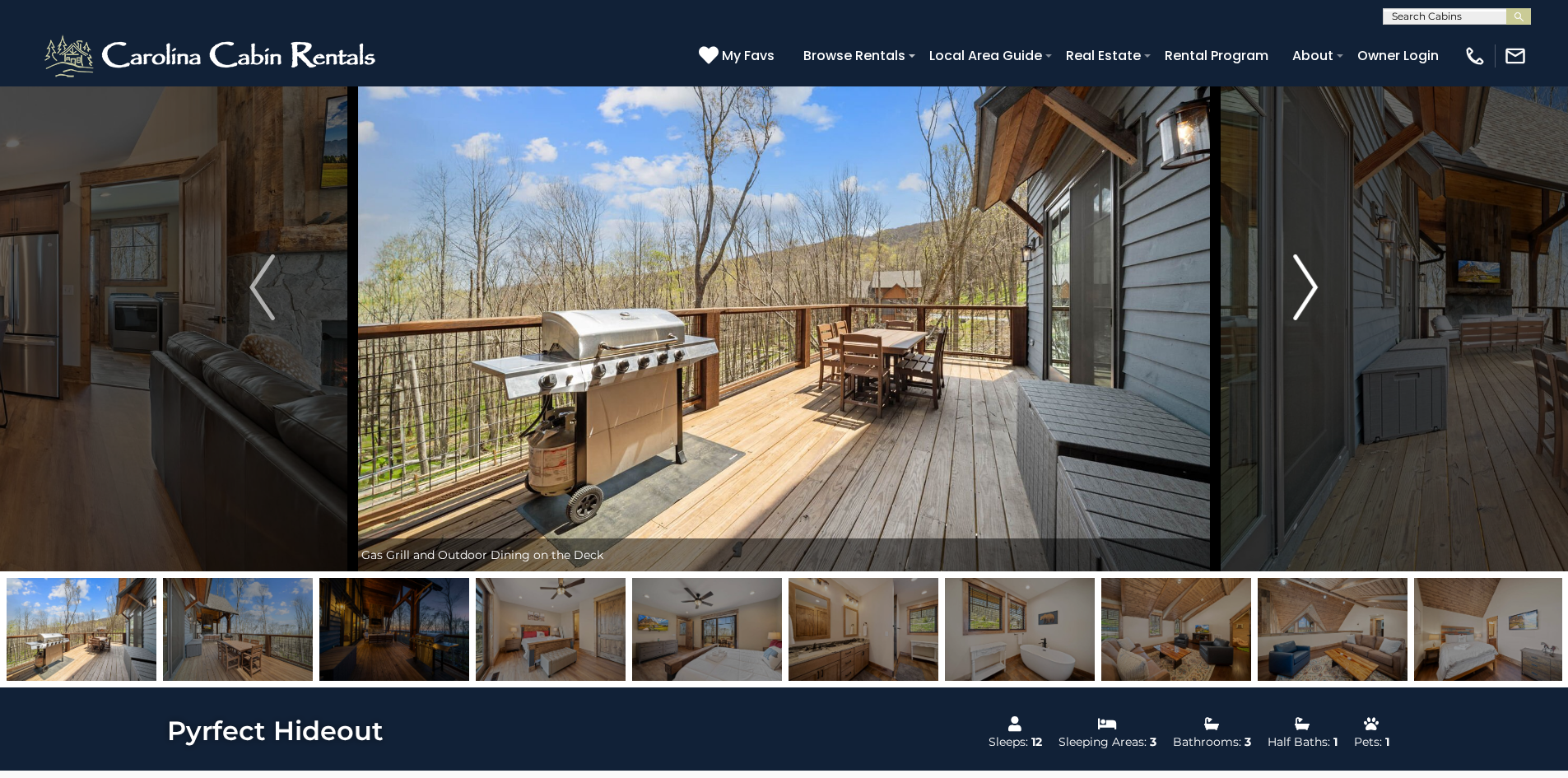
click at [1316, 280] on img "Next" at bounding box center [1306, 287] width 24 height 66
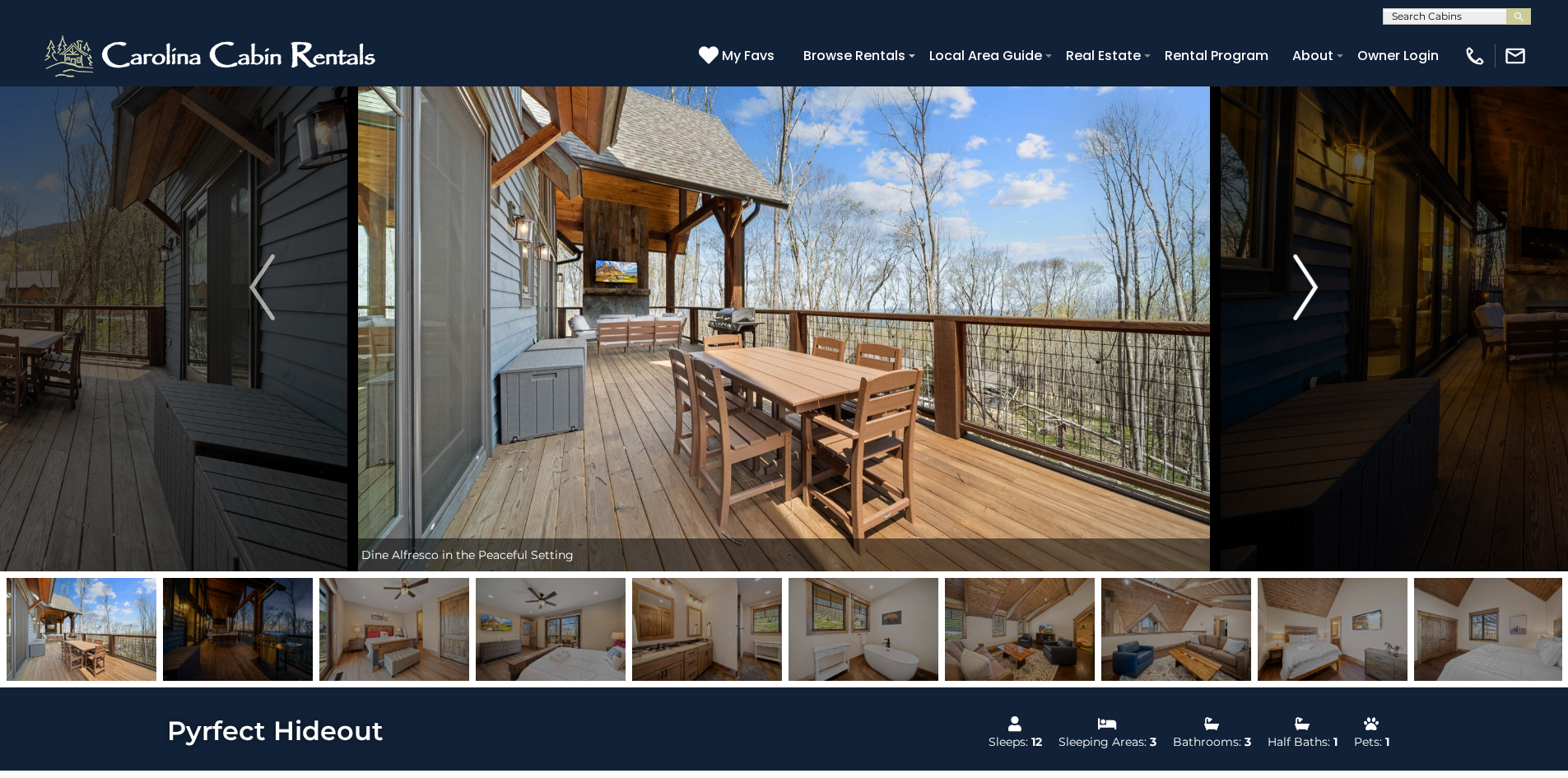
click at [1316, 280] on img "Next" at bounding box center [1306, 287] width 24 height 66
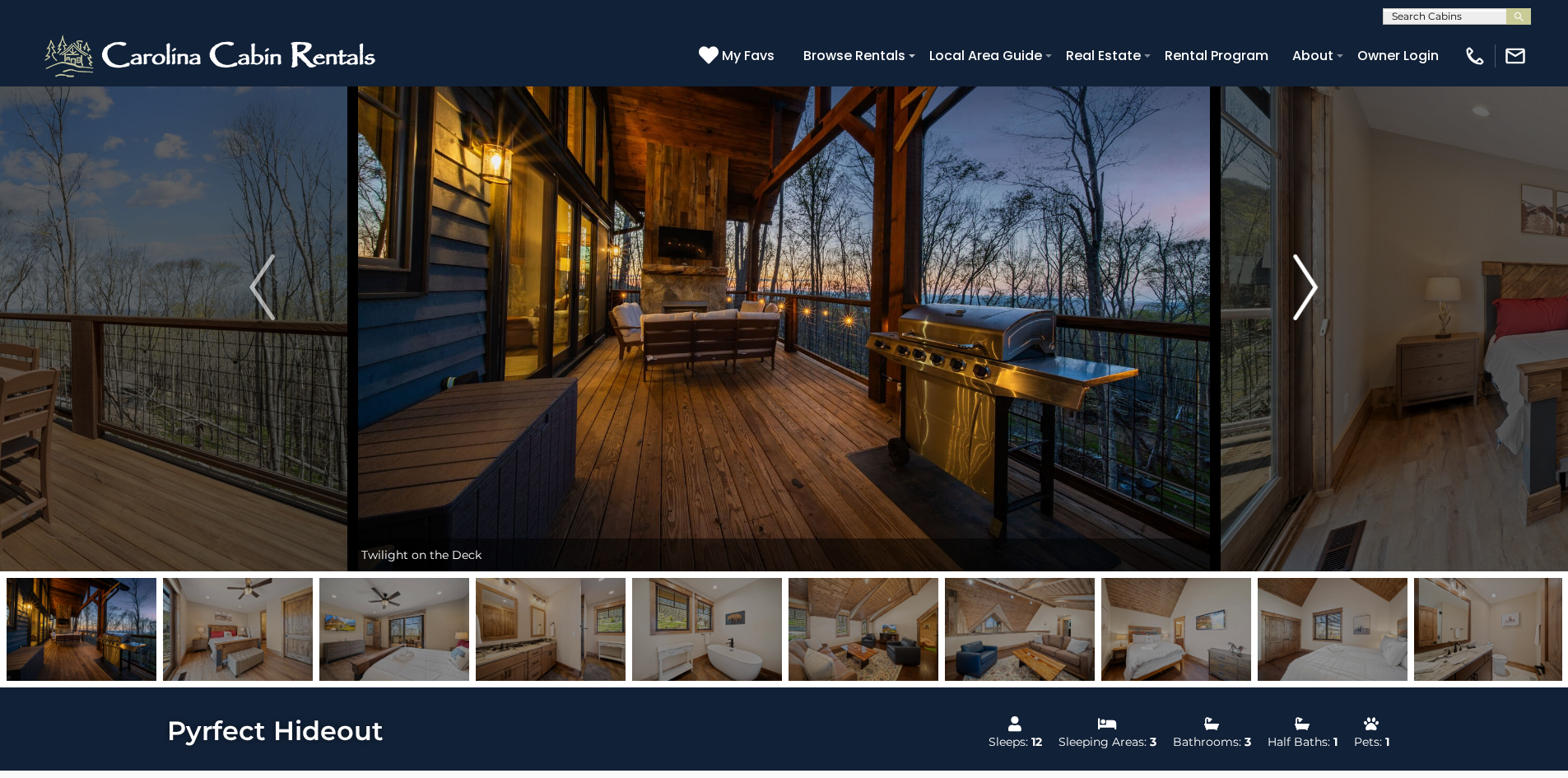
click at [1316, 280] on img "Next" at bounding box center [1306, 287] width 24 height 66
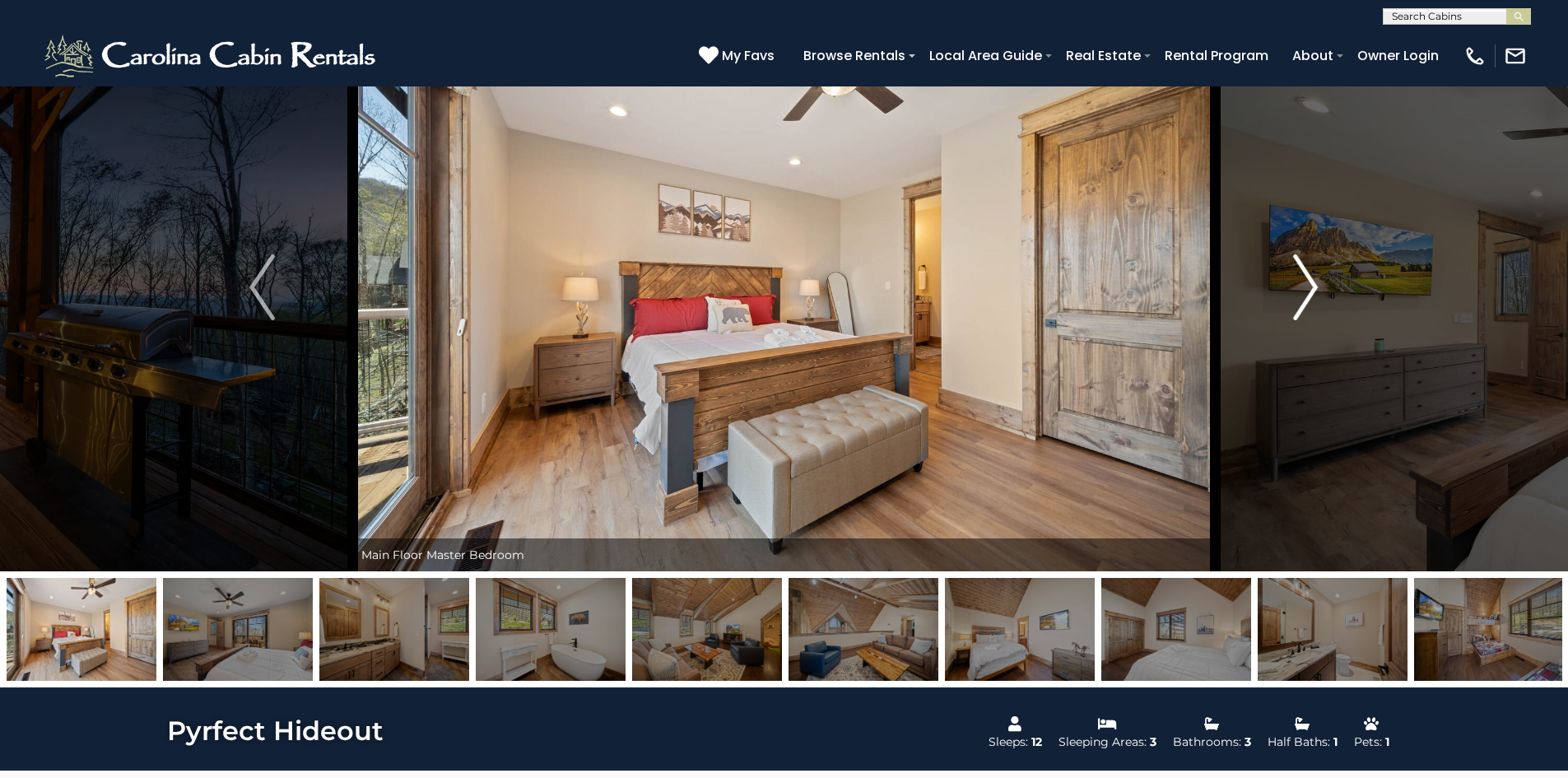
click at [1316, 280] on img "Next" at bounding box center [1306, 287] width 24 height 66
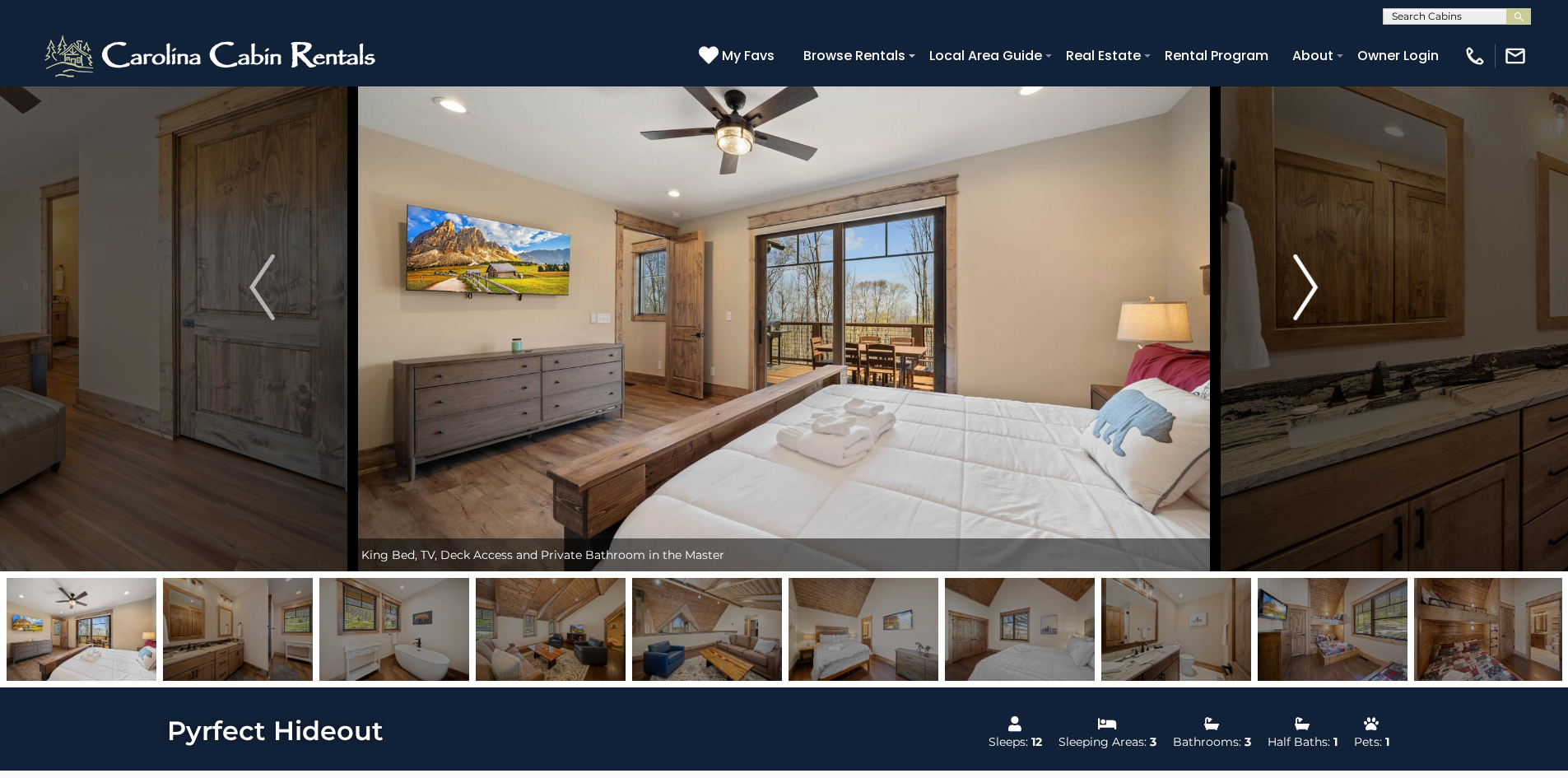
click at [1316, 280] on img "Next" at bounding box center [1306, 287] width 24 height 66
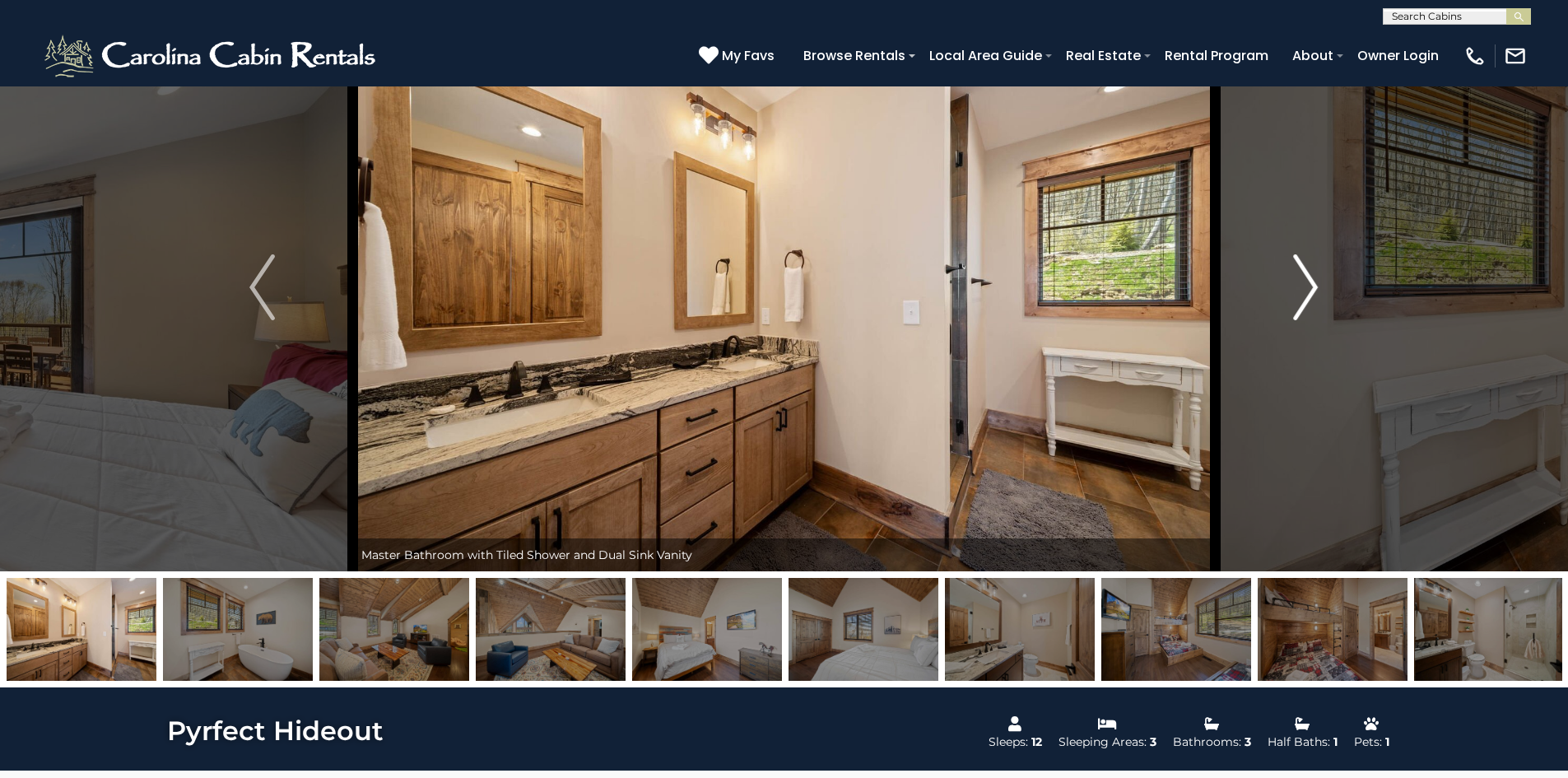
click at [1316, 280] on img "Next" at bounding box center [1306, 287] width 24 height 66
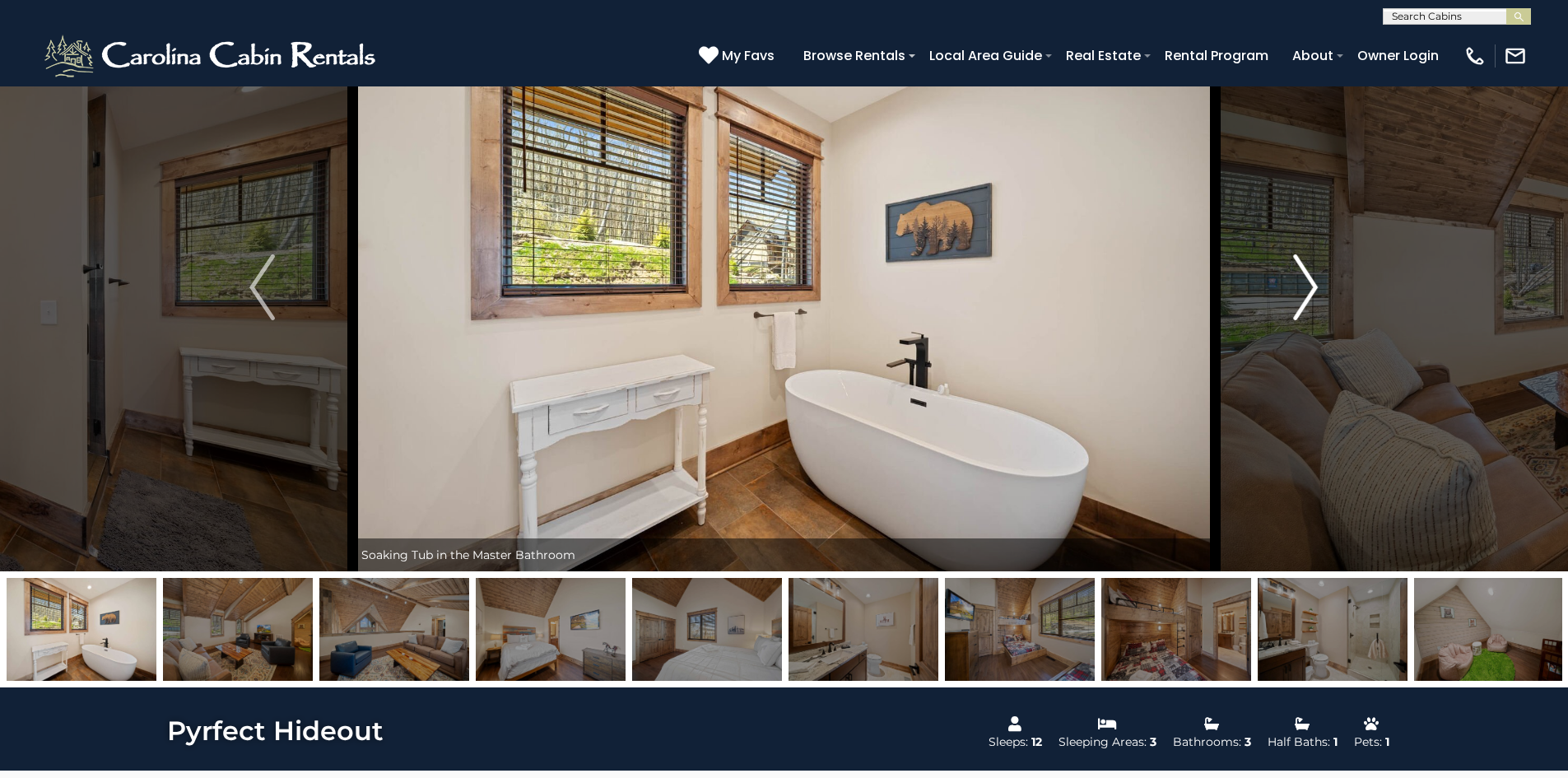
click at [1316, 280] on img "Next" at bounding box center [1306, 287] width 24 height 66
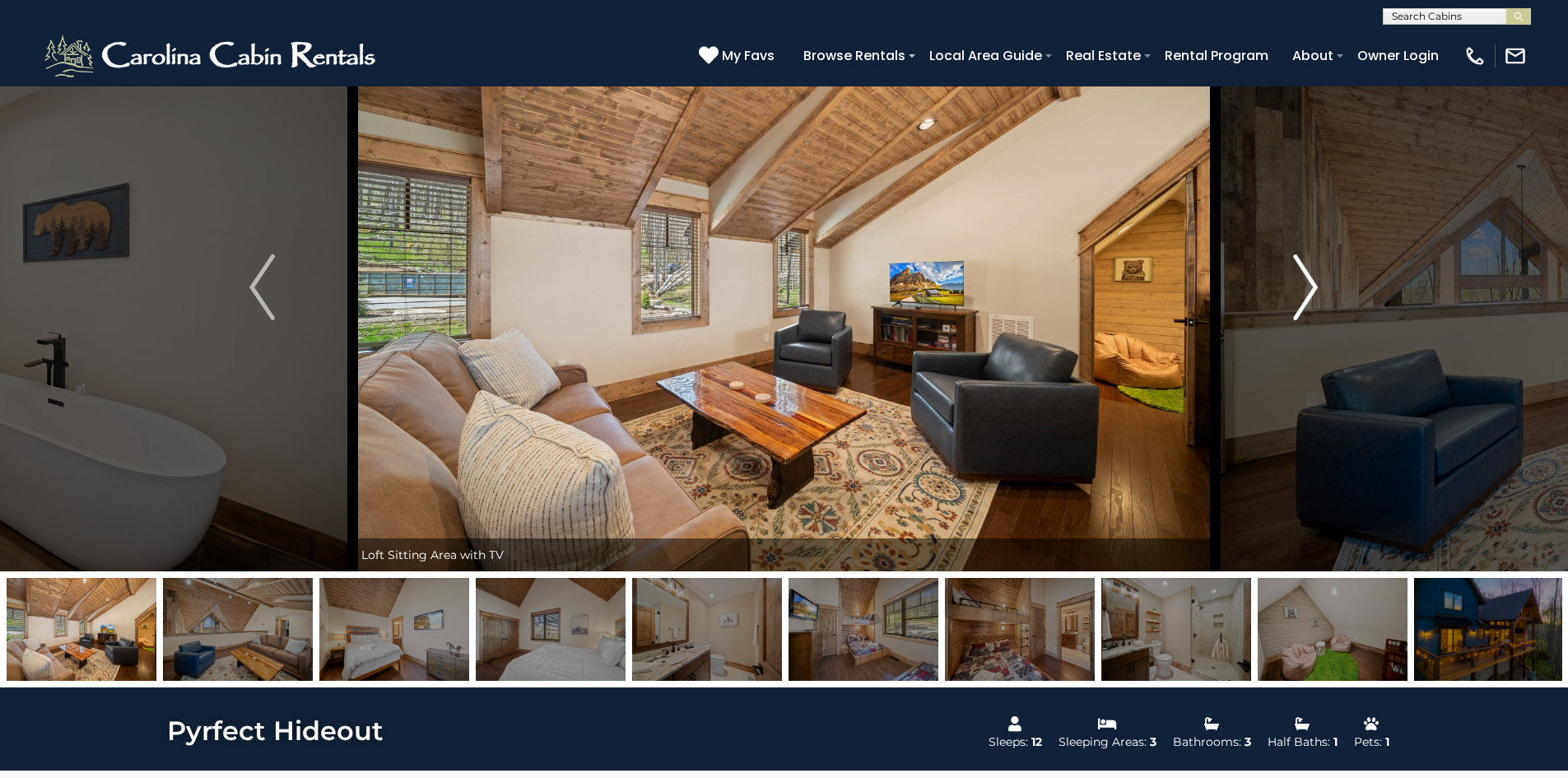
click at [1316, 280] on img "Next" at bounding box center [1306, 287] width 24 height 66
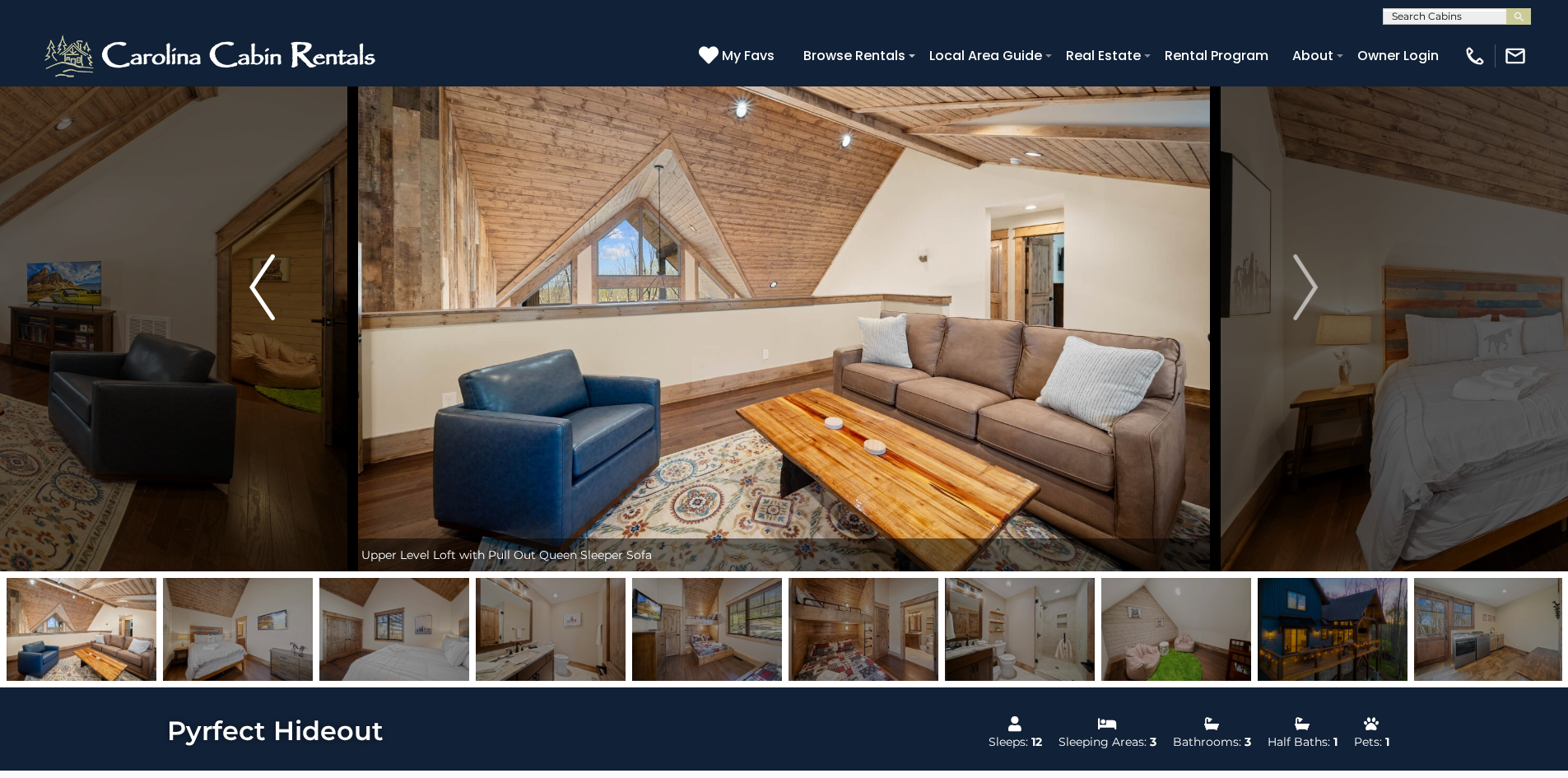
click at [283, 301] on button "Previous" at bounding box center [261, 287] width 181 height 568
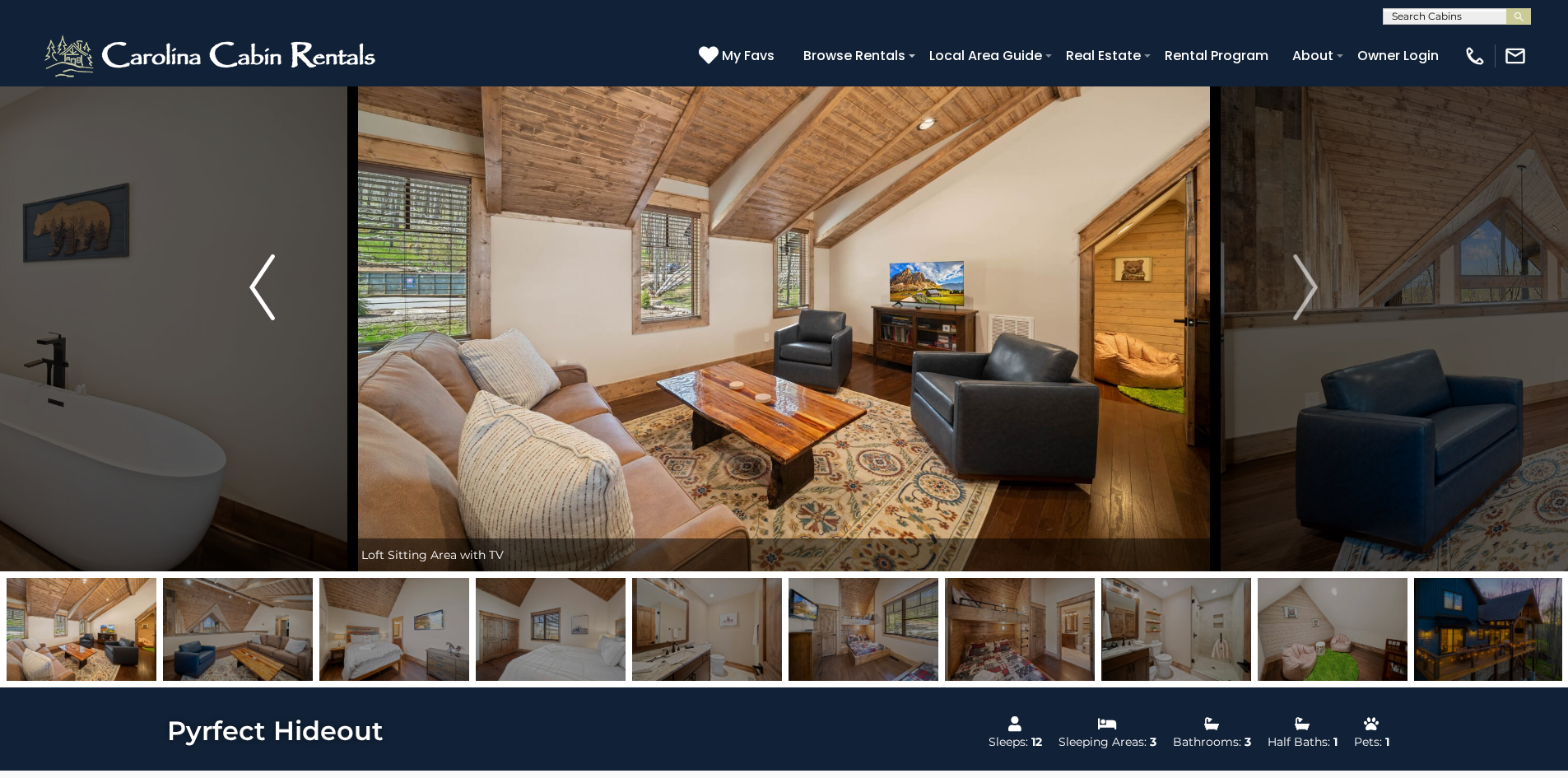
click at [283, 301] on button "Previous" at bounding box center [261, 287] width 181 height 568
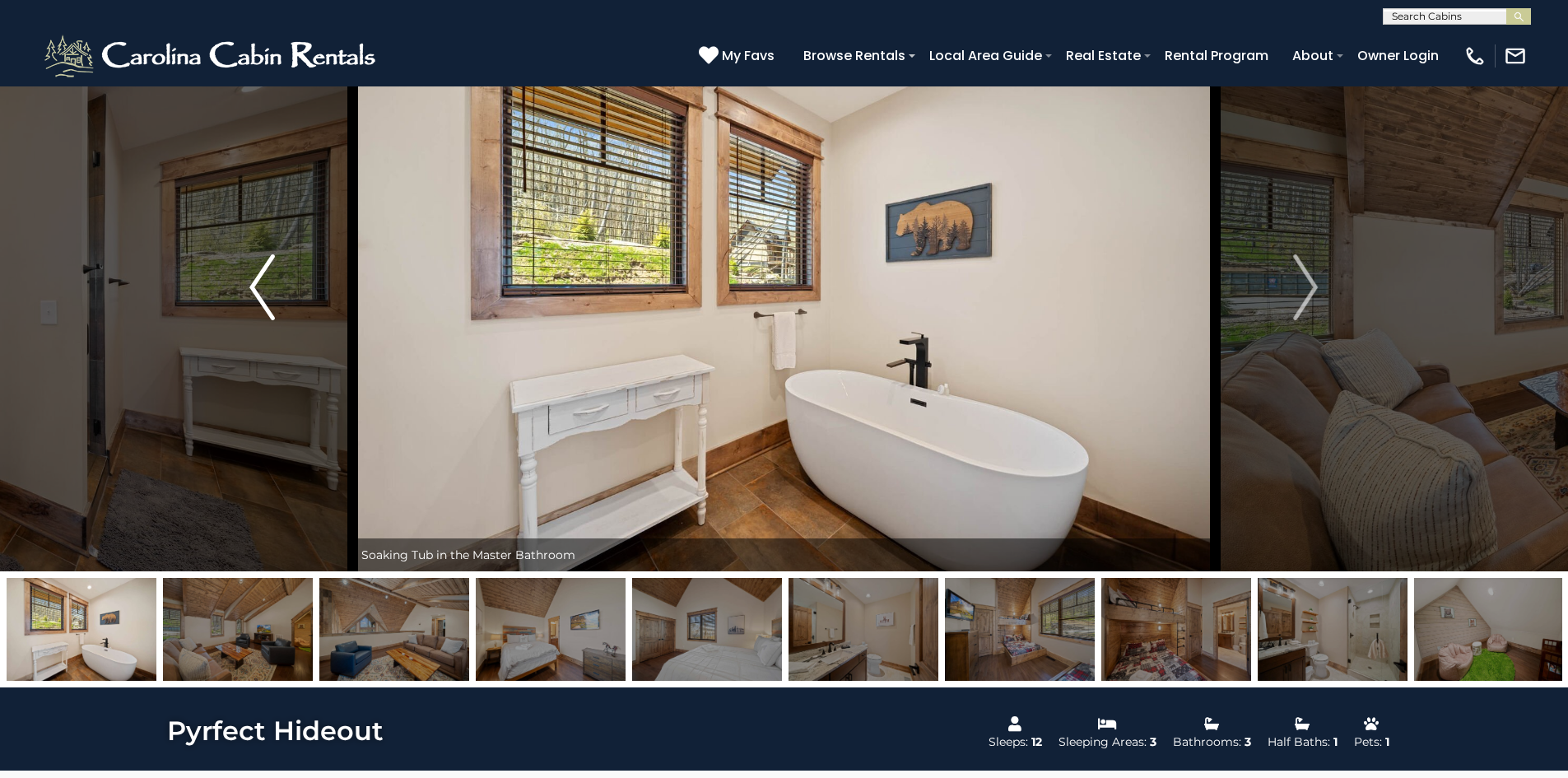
click at [283, 301] on button "Previous" at bounding box center [261, 287] width 181 height 568
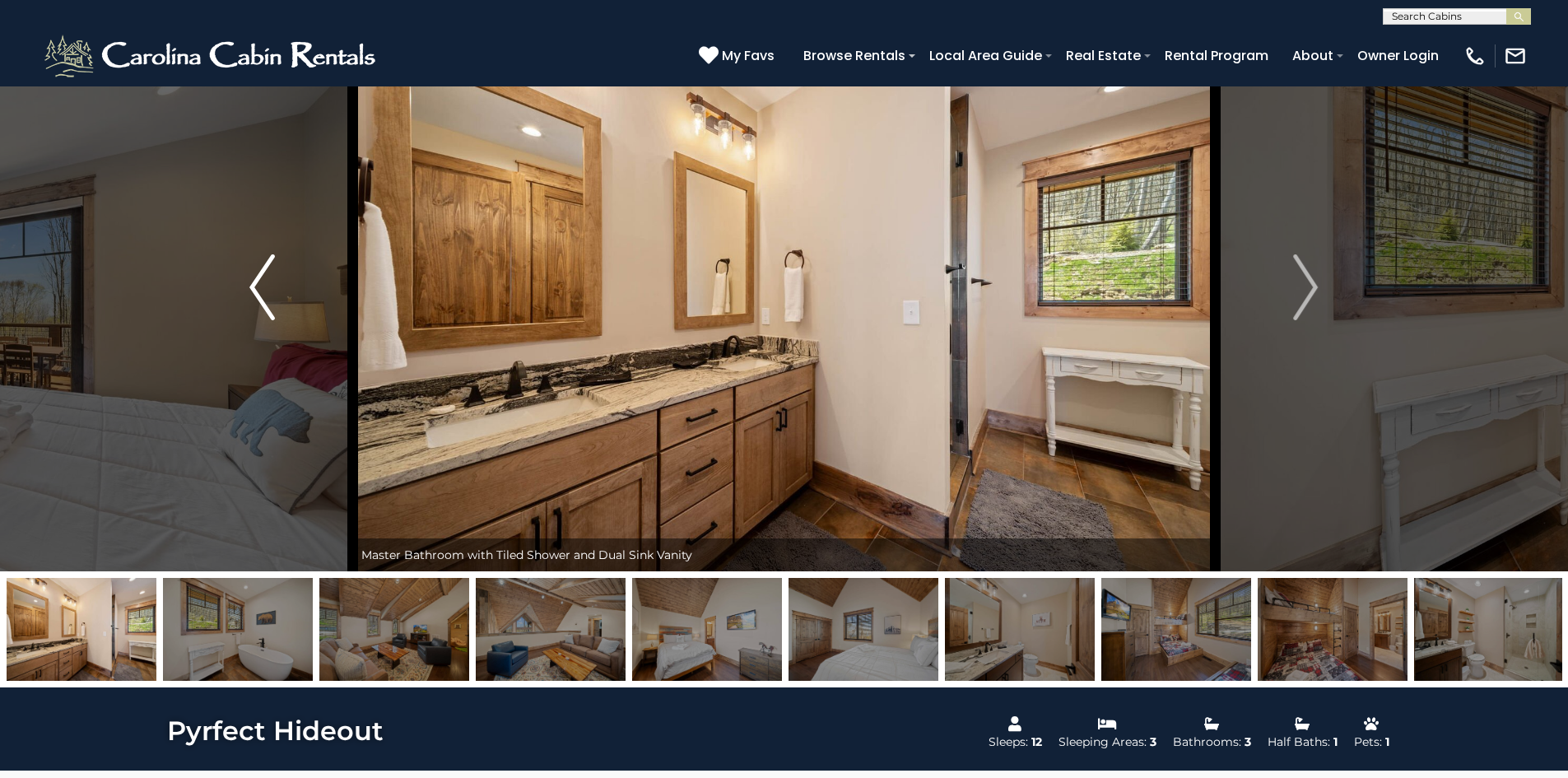
click at [281, 310] on button "Previous" at bounding box center [261, 287] width 181 height 568
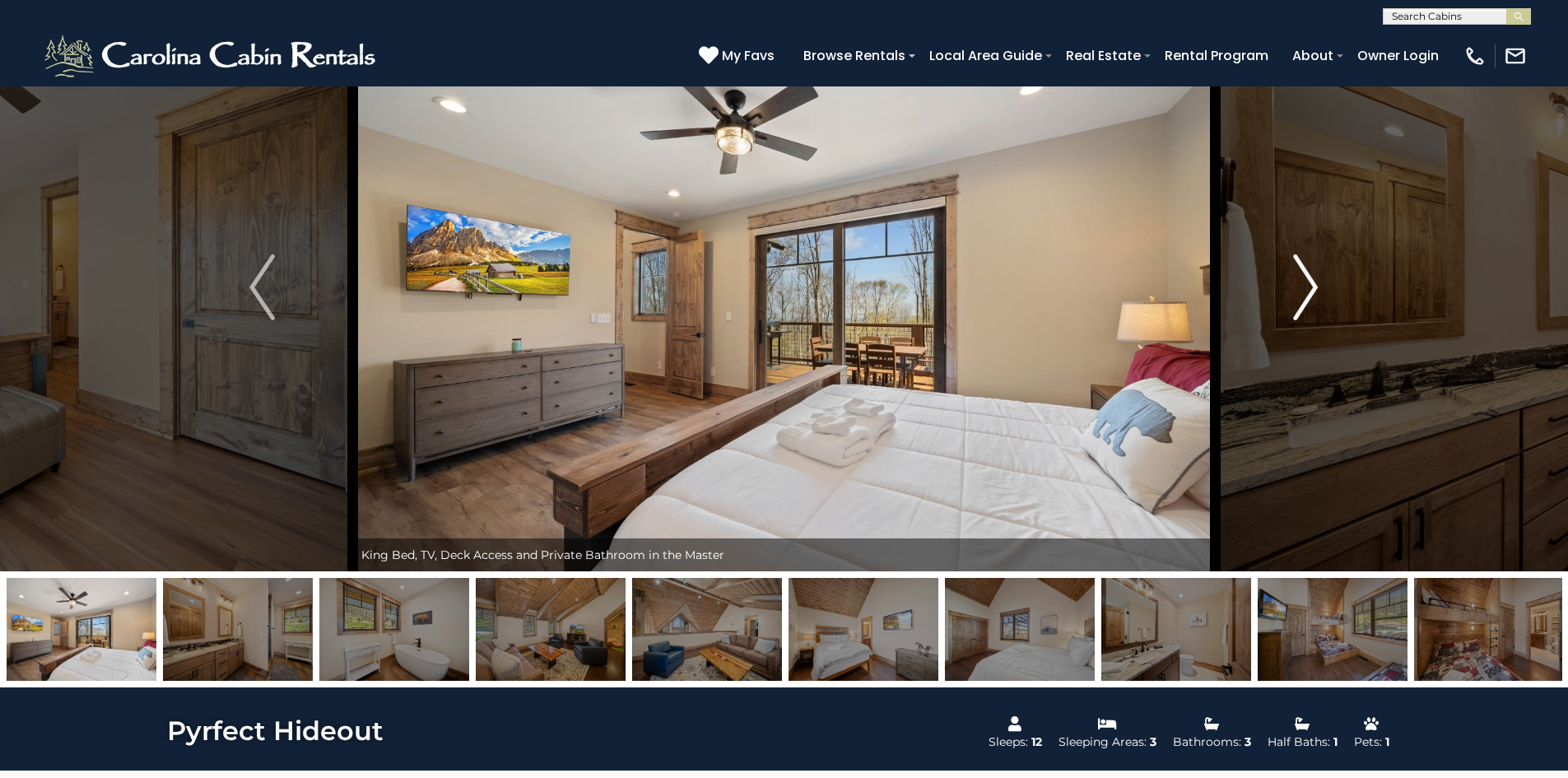
click at [1322, 306] on button "Next" at bounding box center [1305, 287] width 181 height 568
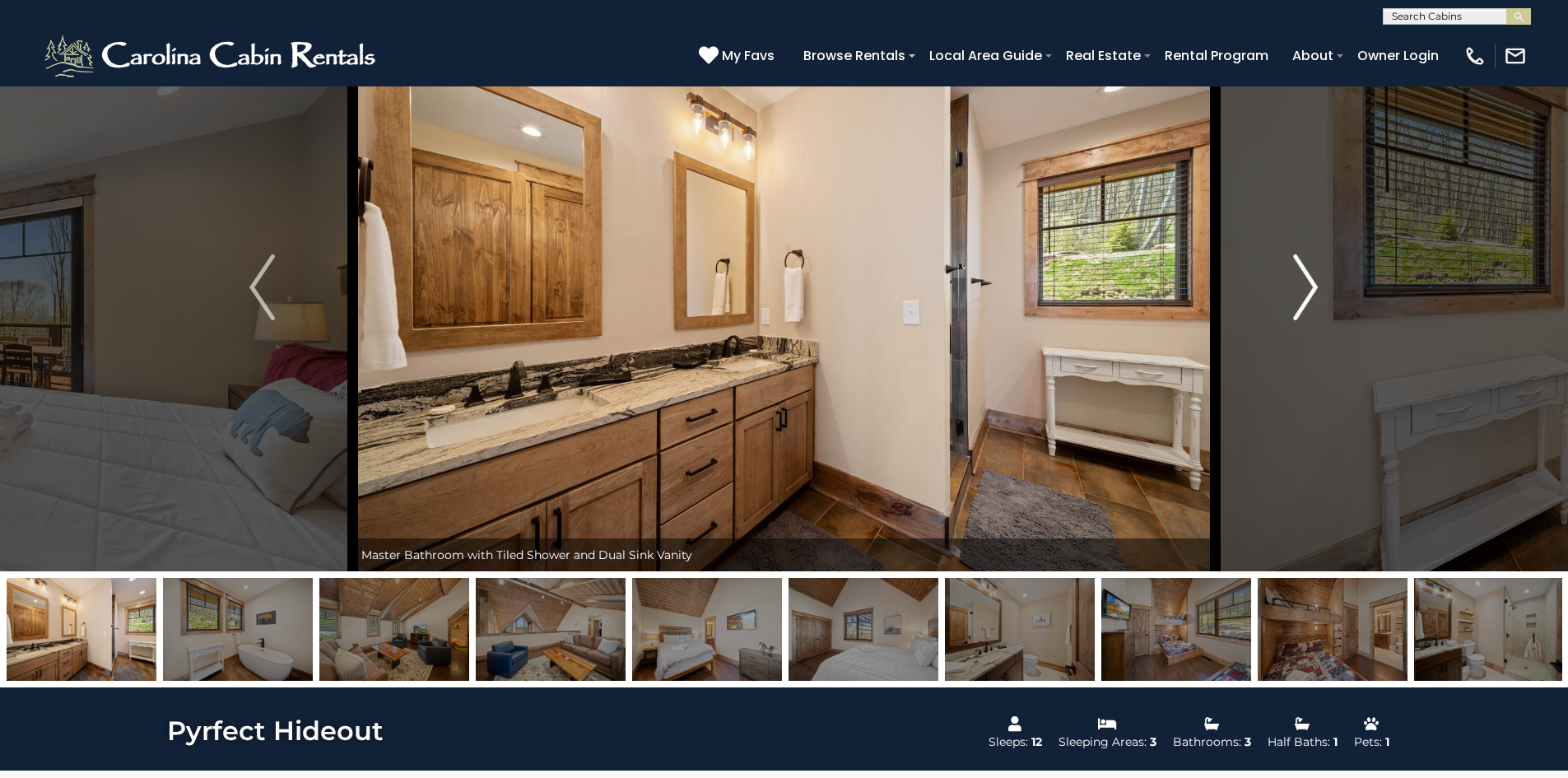
click at [1322, 306] on button "Next" at bounding box center [1305, 287] width 181 height 568
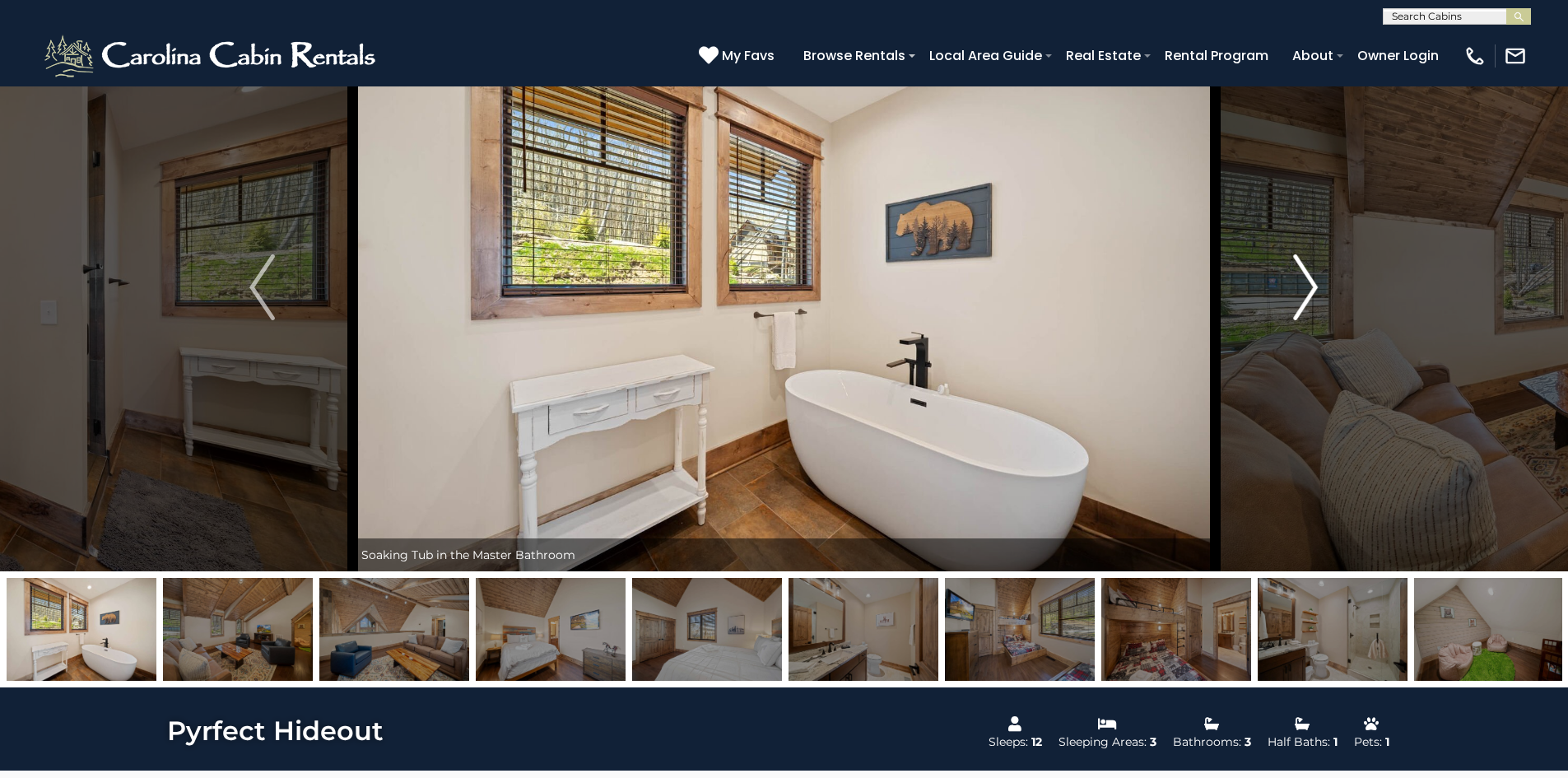
click at [1325, 304] on button "Next" at bounding box center [1305, 287] width 181 height 568
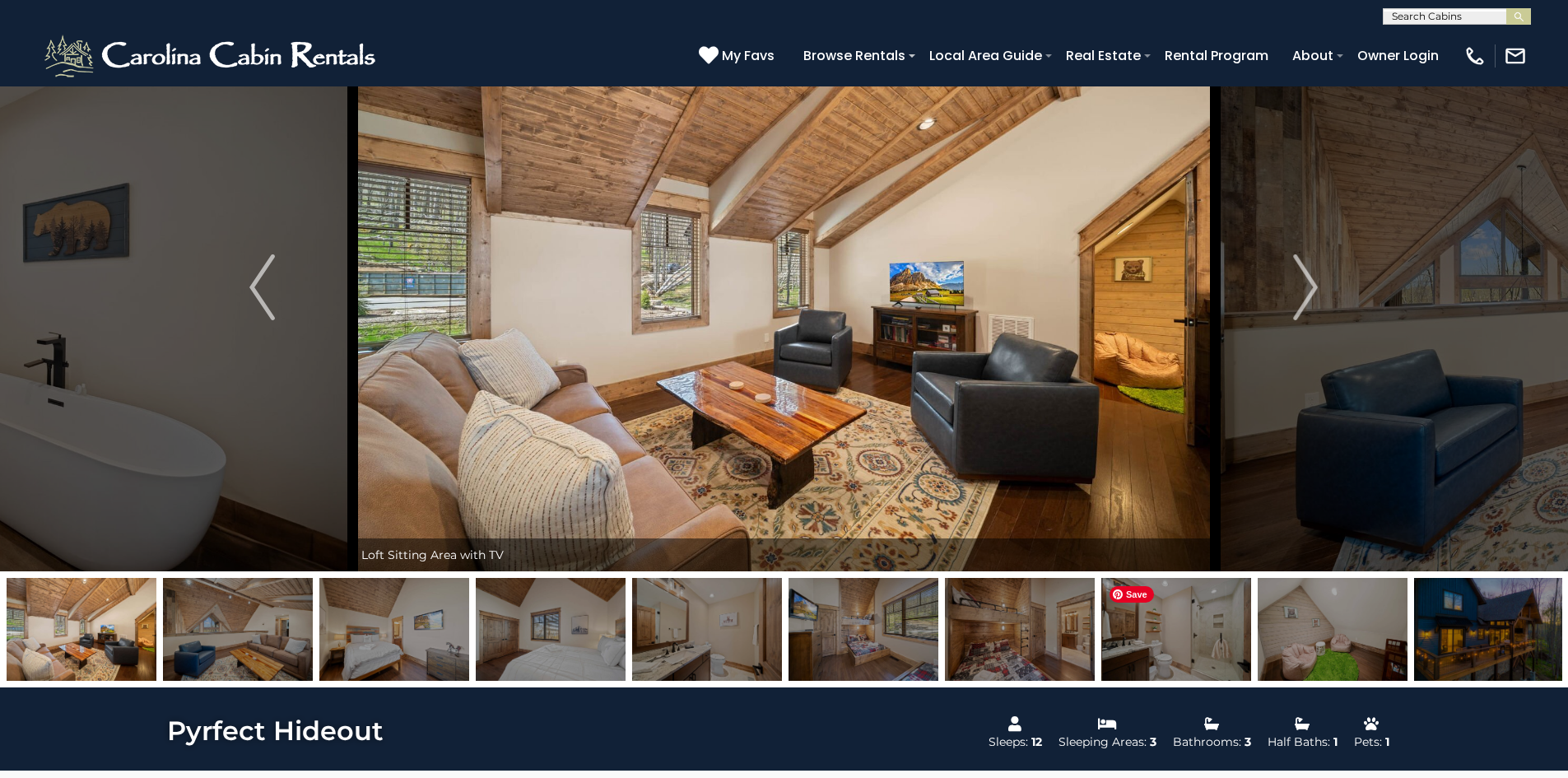
click at [1190, 611] on img at bounding box center [1176, 630] width 150 height 103
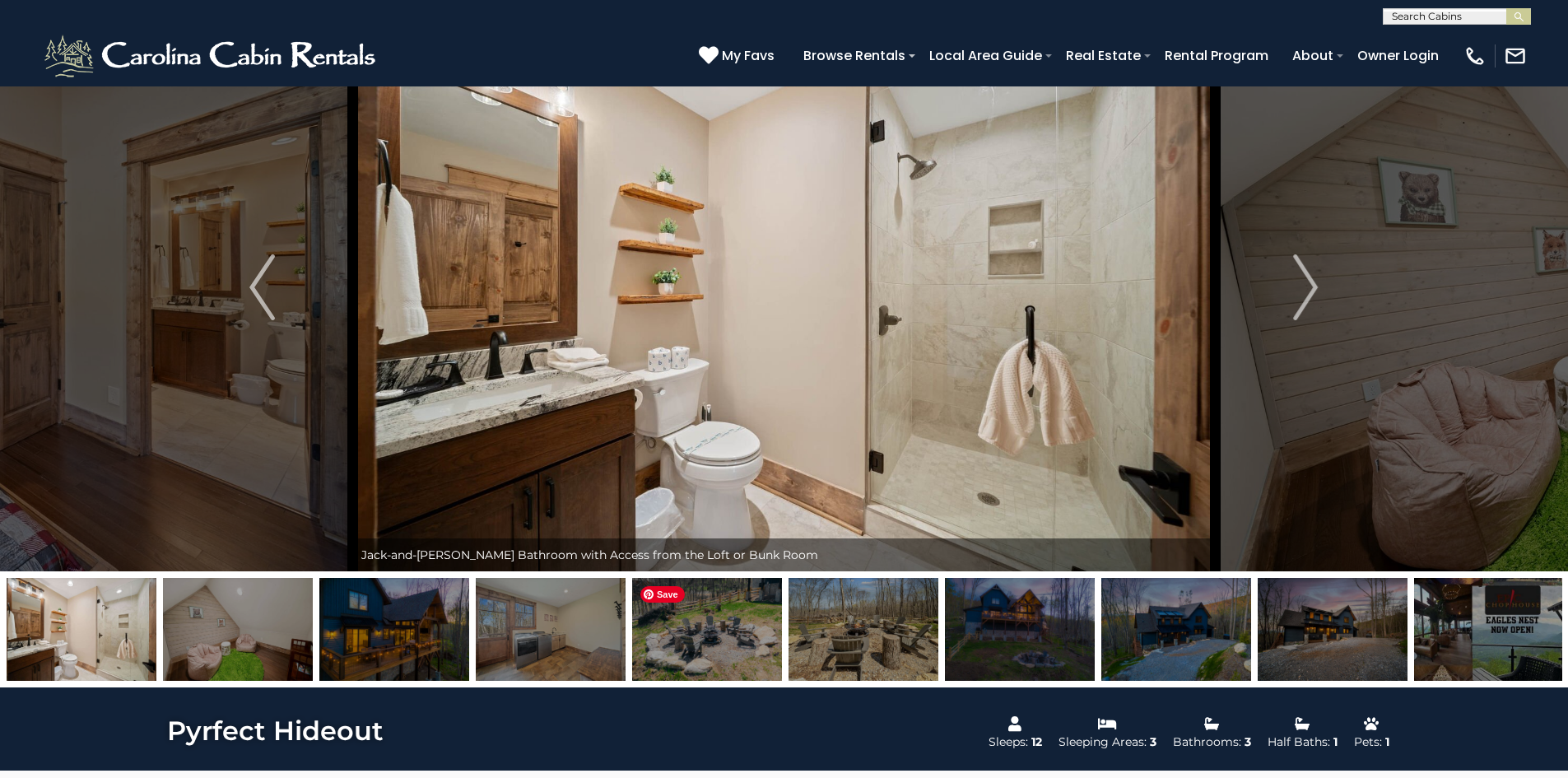
click at [754, 645] on img at bounding box center [707, 630] width 150 height 103
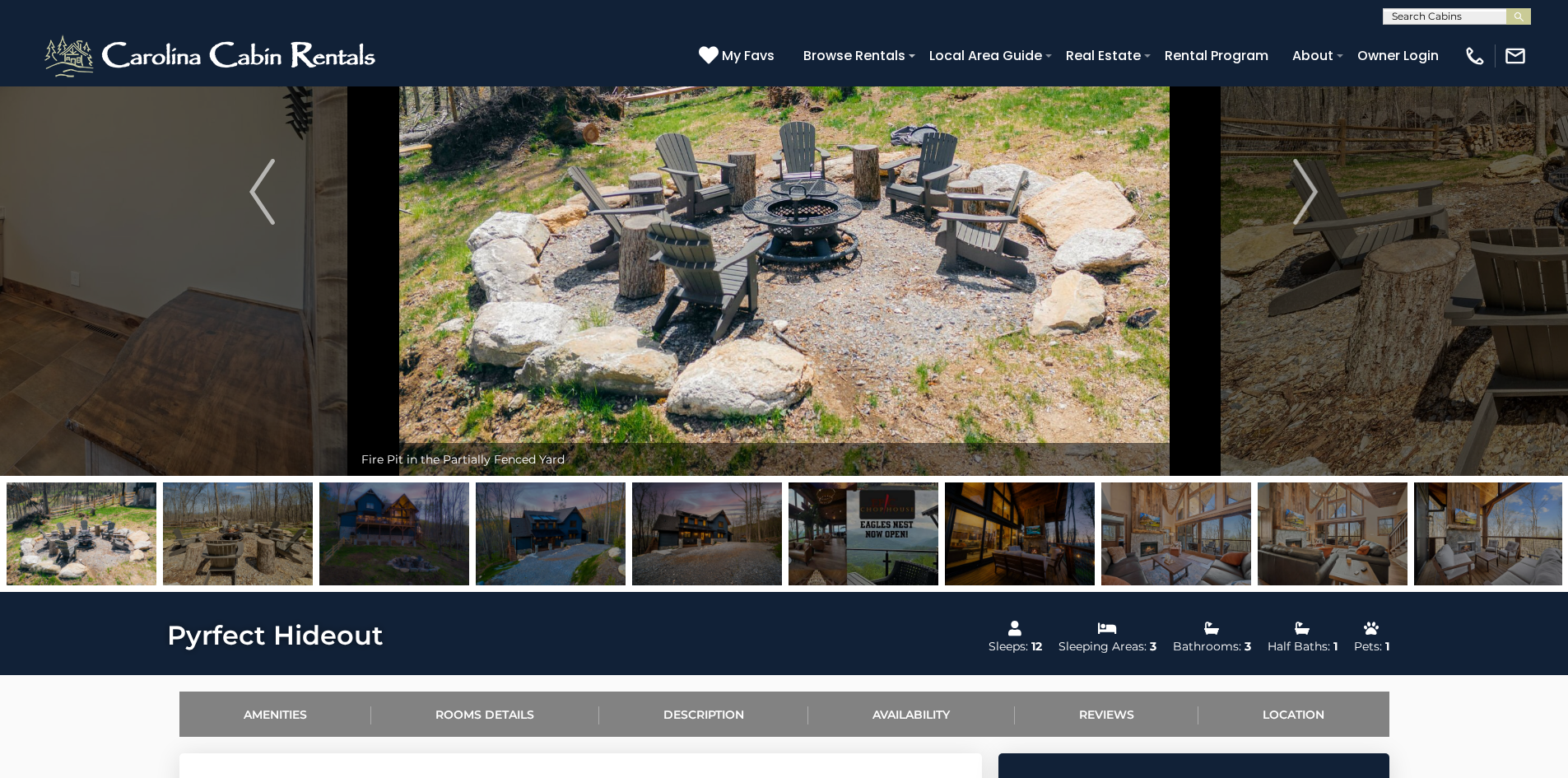
scroll to position [82, 0]
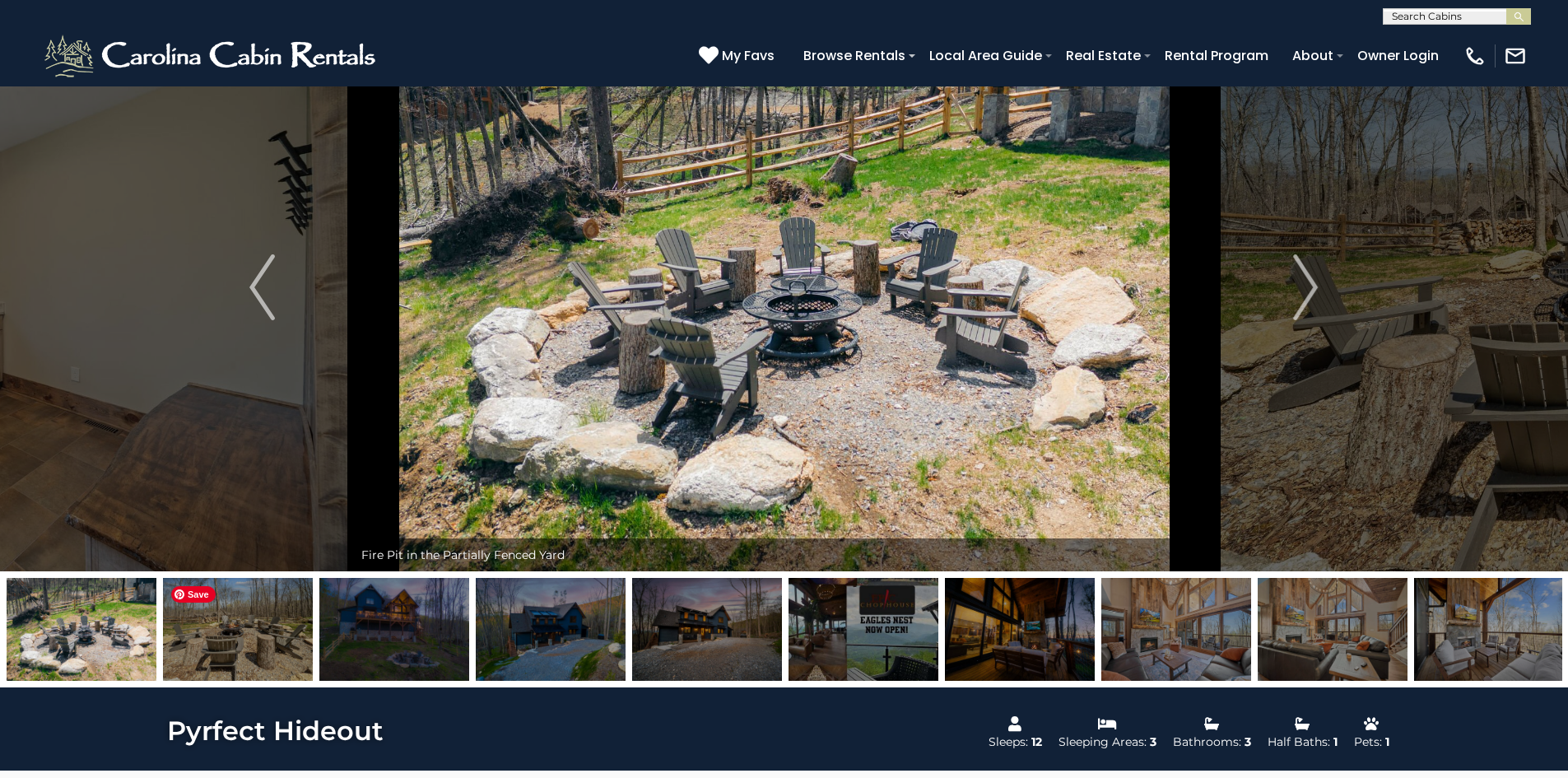
click at [194, 641] on img at bounding box center [238, 630] width 150 height 103
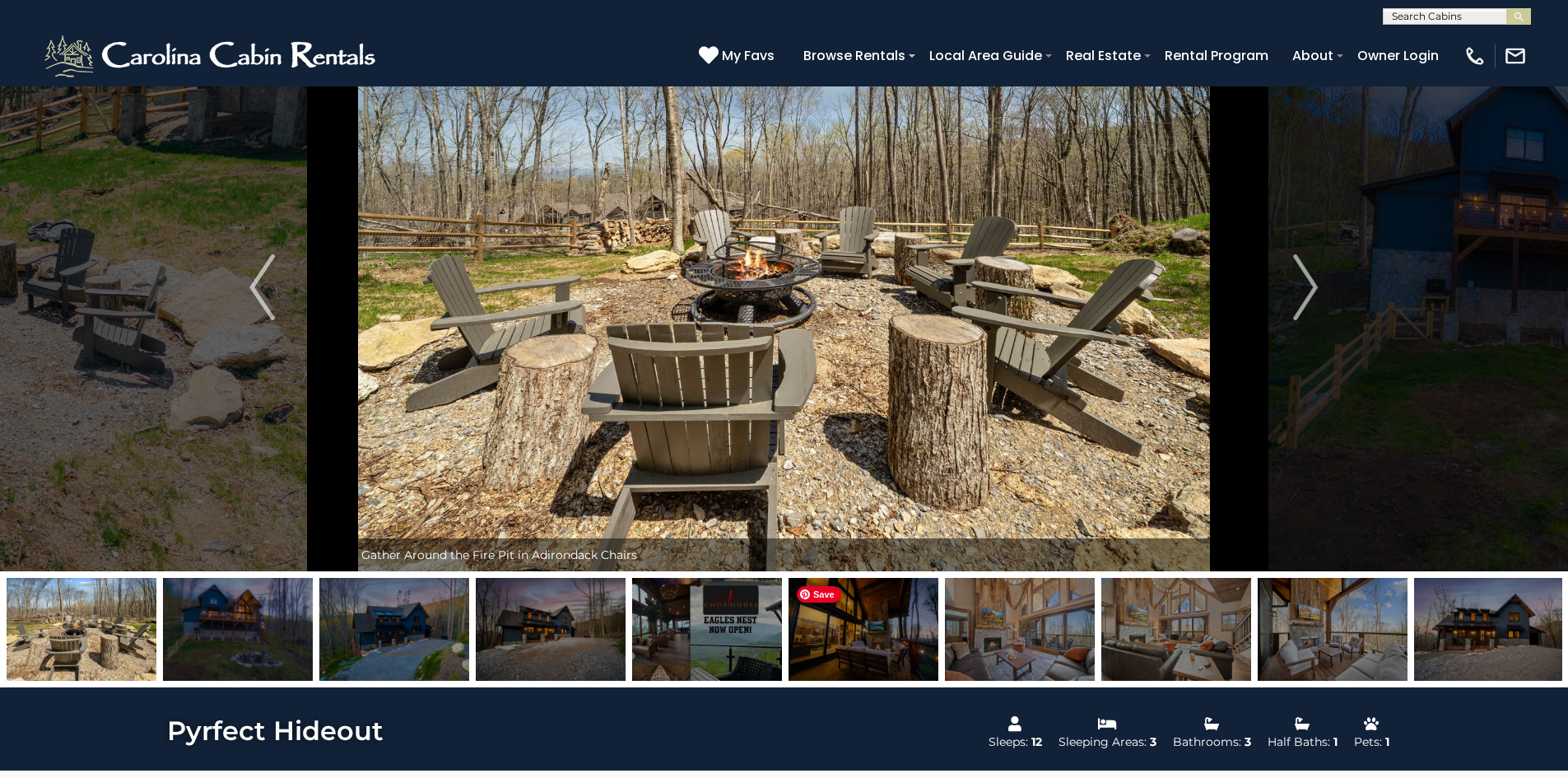
click at [838, 656] on img at bounding box center [863, 630] width 150 height 103
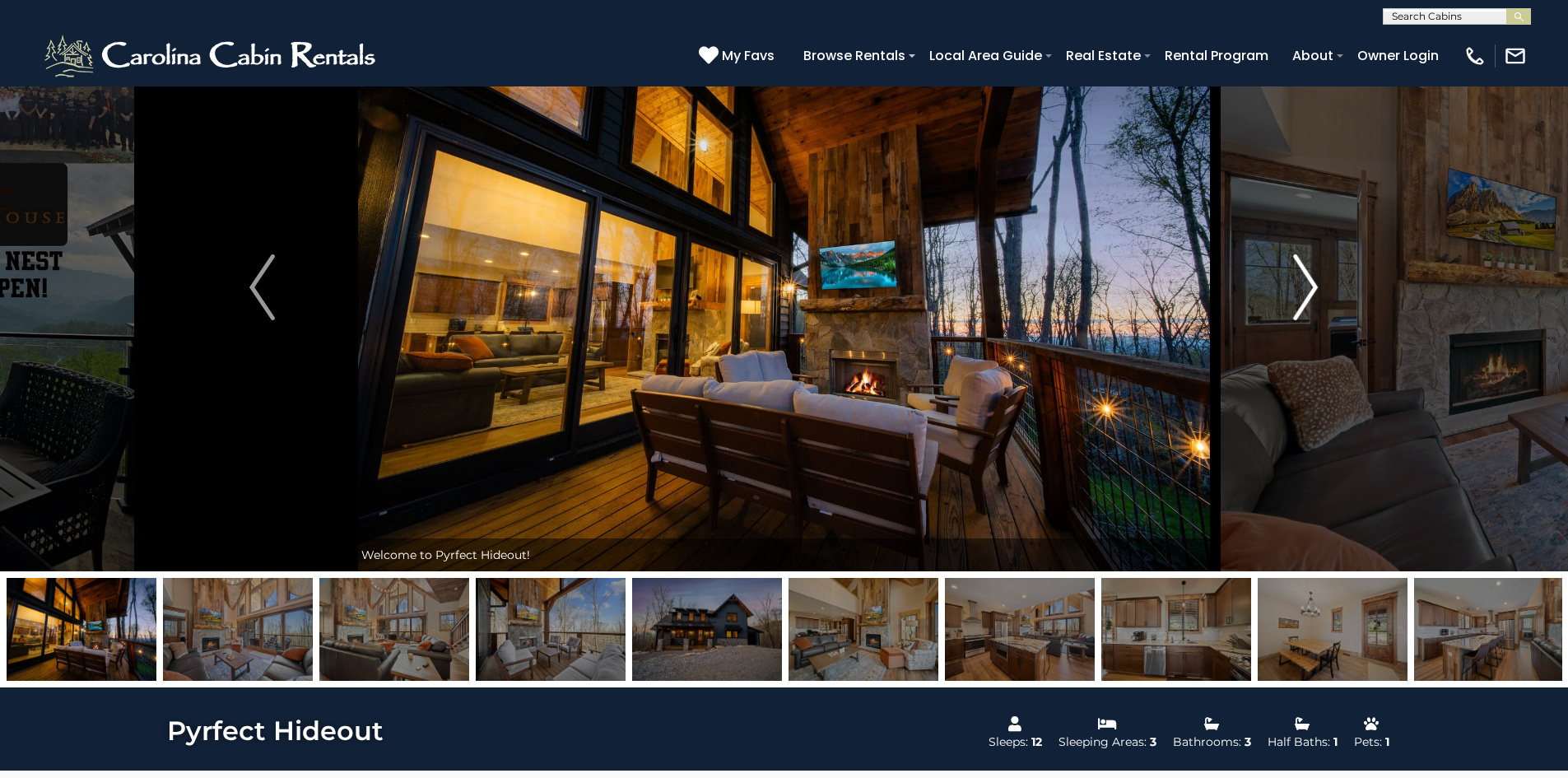
click at [1313, 307] on img "Next" at bounding box center [1306, 287] width 24 height 66
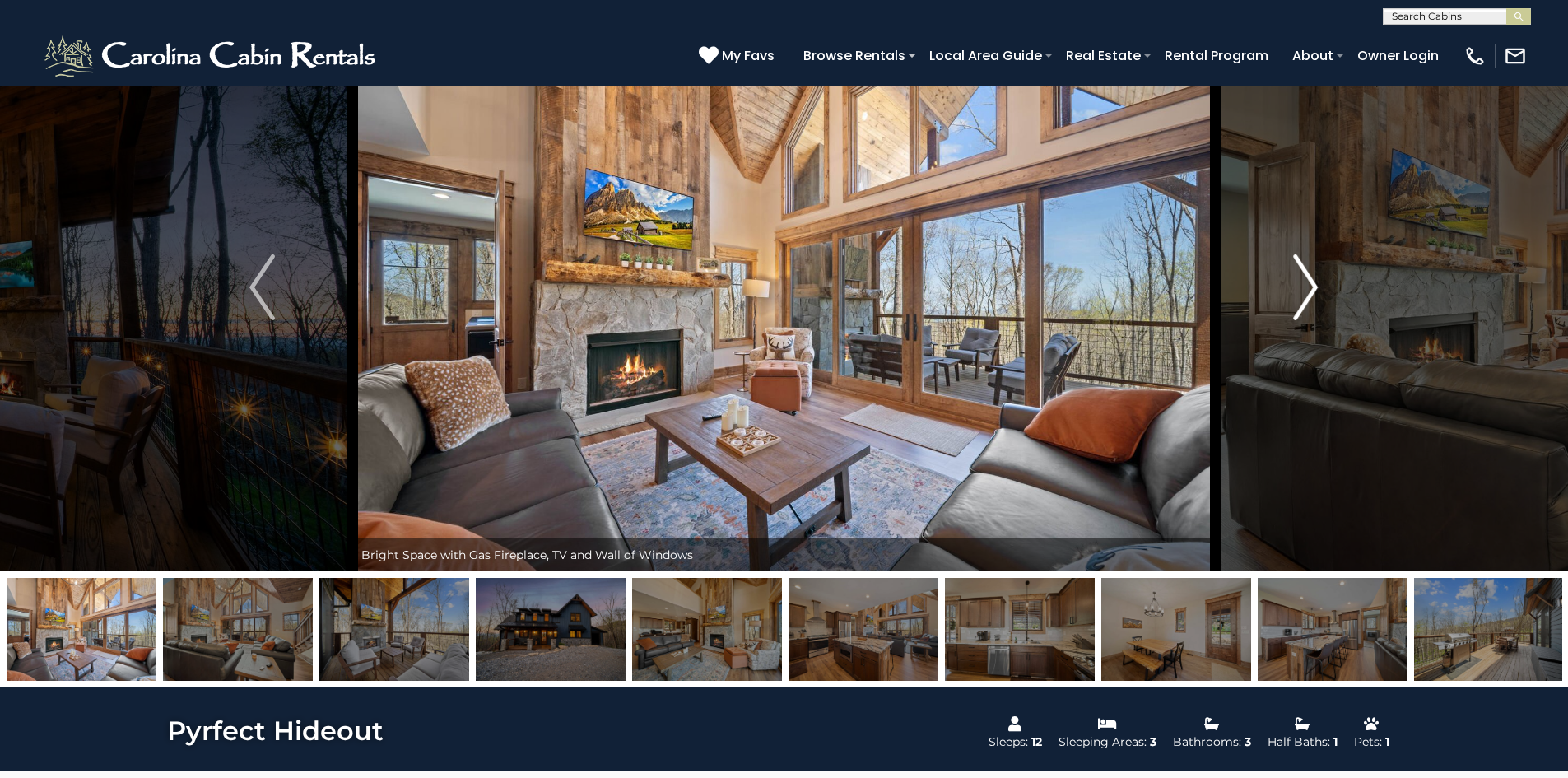
click at [1313, 307] on img "Next" at bounding box center [1306, 287] width 24 height 66
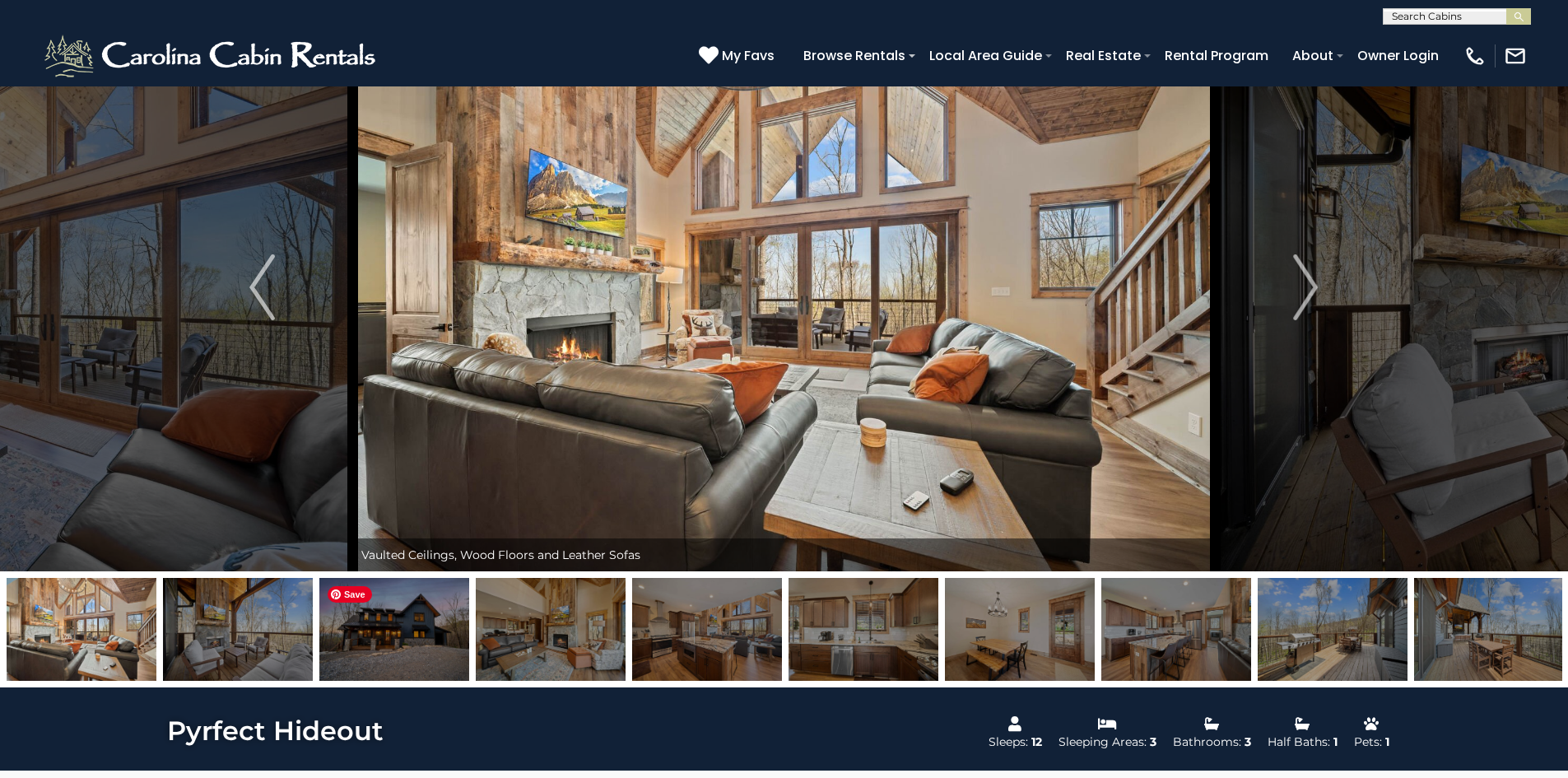
click at [418, 627] on img at bounding box center [394, 630] width 150 height 103
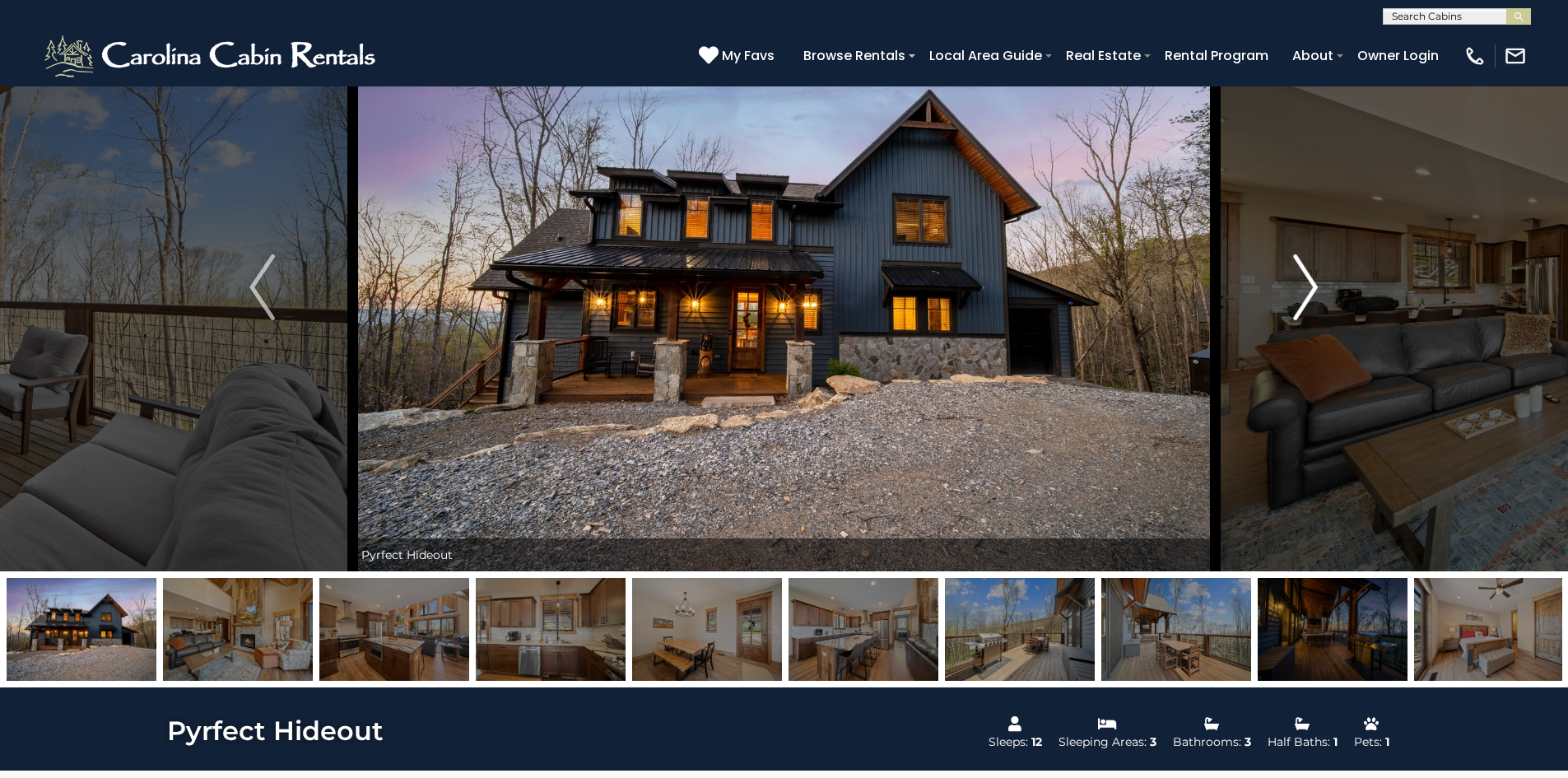
click at [1290, 285] on button "Next" at bounding box center [1305, 287] width 181 height 568
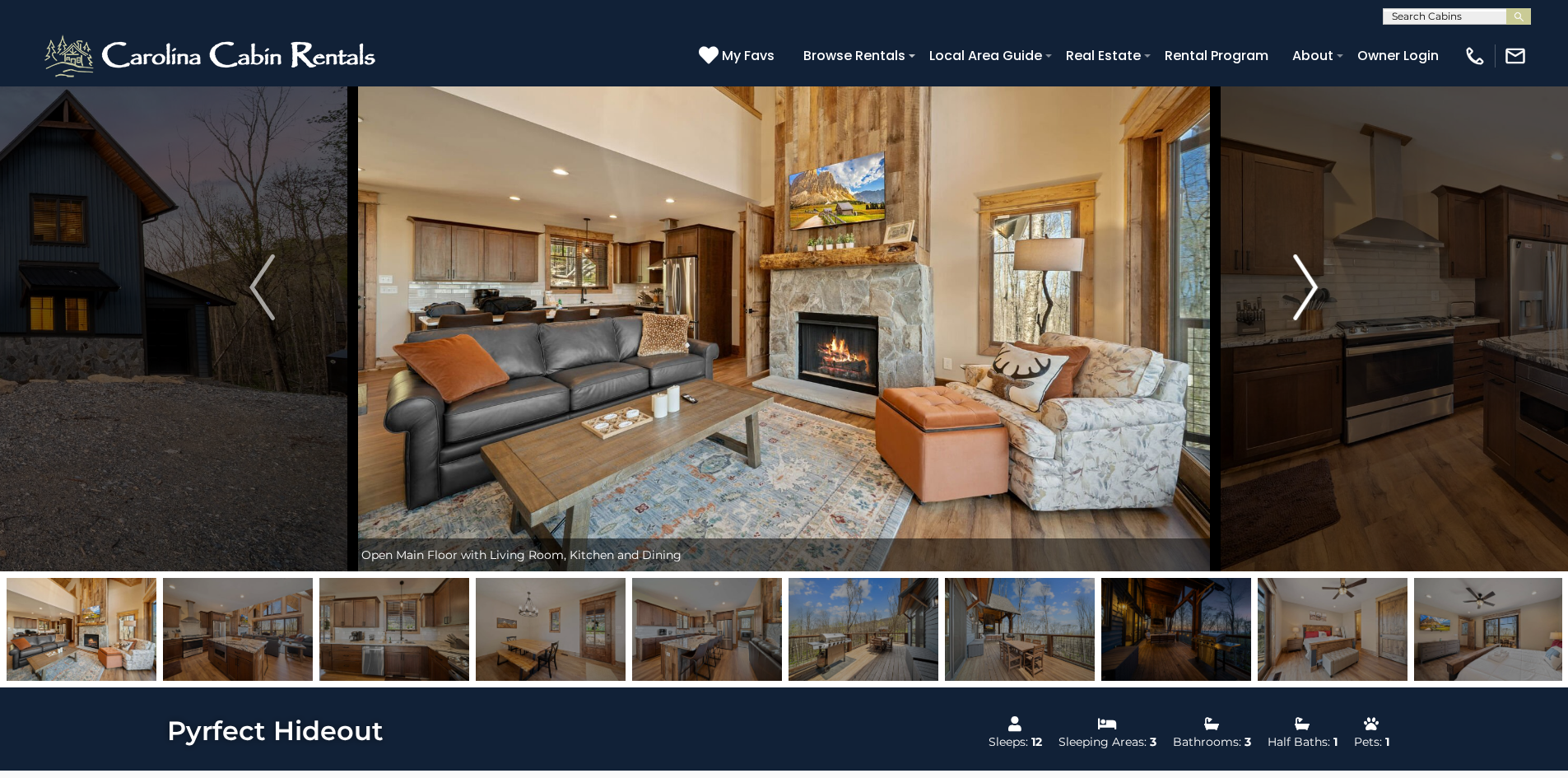
click at [1290, 285] on button "Next" at bounding box center [1305, 287] width 181 height 568
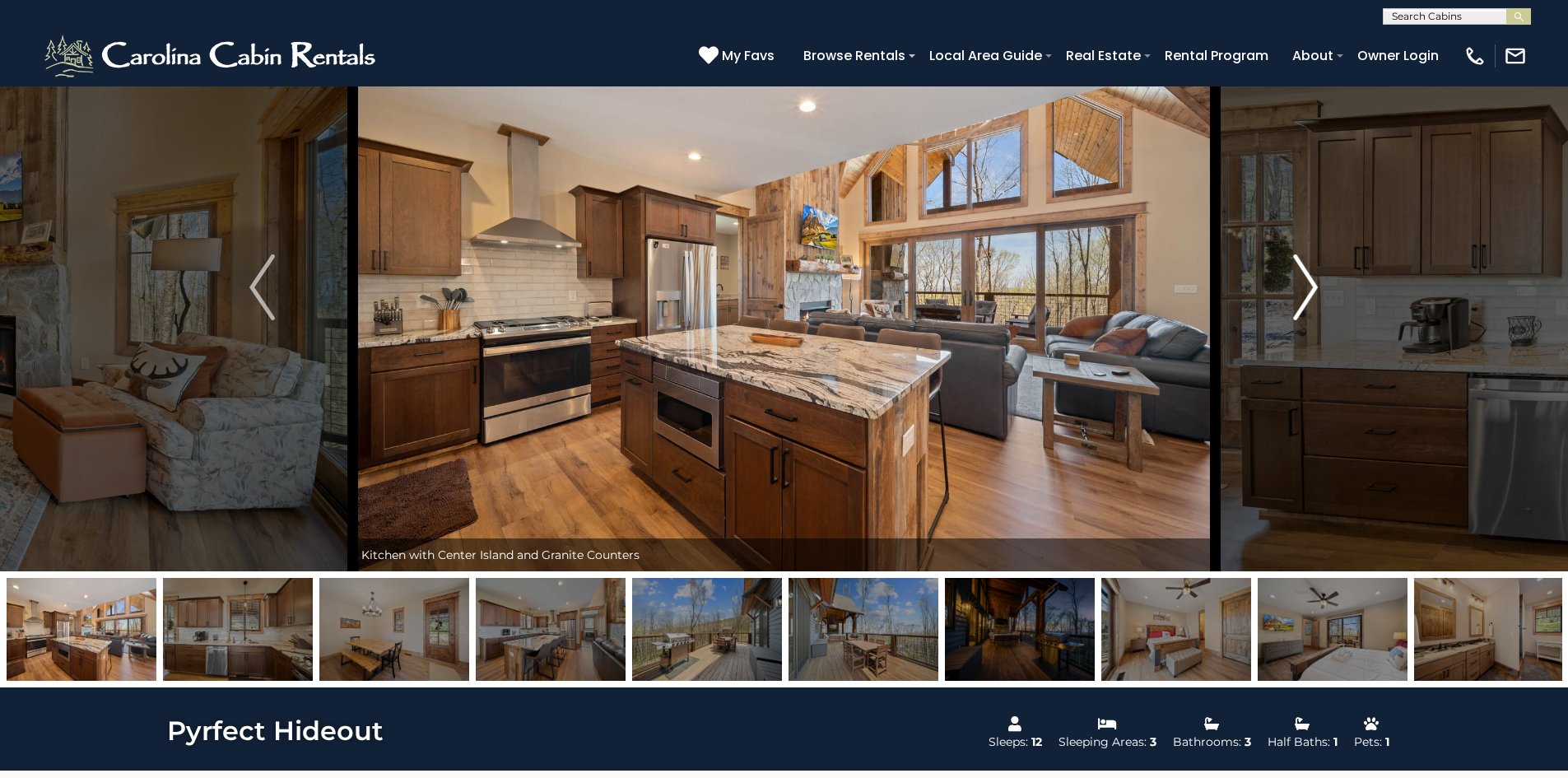
click at [1290, 285] on button "Next" at bounding box center [1305, 287] width 181 height 568
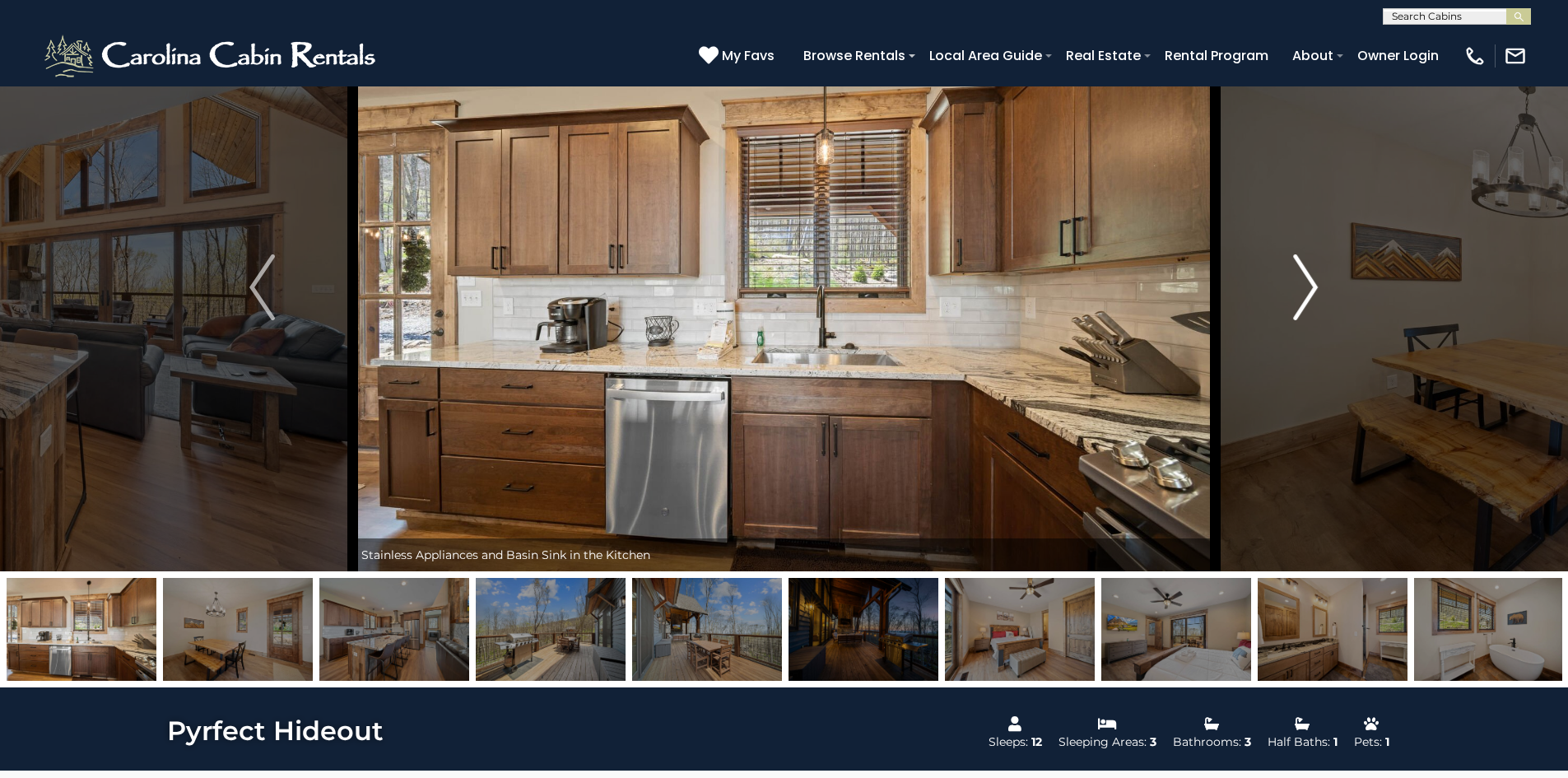
click at [1290, 285] on button "Next" at bounding box center [1305, 287] width 181 height 568
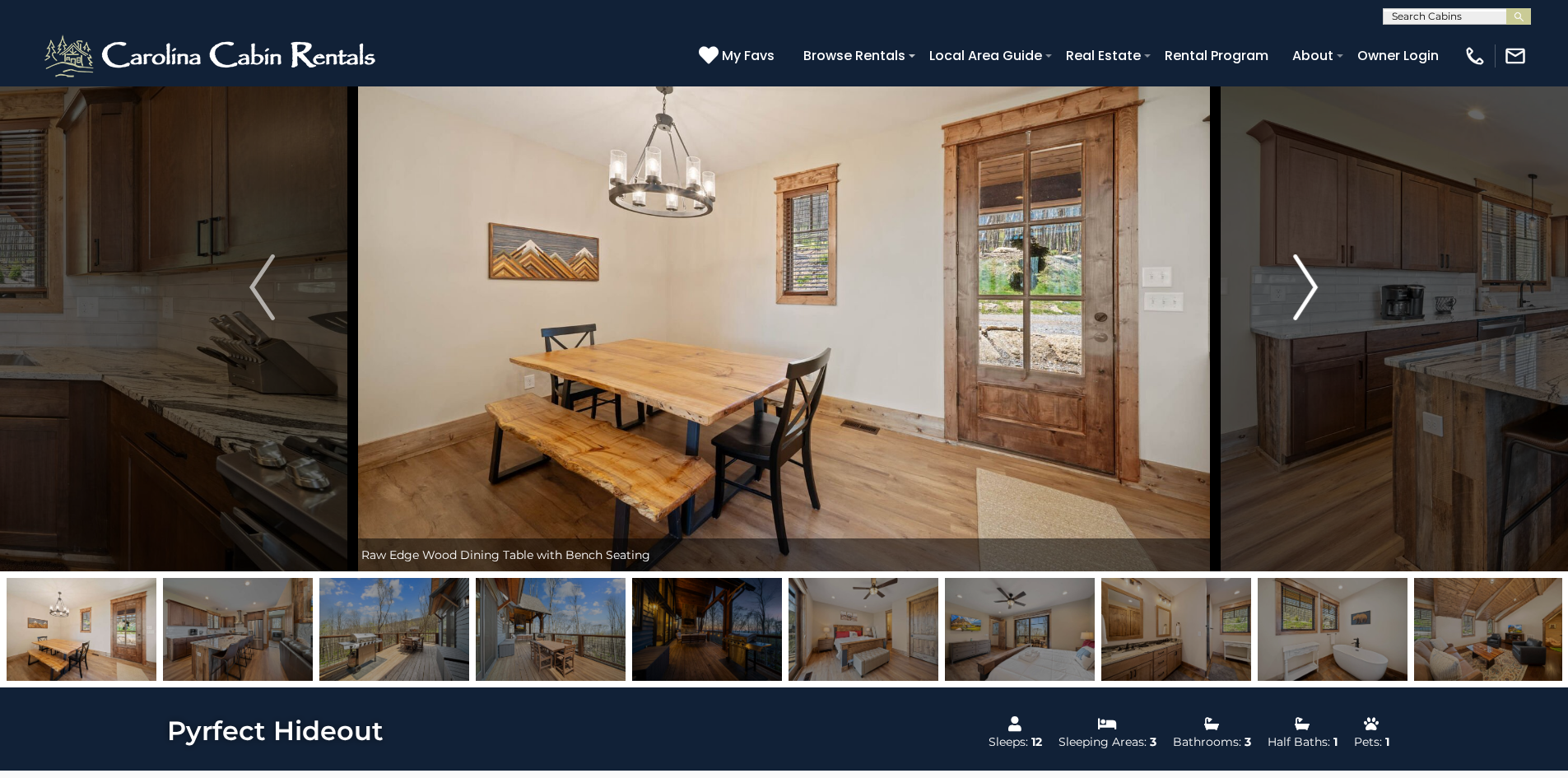
click at [1290, 285] on button "Next" at bounding box center [1305, 287] width 181 height 568
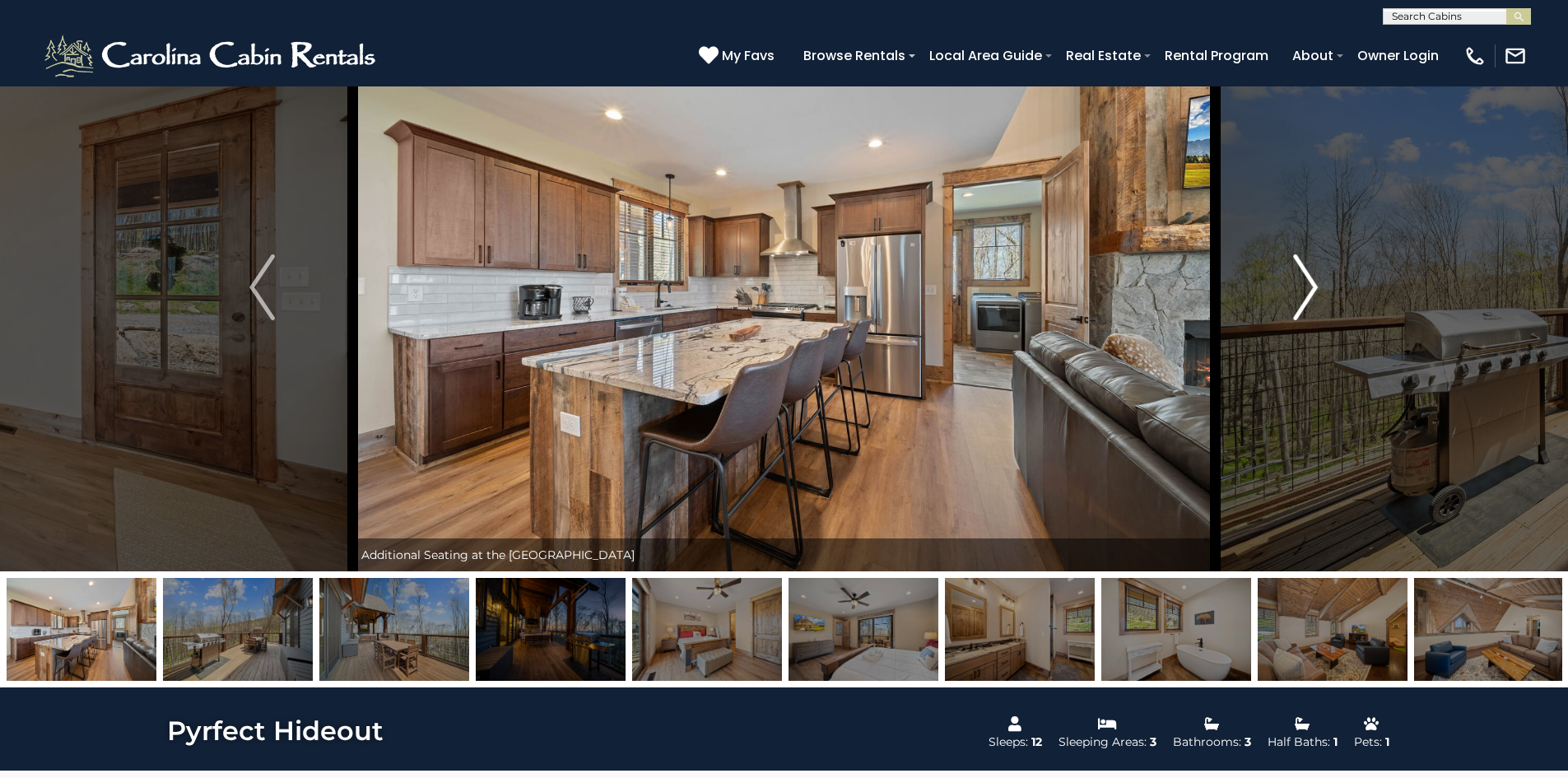
click at [1290, 285] on button "Next" at bounding box center [1305, 287] width 181 height 568
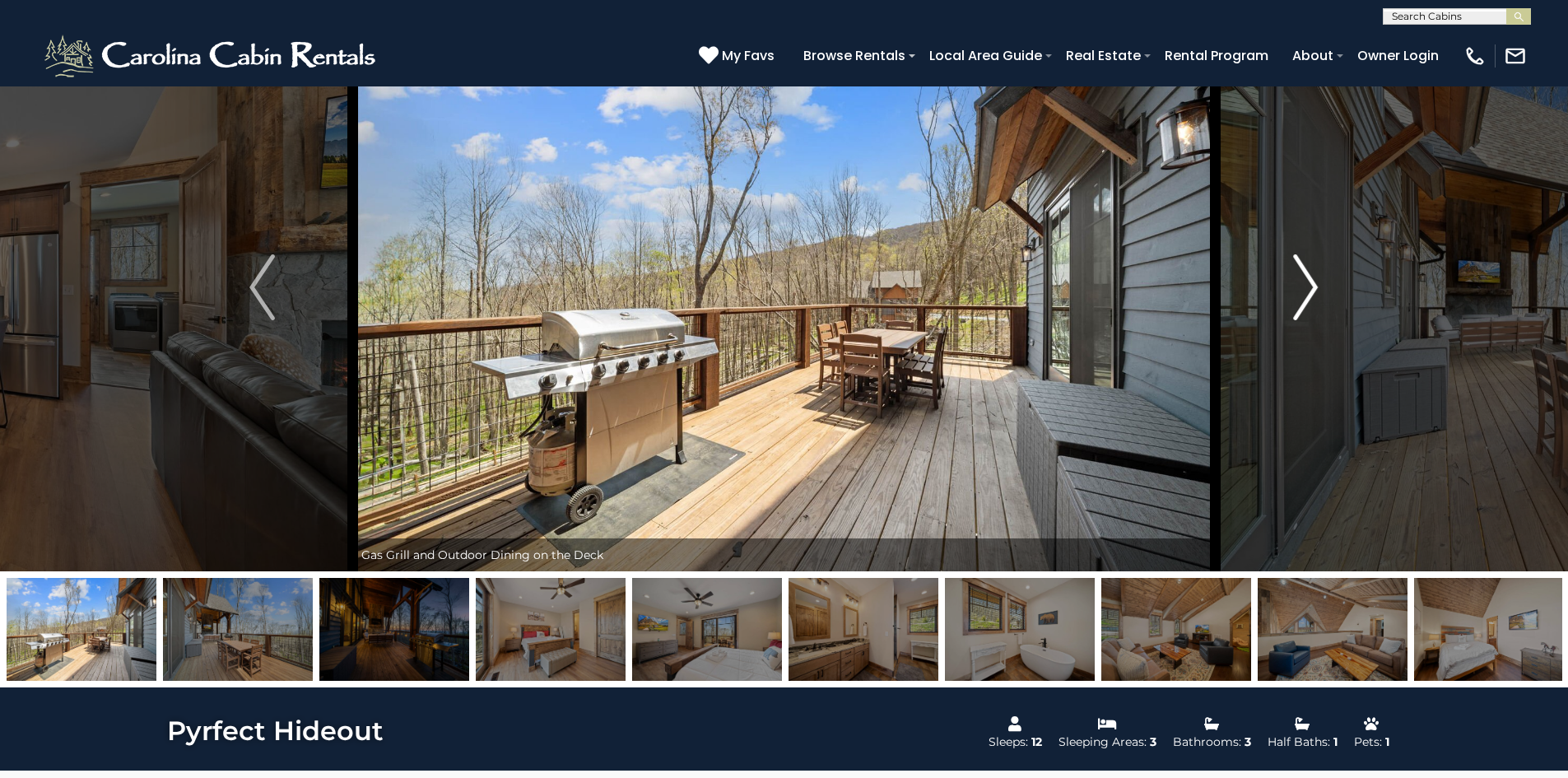
click at [1290, 285] on button "Next" at bounding box center [1305, 287] width 181 height 568
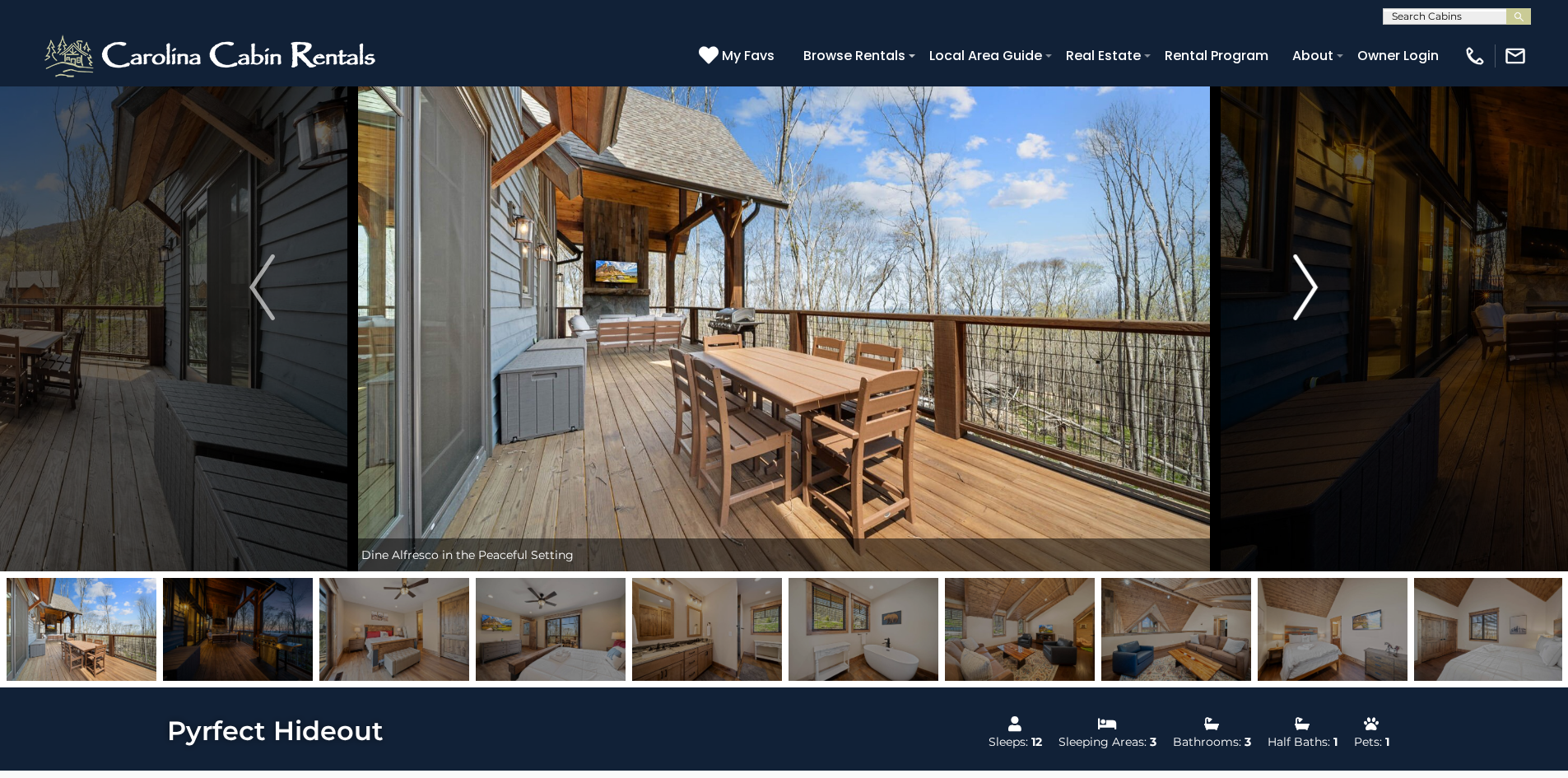
click at [1290, 285] on button "Next" at bounding box center [1305, 287] width 181 height 568
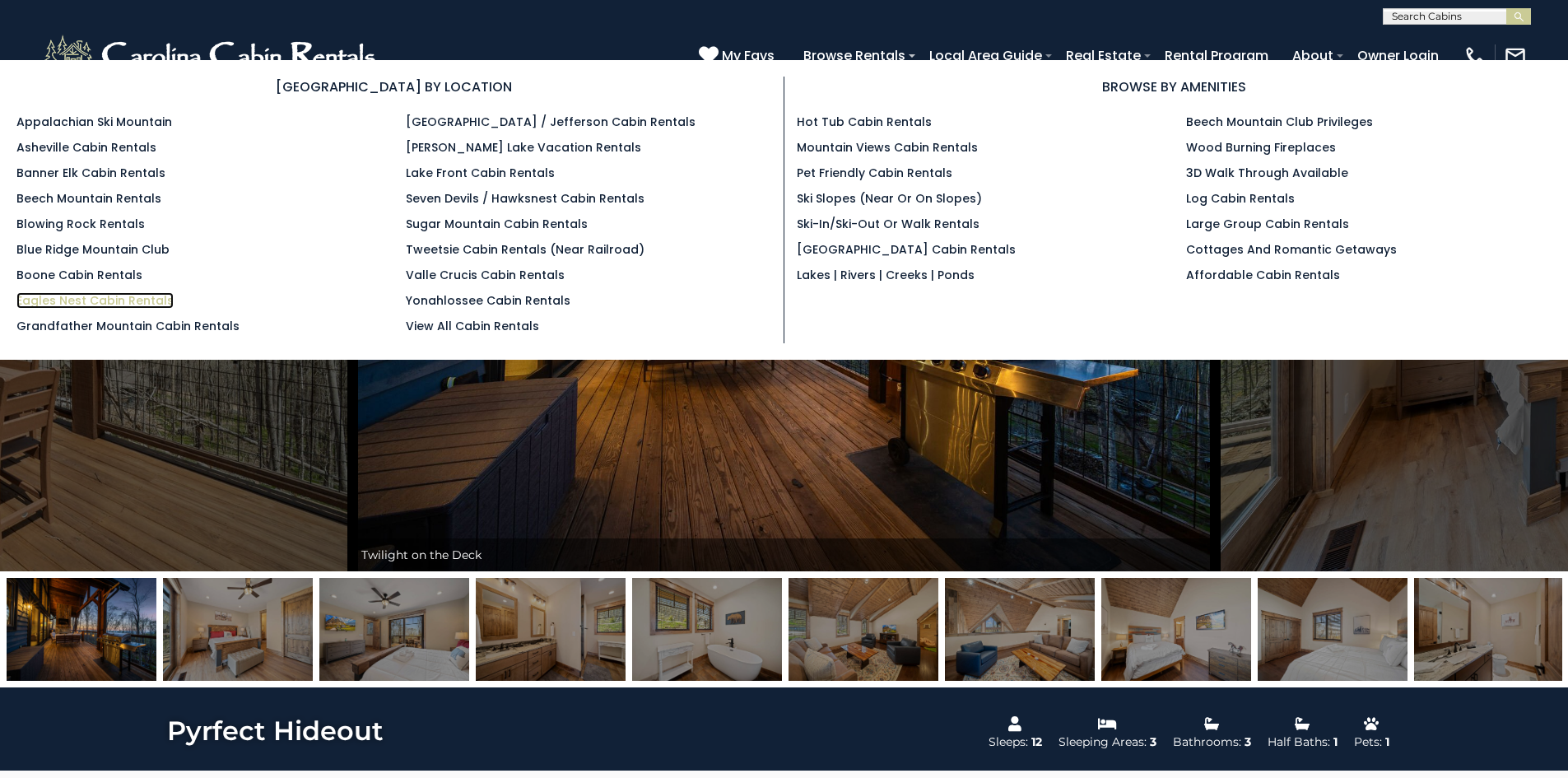
click at [82, 293] on link "Eagles Nest Cabin Rentals" at bounding box center [95, 300] width 157 height 16
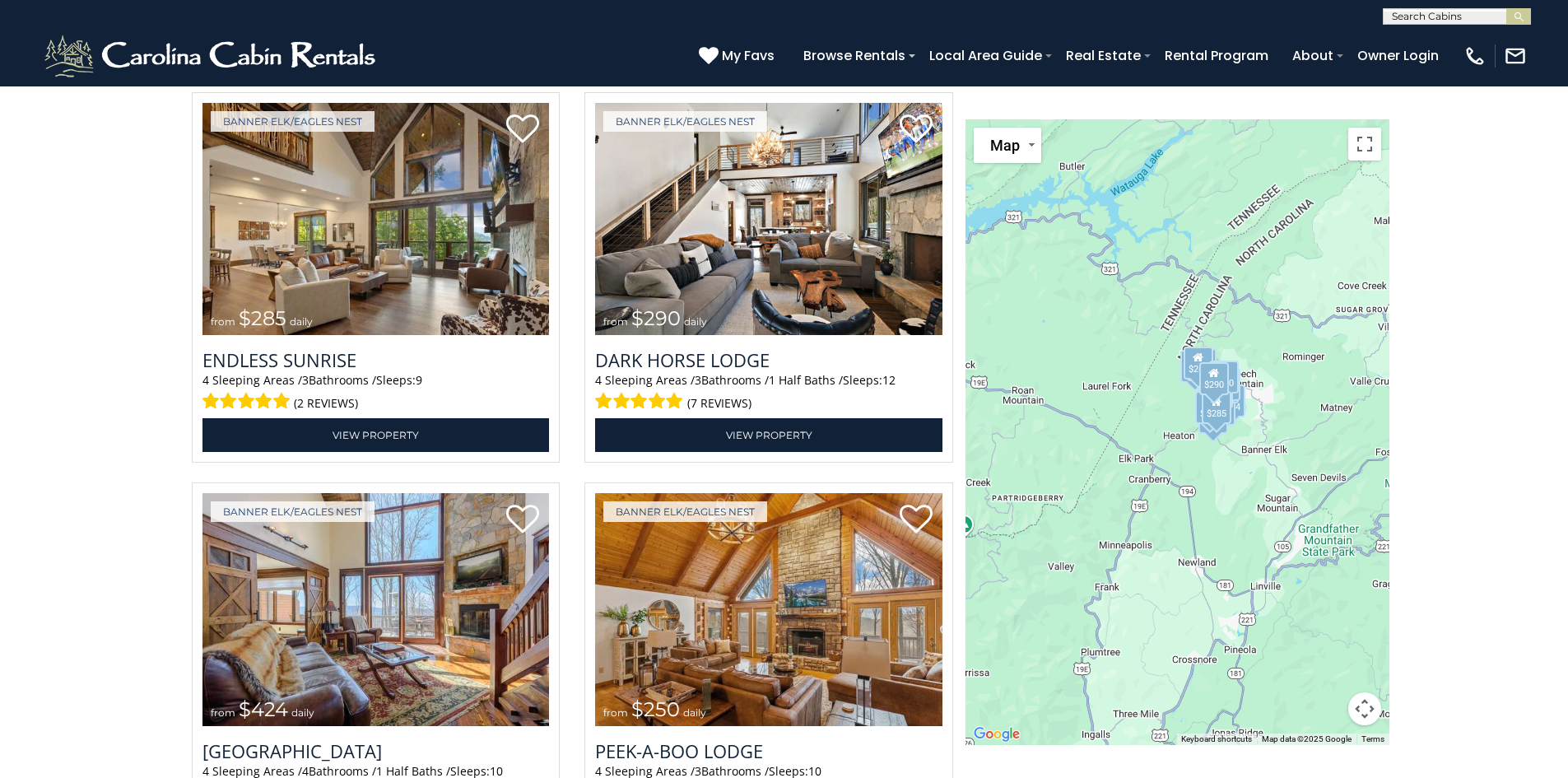
scroll to position [3211, 0]
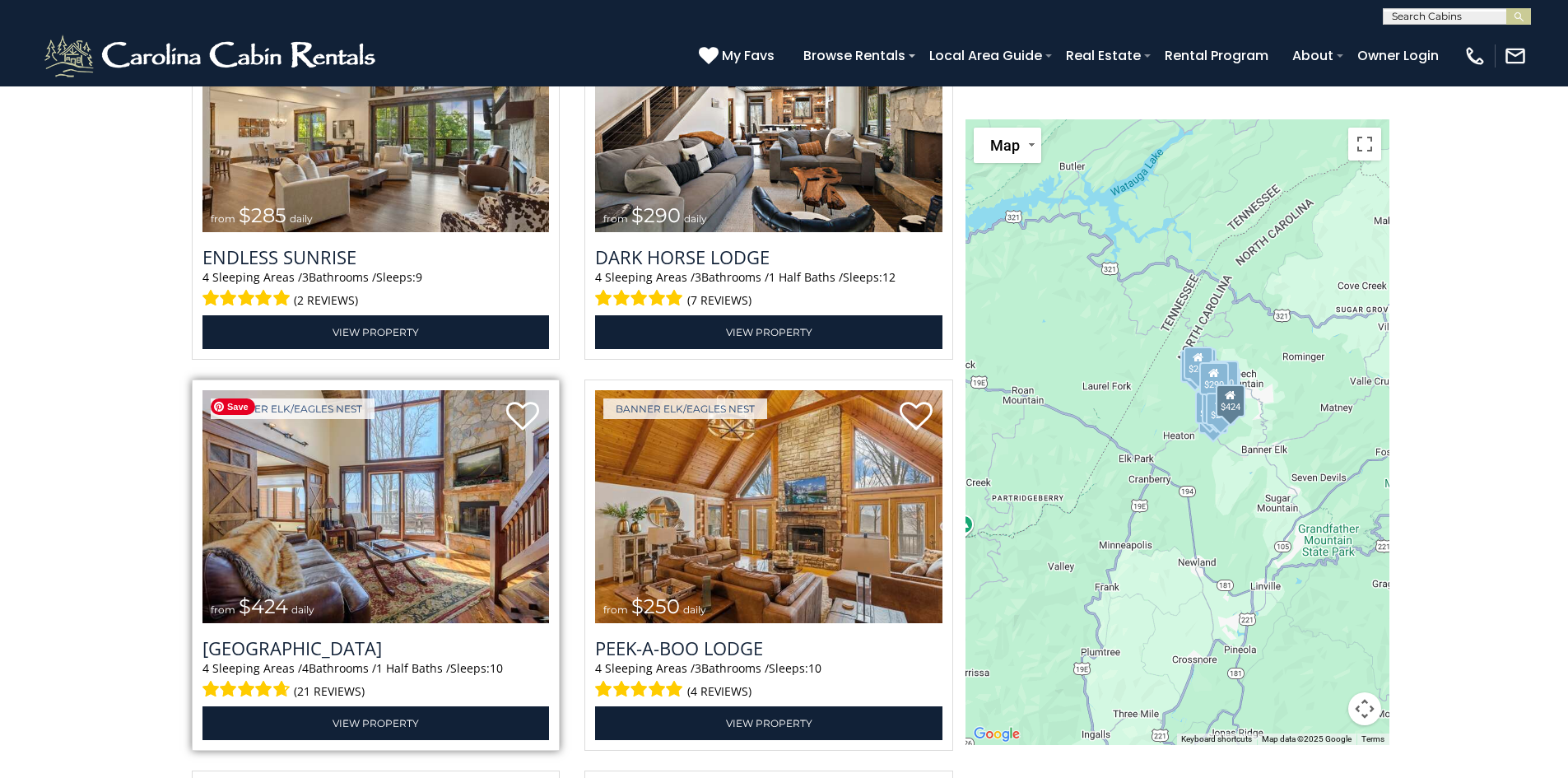
click at [379, 501] on img at bounding box center [376, 506] width 347 height 233
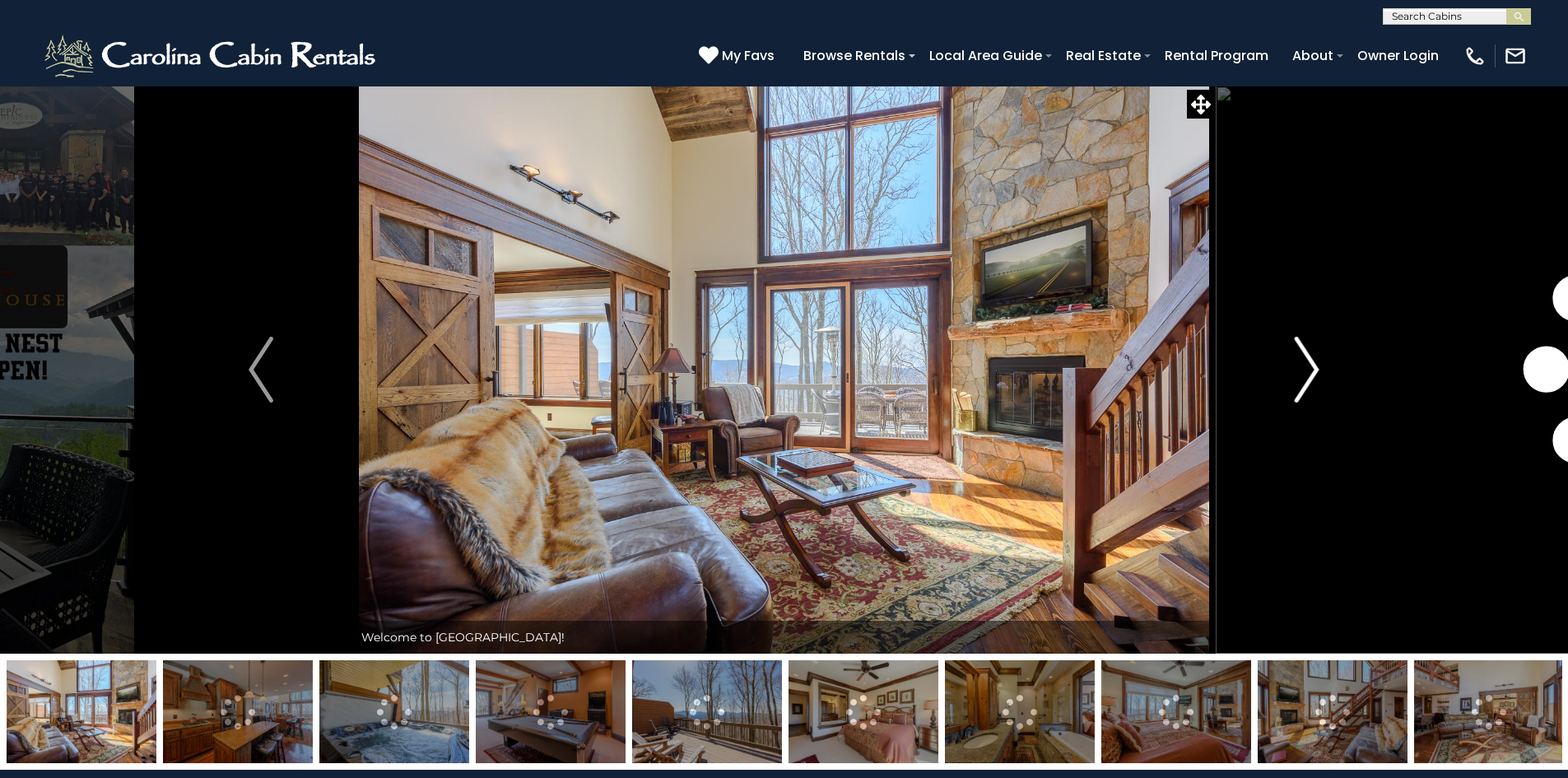
click at [1301, 379] on img "Next" at bounding box center [1307, 370] width 24 height 66
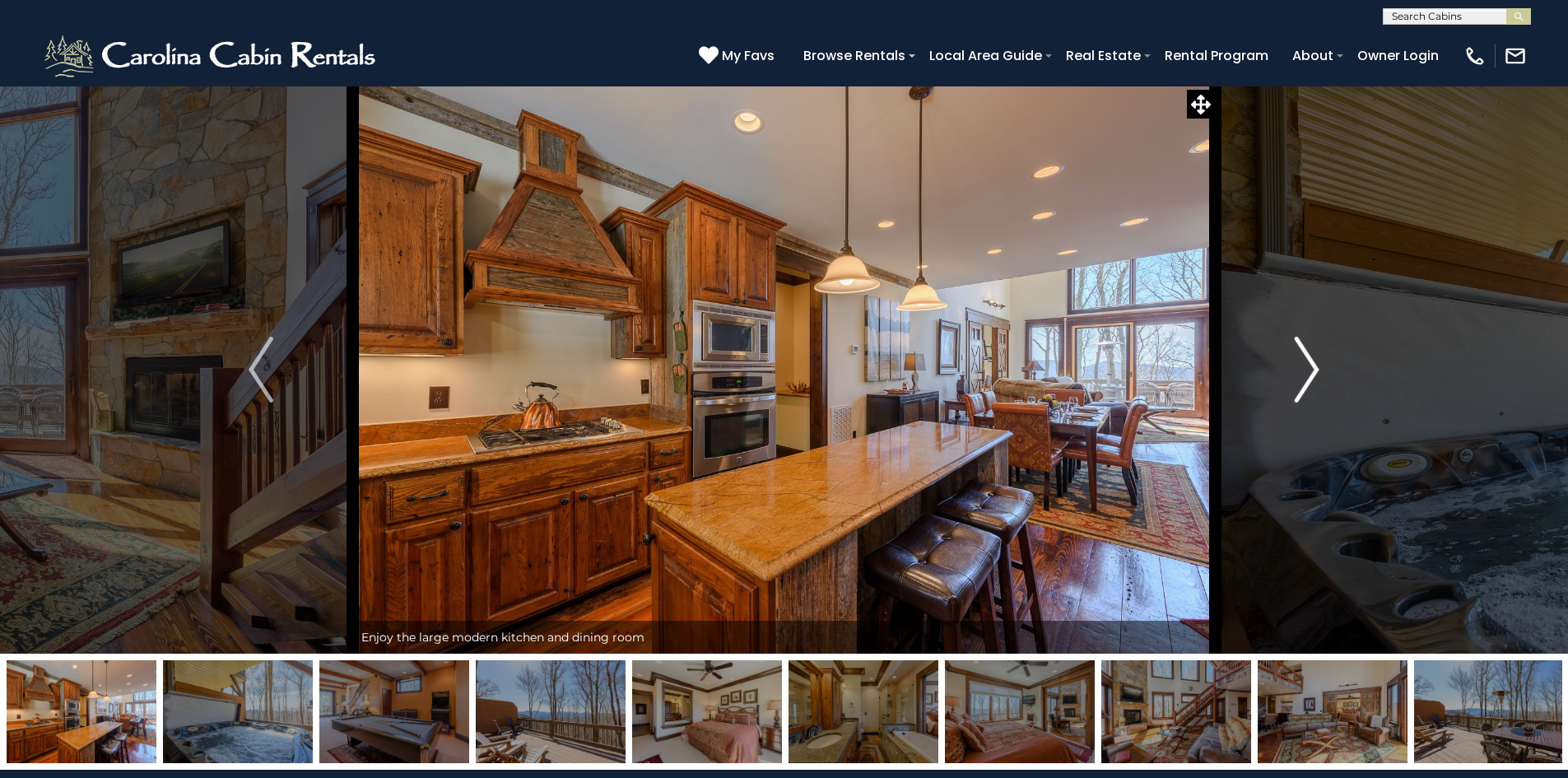
click at [1299, 379] on img "Next" at bounding box center [1307, 370] width 24 height 66
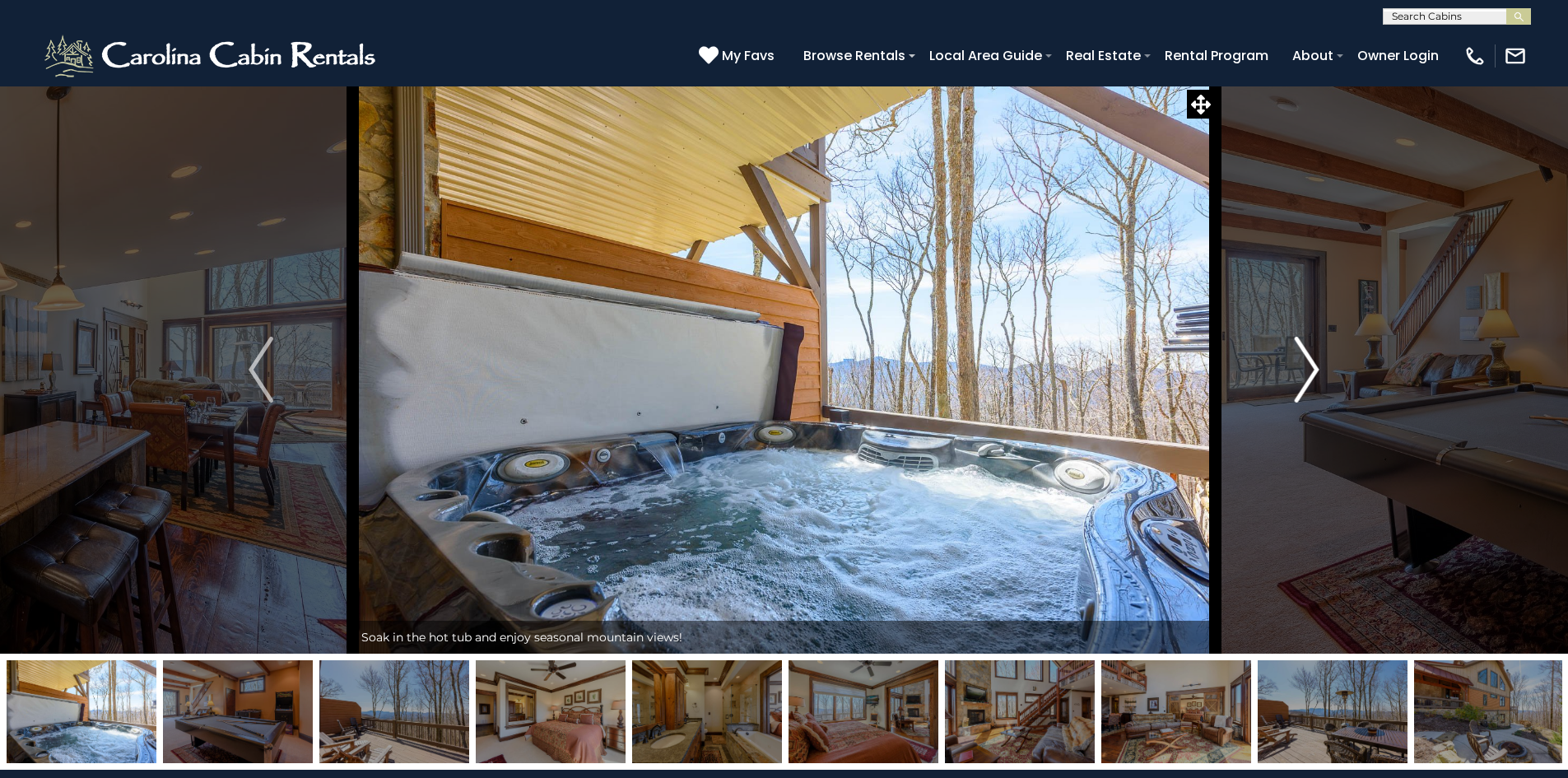
click at [1299, 379] on img "Next" at bounding box center [1307, 370] width 24 height 66
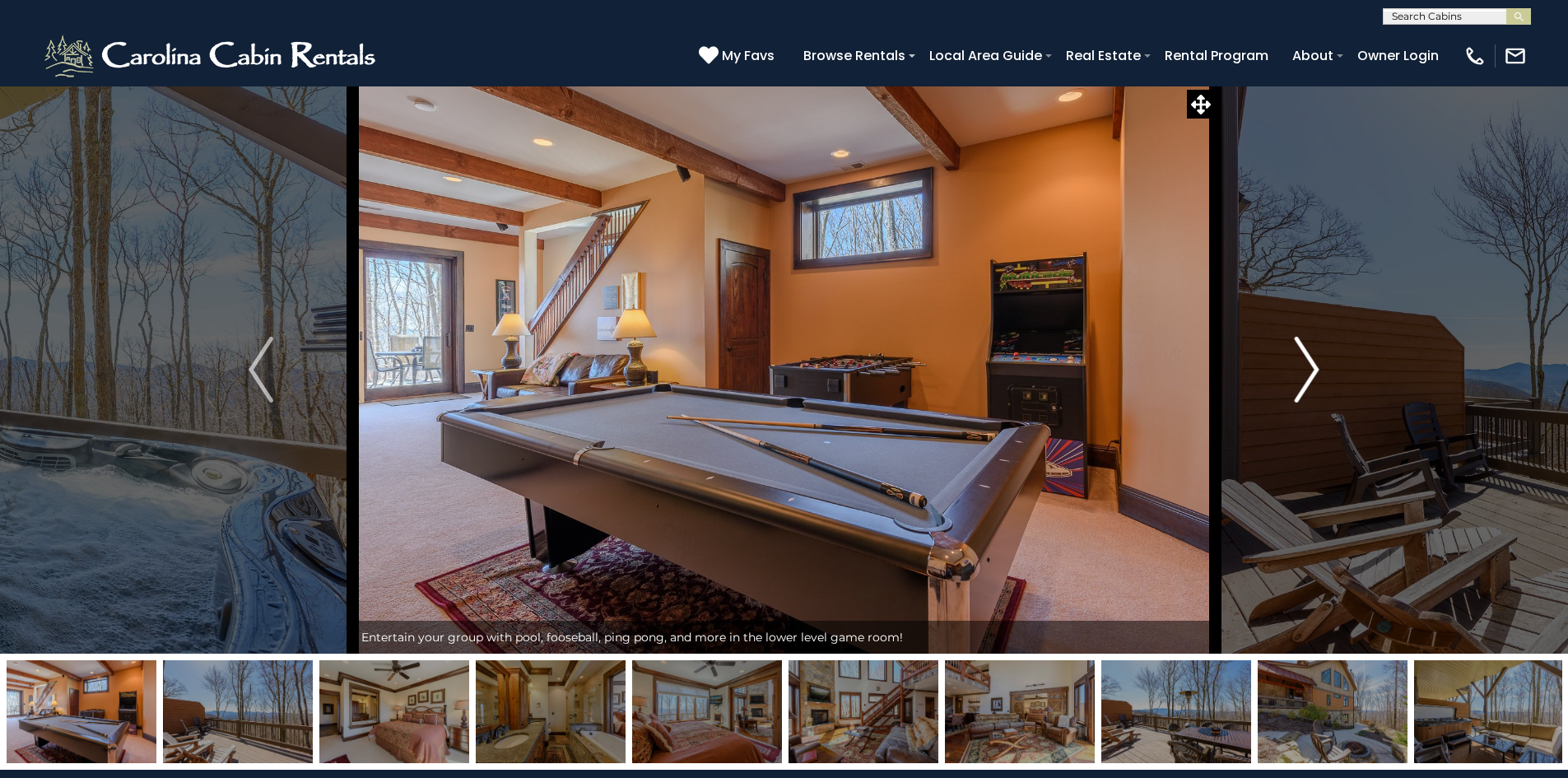
click at [1299, 379] on img "Next" at bounding box center [1307, 370] width 24 height 66
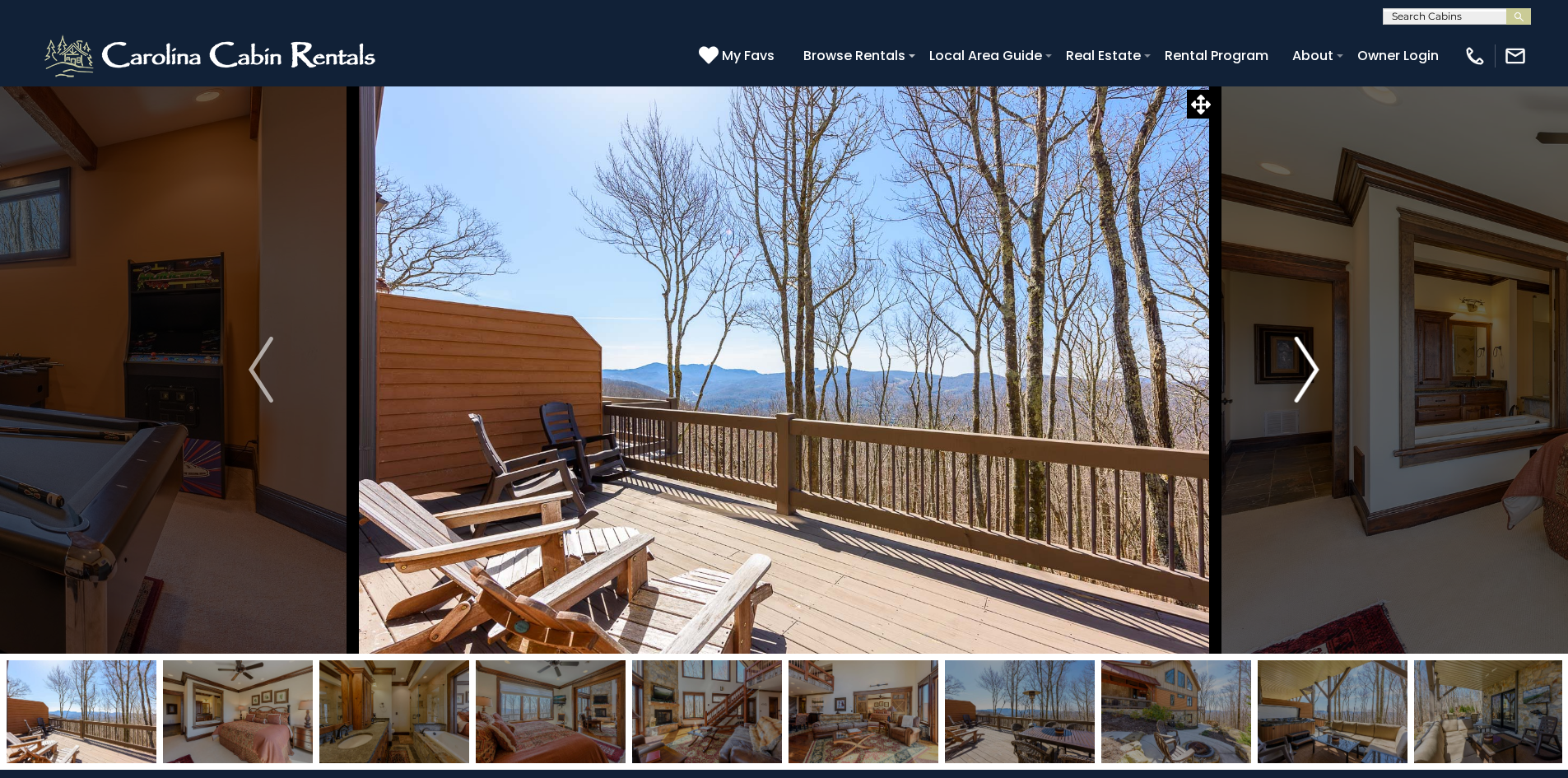
click at [1299, 379] on img "Next" at bounding box center [1307, 370] width 24 height 66
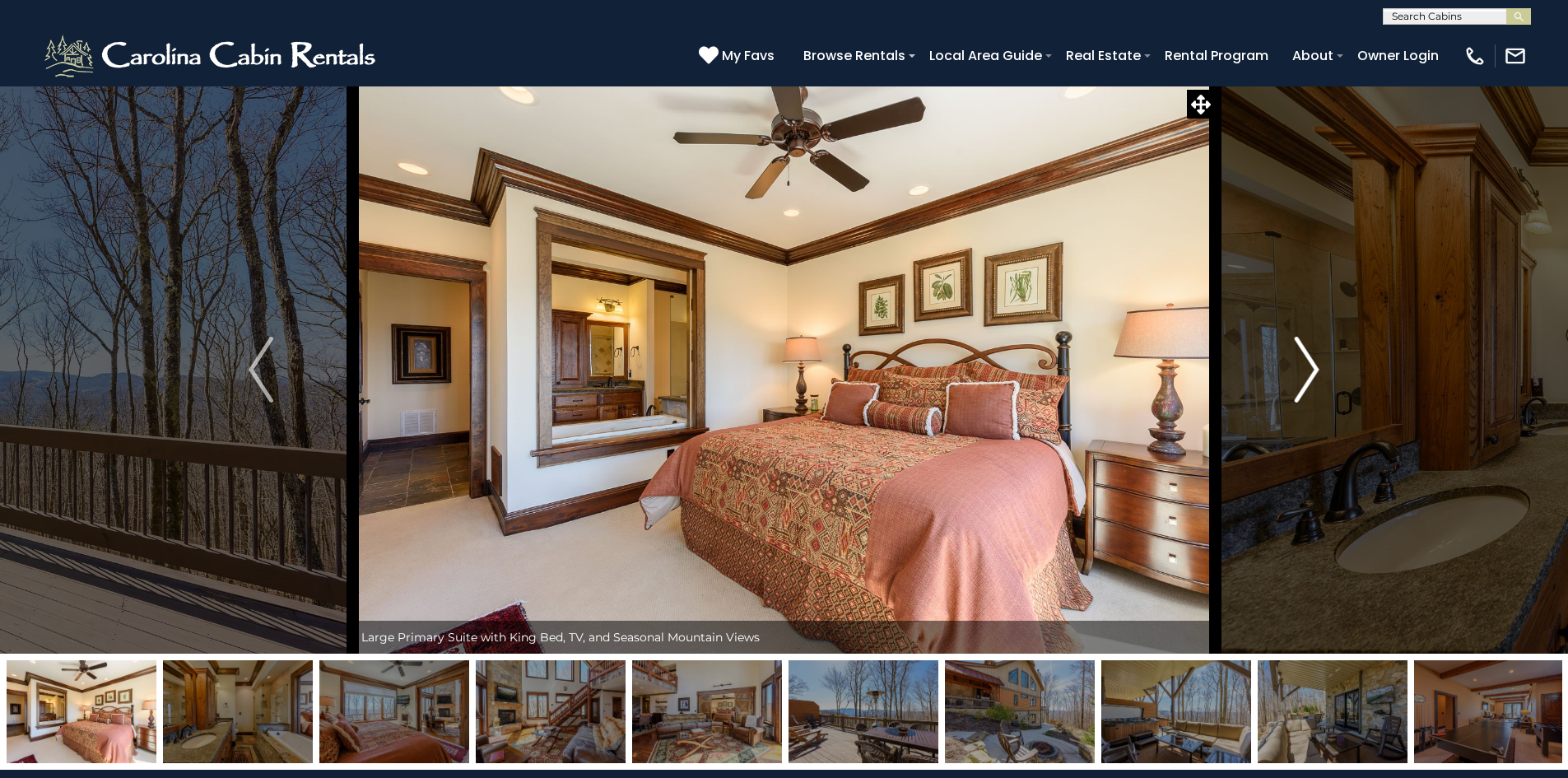
click at [1299, 379] on img "Next" at bounding box center [1307, 370] width 24 height 66
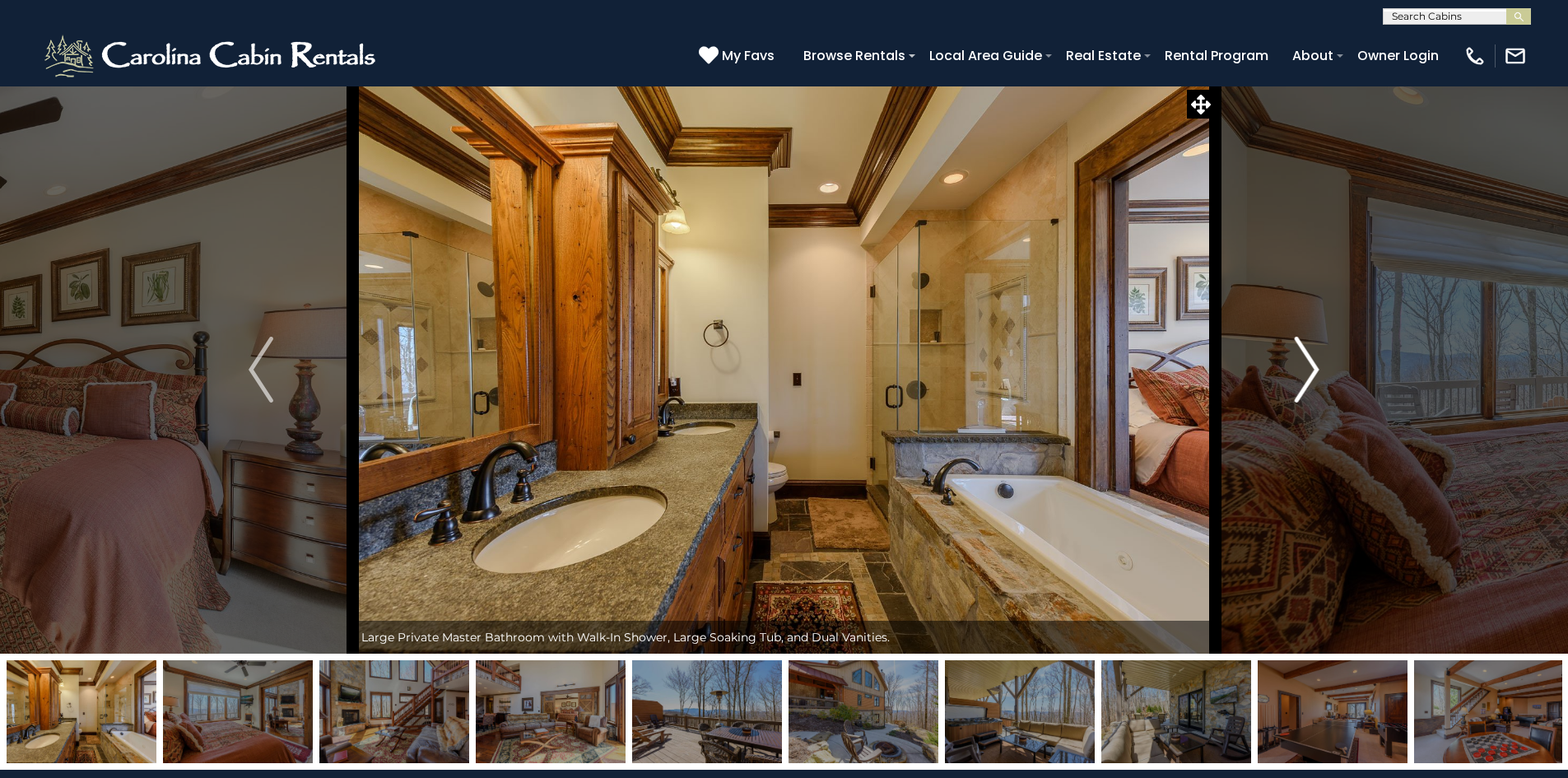
click at [1299, 379] on img "Next" at bounding box center [1307, 370] width 24 height 66
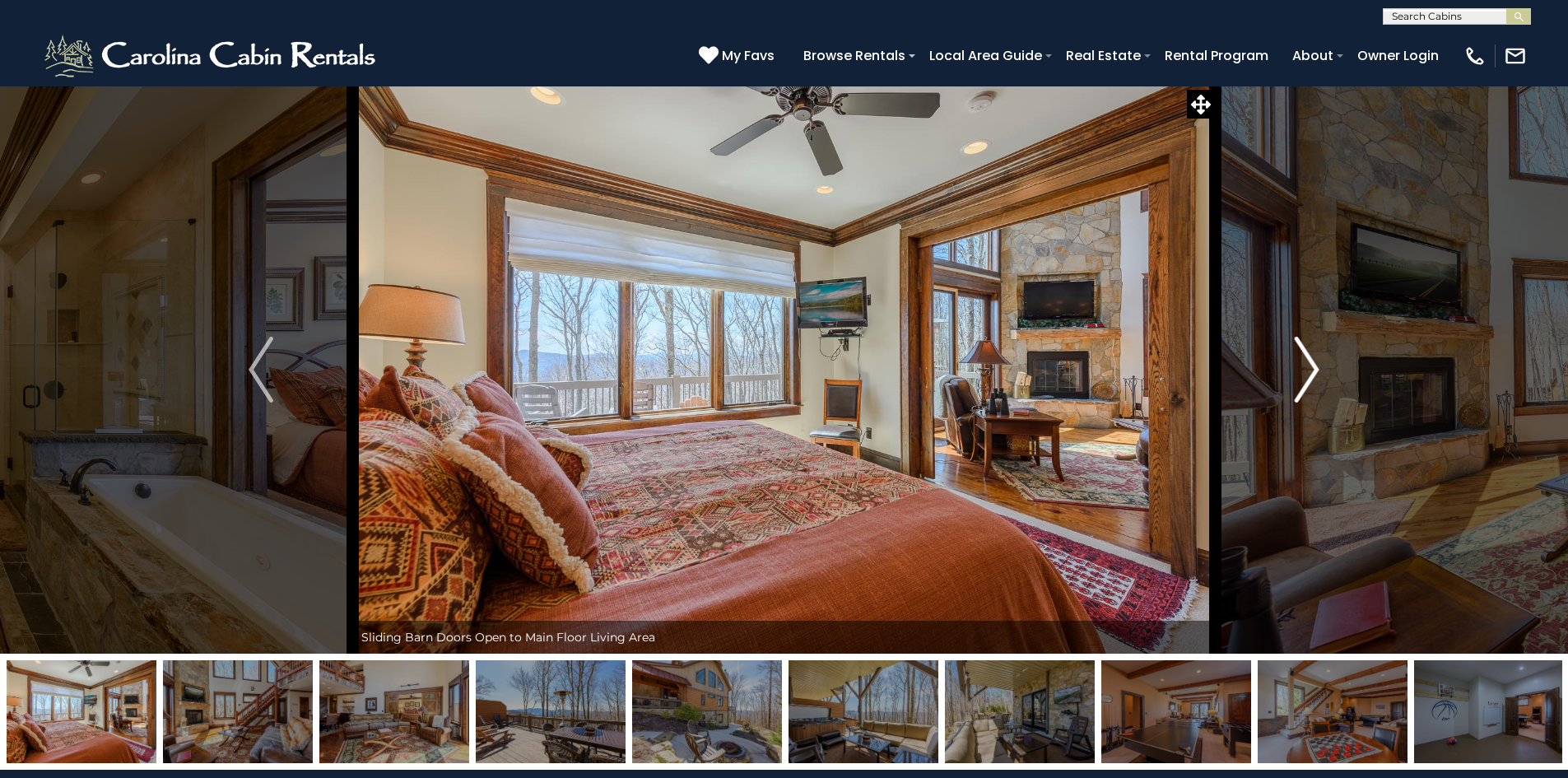
click at [1314, 373] on img "Next" at bounding box center [1307, 370] width 24 height 66
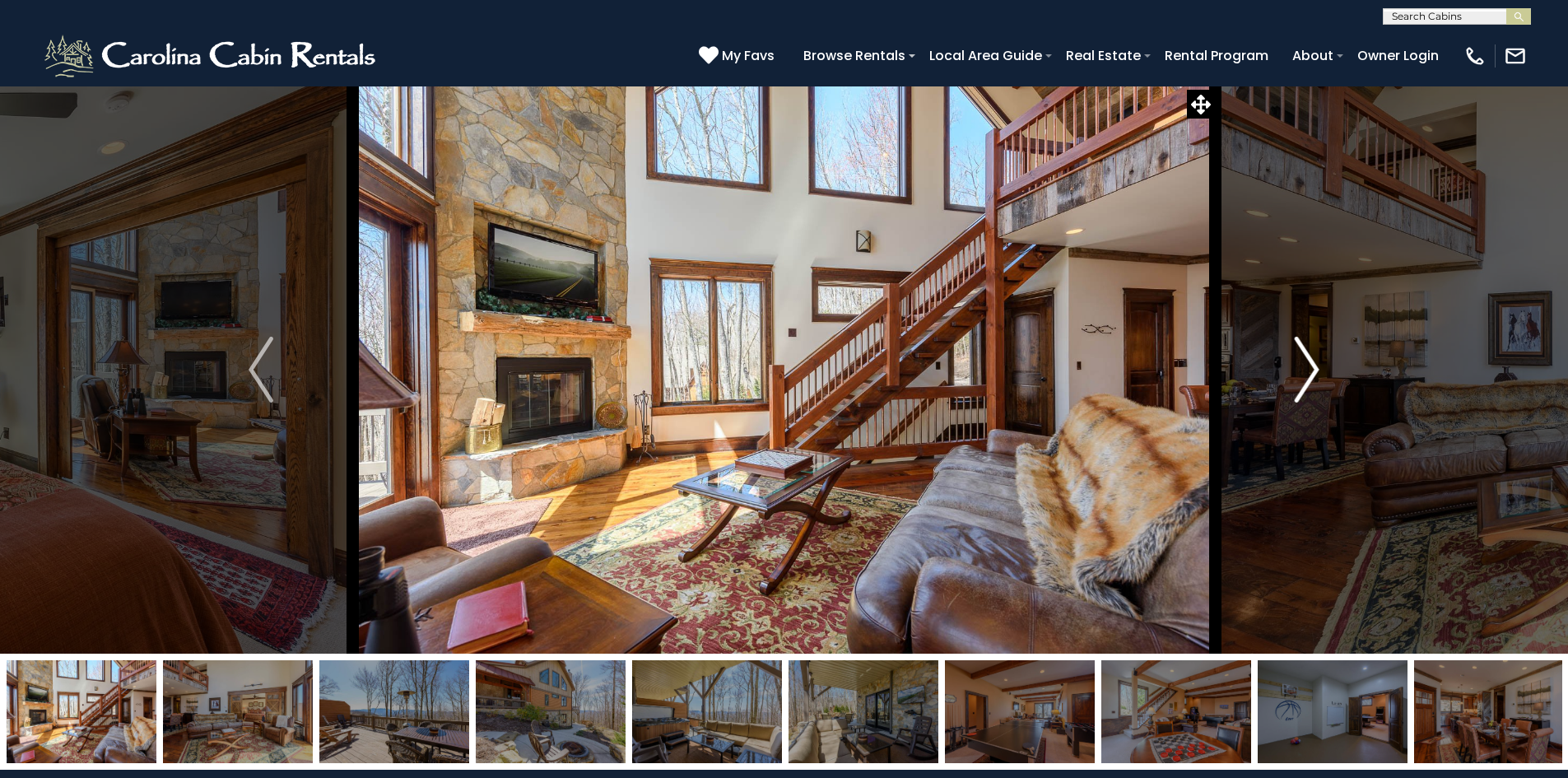
click at [1311, 368] on img "Next" at bounding box center [1307, 370] width 24 height 66
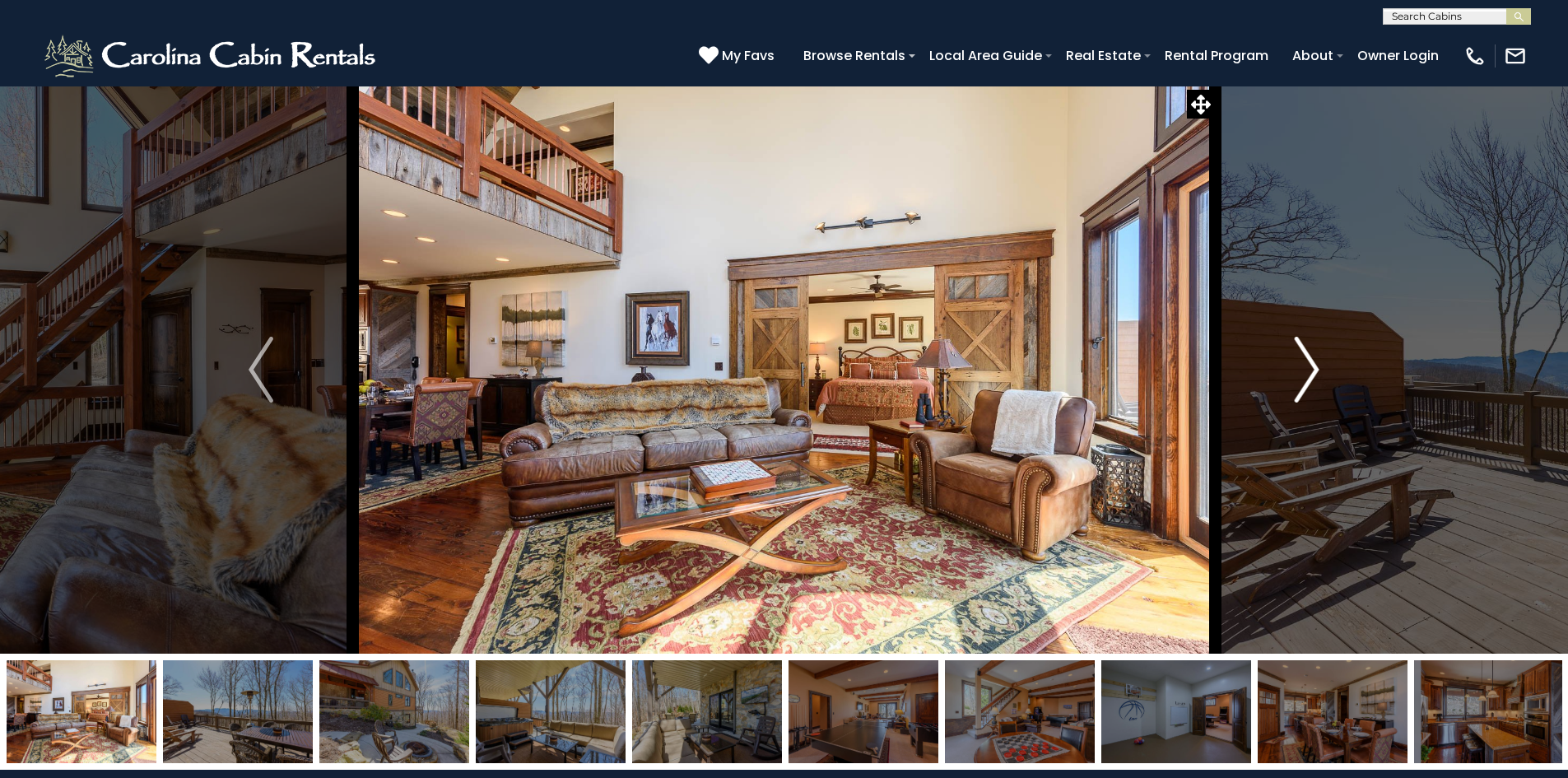
click at [1311, 368] on img "Next" at bounding box center [1307, 370] width 24 height 66
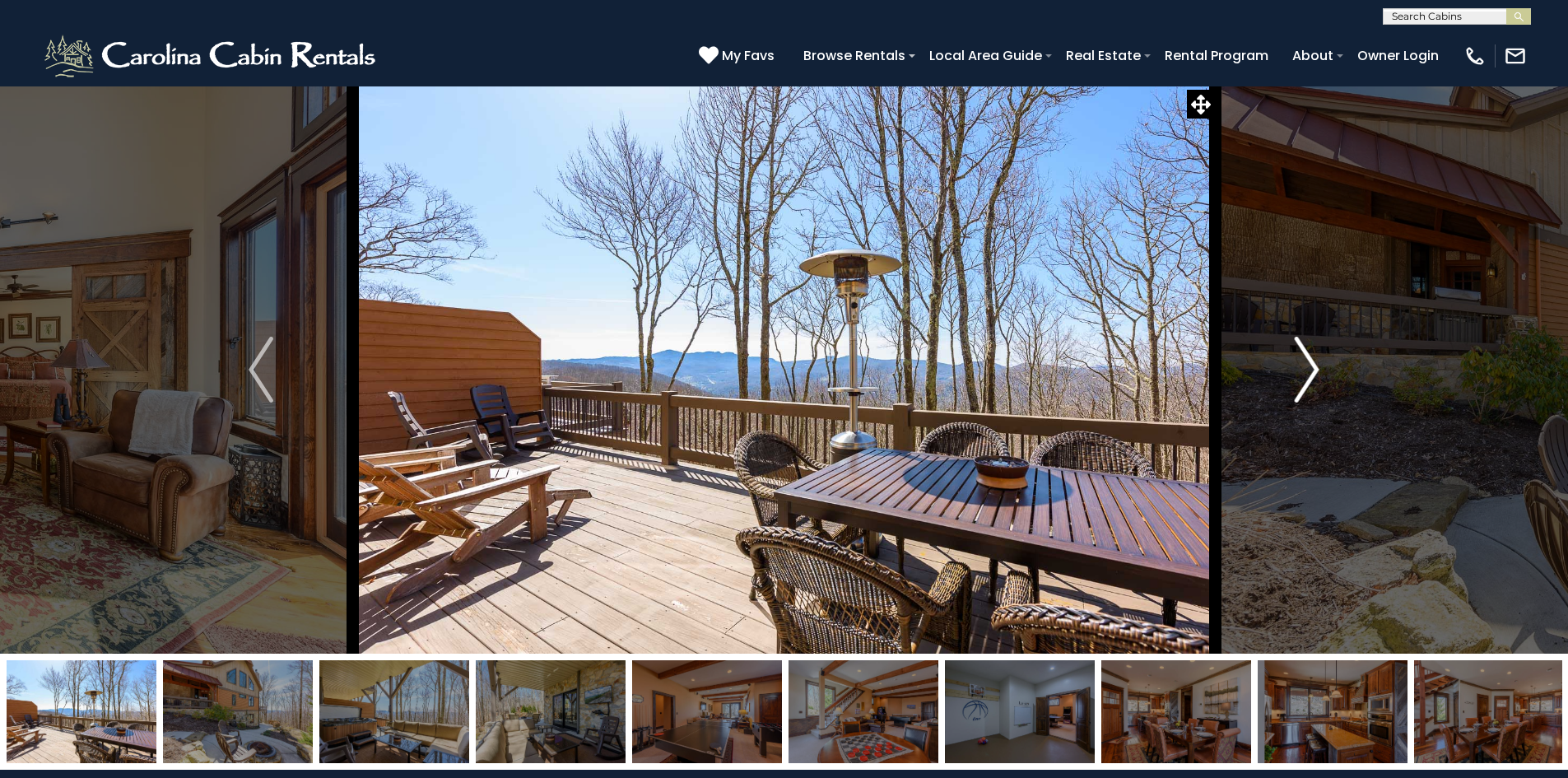
click at [1308, 359] on img "Next" at bounding box center [1307, 370] width 24 height 66
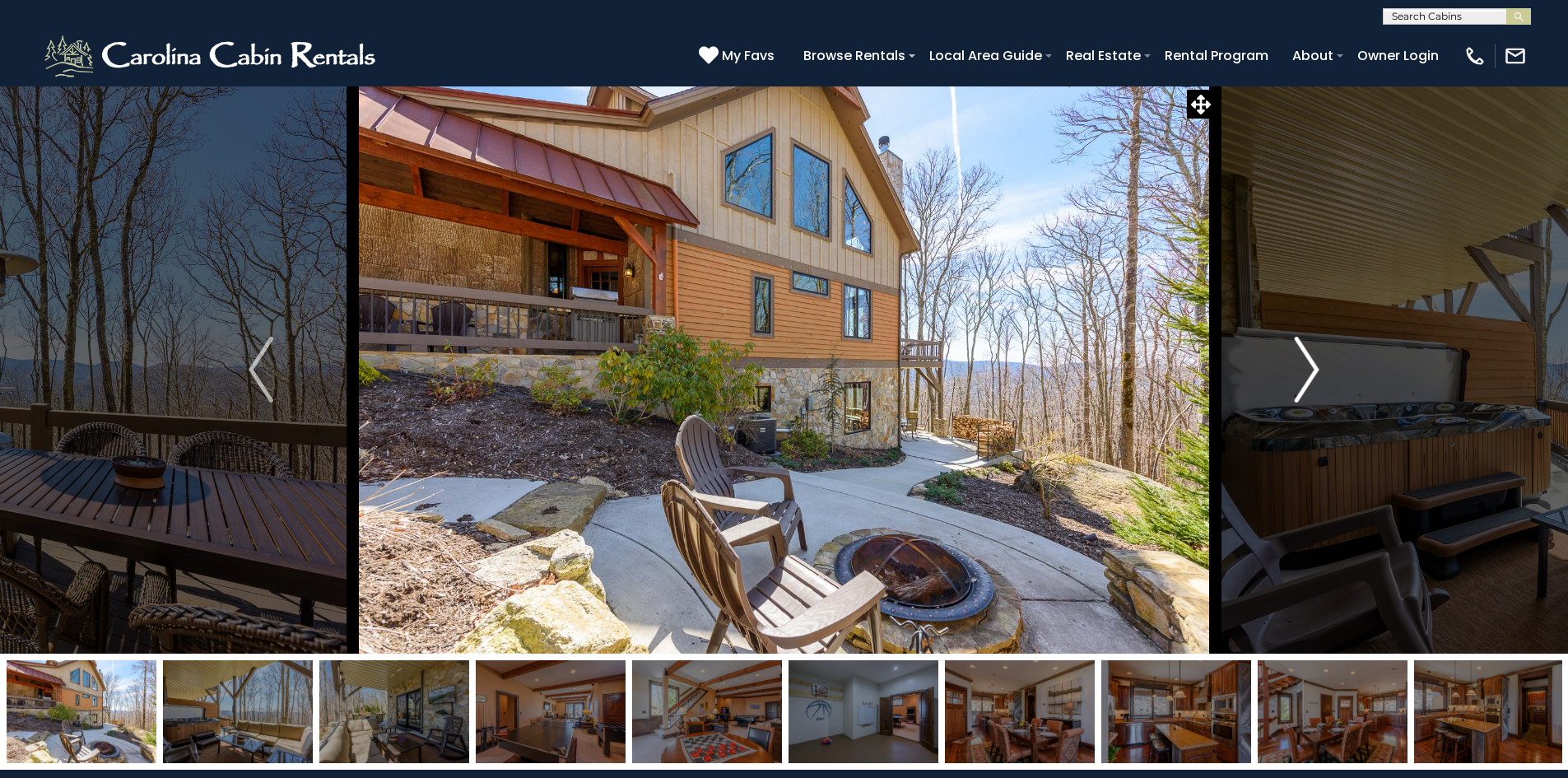
click at [1308, 359] on img "Next" at bounding box center [1307, 370] width 24 height 66
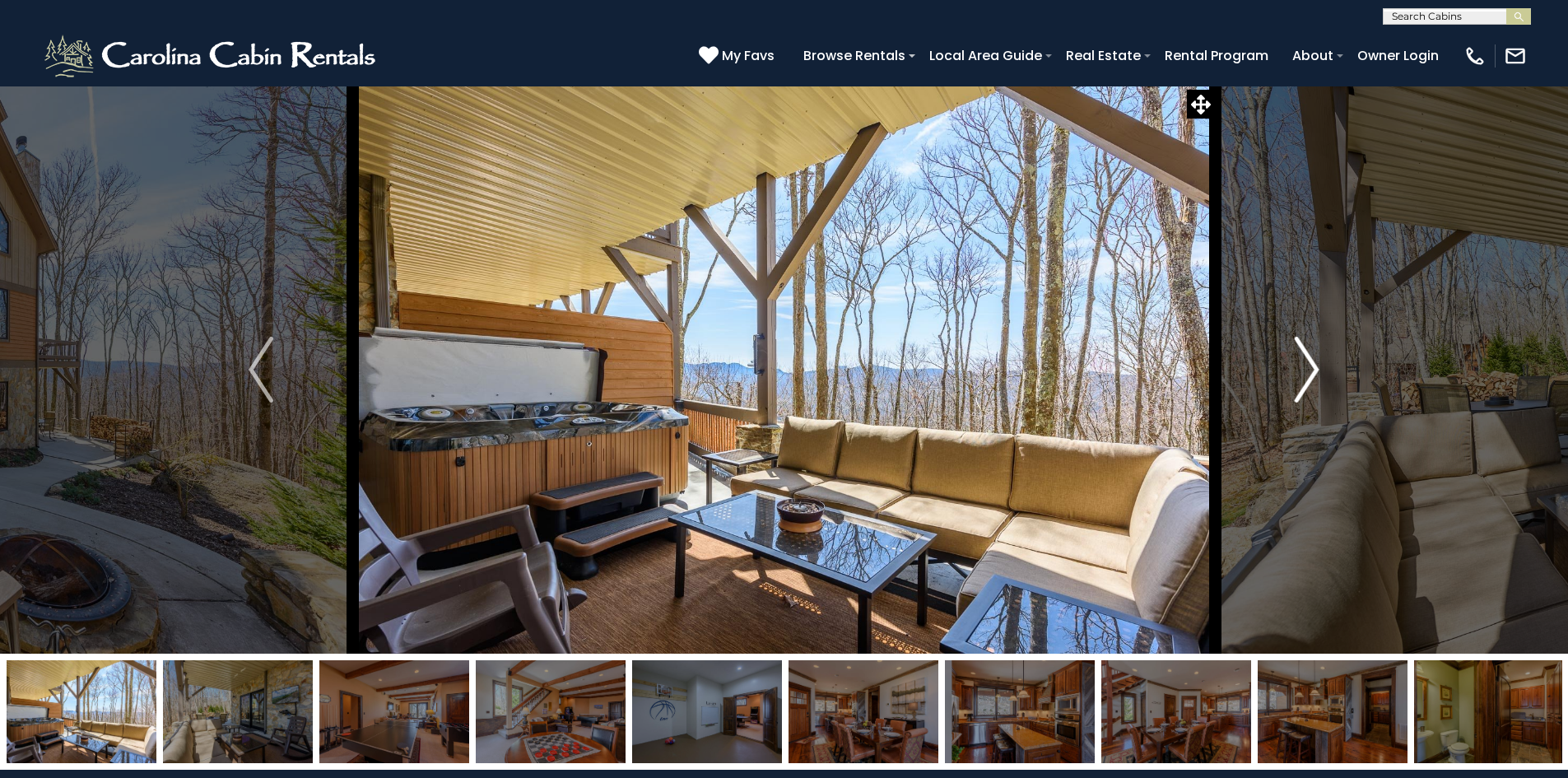
click at [1308, 359] on img "Next" at bounding box center [1307, 370] width 24 height 66
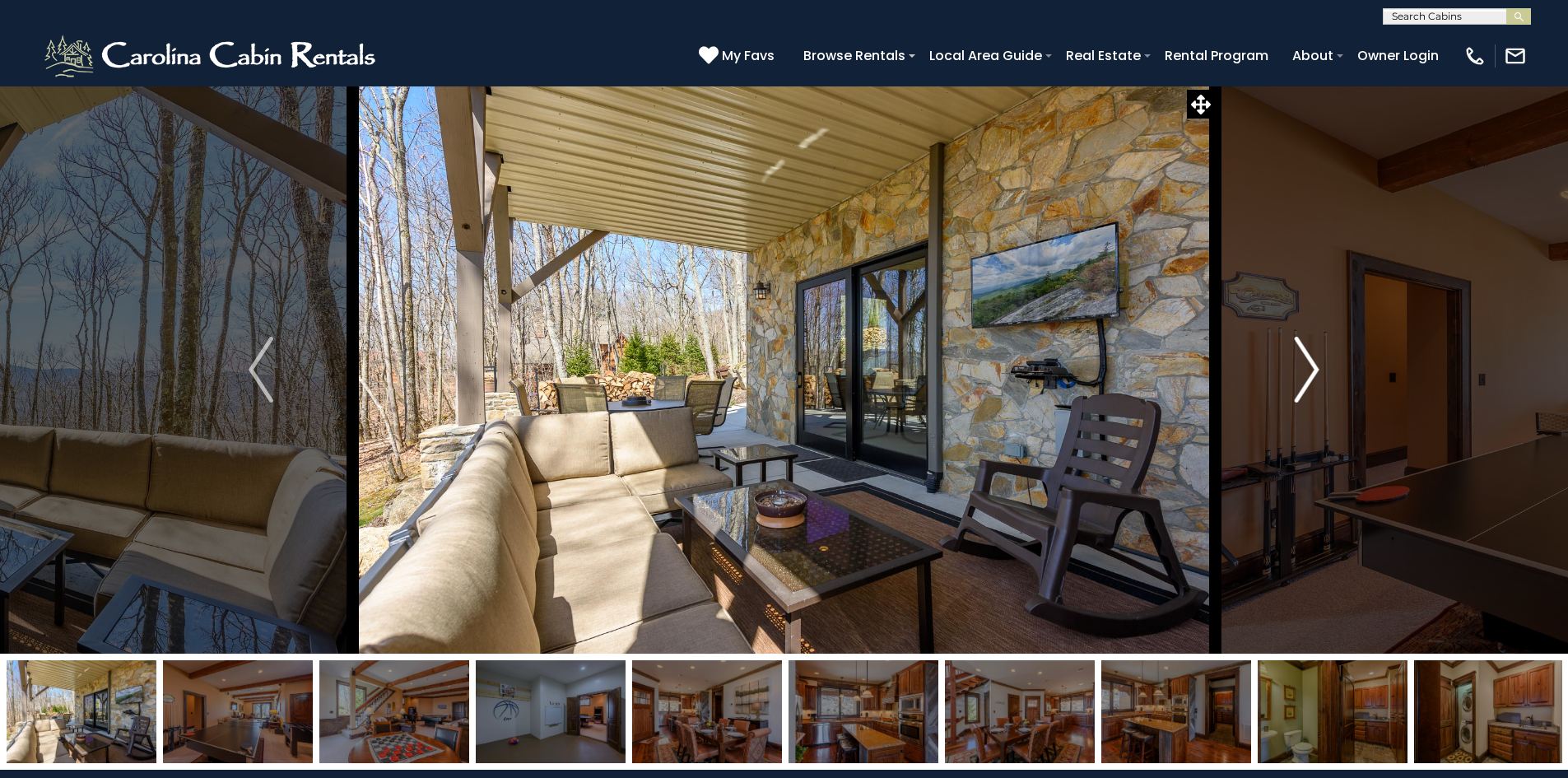
click at [1323, 371] on button "Next" at bounding box center [1306, 370] width 183 height 568
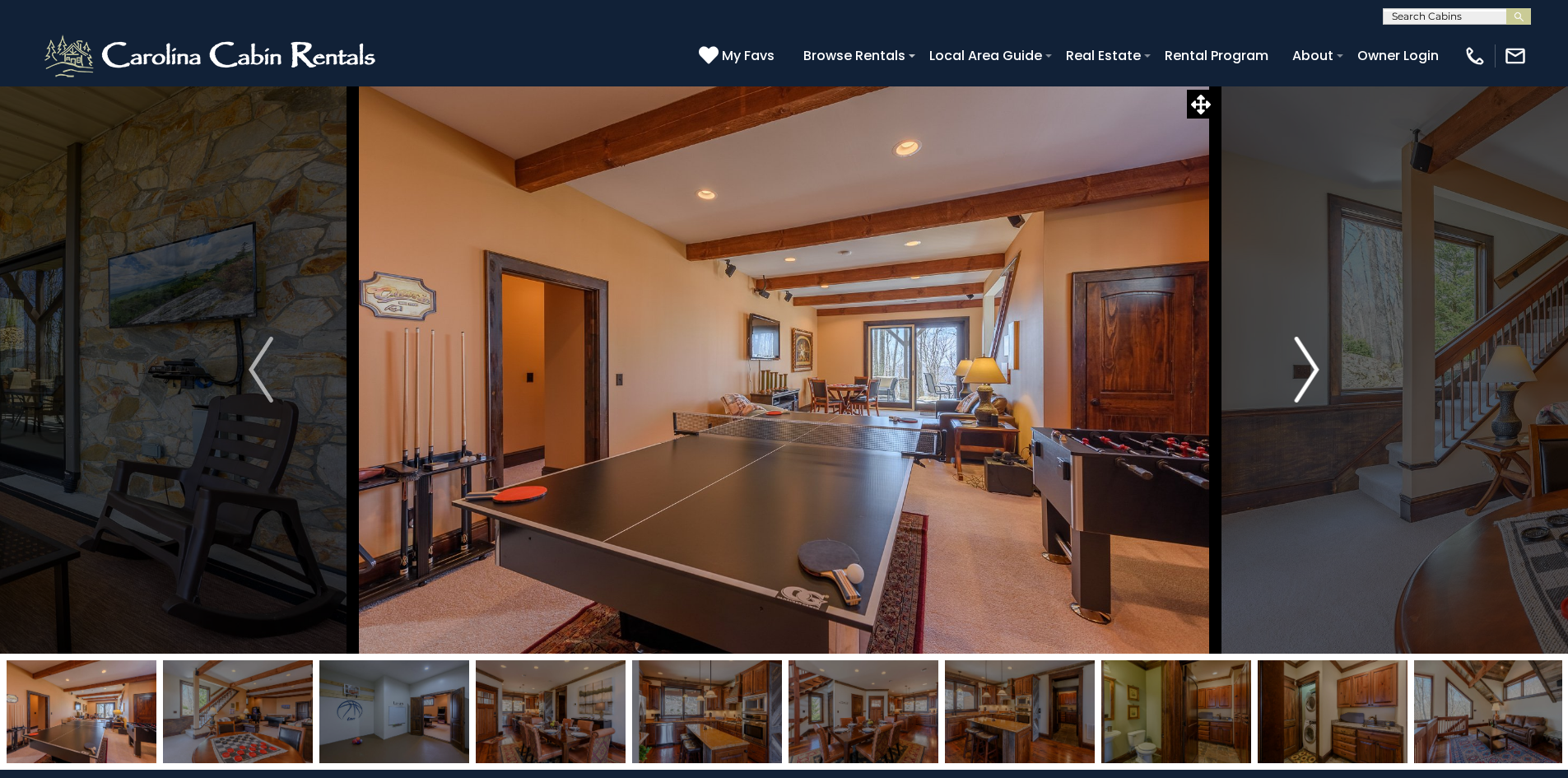
click at [1323, 371] on button "Next" at bounding box center [1306, 370] width 183 height 568
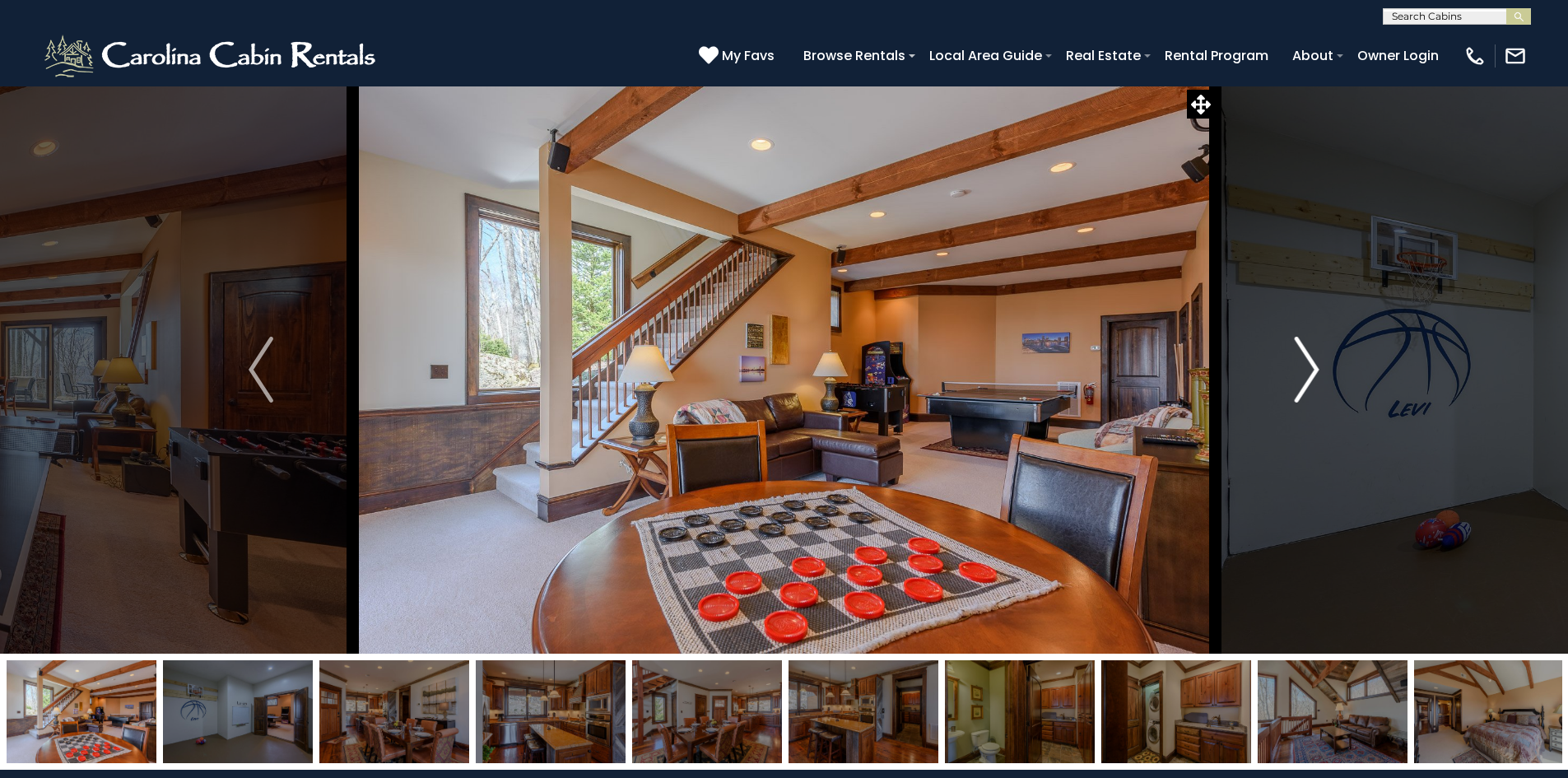
click at [1323, 371] on button "Next" at bounding box center [1306, 370] width 183 height 568
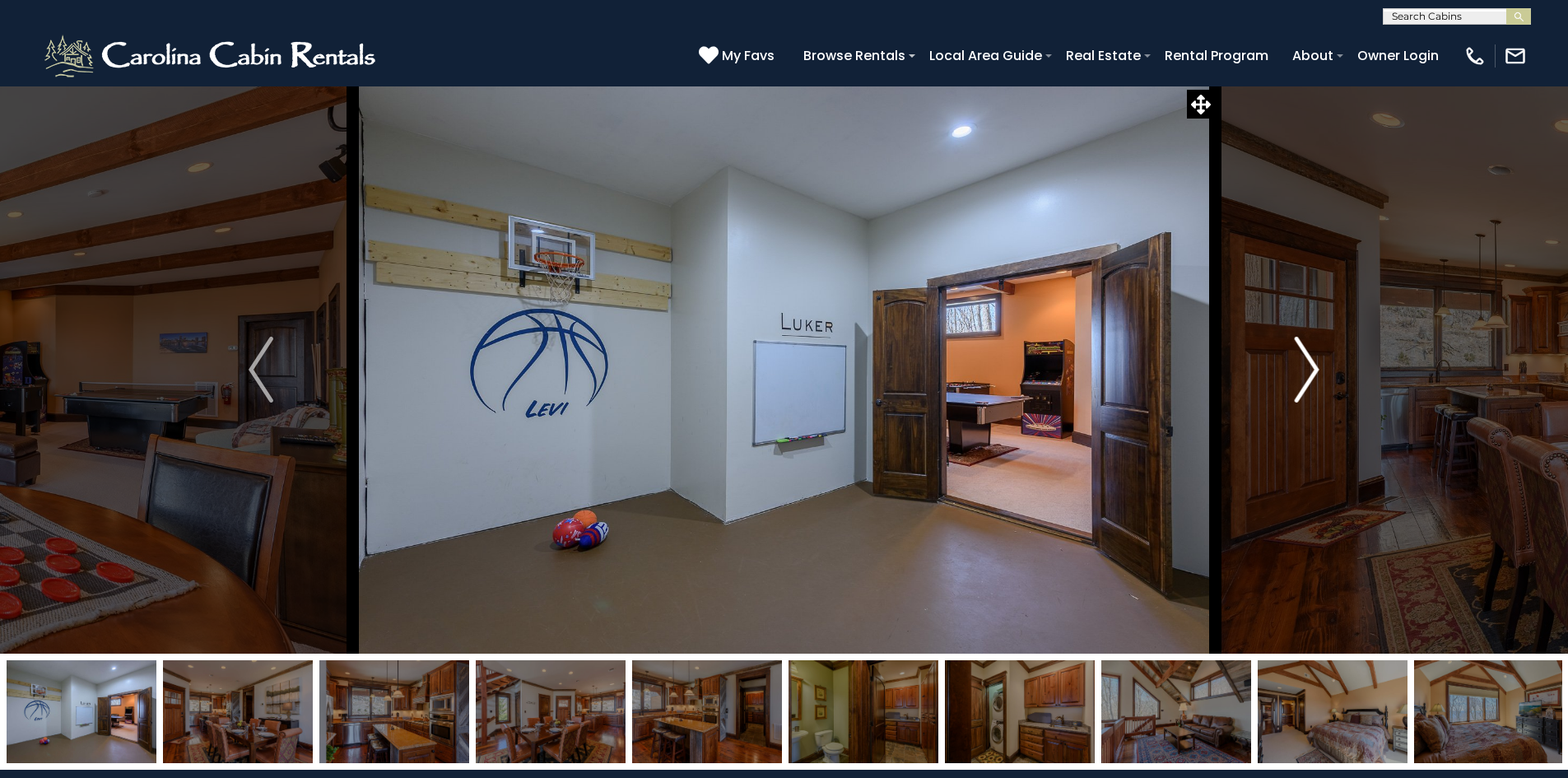
click at [1323, 371] on button "Next" at bounding box center [1306, 370] width 183 height 568
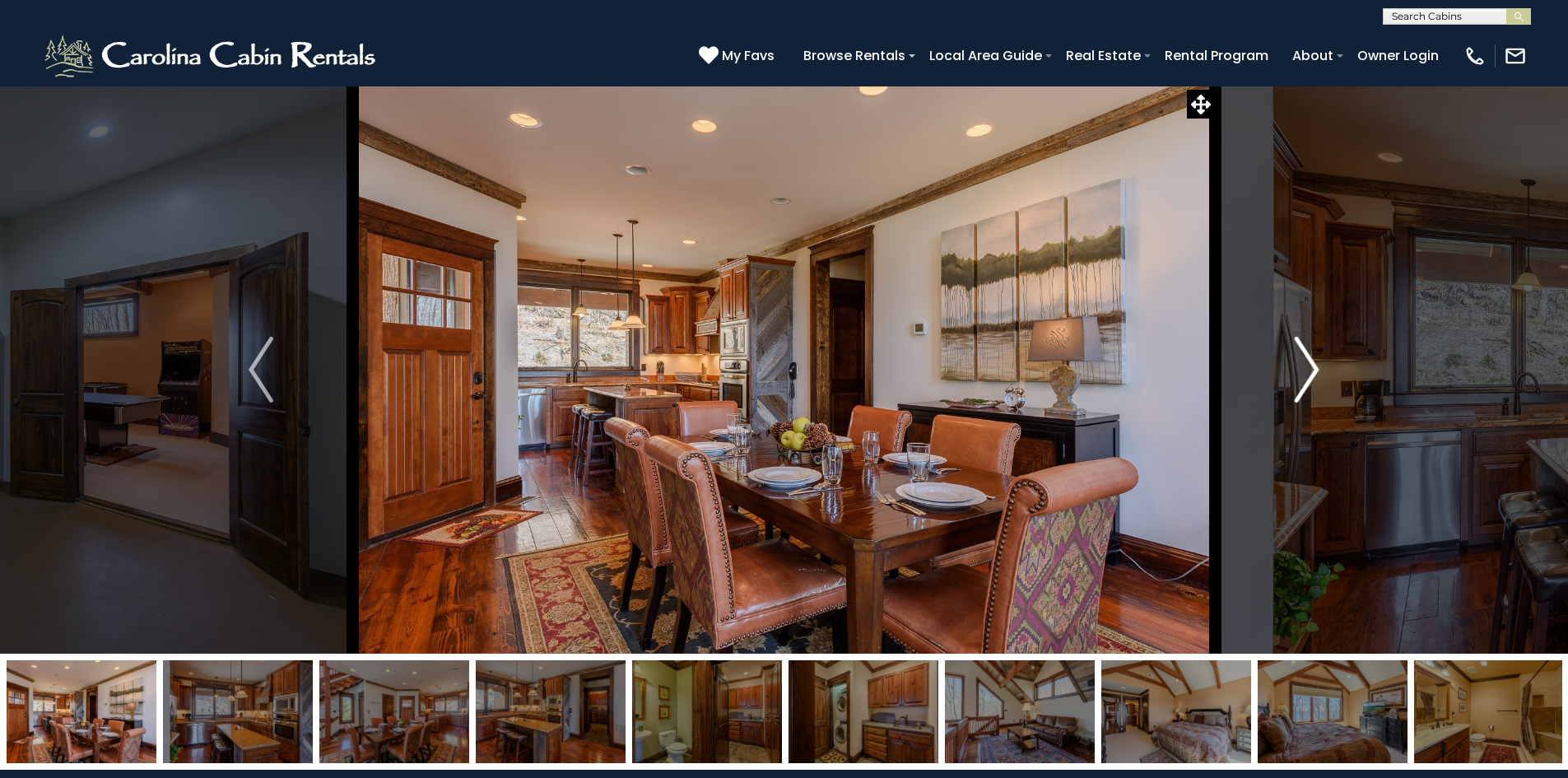
click at [1323, 371] on button "Next" at bounding box center [1306, 370] width 183 height 568
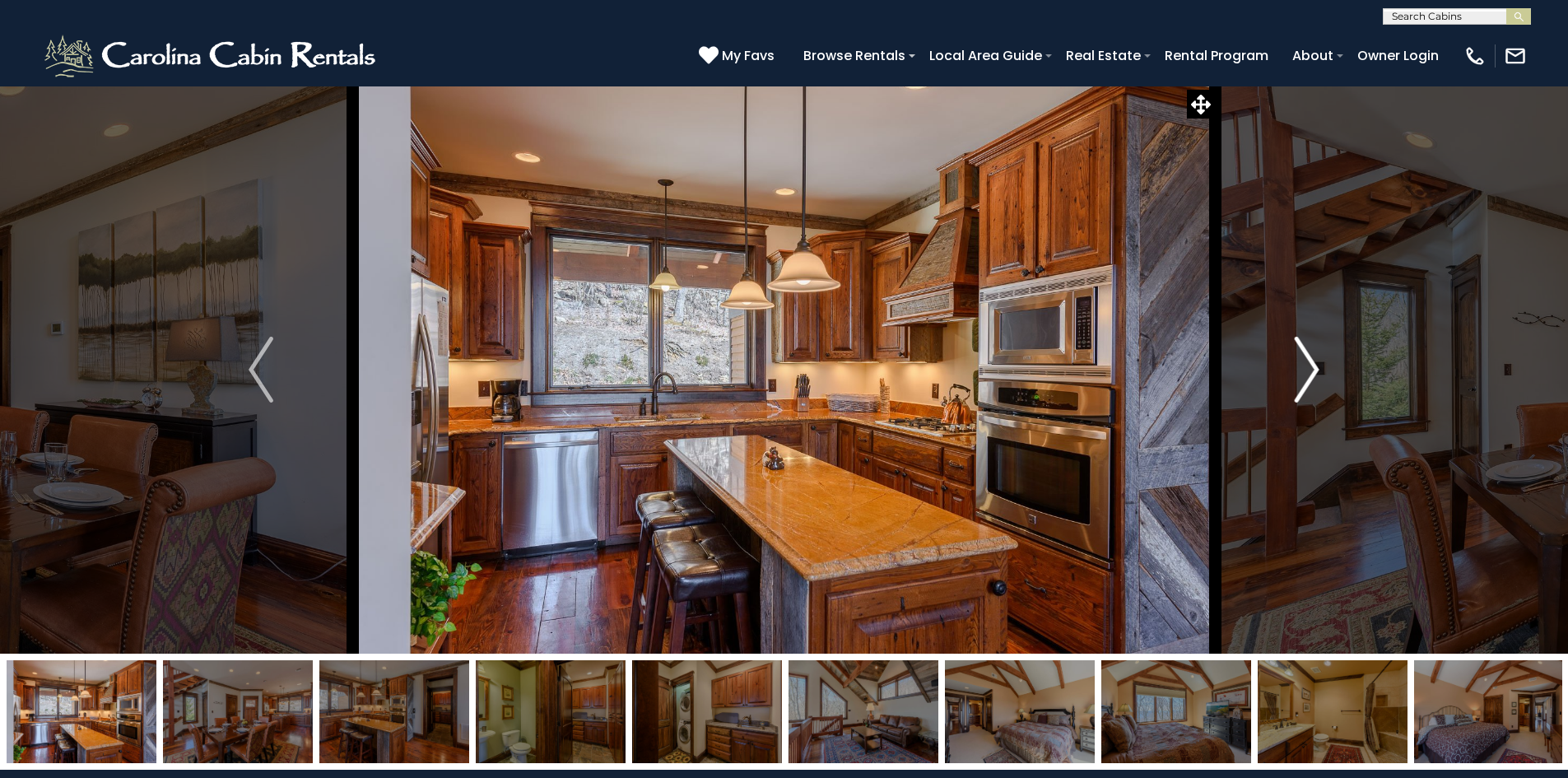
click at [1323, 371] on button "Next" at bounding box center [1306, 370] width 183 height 568
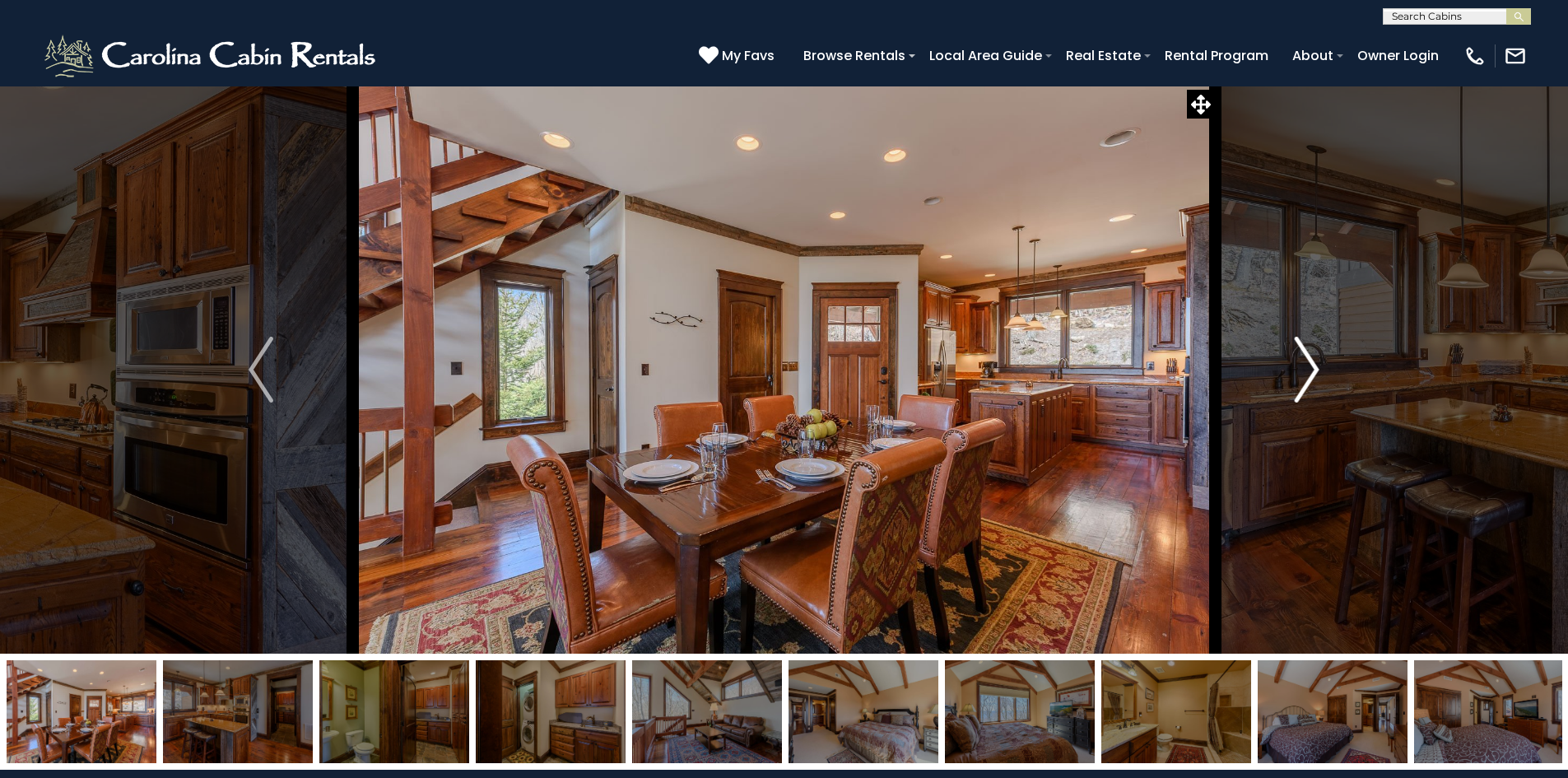
click at [1323, 371] on button "Next" at bounding box center [1306, 370] width 183 height 568
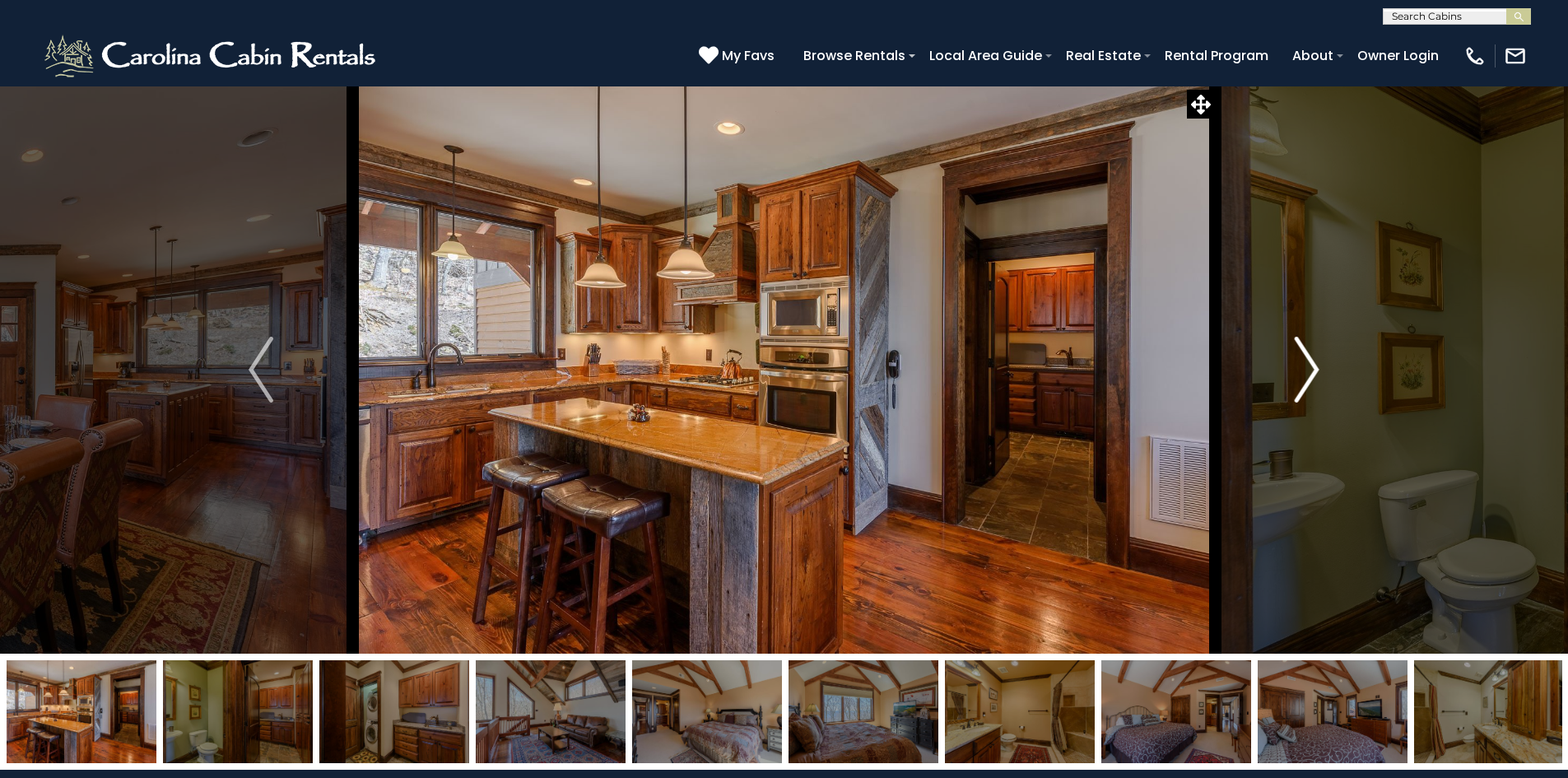
click at [1323, 371] on button "Next" at bounding box center [1306, 370] width 183 height 568
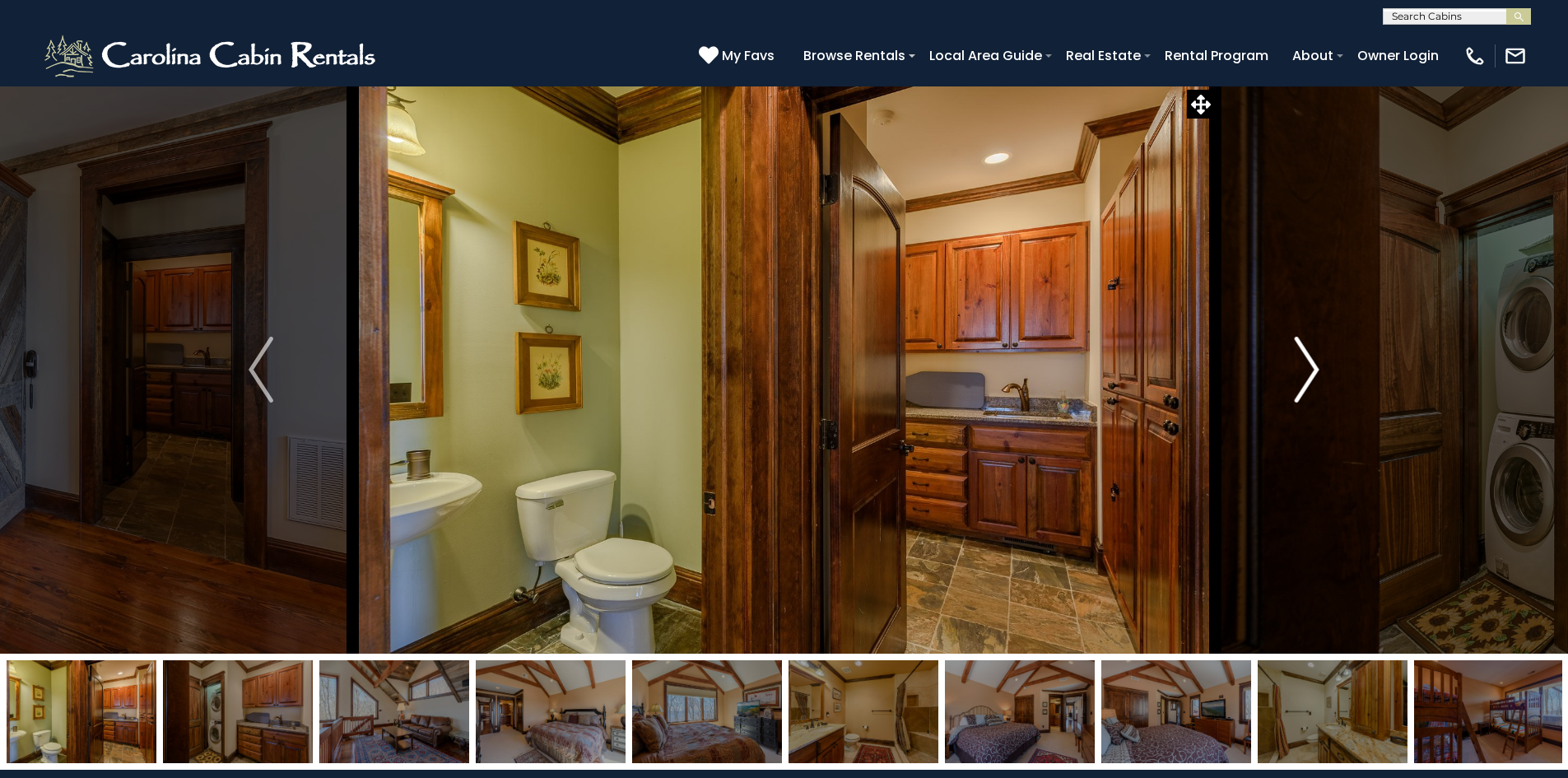
click at [1323, 371] on button "Next" at bounding box center [1306, 370] width 183 height 568
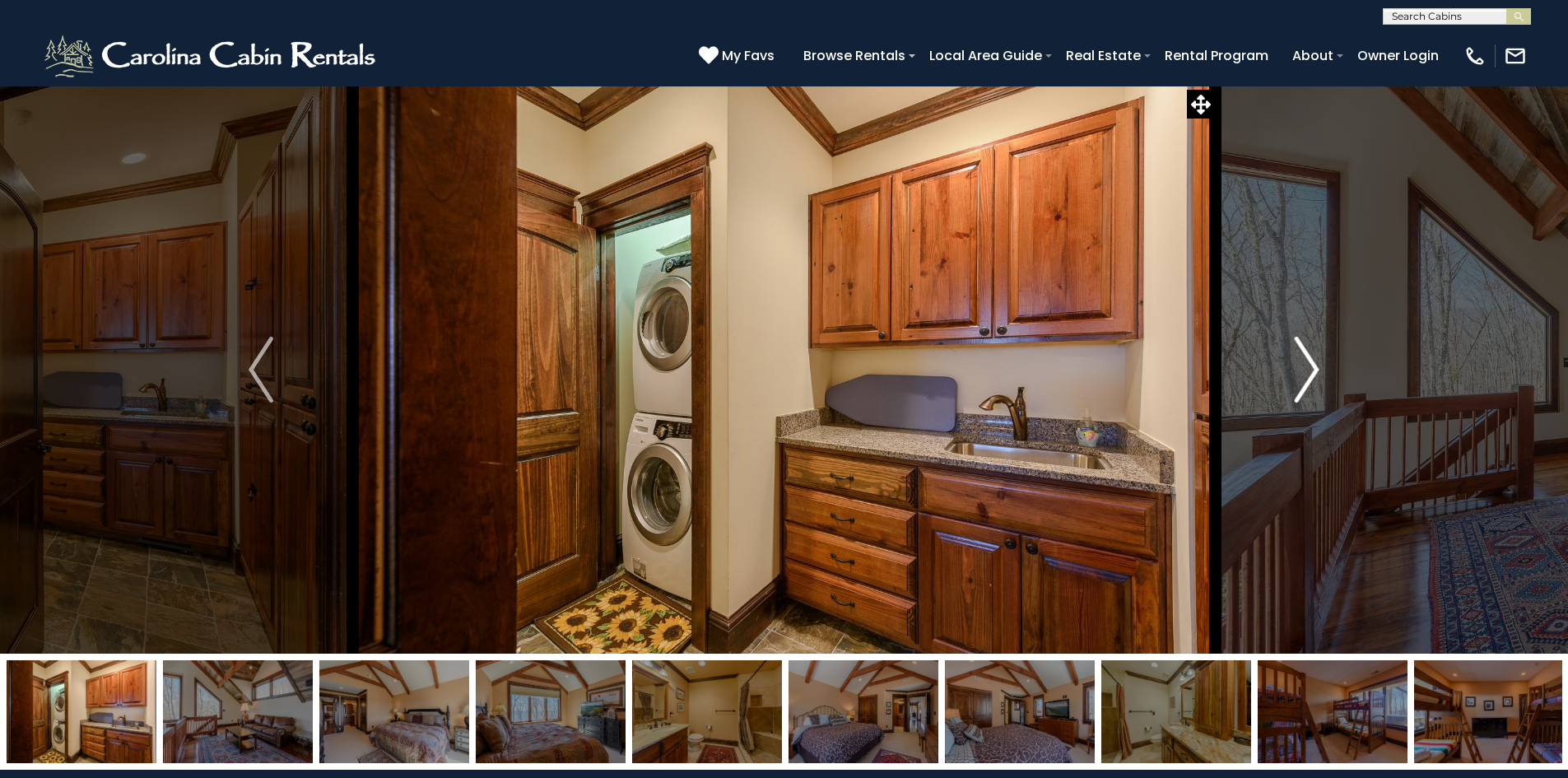
click at [1323, 371] on button "Next" at bounding box center [1306, 370] width 183 height 568
